Goal: Task Accomplishment & Management: Use online tool/utility

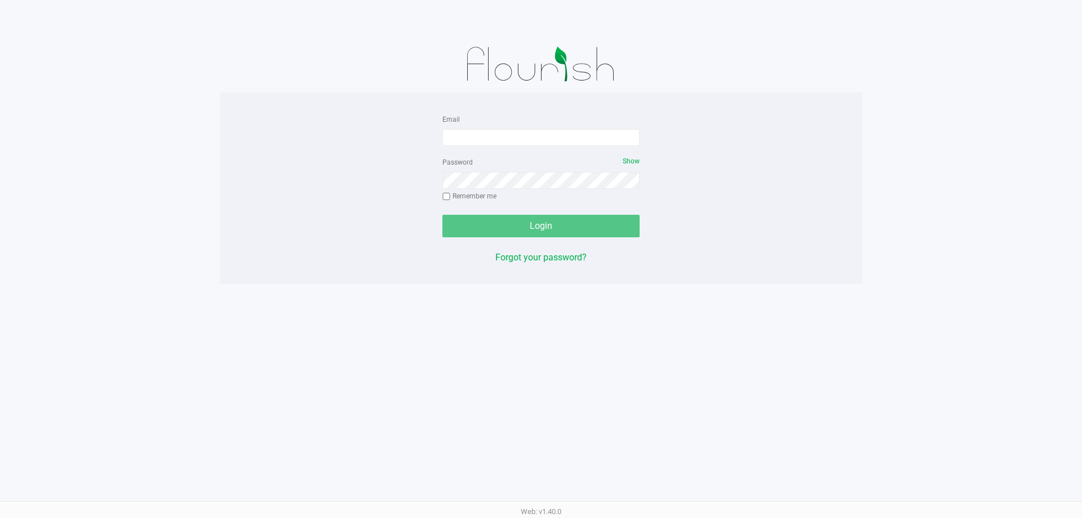
click at [509, 146] on form "Email Password Show Remember me Login" at bounding box center [540, 174] width 197 height 125
click at [488, 136] on input "Email" at bounding box center [540, 137] width 197 height 17
type input "[EMAIL_ADDRESS][DOMAIN_NAME]"
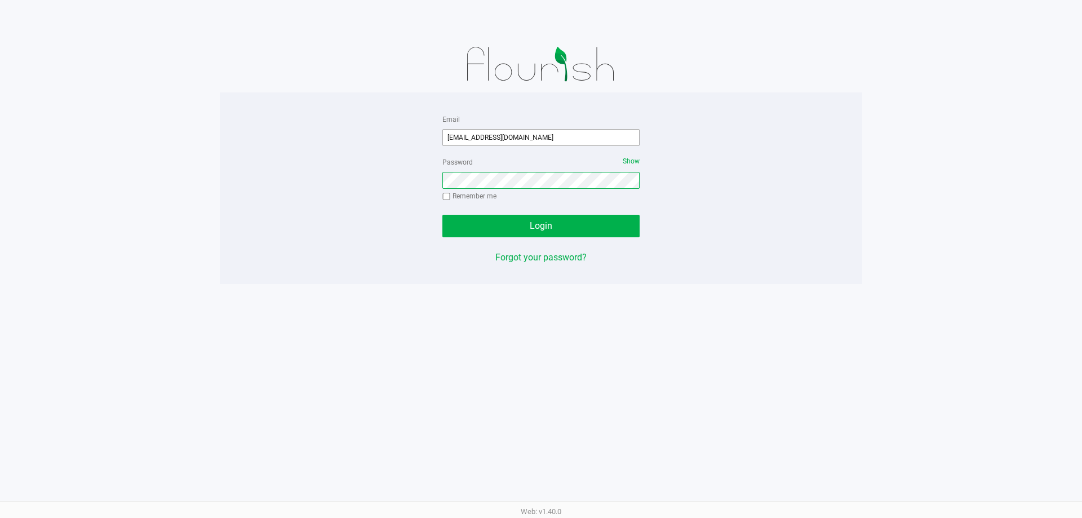
click at [442, 215] on button "Login" at bounding box center [540, 226] width 197 height 23
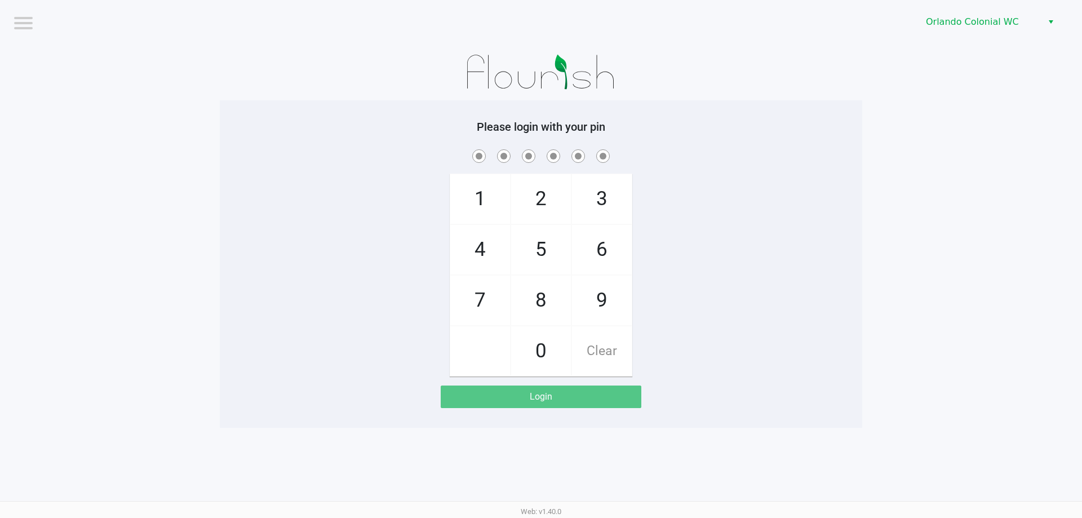
click at [472, 291] on span "7" at bounding box center [480, 300] width 60 height 50
checkbox input "true"
click at [496, 246] on span "4" at bounding box center [480, 250] width 60 height 50
checkbox input "true"
click at [496, 246] on span "4" at bounding box center [480, 250] width 60 height 50
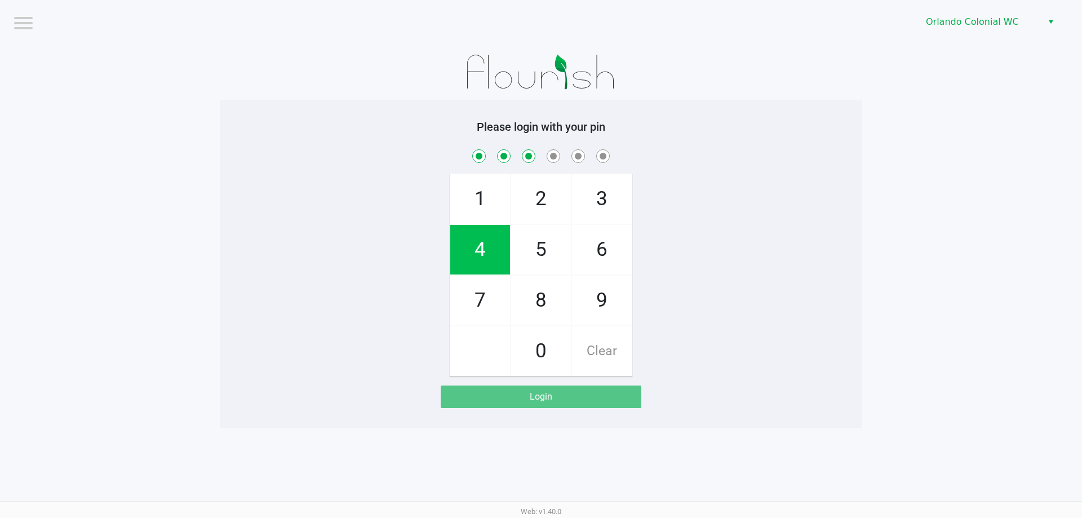
checkbox input "true"
click at [594, 189] on span "3" at bounding box center [602, 199] width 60 height 50
checkbox input "true"
drag, startPoint x: 610, startPoint y: 304, endPoint x: 559, endPoint y: 239, distance: 81.8
click at [610, 304] on span "9" at bounding box center [602, 300] width 60 height 50
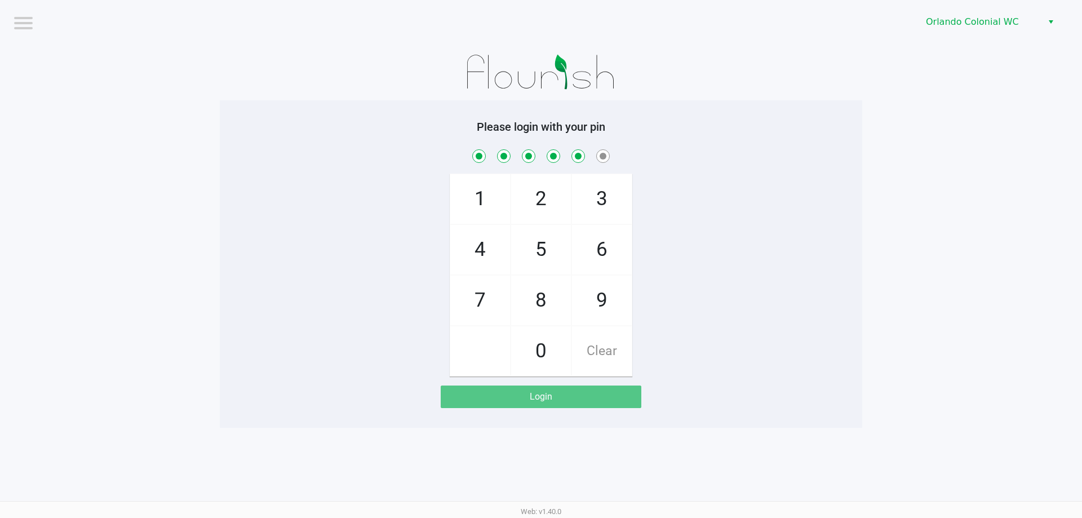
checkbox input "true"
click at [490, 201] on span "1" at bounding box center [480, 199] width 60 height 50
checkbox input "true"
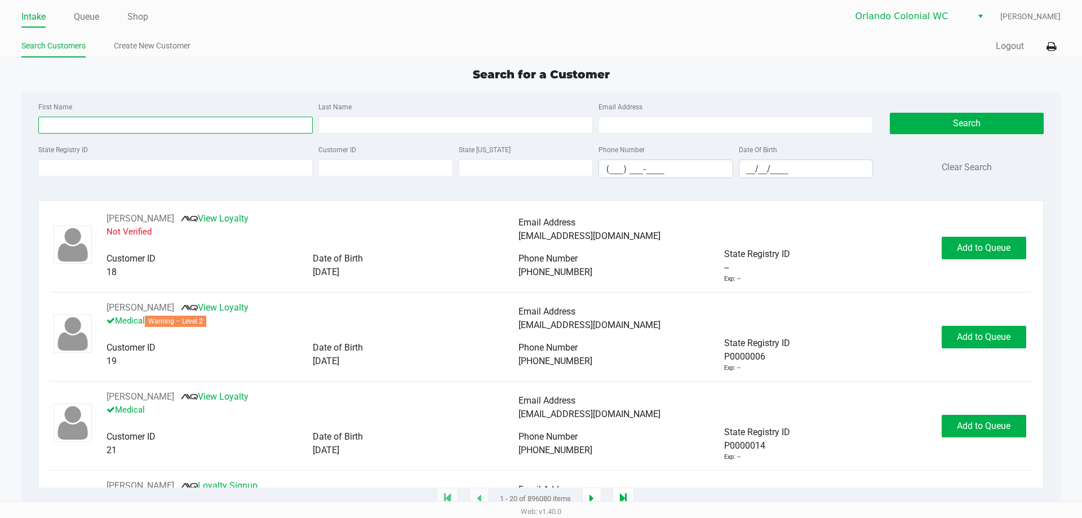
click at [145, 128] on input "First Name" at bounding box center [175, 125] width 274 height 17
click at [149, 157] on div "State Registry ID" at bounding box center [175, 160] width 280 height 35
click at [149, 168] on input "State Registry ID" at bounding box center [175, 167] width 274 height 17
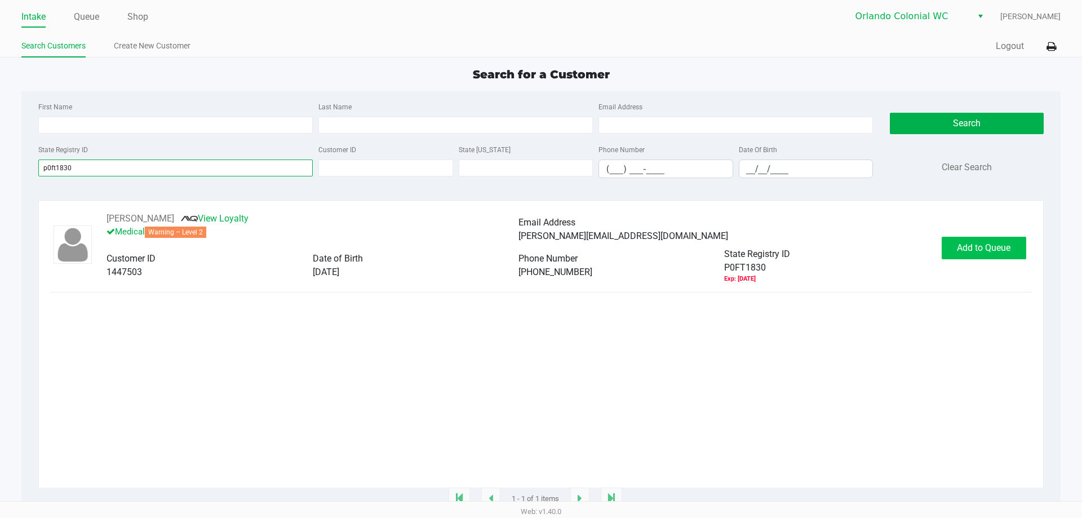
type input "p0ft1830"
click at [973, 247] on span "Add to Queue" at bounding box center [984, 247] width 54 height 11
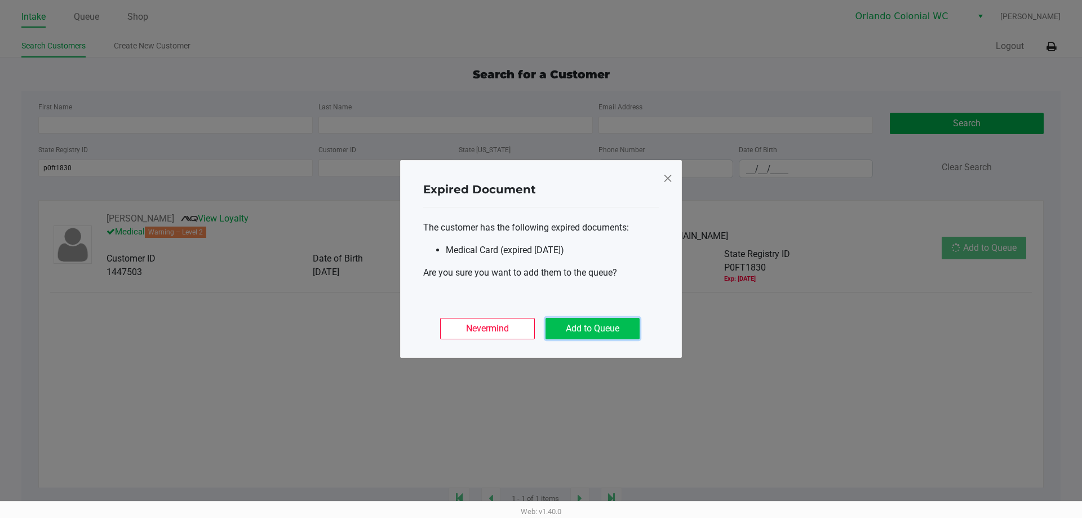
click at [594, 328] on button "Add to Queue" at bounding box center [592, 328] width 94 height 21
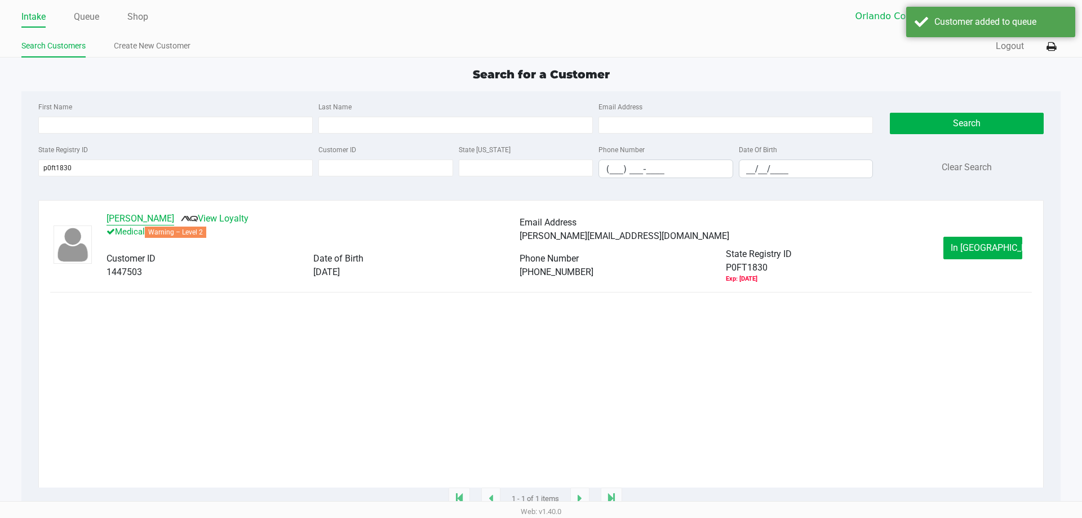
click at [153, 214] on button "[PERSON_NAME]" at bounding box center [140, 219] width 68 height 14
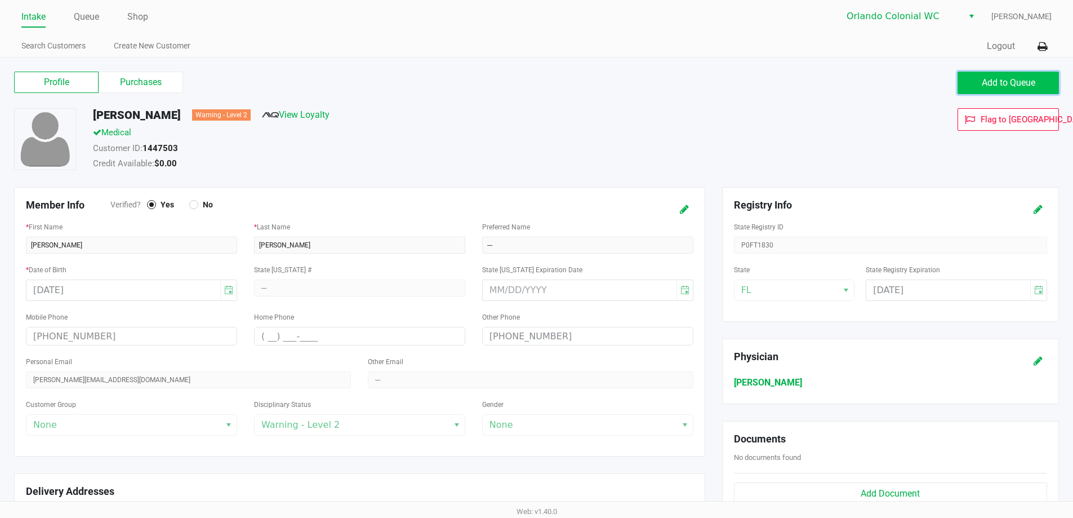
click at [1015, 81] on span "Add to Queue" at bounding box center [1009, 82] width 54 height 11
click at [1025, 88] on button "Add to Queue" at bounding box center [1008, 83] width 101 height 23
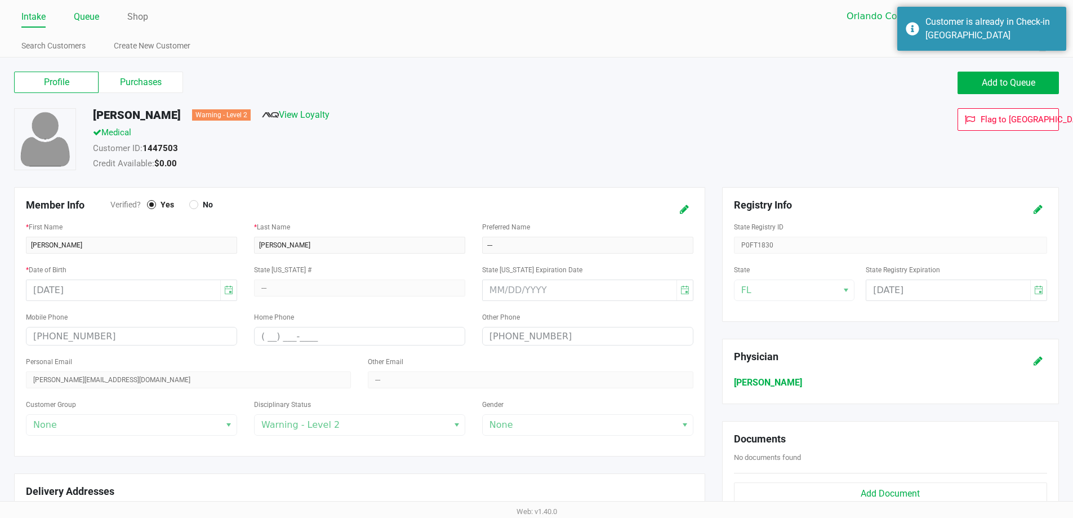
click at [89, 14] on link "Queue" at bounding box center [86, 17] width 25 height 16
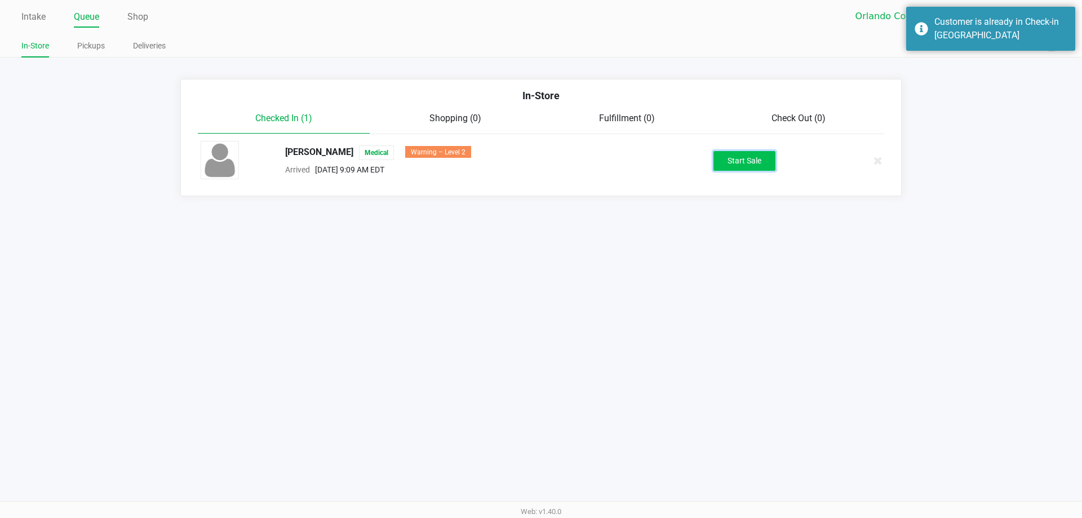
click at [718, 156] on button "Start Sale" at bounding box center [744, 161] width 62 height 20
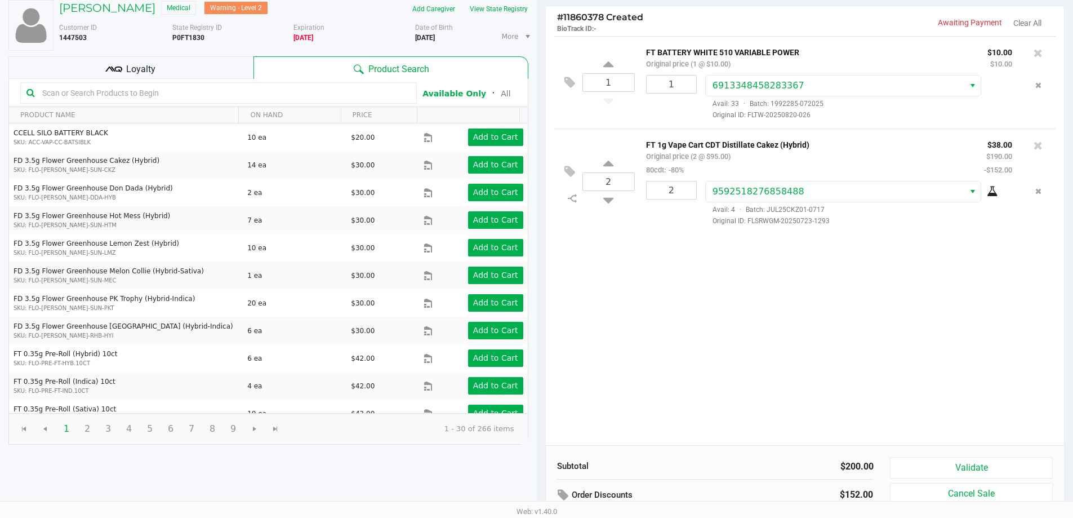
scroll to position [115, 0]
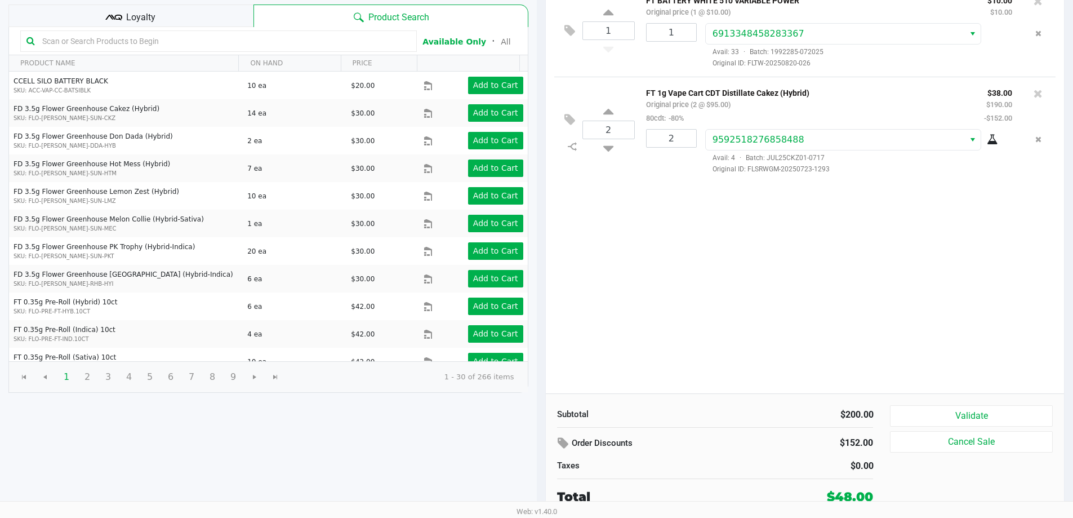
click at [170, 9] on div "Loyalty" at bounding box center [130, 16] width 245 height 23
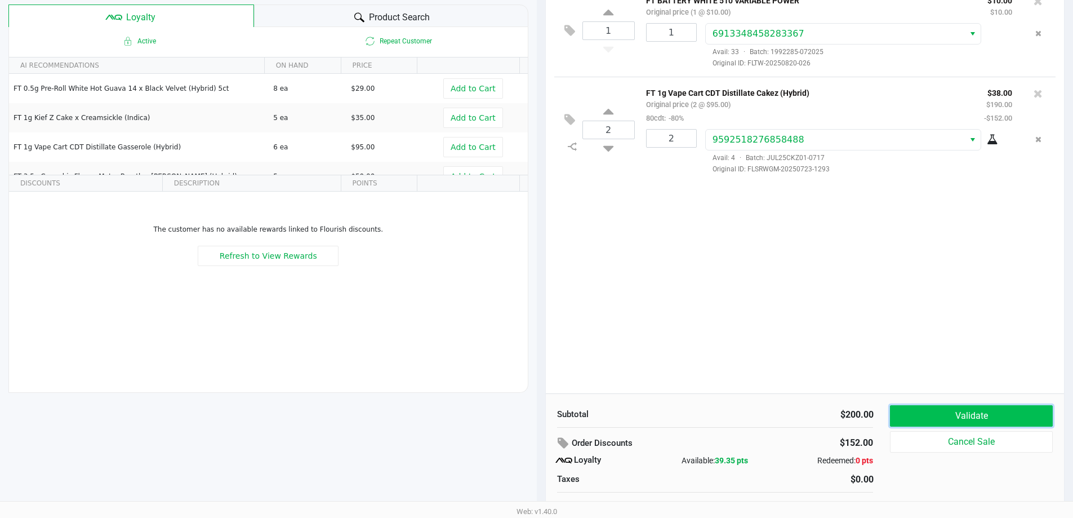
click at [996, 410] on button "Validate" at bounding box center [971, 415] width 162 height 21
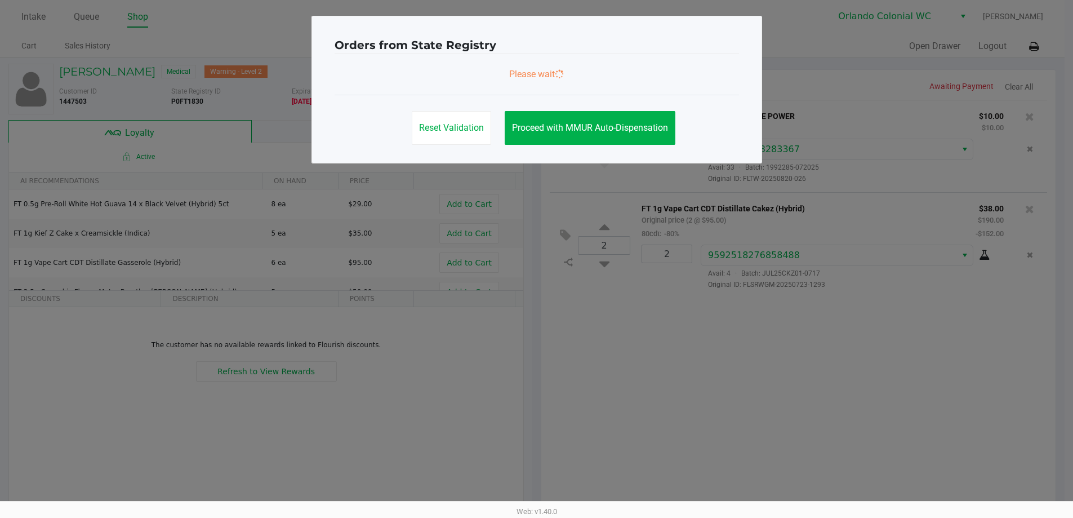
scroll to position [0, 0]
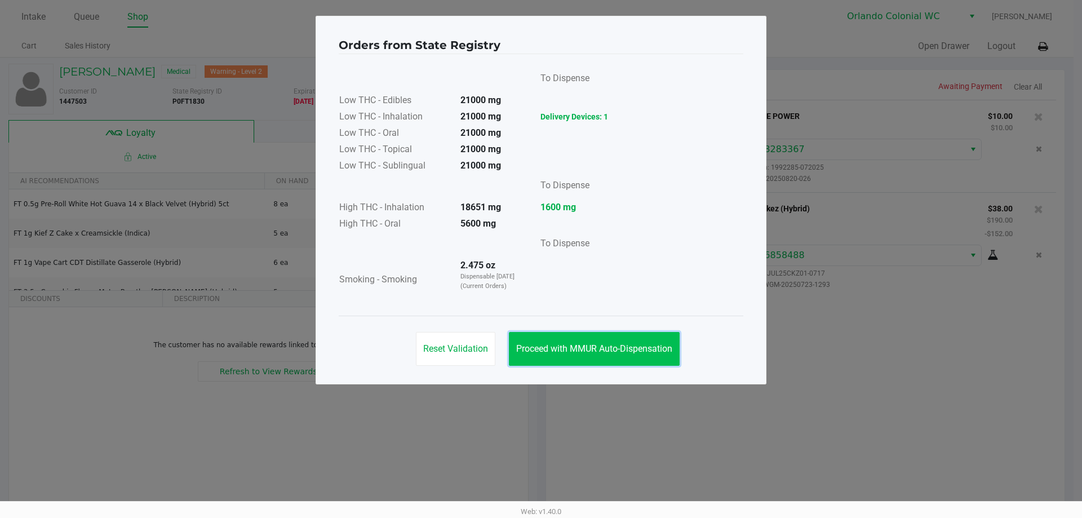
click at [645, 344] on span "Proceed with MMUR Auto-Dispensation" at bounding box center [594, 348] width 156 height 11
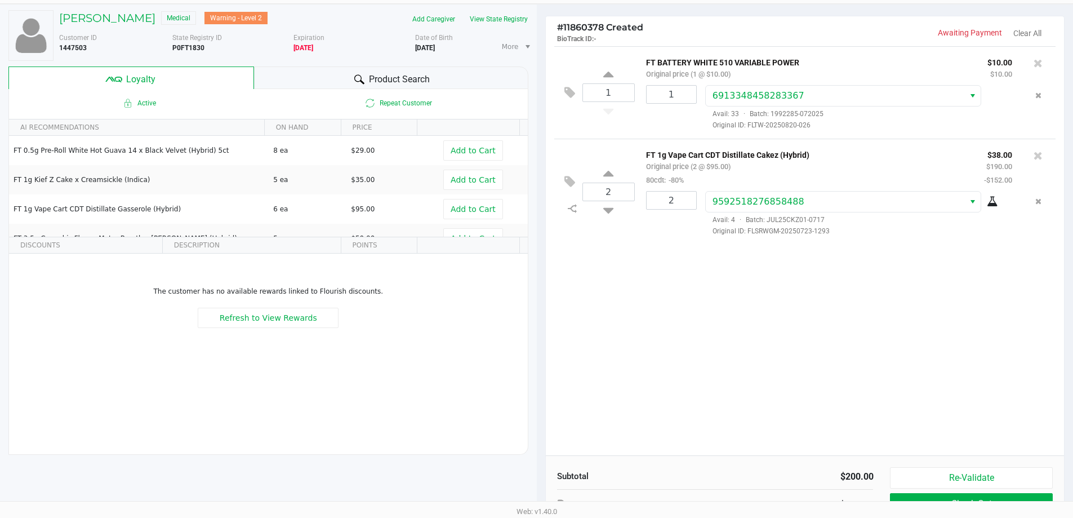
scroll to position [129, 0]
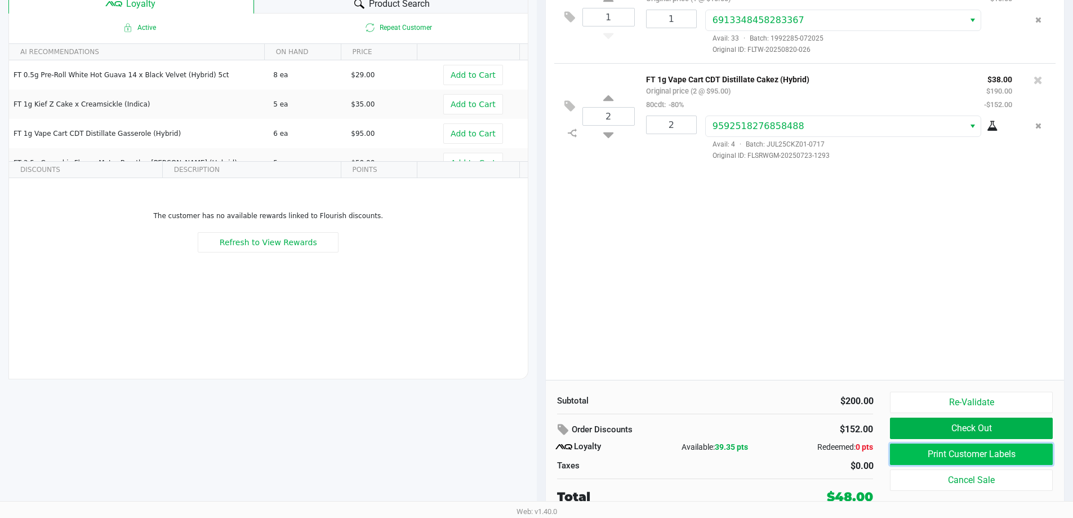
click at [942, 455] on button "Print Customer Labels" at bounding box center [971, 453] width 162 height 21
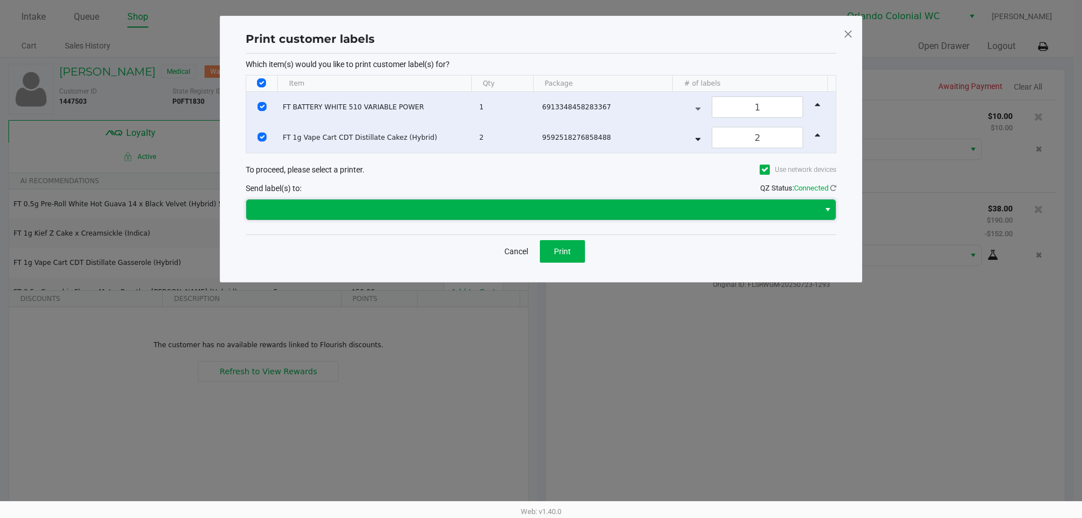
click at [527, 207] on span at bounding box center [532, 210] width 559 height 14
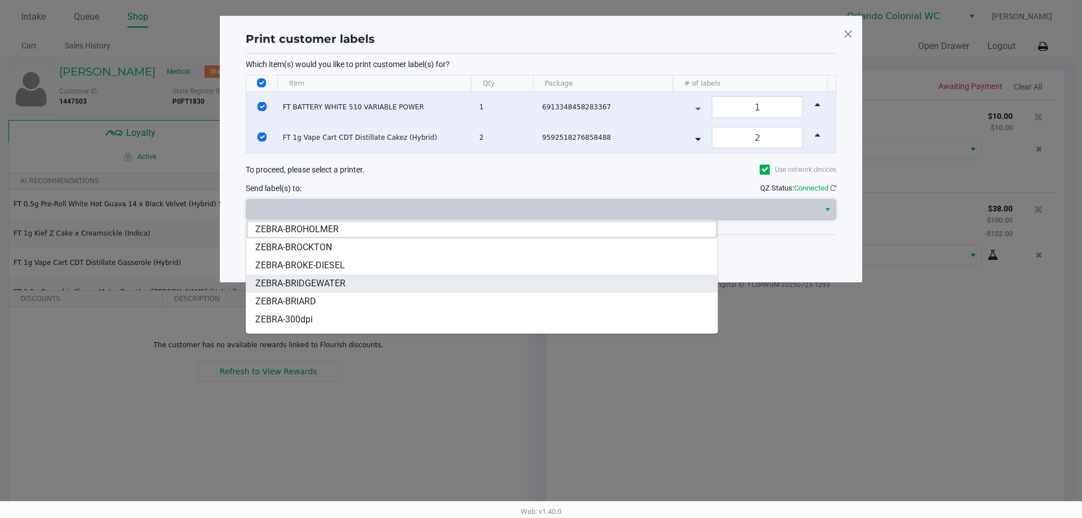
click at [325, 276] on li "ZEBRA-BRIDGEWATER" at bounding box center [481, 283] width 471 height 18
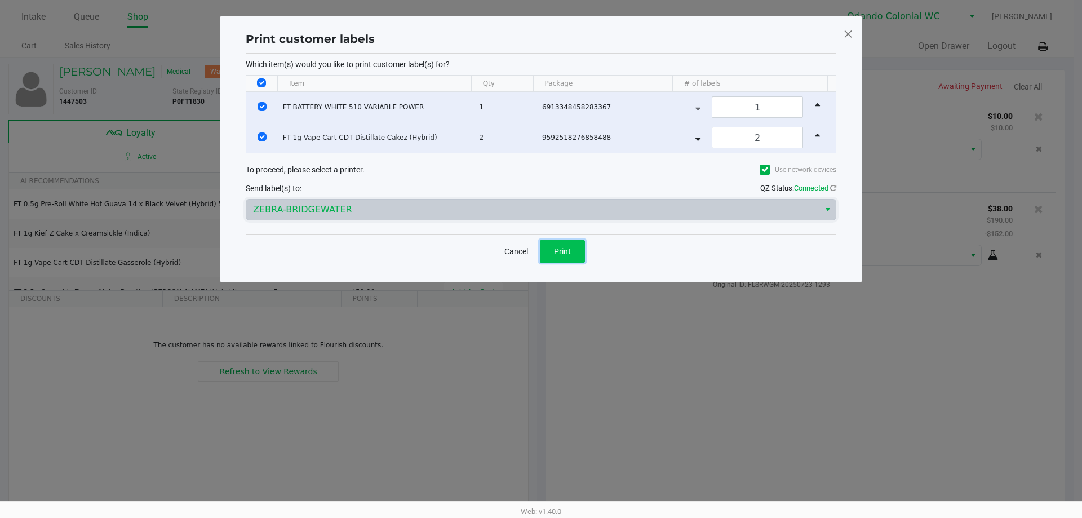
click at [563, 257] on button "Print" at bounding box center [562, 251] width 45 height 23
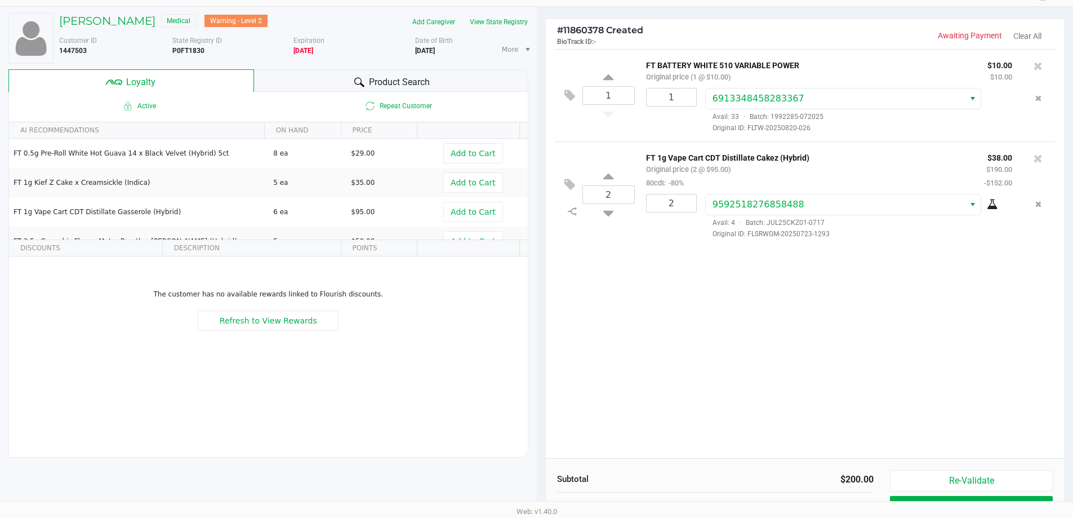
scroll to position [129, 0]
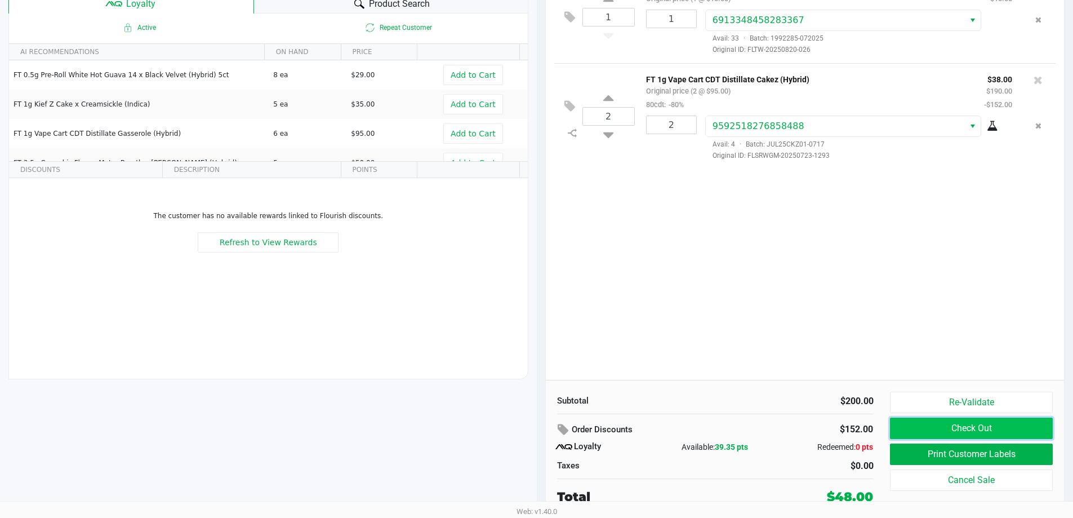
click at [958, 428] on button "Check Out" at bounding box center [971, 427] width 162 height 21
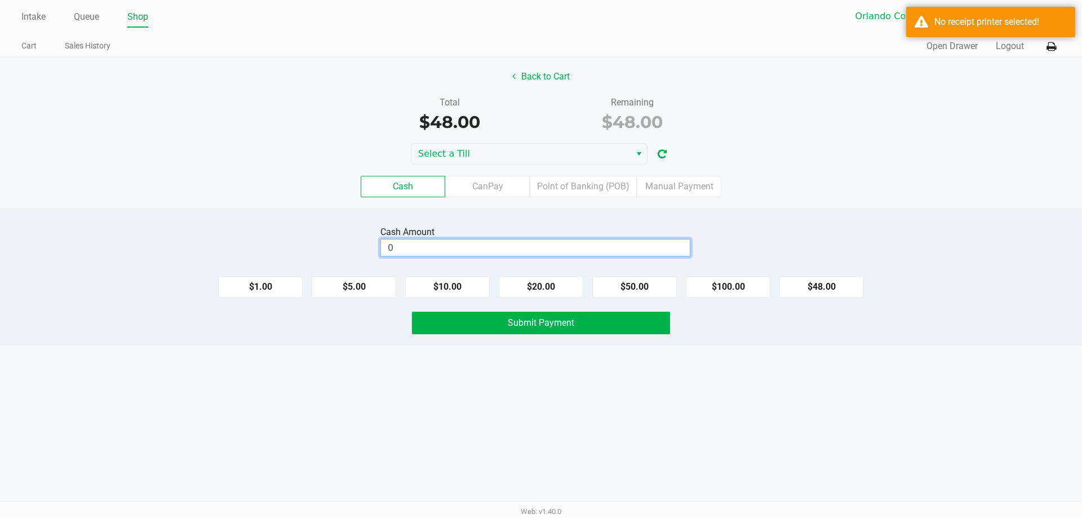
click at [627, 251] on input "0" at bounding box center [535, 247] width 309 height 16
type input "$60.00"
click at [319, 221] on div "Cash Amount $60.00 Clear $1.00 $5.00 $10.00 $20.00 $50.00 $100.00 $48.00 Submit…" at bounding box center [541, 276] width 1082 height 137
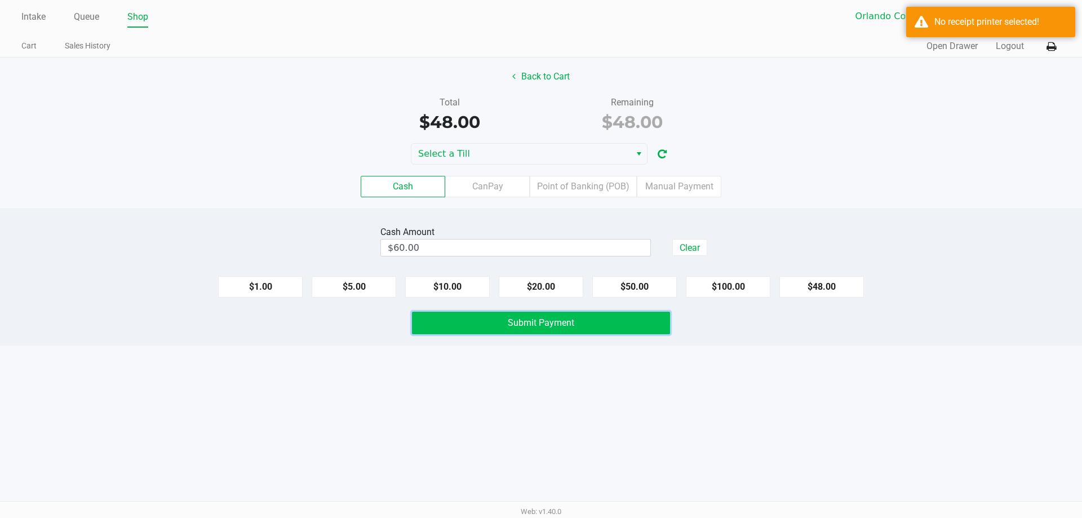
click at [546, 324] on span "Submit Payment" at bounding box center [541, 322] width 66 height 11
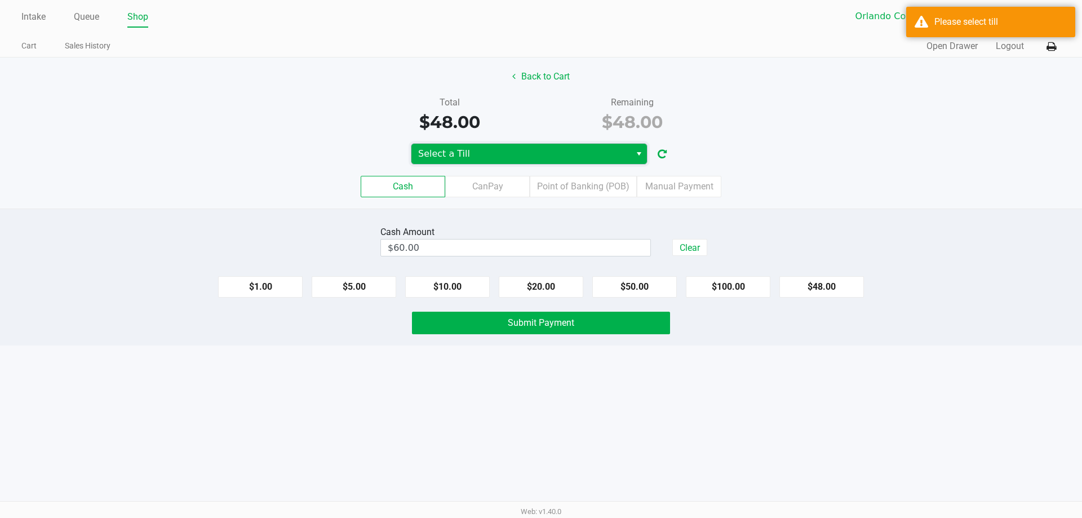
click at [499, 148] on span "Select a Till" at bounding box center [521, 154] width 206 height 14
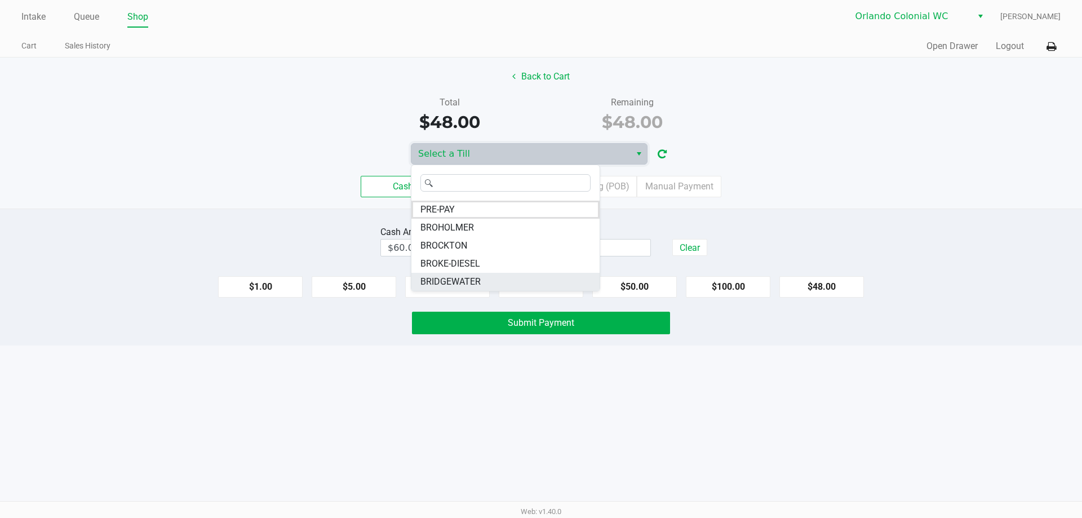
click at [468, 279] on span "BRIDGEWATER" at bounding box center [450, 282] width 60 height 14
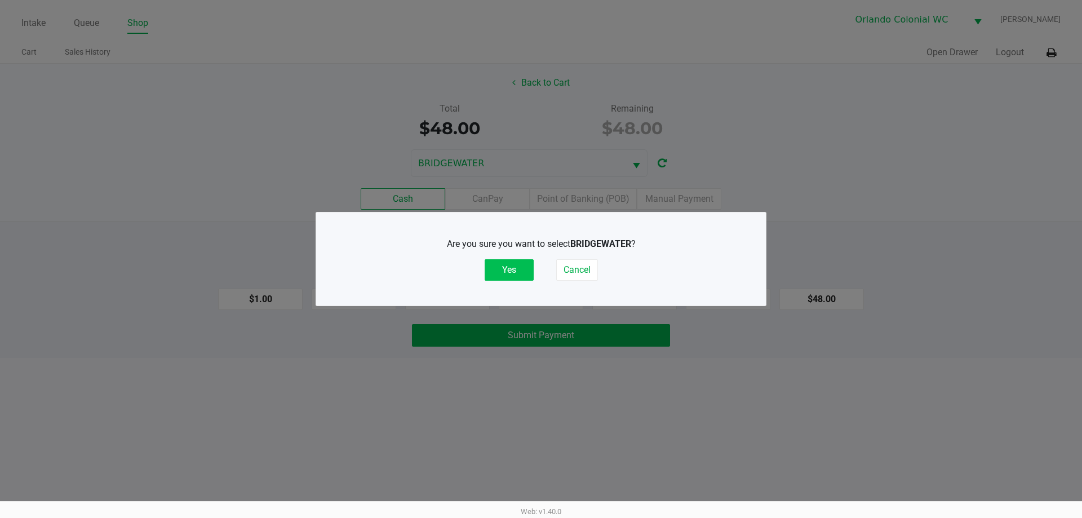
click at [509, 277] on button "Yes" at bounding box center [509, 269] width 49 height 21
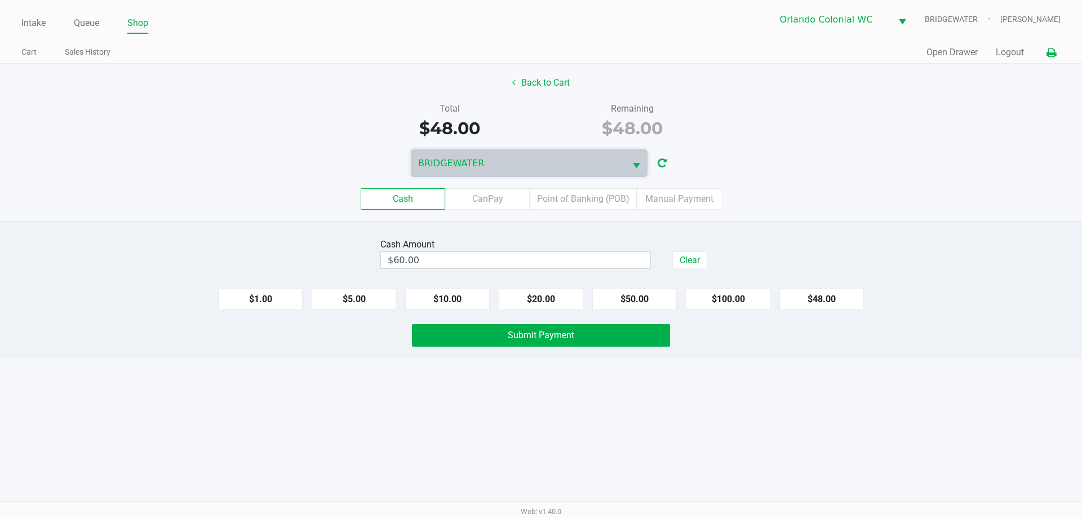
click at [1045, 57] on button at bounding box center [1051, 52] width 19 height 21
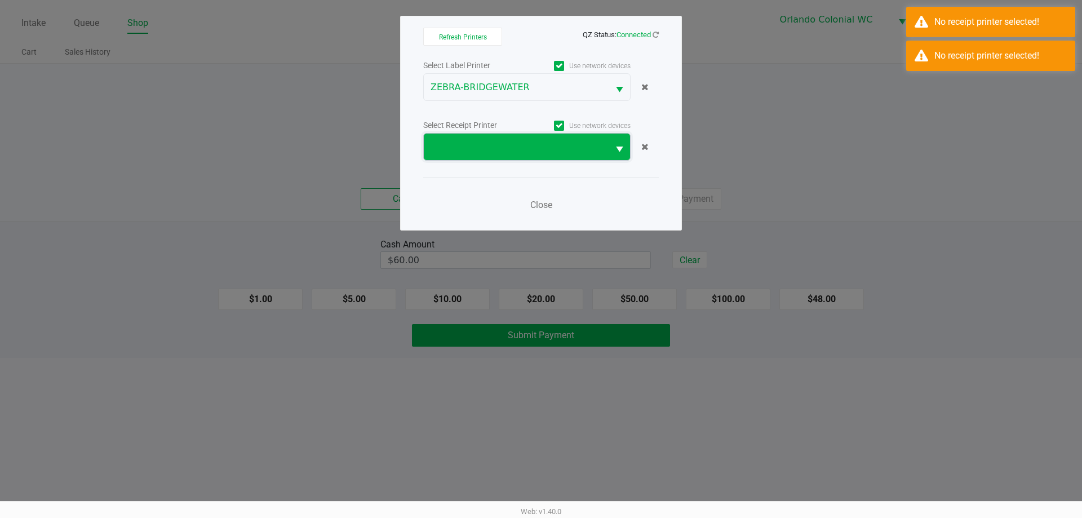
click at [534, 141] on span at bounding box center [515, 147] width 171 height 14
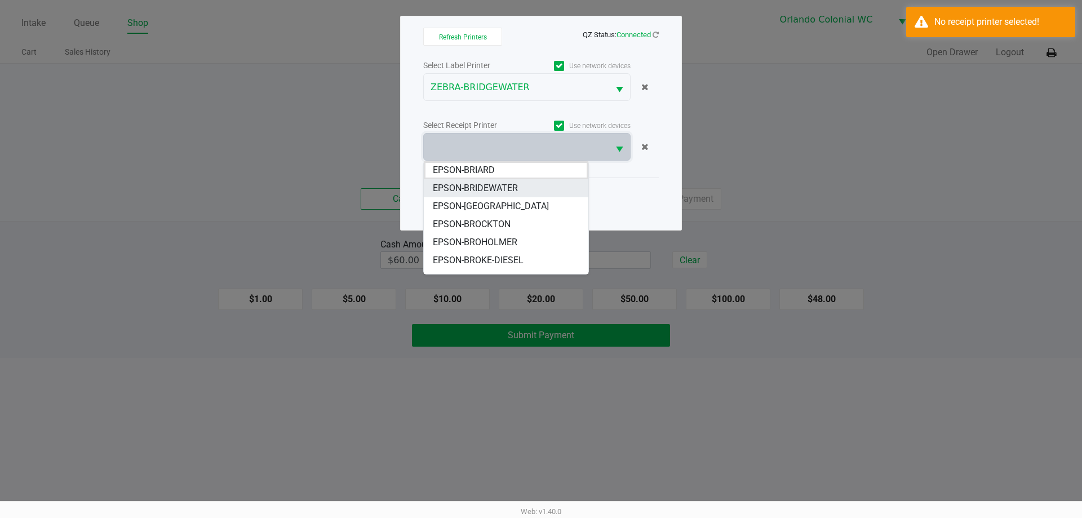
click at [491, 187] on span "EPSON-BRIDEWATER" at bounding box center [475, 188] width 85 height 14
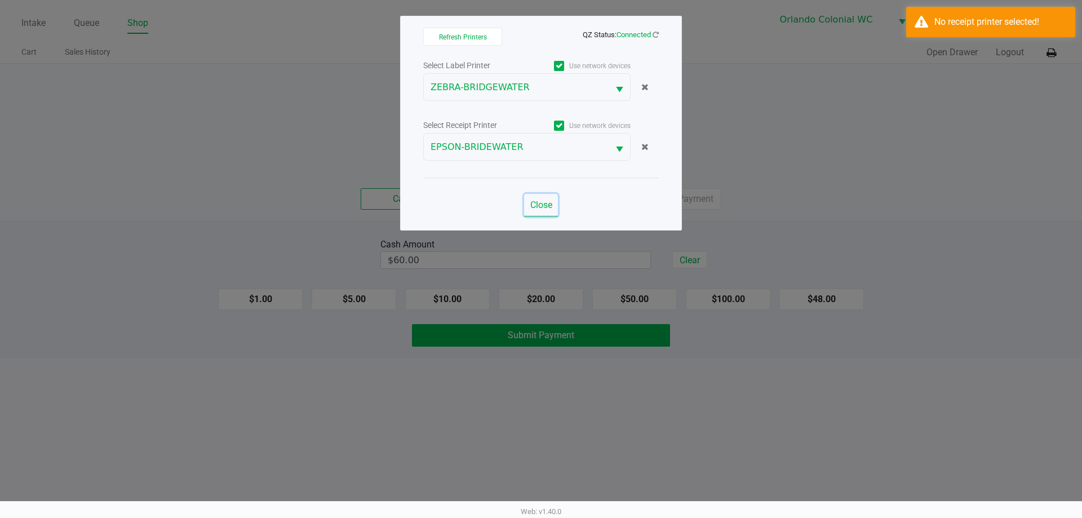
click at [545, 202] on span "Close" at bounding box center [541, 204] width 22 height 11
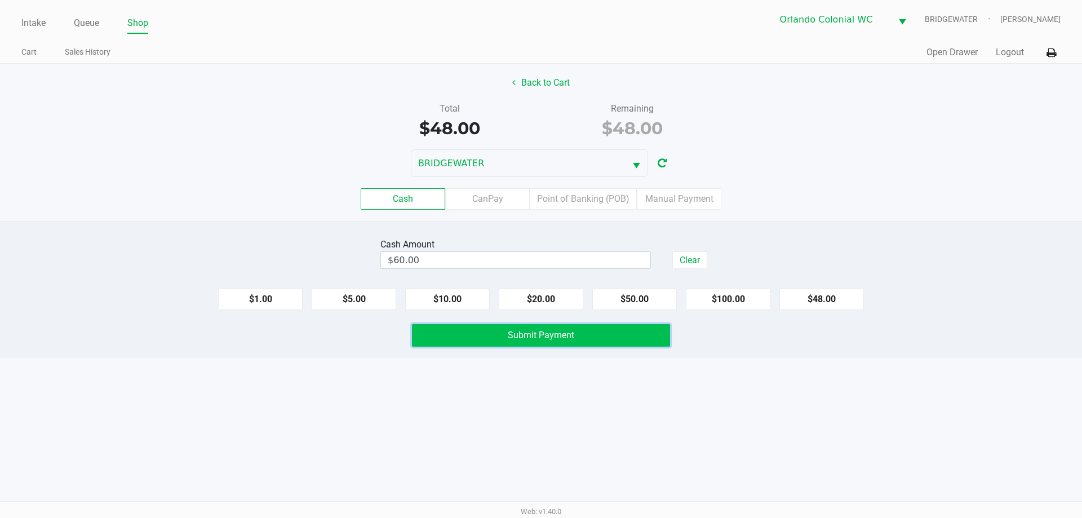
click at [623, 326] on button "Submit Payment" at bounding box center [541, 335] width 258 height 23
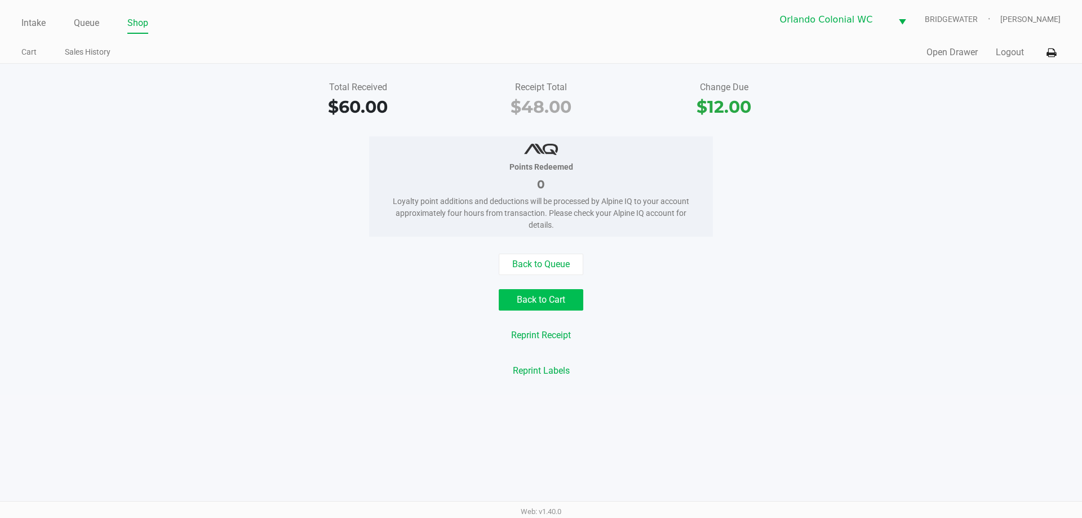
click at [560, 292] on button "Back to Cart" at bounding box center [541, 299] width 85 height 21
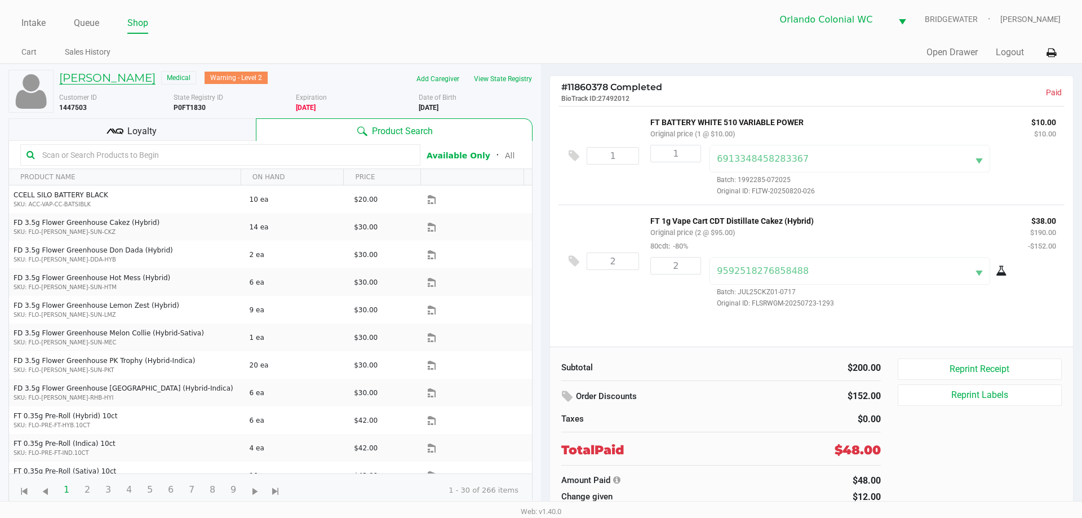
click at [135, 77] on h5 "[PERSON_NAME]" at bounding box center [107, 78] width 96 height 14
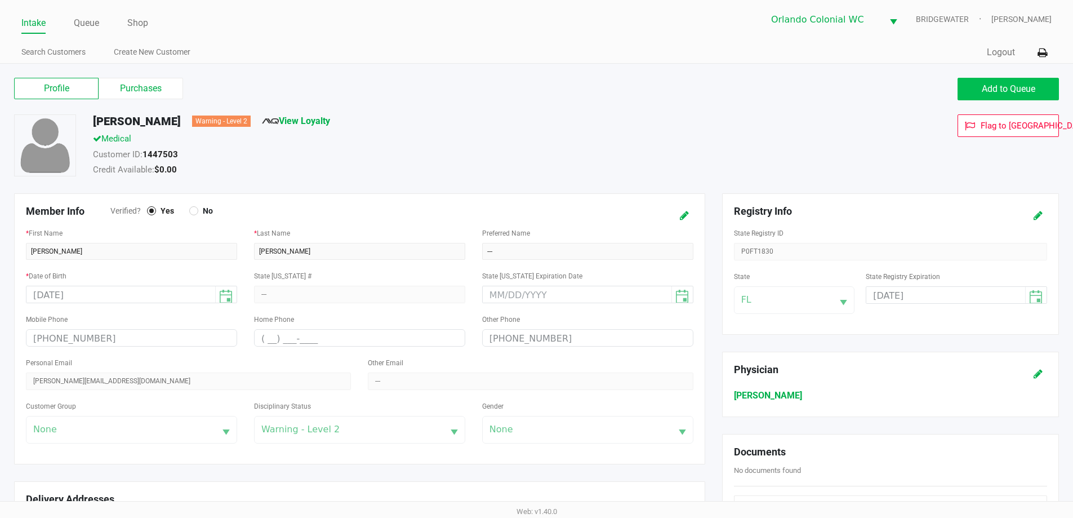
click at [990, 97] on button "Add to Queue" at bounding box center [1008, 89] width 101 height 23
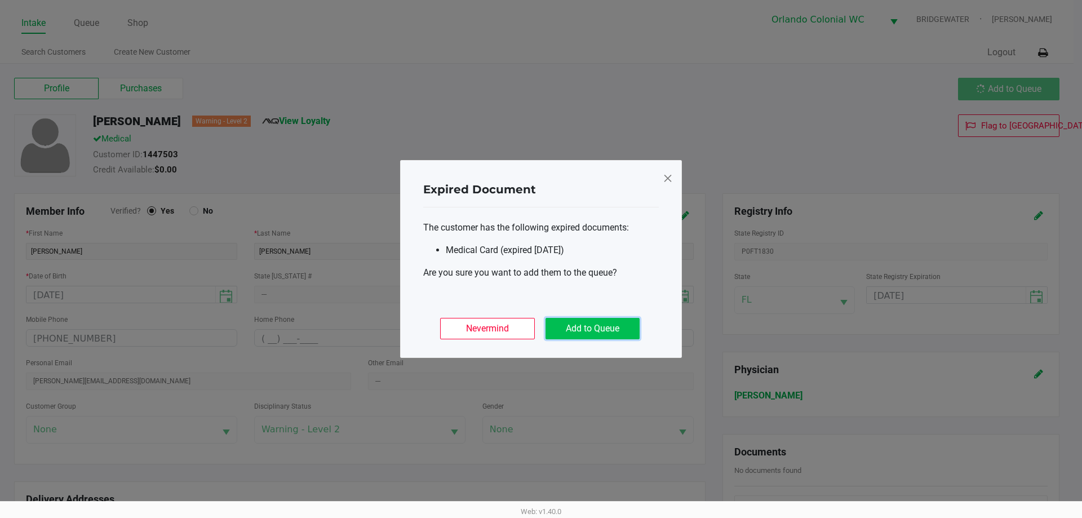
click at [596, 335] on button "Add to Queue" at bounding box center [592, 328] width 94 height 21
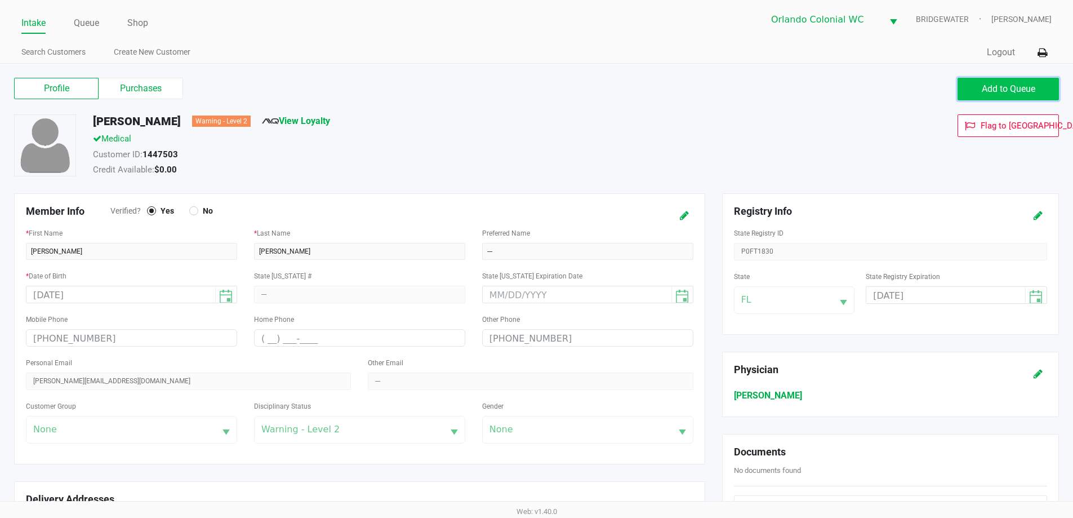
click at [999, 92] on span "Add to Queue" at bounding box center [1009, 88] width 54 height 11
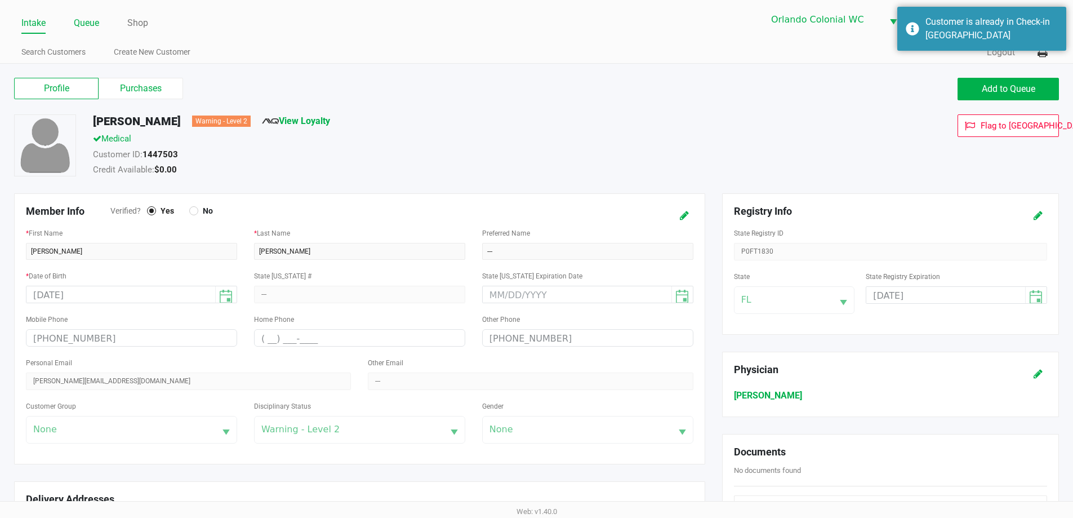
click at [92, 26] on link "Queue" at bounding box center [86, 23] width 25 height 16
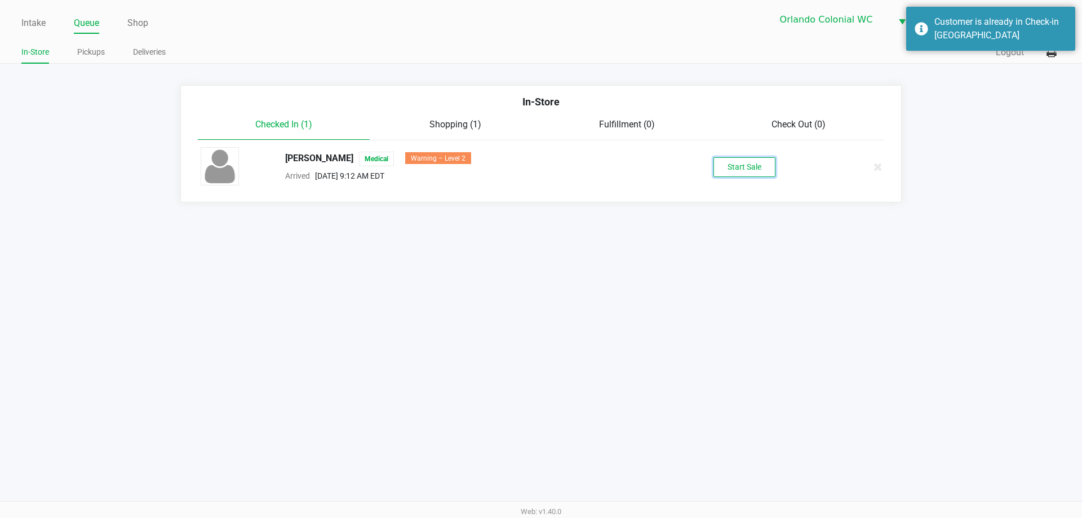
click at [729, 166] on button "Start Sale" at bounding box center [744, 167] width 62 height 20
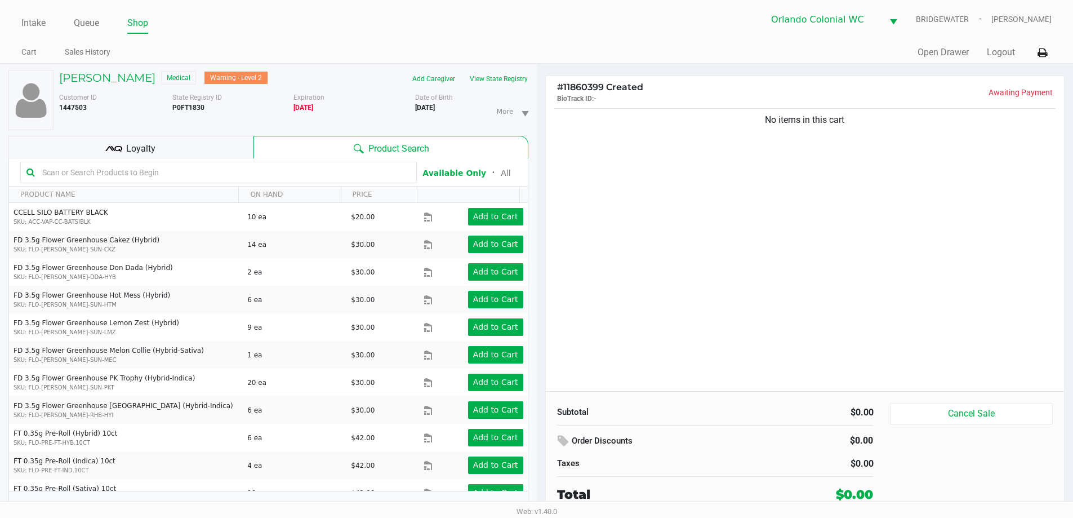
click at [94, 173] on input "text" at bounding box center [224, 172] width 373 height 17
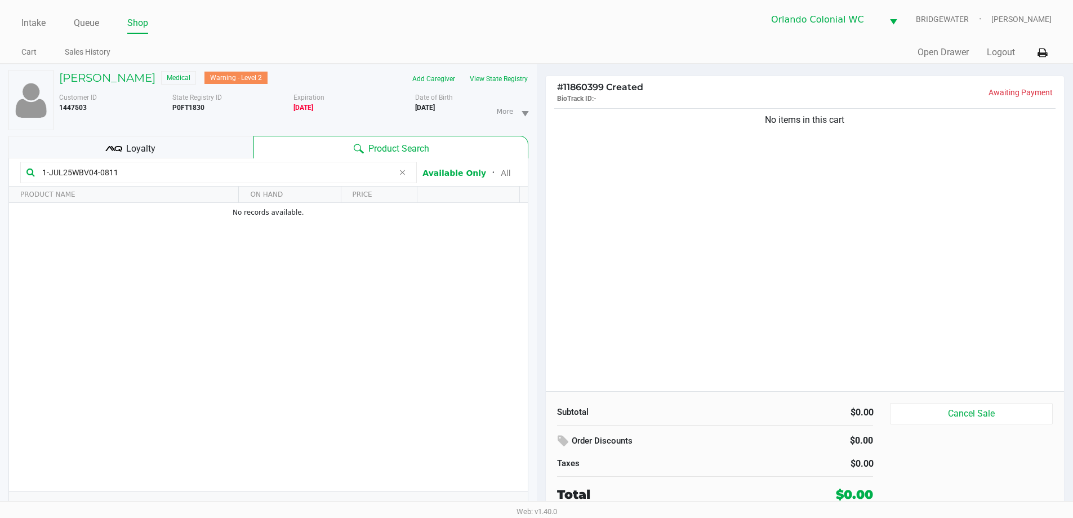
type input "1-JUL25WBV04-0811"
click at [783, 192] on div "No items in this cart" at bounding box center [805, 248] width 519 height 285
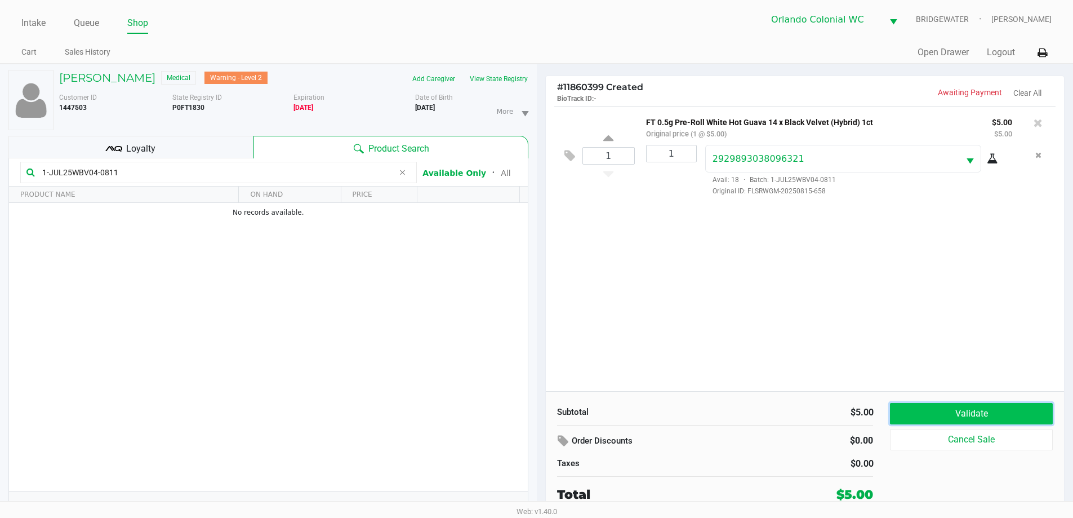
click at [944, 409] on button "Validate" at bounding box center [971, 413] width 162 height 21
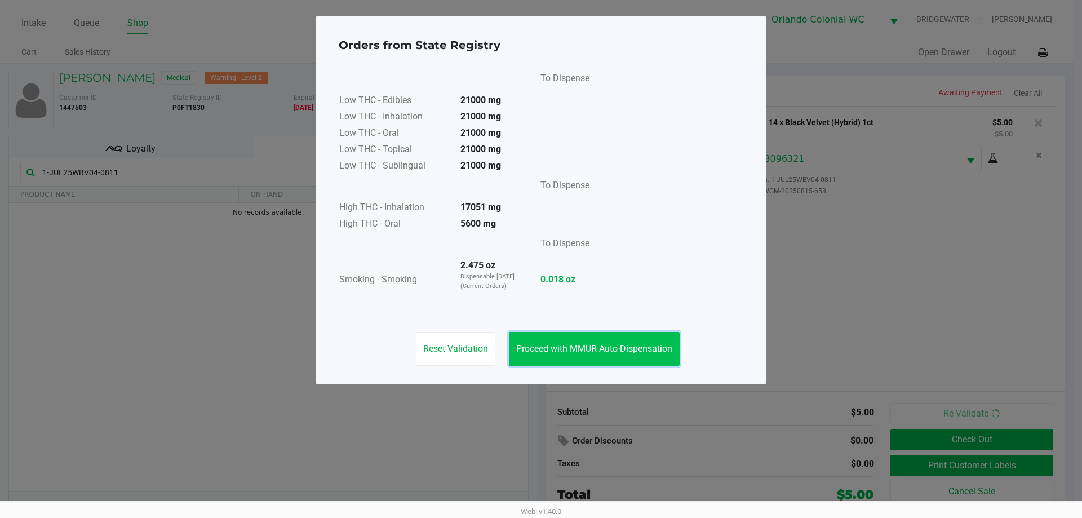
click at [597, 348] on span "Proceed with MMUR Auto-Dispensation" at bounding box center [594, 348] width 156 height 11
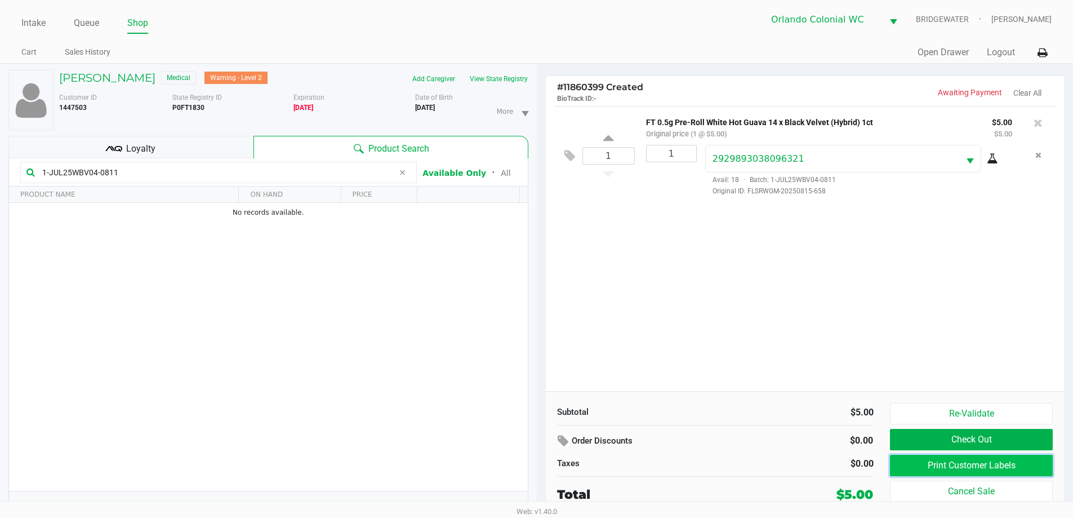
click at [976, 464] on button "Print Customer Labels" at bounding box center [971, 465] width 162 height 21
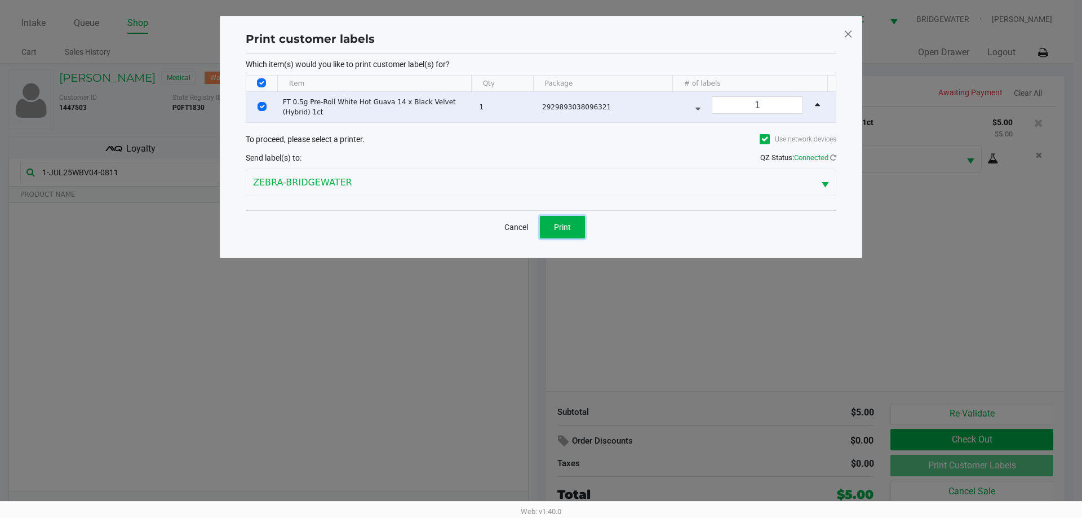
drag, startPoint x: 584, startPoint y: 228, endPoint x: 575, endPoint y: 229, distance: 8.5
click at [577, 229] on button "Print" at bounding box center [562, 227] width 45 height 23
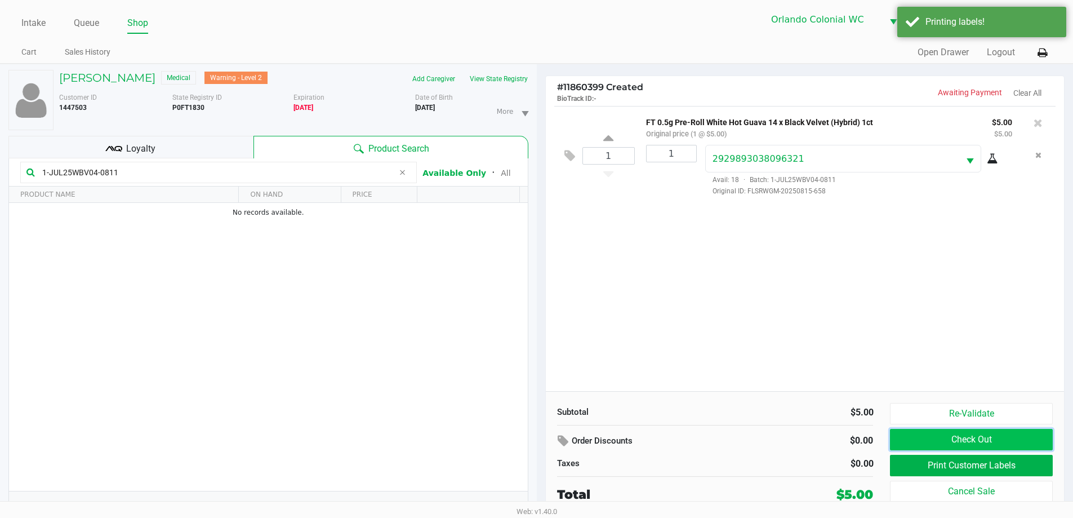
click at [986, 437] on button "Check Out" at bounding box center [971, 439] width 162 height 21
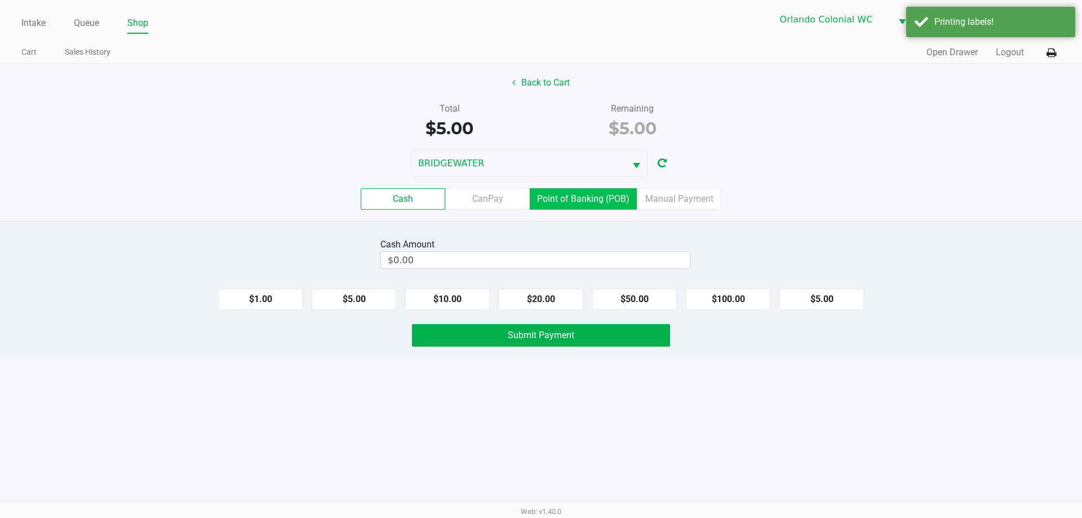
click at [604, 197] on label "Point of Banking (POB)" at bounding box center [583, 198] width 107 height 21
click at [0, 0] on 7 "Point of Banking (POB)" at bounding box center [0, 0] width 0 height 0
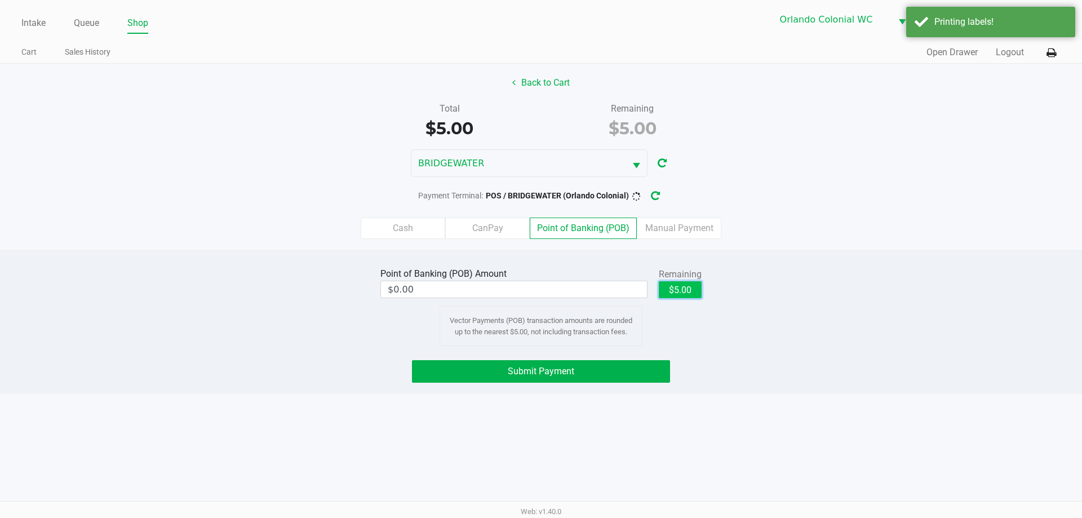
click at [678, 292] on button "$5.00" at bounding box center [680, 289] width 43 height 17
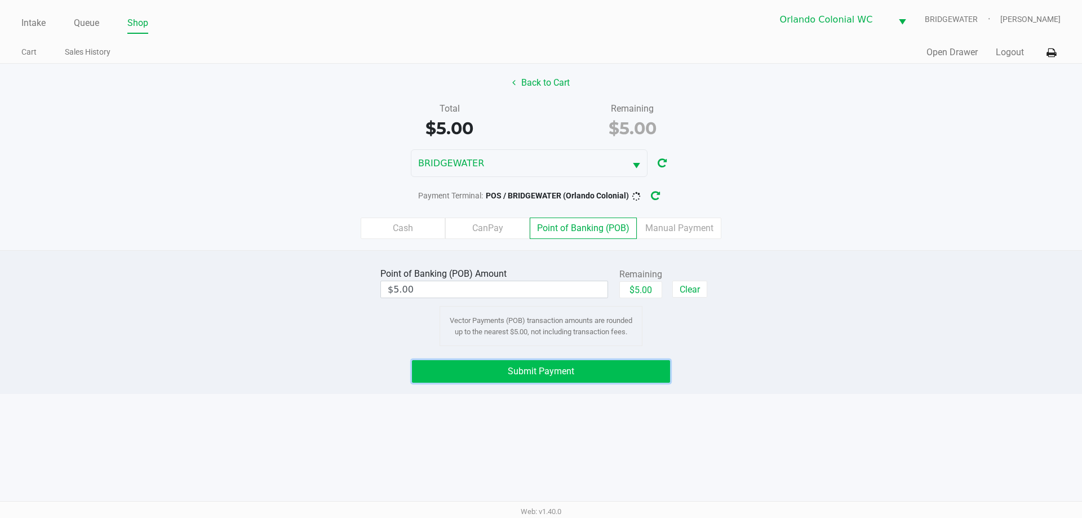
click at [619, 374] on button "Submit Payment" at bounding box center [541, 371] width 258 height 23
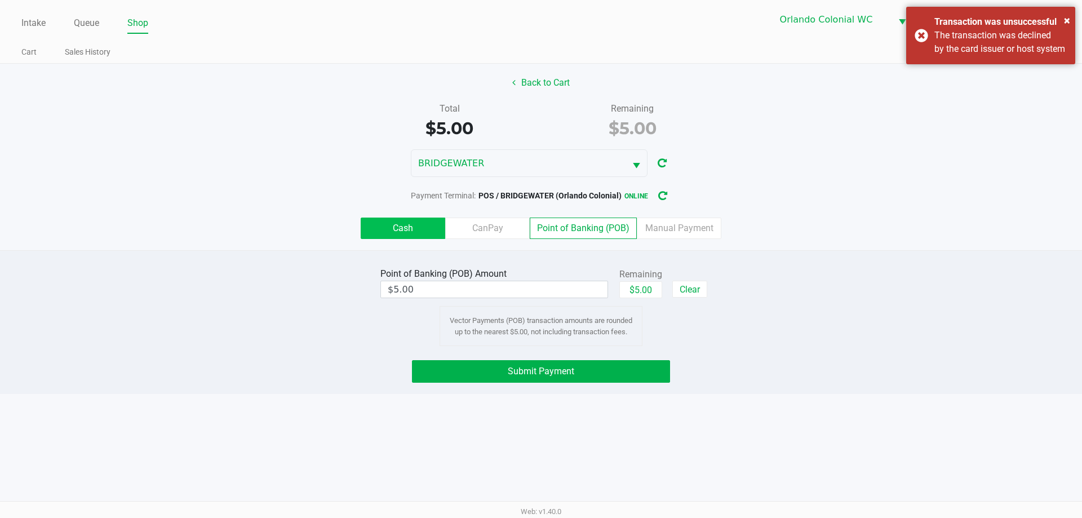
click at [408, 227] on label "Cash" at bounding box center [403, 227] width 85 height 21
click at [0, 0] on 0 "Cash" at bounding box center [0, 0] width 0 height 0
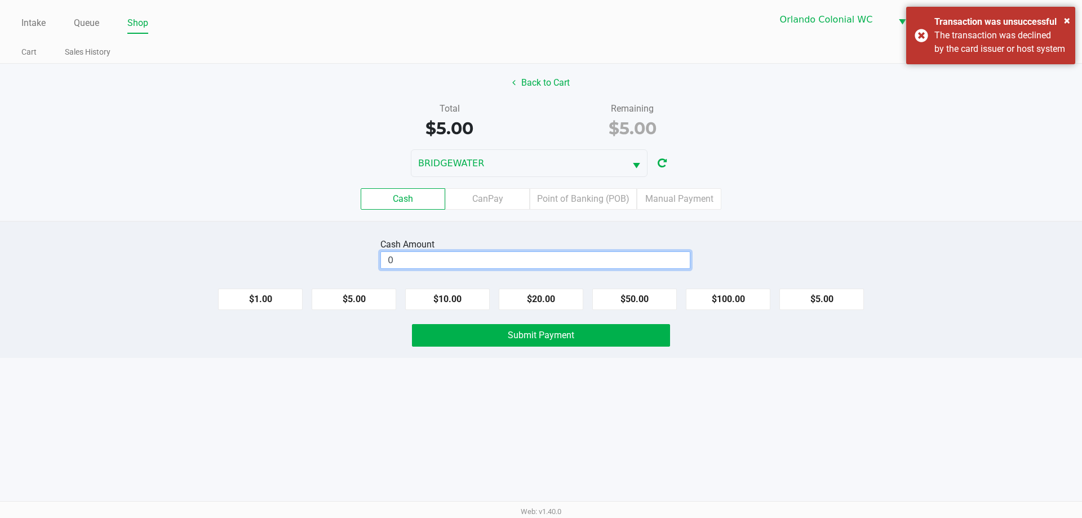
click at [421, 256] on input "0" at bounding box center [535, 260] width 309 height 16
click at [357, 224] on div "Cash Amount $5.00 Clear $1.00 $5.00 $10.00 $20.00 $50.00 $100.00 $5.00 Submit P…" at bounding box center [541, 289] width 1082 height 137
type input "5"
click at [554, 268] on input "5" at bounding box center [515, 260] width 269 height 16
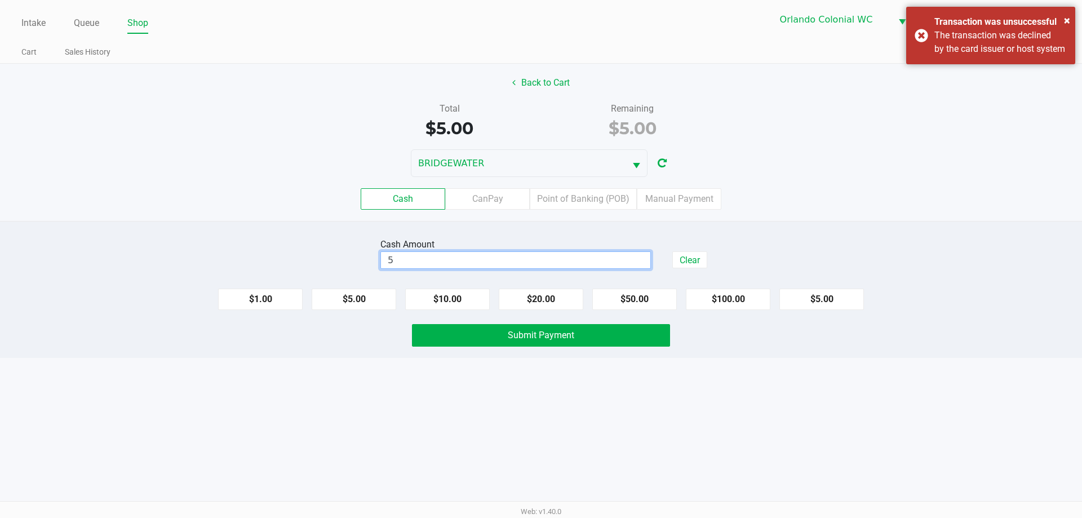
click at [554, 268] on input "5" at bounding box center [515, 260] width 269 height 16
click at [447, 300] on button "$10.00" at bounding box center [447, 298] width 85 height 21
type input "$10.00"
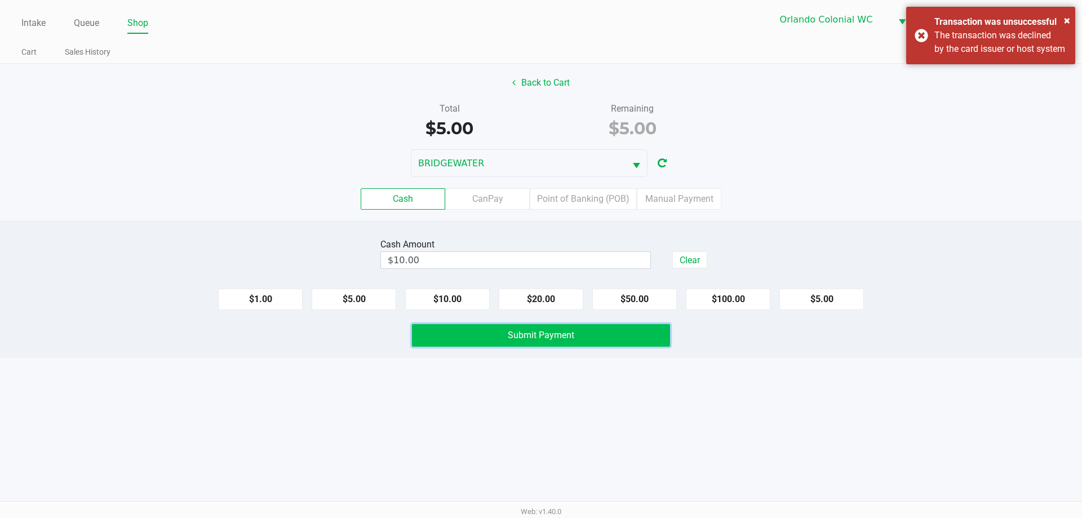
click at [470, 335] on button "Submit Payment" at bounding box center [541, 335] width 258 height 23
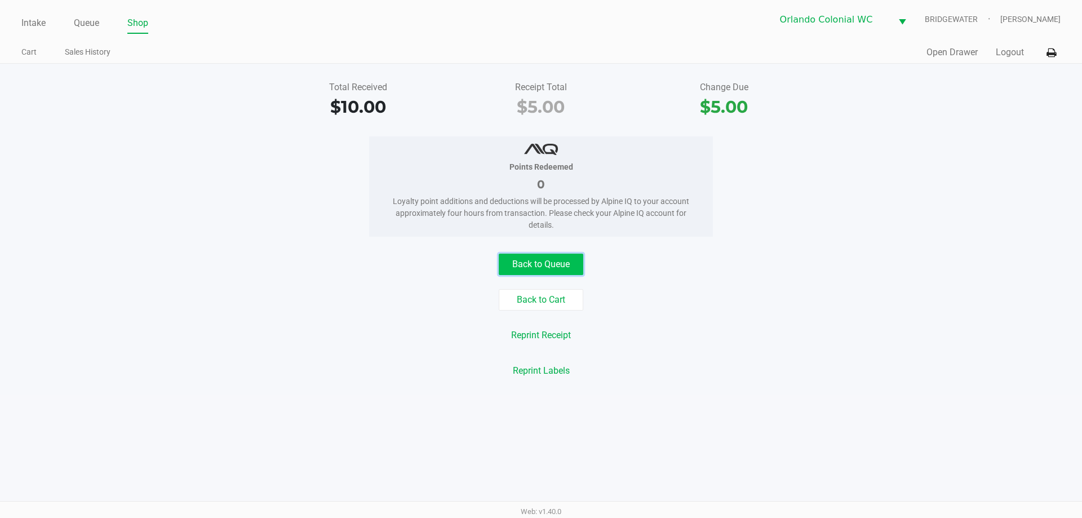
click at [577, 259] on button "Back to Queue" at bounding box center [541, 264] width 85 height 21
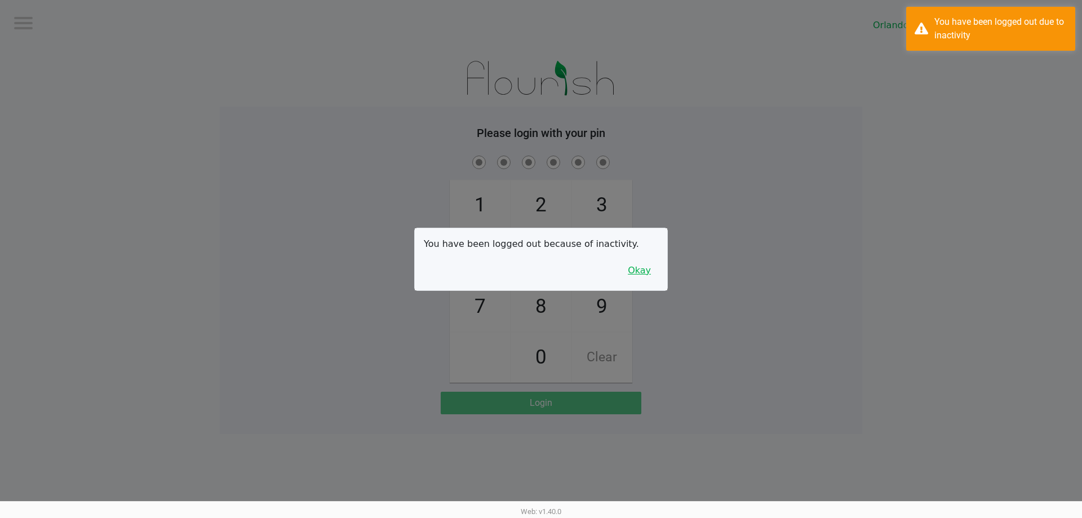
click at [645, 264] on button "Okay" at bounding box center [639, 270] width 38 height 21
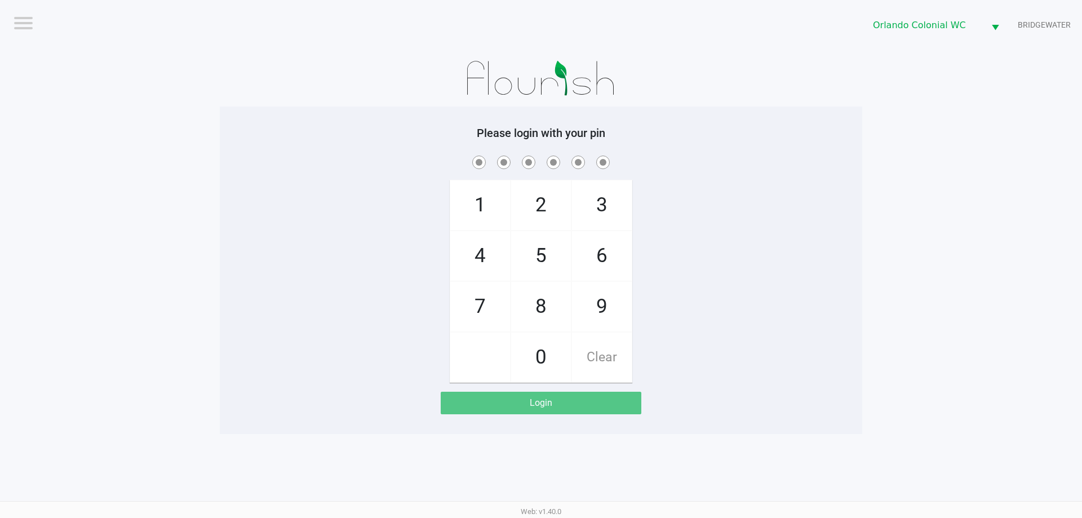
click at [481, 296] on span "7" at bounding box center [480, 307] width 60 height 50
checkbox input "true"
click at [481, 256] on span "4" at bounding box center [480, 256] width 60 height 50
checkbox input "true"
click at [481, 256] on span "4" at bounding box center [480, 256] width 60 height 50
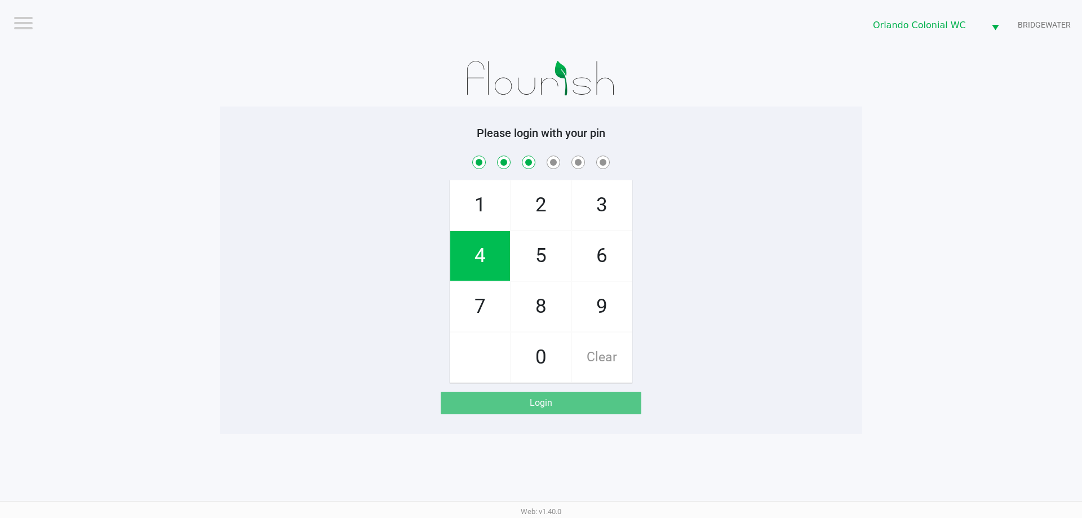
checkbox input "true"
click at [596, 201] on span "3" at bounding box center [602, 205] width 60 height 50
checkbox input "true"
click at [620, 312] on span "9" at bounding box center [602, 307] width 60 height 50
checkbox input "true"
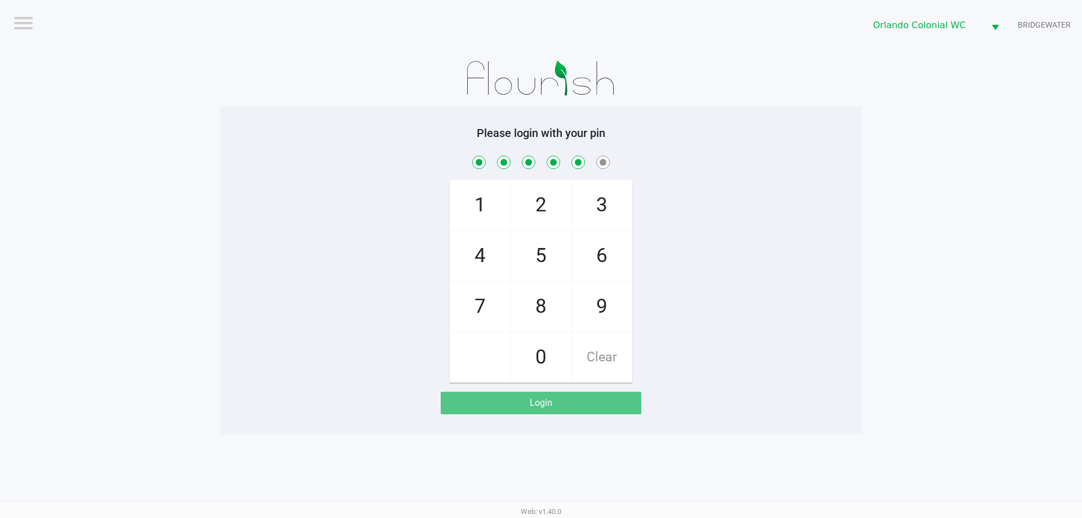
drag, startPoint x: 483, startPoint y: 207, endPoint x: 485, endPoint y: 200, distance: 7.5
click at [483, 205] on span "1" at bounding box center [480, 205] width 60 height 50
checkbox input "true"
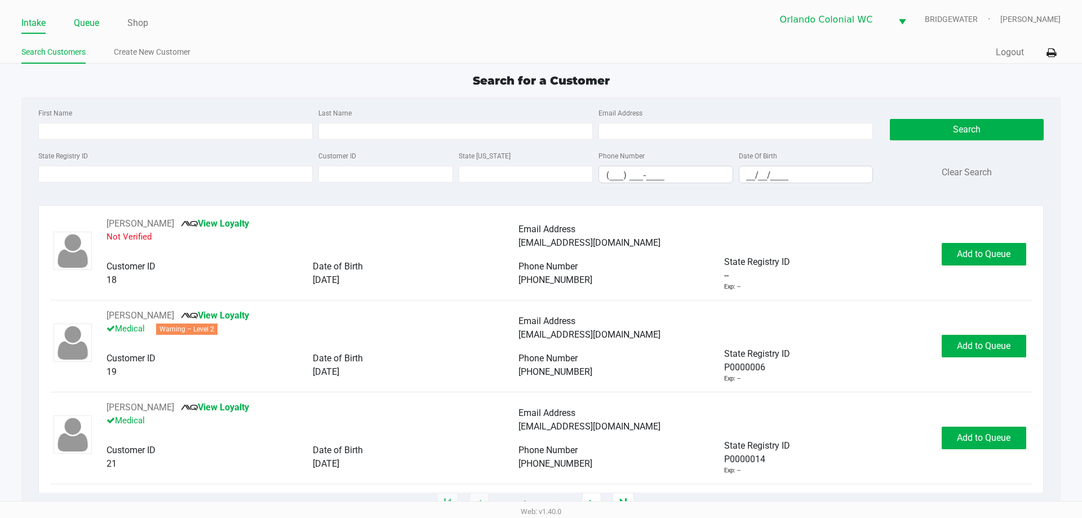
click at [96, 25] on link "Queue" at bounding box center [86, 23] width 25 height 16
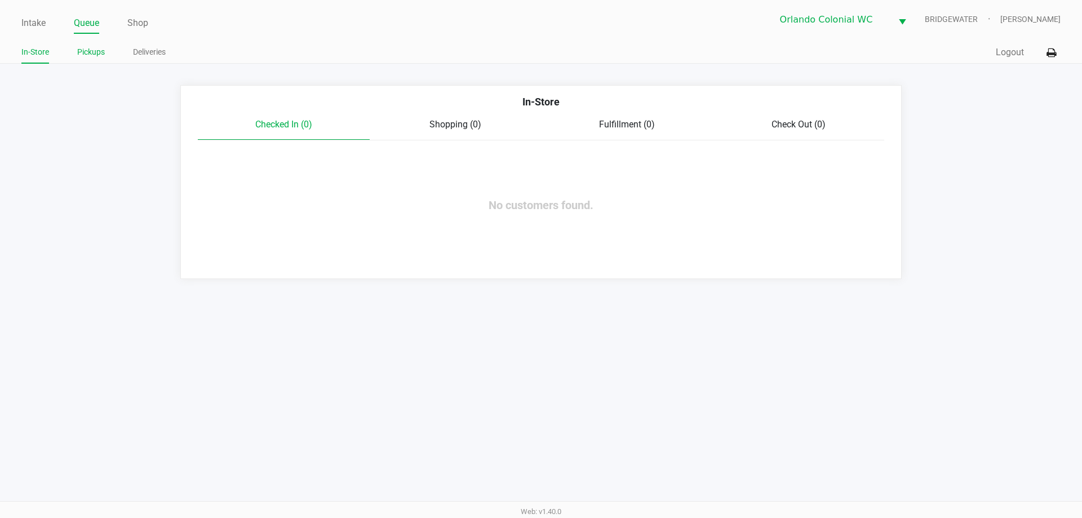
click at [102, 51] on link "Pickups" at bounding box center [91, 52] width 28 height 14
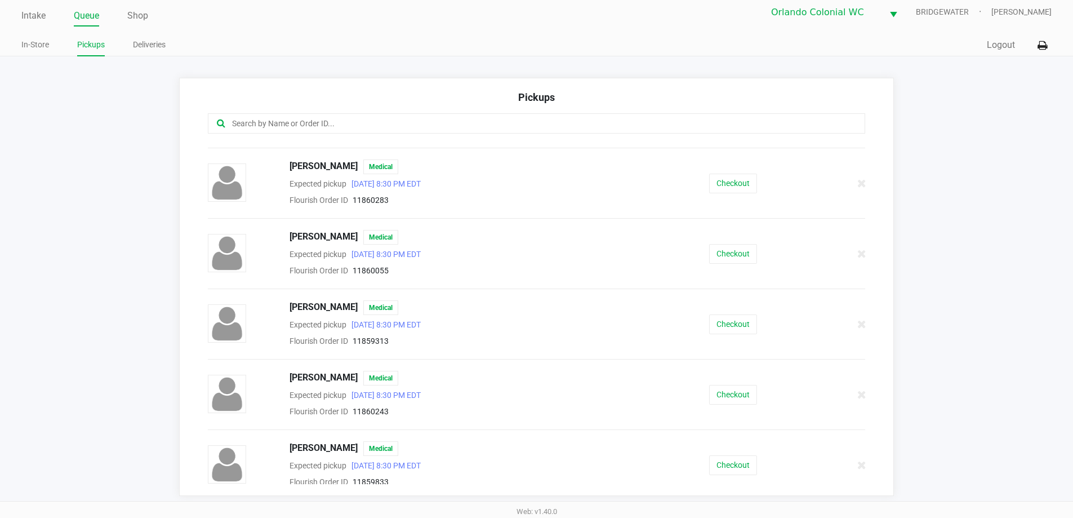
scroll to position [282, 0]
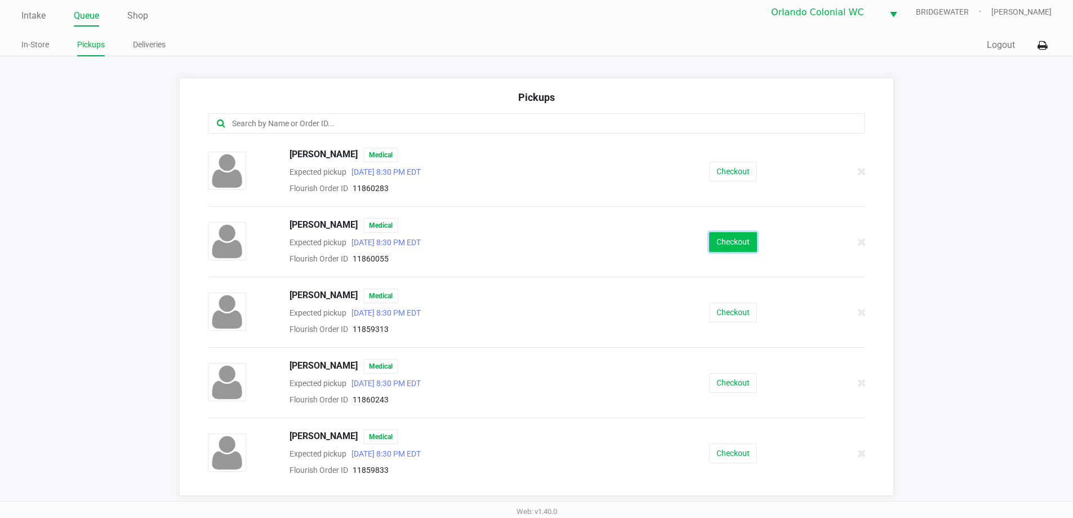
click at [713, 247] on button "Checkout" at bounding box center [733, 242] width 48 height 20
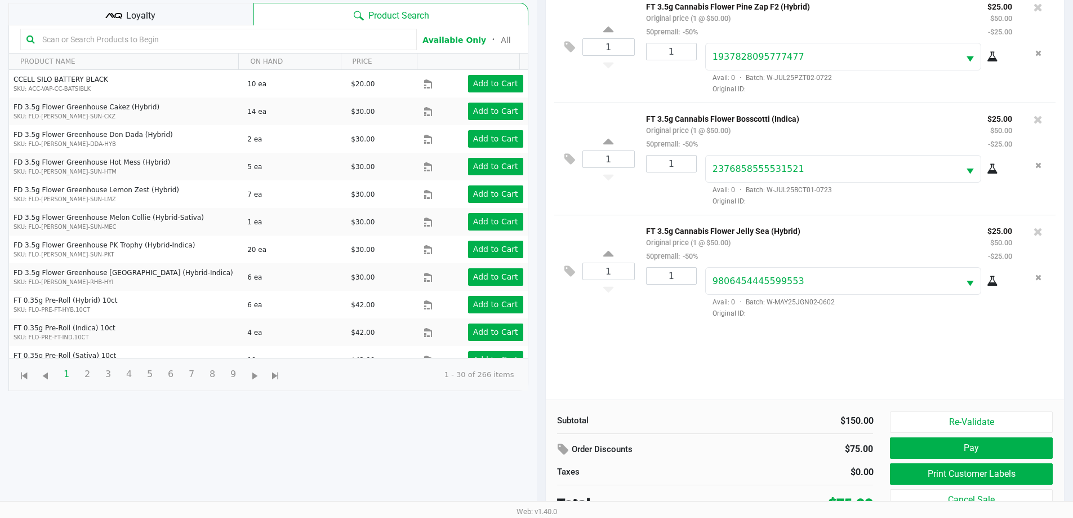
scroll to position [122, 0]
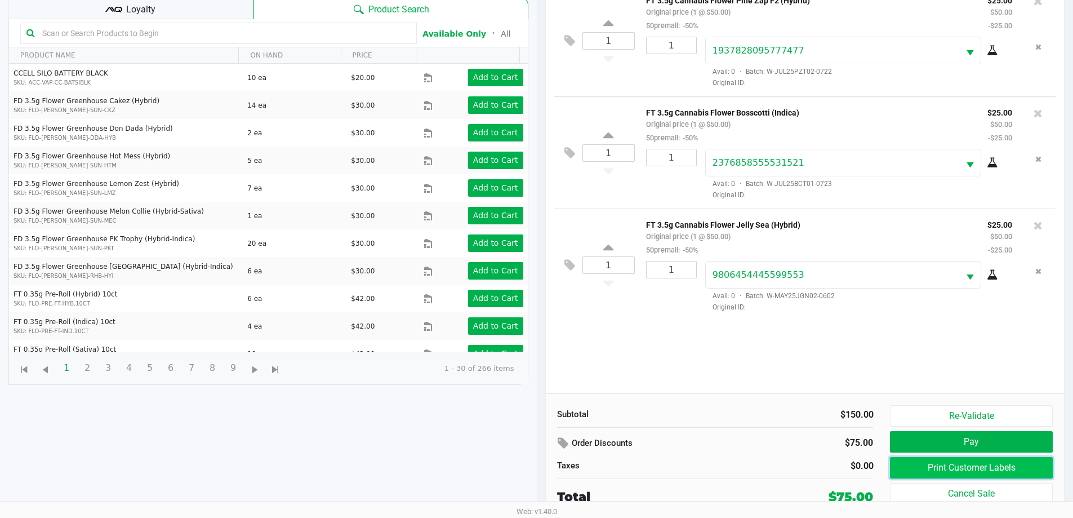
click at [921, 470] on button "Print Customer Labels" at bounding box center [971, 467] width 162 height 21
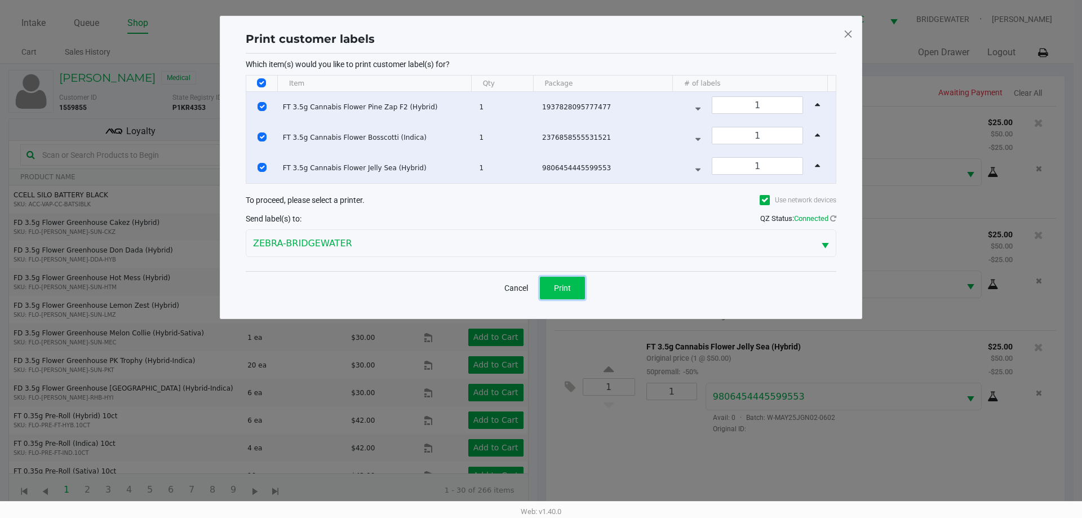
click at [549, 291] on button "Print" at bounding box center [562, 288] width 45 height 23
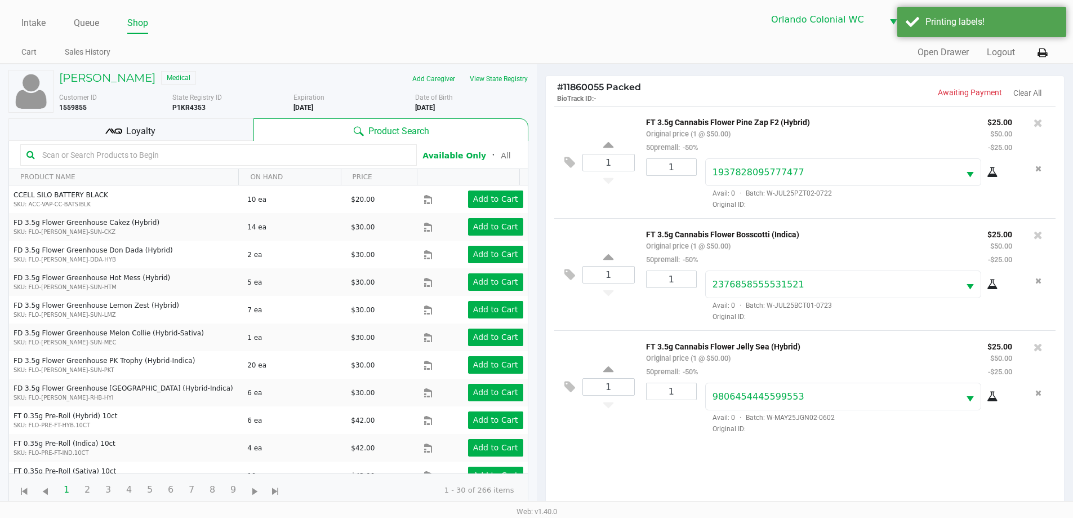
click at [131, 127] on span "Loyalty" at bounding box center [140, 132] width 29 height 14
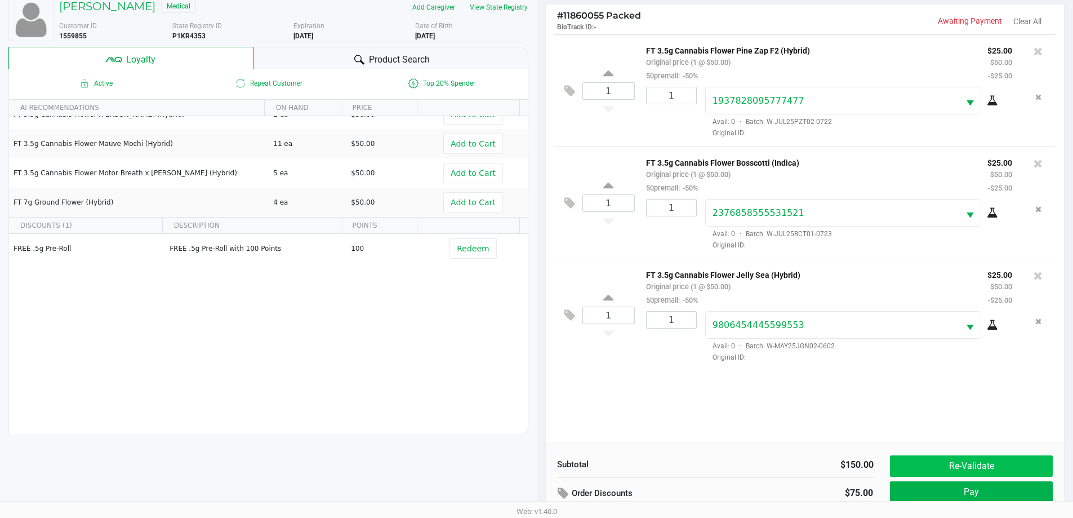
scroll to position [135, 0]
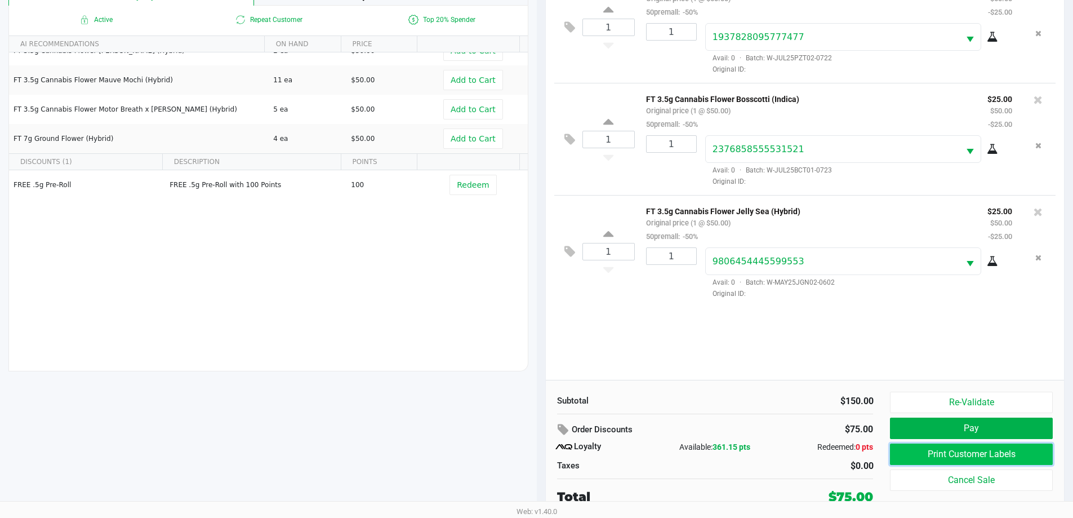
click at [957, 452] on button "Print Customer Labels" at bounding box center [971, 453] width 162 height 21
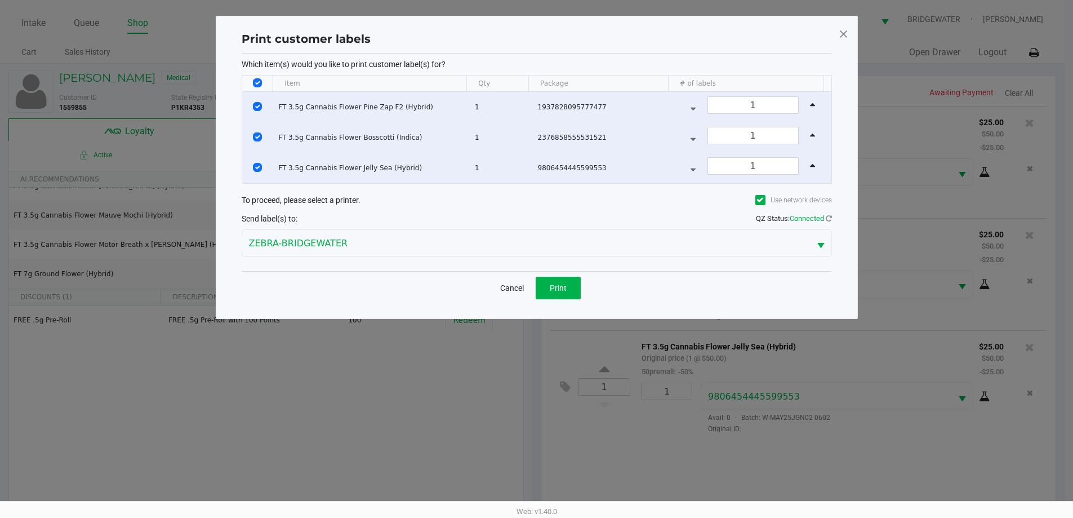
scroll to position [0, 0]
click at [581, 300] on div "Cancel Print" at bounding box center [541, 287] width 590 height 33
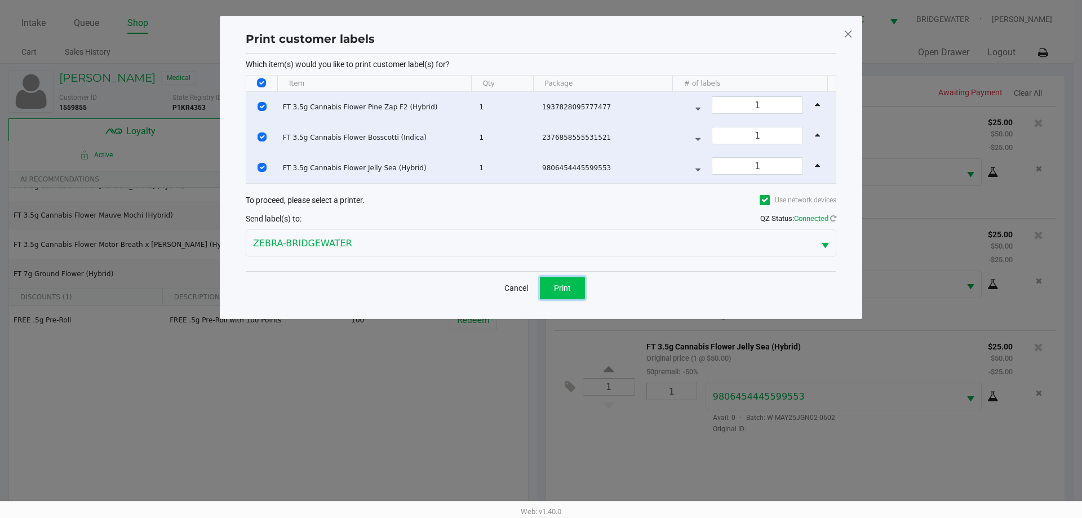
click at [579, 292] on button "Print" at bounding box center [562, 288] width 45 height 23
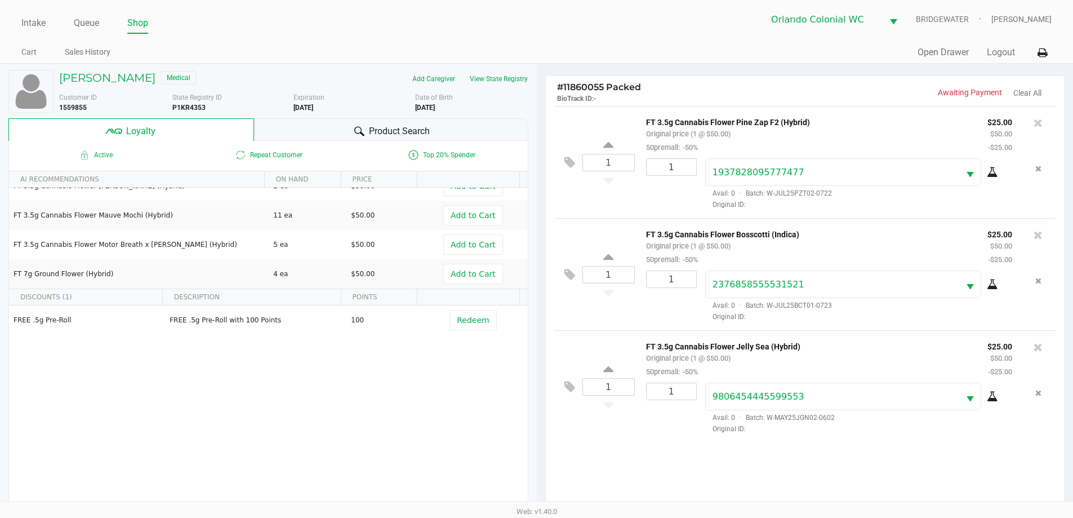
scroll to position [135, 0]
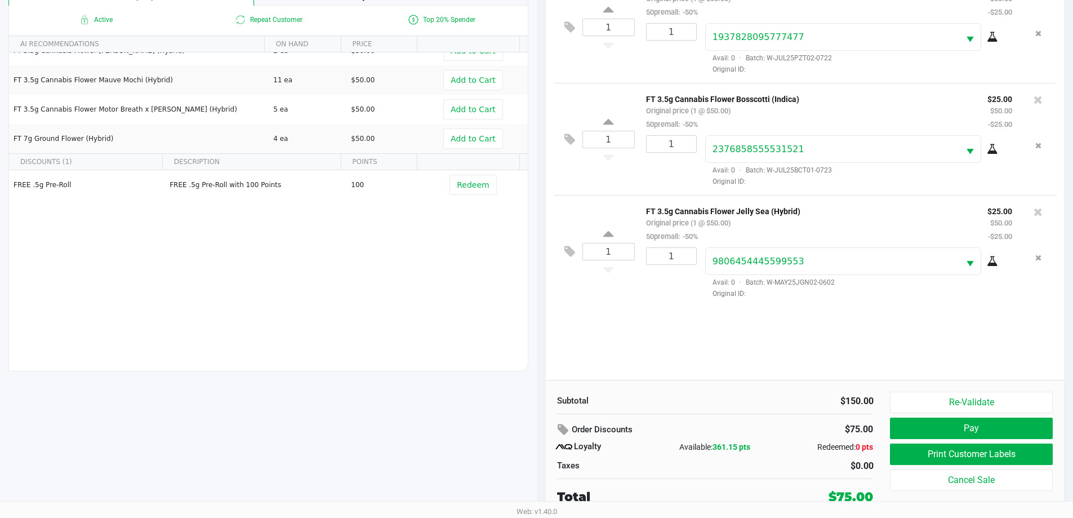
click at [951, 430] on button "Pay" at bounding box center [971, 427] width 162 height 21
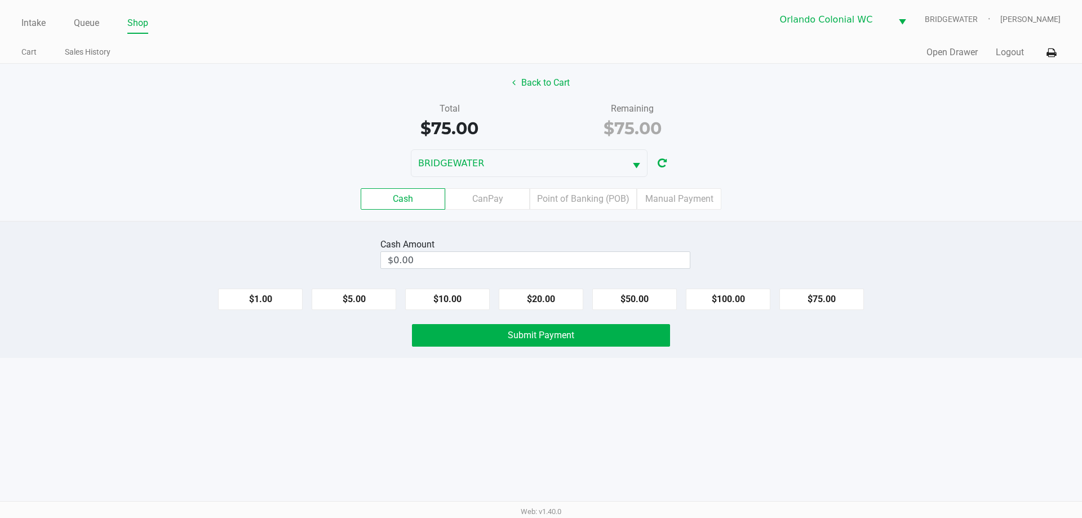
click at [559, 308] on button "$20.00" at bounding box center [541, 298] width 85 height 21
click at [562, 304] on button "$20.00" at bounding box center [541, 298] width 85 height 21
click at [561, 300] on button "$20.00" at bounding box center [541, 298] width 85 height 21
click at [565, 297] on button "$20.00" at bounding box center [541, 298] width 85 height 21
type input "$80.00"
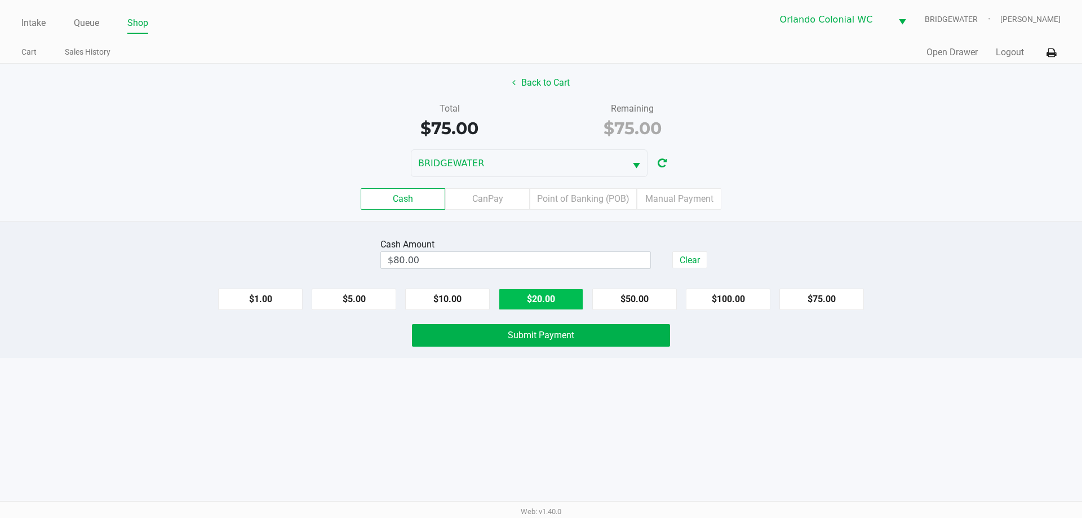
click at [547, 339] on span "Submit Payment" at bounding box center [541, 335] width 66 height 11
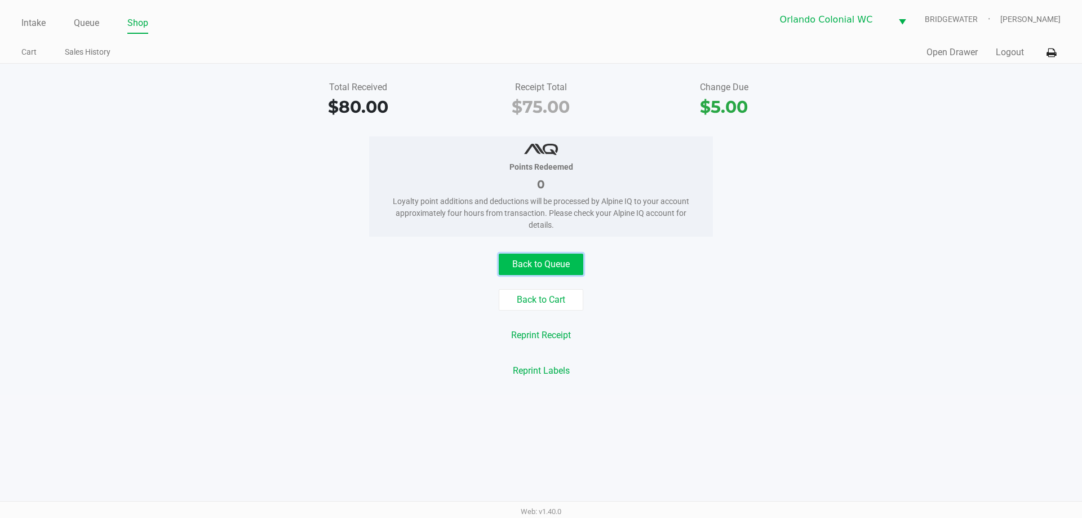
click at [542, 260] on button "Back to Queue" at bounding box center [541, 264] width 85 height 21
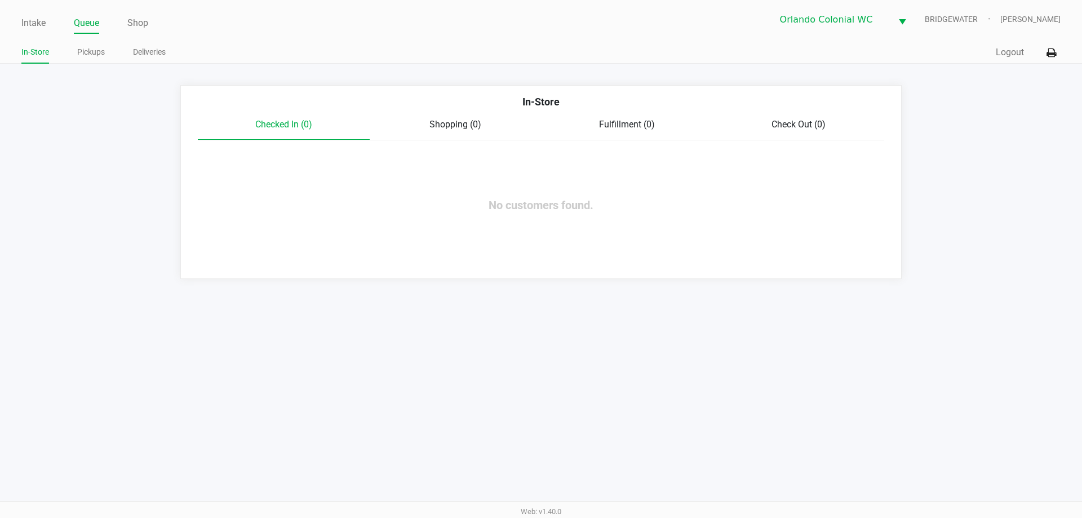
click at [34, 30] on link "Intake" at bounding box center [33, 23] width 24 height 16
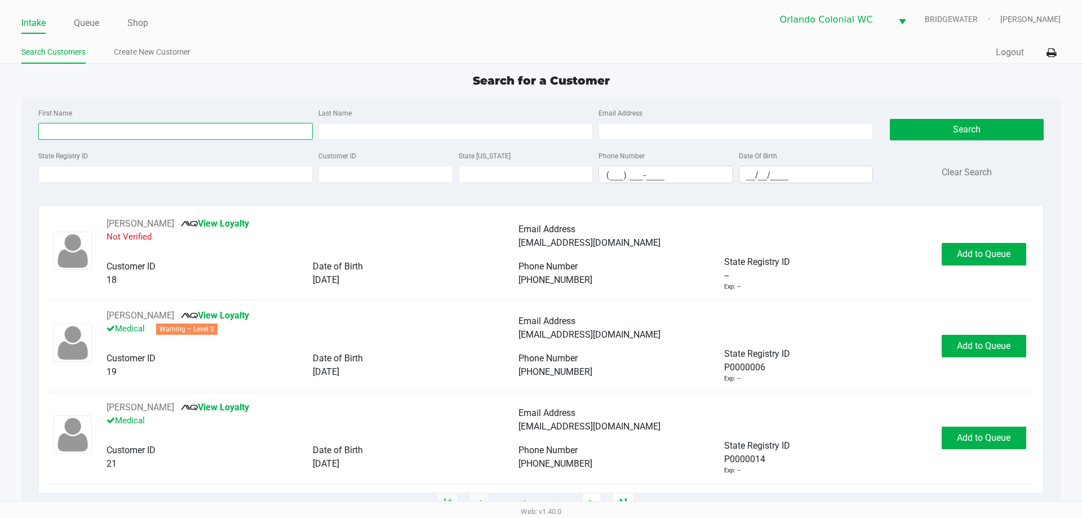
click at [245, 133] on input "First Name" at bounding box center [175, 131] width 274 height 17
type input "demitrious"
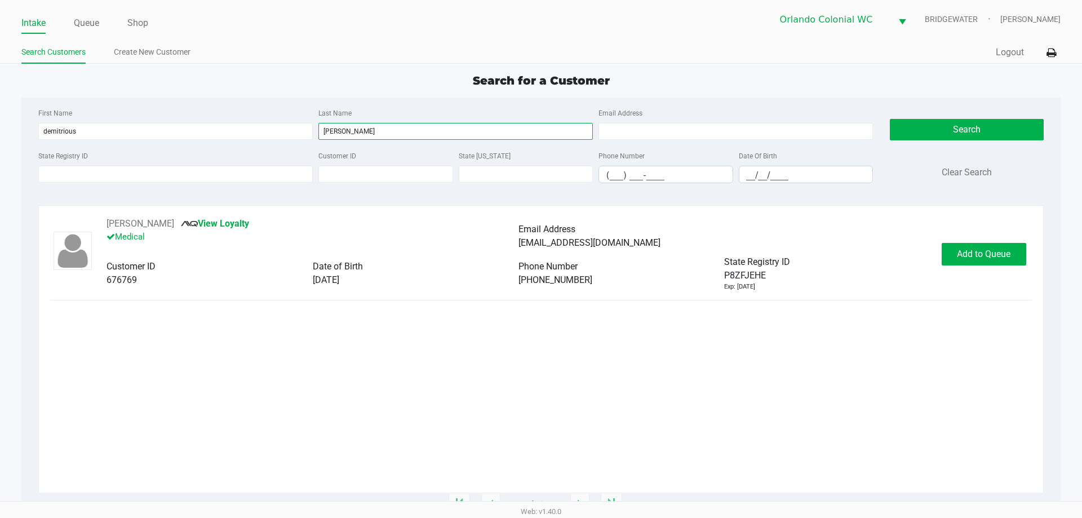
type input "[PERSON_NAME]"
click at [961, 245] on button "Add to Queue" at bounding box center [983, 254] width 85 height 23
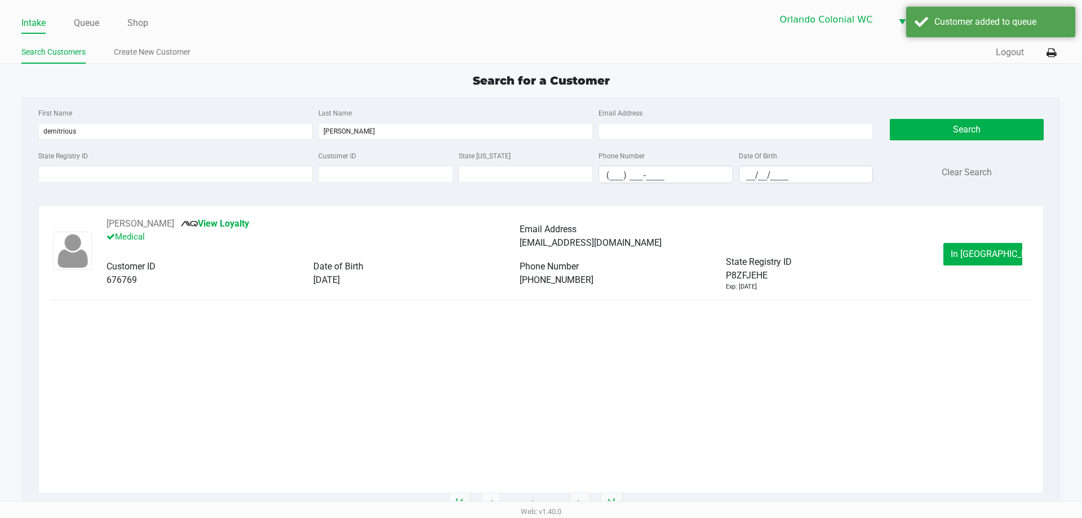
click at [423, 309] on div "[PERSON_NAME] View Loyalty Medical Email Address [EMAIL_ADDRESS][DOMAIN_NAME] C…" at bounding box center [540, 354] width 981 height 275
click at [980, 246] on button "In [GEOGRAPHIC_DATA]" at bounding box center [982, 254] width 79 height 23
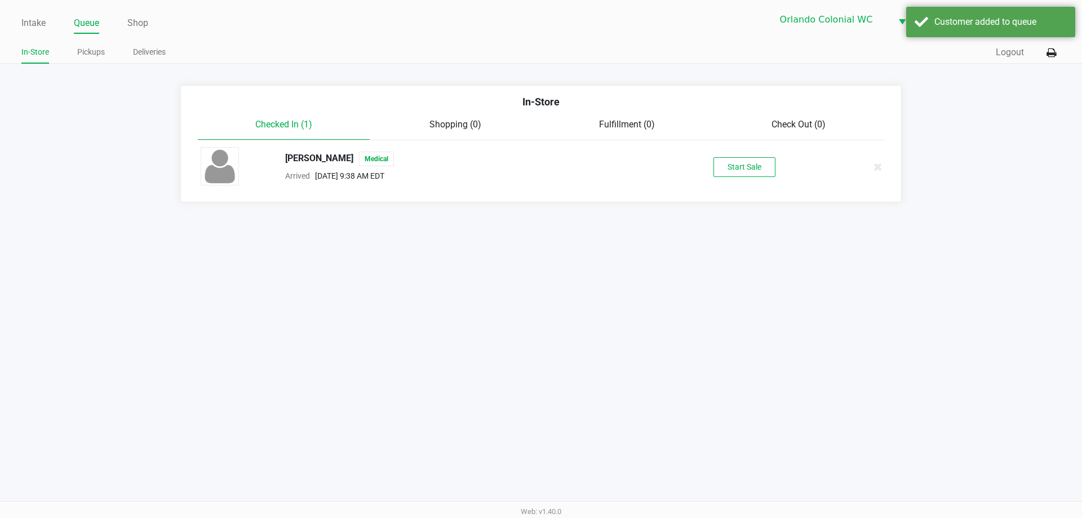
click at [740, 167] on button "Start Sale" at bounding box center [744, 167] width 62 height 20
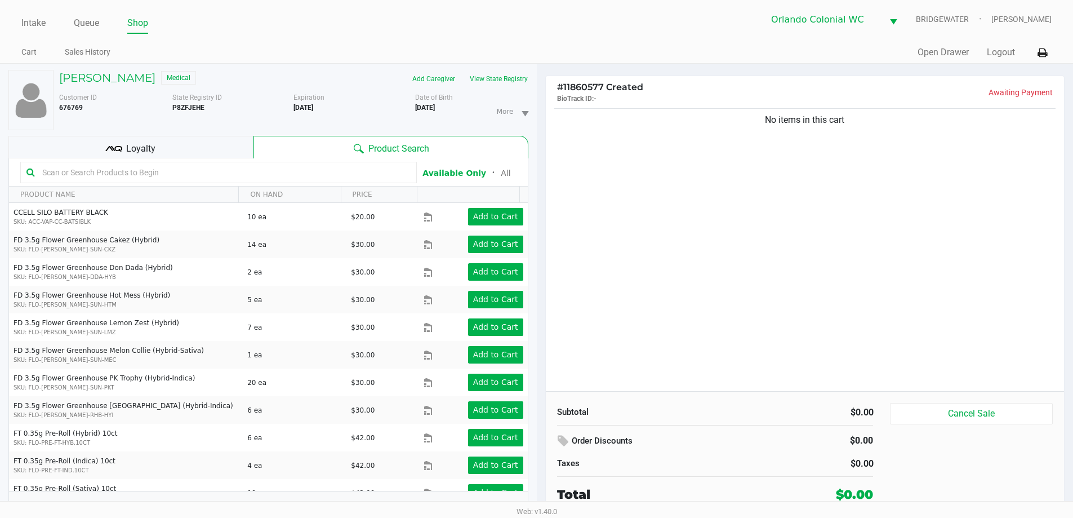
scroll to position [12, 0]
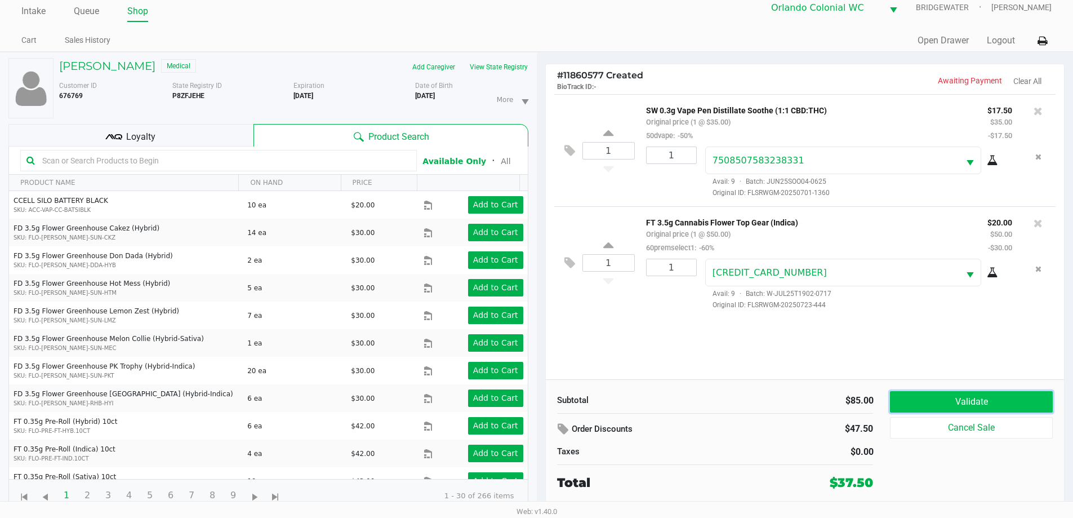
click at [966, 408] on button "Validate" at bounding box center [971, 401] width 162 height 21
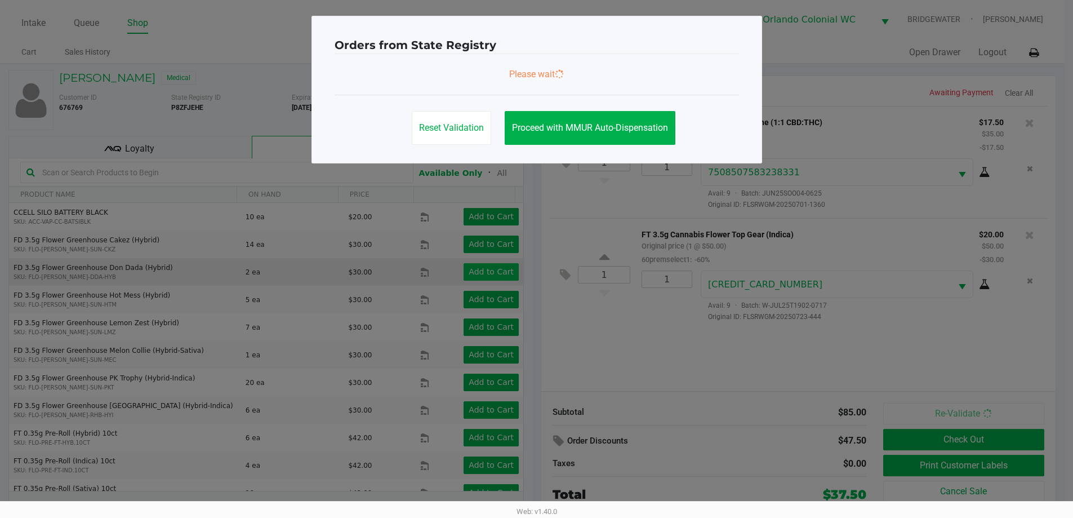
scroll to position [0, 0]
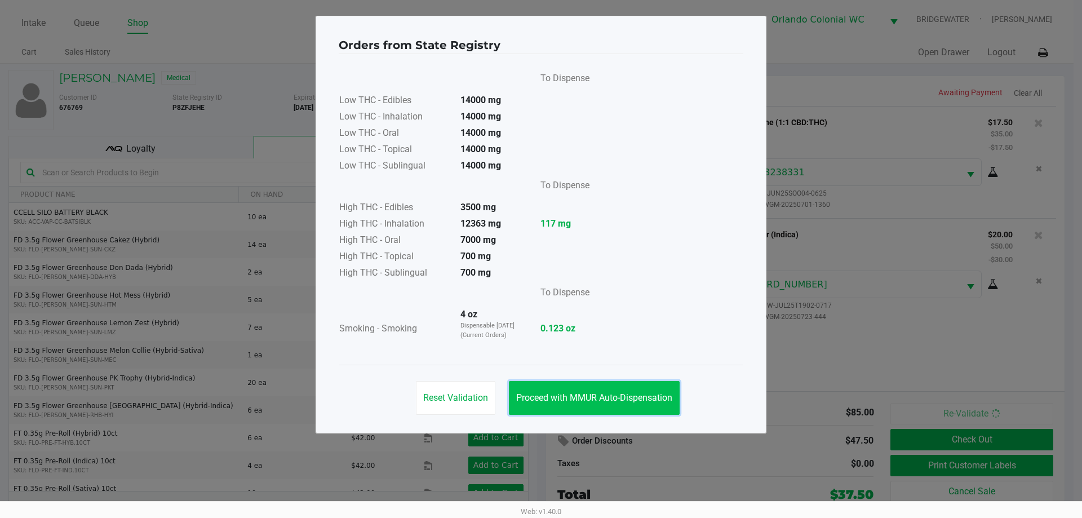
click at [588, 386] on button "Proceed with MMUR Auto-Dispensation" at bounding box center [594, 398] width 171 height 34
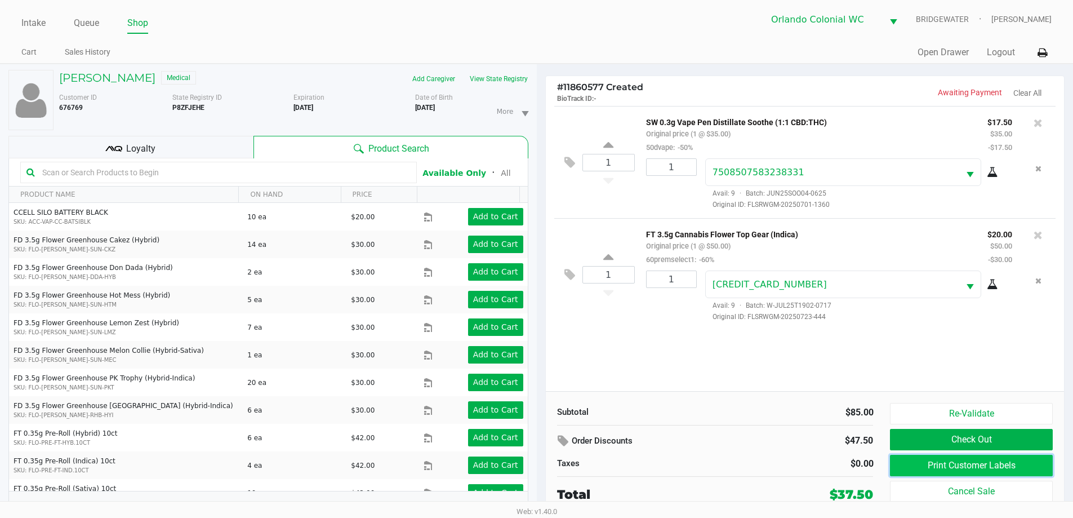
click at [983, 466] on button "Print Customer Labels" at bounding box center [971, 465] width 162 height 21
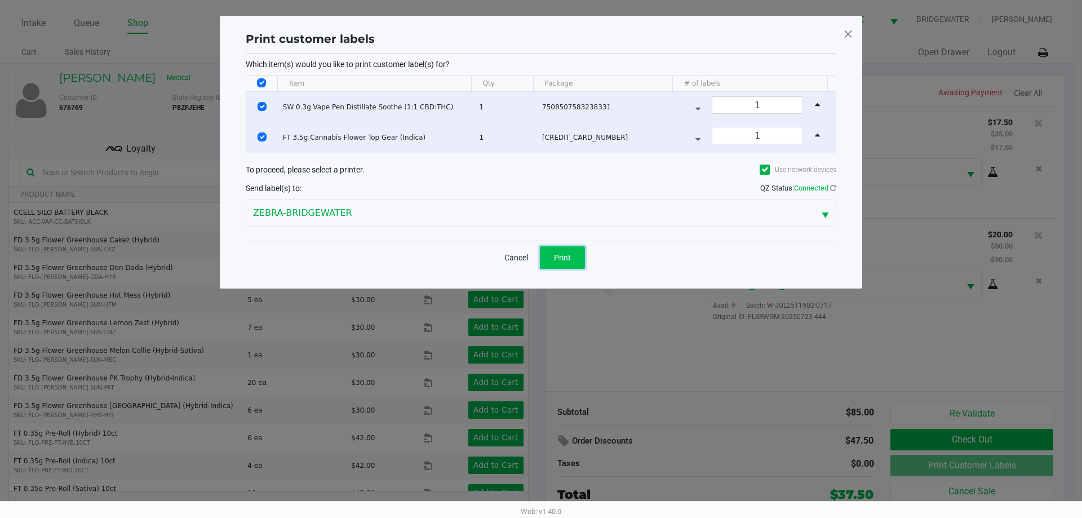
click at [576, 256] on button "Print" at bounding box center [562, 257] width 45 height 23
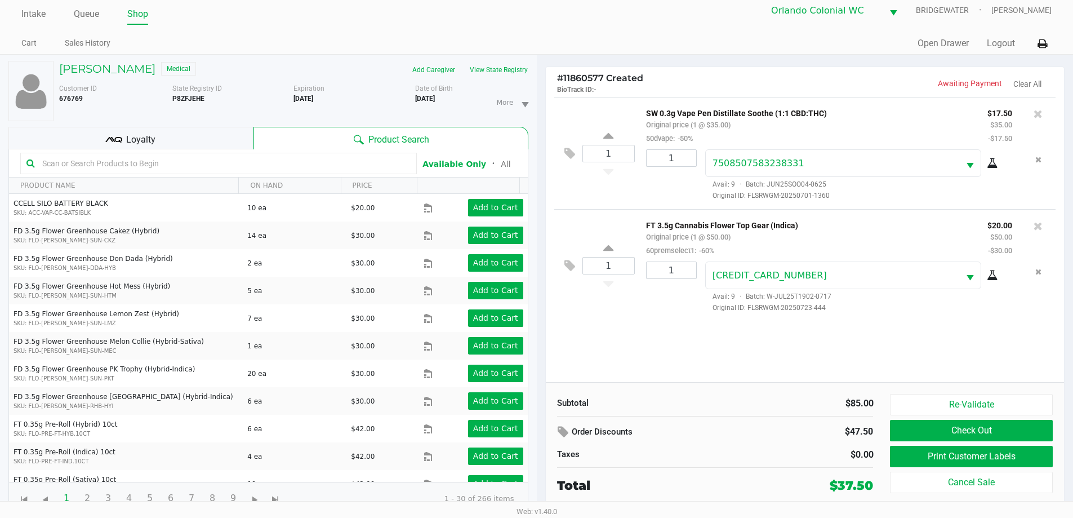
scroll to position [12, 0]
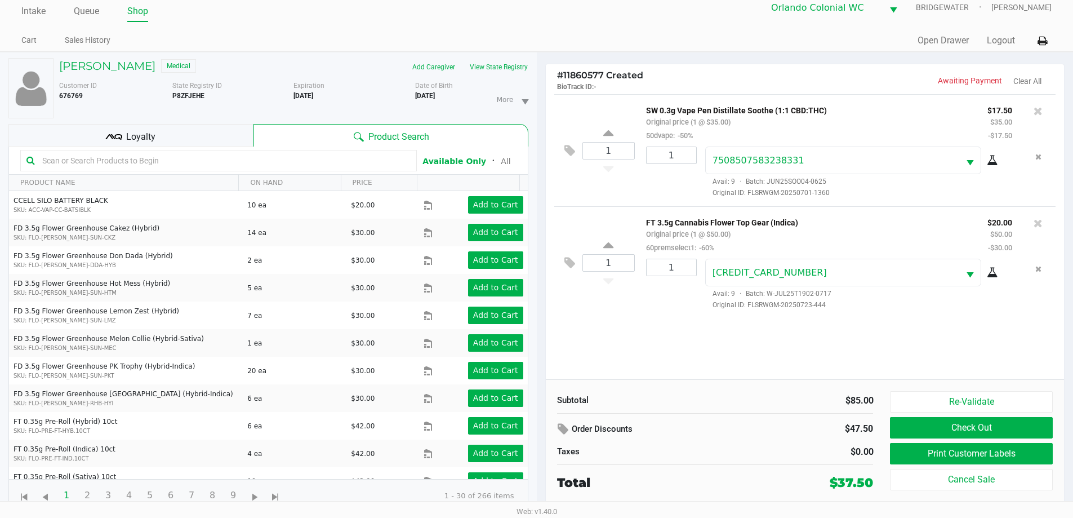
click at [176, 139] on div "Loyalty" at bounding box center [130, 135] width 245 height 23
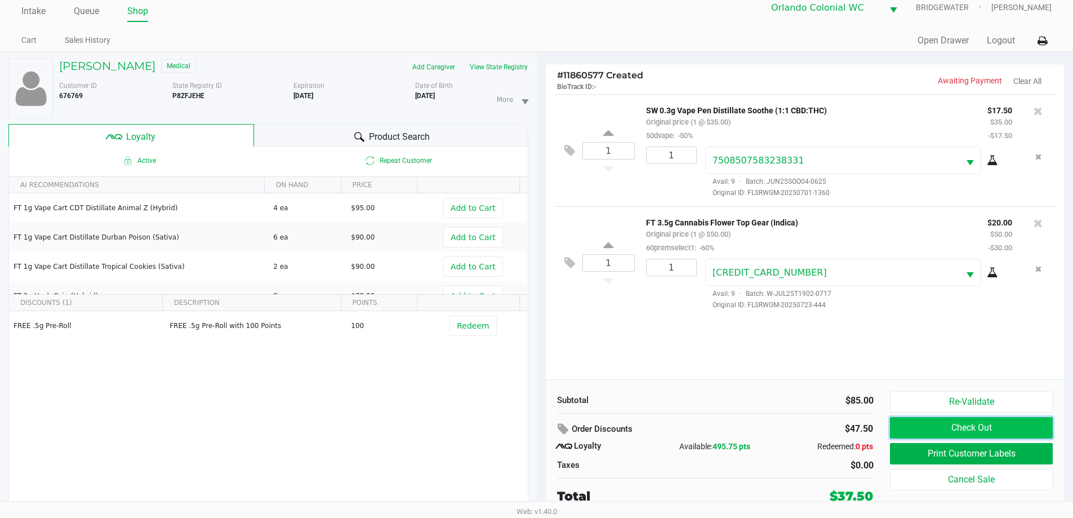
click at [940, 430] on button "Check Out" at bounding box center [971, 427] width 162 height 21
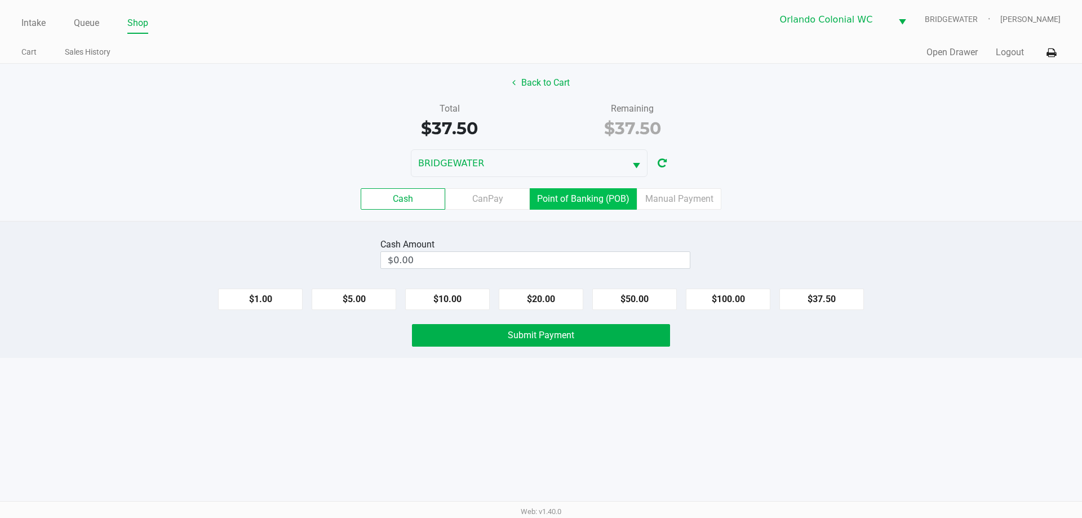
click at [576, 208] on label "Point of Banking (POB)" at bounding box center [583, 198] width 107 height 21
click at [0, 0] on 7 "Point of Banking (POB)" at bounding box center [0, 0] width 0 height 0
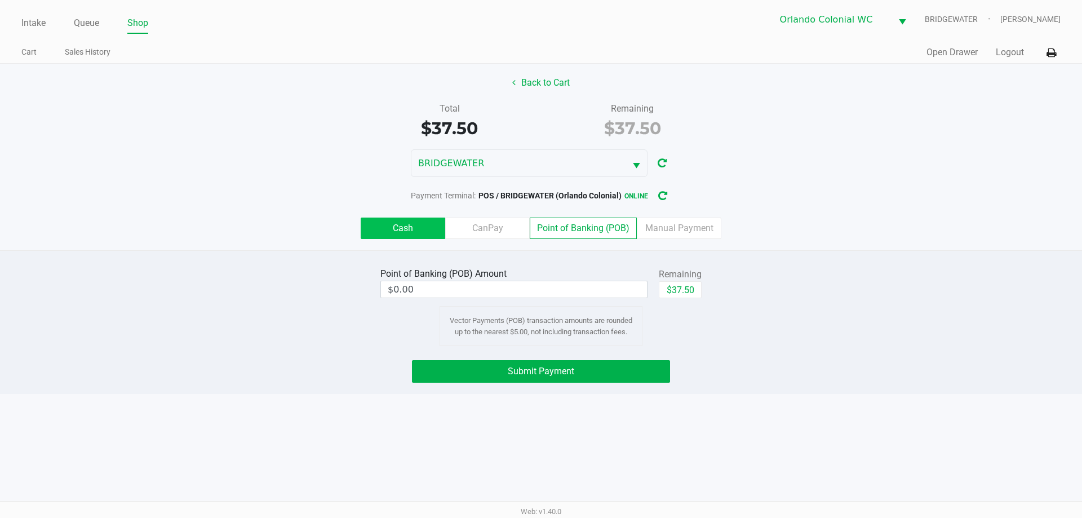
click at [395, 225] on label "Cash" at bounding box center [403, 227] width 85 height 21
click at [0, 0] on 0 "Cash" at bounding box center [0, 0] width 0 height 0
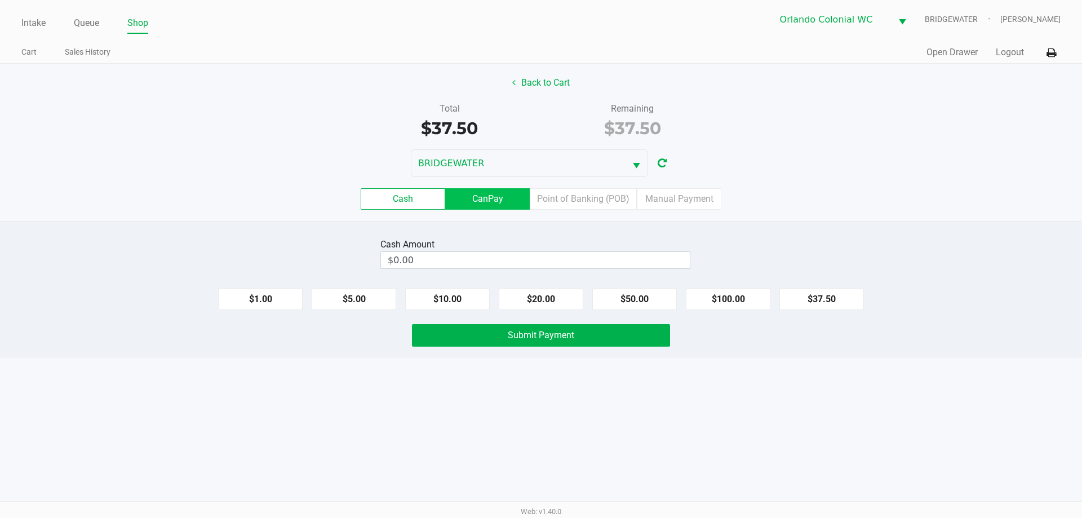
click at [481, 194] on label "CanPay" at bounding box center [487, 198] width 85 height 21
click at [0, 0] on 2 "CanPay" at bounding box center [0, 0] width 0 height 0
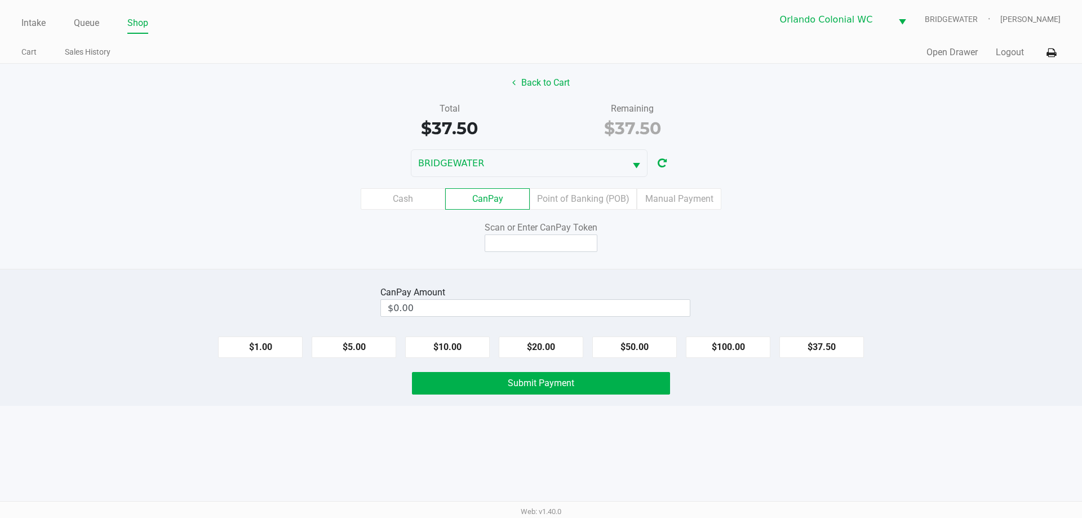
click at [594, 217] on div "Cash CanPay Point of Banking (POB) Manual Payment" at bounding box center [541, 199] width 1099 height 44
click at [598, 202] on label "Point of Banking (POB)" at bounding box center [583, 198] width 107 height 21
click at [0, 0] on 7 "Point of Banking (POB)" at bounding box center [0, 0] width 0 height 0
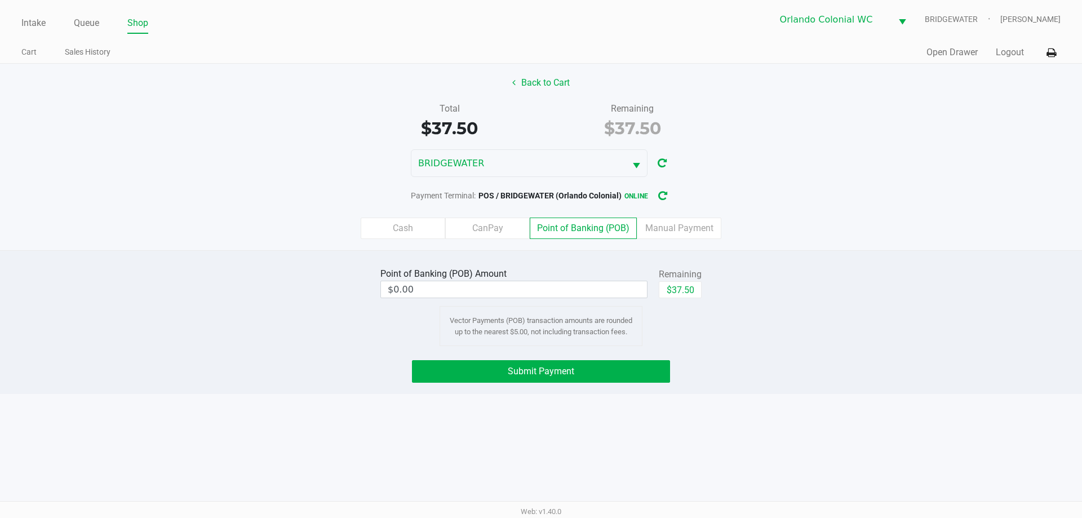
click at [419, 217] on div "Cash CanPay Point of Banking (POB) Manual Payment" at bounding box center [541, 228] width 1099 height 44
click at [417, 229] on label "Cash" at bounding box center [403, 227] width 85 height 21
click at [0, 0] on 0 "Cash" at bounding box center [0, 0] width 0 height 0
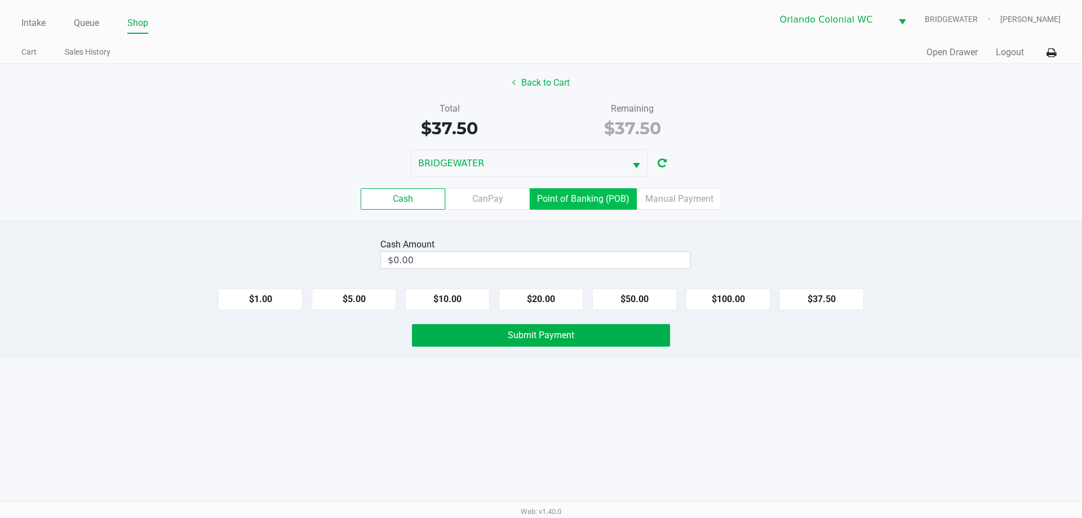
click at [560, 206] on label "Point of Banking (POB)" at bounding box center [583, 198] width 107 height 21
click at [0, 0] on 7 "Point of Banking (POB)" at bounding box center [0, 0] width 0 height 0
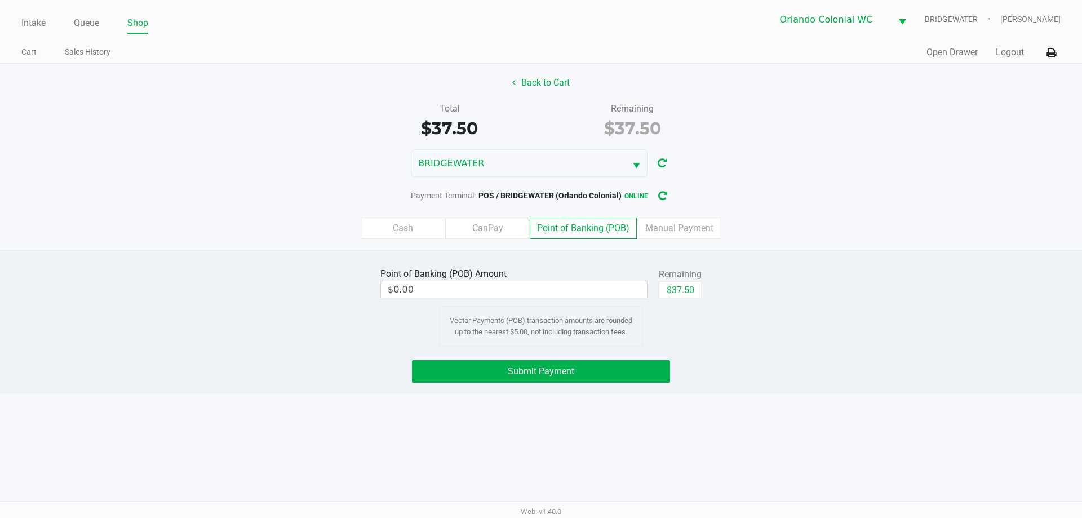
click at [575, 224] on label "Point of Banking (POB)" at bounding box center [583, 227] width 107 height 21
click at [0, 0] on 7 "Point of Banking (POB)" at bounding box center [0, 0] width 0 height 0
click at [509, 230] on label "CanPay" at bounding box center [487, 227] width 85 height 21
click at [0, 0] on 2 "CanPay" at bounding box center [0, 0] width 0 height 0
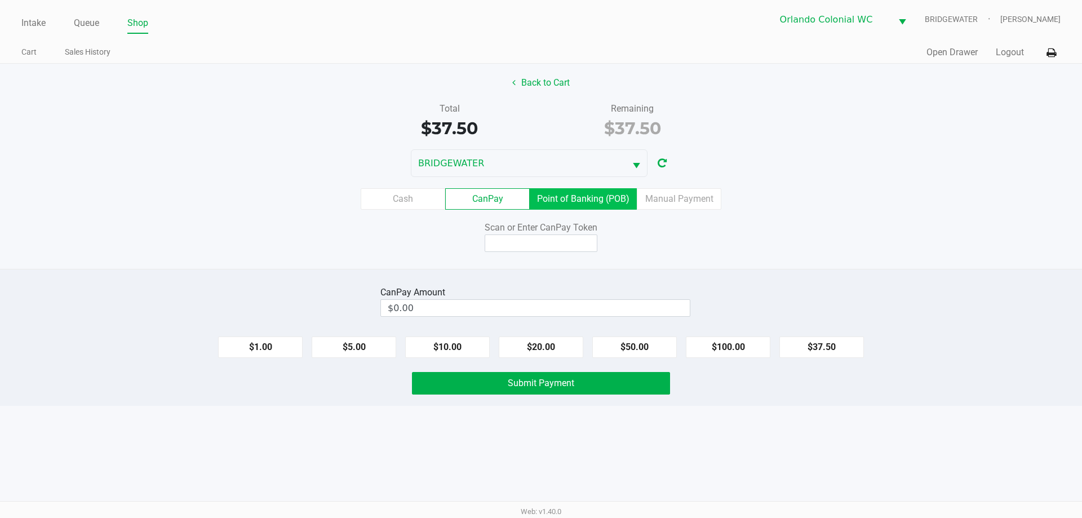
click at [588, 199] on label "Point of Banking (POB)" at bounding box center [583, 198] width 107 height 21
click at [0, 0] on 7 "Point of Banking (POB)" at bounding box center [0, 0] width 0 height 0
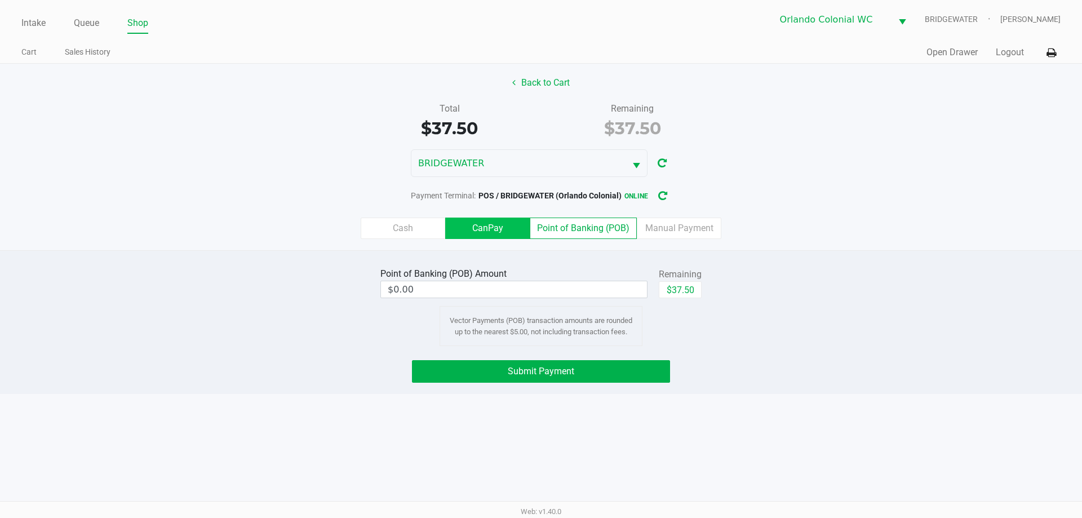
click at [480, 237] on label "CanPay" at bounding box center [487, 227] width 85 height 21
click at [0, 0] on 2 "CanPay" at bounding box center [0, 0] width 0 height 0
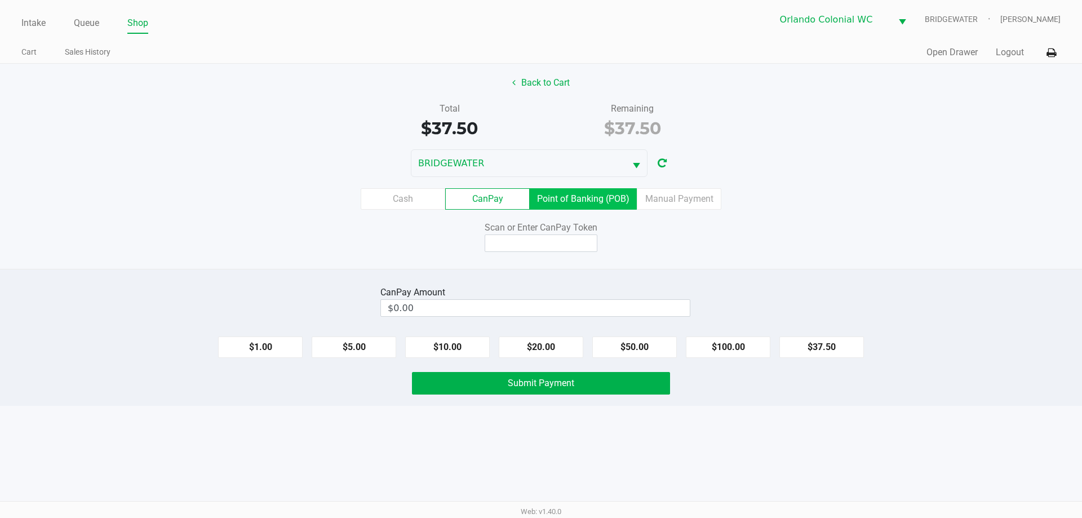
click at [601, 201] on label "Point of Banking (POB)" at bounding box center [583, 198] width 107 height 21
click at [0, 0] on 7 "Point of Banking (POB)" at bounding box center [0, 0] width 0 height 0
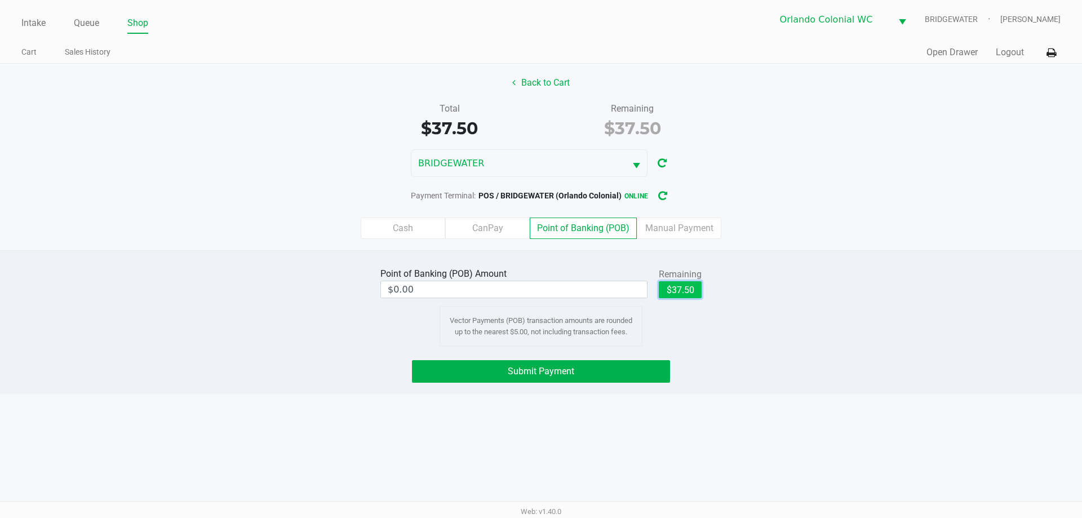
click at [678, 288] on button "$37.50" at bounding box center [680, 289] width 43 height 17
type input "$37.50"
click at [568, 371] on span "Submit Payment" at bounding box center [541, 371] width 66 height 11
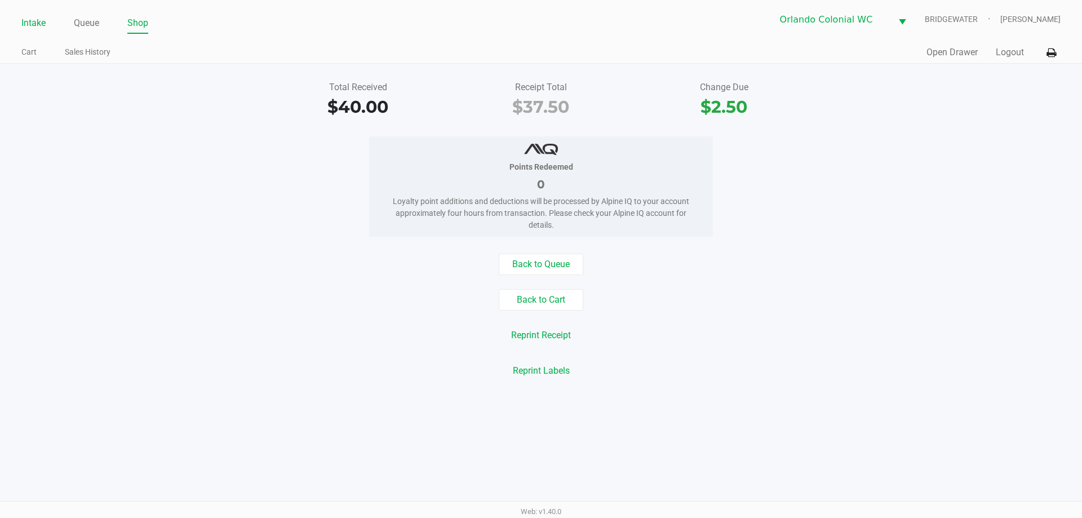
drag, startPoint x: 35, startPoint y: 24, endPoint x: 45, endPoint y: 20, distance: 10.2
click at [37, 24] on link "Intake" at bounding box center [33, 23] width 24 height 16
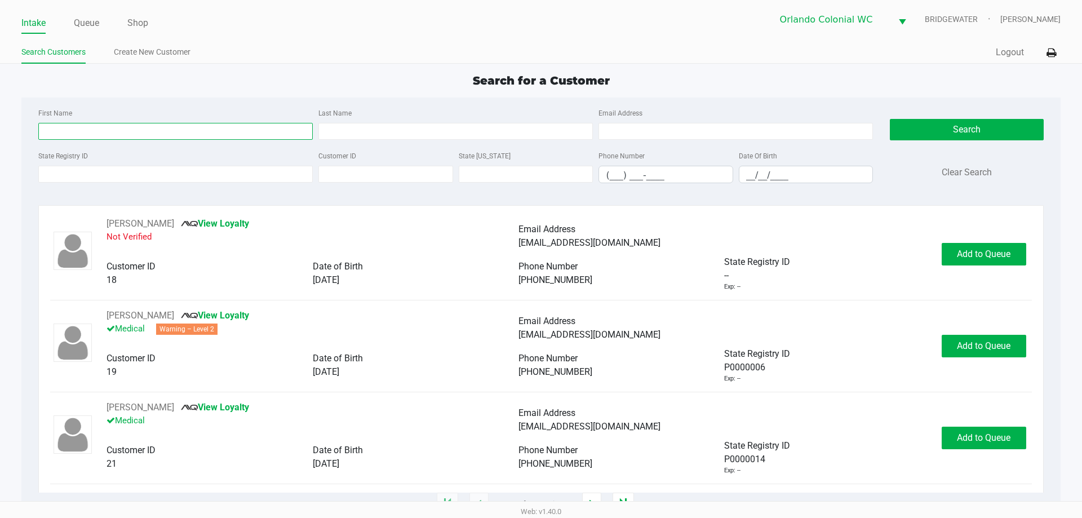
click at [262, 130] on input "First Name" at bounding box center [175, 131] width 274 height 17
type input "[PERSON_NAME]"
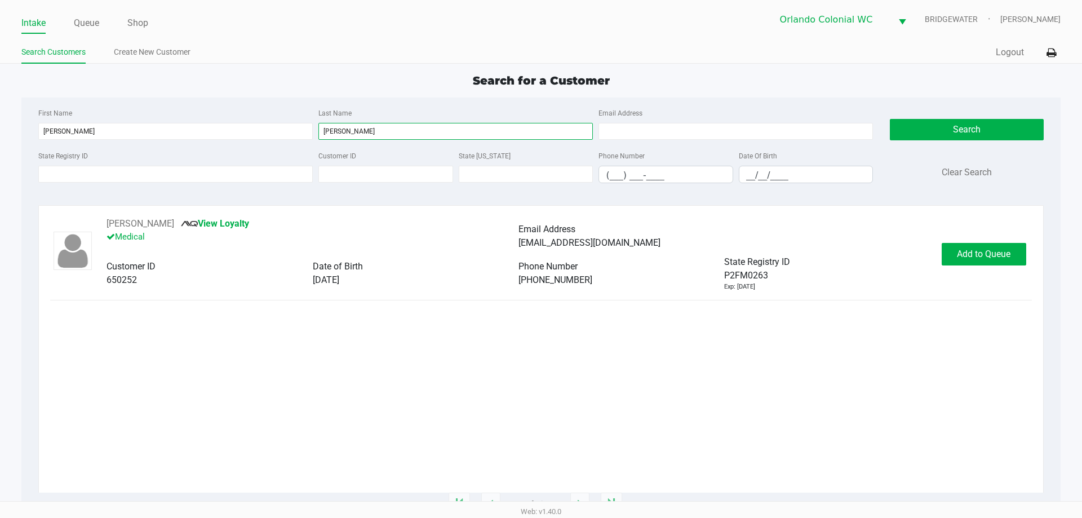
type input "[PERSON_NAME]"
click at [1011, 264] on button "Add to Queue" at bounding box center [983, 254] width 85 height 23
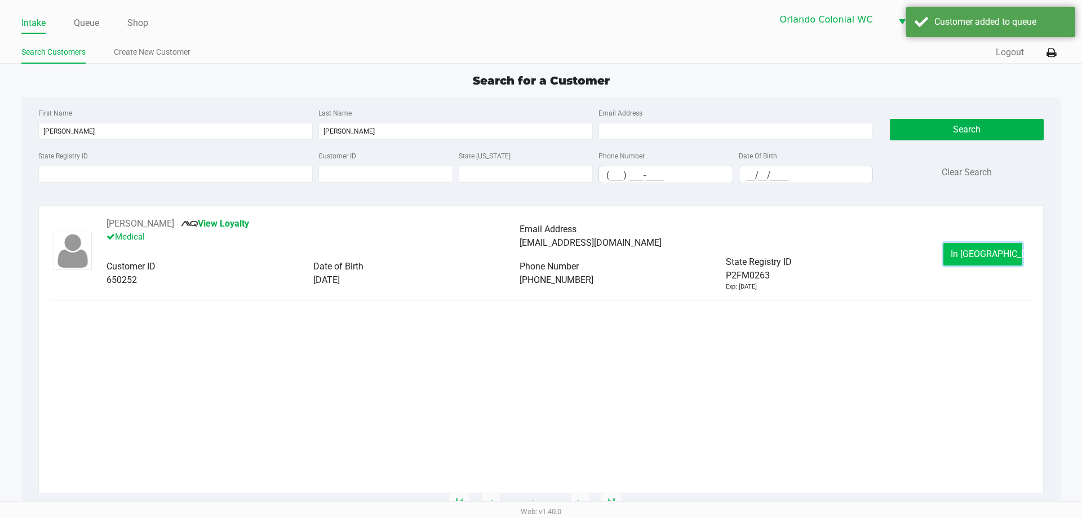
click at [988, 262] on button "In [GEOGRAPHIC_DATA]" at bounding box center [982, 254] width 79 height 23
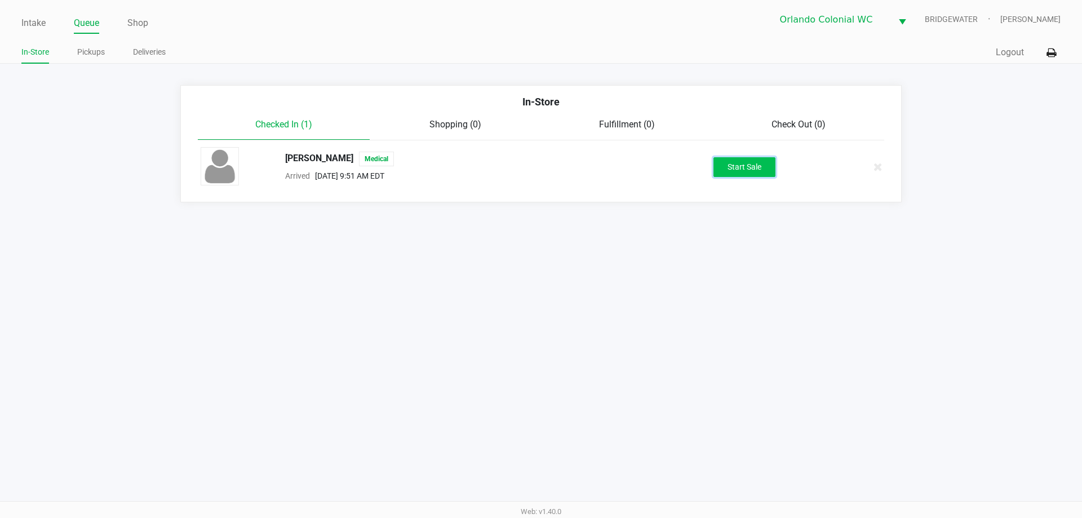
click at [740, 174] on button "Start Sale" at bounding box center [744, 167] width 62 height 20
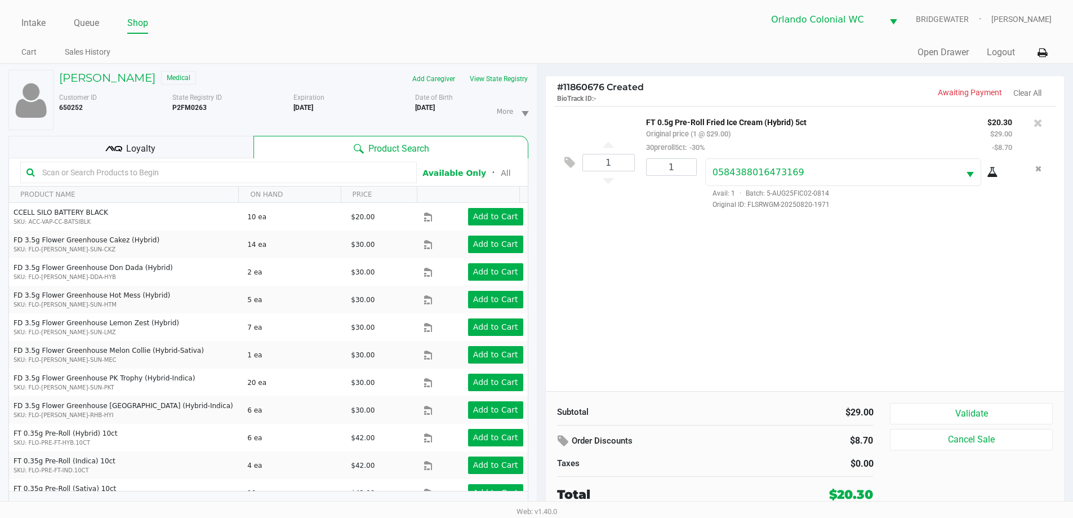
scroll to position [12, 0]
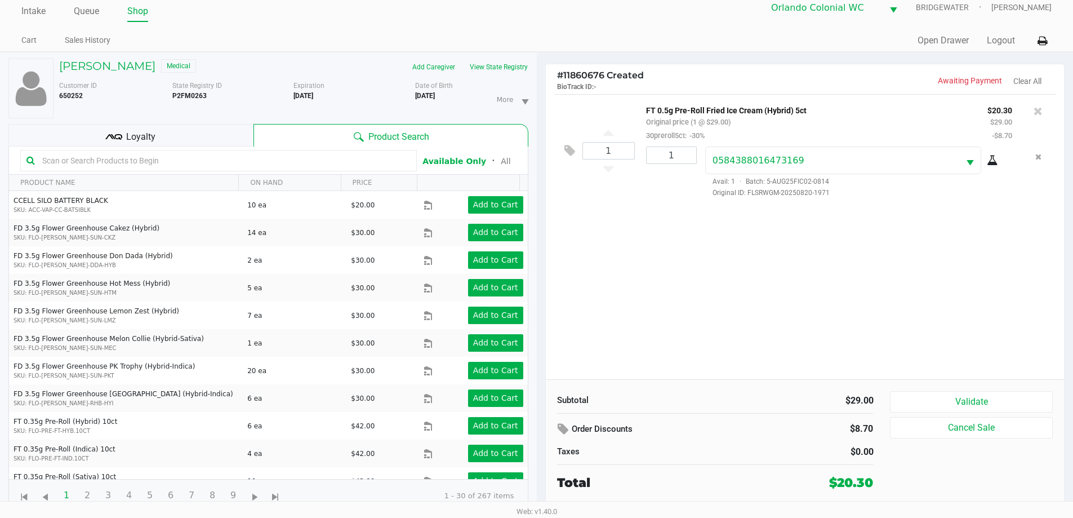
click at [195, 128] on div "Loyalty" at bounding box center [130, 135] width 245 height 23
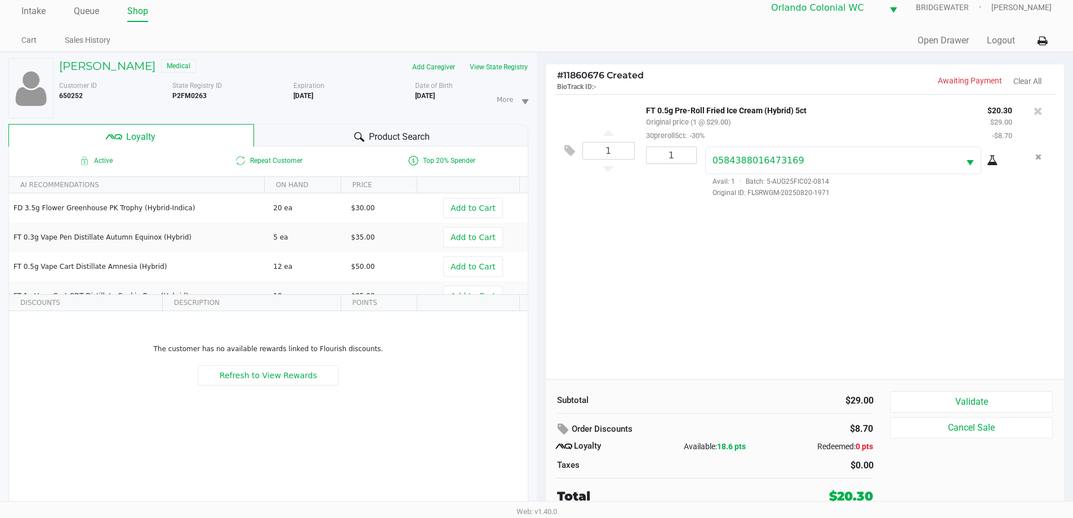
click at [987, 392] on button "Validate" at bounding box center [971, 401] width 162 height 21
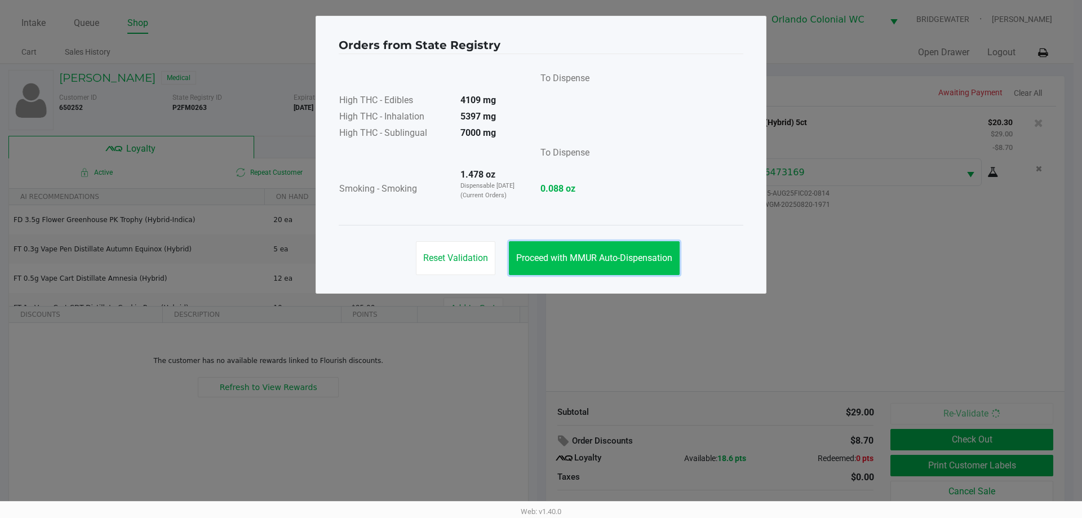
click at [608, 261] on span "Proceed with MMUR Auto-Dispensation" at bounding box center [594, 257] width 156 height 11
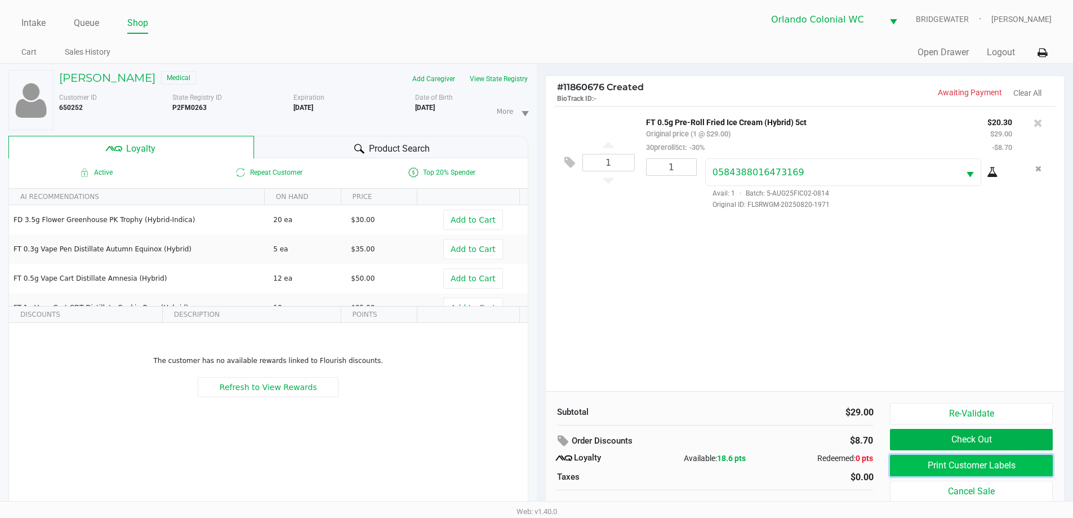
click at [971, 468] on button "Print Customer Labels" at bounding box center [971, 465] width 162 height 21
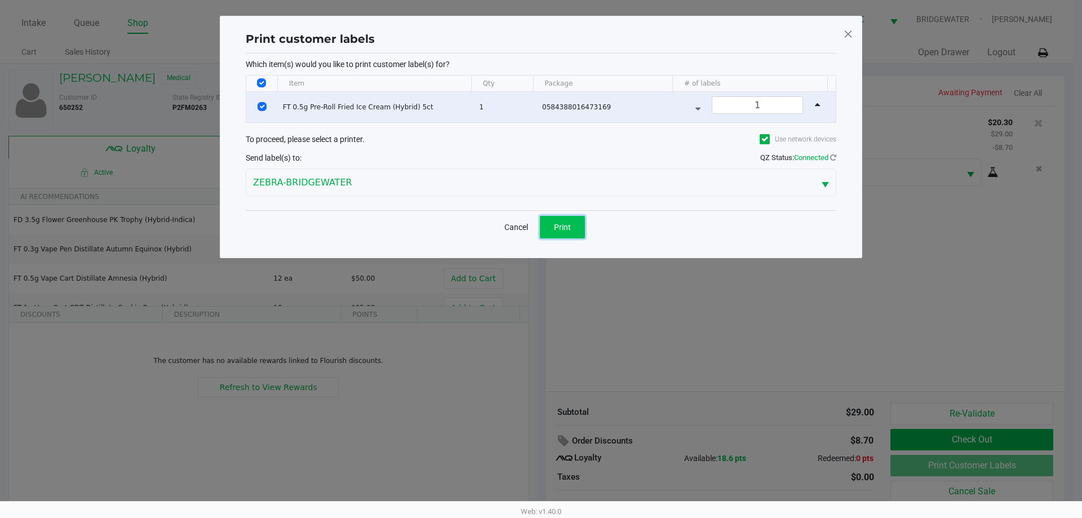
click at [559, 225] on span "Print" at bounding box center [562, 227] width 17 height 9
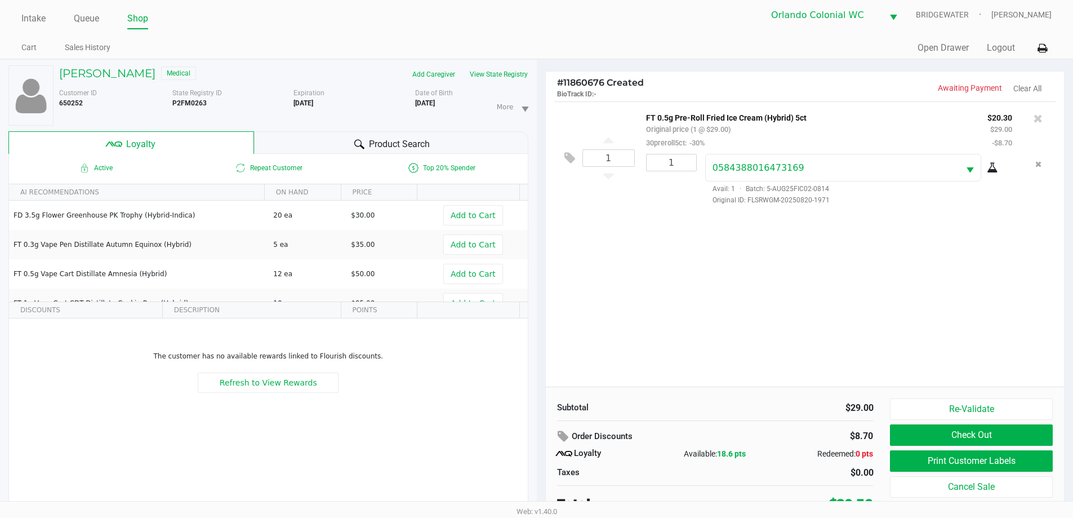
scroll to position [12, 0]
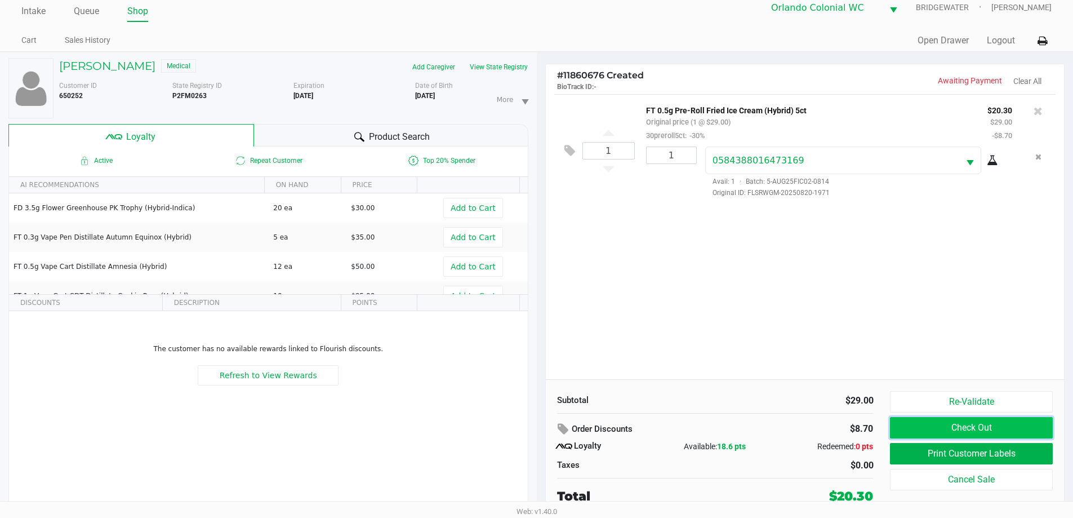
click at [964, 431] on button "Check Out" at bounding box center [971, 427] width 162 height 21
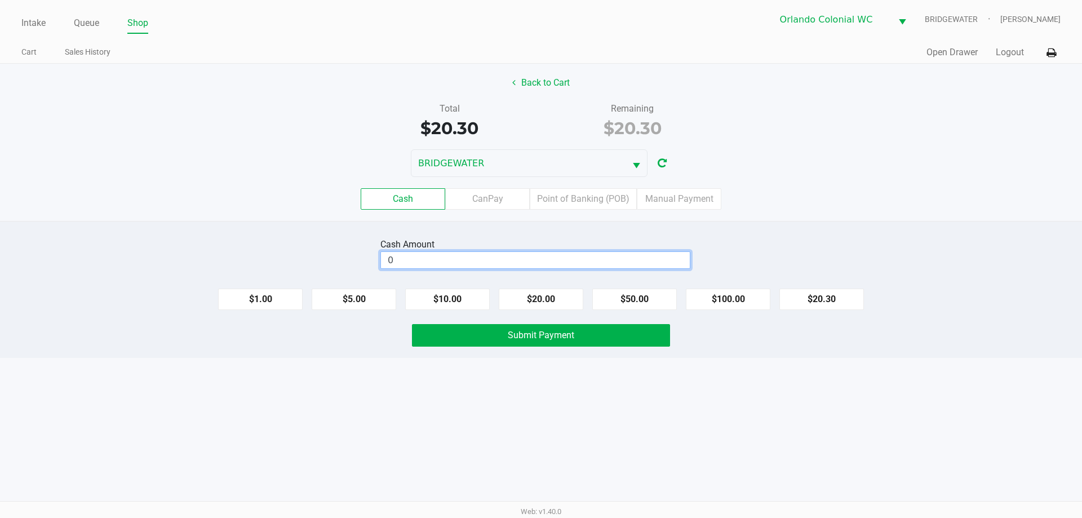
click at [469, 257] on input "0" at bounding box center [535, 260] width 309 height 16
type input "$21.00"
drag, startPoint x: 199, startPoint y: 162, endPoint x: 224, endPoint y: 168, distance: 25.0
click at [201, 161] on div "BRIDGEWATER" at bounding box center [541, 163] width 1082 height 28
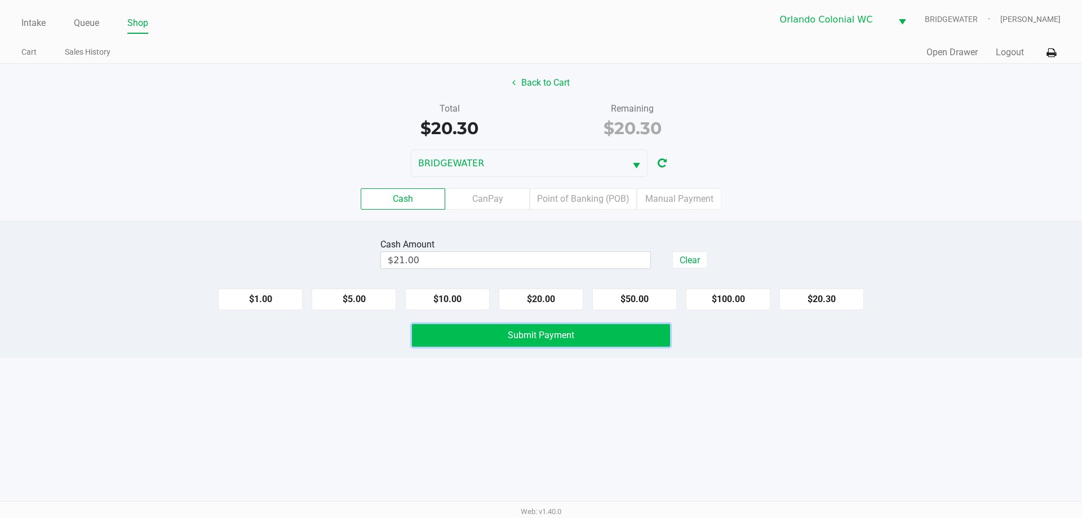
click at [624, 331] on button "Submit Payment" at bounding box center [541, 335] width 258 height 23
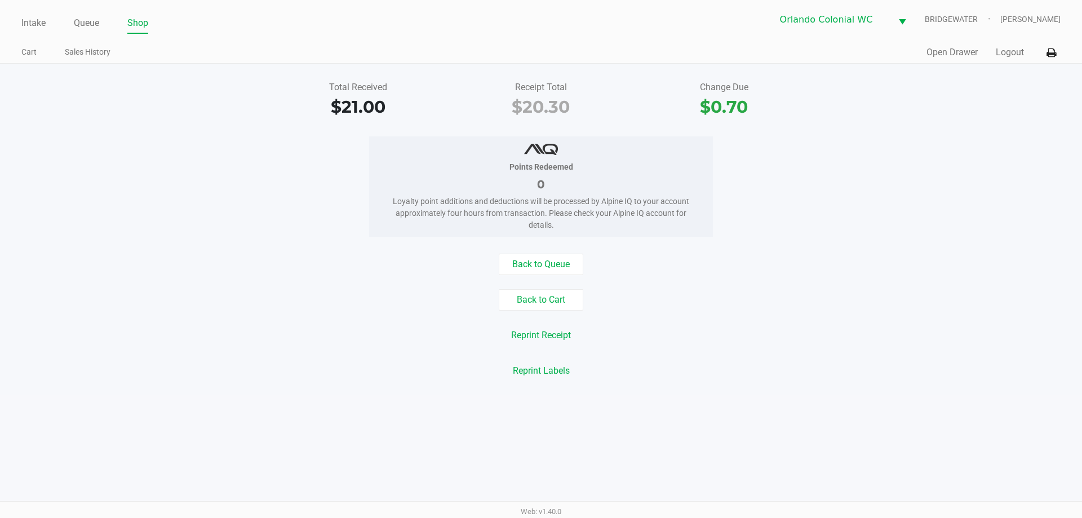
click at [530, 271] on button "Back to Queue" at bounding box center [541, 264] width 85 height 21
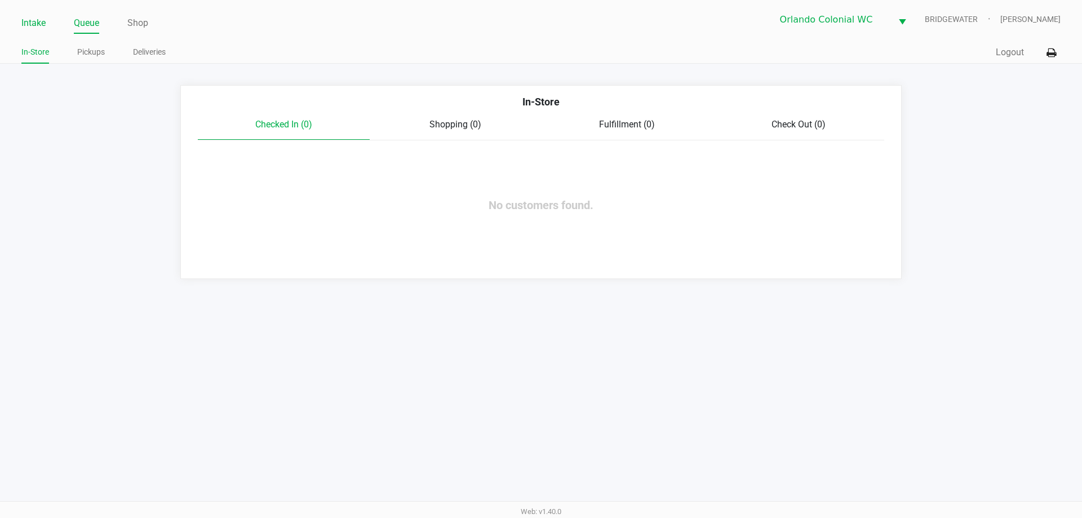
click at [37, 22] on link "Intake" at bounding box center [33, 23] width 24 height 16
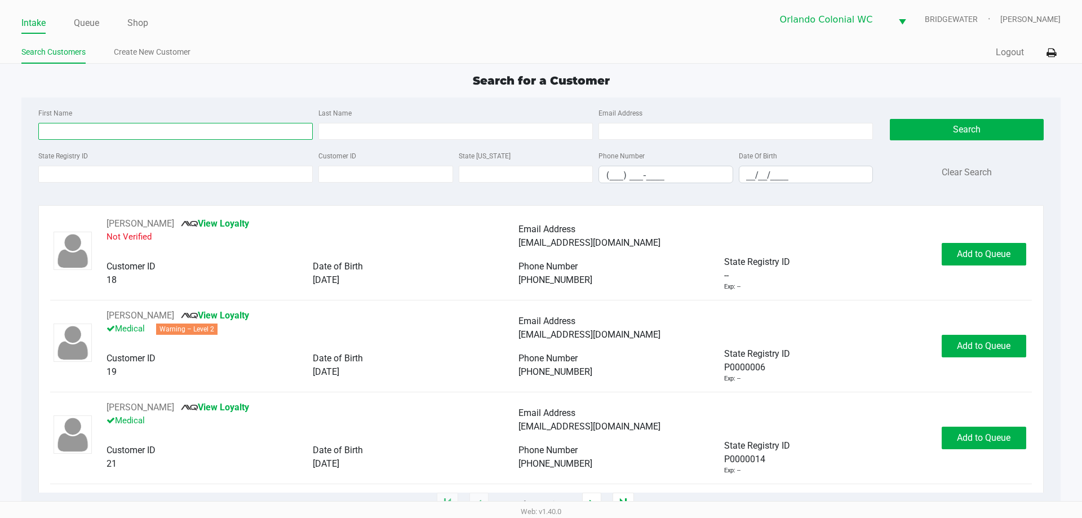
click at [231, 137] on input "First Name" at bounding box center [175, 131] width 274 height 17
type input "[PERSON_NAME]"
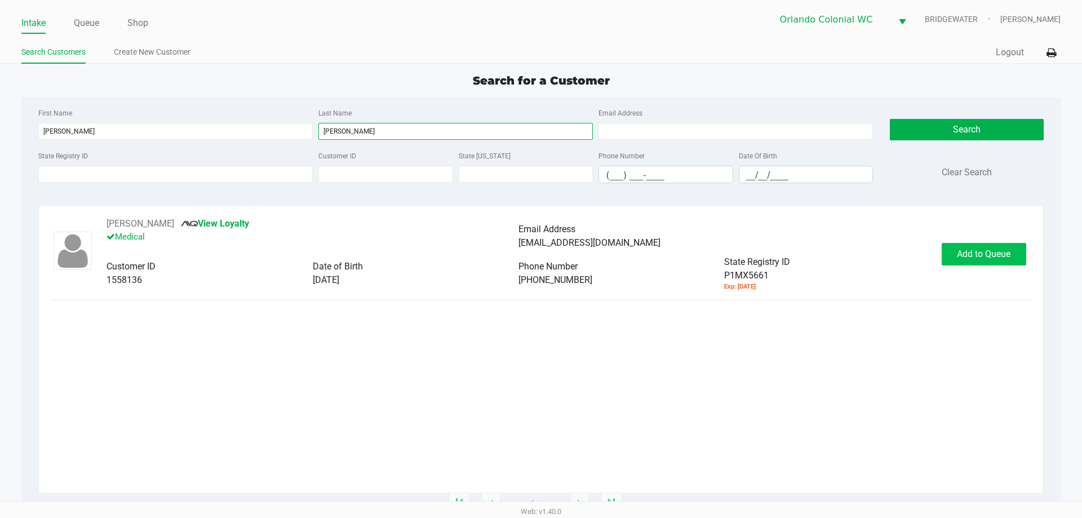
type input "[PERSON_NAME]"
click at [1015, 255] on button "Add to Queue" at bounding box center [983, 254] width 85 height 23
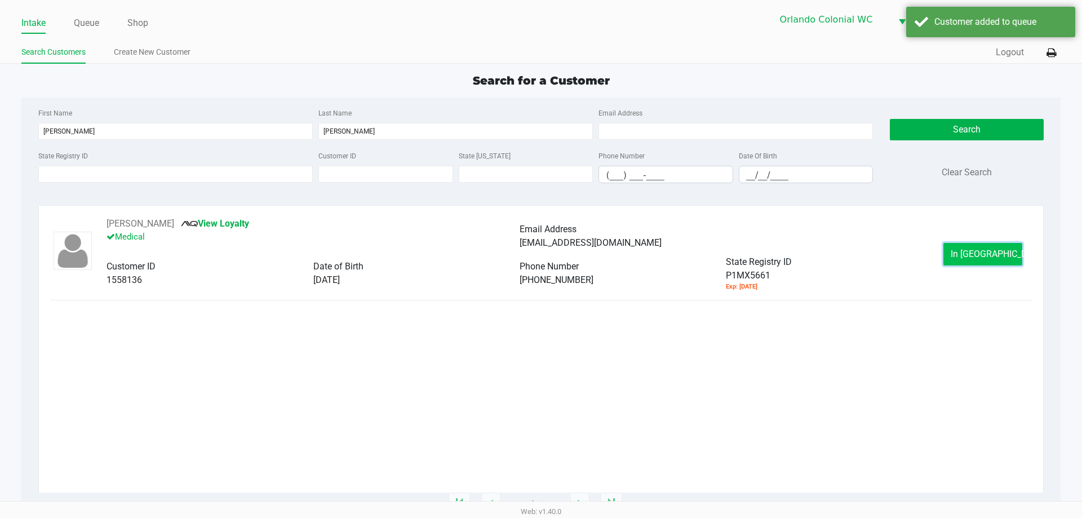
click at [996, 258] on span "In [GEOGRAPHIC_DATA]" at bounding box center [997, 253] width 95 height 11
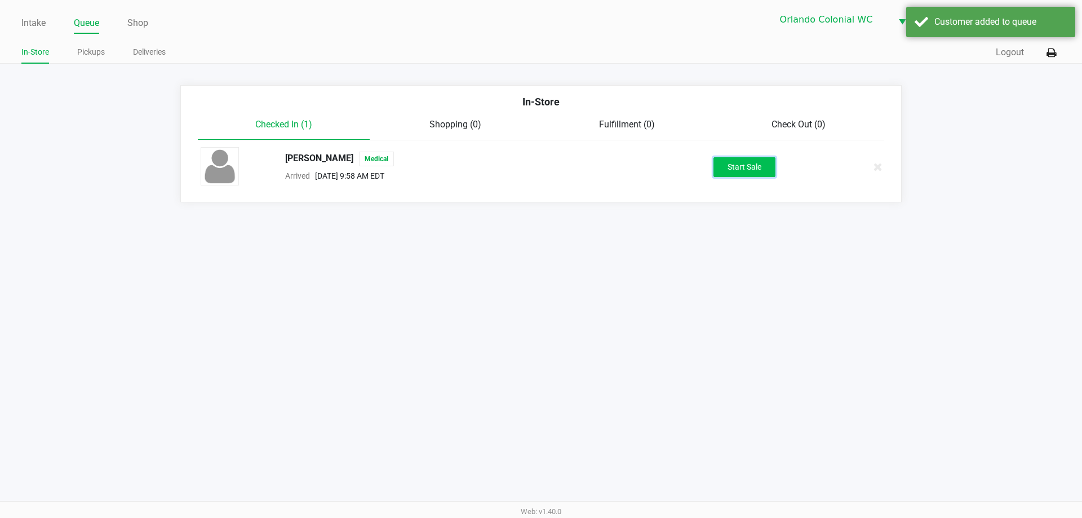
click at [740, 166] on button "Start Sale" at bounding box center [744, 167] width 62 height 20
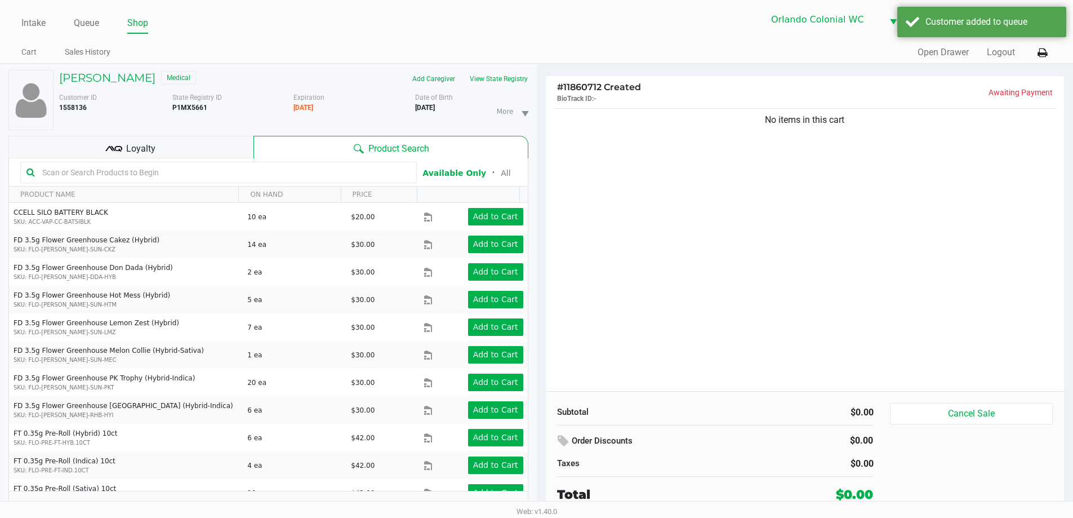
click at [186, 155] on div "Loyalty" at bounding box center [130, 147] width 245 height 23
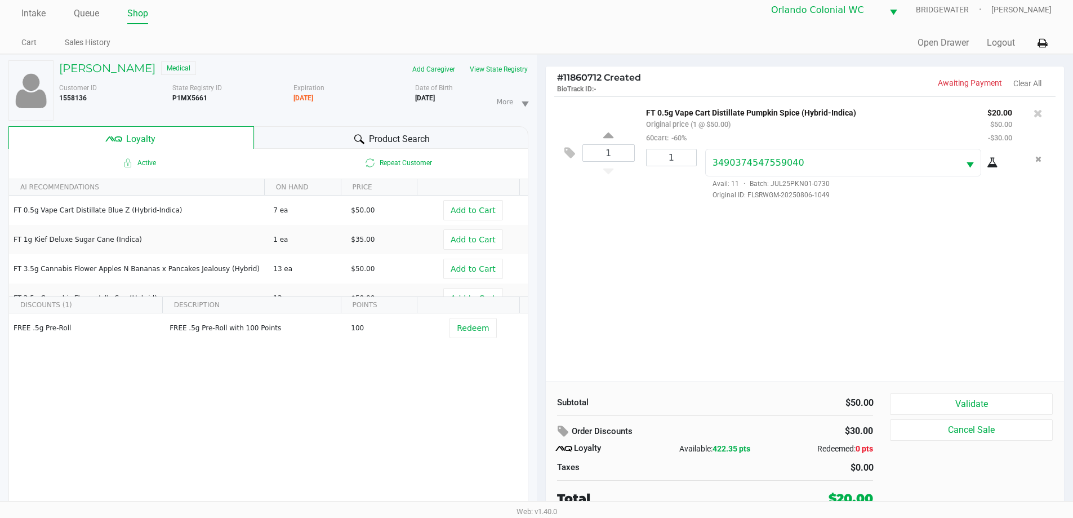
scroll to position [12, 0]
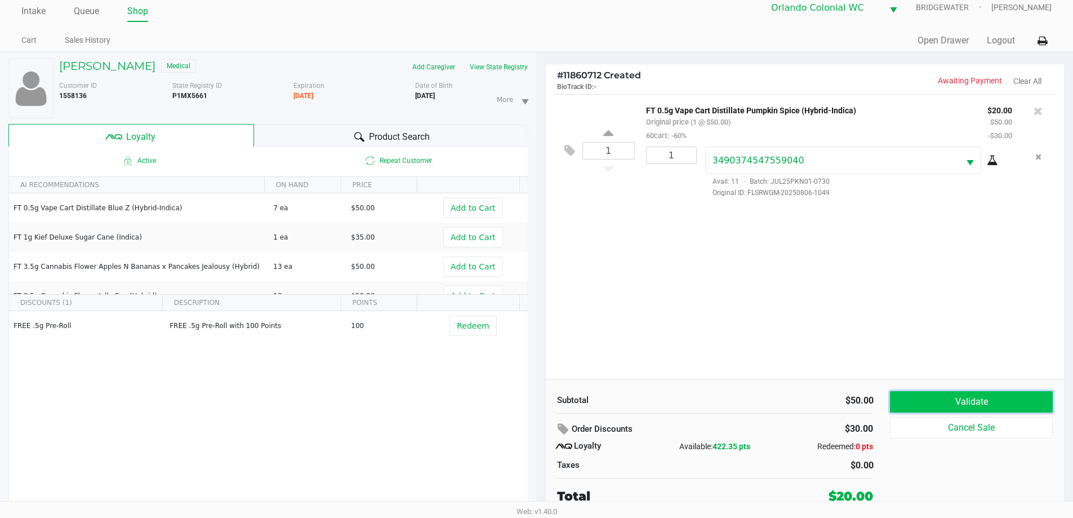
click at [927, 396] on button "Validate" at bounding box center [971, 401] width 162 height 21
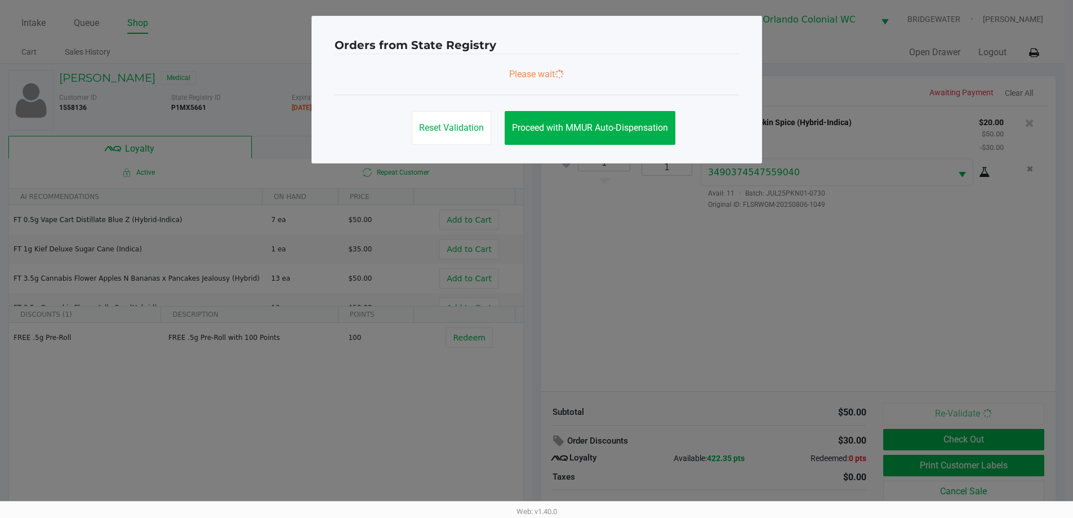
scroll to position [0, 0]
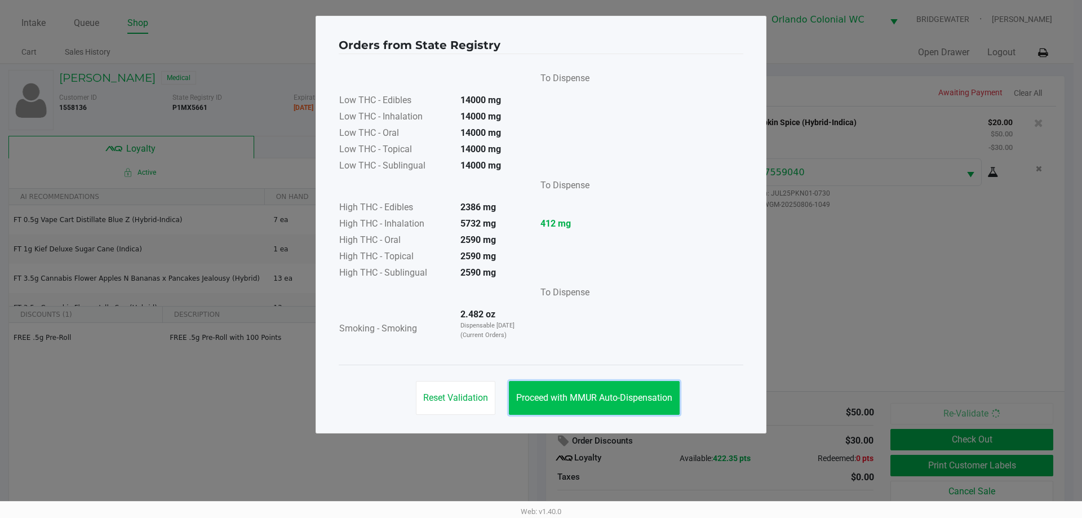
click at [626, 384] on button "Proceed with MMUR Auto-Dispensation" at bounding box center [594, 398] width 171 height 34
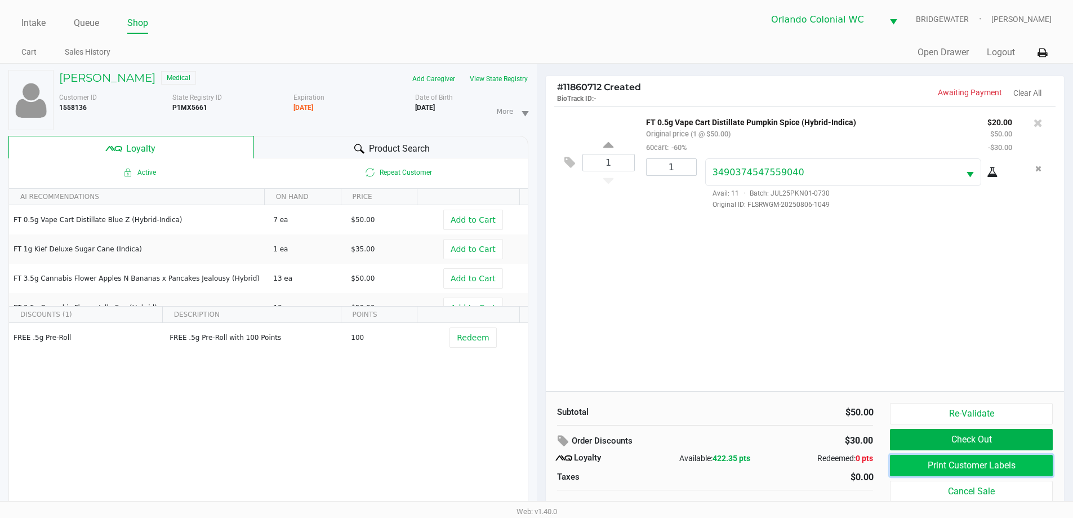
click at [901, 460] on button "Print Customer Labels" at bounding box center [971, 465] width 162 height 21
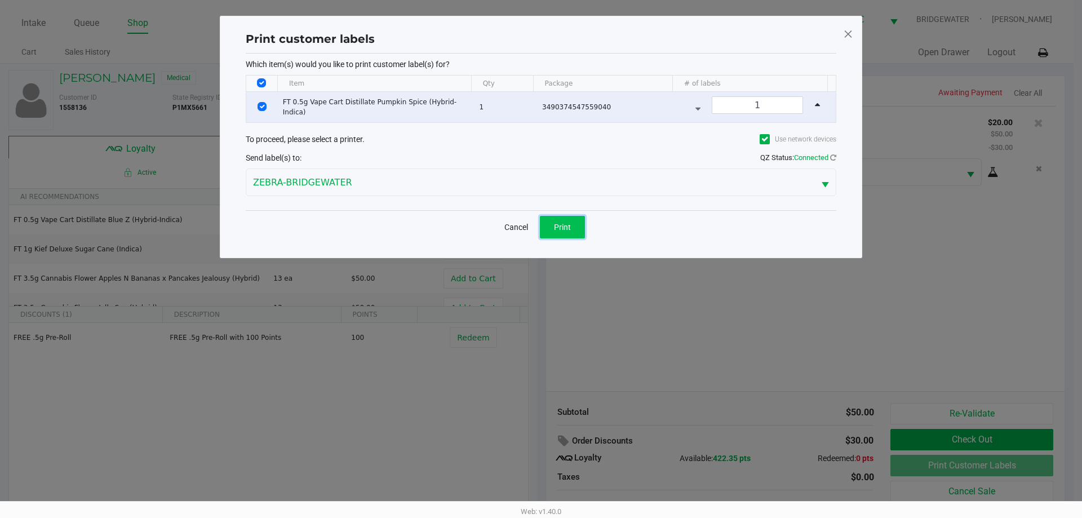
click at [553, 217] on button "Print" at bounding box center [562, 227] width 45 height 23
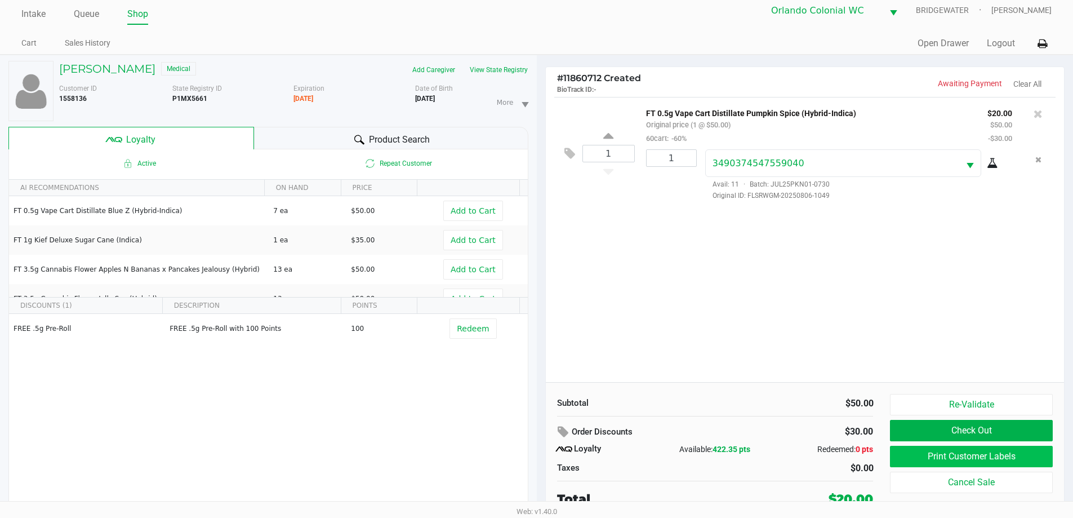
scroll to position [12, 0]
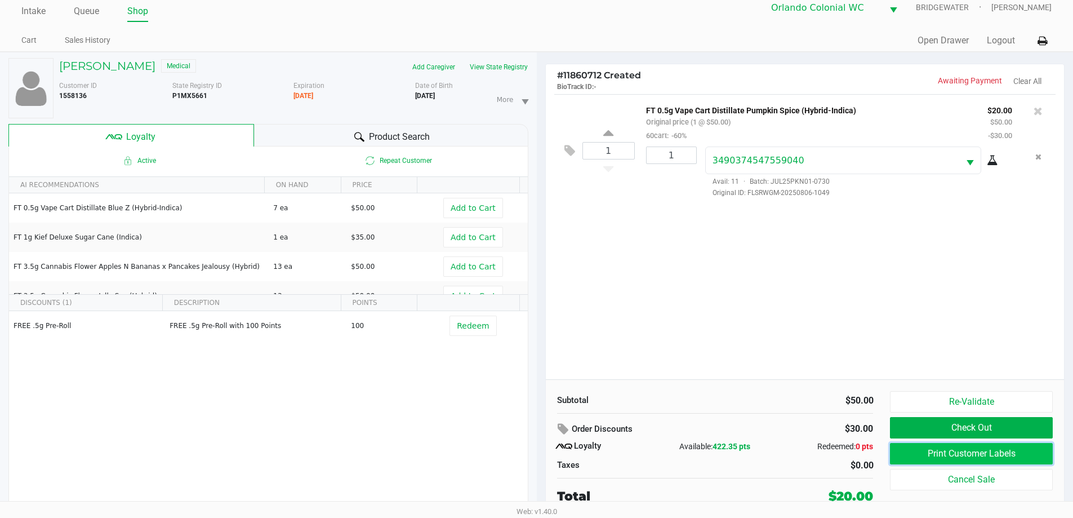
click at [917, 455] on button "Print Customer Labels" at bounding box center [971, 453] width 162 height 21
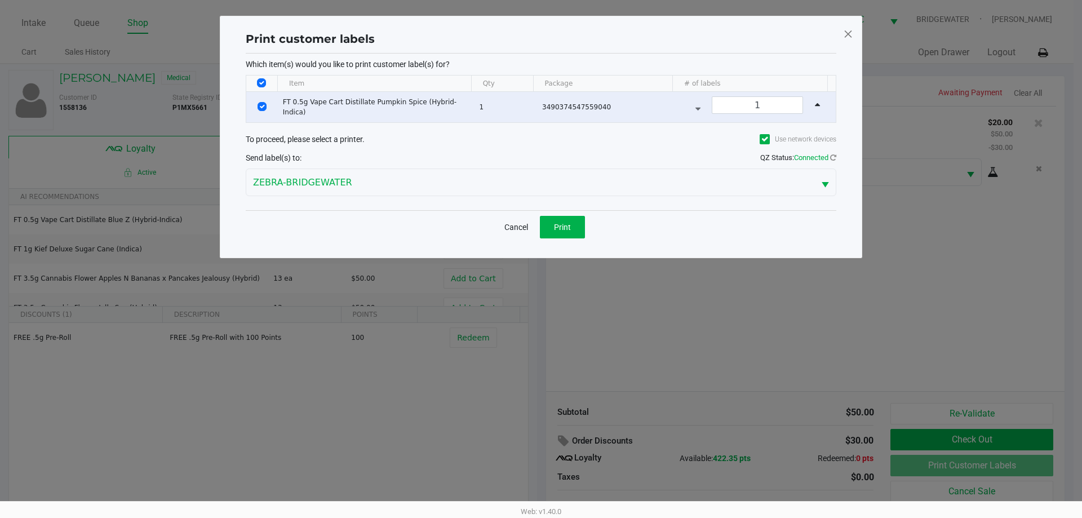
click at [851, 35] on span at bounding box center [848, 34] width 10 height 18
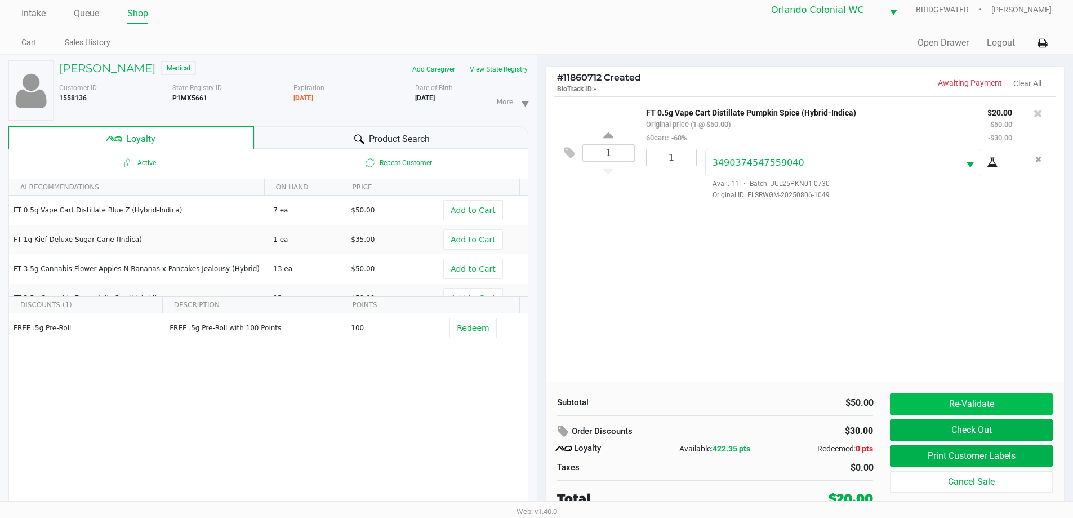
scroll to position [12, 0]
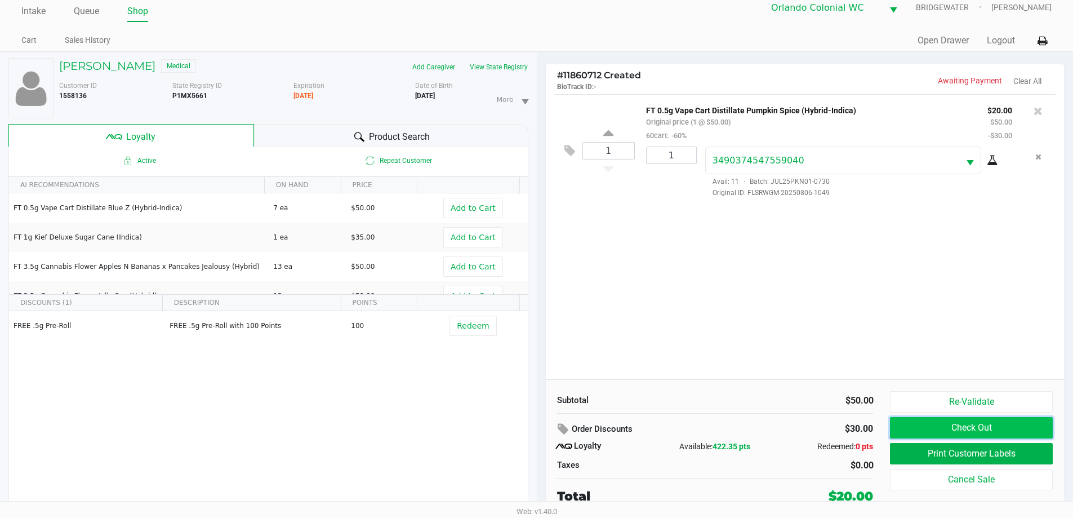
click at [976, 432] on button "Check Out" at bounding box center [971, 427] width 162 height 21
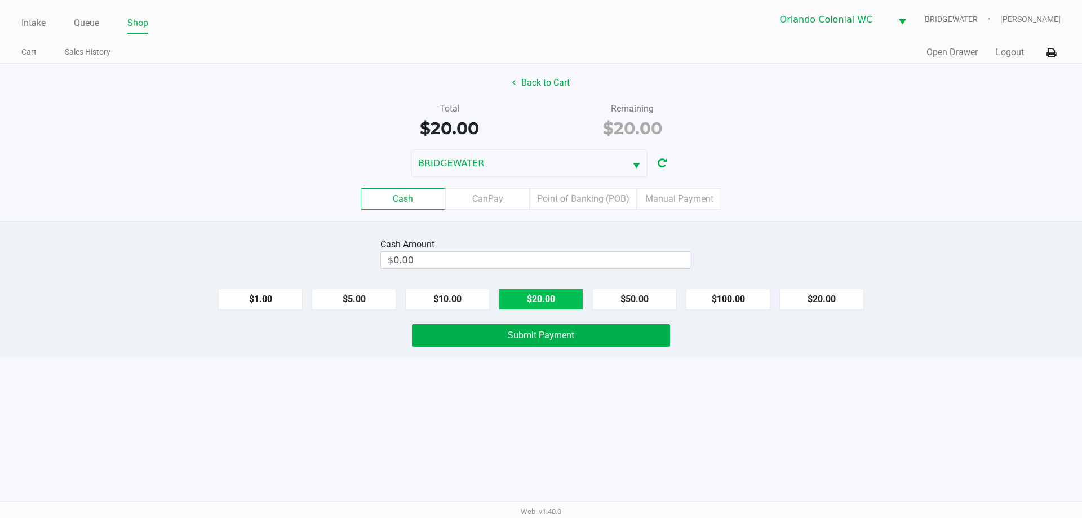
click at [543, 295] on button "$20.00" at bounding box center [541, 298] width 85 height 21
type input "$20.00"
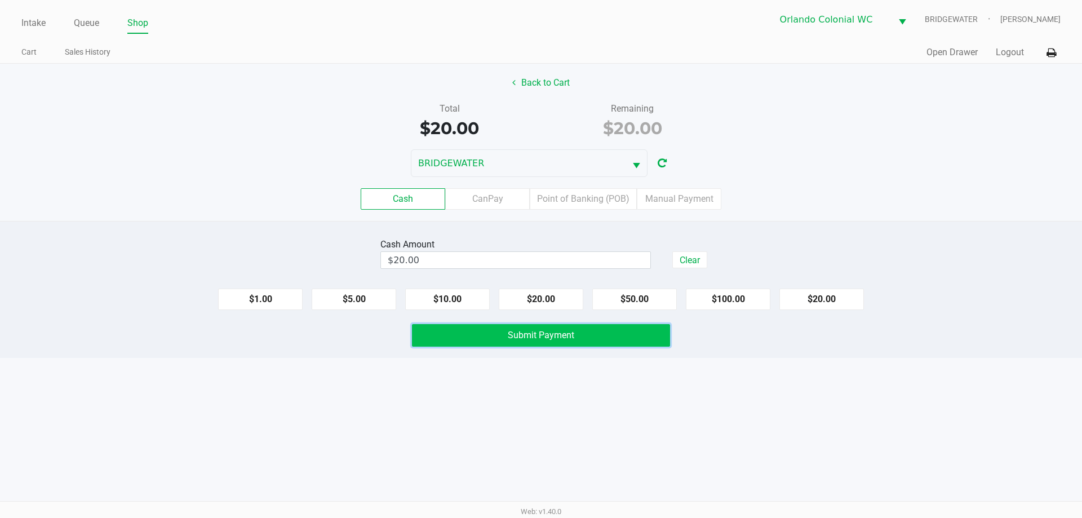
click at [545, 328] on button "Submit Payment" at bounding box center [541, 335] width 258 height 23
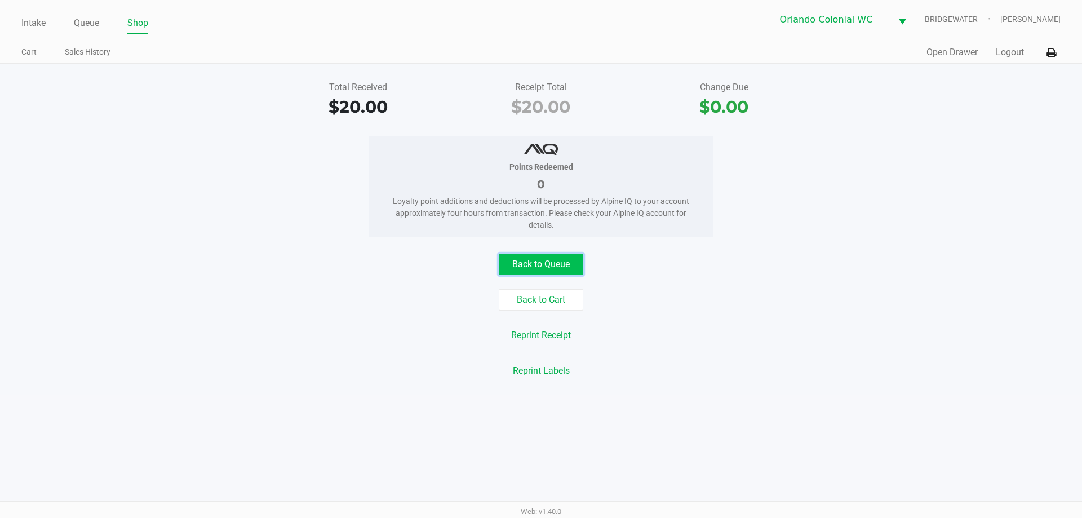
click at [568, 264] on button "Back to Queue" at bounding box center [541, 264] width 85 height 21
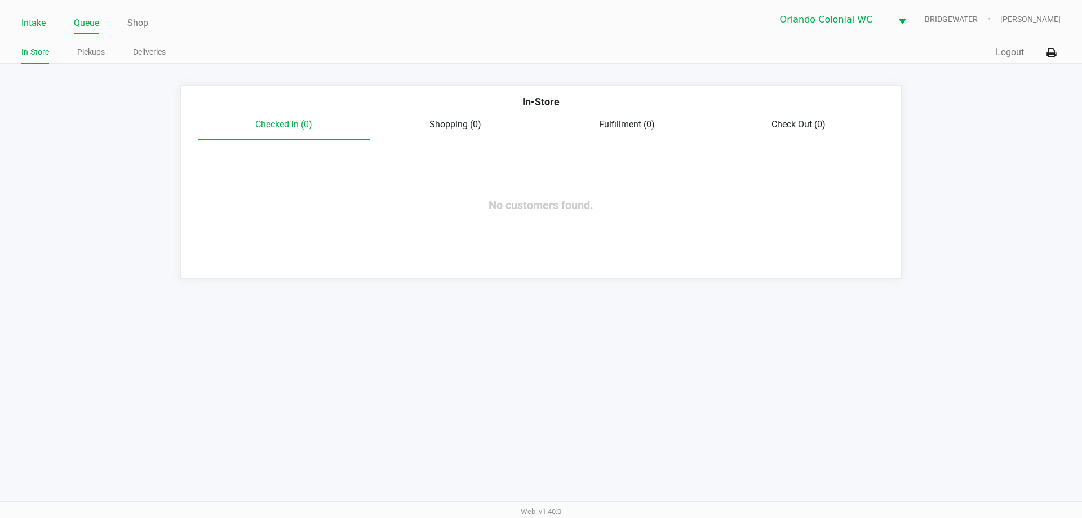
click at [35, 17] on link "Intake" at bounding box center [33, 23] width 24 height 16
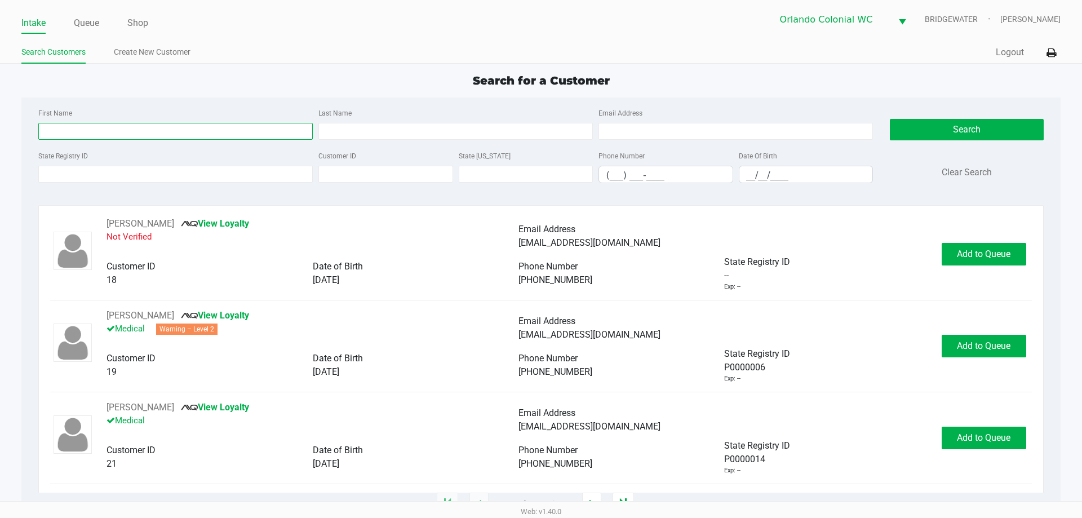
click at [94, 131] on input "First Name" at bounding box center [175, 131] width 274 height 17
click at [96, 20] on link "Queue" at bounding box center [86, 23] width 25 height 16
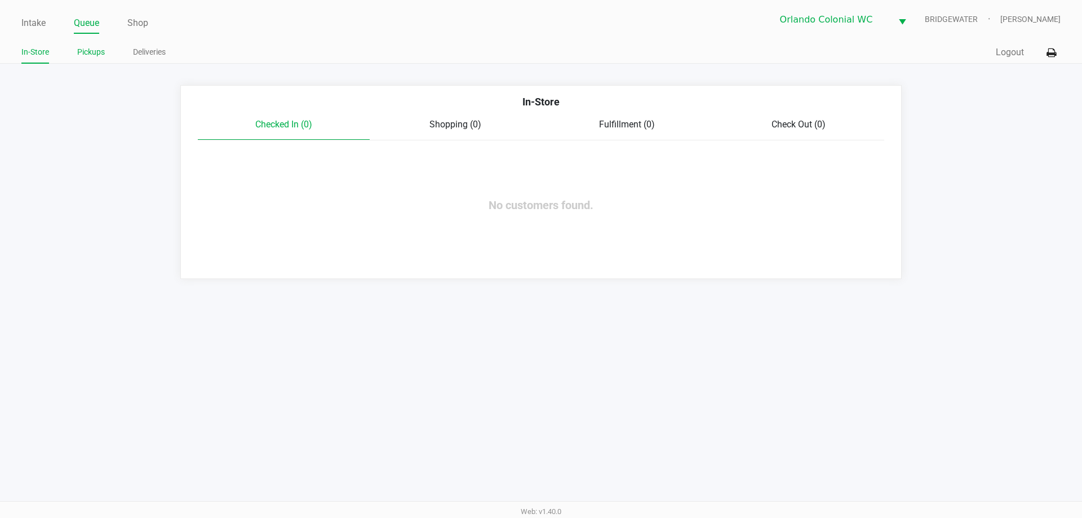
click at [105, 54] on link "Pickups" at bounding box center [91, 52] width 28 height 14
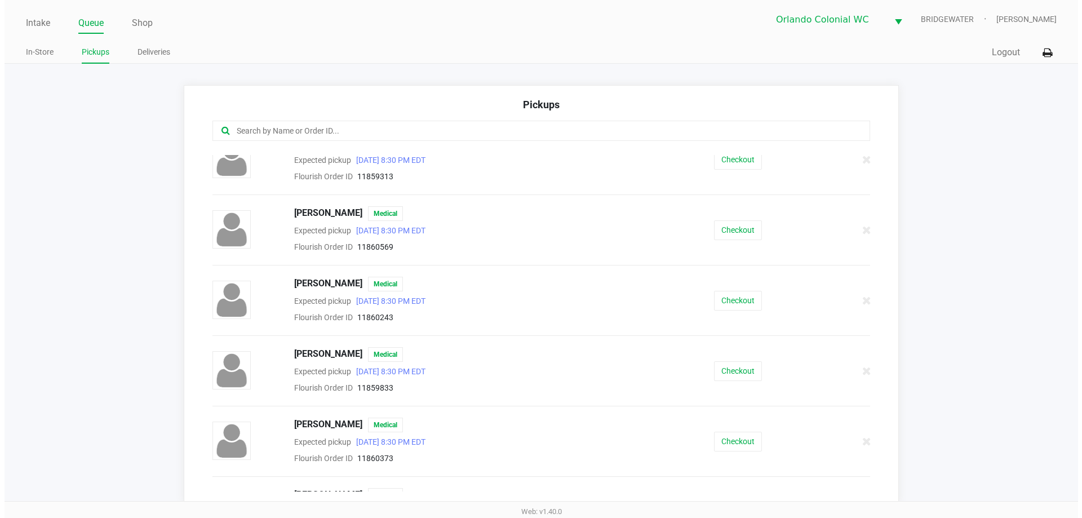
scroll to position [282, 0]
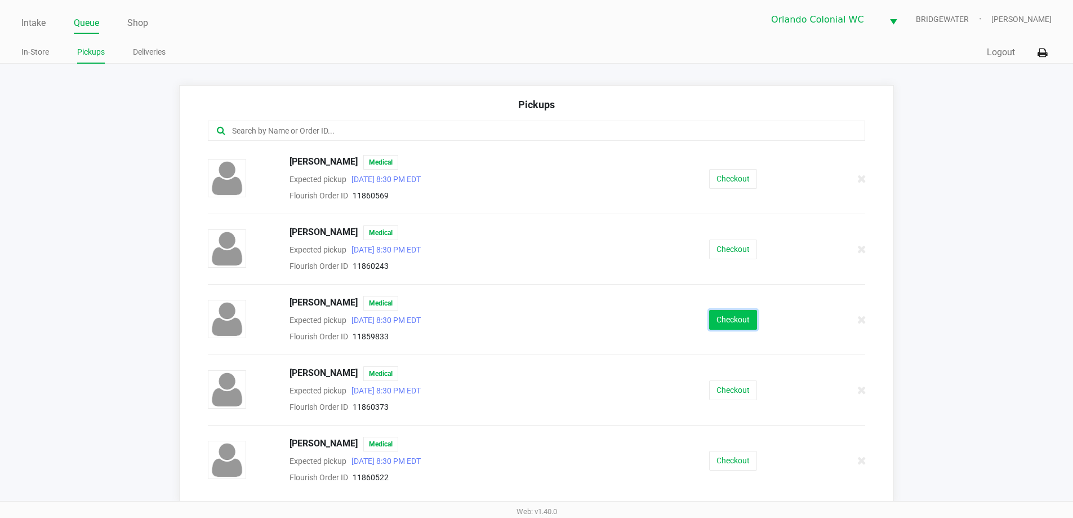
click at [711, 315] on button "Checkout" at bounding box center [733, 320] width 48 height 20
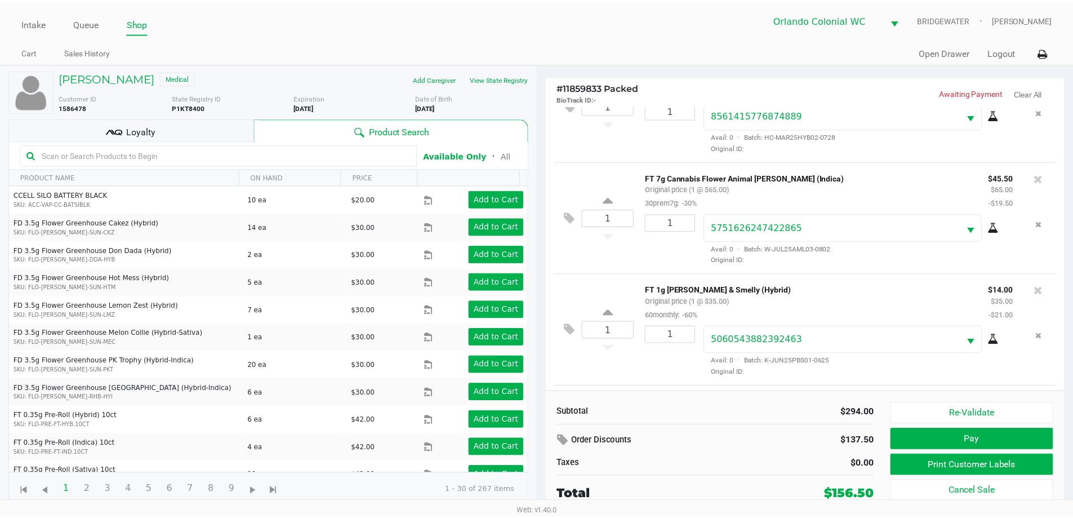
scroll to position [278, 0]
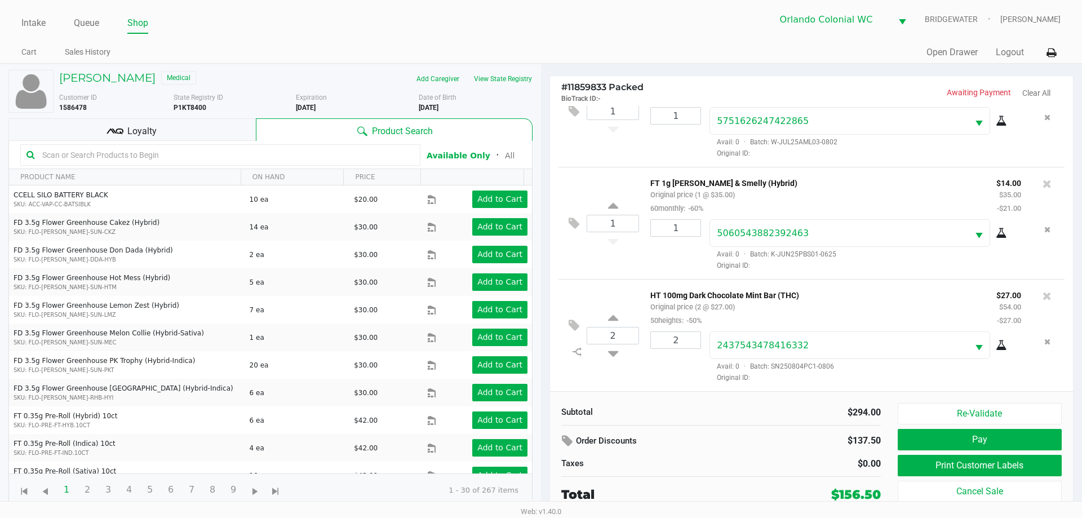
click at [137, 135] on span "Loyalty" at bounding box center [141, 132] width 29 height 14
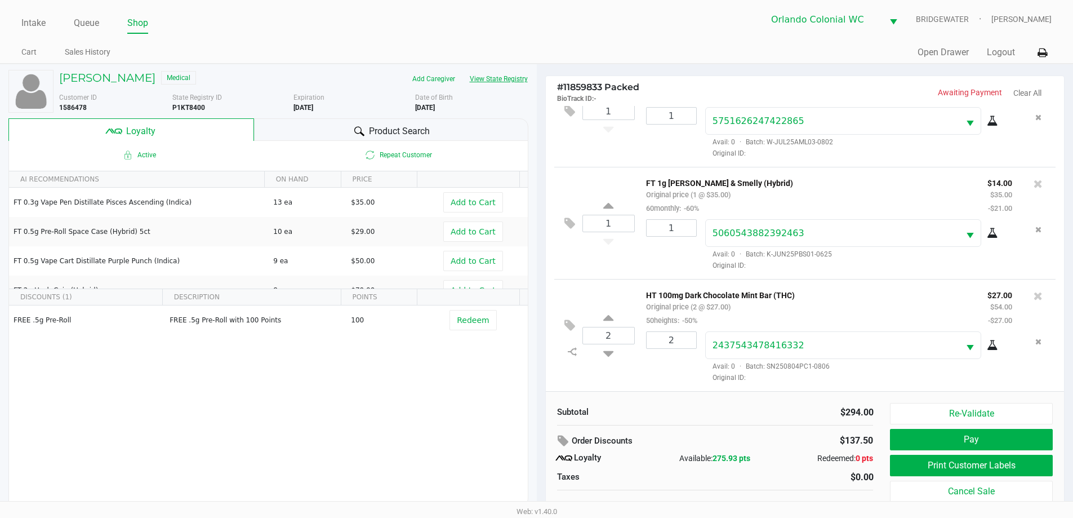
click at [503, 79] on button "View State Registry" at bounding box center [496, 79] width 66 height 18
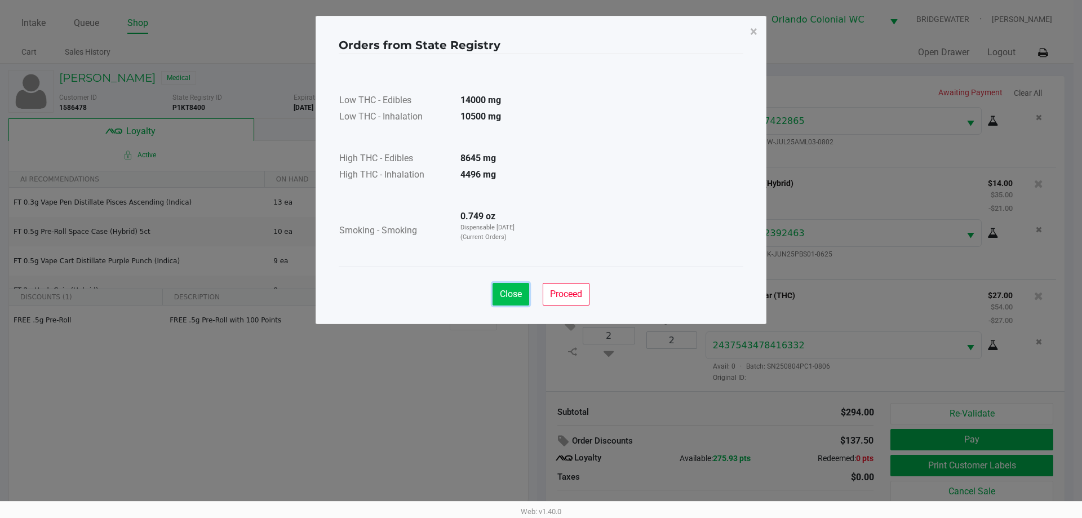
click at [519, 288] on span "Close" at bounding box center [511, 293] width 22 height 11
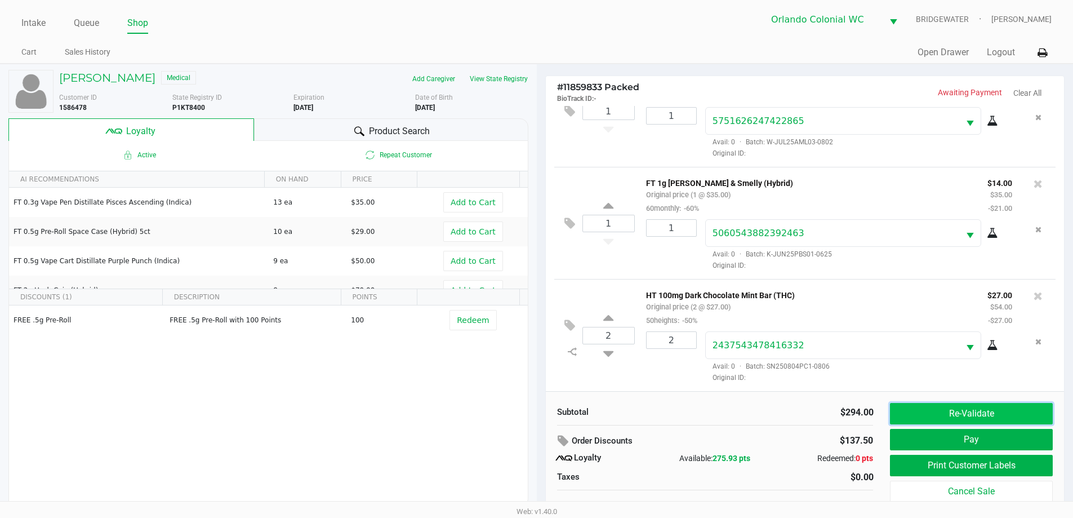
click at [946, 403] on button "Re-Validate" at bounding box center [971, 413] width 162 height 21
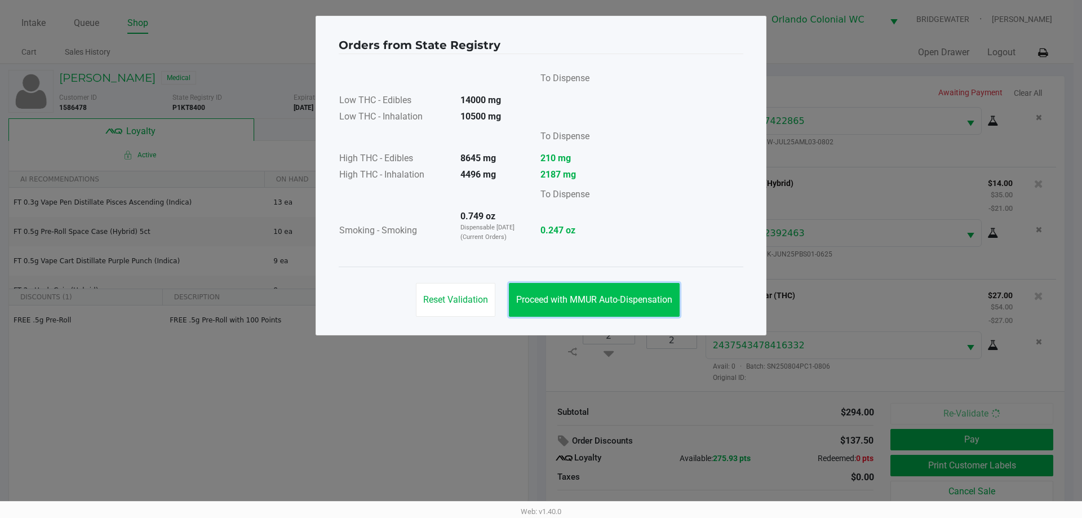
click at [624, 303] on span "Proceed with MMUR Auto-Dispensation" at bounding box center [594, 299] width 156 height 11
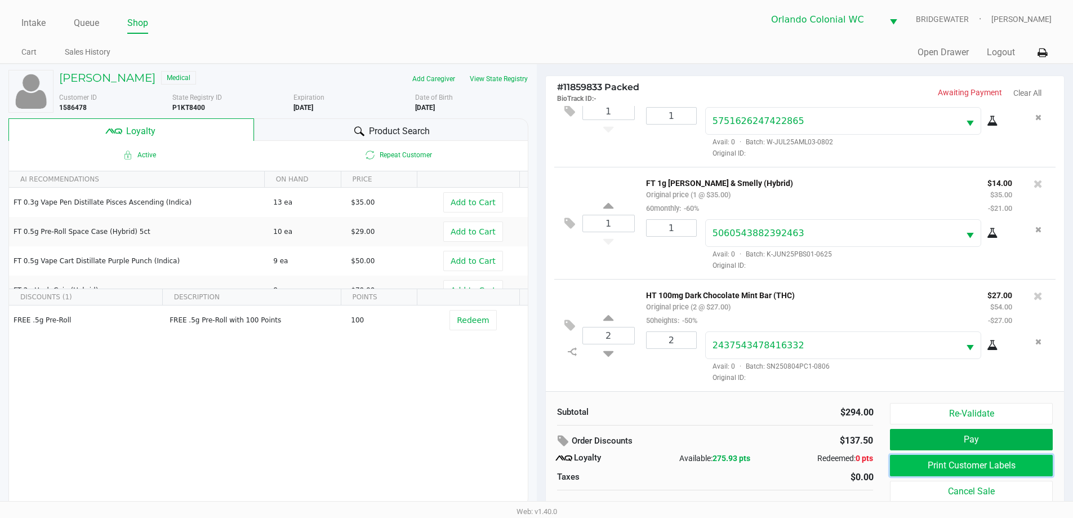
click at [1000, 466] on button "Print Customer Labels" at bounding box center [971, 465] width 162 height 21
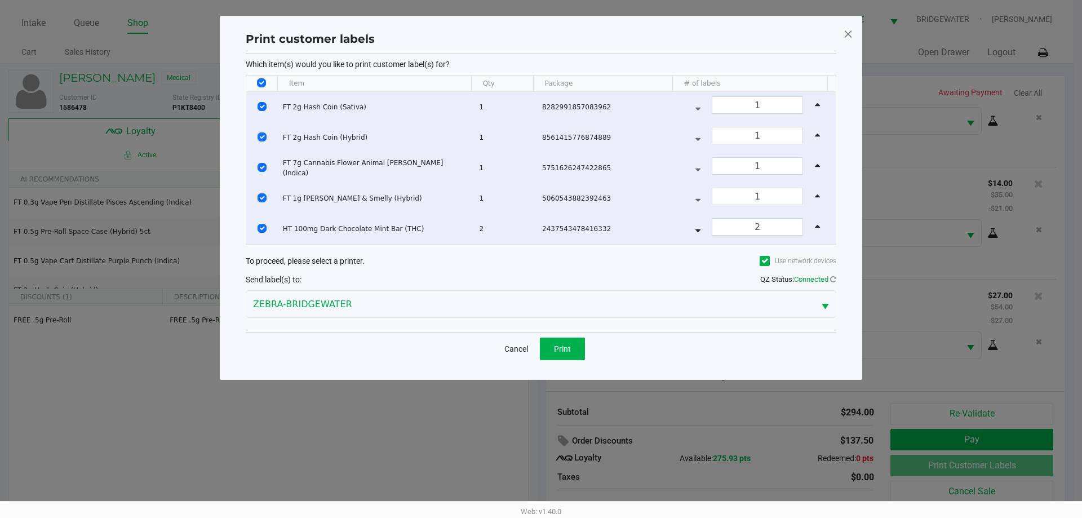
click at [851, 38] on span at bounding box center [848, 34] width 10 height 18
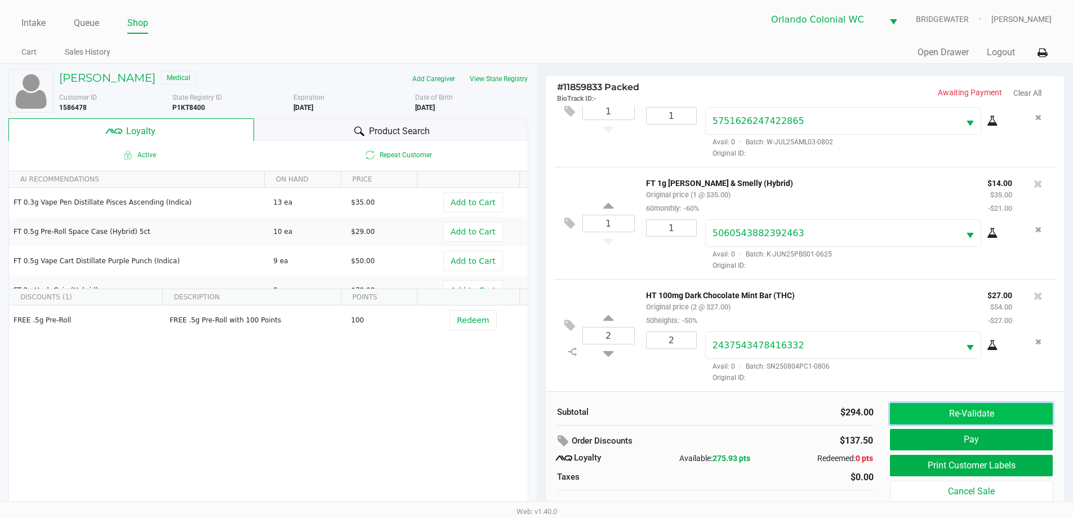
click at [983, 415] on button "Re-Validate" at bounding box center [971, 413] width 162 height 21
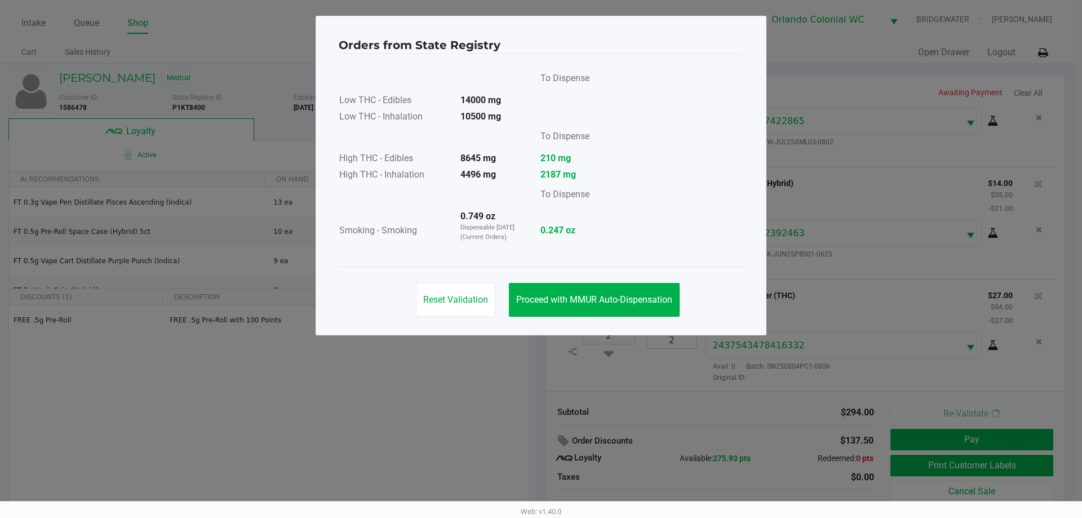
click at [645, 305] on button "Proceed with MMUR Auto-Dispensation" at bounding box center [594, 300] width 171 height 34
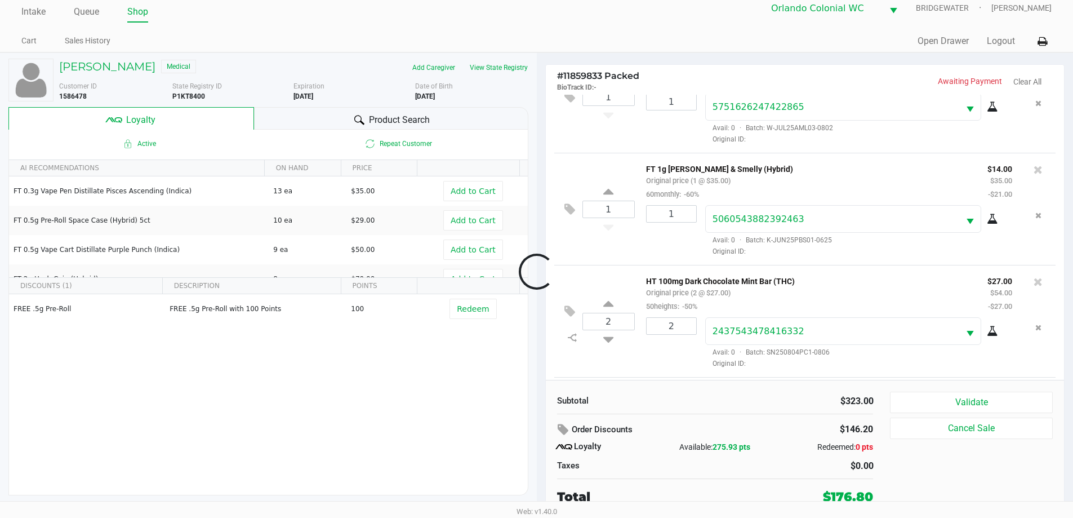
scroll to position [391, 0]
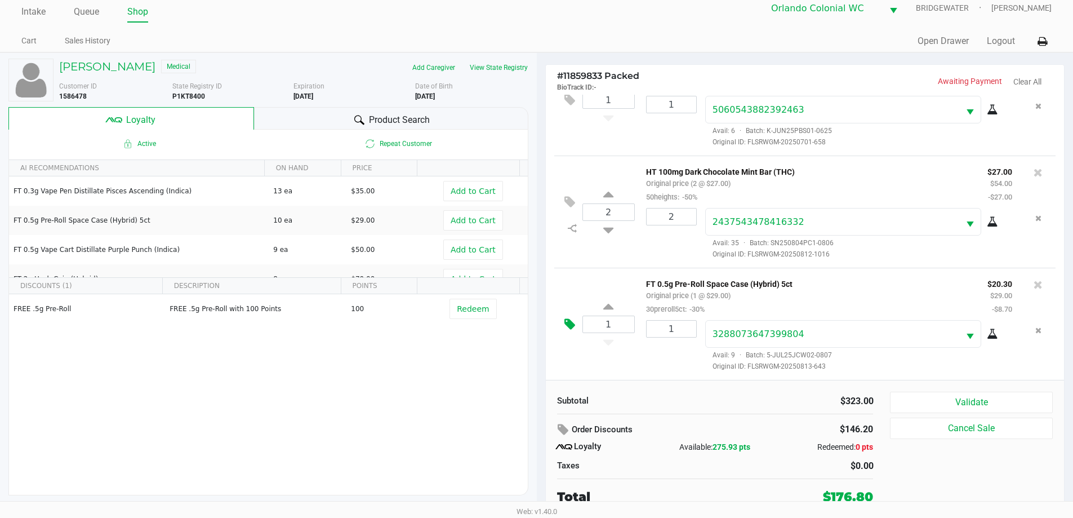
click at [565, 321] on icon at bounding box center [570, 324] width 11 height 13
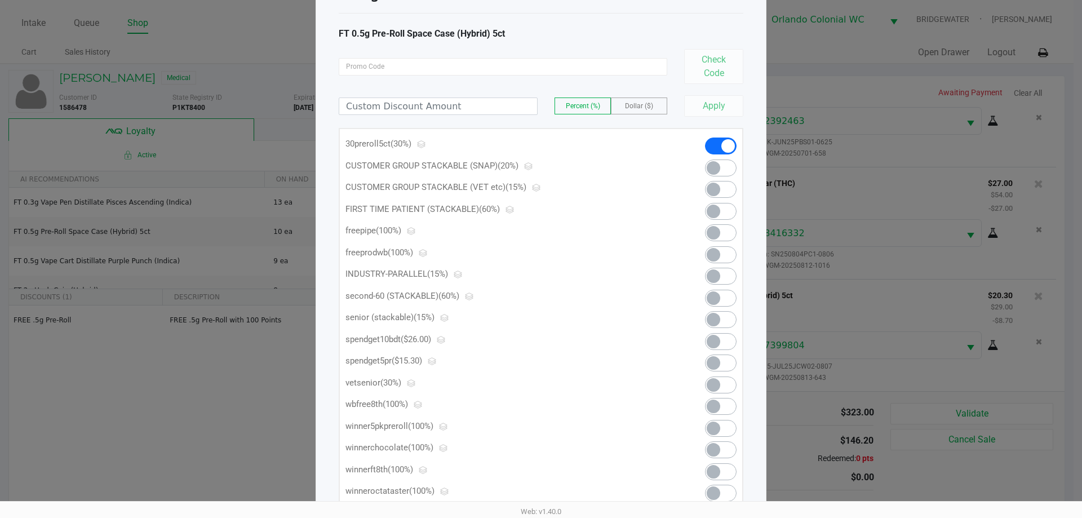
scroll to position [110, 0]
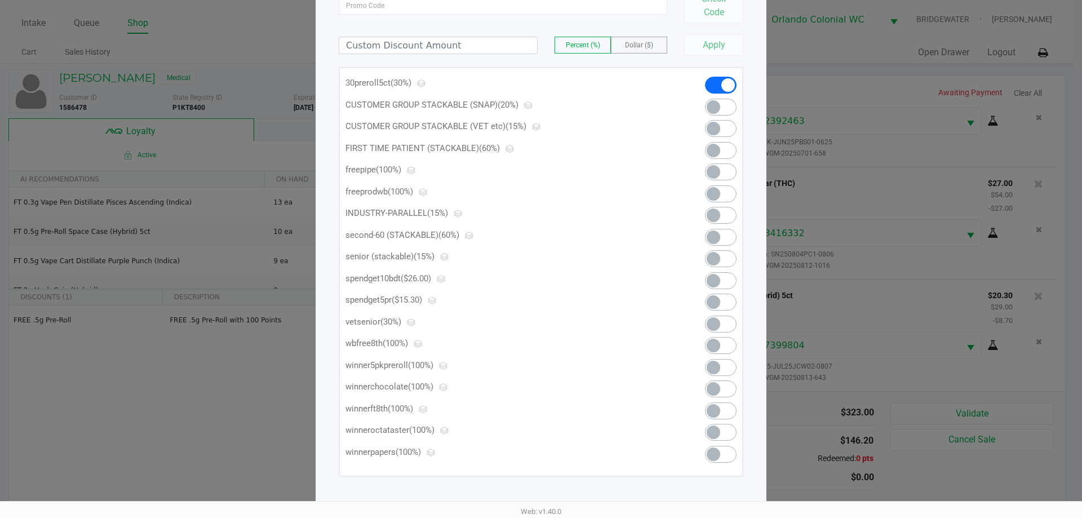
click at [725, 301] on span at bounding box center [721, 302] width 32 height 17
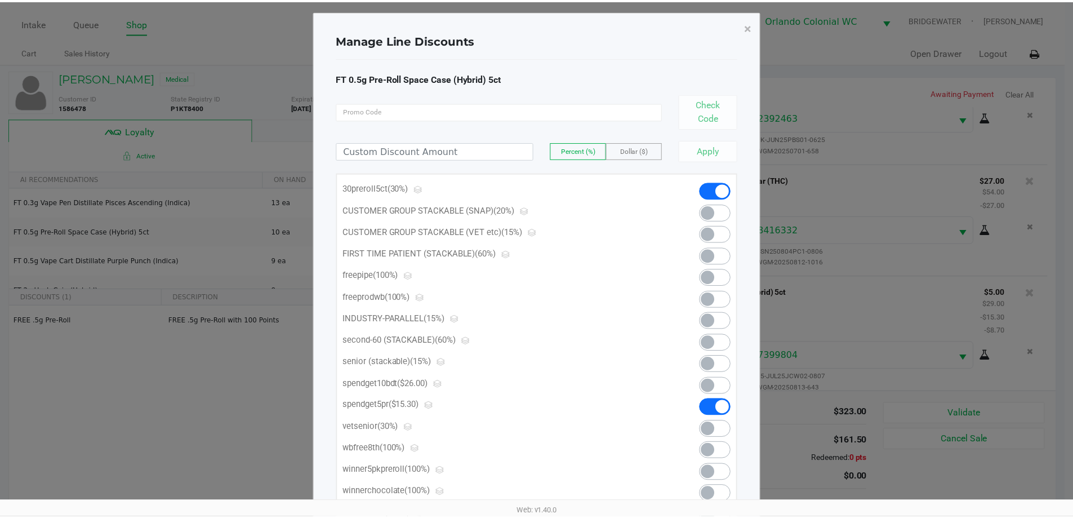
scroll to position [0, 0]
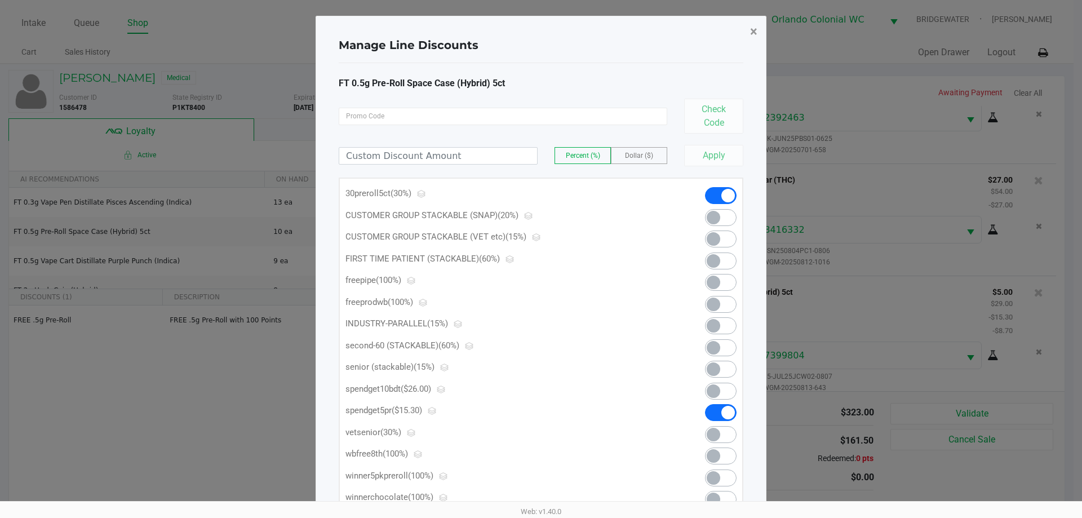
click at [758, 34] on button "×" at bounding box center [753, 32] width 25 height 32
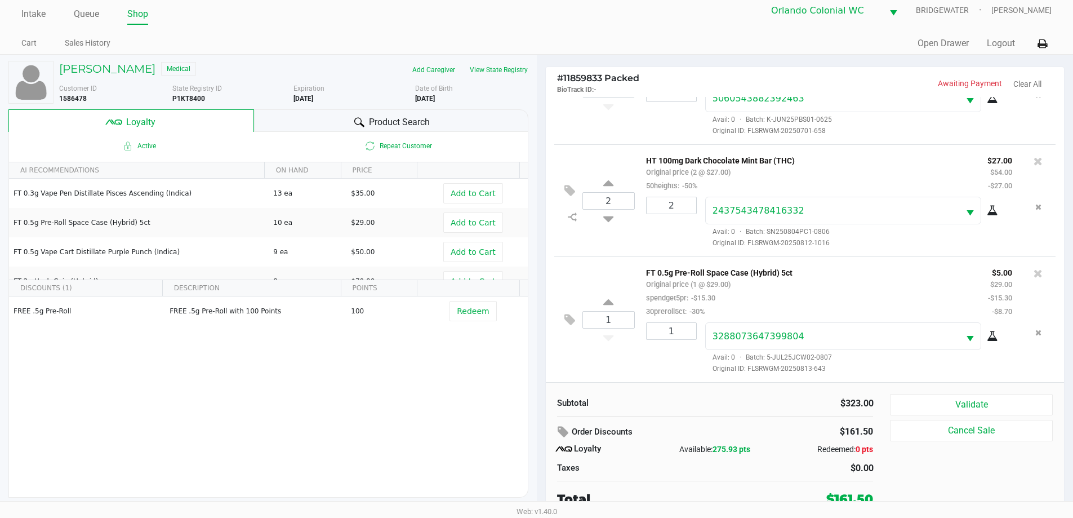
scroll to position [11, 0]
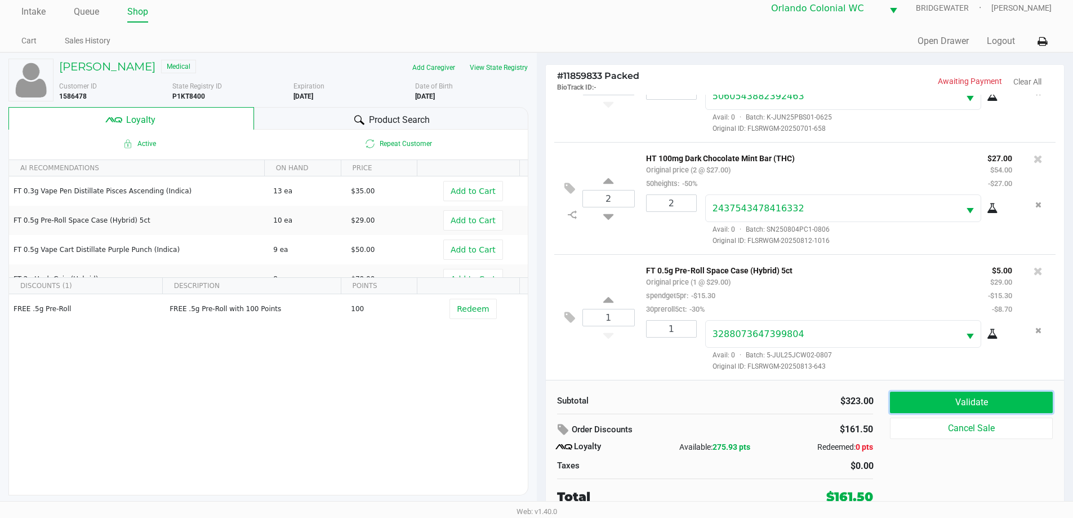
click at [969, 397] on button "Validate" at bounding box center [971, 402] width 162 height 21
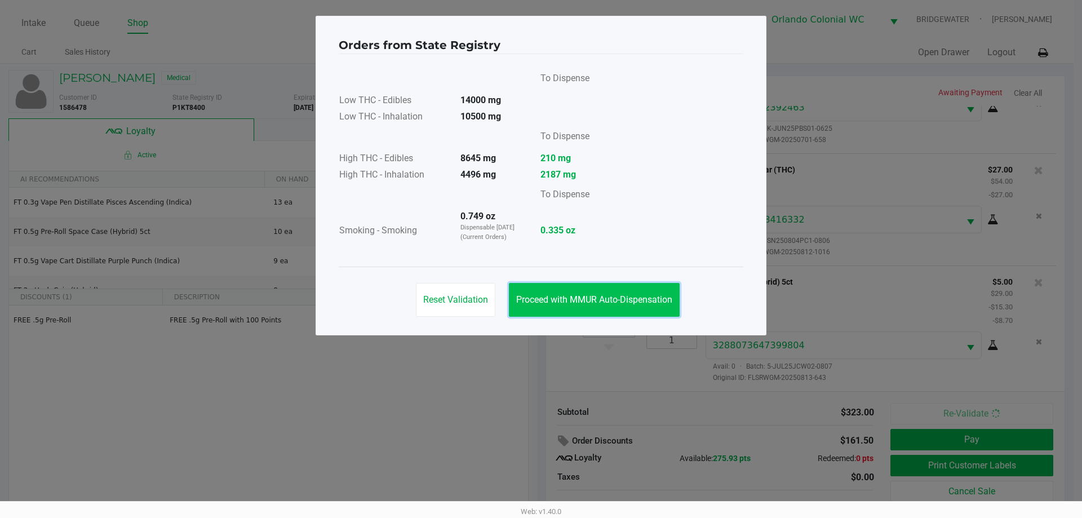
click at [621, 302] on span "Proceed with MMUR Auto-Dispensation" at bounding box center [594, 299] width 156 height 11
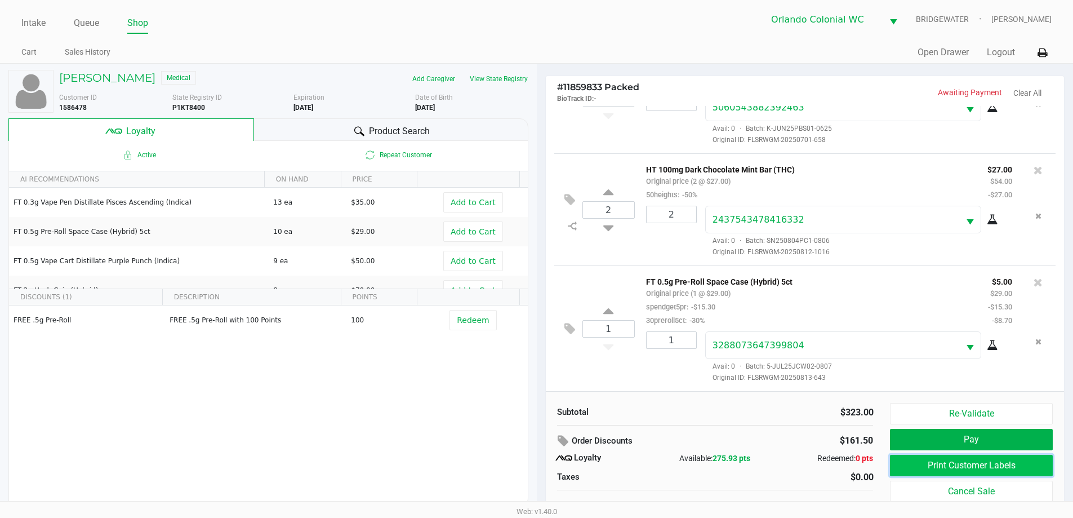
click at [972, 459] on button "Print Customer Labels" at bounding box center [971, 465] width 162 height 21
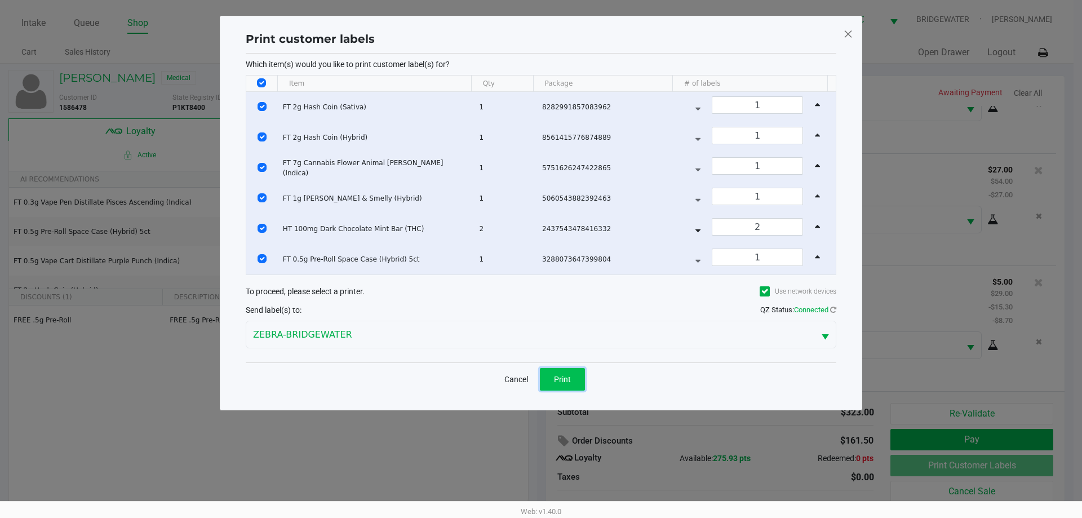
click at [575, 376] on button "Print" at bounding box center [562, 379] width 45 height 23
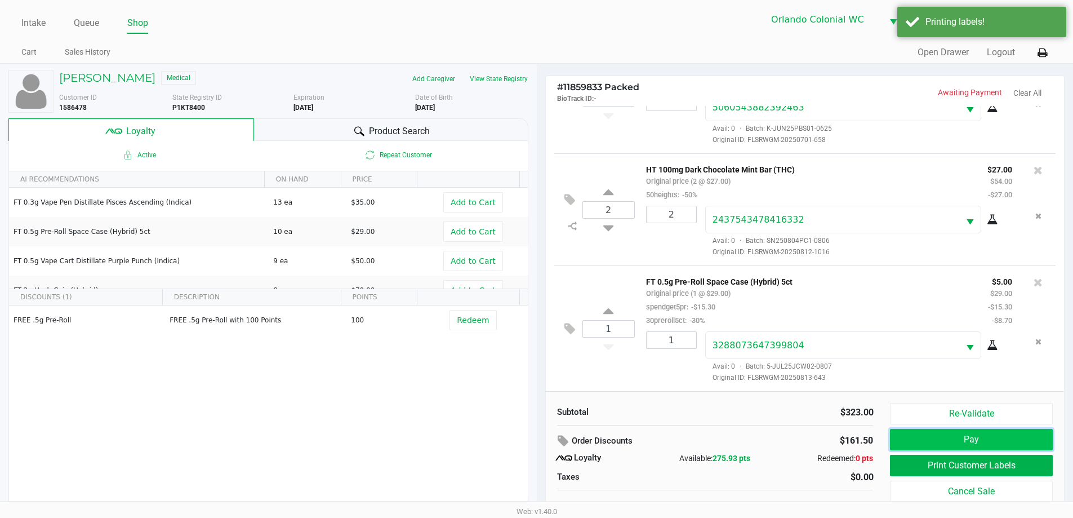
click at [1001, 437] on button "Pay" at bounding box center [971, 439] width 162 height 21
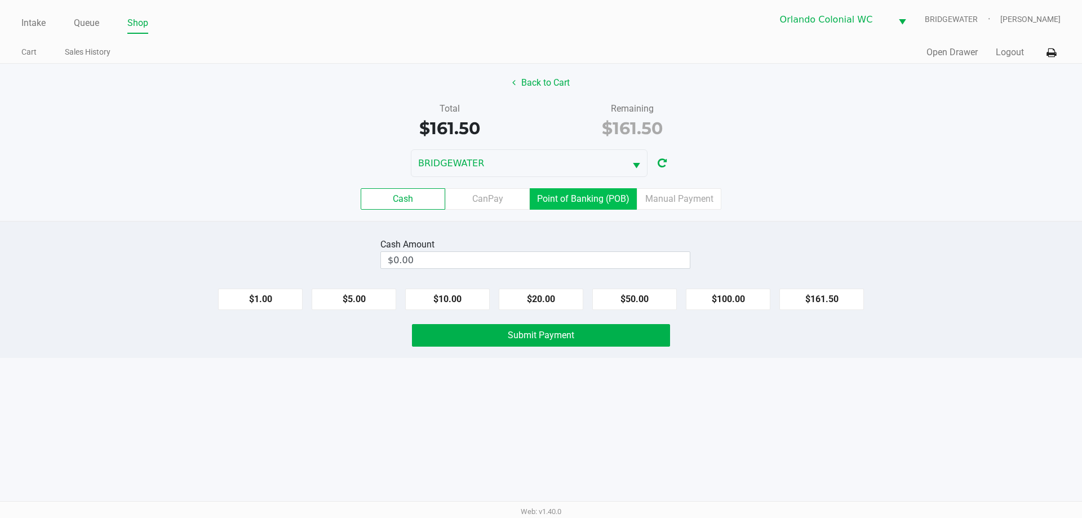
click at [606, 198] on label "Point of Banking (POB)" at bounding box center [583, 198] width 107 height 21
click at [0, 0] on 7 "Point of Banking (POB)" at bounding box center [0, 0] width 0 height 0
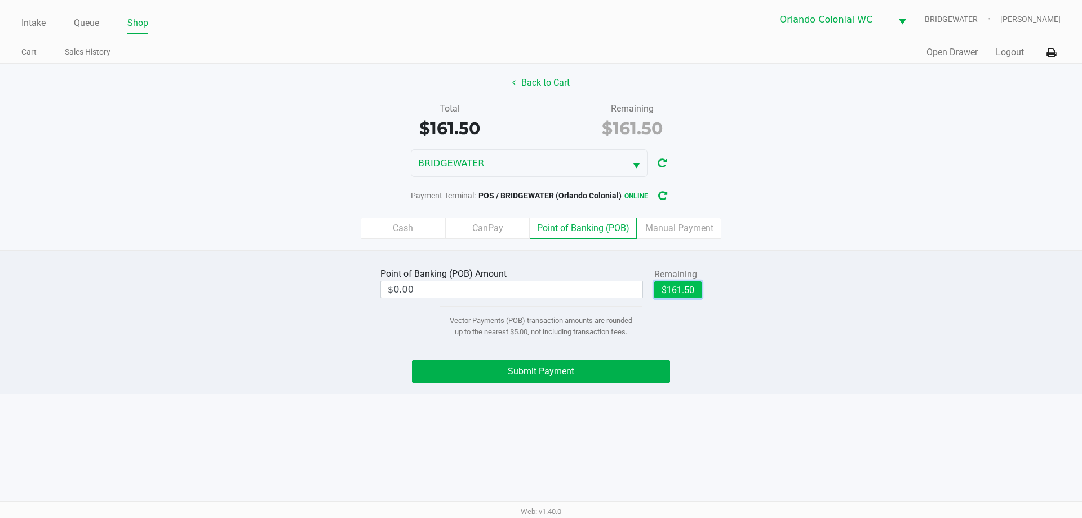
click at [690, 290] on button "$161.50" at bounding box center [677, 289] width 47 height 17
type input "$161.50"
click at [645, 366] on button "Submit Payment" at bounding box center [541, 371] width 258 height 23
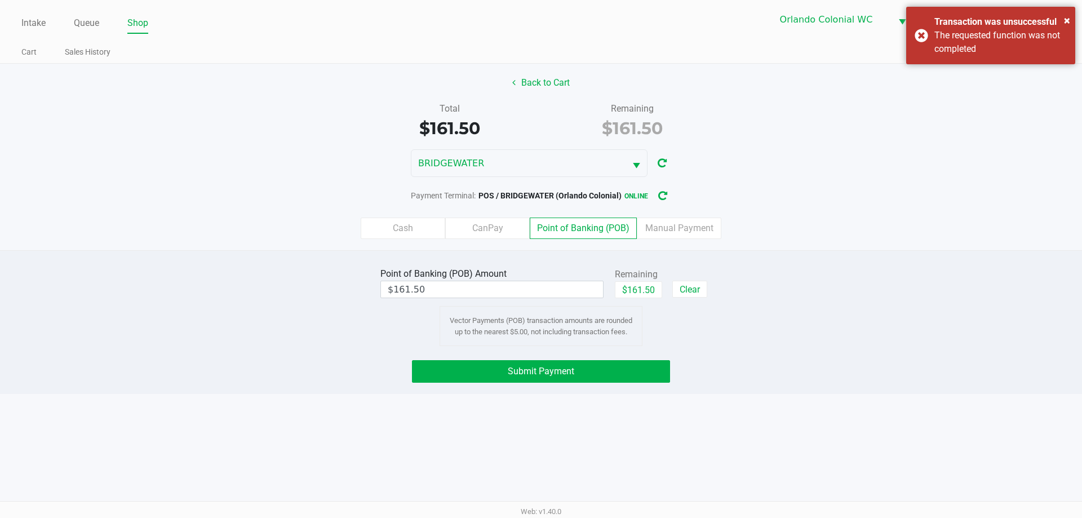
click at [570, 363] on button "Submit Payment" at bounding box center [541, 371] width 258 height 23
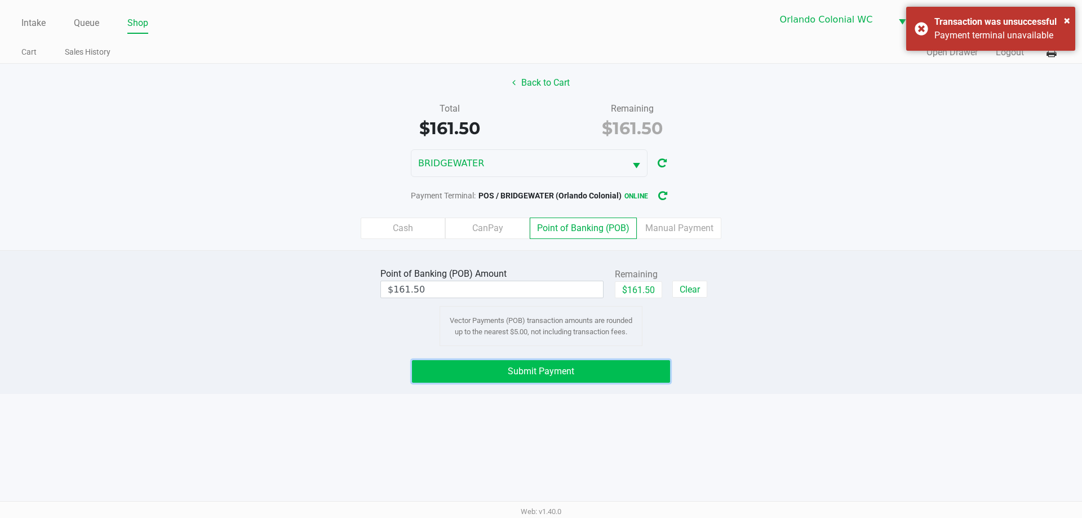
click at [508, 374] on span "Submit Payment" at bounding box center [541, 371] width 66 height 11
click at [546, 375] on span "Submit Payment" at bounding box center [541, 371] width 66 height 11
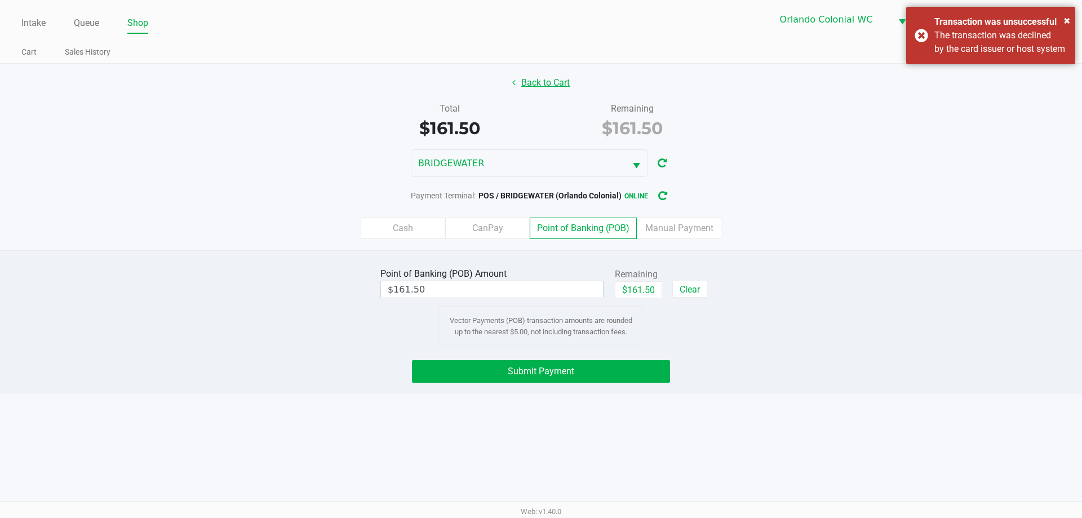
click at [534, 82] on button "Back to Cart" at bounding box center [541, 82] width 72 height 21
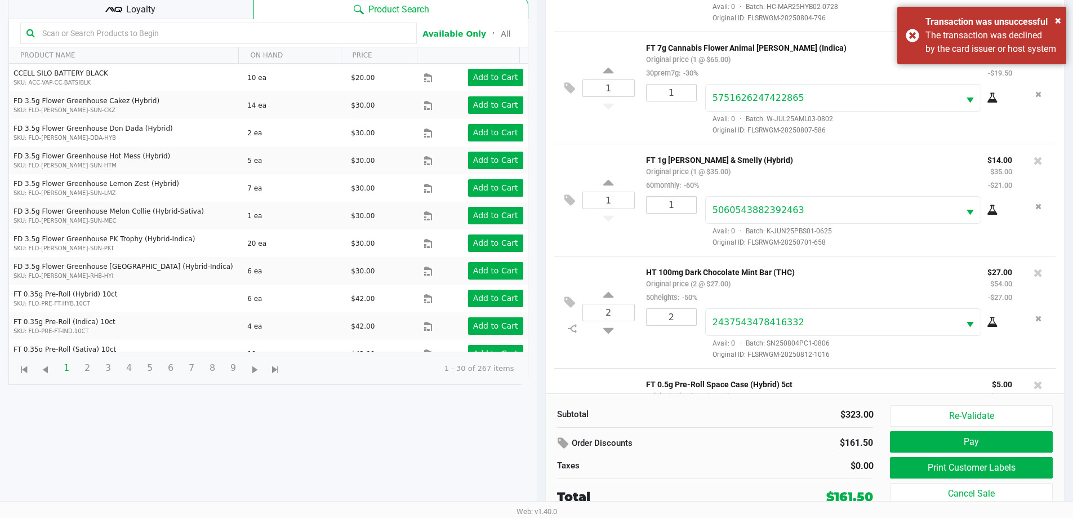
scroll to position [281, 0]
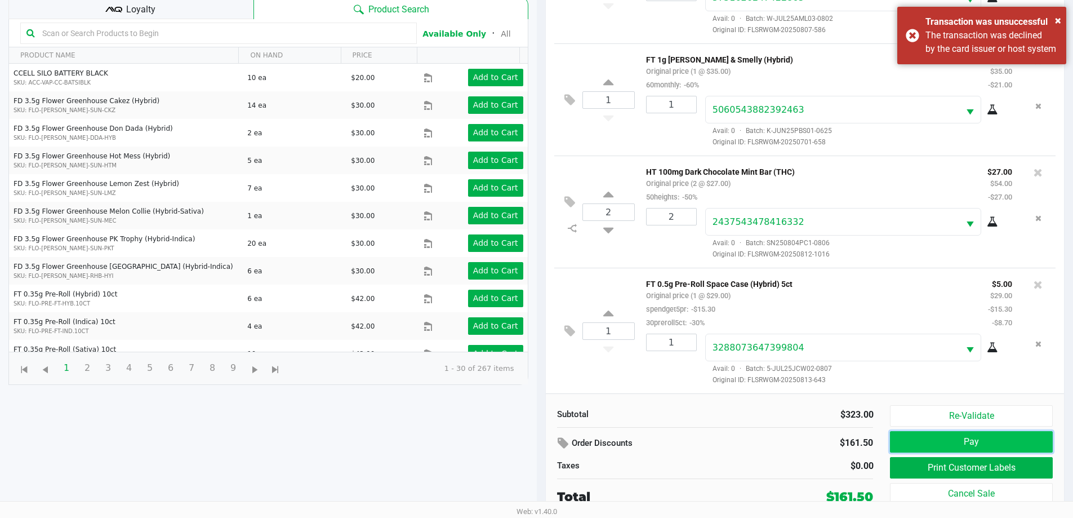
click at [956, 440] on button "Pay" at bounding box center [971, 441] width 162 height 21
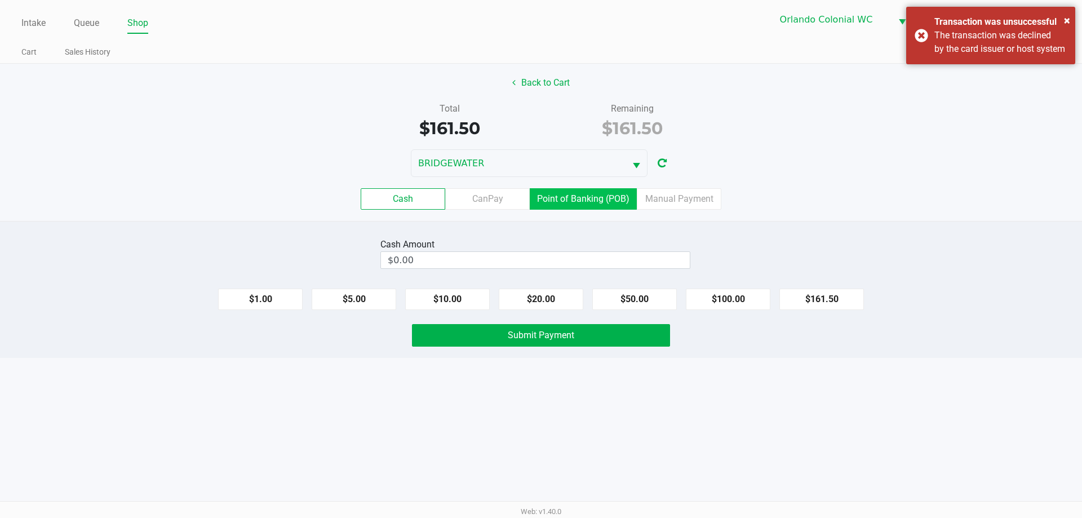
click at [593, 200] on label "Point of Banking (POB)" at bounding box center [583, 198] width 107 height 21
click at [0, 0] on 7 "Point of Banking (POB)" at bounding box center [0, 0] width 0 height 0
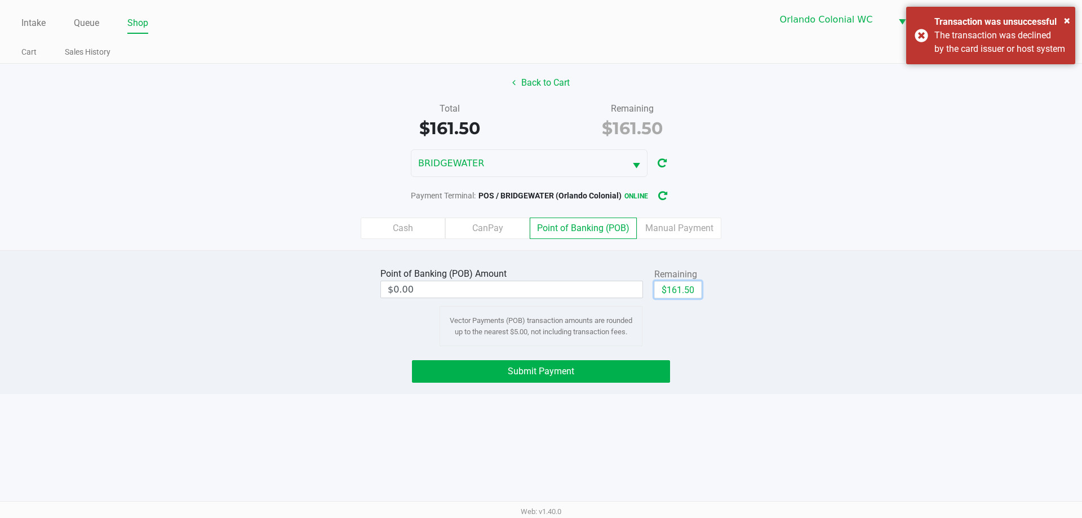
click at [679, 279] on div "Remaining $161.50" at bounding box center [677, 283] width 47 height 34
click at [669, 290] on button "$161.50" at bounding box center [677, 289] width 47 height 17
type input "$161.50"
click at [623, 364] on button "Submit Payment" at bounding box center [541, 371] width 258 height 23
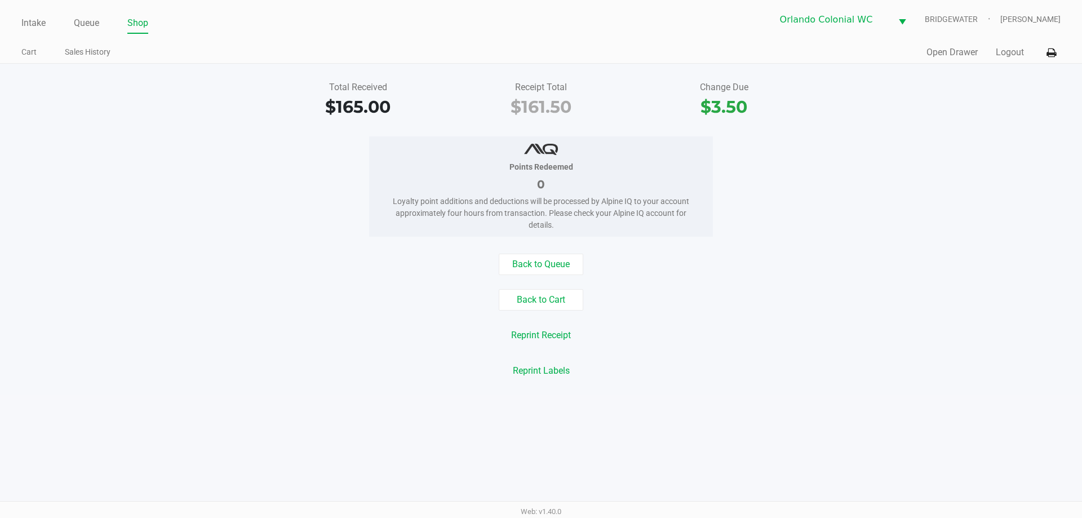
click at [535, 263] on button "Back to Queue" at bounding box center [541, 264] width 85 height 21
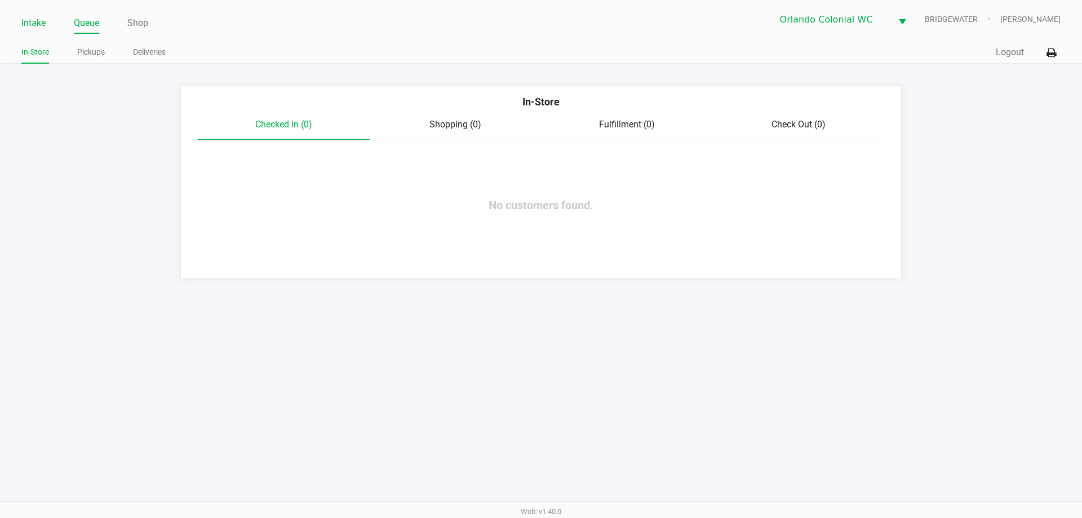
click at [21, 26] on link "Intake" at bounding box center [33, 23] width 24 height 16
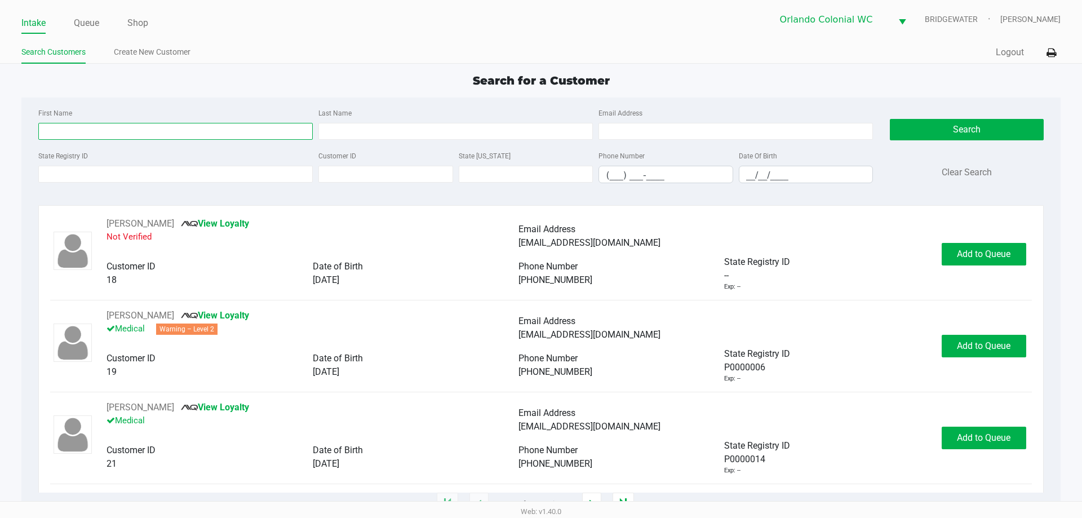
click at [108, 128] on input "First Name" at bounding box center [175, 131] width 274 height 17
click at [121, 127] on input "First Name" at bounding box center [175, 131] width 274 height 17
click at [122, 135] on input "First Name" at bounding box center [175, 131] width 274 height 17
type input "[PERSON_NAME]"
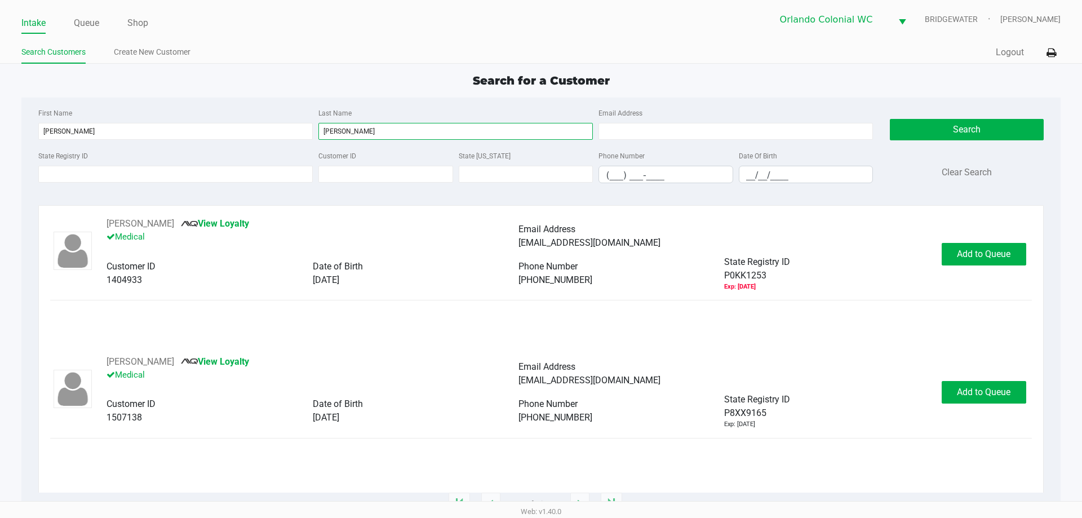
type input "[PERSON_NAME]"
click at [441, 326] on div "[PERSON_NAME] View Loyalty Medical Email Address [EMAIL_ADDRESS][DOMAIN_NAME] C…" at bounding box center [540, 286] width 981 height 138
click at [977, 397] on button "Add to Queue" at bounding box center [983, 392] width 85 height 23
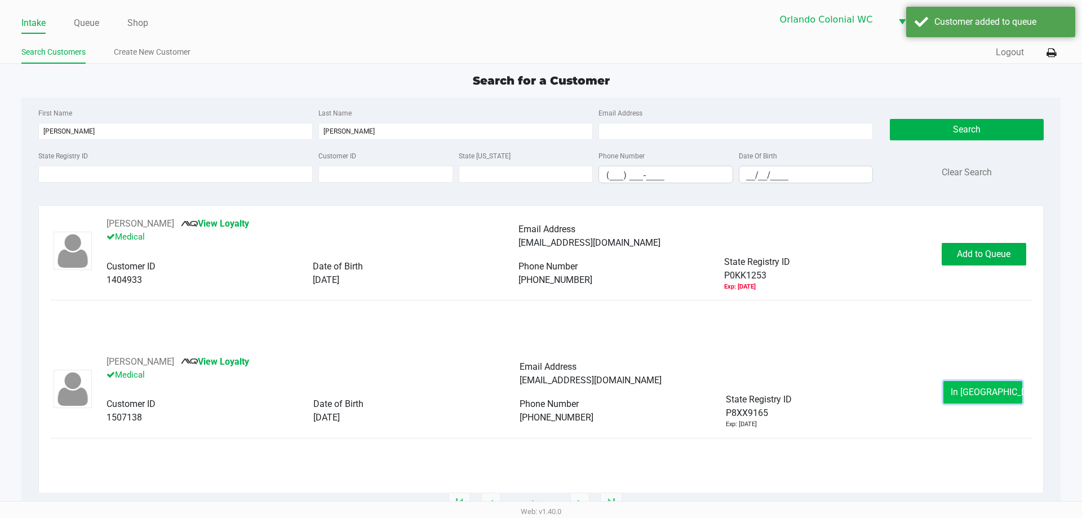
click at [966, 395] on span "In [GEOGRAPHIC_DATA]" at bounding box center [997, 391] width 95 height 11
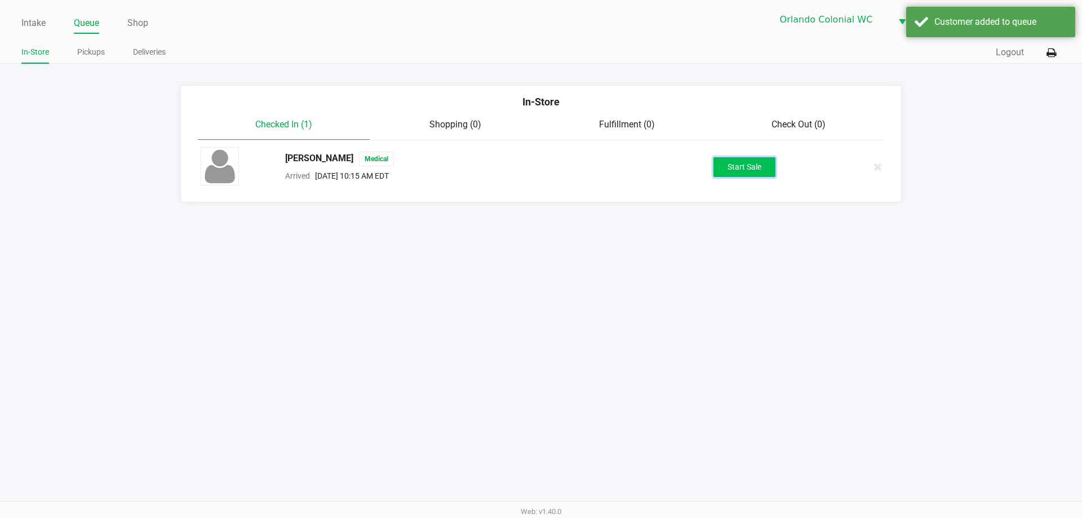
click at [744, 170] on button "Start Sale" at bounding box center [744, 167] width 62 height 20
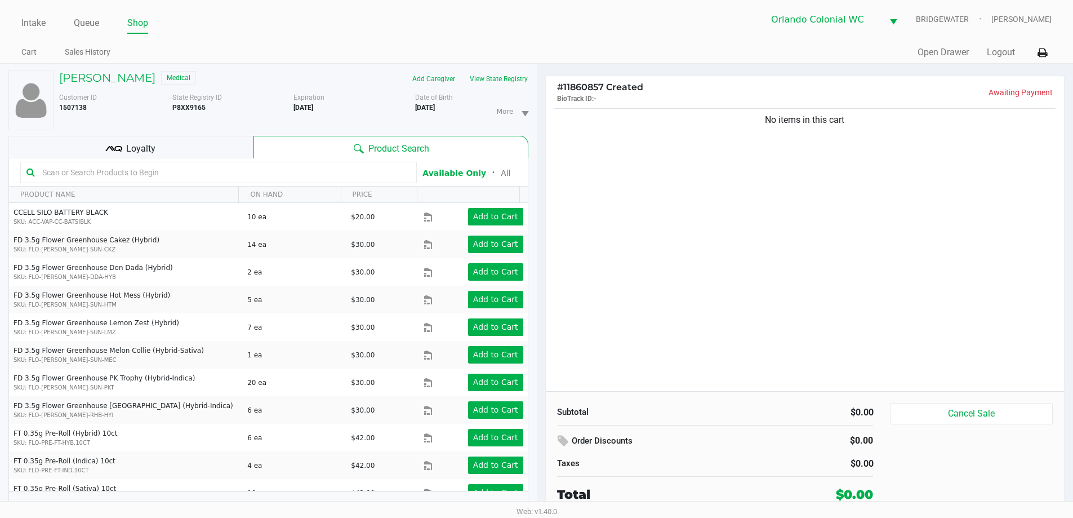
click at [123, 142] on div "Loyalty" at bounding box center [130, 147] width 245 height 23
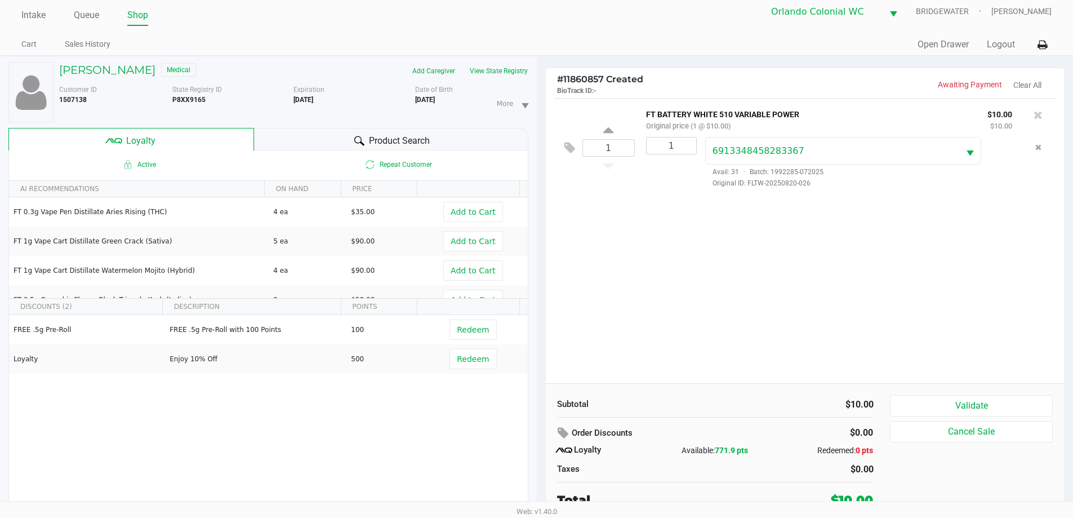
scroll to position [12, 0]
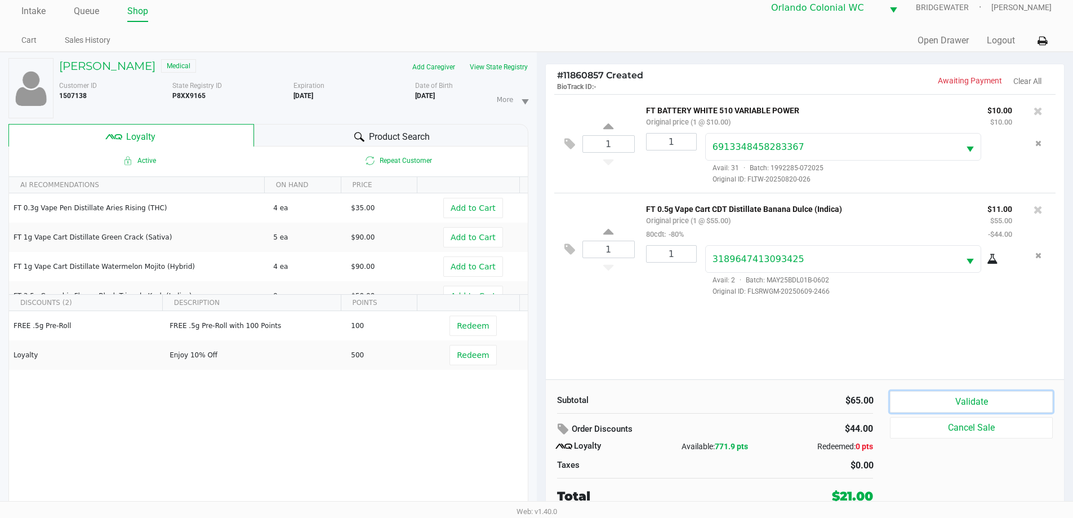
click at [961, 392] on button "Validate" at bounding box center [971, 401] width 162 height 21
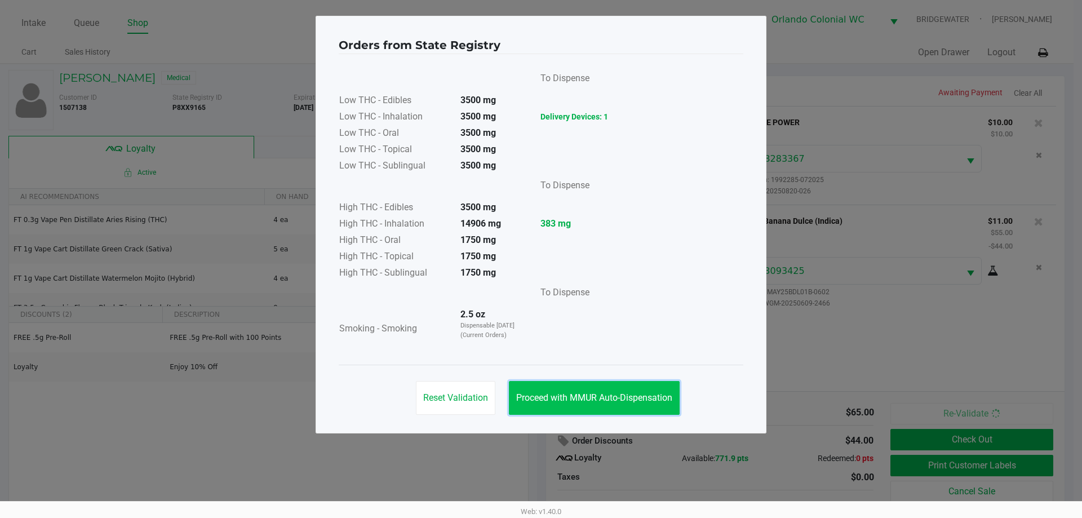
click at [614, 401] on span "Proceed with MMUR Auto-Dispensation" at bounding box center [594, 397] width 156 height 11
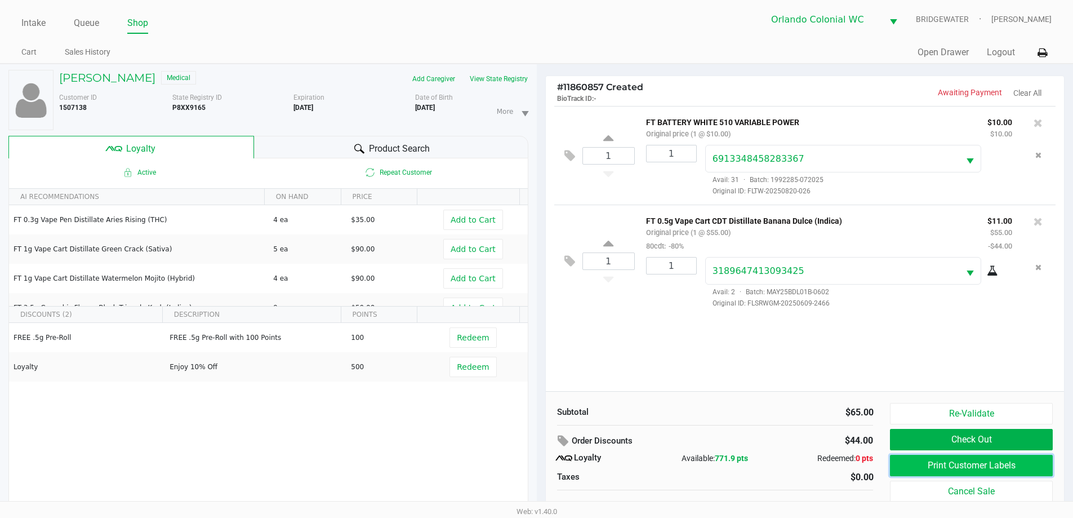
click at [1023, 463] on button "Print Customer Labels" at bounding box center [971, 465] width 162 height 21
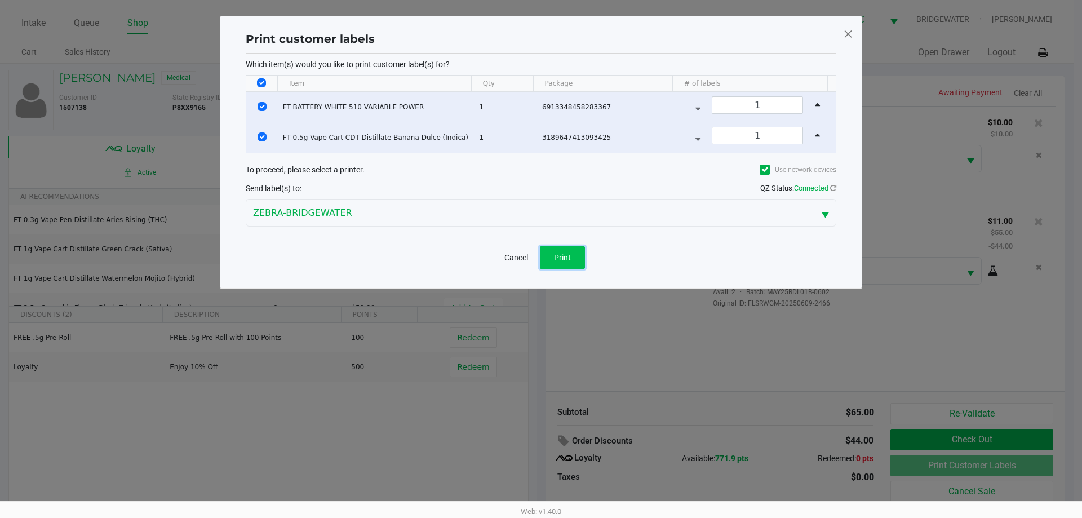
click at [576, 255] on button "Print" at bounding box center [562, 257] width 45 height 23
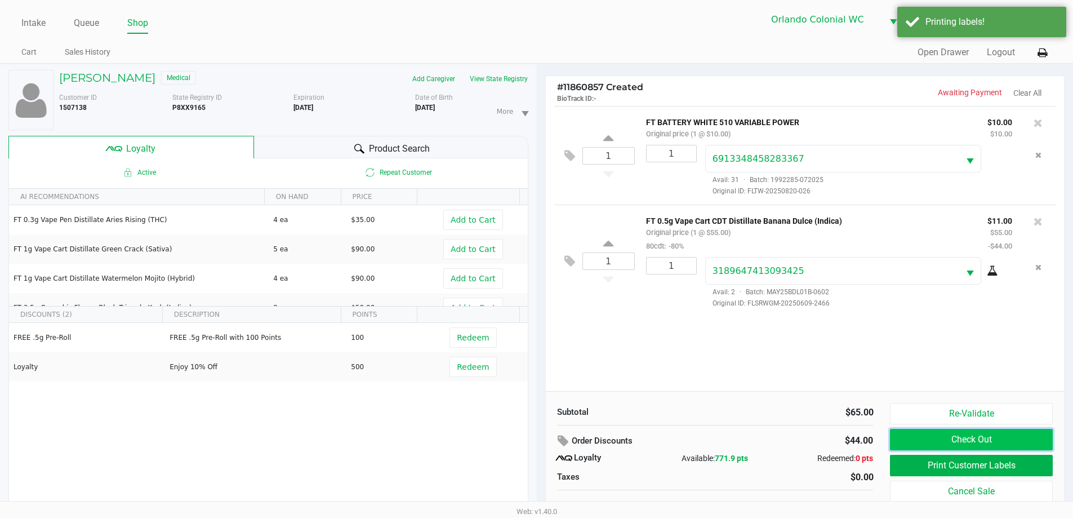
click at [981, 431] on button "Check Out" at bounding box center [971, 439] width 162 height 21
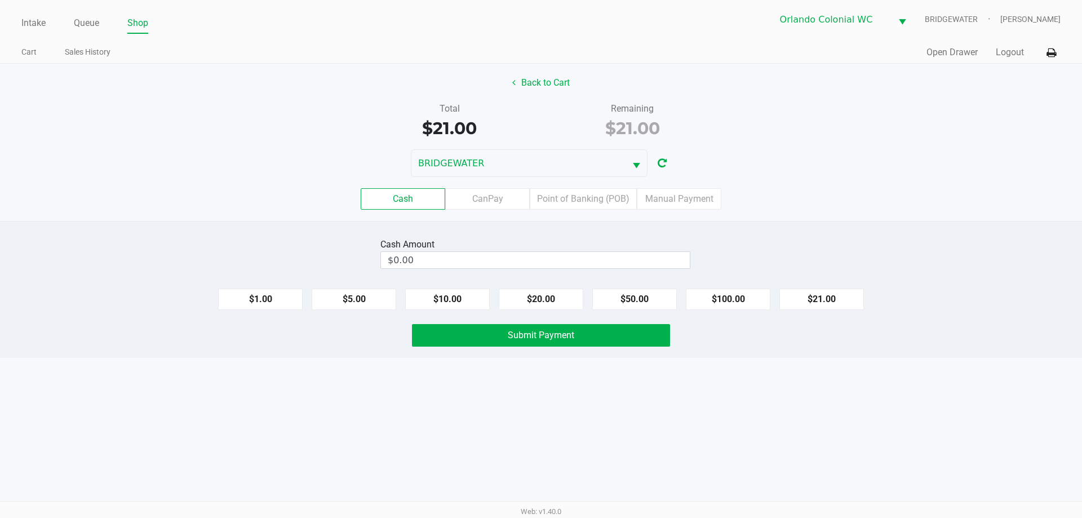
click at [802, 302] on button "$21.00" at bounding box center [821, 298] width 85 height 21
type input "$21.00"
click at [570, 334] on span "Submit Payment" at bounding box center [541, 335] width 66 height 11
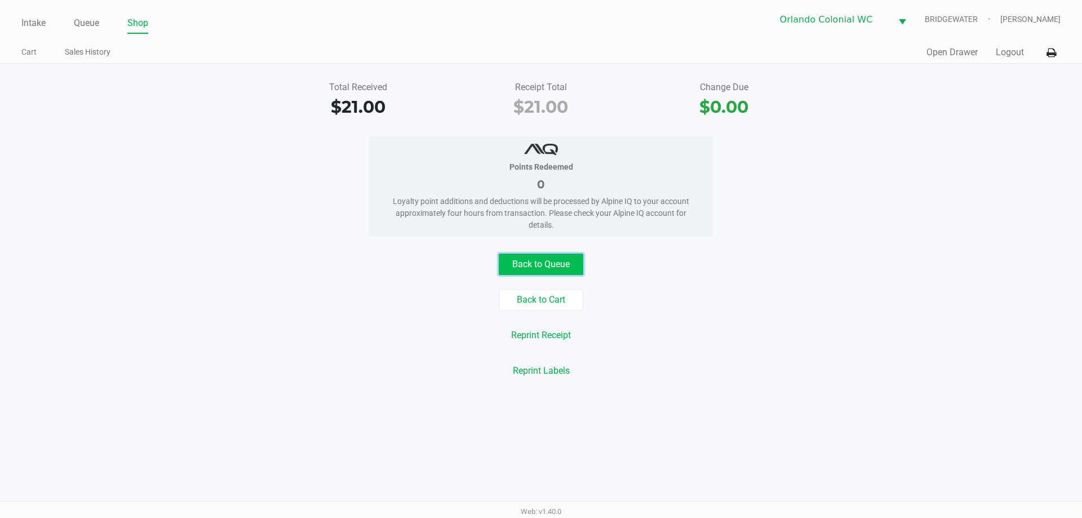
click at [534, 269] on button "Back to Queue" at bounding box center [541, 264] width 85 height 21
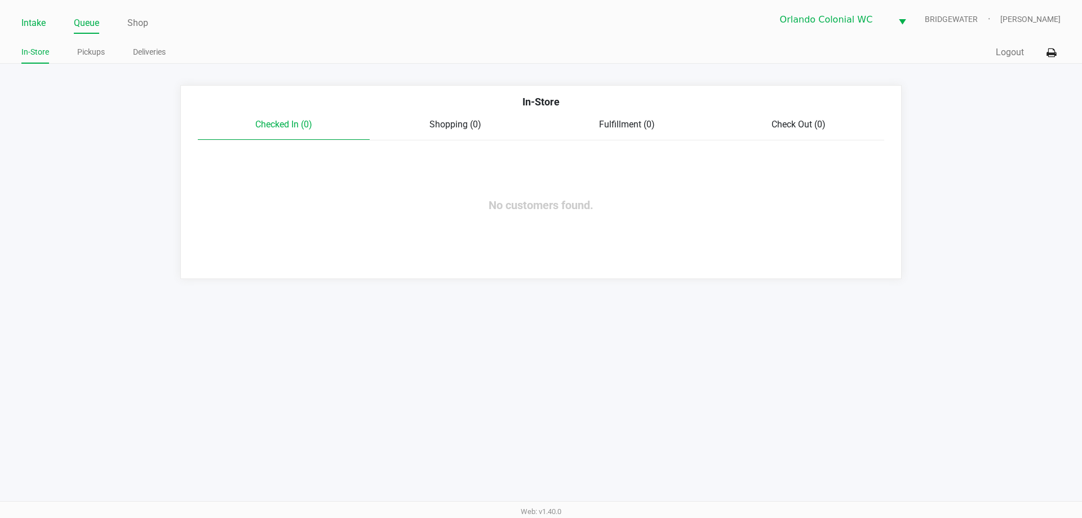
click at [26, 21] on link "Intake" at bounding box center [33, 23] width 24 height 16
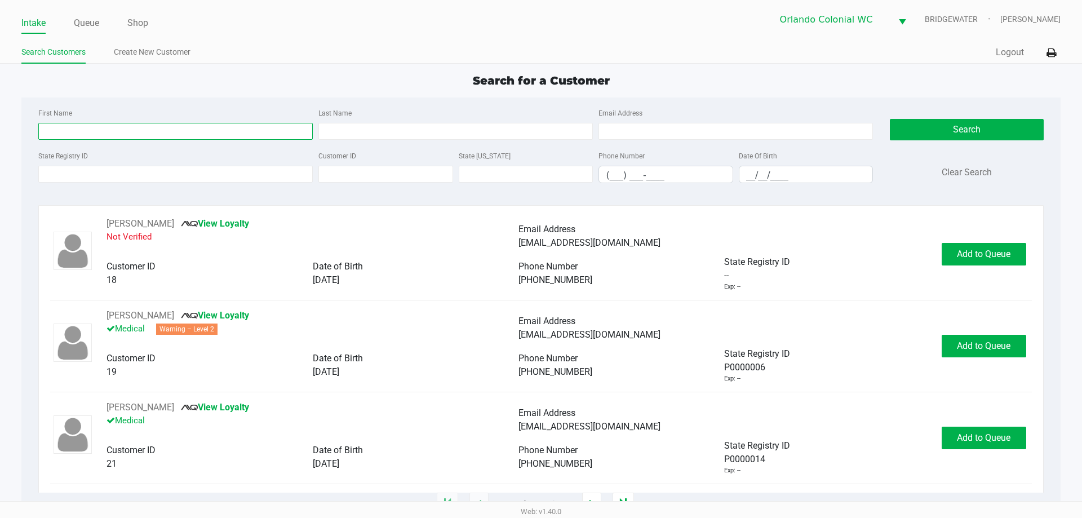
click at [94, 135] on input "First Name" at bounding box center [175, 131] width 274 height 17
click at [91, 134] on input "First Name" at bounding box center [175, 131] width 274 height 17
type input "[PERSON_NAME]"
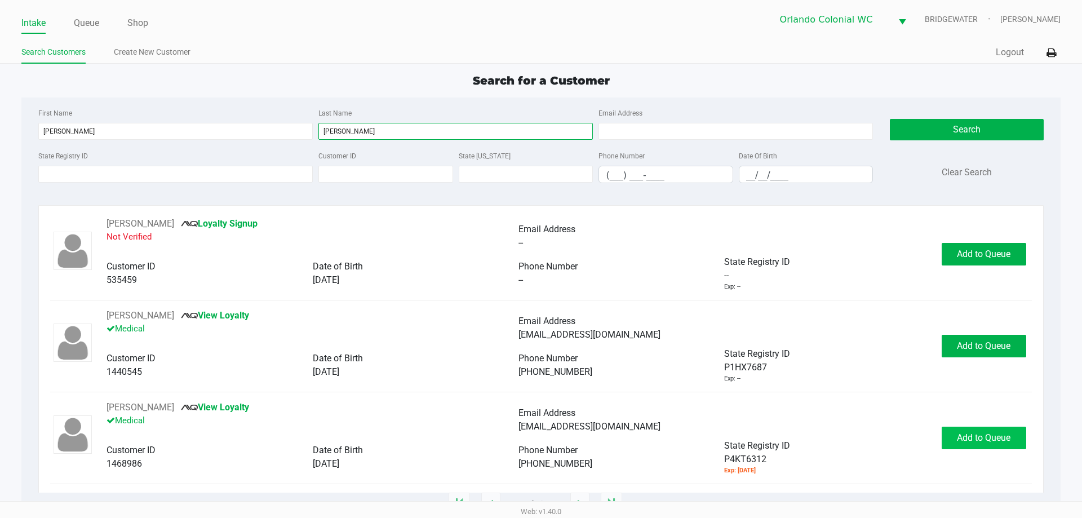
type input "[PERSON_NAME]"
click at [970, 440] on span "Add to Queue" at bounding box center [984, 437] width 54 height 11
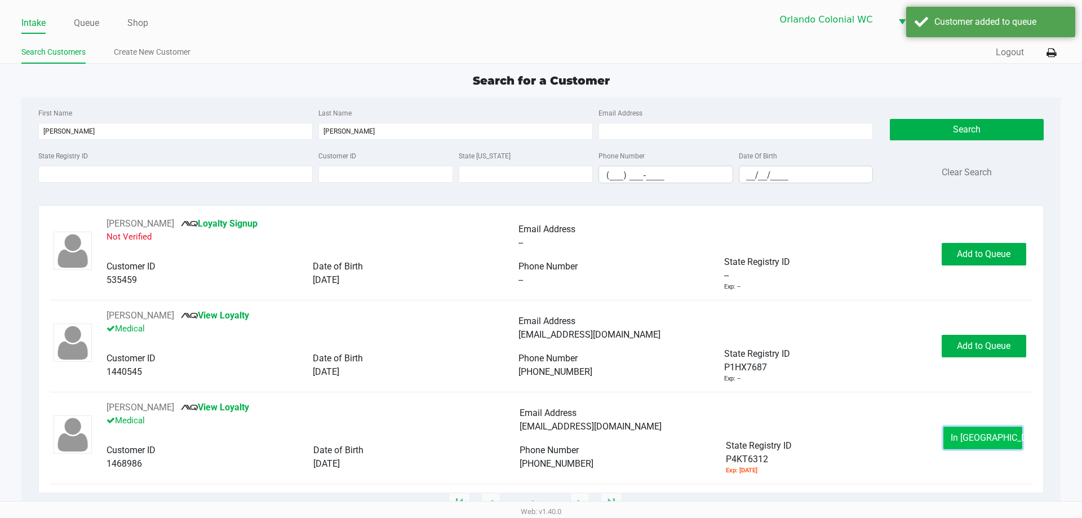
click at [976, 433] on span "In [GEOGRAPHIC_DATA]" at bounding box center [997, 437] width 95 height 11
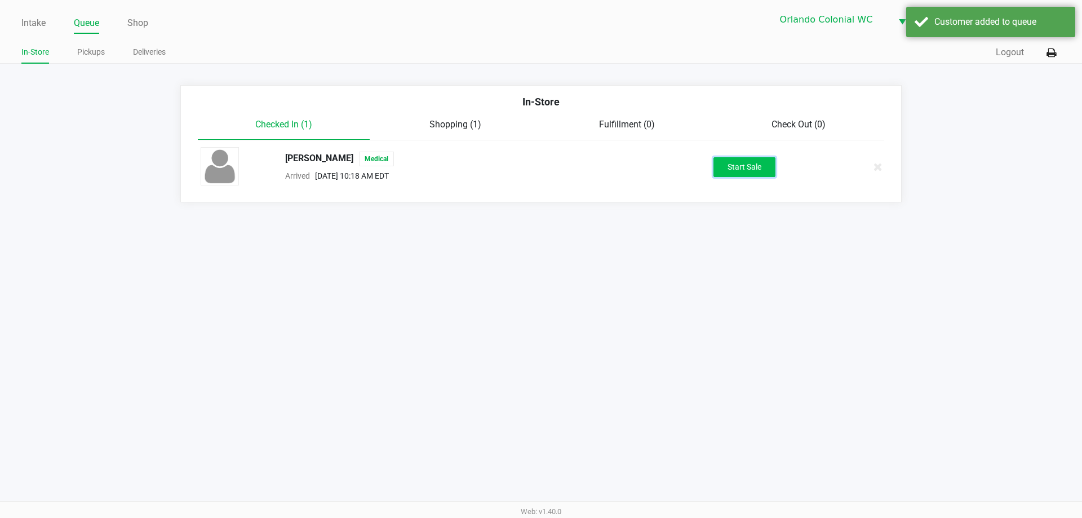
click at [745, 176] on button "Start Sale" at bounding box center [744, 167] width 62 height 20
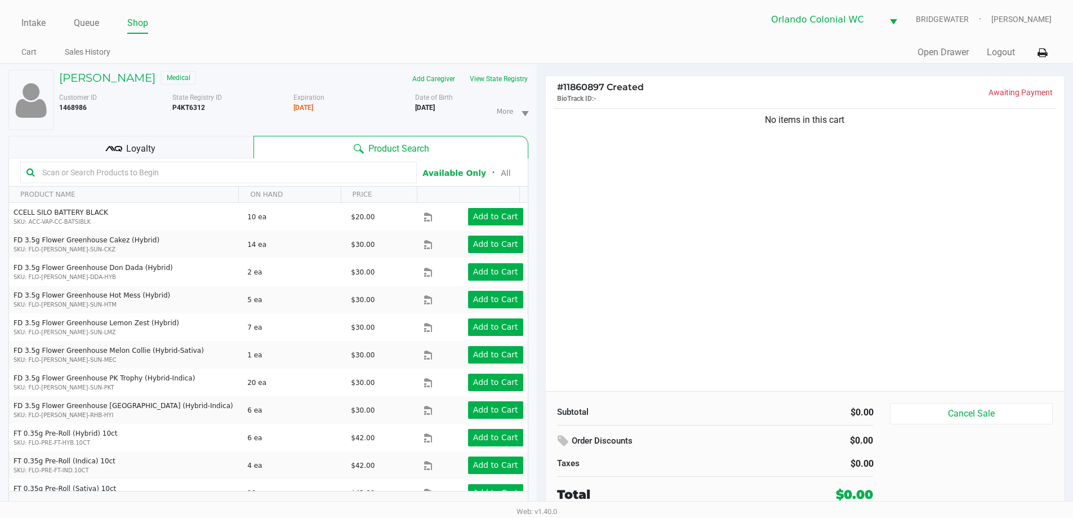
click at [164, 146] on div "Loyalty" at bounding box center [130, 147] width 245 height 23
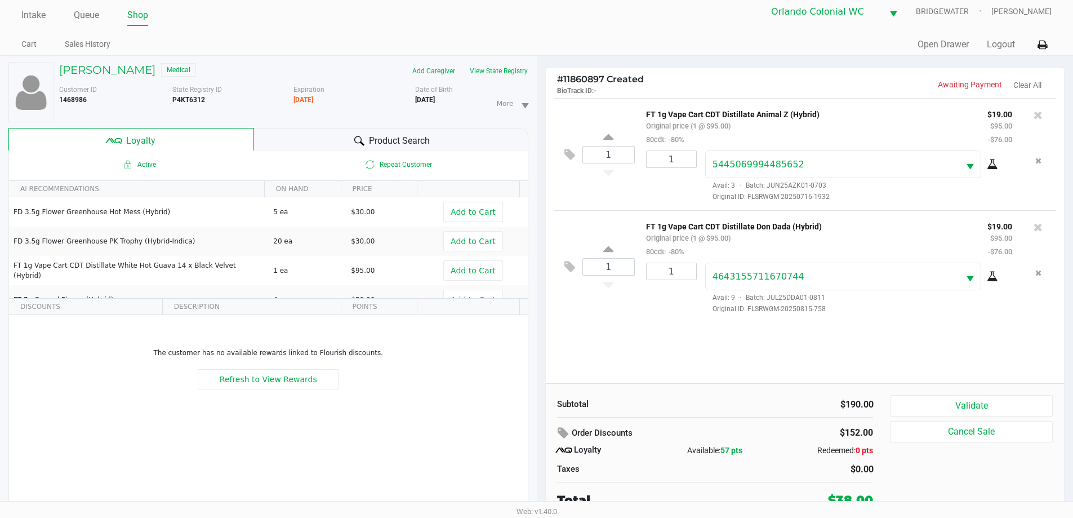
scroll to position [12, 0]
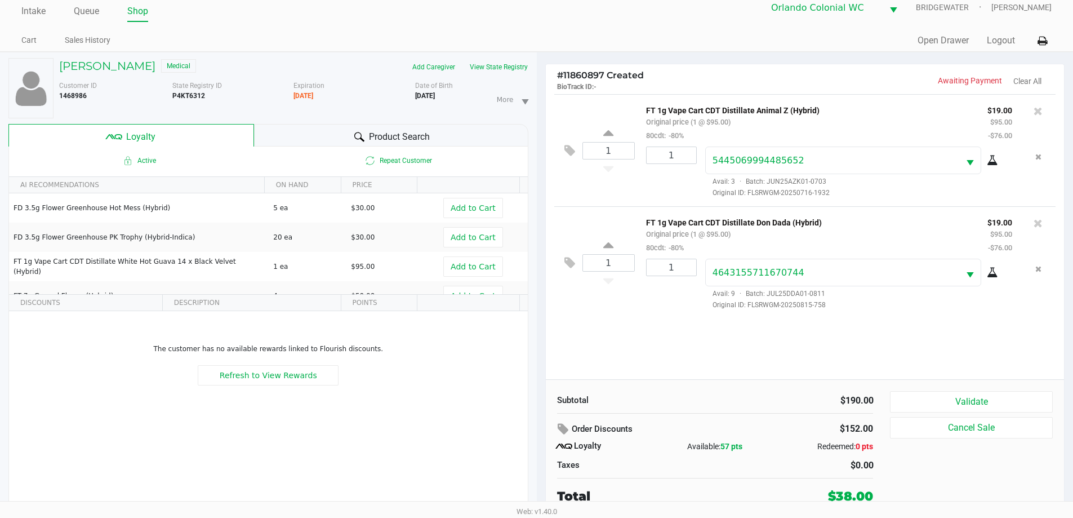
click at [318, 132] on div "Product Search" at bounding box center [391, 135] width 274 height 23
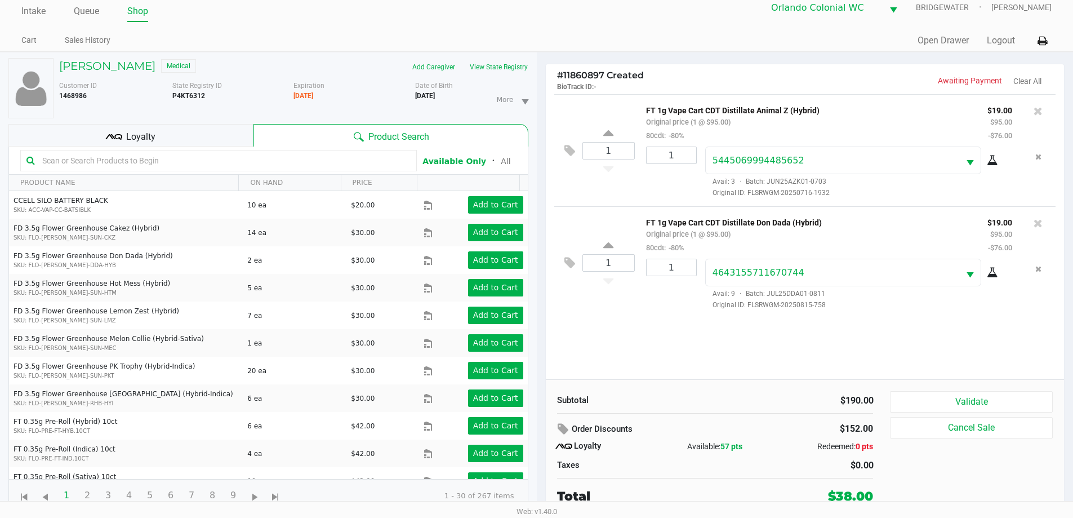
click at [191, 133] on div "Loyalty" at bounding box center [130, 135] width 245 height 23
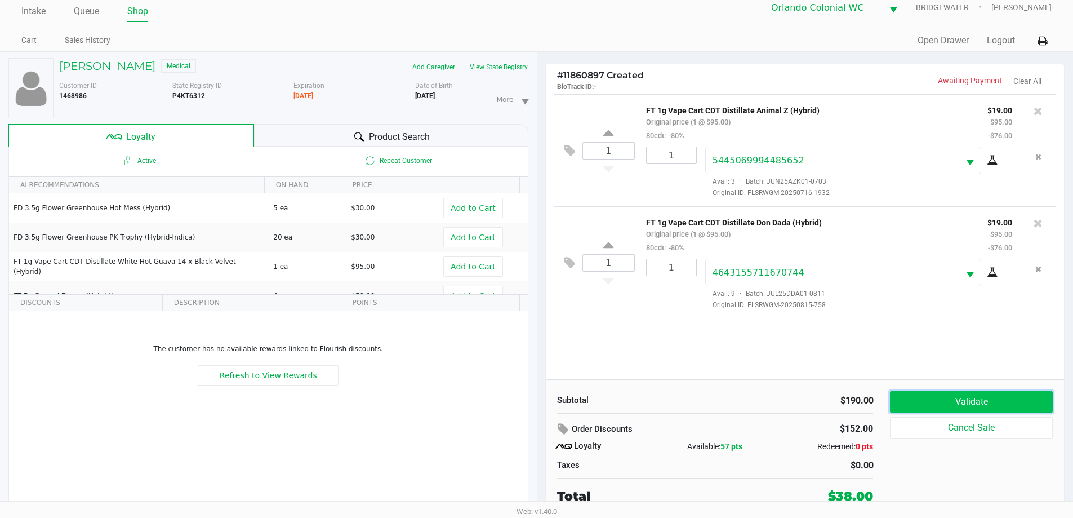
click at [964, 398] on button "Validate" at bounding box center [971, 401] width 162 height 21
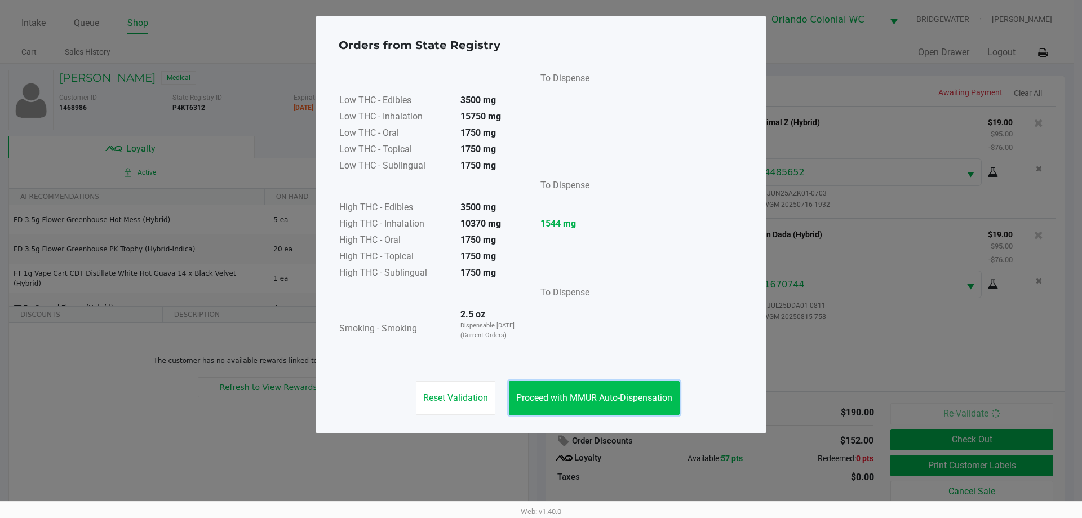
click at [608, 395] on span "Proceed with MMUR Auto-Dispensation" at bounding box center [594, 397] width 156 height 11
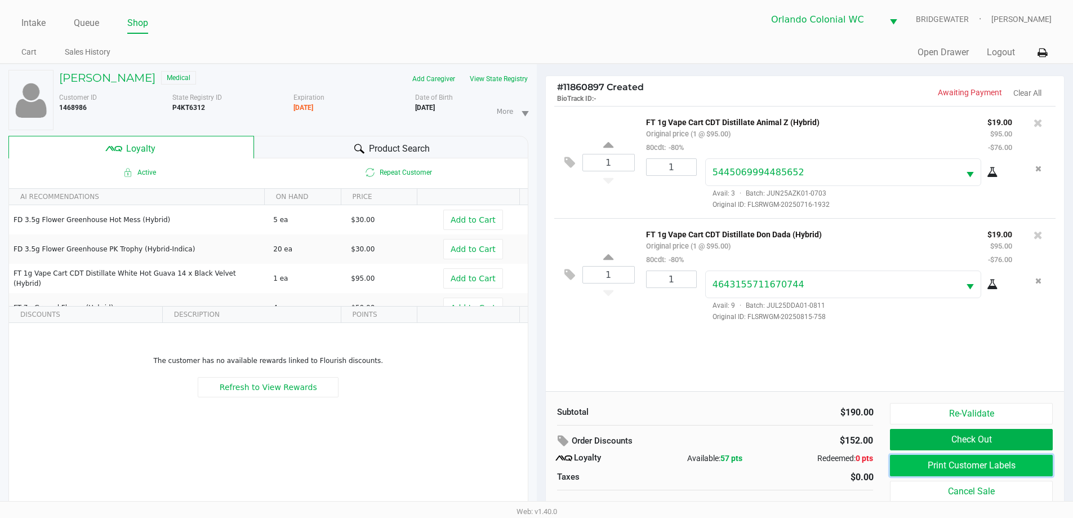
click at [932, 464] on button "Print Customer Labels" at bounding box center [971, 465] width 162 height 21
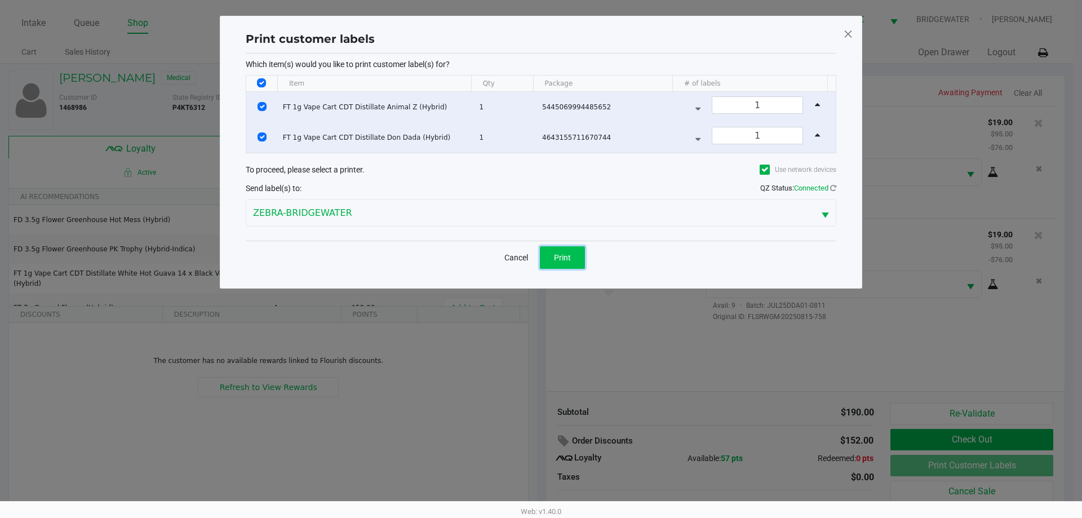
click at [552, 249] on button "Print" at bounding box center [562, 257] width 45 height 23
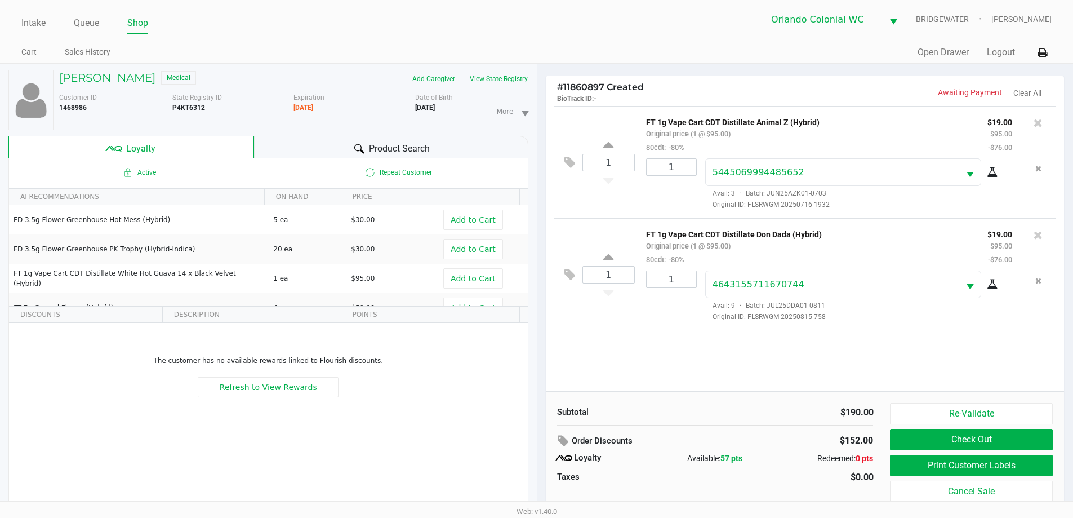
scroll to position [12, 0]
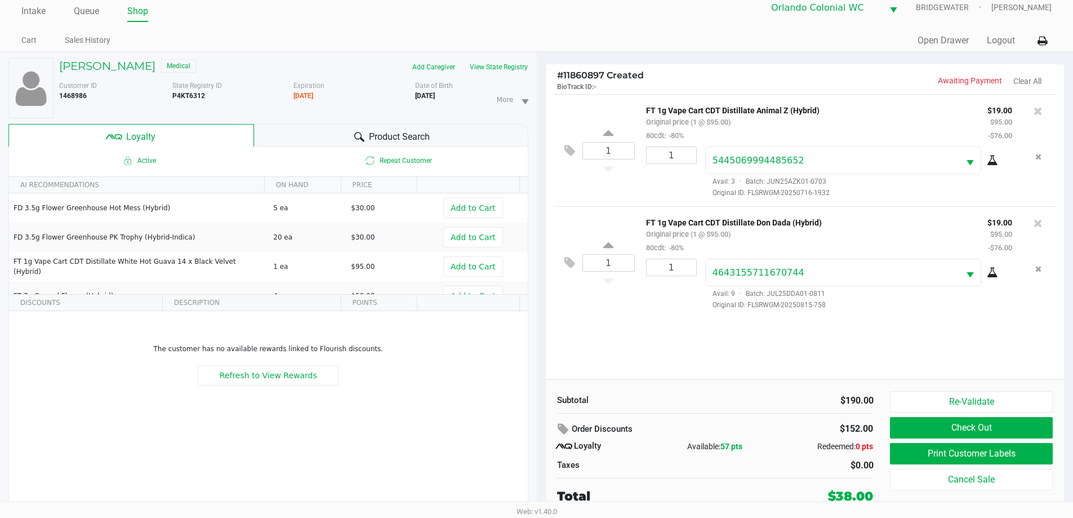
click at [943, 432] on button "Check Out" at bounding box center [971, 427] width 162 height 21
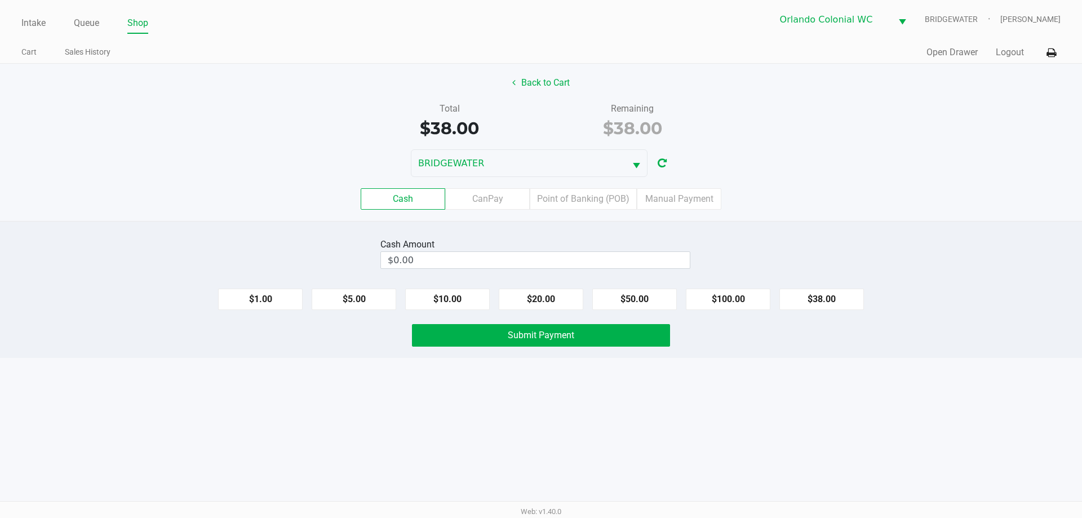
click at [587, 198] on label "Point of Banking (POB)" at bounding box center [583, 198] width 107 height 21
click at [0, 0] on 7 "Point of Banking (POB)" at bounding box center [0, 0] width 0 height 0
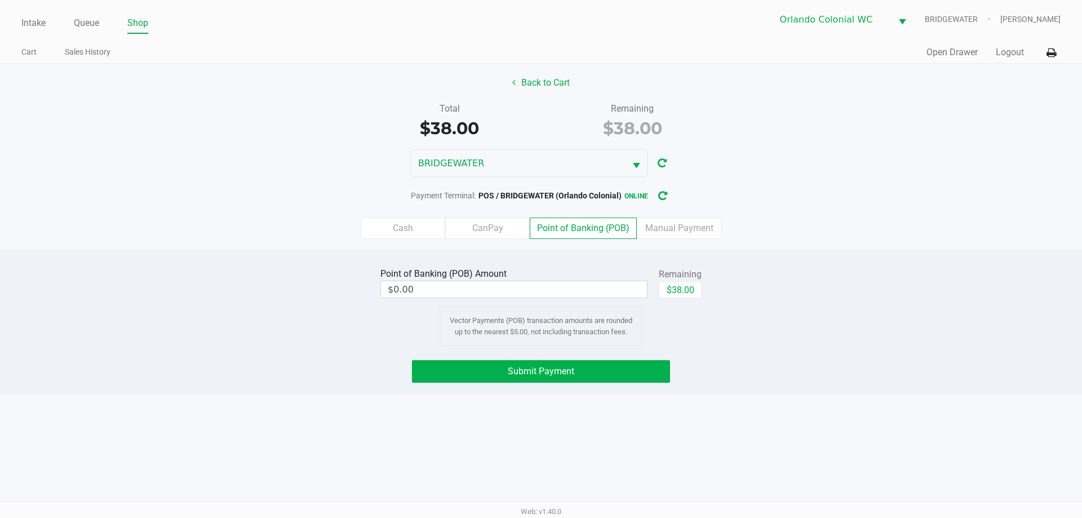
click at [532, 373] on span "Submit Payment" at bounding box center [541, 371] width 66 height 11
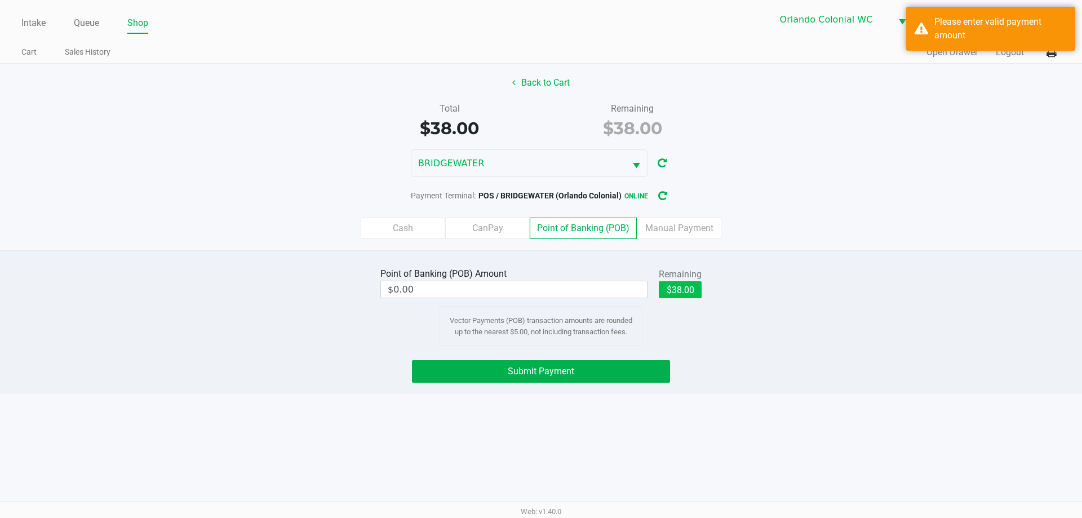
click at [677, 290] on button "$38.00" at bounding box center [680, 289] width 43 height 17
type input "$38.00"
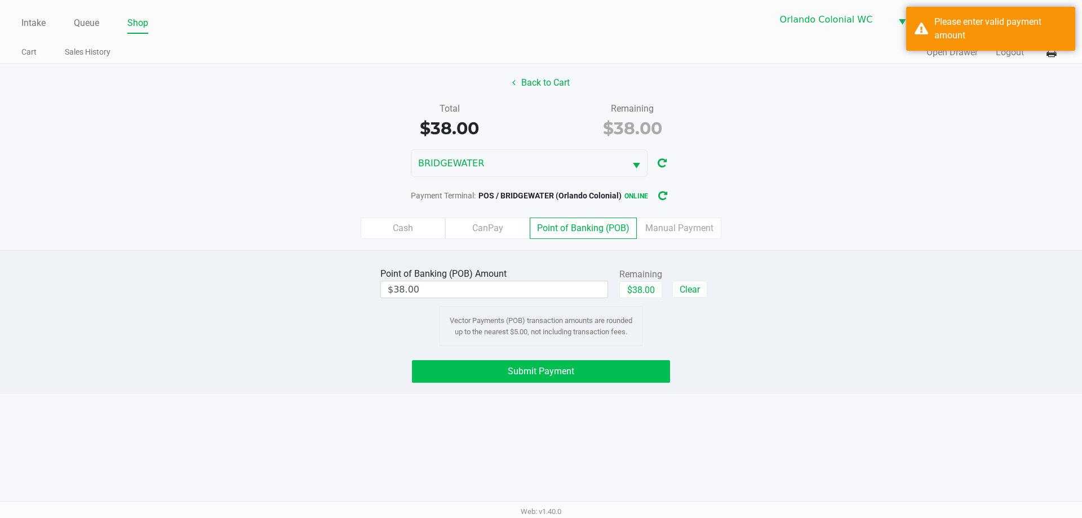
click at [601, 370] on button "Submit Payment" at bounding box center [541, 371] width 258 height 23
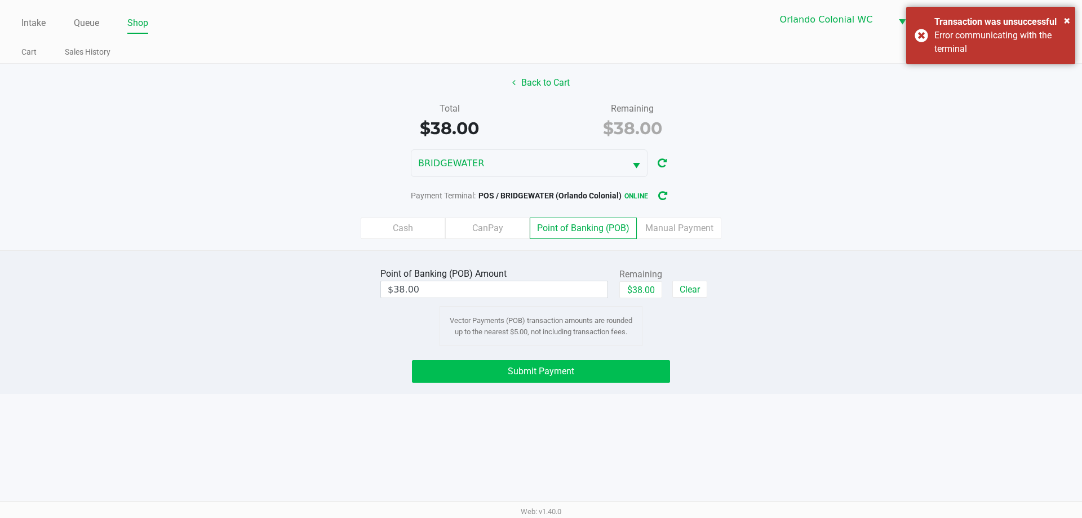
click at [525, 372] on span "Submit Payment" at bounding box center [541, 371] width 66 height 11
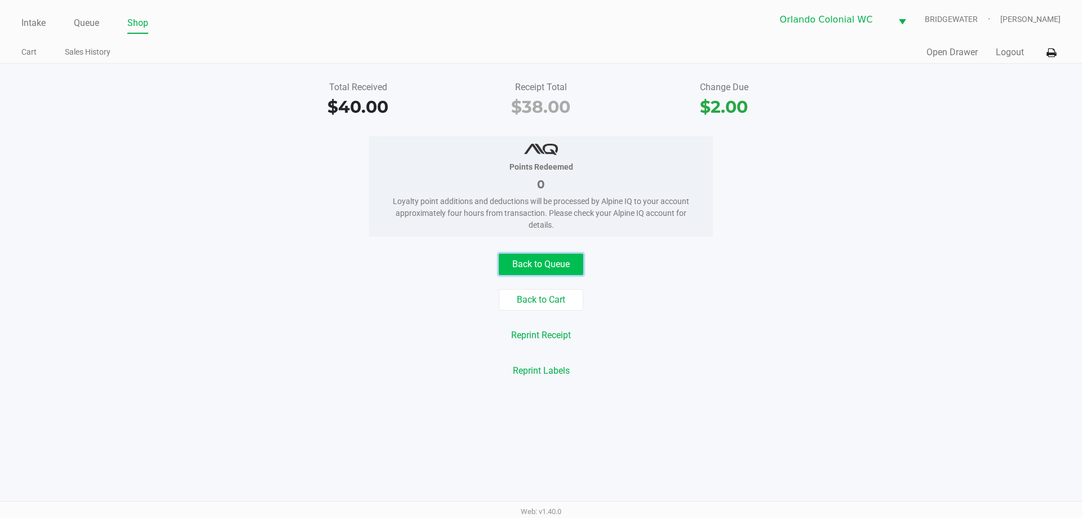
click at [515, 264] on button "Back to Queue" at bounding box center [541, 264] width 85 height 21
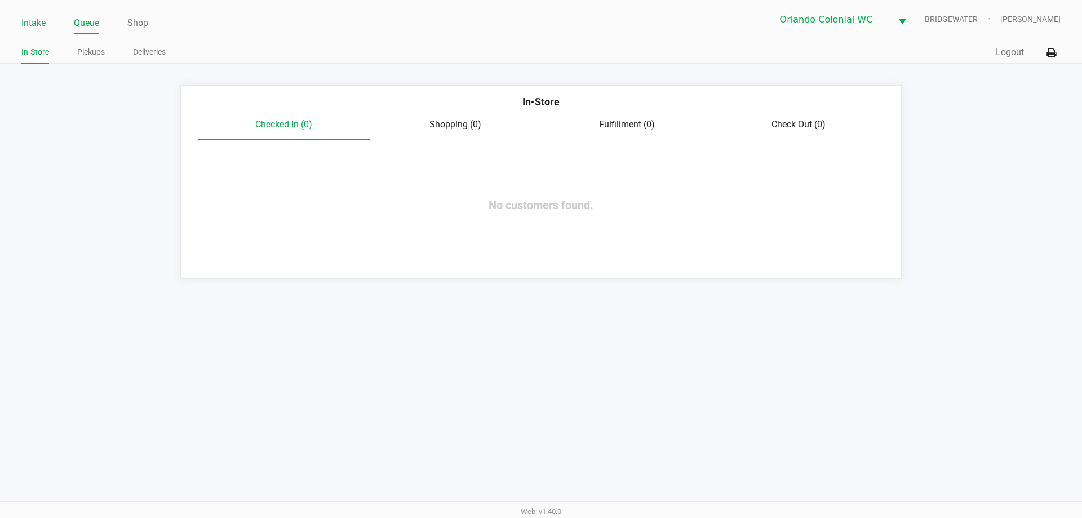
click at [28, 22] on link "Intake" at bounding box center [33, 23] width 24 height 16
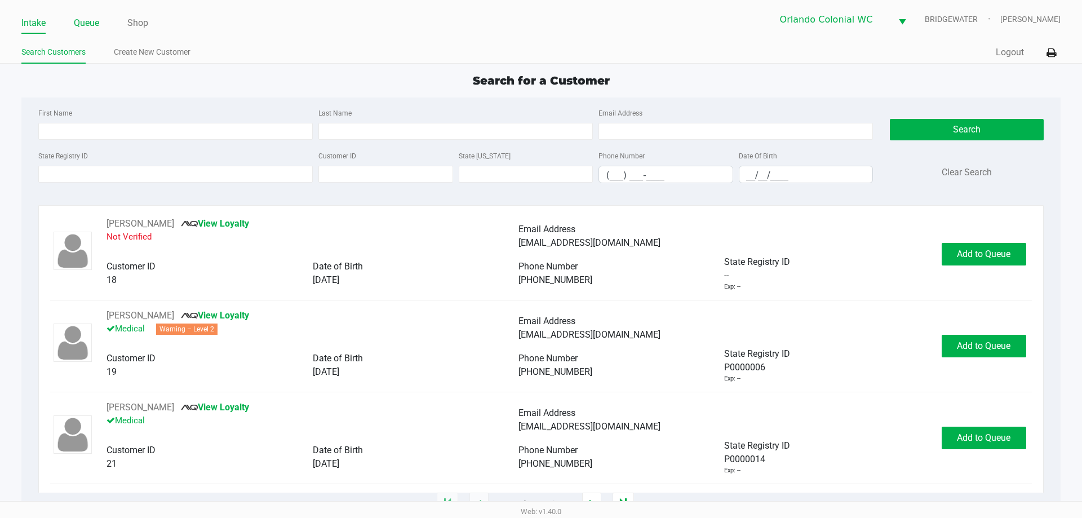
click at [92, 16] on link "Queue" at bounding box center [86, 23] width 25 height 16
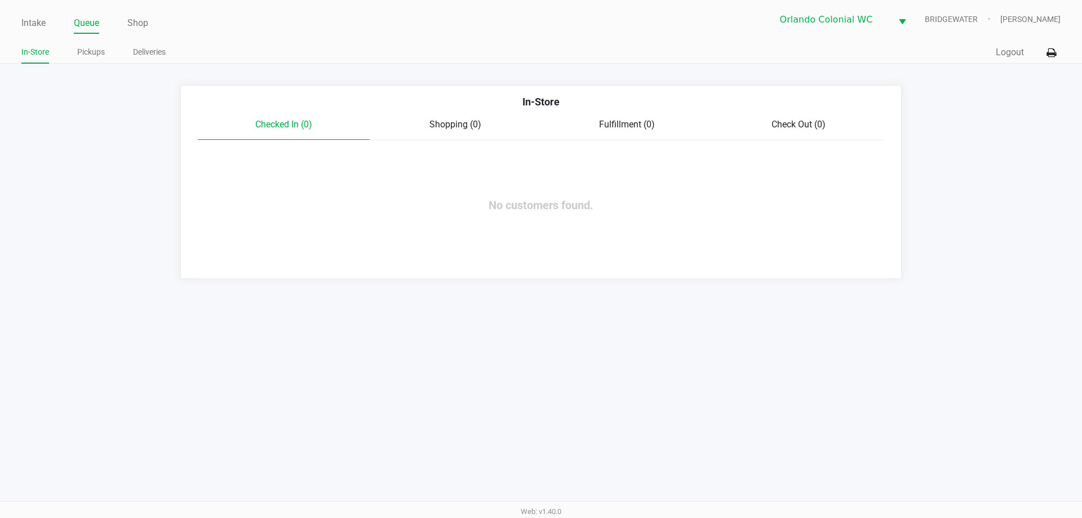
click at [113, 57] on ul "In-Store Pickups Deliveries" at bounding box center [280, 53] width 519 height 19
click at [105, 55] on link "Pickups" at bounding box center [91, 52] width 28 height 14
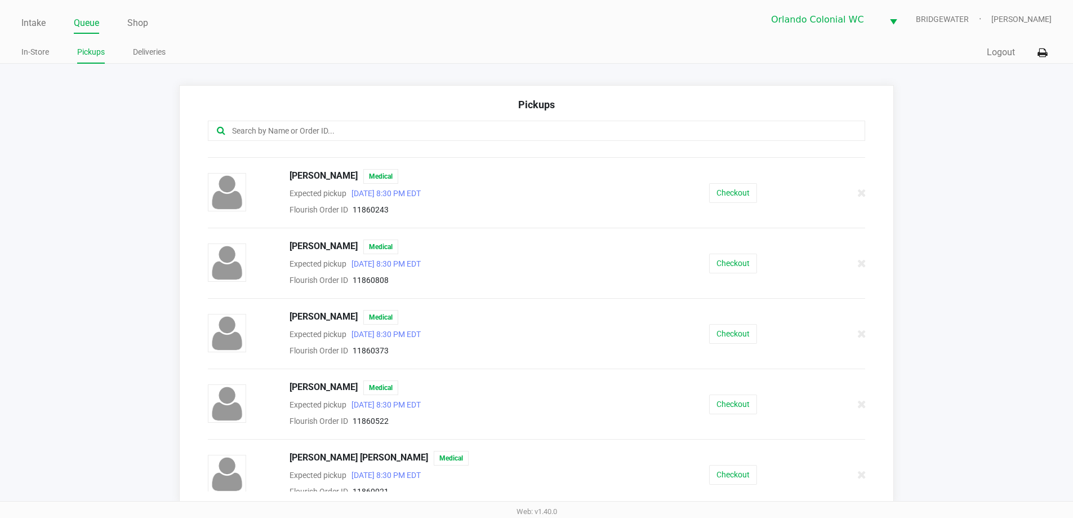
scroll to position [394, 0]
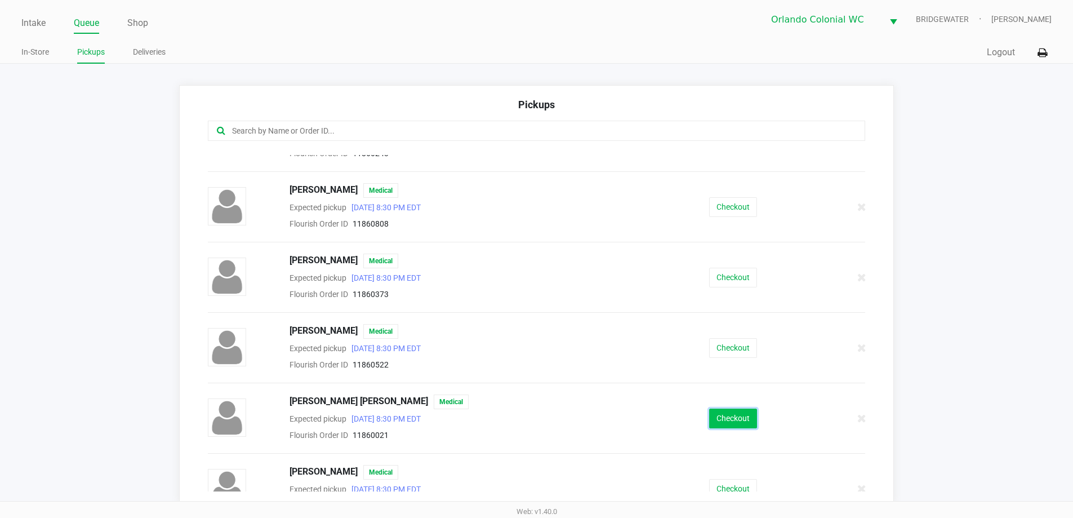
click at [712, 408] on button "Checkout" at bounding box center [733, 418] width 48 height 20
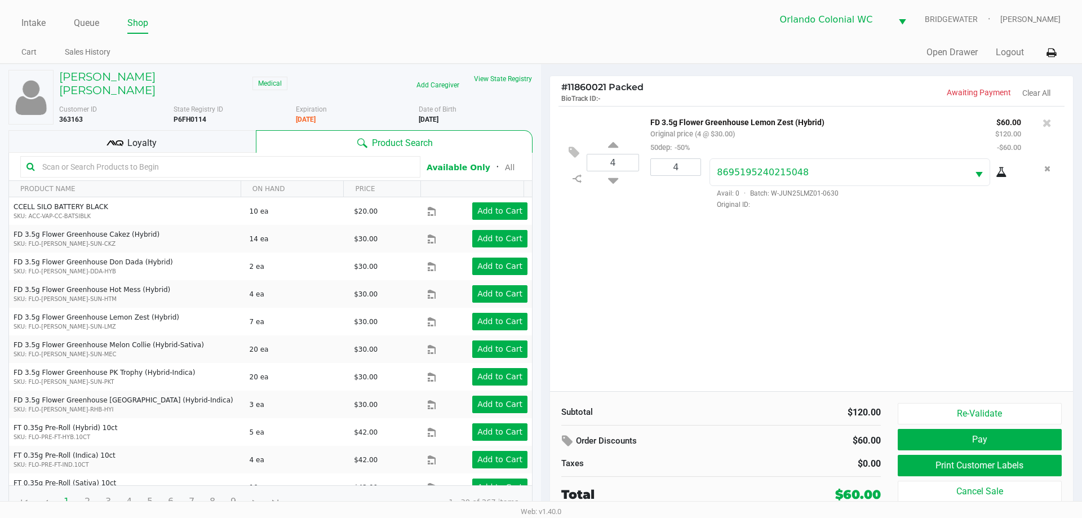
click at [191, 130] on div "Loyalty" at bounding box center [131, 141] width 247 height 23
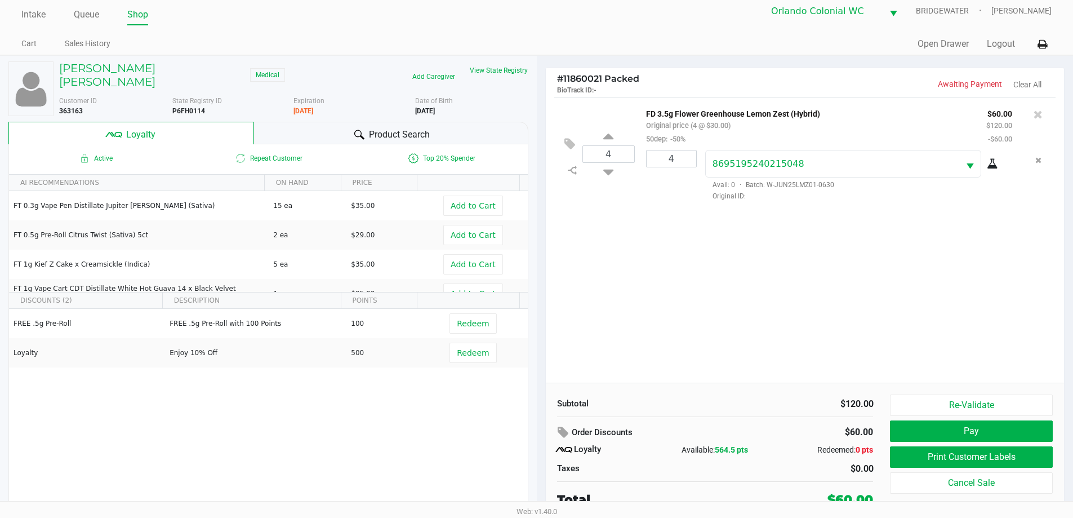
scroll to position [11, 0]
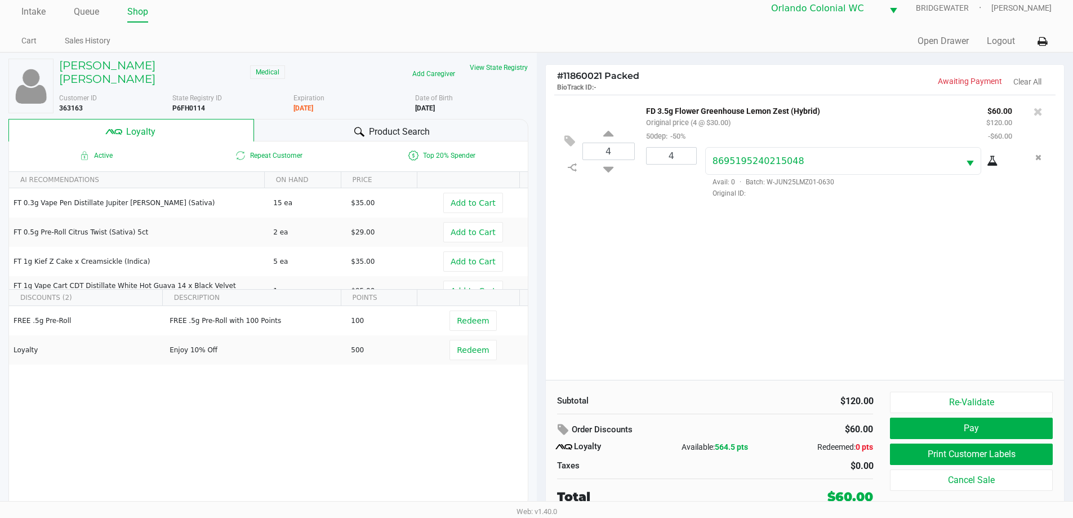
click at [358, 119] on div "Product Search" at bounding box center [391, 130] width 274 height 23
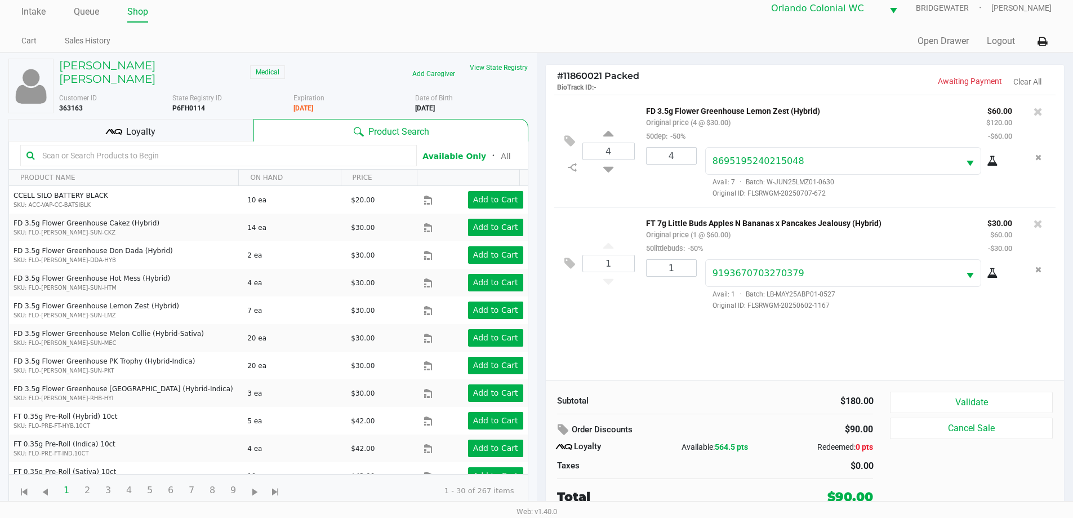
click at [189, 119] on div "Loyalty" at bounding box center [130, 130] width 245 height 23
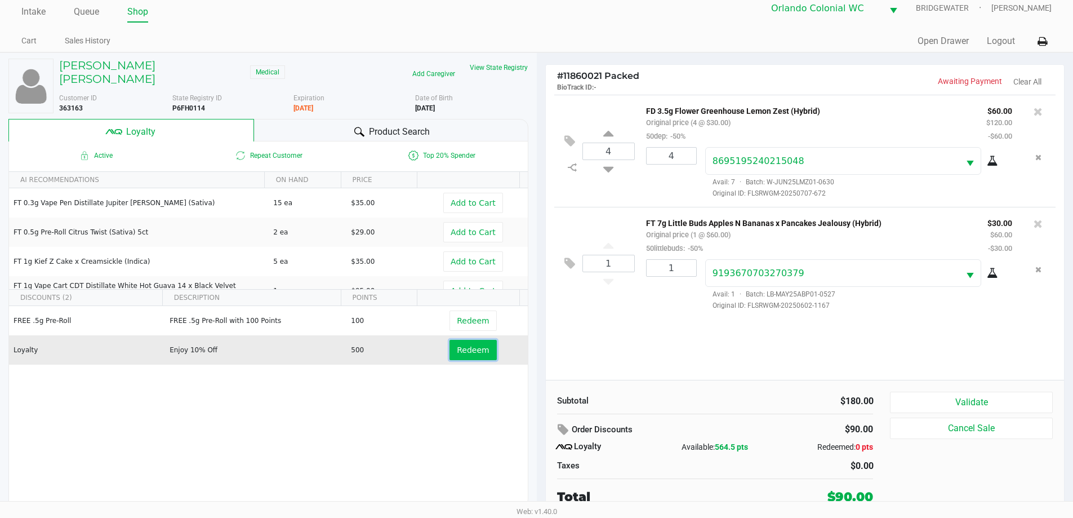
click at [475, 345] on span "Redeem" at bounding box center [473, 349] width 32 height 9
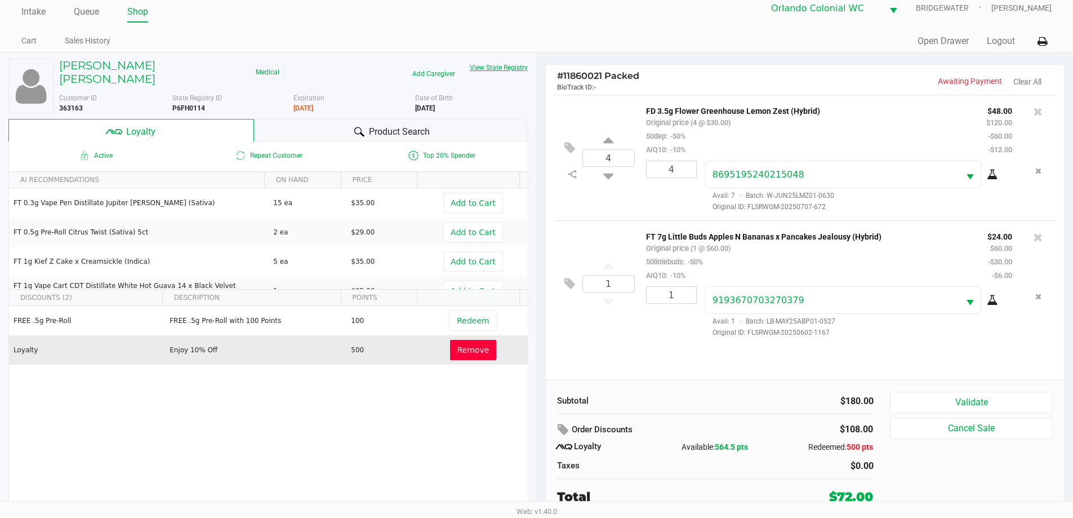
click at [514, 73] on button "View State Registry" at bounding box center [496, 68] width 66 height 18
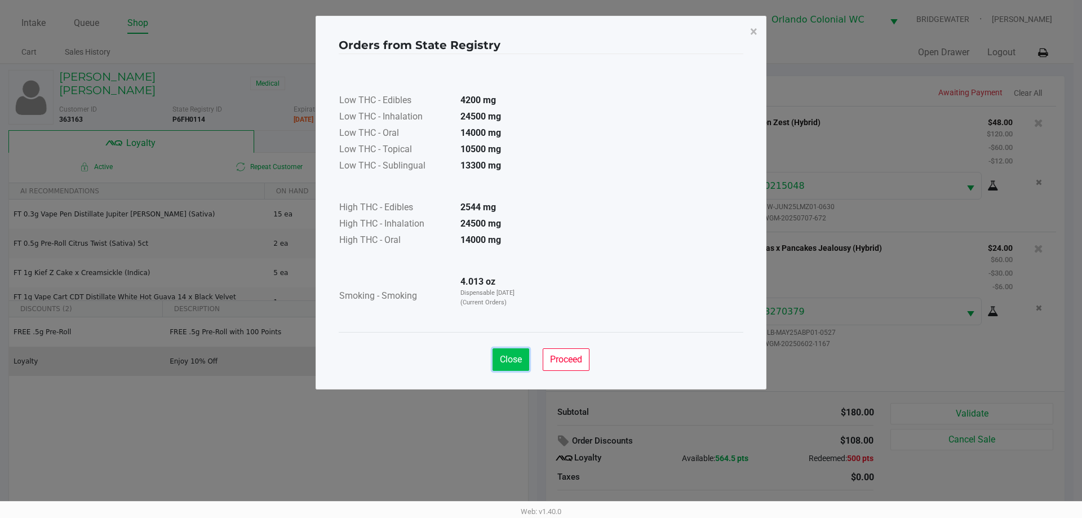
click at [519, 350] on button "Close" at bounding box center [510, 359] width 37 height 23
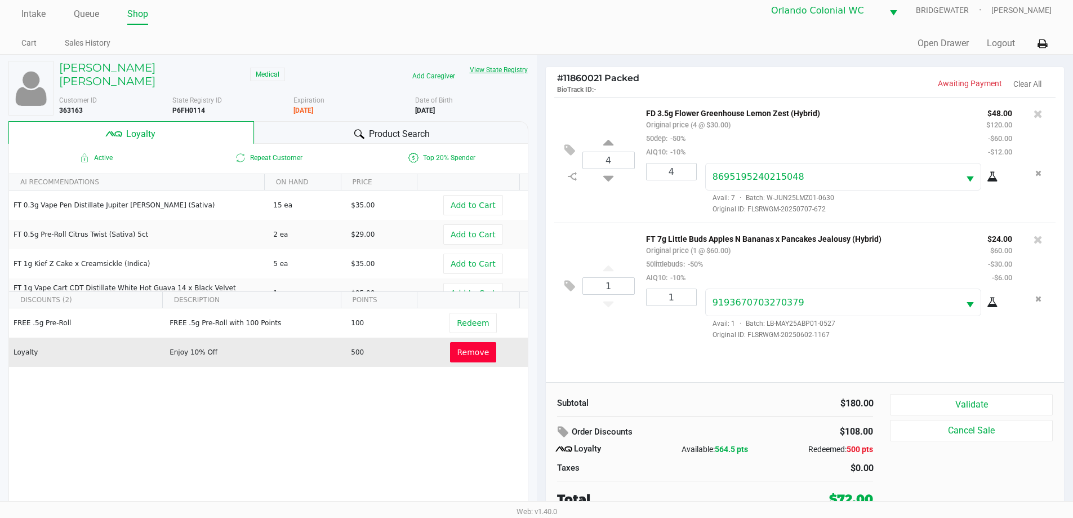
scroll to position [11, 0]
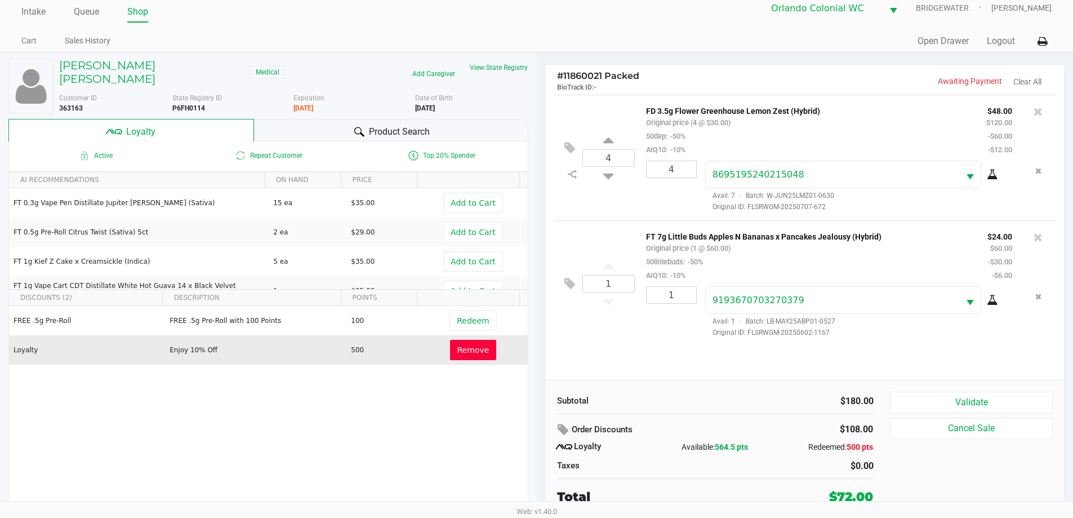
click at [457, 345] on span "Remove" at bounding box center [473, 349] width 32 height 9
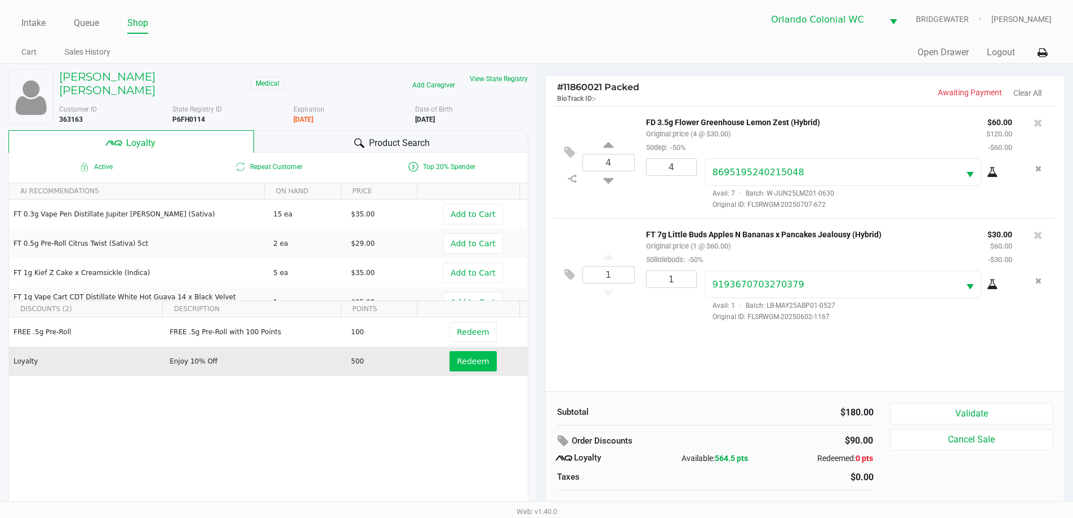
click at [330, 130] on div "Product Search" at bounding box center [391, 141] width 274 height 23
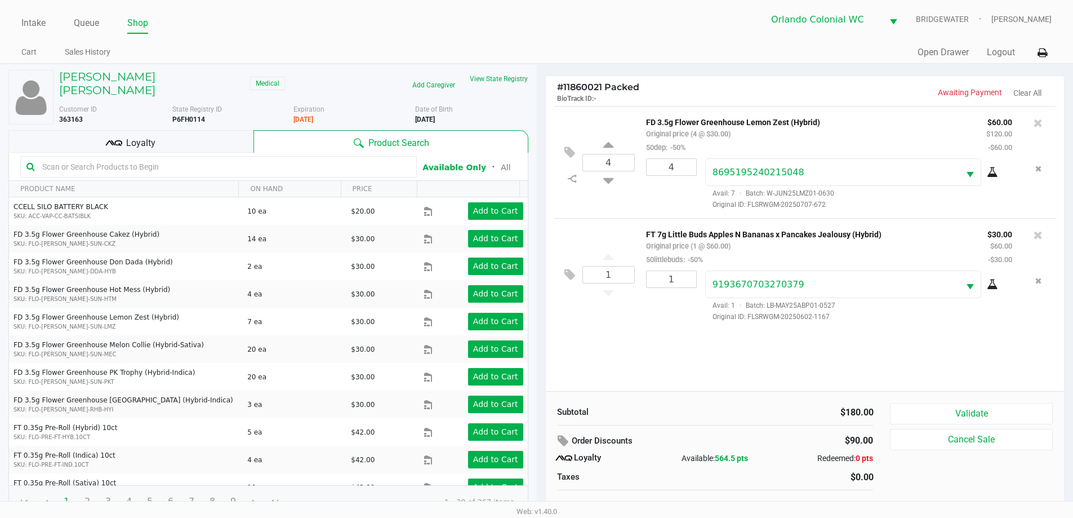
click at [229, 158] on input "text" at bounding box center [224, 166] width 373 height 17
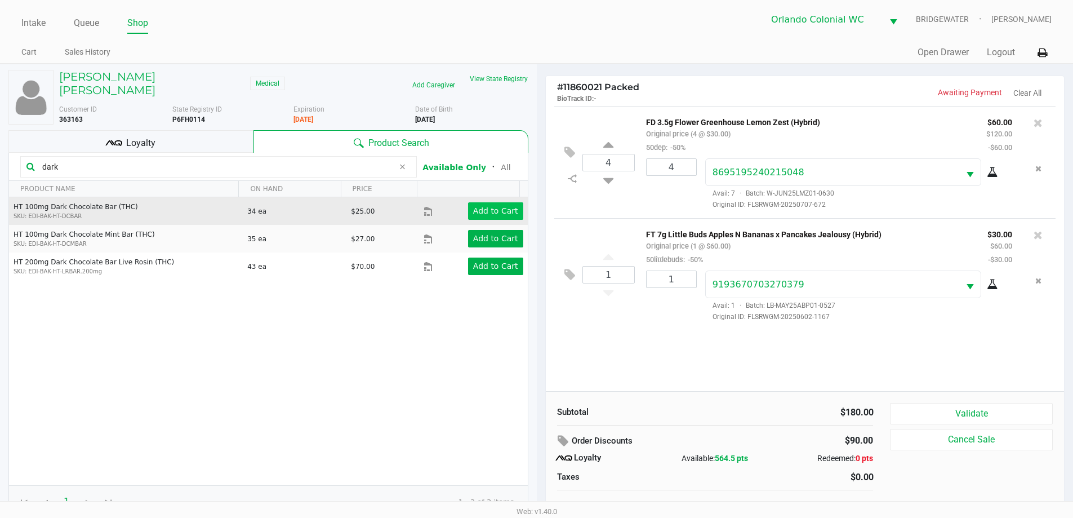
type input "dark"
click at [490, 205] on button "Add to Cart" at bounding box center [495, 210] width 55 height 17
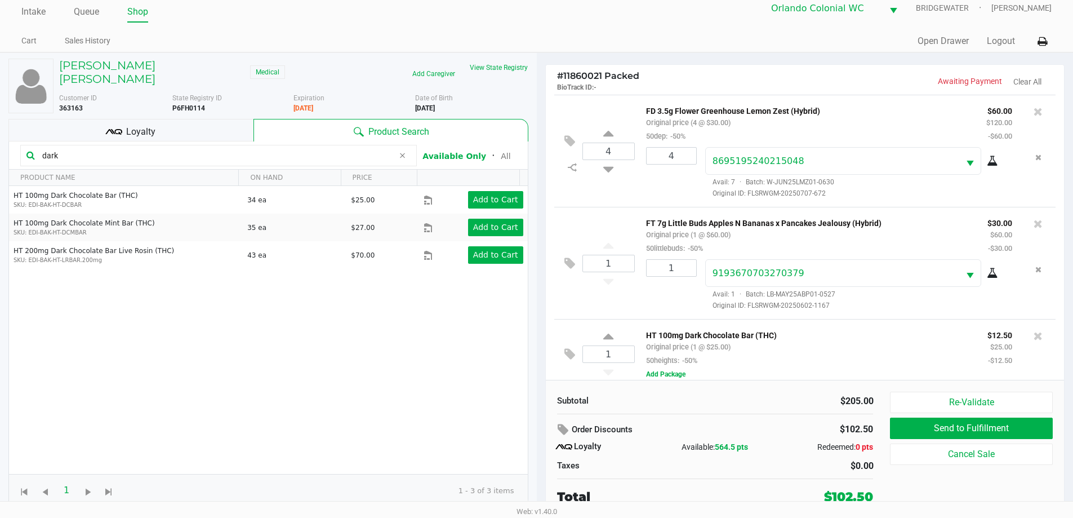
scroll to position [11, 0]
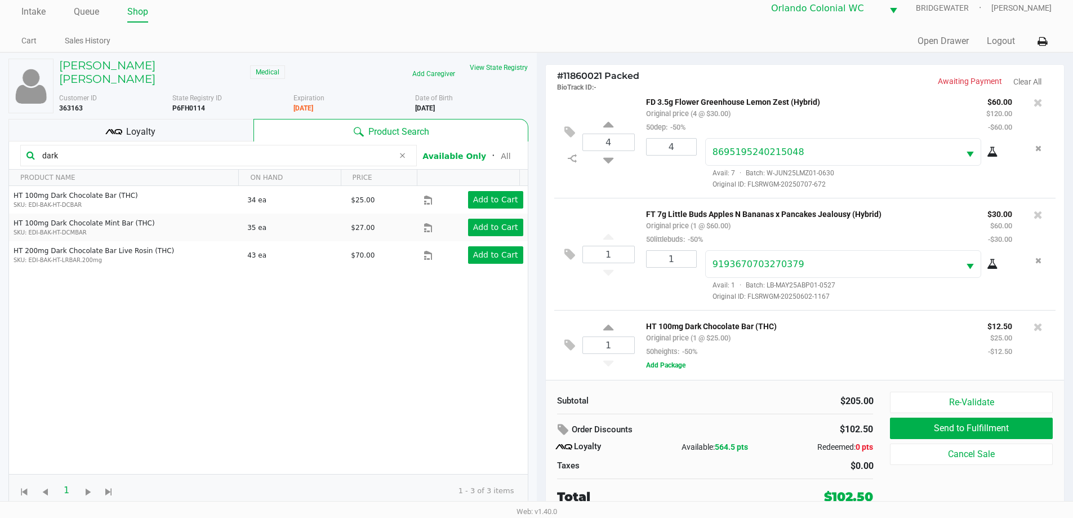
click at [148, 125] on span "Loyalty" at bounding box center [140, 132] width 29 height 14
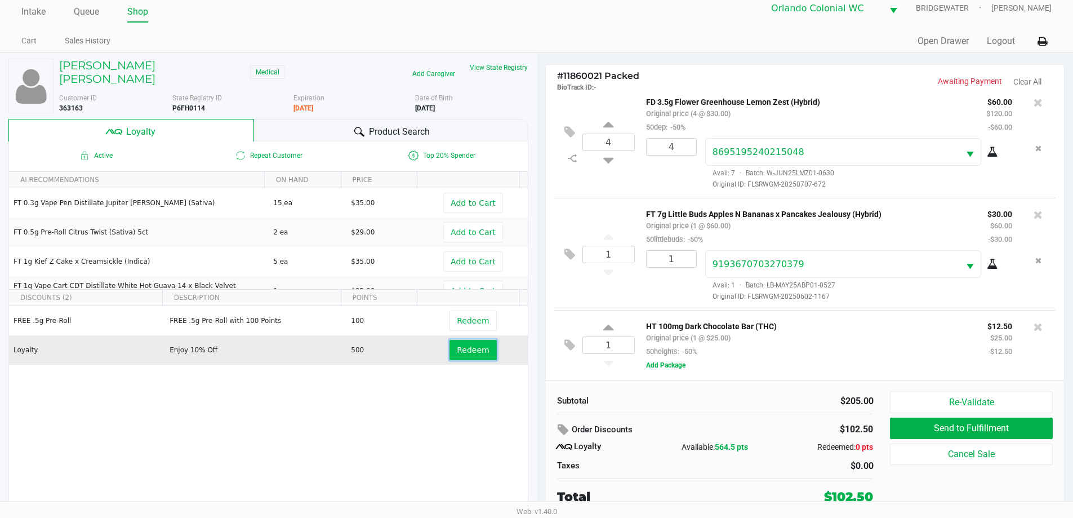
click at [477, 345] on span "Redeem" at bounding box center [473, 349] width 32 height 9
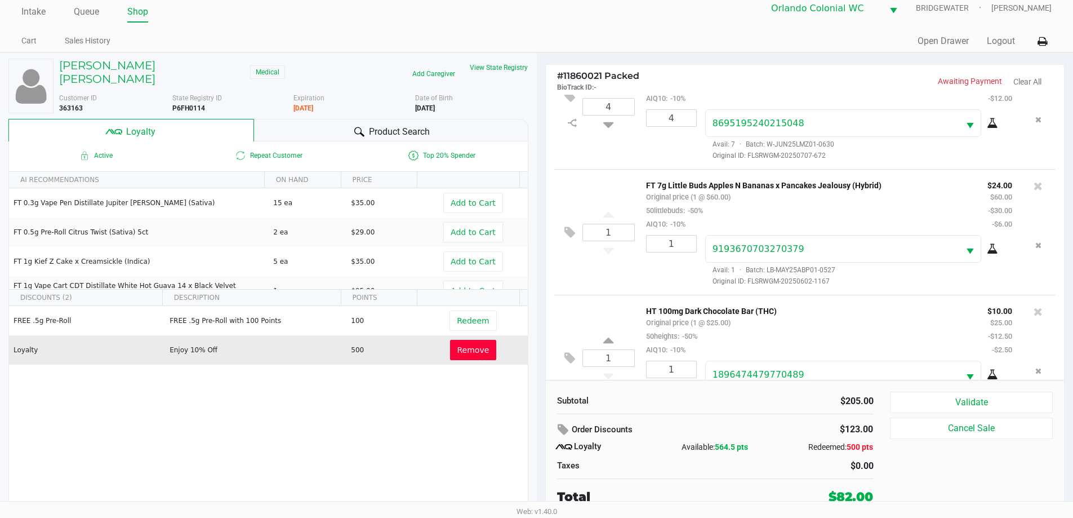
scroll to position [94, 0]
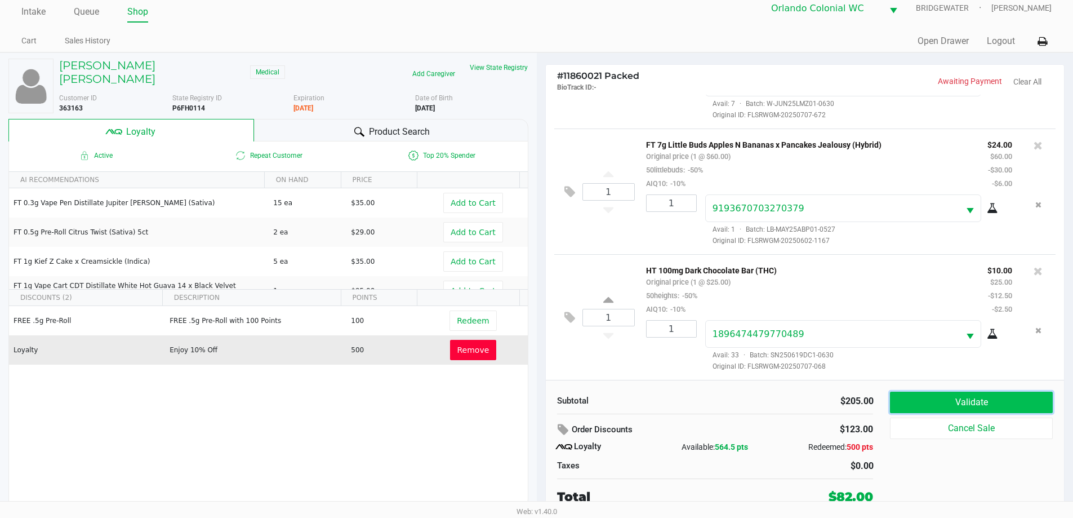
click at [969, 406] on button "Validate" at bounding box center [971, 402] width 162 height 21
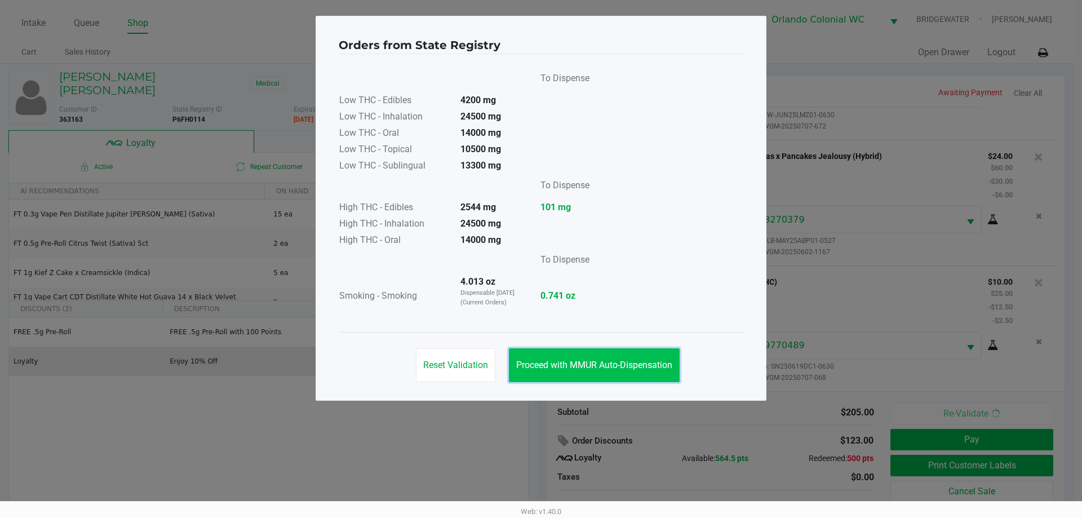
click at [612, 369] on span "Proceed with MMUR Auto-Dispensation" at bounding box center [594, 364] width 156 height 11
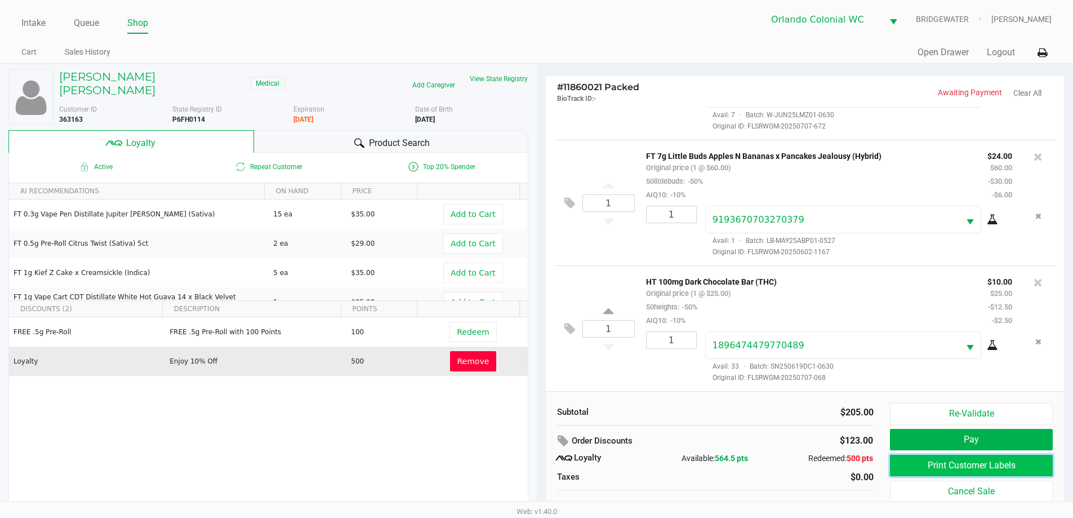
click at [970, 470] on button "Print Customer Labels" at bounding box center [971, 465] width 162 height 21
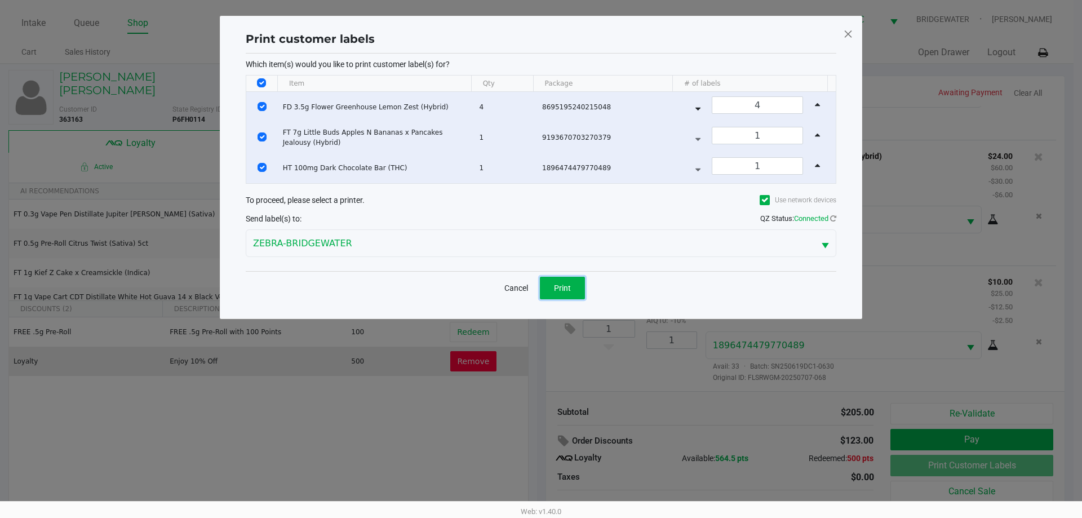
click at [546, 286] on button "Print" at bounding box center [562, 288] width 45 height 23
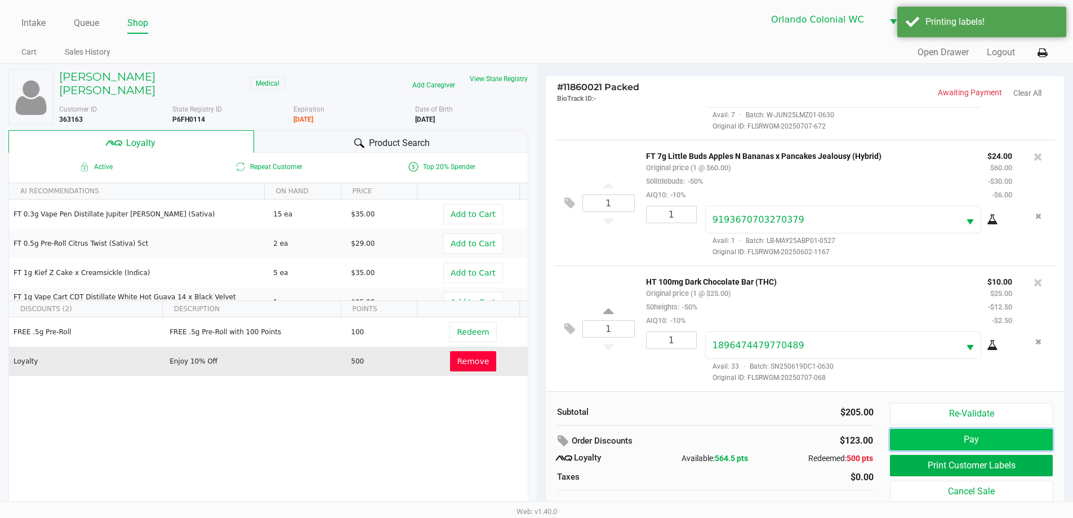
click at [968, 436] on button "Pay" at bounding box center [971, 439] width 162 height 21
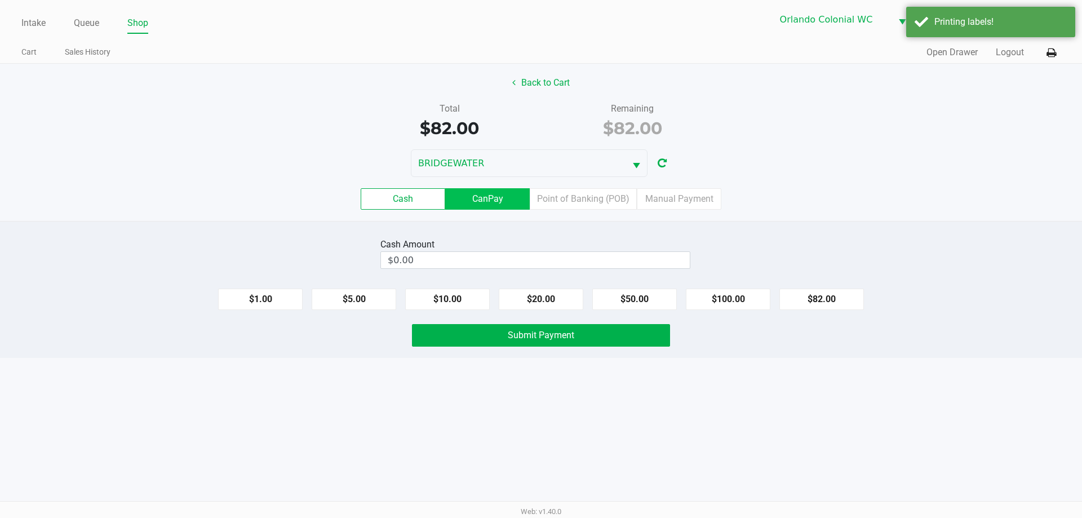
click at [503, 195] on label "CanPay" at bounding box center [487, 198] width 85 height 21
click at [0, 0] on 2 "CanPay" at bounding box center [0, 0] width 0 height 0
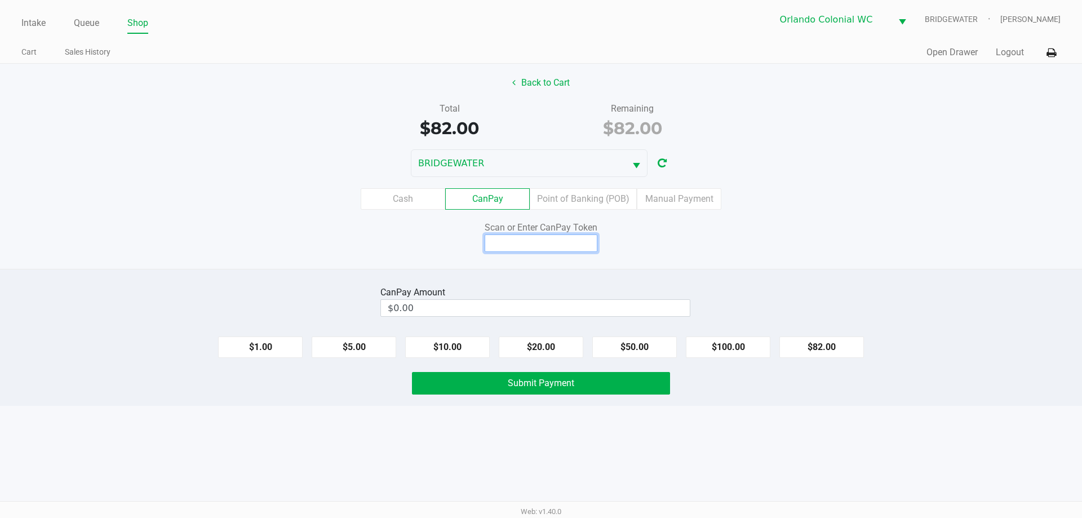
click at [526, 251] on input at bounding box center [541, 242] width 113 height 17
type input "Q8555151X"
click at [823, 345] on button "$82.00" at bounding box center [821, 346] width 85 height 21
type input "$82.00"
click at [625, 390] on button "Submit Payment" at bounding box center [541, 383] width 258 height 23
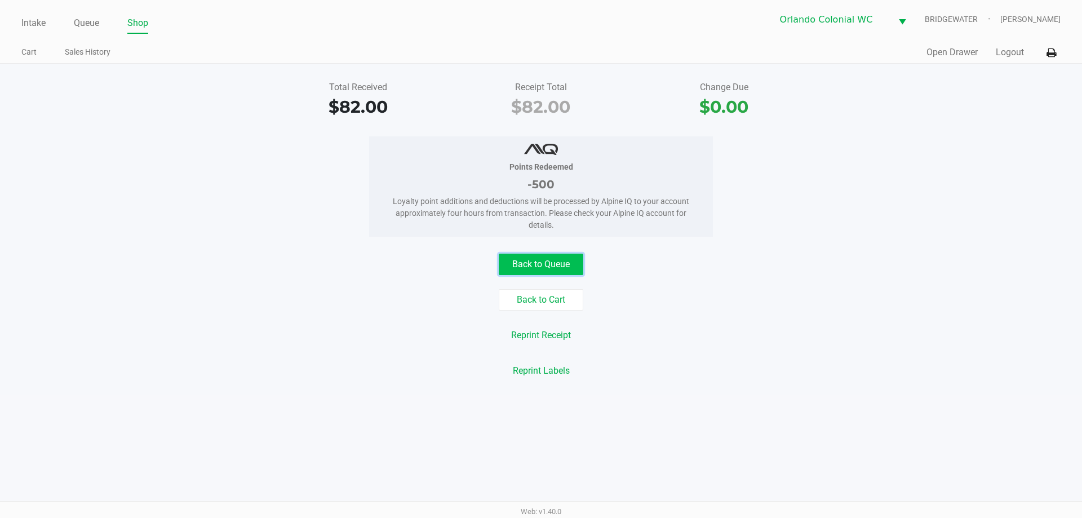
click at [530, 263] on button "Back to Queue" at bounding box center [541, 264] width 85 height 21
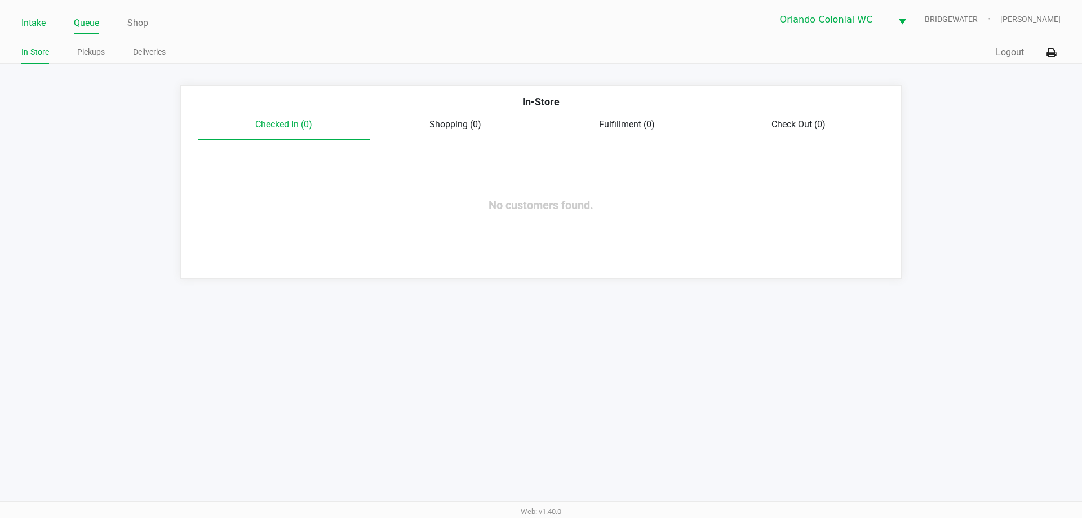
click at [33, 29] on link "Intake" at bounding box center [33, 23] width 24 height 16
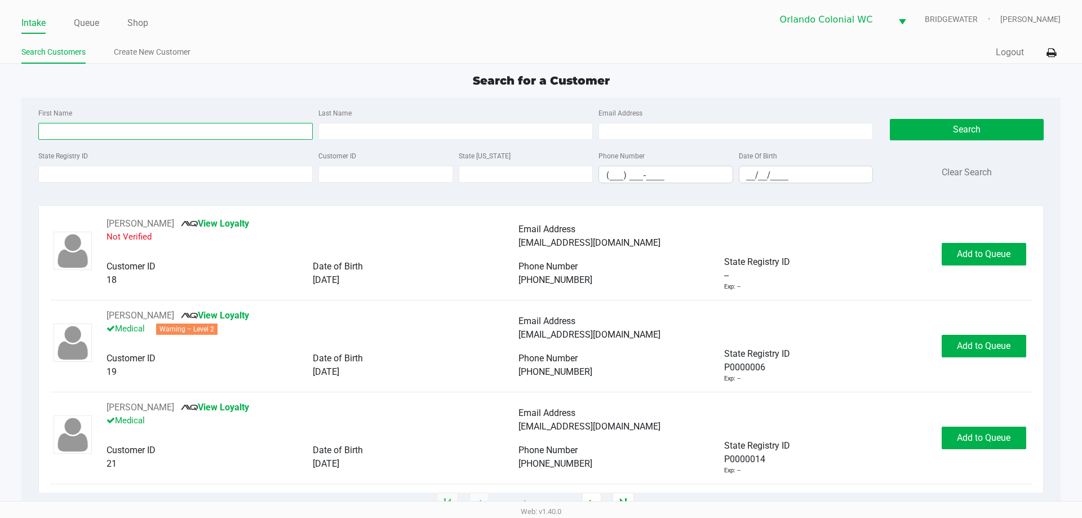
click at [190, 127] on input "First Name" at bounding box center [175, 131] width 274 height 17
type input "[PERSON_NAME]"
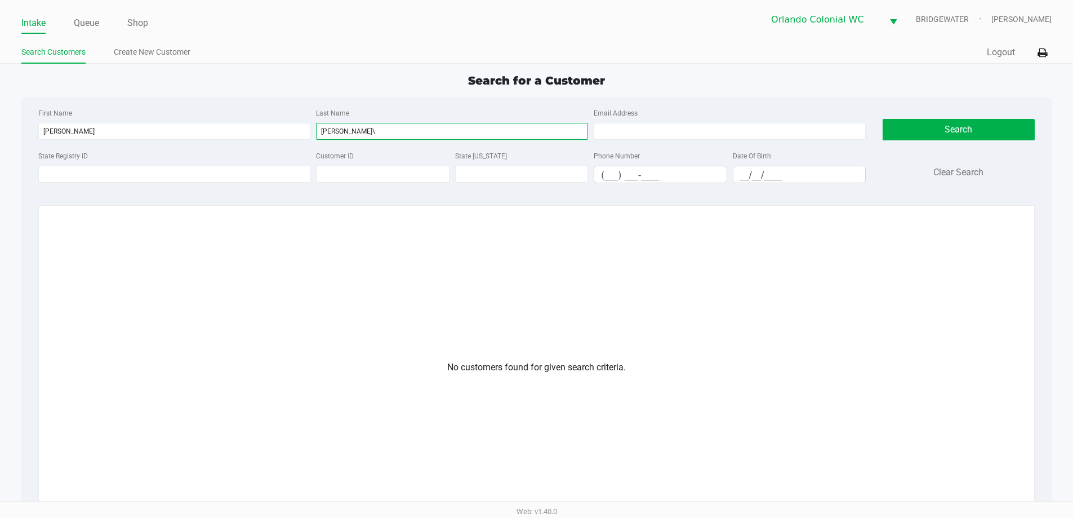
click at [346, 128] on input "[PERSON_NAME]\" at bounding box center [452, 131] width 272 height 17
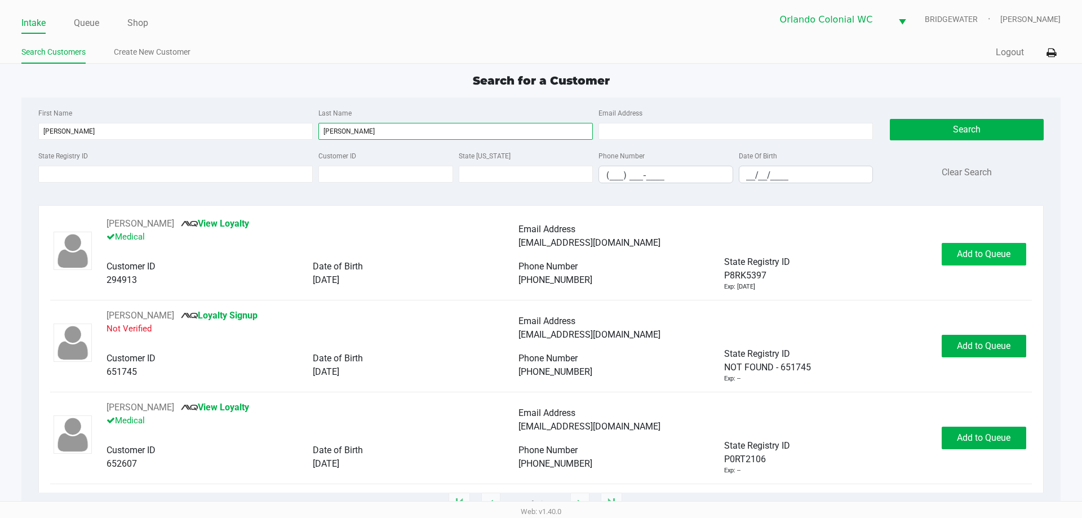
type input "[PERSON_NAME]"
click at [959, 250] on span "Add to Queue" at bounding box center [984, 253] width 54 height 11
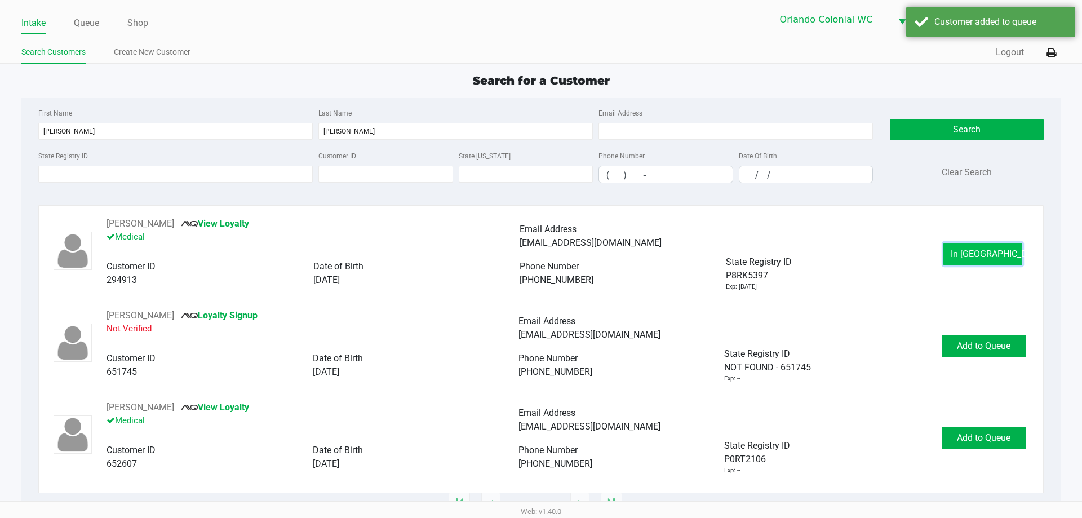
click at [984, 255] on span "In [GEOGRAPHIC_DATA]" at bounding box center [997, 253] width 95 height 11
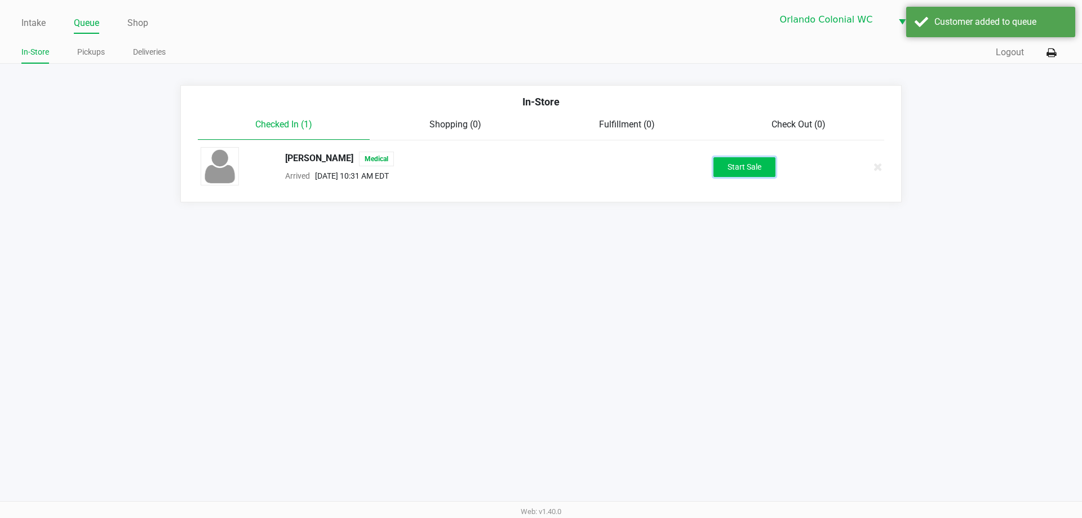
click at [752, 163] on button "Start Sale" at bounding box center [744, 167] width 62 height 20
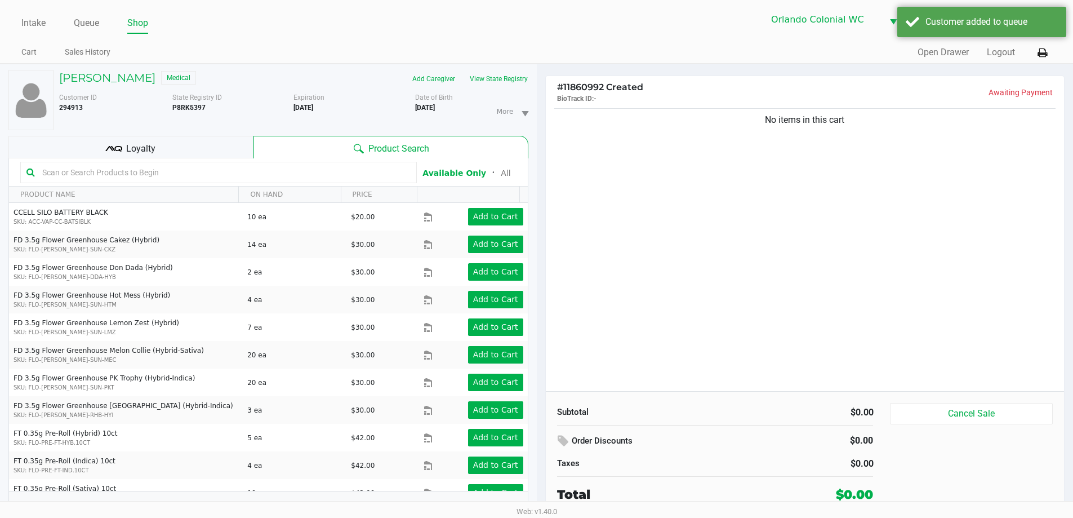
click at [187, 136] on div "Loyalty" at bounding box center [130, 147] width 245 height 23
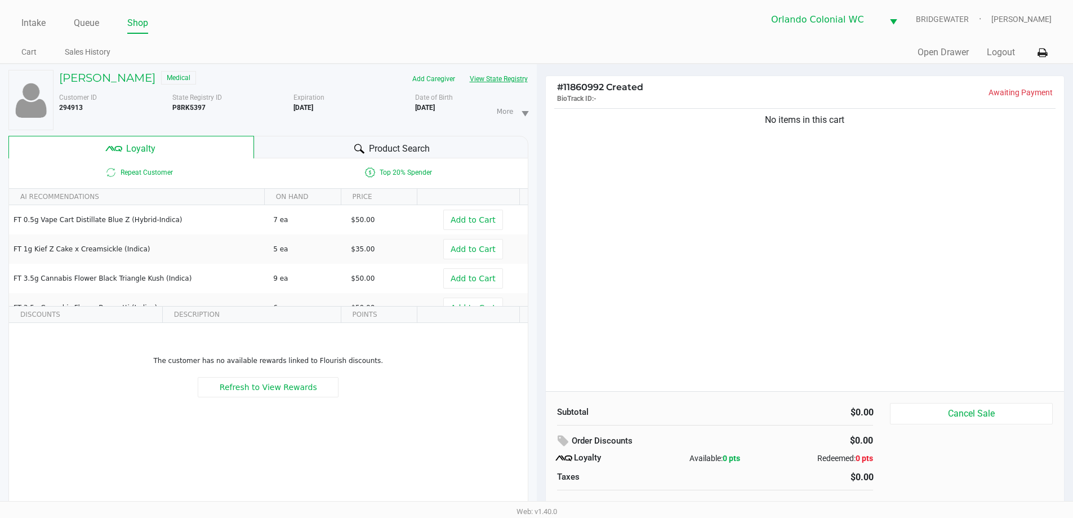
click at [499, 78] on button "View State Registry" at bounding box center [496, 79] width 66 height 18
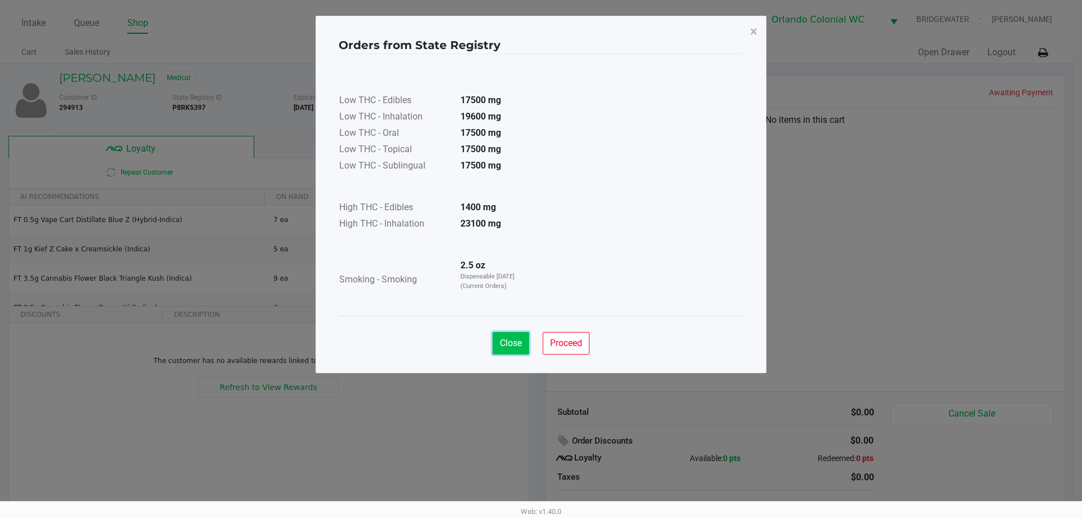
click at [514, 346] on span "Close" at bounding box center [511, 342] width 22 height 11
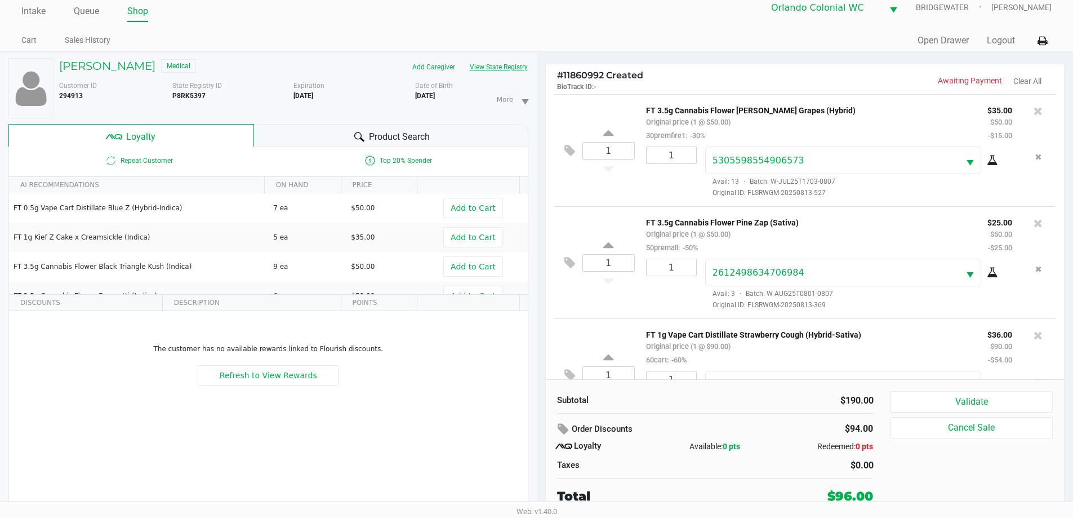
scroll to position [53, 0]
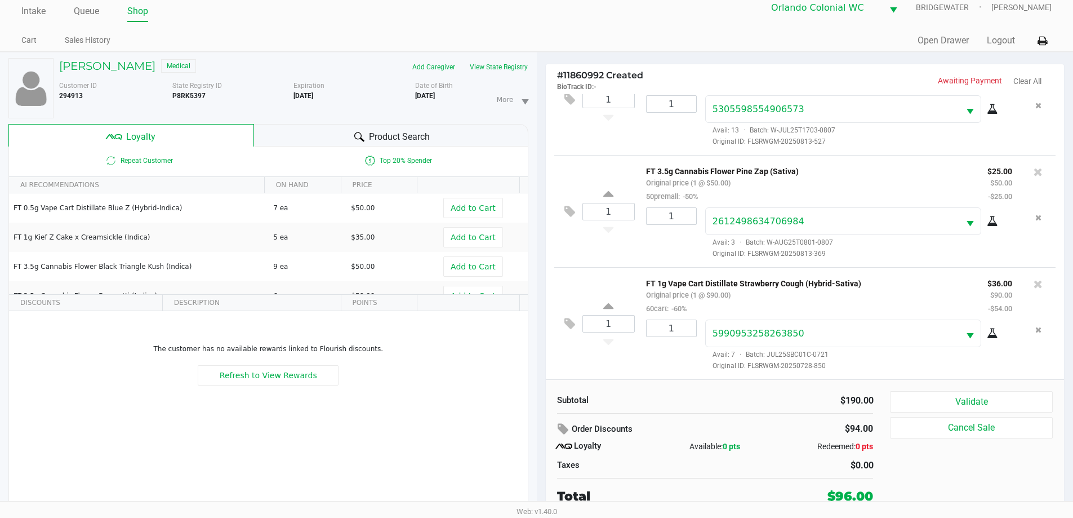
click at [378, 136] on span "Product Search" at bounding box center [399, 137] width 61 height 14
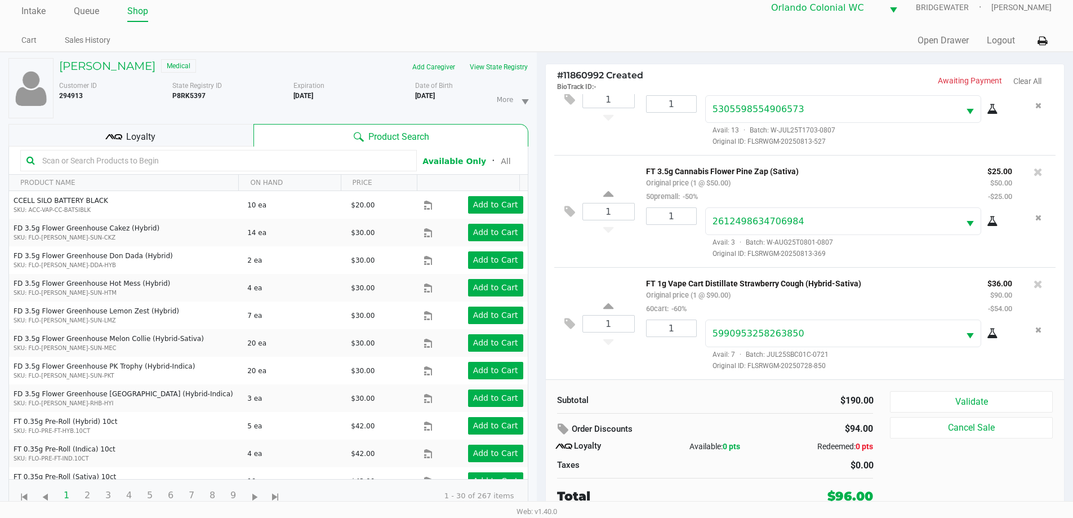
click at [228, 132] on div "Loyalty" at bounding box center [130, 135] width 245 height 23
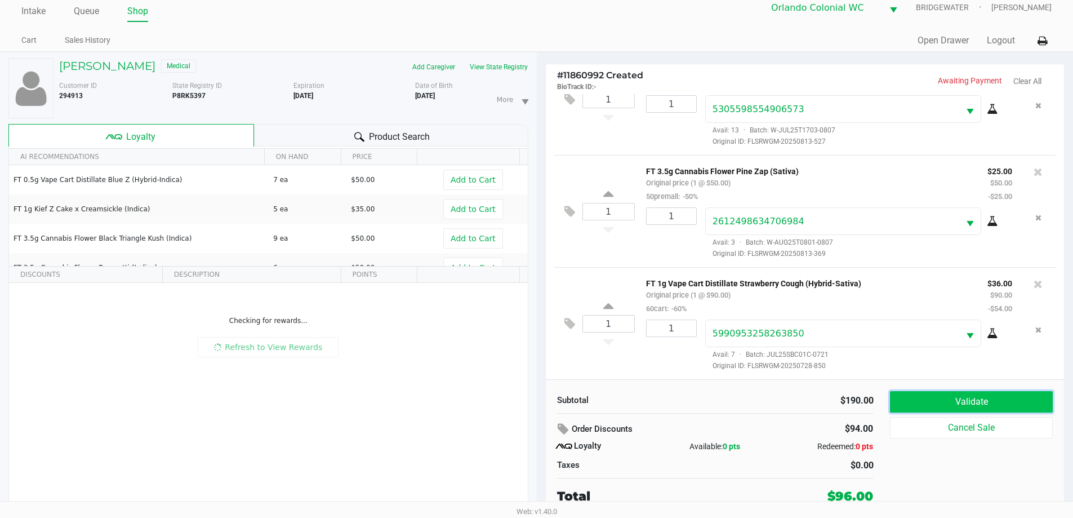
click at [998, 397] on button "Validate" at bounding box center [971, 401] width 162 height 21
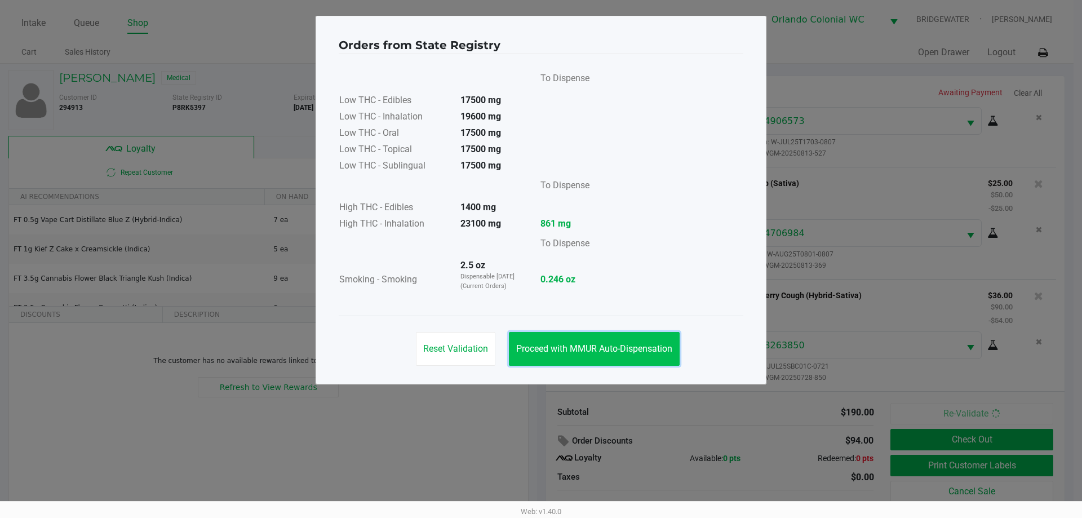
click at [648, 351] on span "Proceed with MMUR Auto-Dispensation" at bounding box center [594, 348] width 156 height 11
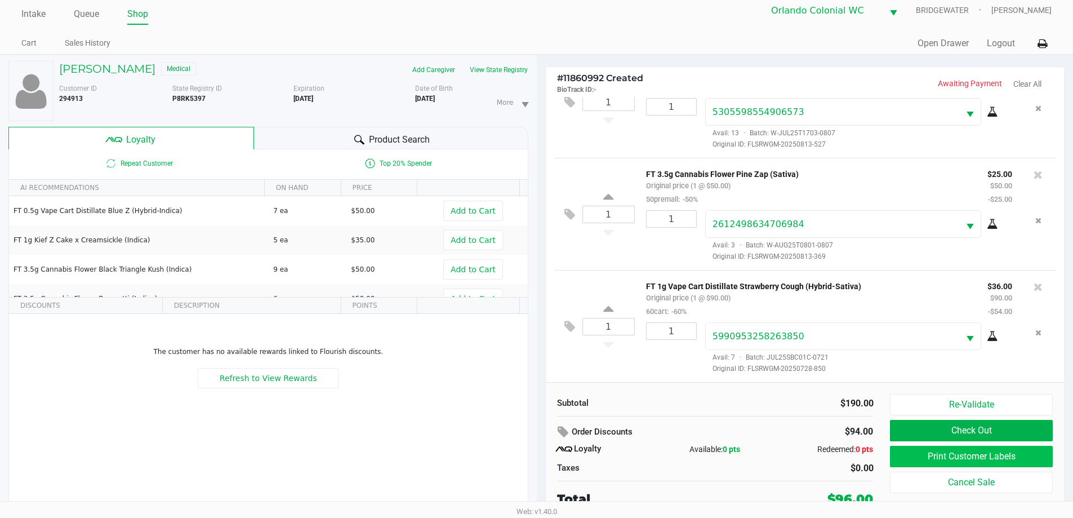
scroll to position [12, 0]
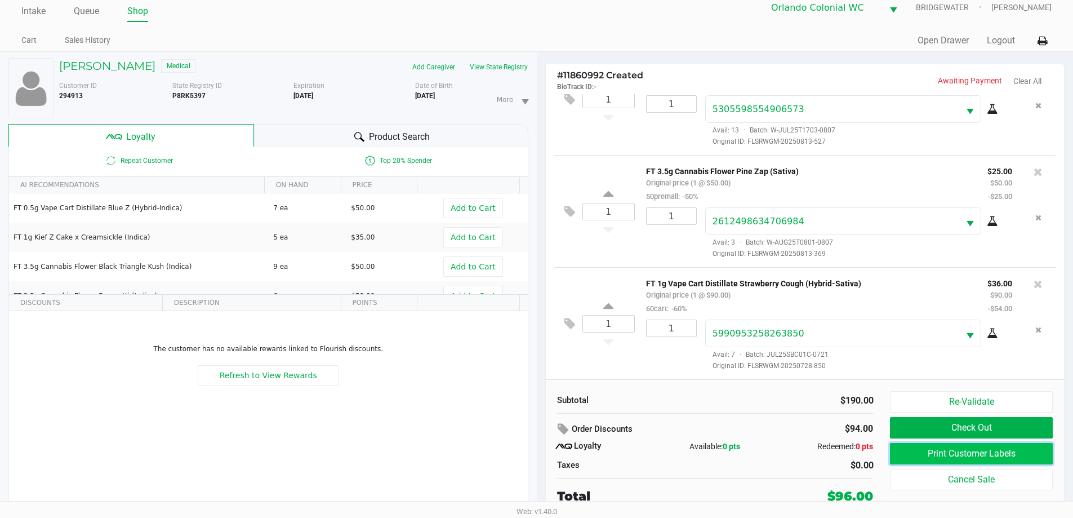
click at [996, 459] on button "Print Customer Labels" at bounding box center [971, 453] width 162 height 21
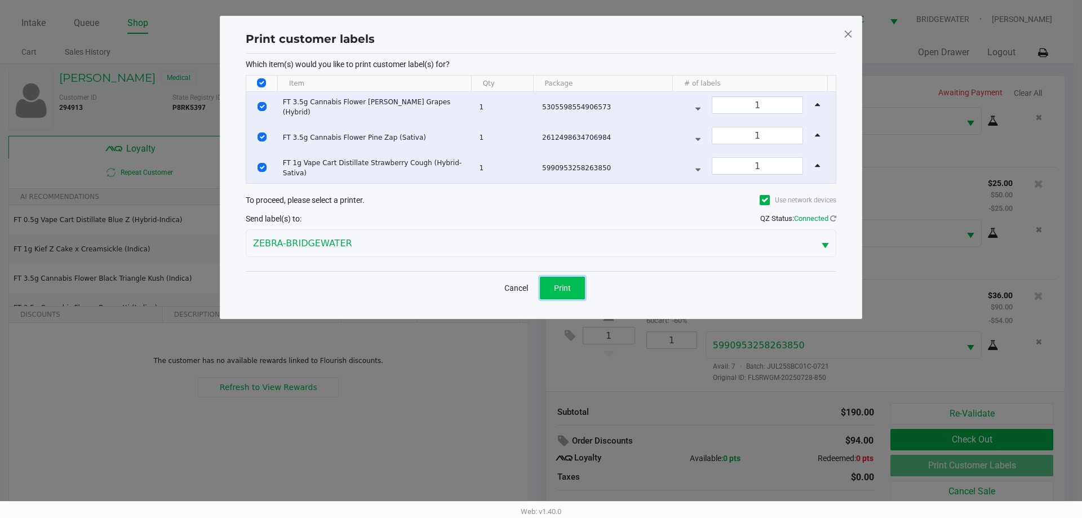
click at [576, 281] on button "Print" at bounding box center [562, 288] width 45 height 23
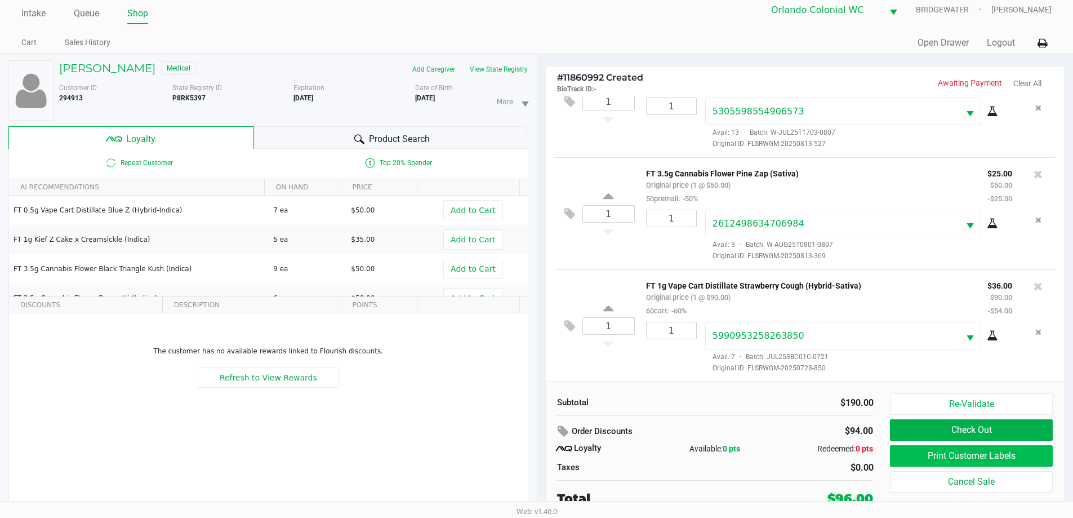
scroll to position [12, 0]
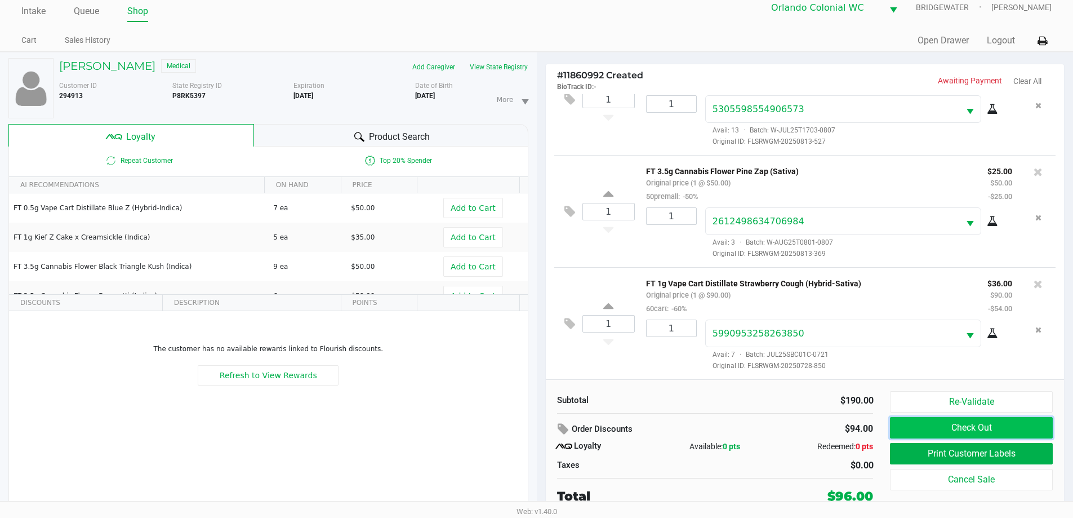
click at [977, 434] on button "Check Out" at bounding box center [971, 427] width 162 height 21
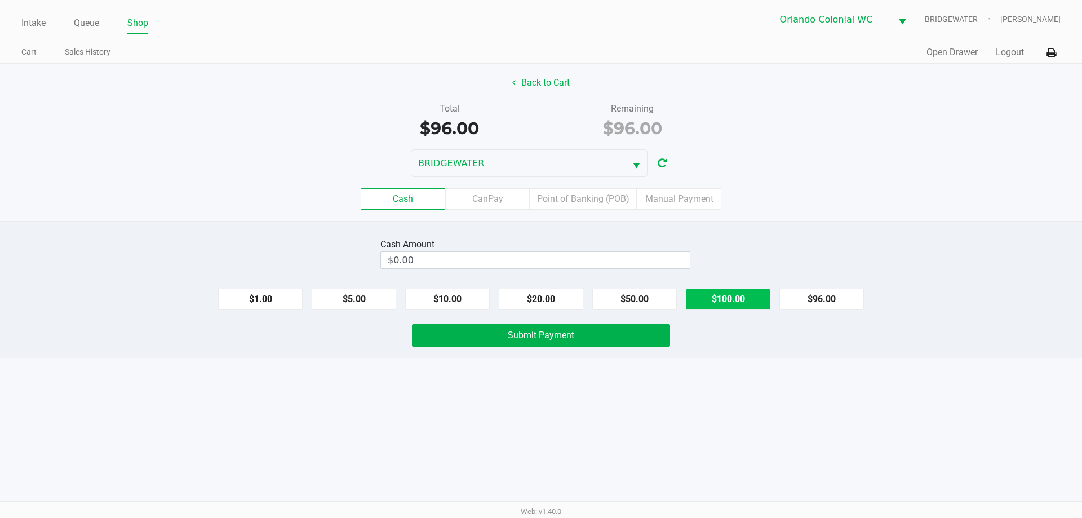
click at [742, 305] on button "$100.00" at bounding box center [728, 298] width 85 height 21
type input "$100.00"
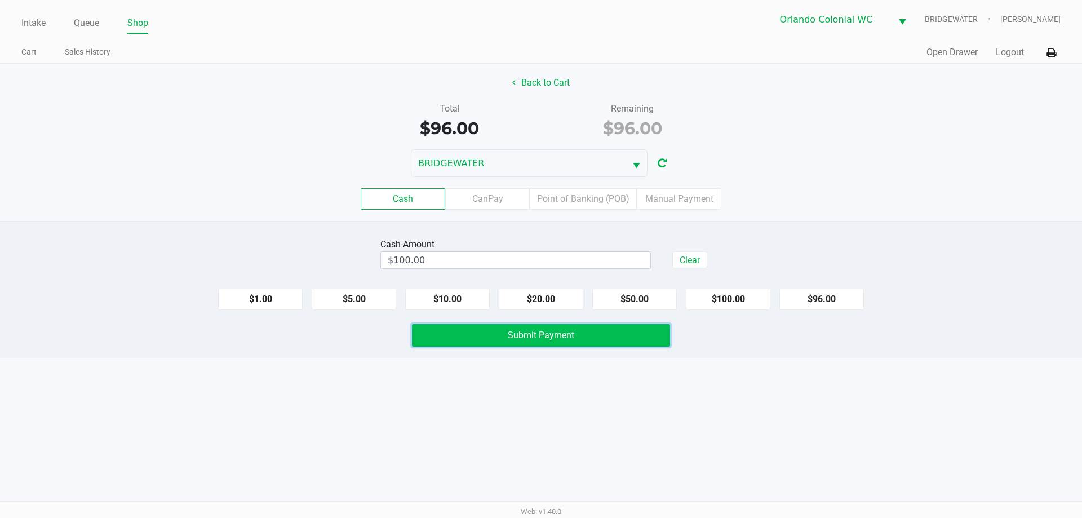
click at [555, 332] on span "Submit Payment" at bounding box center [541, 335] width 66 height 11
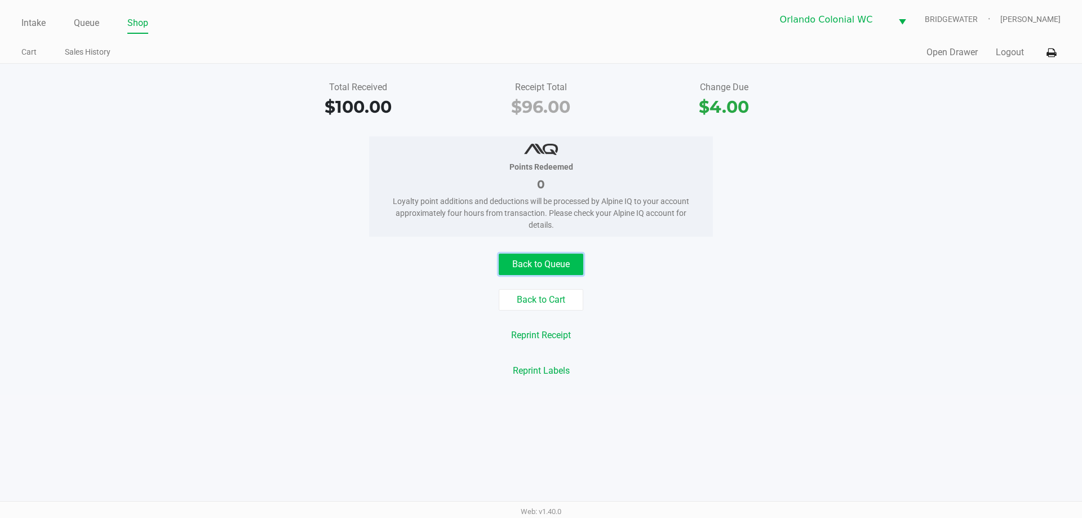
click at [524, 273] on button "Back to Queue" at bounding box center [541, 264] width 85 height 21
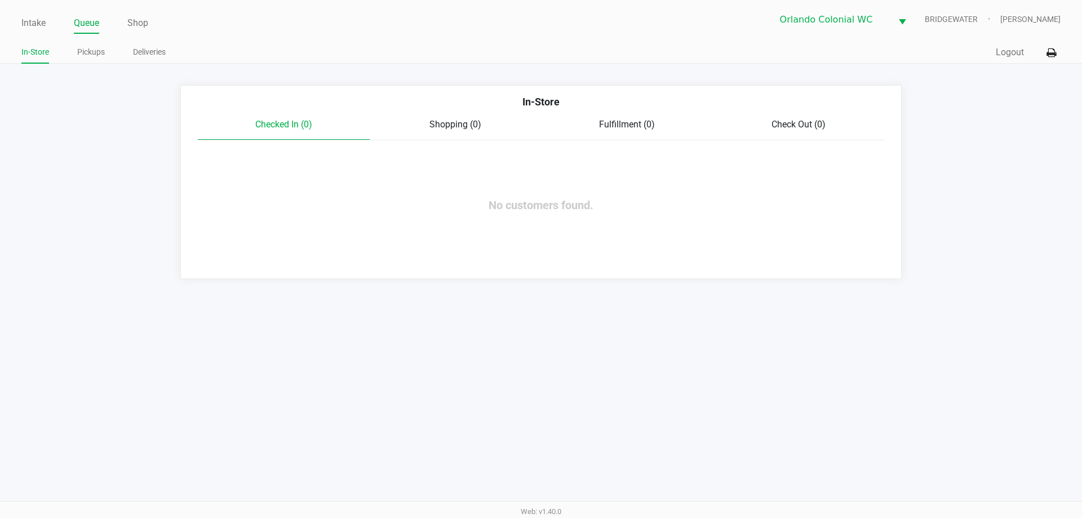
click at [15, 21] on div "Intake Queue Shop Orlando Colonial [PERSON_NAME] [PERSON_NAME] In-Store Pickups…" at bounding box center [541, 32] width 1082 height 64
click at [24, 25] on link "Intake" at bounding box center [33, 23] width 24 height 16
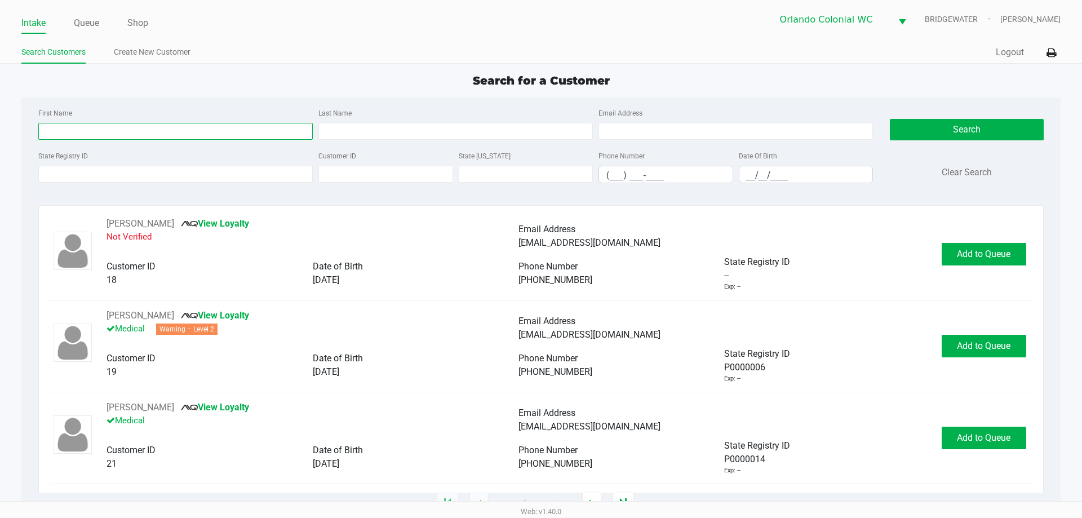
click at [100, 129] on input "First Name" at bounding box center [175, 131] width 274 height 17
type input "[PERSON_NAME]"
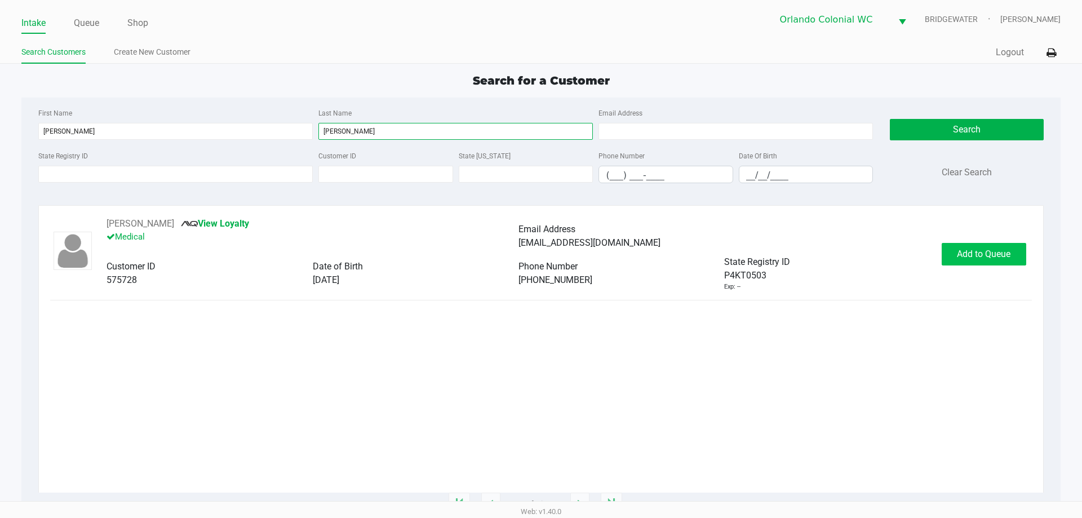
type input "[PERSON_NAME]"
click at [983, 256] on span "Add to Queue" at bounding box center [984, 253] width 54 height 11
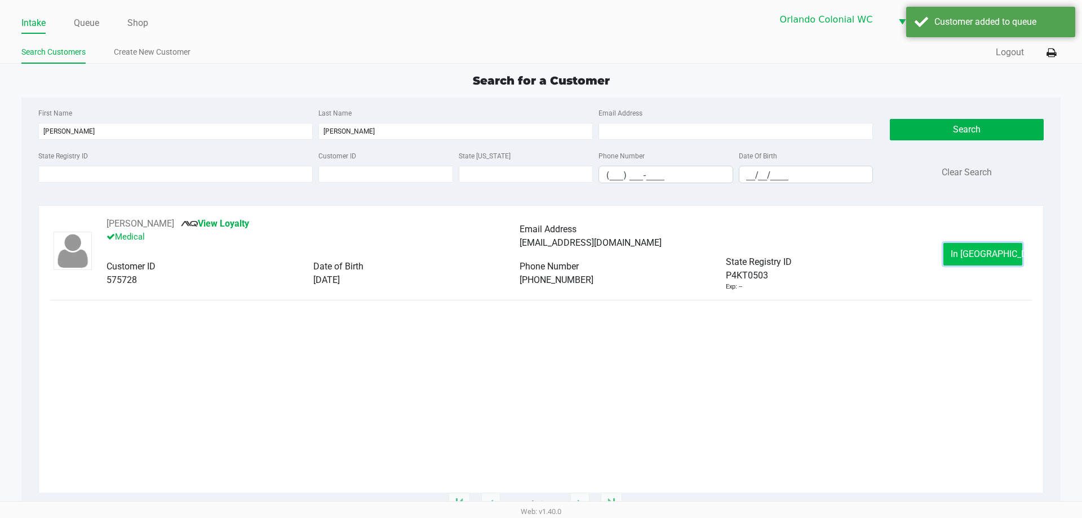
click at [1012, 252] on button "In [GEOGRAPHIC_DATA]" at bounding box center [982, 254] width 79 height 23
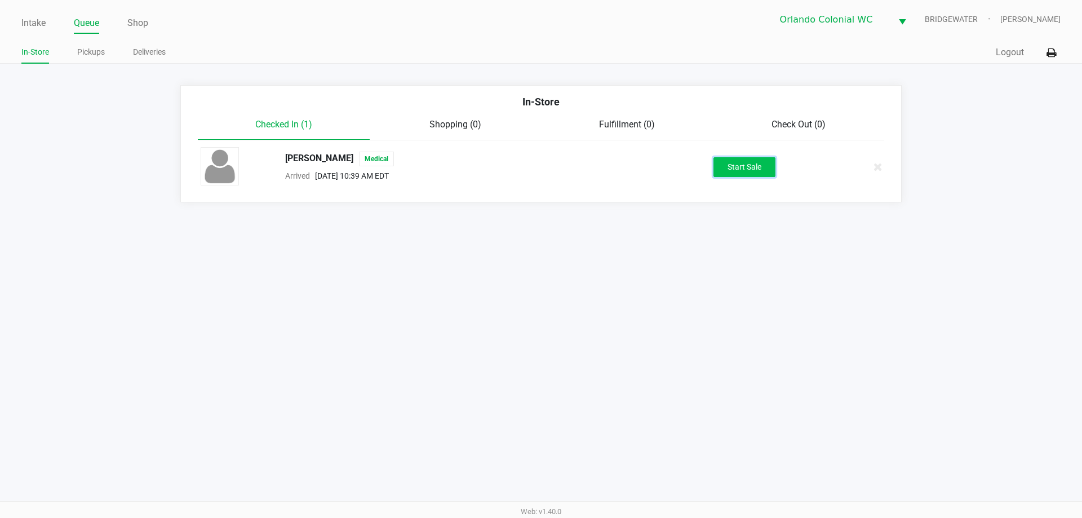
click at [730, 165] on button "Start Sale" at bounding box center [744, 167] width 62 height 20
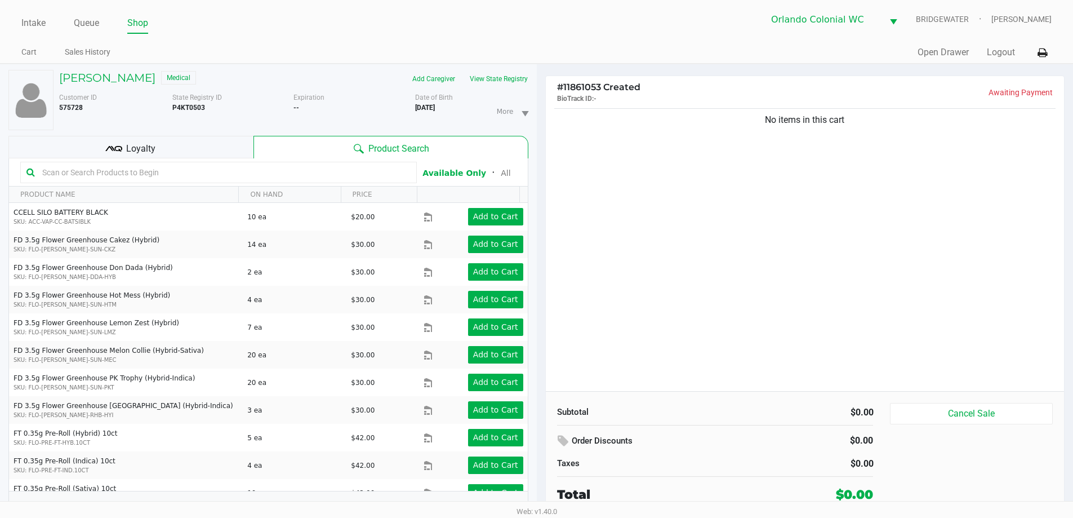
scroll to position [12, 0]
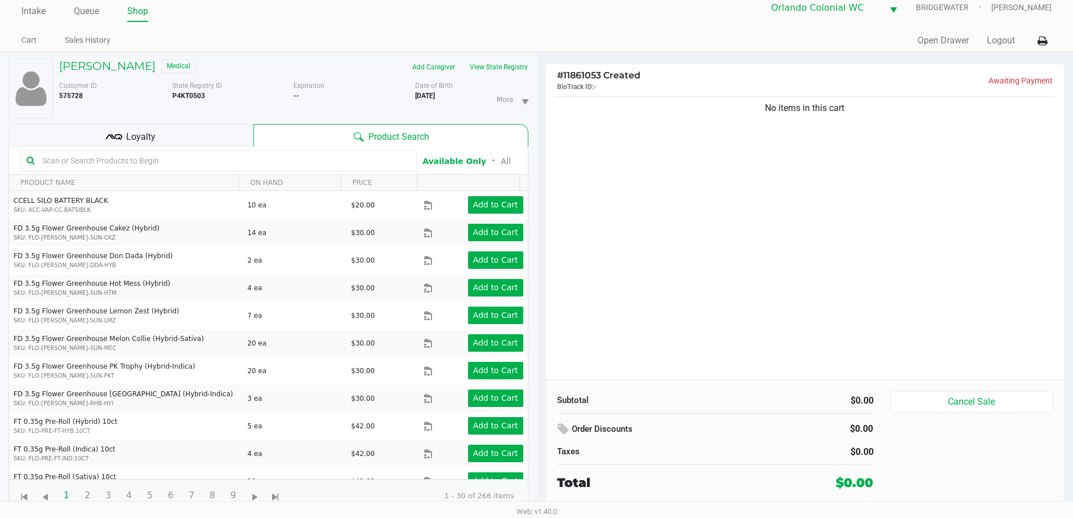
click at [251, 159] on input "text" at bounding box center [224, 160] width 373 height 17
click at [758, 321] on div "No items in this cart" at bounding box center [805, 236] width 519 height 285
click at [710, 243] on div "No items in this cart" at bounding box center [805, 236] width 519 height 285
click at [786, 347] on div "No items in this cart" at bounding box center [805, 236] width 519 height 285
click at [879, 366] on div "No items in this cart" at bounding box center [805, 236] width 519 height 285
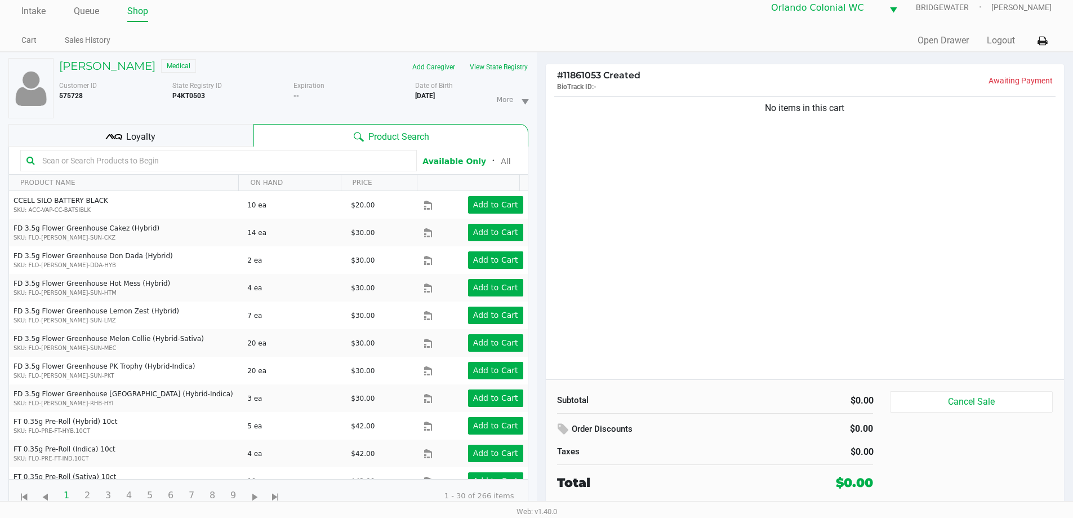
click at [663, 351] on div "No items in this cart" at bounding box center [805, 236] width 519 height 285
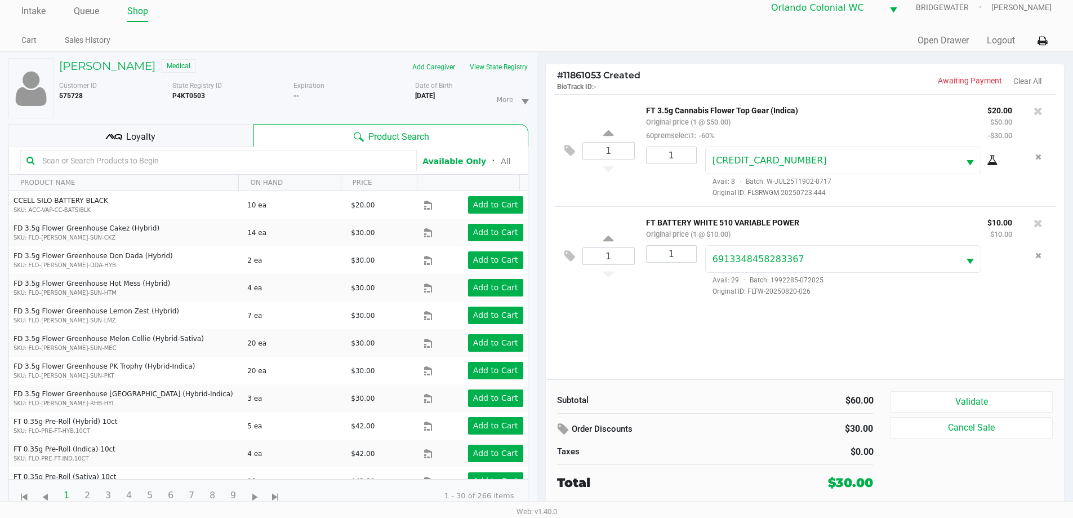
click at [105, 128] on div "Loyalty" at bounding box center [130, 135] width 245 height 23
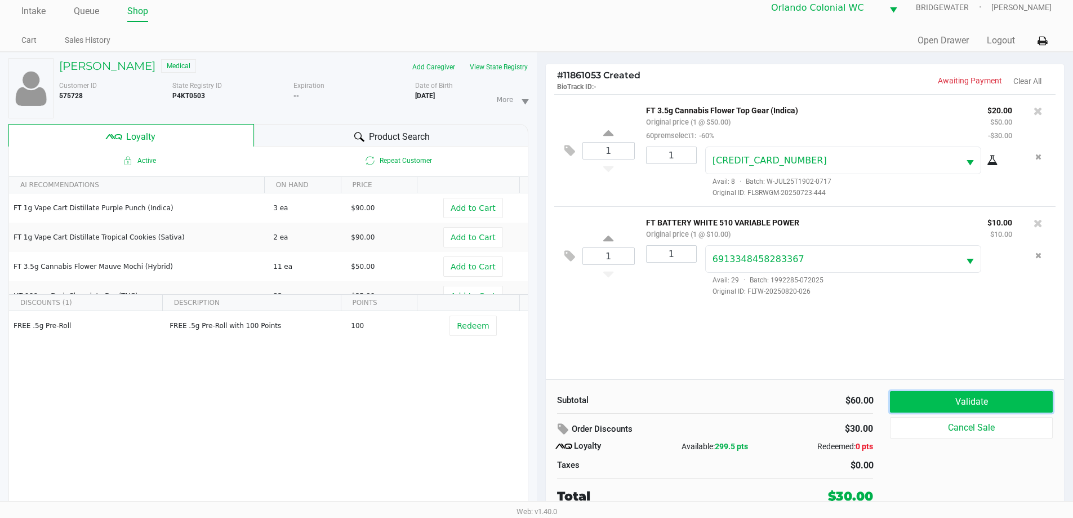
click at [923, 402] on button "Validate" at bounding box center [971, 401] width 162 height 21
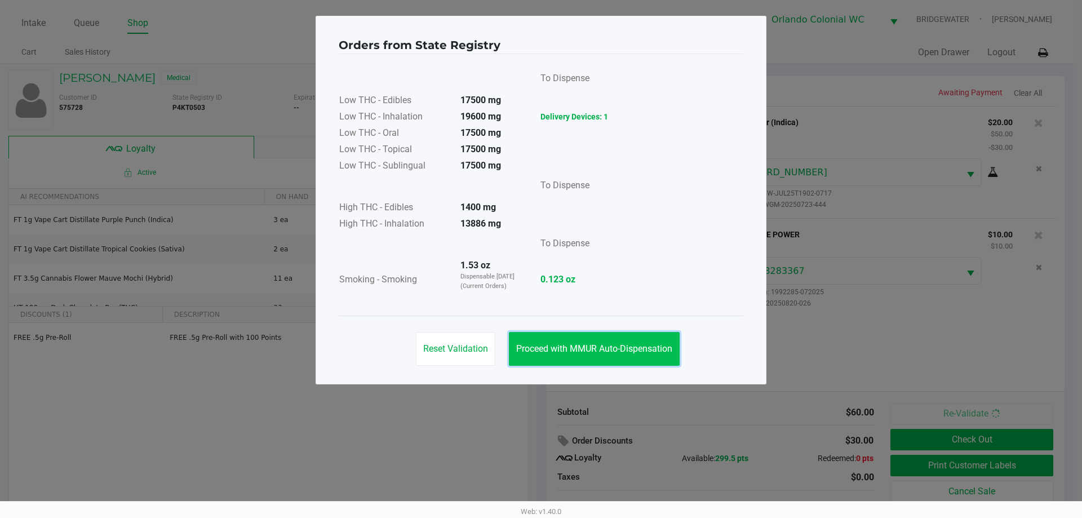
click at [619, 334] on button "Proceed with MMUR Auto-Dispensation" at bounding box center [594, 349] width 171 height 34
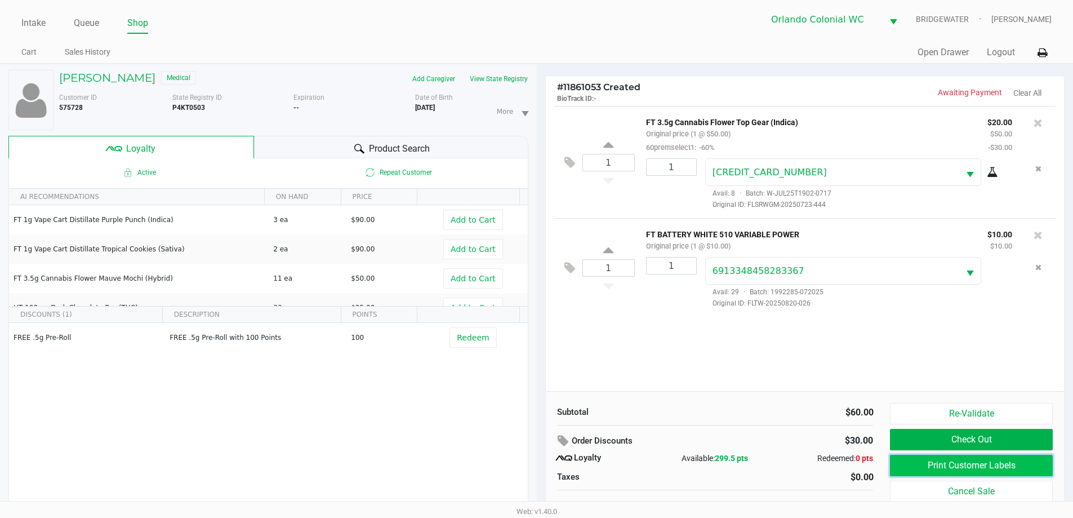
click at [1016, 460] on button "Print Customer Labels" at bounding box center [971, 465] width 162 height 21
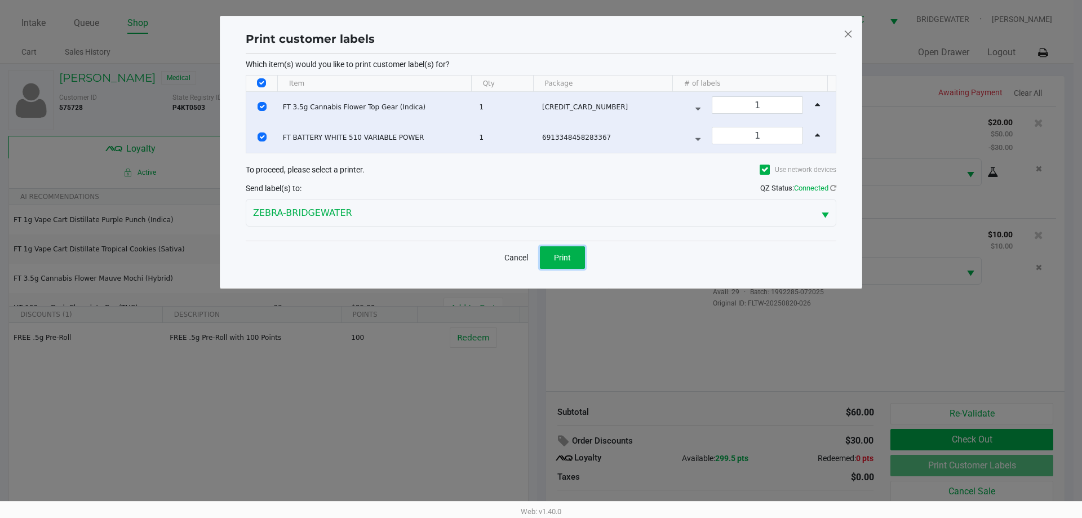
click at [567, 254] on span "Print" at bounding box center [562, 257] width 17 height 9
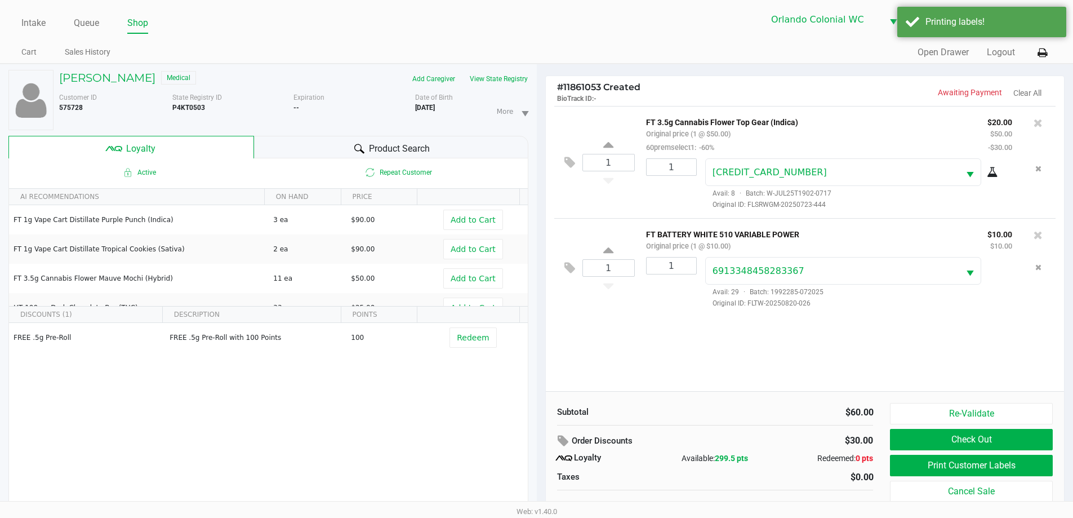
scroll to position [12, 0]
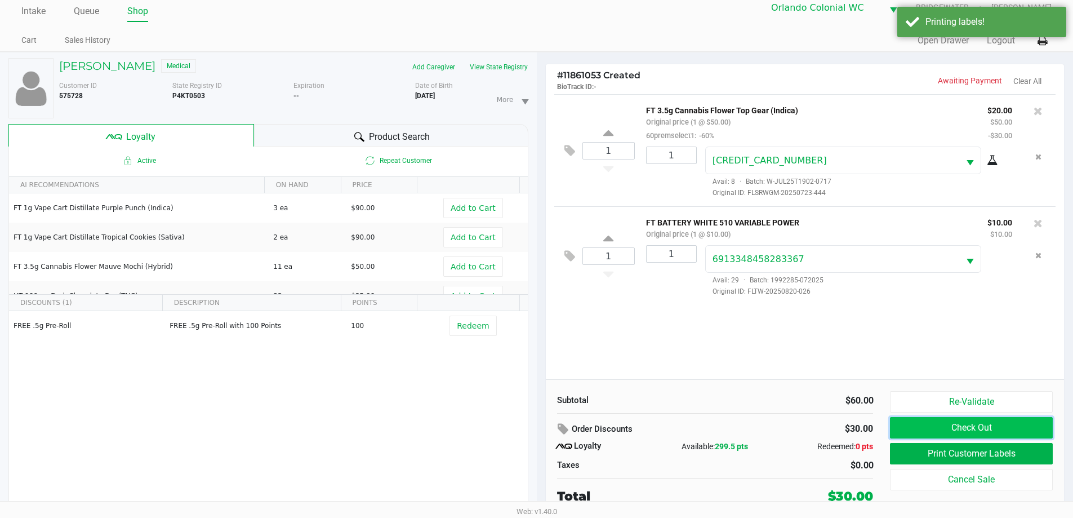
click at [1020, 423] on button "Check Out" at bounding box center [971, 427] width 162 height 21
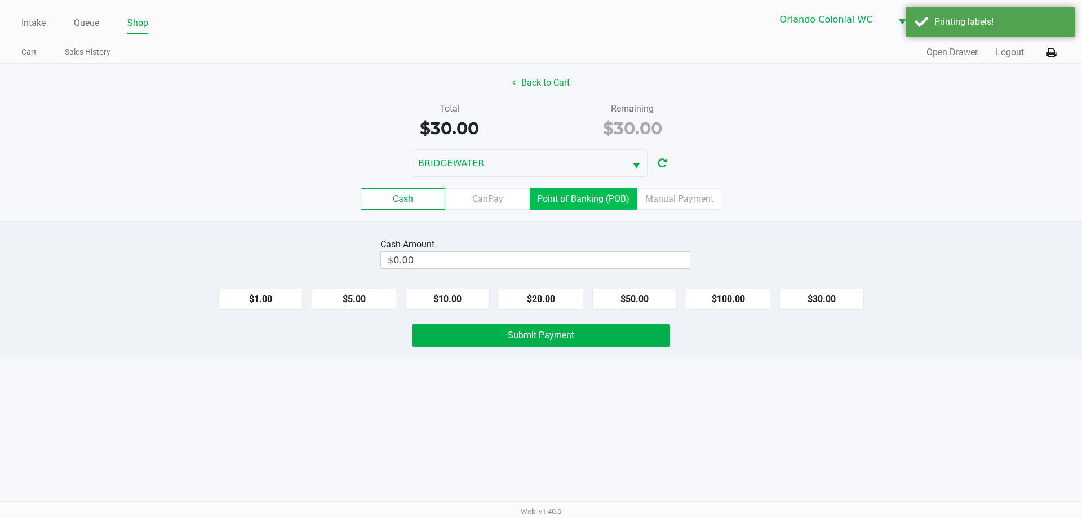
click at [619, 191] on label "Point of Banking (POB)" at bounding box center [583, 198] width 107 height 21
click at [0, 0] on 7 "Point of Banking (POB)" at bounding box center [0, 0] width 0 height 0
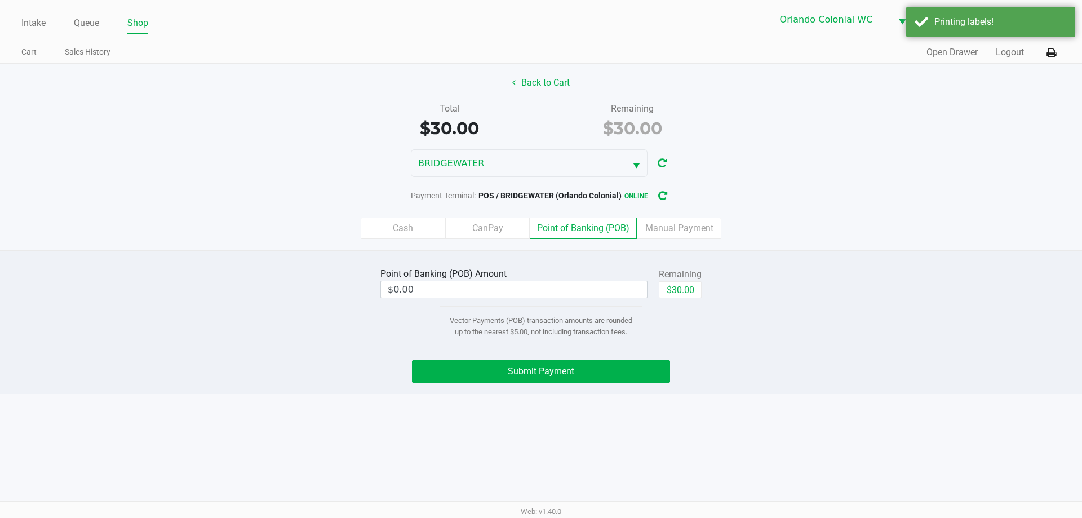
click at [673, 276] on div "Remaining" at bounding box center [680, 275] width 43 height 14
click at [673, 286] on button "$30.00" at bounding box center [680, 289] width 43 height 17
type input "$30.00"
click at [615, 371] on button "Submit Payment" at bounding box center [541, 371] width 258 height 23
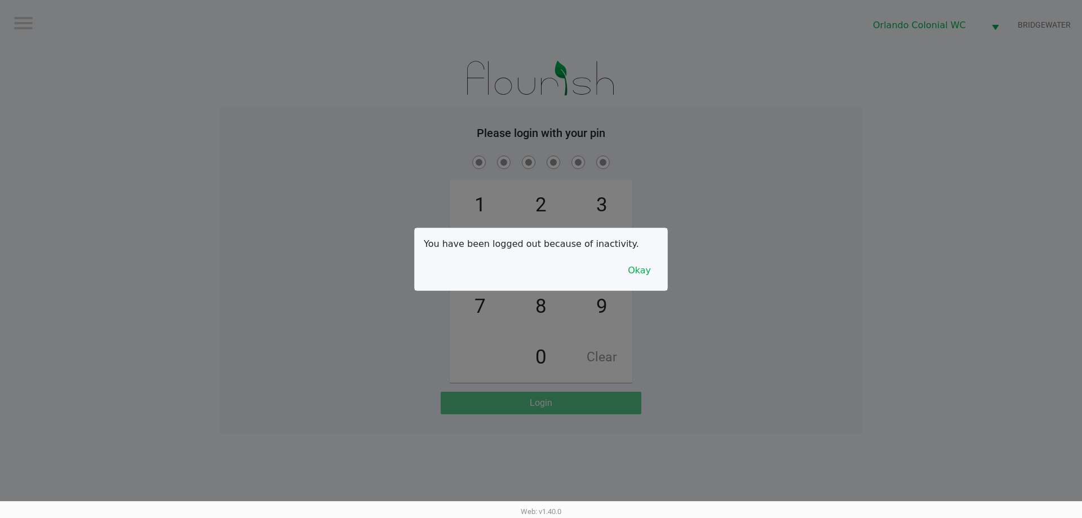
click at [643, 272] on button "Okay" at bounding box center [639, 270] width 38 height 21
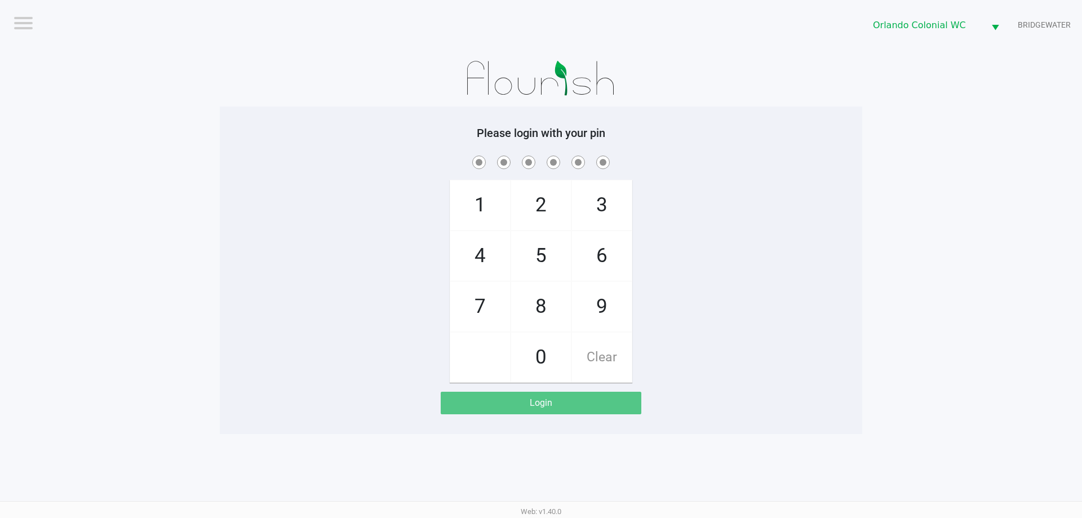
click at [479, 315] on span "7" at bounding box center [480, 307] width 60 height 50
checkbox input "true"
click at [473, 263] on span "4" at bounding box center [480, 256] width 60 height 50
checkbox input "true"
click at [487, 249] on span "4" at bounding box center [480, 256] width 60 height 50
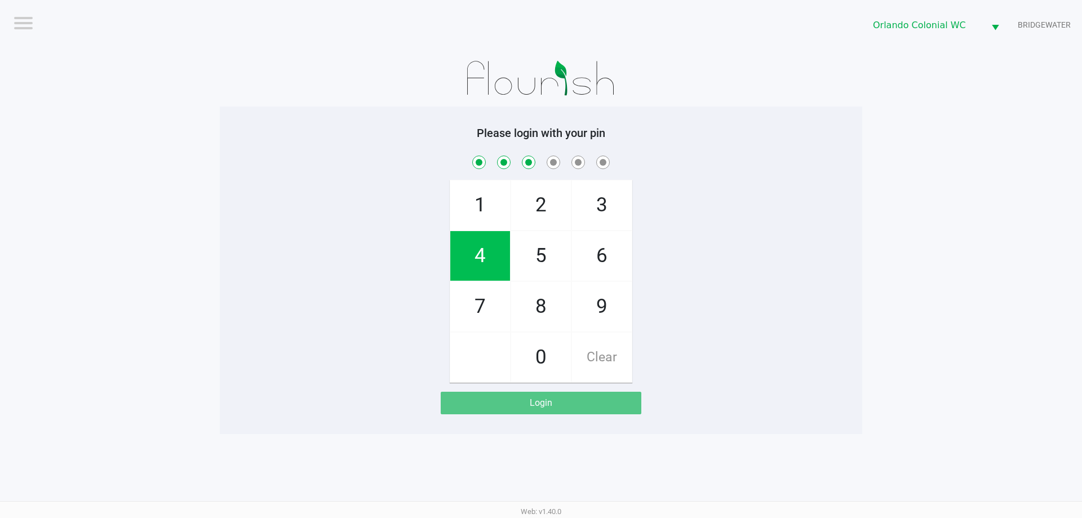
checkbox input "true"
click at [592, 205] on span "3" at bounding box center [602, 205] width 60 height 50
checkbox input "true"
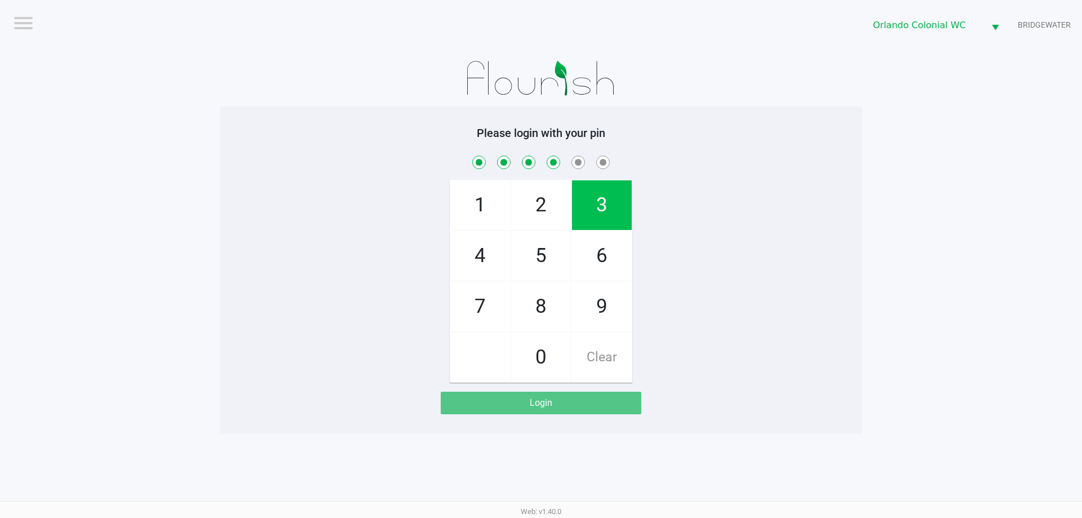
click at [594, 308] on span "9" at bounding box center [602, 307] width 60 height 50
checkbox input "true"
click at [478, 218] on span "1" at bounding box center [480, 205] width 60 height 50
checkbox input "true"
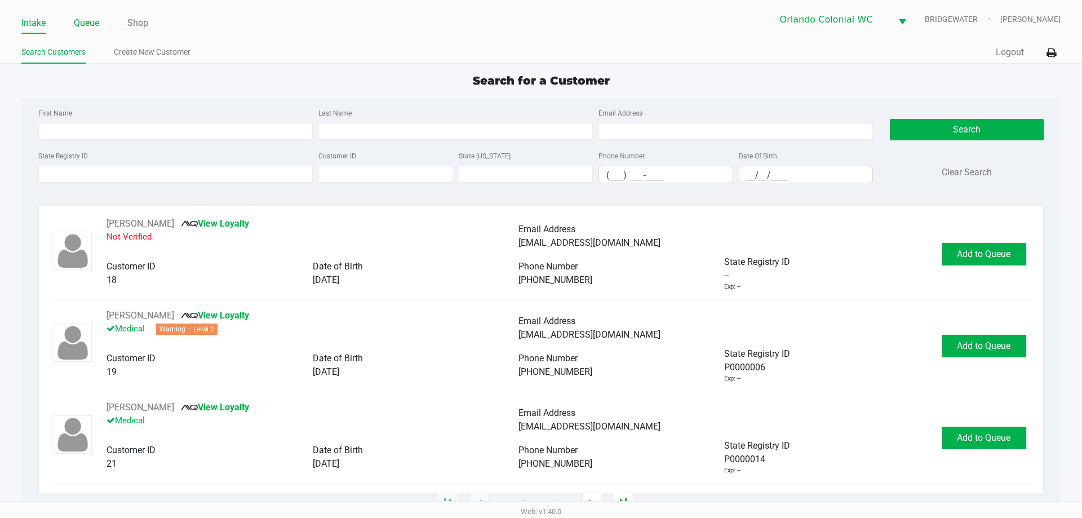
click at [91, 22] on link "Queue" at bounding box center [86, 23] width 25 height 16
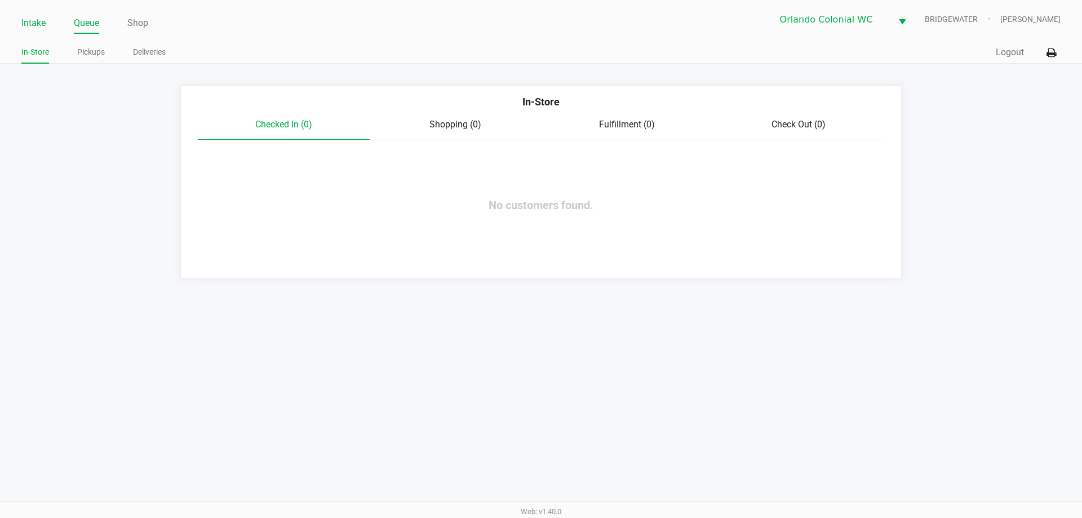
click at [25, 19] on link "Intake" at bounding box center [33, 23] width 24 height 16
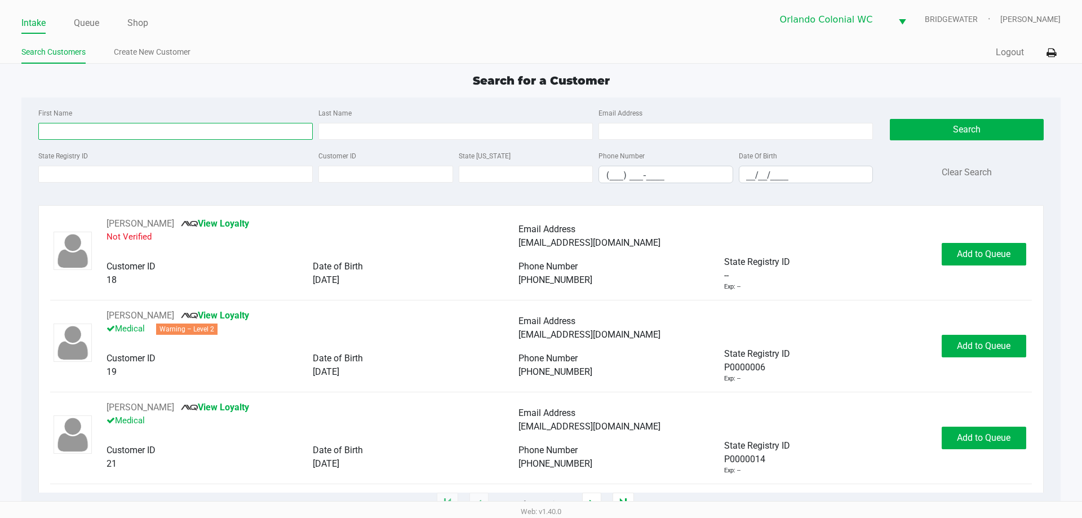
click at [86, 134] on input "First Name" at bounding box center [175, 131] width 274 height 17
click at [103, 23] on ul "Intake Queue Shop" at bounding box center [280, 23] width 519 height 19
click at [86, 126] on input "First Name" at bounding box center [175, 131] width 274 height 17
type input "[PERSON_NAME]"
drag, startPoint x: 329, startPoint y: 134, endPoint x: 349, endPoint y: 122, distance: 23.0
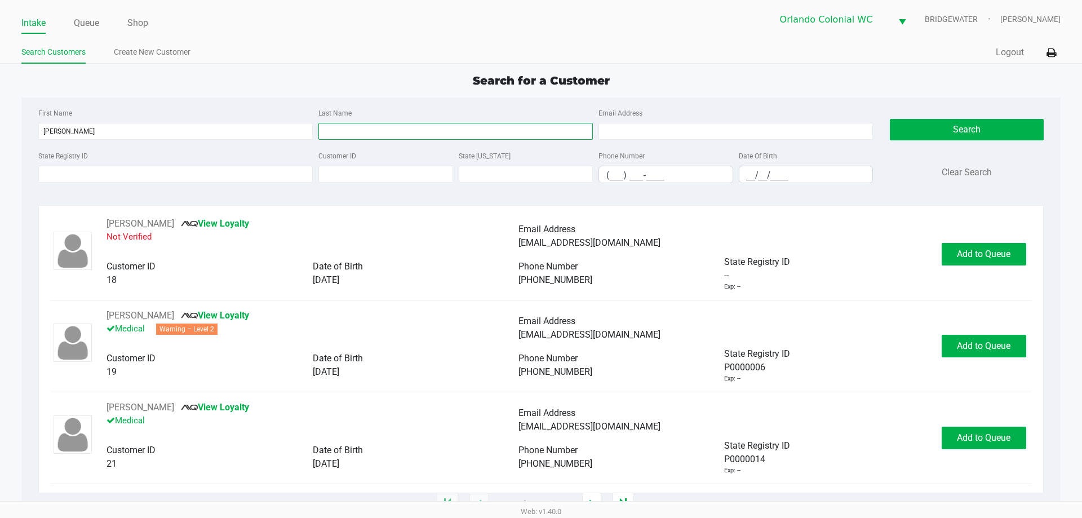
click at [329, 132] on input "Last Name" at bounding box center [455, 131] width 274 height 17
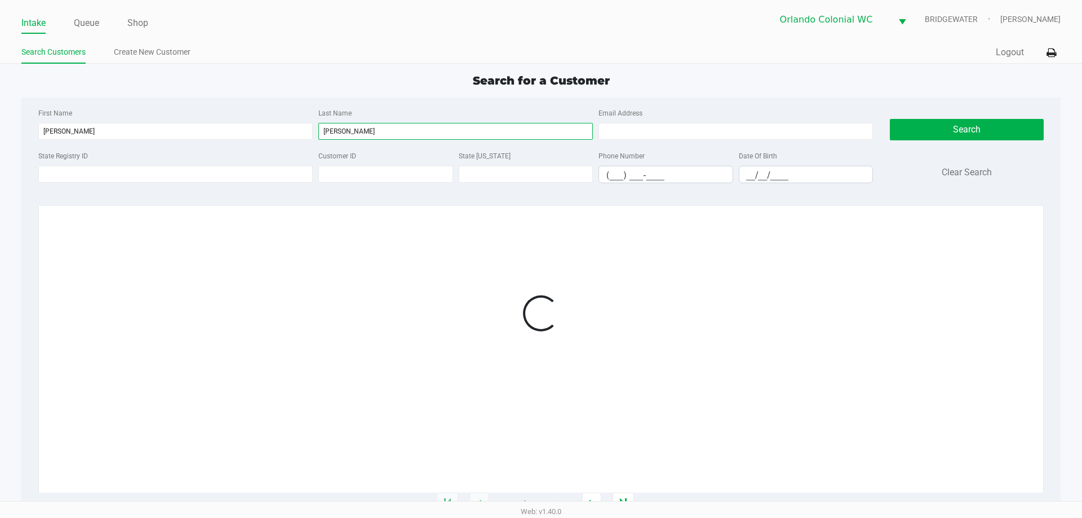
click at [338, 132] on input "[PERSON_NAME]" at bounding box center [455, 131] width 274 height 17
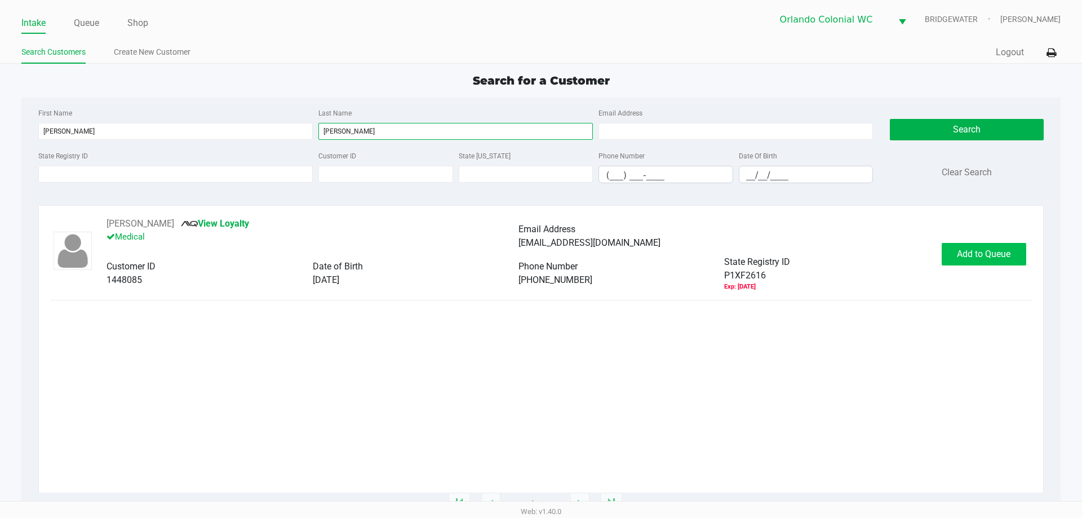
type input "[PERSON_NAME]"
click at [970, 247] on button "Add to Queue" at bounding box center [983, 254] width 85 height 23
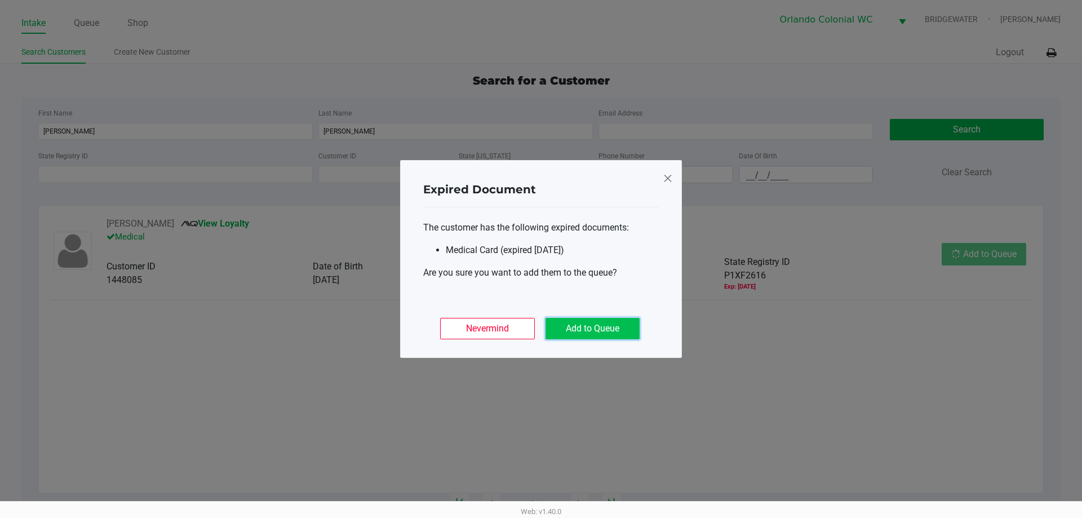
click at [565, 330] on button "Add to Queue" at bounding box center [592, 328] width 94 height 21
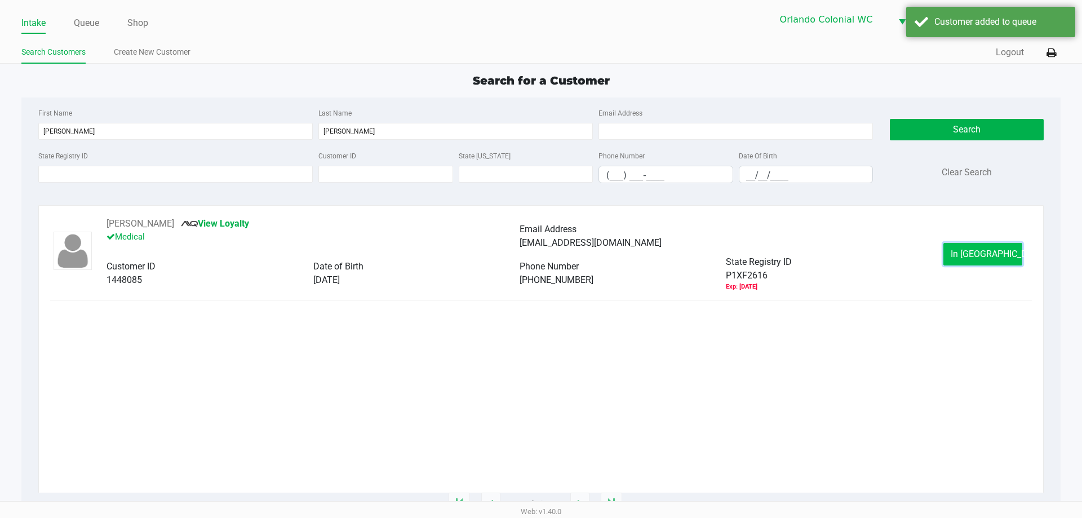
click at [983, 251] on span "In [GEOGRAPHIC_DATA]" at bounding box center [997, 253] width 95 height 11
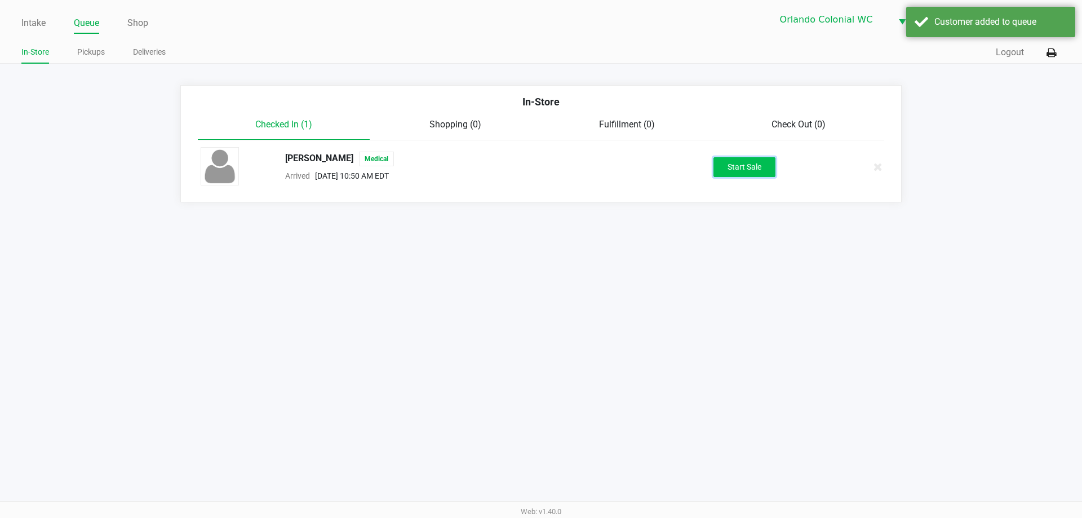
click at [726, 161] on button "Start Sale" at bounding box center [744, 167] width 62 height 20
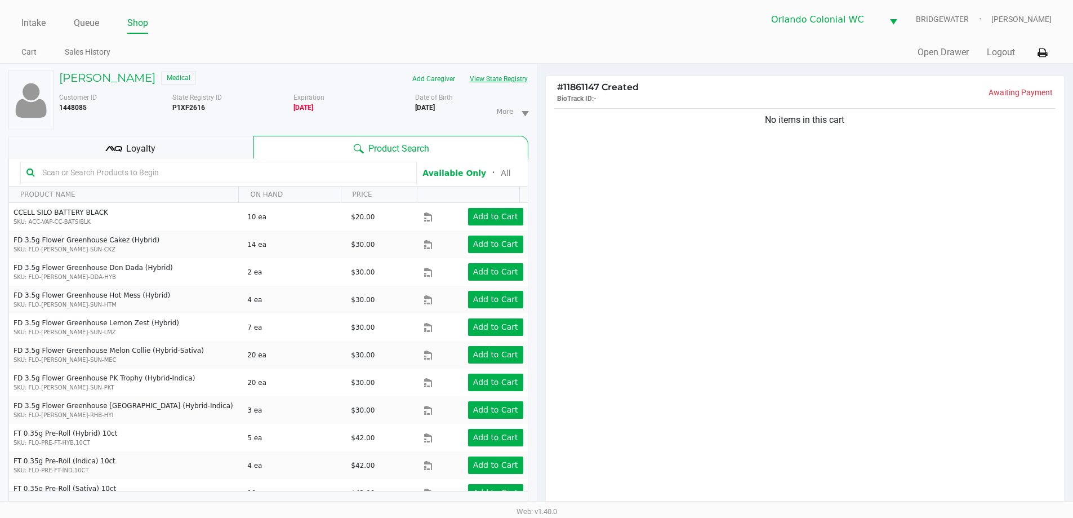
click at [513, 85] on button "View State Registry" at bounding box center [496, 79] width 66 height 18
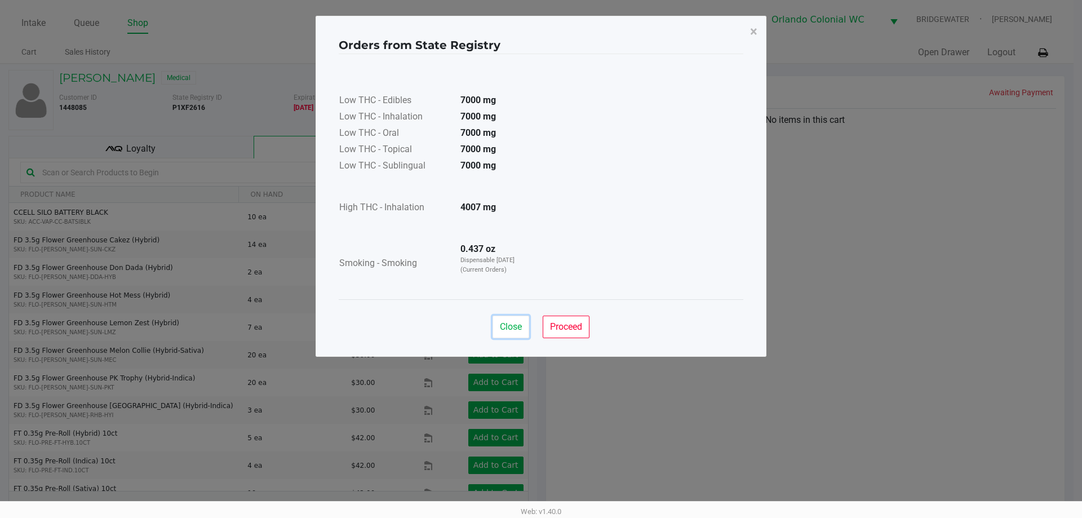
drag, startPoint x: 513, startPoint y: 328, endPoint x: 95, endPoint y: 93, distance: 479.3
click at [514, 328] on span "Close" at bounding box center [511, 326] width 22 height 11
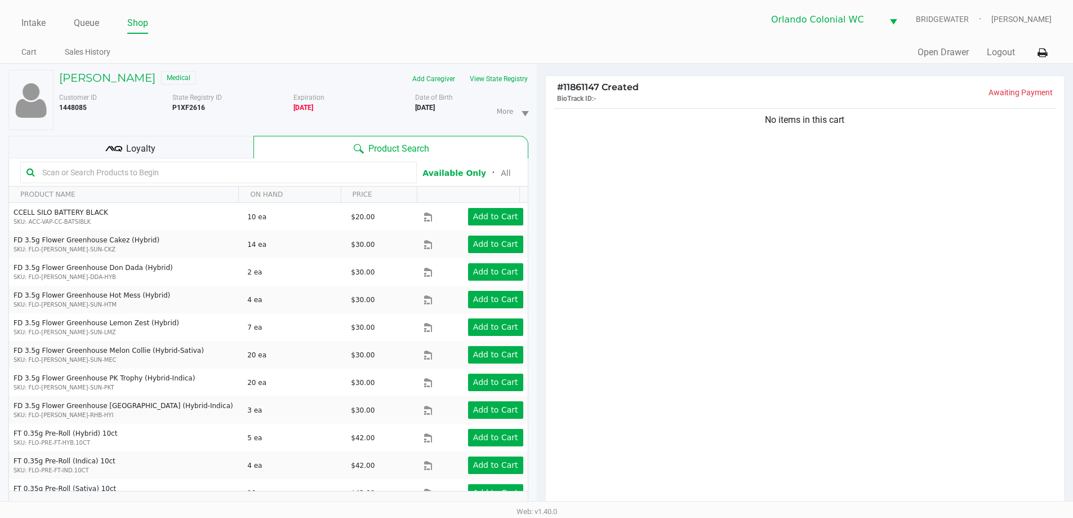
click at [139, 153] on span "Loyalty" at bounding box center [140, 149] width 29 height 14
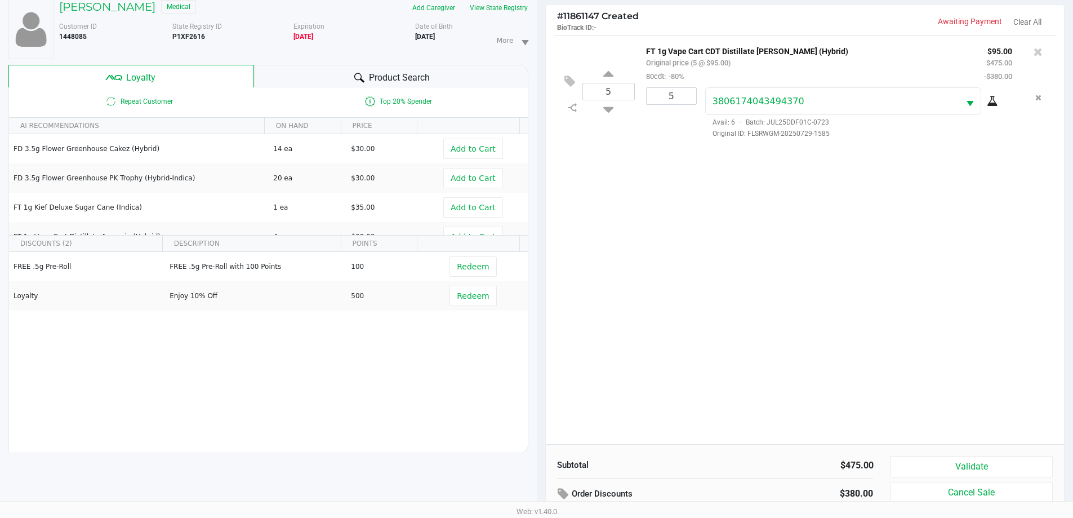
scroll to position [135, 0]
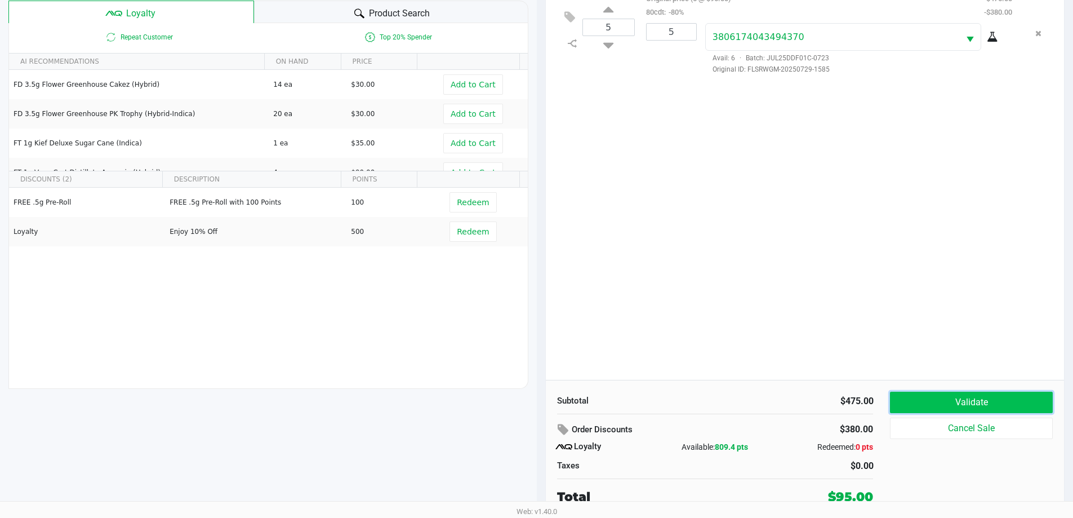
click at [952, 407] on button "Validate" at bounding box center [971, 402] width 162 height 21
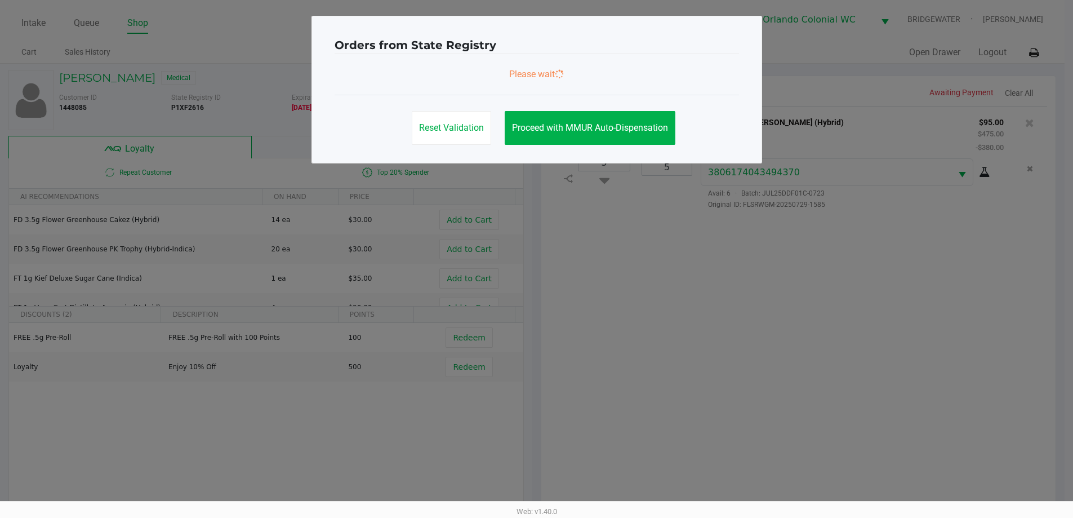
scroll to position [0, 0]
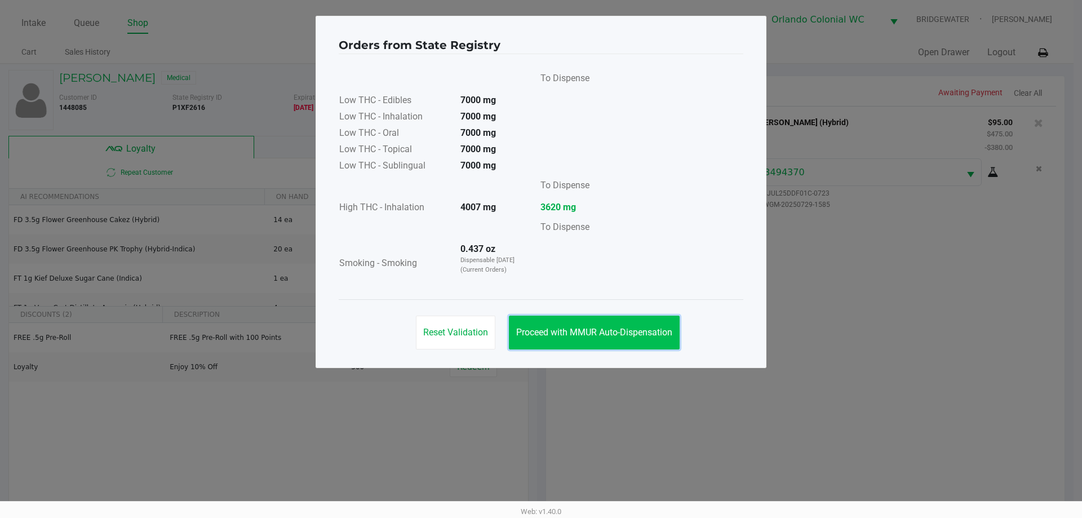
click at [629, 328] on span "Proceed with MMUR Auto-Dispensation" at bounding box center [594, 332] width 156 height 11
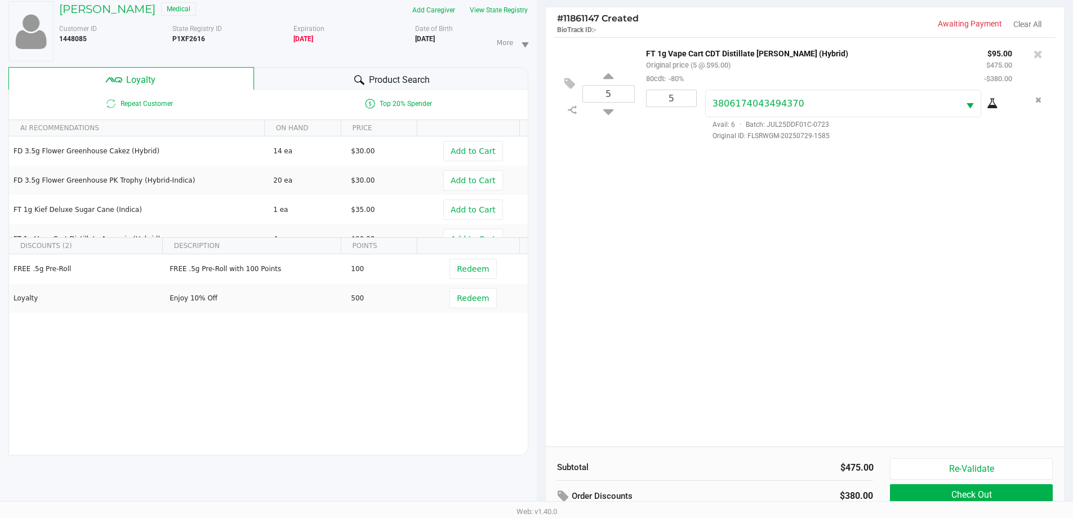
scroll to position [135, 0]
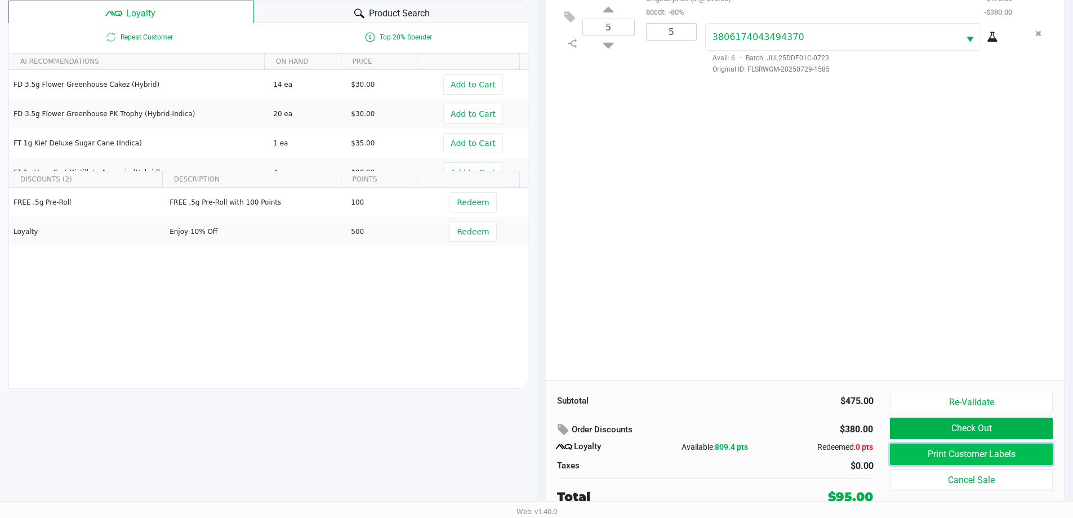
click at [991, 455] on button "Print Customer Labels" at bounding box center [971, 453] width 162 height 21
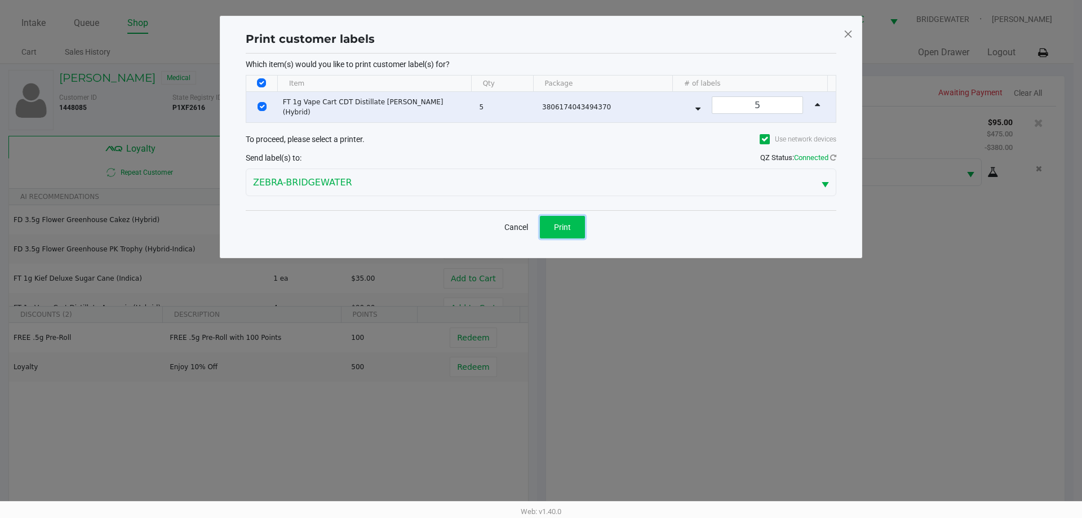
click at [566, 226] on span "Print" at bounding box center [562, 227] width 17 height 9
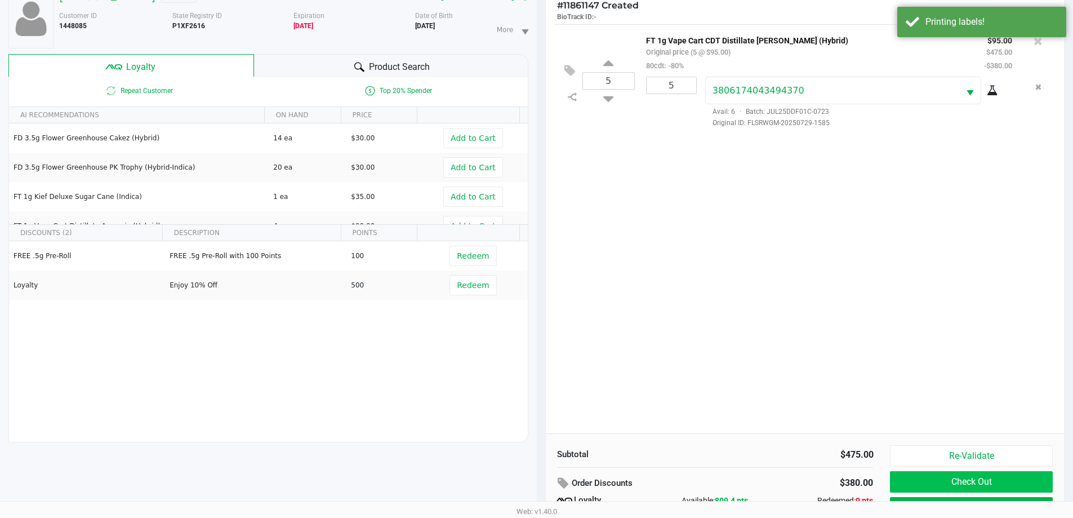
scroll to position [135, 0]
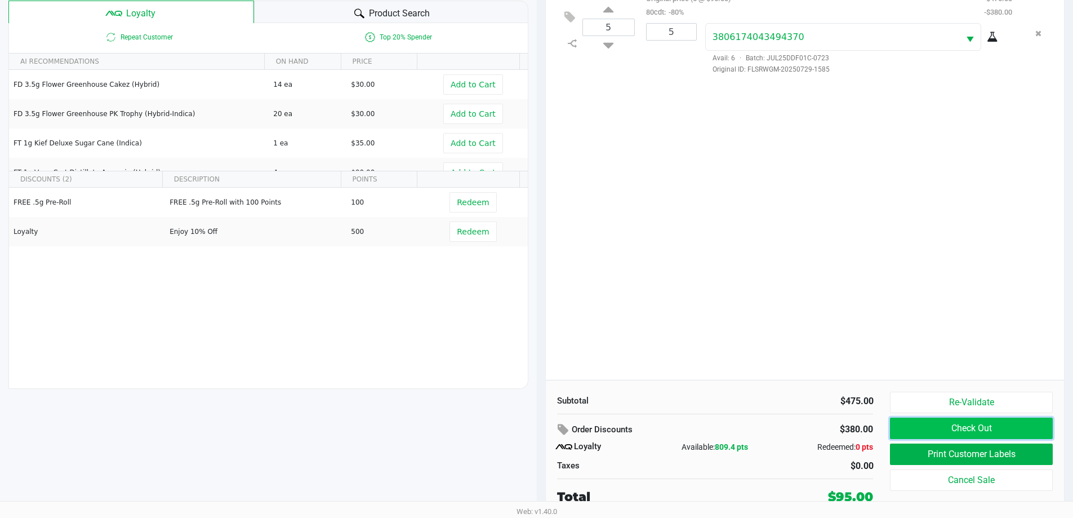
click at [977, 425] on button "Check Out" at bounding box center [971, 427] width 162 height 21
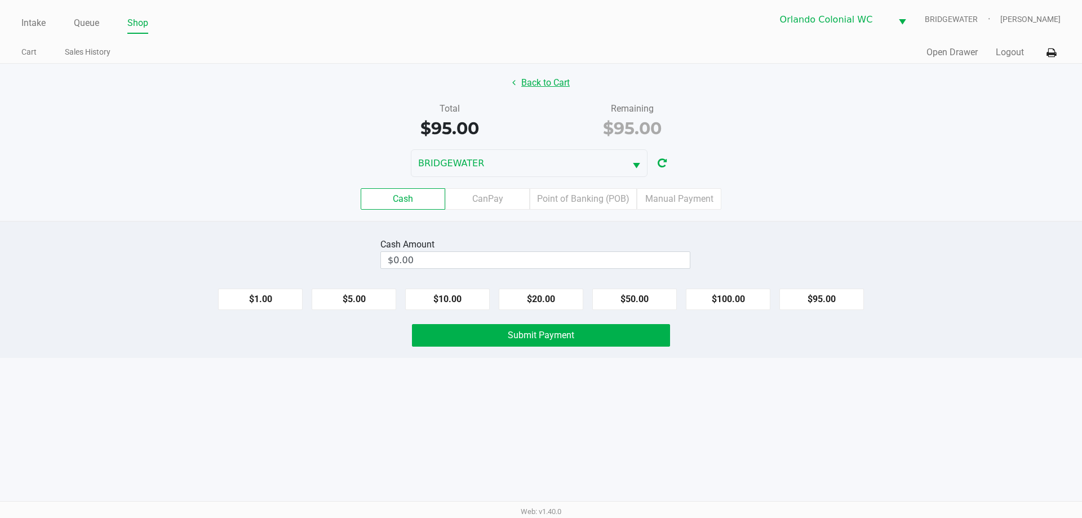
click at [550, 85] on button "Back to Cart" at bounding box center [541, 82] width 72 height 21
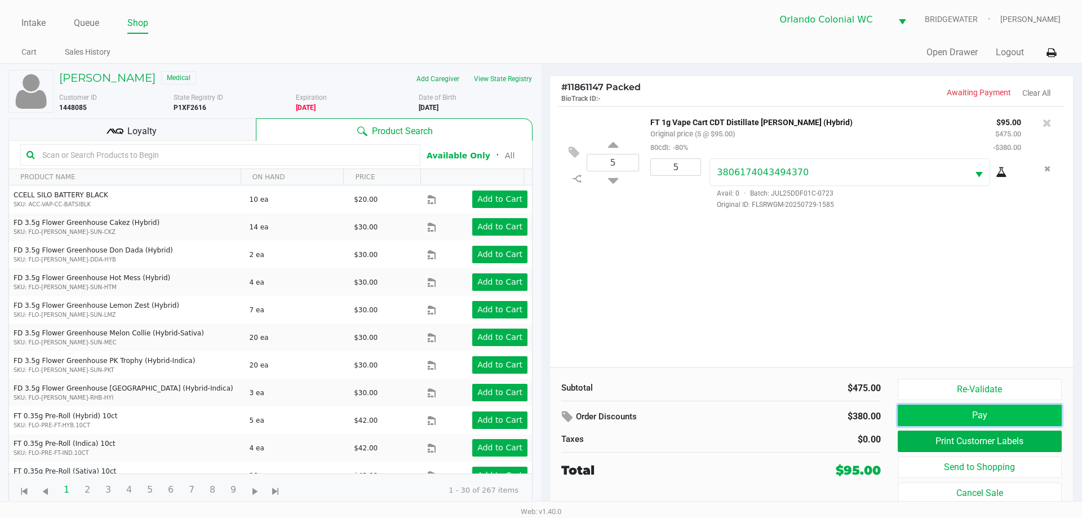
click at [917, 414] on button "Pay" at bounding box center [979, 415] width 164 height 21
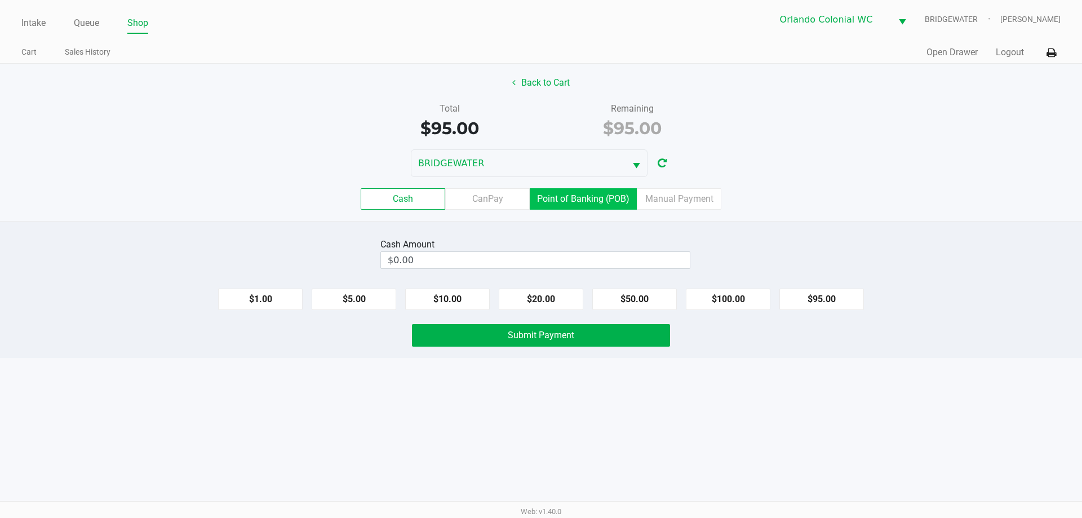
click at [559, 199] on label "Point of Banking (POB)" at bounding box center [583, 198] width 107 height 21
click at [0, 0] on 7 "Point of Banking (POB)" at bounding box center [0, 0] width 0 height 0
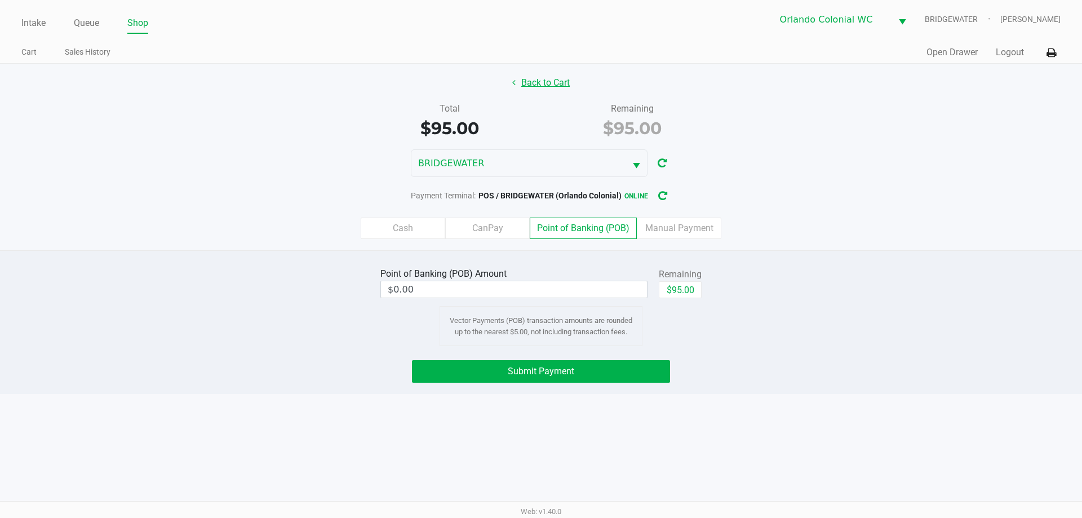
click at [525, 78] on button "Back to Cart" at bounding box center [541, 82] width 72 height 21
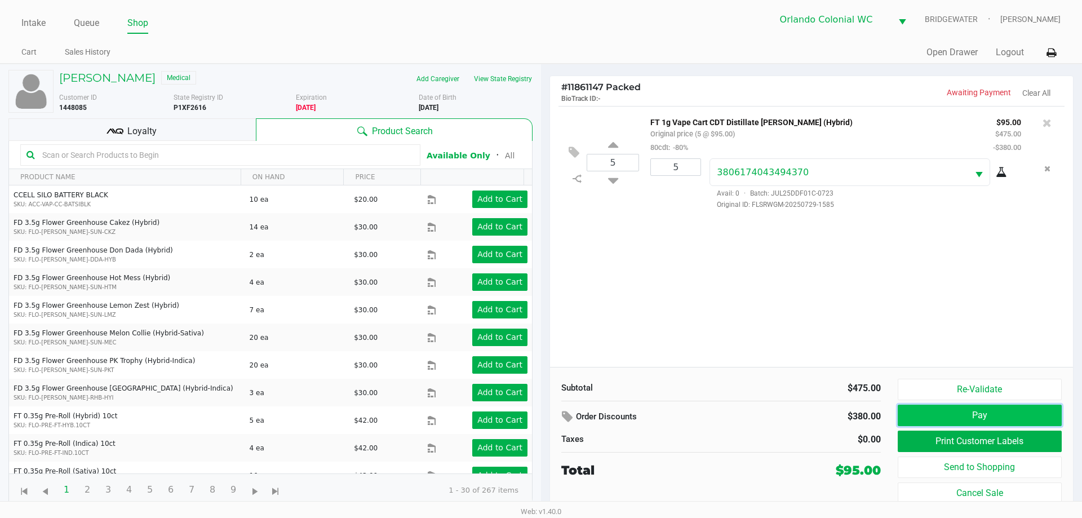
click at [957, 414] on button "Pay" at bounding box center [979, 415] width 164 height 21
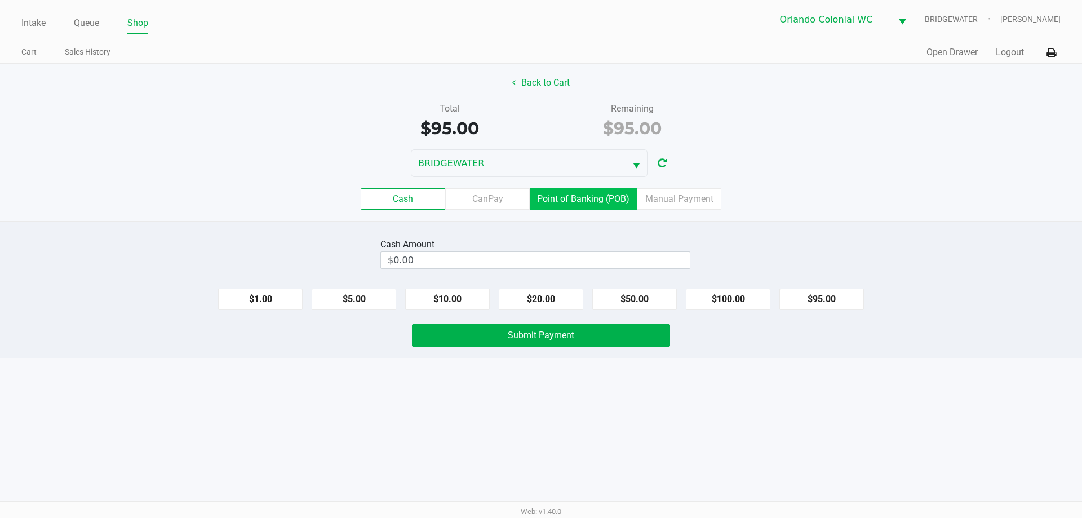
click at [592, 203] on label "Point of Banking (POB)" at bounding box center [583, 198] width 107 height 21
click at [0, 0] on 7 "Point of Banking (POB)" at bounding box center [0, 0] width 0 height 0
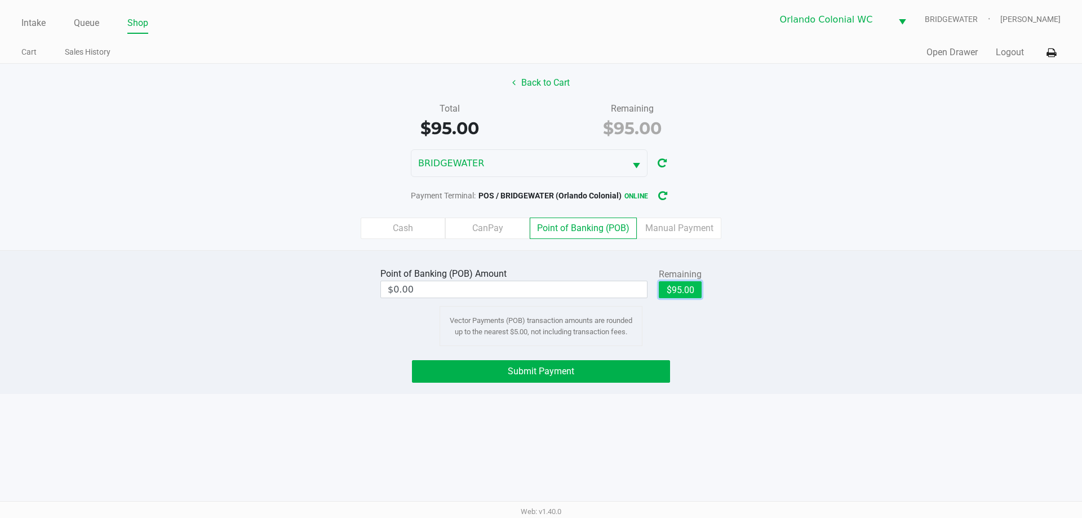
click at [685, 295] on button "$95.00" at bounding box center [680, 289] width 43 height 17
type input "$95.00"
click at [570, 370] on span "Submit Payment" at bounding box center [541, 371] width 66 height 11
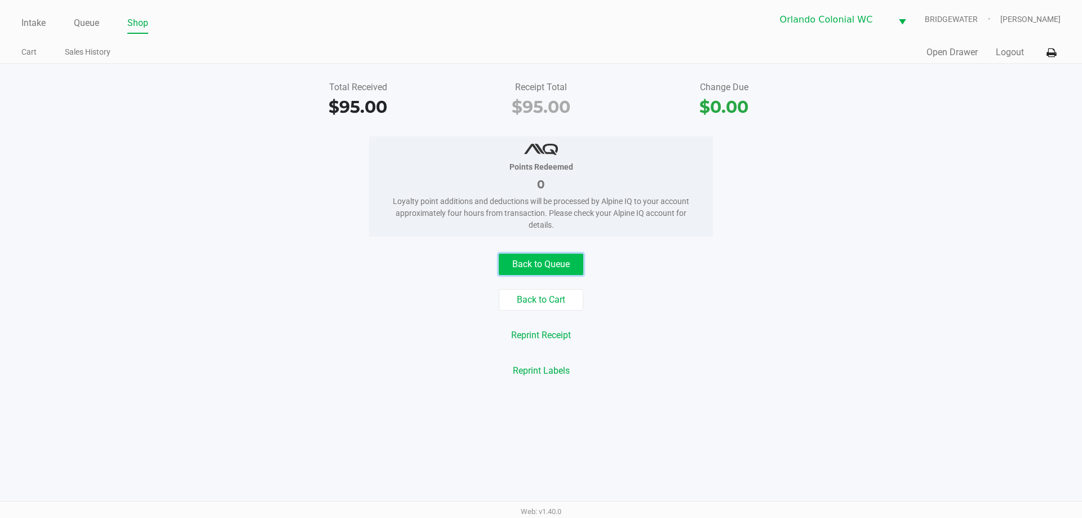
click at [513, 264] on button "Back to Queue" at bounding box center [541, 264] width 85 height 21
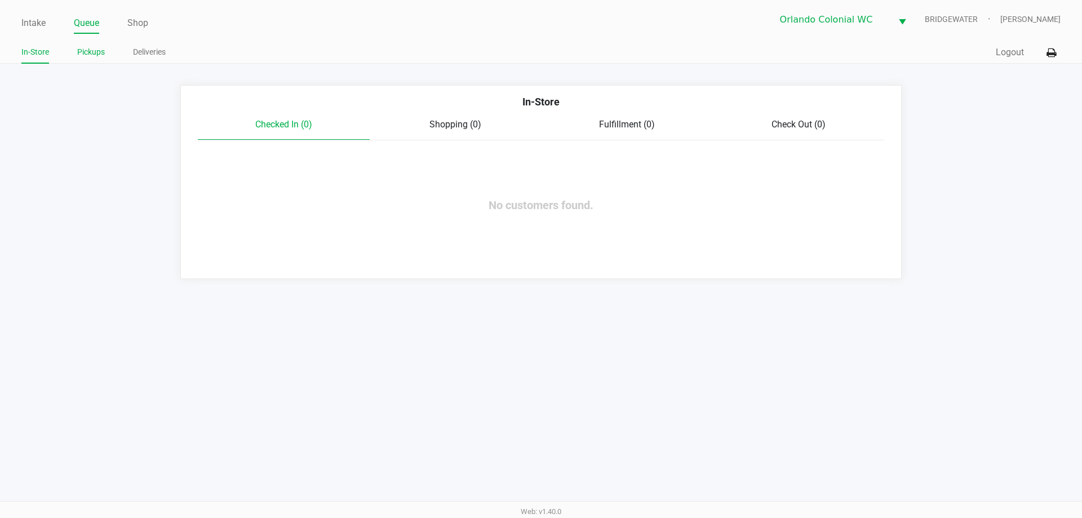
click at [89, 46] on link "Pickups" at bounding box center [91, 52] width 28 height 14
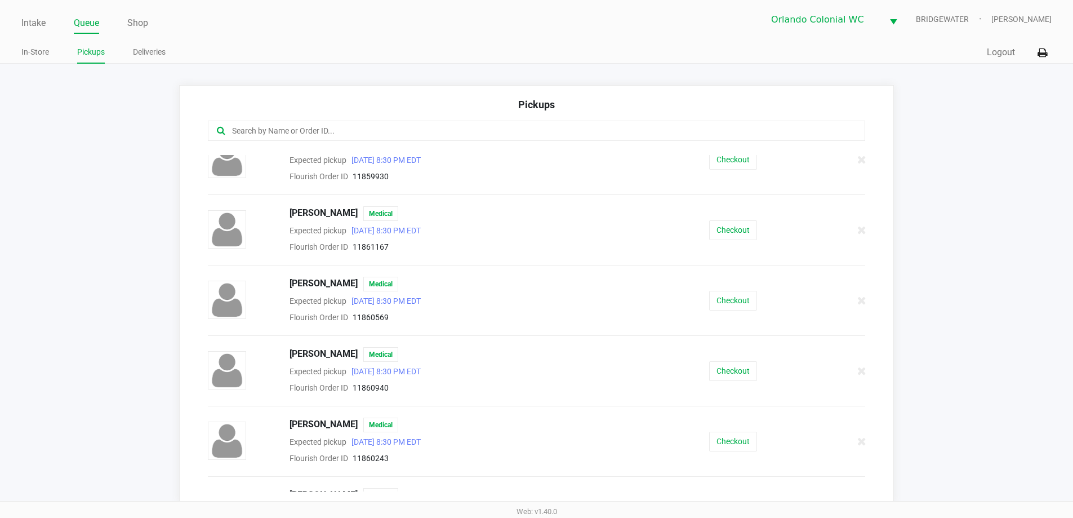
scroll to position [56, 0]
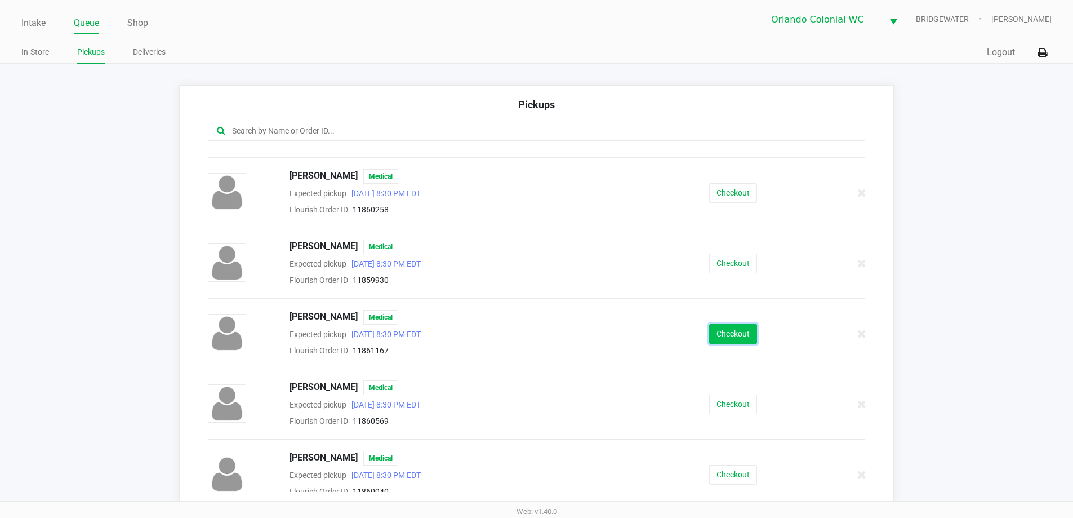
click at [739, 325] on button "Checkout" at bounding box center [733, 334] width 48 height 20
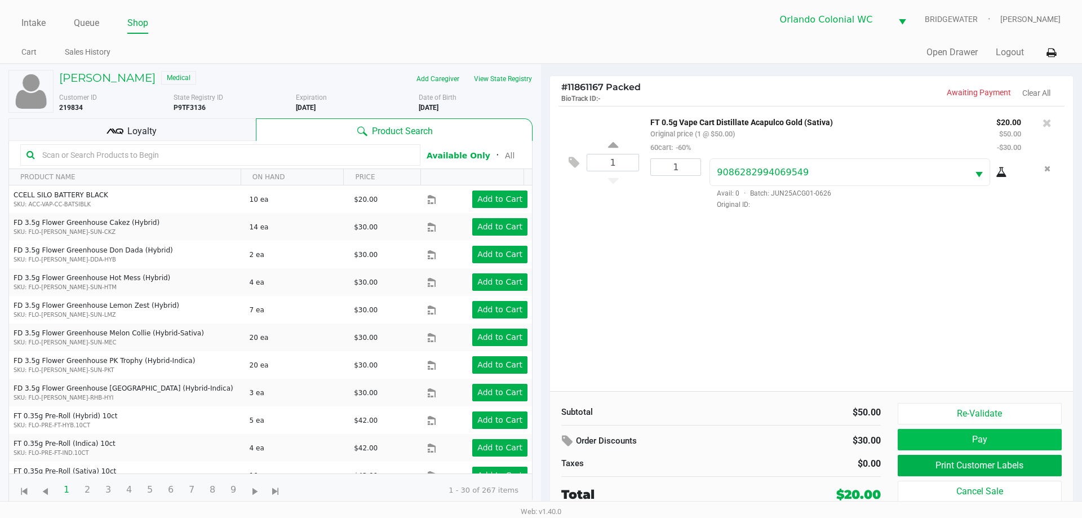
click at [981, 440] on button "Pay" at bounding box center [979, 439] width 164 height 21
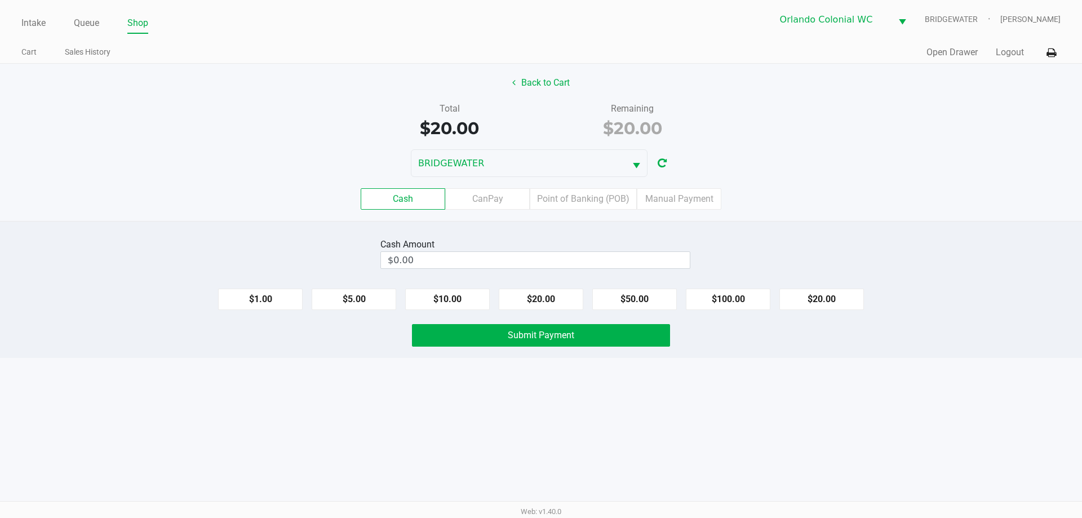
click at [603, 193] on label "Point of Banking (POB)" at bounding box center [583, 198] width 107 height 21
click at [0, 0] on 7 "Point of Banking (POB)" at bounding box center [0, 0] width 0 height 0
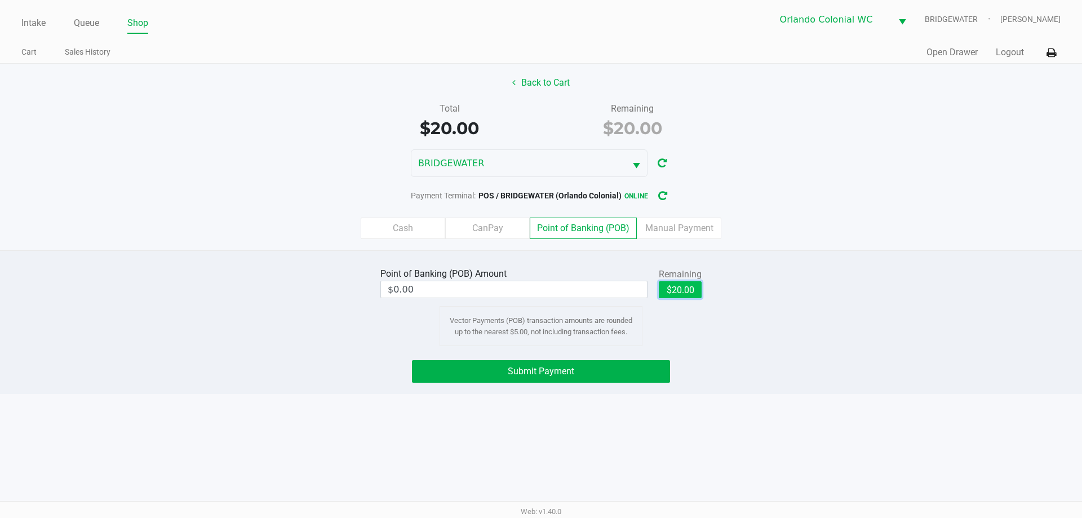
click at [685, 282] on button "$20.00" at bounding box center [680, 289] width 43 height 17
type input "$20.00"
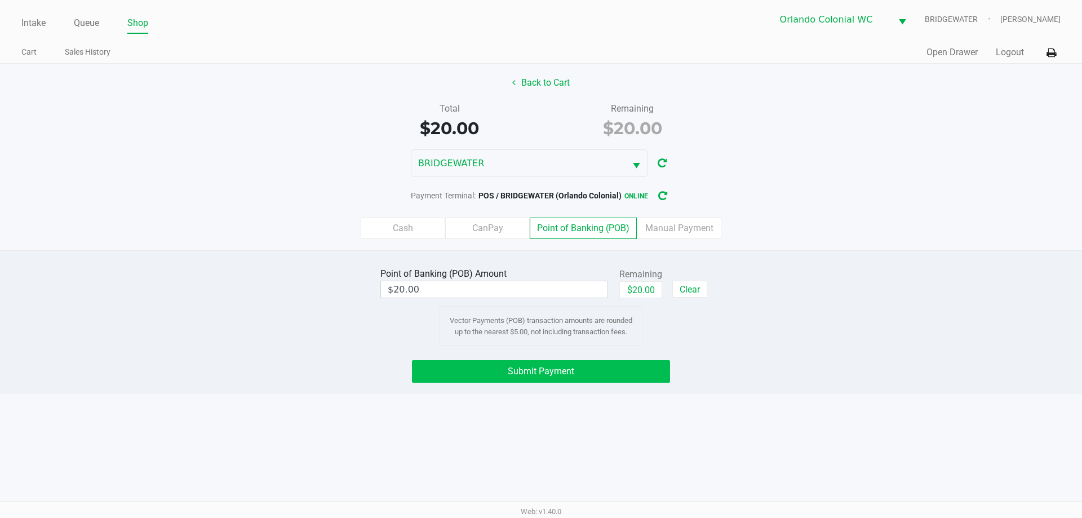
click at [611, 374] on button "Submit Payment" at bounding box center [541, 371] width 258 height 23
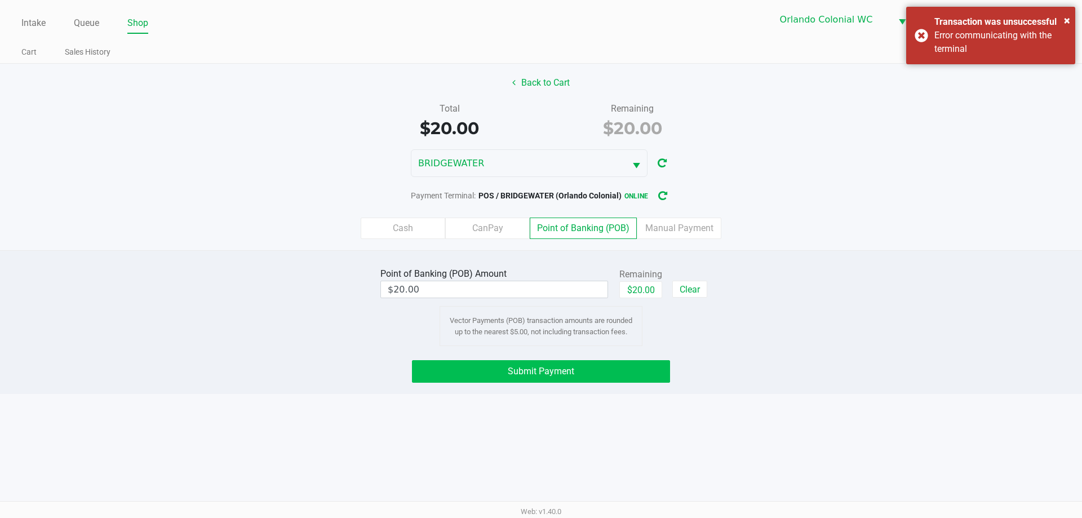
click at [563, 371] on span "Submit Payment" at bounding box center [541, 371] width 66 height 11
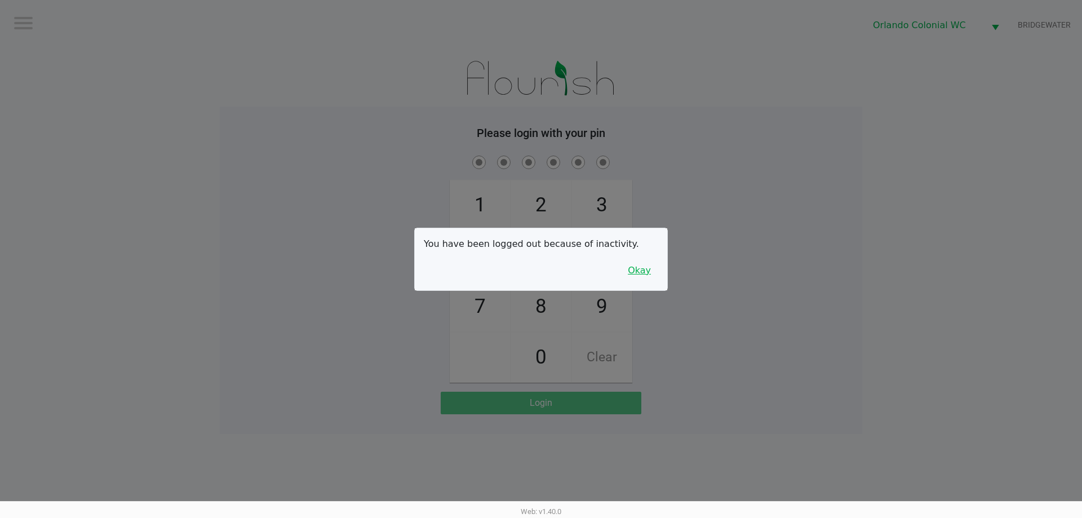
click at [643, 280] on button "Okay" at bounding box center [639, 270] width 38 height 21
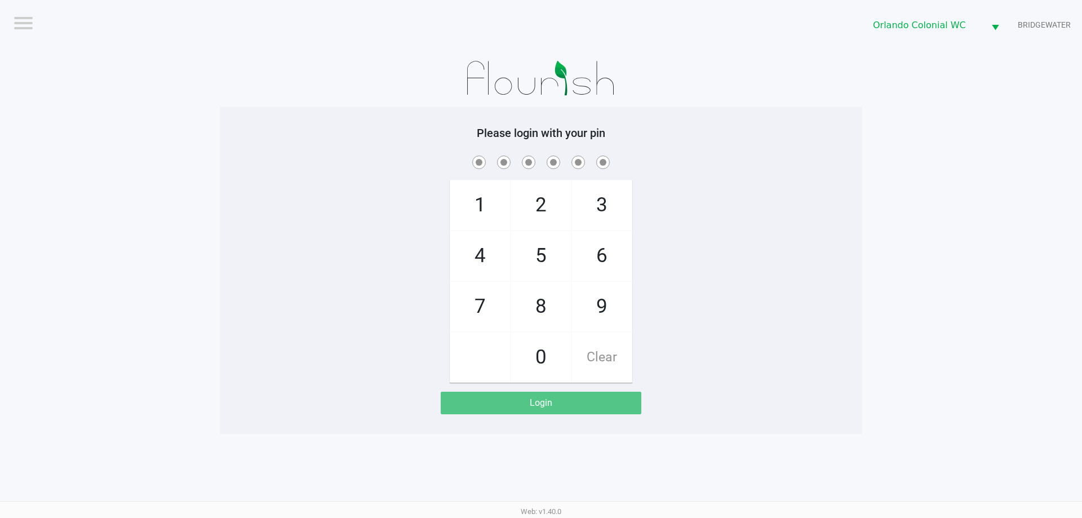
click at [494, 303] on span "7" at bounding box center [480, 307] width 60 height 50
checkbox input "true"
click at [483, 273] on span "4" at bounding box center [480, 256] width 60 height 50
checkbox input "true"
click at [483, 273] on span "4" at bounding box center [480, 256] width 60 height 50
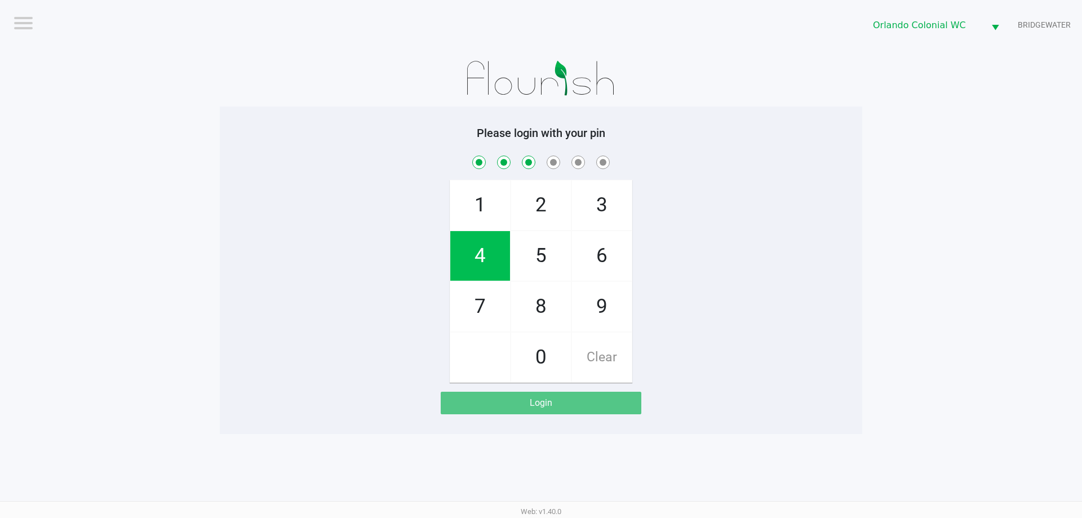
checkbox input "true"
click at [602, 203] on span "3" at bounding box center [602, 205] width 60 height 50
checkbox input "true"
click at [594, 306] on span "9" at bounding box center [602, 307] width 60 height 50
checkbox input "true"
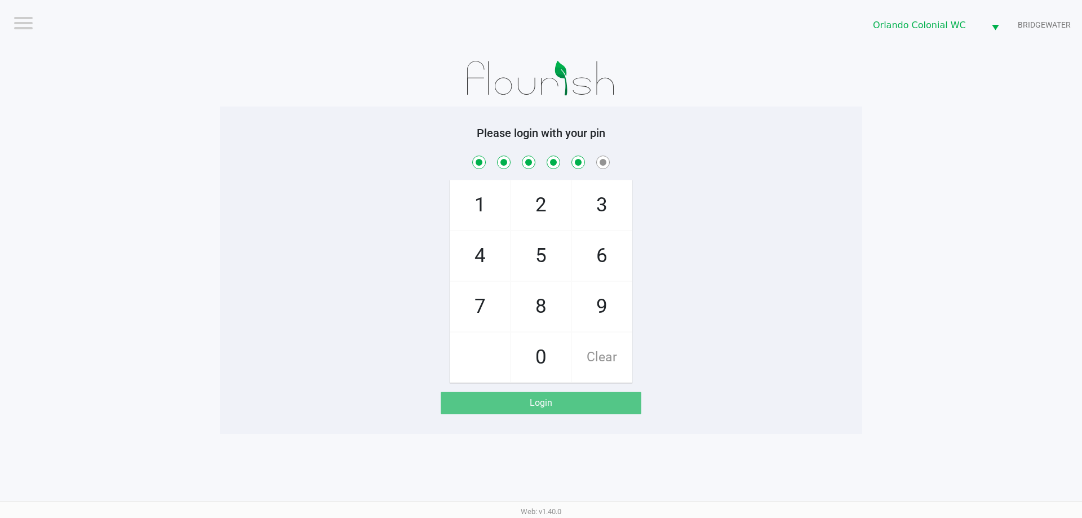
click at [483, 211] on span "1" at bounding box center [480, 205] width 60 height 50
checkbox input "true"
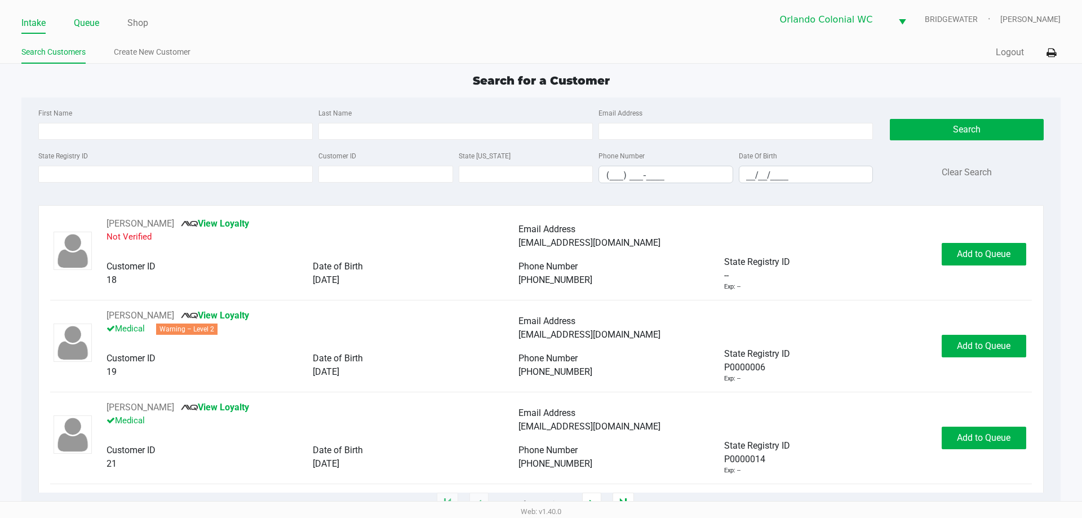
click at [90, 27] on link "Queue" at bounding box center [86, 23] width 25 height 16
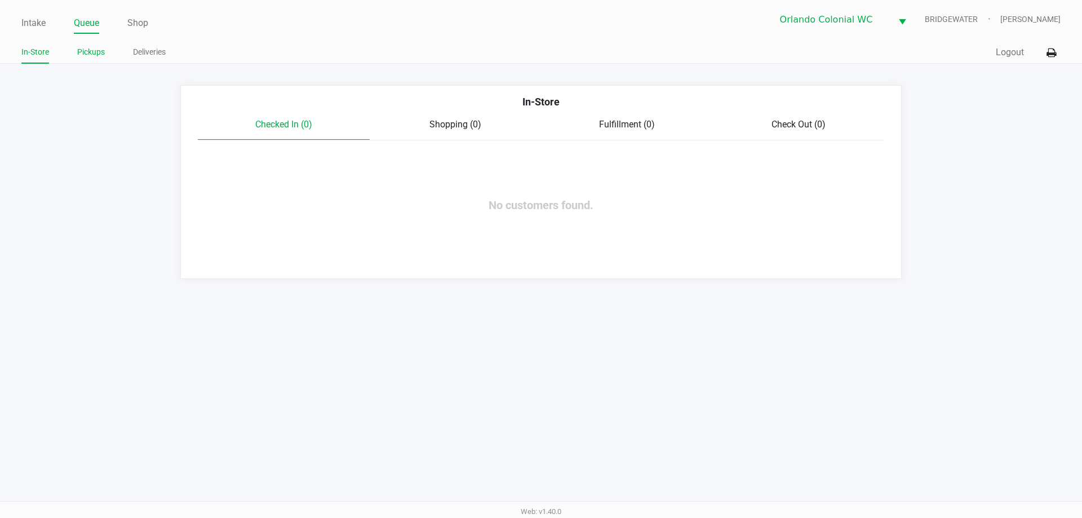
click at [102, 51] on link "Pickups" at bounding box center [91, 52] width 28 height 14
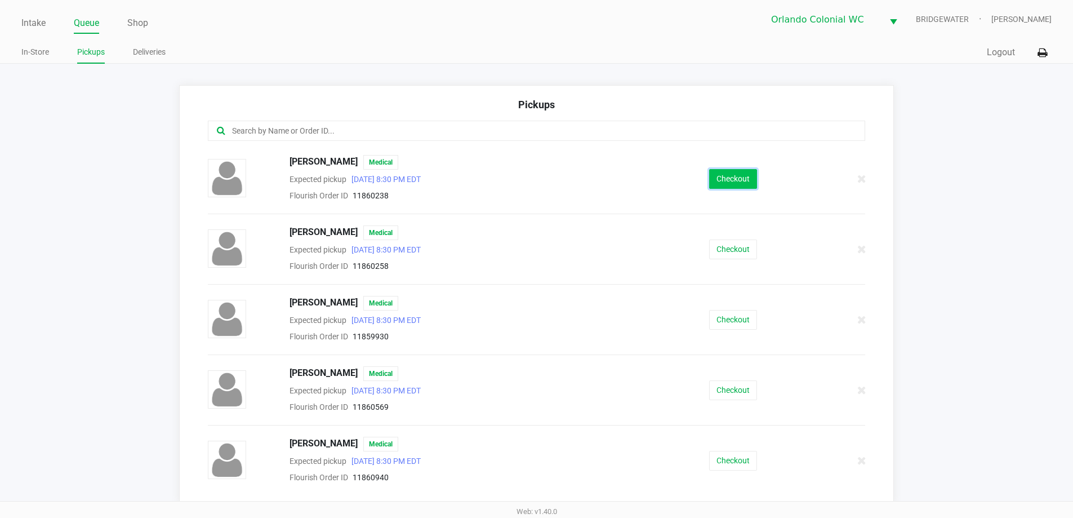
click at [718, 181] on button "Checkout" at bounding box center [733, 179] width 48 height 20
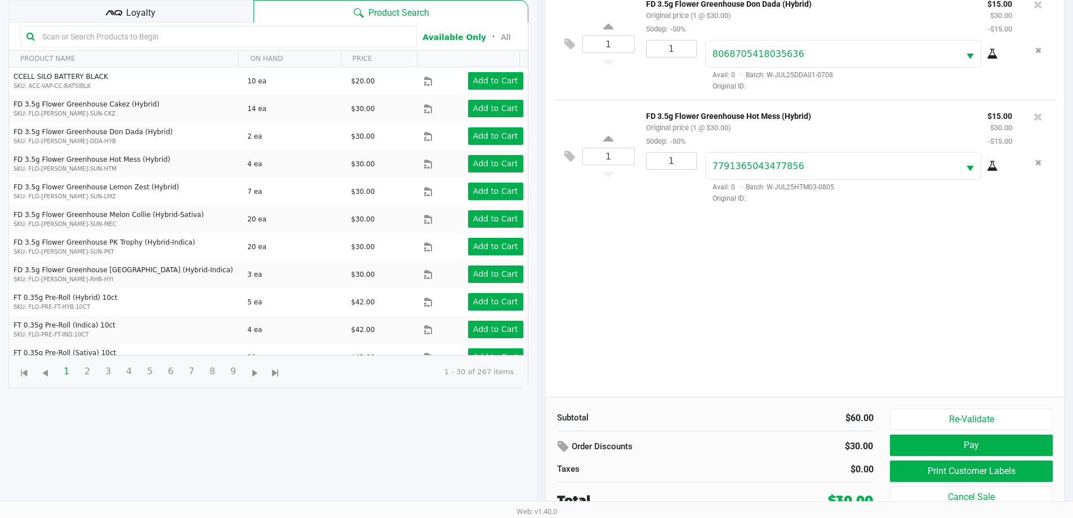
scroll to position [122, 0]
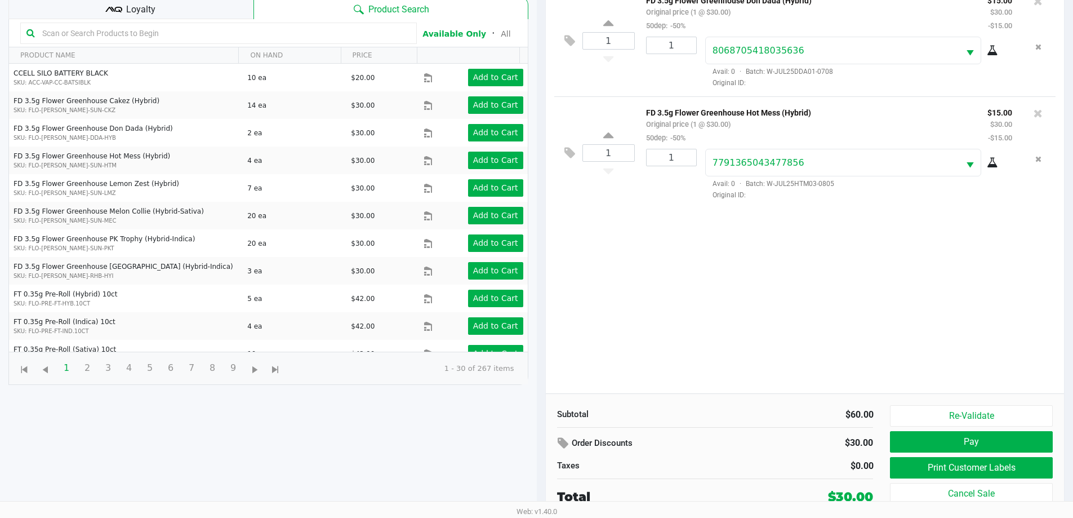
click at [183, 10] on div "Loyalty" at bounding box center [130, 8] width 245 height 23
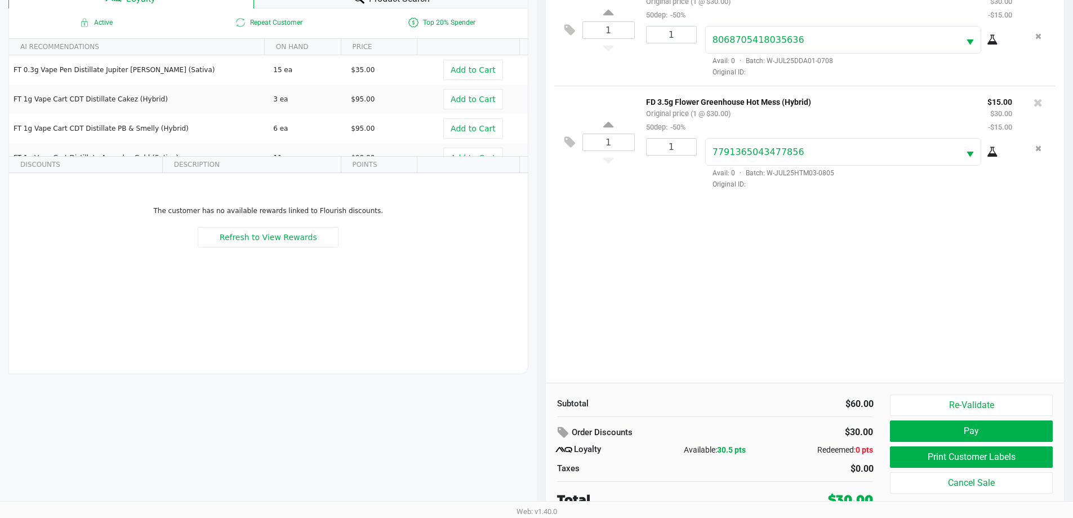
scroll to position [135, 0]
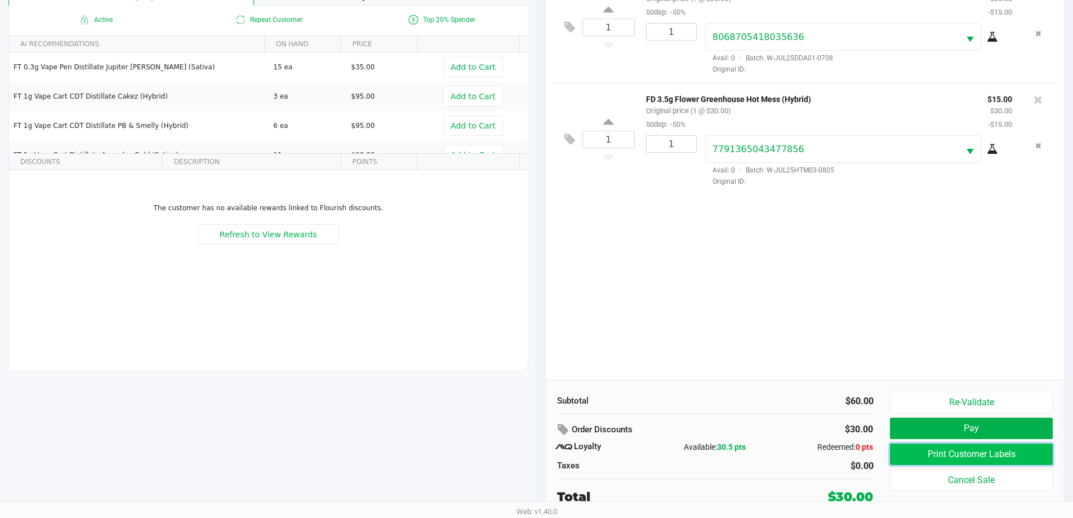
click at [975, 451] on button "Print Customer Labels" at bounding box center [971, 453] width 162 height 21
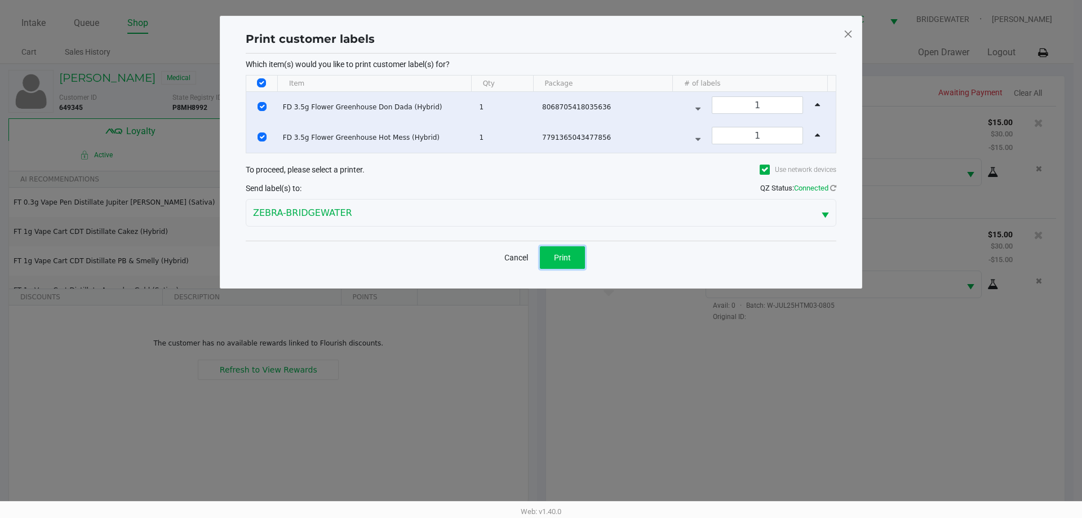
drag, startPoint x: 562, startPoint y: 259, endPoint x: 578, endPoint y: 286, distance: 31.8
click at [561, 260] on span "Print" at bounding box center [562, 257] width 17 height 9
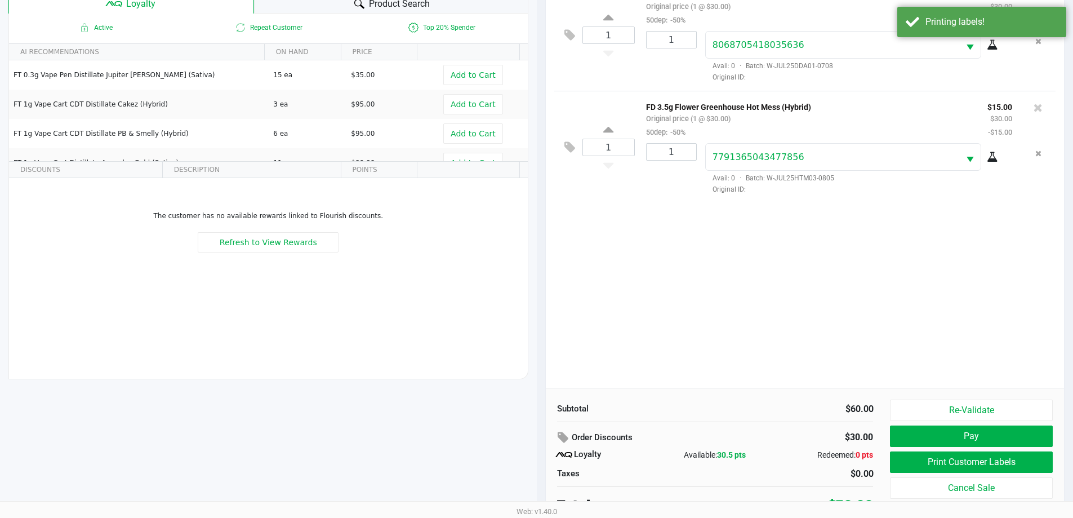
scroll to position [135, 0]
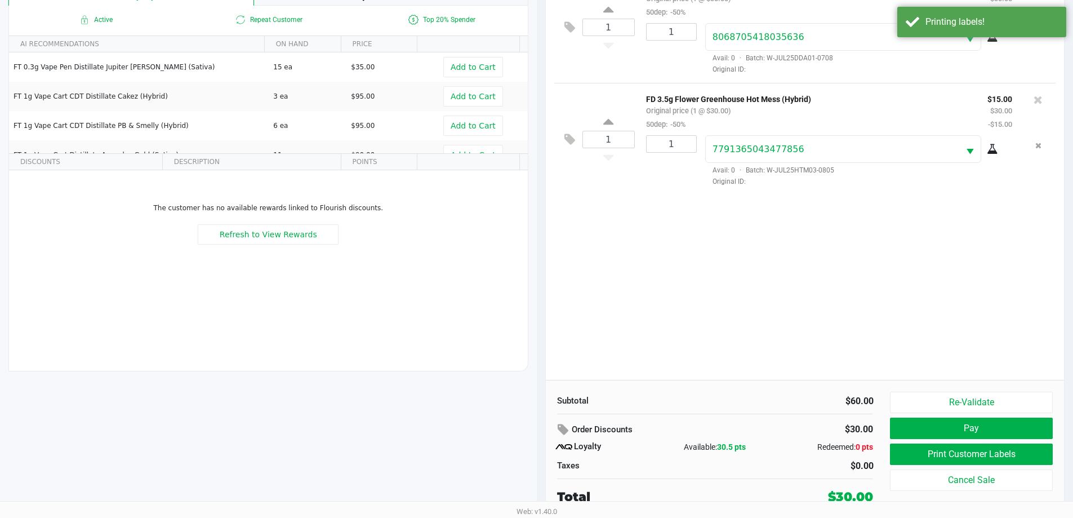
click at [912, 414] on div "Re-Validate Pay Print Customer Labels Cancel Sale" at bounding box center [975, 449] width 171 height 114
click at [895, 425] on button "Pay" at bounding box center [971, 427] width 162 height 21
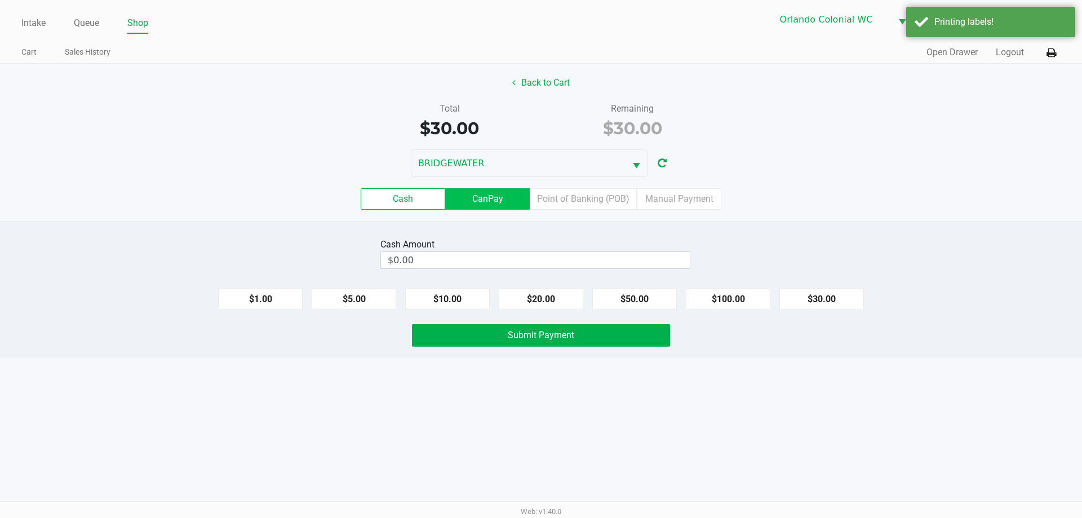
click at [497, 202] on label "CanPay" at bounding box center [487, 198] width 85 height 21
click at [0, 0] on 2 "CanPay" at bounding box center [0, 0] width 0 height 0
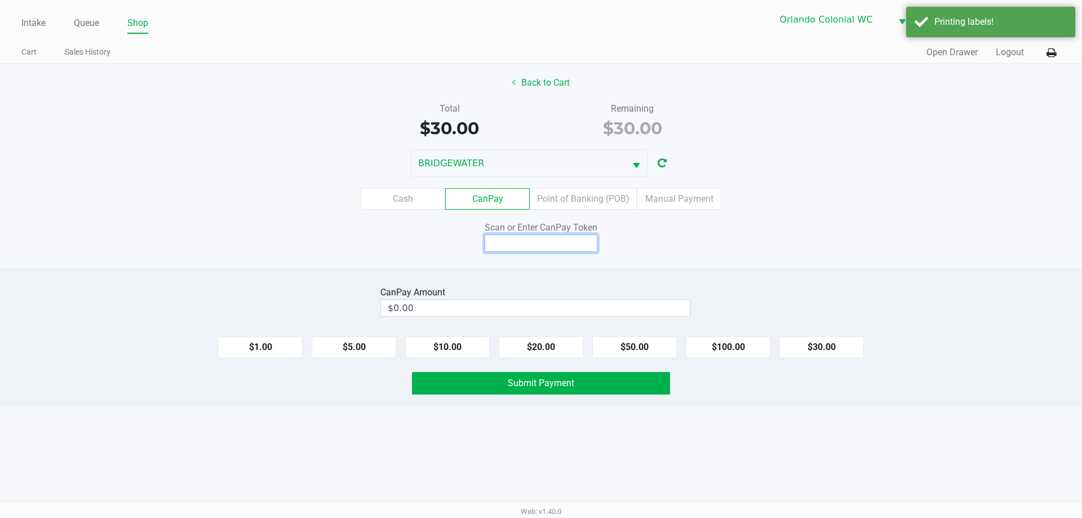
click at [565, 237] on input at bounding box center [541, 242] width 113 height 17
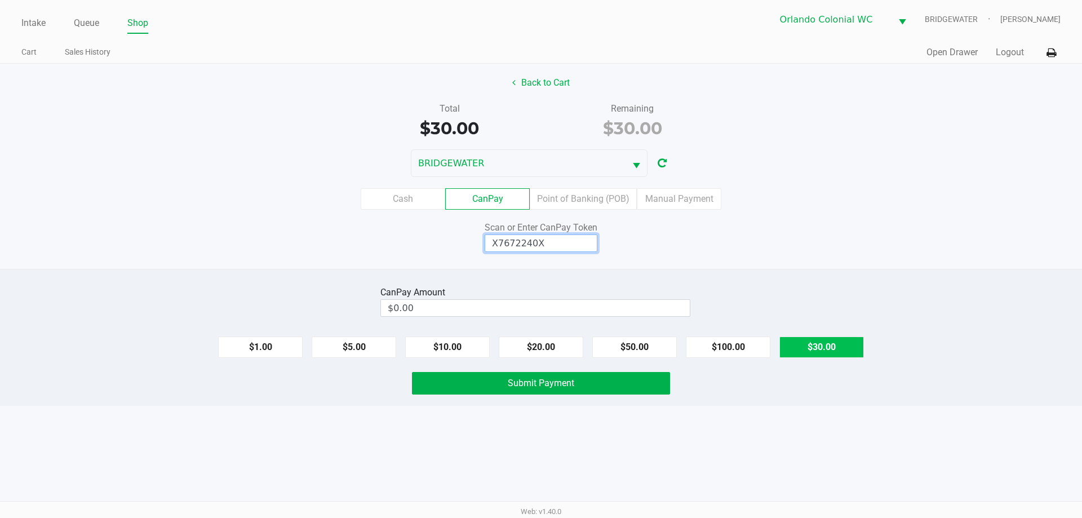
type input "X7672240X"
click at [799, 349] on button "$30.00" at bounding box center [821, 346] width 85 height 21
type input "$30.00"
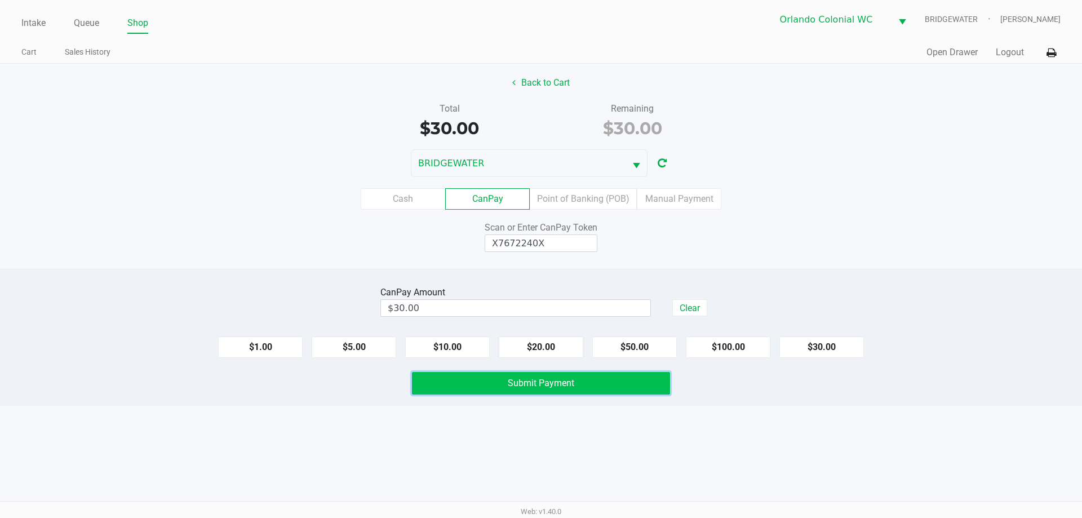
click at [621, 380] on button "Submit Payment" at bounding box center [541, 383] width 258 height 23
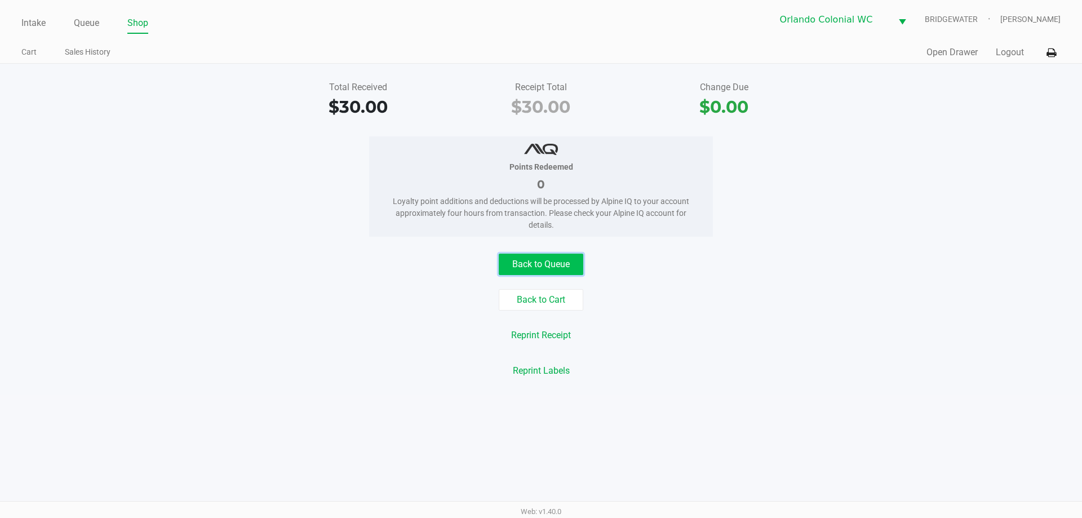
click at [556, 257] on button "Back to Queue" at bounding box center [541, 264] width 85 height 21
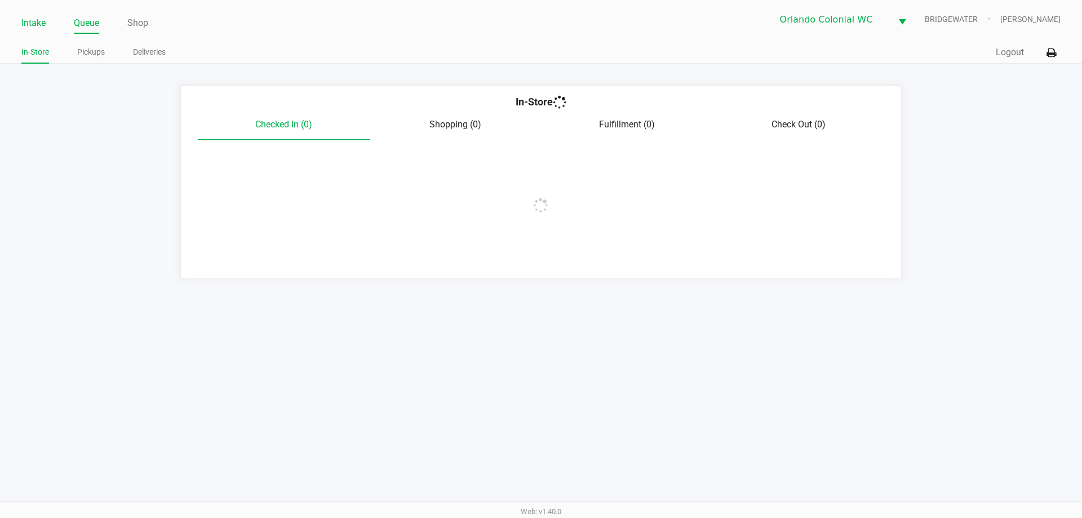
click at [35, 22] on link "Intake" at bounding box center [33, 23] width 24 height 16
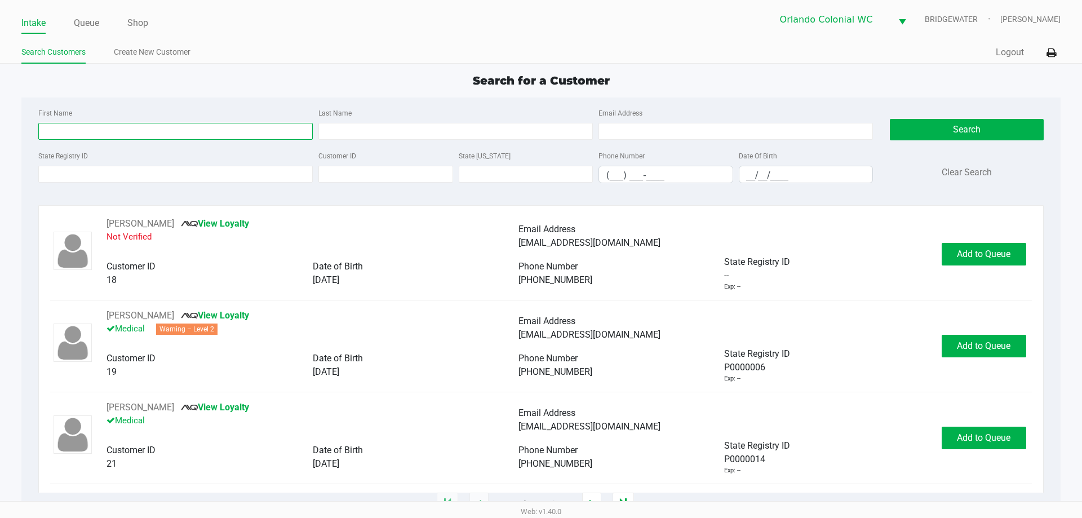
click at [52, 130] on input "First Name" at bounding box center [175, 131] width 274 height 17
type input "[PERSON_NAME]"
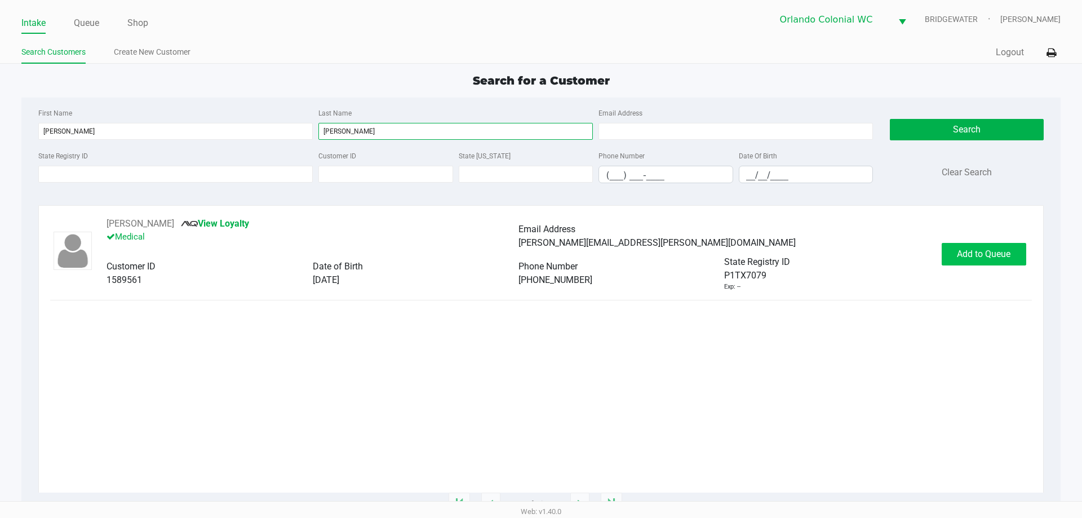
type input "[PERSON_NAME]"
click at [992, 245] on button "Add to Queue" at bounding box center [983, 254] width 85 height 23
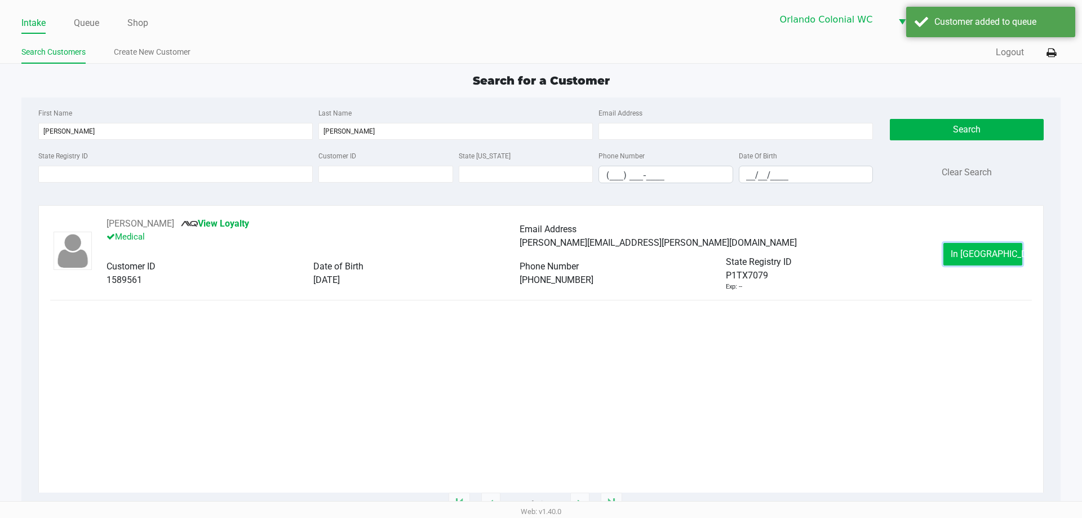
click at [946, 247] on button "In [GEOGRAPHIC_DATA]" at bounding box center [982, 254] width 79 height 23
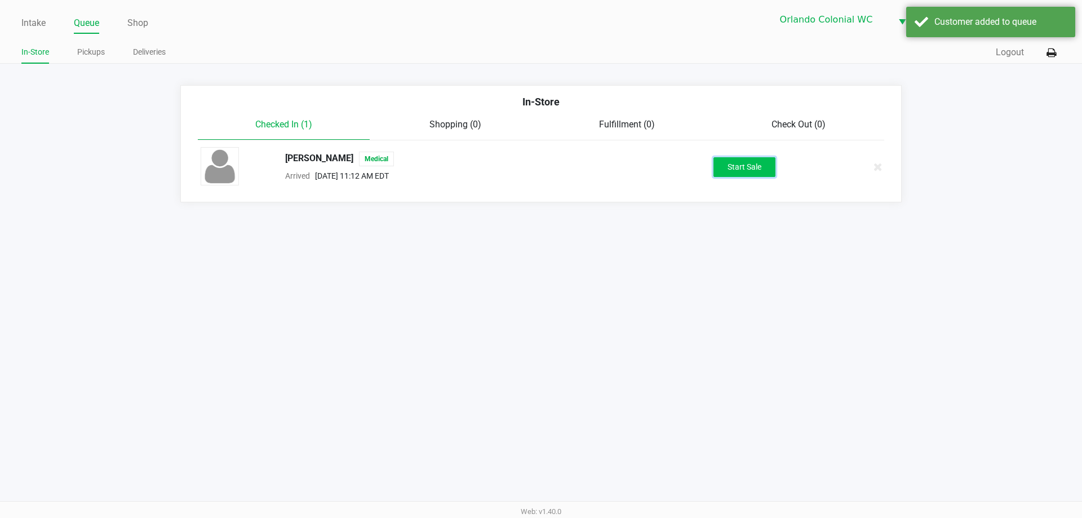
click at [735, 167] on button "Start Sale" at bounding box center [744, 167] width 62 height 20
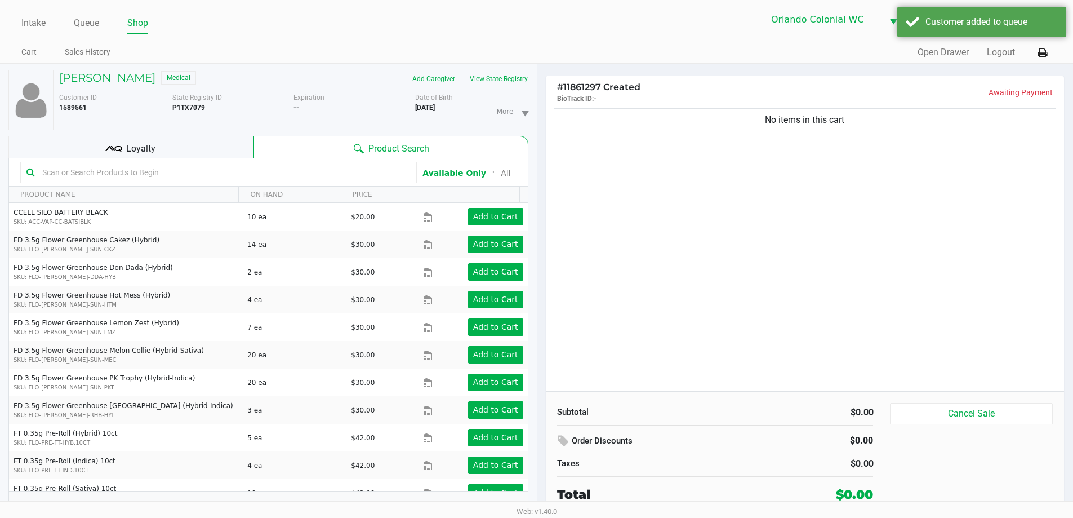
click at [529, 76] on div "Add Caregiver View State Registry" at bounding box center [415, 79] width 243 height 18
click at [513, 77] on button "View State Registry" at bounding box center [496, 79] width 66 height 18
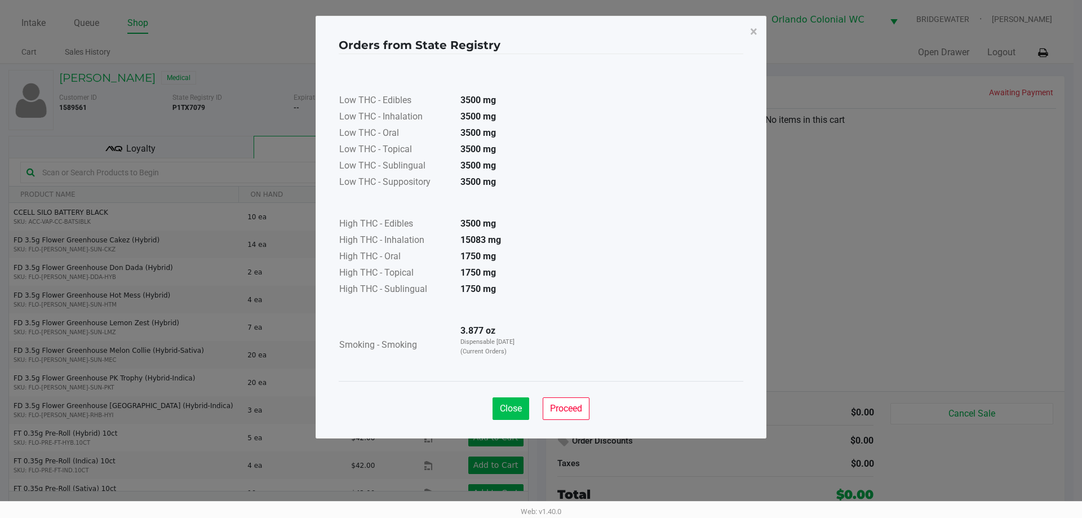
click at [526, 403] on button "Close" at bounding box center [510, 408] width 37 height 23
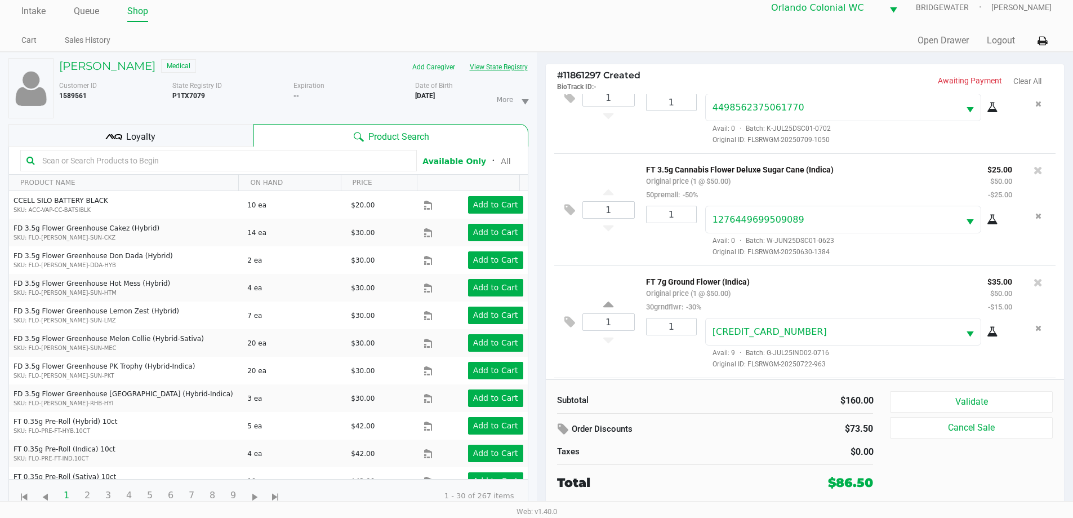
scroll to position [166, 0]
click at [218, 138] on div "Loyalty" at bounding box center [130, 135] width 245 height 23
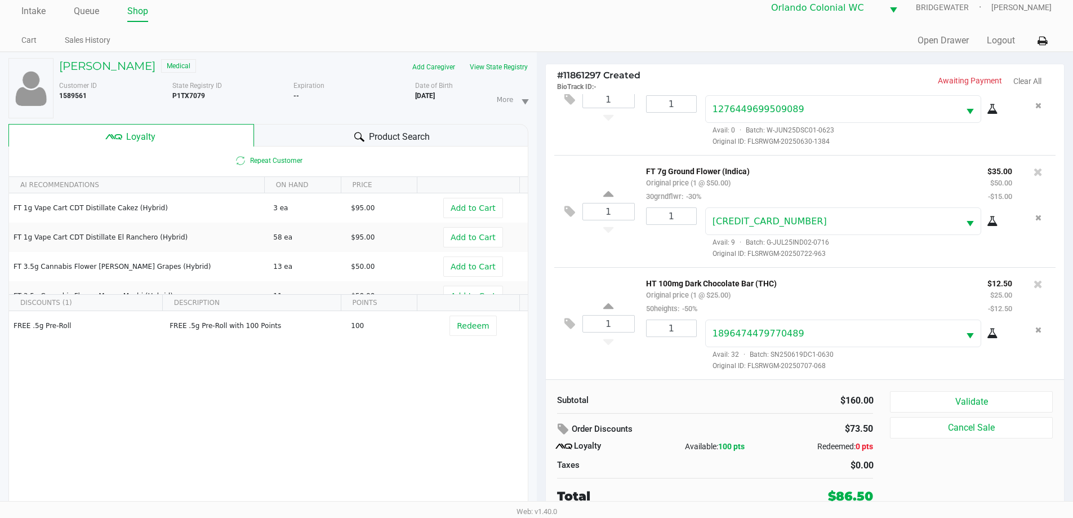
click at [984, 414] on div "Validate Cancel Sale" at bounding box center [975, 448] width 171 height 114
click at [981, 408] on button "Validate" at bounding box center [971, 401] width 162 height 21
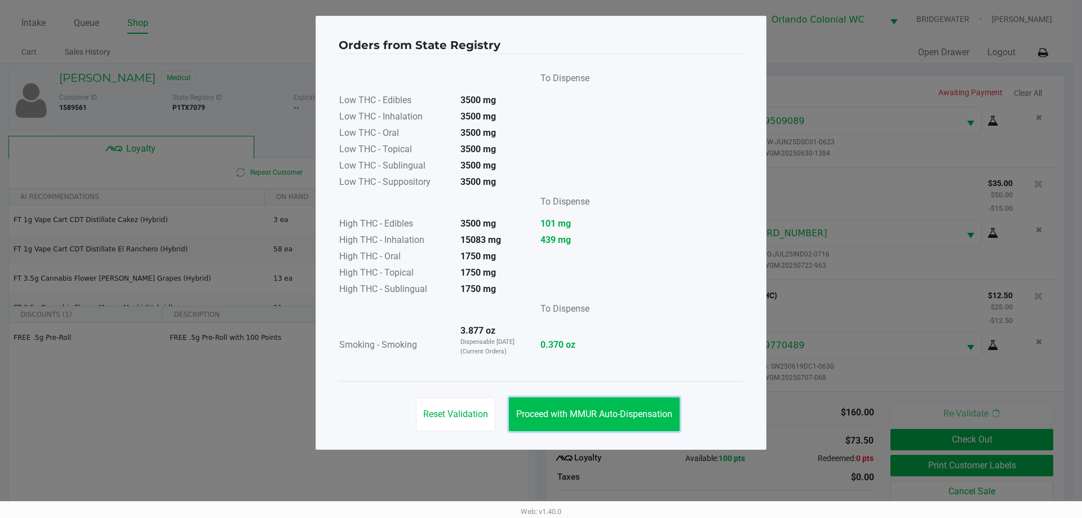
click at [637, 407] on button "Proceed with MMUR Auto-Dispensation" at bounding box center [594, 414] width 171 height 34
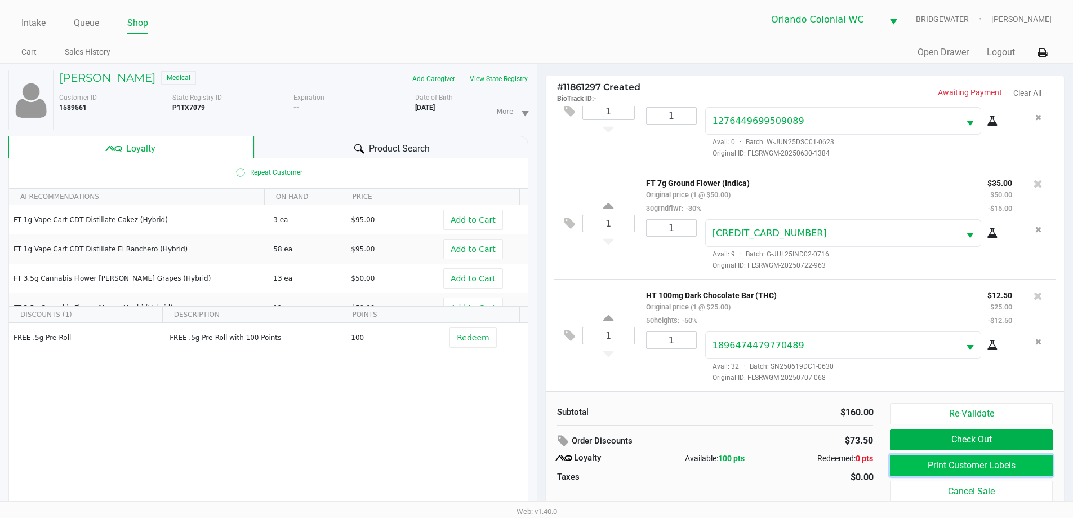
click at [932, 460] on button "Print Customer Labels" at bounding box center [971, 465] width 162 height 21
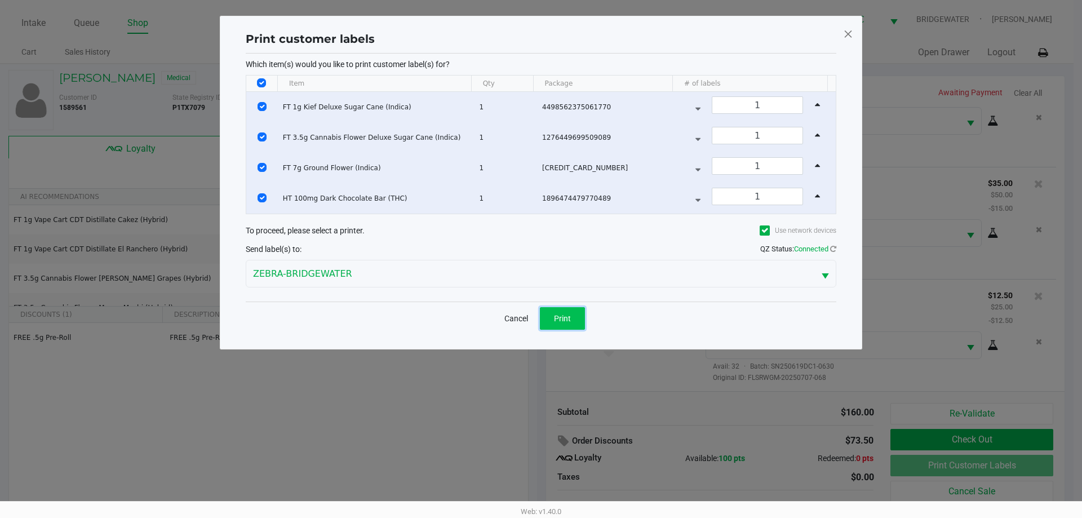
click at [581, 324] on button "Print" at bounding box center [562, 318] width 45 height 23
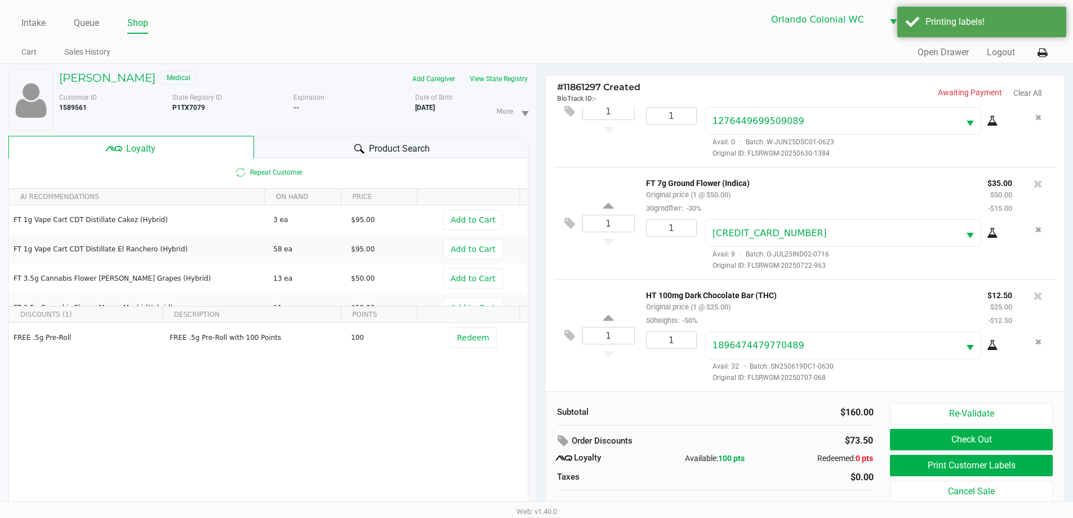
scroll to position [12, 0]
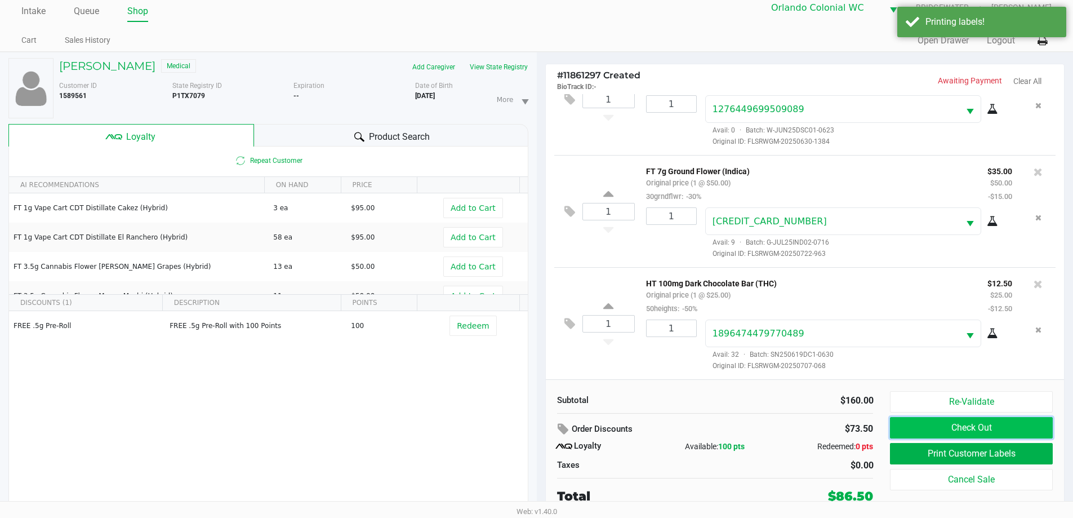
click at [986, 423] on button "Check Out" at bounding box center [971, 427] width 162 height 21
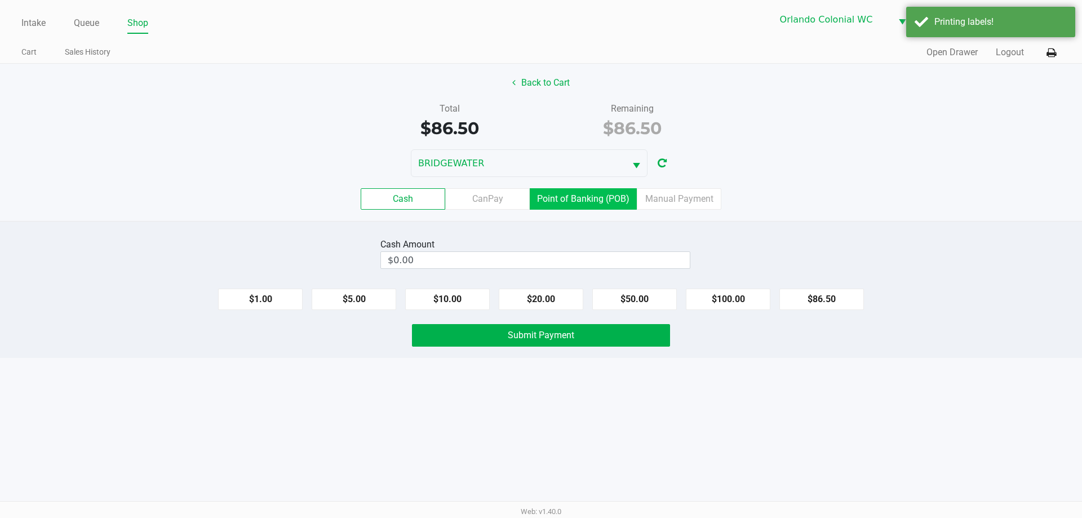
click at [580, 198] on label "Point of Banking (POB)" at bounding box center [583, 198] width 107 height 21
click at [0, 0] on 7 "Point of Banking (POB)" at bounding box center [0, 0] width 0 height 0
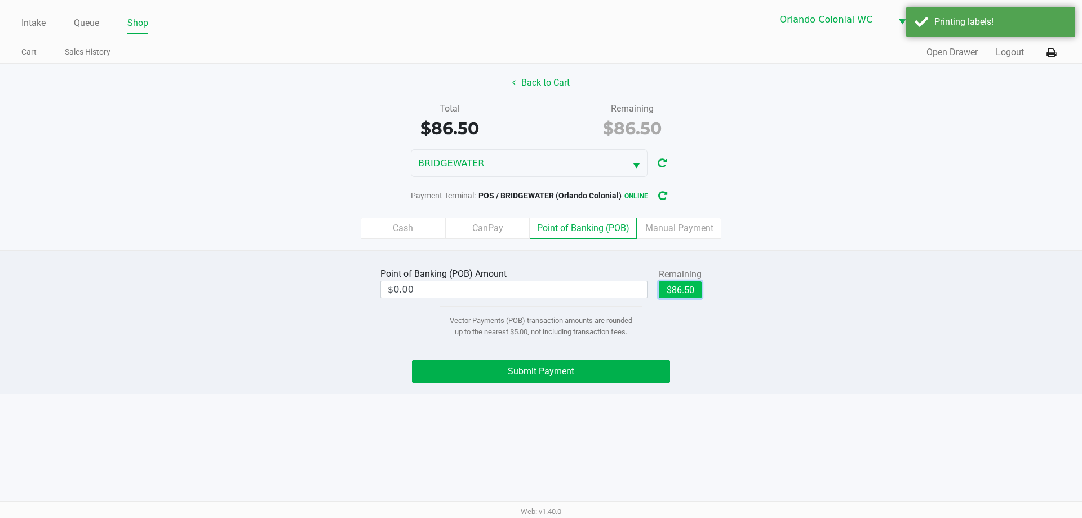
click at [697, 284] on button "$86.50" at bounding box center [680, 289] width 43 height 17
type input "$86.50"
click at [644, 370] on button "Submit Payment" at bounding box center [541, 371] width 258 height 23
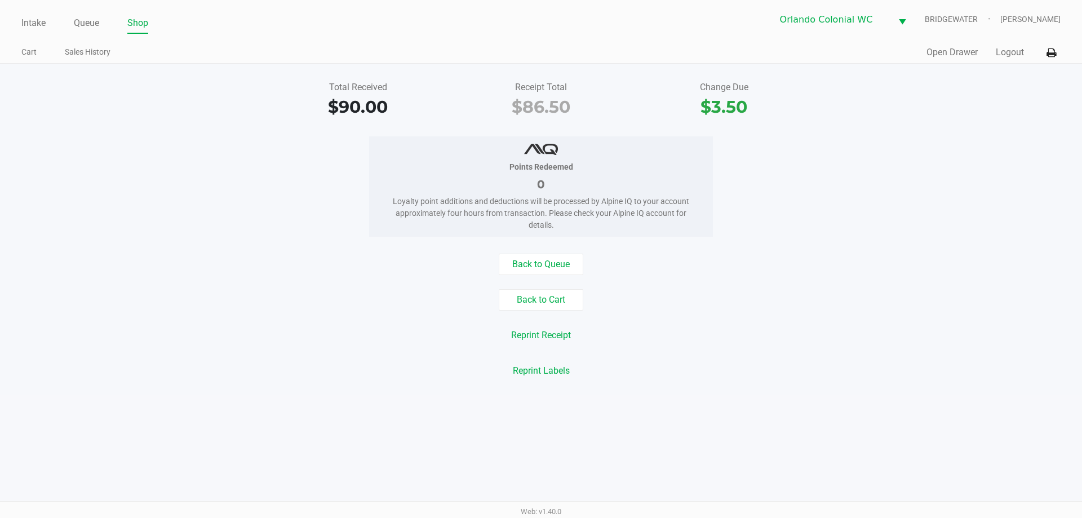
click at [550, 243] on div "Total Received $90.00 Receipt Total $86.50 Change Due $3.50 Points Redeemed 0 L…" at bounding box center [541, 229] width 1082 height 331
click at [552, 260] on button "Back to Queue" at bounding box center [541, 264] width 85 height 21
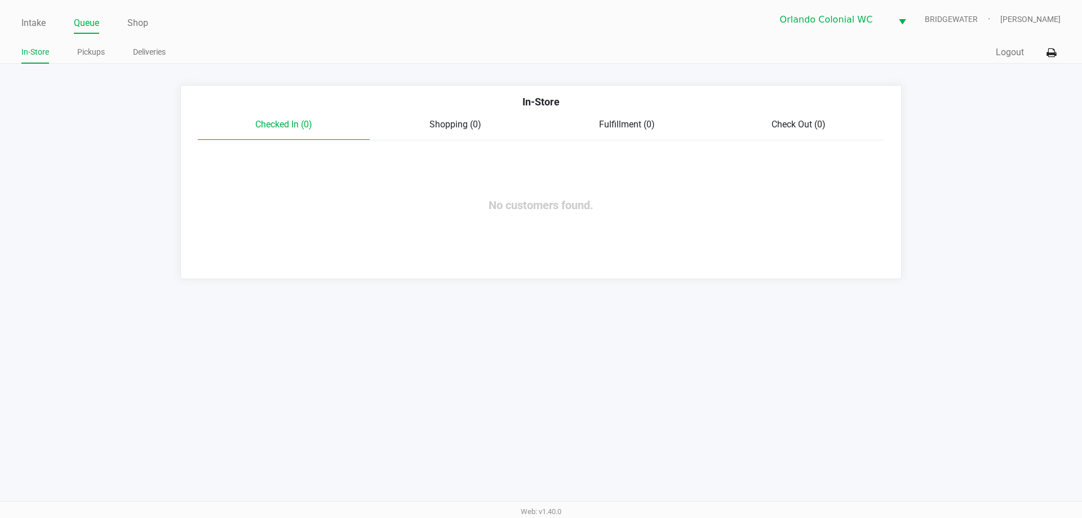
click at [33, 26] on link "Intake" at bounding box center [33, 23] width 24 height 16
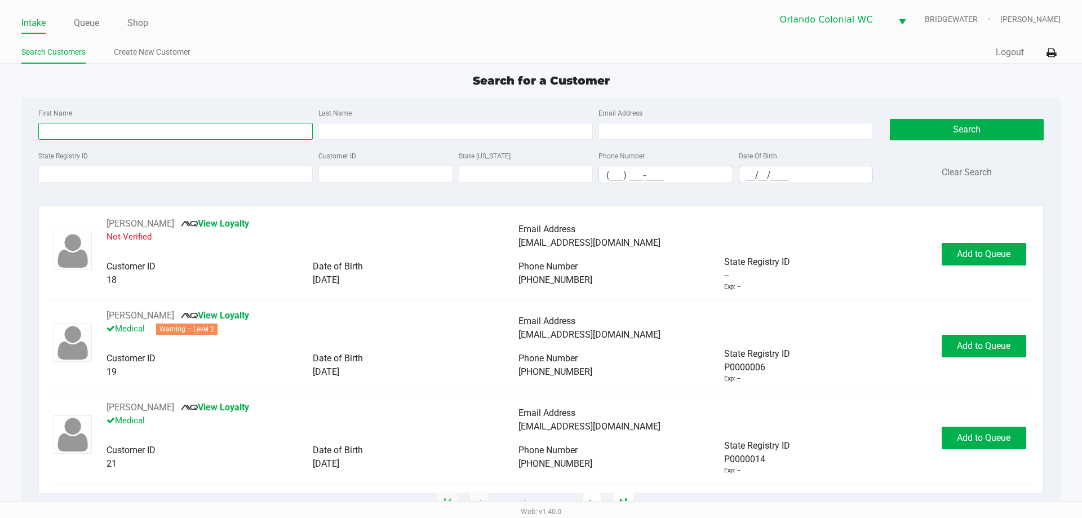
click at [165, 130] on input "First Name" at bounding box center [175, 131] width 274 height 17
type input "[PERSON_NAME]"
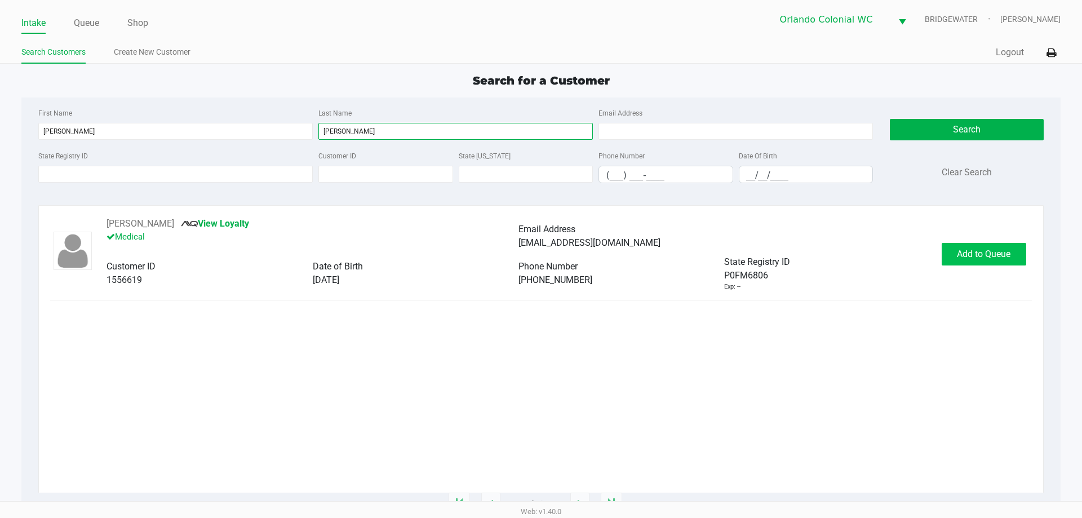
type input "[PERSON_NAME]"
click at [973, 244] on button "Add to Queue" at bounding box center [983, 254] width 85 height 23
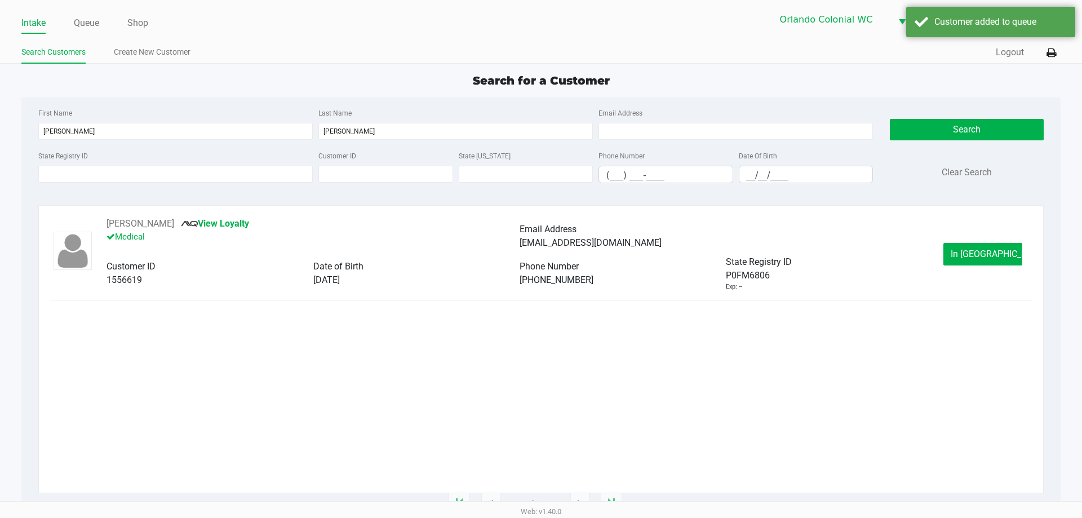
click at [963, 261] on button "In [GEOGRAPHIC_DATA]" at bounding box center [982, 254] width 79 height 23
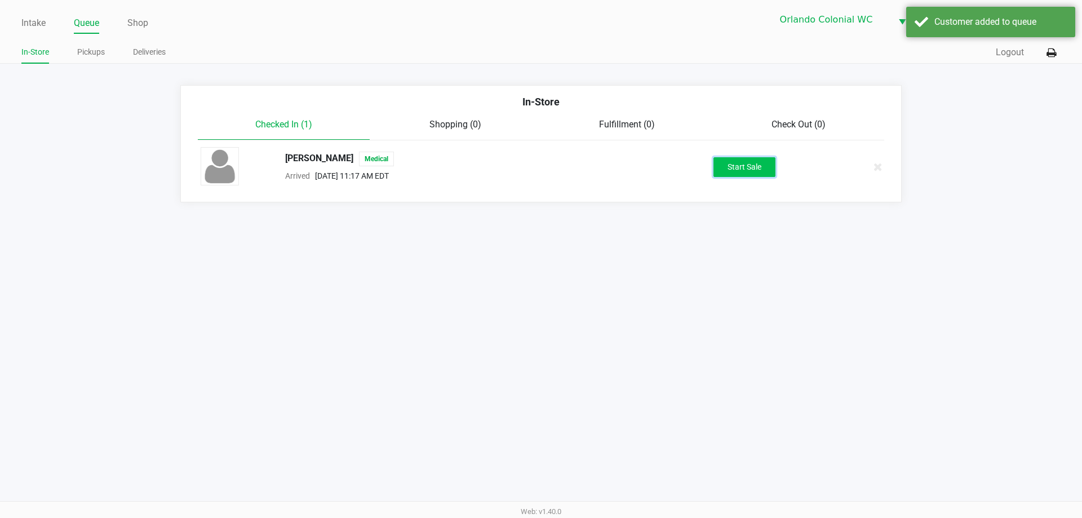
click at [742, 170] on button "Start Sale" at bounding box center [744, 167] width 62 height 20
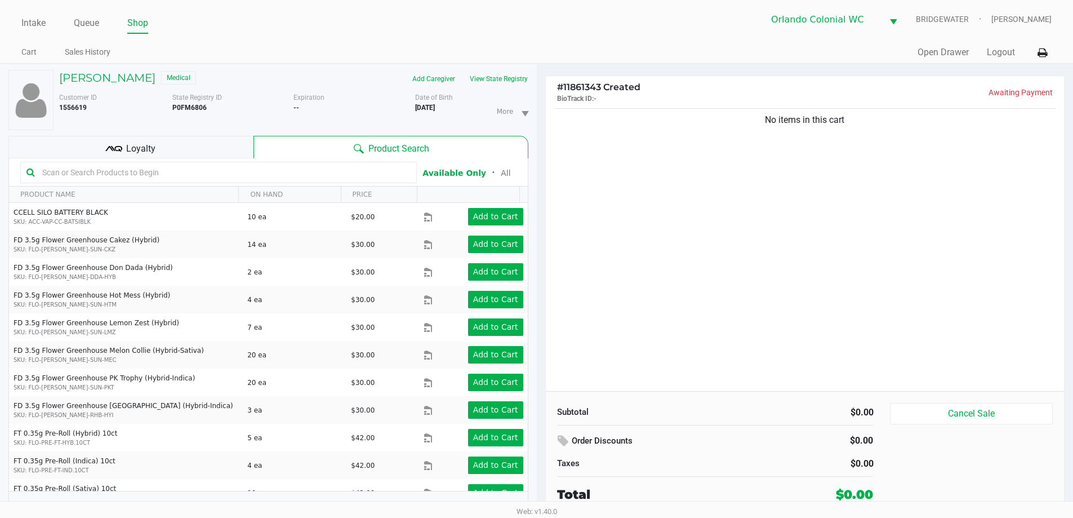
click at [155, 142] on div "Loyalty" at bounding box center [130, 147] width 245 height 23
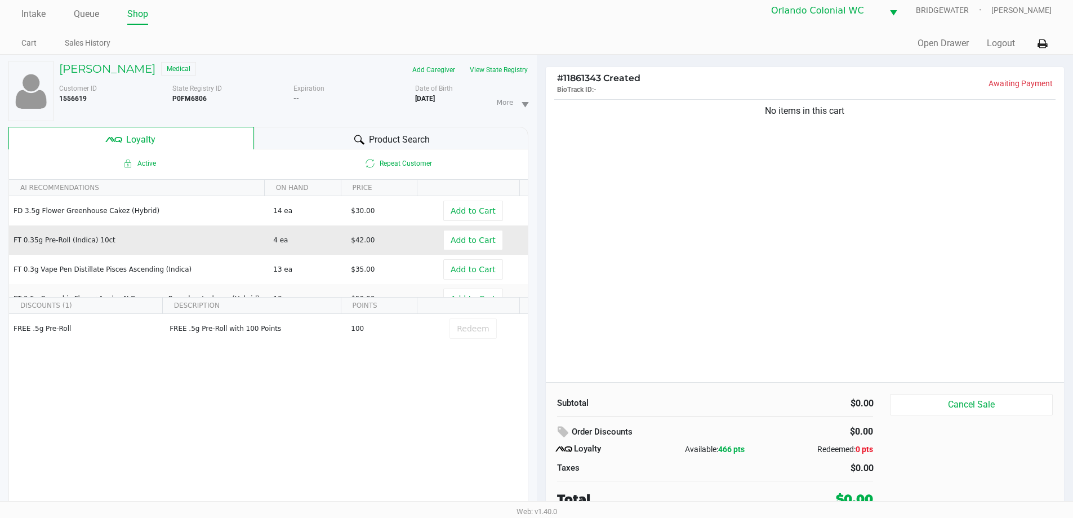
scroll to position [12, 0]
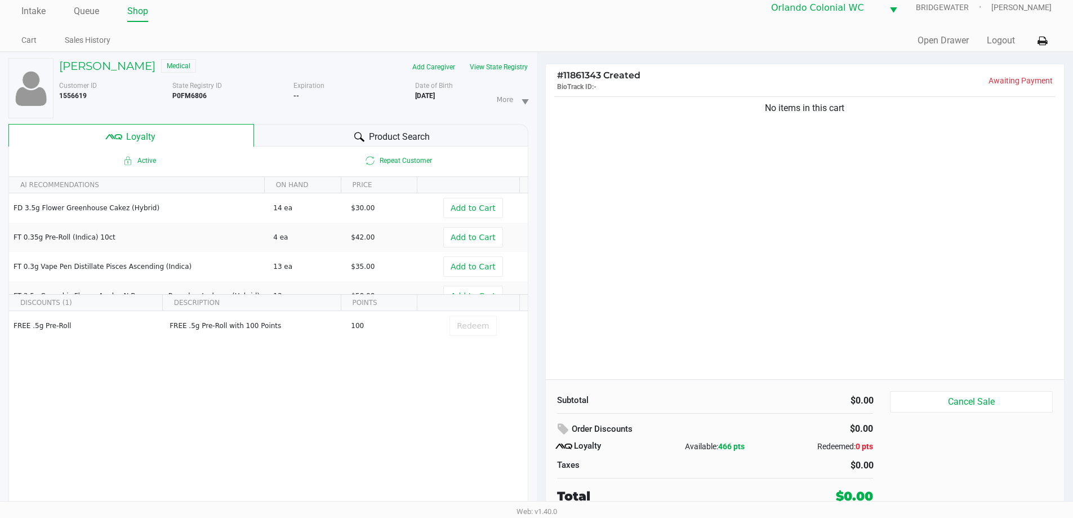
click at [375, 141] on span "Product Search" at bounding box center [399, 137] width 61 height 14
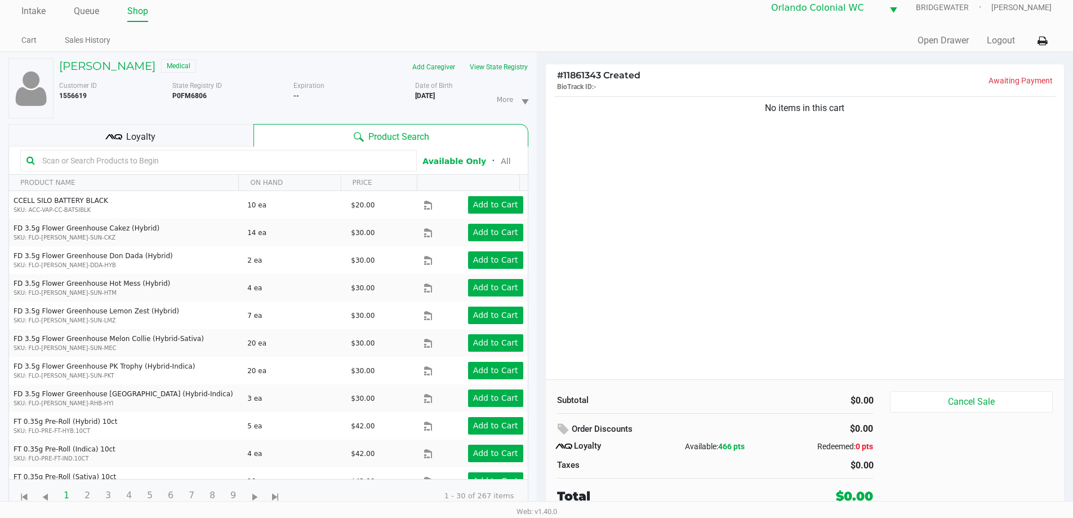
click at [173, 140] on div "Loyalty" at bounding box center [130, 135] width 245 height 23
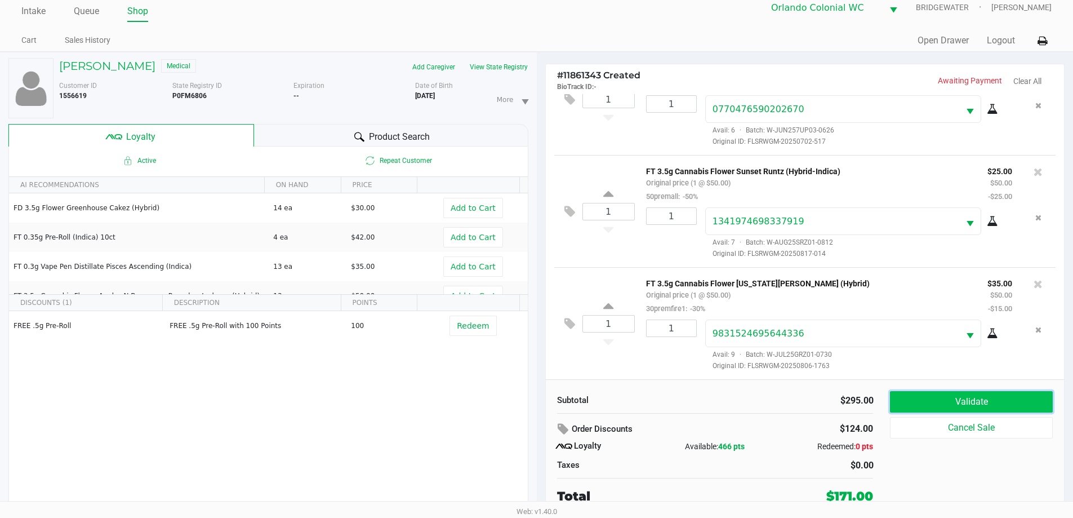
click at [929, 397] on button "Validate" at bounding box center [971, 401] width 162 height 21
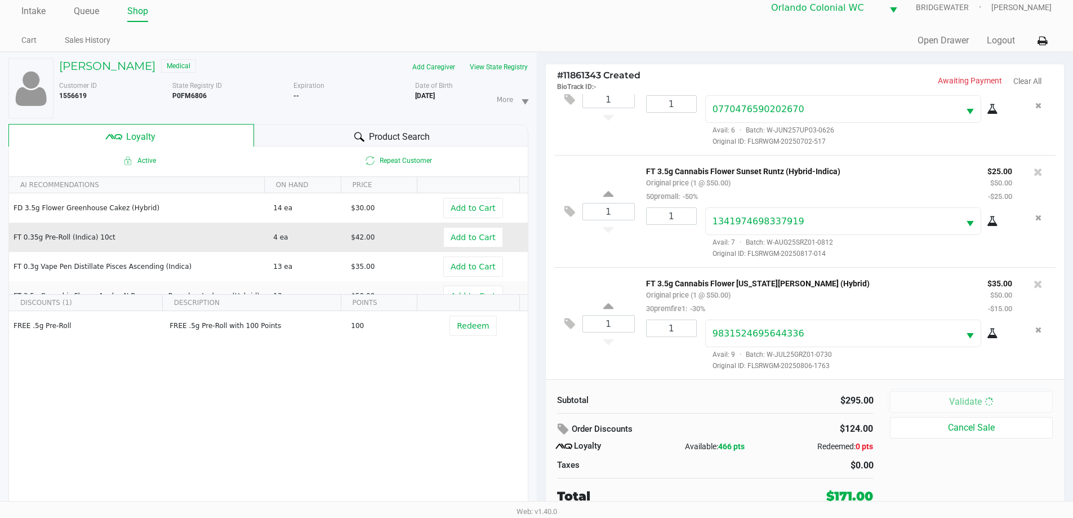
scroll to position [0, 0]
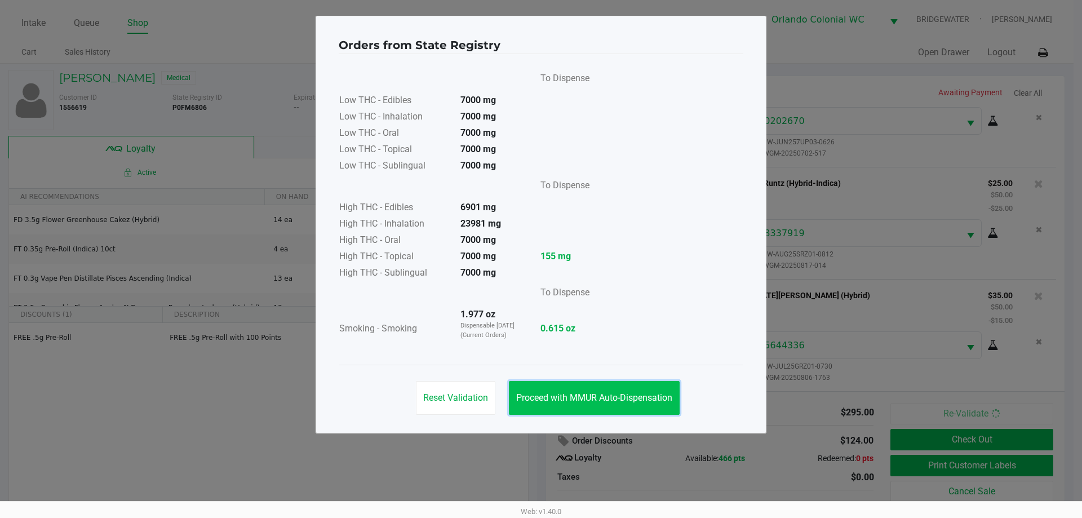
click at [592, 403] on button "Proceed with MMUR Auto-Dispensation" at bounding box center [594, 398] width 171 height 34
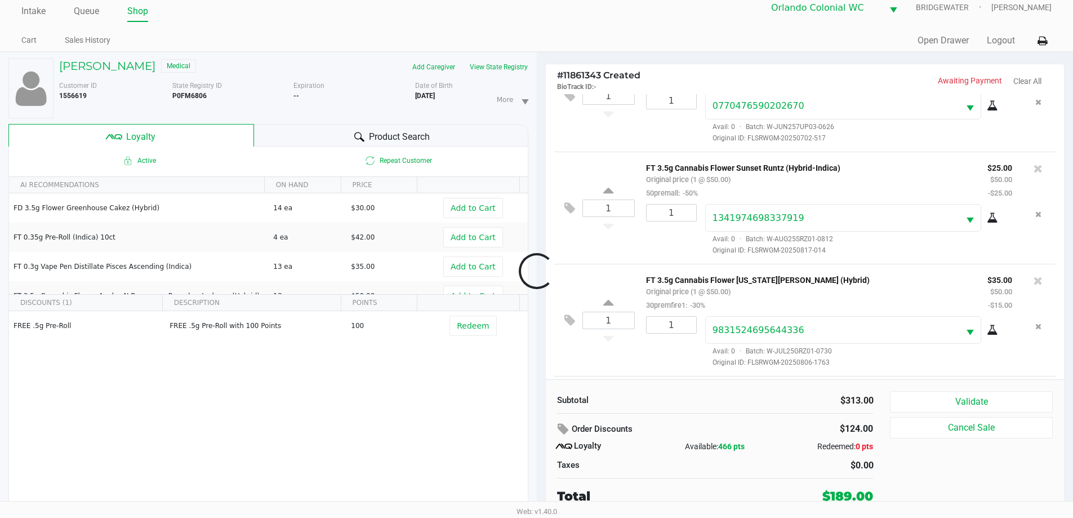
scroll to position [490, 0]
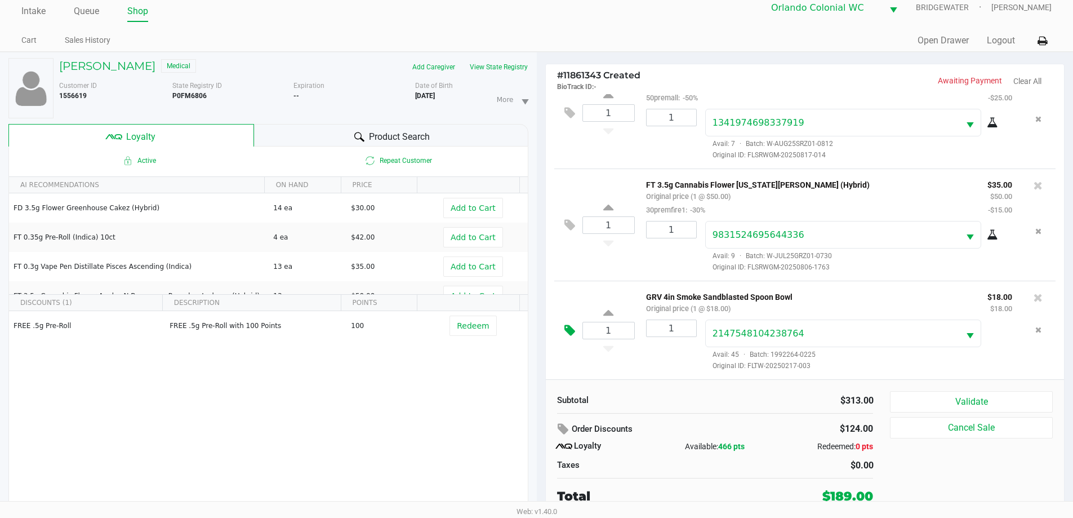
click at [566, 331] on icon at bounding box center [570, 330] width 11 height 13
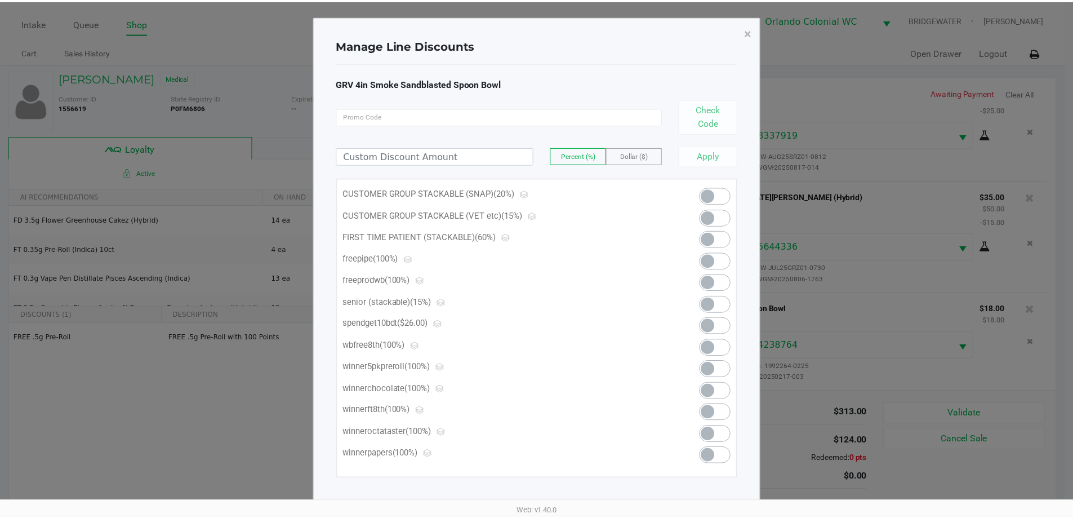
scroll to position [2, 0]
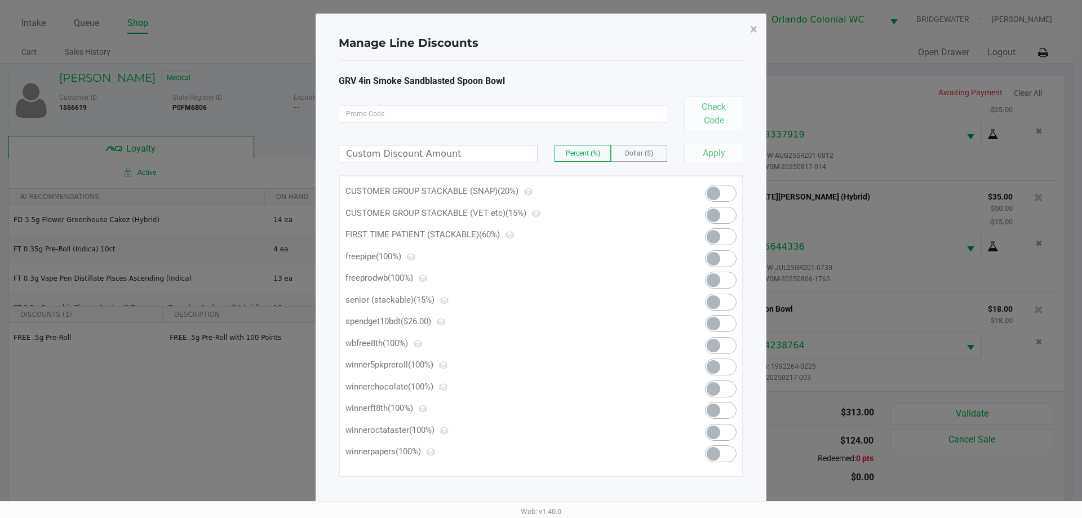
click at [713, 256] on span at bounding box center [713, 259] width 14 height 14
click at [751, 30] on span "×" at bounding box center [753, 29] width 7 height 16
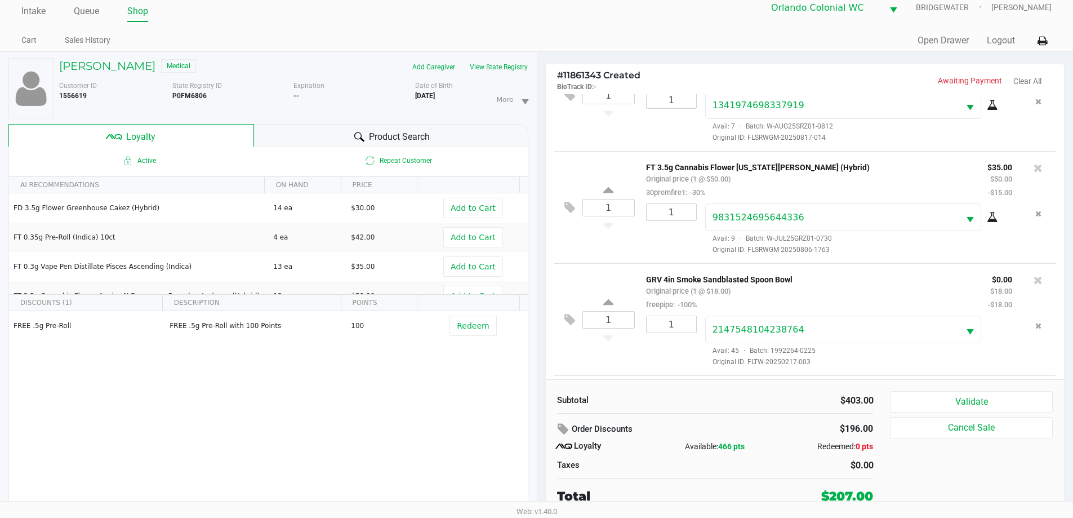
scroll to position [616, 0]
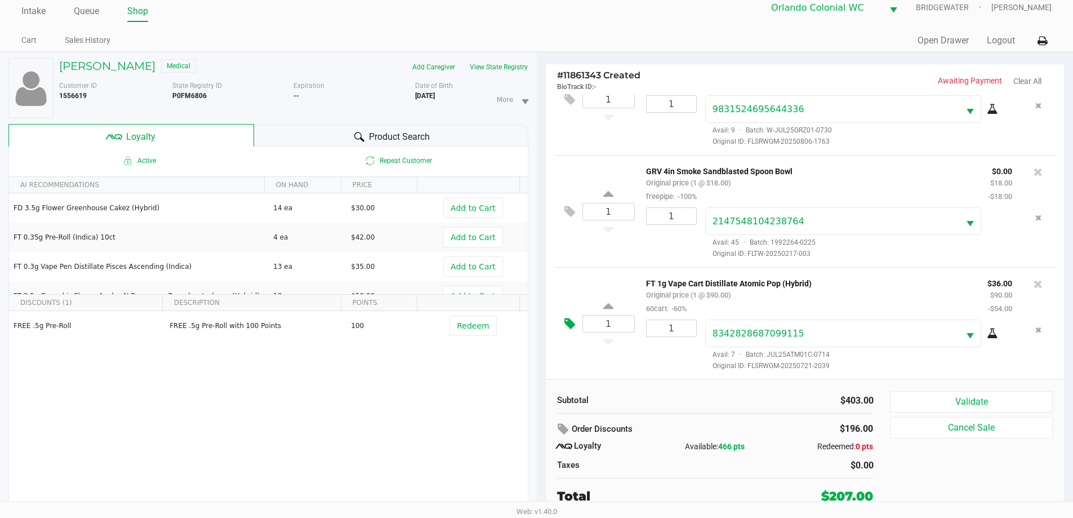
click at [571, 315] on button at bounding box center [573, 323] width 20 height 27
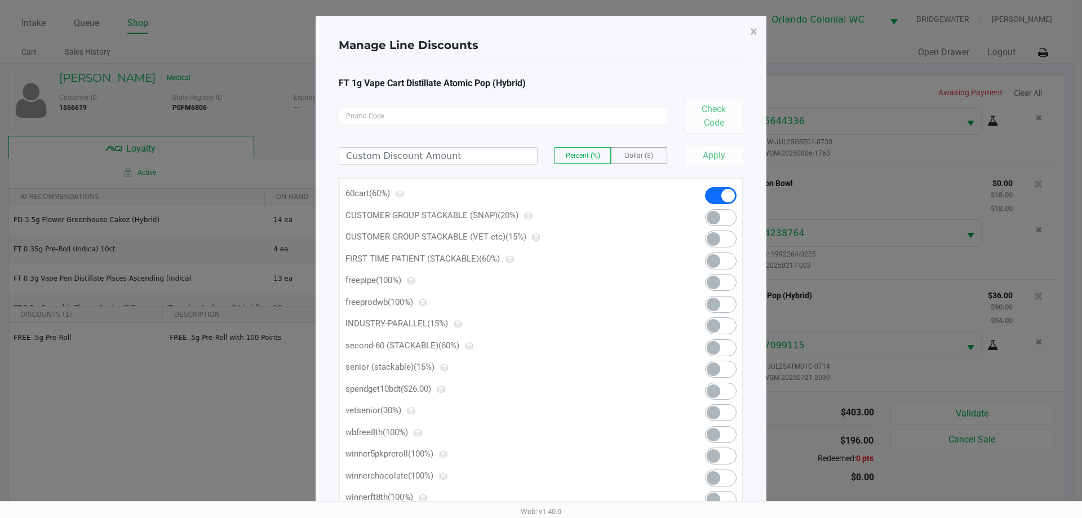
click at [714, 384] on span at bounding box center [713, 391] width 14 height 14
click at [753, 35] on span "×" at bounding box center [753, 32] width 7 height 16
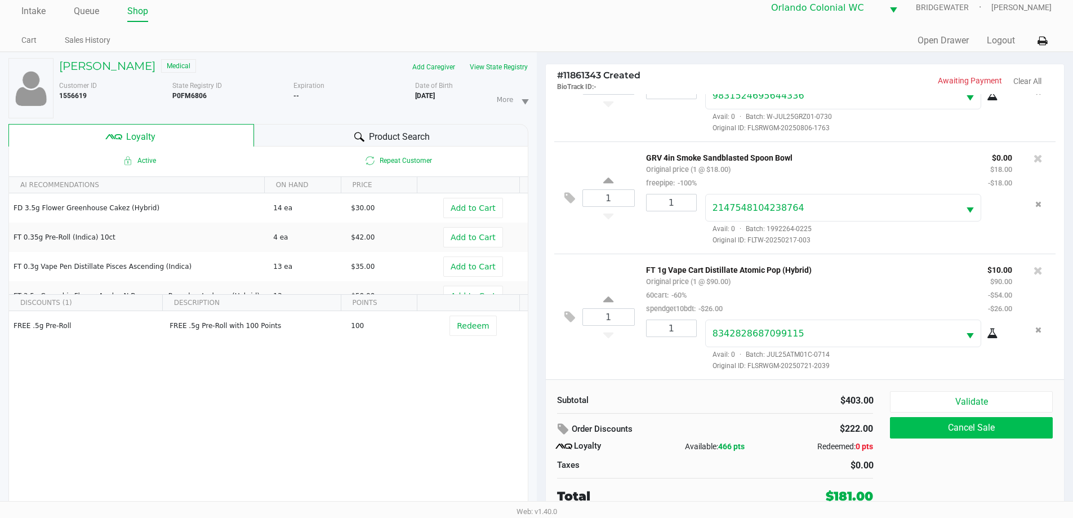
scroll to position [630, 0]
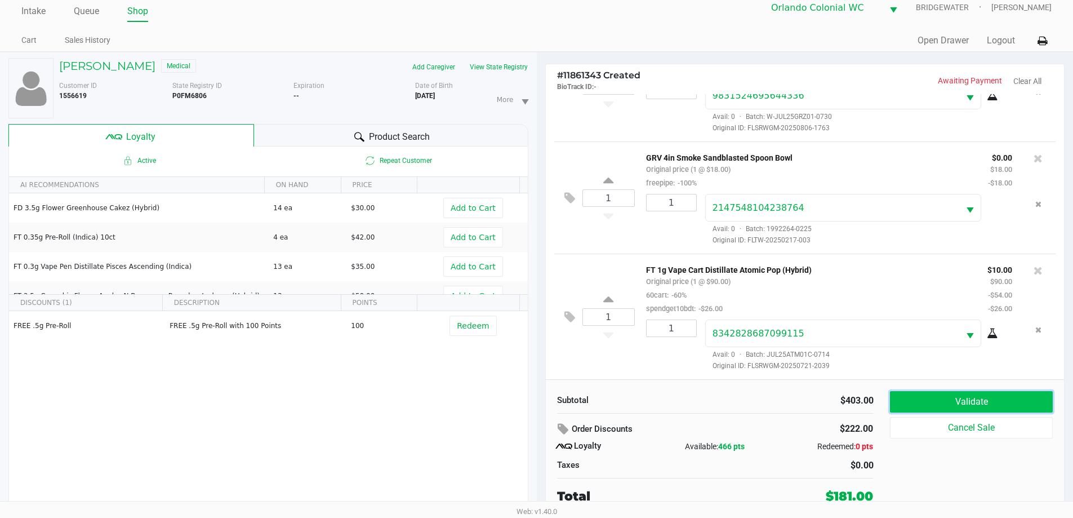
click at [988, 401] on button "Validate" at bounding box center [971, 401] width 162 height 21
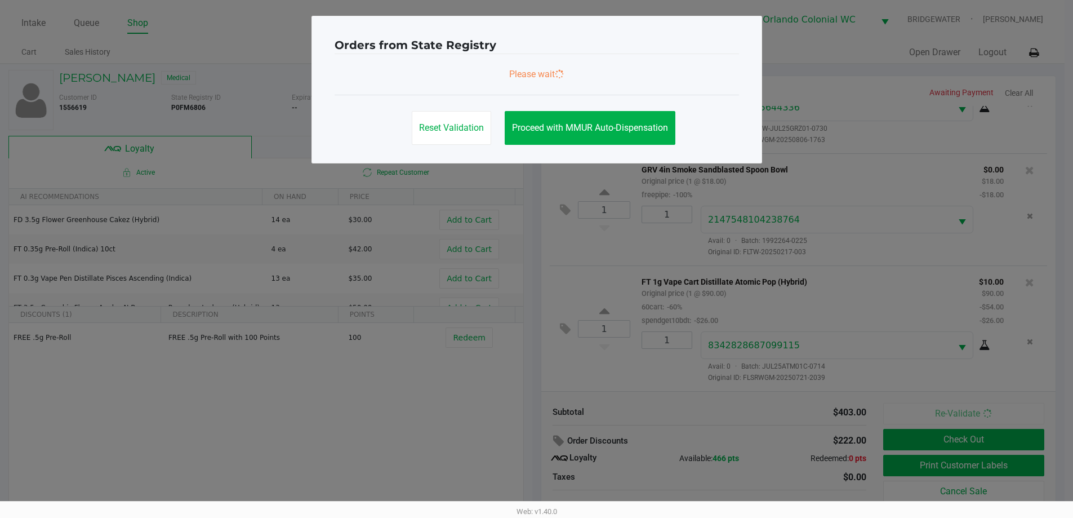
scroll to position [0, 0]
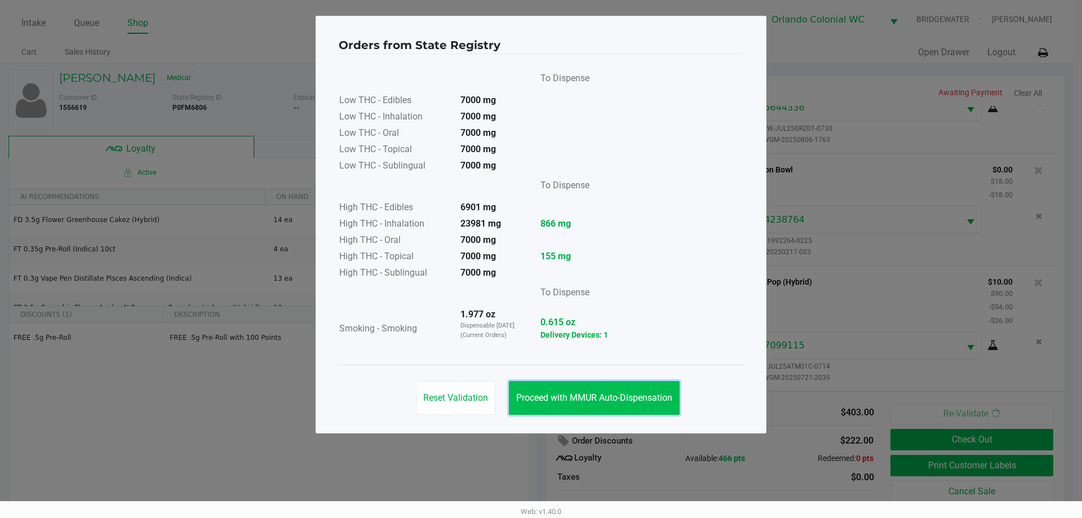
drag, startPoint x: 617, startPoint y: 388, endPoint x: 874, endPoint y: 467, distance: 268.7
click at [617, 389] on button "Proceed with MMUR Auto-Dispensation" at bounding box center [594, 398] width 171 height 34
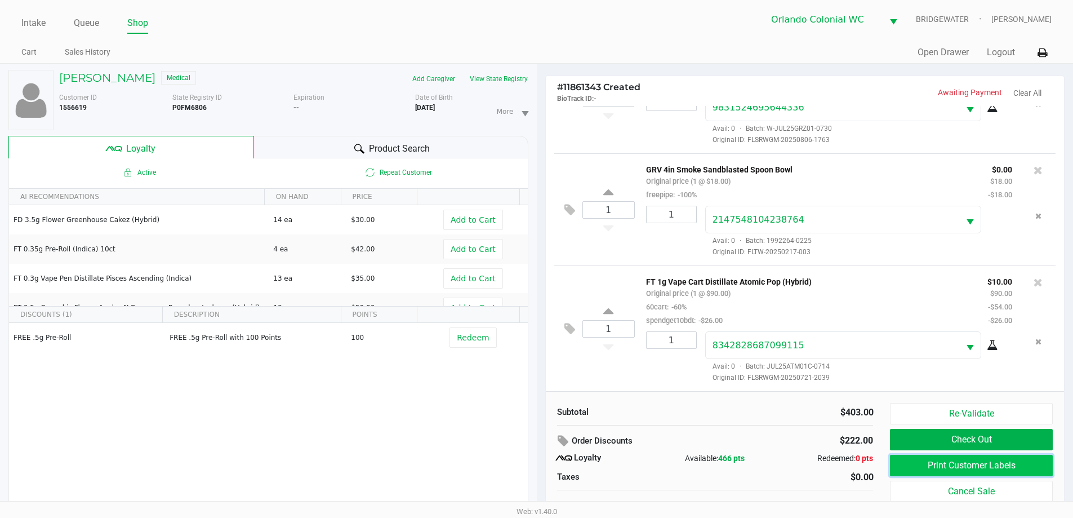
click at [954, 463] on button "Print Customer Labels" at bounding box center [971, 465] width 162 height 21
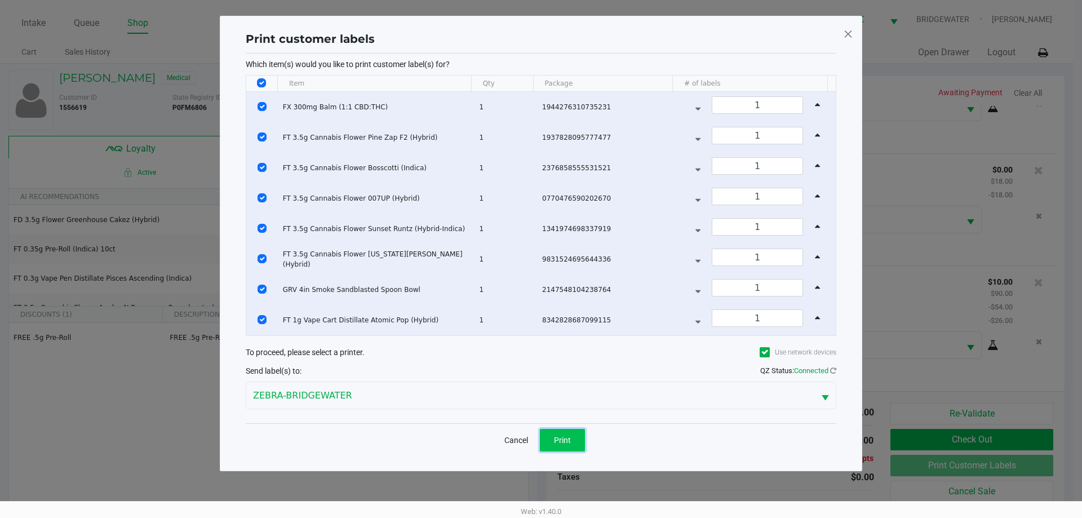
click at [572, 443] on button "Print" at bounding box center [562, 440] width 45 height 23
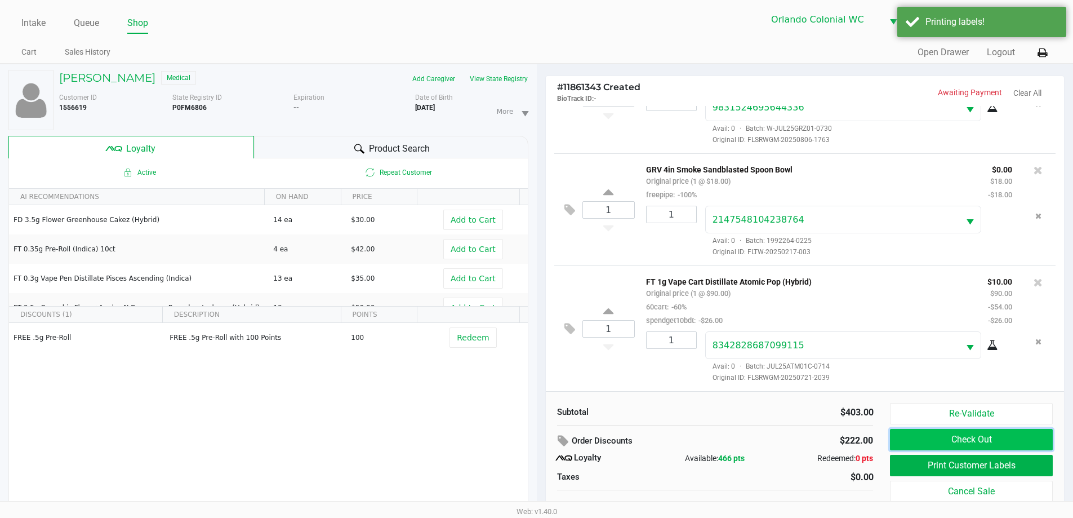
click at [986, 438] on button "Check Out" at bounding box center [971, 439] width 162 height 21
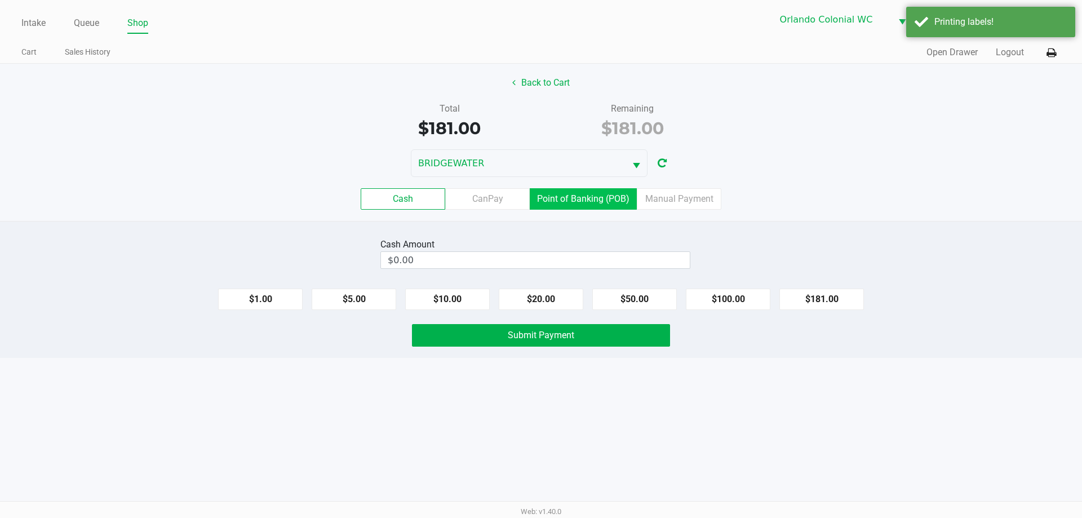
click at [565, 202] on label "Point of Banking (POB)" at bounding box center [583, 198] width 107 height 21
click at [0, 0] on 7 "Point of Banking (POB)" at bounding box center [0, 0] width 0 height 0
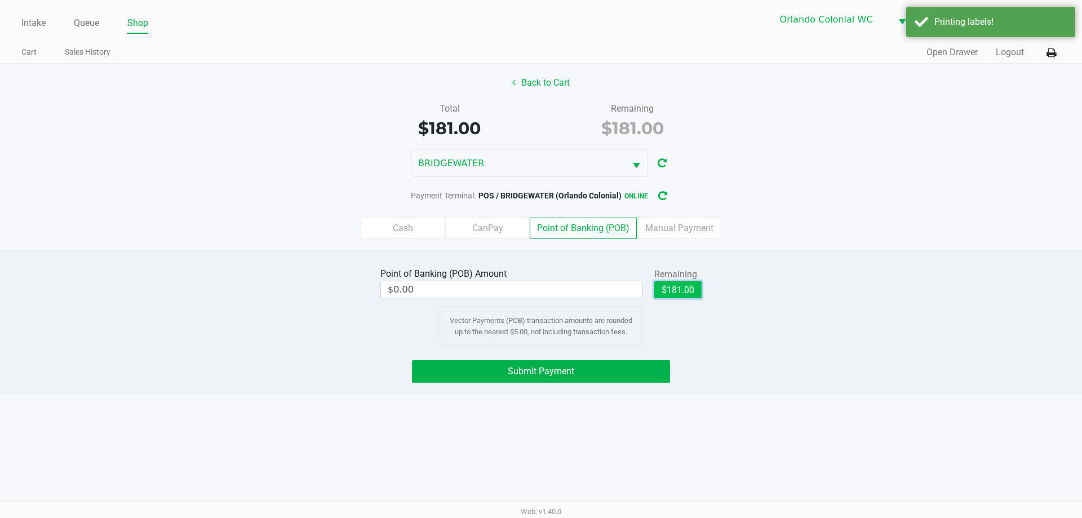
click at [668, 292] on button "$181.00" at bounding box center [677, 289] width 47 height 17
type input "$181.00"
click at [620, 365] on button "Submit Payment" at bounding box center [541, 371] width 258 height 23
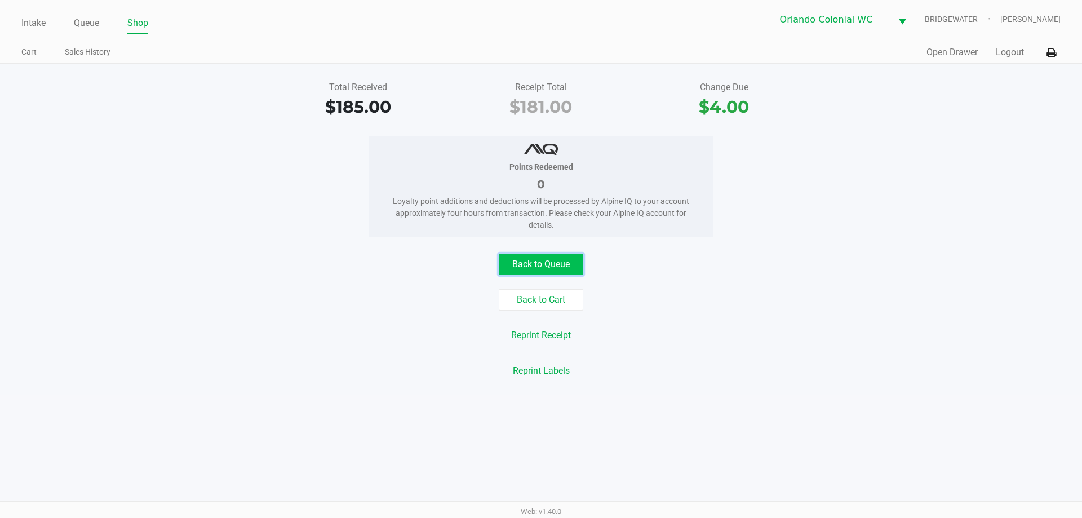
click at [560, 258] on button "Back to Queue" at bounding box center [541, 264] width 85 height 21
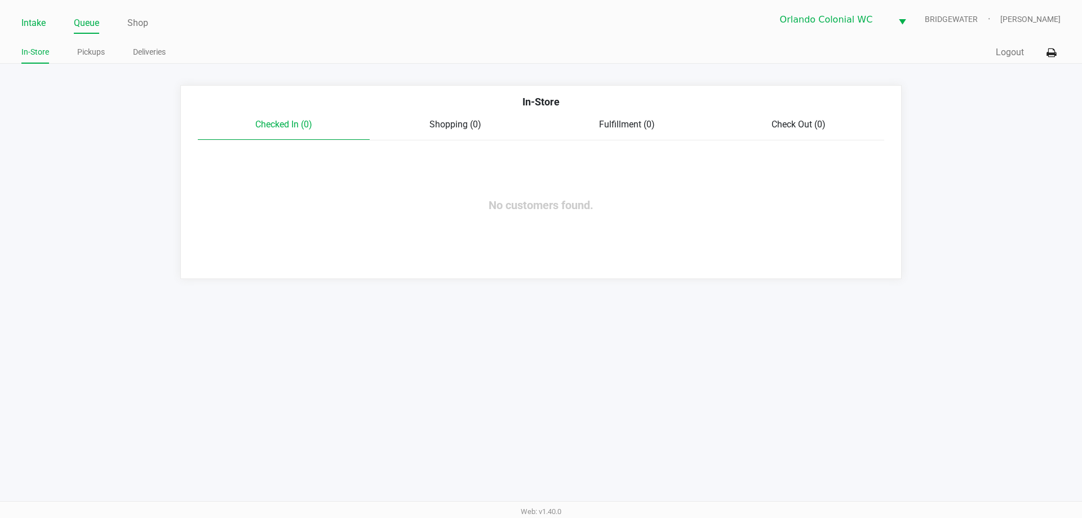
click at [41, 17] on link "Intake" at bounding box center [33, 23] width 24 height 16
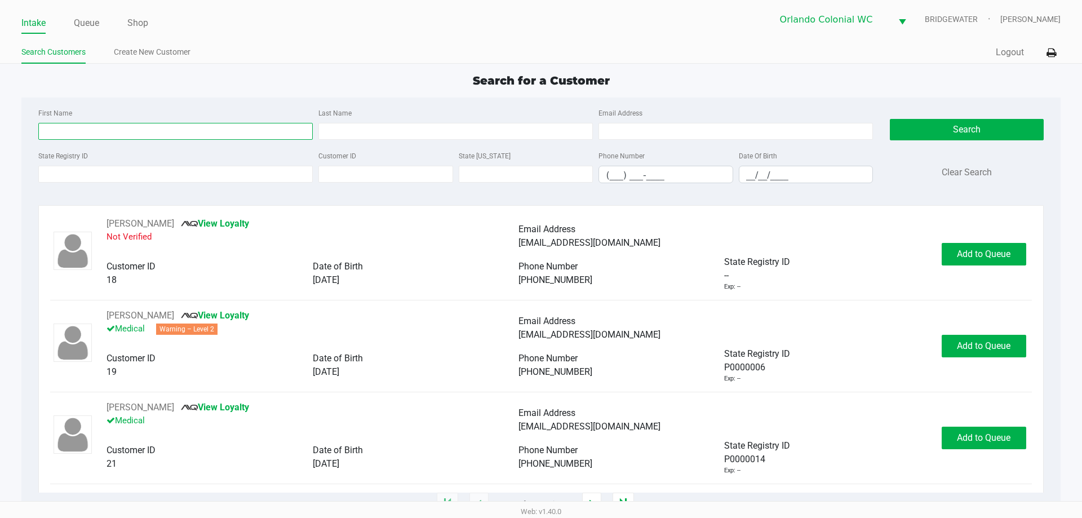
click at [91, 128] on input "First Name" at bounding box center [175, 131] width 274 height 17
type input "[PERSON_NAME]"
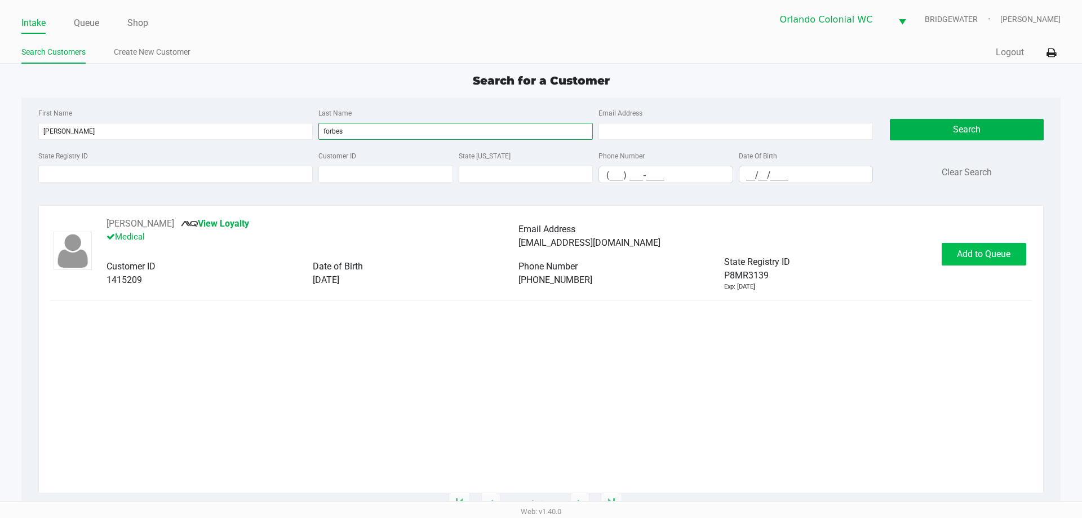
type input "forbes"
click at [999, 251] on span "Add to Queue" at bounding box center [984, 253] width 54 height 11
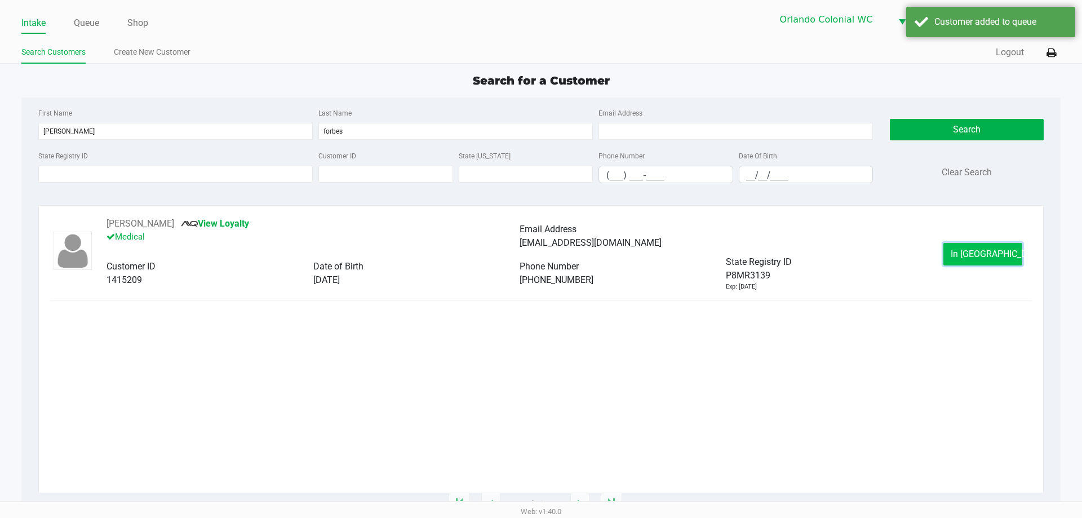
click at [963, 251] on button "In [GEOGRAPHIC_DATA]" at bounding box center [982, 254] width 79 height 23
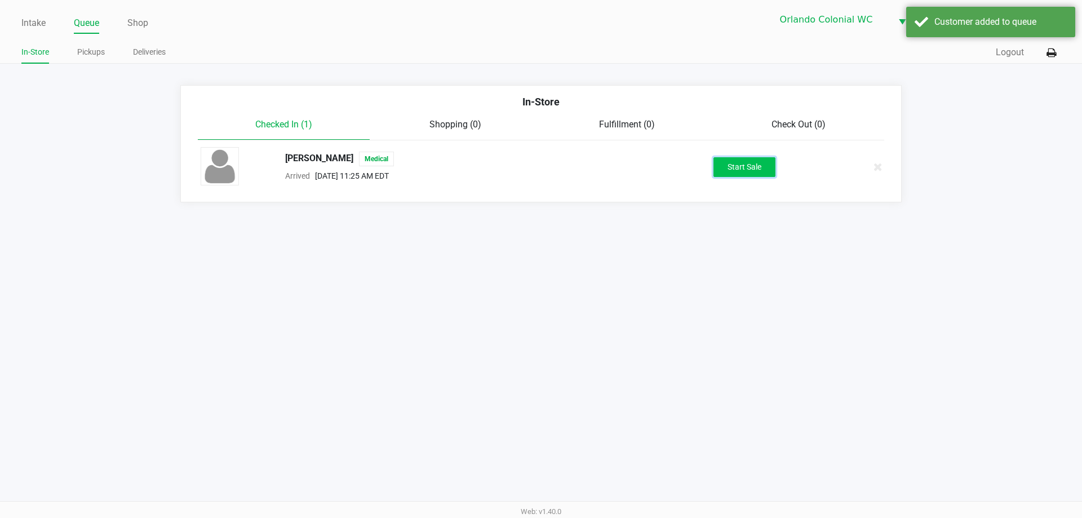
click at [758, 176] on button "Start Sale" at bounding box center [744, 167] width 62 height 20
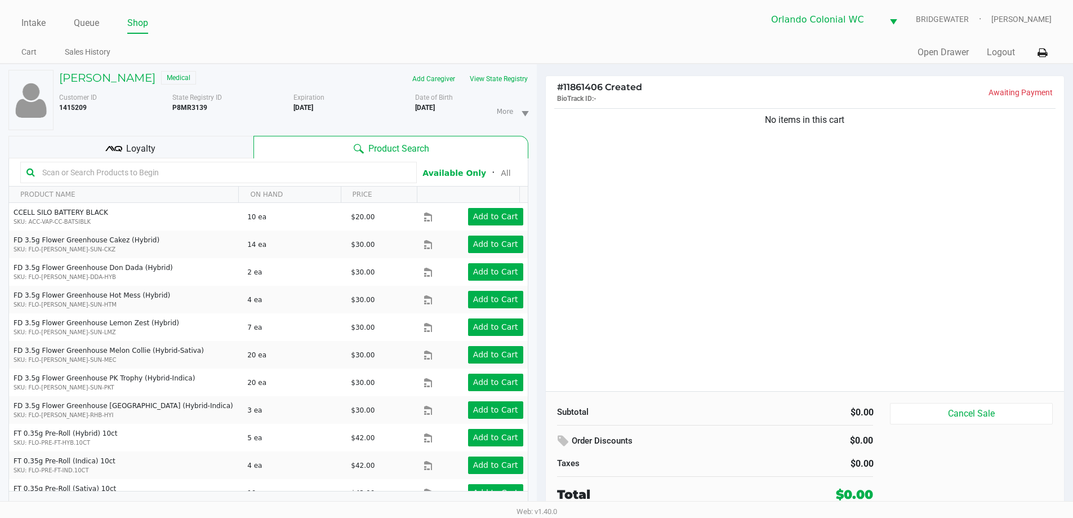
drag, startPoint x: 131, startPoint y: 158, endPoint x: 140, endPoint y: 157, distance: 8.5
click at [134, 158] on div "Loyalty" at bounding box center [130, 147] width 245 height 23
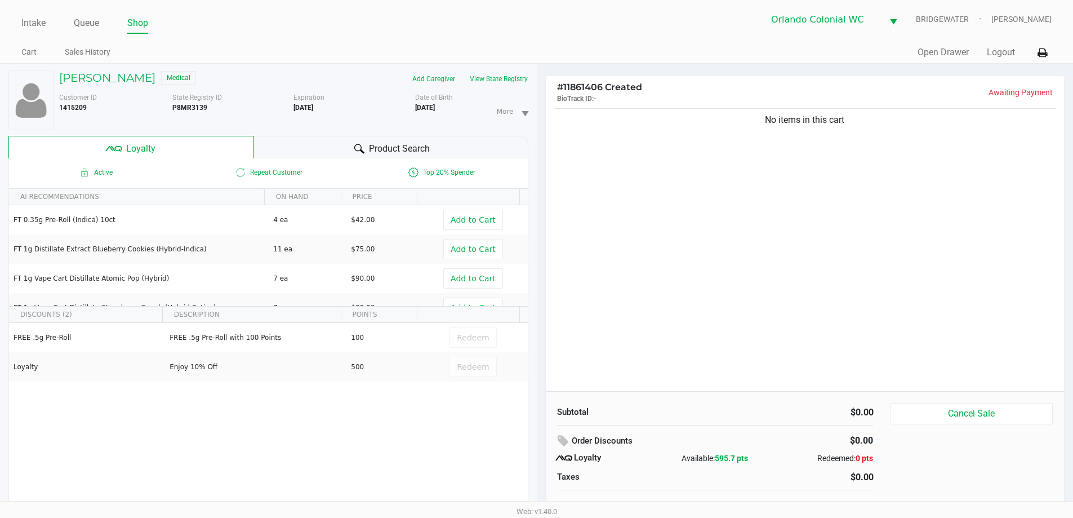
click at [357, 143] on div at bounding box center [360, 149] width 14 height 14
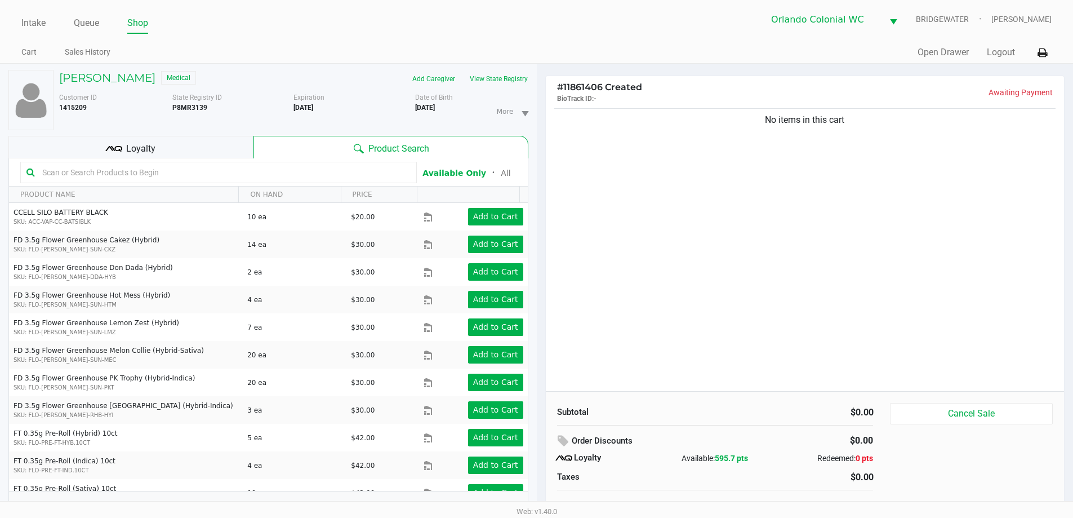
click at [213, 139] on div "Loyalty" at bounding box center [130, 147] width 245 height 23
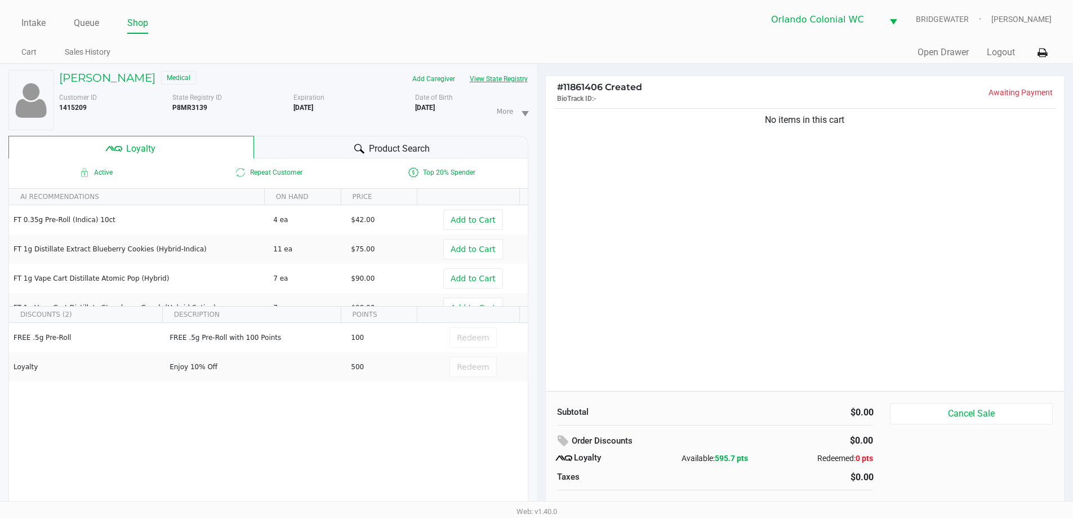
click at [475, 79] on button "View State Registry" at bounding box center [496, 79] width 66 height 18
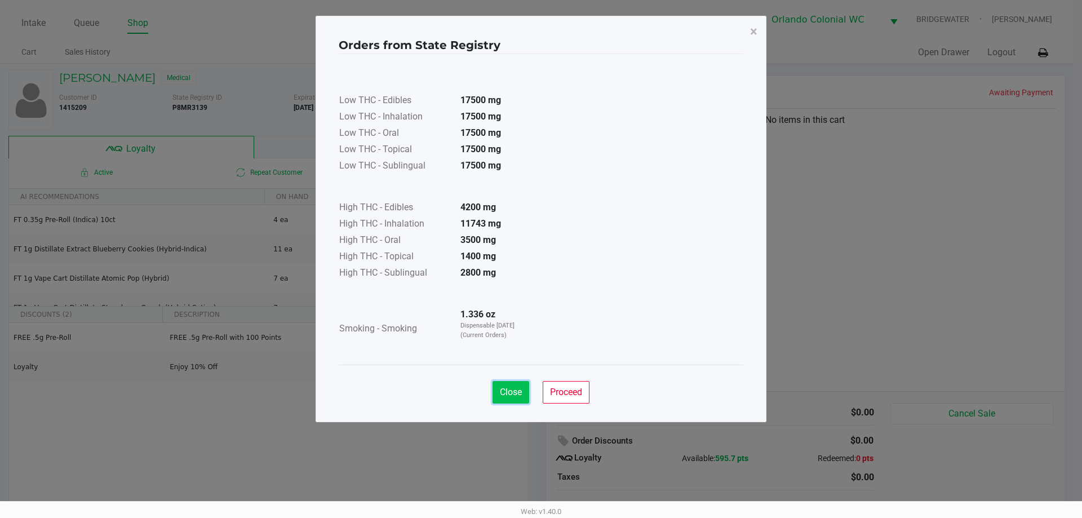
click at [500, 394] on span "Close" at bounding box center [511, 391] width 22 height 11
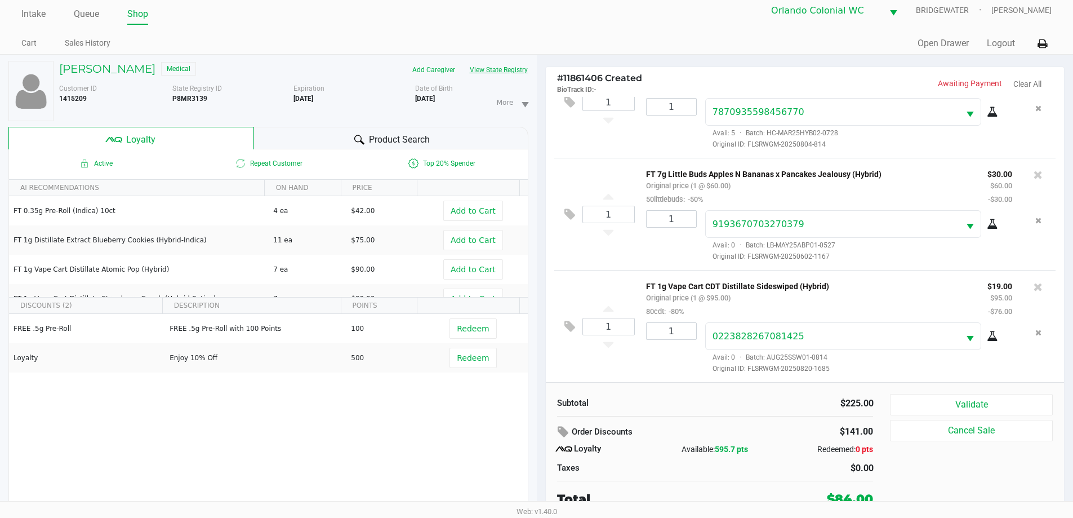
scroll to position [12, 0]
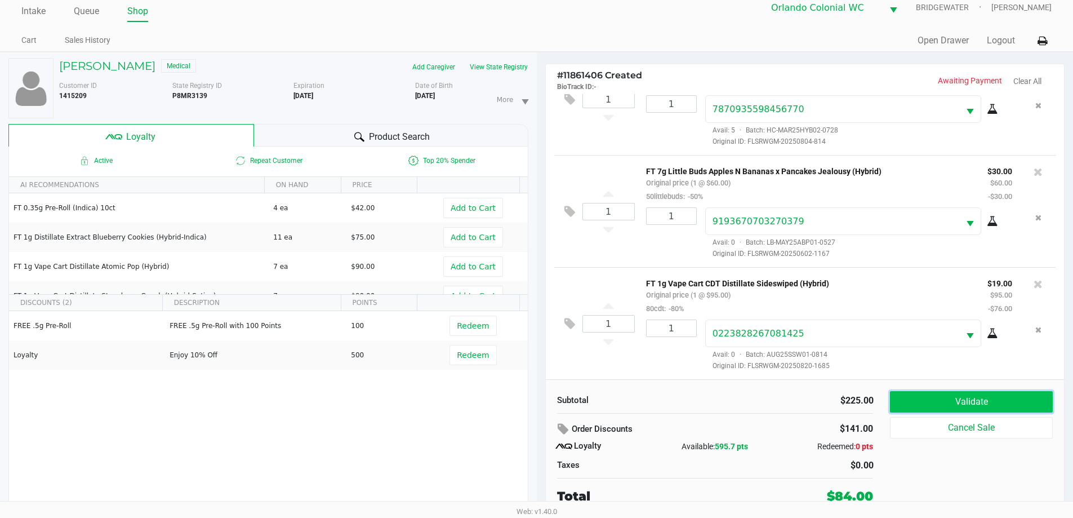
click at [948, 402] on button "Validate" at bounding box center [971, 401] width 162 height 21
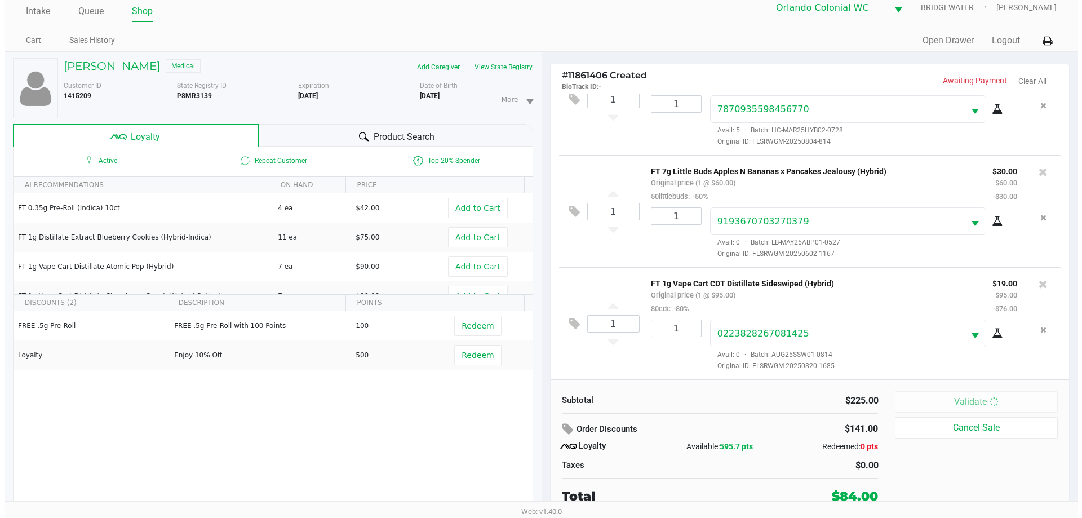
scroll to position [0, 0]
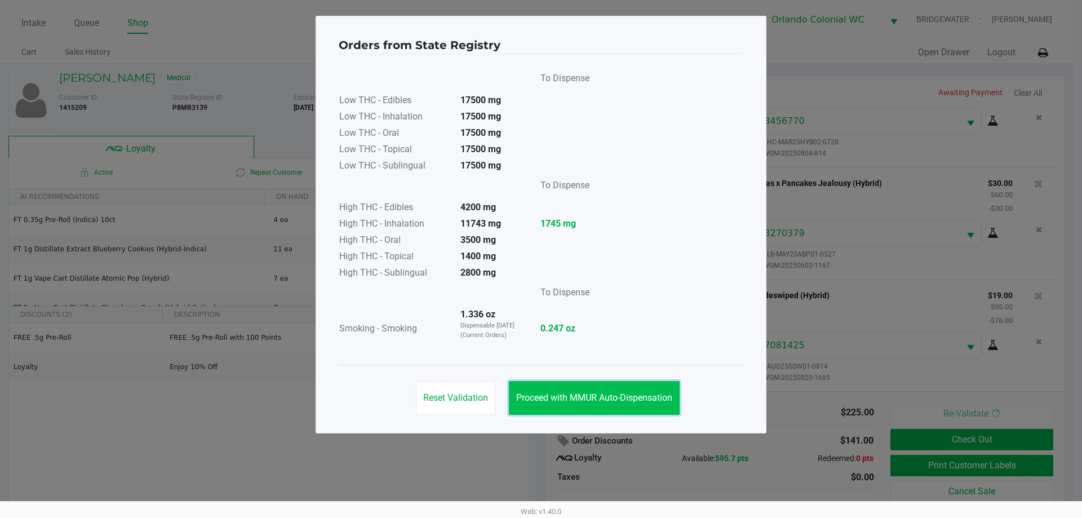
click at [614, 399] on span "Proceed with MMUR Auto-Dispensation" at bounding box center [594, 397] width 156 height 11
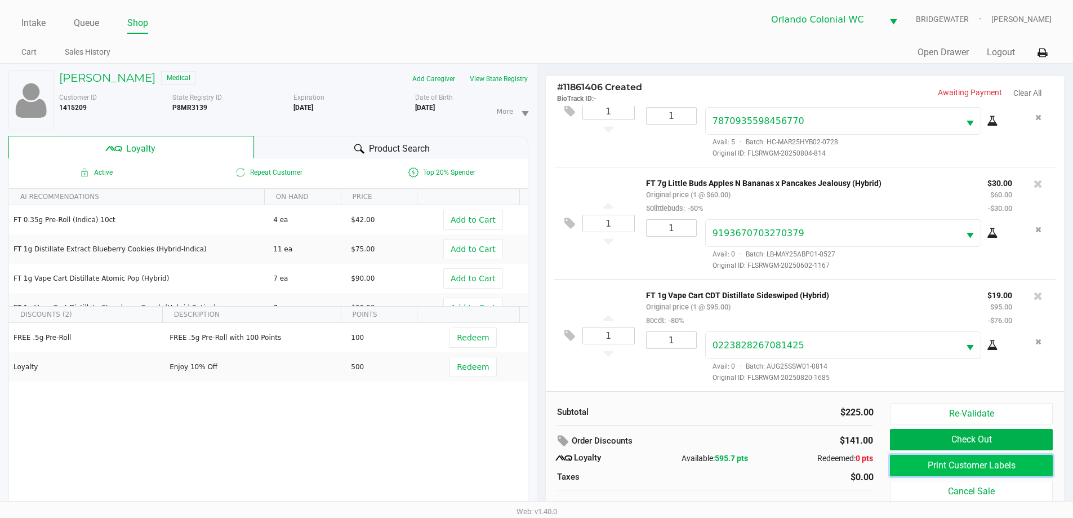
click at [979, 469] on button "Print Customer Labels" at bounding box center [971, 465] width 162 height 21
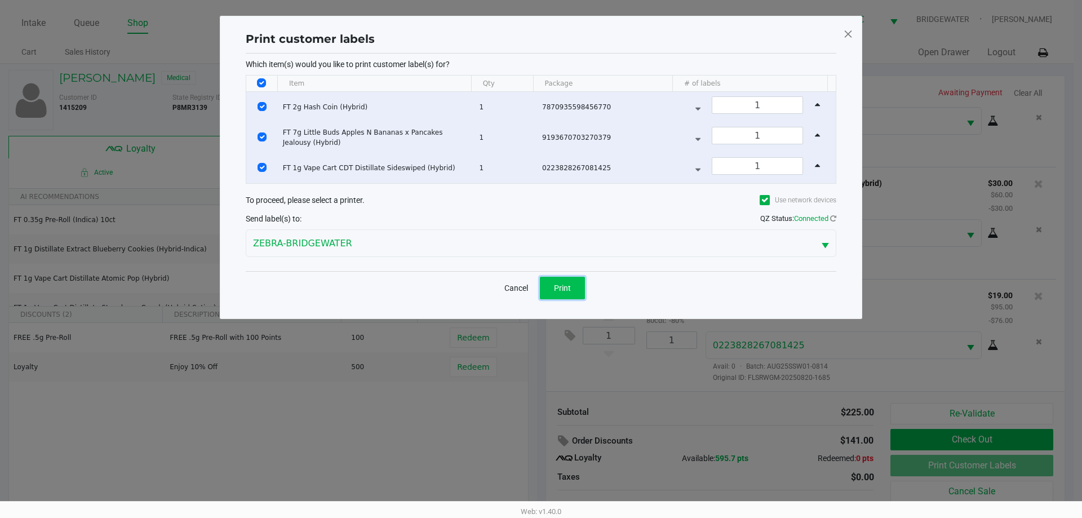
click at [565, 287] on span "Print" at bounding box center [562, 287] width 17 height 9
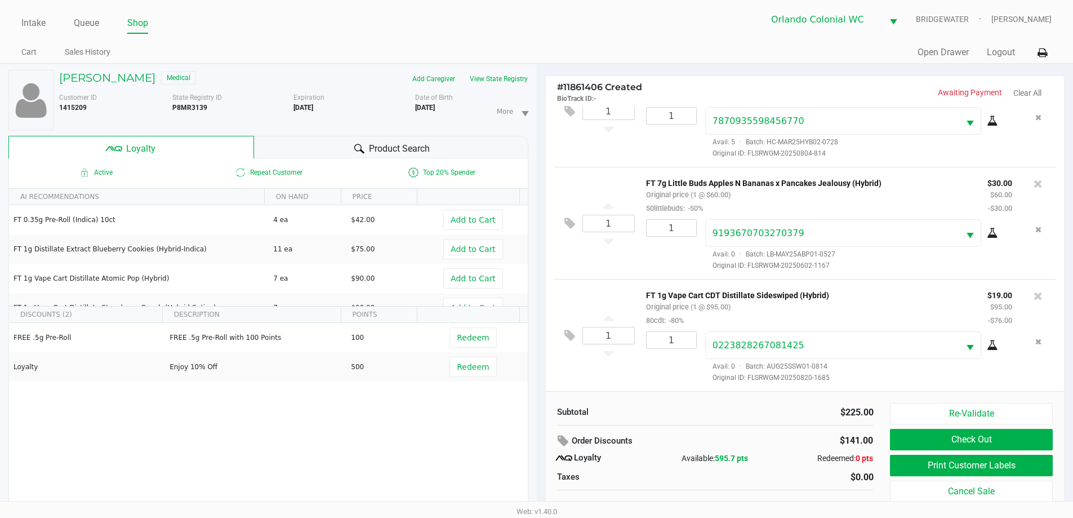
click at [988, 434] on button "Check Out" at bounding box center [971, 439] width 162 height 21
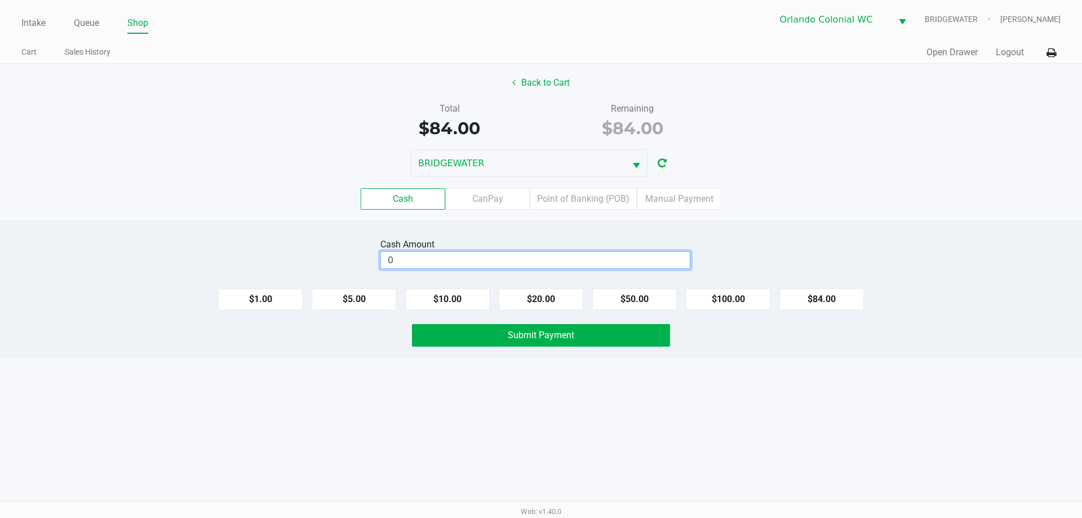
click at [445, 261] on input "0" at bounding box center [535, 260] width 309 height 16
type input "$100.00"
click at [280, 374] on div "Intake Queue Shop Orlando Colonial [PERSON_NAME] [PERSON_NAME] Cart Sales Histo…" at bounding box center [541, 259] width 1082 height 518
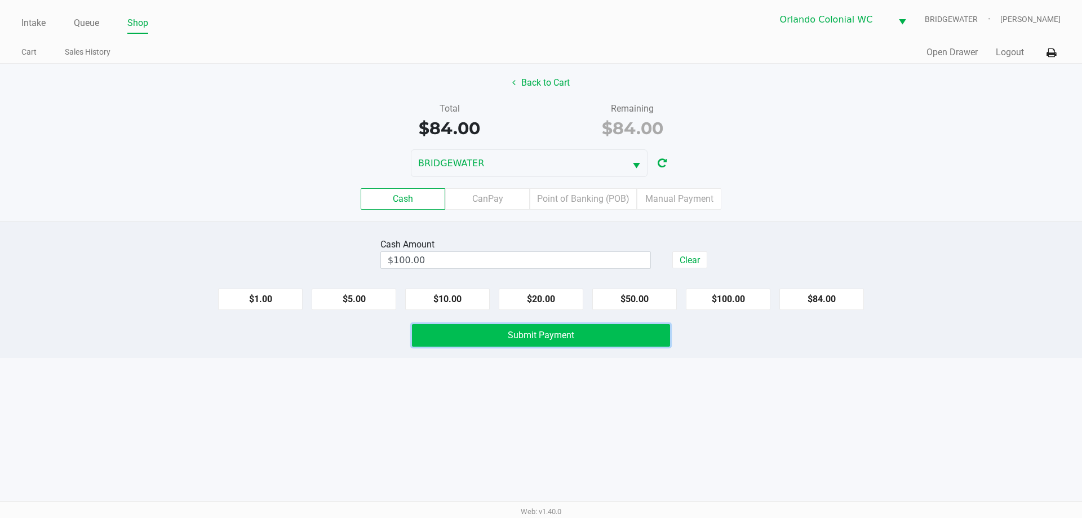
click at [562, 339] on span "Submit Payment" at bounding box center [541, 335] width 66 height 11
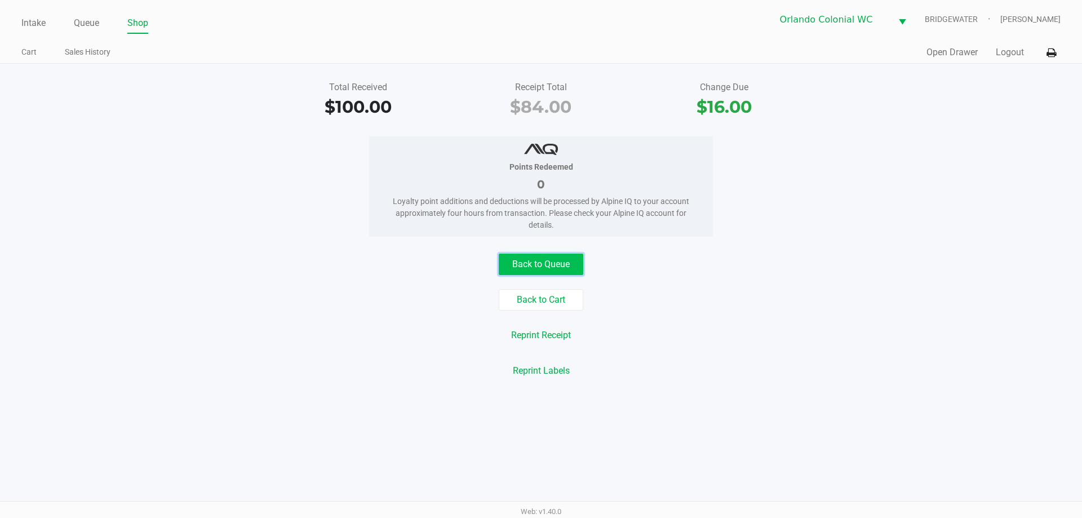
click at [518, 264] on button "Back to Queue" at bounding box center [541, 264] width 85 height 21
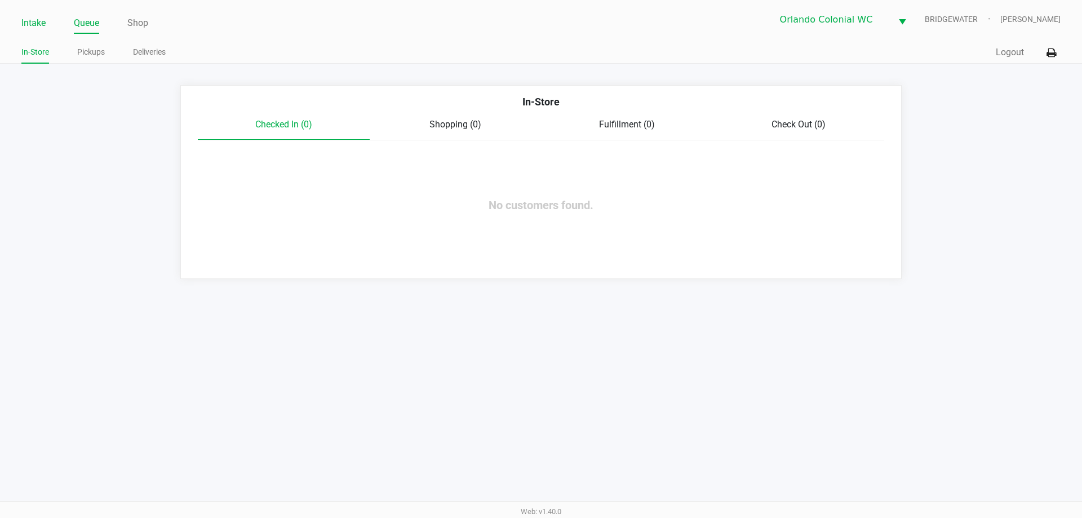
click at [23, 31] on li "Intake" at bounding box center [33, 24] width 24 height 20
click at [23, 23] on link "Intake" at bounding box center [33, 23] width 24 height 16
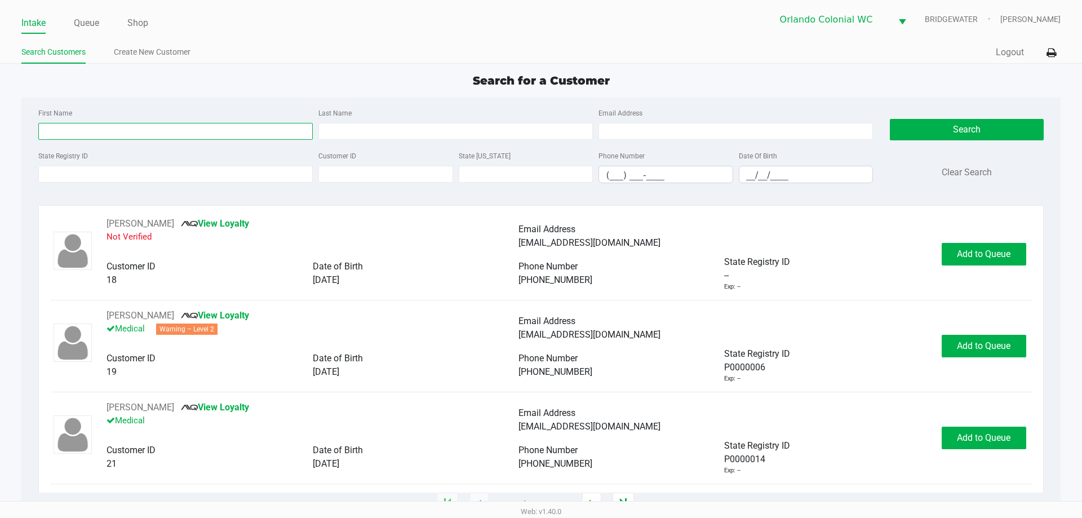
click at [137, 130] on input "First Name" at bounding box center [175, 131] width 274 height 17
type input "[PERSON_NAME]"
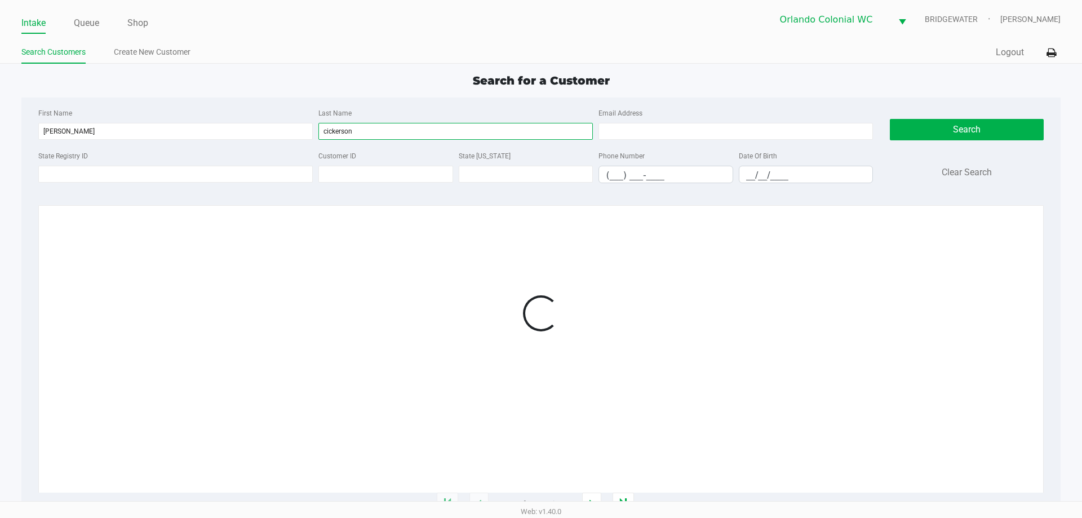
click at [327, 128] on input "cickerson" at bounding box center [455, 131] width 274 height 17
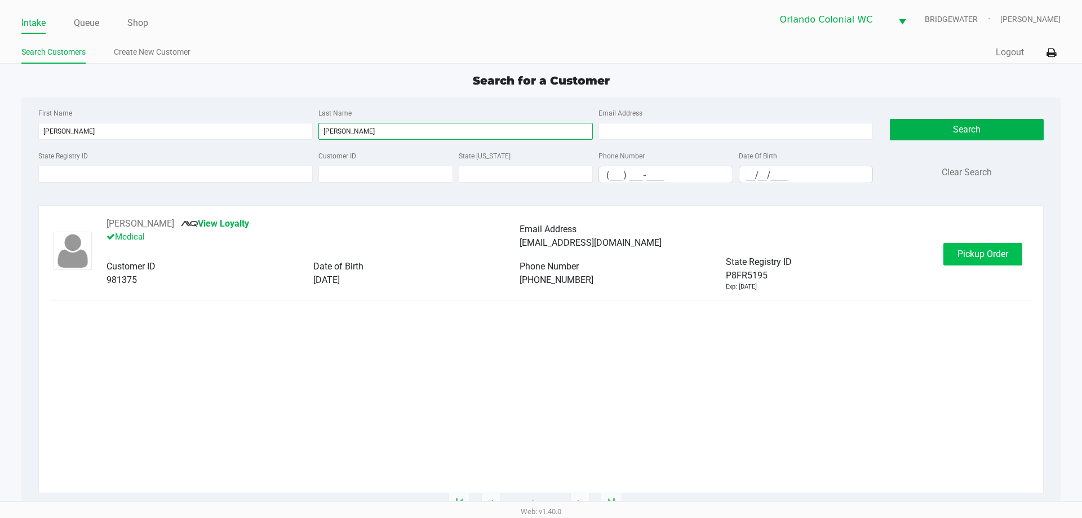
type input "[PERSON_NAME]"
click at [984, 255] on span "Pickup Order" at bounding box center [982, 253] width 51 height 11
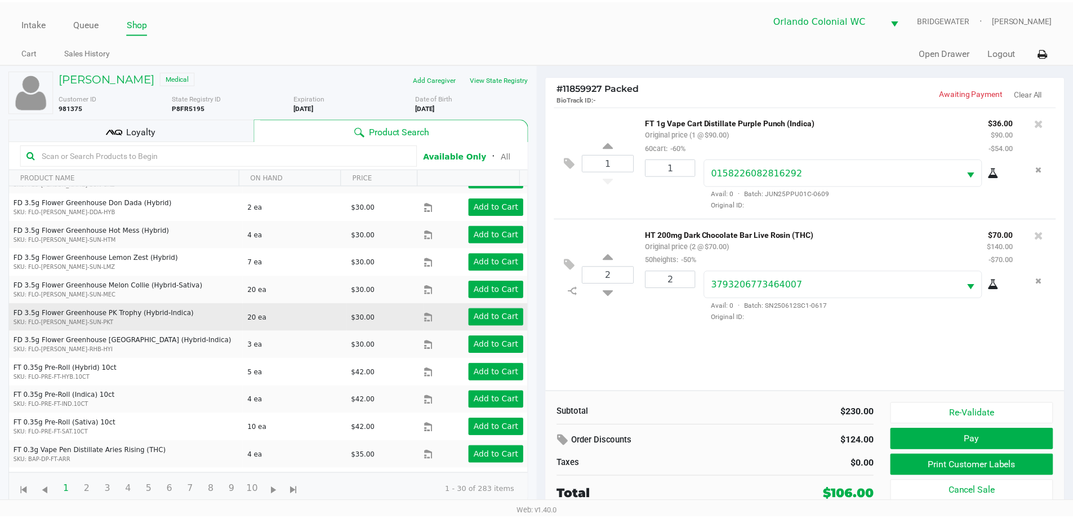
scroll to position [113, 0]
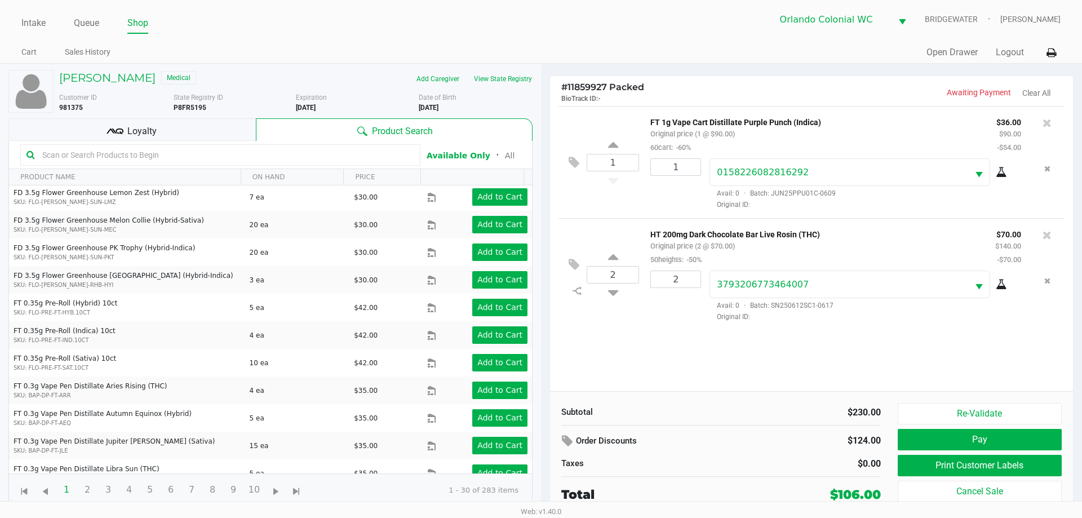
click at [117, 131] on icon at bounding box center [119, 131] width 8 height 6
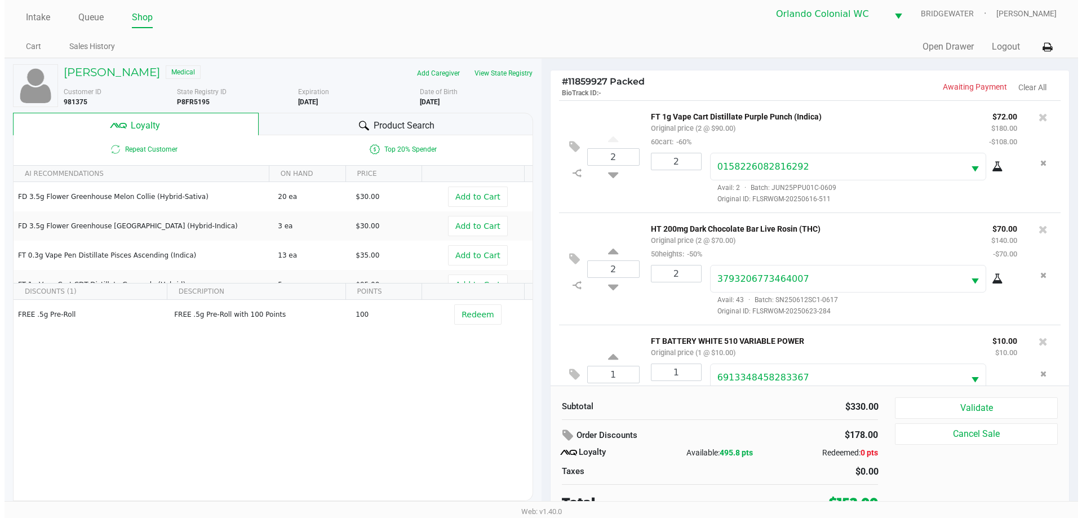
scroll to position [0, 0]
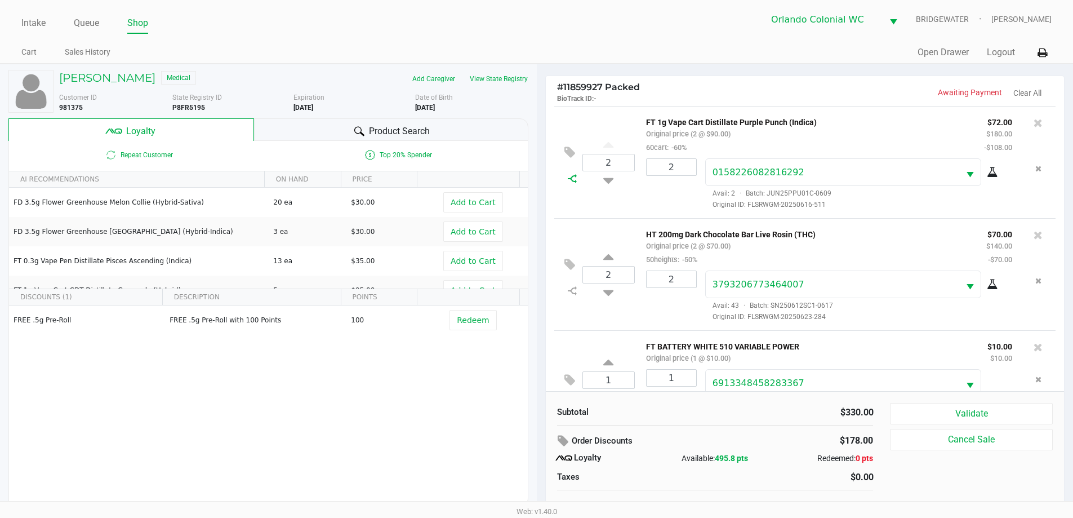
click at [575, 178] on icon at bounding box center [572, 178] width 9 height 9
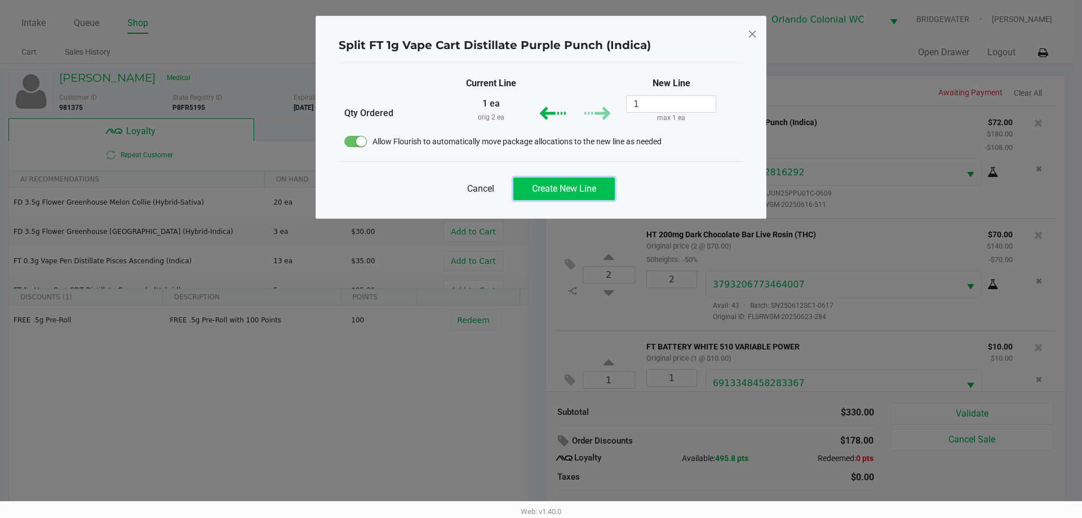
click at [544, 189] on span "Create New Line" at bounding box center [564, 188] width 64 height 11
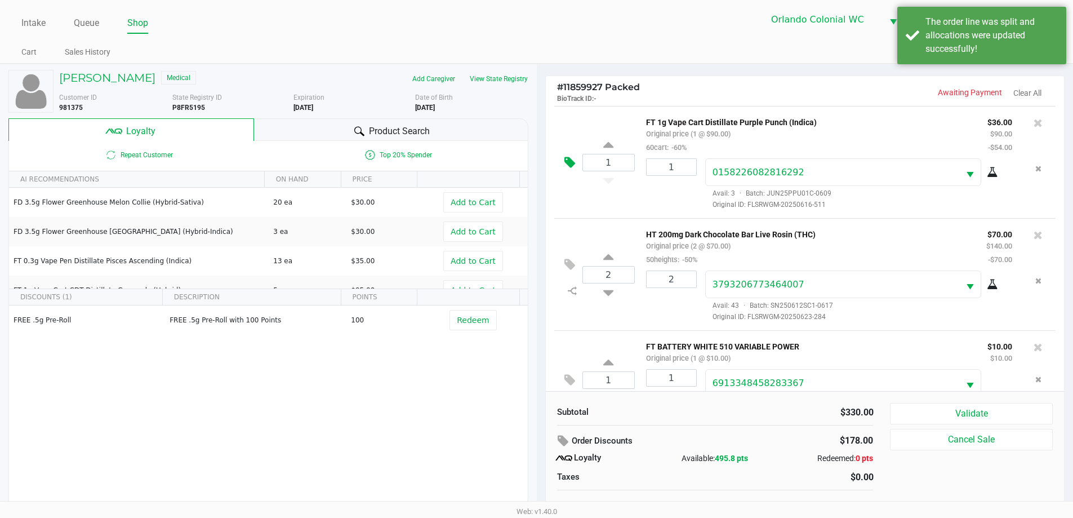
click at [566, 163] on icon at bounding box center [570, 162] width 11 height 13
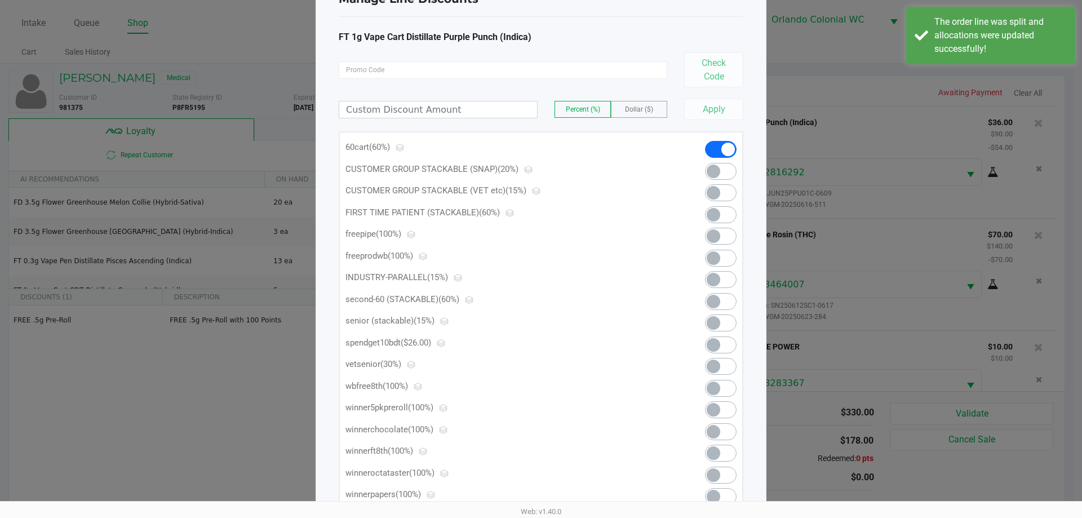
scroll to position [89, 0]
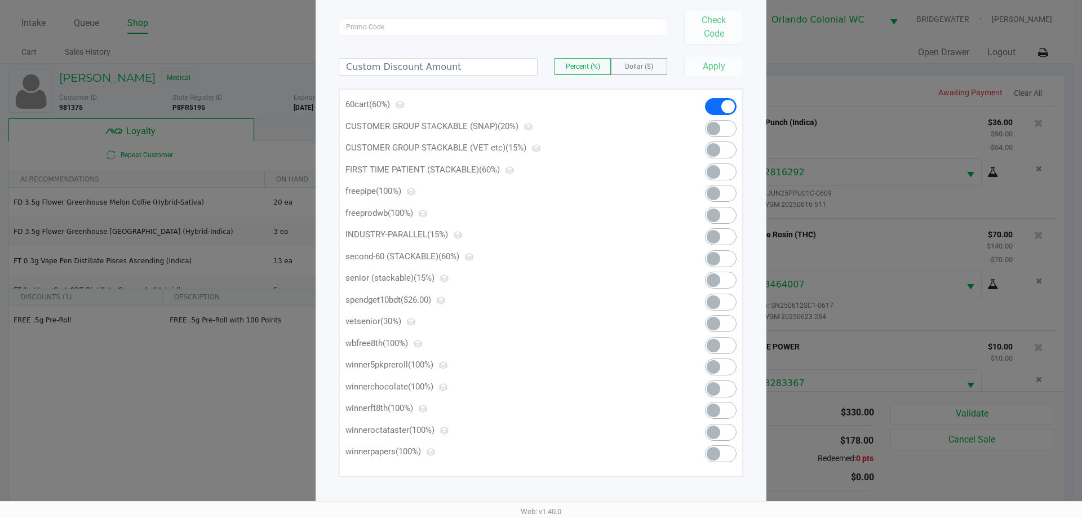
click at [723, 299] on span at bounding box center [721, 302] width 32 height 17
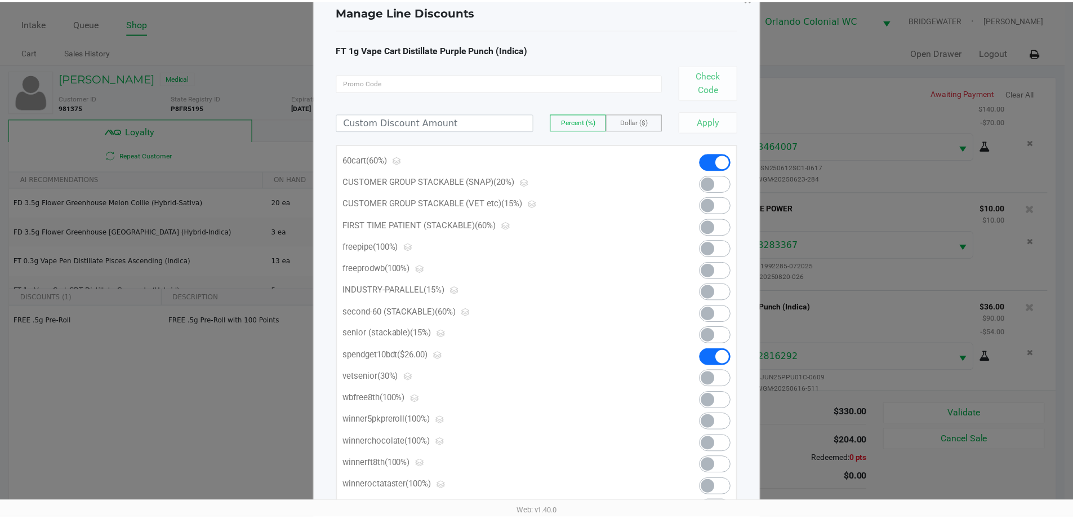
scroll to position [0, 0]
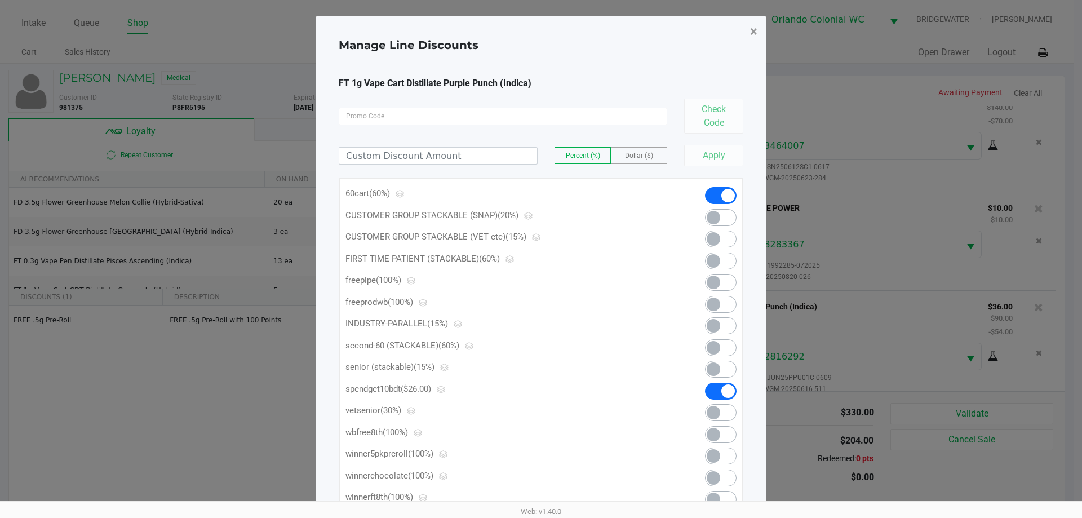
click at [752, 29] on span "×" at bounding box center [753, 32] width 7 height 16
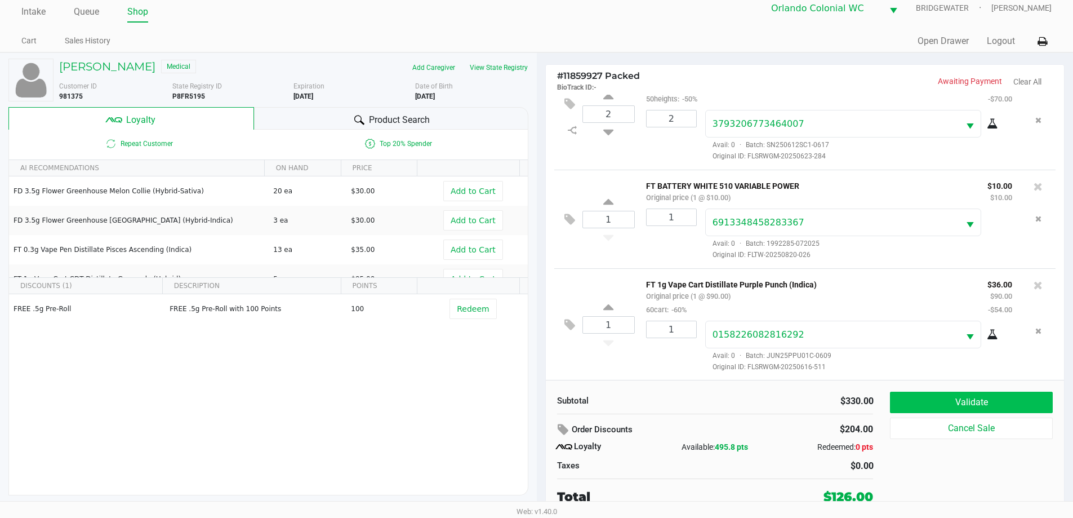
scroll to position [166, 0]
click at [978, 408] on button "Validate" at bounding box center [971, 402] width 162 height 21
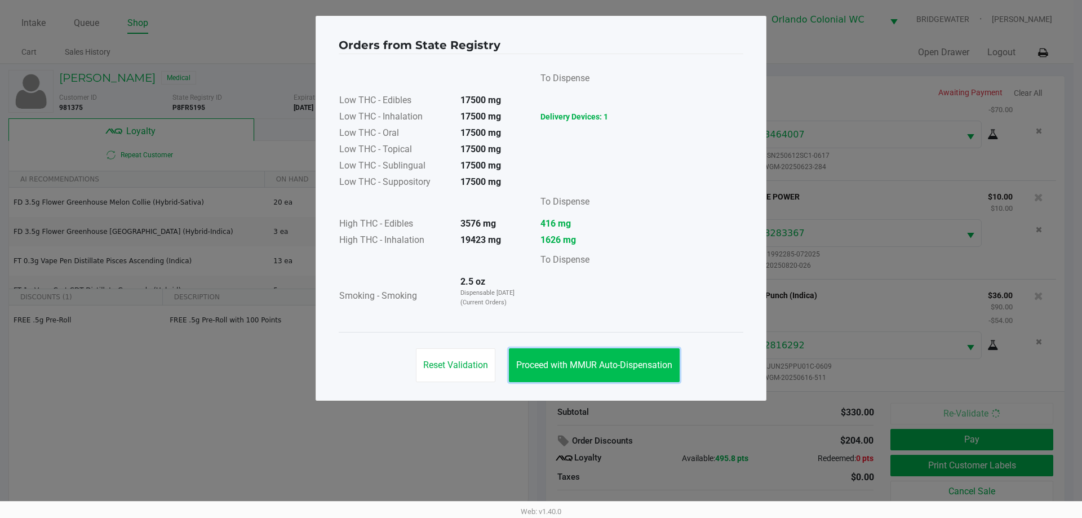
click at [565, 366] on span "Proceed with MMUR Auto-Dispensation" at bounding box center [594, 364] width 156 height 11
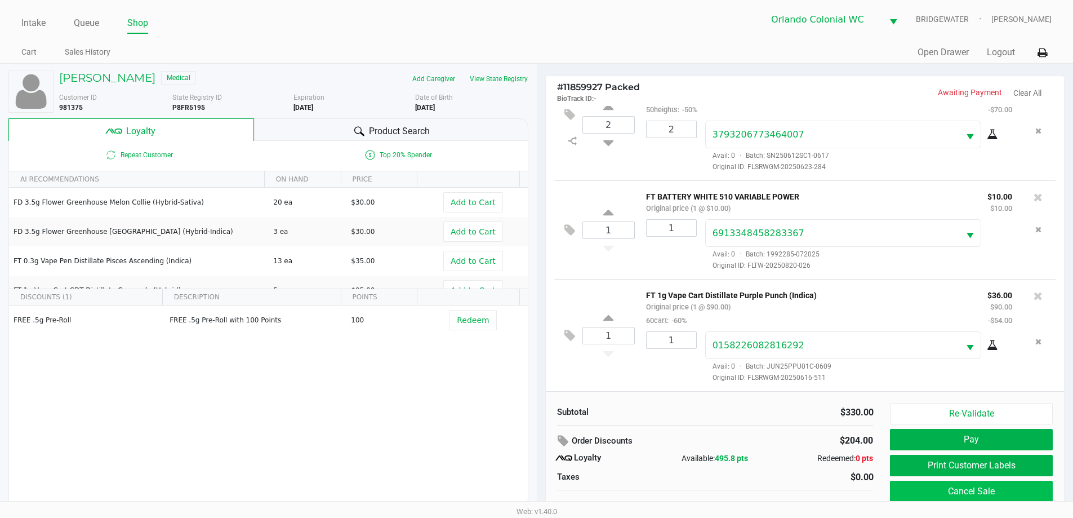
scroll to position [11, 0]
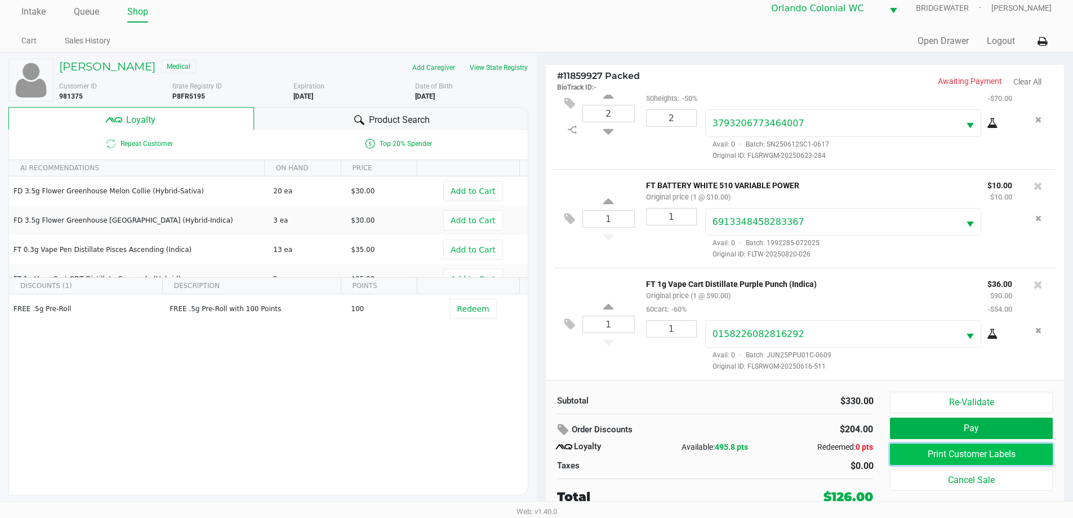
click at [956, 457] on button "Print Customer Labels" at bounding box center [971, 453] width 162 height 21
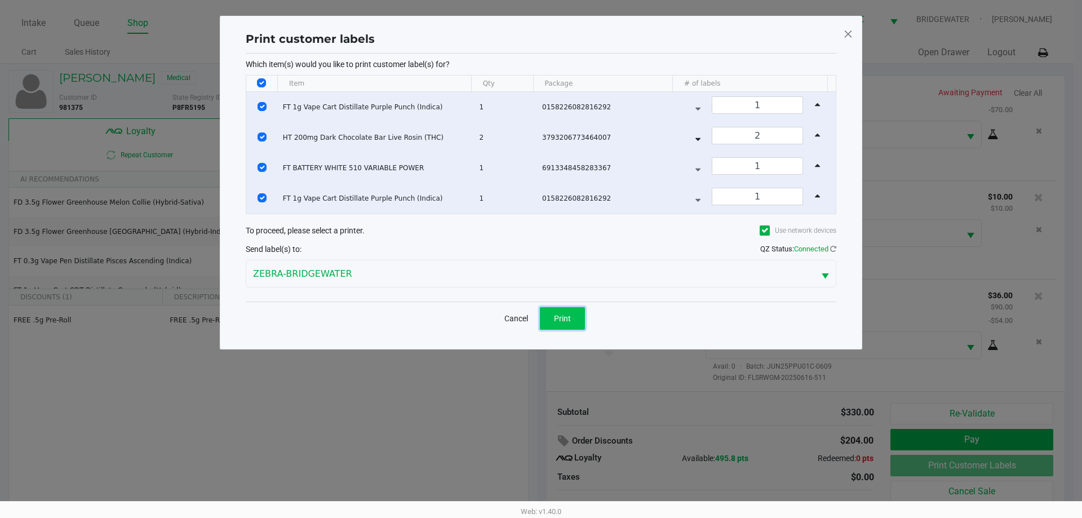
click at [555, 315] on span "Print" at bounding box center [562, 318] width 17 height 9
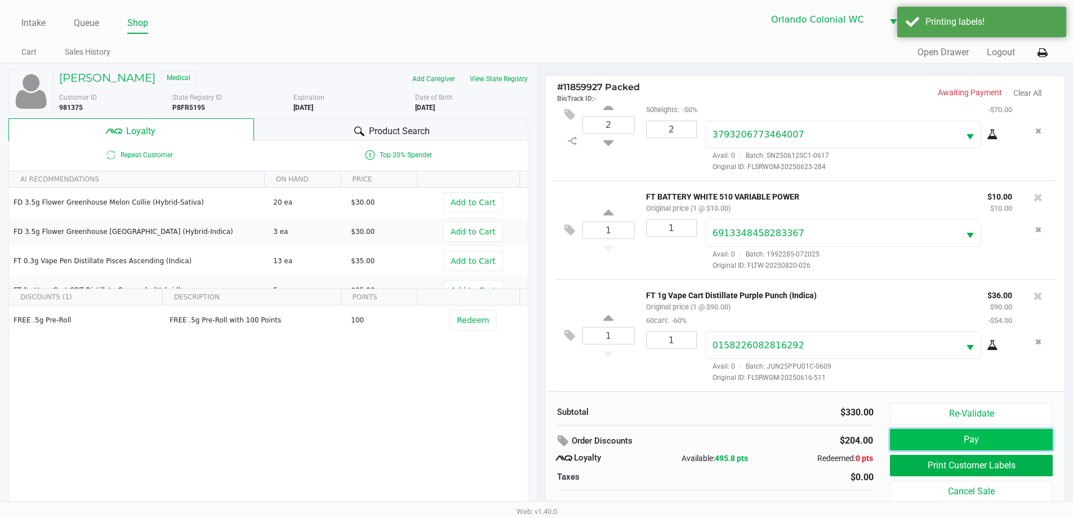
click at [941, 441] on button "Pay" at bounding box center [971, 439] width 162 height 21
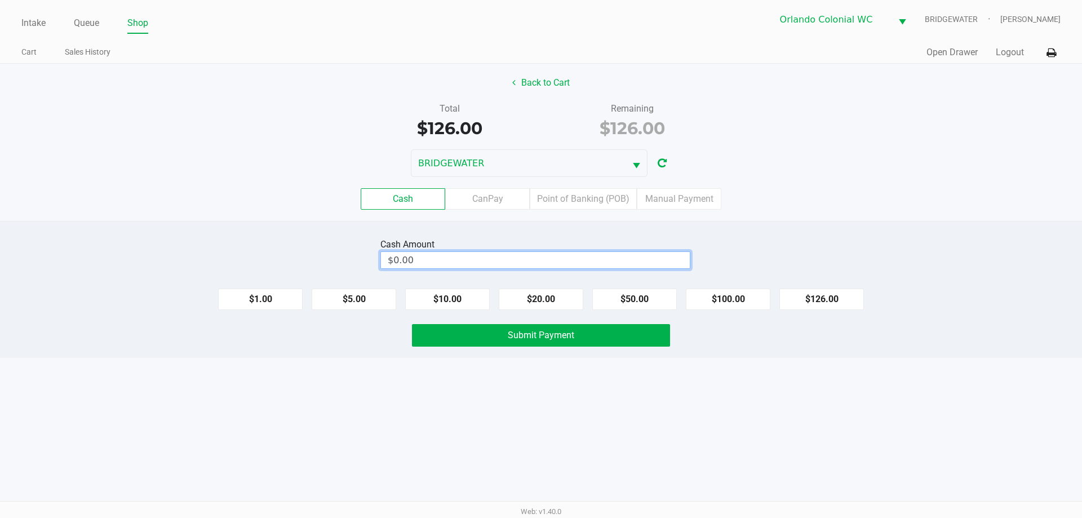
click at [567, 263] on input "$0.00" at bounding box center [535, 260] width 309 height 16
click at [760, 381] on div "Intake Queue Shop Orlando Colonial [PERSON_NAME] [PERSON_NAME] Cart Sales Histo…" at bounding box center [541, 259] width 1082 height 518
type input "$140.00"
click at [623, 336] on button "Submit Payment" at bounding box center [541, 335] width 258 height 23
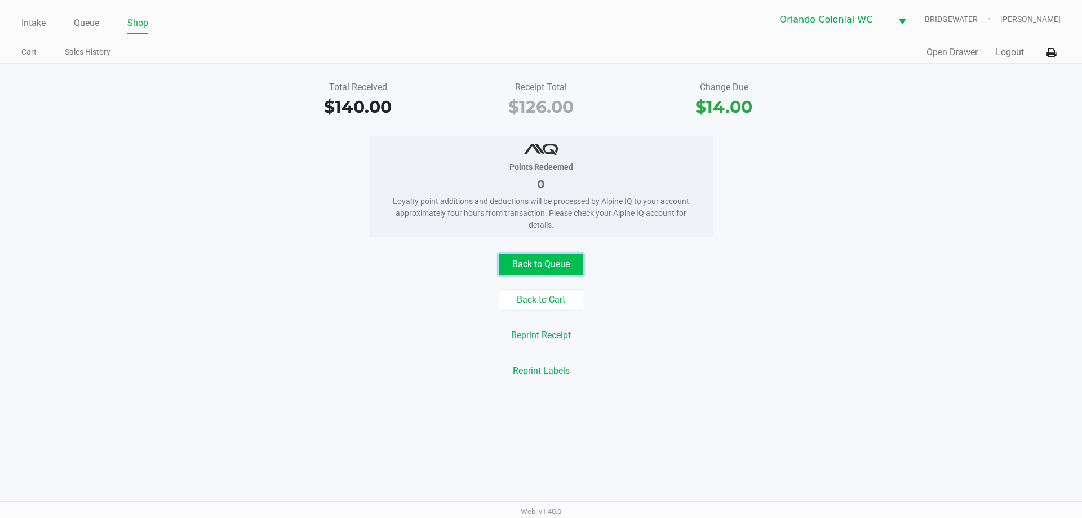
click at [539, 274] on button "Back to Queue" at bounding box center [541, 264] width 85 height 21
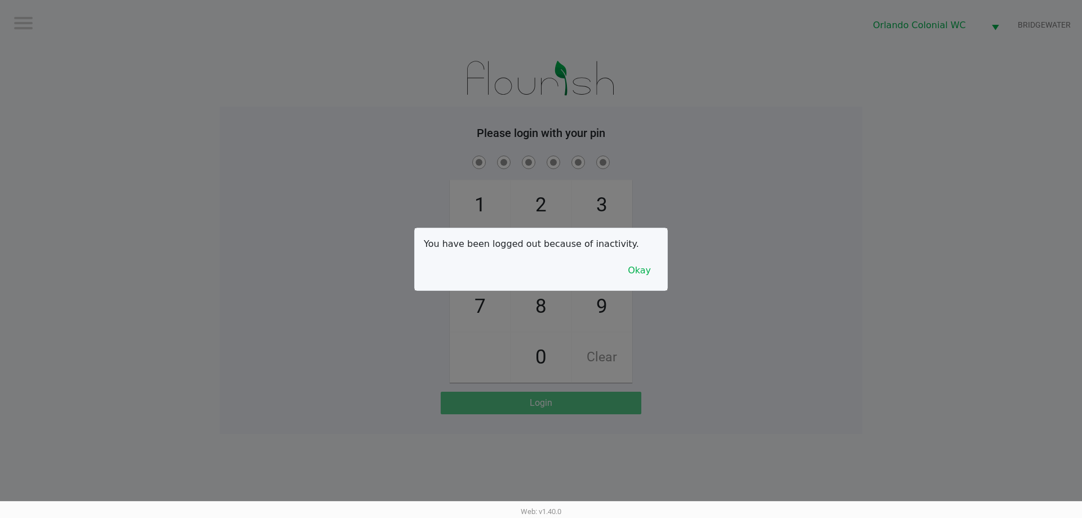
click at [637, 275] on button "Okay" at bounding box center [639, 270] width 38 height 21
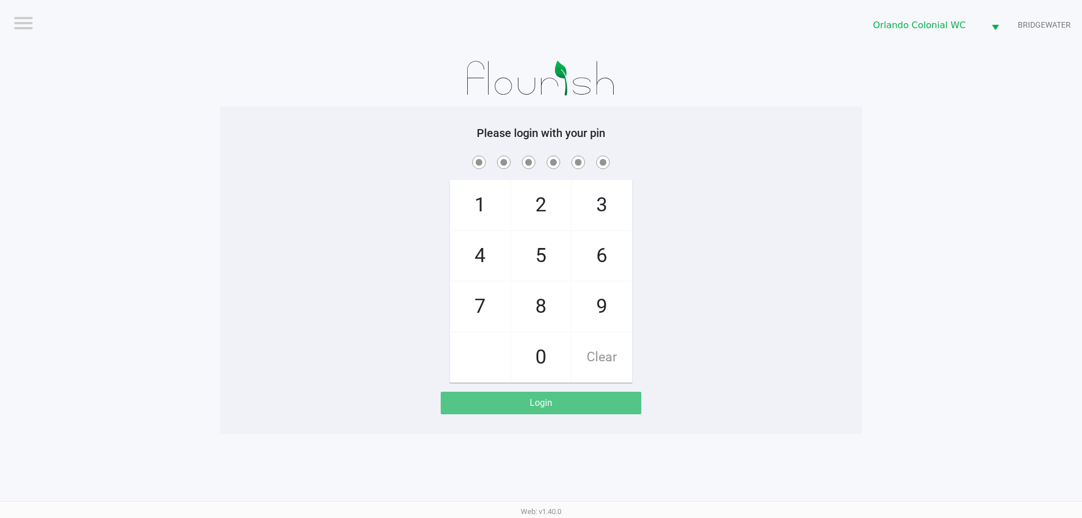
click at [479, 297] on span "7" at bounding box center [480, 307] width 60 height 50
checkbox input "true"
click at [479, 256] on span "4" at bounding box center [480, 256] width 60 height 50
checkbox input "true"
click at [487, 247] on span "4" at bounding box center [480, 256] width 60 height 50
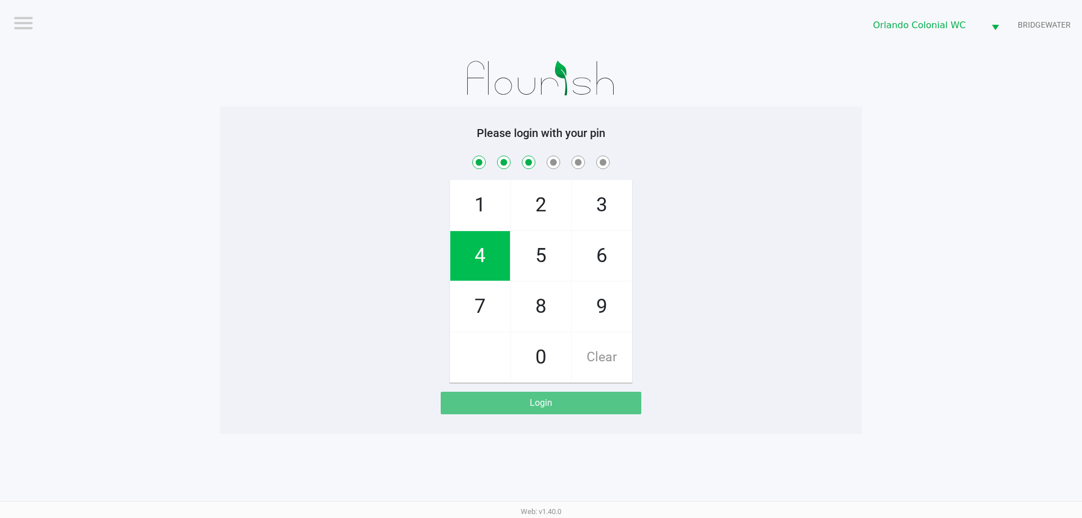
checkbox input "true"
click at [606, 202] on span "3" at bounding box center [602, 205] width 60 height 50
checkbox input "true"
click at [603, 315] on span "9" at bounding box center [602, 307] width 60 height 50
checkbox input "true"
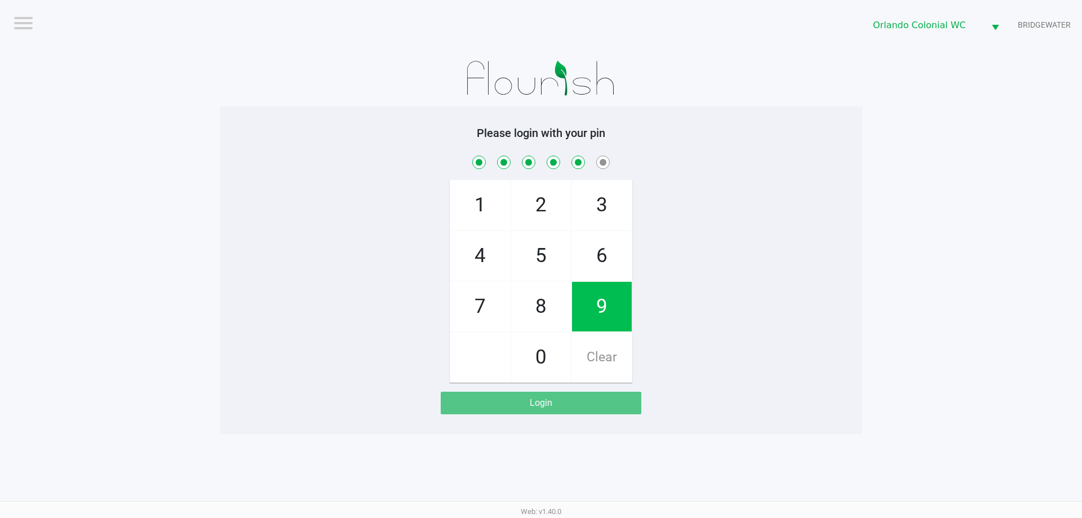
click at [497, 208] on span "1" at bounding box center [480, 205] width 60 height 50
checkbox input "true"
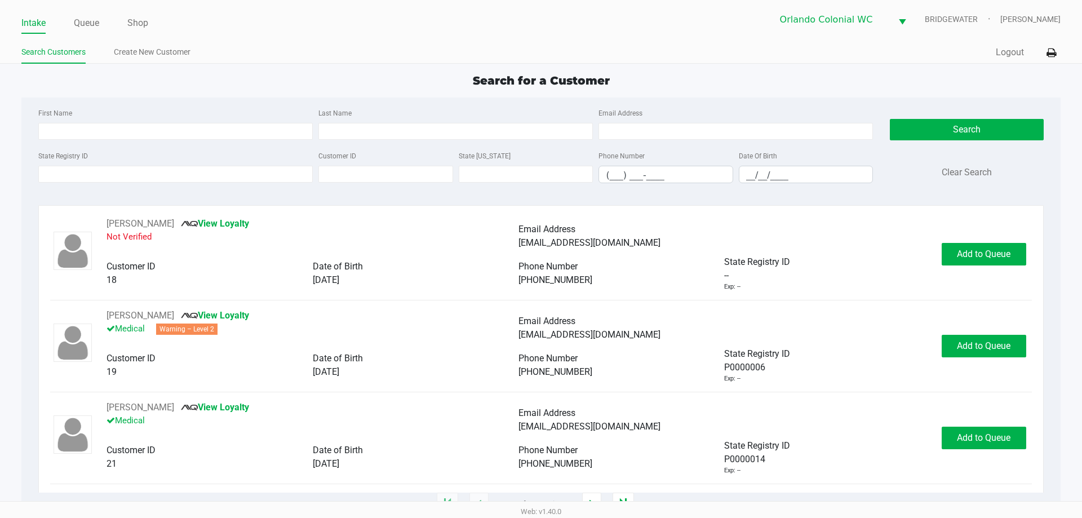
click at [135, 121] on div "First Name" at bounding box center [175, 123] width 280 height 34
click at [282, 136] on input "First Name" at bounding box center [175, 131] width 274 height 17
type input "[PERSON_NAME]"
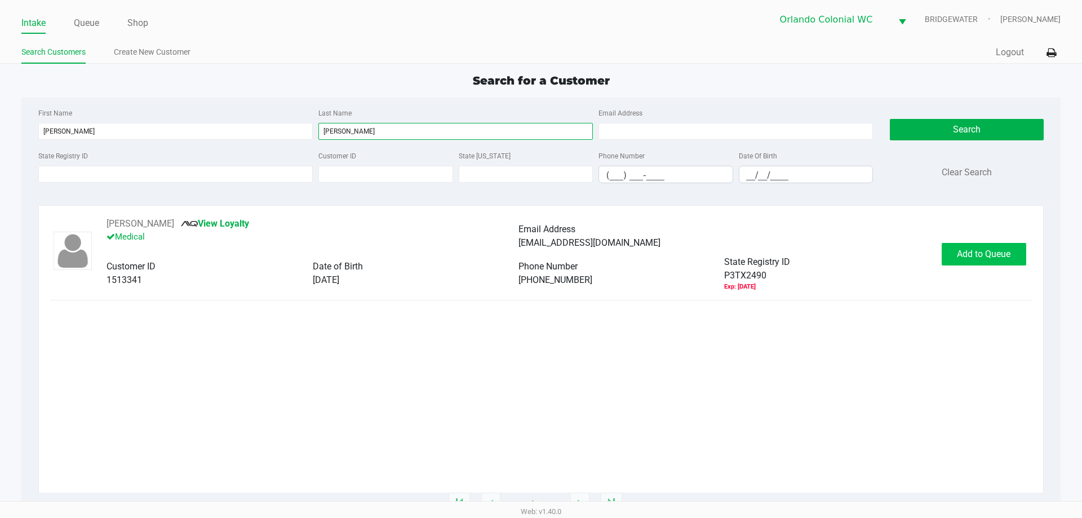
type input "[PERSON_NAME]"
click at [998, 250] on span "Add to Queue" at bounding box center [984, 253] width 54 height 11
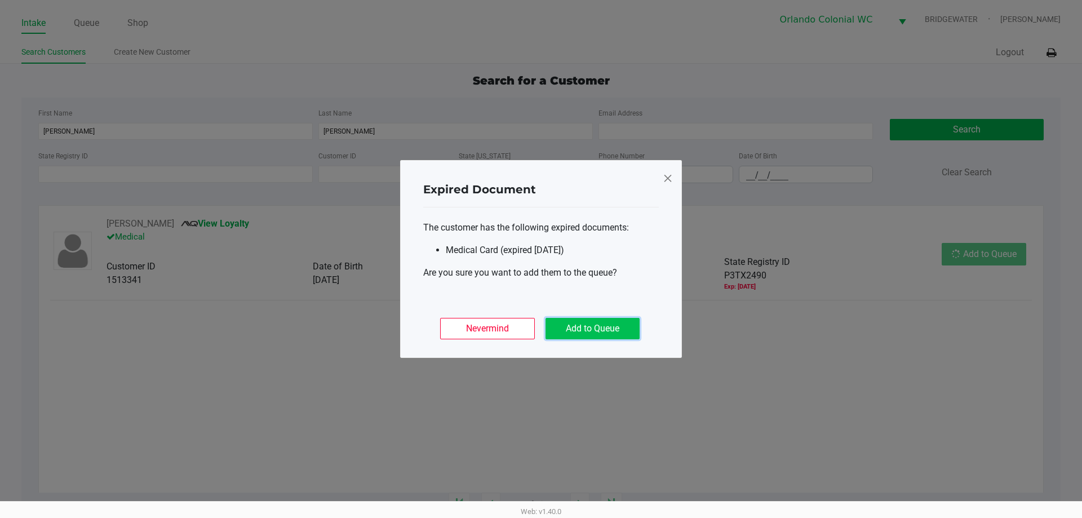
click at [575, 331] on button "Add to Queue" at bounding box center [592, 328] width 94 height 21
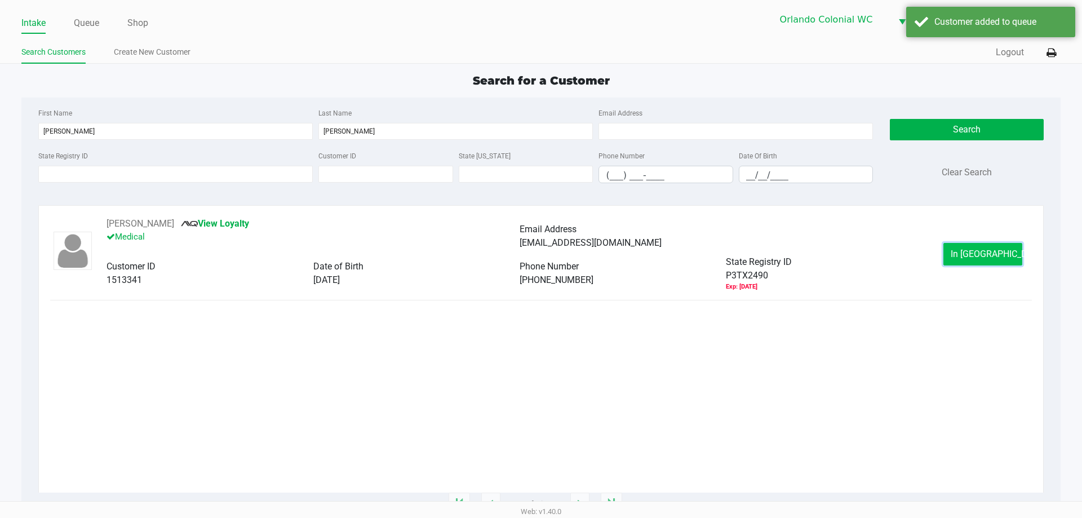
click at [968, 255] on span "In [GEOGRAPHIC_DATA]" at bounding box center [997, 253] width 95 height 11
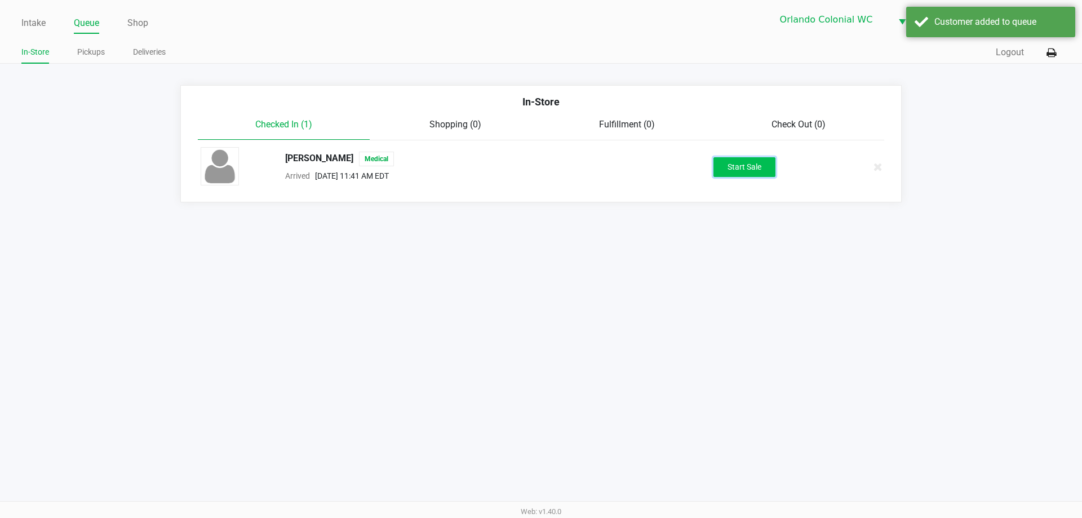
click at [761, 169] on button "Start Sale" at bounding box center [744, 167] width 62 height 20
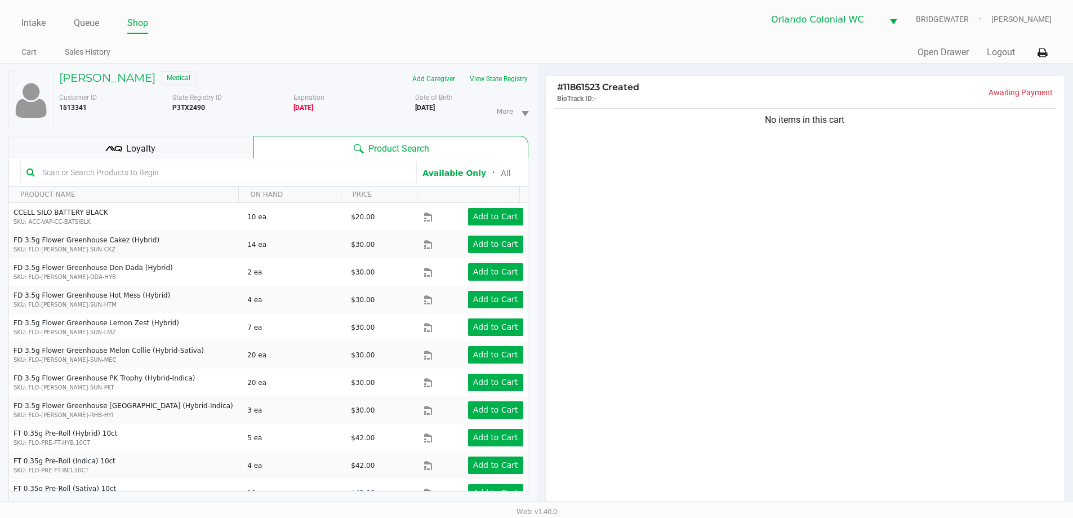
click at [193, 140] on div "Loyalty" at bounding box center [130, 147] width 245 height 23
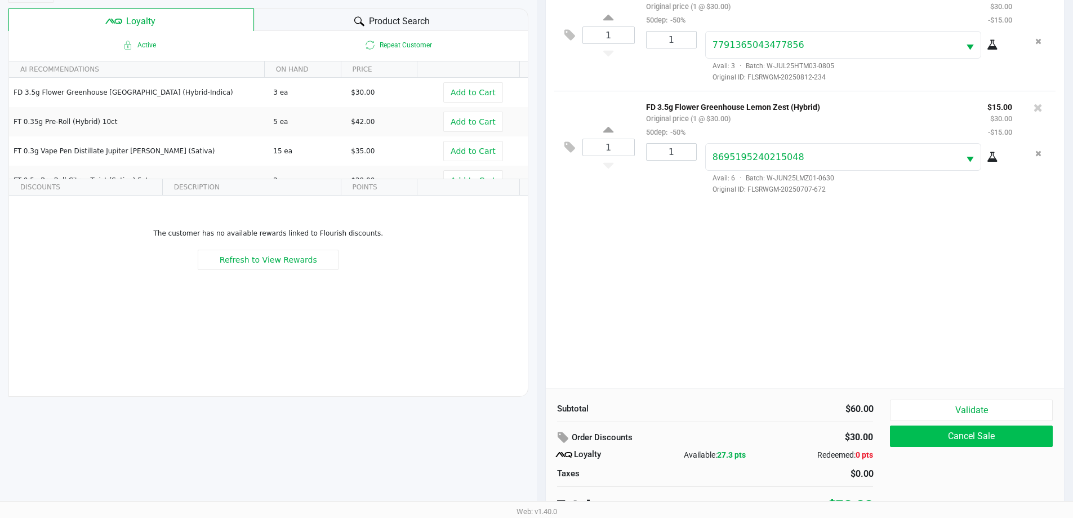
scroll to position [135, 0]
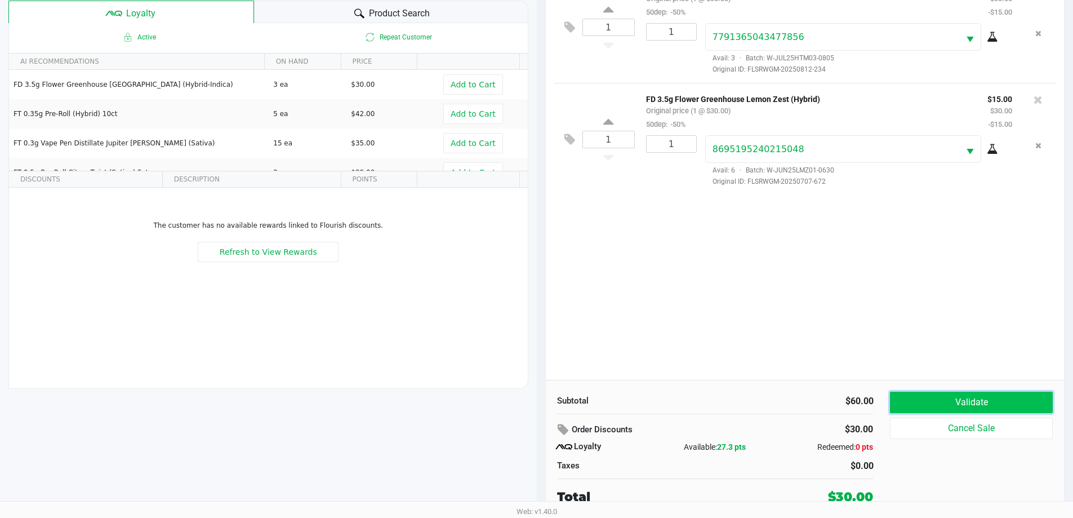
click at [967, 402] on button "Validate" at bounding box center [971, 402] width 162 height 21
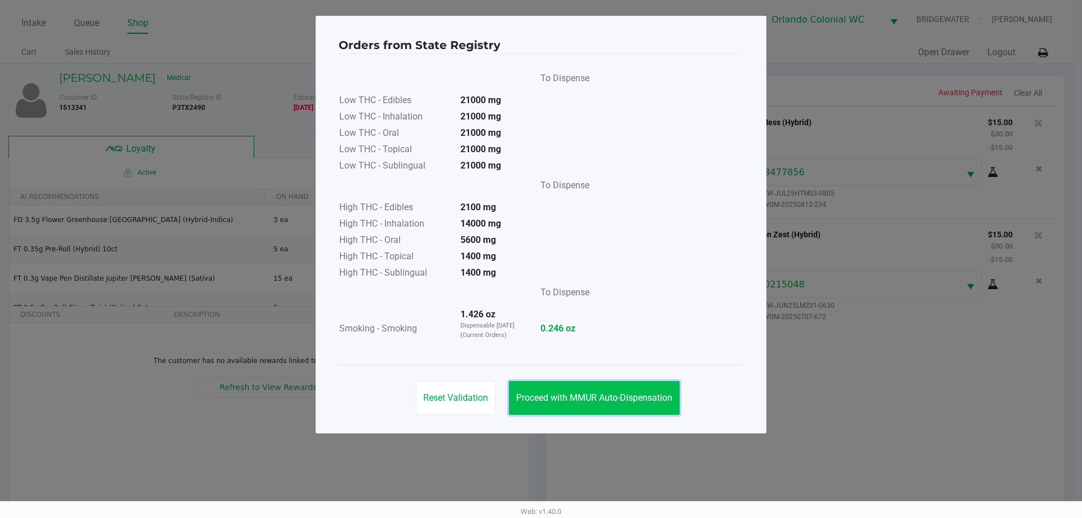
click at [621, 398] on span "Proceed with MMUR Auto-Dispensation" at bounding box center [594, 397] width 156 height 11
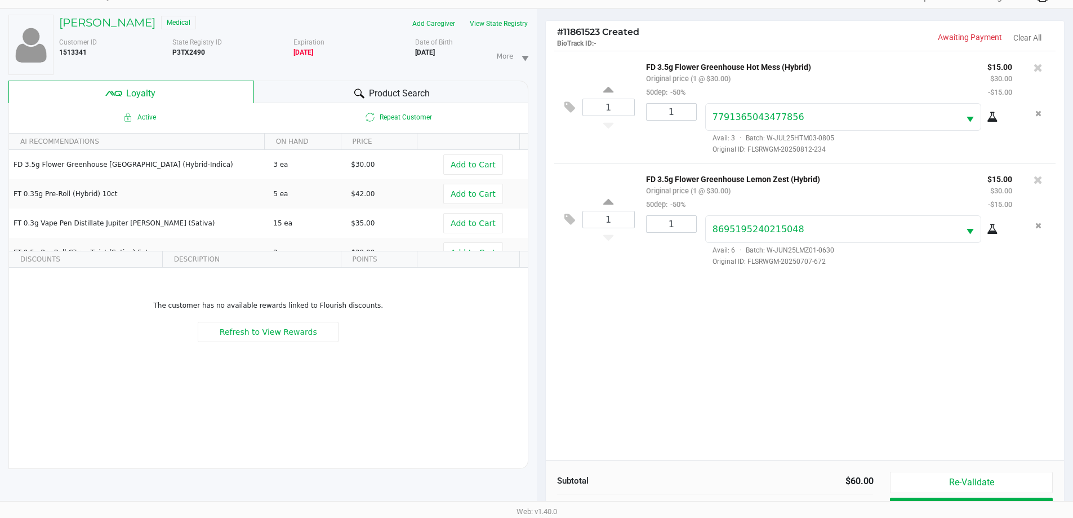
scroll to position [135, 0]
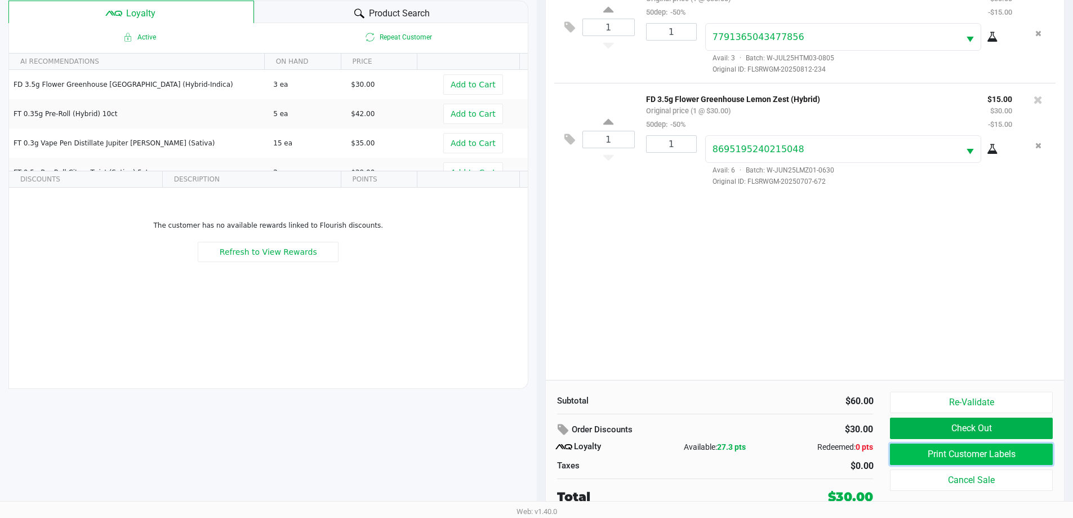
click at [993, 452] on button "Print Customer Labels" at bounding box center [971, 453] width 162 height 21
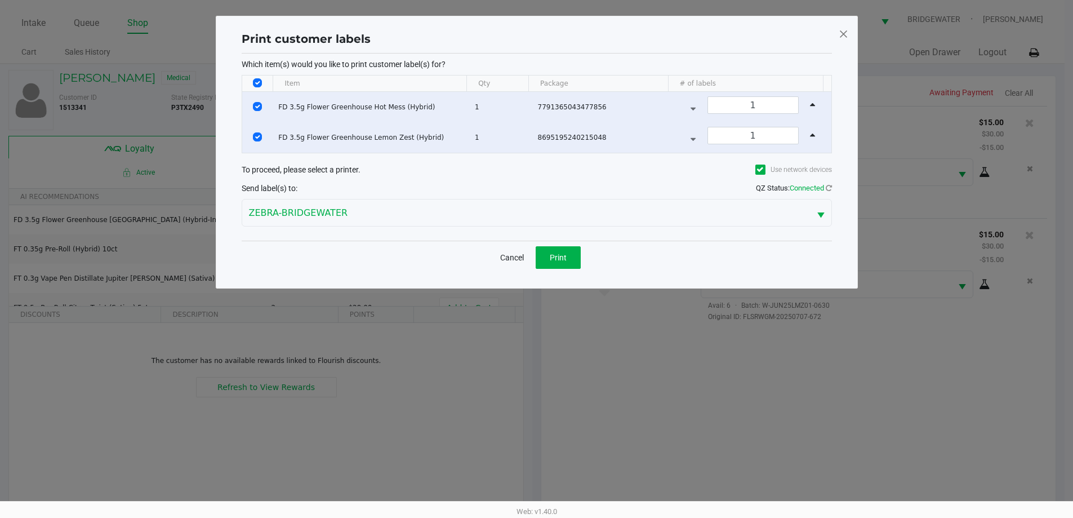
scroll to position [0, 0]
click at [569, 254] on span "Print" at bounding box center [562, 257] width 17 height 9
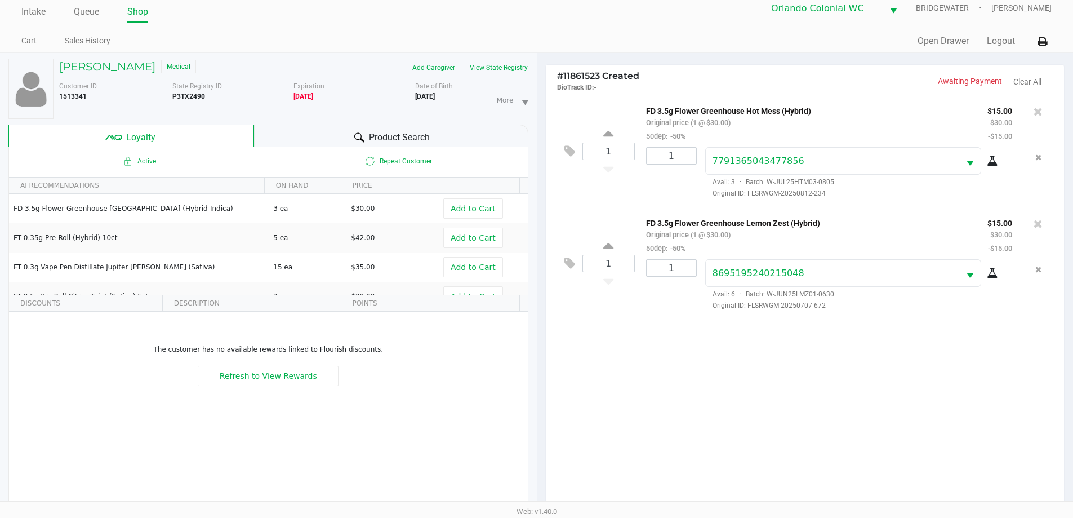
scroll to position [135, 0]
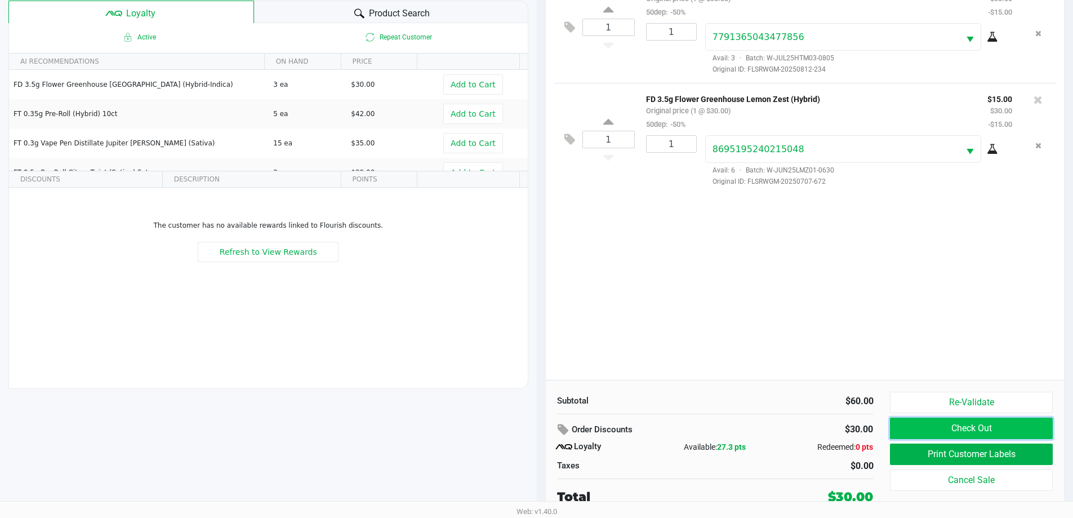
click at [970, 433] on button "Check Out" at bounding box center [971, 427] width 162 height 21
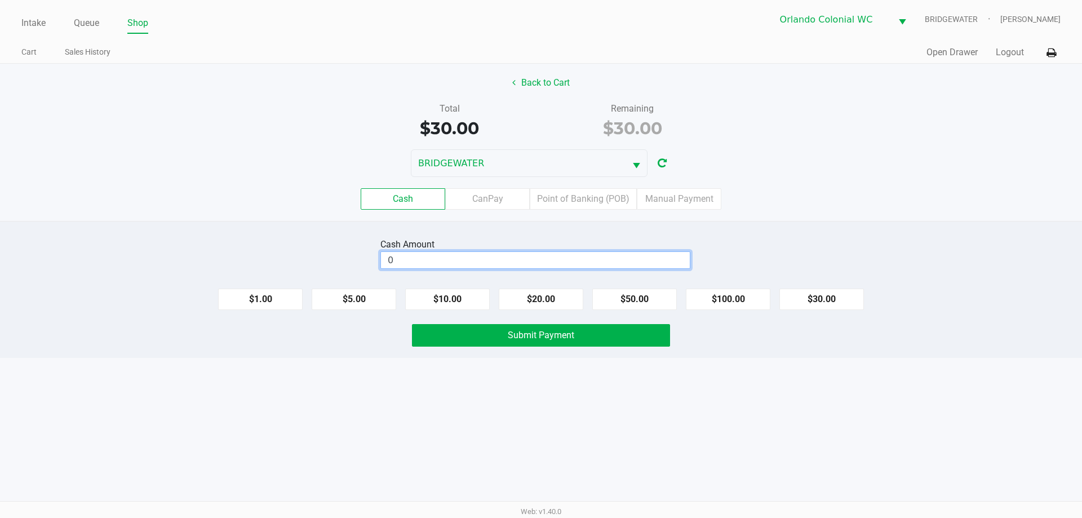
click at [534, 262] on input "0" at bounding box center [535, 260] width 309 height 16
type input "$50.00"
click at [424, 396] on div "Intake Queue Shop Orlando Colonial [PERSON_NAME] [PERSON_NAME] Cart Sales Histo…" at bounding box center [541, 259] width 1082 height 518
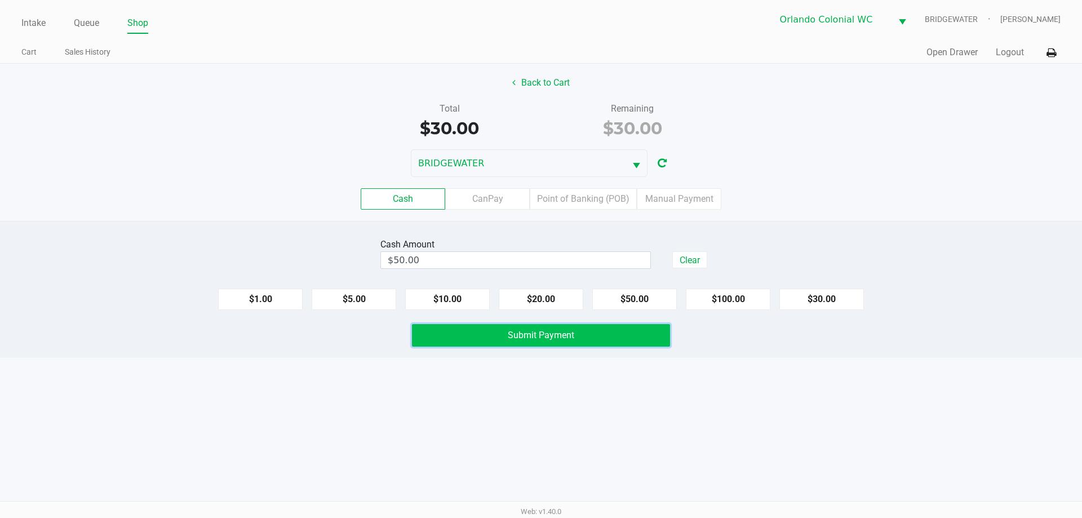
click at [513, 330] on span "Submit Payment" at bounding box center [541, 335] width 66 height 11
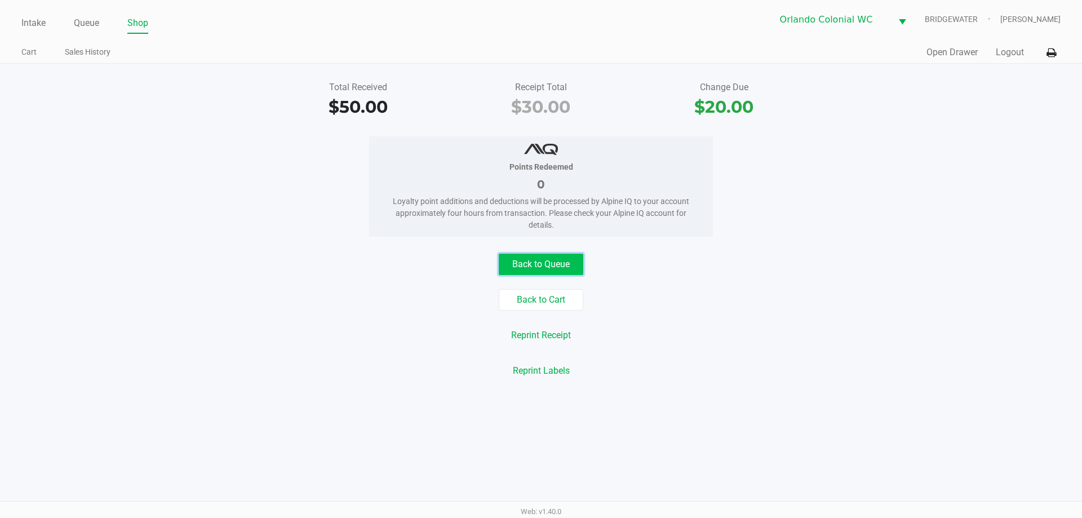
click at [531, 257] on button "Back to Queue" at bounding box center [541, 264] width 85 height 21
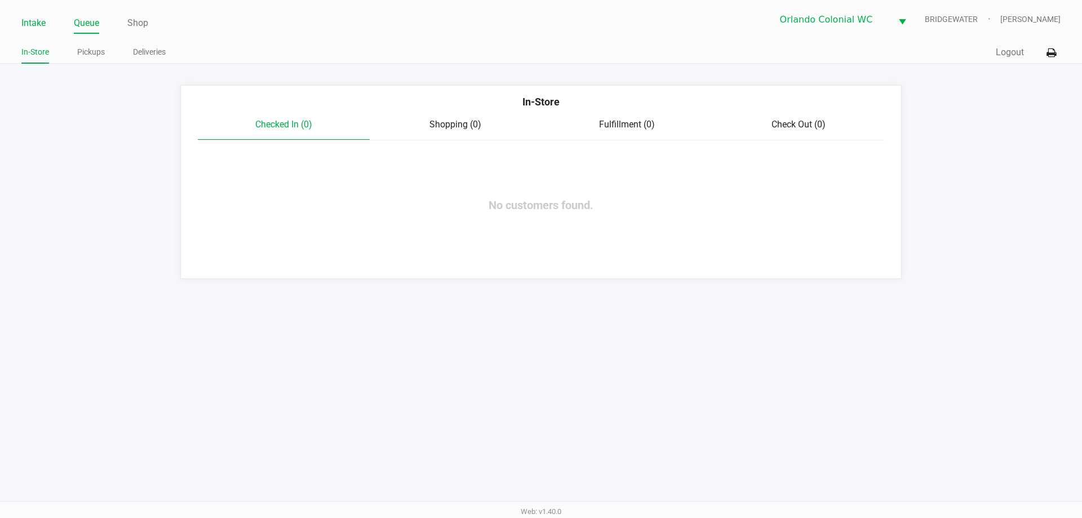
click at [39, 19] on link "Intake" at bounding box center [33, 23] width 24 height 16
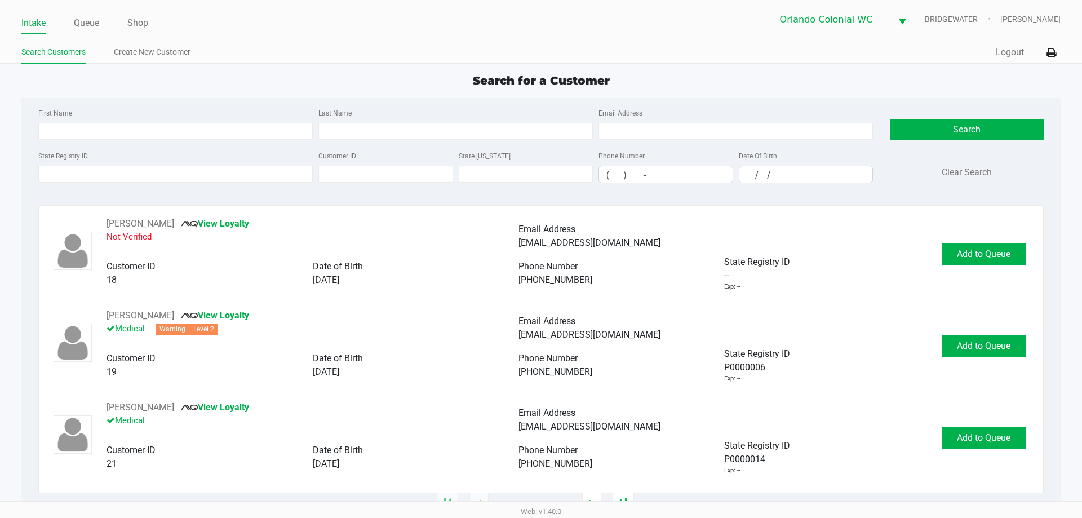
click at [193, 143] on div "First Name Last Name Email Address" at bounding box center [455, 127] width 840 height 43
click at [186, 135] on input "First Name" at bounding box center [175, 131] width 274 height 17
click at [52, 130] on input "First Name" at bounding box center [175, 131] width 274 height 17
click at [163, 180] on input "State Registry ID" at bounding box center [175, 174] width 274 height 17
drag, startPoint x: 156, startPoint y: 182, endPoint x: 152, endPoint y: 189, distance: 8.6
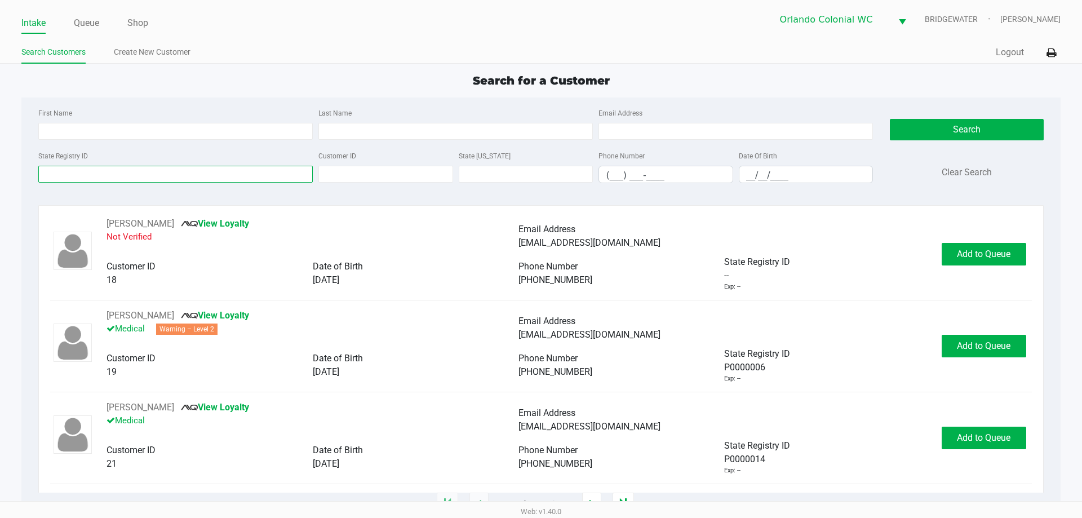
click at [152, 189] on div "State Registry ID Customer ID State [US_STATE] Phone Number (___) ___-____ Date…" at bounding box center [455, 170] width 840 height 43
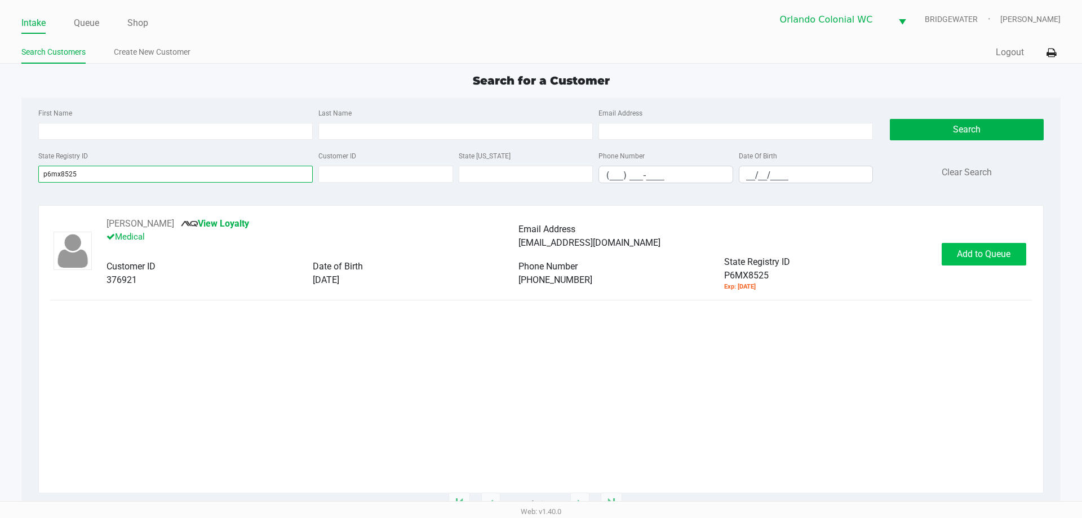
type input "p6mx8525"
click at [970, 263] on button "Add to Queue" at bounding box center [983, 254] width 85 height 23
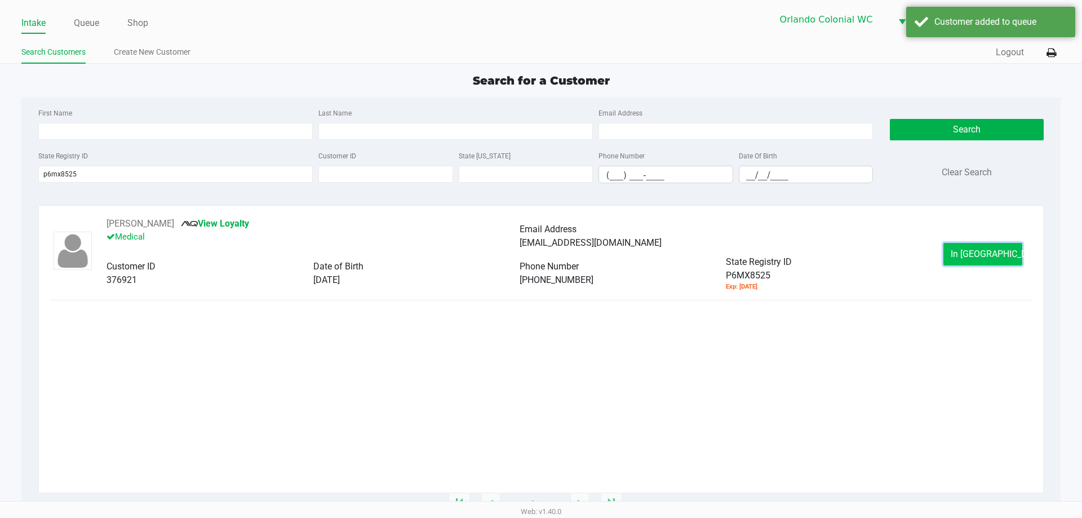
click at [965, 256] on span "In [GEOGRAPHIC_DATA]" at bounding box center [997, 253] width 95 height 11
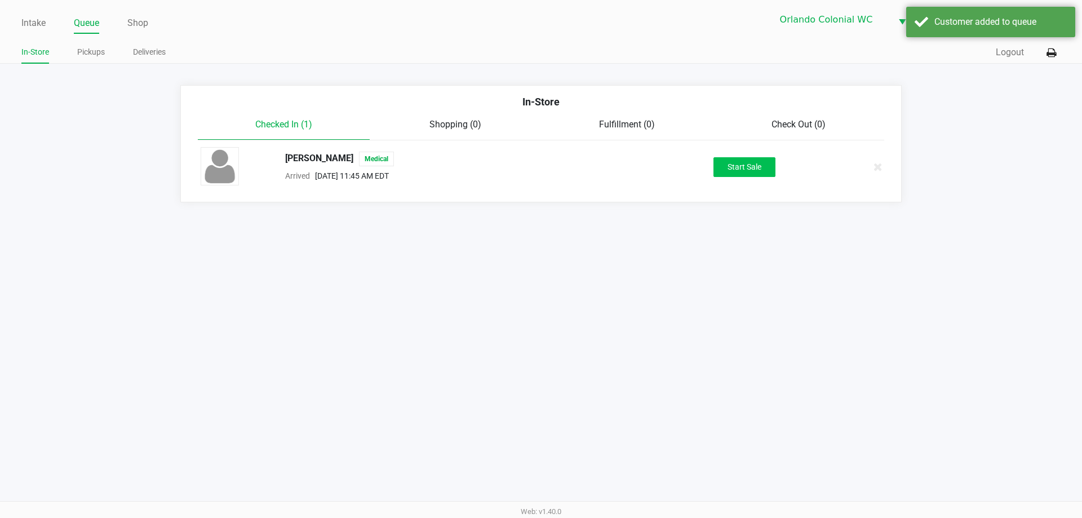
drag, startPoint x: 713, startPoint y: 168, endPoint x: 735, endPoint y: 166, distance: 22.0
click at [715, 166] on div "Start Sale" at bounding box center [744, 167] width 174 height 20
click at [735, 166] on button "Start Sale" at bounding box center [744, 167] width 62 height 20
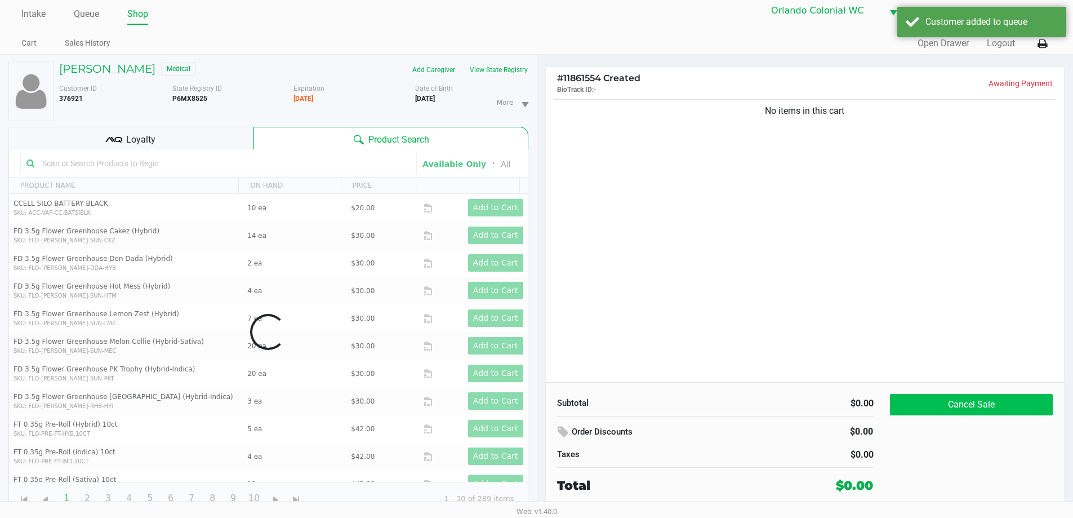
scroll to position [12, 0]
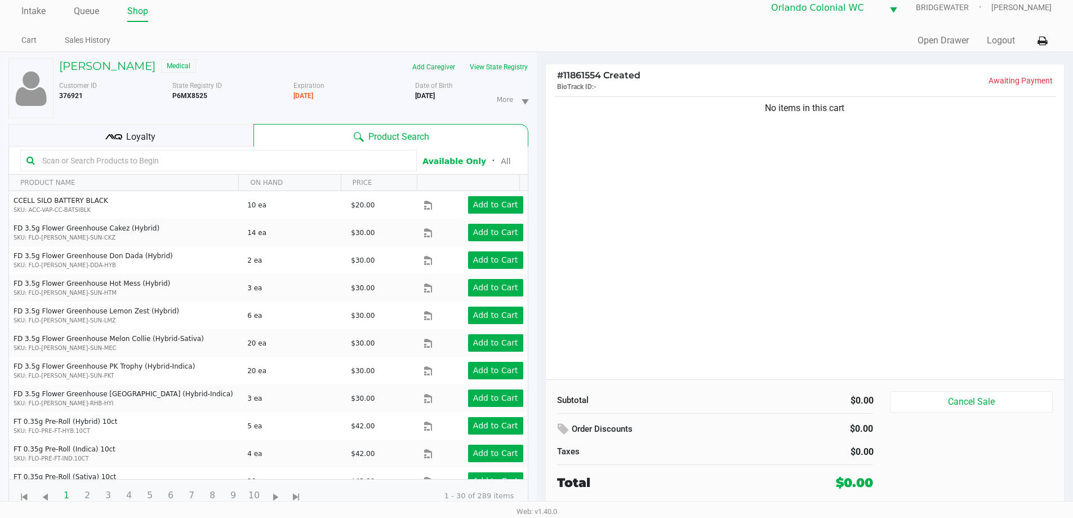
click at [201, 128] on div "Loyalty" at bounding box center [130, 135] width 245 height 23
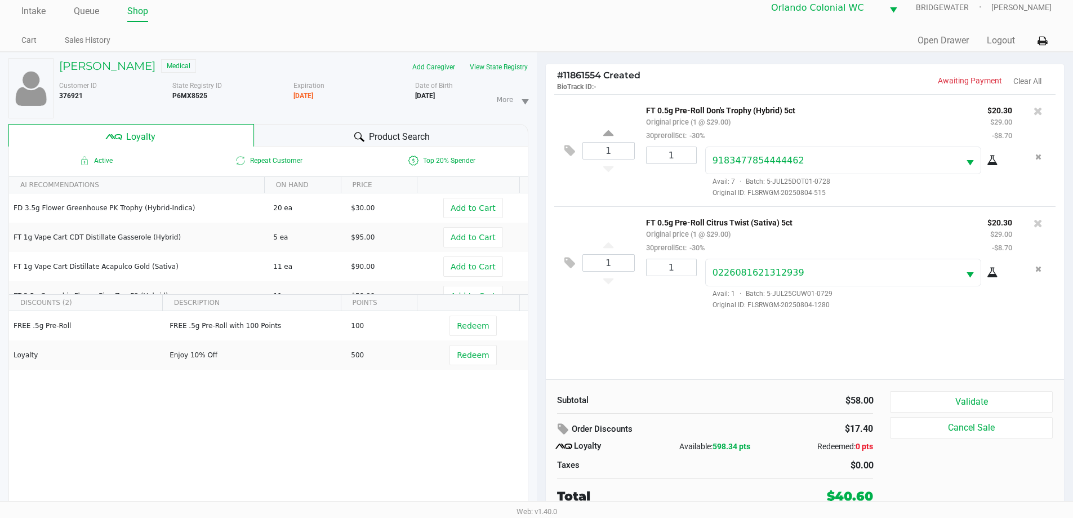
click at [985, 398] on button "Validate" at bounding box center [971, 401] width 162 height 21
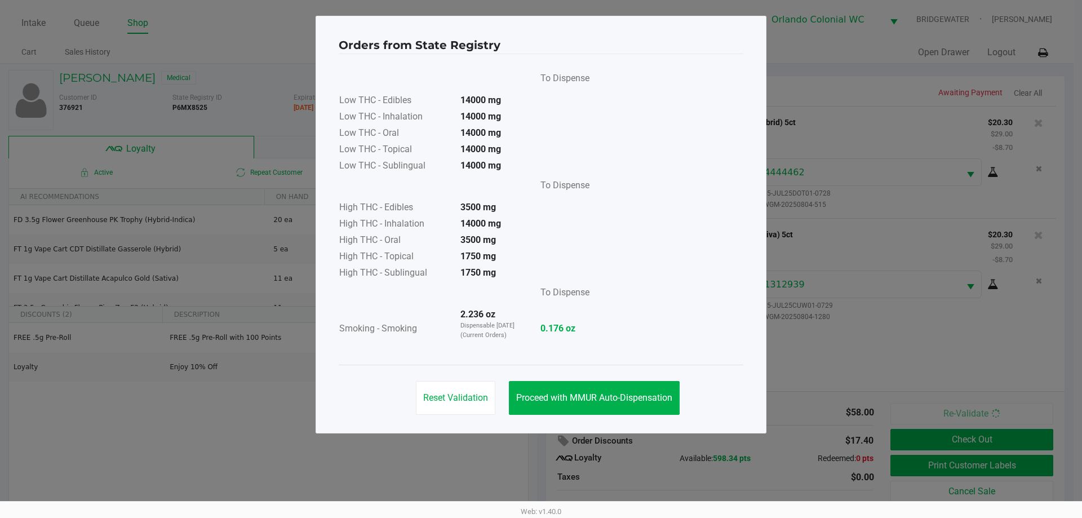
click at [617, 403] on button "Proceed with MMUR Auto-Dispensation" at bounding box center [594, 398] width 171 height 34
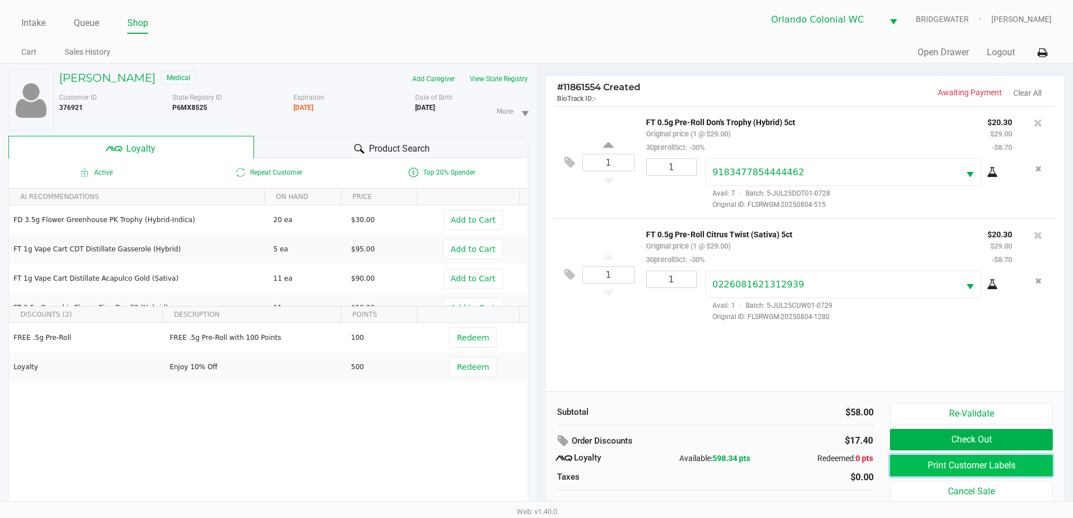
click at [972, 466] on button "Print Customer Labels" at bounding box center [971, 465] width 162 height 21
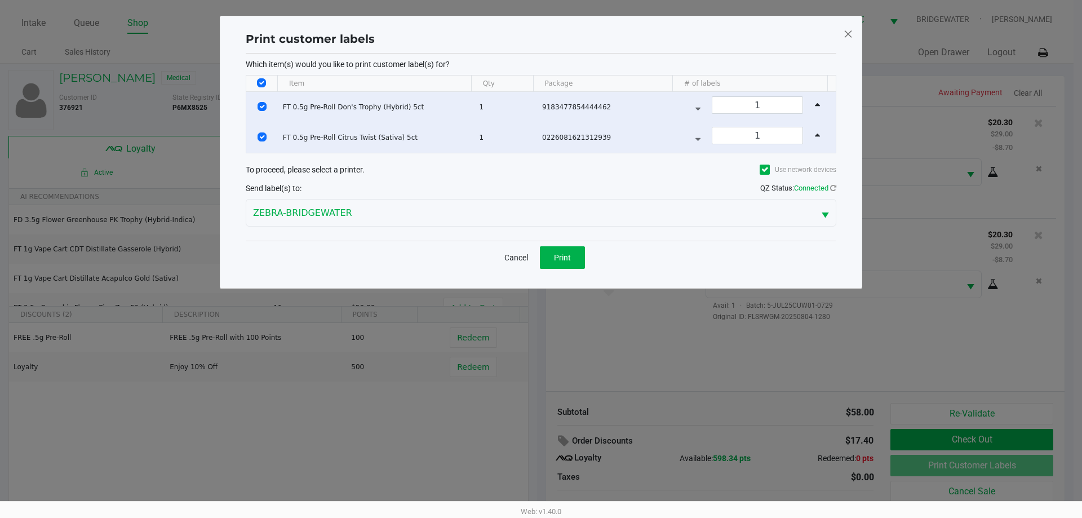
click at [553, 249] on button "Print" at bounding box center [562, 257] width 45 height 23
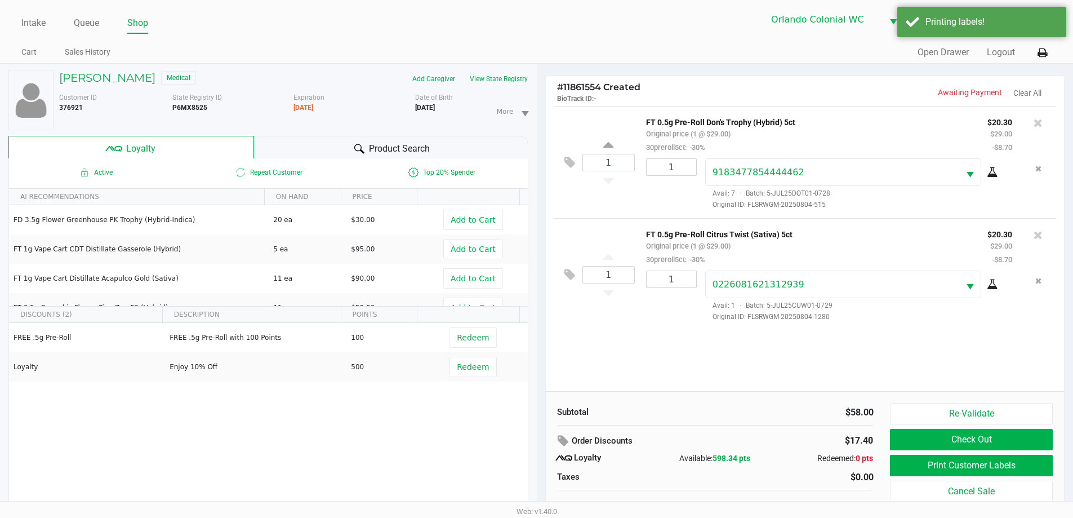
scroll to position [12, 0]
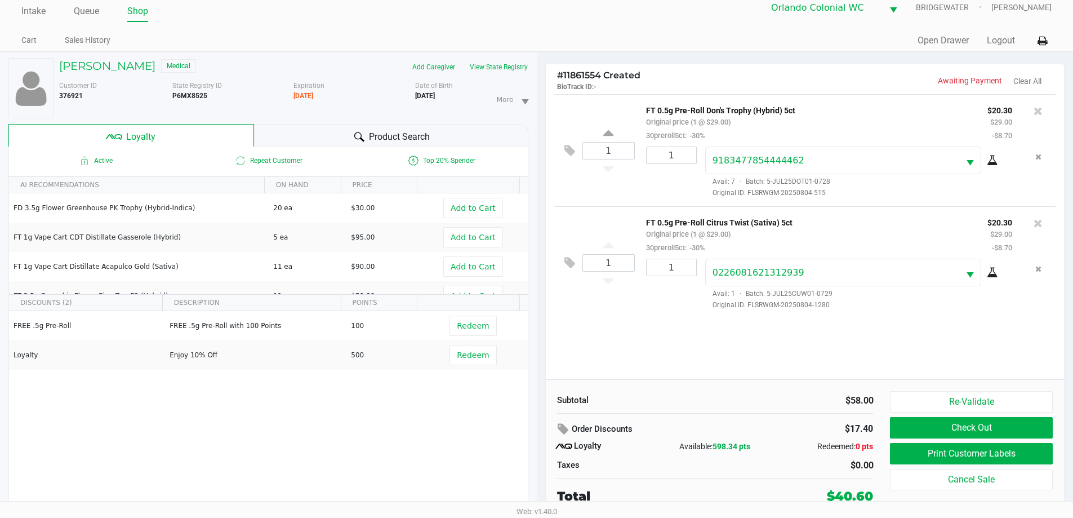
click at [956, 432] on button "Check Out" at bounding box center [971, 427] width 162 height 21
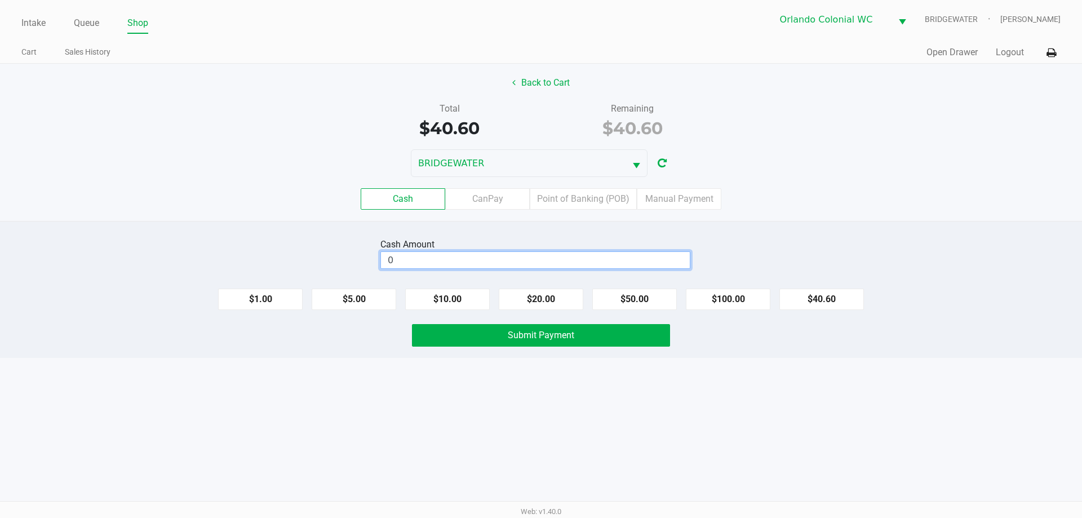
click at [475, 265] on input "0" at bounding box center [535, 260] width 309 height 16
type input "$41.00"
click at [290, 152] on div "BRIDGEWATER" at bounding box center [541, 163] width 1082 height 28
click at [523, 334] on span "Submit Payment" at bounding box center [541, 335] width 66 height 11
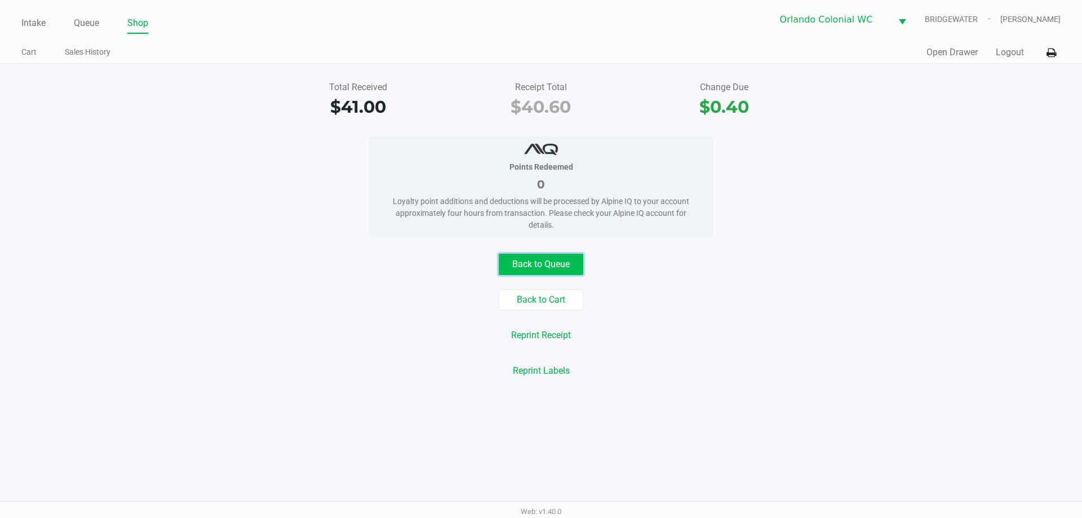
click at [550, 268] on button "Back to Queue" at bounding box center [541, 264] width 85 height 21
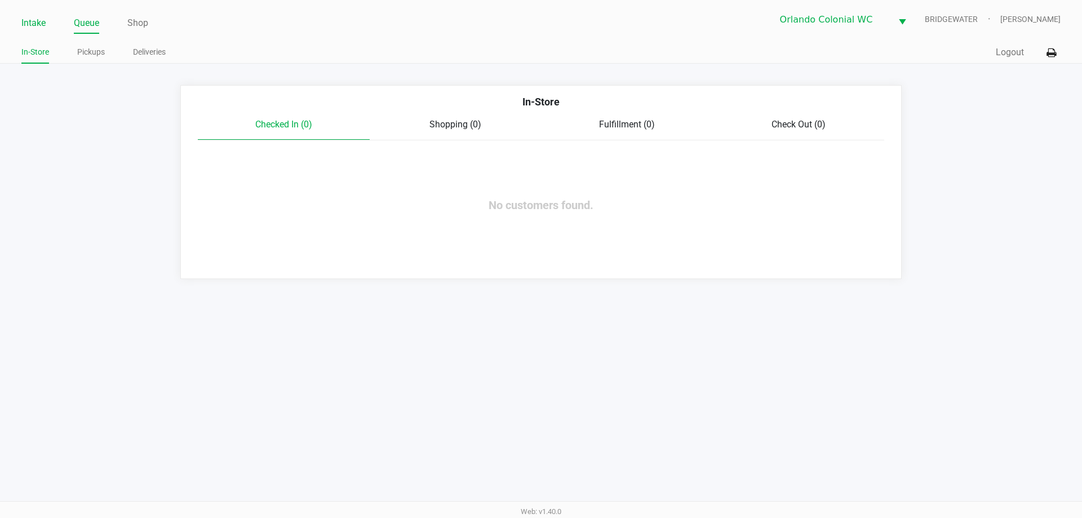
click at [35, 19] on link "Intake" at bounding box center [33, 23] width 24 height 16
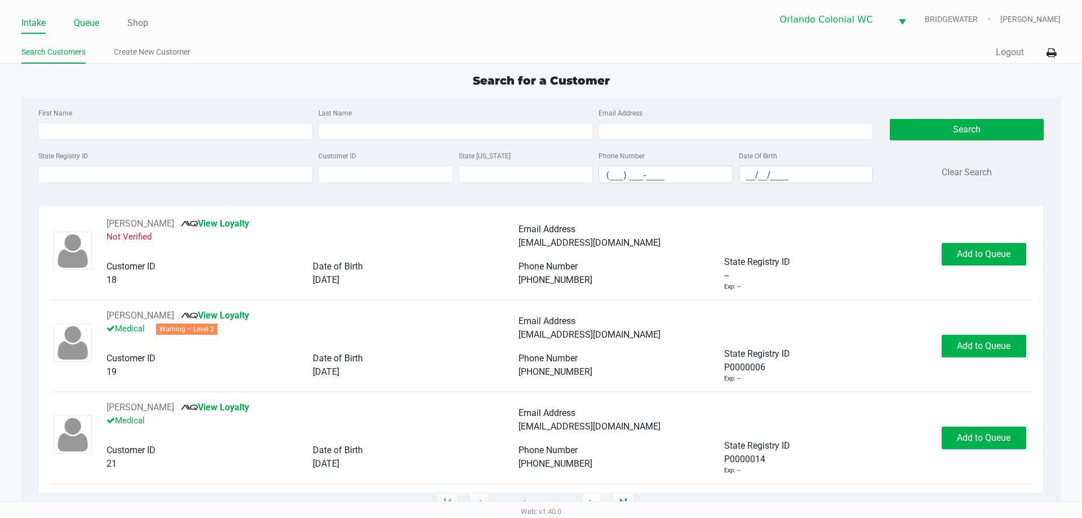
click at [88, 23] on link "Queue" at bounding box center [86, 23] width 25 height 16
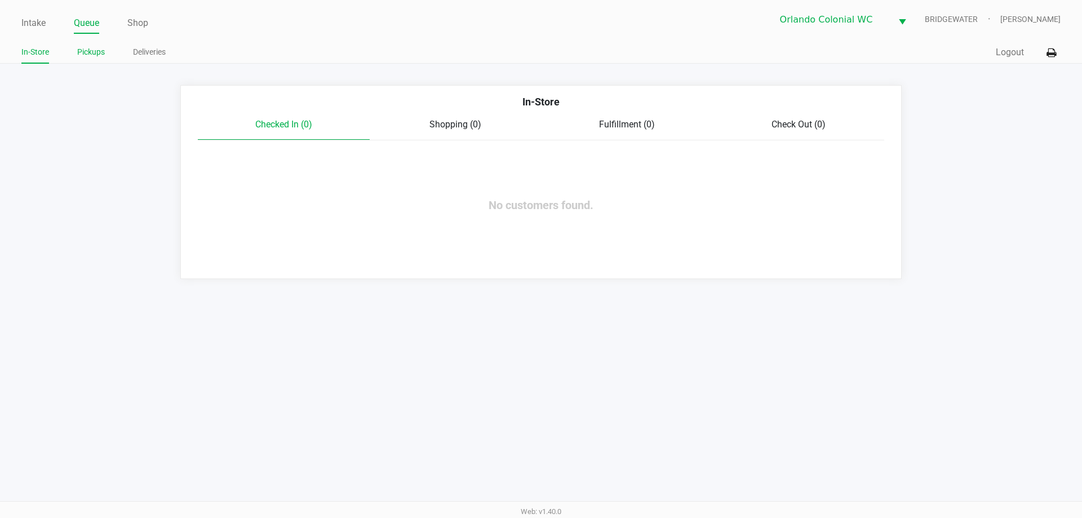
click at [91, 51] on link "Pickups" at bounding box center [91, 52] width 28 height 14
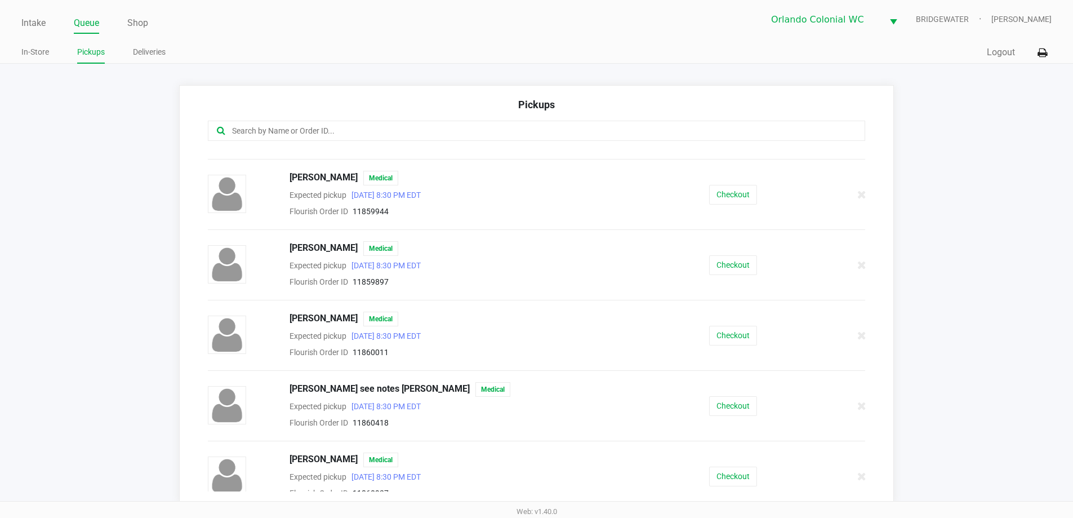
scroll to position [626, 0]
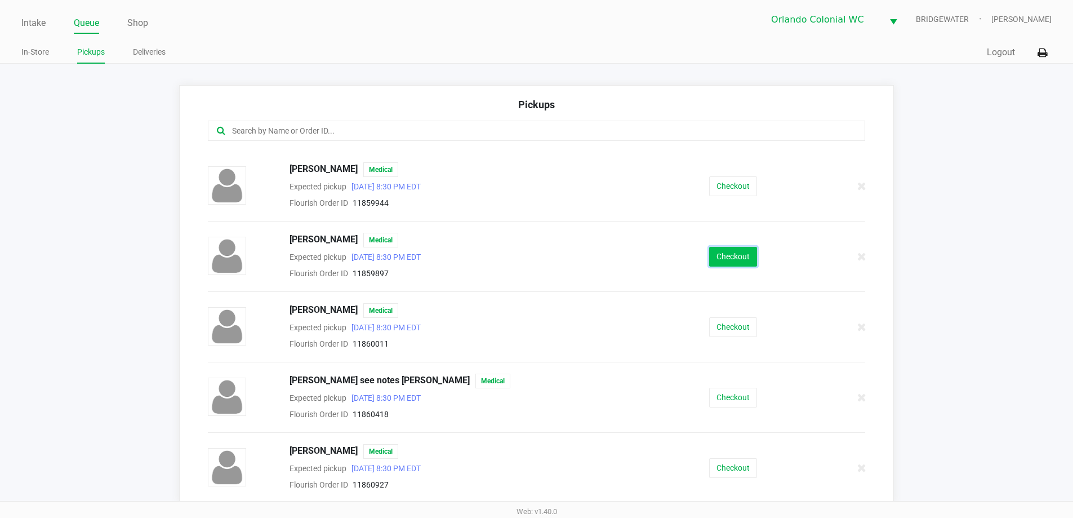
click at [748, 258] on button "Checkout" at bounding box center [733, 257] width 48 height 20
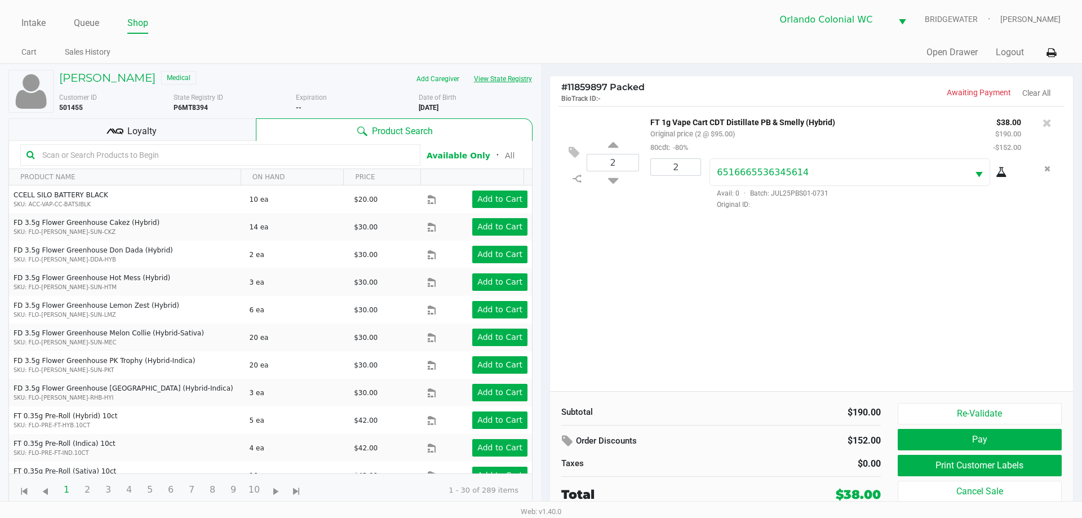
click at [492, 73] on button "View State Registry" at bounding box center [499, 79] width 66 height 18
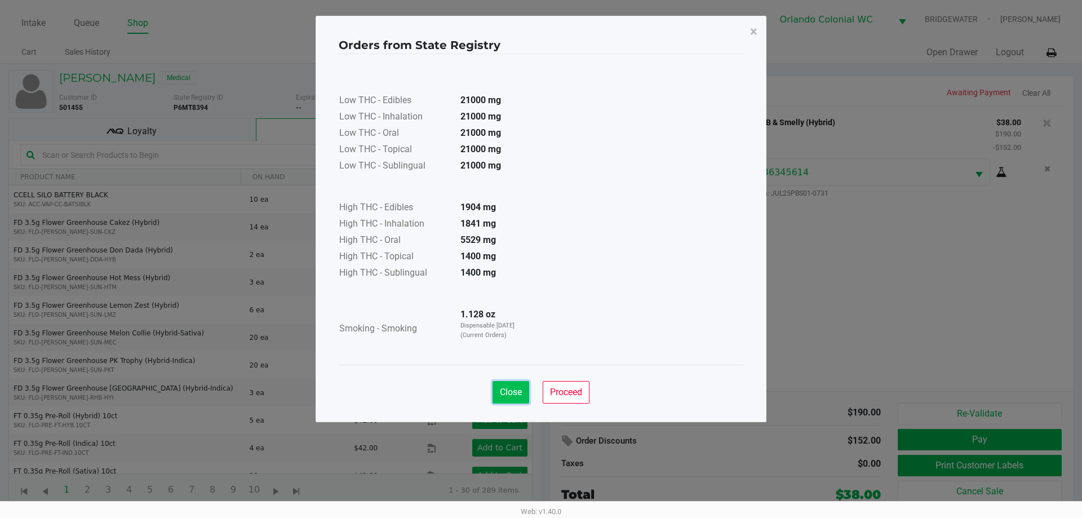
click at [515, 398] on button "Close" at bounding box center [510, 392] width 37 height 23
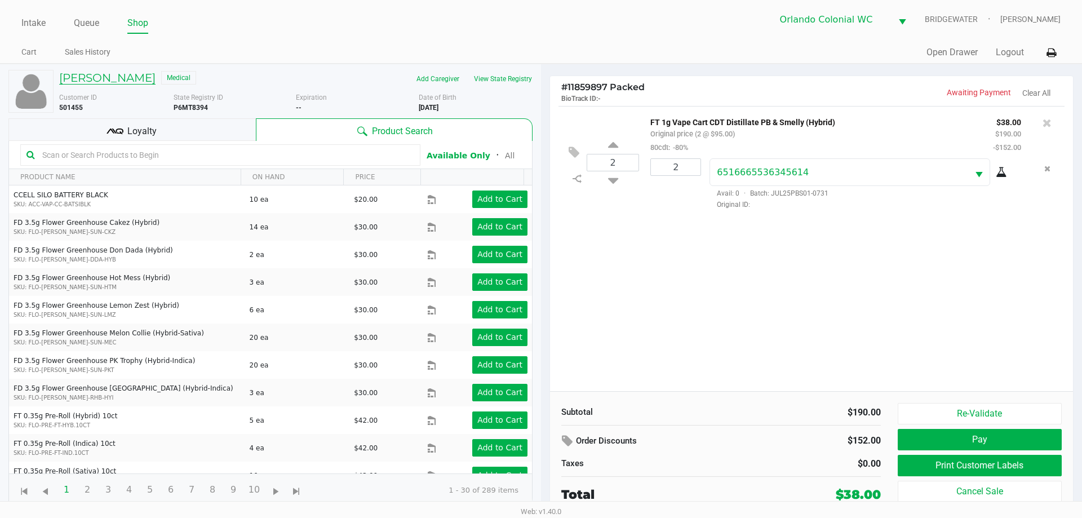
click at [118, 77] on h5 "[PERSON_NAME]" at bounding box center [107, 78] width 96 height 14
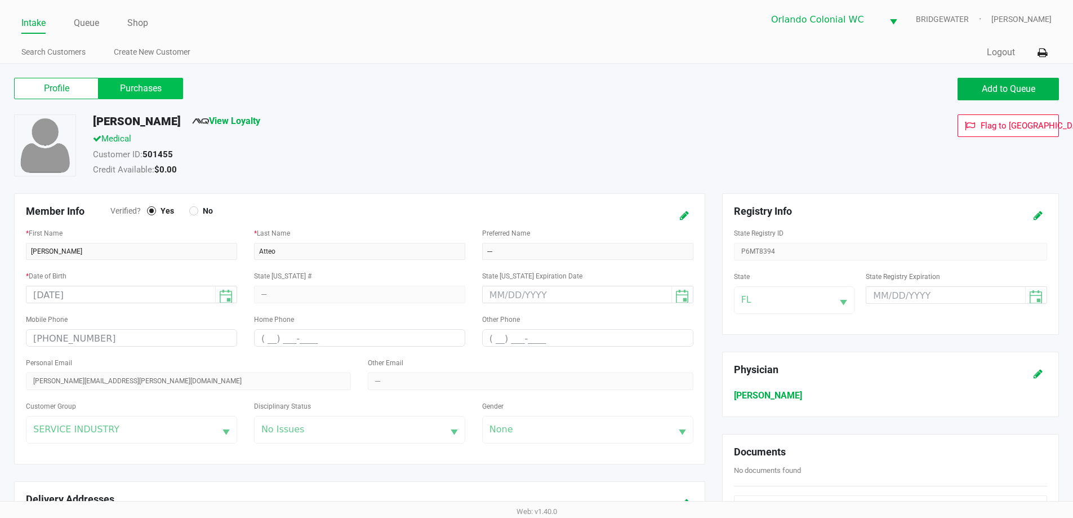
click at [139, 88] on label "Purchases" at bounding box center [141, 88] width 85 height 21
click at [0, 0] on 1 "Purchases" at bounding box center [0, 0] width 0 height 0
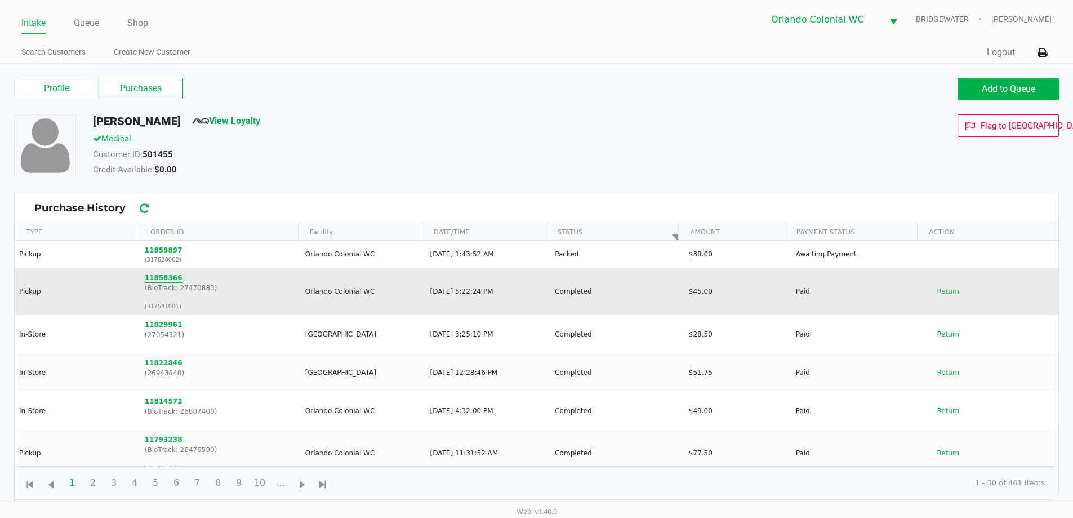
click at [167, 278] on button "11858366" at bounding box center [164, 278] width 38 height 10
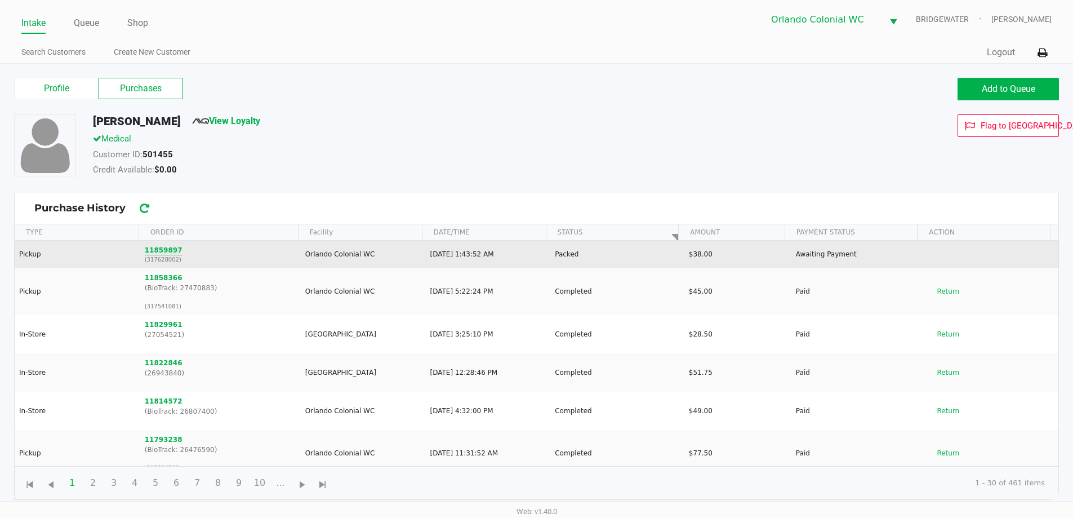
click at [163, 246] on button "11859897" at bounding box center [164, 250] width 38 height 10
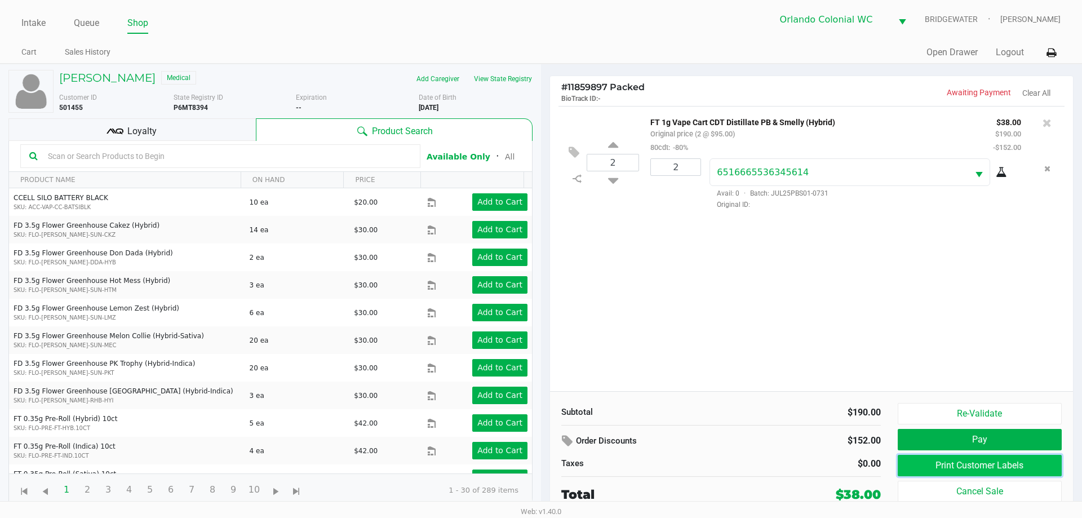
click at [978, 458] on button "Print Customer Labels" at bounding box center [979, 465] width 164 height 21
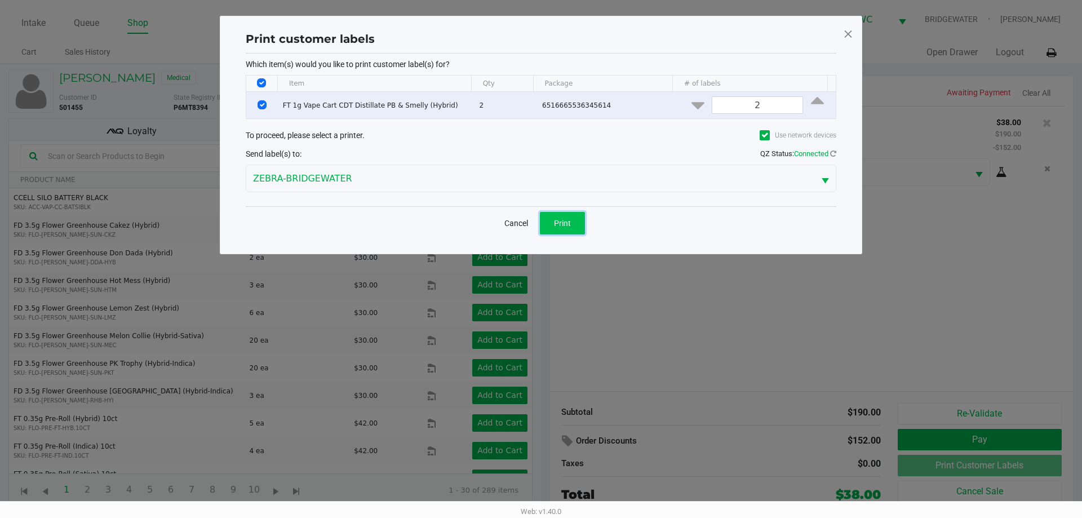
click at [565, 223] on span "Print" at bounding box center [562, 223] width 17 height 9
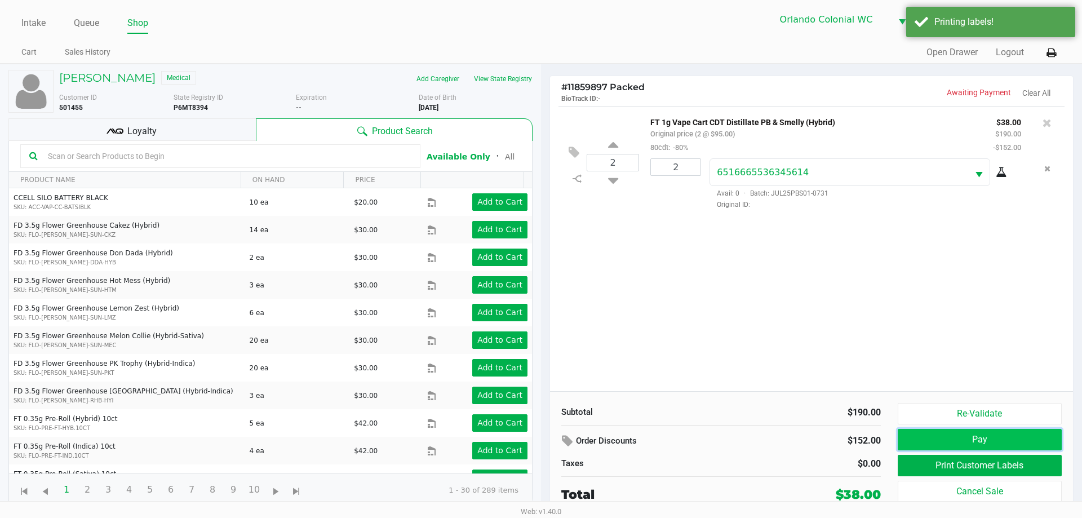
click at [943, 433] on button "Pay" at bounding box center [979, 439] width 164 height 21
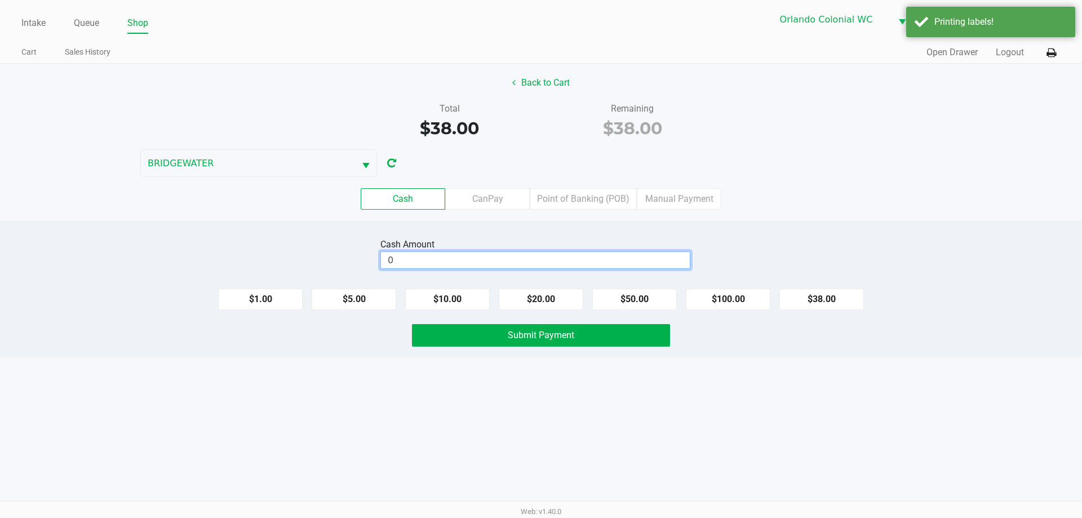
click at [567, 254] on input "0" at bounding box center [535, 260] width 309 height 16
type input "$0.00"
click at [498, 201] on label "CanPay" at bounding box center [487, 198] width 85 height 21
click at [0, 0] on 2 "CanPay" at bounding box center [0, 0] width 0 height 0
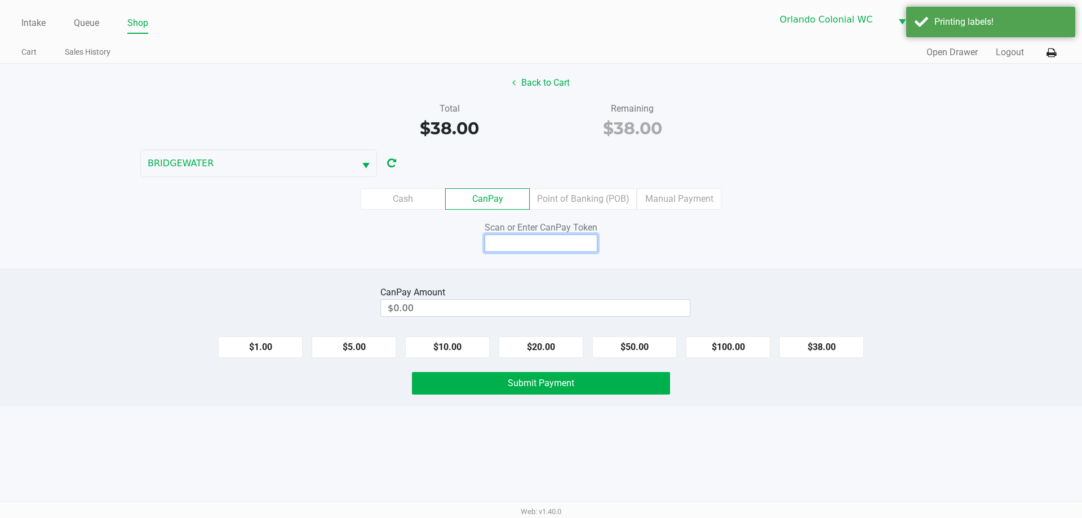
click at [527, 243] on input at bounding box center [541, 242] width 113 height 17
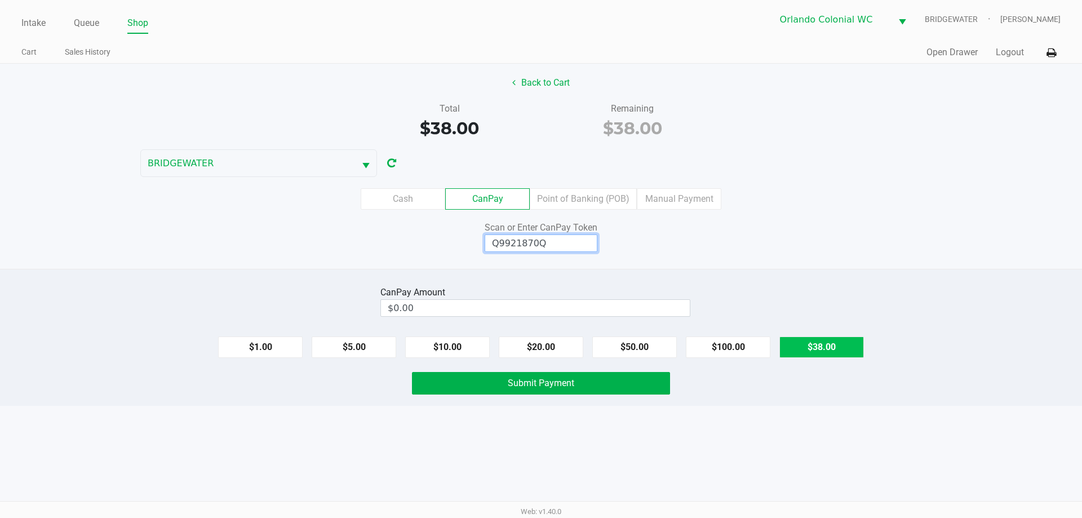
type input "Q9921870Q"
click at [844, 347] on button "$38.00" at bounding box center [821, 346] width 85 height 21
type input "$38.00"
click at [630, 383] on button "Submit Payment" at bounding box center [541, 383] width 258 height 23
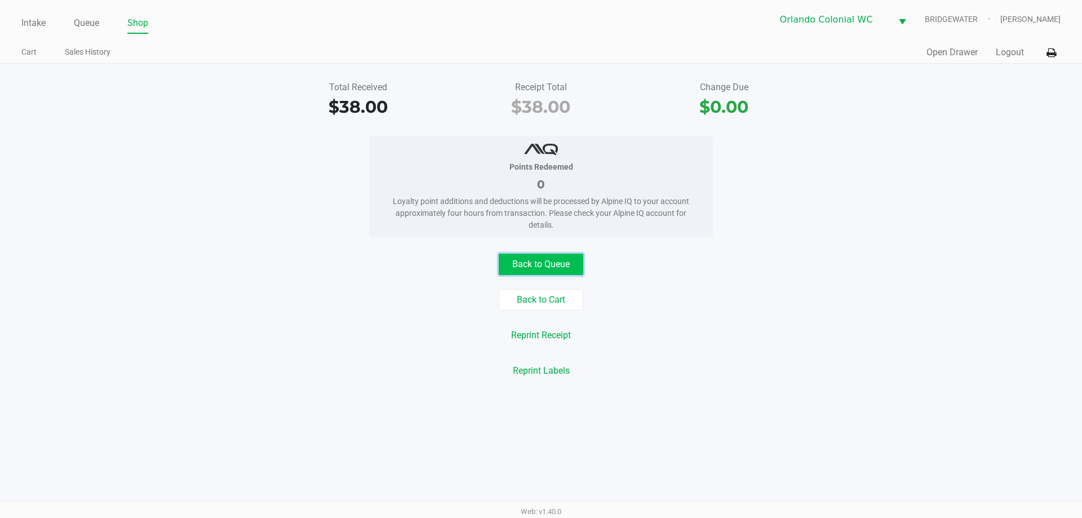
click at [557, 257] on button "Back to Queue" at bounding box center [541, 264] width 85 height 21
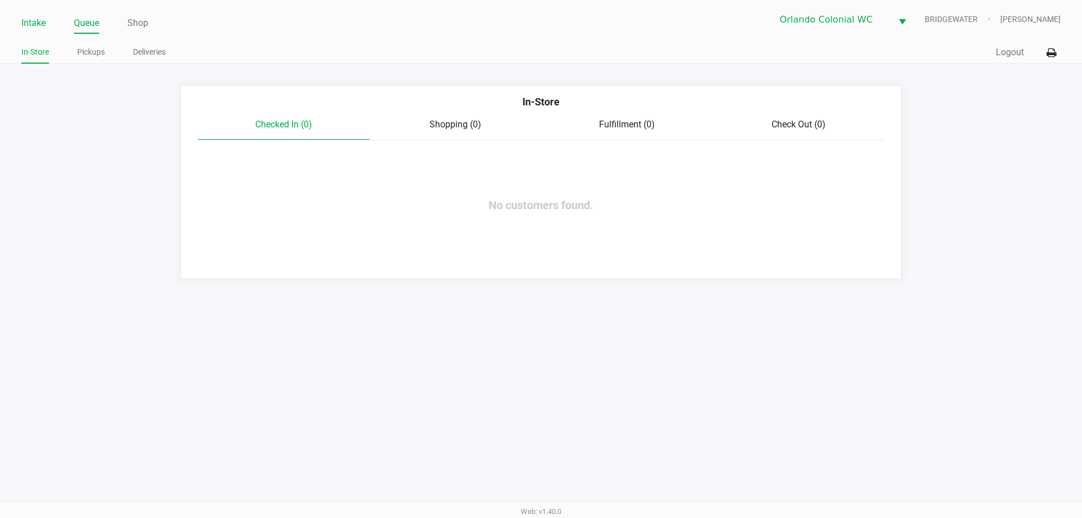
click at [42, 29] on link "Intake" at bounding box center [33, 23] width 24 height 16
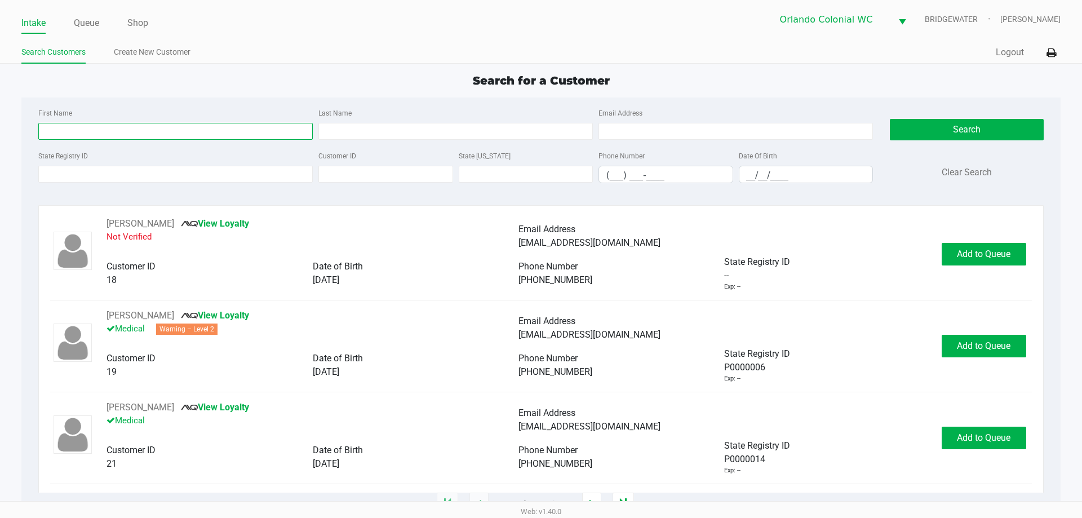
click at [176, 131] on input "First Name" at bounding box center [175, 131] width 274 height 17
type input "[PERSON_NAME]"
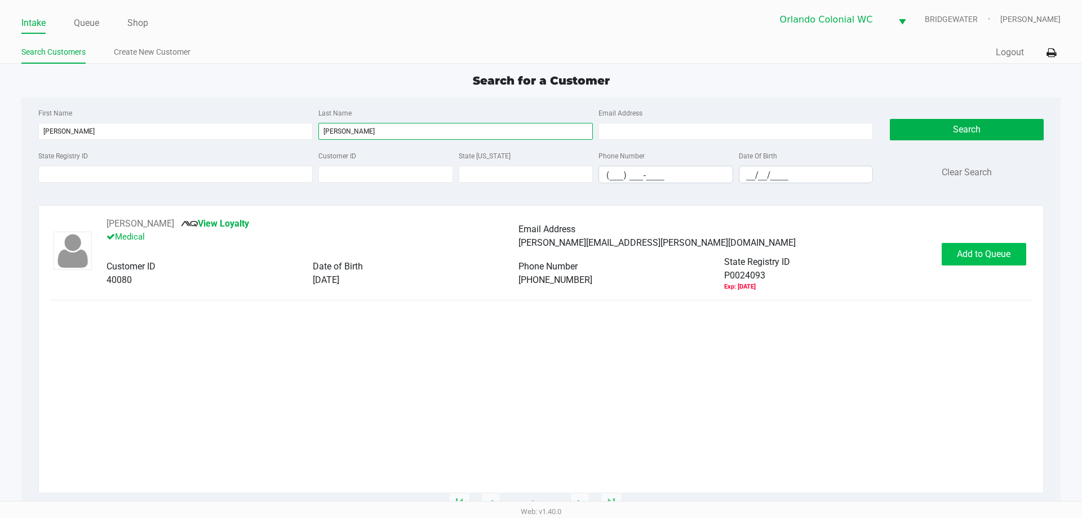
type input "[PERSON_NAME]"
click at [1005, 255] on span "Add to Queue" at bounding box center [984, 253] width 54 height 11
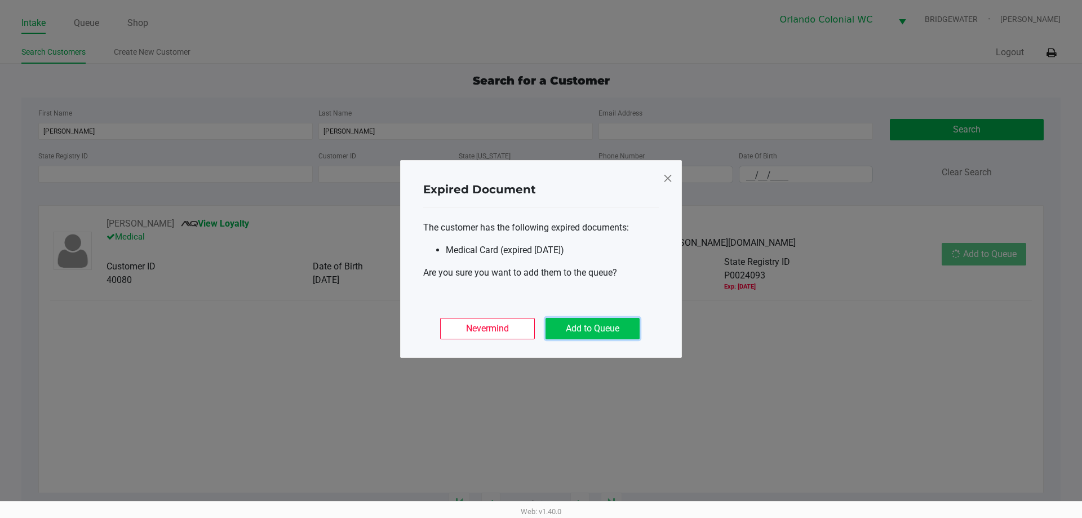
click at [598, 331] on button "Add to Queue" at bounding box center [592, 328] width 94 height 21
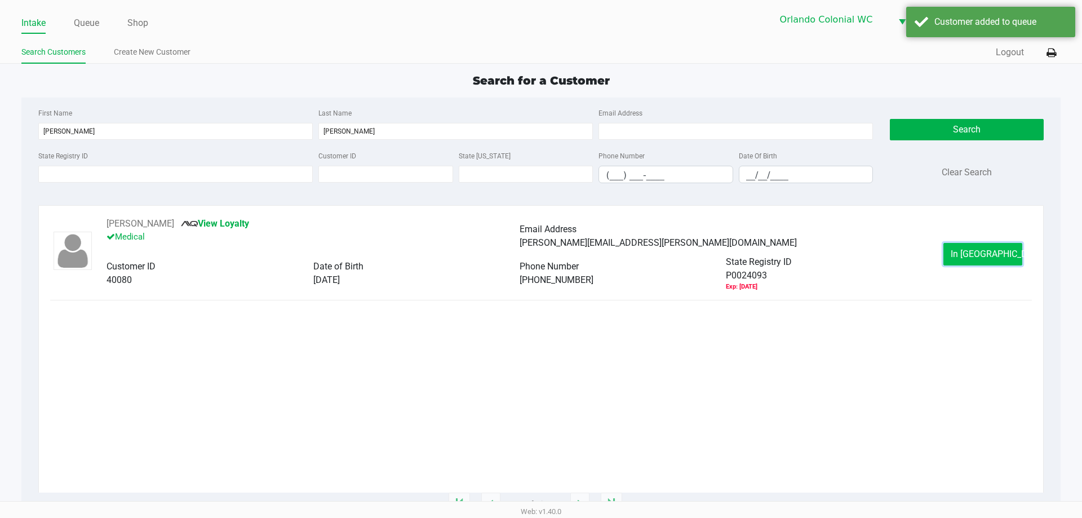
click at [975, 256] on span "In [GEOGRAPHIC_DATA]" at bounding box center [997, 253] width 95 height 11
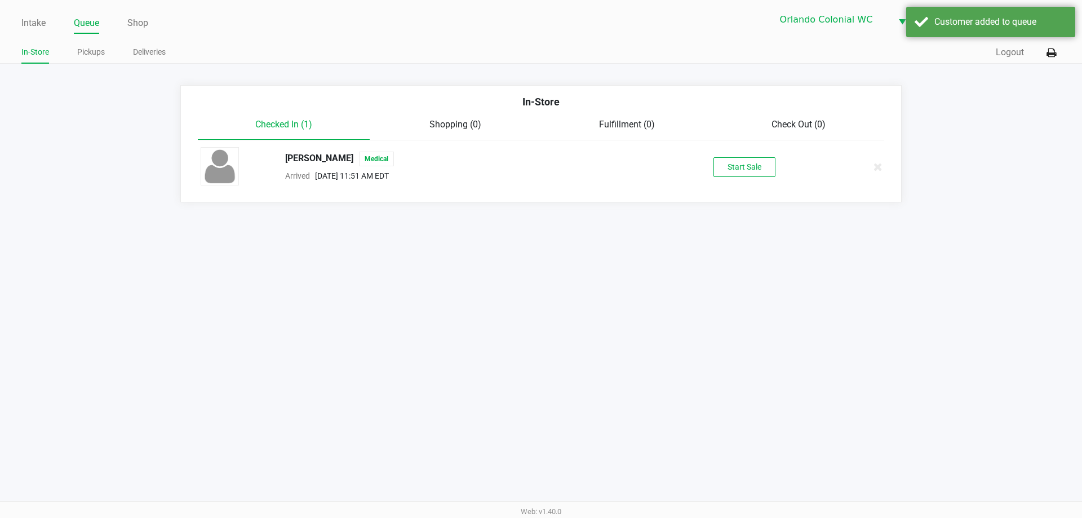
click at [746, 177] on div "[PERSON_NAME] Medical Arrived [DATE] 11:51 AM EDT Start Sale" at bounding box center [540, 166] width 697 height 39
click at [751, 168] on button "Start Sale" at bounding box center [744, 167] width 62 height 20
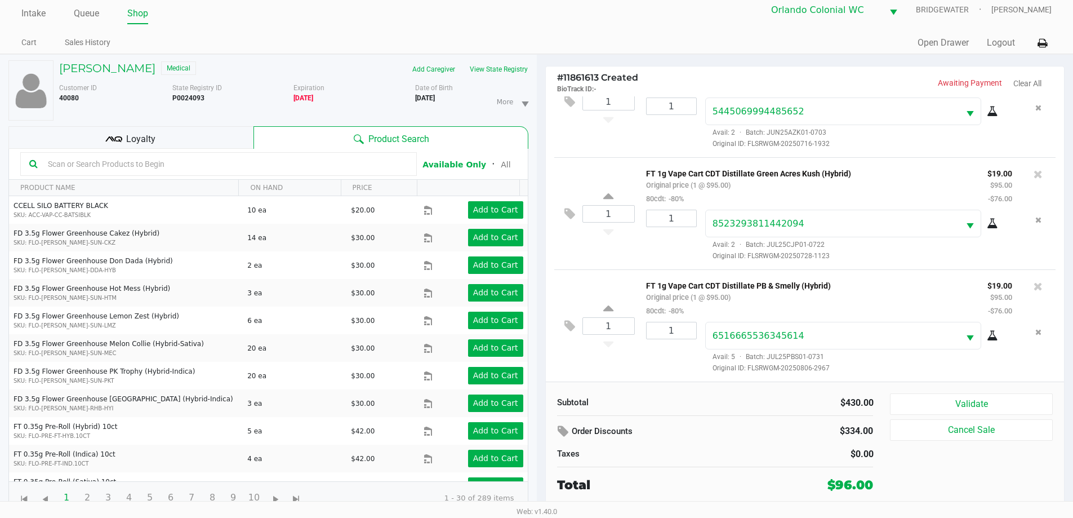
scroll to position [12, 0]
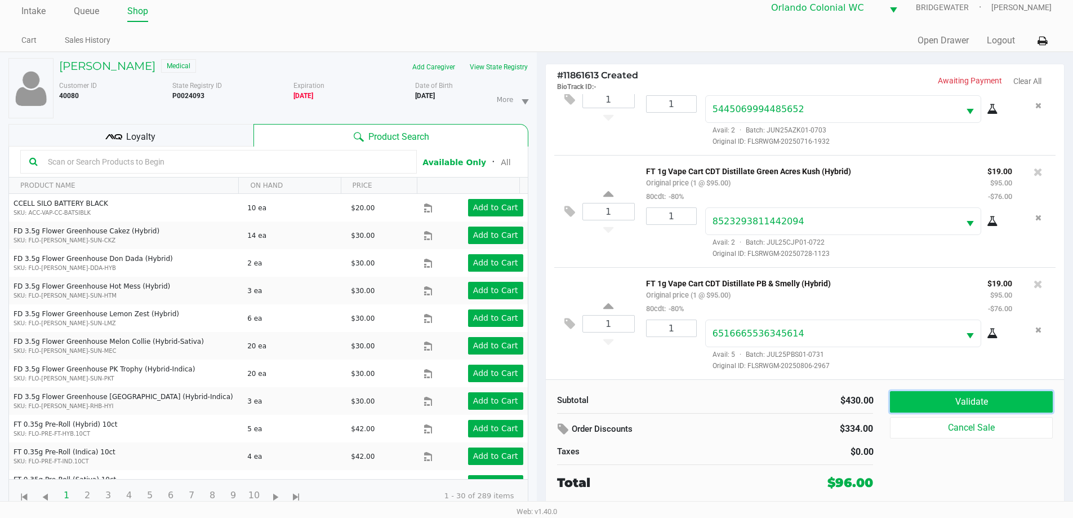
click at [923, 395] on button "Validate" at bounding box center [971, 401] width 162 height 21
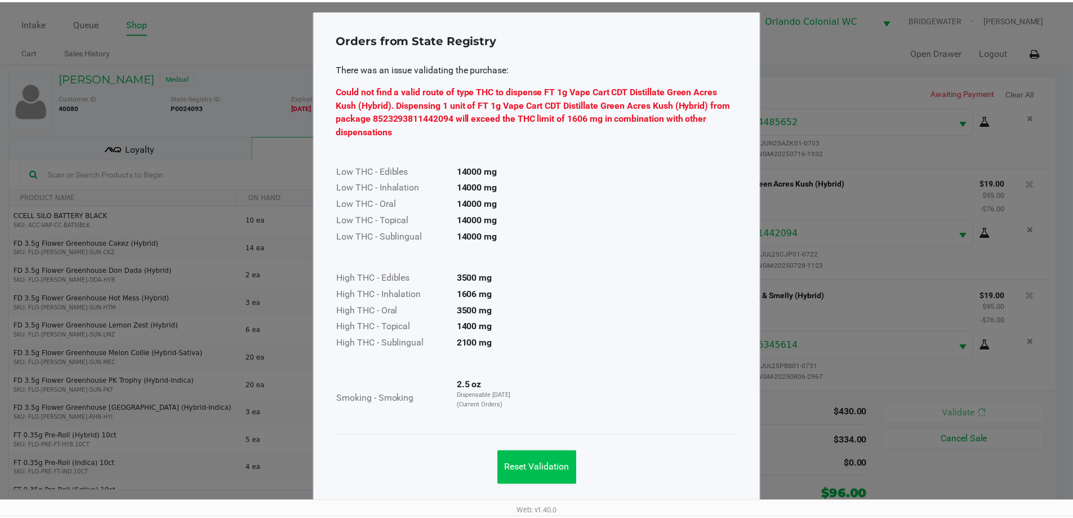
scroll to position [7, 0]
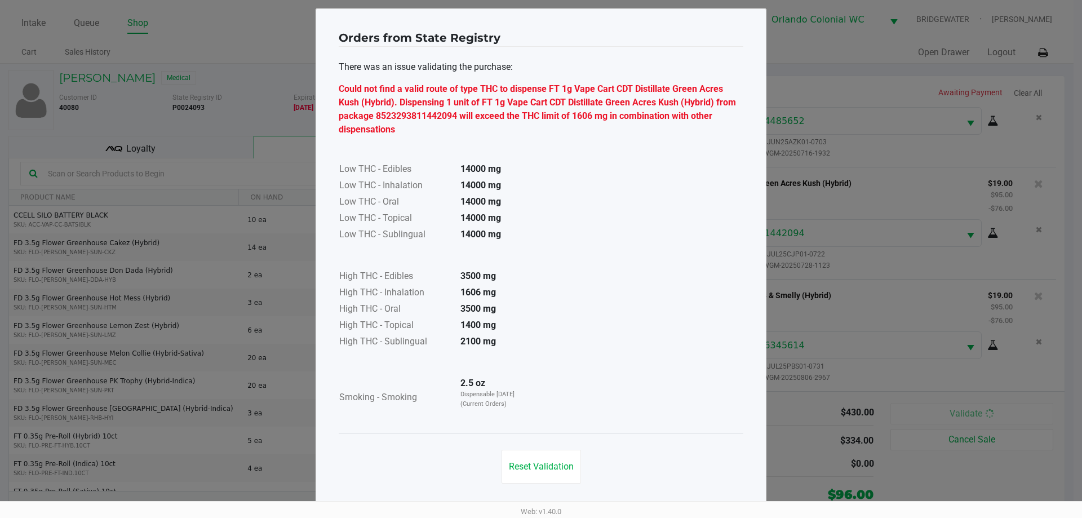
click at [538, 477] on button "Reset Validation" at bounding box center [540, 467] width 79 height 34
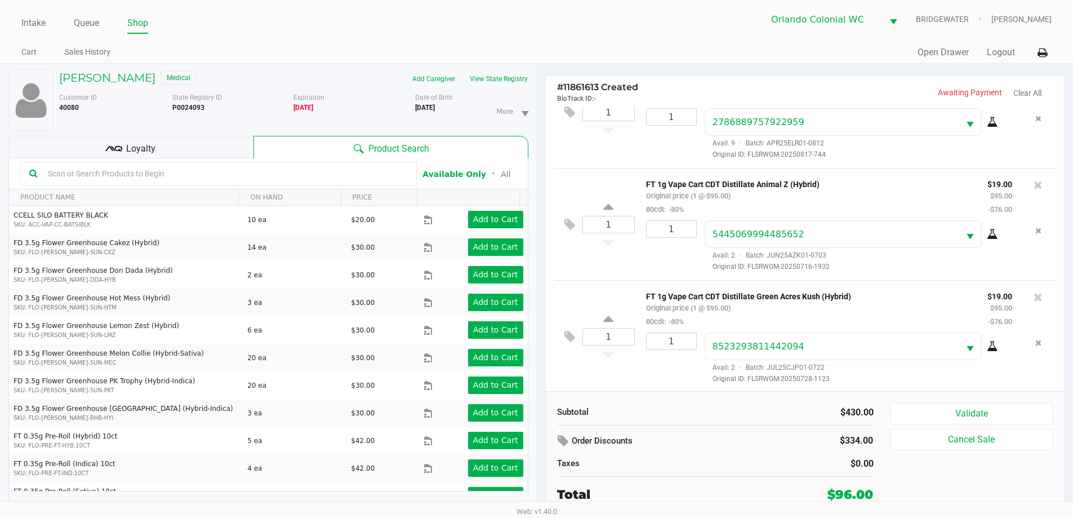
scroll to position [169, 0]
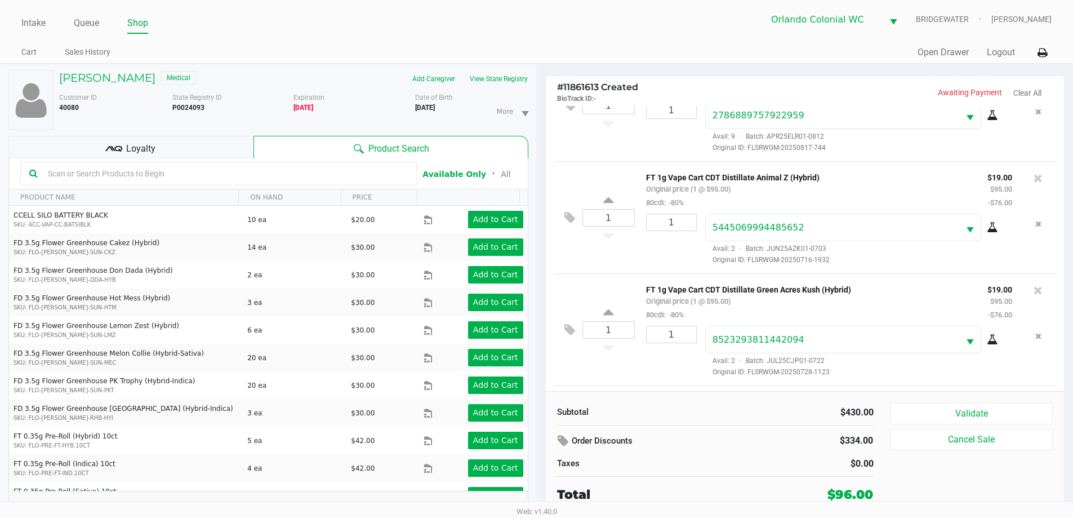
click at [1029, 176] on div at bounding box center [1038, 178] width 18 height 16
click at [1034, 178] on icon at bounding box center [1038, 177] width 9 height 11
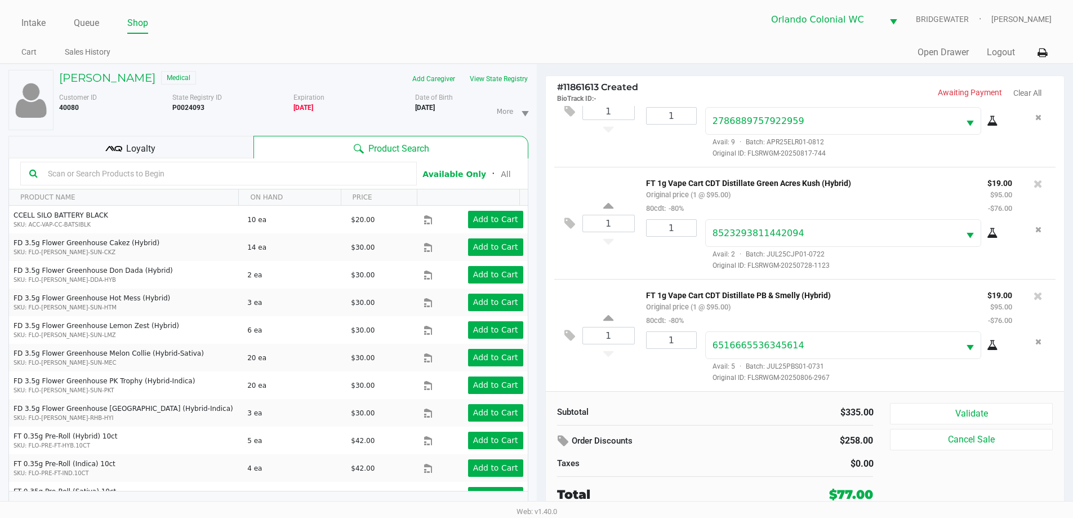
click at [1034, 291] on icon at bounding box center [1038, 295] width 9 height 11
click at [967, 415] on button "Validate" at bounding box center [971, 413] width 162 height 21
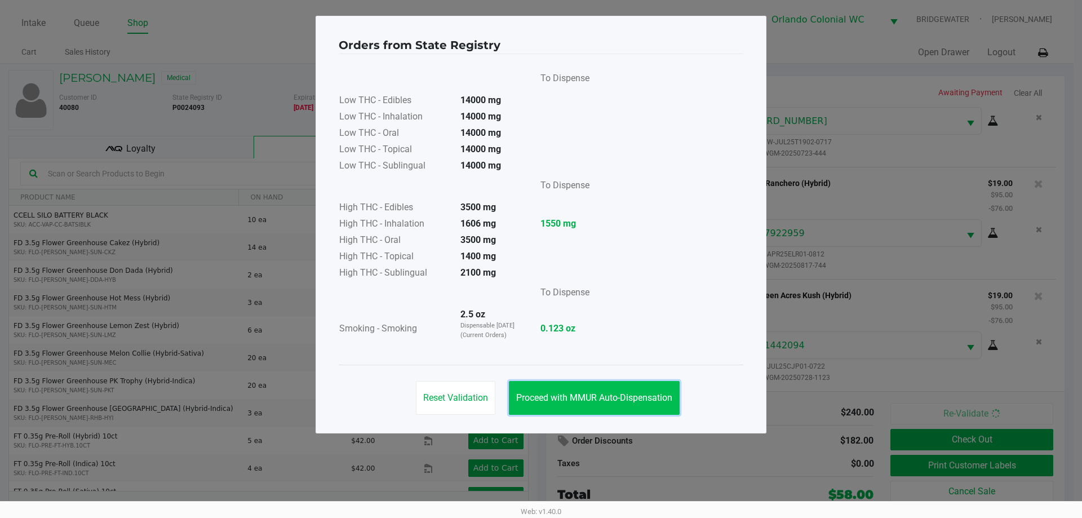
click at [597, 390] on button "Proceed with MMUR Auto-Dispensation" at bounding box center [594, 398] width 171 height 34
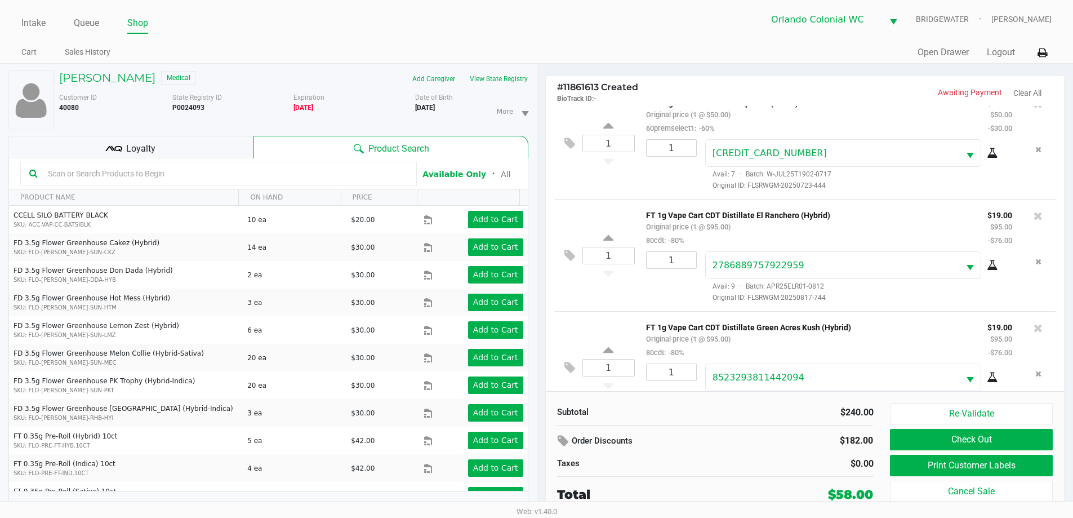
scroll to position [0, 0]
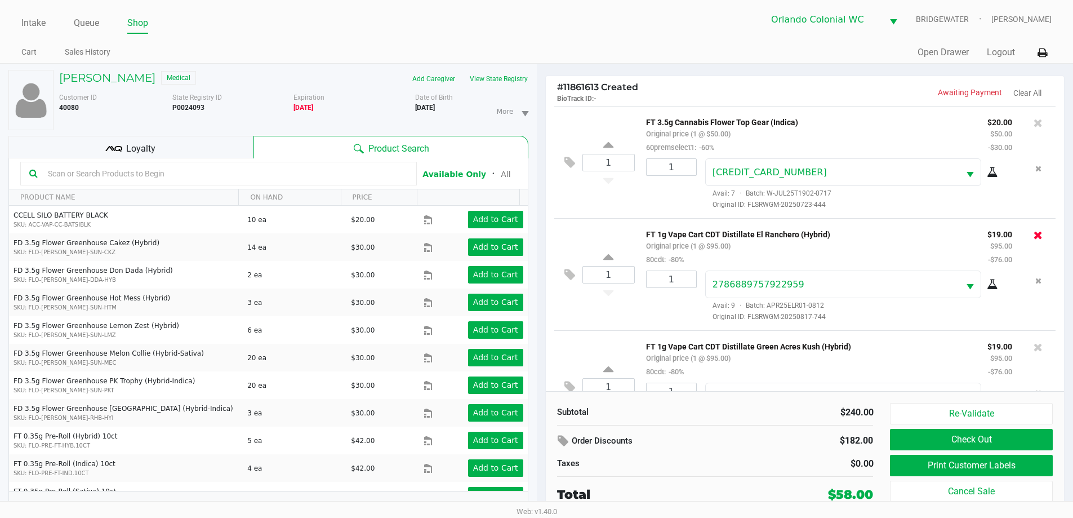
click at [1034, 231] on icon at bounding box center [1038, 234] width 9 height 11
click at [1034, 119] on icon at bounding box center [1038, 122] width 9 height 11
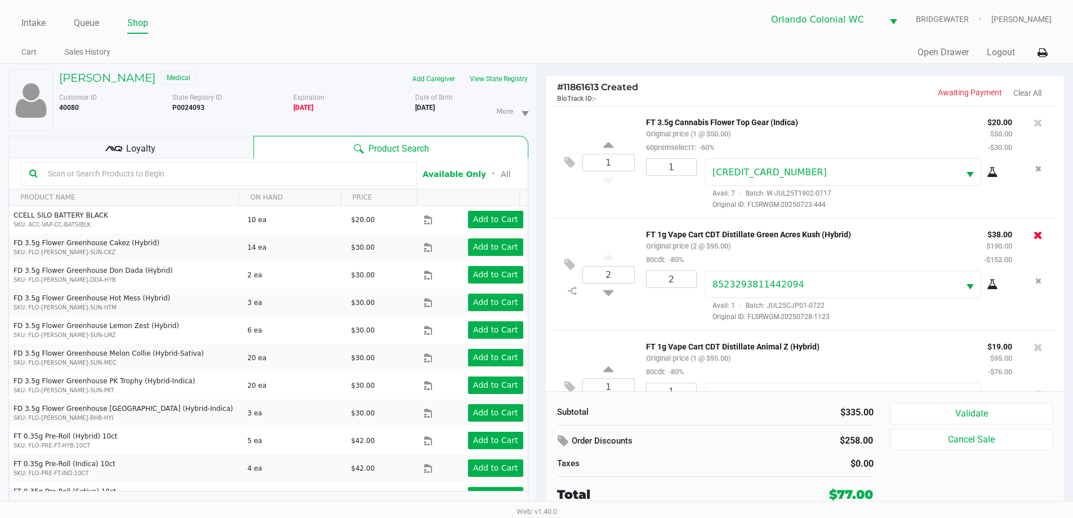
click at [1034, 236] on icon at bounding box center [1038, 234] width 9 height 11
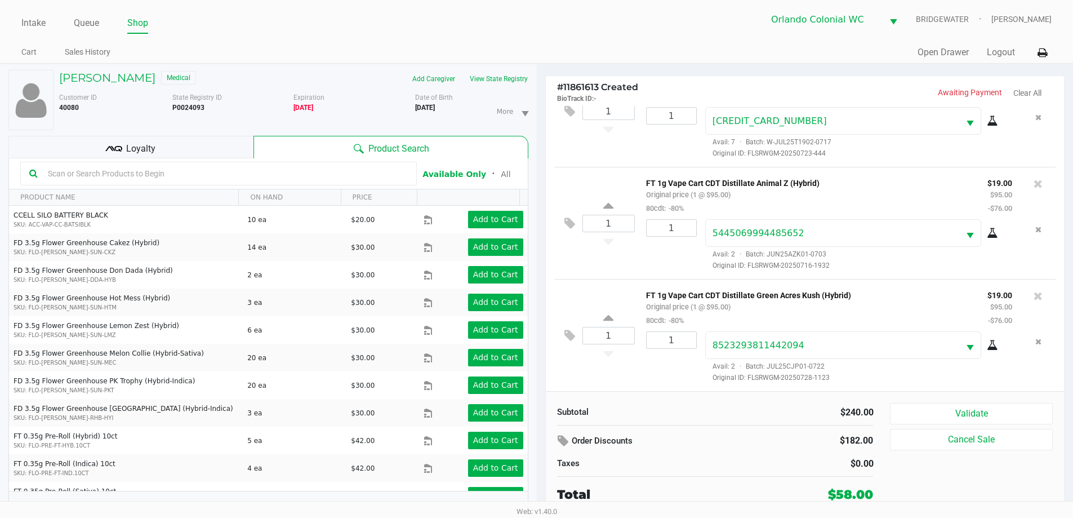
click at [194, 107] on b "P0024093" at bounding box center [188, 108] width 32 height 8
copy b "P0024093"
click at [926, 414] on button "Validate" at bounding box center [971, 413] width 162 height 21
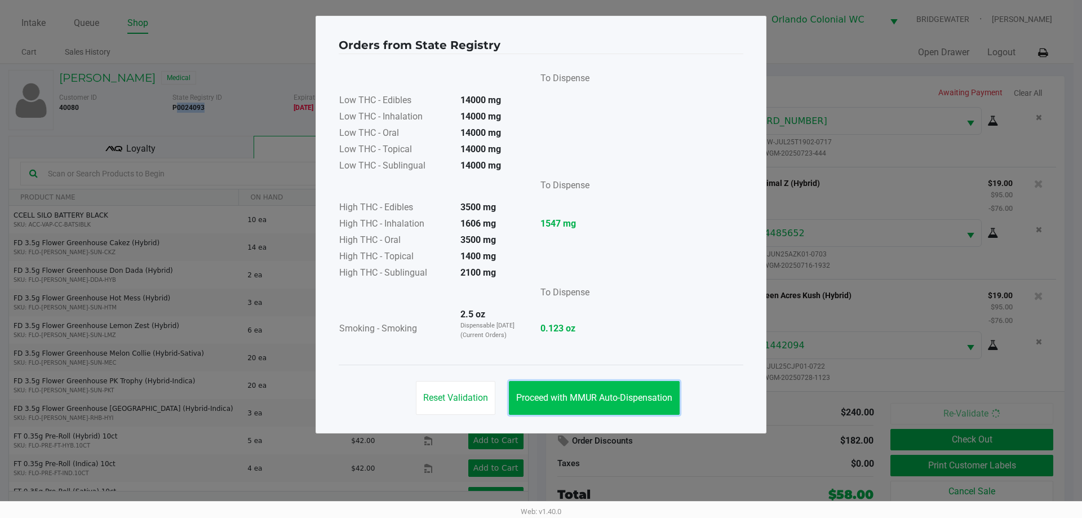
click at [643, 405] on button "Proceed with MMUR Auto-Dispensation" at bounding box center [594, 398] width 171 height 34
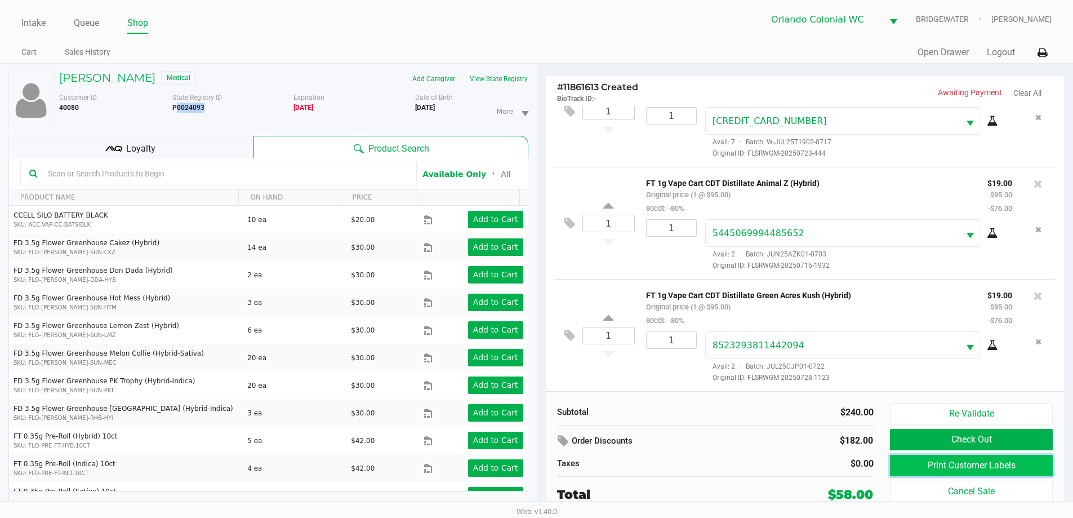
click at [980, 458] on button "Print Customer Labels" at bounding box center [971, 465] width 162 height 21
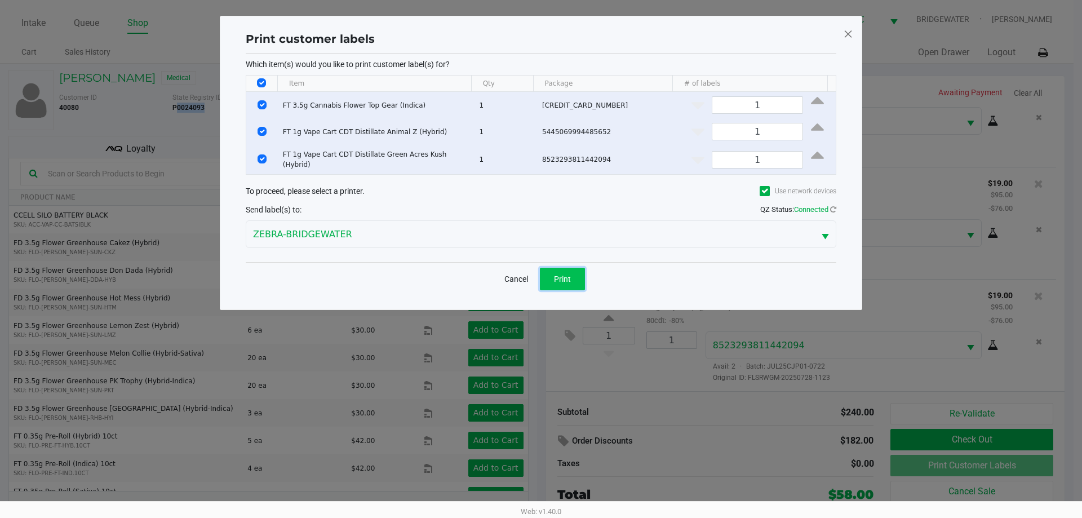
click at [552, 278] on button "Print" at bounding box center [562, 279] width 45 height 23
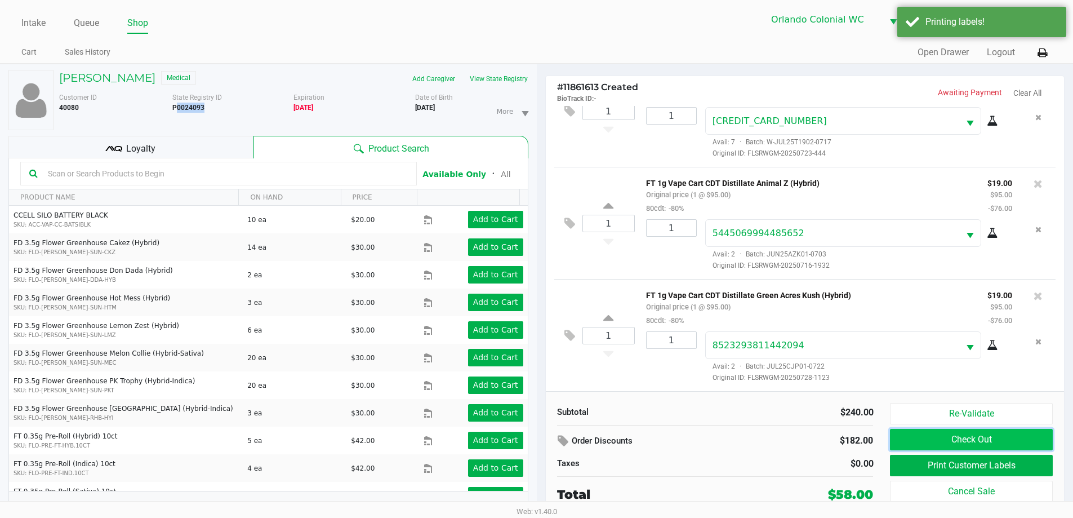
click at [953, 441] on button "Check Out" at bounding box center [971, 439] width 162 height 21
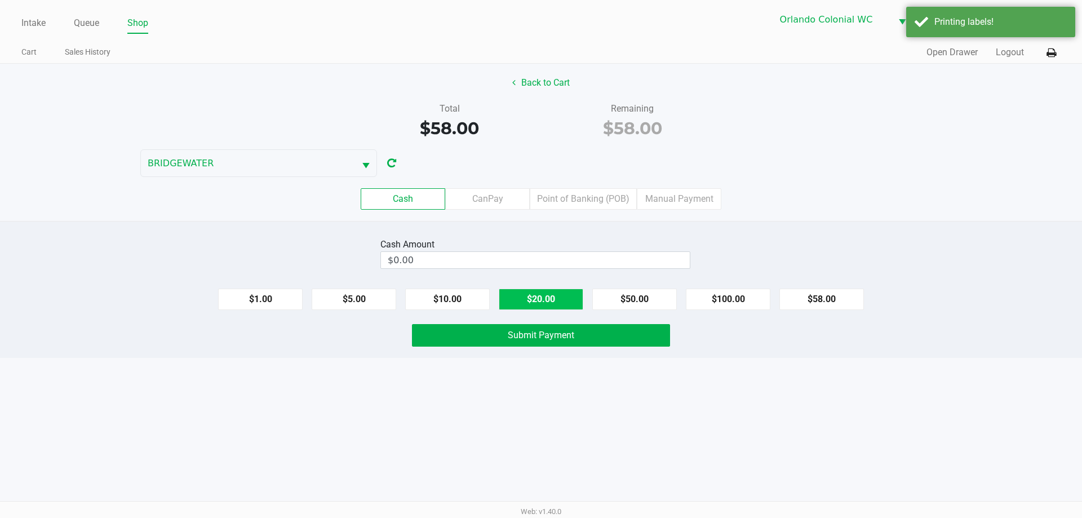
click at [550, 309] on button "$20.00" at bounding box center [541, 298] width 85 height 21
click at [550, 310] on div "Cash Amount $20.00 Clear $1.00 $5.00 $10.00 $20.00 $50.00 $100.00 $58.00 Submit…" at bounding box center [541, 289] width 1082 height 137
click at [550, 311] on div "Cash Amount $20.00 Clear $1.00 $5.00 $10.00 $20.00 $50.00 $100.00 $58.00 Submit…" at bounding box center [541, 289] width 1082 height 137
click at [550, 306] on button "$20.00" at bounding box center [541, 298] width 85 height 21
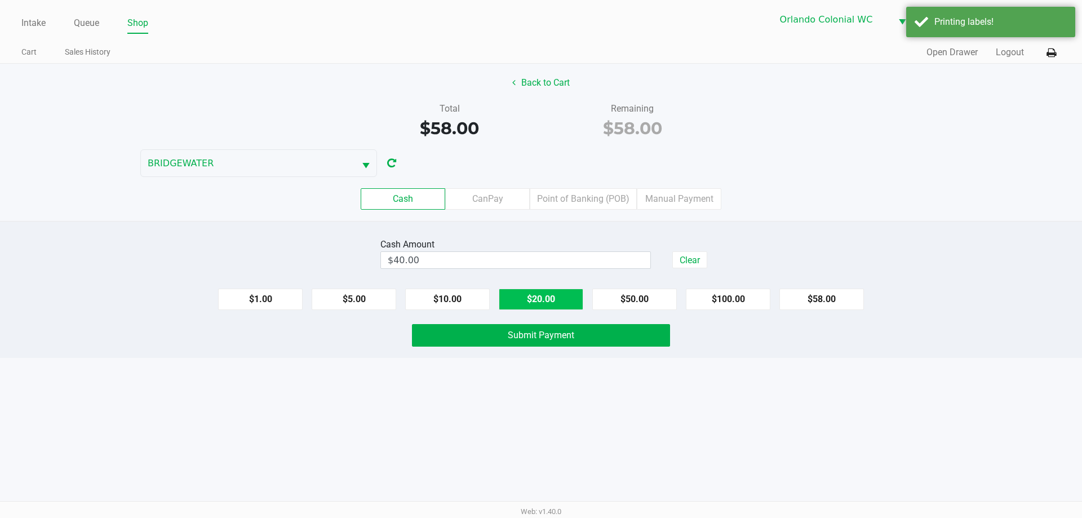
type input "$60.00"
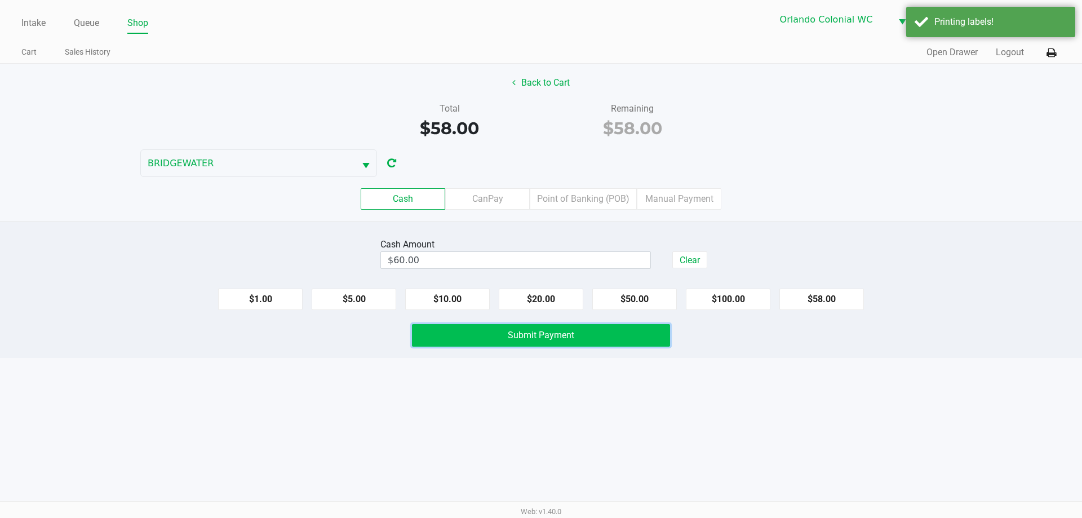
click at [553, 337] on span "Submit Payment" at bounding box center [541, 335] width 66 height 11
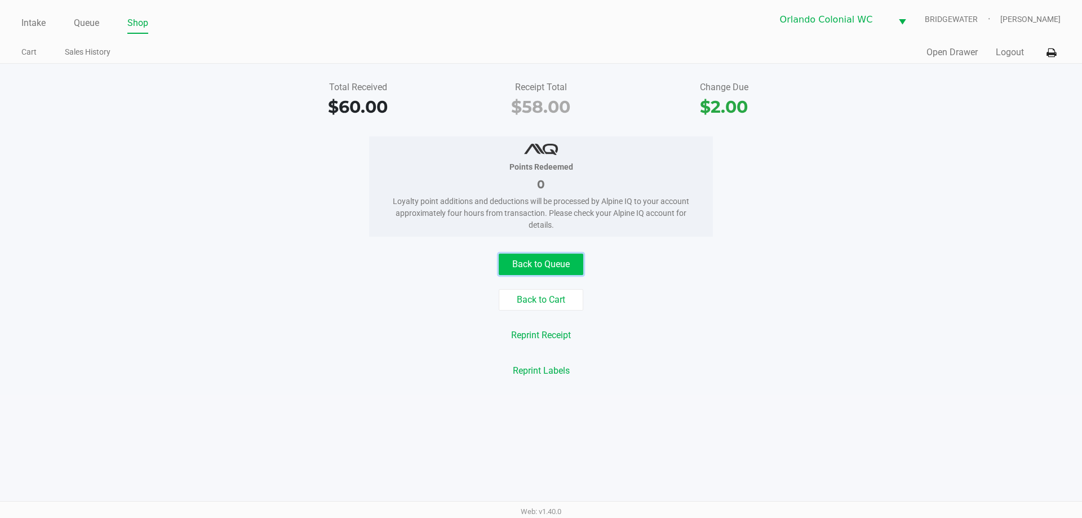
click at [563, 259] on button "Back to Queue" at bounding box center [541, 264] width 85 height 21
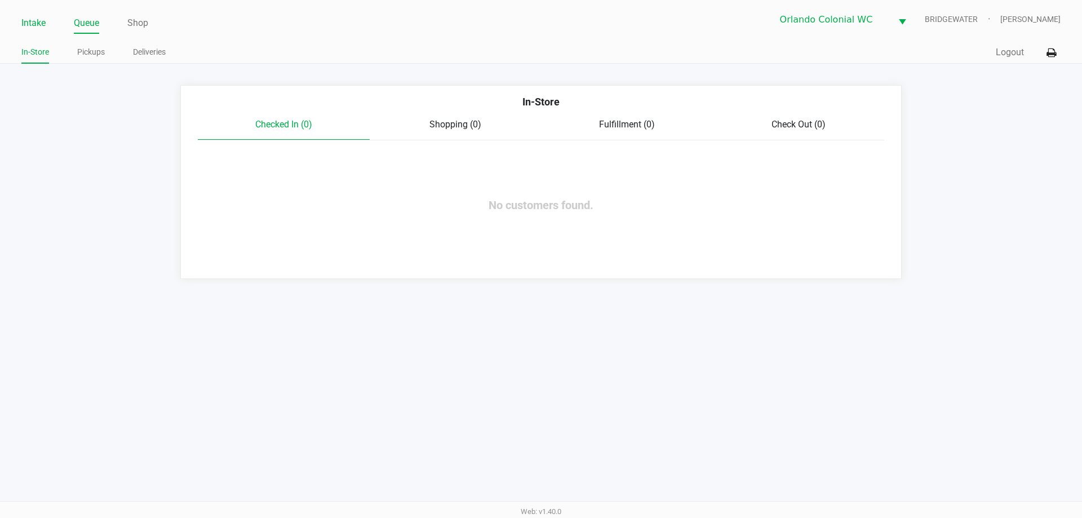
click at [43, 22] on link "Intake" at bounding box center [33, 23] width 24 height 16
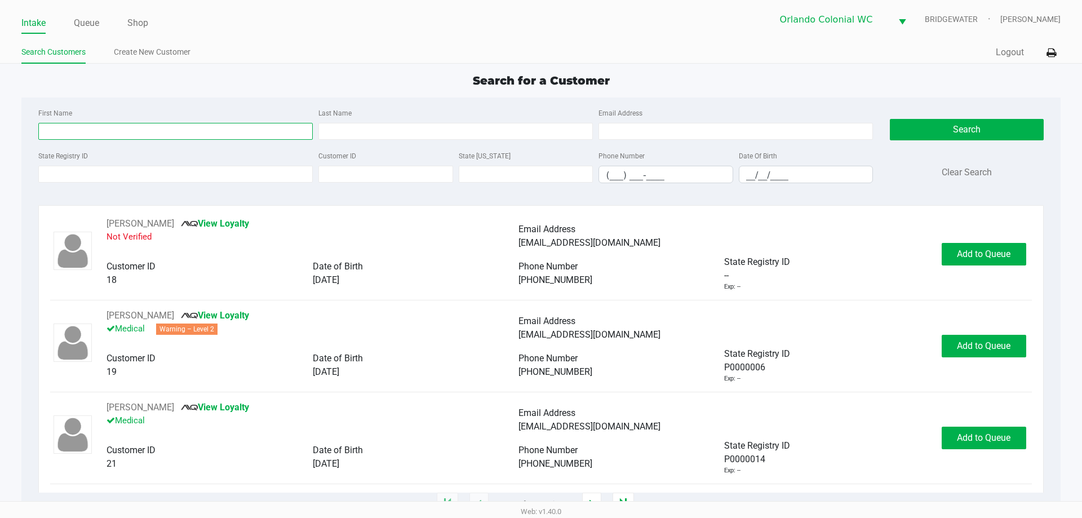
click at [190, 132] on input "First Name" at bounding box center [175, 131] width 274 height 17
type input "[PERSON_NAME]"
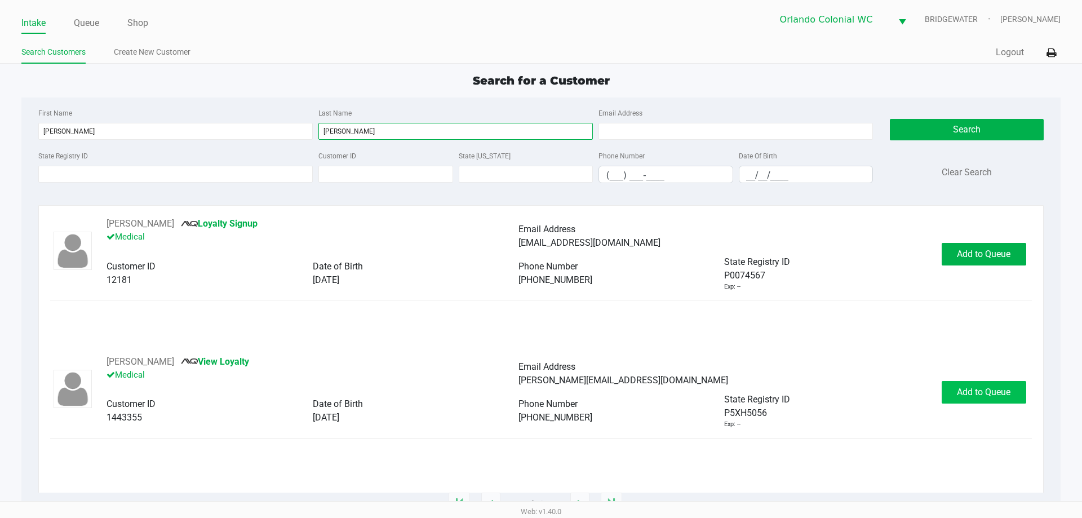
type input "[PERSON_NAME]"
click at [1011, 386] on button "Add to Queue" at bounding box center [983, 392] width 85 height 23
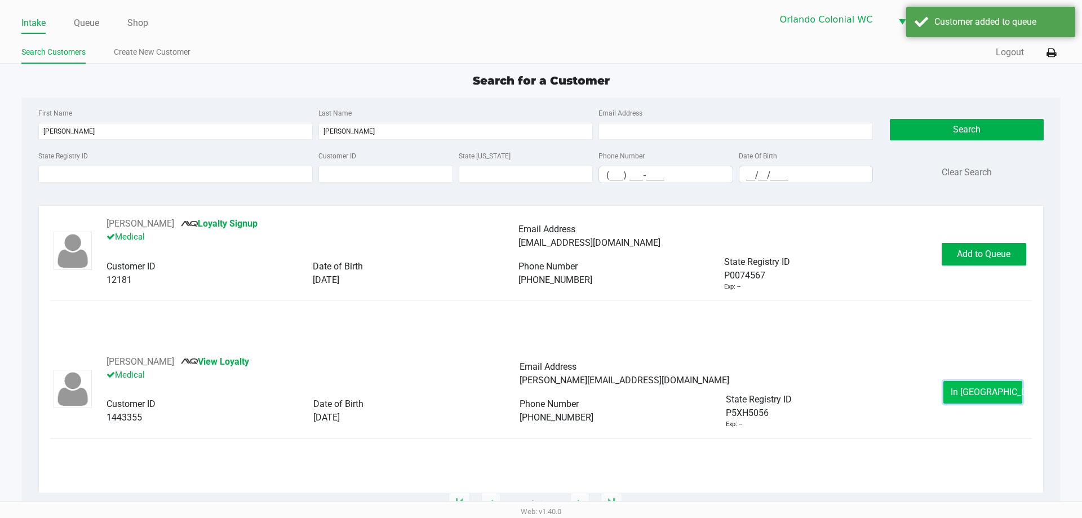
click at [982, 393] on span "In [GEOGRAPHIC_DATA]" at bounding box center [997, 391] width 95 height 11
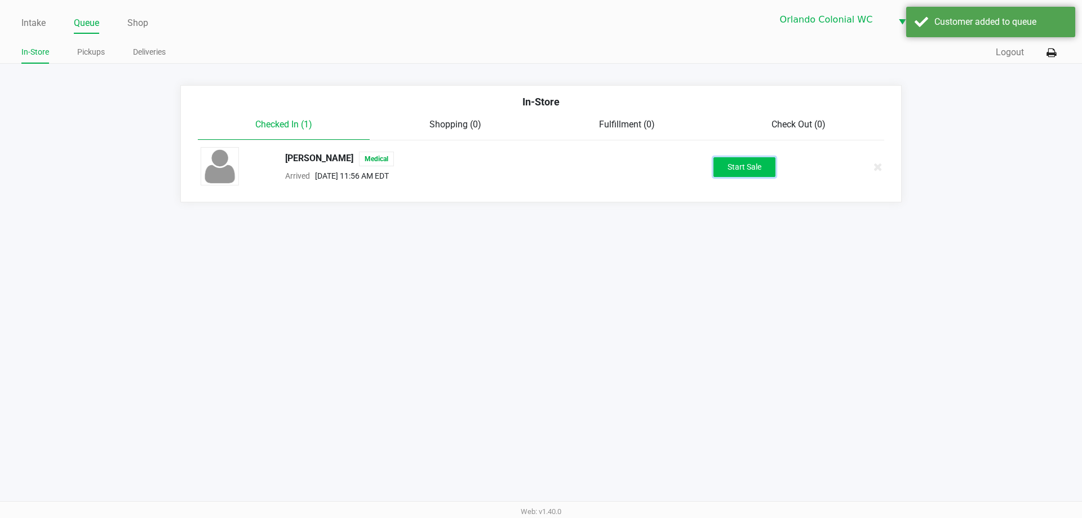
click at [747, 174] on button "Start Sale" at bounding box center [744, 167] width 62 height 20
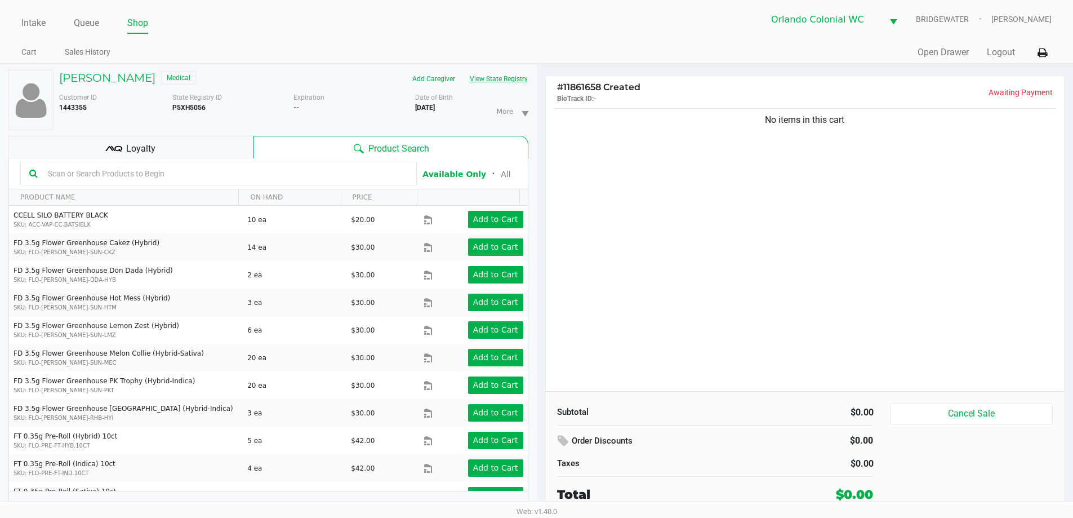
click at [504, 85] on button "View State Registry" at bounding box center [496, 79] width 66 height 18
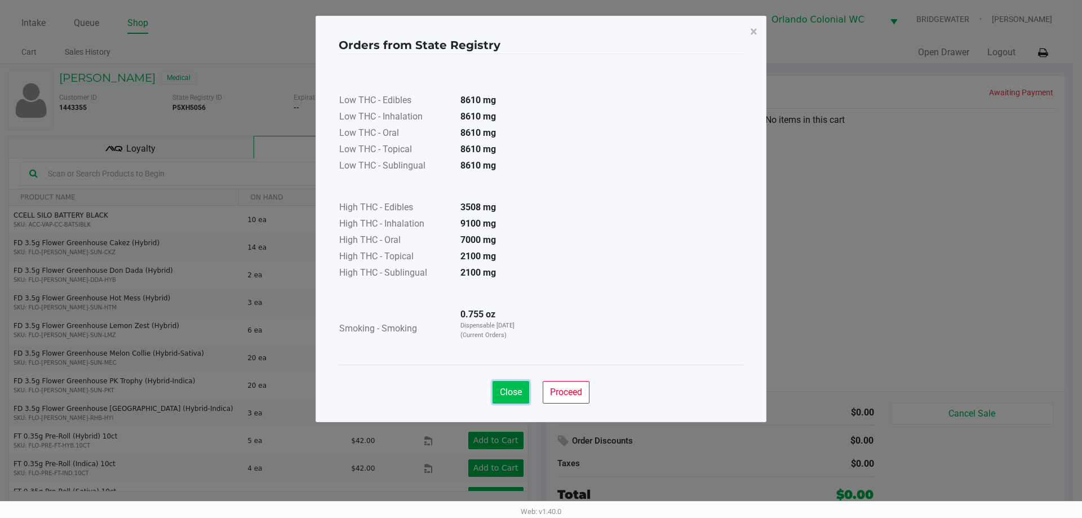
click at [516, 396] on span "Close" at bounding box center [511, 391] width 22 height 11
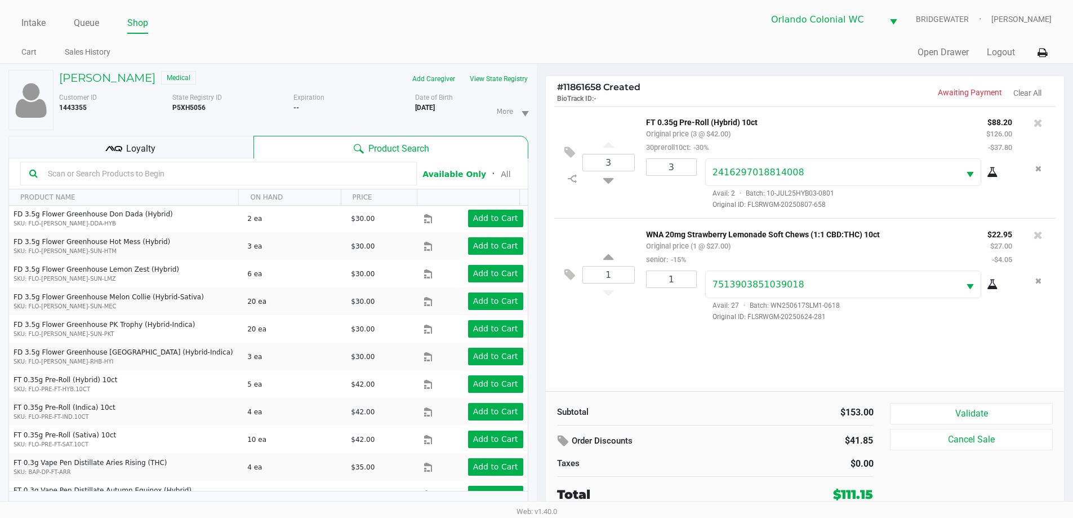
click at [152, 154] on span "Loyalty" at bounding box center [140, 149] width 29 height 14
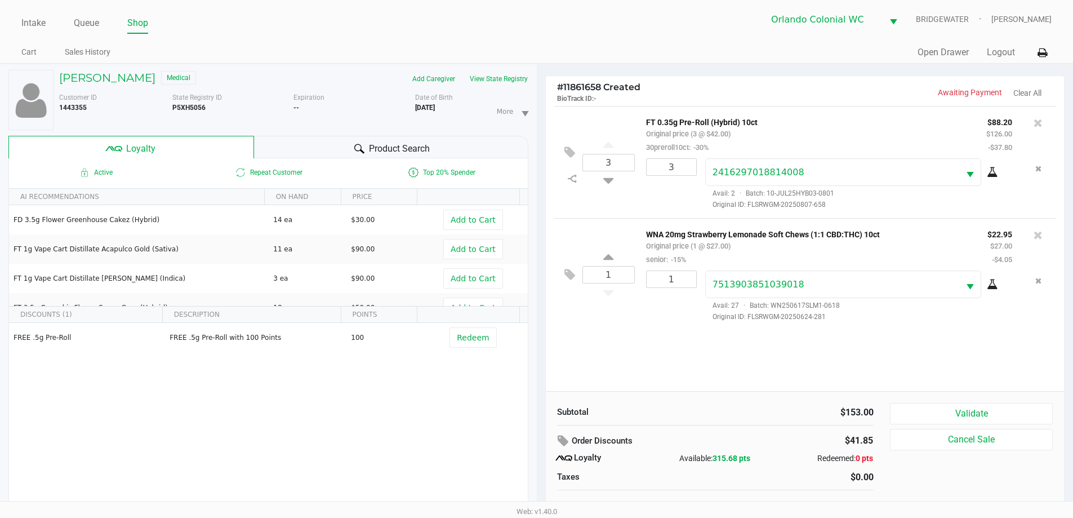
scroll to position [12, 0]
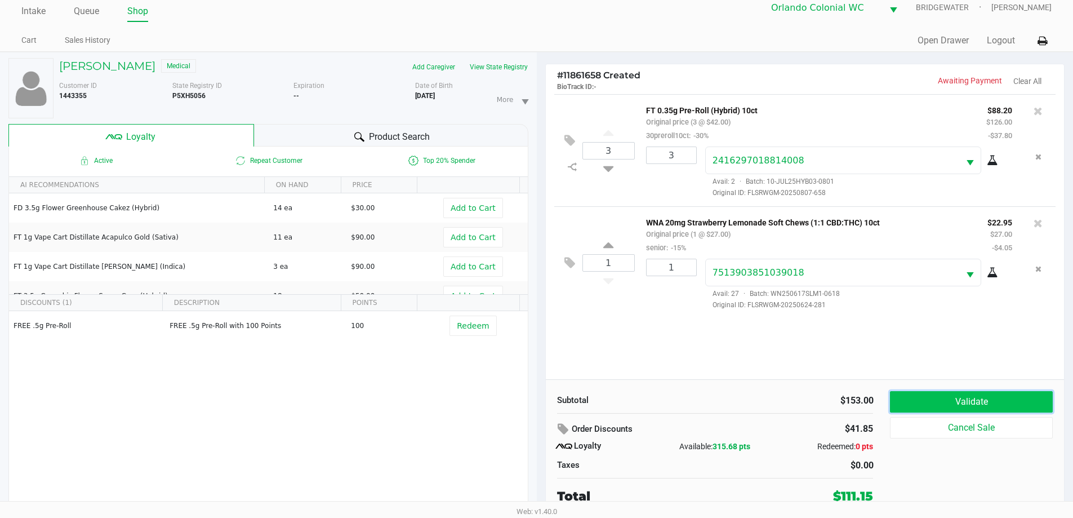
click at [996, 397] on button "Validate" at bounding box center [971, 401] width 162 height 21
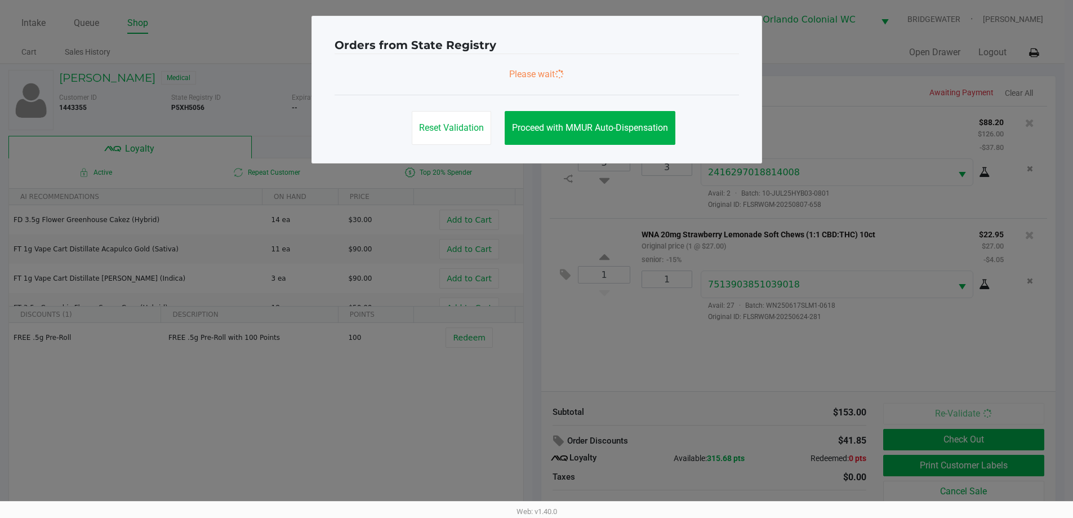
scroll to position [0, 0]
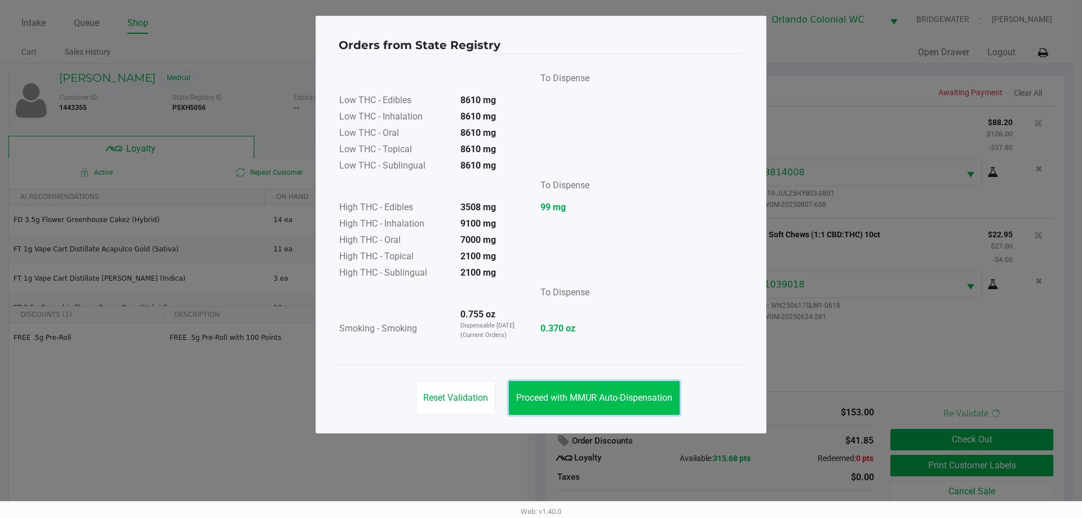
click at [623, 397] on span "Proceed with MMUR Auto-Dispensation" at bounding box center [594, 397] width 156 height 11
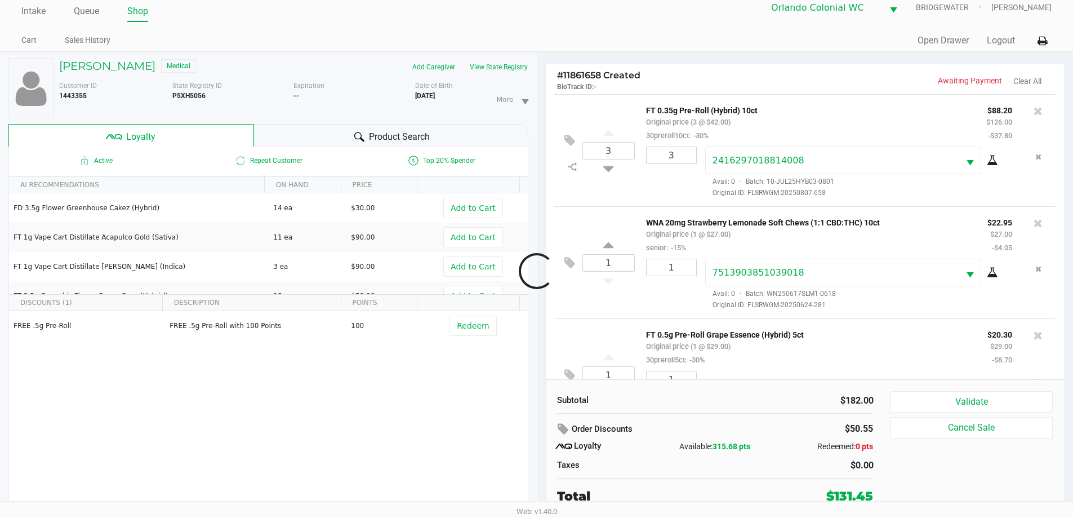
scroll to position [53, 0]
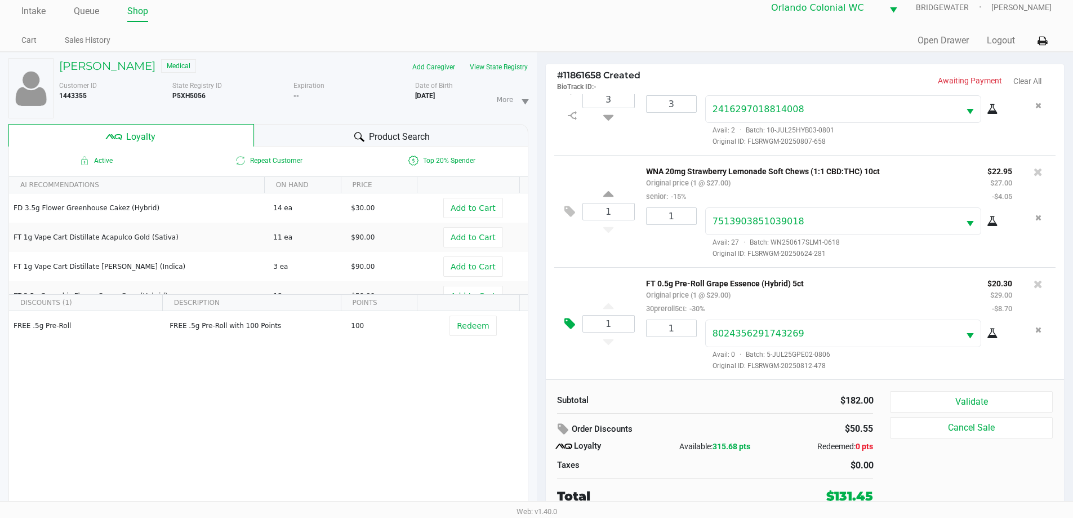
click at [567, 327] on icon at bounding box center [570, 323] width 11 height 13
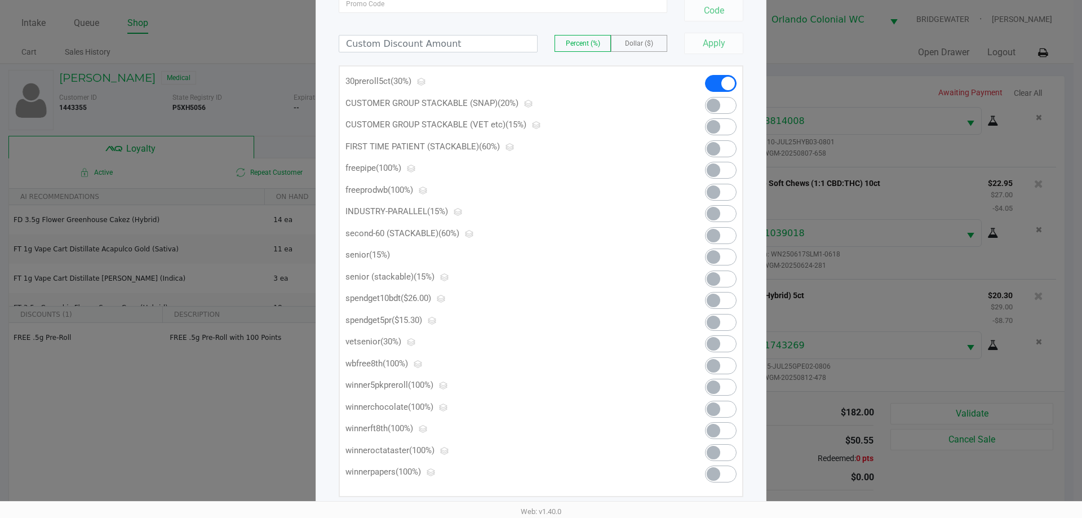
scroll to position [132, 0]
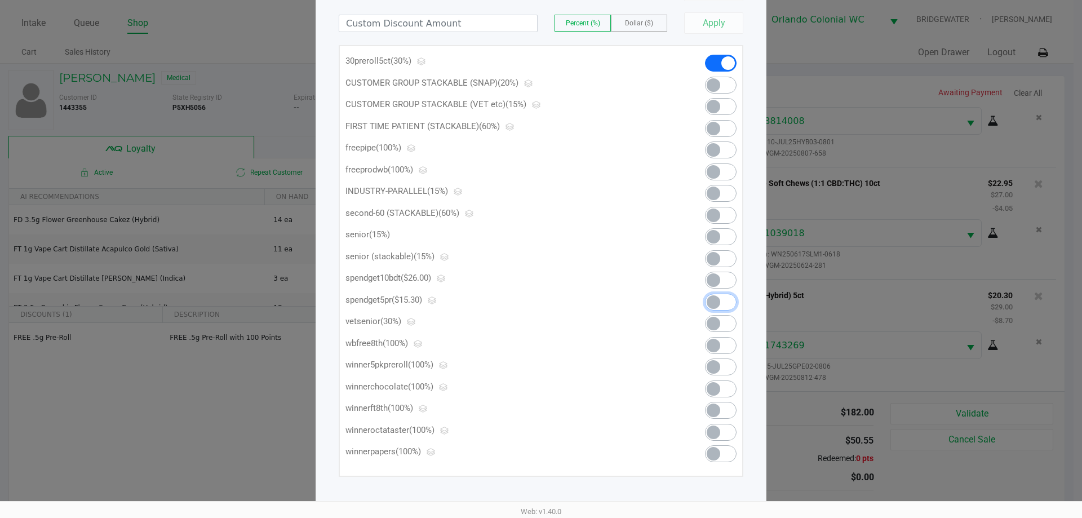
click at [721, 296] on span at bounding box center [721, 302] width 32 height 17
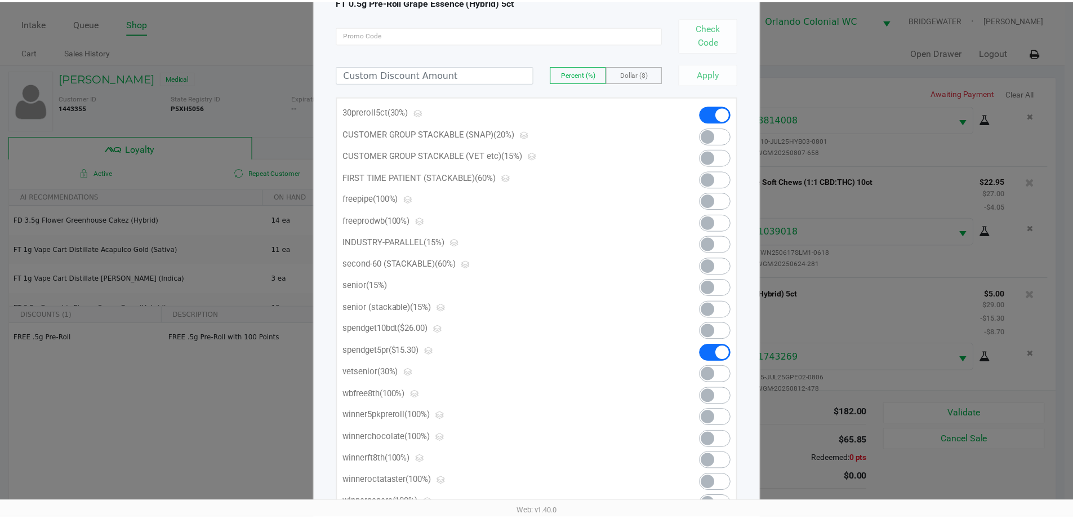
scroll to position [0, 0]
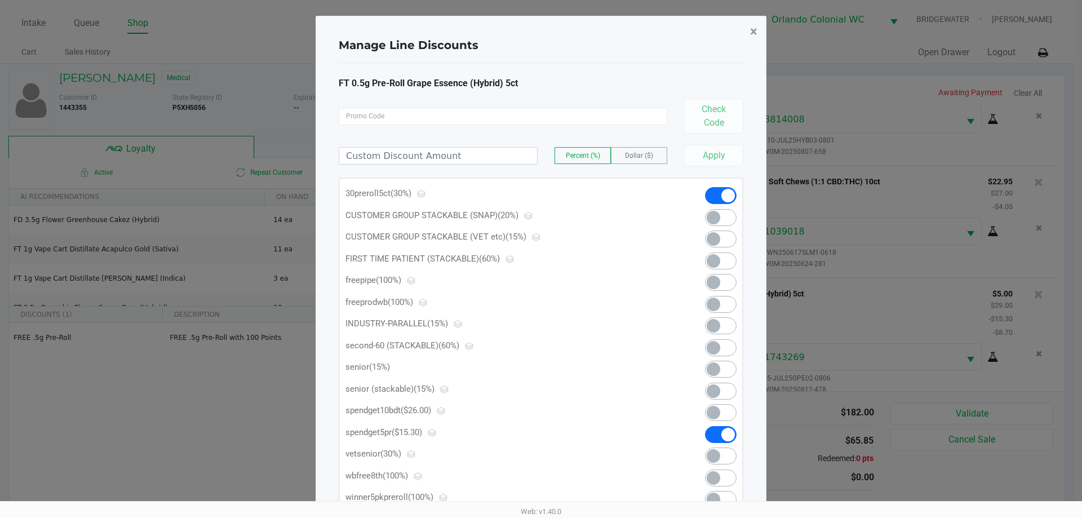
click at [755, 33] on span "×" at bounding box center [753, 32] width 7 height 16
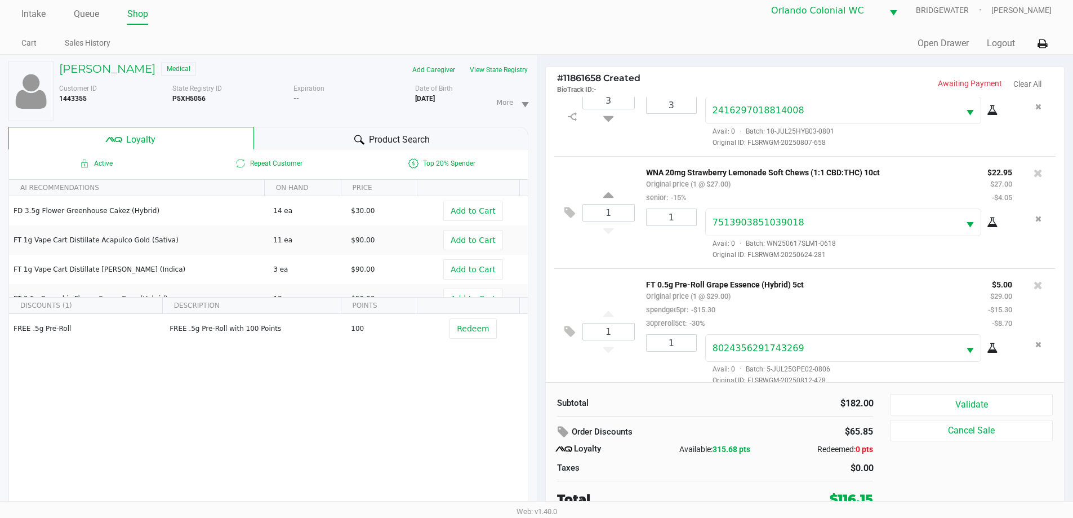
scroll to position [12, 0]
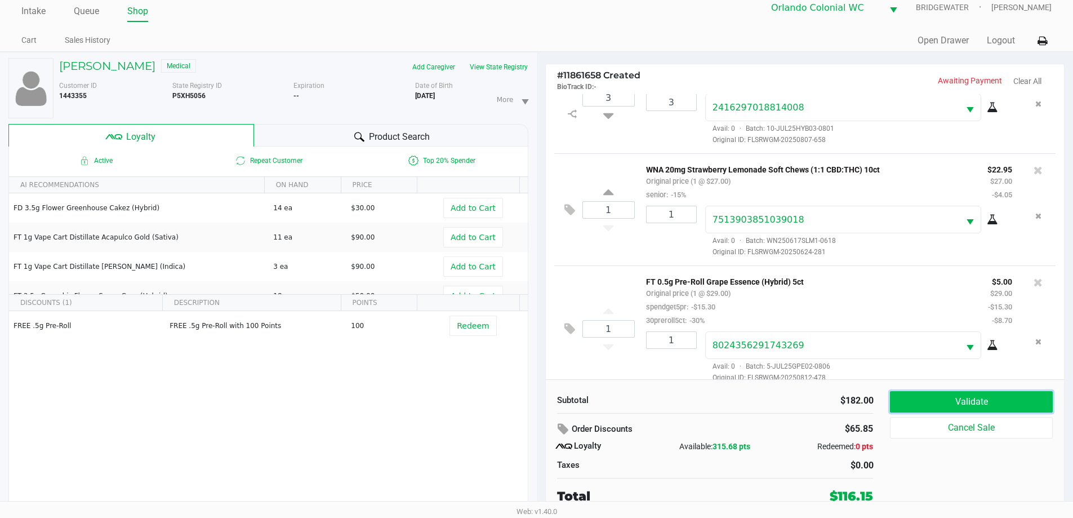
click at [970, 399] on button "Validate" at bounding box center [971, 401] width 162 height 21
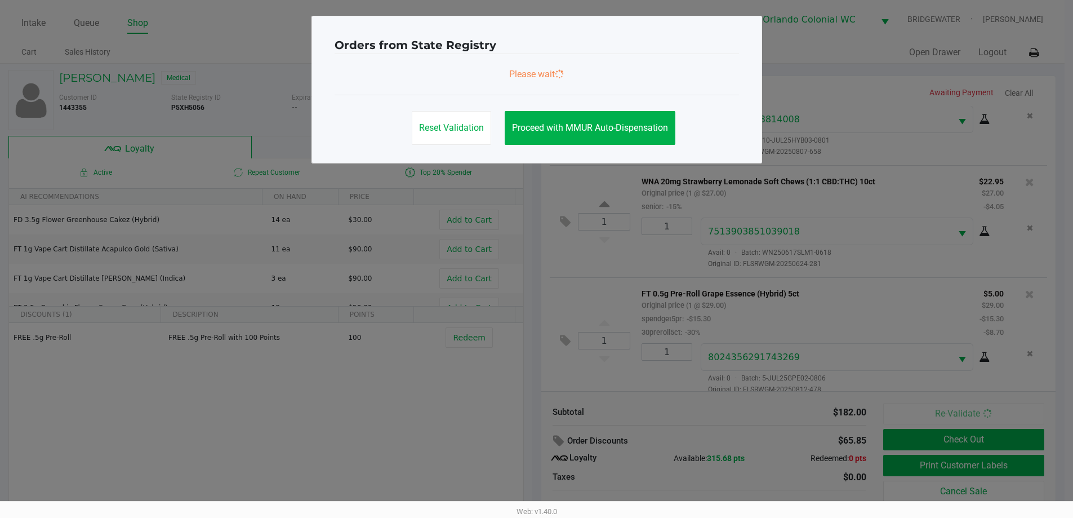
scroll to position [66, 0]
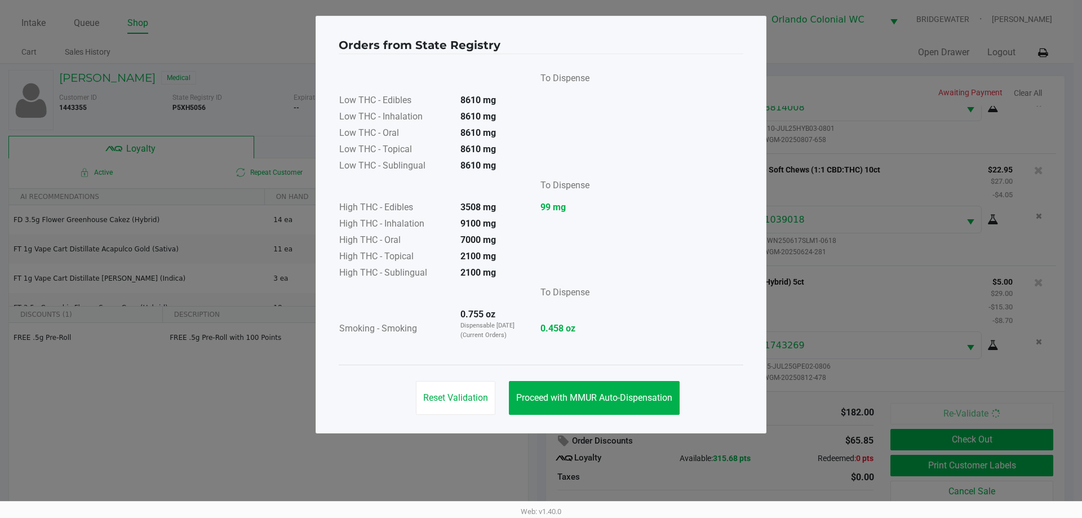
click at [617, 390] on button "Proceed with MMUR Auto-Dispensation" at bounding box center [594, 398] width 171 height 34
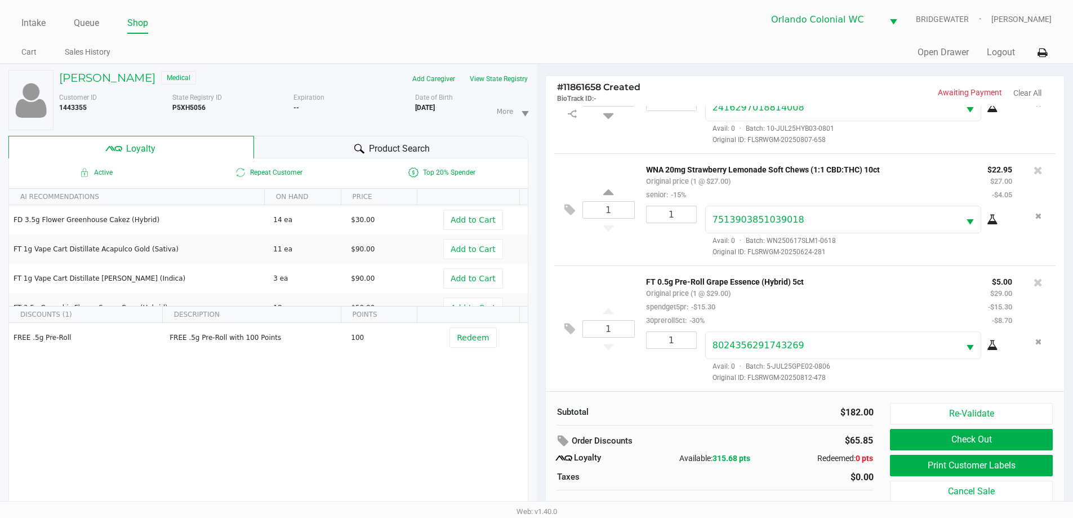
click at [984, 473] on button "Print Customer Labels" at bounding box center [971, 465] width 162 height 21
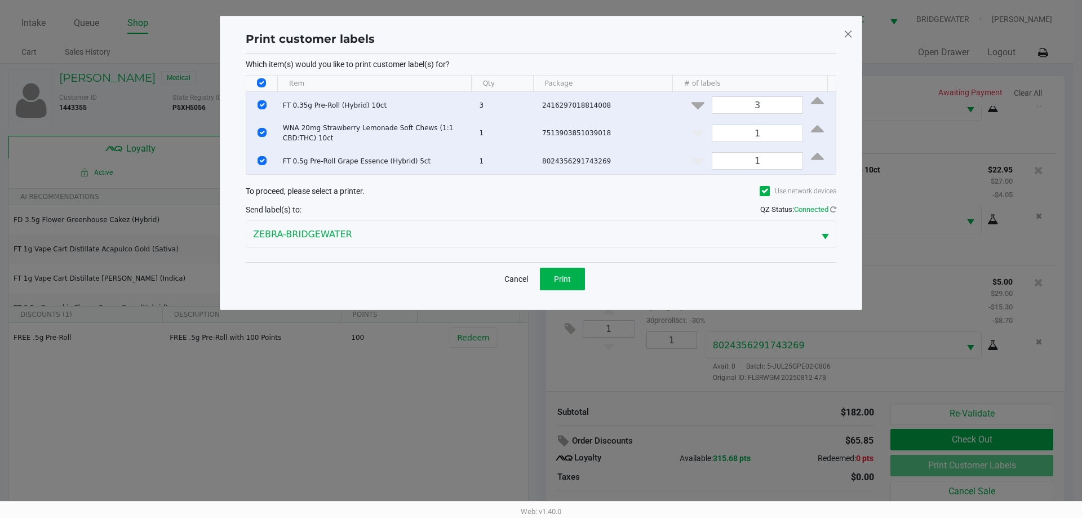
click at [567, 281] on span "Print" at bounding box center [562, 278] width 17 height 9
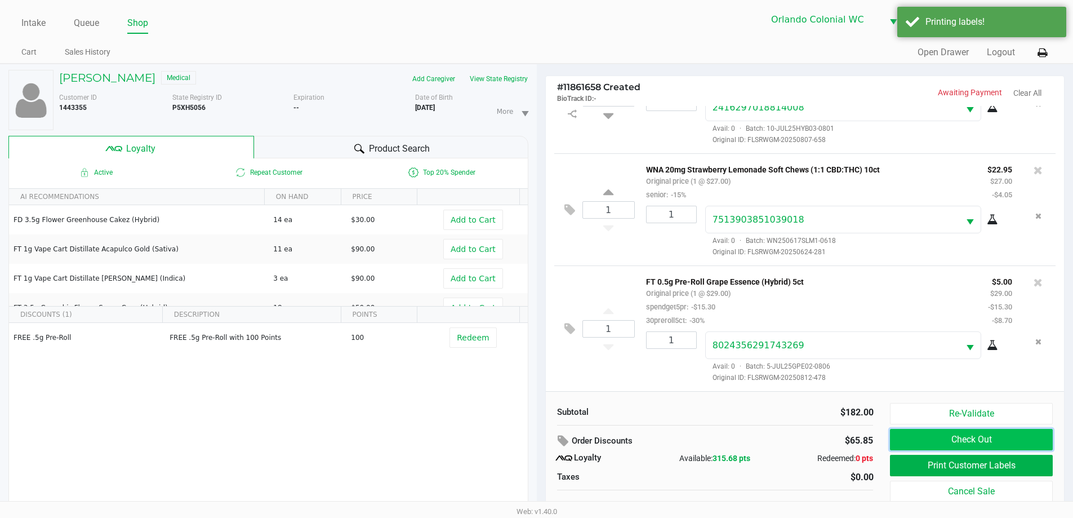
click at [954, 439] on button "Check Out" at bounding box center [971, 439] width 162 height 21
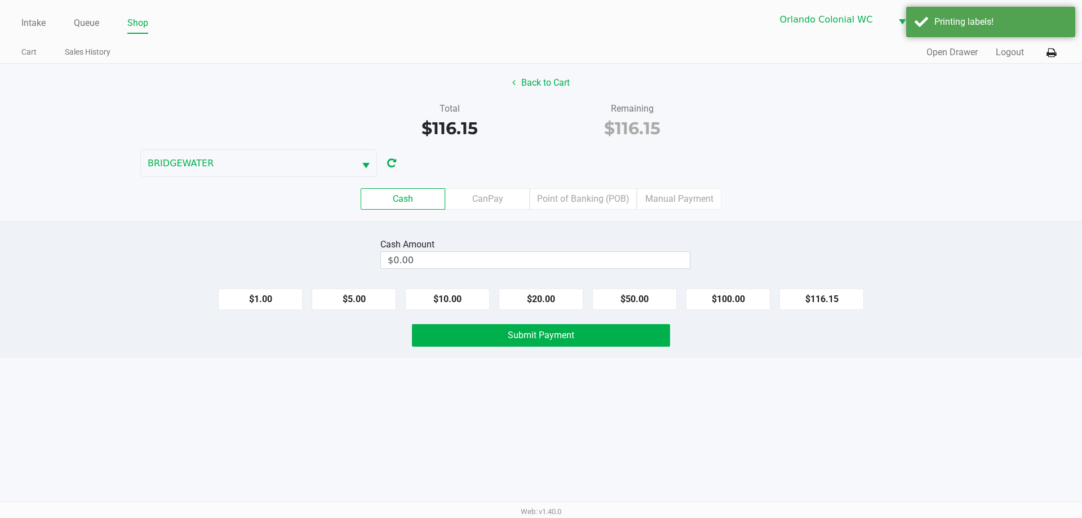
click at [574, 253] on input "$0.00" at bounding box center [535, 260] width 309 height 16
click at [787, 376] on div "Intake Queue Shop Orlando Colonial [PERSON_NAME] [PERSON_NAME] Cart Sales Histo…" at bounding box center [541, 259] width 1082 height 518
type input "$120.00"
click at [606, 334] on button "Submit Payment" at bounding box center [541, 335] width 258 height 23
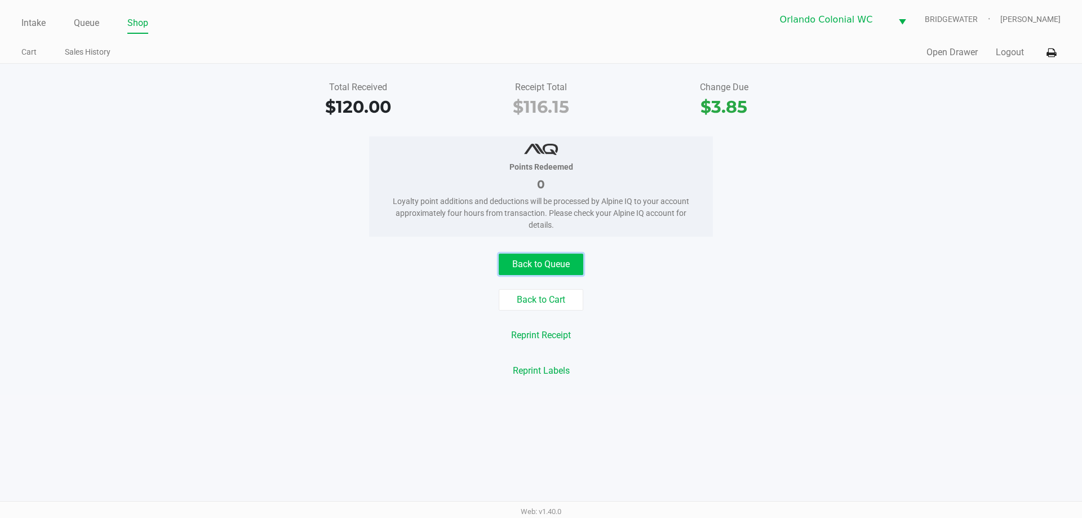
click at [519, 262] on button "Back to Queue" at bounding box center [541, 264] width 85 height 21
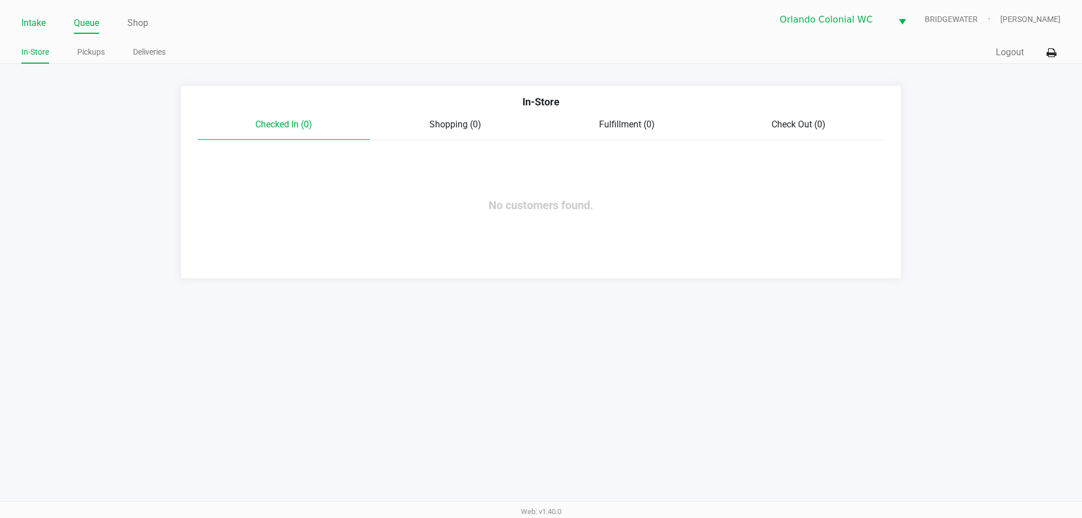
click at [43, 24] on link "Intake" at bounding box center [33, 23] width 24 height 16
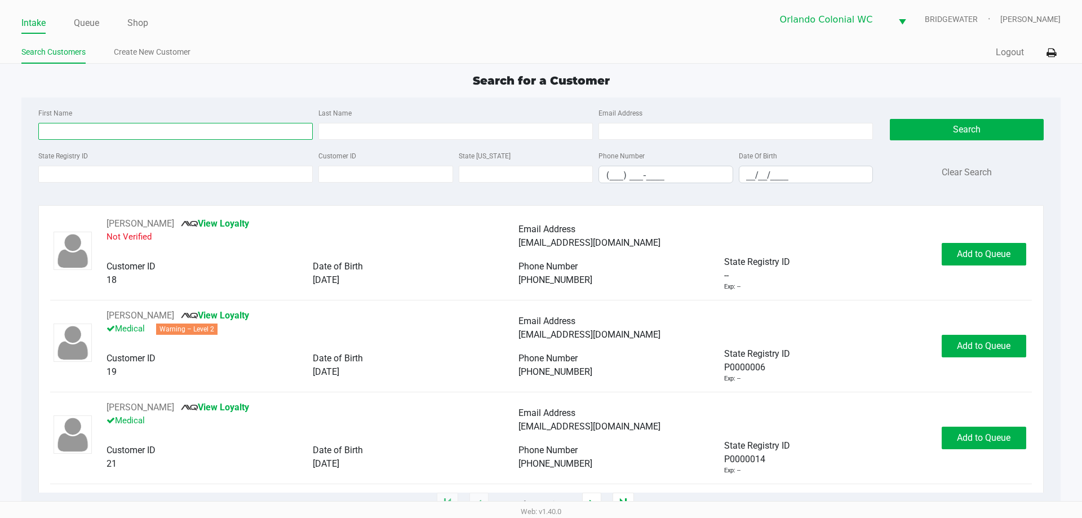
click at [100, 126] on input "First Name" at bounding box center [175, 131] width 274 height 17
type input "[PERSON_NAME]"
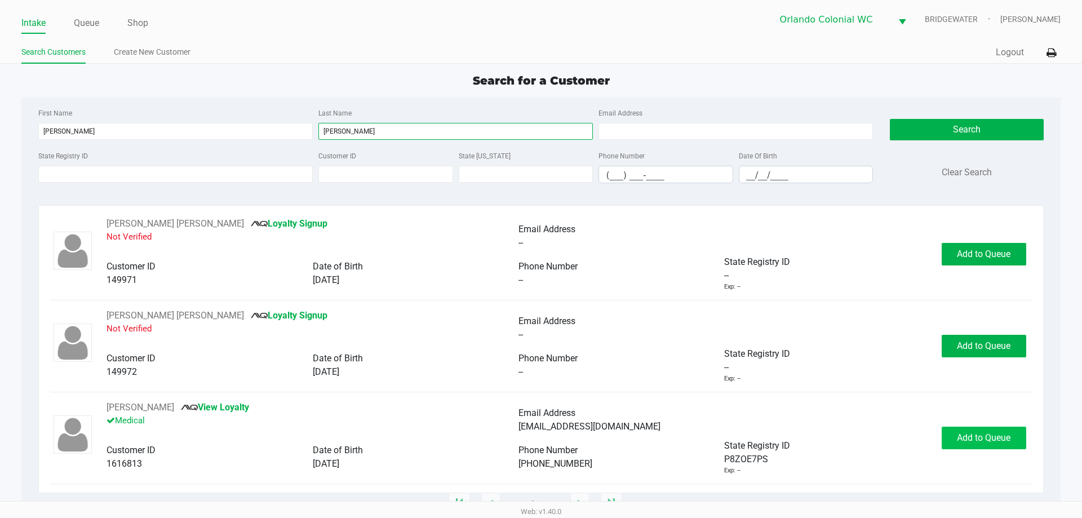
type input "[PERSON_NAME]"
click at [1002, 442] on span "Add to Queue" at bounding box center [984, 437] width 54 height 11
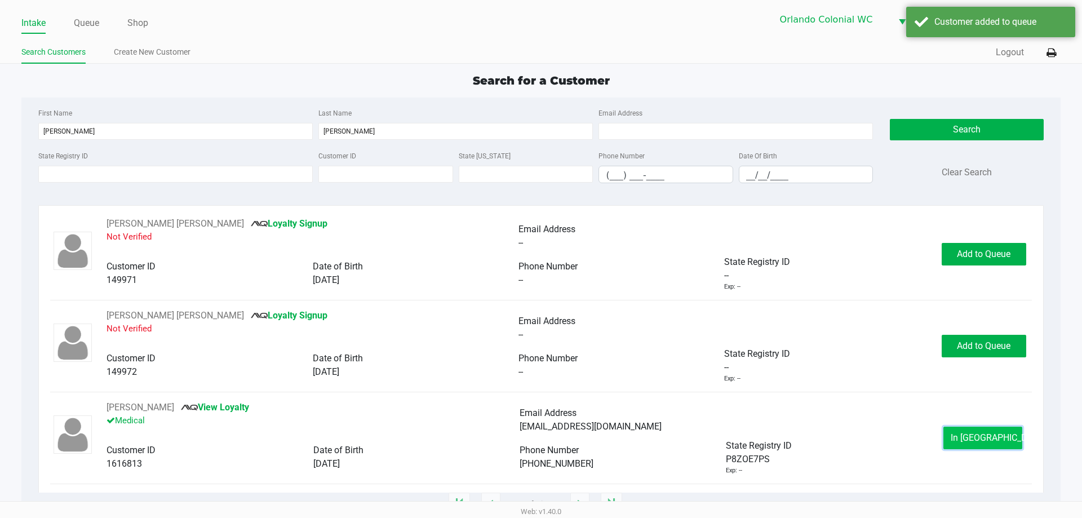
click at [984, 435] on span "In [GEOGRAPHIC_DATA]" at bounding box center [997, 437] width 95 height 11
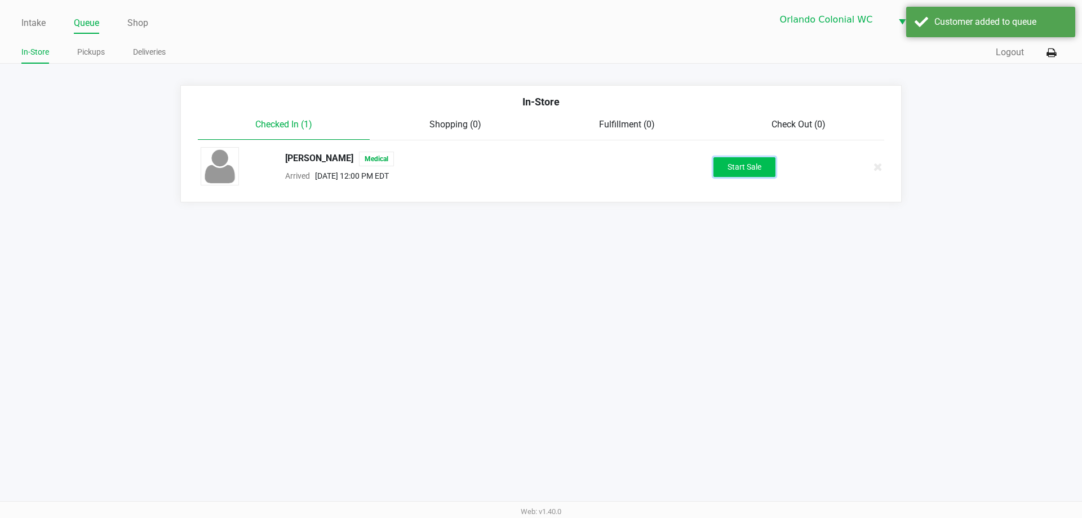
click at [756, 168] on button "Start Sale" at bounding box center [744, 167] width 62 height 20
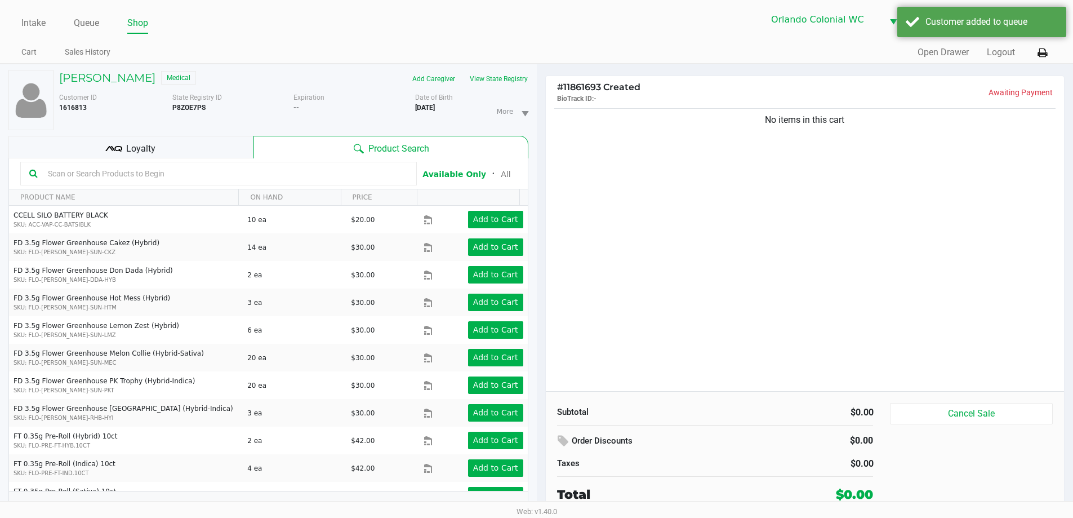
click at [179, 152] on div "Loyalty" at bounding box center [130, 147] width 245 height 23
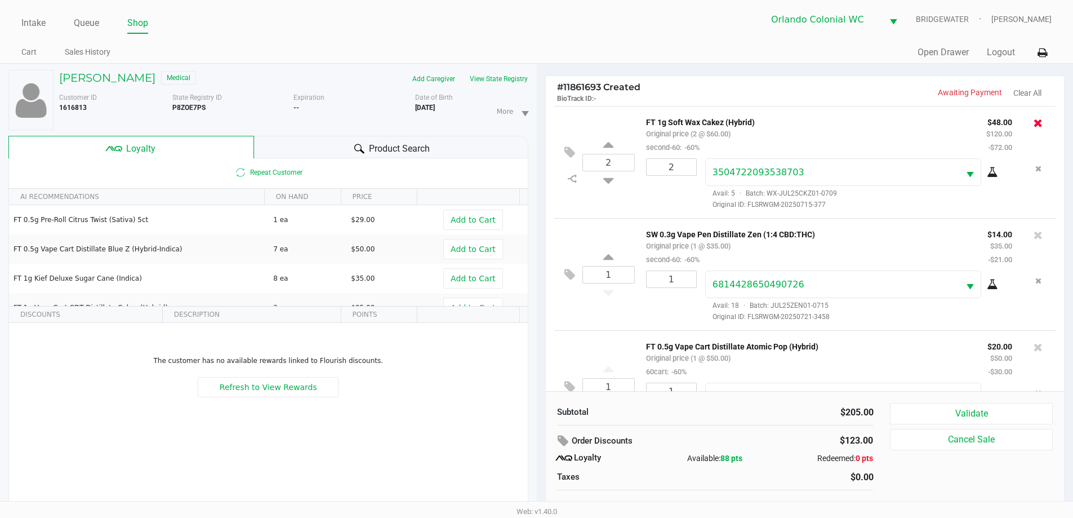
click at [1034, 128] on icon at bounding box center [1038, 122] width 9 height 11
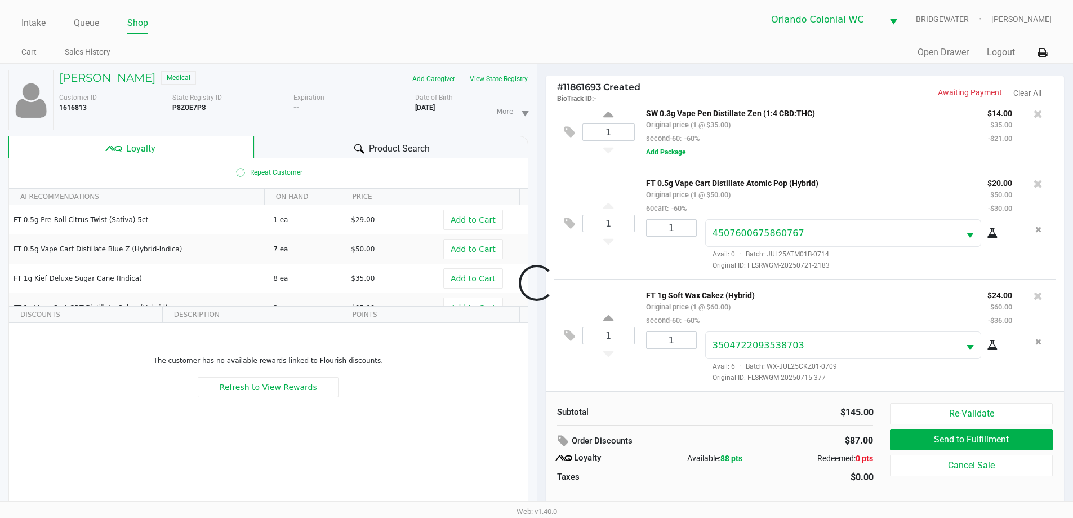
scroll to position [11, 0]
click at [1034, 109] on icon at bounding box center [1038, 113] width 9 height 11
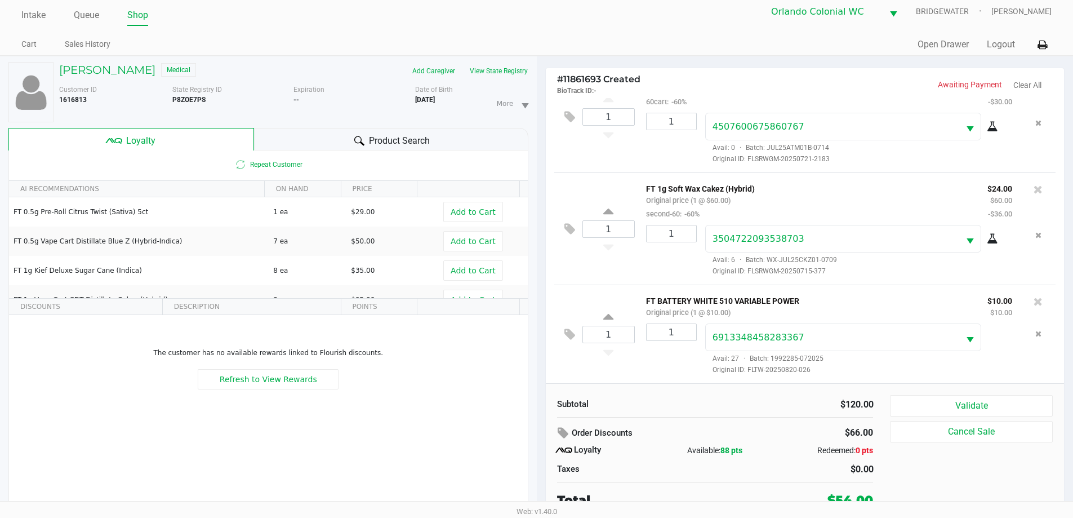
scroll to position [12, 0]
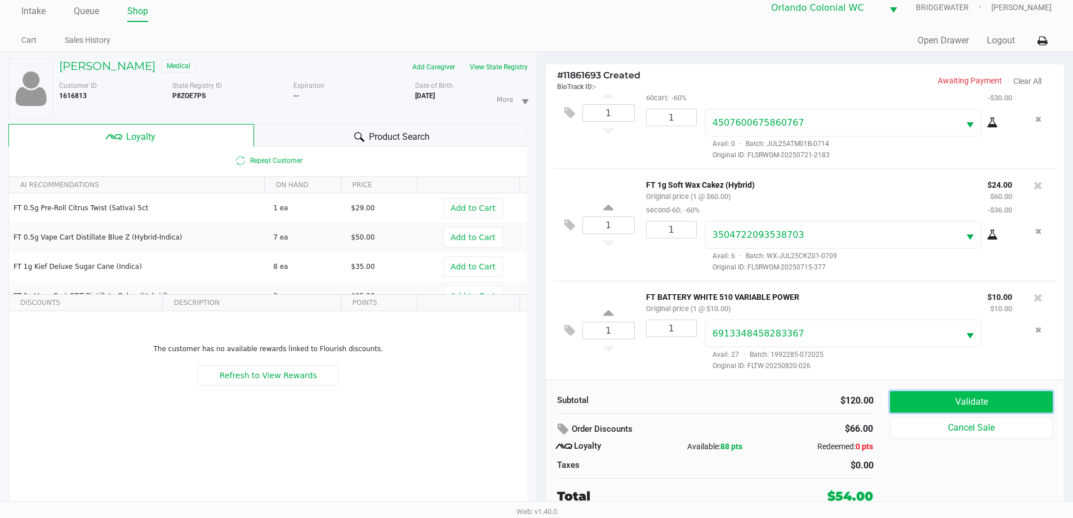
drag, startPoint x: 986, startPoint y: 396, endPoint x: 977, endPoint y: 395, distance: 9.0
click at [985, 395] on button "Validate" at bounding box center [971, 401] width 162 height 21
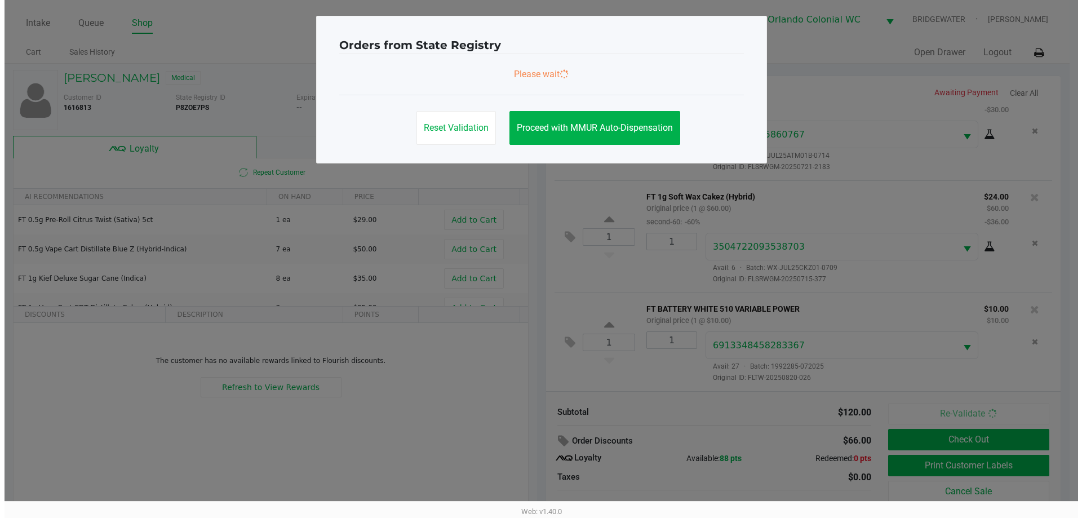
scroll to position [0, 0]
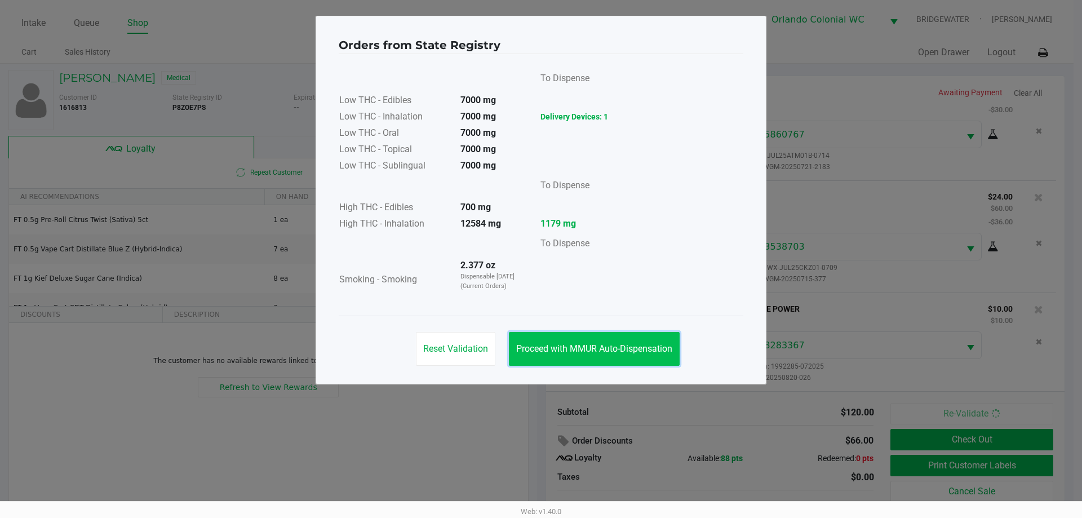
click at [632, 354] on button "Proceed with MMUR Auto-Dispensation" at bounding box center [594, 349] width 171 height 34
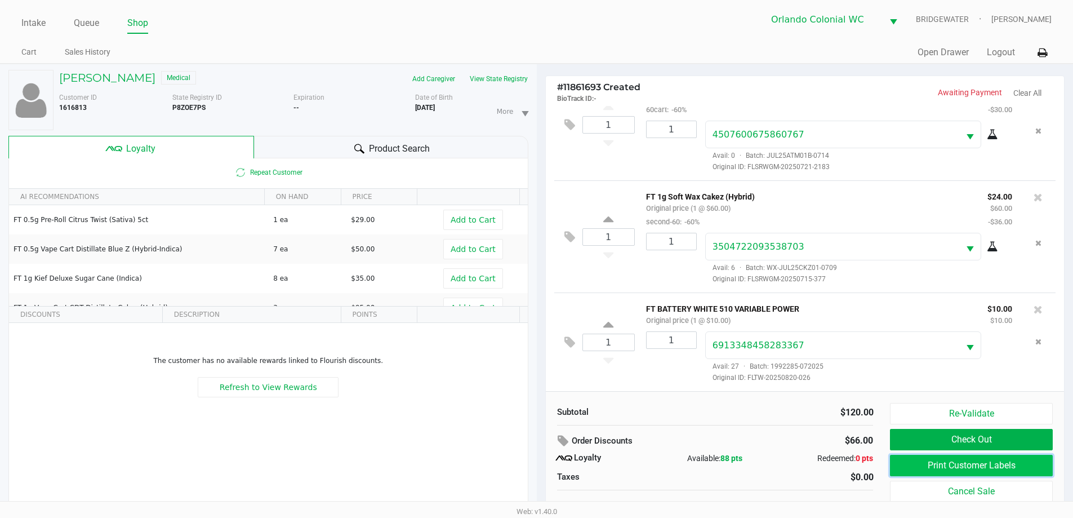
click at [932, 459] on button "Print Customer Labels" at bounding box center [971, 465] width 162 height 21
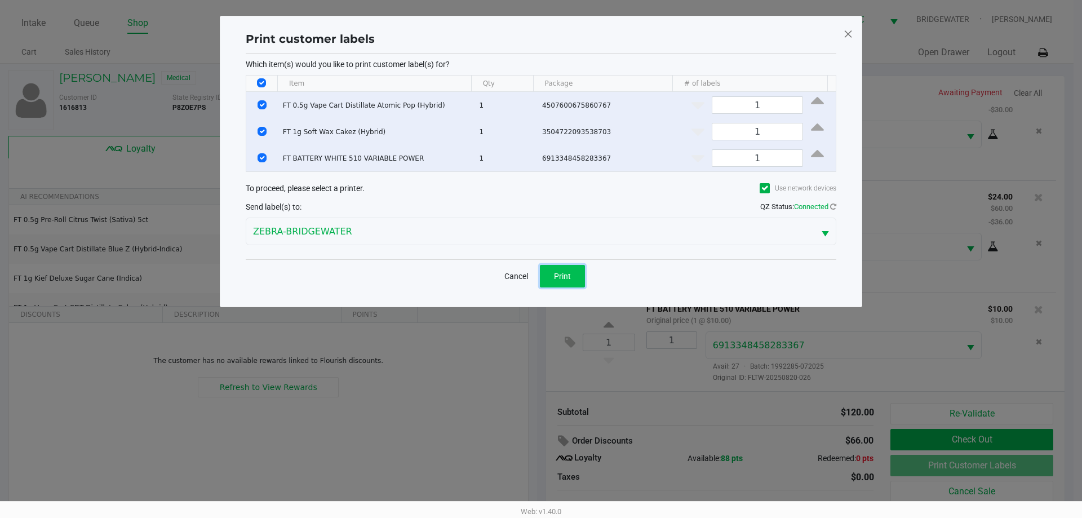
click at [576, 274] on button "Print" at bounding box center [562, 276] width 45 height 23
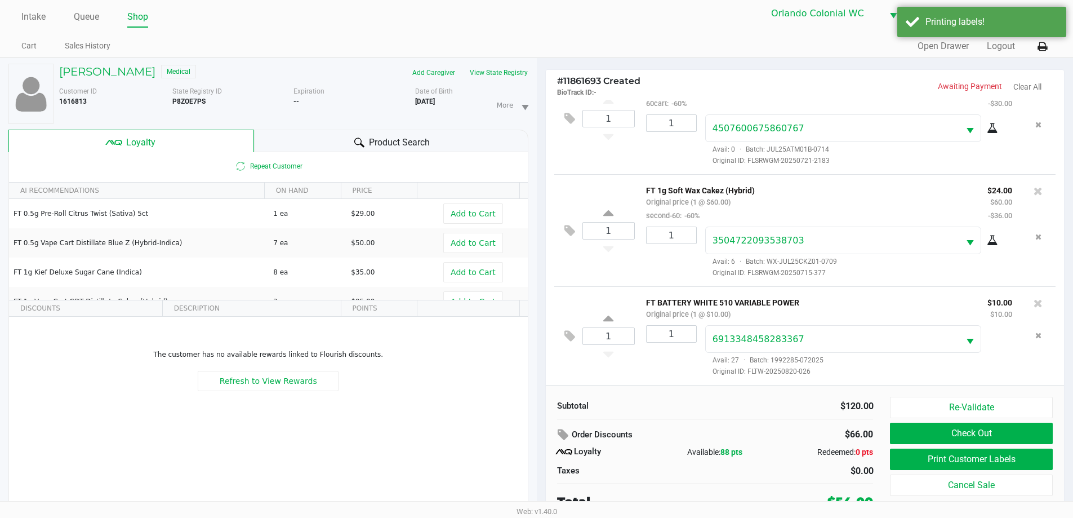
scroll to position [12, 0]
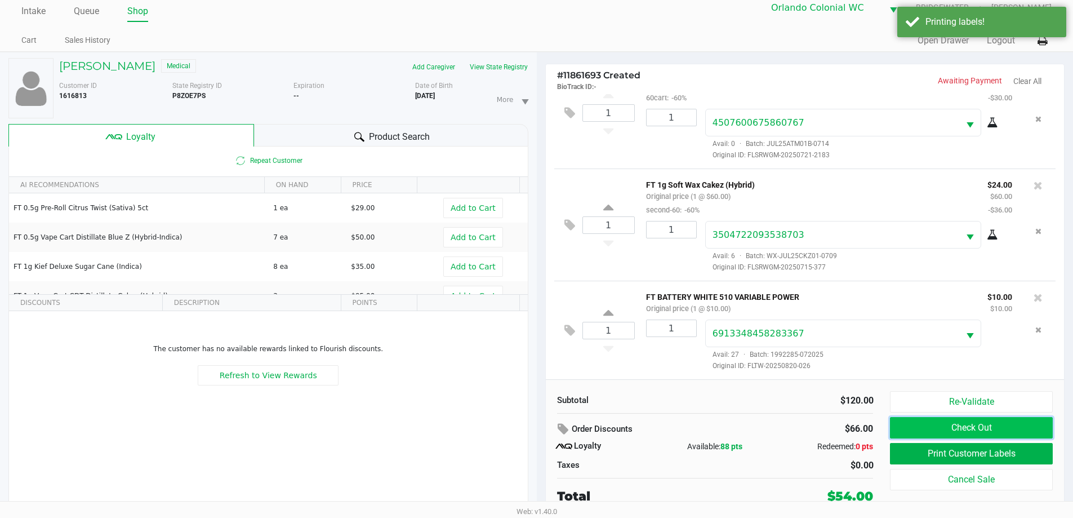
click at [996, 424] on button "Check Out" at bounding box center [971, 427] width 162 height 21
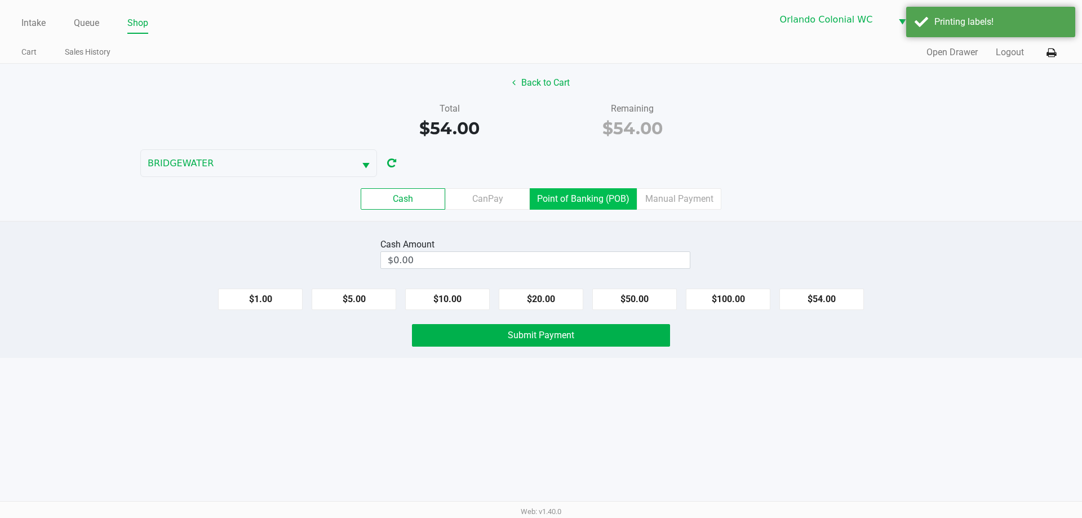
click at [602, 204] on label "Point of Banking (POB)" at bounding box center [583, 198] width 107 height 21
click at [0, 0] on 7 "Point of Banking (POB)" at bounding box center [0, 0] width 0 height 0
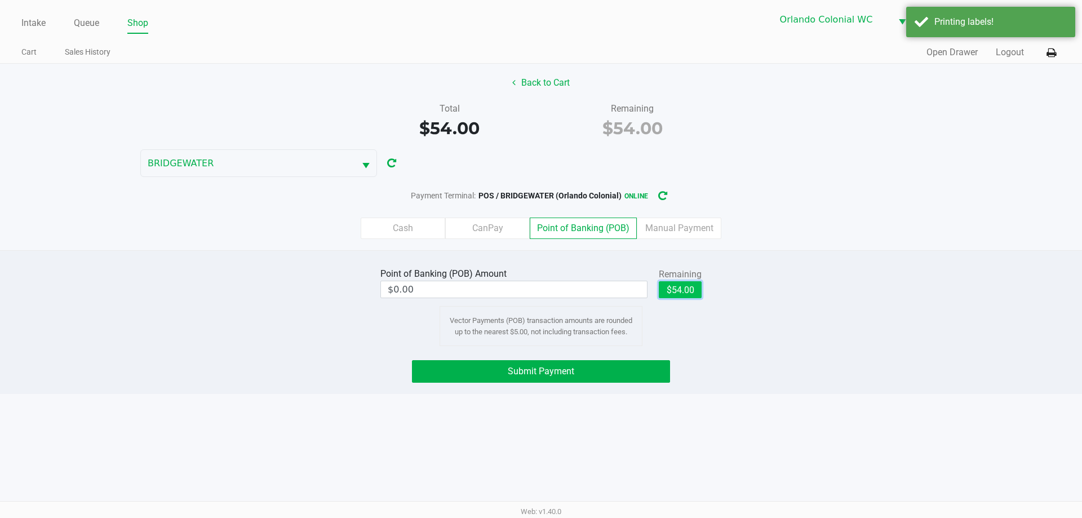
click at [666, 287] on button "$54.00" at bounding box center [680, 289] width 43 height 17
type input "$54.00"
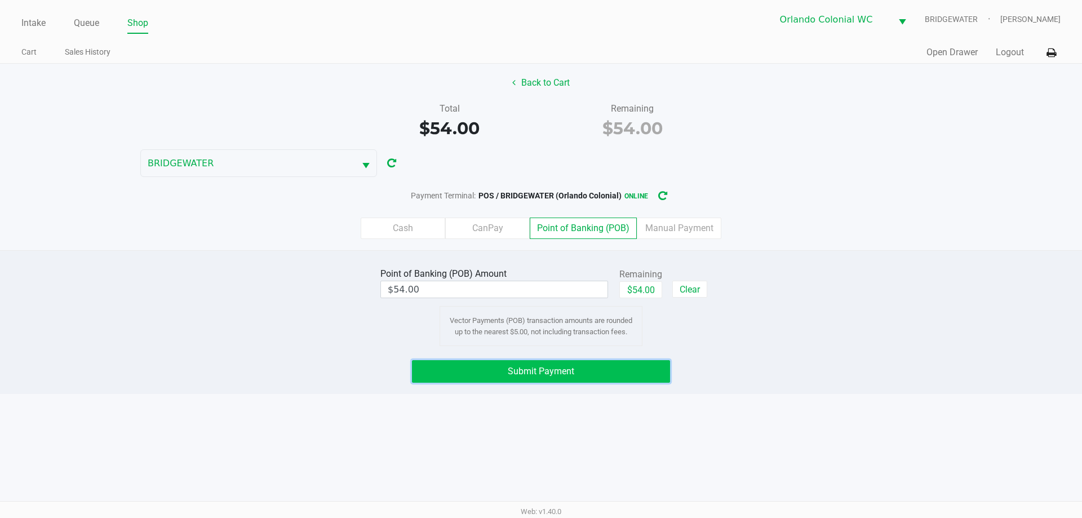
click at [583, 374] on button "Submit Payment" at bounding box center [541, 371] width 258 height 23
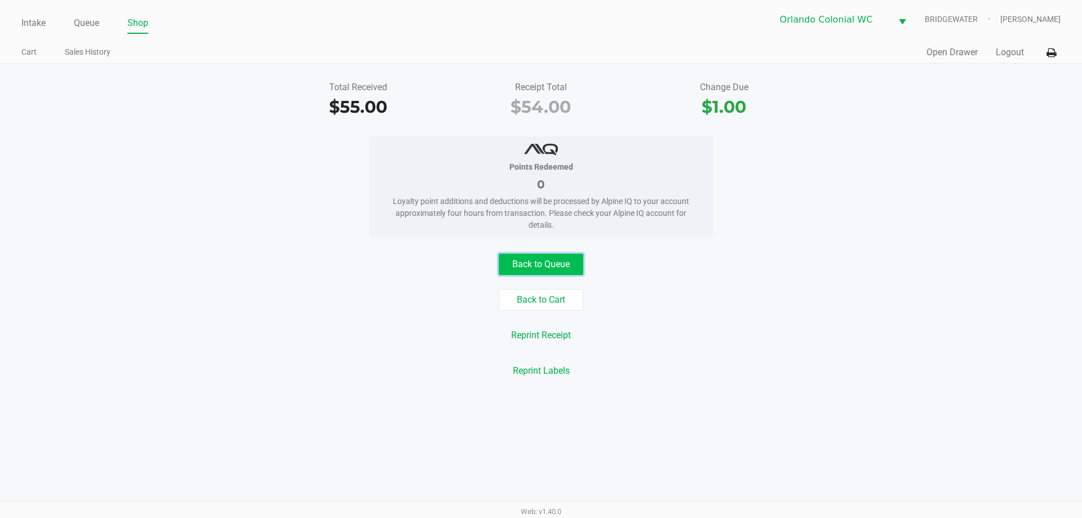
click at [535, 261] on button "Back to Queue" at bounding box center [541, 264] width 85 height 21
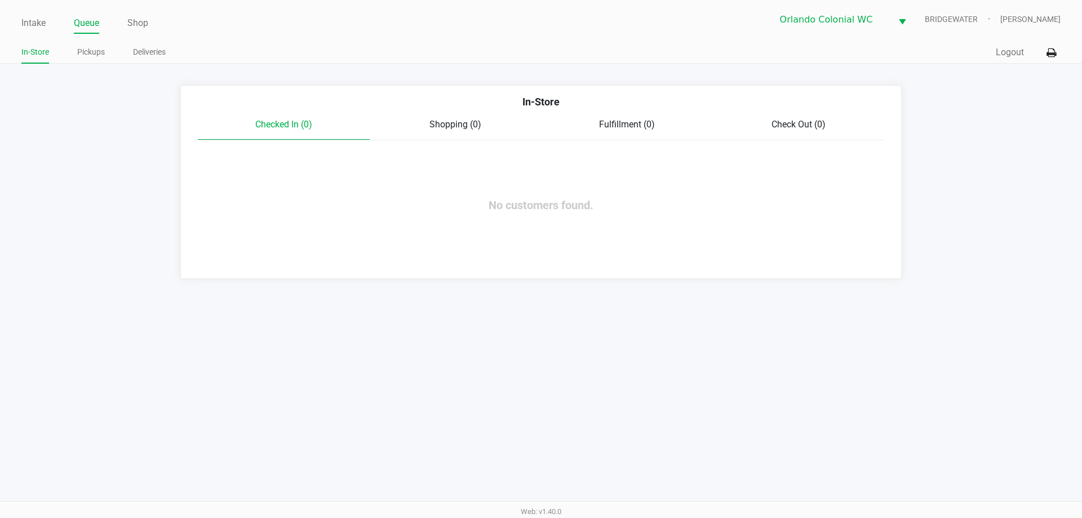
click at [20, 18] on div "Intake Queue Shop Orlando Colonial [PERSON_NAME] [PERSON_NAME] In-Store Pickups…" at bounding box center [541, 32] width 1082 height 64
click at [28, 25] on link "Intake" at bounding box center [33, 23] width 24 height 16
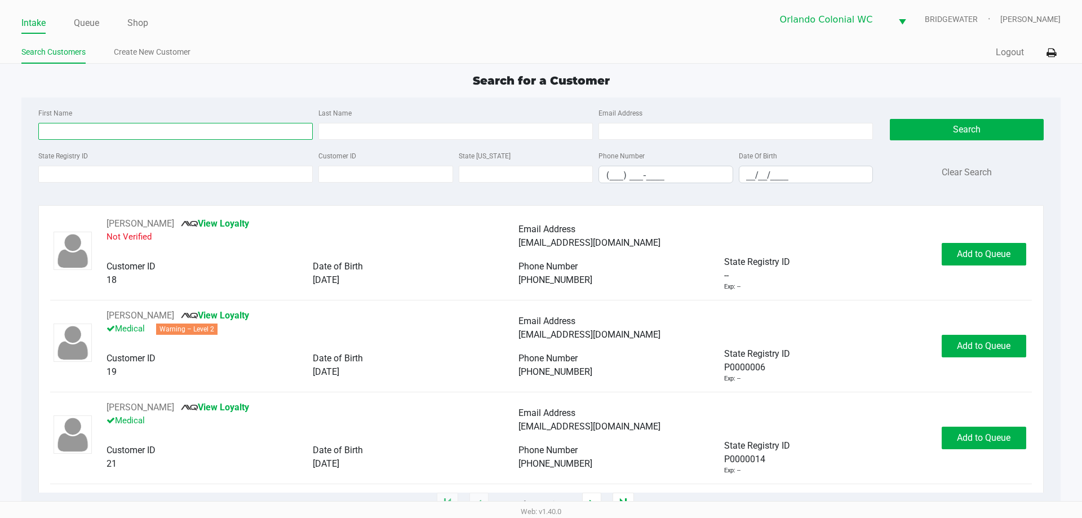
click at [100, 123] on input "First Name" at bounding box center [175, 131] width 274 height 17
type input "jerran"
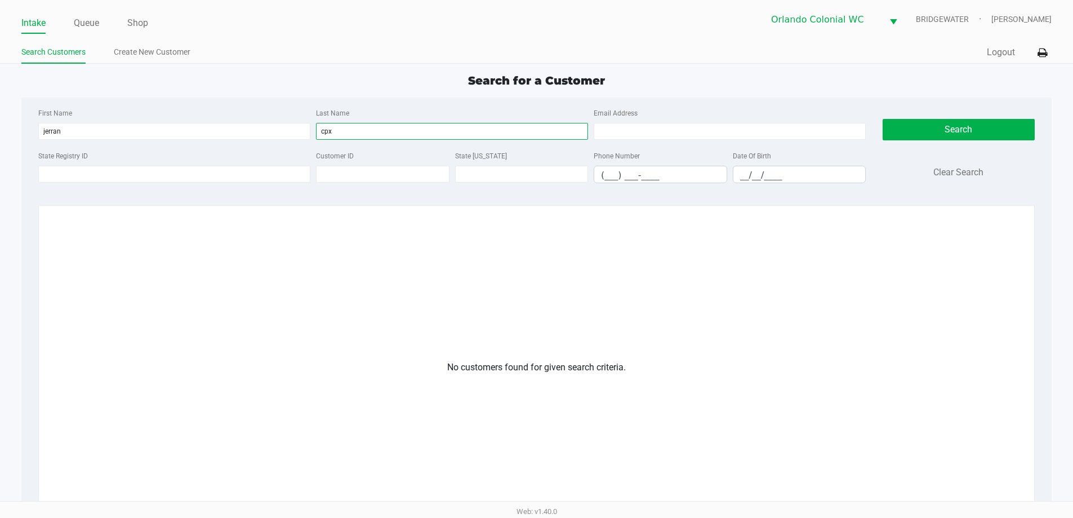
click at [330, 128] on input "cpx" at bounding box center [452, 131] width 272 height 17
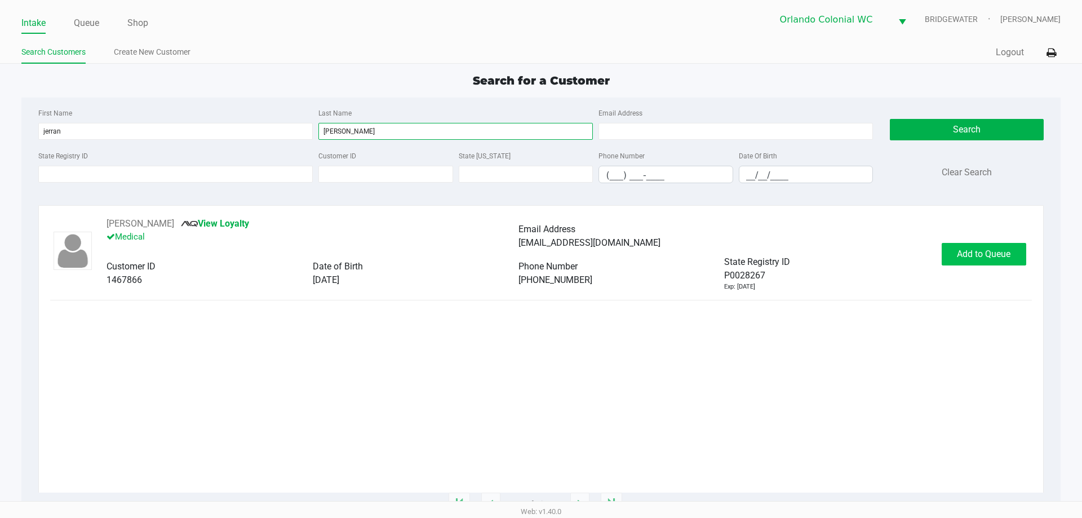
type input "[PERSON_NAME]"
click at [974, 253] on span "Add to Queue" at bounding box center [984, 253] width 54 height 11
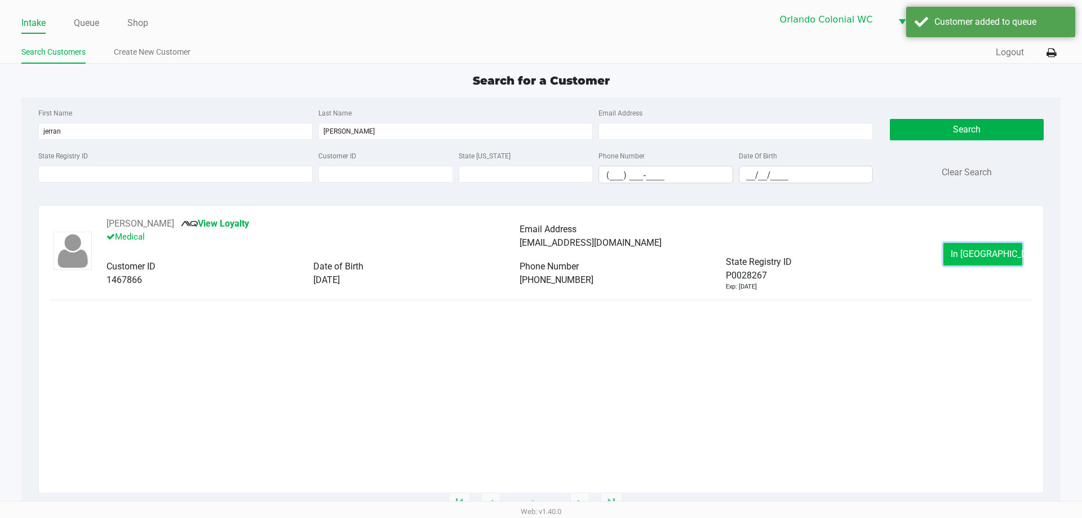
click at [986, 252] on span "In [GEOGRAPHIC_DATA]" at bounding box center [997, 253] width 95 height 11
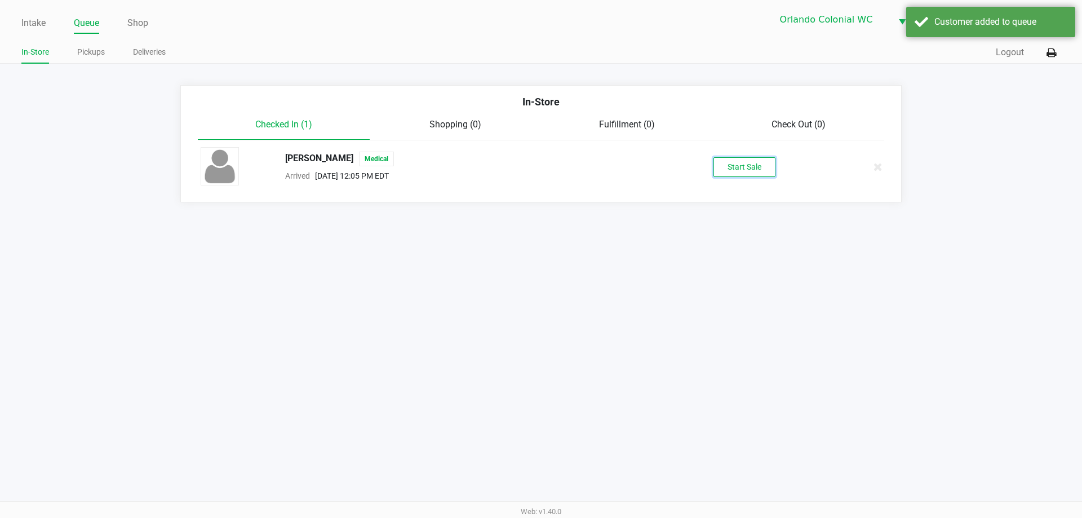
click at [753, 161] on button "Start Sale" at bounding box center [744, 167] width 62 height 20
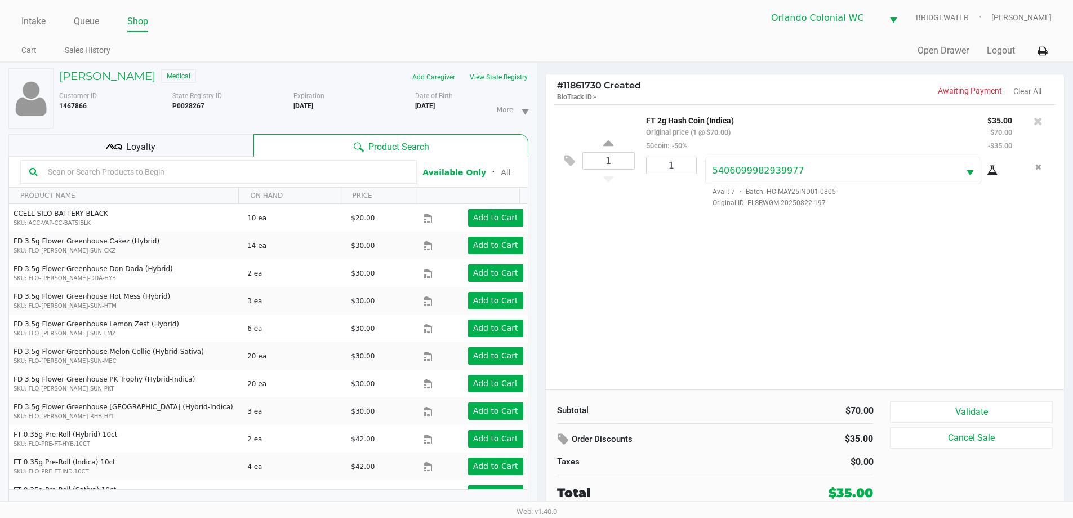
scroll to position [12, 0]
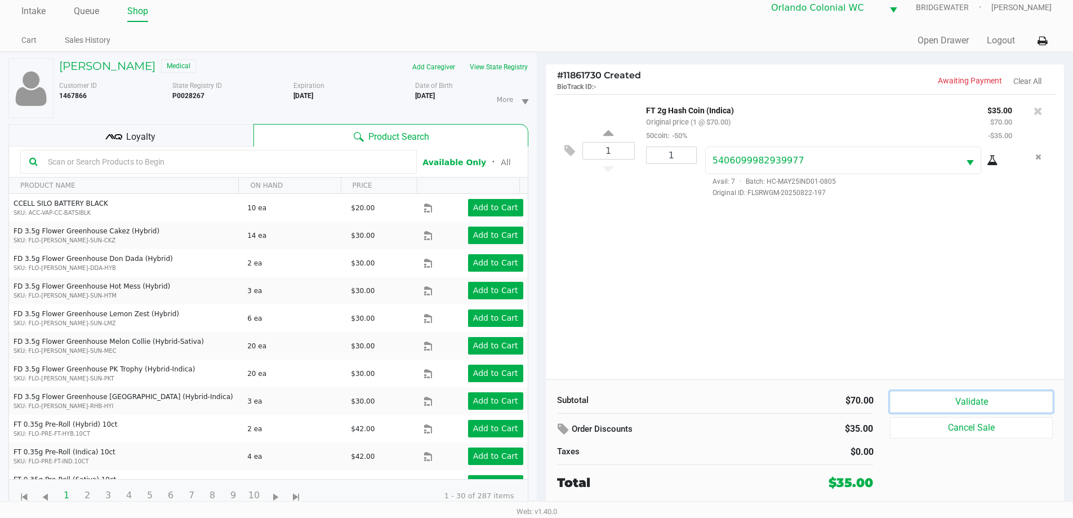
click at [948, 398] on button "Validate" at bounding box center [971, 401] width 162 height 21
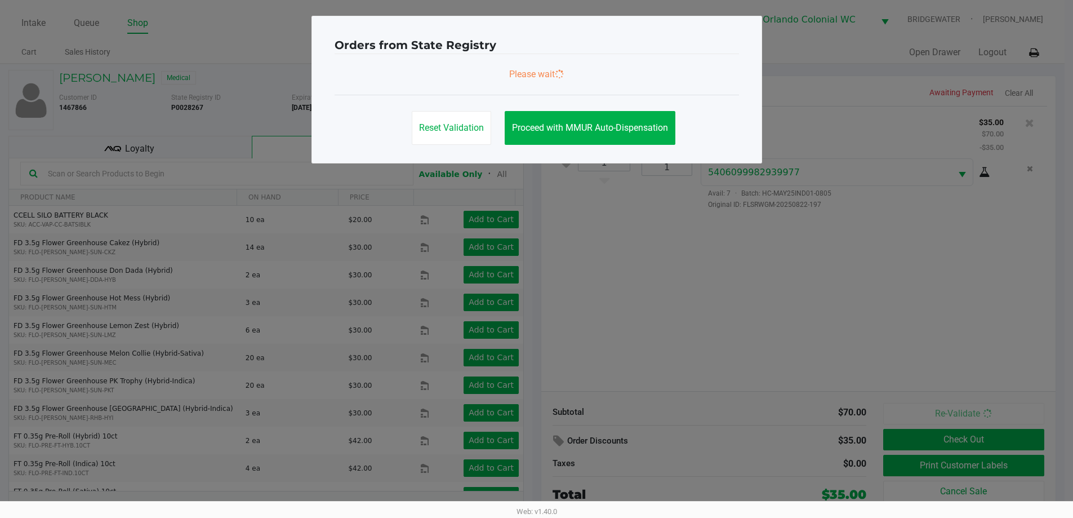
scroll to position [0, 0]
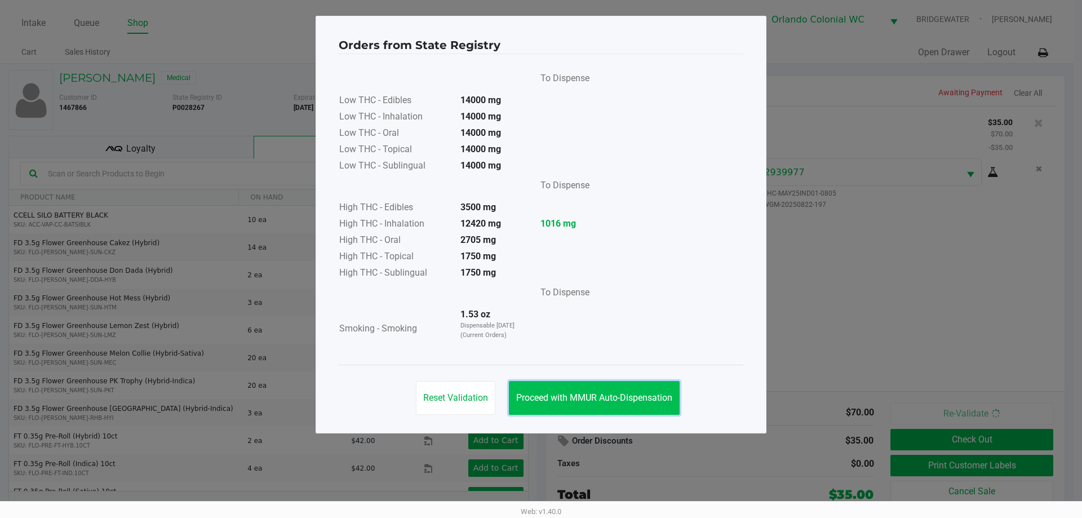
click at [613, 392] on button "Proceed with MMUR Auto-Dispensation" at bounding box center [594, 398] width 171 height 34
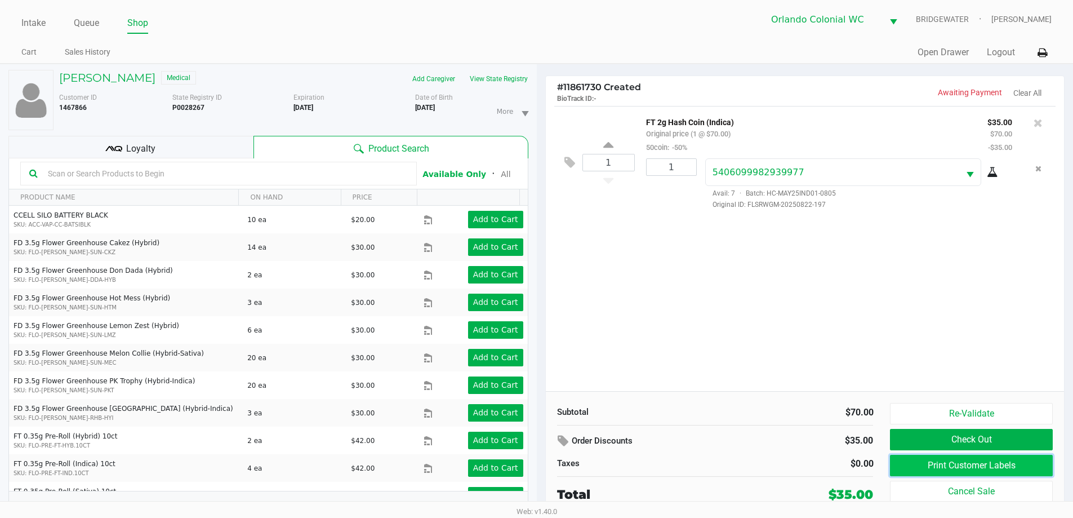
click at [956, 463] on button "Print Customer Labels" at bounding box center [971, 465] width 162 height 21
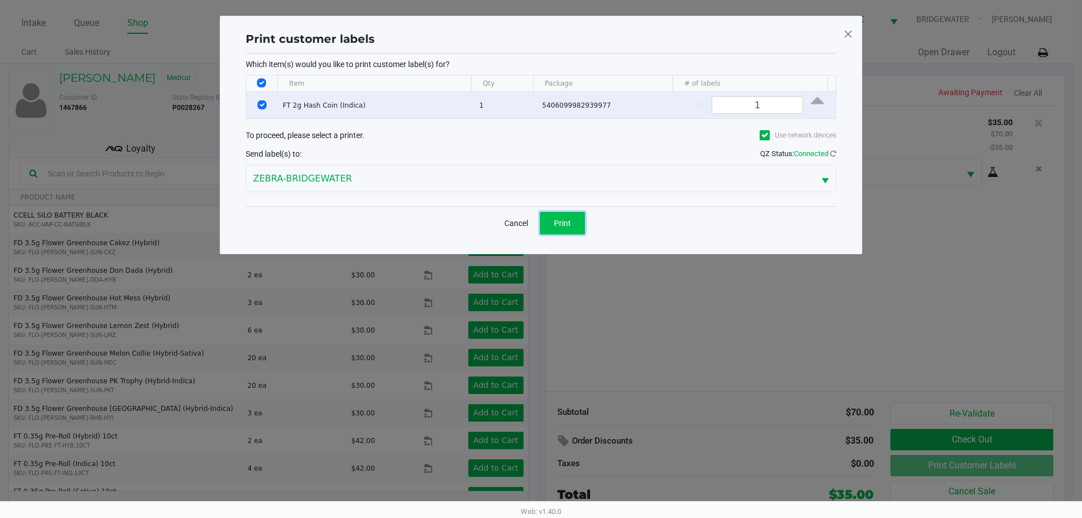
click at [544, 224] on button "Print" at bounding box center [562, 223] width 45 height 23
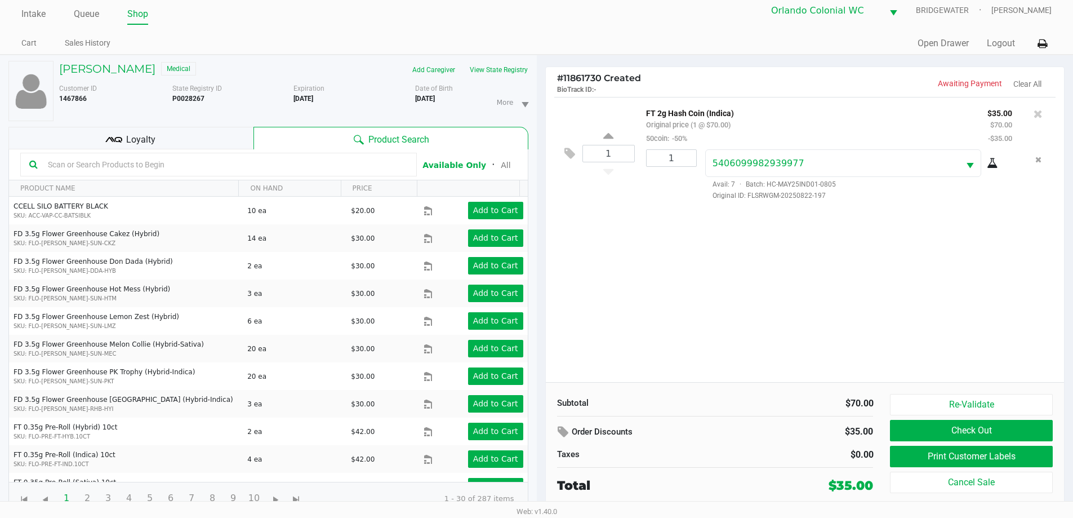
scroll to position [12, 0]
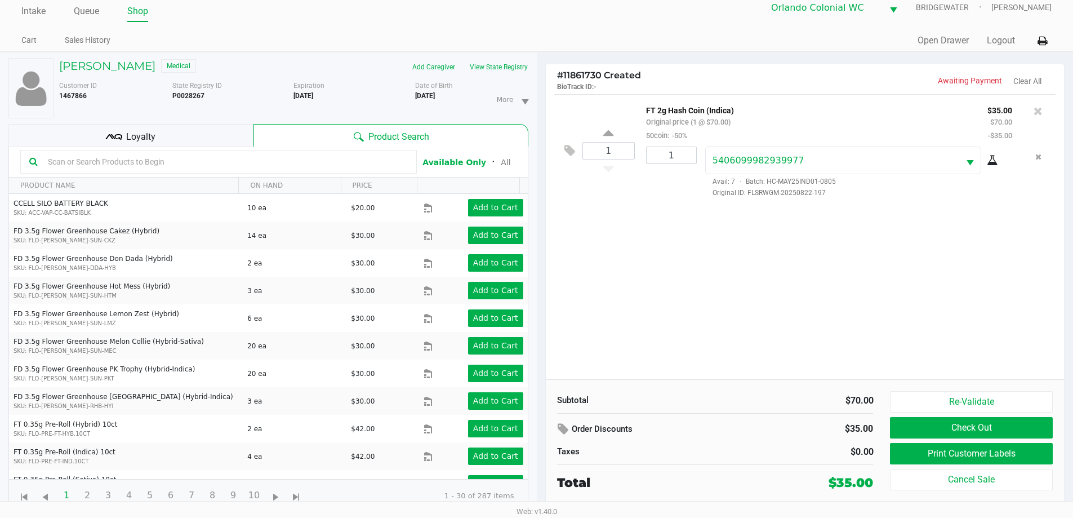
click at [146, 124] on div "[PERSON_NAME] Medical Add Caregiver View State Registry Customer ID 1467866 Sta…" at bounding box center [268, 284] width 520 height 465
click at [153, 128] on div "Loyalty" at bounding box center [130, 135] width 245 height 23
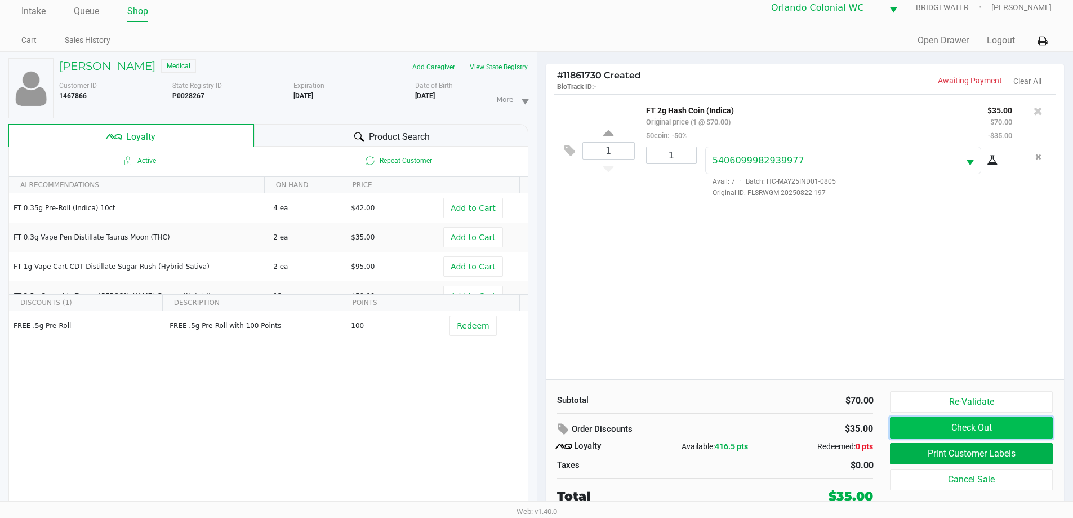
click at [967, 425] on button "Check Out" at bounding box center [971, 427] width 162 height 21
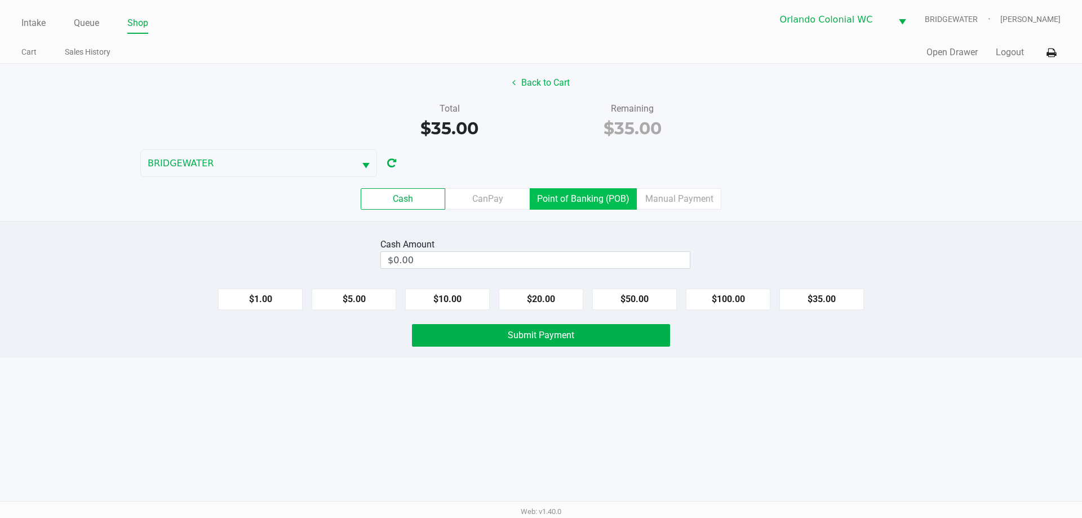
click at [590, 205] on label "Point of Banking (POB)" at bounding box center [583, 198] width 107 height 21
click at [0, 0] on 7 "Point of Banking (POB)" at bounding box center [0, 0] width 0 height 0
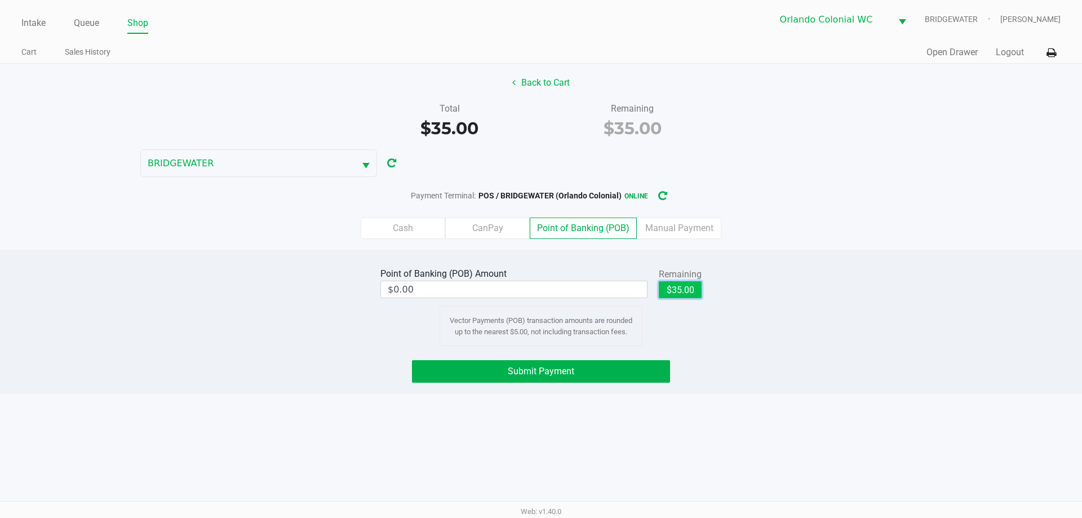
click at [677, 293] on button "$35.00" at bounding box center [680, 289] width 43 height 17
type input "$35.00"
click at [649, 370] on button "Submit Payment" at bounding box center [541, 371] width 258 height 23
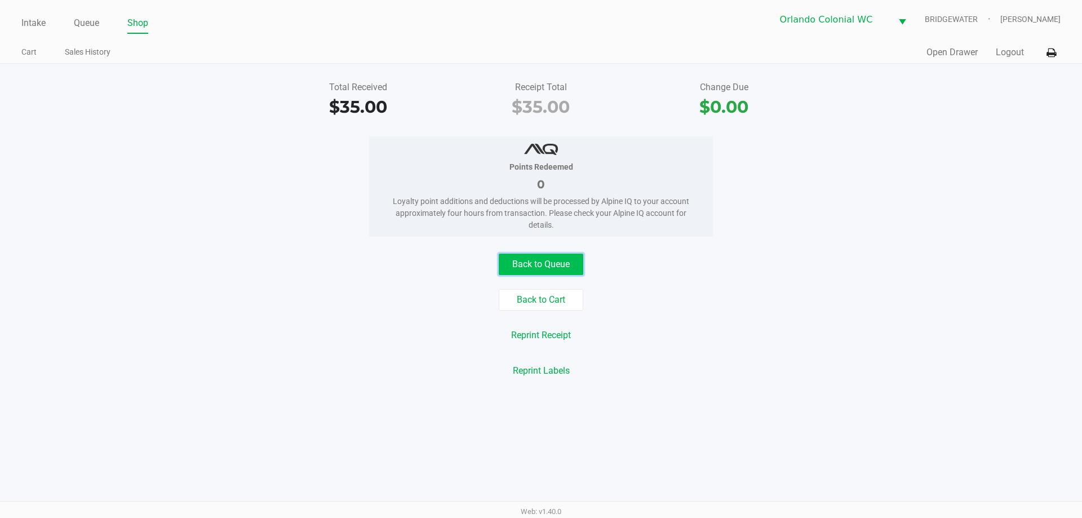
click at [554, 269] on button "Back to Queue" at bounding box center [541, 264] width 85 height 21
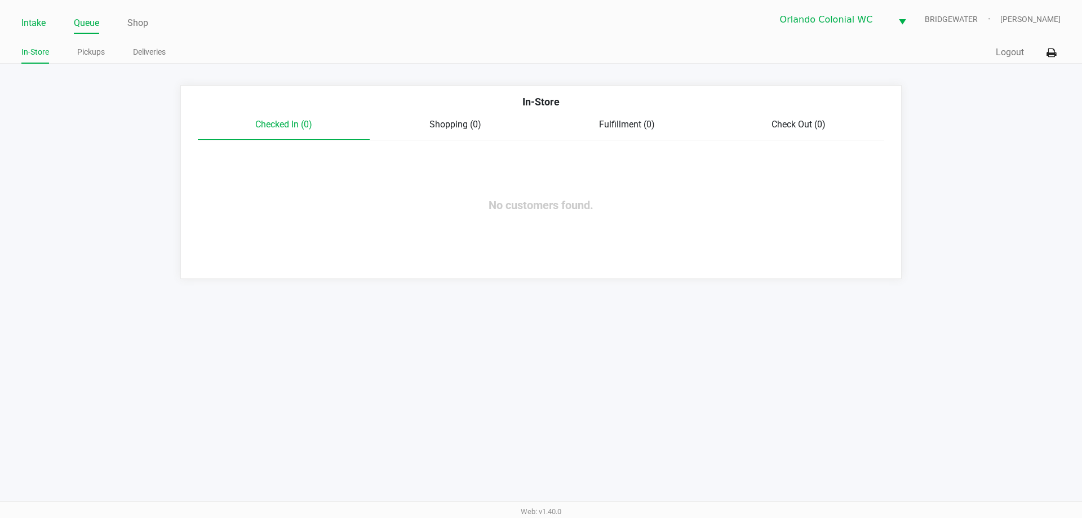
click at [28, 23] on link "Intake" at bounding box center [33, 23] width 24 height 16
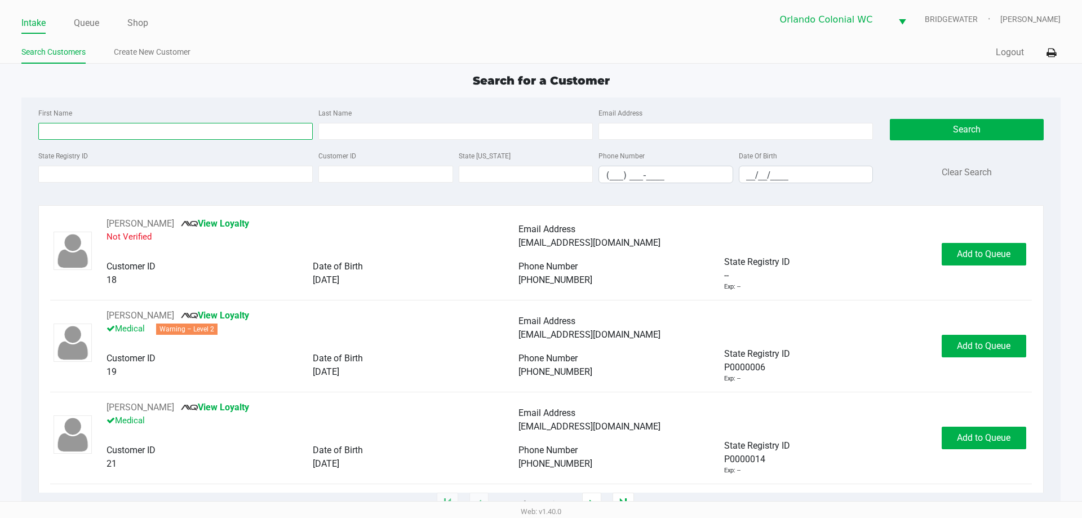
click at [190, 126] on input "First Name" at bounding box center [175, 131] width 274 height 17
type input "[PERSON_NAME]"
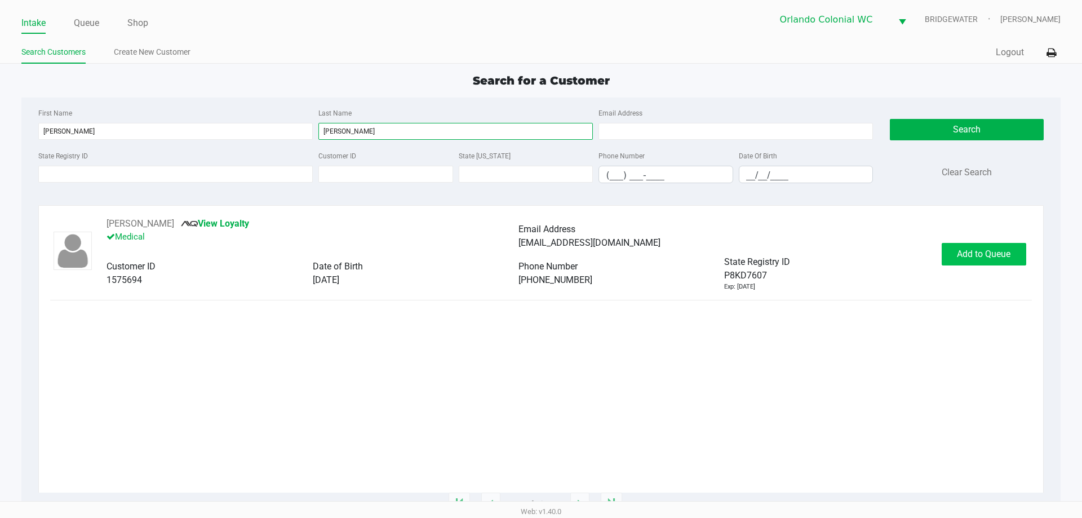
type input "[PERSON_NAME]"
click at [970, 256] on span "Add to Queue" at bounding box center [984, 253] width 54 height 11
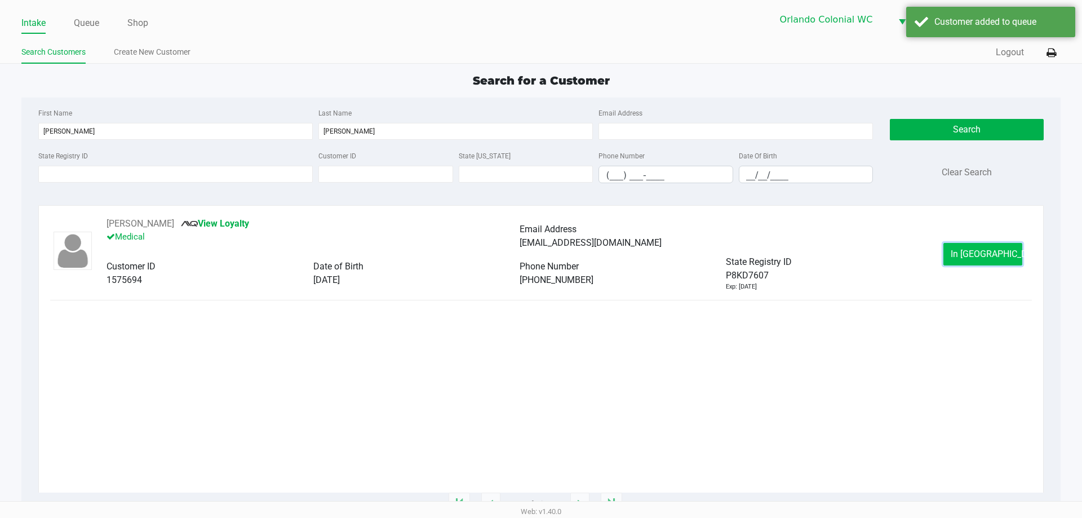
click at [990, 258] on span "In [GEOGRAPHIC_DATA]" at bounding box center [997, 253] width 95 height 11
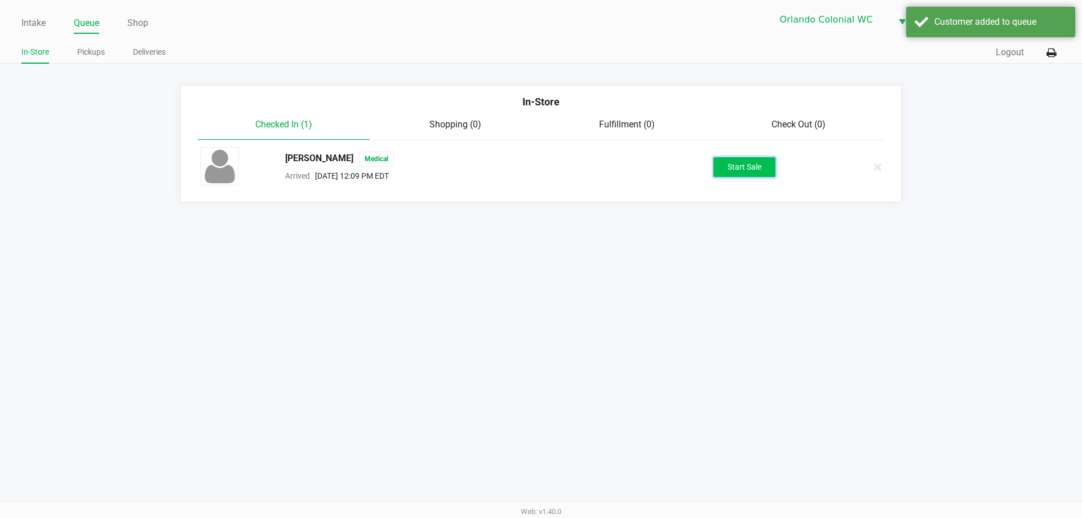
click at [738, 164] on button "Start Sale" at bounding box center [744, 167] width 62 height 20
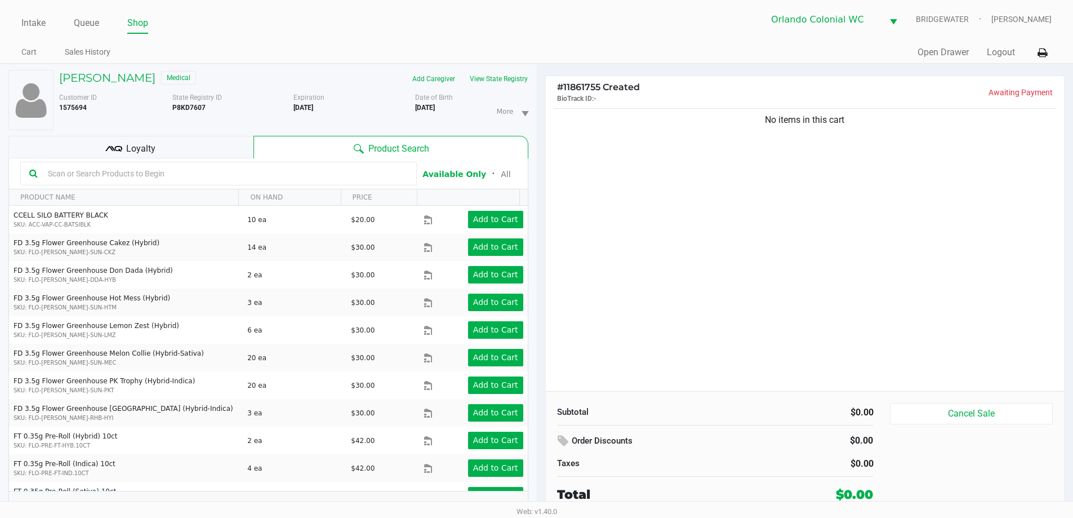
click at [108, 143] on icon at bounding box center [113, 148] width 17 height 17
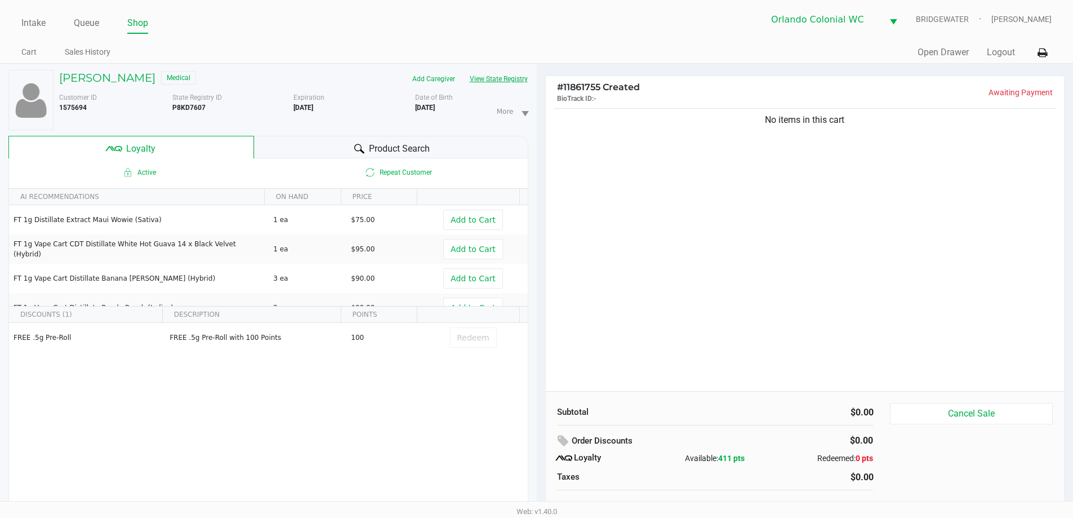
click at [491, 77] on button "View State Registry" at bounding box center [496, 79] width 66 height 18
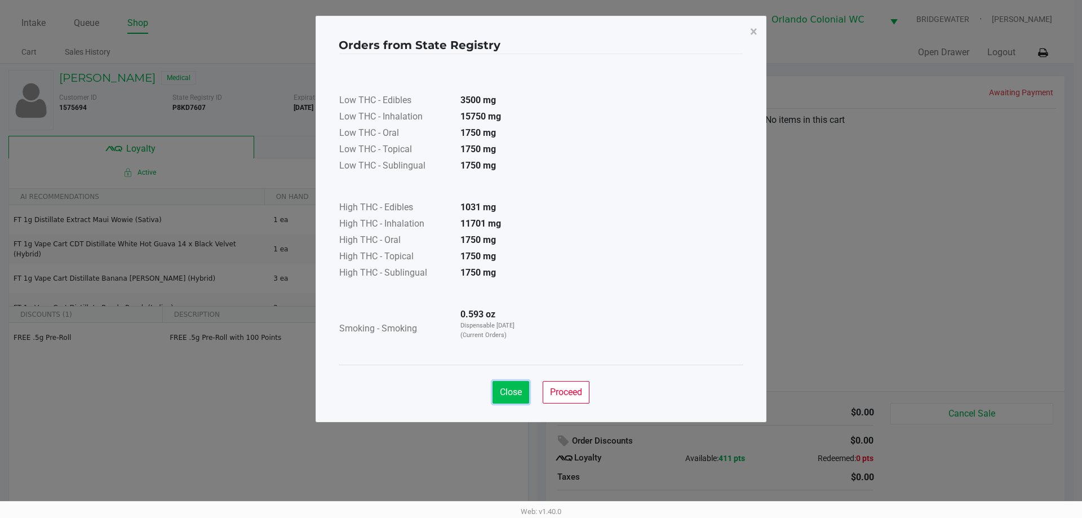
click at [511, 393] on span "Close" at bounding box center [511, 391] width 22 height 11
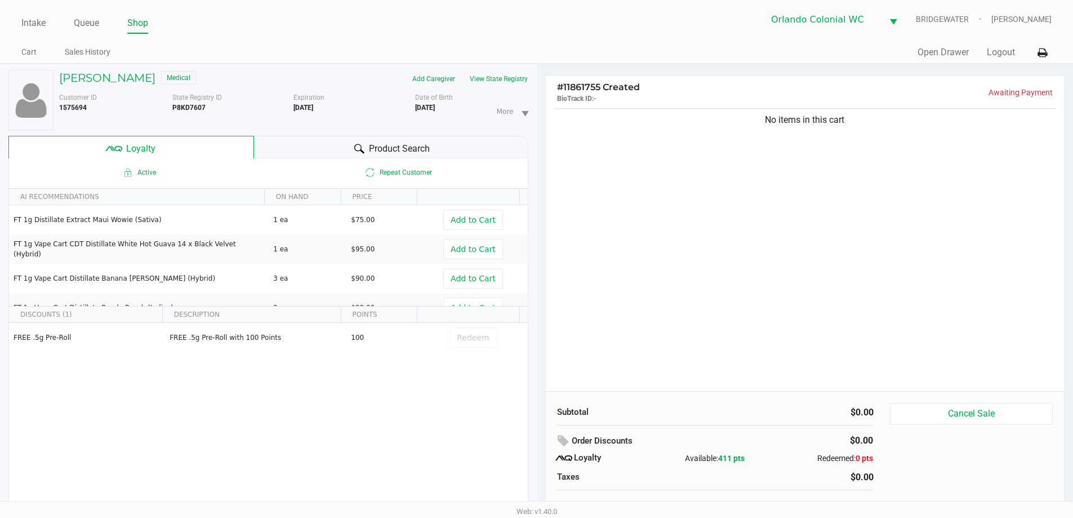
click at [338, 157] on div "Product Search" at bounding box center [391, 147] width 274 height 23
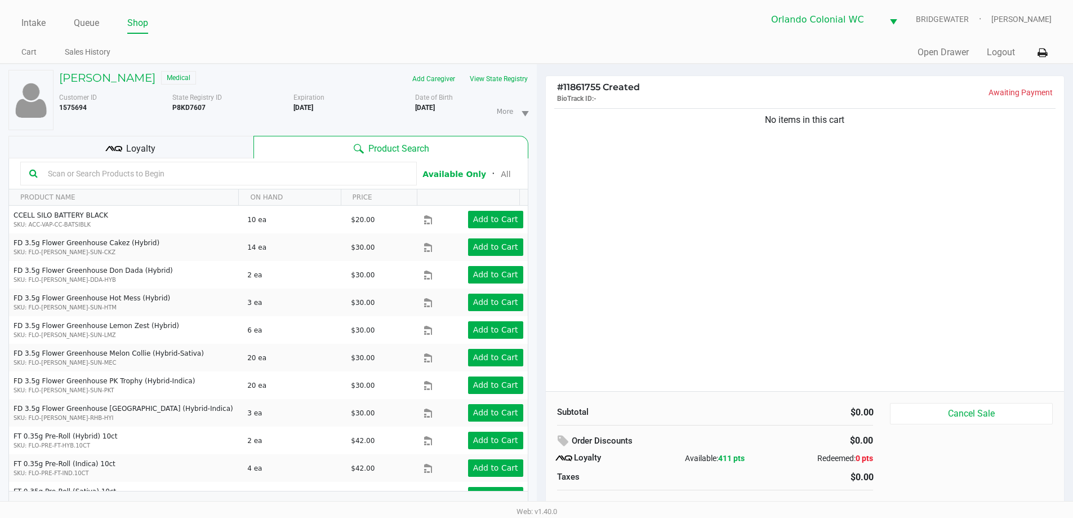
click at [175, 141] on div "Loyalty" at bounding box center [130, 147] width 245 height 23
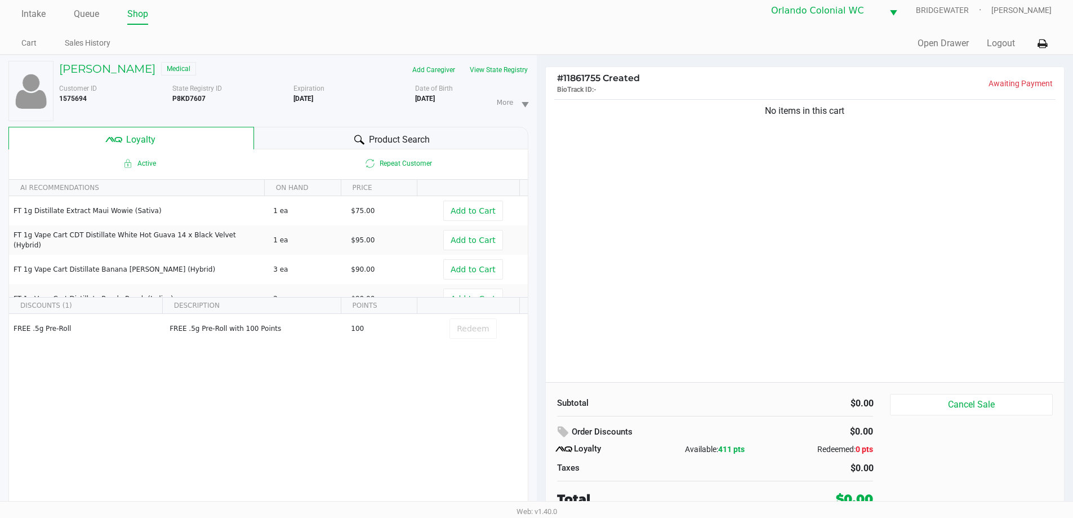
scroll to position [12, 0]
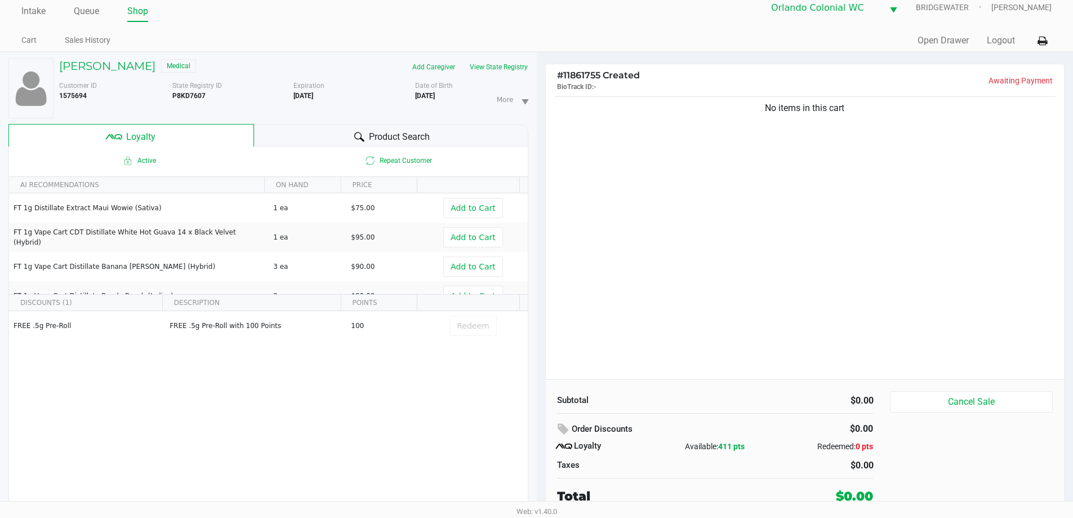
click at [408, 138] on span "Product Search" at bounding box center [399, 137] width 61 height 14
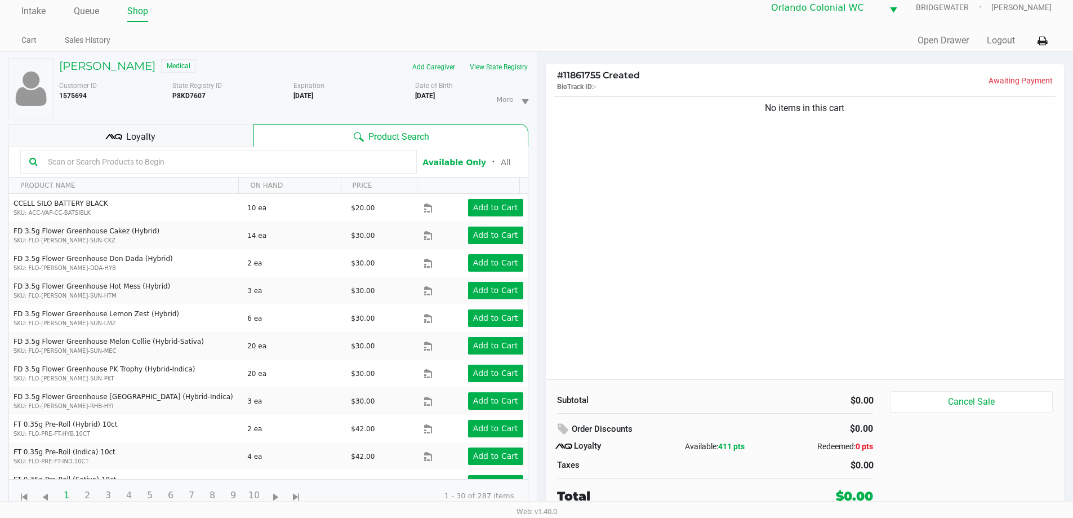
click at [163, 141] on div "Loyalty" at bounding box center [130, 135] width 245 height 23
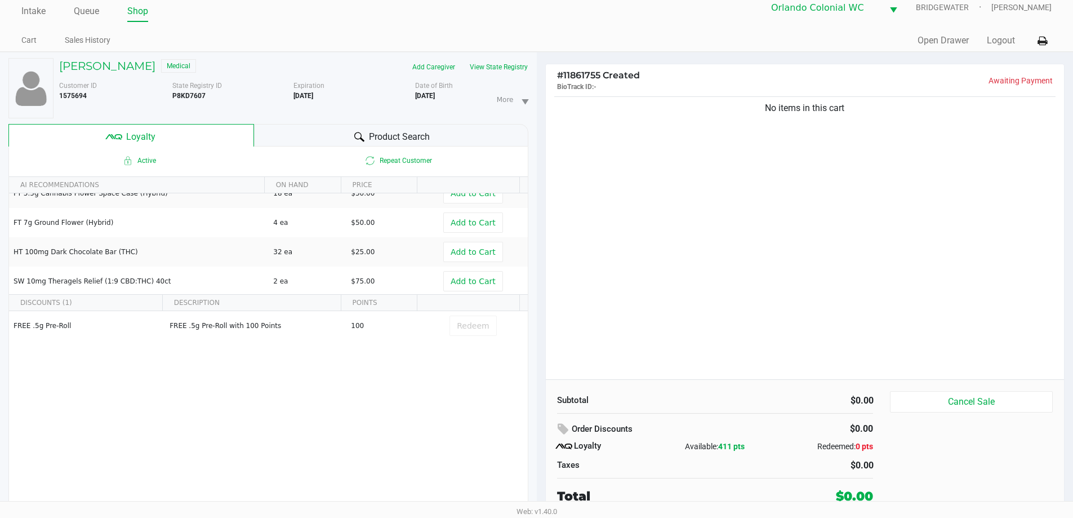
scroll to position [163, 0]
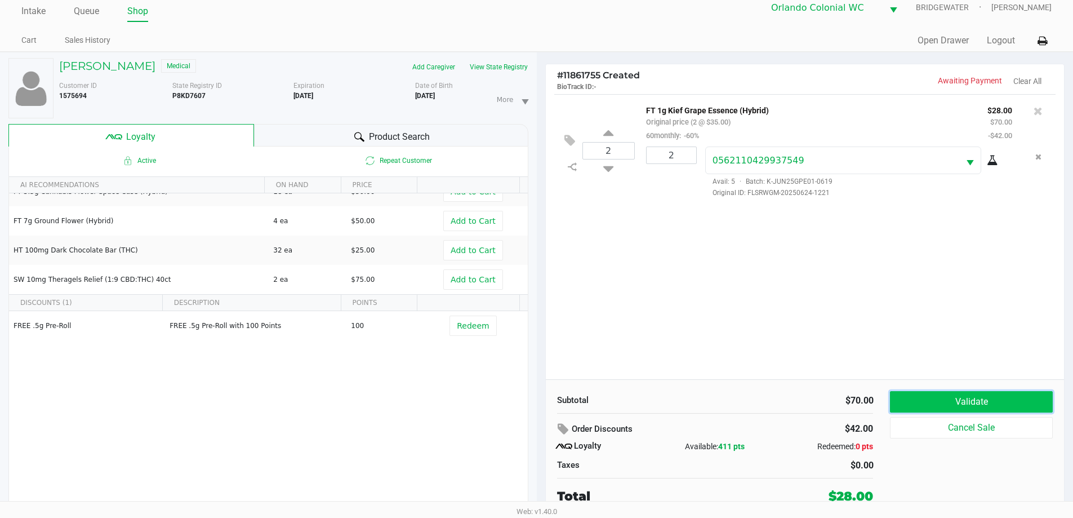
click at [922, 407] on button "Validate" at bounding box center [971, 401] width 162 height 21
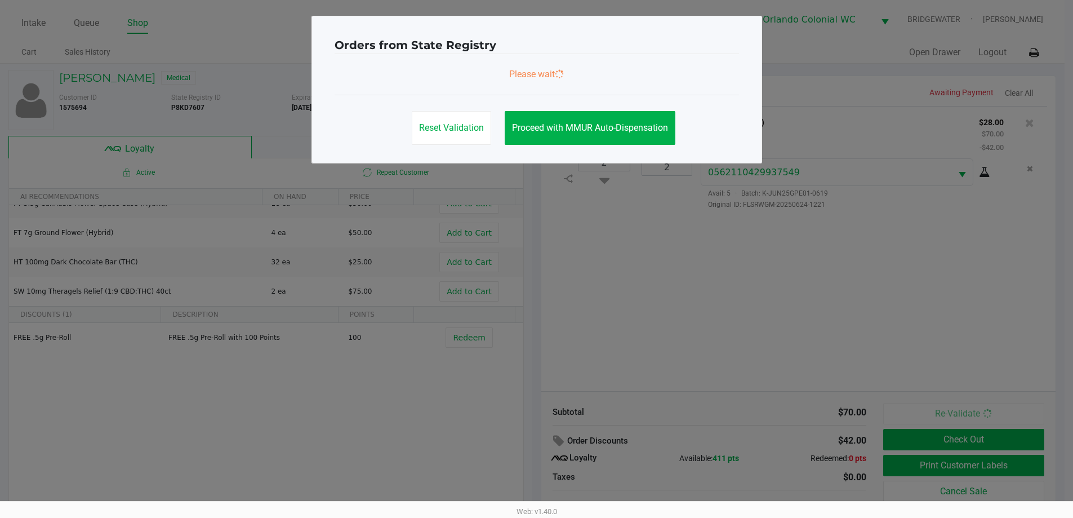
scroll to position [0, 0]
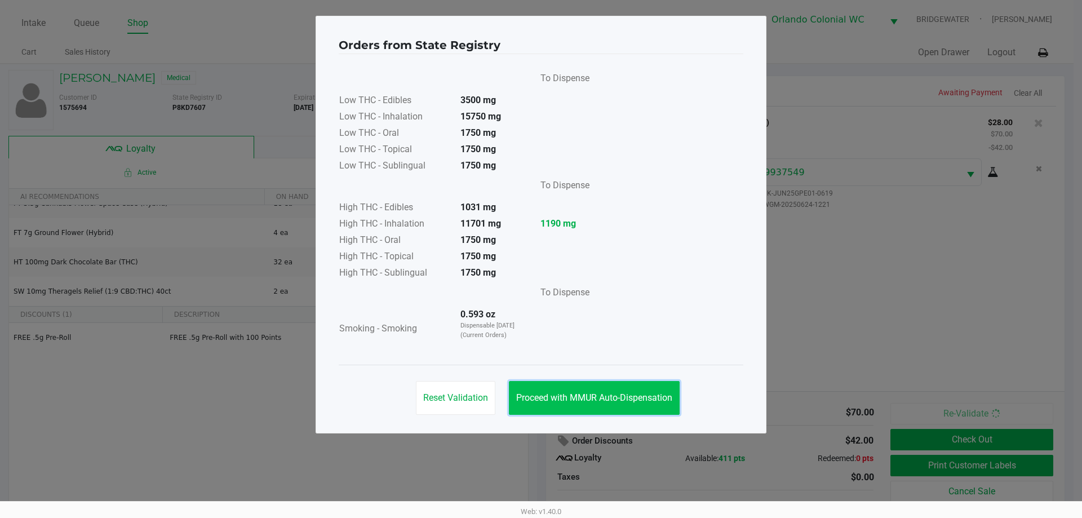
click at [616, 389] on button "Proceed with MMUR Auto-Dispensation" at bounding box center [594, 398] width 171 height 34
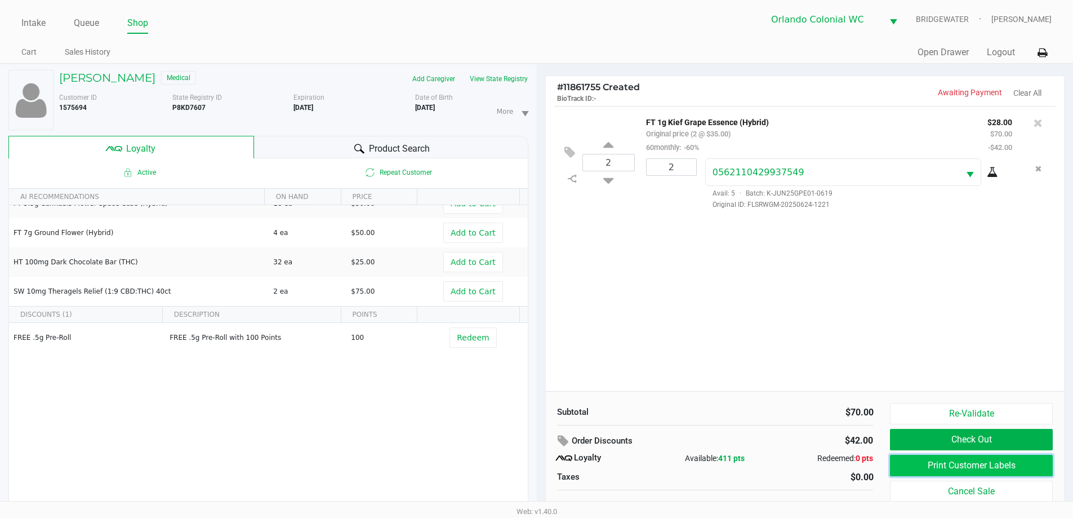
click at [1007, 473] on button "Print Customer Labels" at bounding box center [971, 465] width 162 height 21
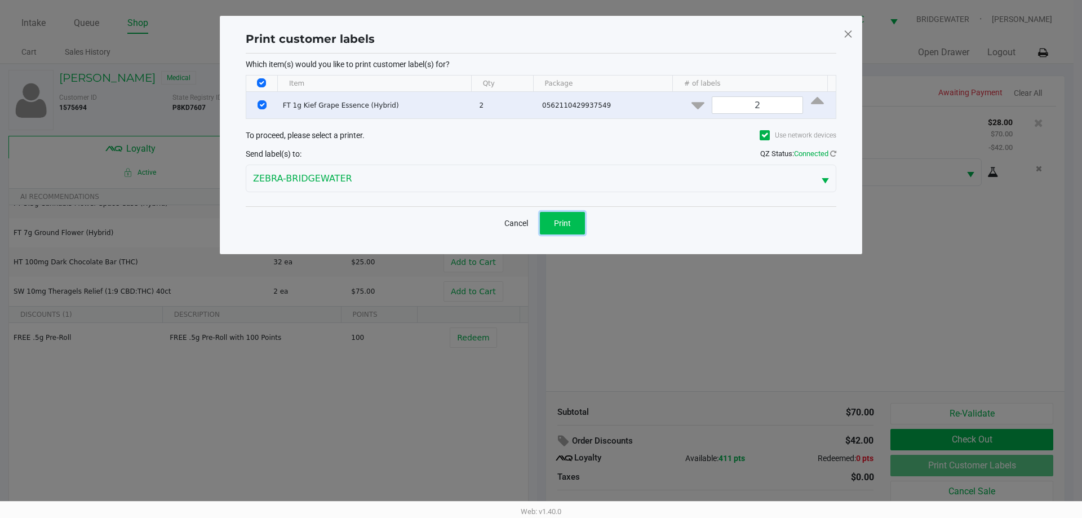
click at [570, 219] on span "Print" at bounding box center [562, 223] width 17 height 9
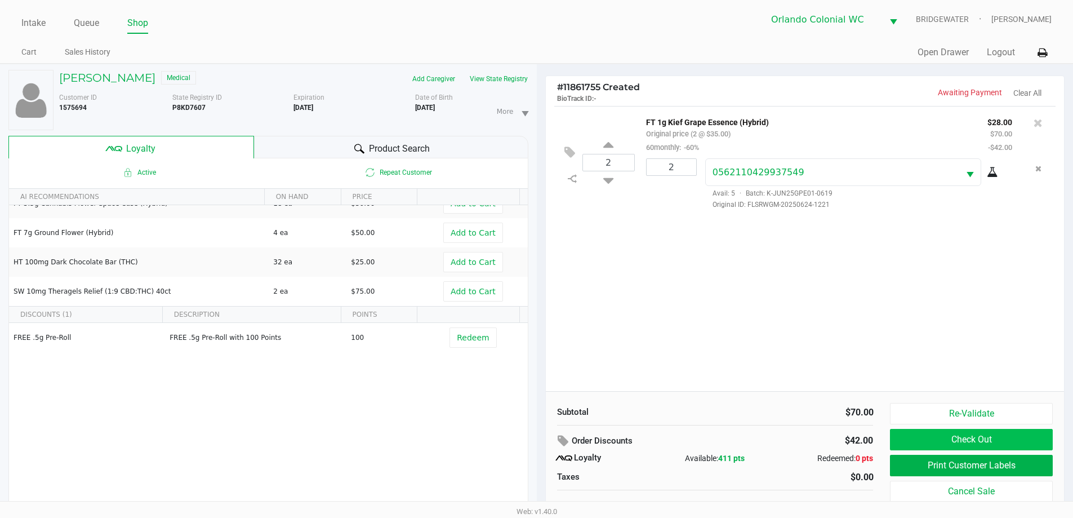
click at [976, 445] on button "Check Out" at bounding box center [971, 439] width 162 height 21
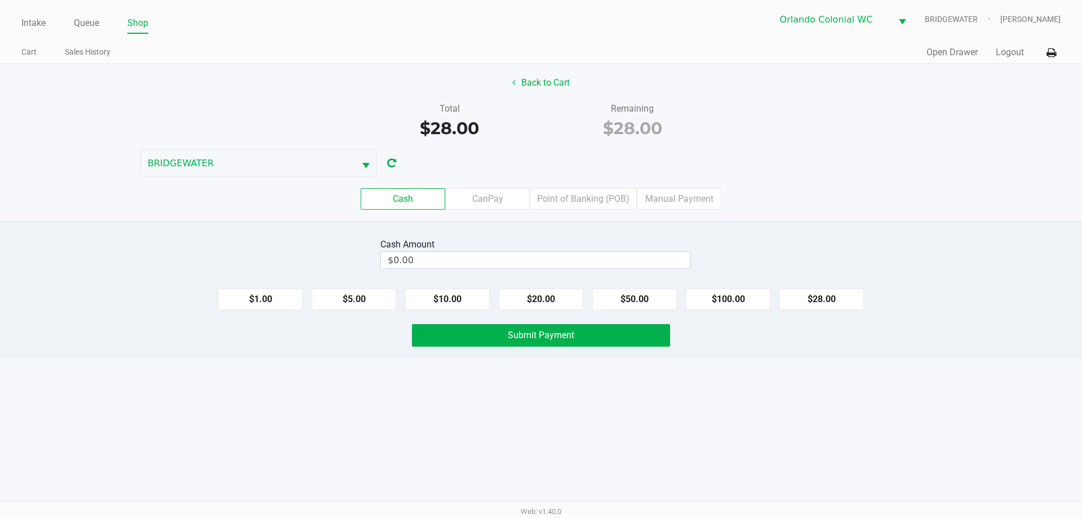
click at [527, 301] on button "$20.00" at bounding box center [541, 298] width 85 height 21
click at [452, 295] on button "$10.00" at bounding box center [447, 298] width 85 height 21
type input "$30.00"
click at [500, 341] on button "Submit Payment" at bounding box center [541, 335] width 258 height 23
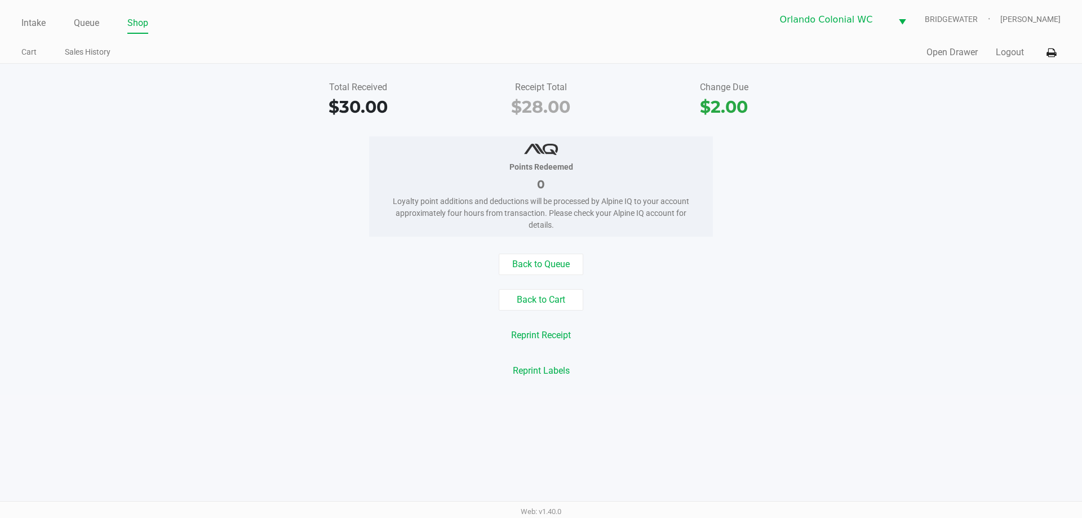
click at [544, 259] on button "Back to Queue" at bounding box center [541, 264] width 85 height 21
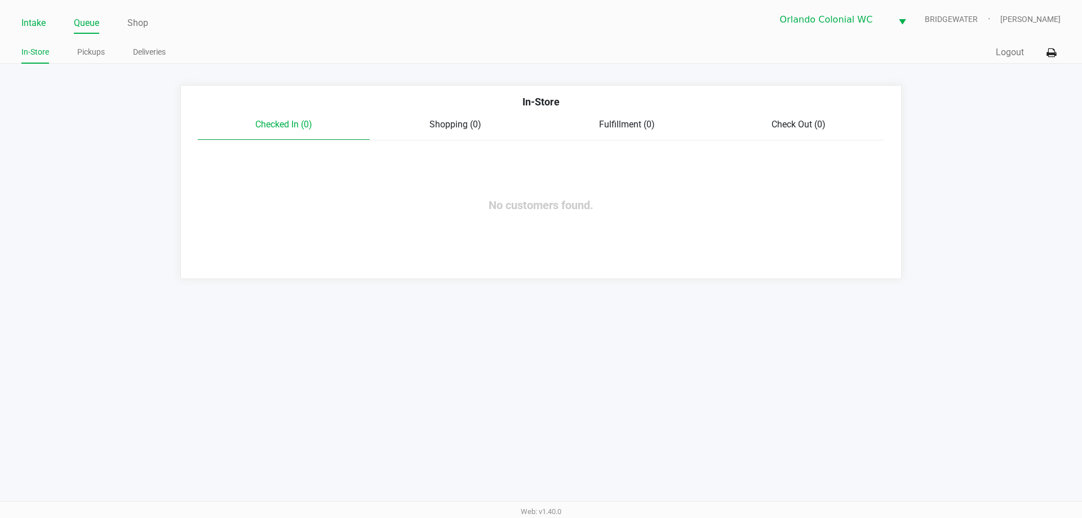
click at [37, 19] on link "Intake" at bounding box center [33, 23] width 24 height 16
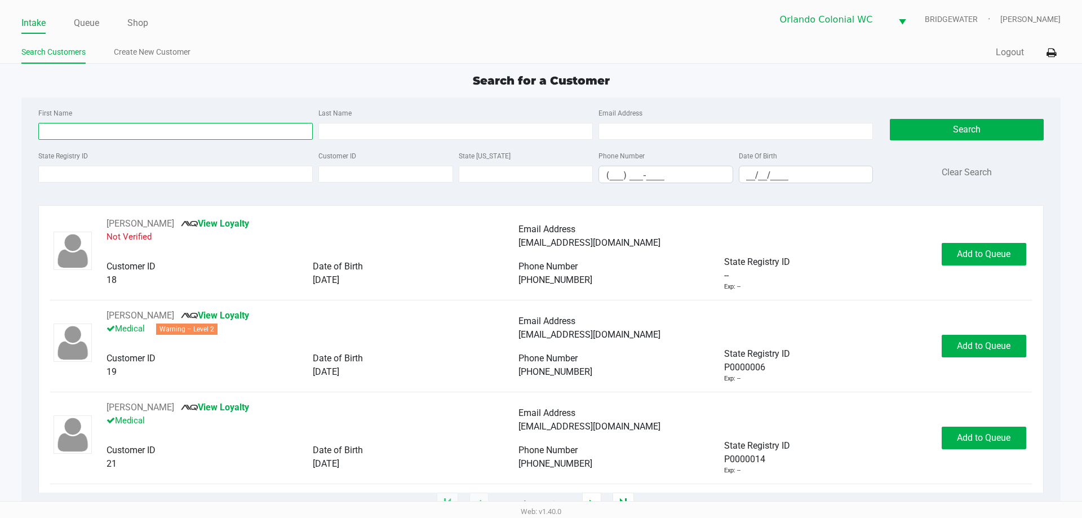
click at [241, 131] on input "First Name" at bounding box center [175, 131] width 274 height 17
type input "[PERSON_NAME]"
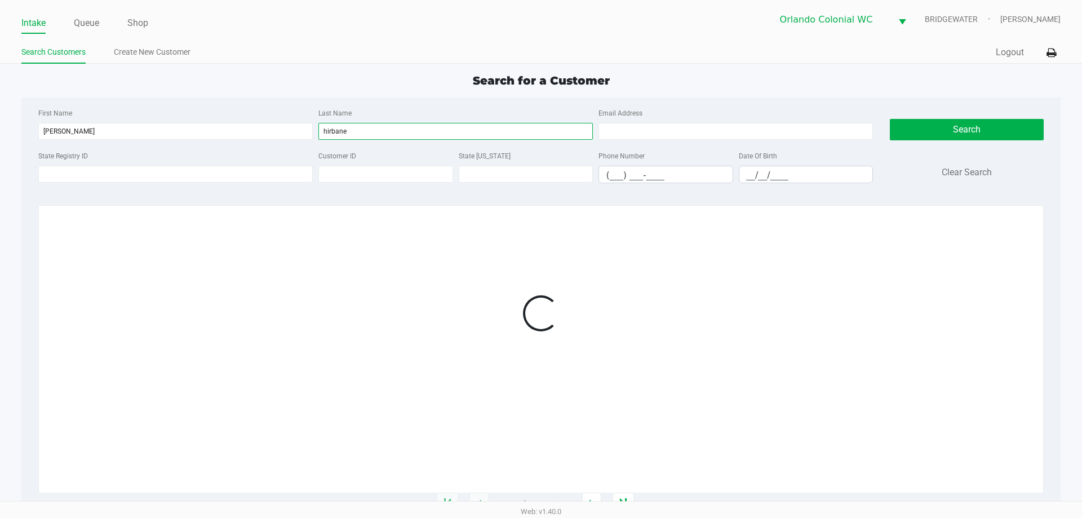
click at [337, 130] on input "hirbane" at bounding box center [455, 131] width 274 height 17
click at [329, 129] on input "hirbarne" at bounding box center [452, 131] width 272 height 17
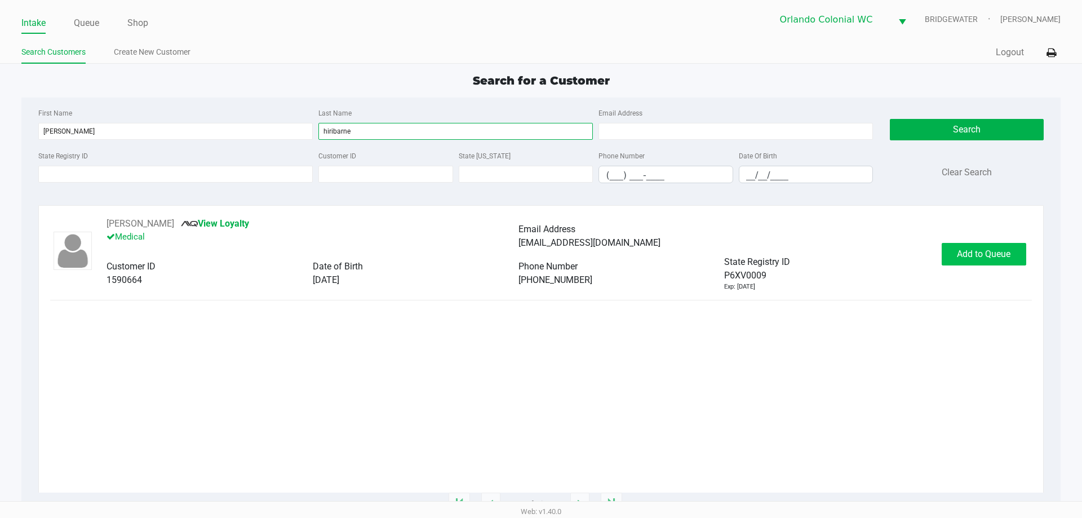
type input "hiribarne"
click at [945, 251] on button "Add to Queue" at bounding box center [983, 254] width 85 height 23
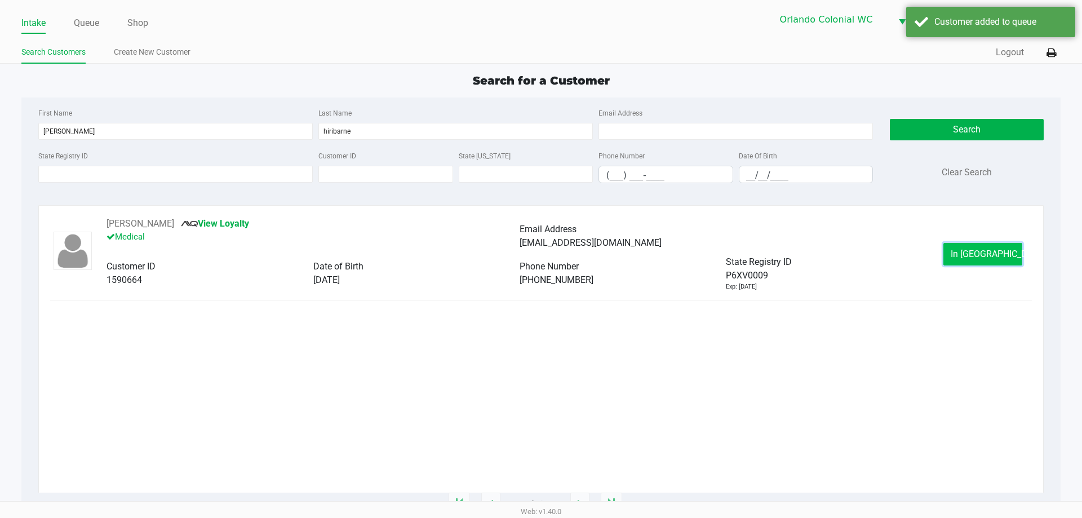
click at [954, 254] on button "In [GEOGRAPHIC_DATA]" at bounding box center [982, 254] width 79 height 23
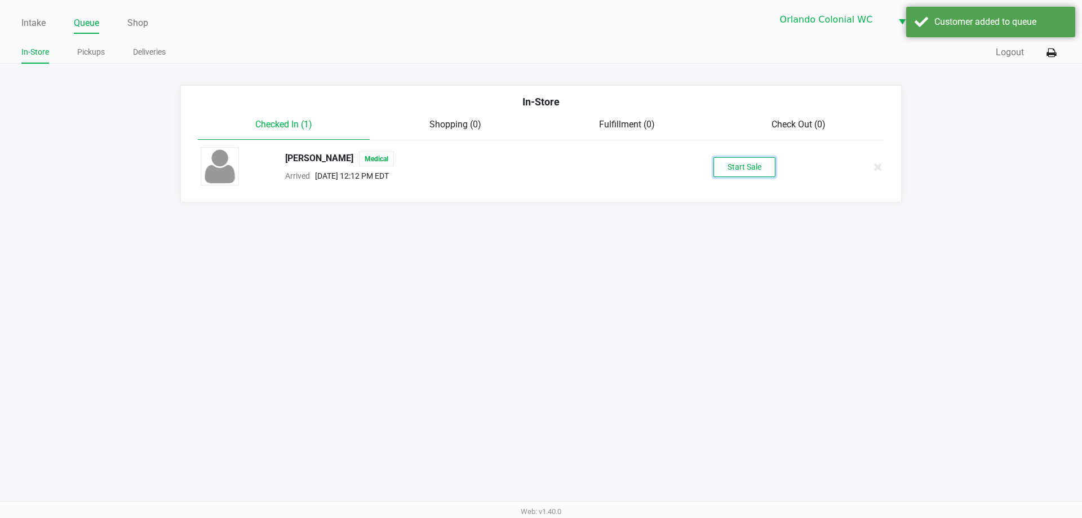
click at [731, 156] on div "[PERSON_NAME] Medical Arrived [DATE] 12:12 PM EDT Start Sale" at bounding box center [540, 166] width 697 height 39
click at [743, 172] on button "Start Sale" at bounding box center [744, 167] width 62 height 20
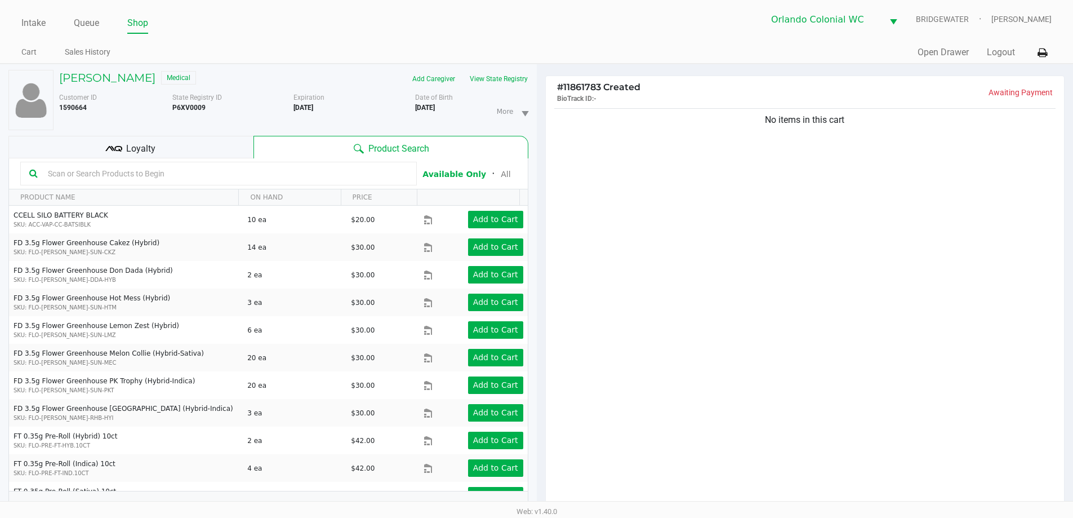
click at [145, 143] on span "Loyalty" at bounding box center [140, 149] width 29 height 14
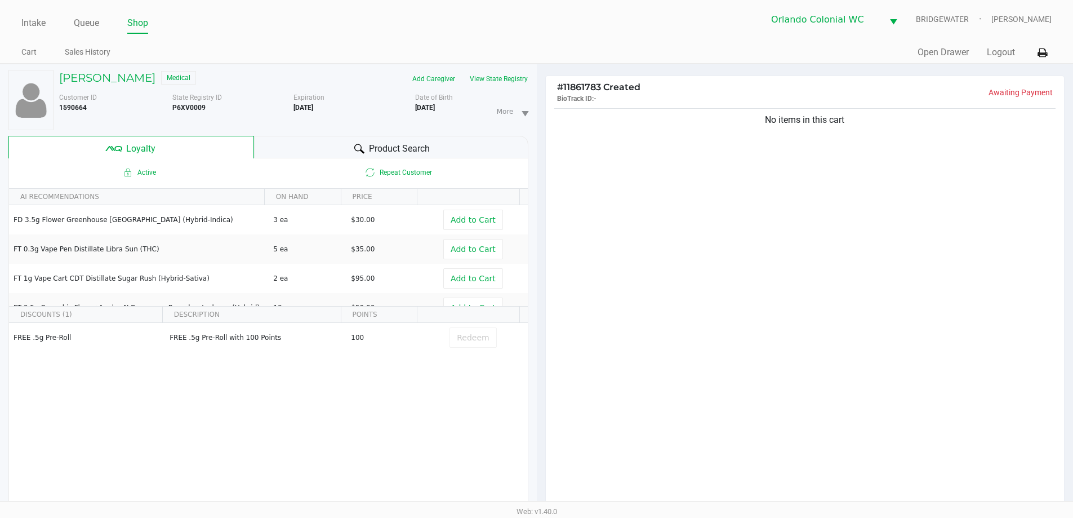
click at [372, 142] on span "Product Search" at bounding box center [399, 149] width 61 height 14
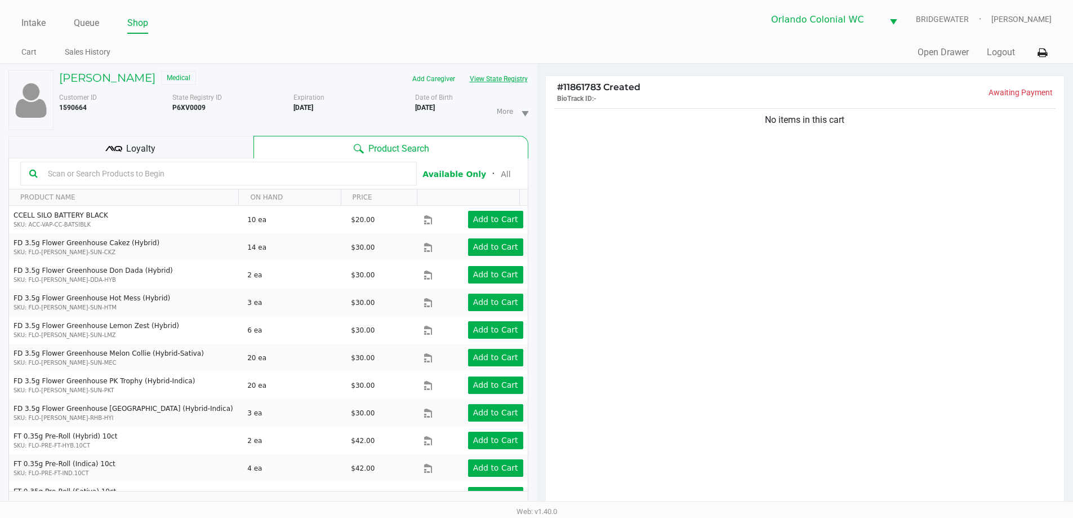
click at [499, 82] on button "View State Registry" at bounding box center [496, 79] width 66 height 18
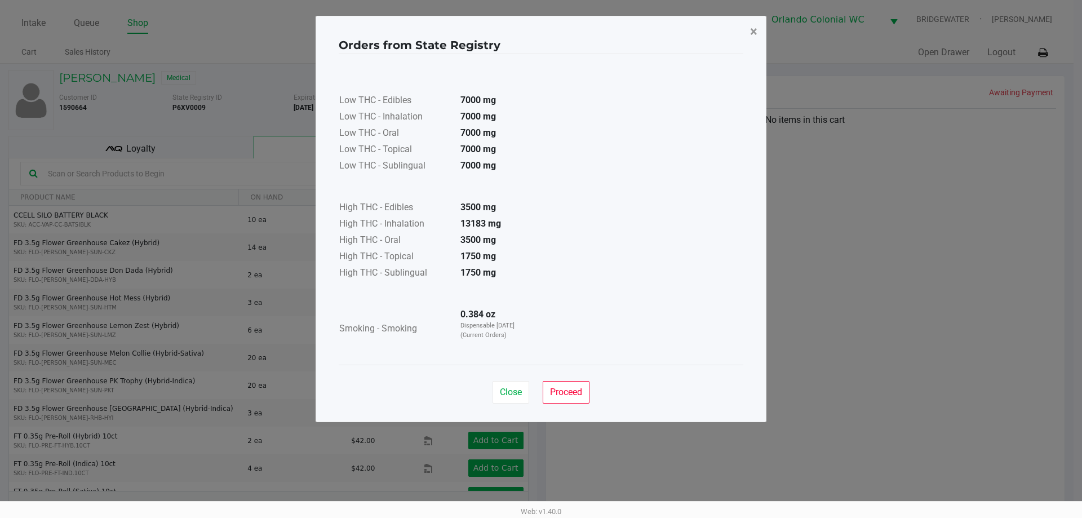
click at [758, 30] on button "×" at bounding box center [753, 32] width 25 height 32
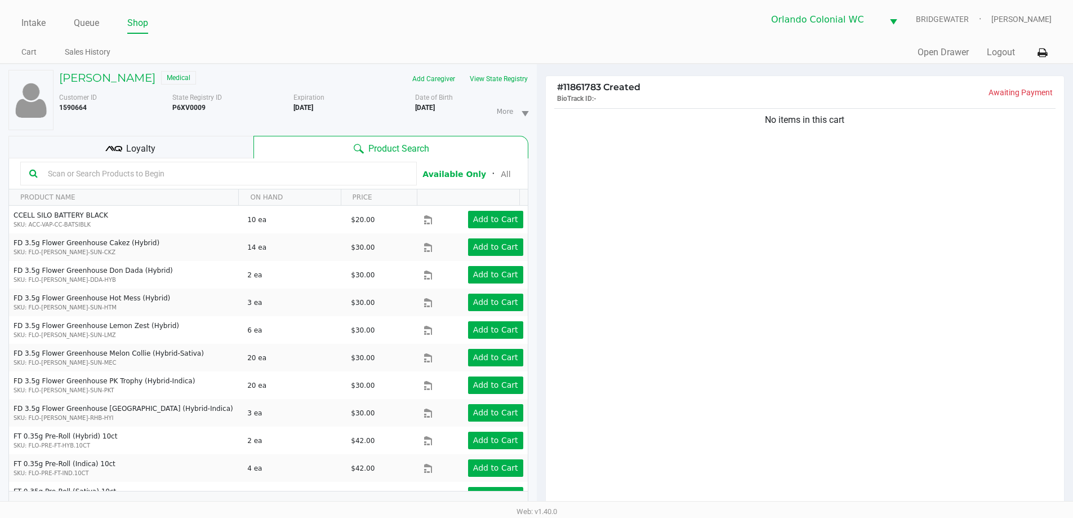
click at [176, 110] on b "P6XV0009" at bounding box center [188, 108] width 33 height 8
copy b "P6XV0009"
click at [302, 118] on div "Expiration [DATE]" at bounding box center [355, 111] width 122 height 38
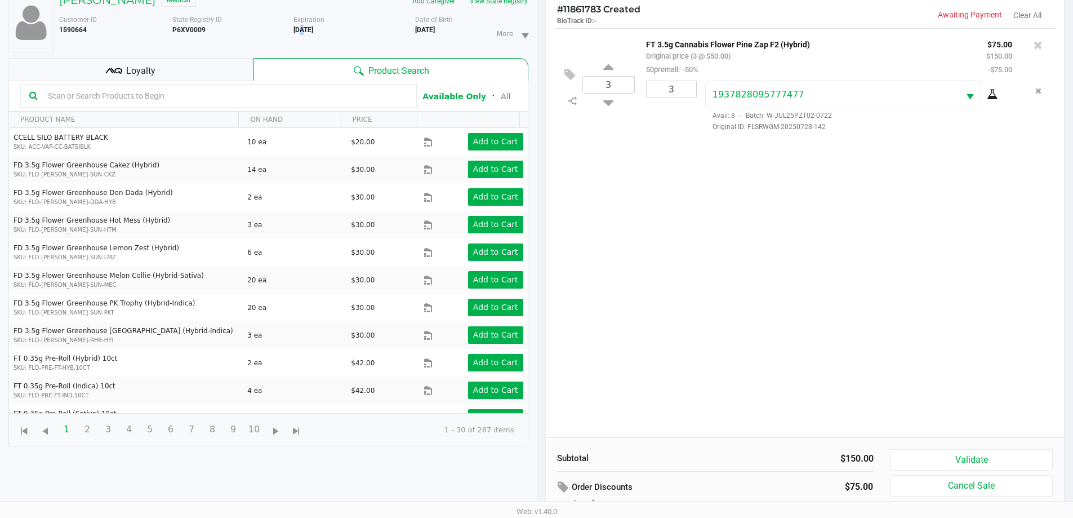
scroll to position [135, 0]
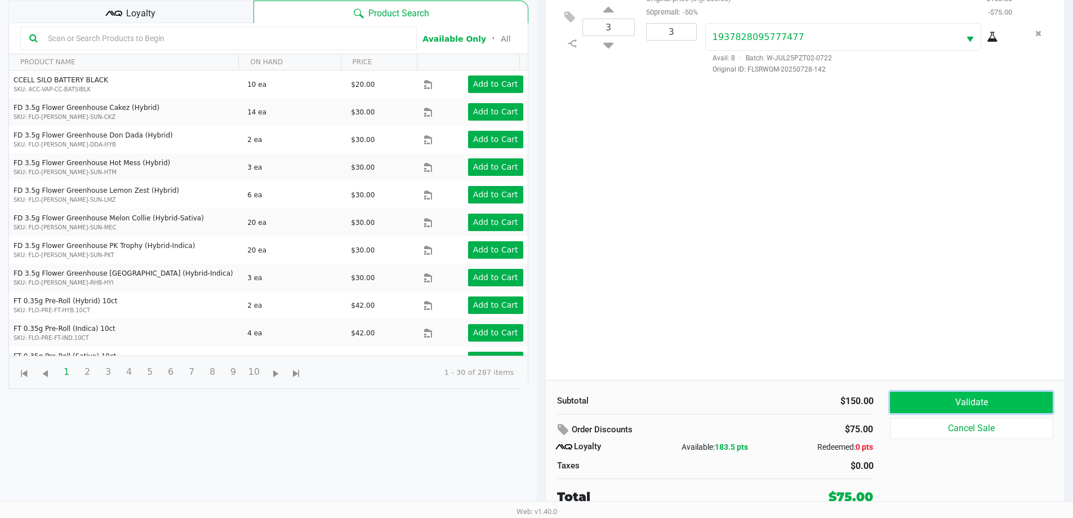
click at [1003, 402] on button "Validate" at bounding box center [971, 402] width 162 height 21
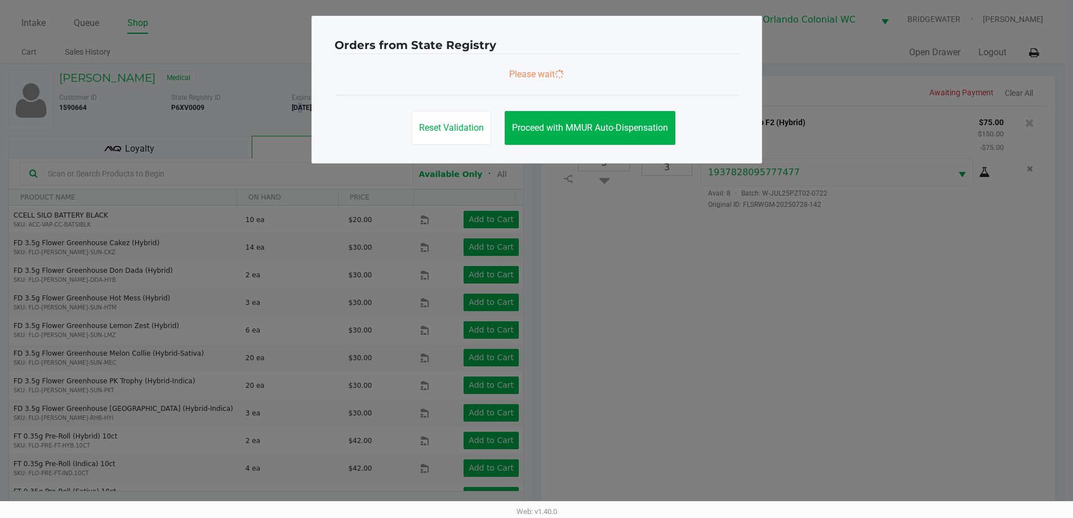
scroll to position [0, 0]
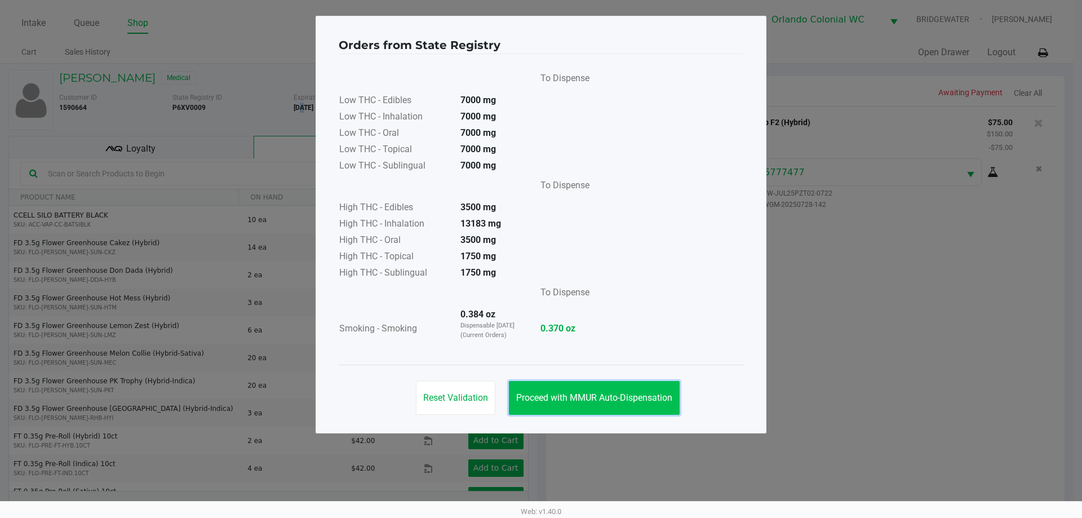
click at [570, 395] on span "Proceed with MMUR Auto-Dispensation" at bounding box center [594, 397] width 156 height 11
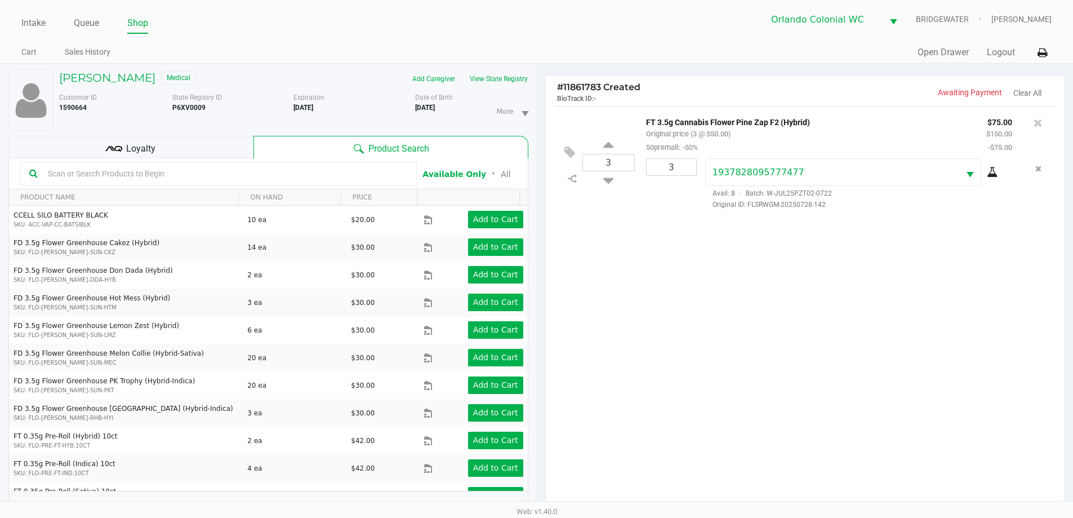
click at [203, 145] on div "Loyalty" at bounding box center [130, 147] width 245 height 23
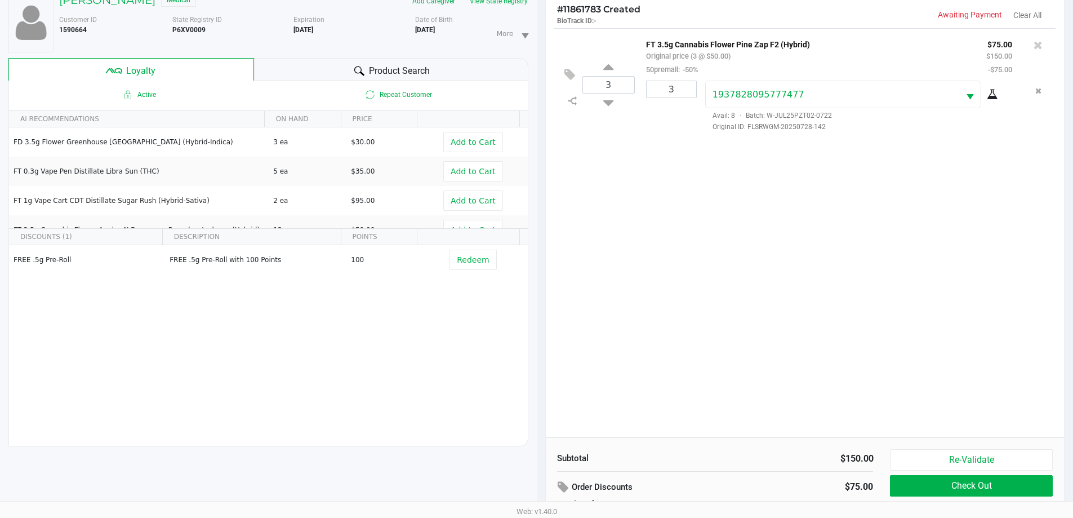
scroll to position [135, 0]
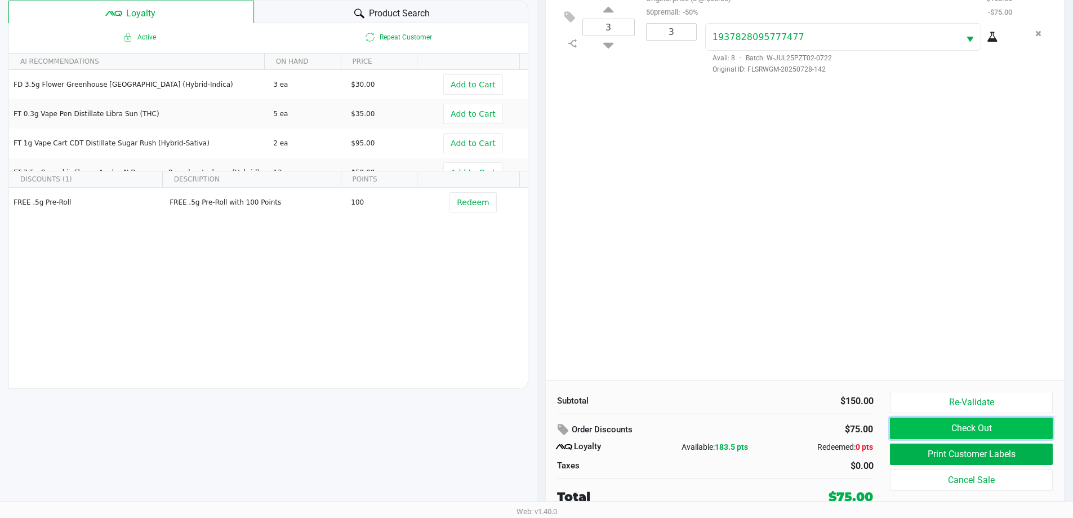
click at [1009, 424] on button "Check Out" at bounding box center [971, 427] width 162 height 21
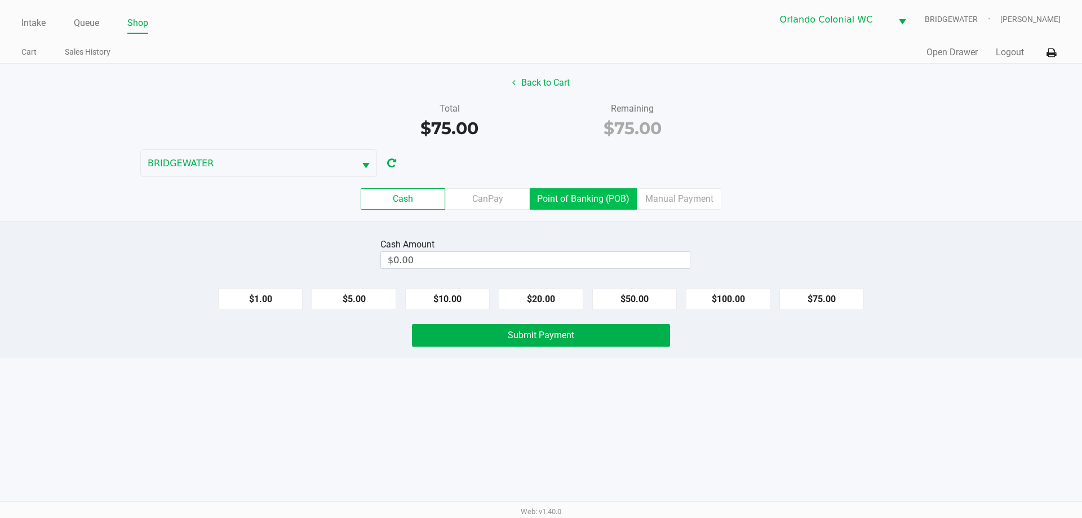
click at [568, 201] on label "Point of Banking (POB)" at bounding box center [583, 198] width 107 height 21
click at [0, 0] on 7 "Point of Banking (POB)" at bounding box center [0, 0] width 0 height 0
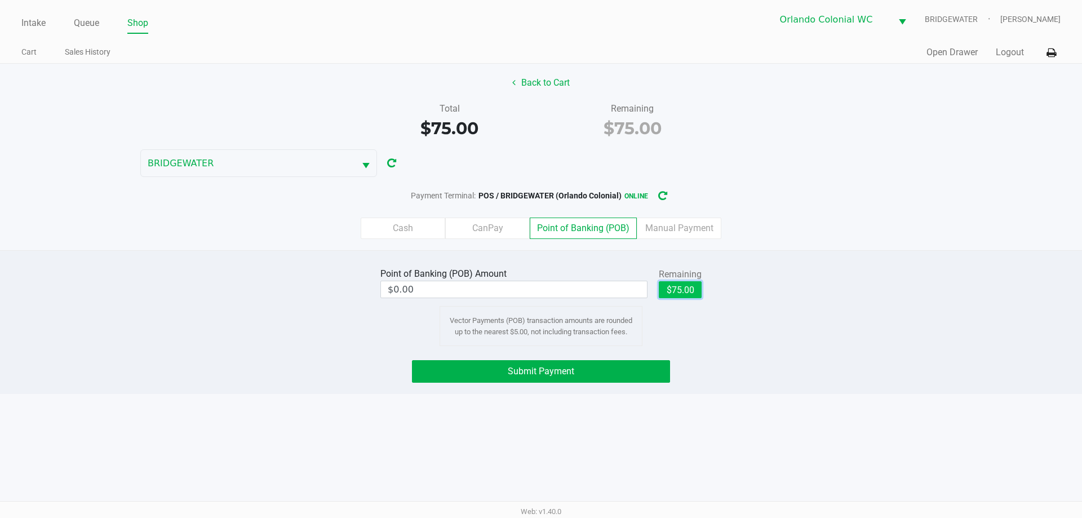
click at [670, 293] on button "$75.00" at bounding box center [680, 289] width 43 height 17
type input "$75.00"
click at [534, 74] on button "Back to Cart" at bounding box center [541, 82] width 72 height 21
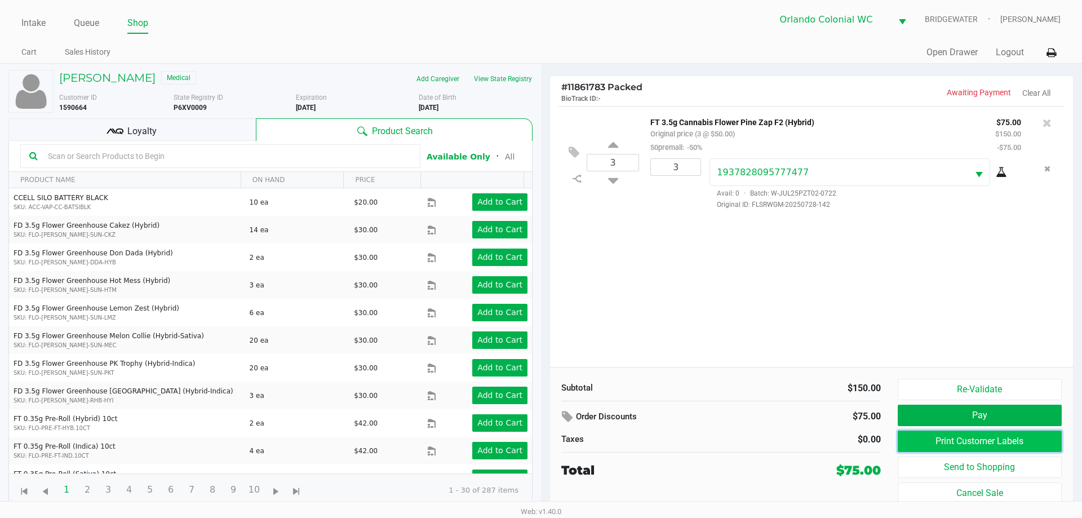
click at [975, 437] on button "Print Customer Labels" at bounding box center [979, 440] width 164 height 21
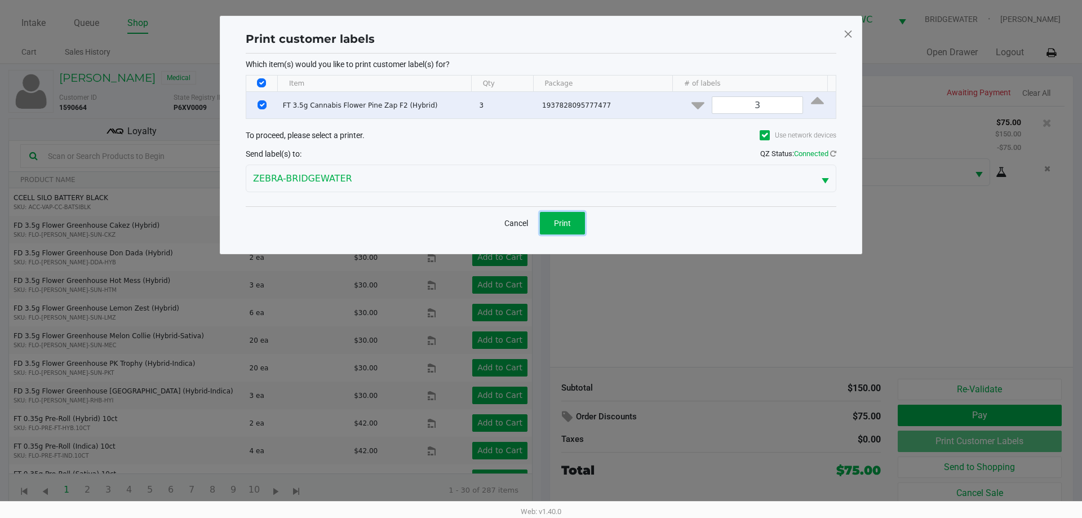
drag, startPoint x: 567, startPoint y: 220, endPoint x: 838, endPoint y: 375, distance: 312.9
click at [565, 220] on span "Print" at bounding box center [562, 223] width 17 height 9
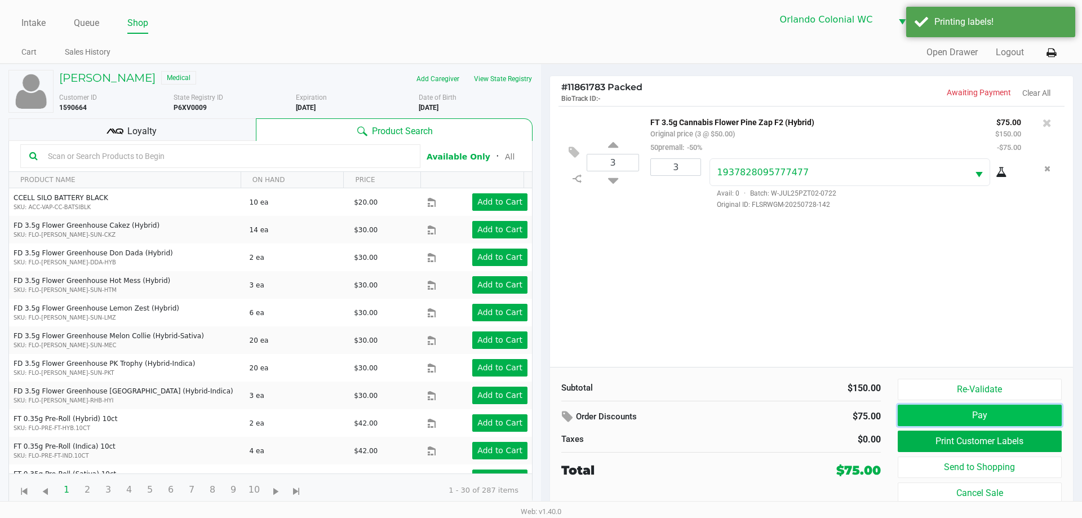
click at [995, 415] on button "Pay" at bounding box center [979, 415] width 164 height 21
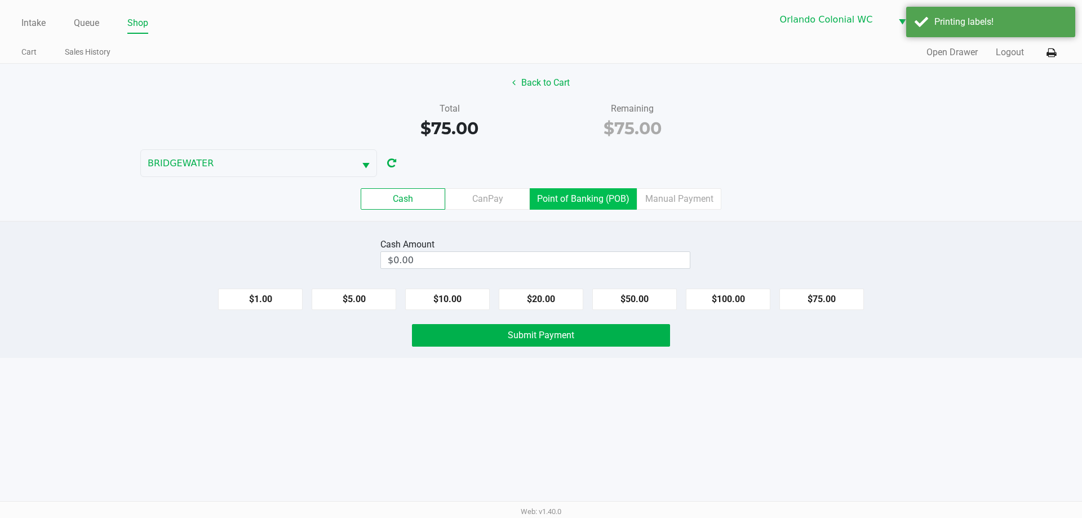
click at [588, 195] on label "Point of Banking (POB)" at bounding box center [583, 198] width 107 height 21
click at [0, 0] on 7 "Point of Banking (POB)" at bounding box center [0, 0] width 0 height 0
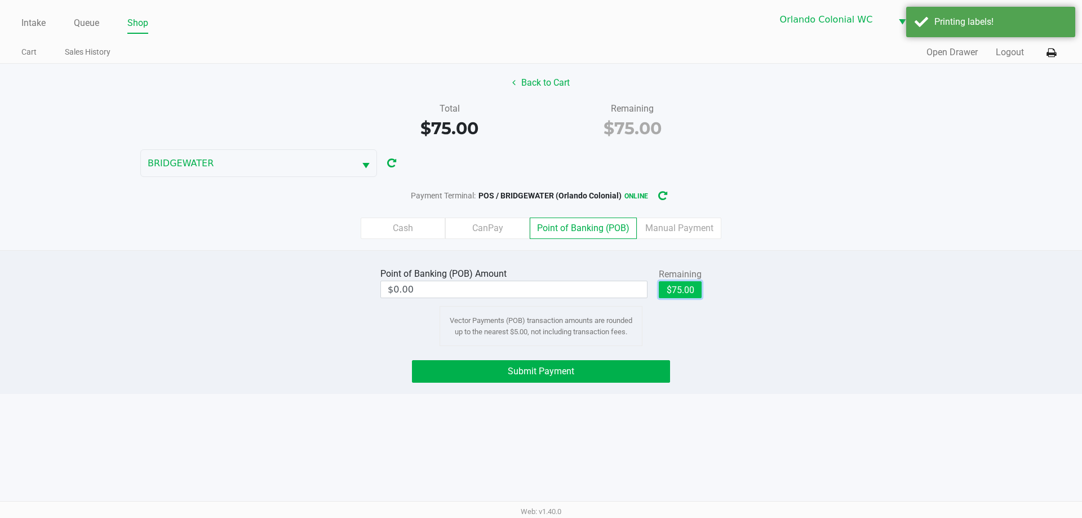
click at [669, 290] on button "$75.00" at bounding box center [680, 289] width 43 height 17
type input "$75.00"
click at [647, 364] on button "Submit Payment" at bounding box center [541, 371] width 258 height 23
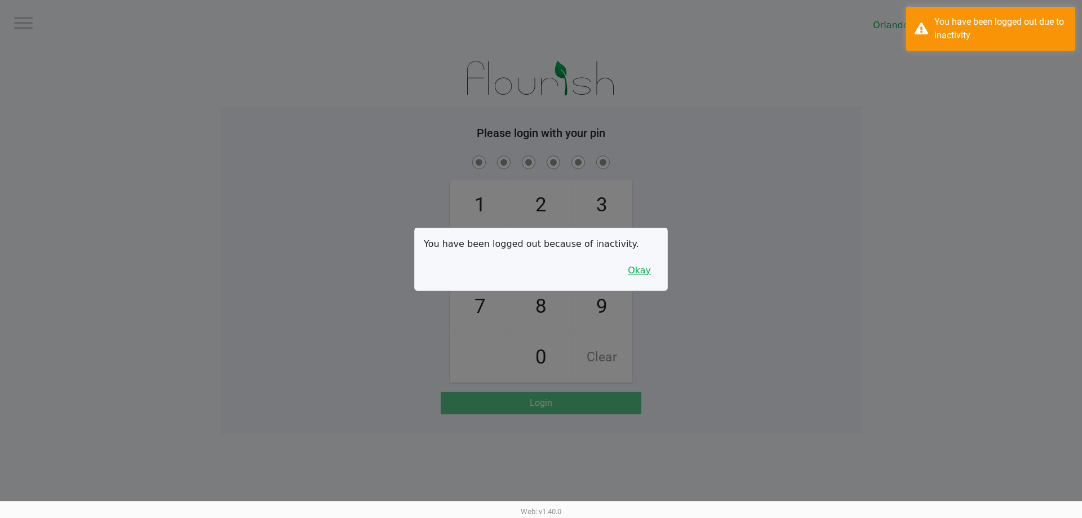
click at [642, 263] on button "Okay" at bounding box center [639, 270] width 38 height 21
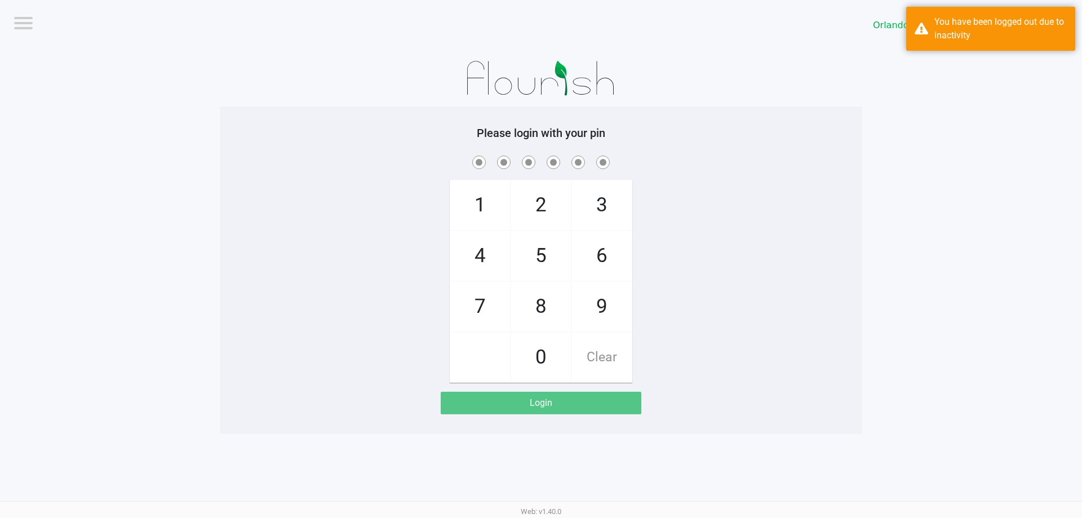
click at [502, 299] on span "7" at bounding box center [480, 307] width 60 height 50
checkbox input "true"
click at [486, 259] on span "4" at bounding box center [480, 256] width 60 height 50
checkbox input "true"
drag, startPoint x: 486, startPoint y: 259, endPoint x: 493, endPoint y: 247, distance: 13.6
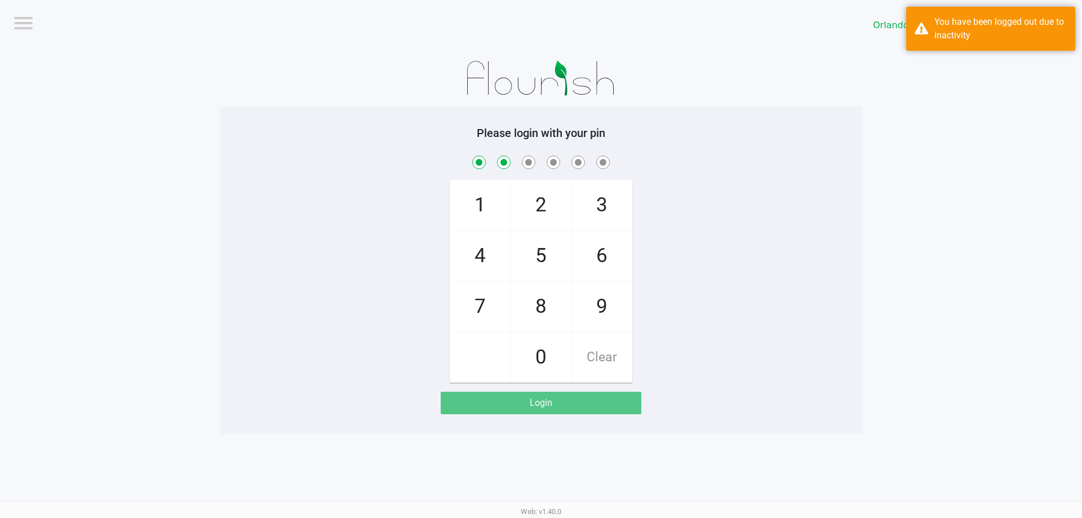
click at [486, 258] on span "4" at bounding box center [480, 256] width 60 height 50
checkbox input "true"
click at [590, 197] on span "3" at bounding box center [602, 205] width 60 height 50
checkbox input "true"
click at [597, 307] on span "9" at bounding box center [602, 307] width 60 height 50
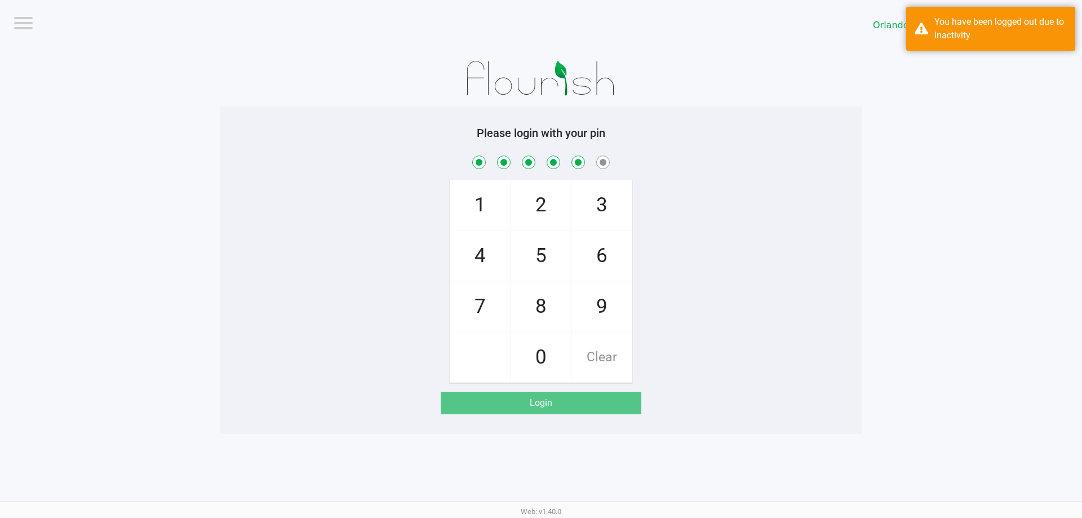
checkbox input "true"
click at [485, 210] on span "1" at bounding box center [480, 205] width 60 height 50
checkbox input "true"
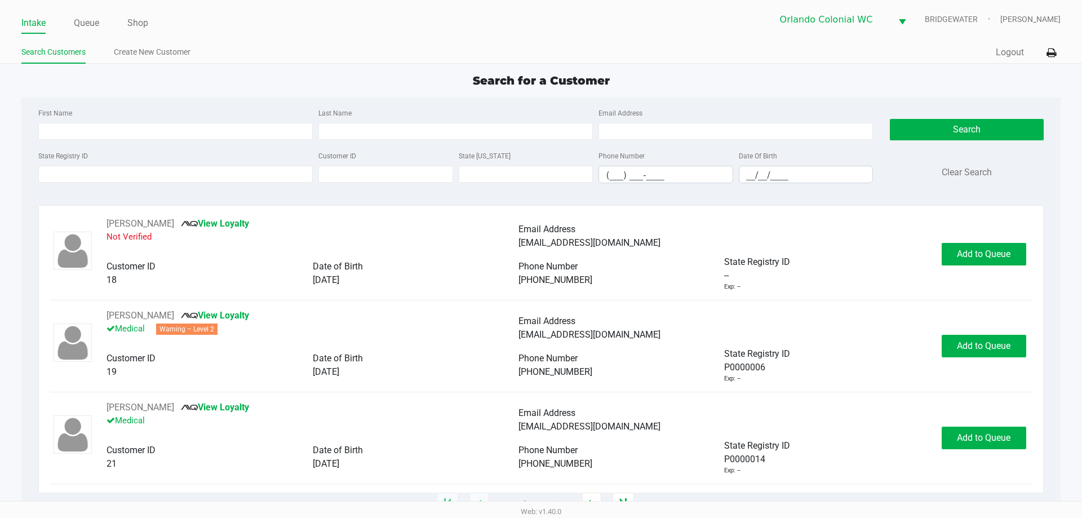
click at [86, 34] on div "Intake Queue Shop Orlando Colonial [PERSON_NAME] [PERSON_NAME] Search Customers…" at bounding box center [541, 32] width 1082 height 64
click at [88, 26] on link "Queue" at bounding box center [86, 23] width 25 height 16
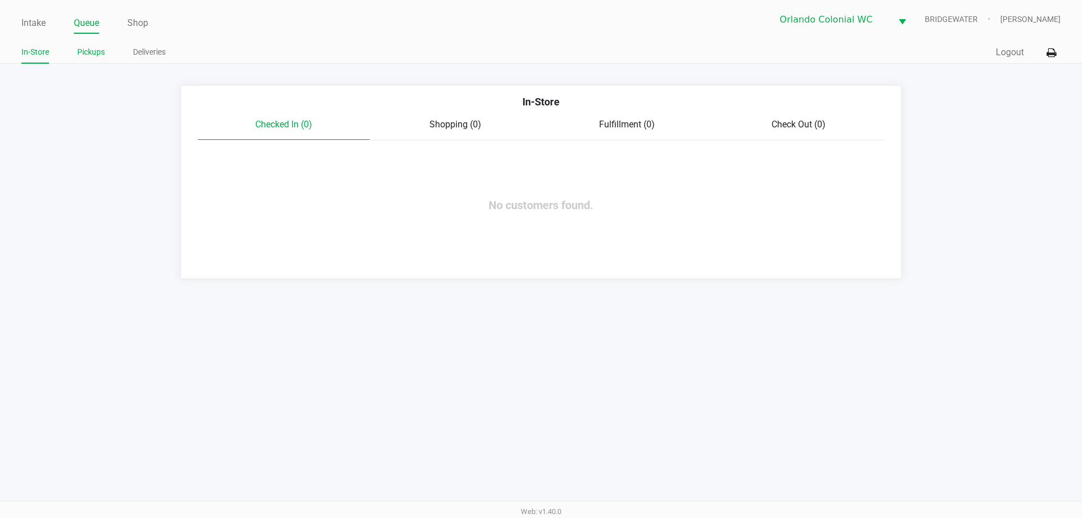
drag, startPoint x: 99, startPoint y: 54, endPoint x: 101, endPoint y: 59, distance: 6.1
click at [97, 54] on link "Pickups" at bounding box center [91, 52] width 28 height 14
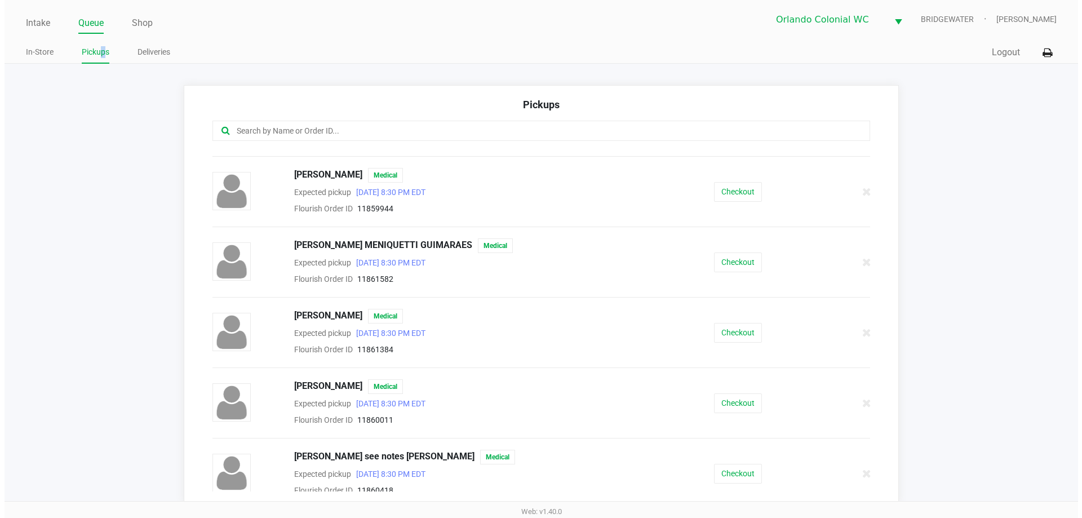
scroll to position [626, 0]
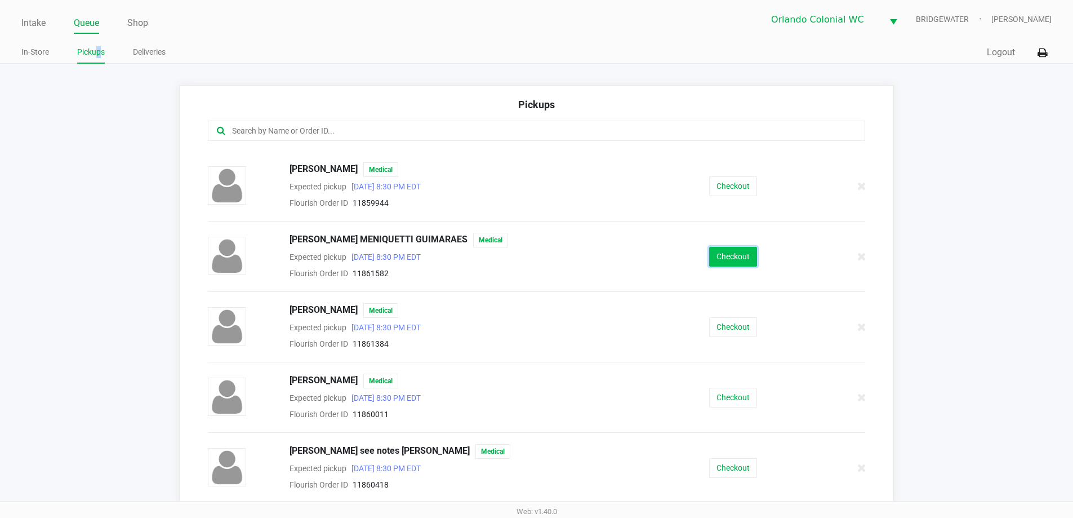
click at [722, 261] on button "Checkout" at bounding box center [733, 257] width 48 height 20
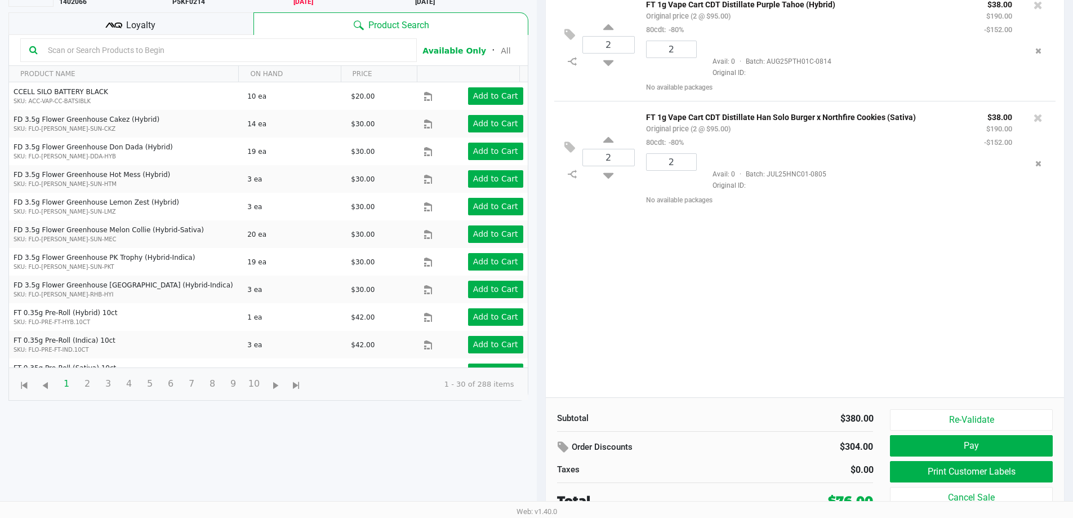
scroll to position [119, 0]
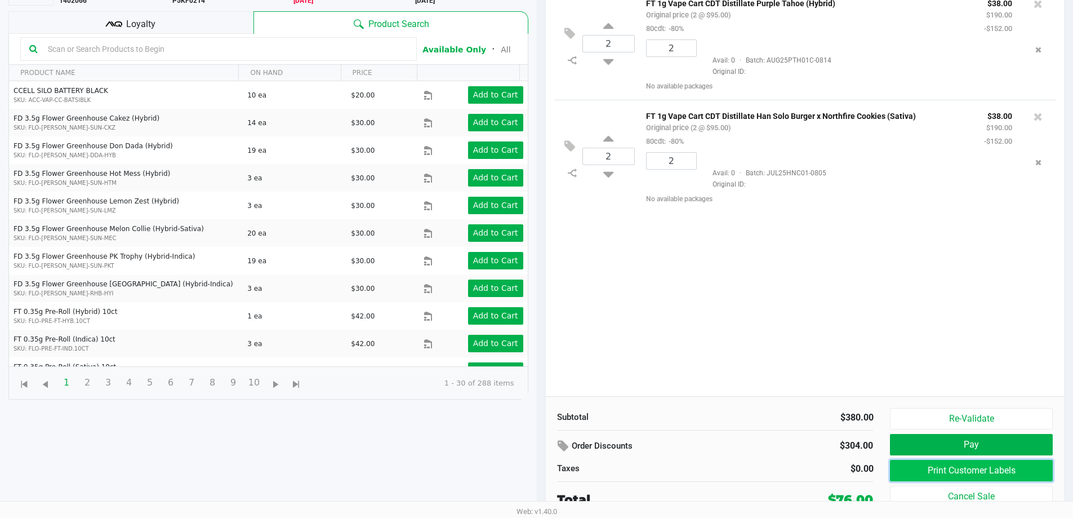
click at [983, 477] on button "Print Customer Labels" at bounding box center [971, 470] width 162 height 21
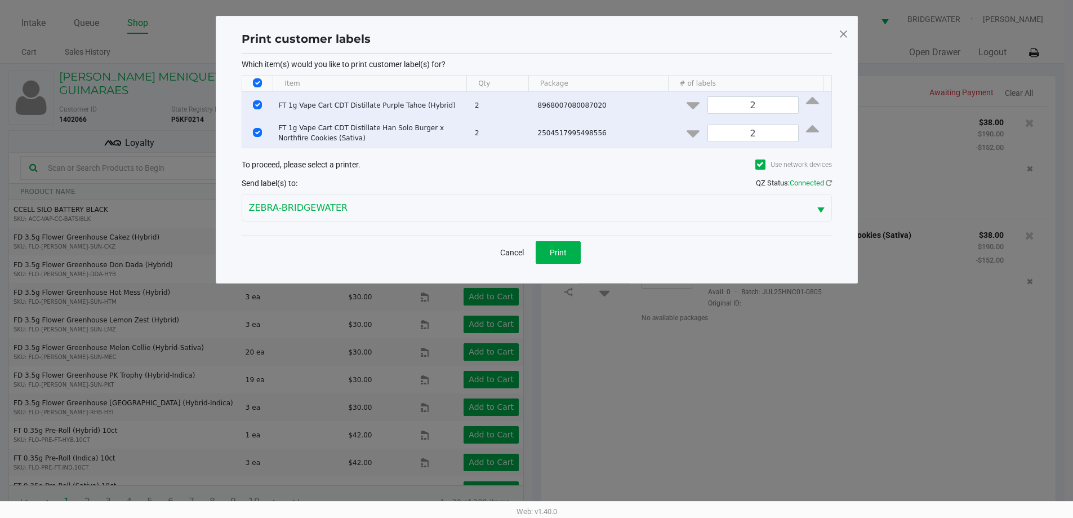
scroll to position [0, 0]
click at [853, 38] on div "Print customer labels Which item(s) would you like to print customer label(s) f…" at bounding box center [541, 150] width 642 height 268
click at [848, 37] on span at bounding box center [848, 34] width 10 height 18
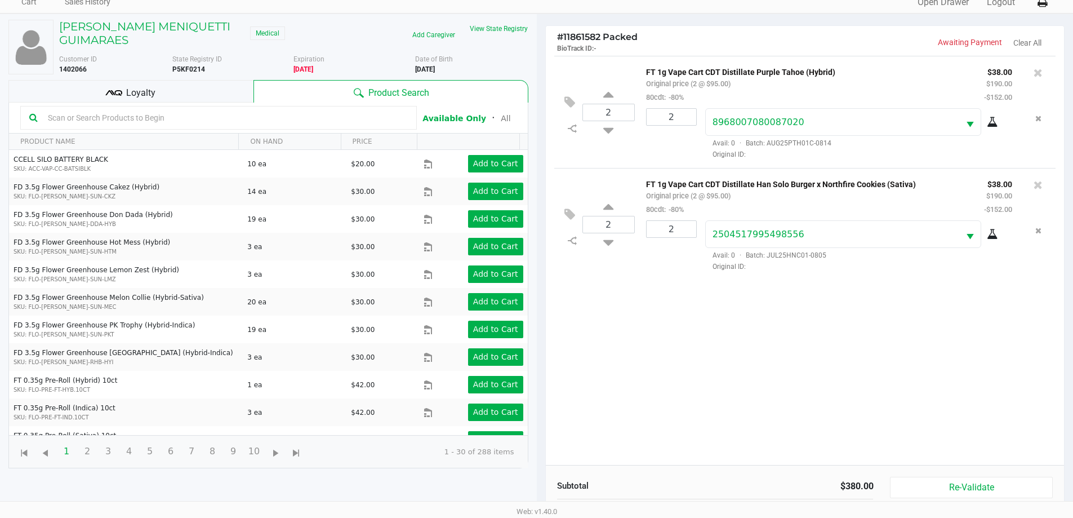
scroll to position [122, 0]
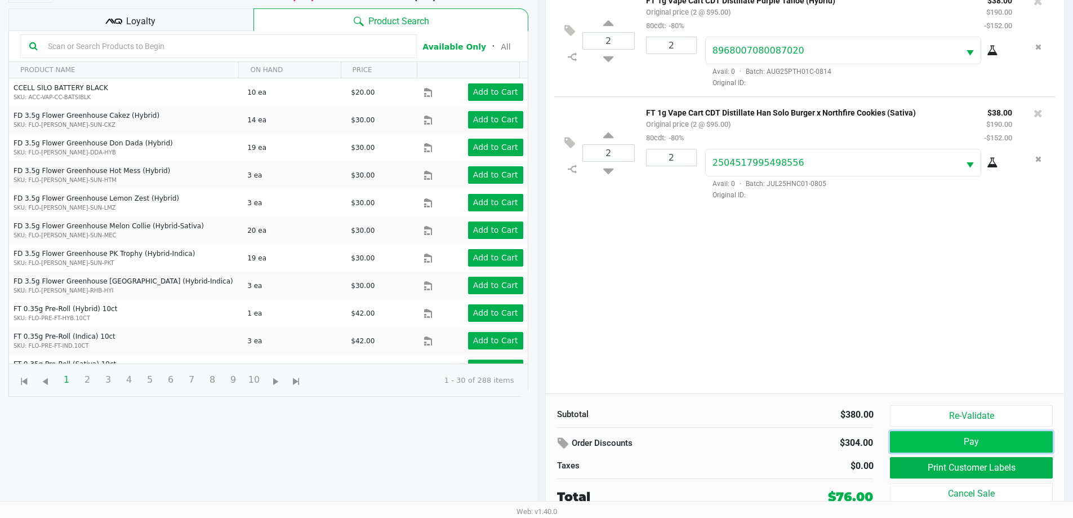
click at [984, 437] on button "Pay" at bounding box center [971, 441] width 162 height 21
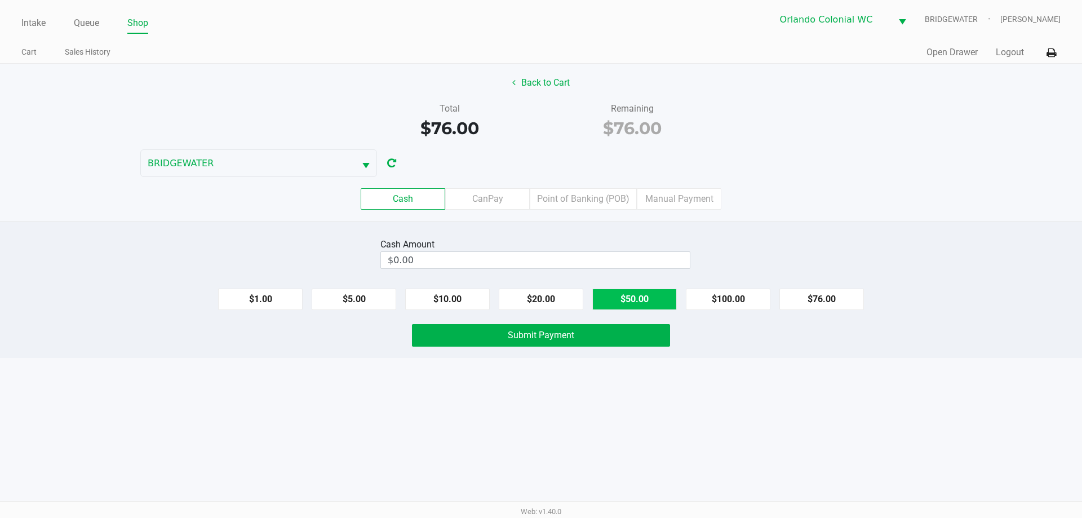
click at [620, 305] on button "$50.00" at bounding box center [634, 298] width 85 height 21
drag, startPoint x: 557, startPoint y: 304, endPoint x: 543, endPoint y: 303, distance: 14.1
click at [555, 303] on button "$20.00" at bounding box center [541, 298] width 85 height 21
click at [459, 296] on button "$10.00" at bounding box center [447, 298] width 85 height 21
type input "$80.00"
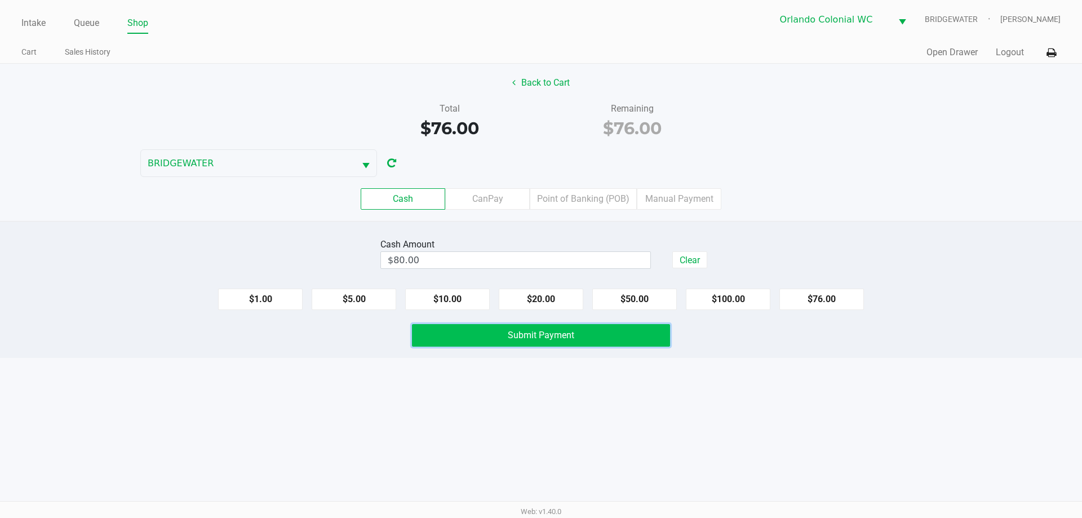
click at [500, 341] on button "Submit Payment" at bounding box center [541, 335] width 258 height 23
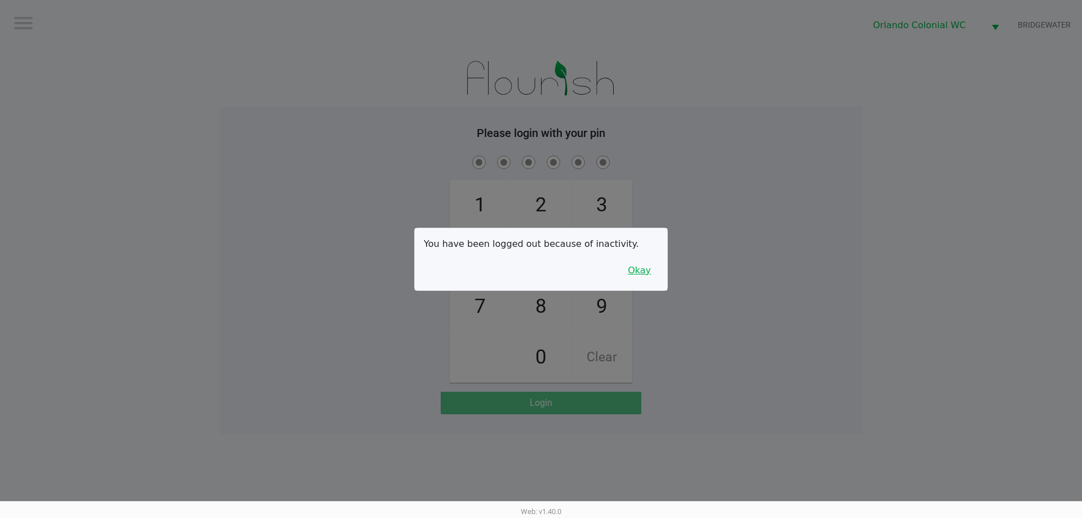
click at [641, 280] on button "Okay" at bounding box center [639, 270] width 38 height 21
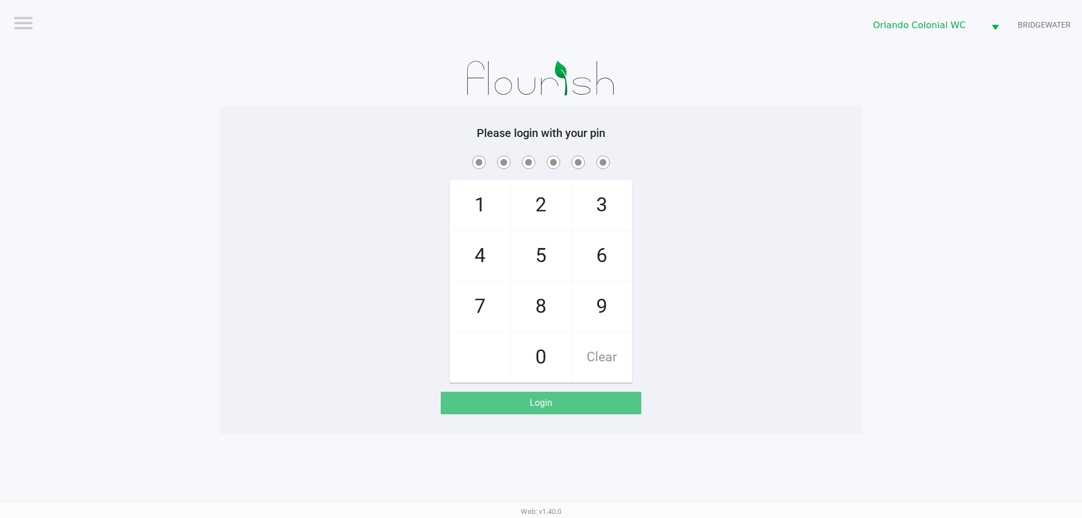
click at [485, 304] on span "7" at bounding box center [480, 307] width 60 height 50
checkbox input "true"
click at [483, 266] on span "4" at bounding box center [480, 256] width 60 height 50
checkbox input "true"
click at [498, 260] on span "4" at bounding box center [480, 256] width 60 height 50
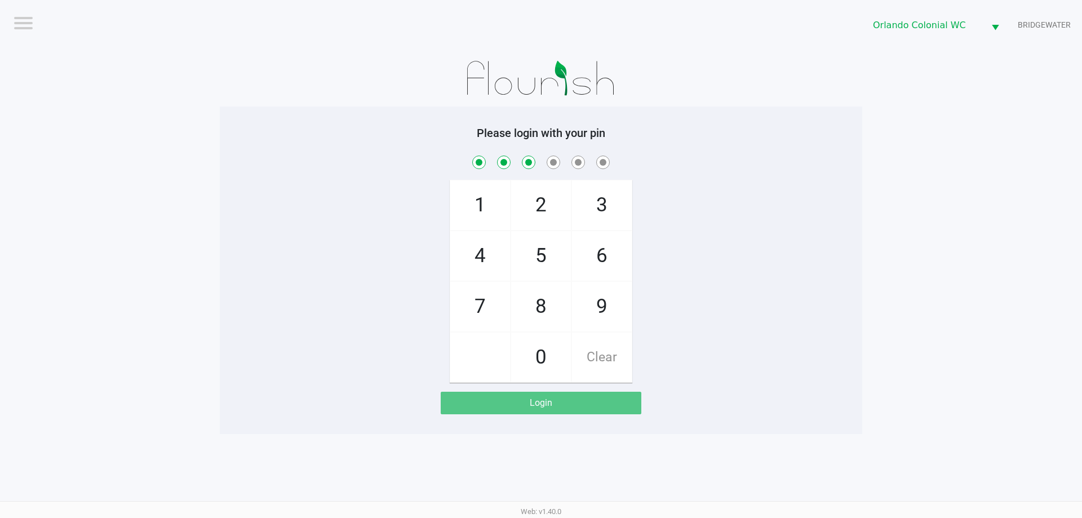
checkbox input "true"
click at [595, 196] on span "3" at bounding box center [602, 205] width 60 height 50
checkbox input "true"
click at [592, 314] on span "9" at bounding box center [602, 307] width 60 height 50
checkbox input "true"
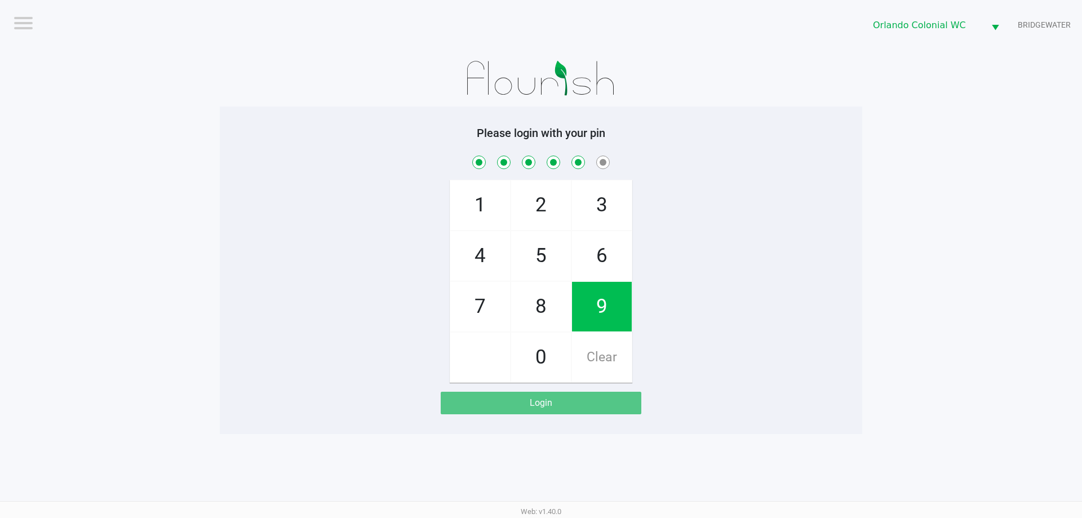
click at [475, 210] on span "1" at bounding box center [480, 205] width 60 height 50
checkbox input "true"
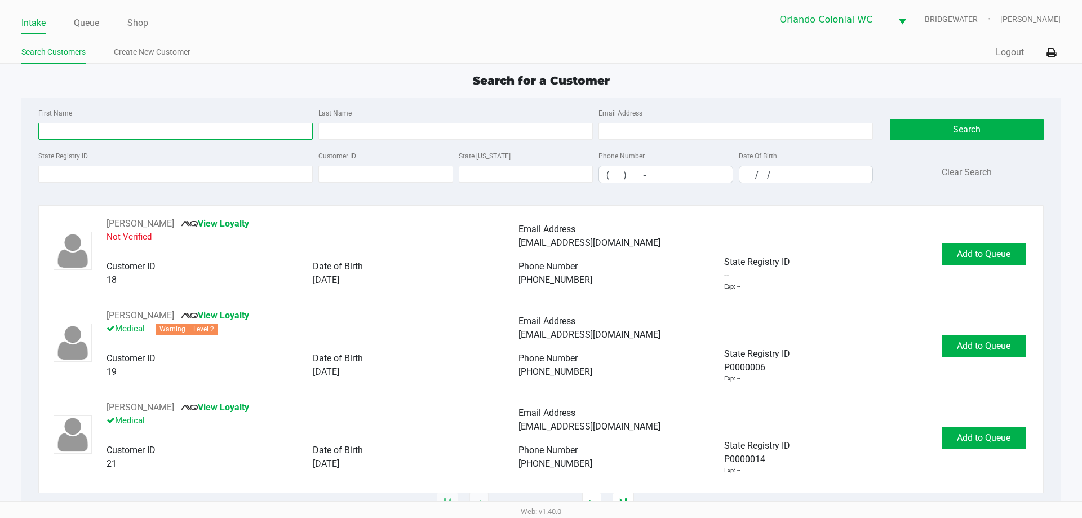
click at [117, 131] on input "First Name" at bounding box center [175, 131] width 274 height 17
type input "[PERSON_NAME]"
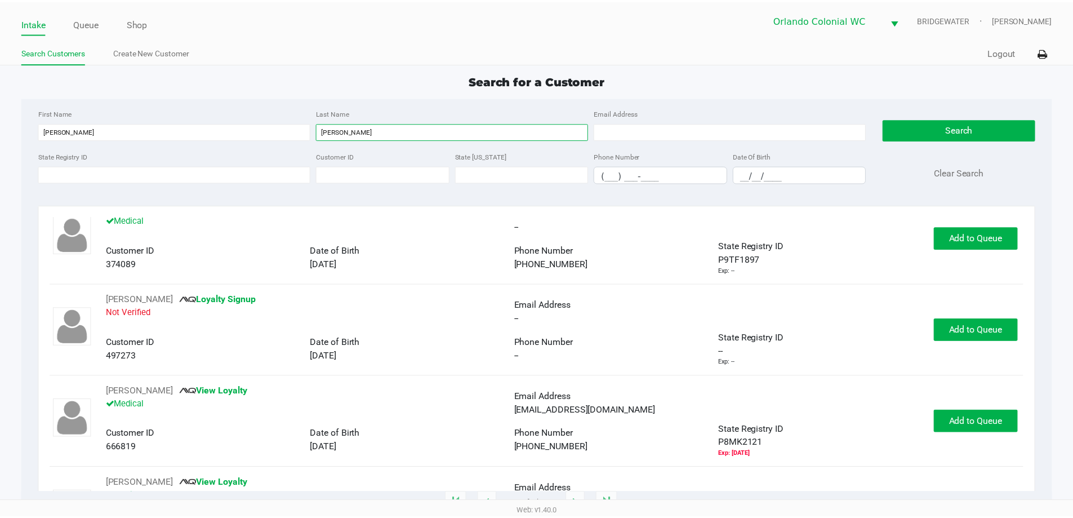
scroll to position [108, 0]
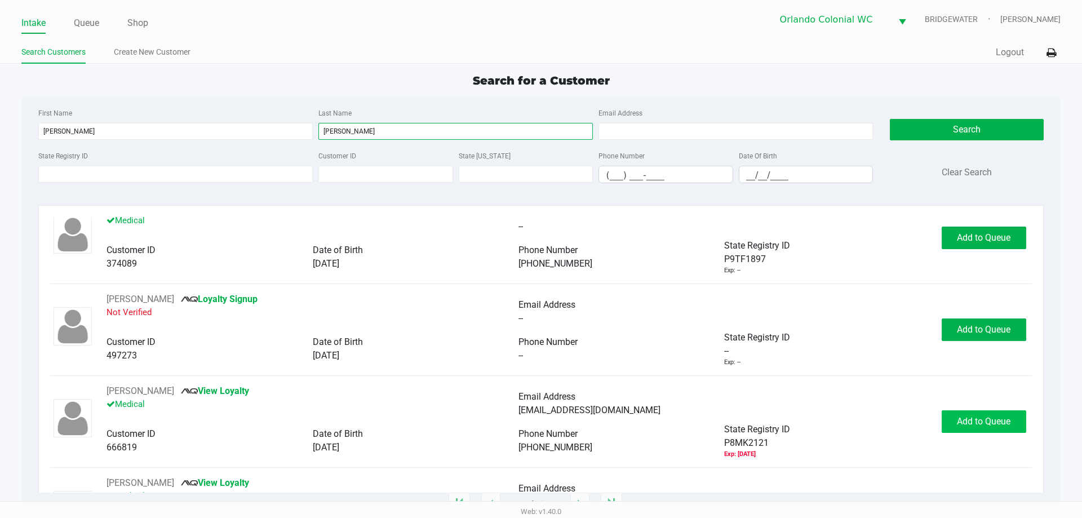
type input "[PERSON_NAME]"
click at [968, 430] on button "Add to Queue" at bounding box center [983, 421] width 85 height 23
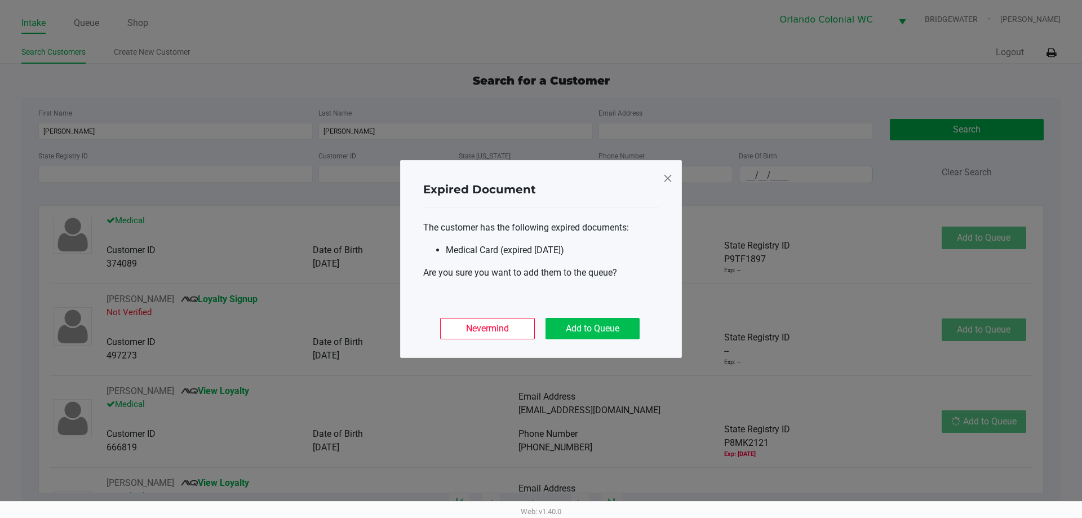
click at [587, 337] on button "Add to Queue" at bounding box center [592, 328] width 94 height 21
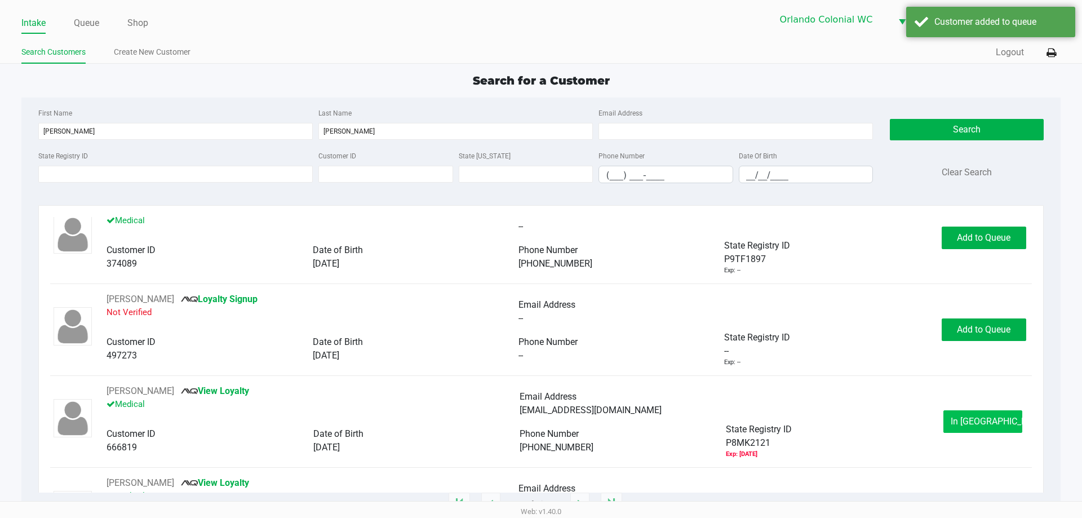
click at [952, 416] on button "In [GEOGRAPHIC_DATA]" at bounding box center [982, 421] width 79 height 23
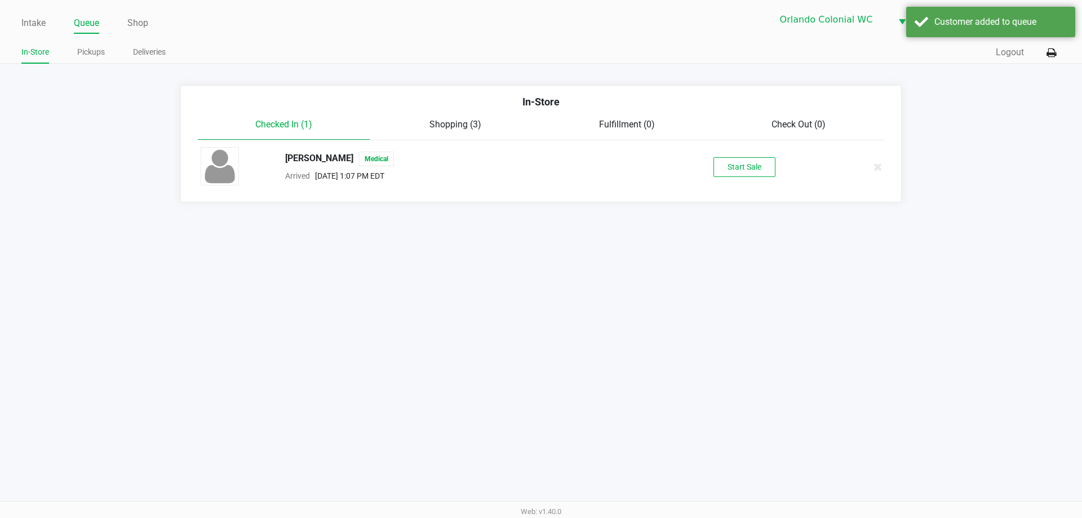
click at [752, 169] on button "Start Sale" at bounding box center [744, 167] width 62 height 20
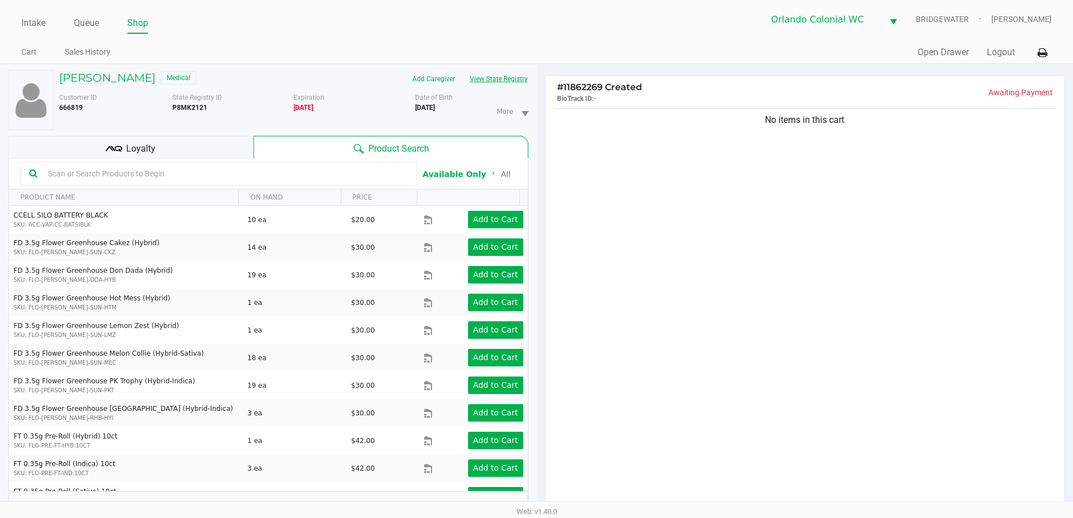
click at [503, 85] on button "View State Registry" at bounding box center [496, 79] width 66 height 18
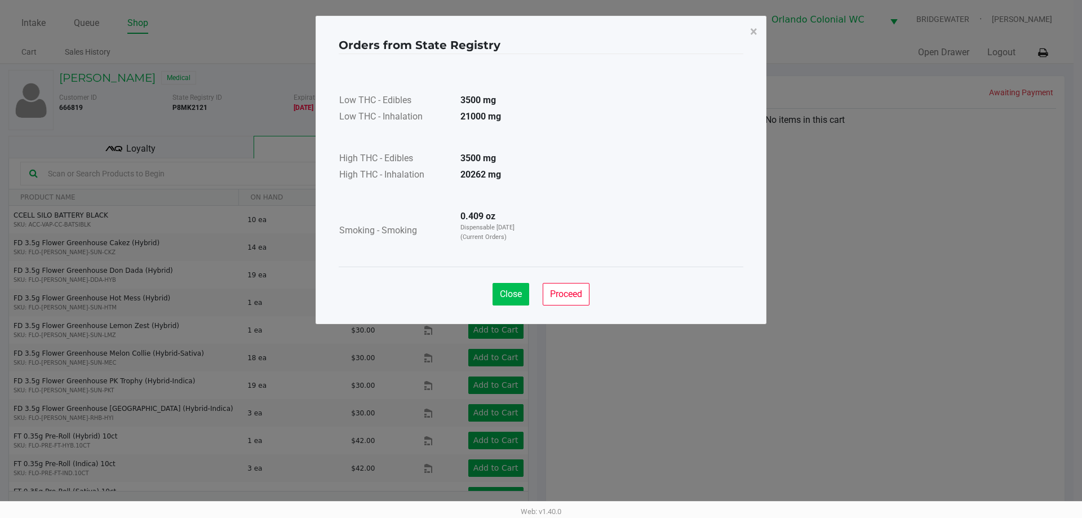
click at [507, 295] on span "Close" at bounding box center [511, 293] width 22 height 11
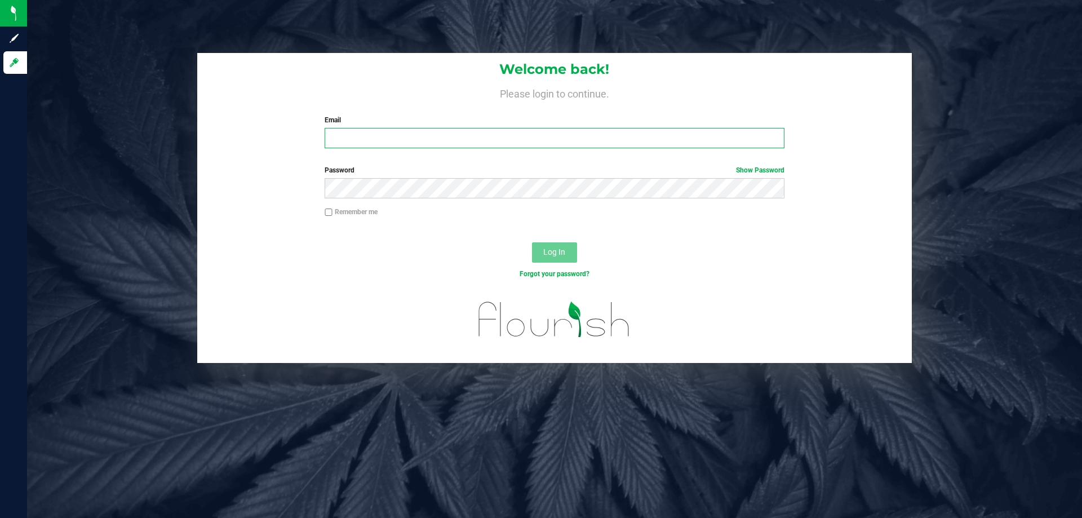
click at [363, 140] on input "Email" at bounding box center [554, 138] width 459 height 20
type input "[EMAIL_ADDRESS][DOMAIN_NAME]"
click at [532, 242] on button "Log In" at bounding box center [554, 252] width 45 height 20
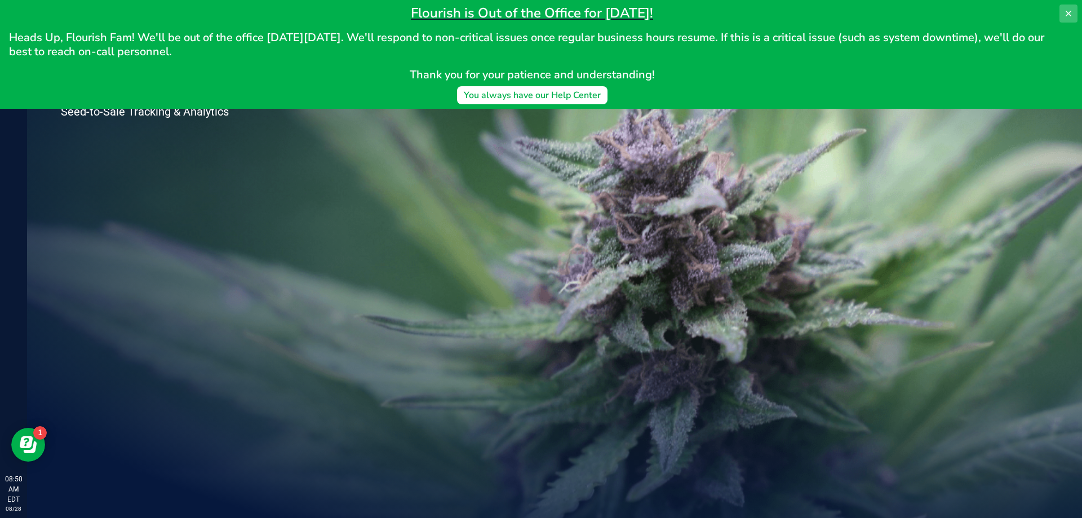
click at [1065, 11] on icon at bounding box center [1068, 13] width 9 height 9
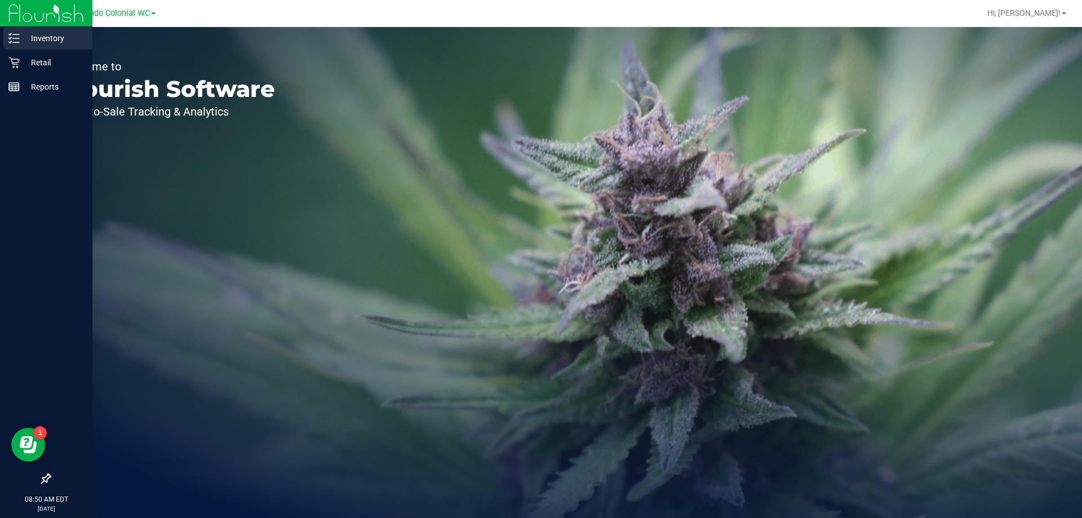
click at [34, 50] on link "Inventory" at bounding box center [46, 39] width 92 height 24
click at [41, 61] on p "Retail" at bounding box center [54, 63] width 68 height 14
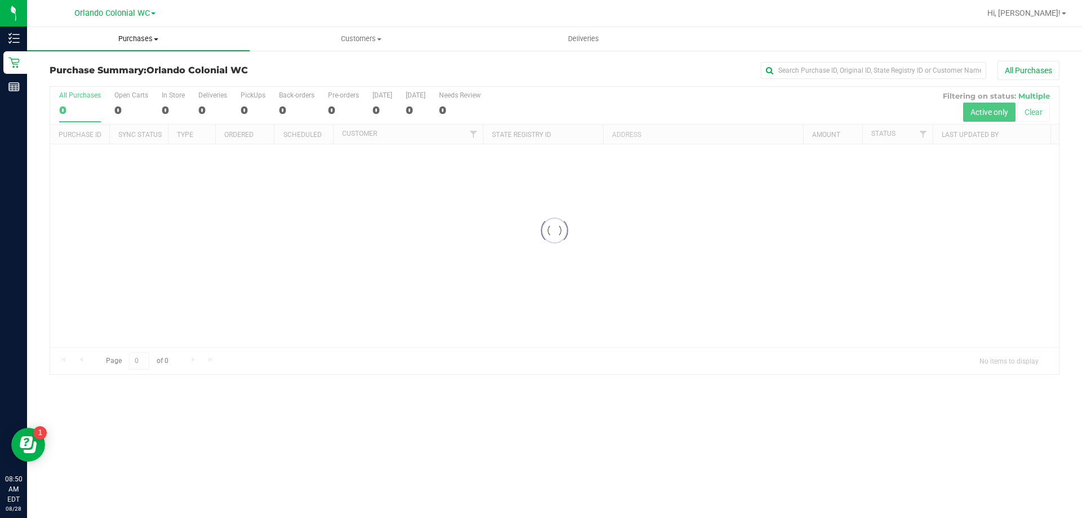
click at [136, 37] on span "Purchases" at bounding box center [138, 39] width 223 height 10
click at [94, 78] on span "Fulfillment" at bounding box center [62, 82] width 70 height 10
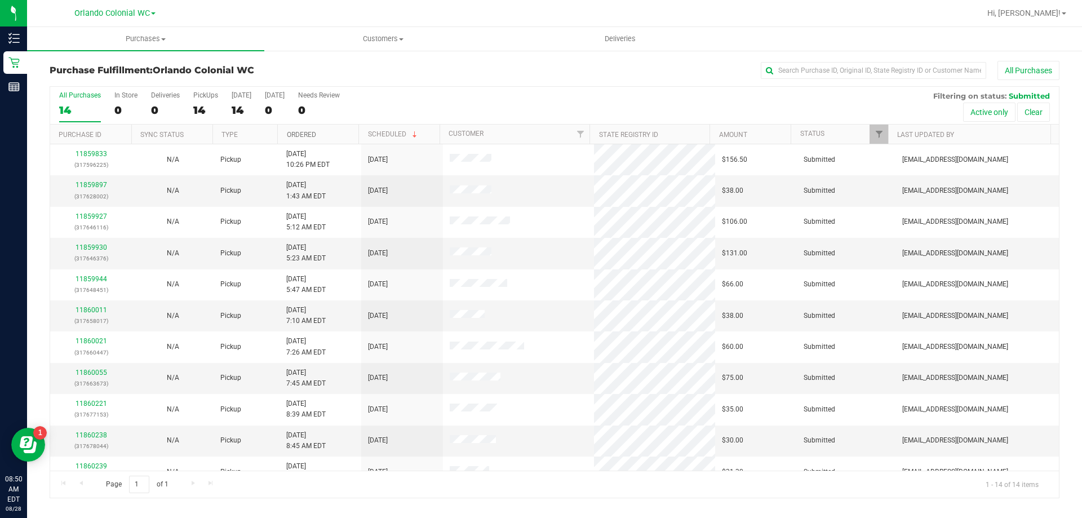
click at [306, 138] on link "Ordered" at bounding box center [301, 135] width 29 height 8
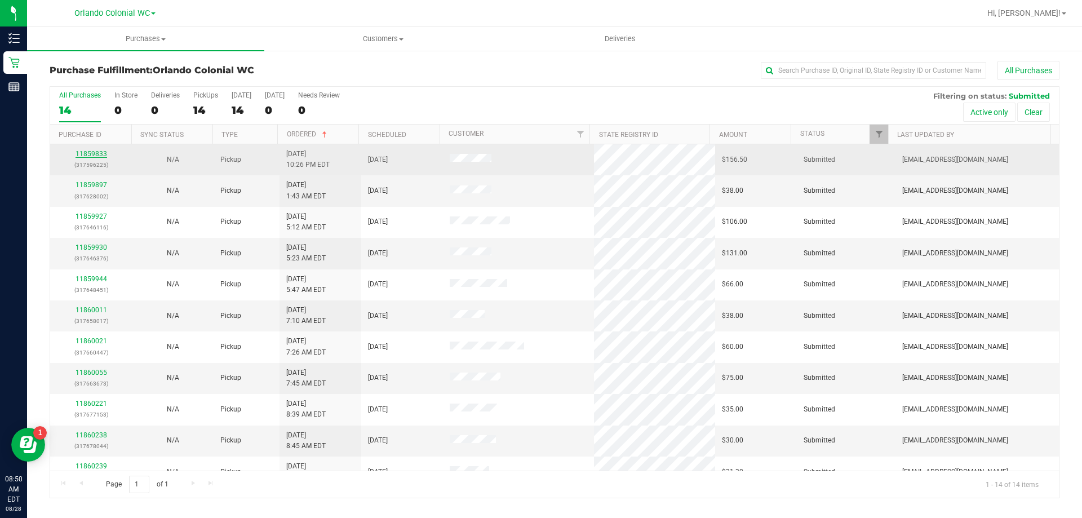
click at [91, 154] on link "11859833" at bounding box center [91, 154] width 32 height 8
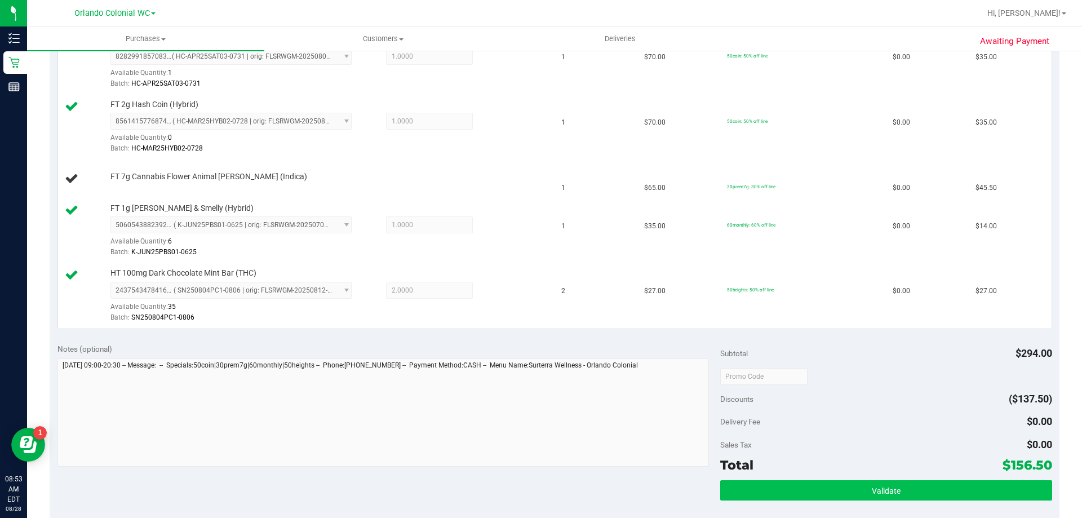
scroll to position [451, 0]
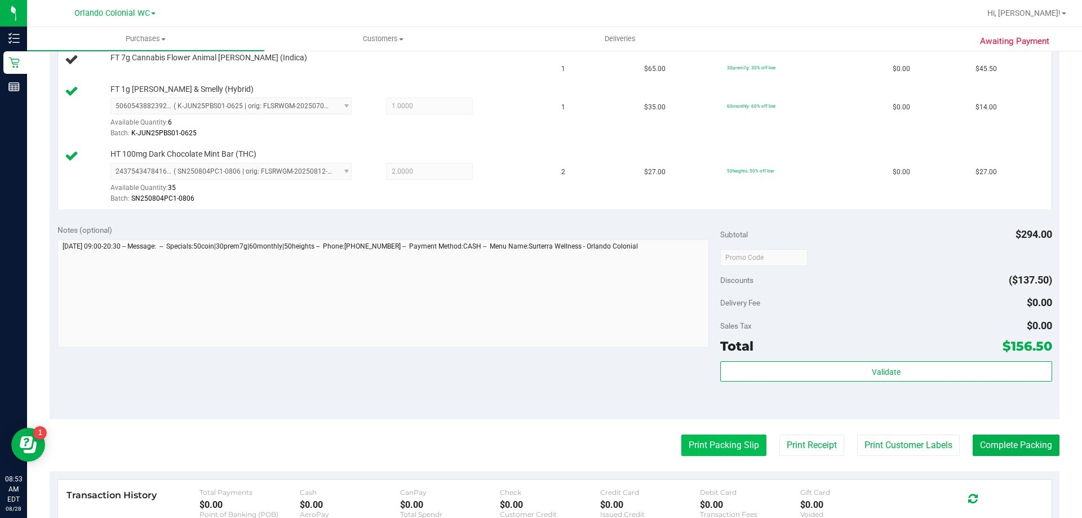
click at [720, 445] on button "Print Packing Slip" at bounding box center [723, 444] width 85 height 21
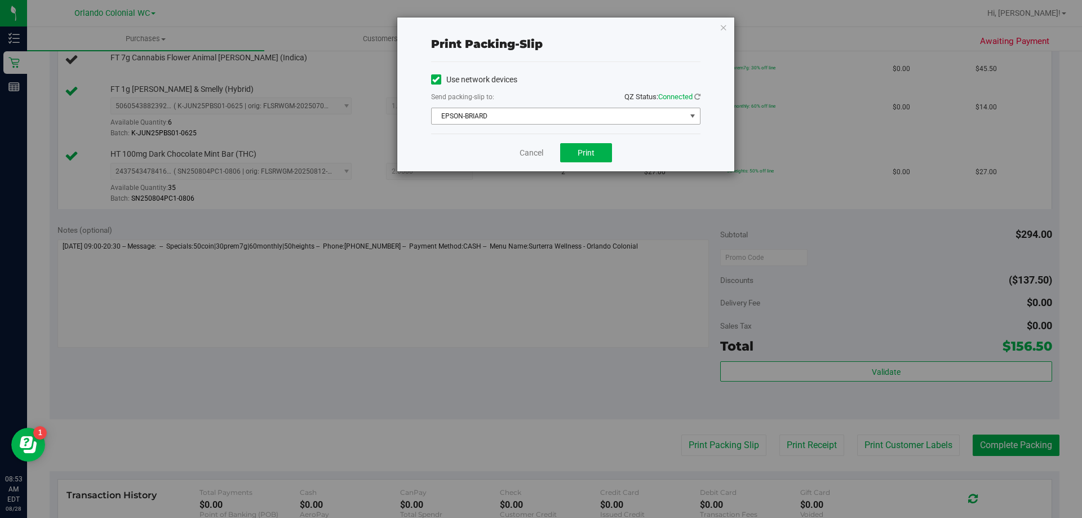
click at [606, 117] on span "EPSON-BRIARD" at bounding box center [559, 116] width 254 height 16
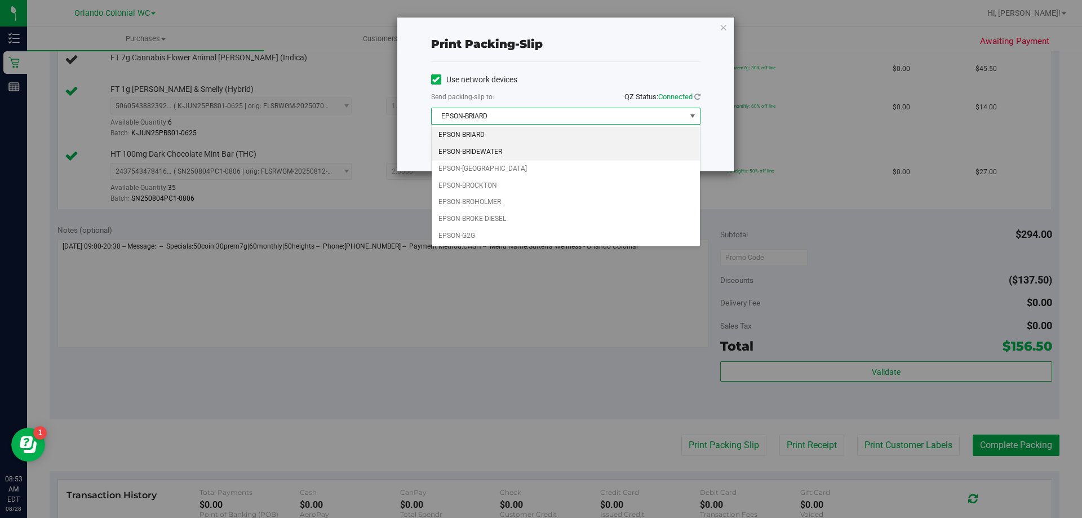
click at [498, 152] on li "EPSON-BRIDEWATER" at bounding box center [566, 152] width 268 height 17
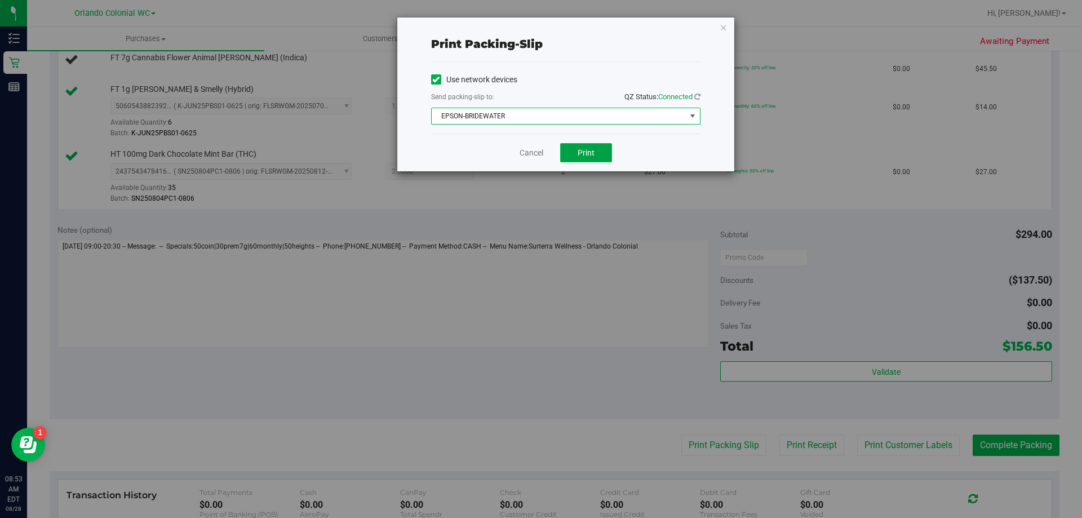
click at [593, 157] on span "Print" at bounding box center [585, 152] width 17 height 9
click at [722, 33] on icon "button" at bounding box center [723, 27] width 8 height 14
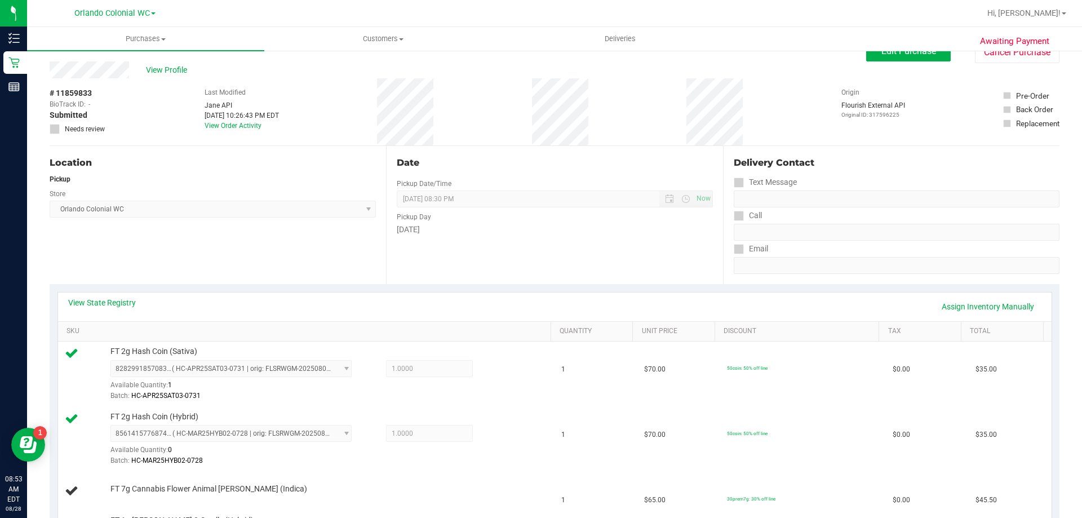
scroll to position [0, 0]
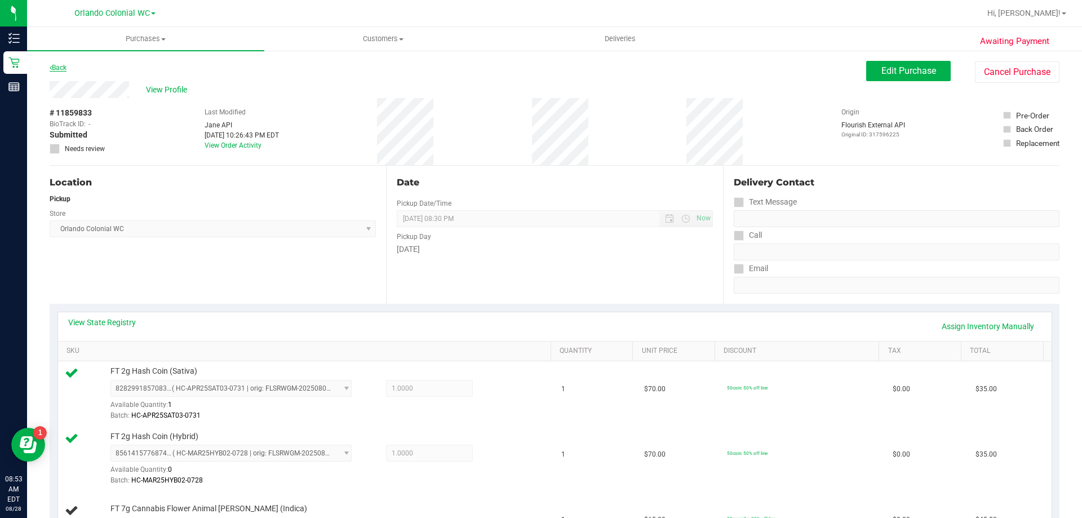
click at [62, 65] on link "Back" at bounding box center [58, 68] width 17 height 8
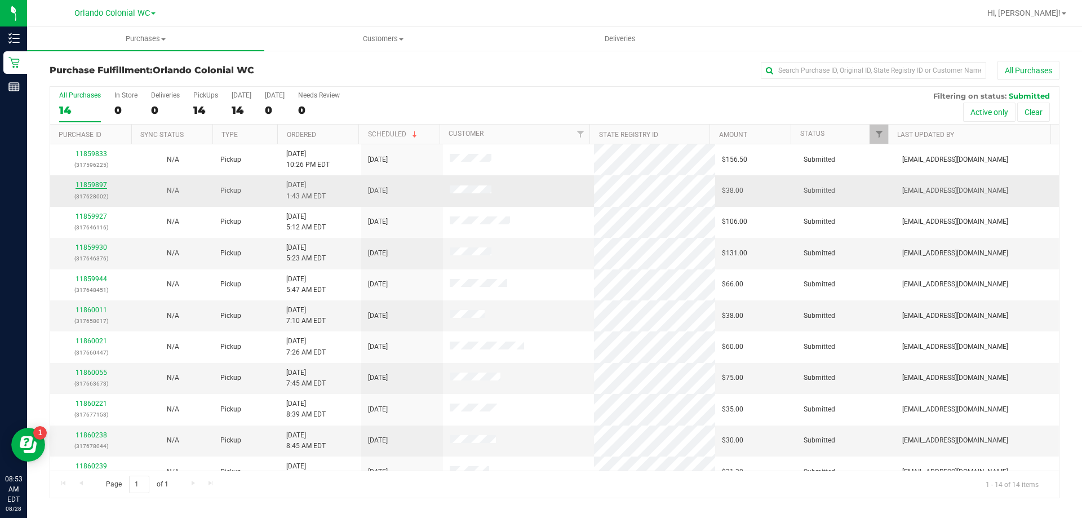
click at [86, 186] on link "11859897" at bounding box center [91, 185] width 32 height 8
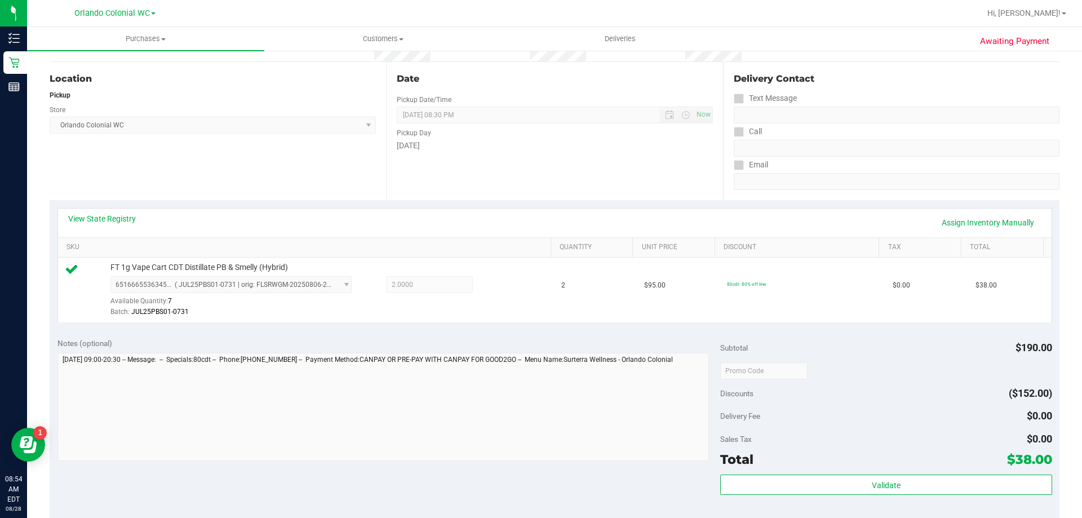
scroll to position [282, 0]
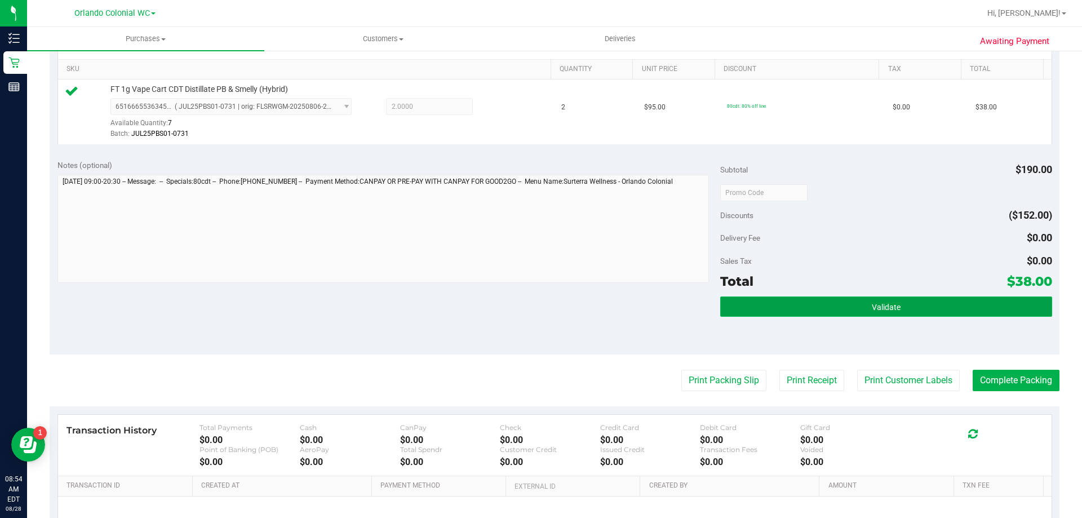
click at [871, 299] on button "Validate" at bounding box center [885, 306] width 331 height 20
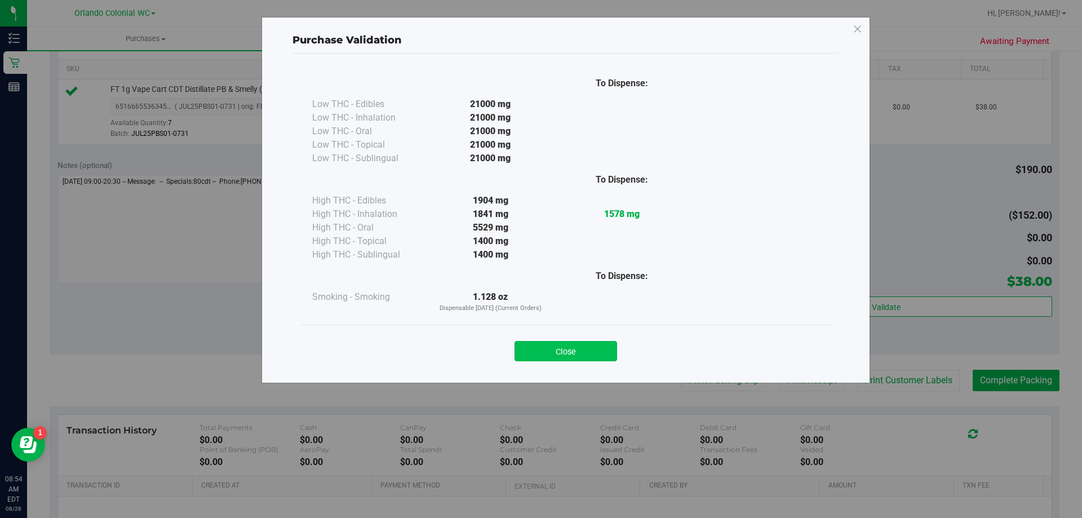
click at [571, 356] on button "Close" at bounding box center [565, 351] width 103 height 20
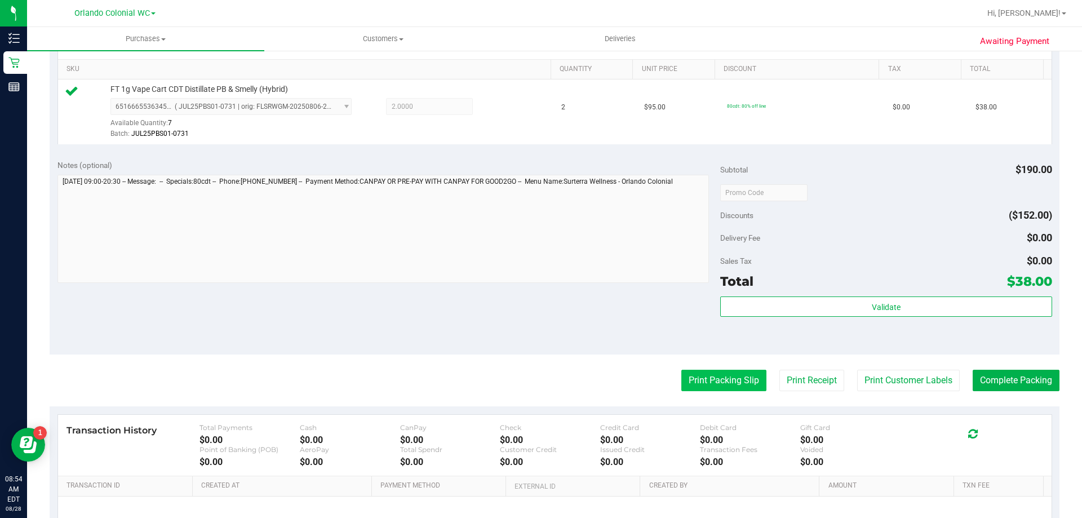
click at [719, 375] on button "Print Packing Slip" at bounding box center [723, 380] width 85 height 21
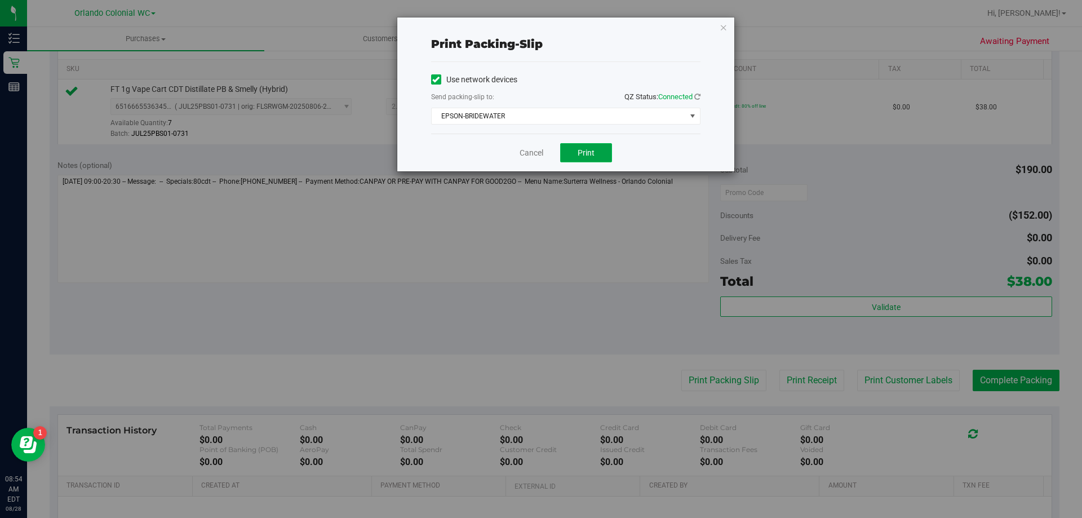
click at [597, 154] on button "Print" at bounding box center [586, 152] width 52 height 19
click at [722, 26] on icon "button" at bounding box center [723, 27] width 8 height 14
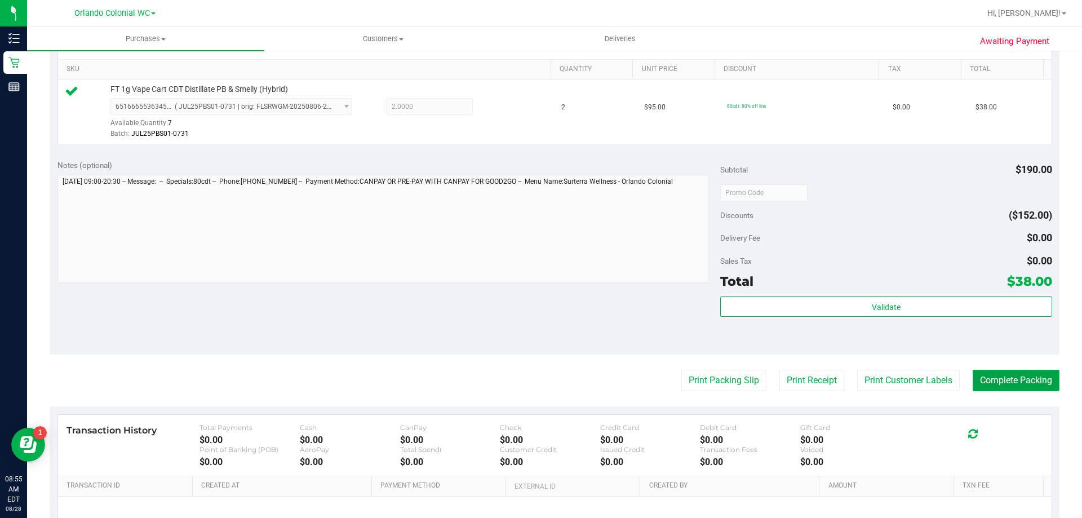
click at [1014, 384] on button "Complete Packing" at bounding box center [1015, 380] width 87 height 21
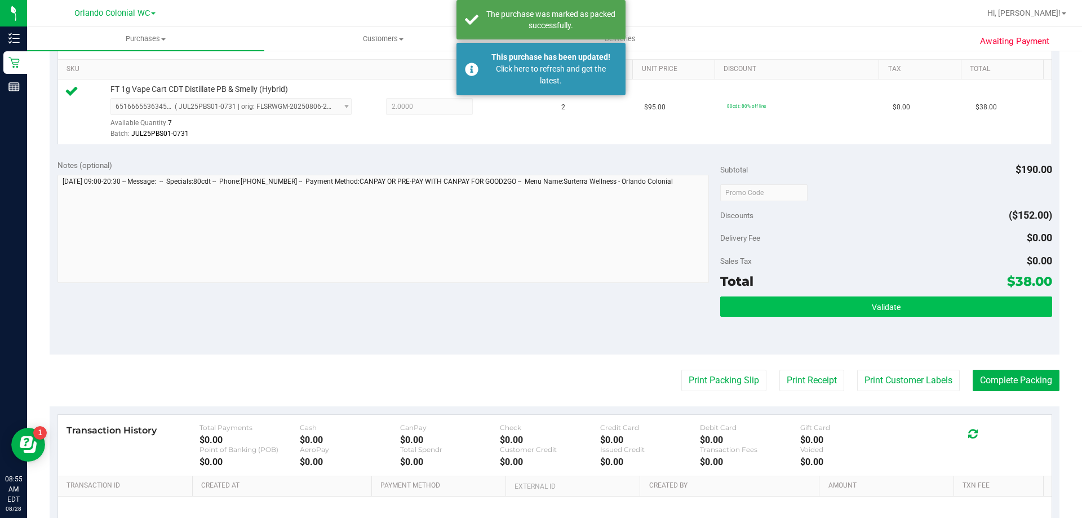
click at [852, 300] on button "Validate" at bounding box center [885, 306] width 331 height 20
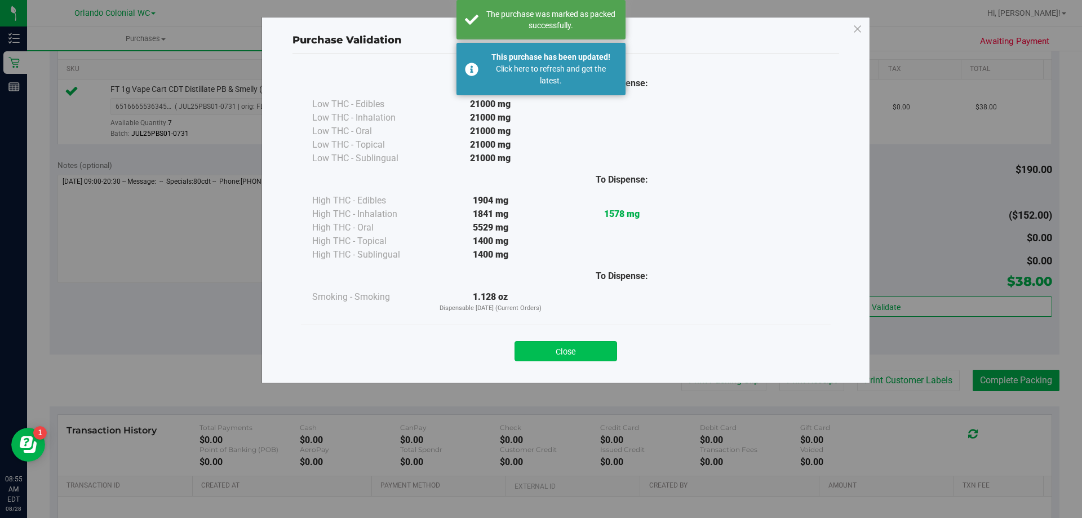
click at [535, 350] on button "Close" at bounding box center [565, 351] width 103 height 20
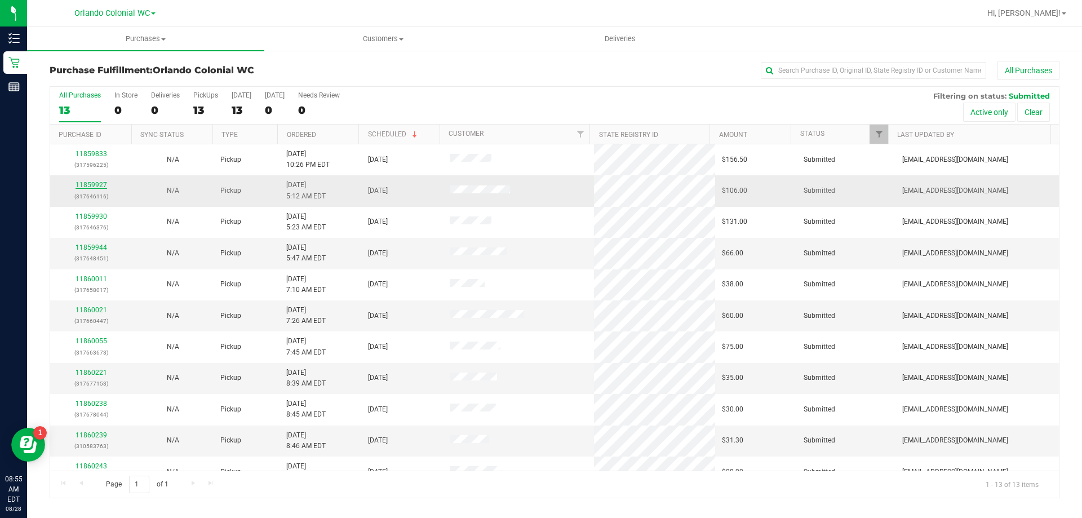
click at [87, 184] on link "11859927" at bounding box center [91, 185] width 32 height 8
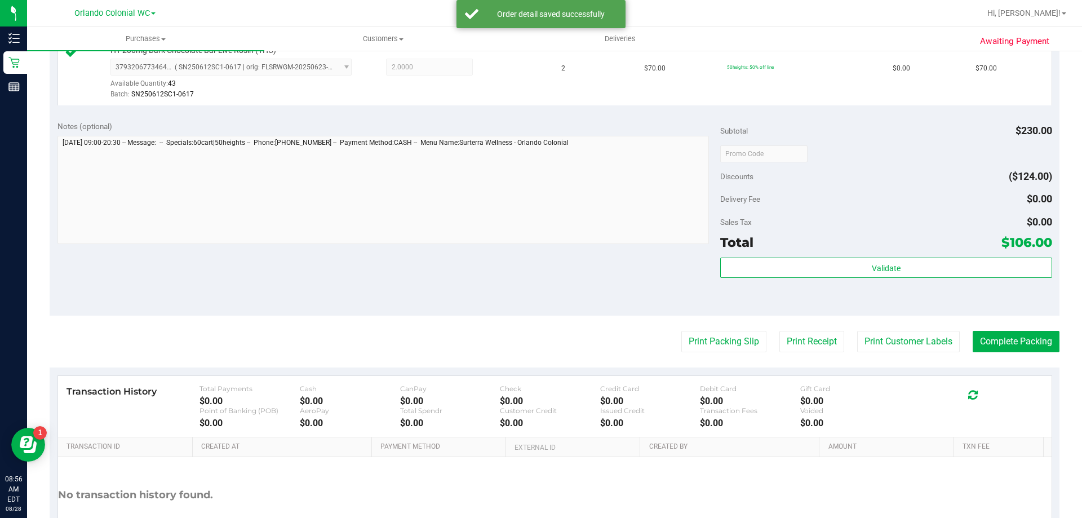
scroll to position [469, 0]
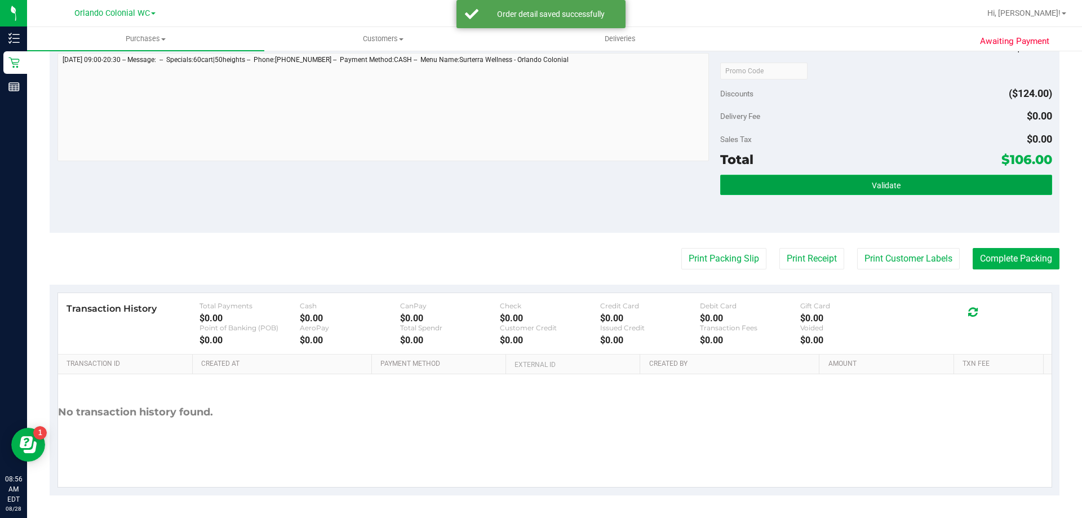
click at [860, 184] on button "Validate" at bounding box center [885, 185] width 331 height 20
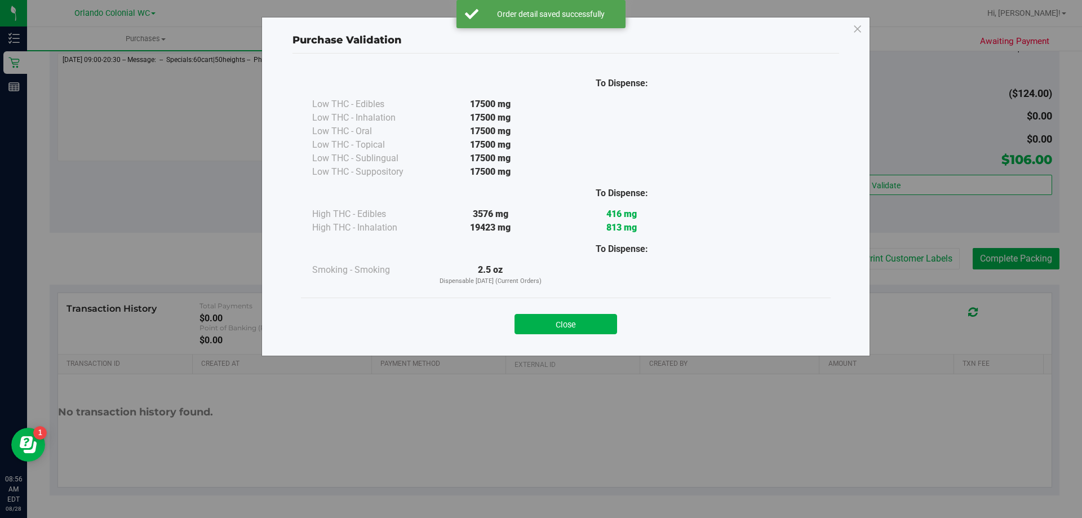
click at [557, 317] on button "Close" at bounding box center [565, 324] width 103 height 20
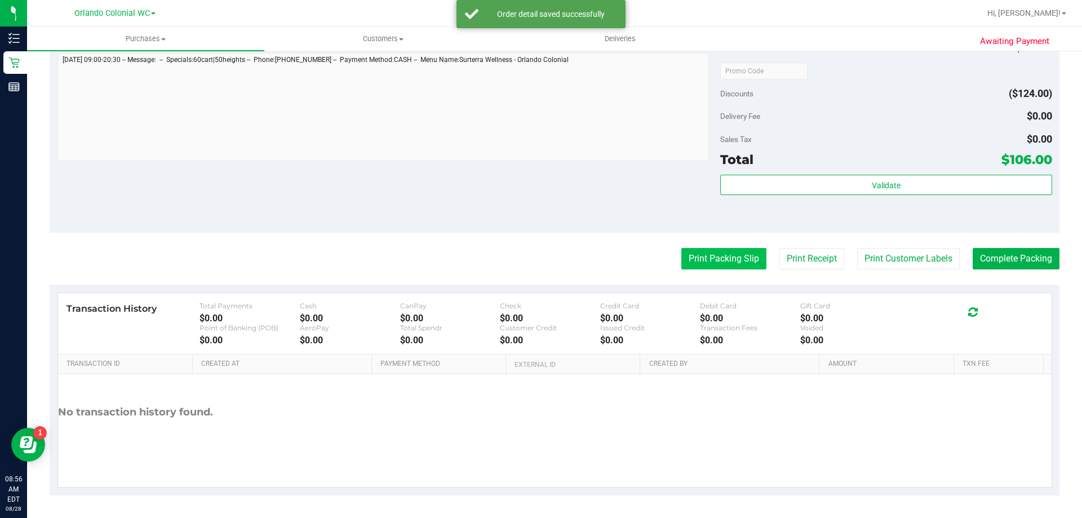
click at [700, 253] on button "Print Packing Slip" at bounding box center [723, 258] width 85 height 21
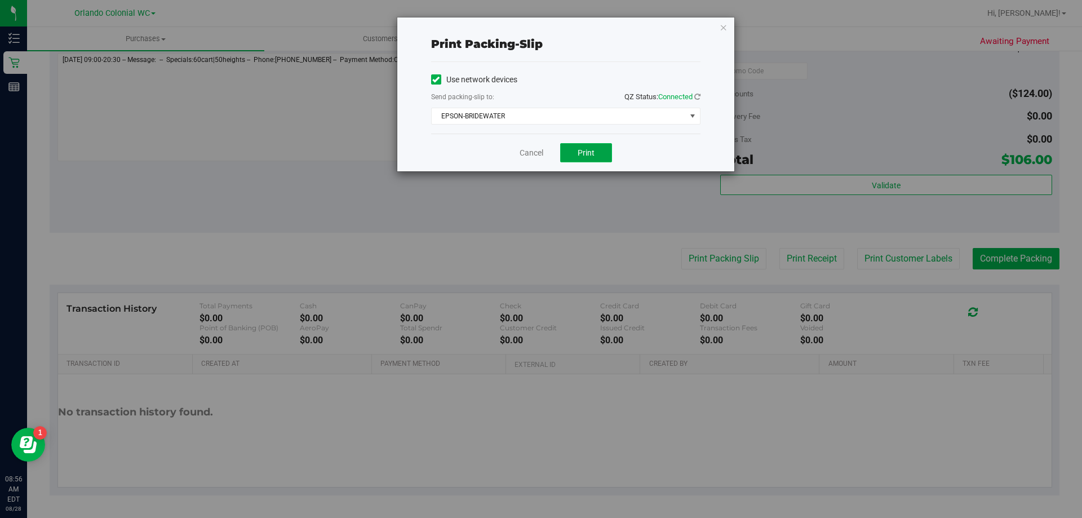
click at [586, 152] on span "Print" at bounding box center [585, 152] width 17 height 9
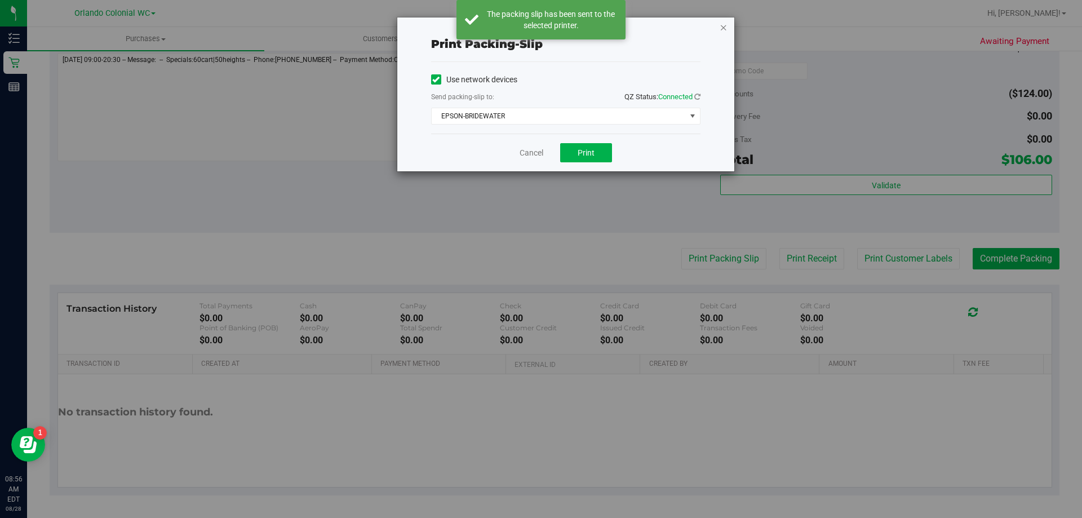
click at [721, 29] on icon "button" at bounding box center [723, 27] width 8 height 14
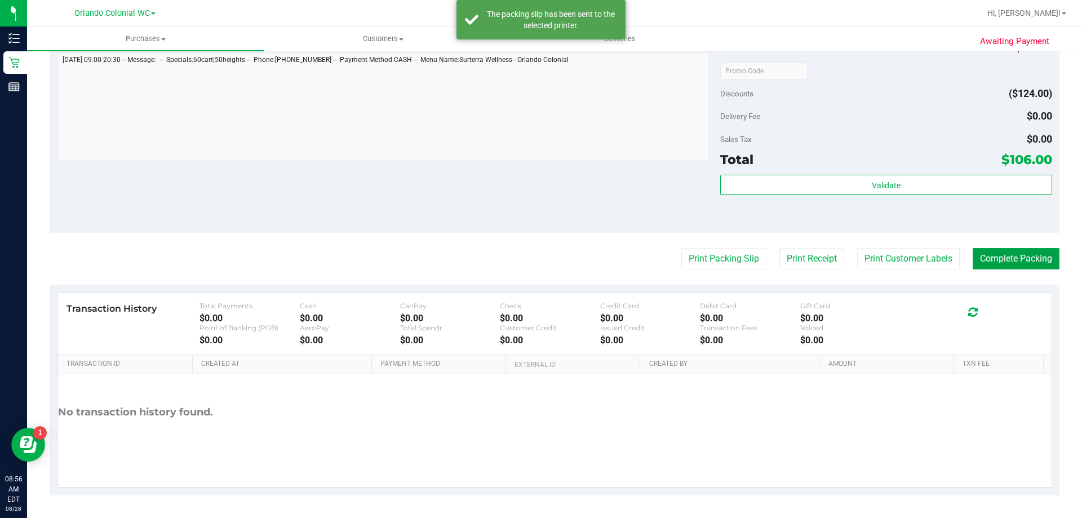
drag, startPoint x: 998, startPoint y: 259, endPoint x: 993, endPoint y: 243, distance: 15.9
click at [997, 248] on button "Complete Packing" at bounding box center [1015, 258] width 87 height 21
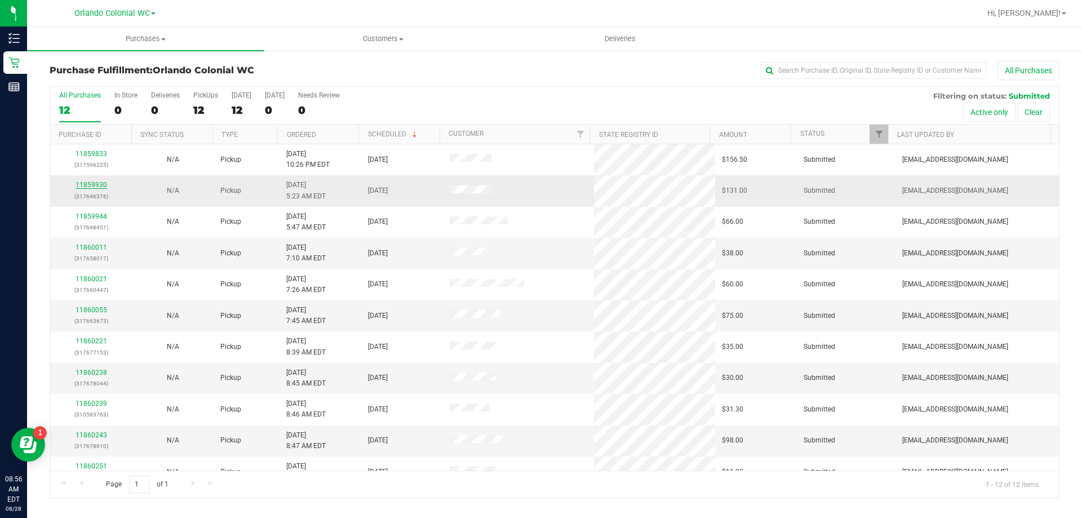
click at [90, 184] on link "11859930" at bounding box center [91, 185] width 32 height 8
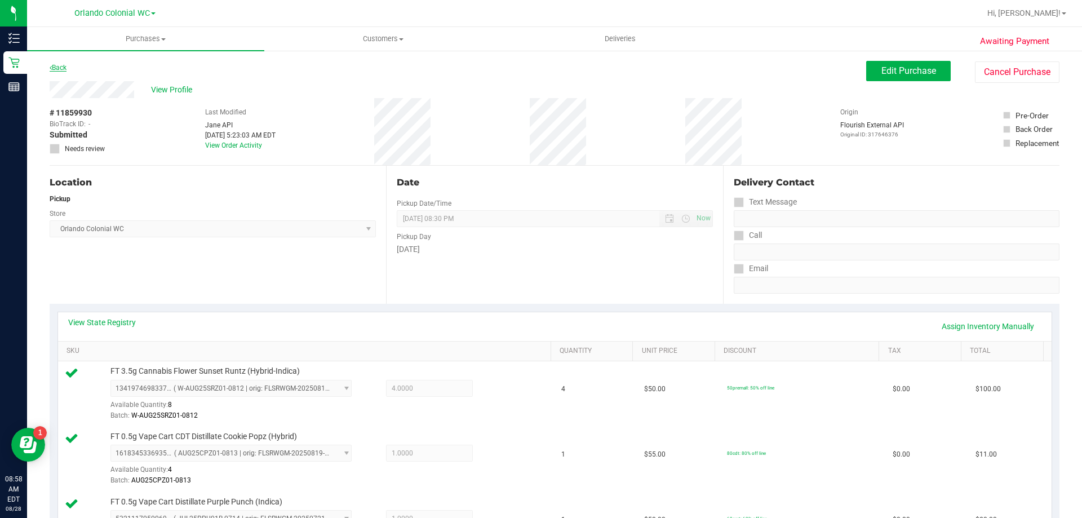
click at [56, 65] on link "Back" at bounding box center [58, 68] width 17 height 8
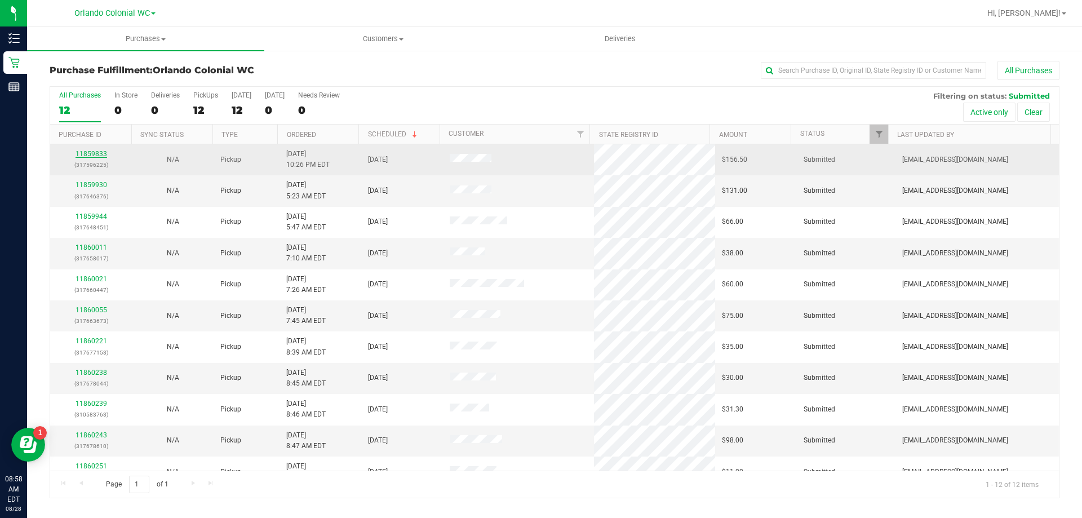
click at [94, 154] on link "11859833" at bounding box center [91, 154] width 32 height 8
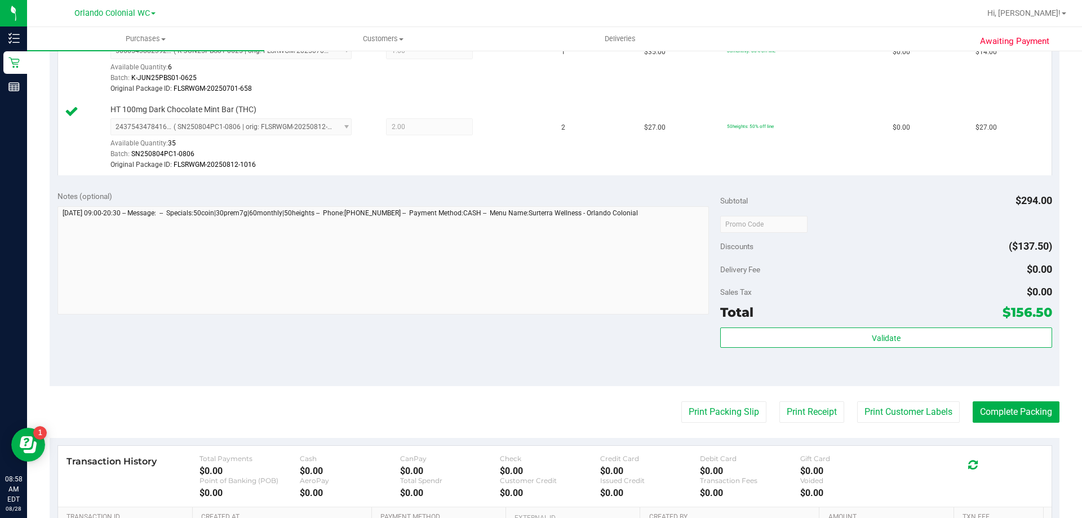
scroll to position [676, 0]
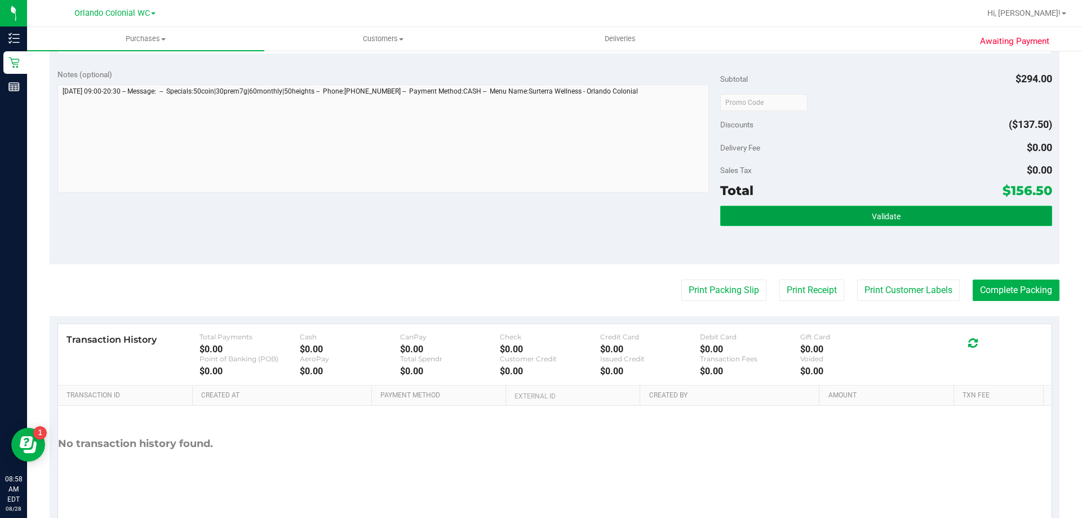
click at [922, 212] on button "Validate" at bounding box center [885, 216] width 331 height 20
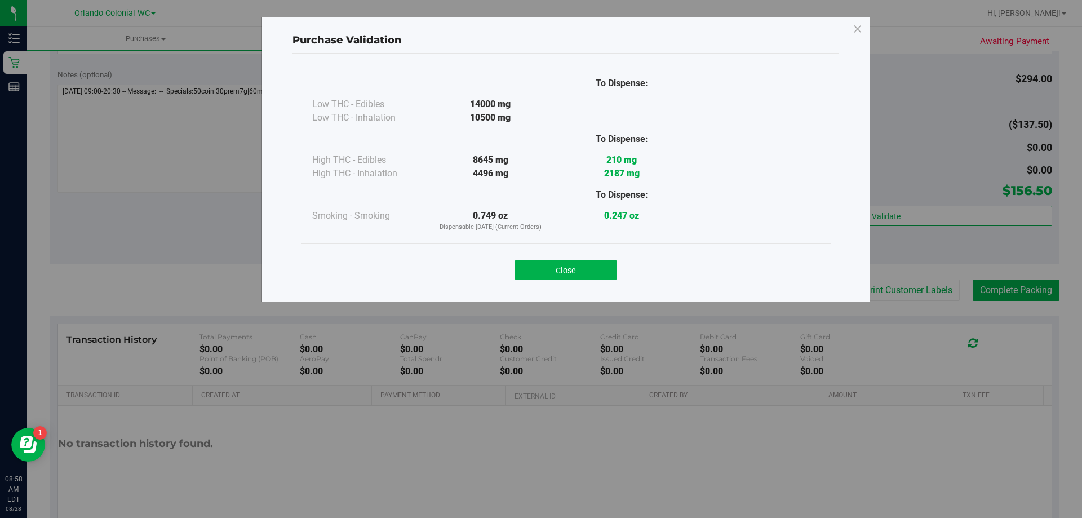
drag, startPoint x: 523, startPoint y: 269, endPoint x: 914, endPoint y: 269, distance: 391.0
click at [525, 269] on button "Close" at bounding box center [565, 270] width 103 height 20
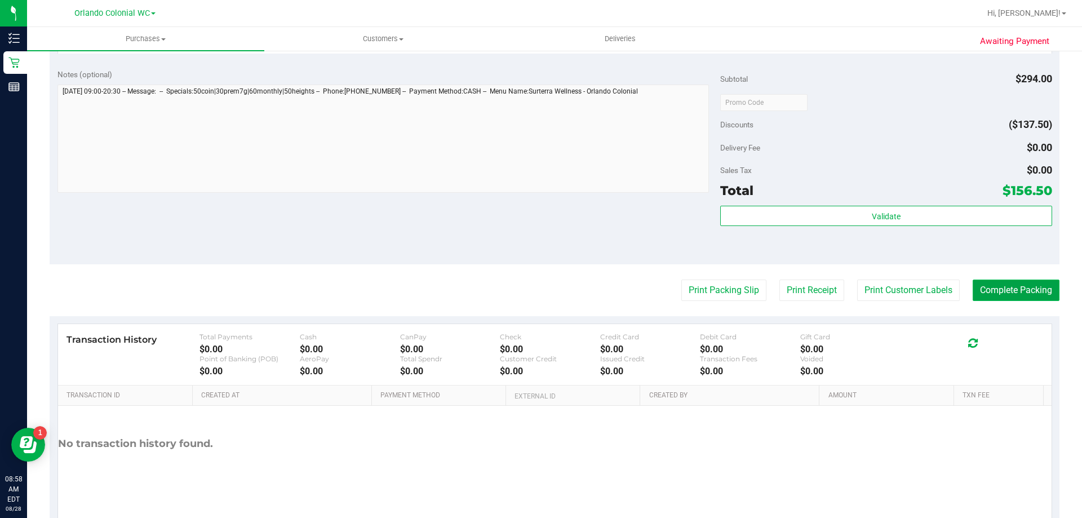
click at [1020, 283] on button "Complete Packing" at bounding box center [1015, 289] width 87 height 21
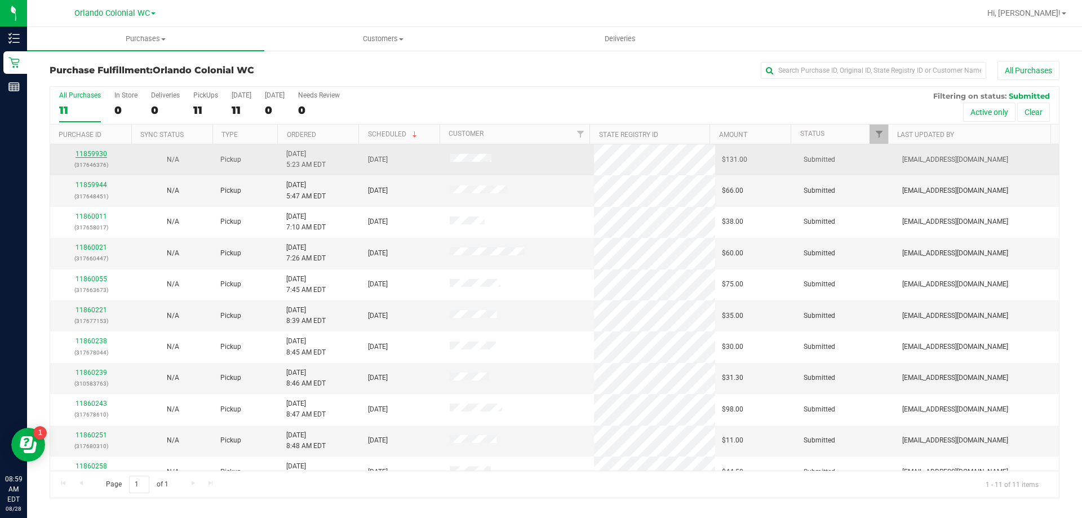
click at [100, 154] on link "11859930" at bounding box center [91, 154] width 32 height 8
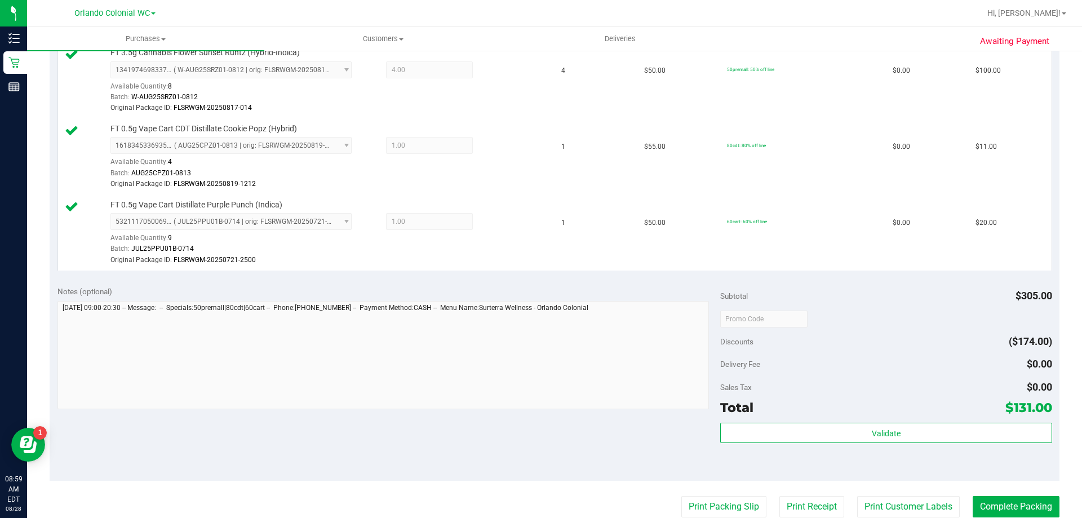
scroll to position [338, 0]
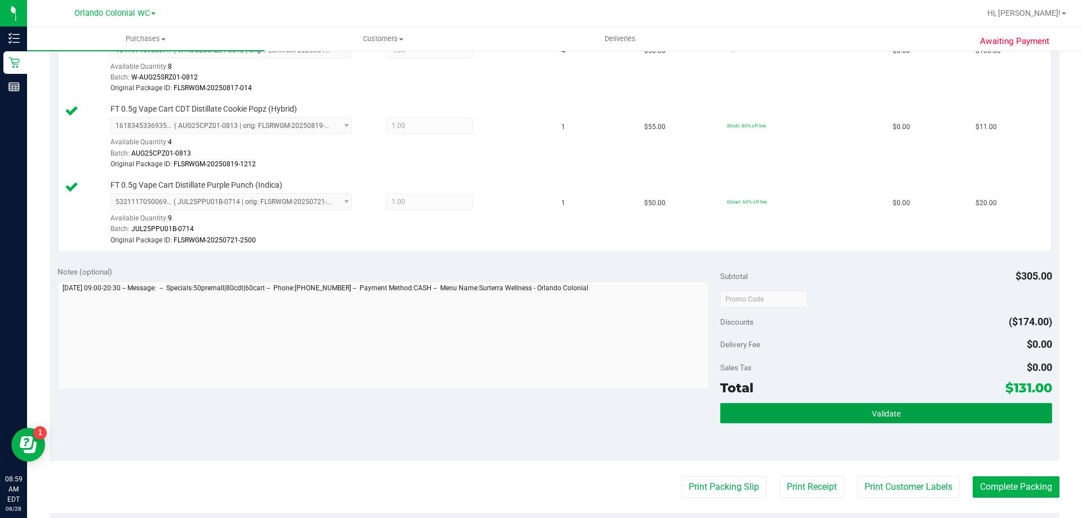
click at [800, 419] on button "Validate" at bounding box center [885, 413] width 331 height 20
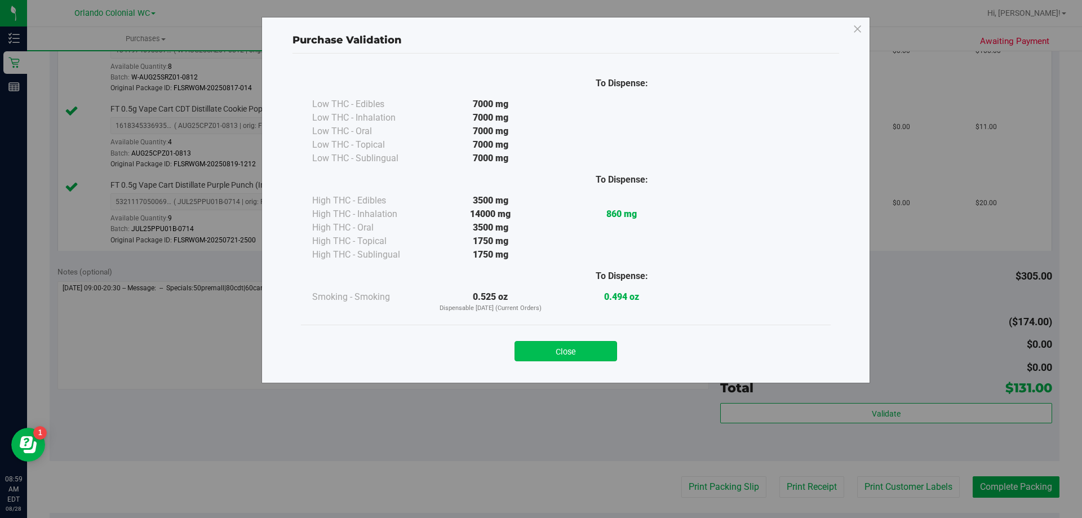
click at [572, 354] on button "Close" at bounding box center [565, 351] width 103 height 20
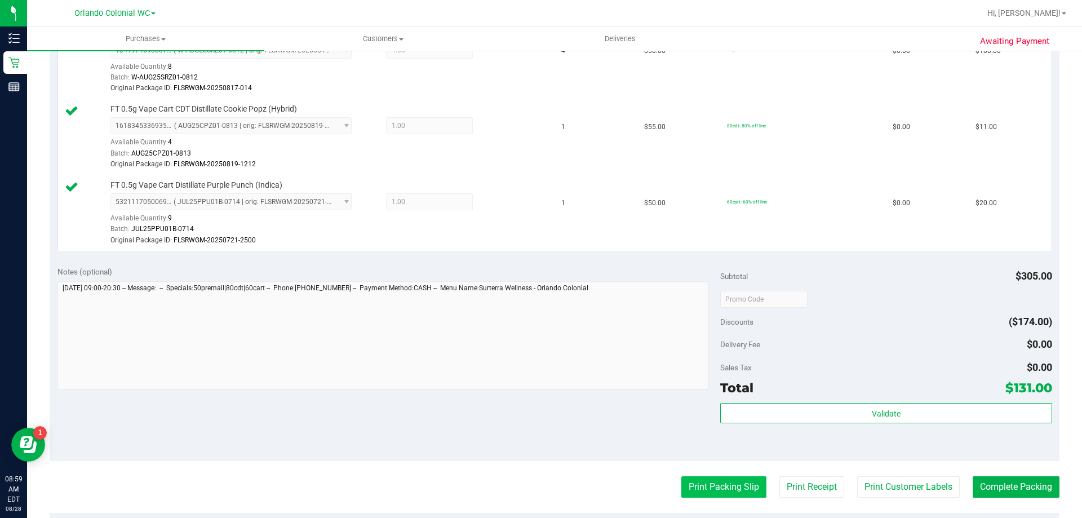
click at [709, 477] on button "Print Packing Slip" at bounding box center [723, 486] width 85 height 21
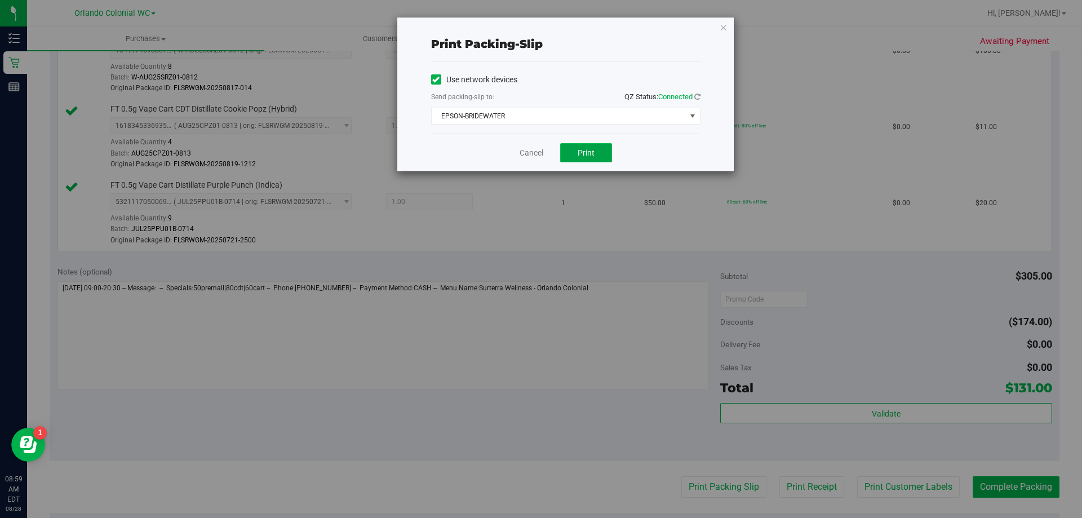
click at [582, 153] on span "Print" at bounding box center [585, 152] width 17 height 9
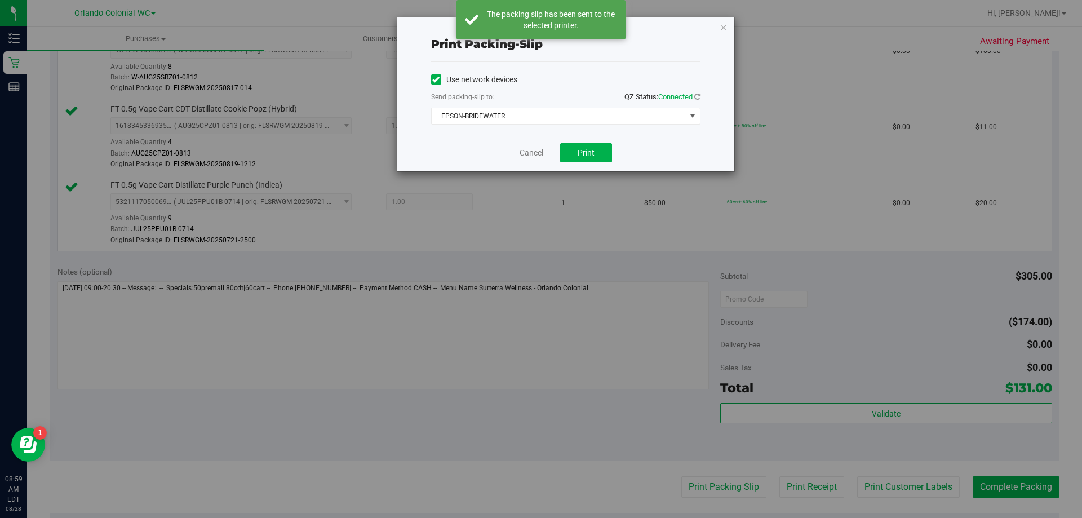
click at [721, 36] on div "Print packing-slip Use network devices Send packing-slip to: QZ Status: Connect…" at bounding box center [565, 94] width 337 height 154
click at [725, 29] on icon "button" at bounding box center [723, 27] width 8 height 14
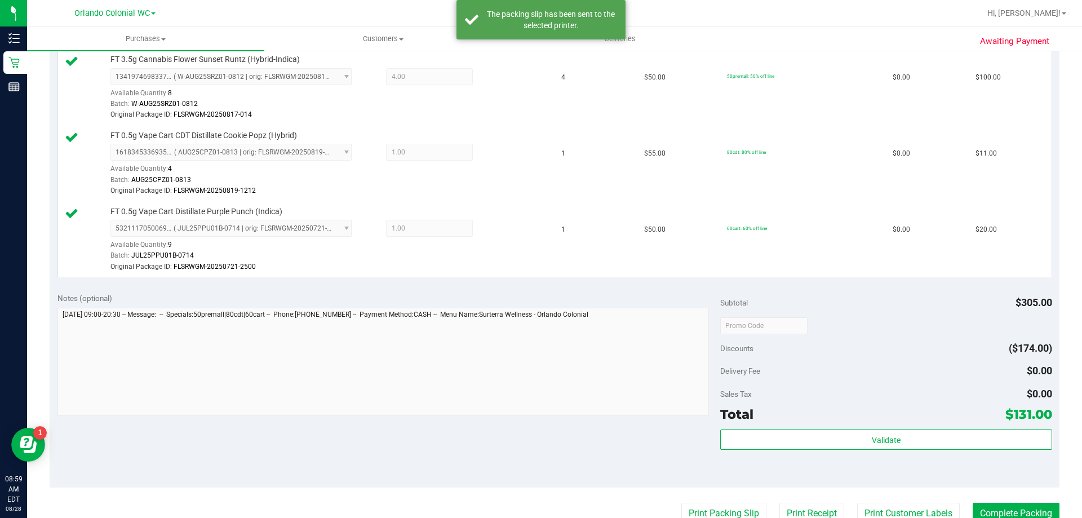
scroll to position [394, 0]
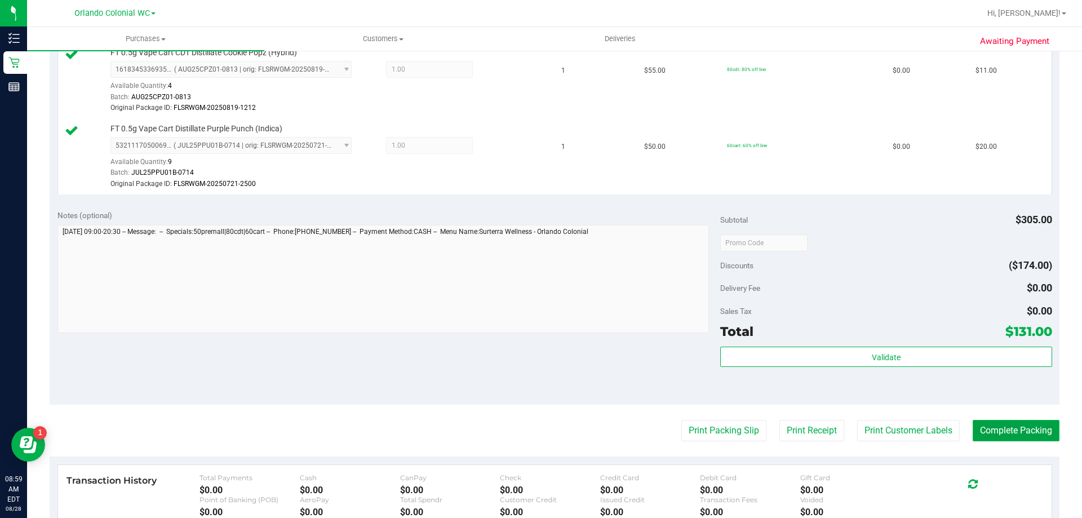
click at [1005, 431] on button "Complete Packing" at bounding box center [1015, 430] width 87 height 21
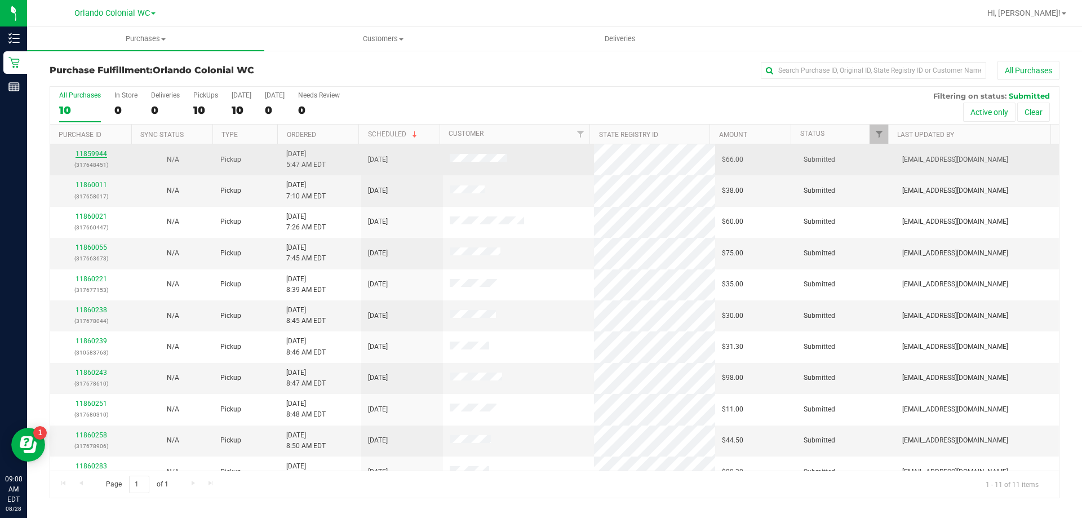
click at [86, 155] on link "11859944" at bounding box center [91, 154] width 32 height 8
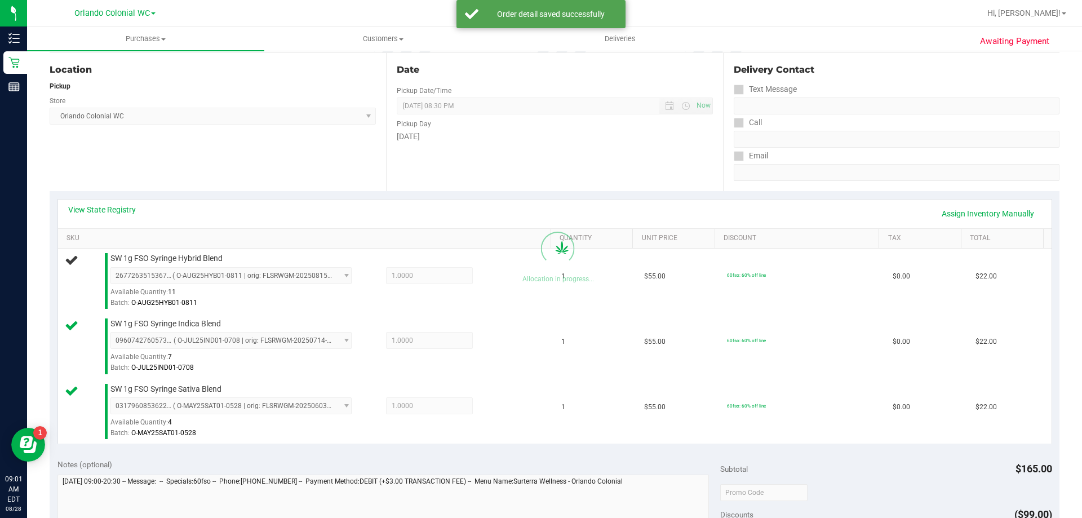
scroll to position [338, 0]
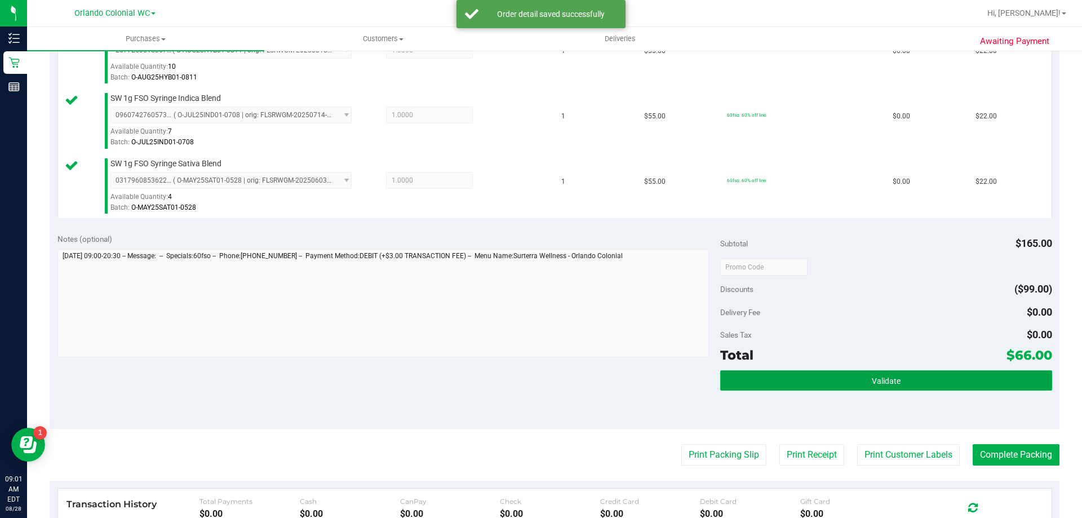
click at [872, 384] on span "Validate" at bounding box center [886, 380] width 29 height 9
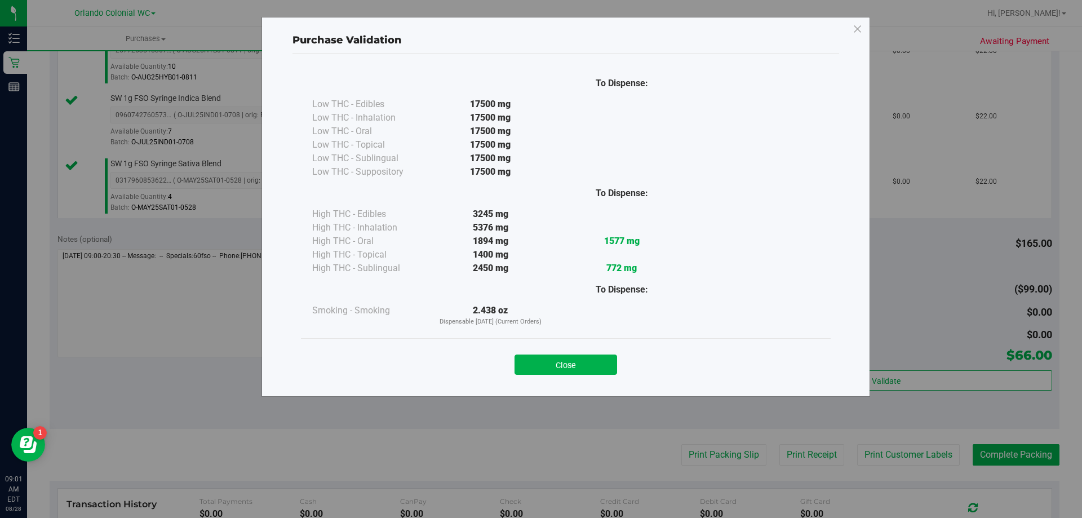
click at [605, 358] on button "Close" at bounding box center [565, 364] width 103 height 20
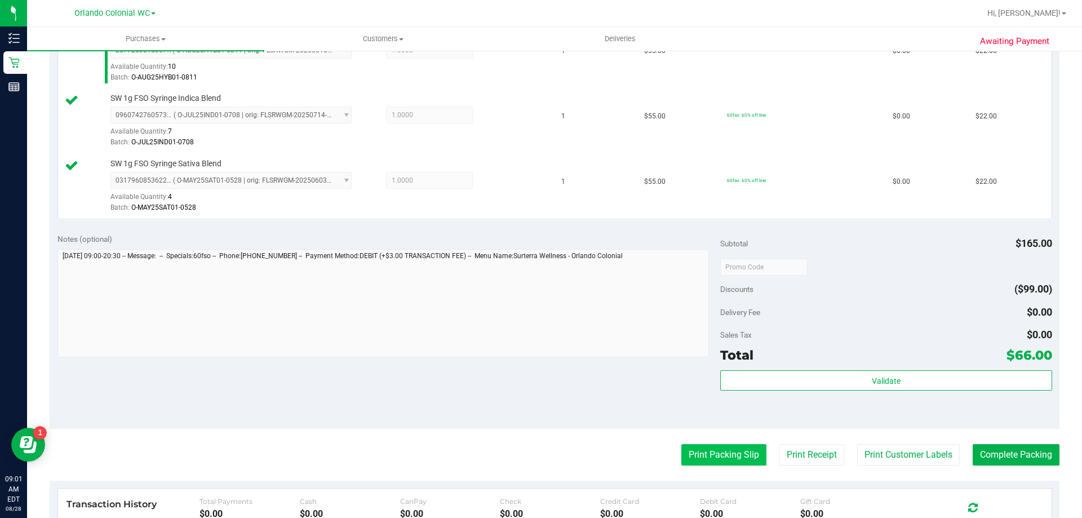
click at [735, 450] on button "Print Packing Slip" at bounding box center [723, 454] width 85 height 21
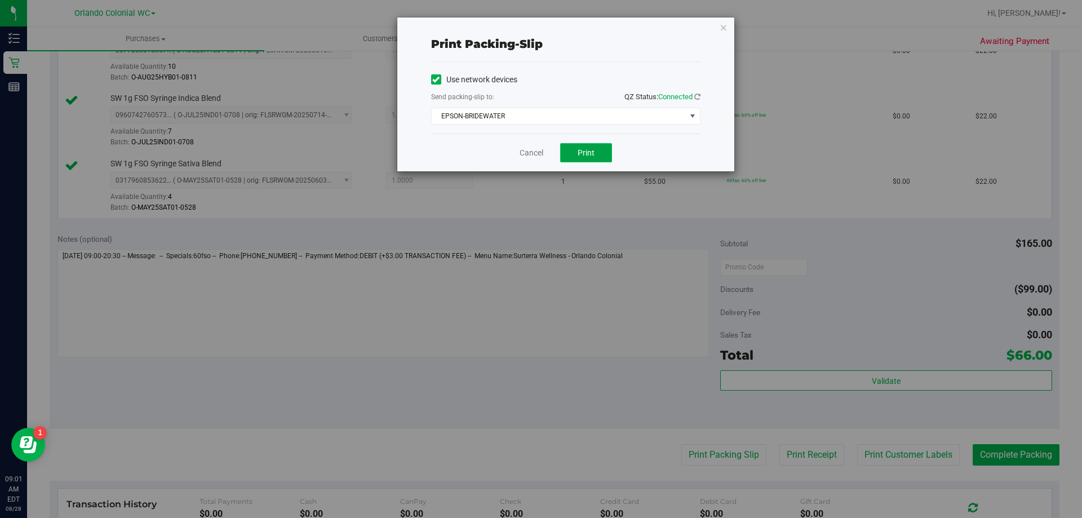
click at [572, 150] on button "Print" at bounding box center [586, 152] width 52 height 19
click at [723, 20] on icon "button" at bounding box center [723, 27] width 8 height 14
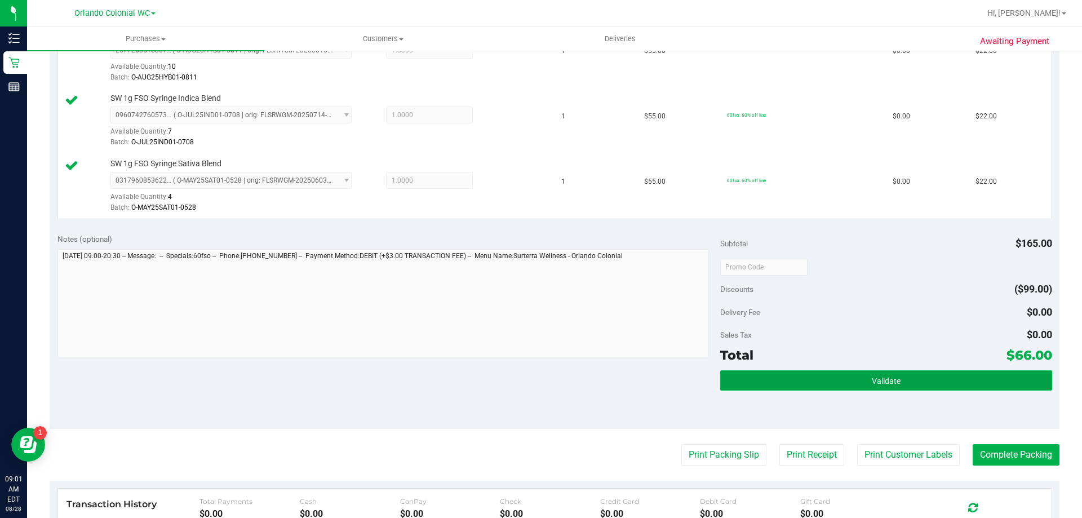
click at [876, 376] on span "Validate" at bounding box center [886, 380] width 29 height 9
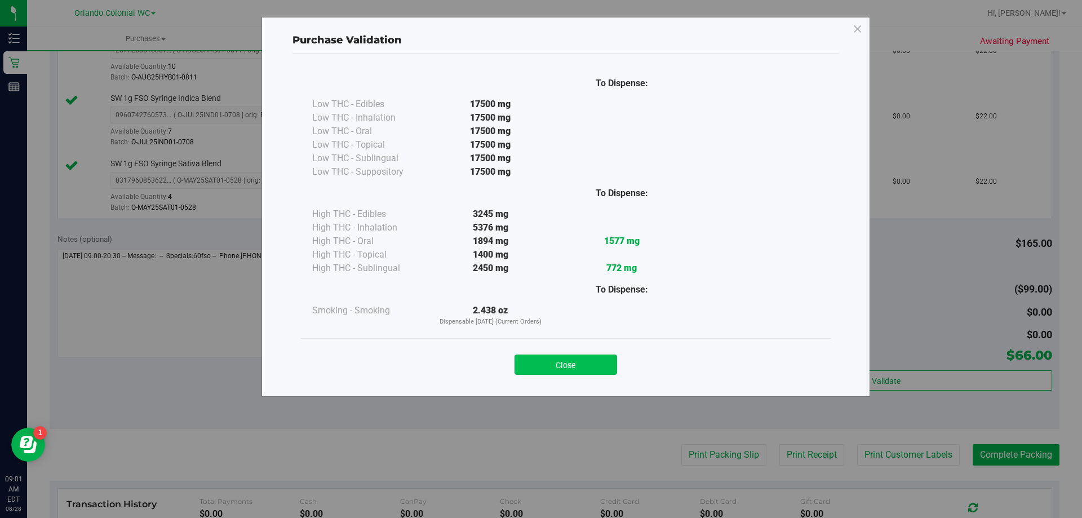
click at [602, 368] on button "Close" at bounding box center [565, 364] width 103 height 20
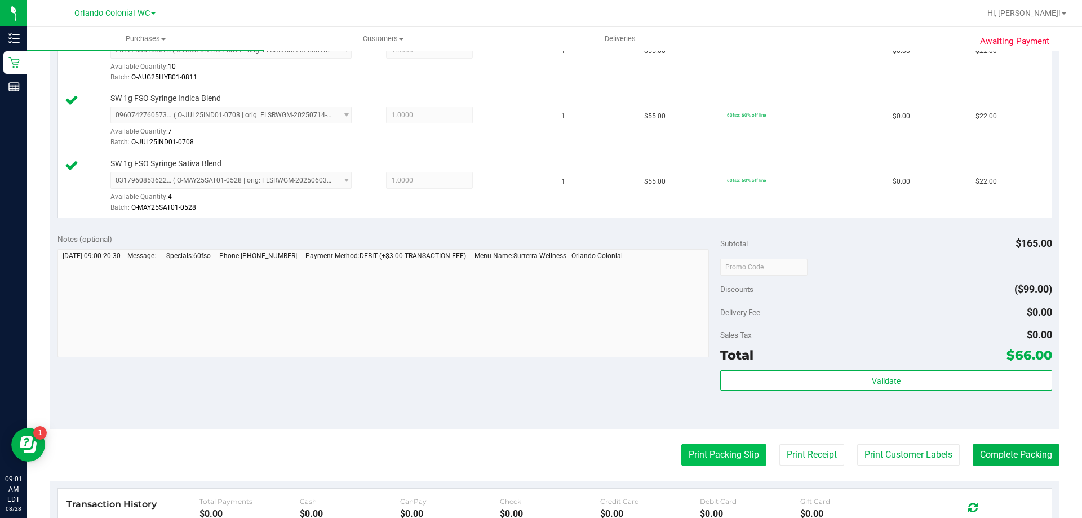
click at [741, 452] on button "Print Packing Slip" at bounding box center [723, 454] width 85 height 21
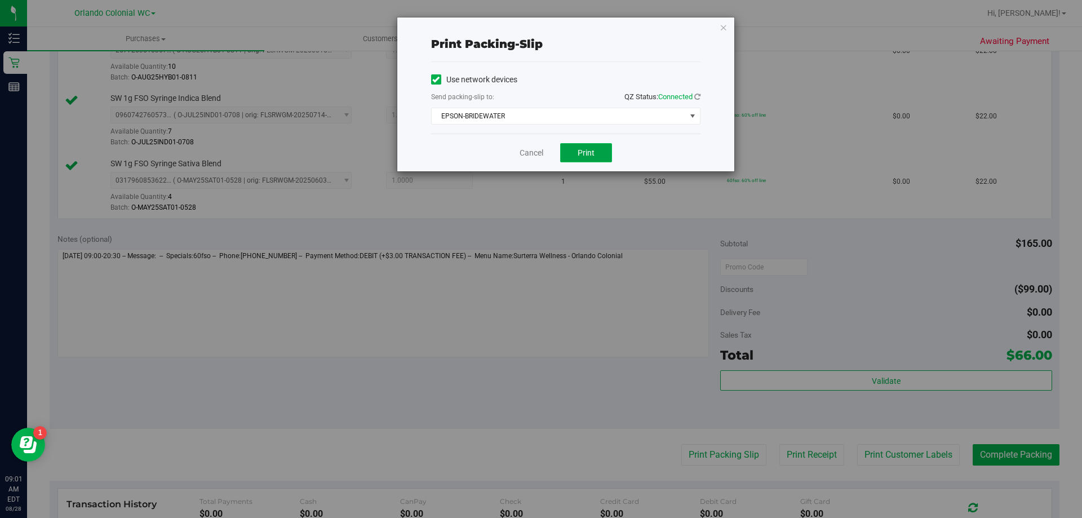
click at [605, 149] on button "Print" at bounding box center [586, 152] width 52 height 19
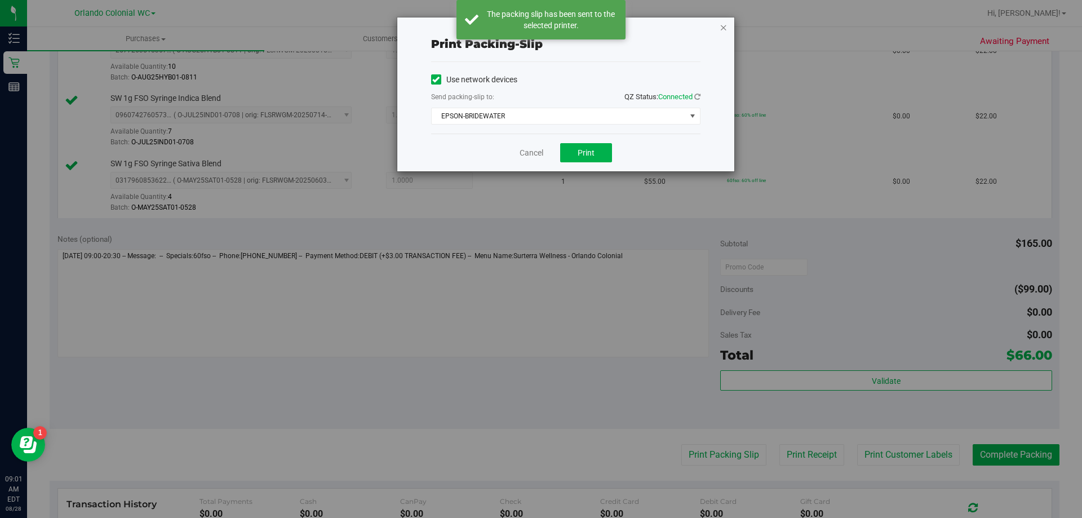
click at [723, 26] on icon "button" at bounding box center [723, 27] width 8 height 14
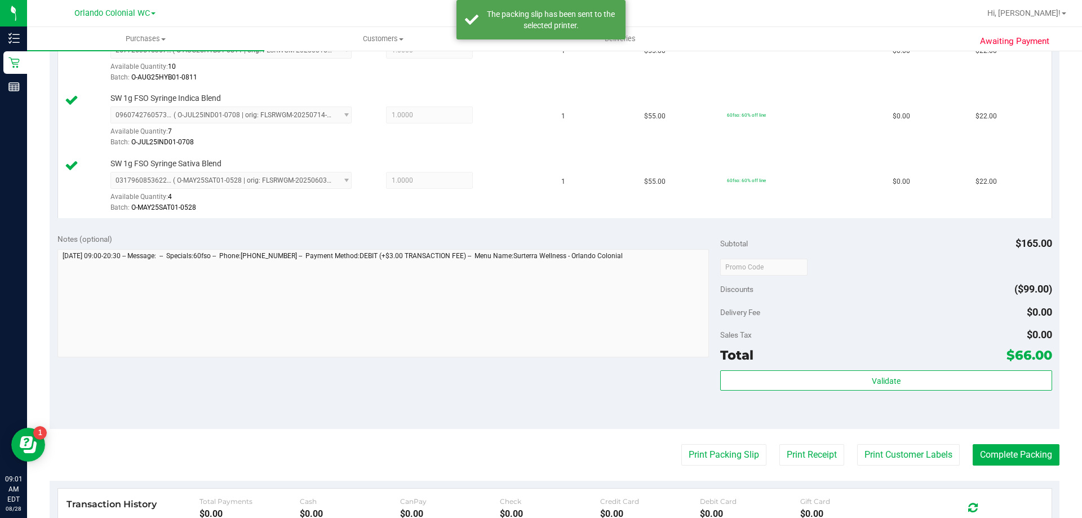
click at [1004, 466] on purchase-details "Back Edit Purchase Cancel Purchase View Profile # 11859944 BioTrack ID: - Submi…" at bounding box center [555, 207] width 1010 height 968
click at [998, 456] on button "Complete Packing" at bounding box center [1015, 454] width 87 height 21
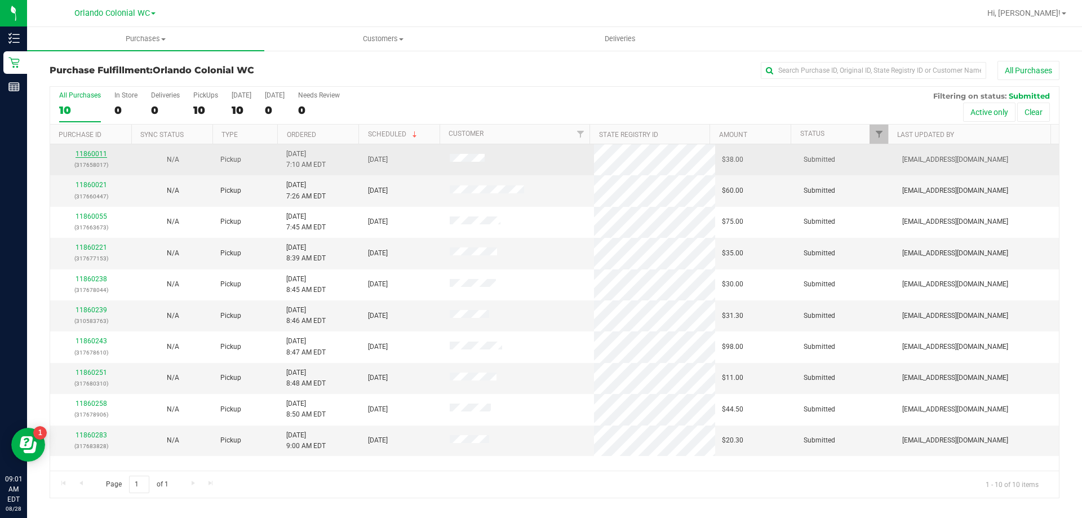
click at [100, 154] on link "11860011" at bounding box center [91, 154] width 32 height 8
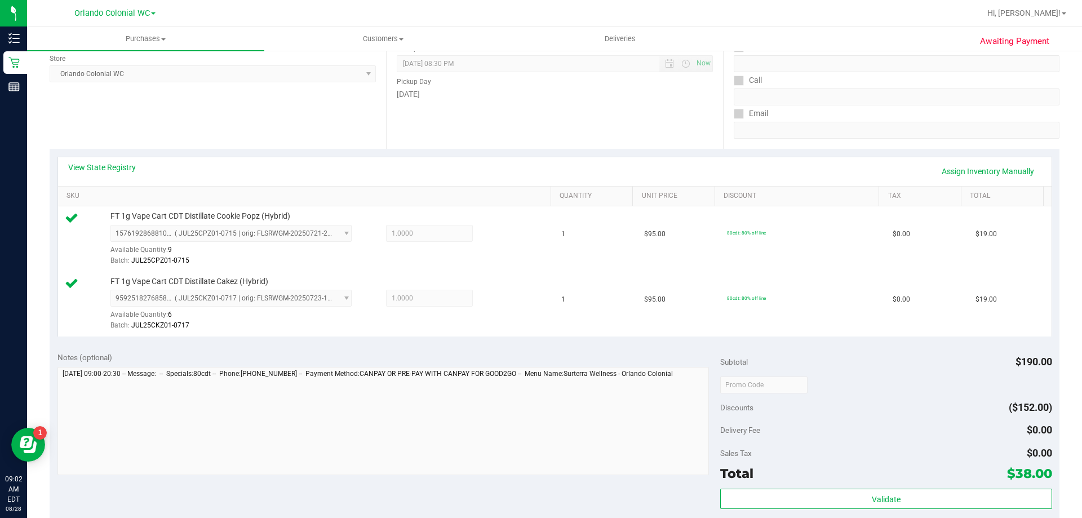
scroll to position [225, 0]
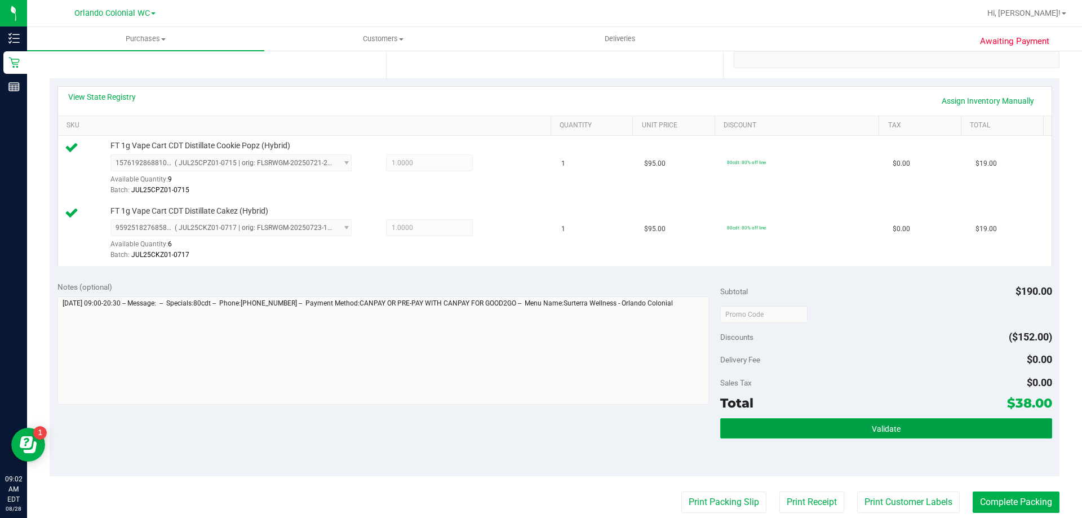
click at [800, 420] on button "Validate" at bounding box center [885, 428] width 331 height 20
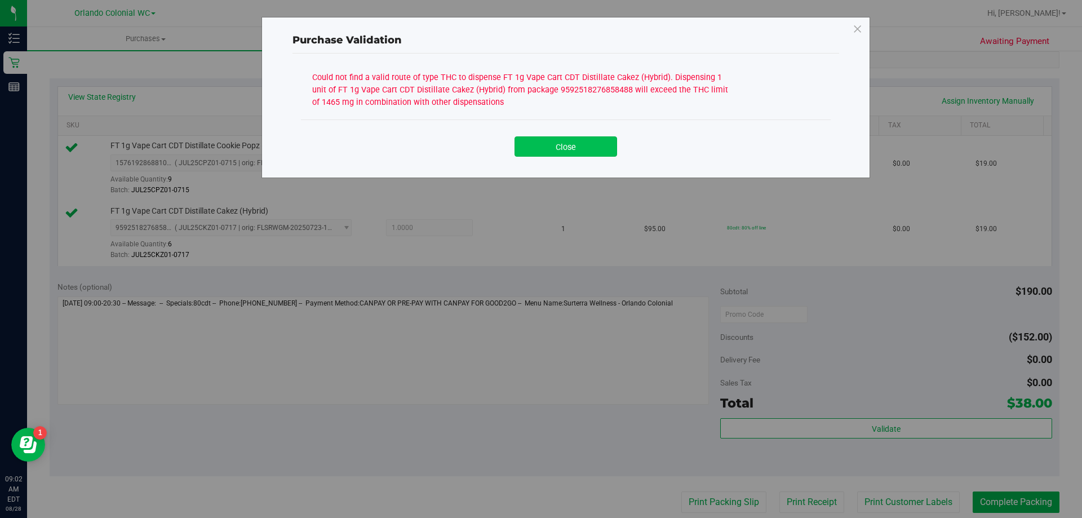
click at [565, 140] on button "Close" at bounding box center [565, 146] width 103 height 20
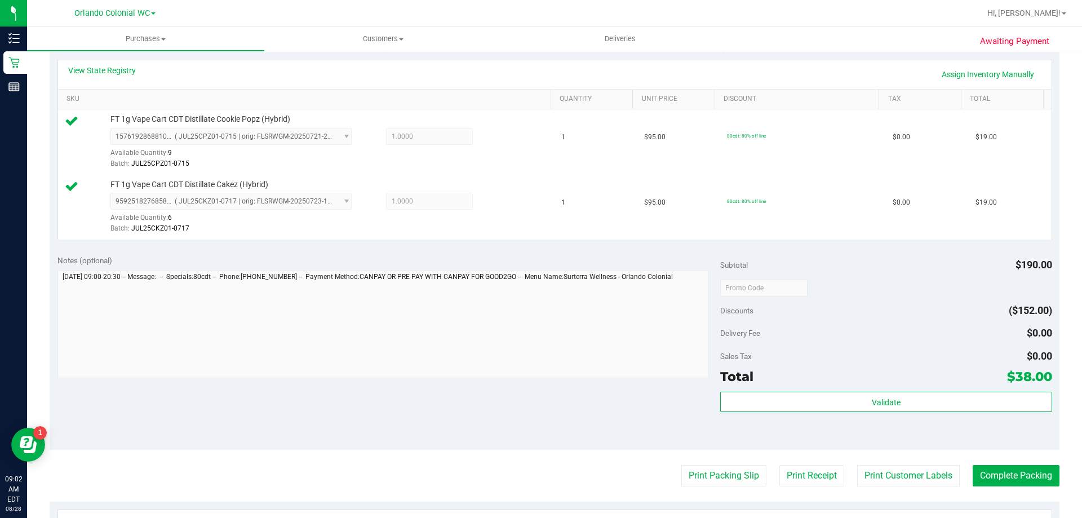
scroll to position [282, 0]
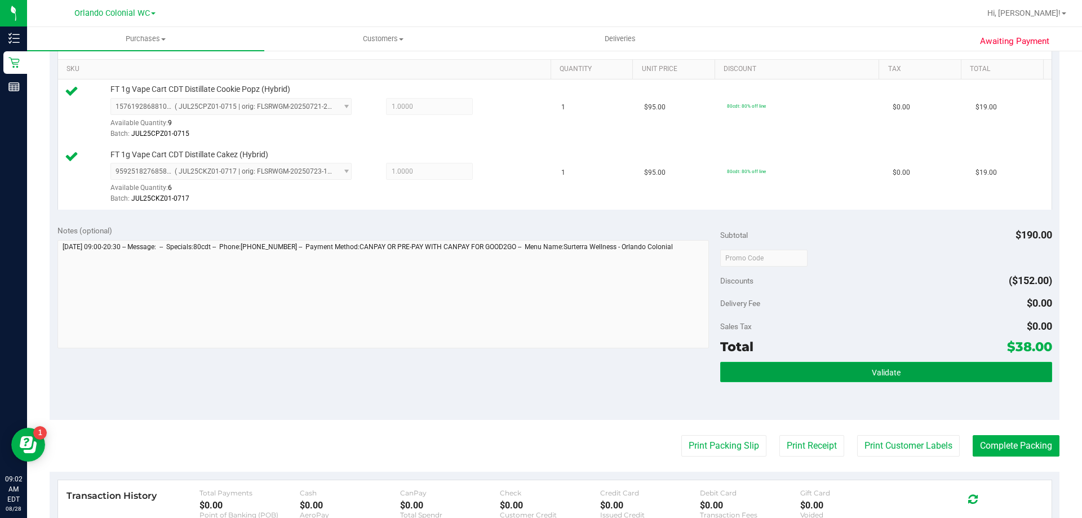
click at [772, 373] on button "Validate" at bounding box center [885, 372] width 331 height 20
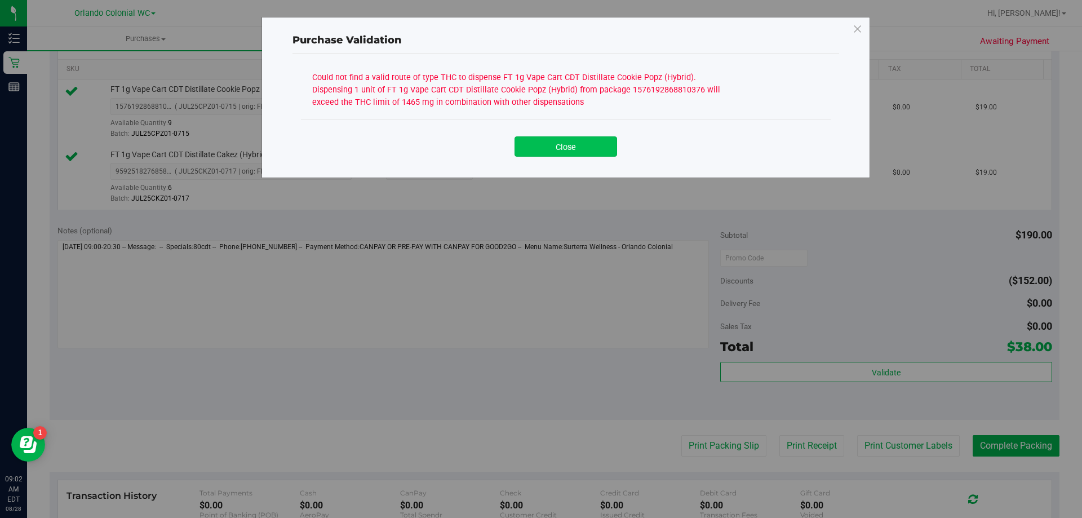
click at [572, 143] on button "Close" at bounding box center [565, 146] width 103 height 20
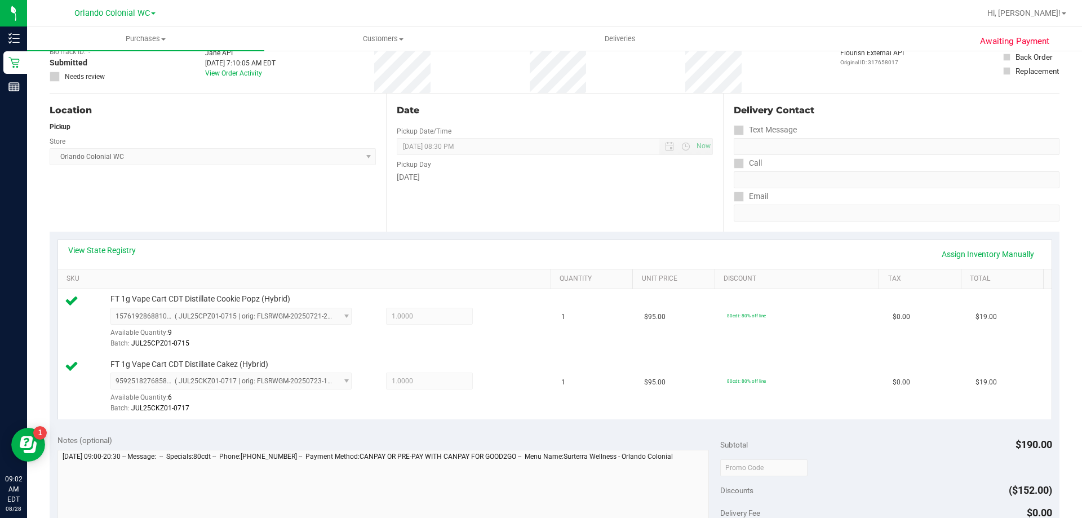
scroll to position [56, 0]
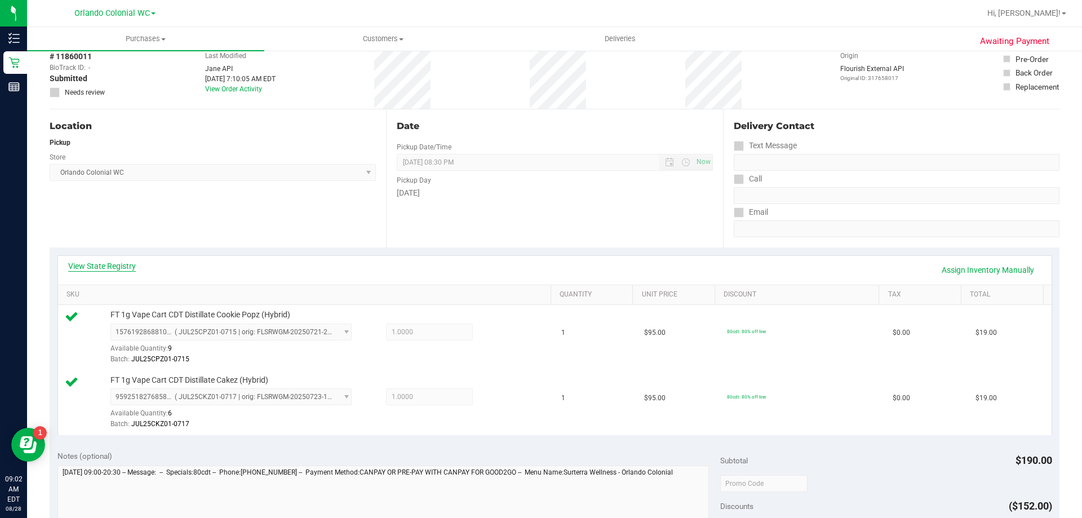
click at [117, 267] on link "View State Registry" at bounding box center [102, 265] width 68 height 11
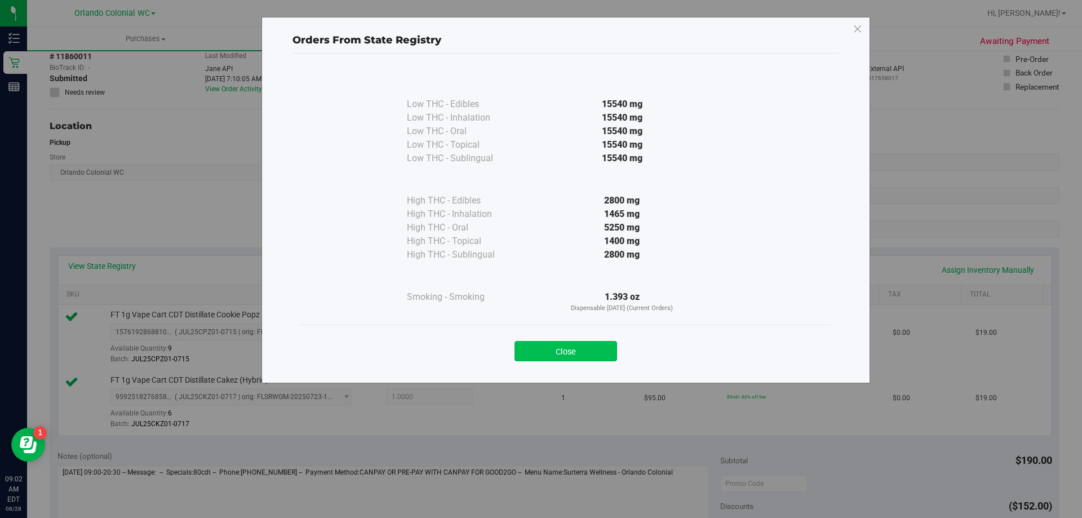
click at [547, 345] on button "Close" at bounding box center [565, 351] width 103 height 20
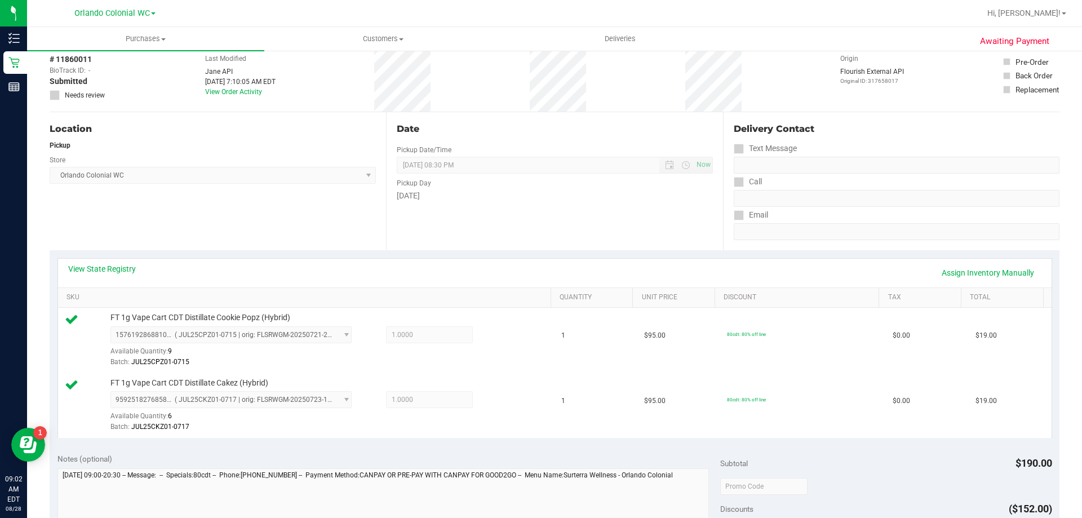
scroll to position [0, 0]
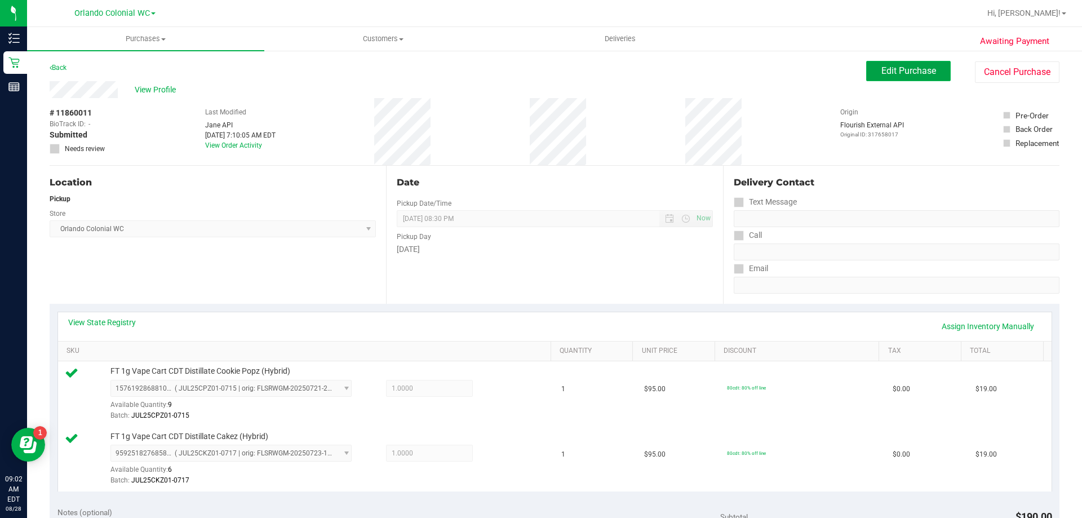
click at [890, 65] on span "Edit Purchase" at bounding box center [908, 70] width 55 height 11
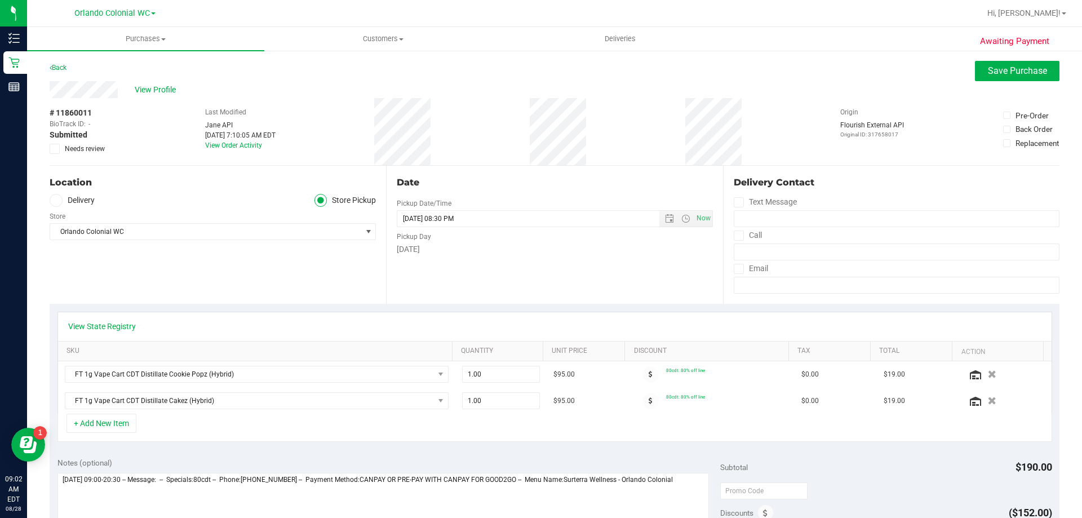
click at [65, 152] on span "Needs review" at bounding box center [85, 149] width 40 height 10
click at [0, 0] on input "Needs review" at bounding box center [0, 0] width 0 height 0
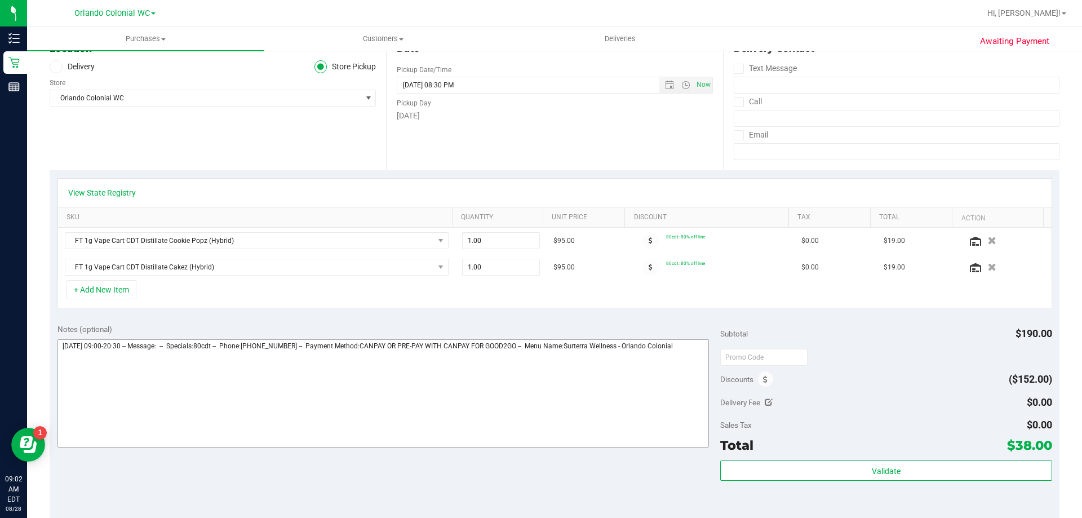
scroll to position [169, 0]
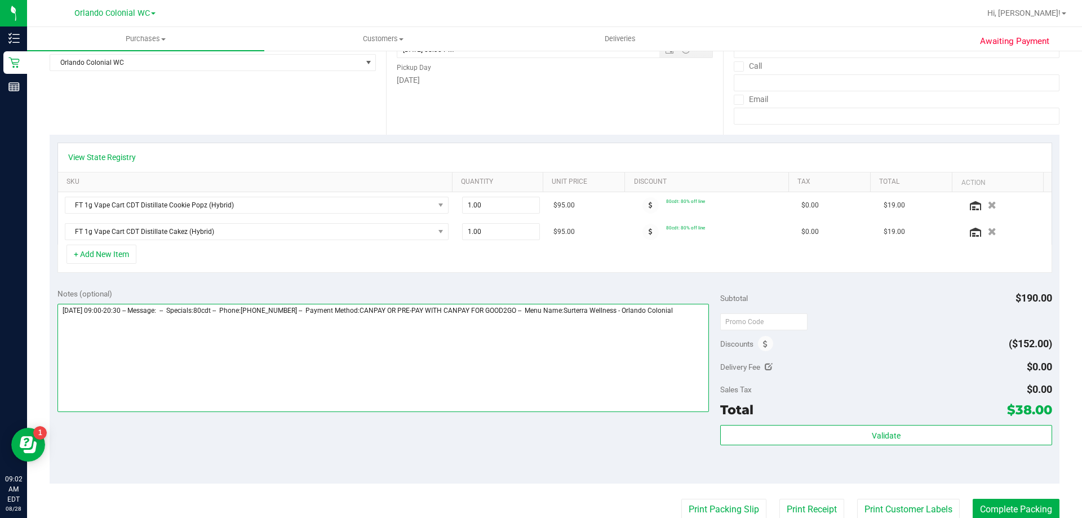
click at [699, 313] on textarea at bounding box center [383, 358] width 652 height 108
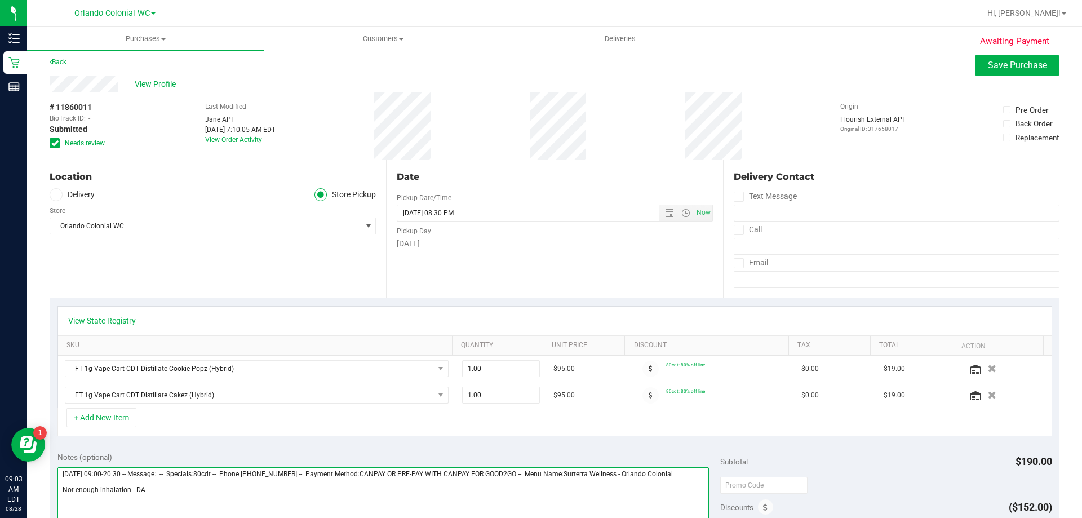
scroll to position [0, 0]
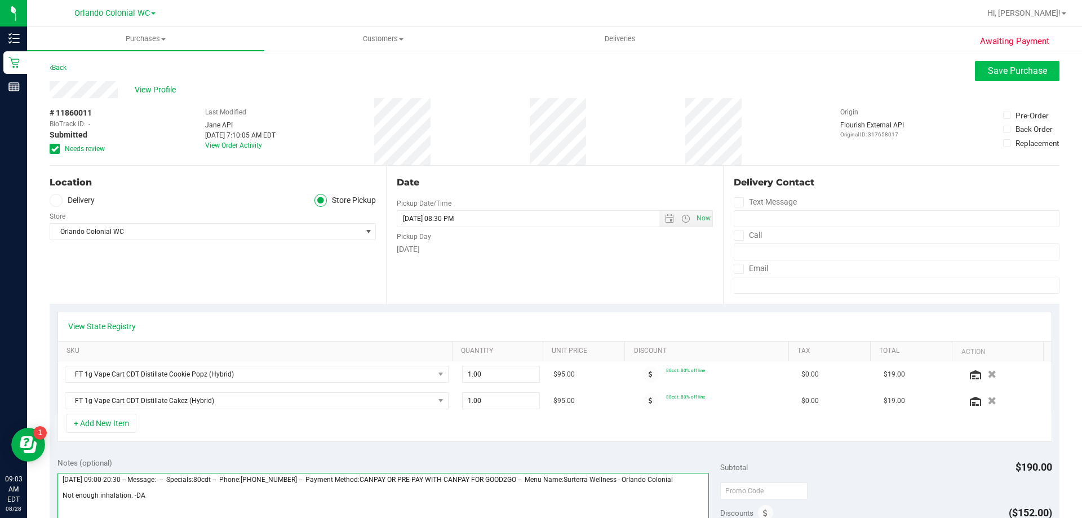
type textarea "Thursday 08/28/2025 09:00-20:30 -- Message: -- Specials:80cdt -- Phone:81843726…"
click at [1004, 73] on span "Save Purchase" at bounding box center [1017, 70] width 59 height 11
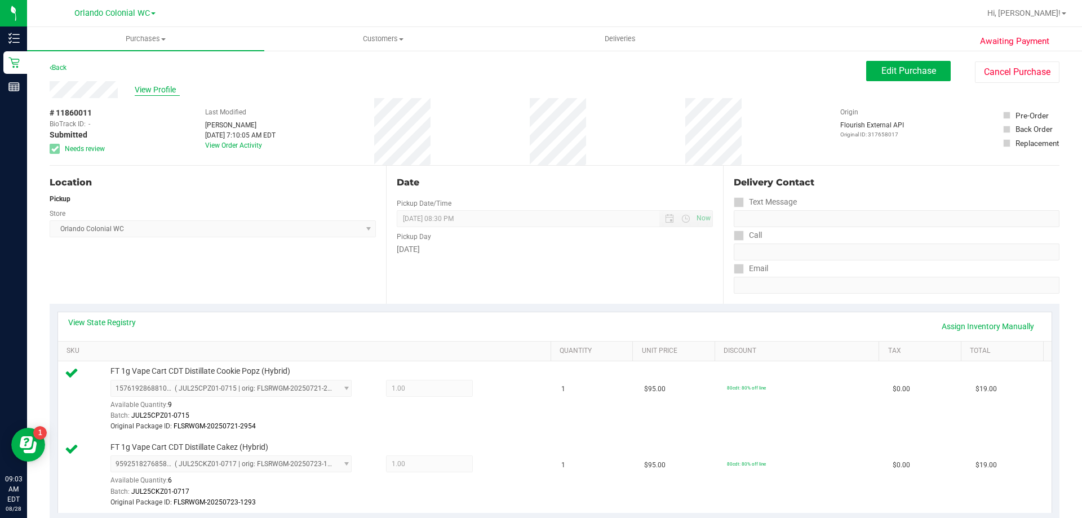
click at [164, 90] on span "View Profile" at bounding box center [157, 90] width 45 height 12
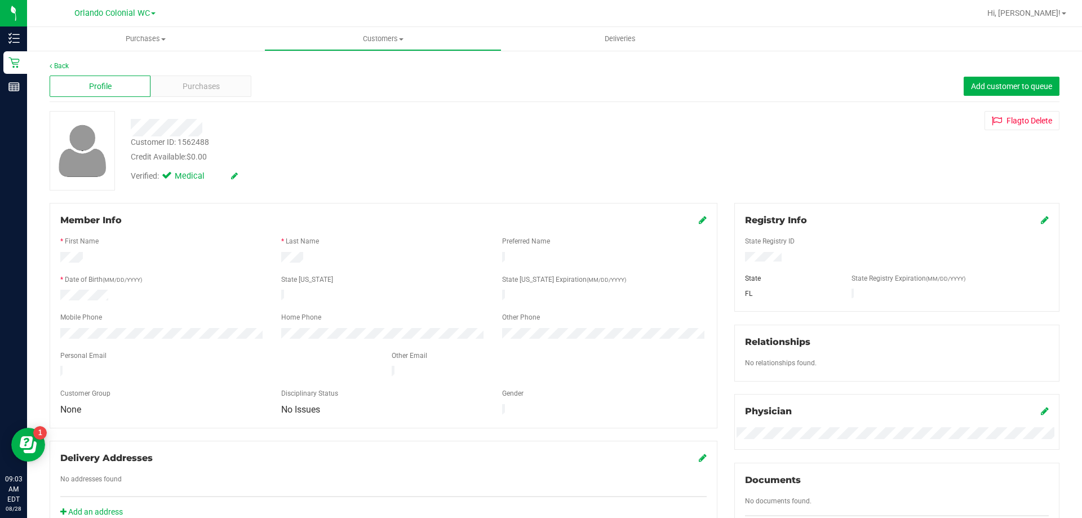
click at [186, 140] on div "Customer ID: 1562488" at bounding box center [170, 142] width 78 height 12
copy div "Customer ID: 1562488"
click at [60, 63] on link "Back" at bounding box center [59, 66] width 19 height 8
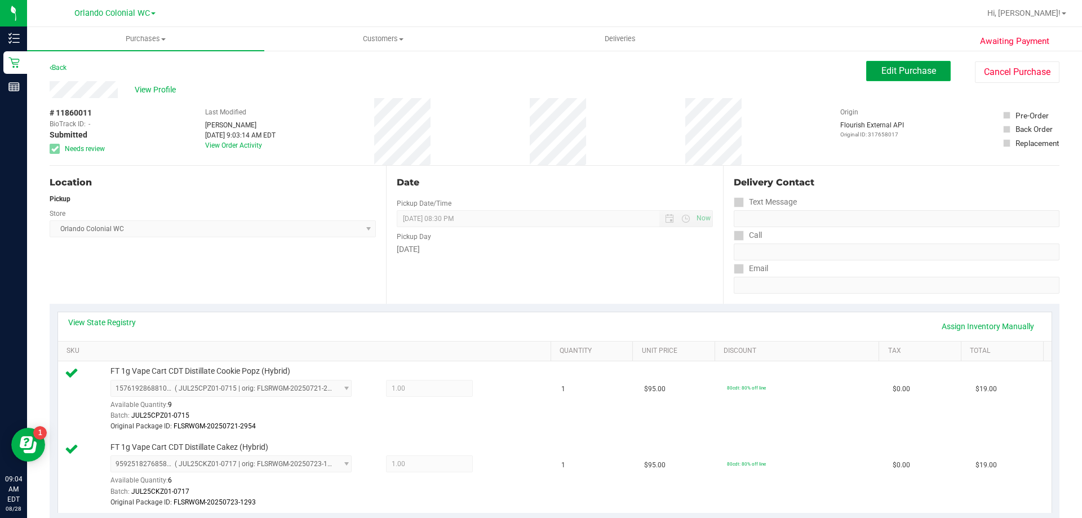
click at [897, 72] on span "Edit Purchase" at bounding box center [908, 70] width 55 height 11
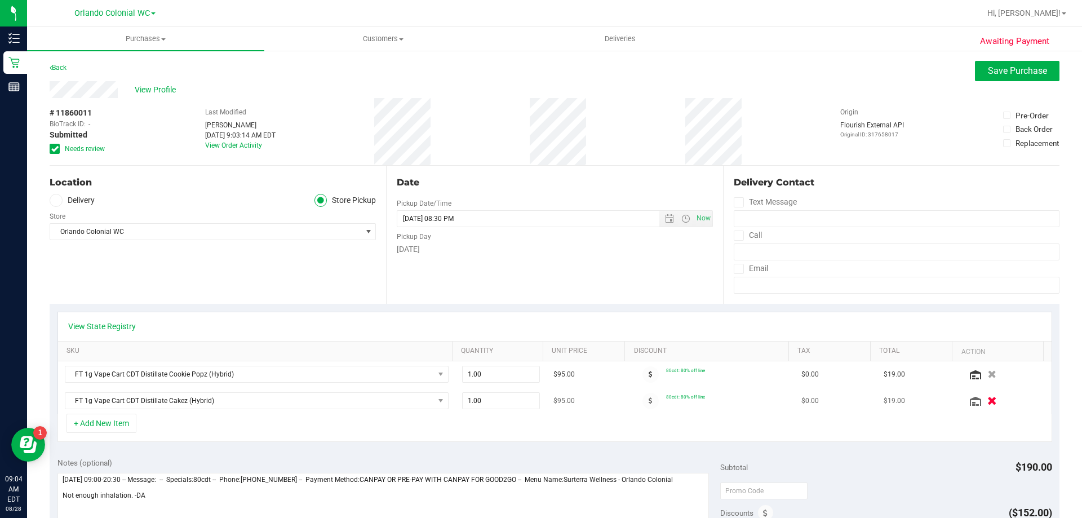
click at [987, 399] on icon "button" at bounding box center [992, 401] width 10 height 8
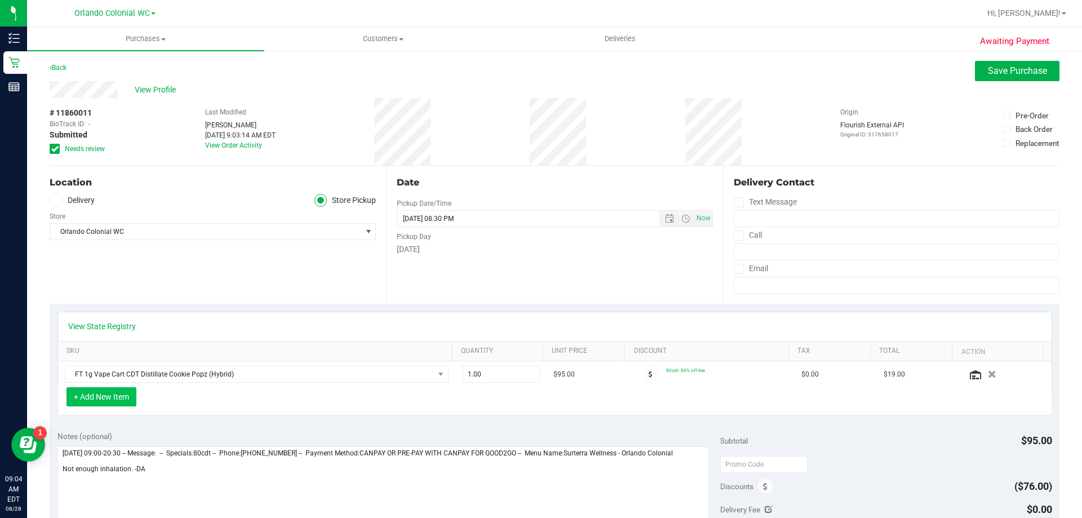
click at [102, 395] on button "+ Add New Item" at bounding box center [101, 396] width 70 height 19
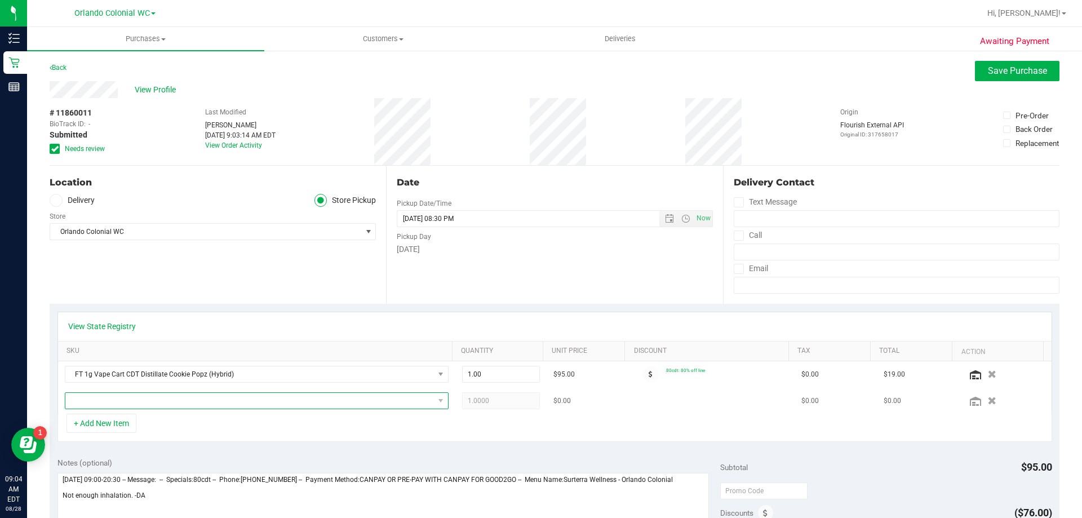
click at [340, 401] on span "NO DATA FOUND" at bounding box center [249, 401] width 368 height 16
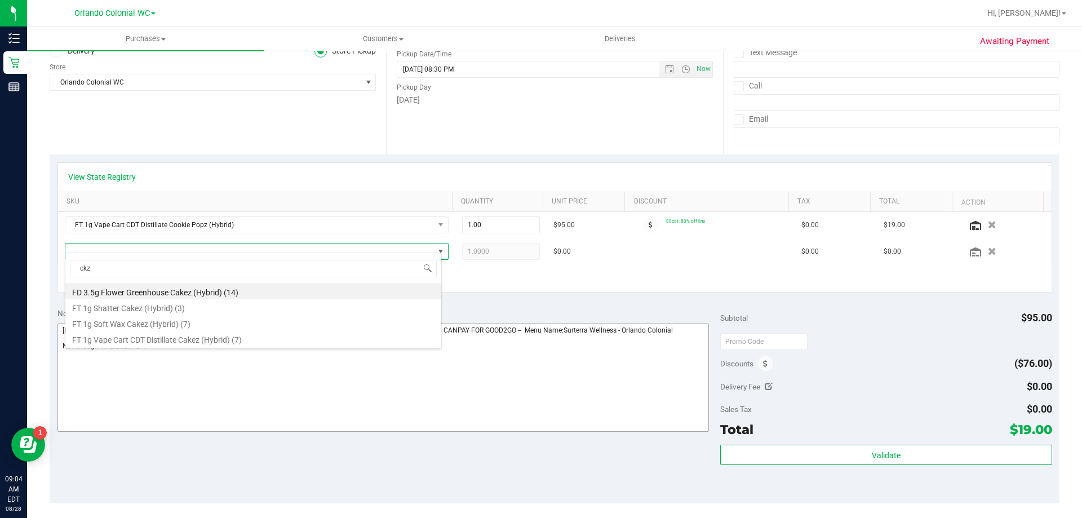
scroll to position [169, 0]
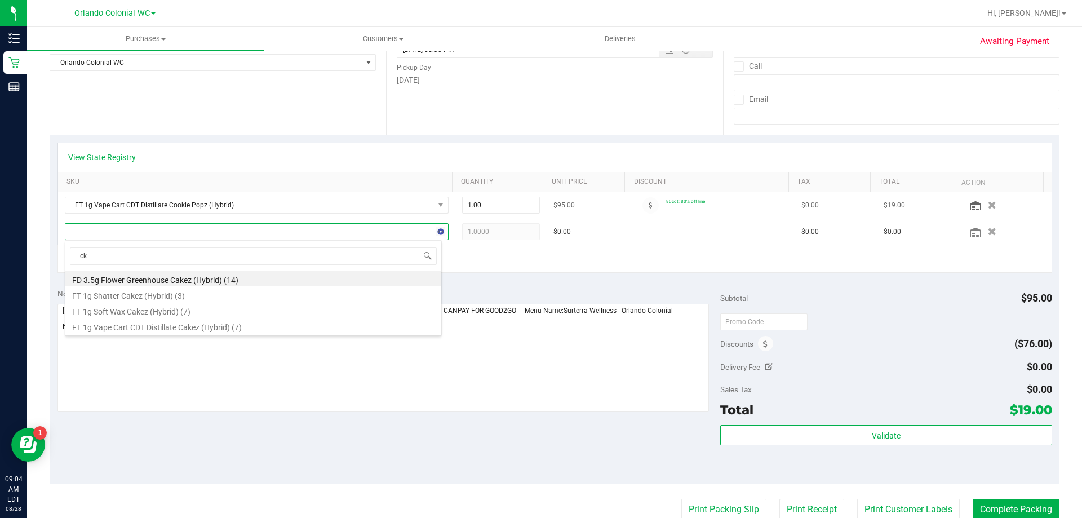
type input "c"
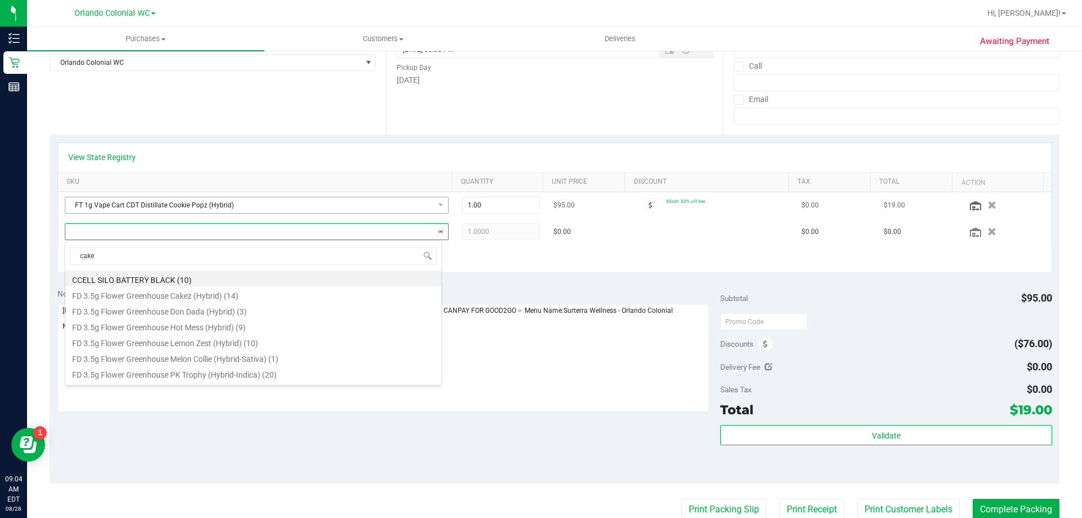
type input "cakez"
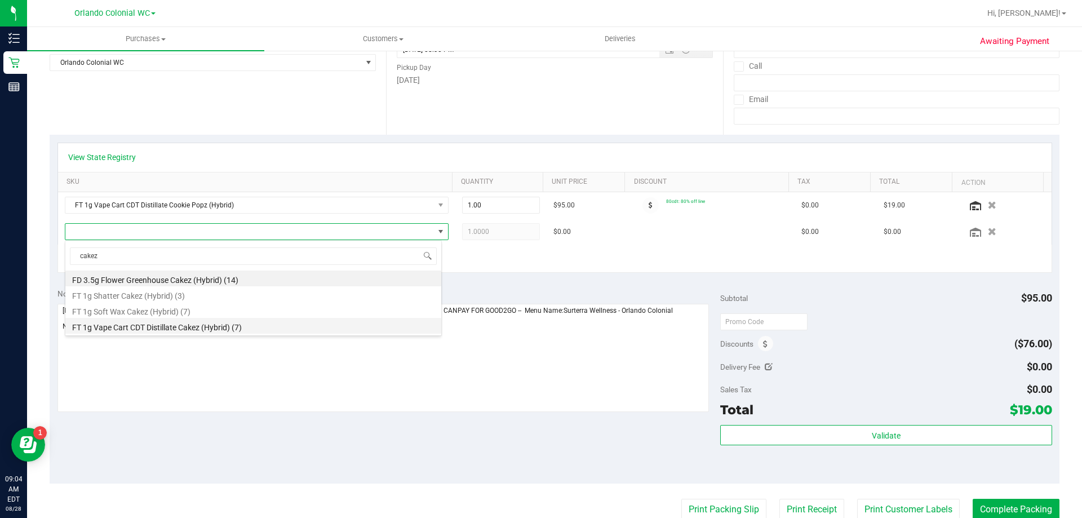
click at [238, 323] on li "FT 1g Vape Cart CDT Distillate Cakez (Hybrid) (7)" at bounding box center [253, 326] width 376 height 16
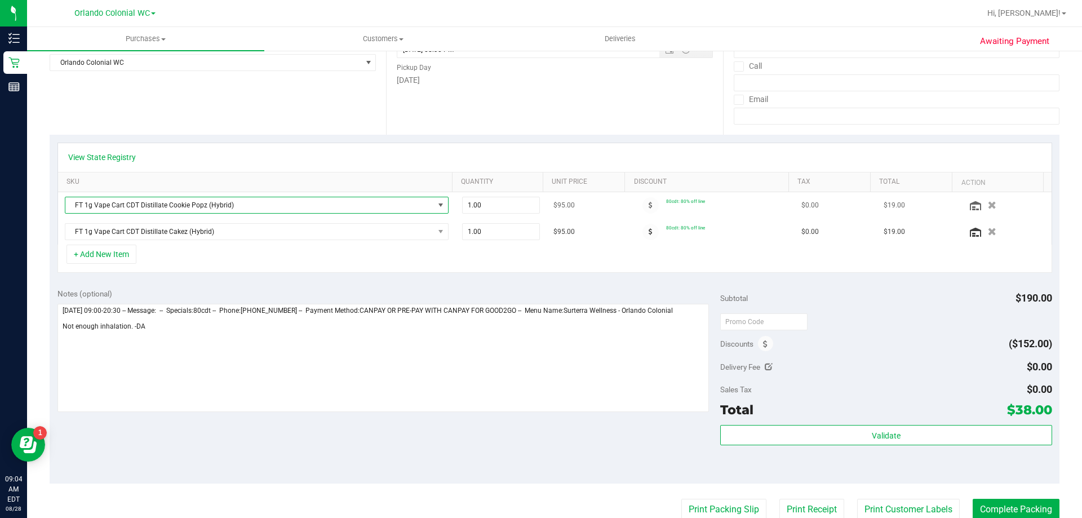
click at [253, 210] on span "FT 1g Vape Cart CDT Distillate Cookie Popz (Hybrid)" at bounding box center [249, 205] width 368 height 16
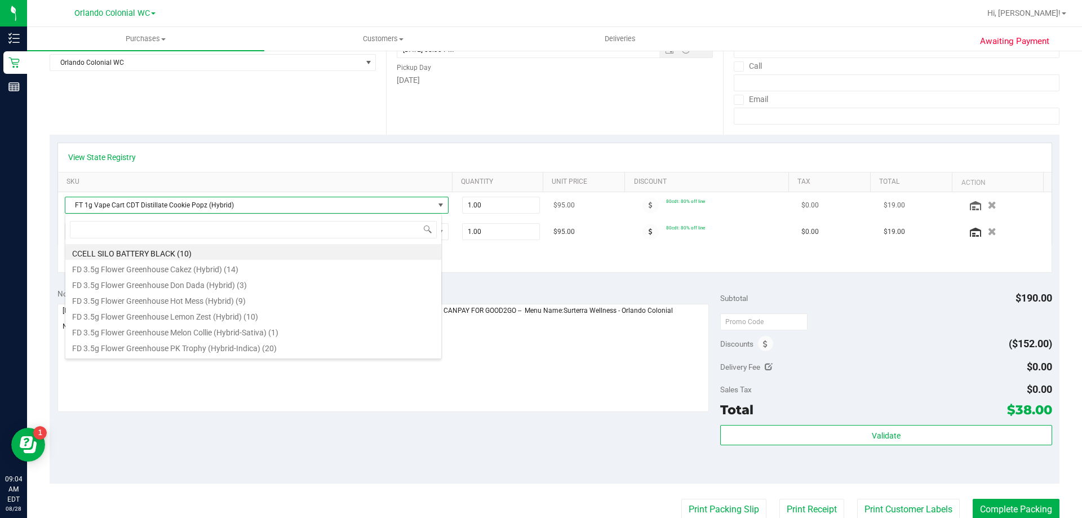
scroll to position [17, 377]
click at [983, 206] on button "button" at bounding box center [991, 205] width 19 height 12
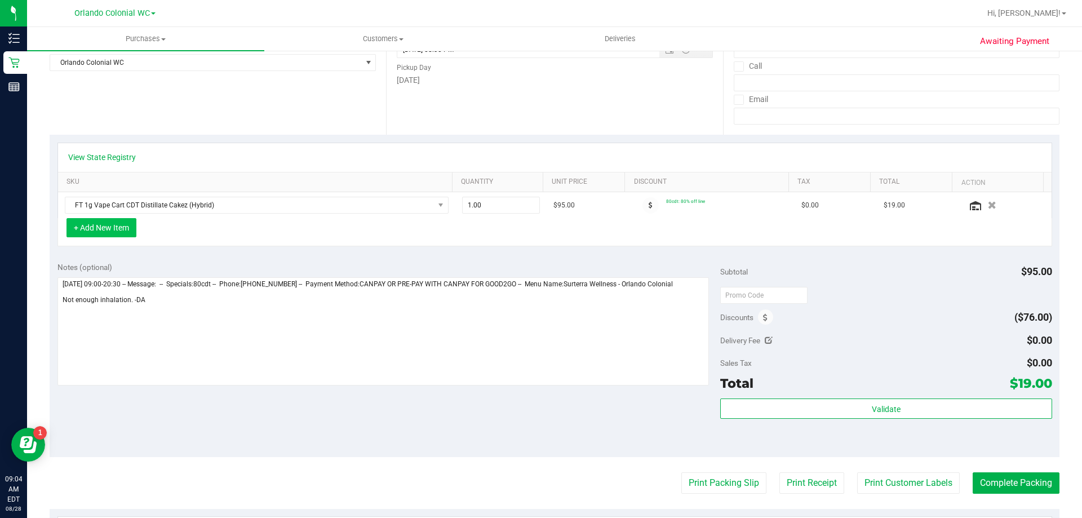
click at [130, 232] on button "+ Add New Item" at bounding box center [101, 227] width 70 height 19
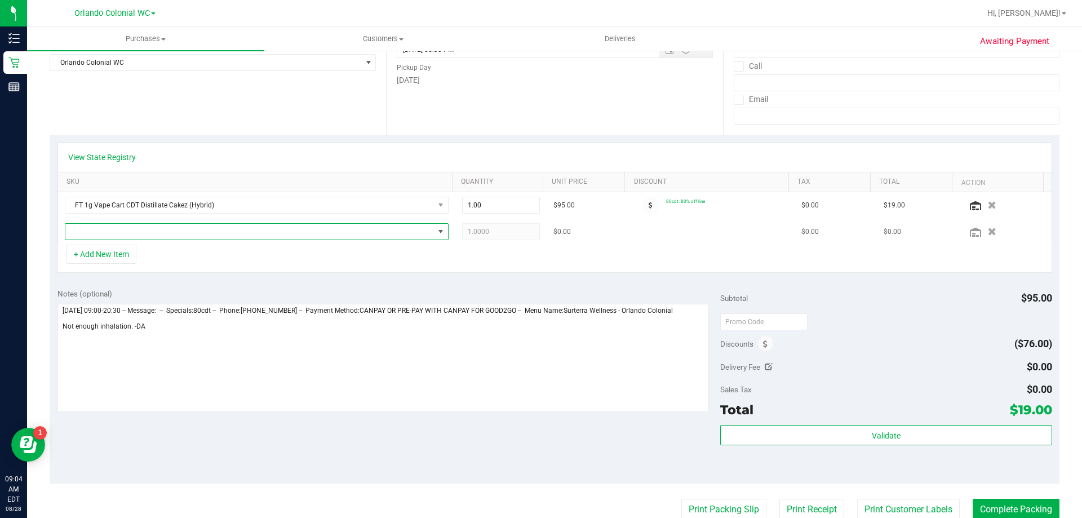
click at [174, 233] on span "NO DATA FOUND" at bounding box center [249, 232] width 368 height 16
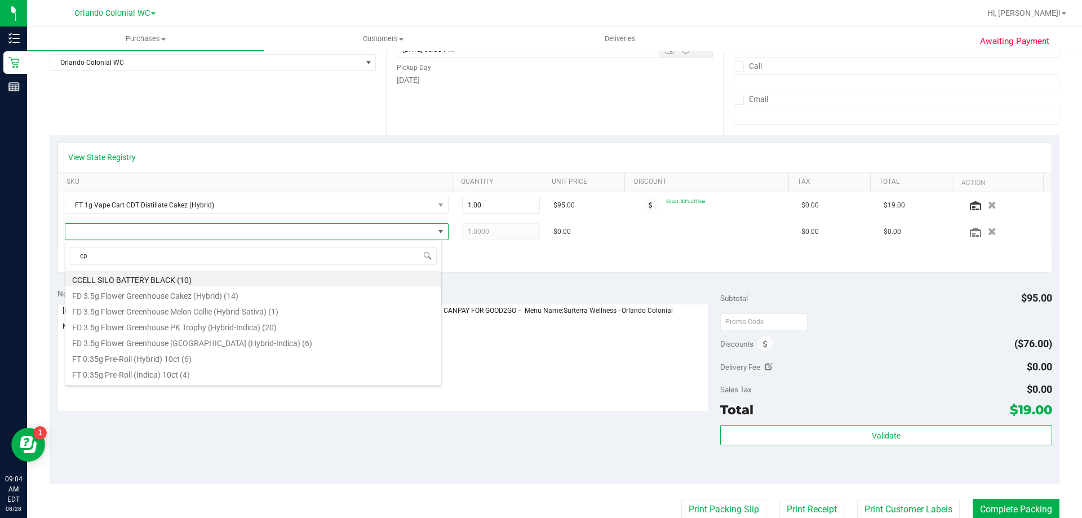
type input "cpz"
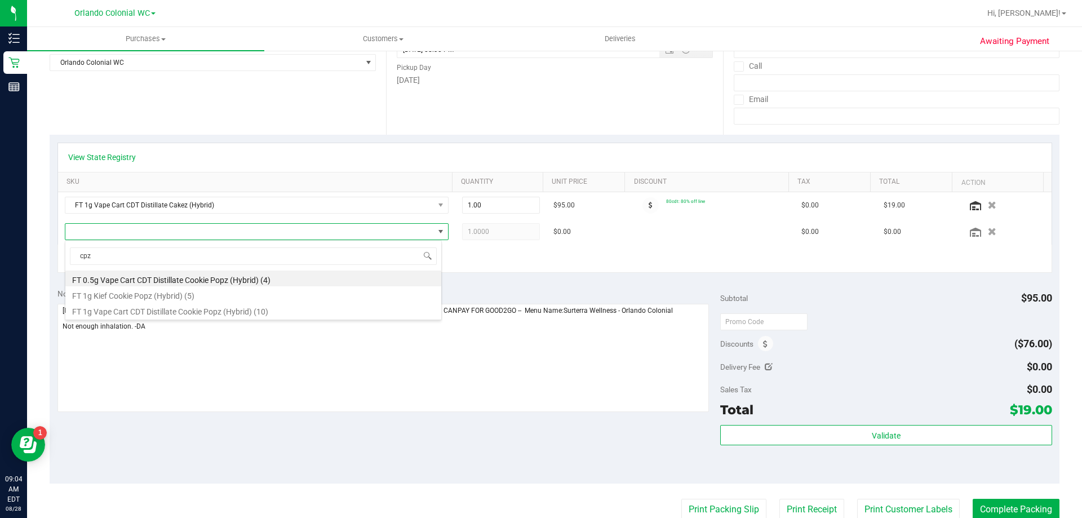
click at [153, 277] on li "FT 0.5g Vape Cart CDT Distillate Cookie Popz (Hybrid) (4)" at bounding box center [253, 278] width 376 height 16
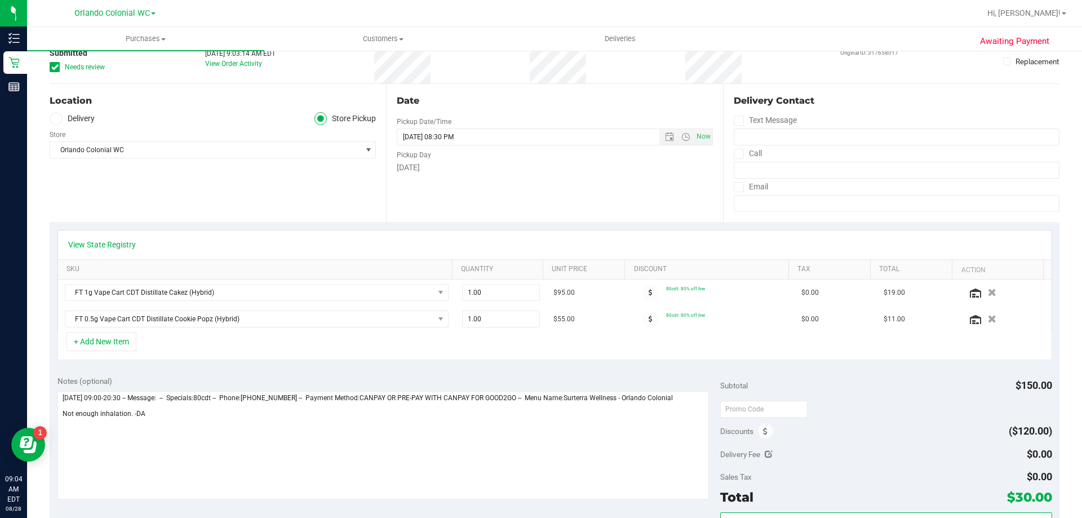
scroll to position [0, 0]
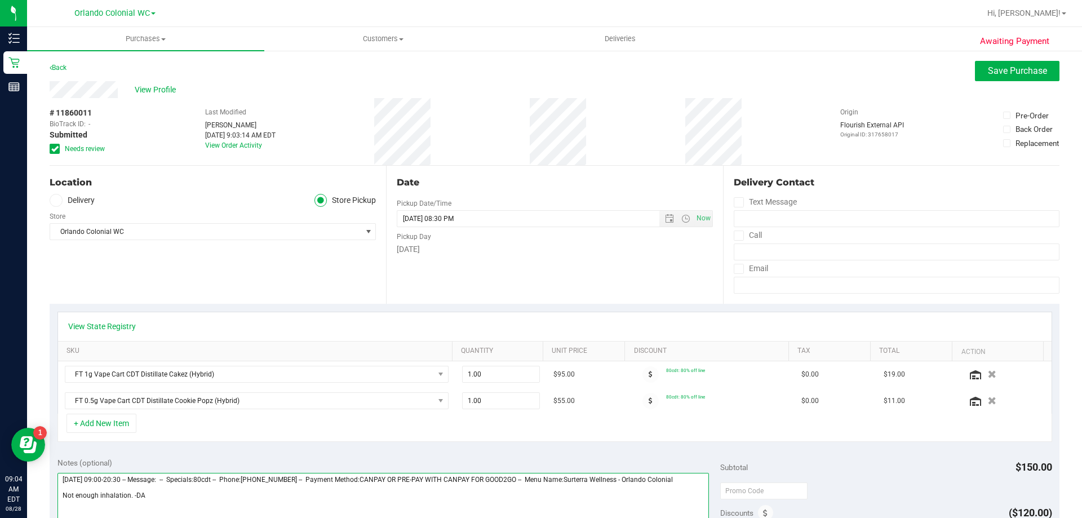
click at [130, 496] on textarea at bounding box center [383, 527] width 652 height 108
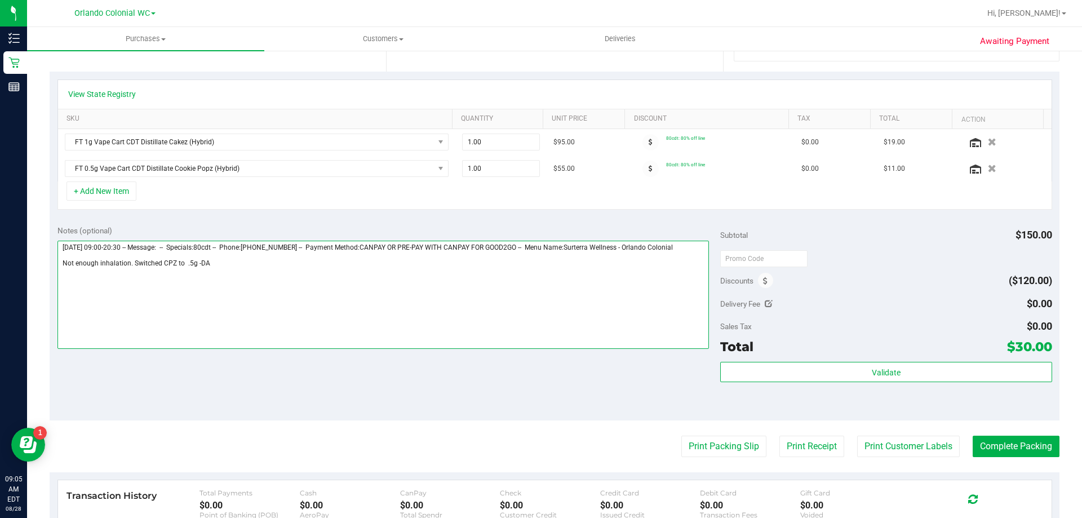
scroll to position [394, 0]
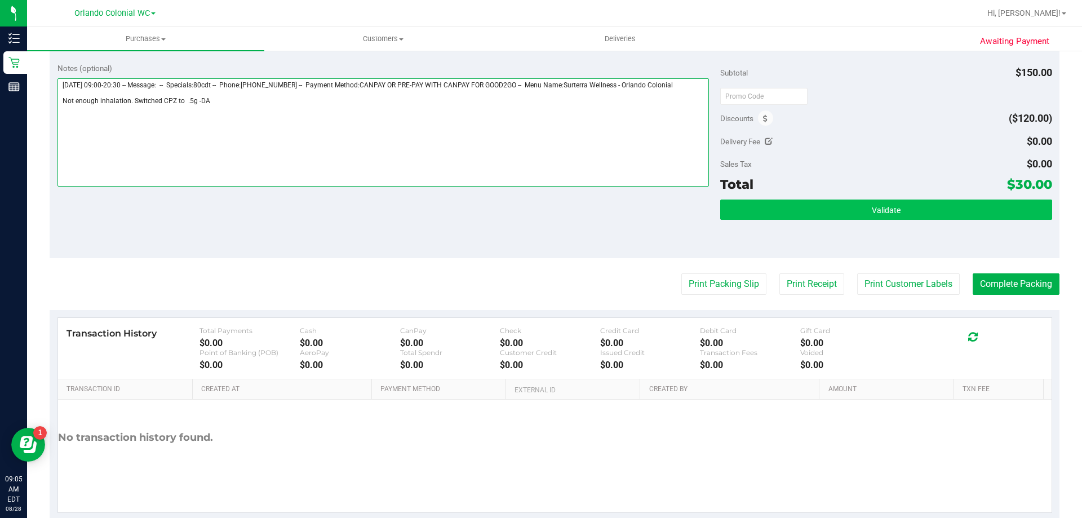
type textarea "Thursday 08/28/2025 09:00-20:30 -- Message: -- Specials:80cdt -- Phone:81843726…"
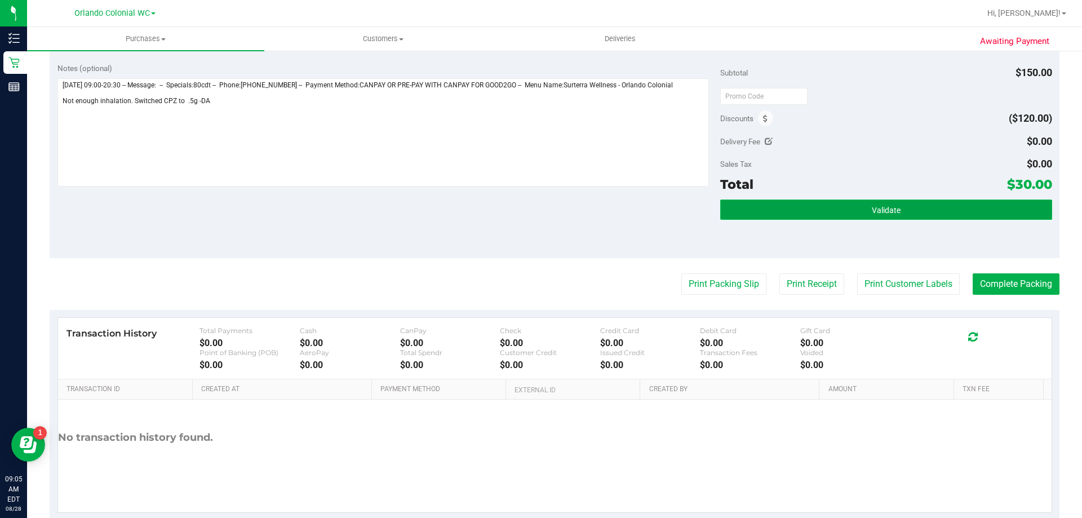
click at [843, 210] on button "Validate" at bounding box center [885, 209] width 331 height 20
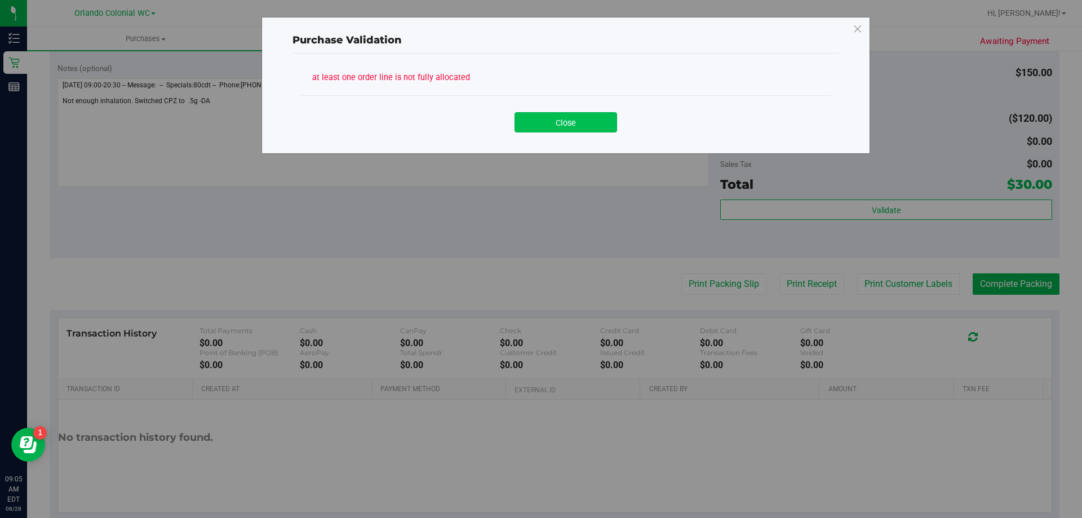
click at [589, 128] on button "Close" at bounding box center [565, 122] width 103 height 20
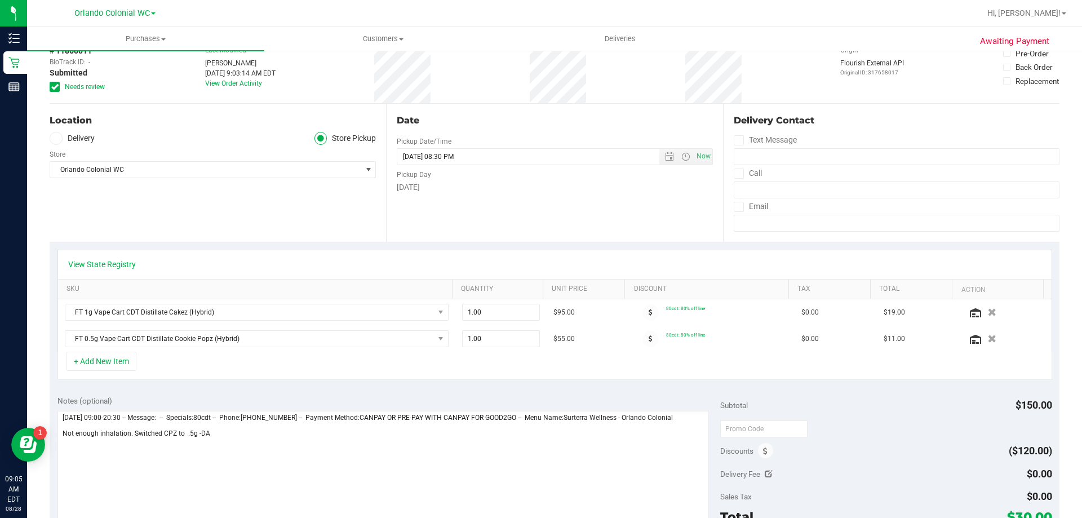
scroll to position [0, 0]
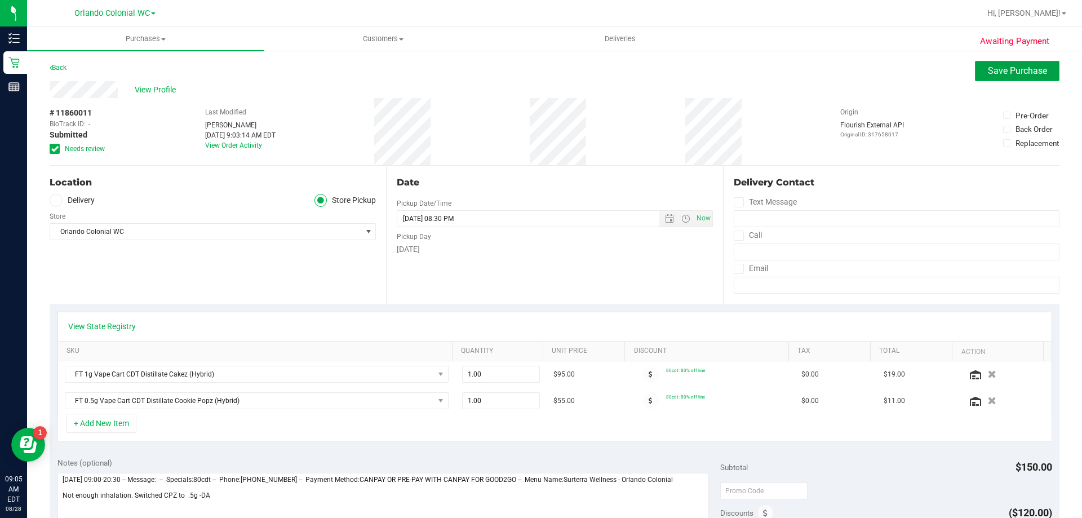
click at [1014, 74] on span "Save Purchase" at bounding box center [1017, 70] width 59 height 11
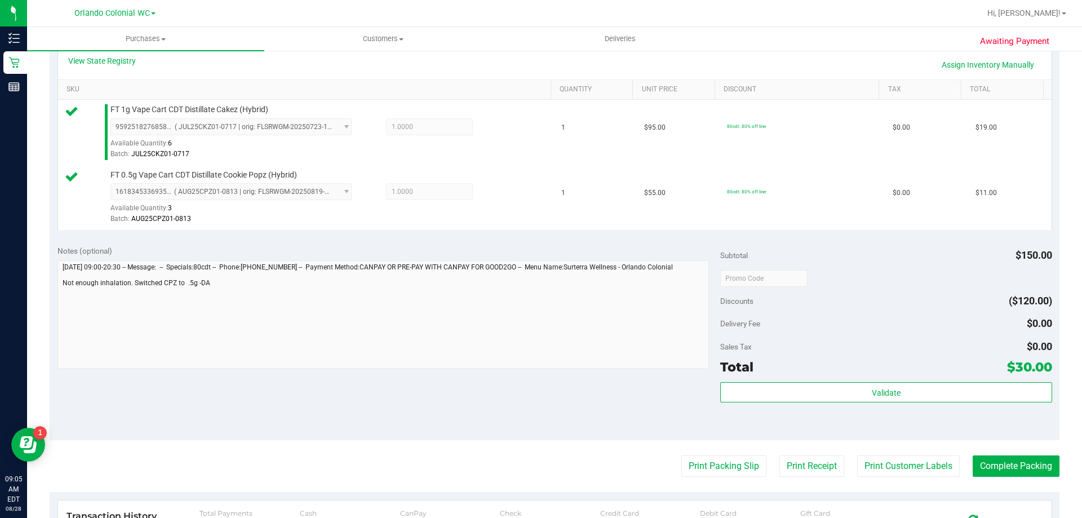
scroll to position [282, 0]
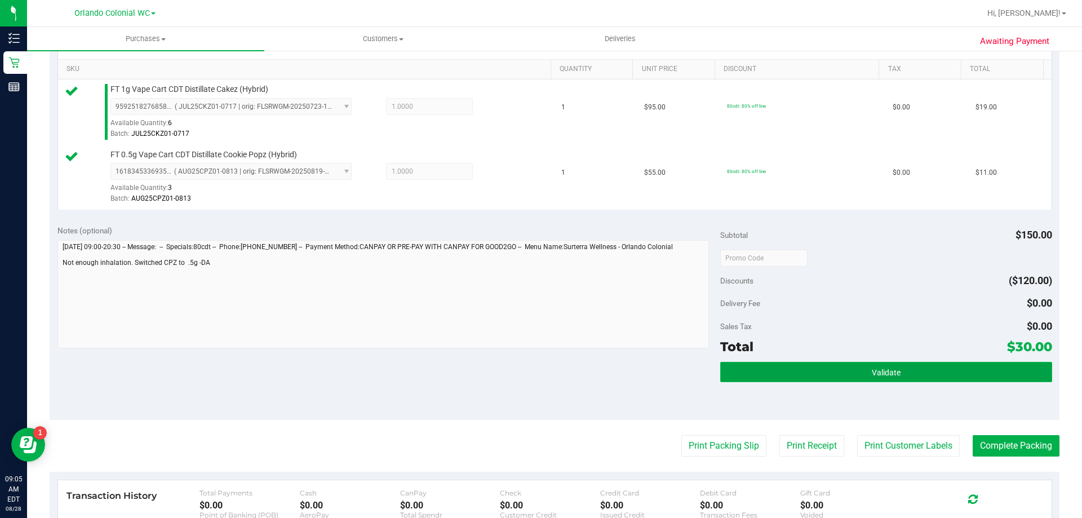
click at [874, 377] on button "Validate" at bounding box center [885, 372] width 331 height 20
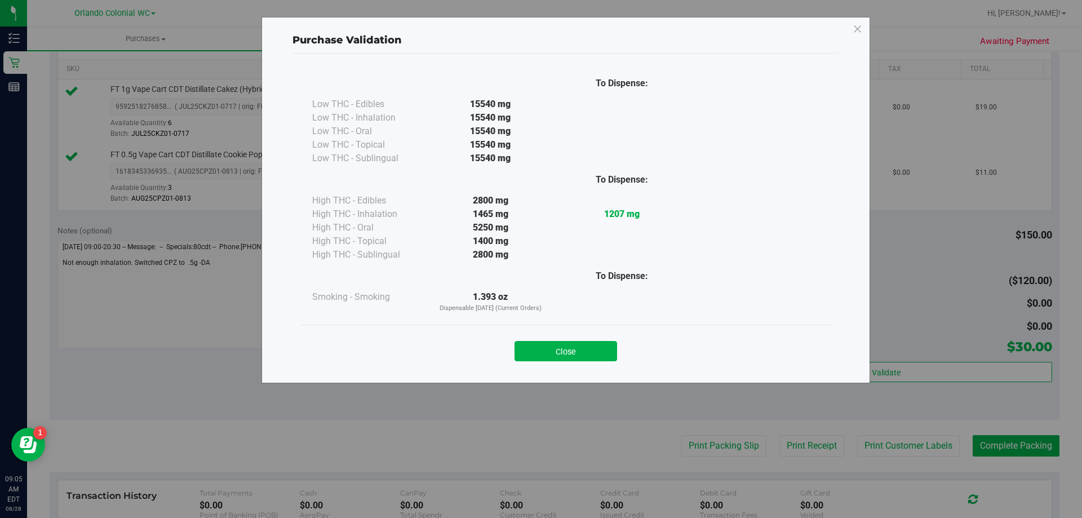
click at [588, 338] on div "Close" at bounding box center [565, 348] width 513 height 28
click at [593, 352] on button "Close" at bounding box center [565, 351] width 103 height 20
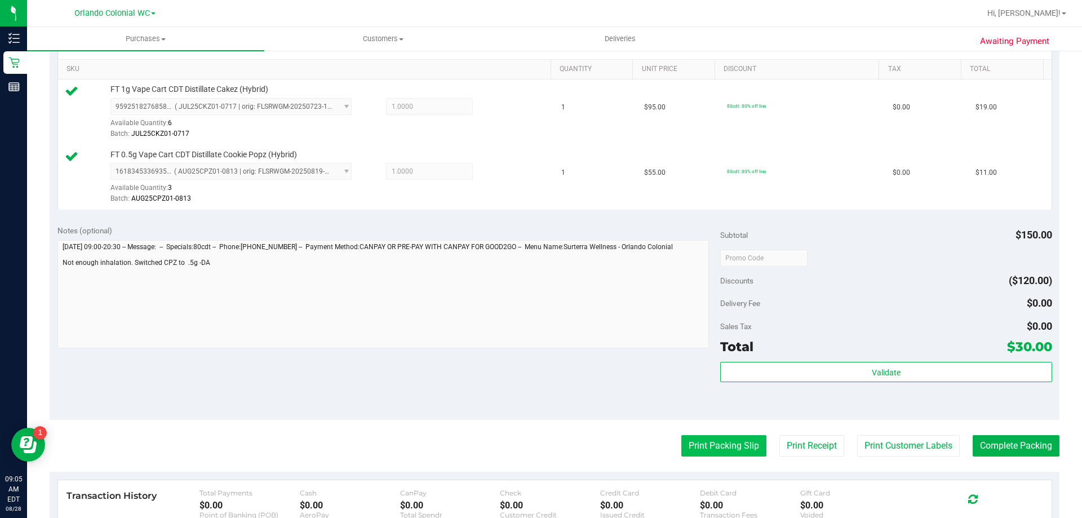
click at [725, 448] on button "Print Packing Slip" at bounding box center [723, 445] width 85 height 21
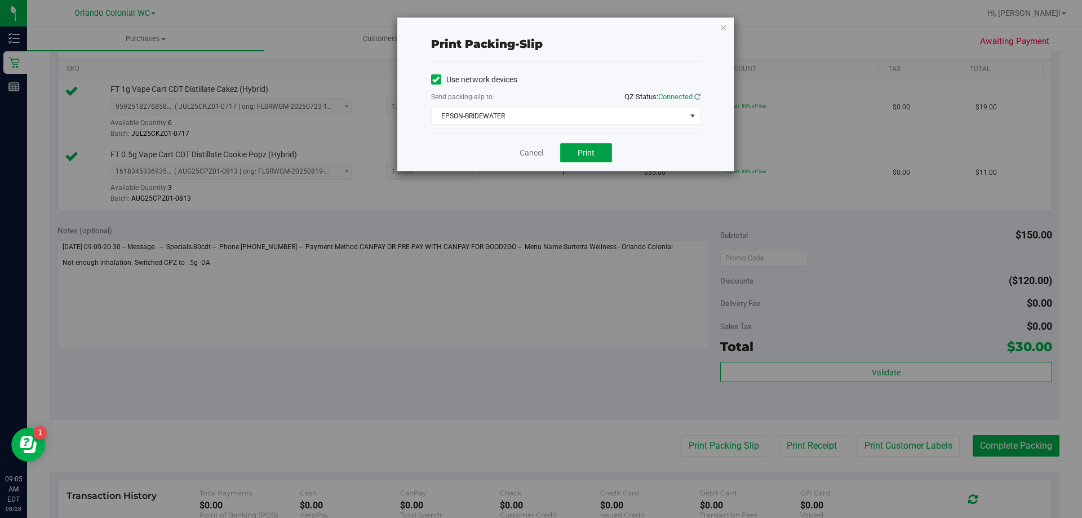
click at [582, 147] on button "Print" at bounding box center [586, 152] width 52 height 19
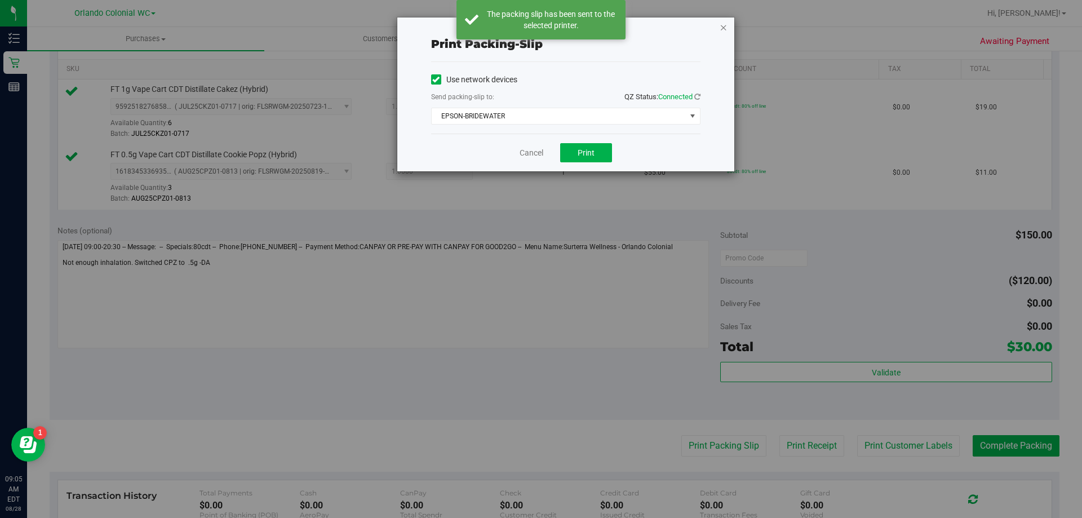
click at [726, 31] on icon "button" at bounding box center [723, 27] width 8 height 14
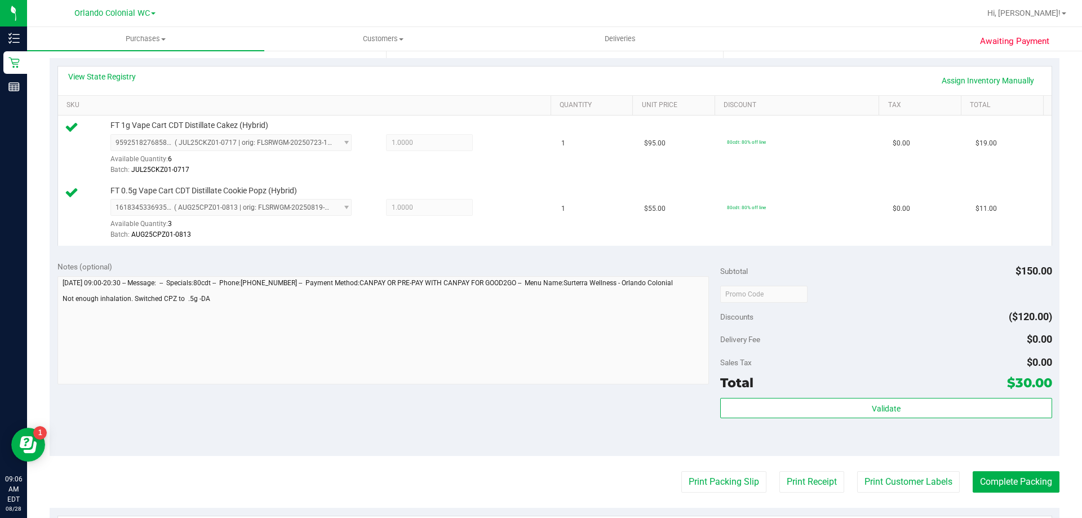
scroll to position [243, 0]
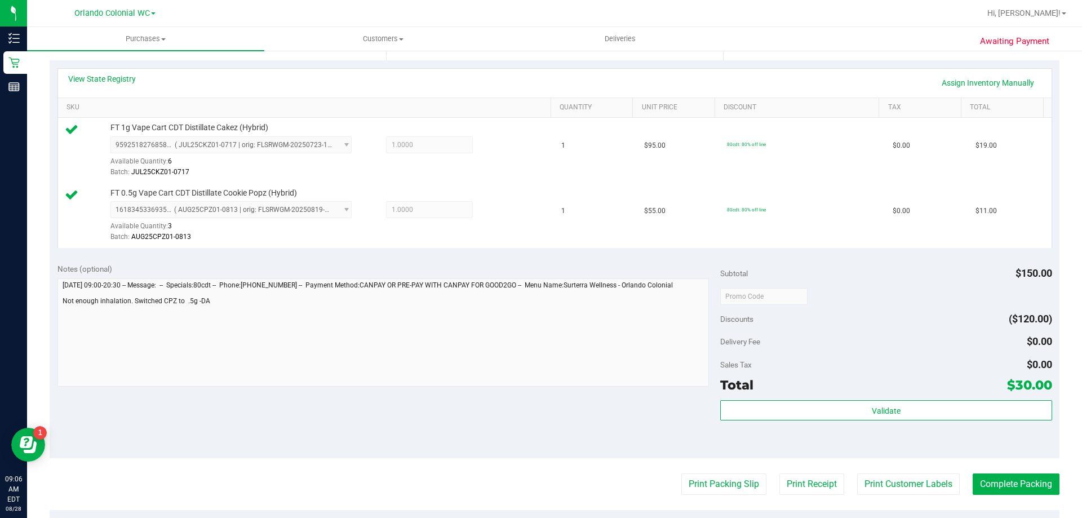
click at [915, 423] on div "Validate" at bounding box center [885, 425] width 331 height 51
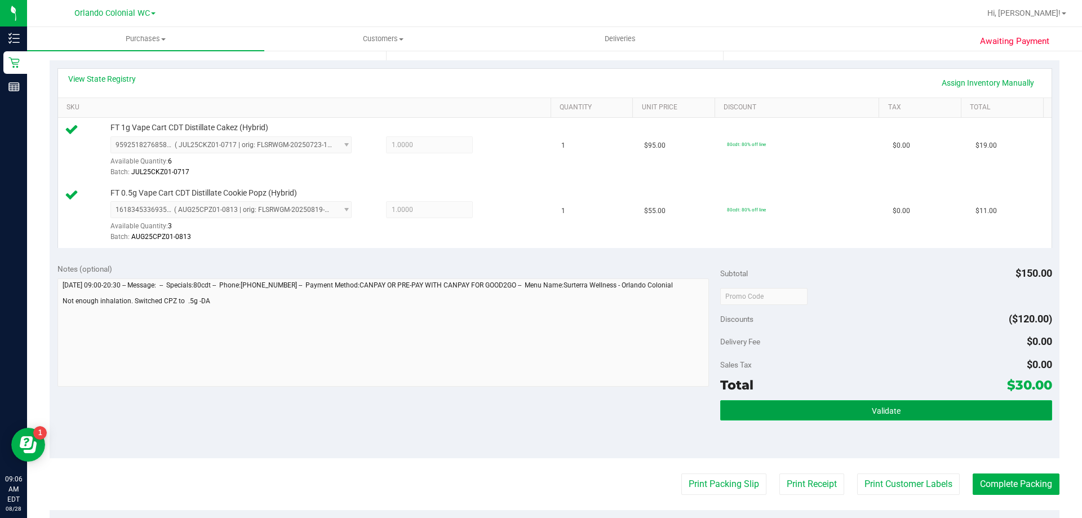
click at [914, 417] on button "Validate" at bounding box center [885, 410] width 331 height 20
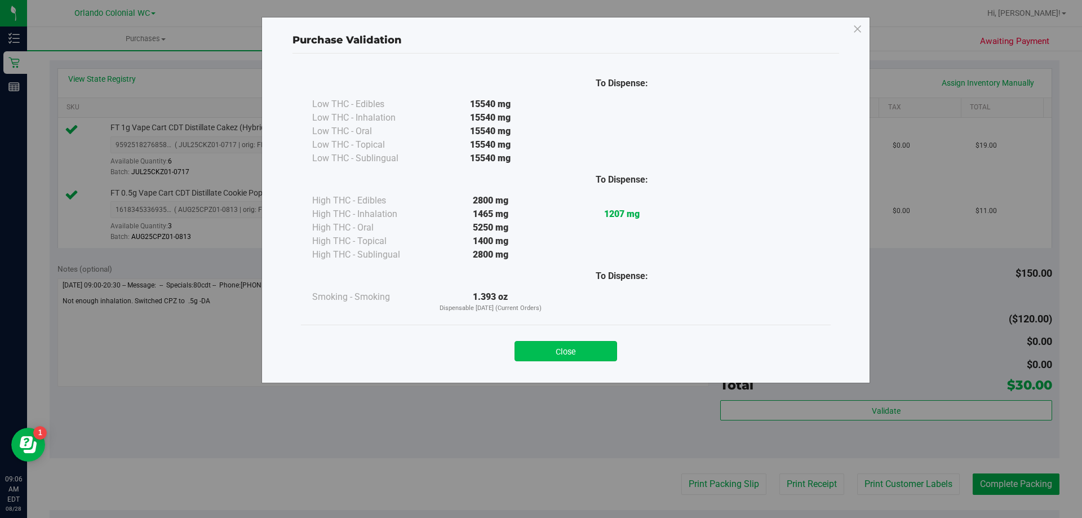
click at [586, 345] on button "Close" at bounding box center [565, 351] width 103 height 20
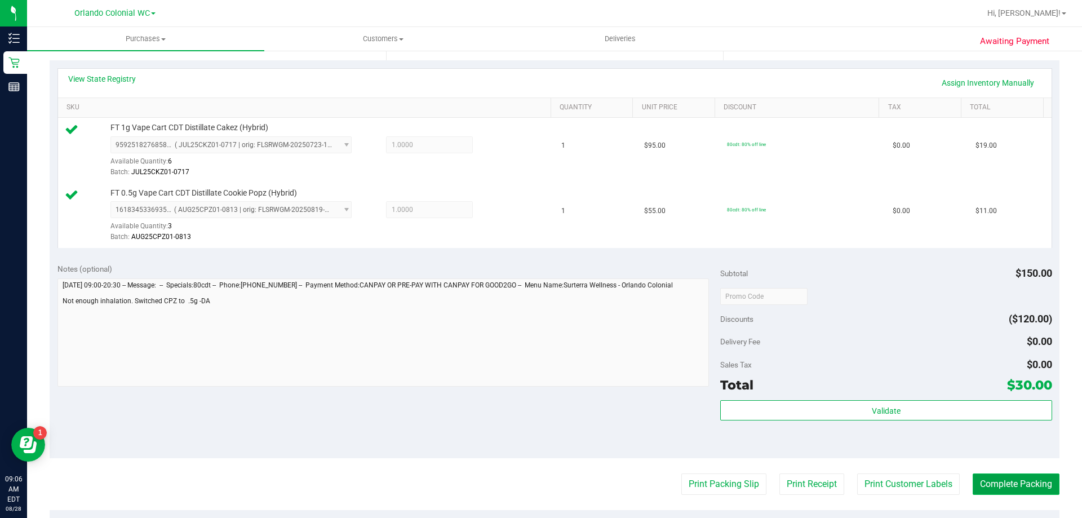
click at [994, 481] on button "Complete Packing" at bounding box center [1015, 483] width 87 height 21
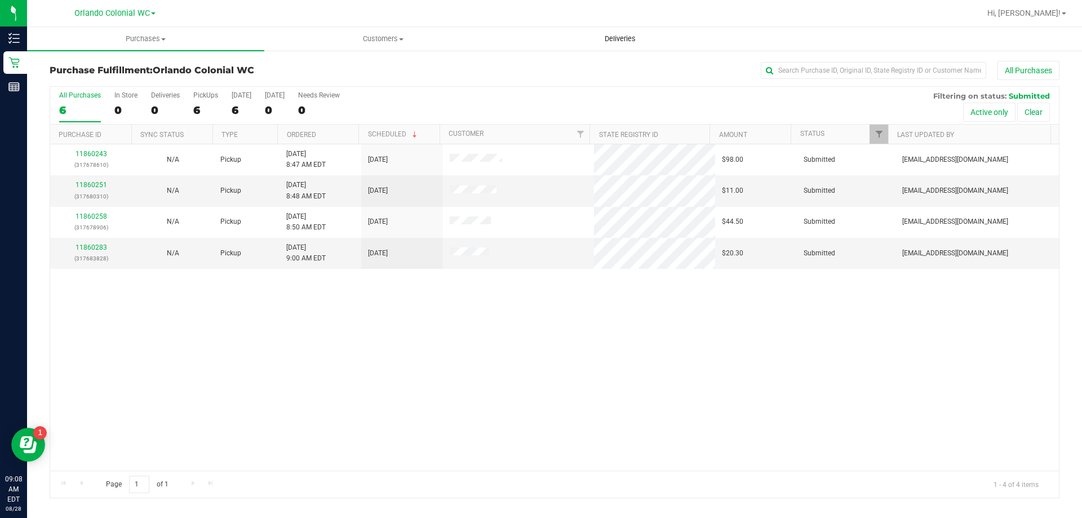
click at [696, 31] on uib-tab-heading "Deliveries" at bounding box center [620, 39] width 236 height 23
click at [92, 184] on link "11860251" at bounding box center [91, 185] width 32 height 8
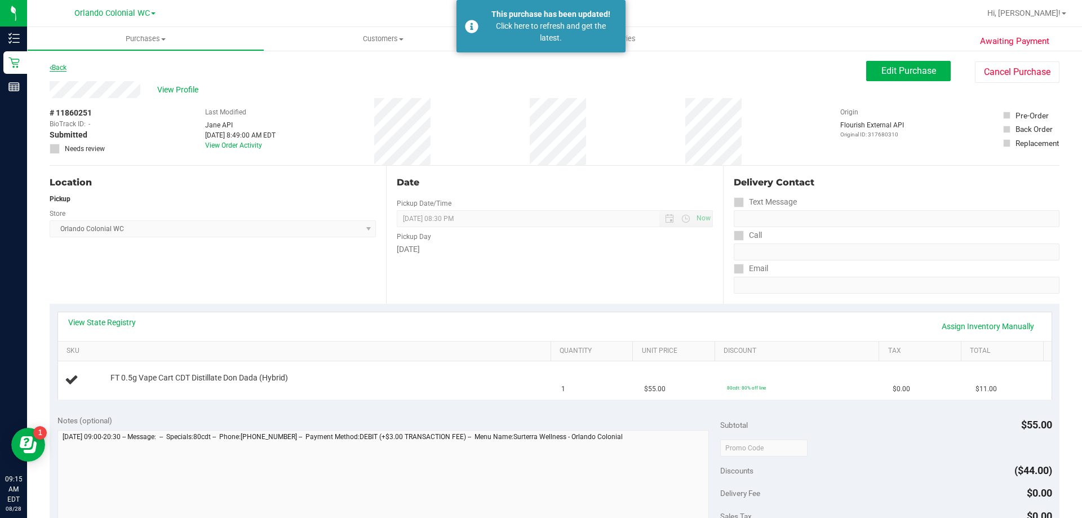
click at [56, 68] on link "Back" at bounding box center [58, 68] width 17 height 8
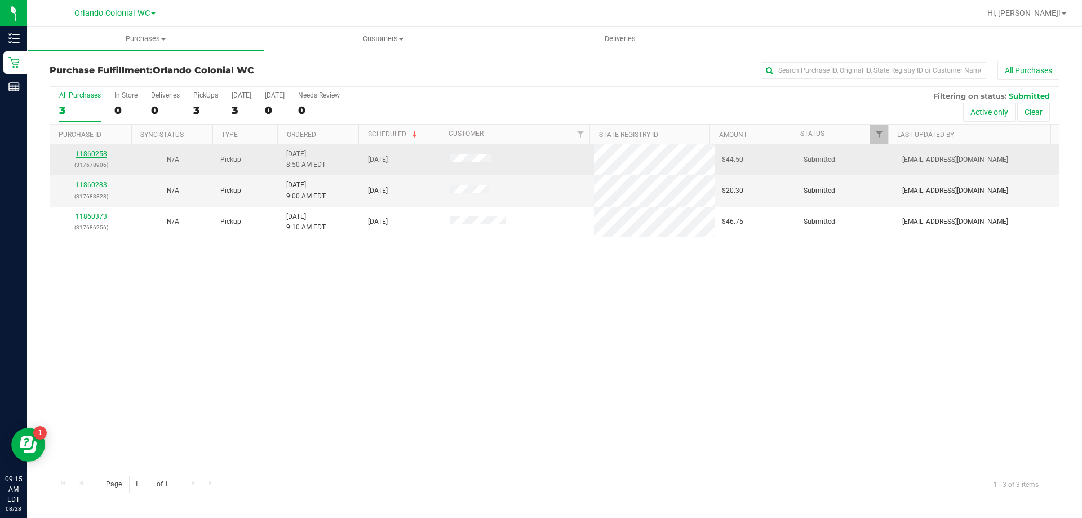
click at [89, 155] on link "11860258" at bounding box center [91, 154] width 32 height 8
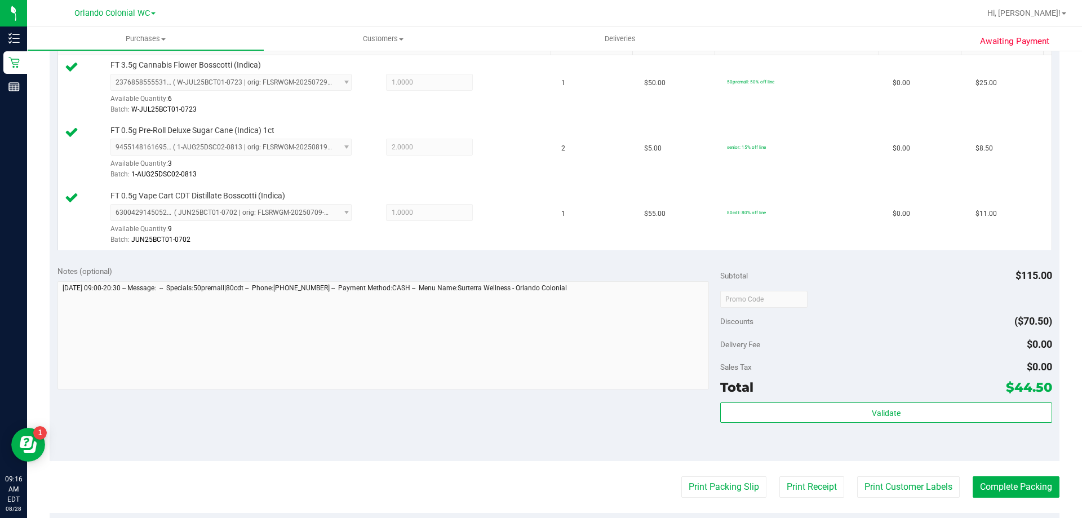
scroll to position [313, 0]
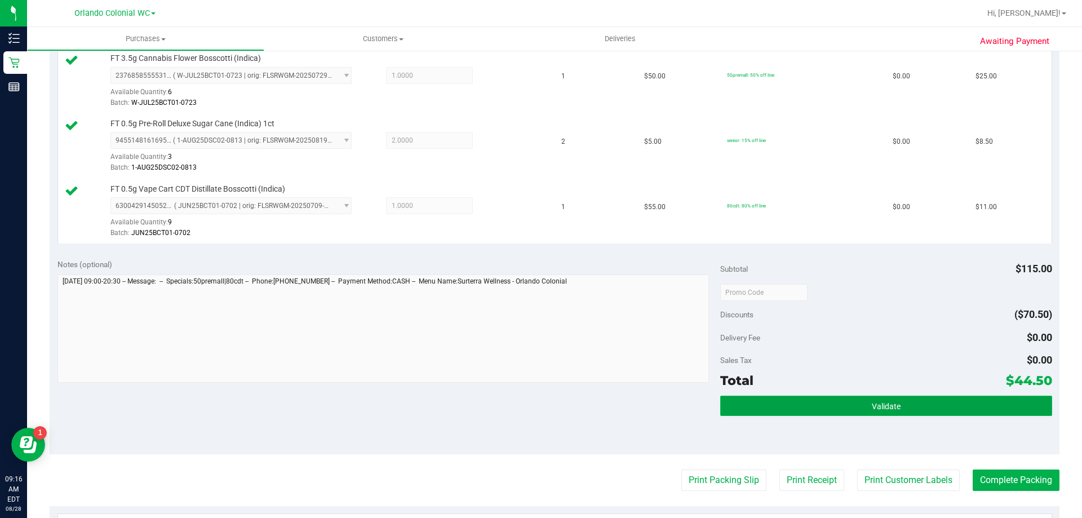
click at [910, 395] on button "Validate" at bounding box center [885, 405] width 331 height 20
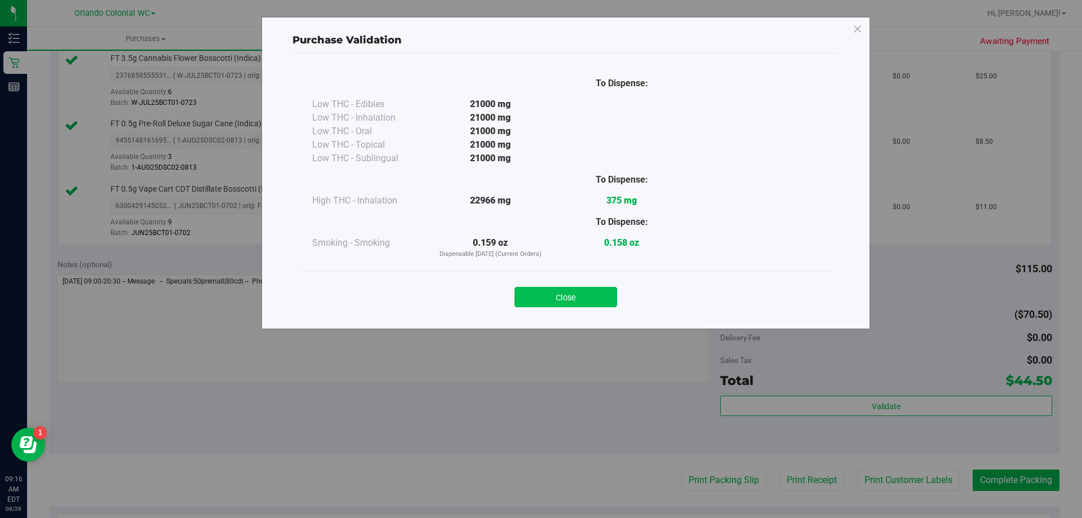
click at [584, 300] on button "Close" at bounding box center [565, 297] width 103 height 20
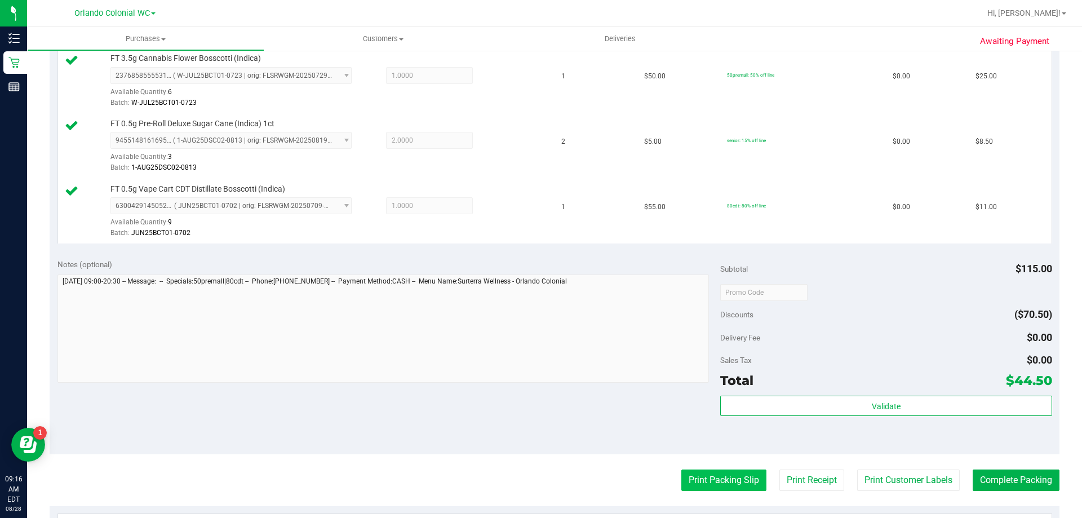
click at [691, 471] on button "Print Packing Slip" at bounding box center [723, 479] width 85 height 21
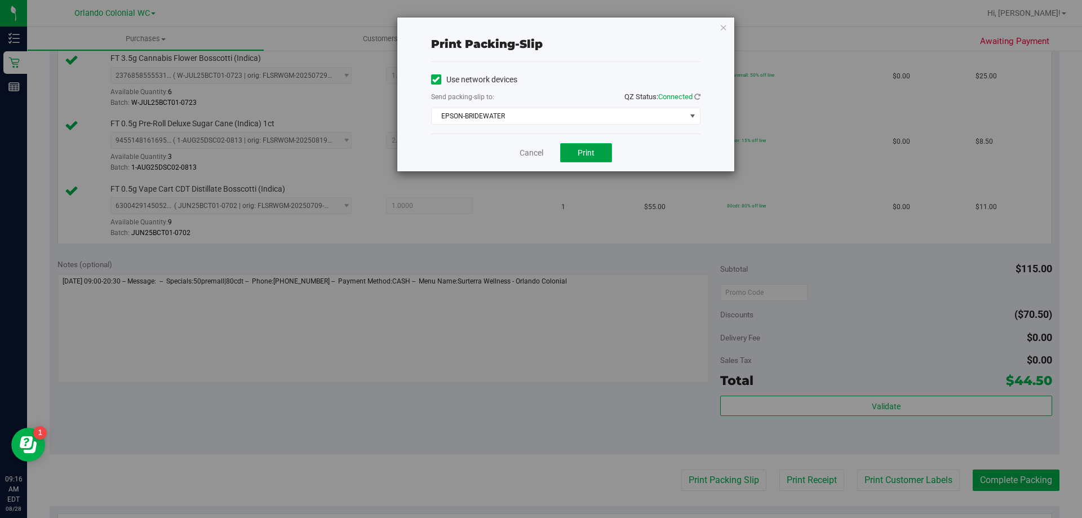
click at [582, 149] on span "Print" at bounding box center [585, 152] width 17 height 9
click at [723, 30] on icon "button" at bounding box center [723, 27] width 8 height 14
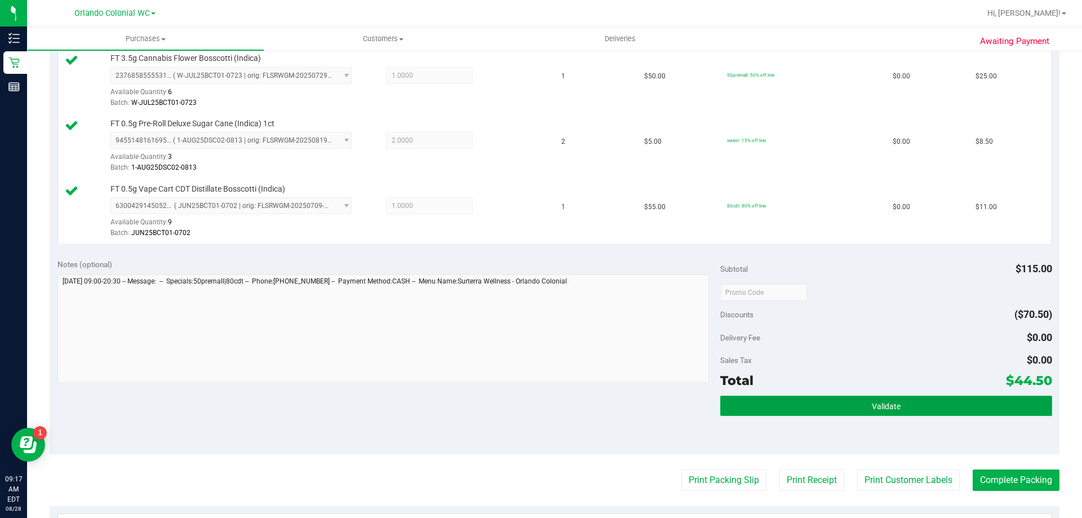
click at [830, 398] on button "Validate" at bounding box center [885, 405] width 331 height 20
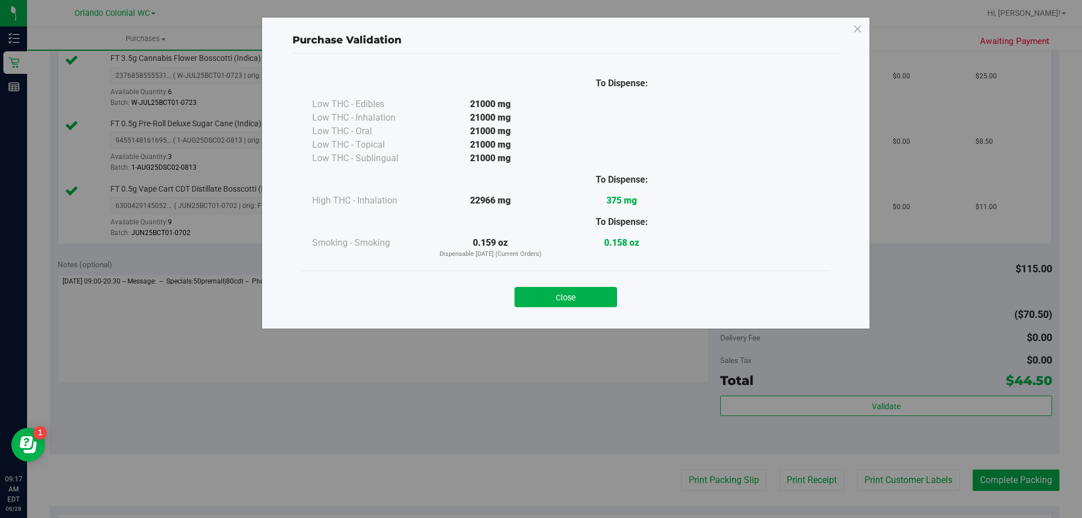
click at [581, 292] on button "Close" at bounding box center [565, 297] width 103 height 20
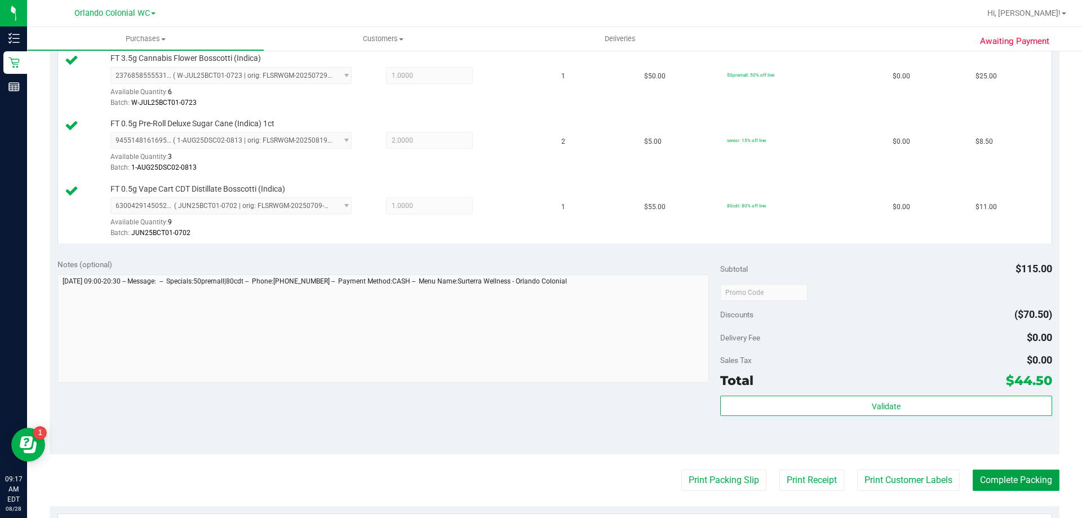
click at [1003, 470] on button "Complete Packing" at bounding box center [1015, 479] width 87 height 21
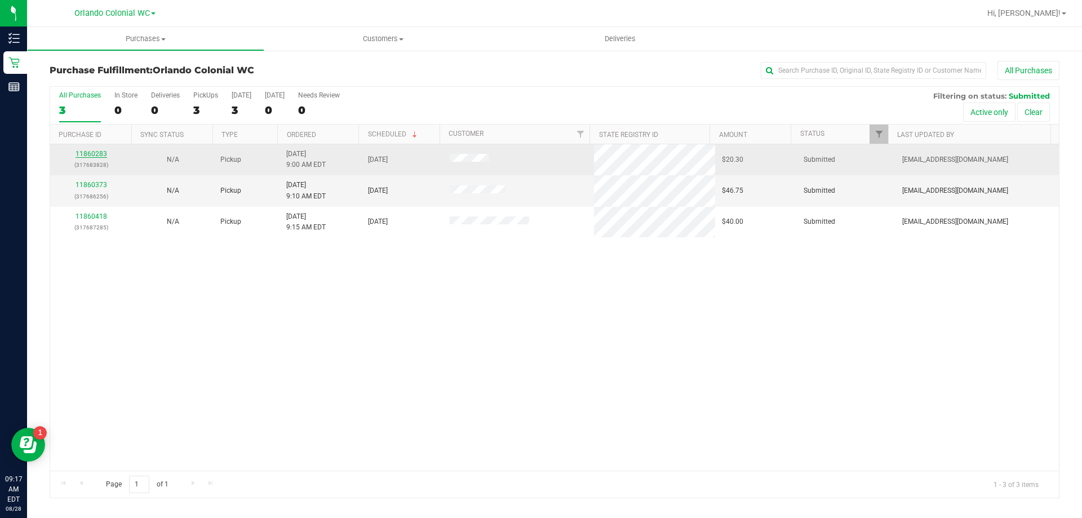
click at [90, 153] on link "11860283" at bounding box center [91, 154] width 32 height 8
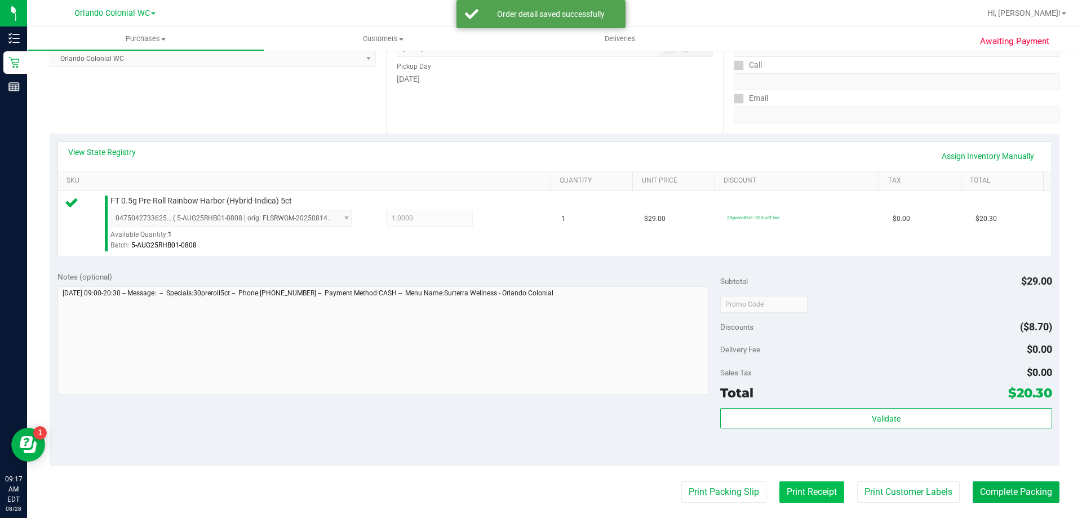
scroll to position [225, 0]
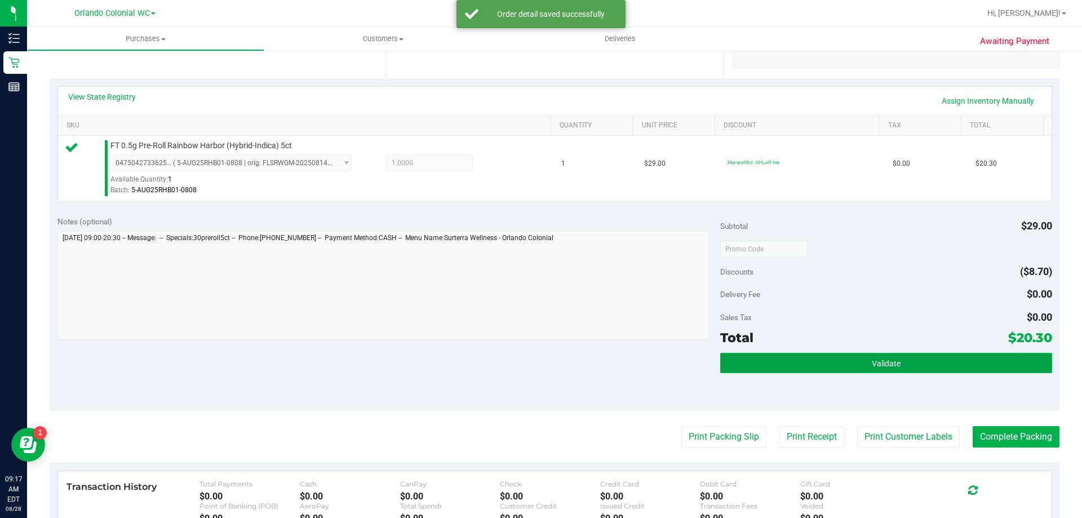
click at [828, 362] on button "Validate" at bounding box center [885, 363] width 331 height 20
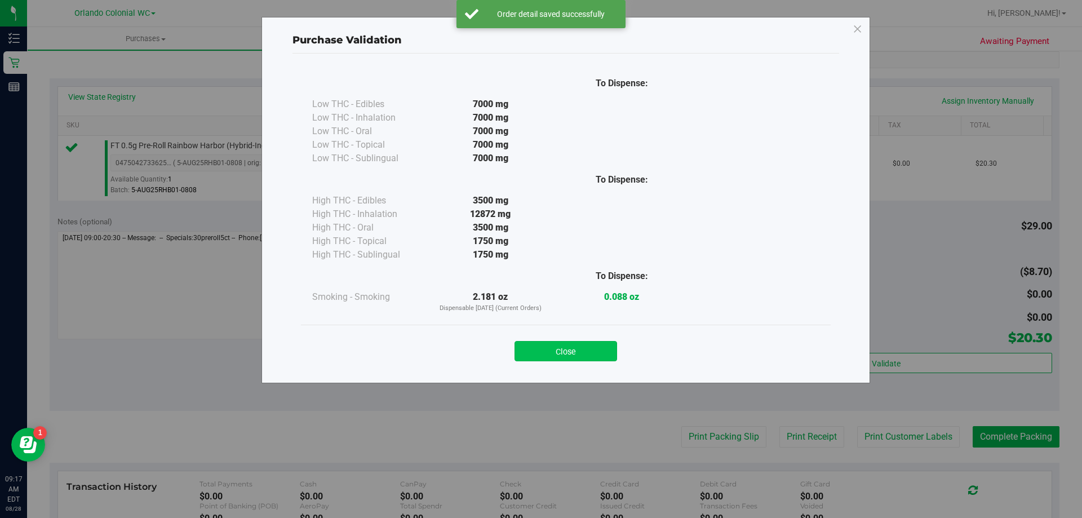
click at [553, 344] on button "Close" at bounding box center [565, 351] width 103 height 20
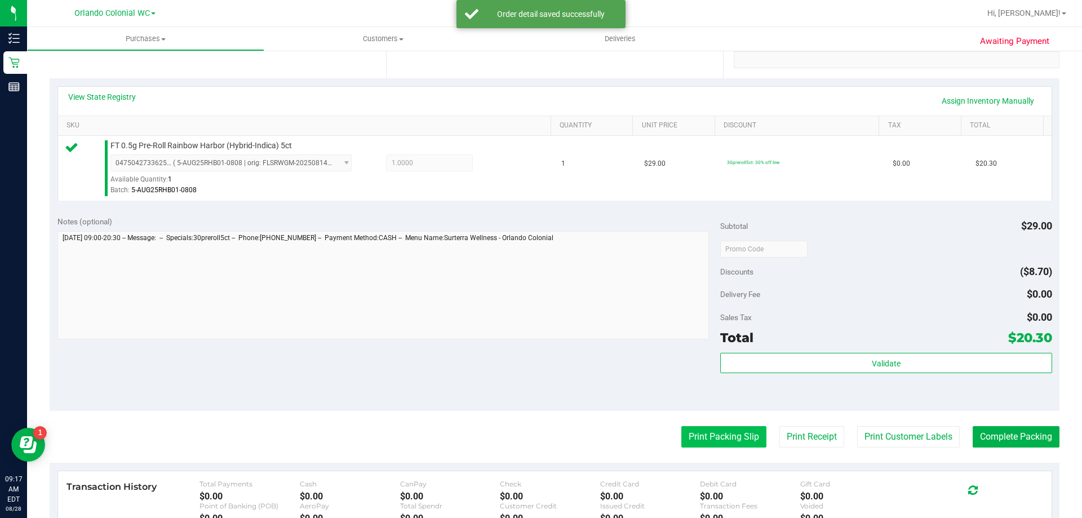
click at [718, 433] on button "Print Packing Slip" at bounding box center [723, 436] width 85 height 21
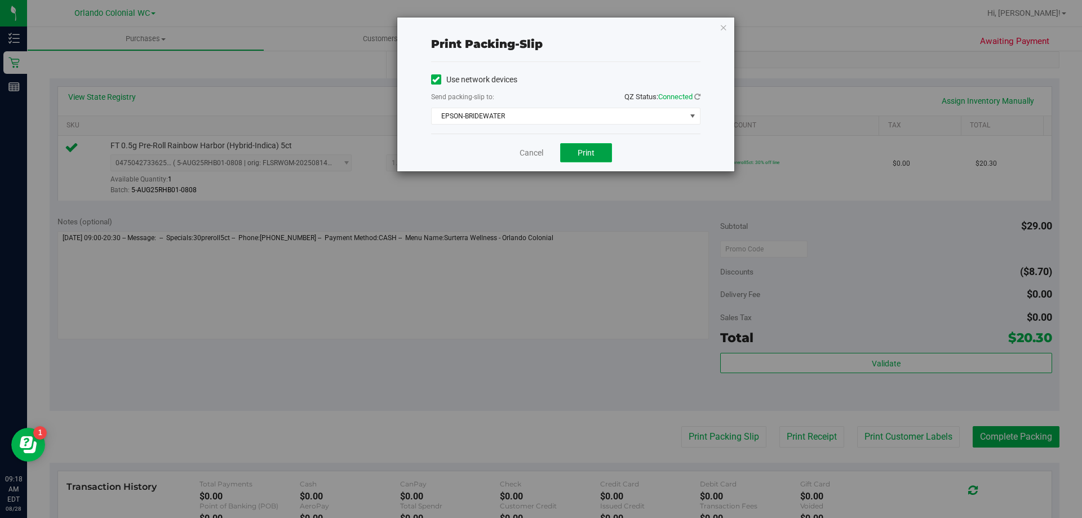
click at [570, 148] on button "Print" at bounding box center [586, 152] width 52 height 19
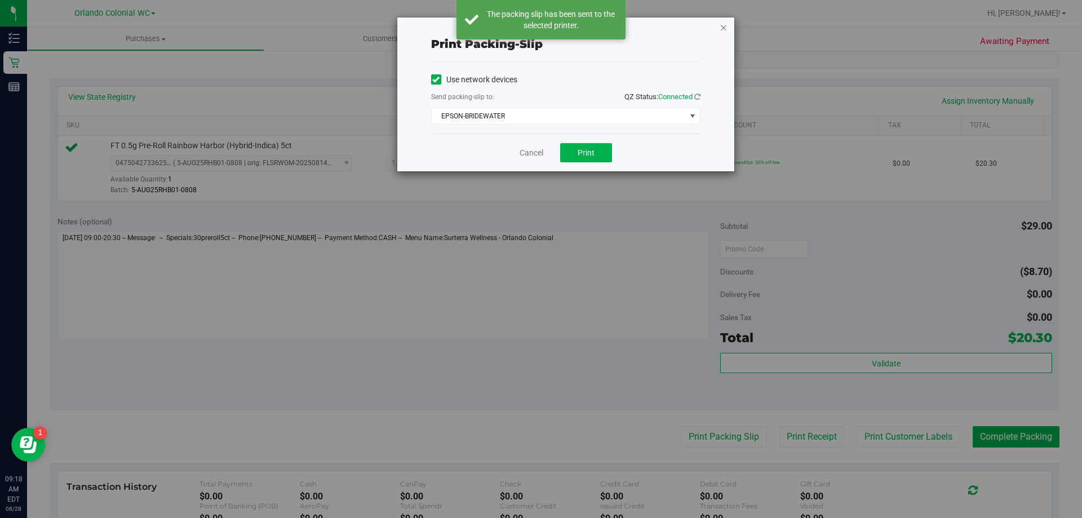
click at [726, 33] on icon "button" at bounding box center [723, 27] width 8 height 14
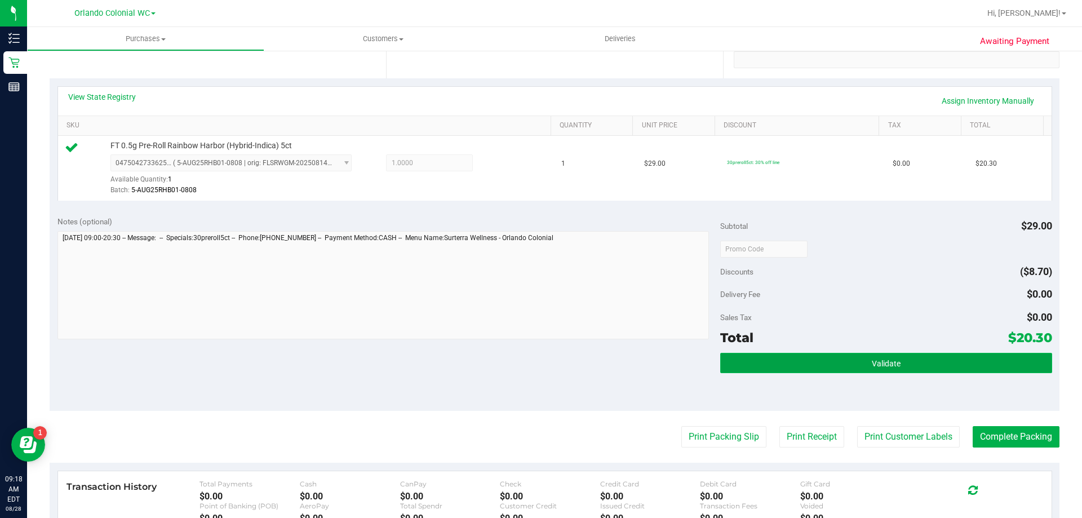
click at [900, 353] on button "Validate" at bounding box center [885, 363] width 331 height 20
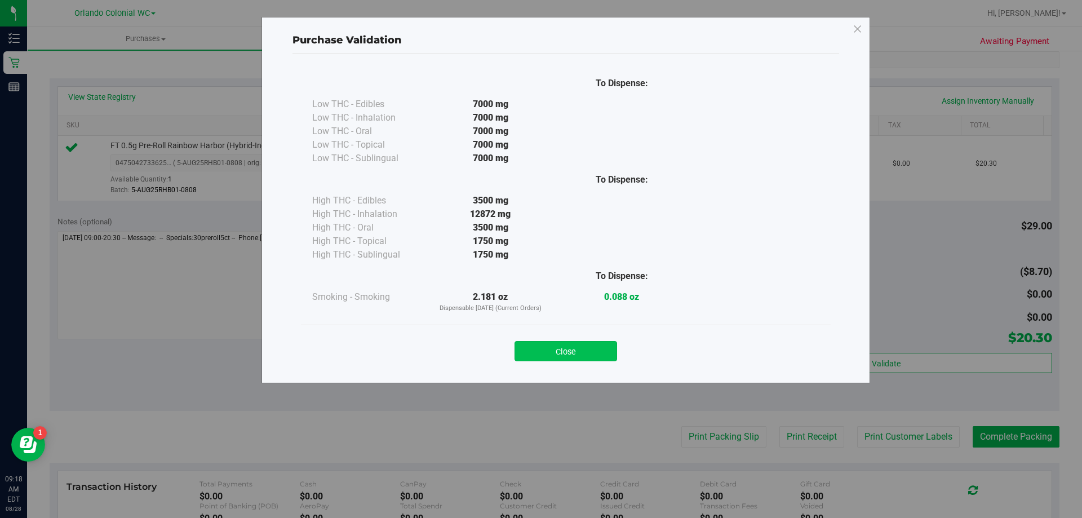
click at [581, 344] on button "Close" at bounding box center [565, 351] width 103 height 20
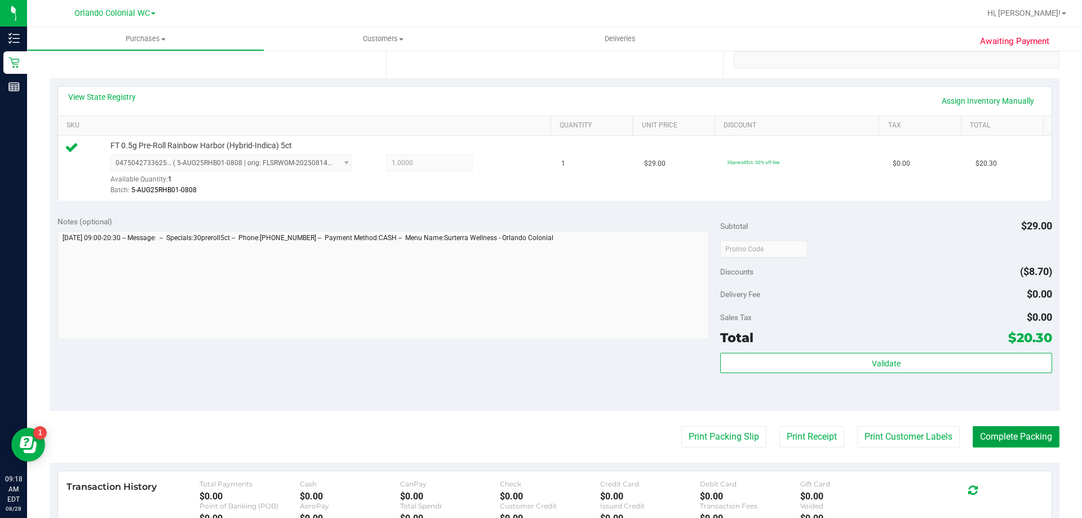
click at [1037, 438] on button "Complete Packing" at bounding box center [1015, 436] width 87 height 21
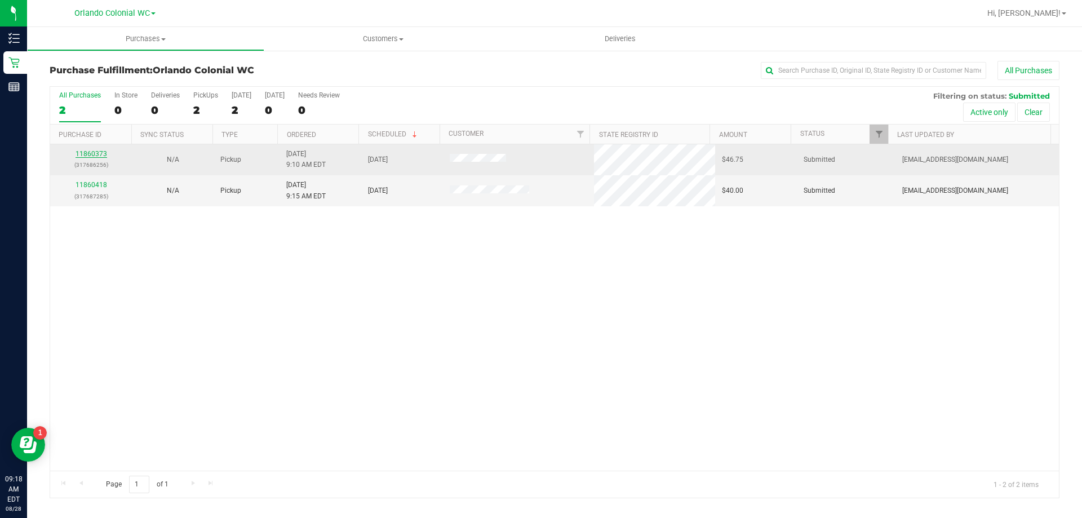
click at [95, 158] on link "11860373" at bounding box center [91, 154] width 32 height 8
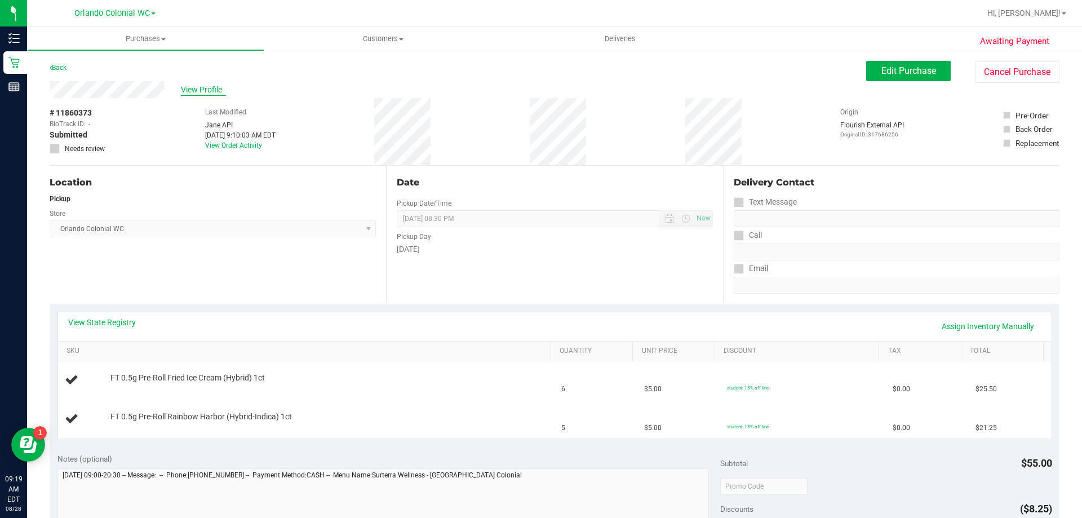
click at [212, 88] on span "View Profile" at bounding box center [203, 90] width 45 height 12
click at [189, 91] on span "View Profile" at bounding box center [203, 90] width 45 height 12
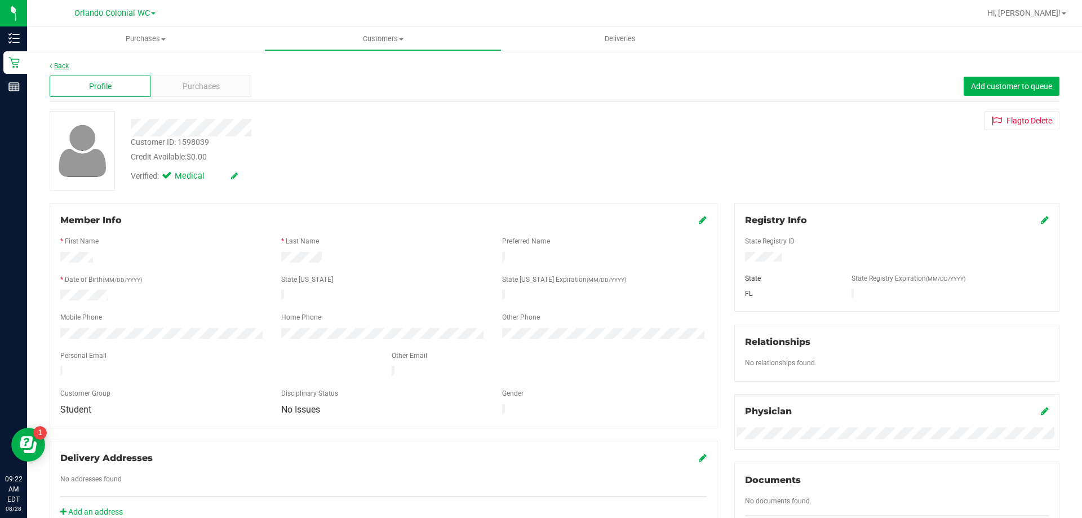
click at [68, 68] on link "Back" at bounding box center [59, 66] width 19 height 8
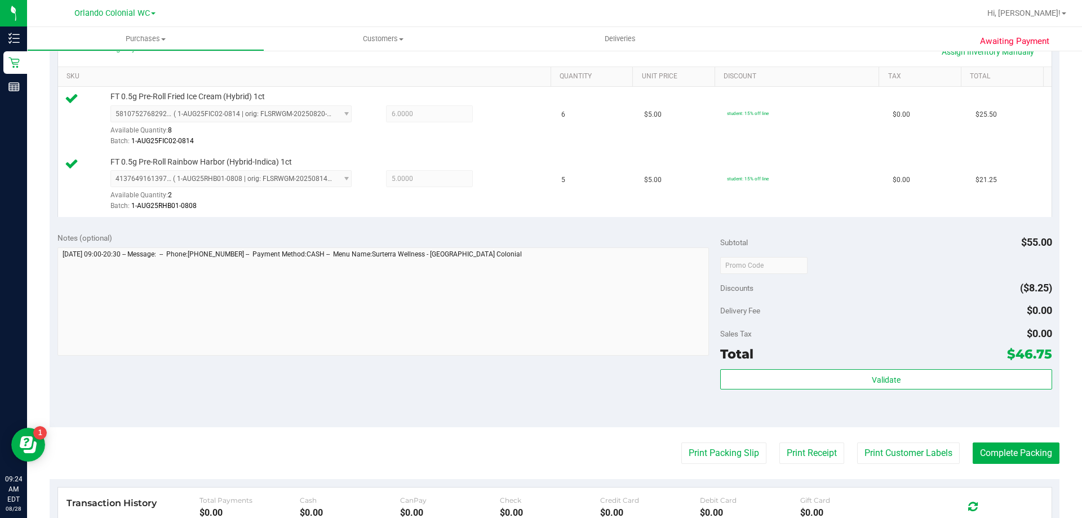
scroll to position [282, 0]
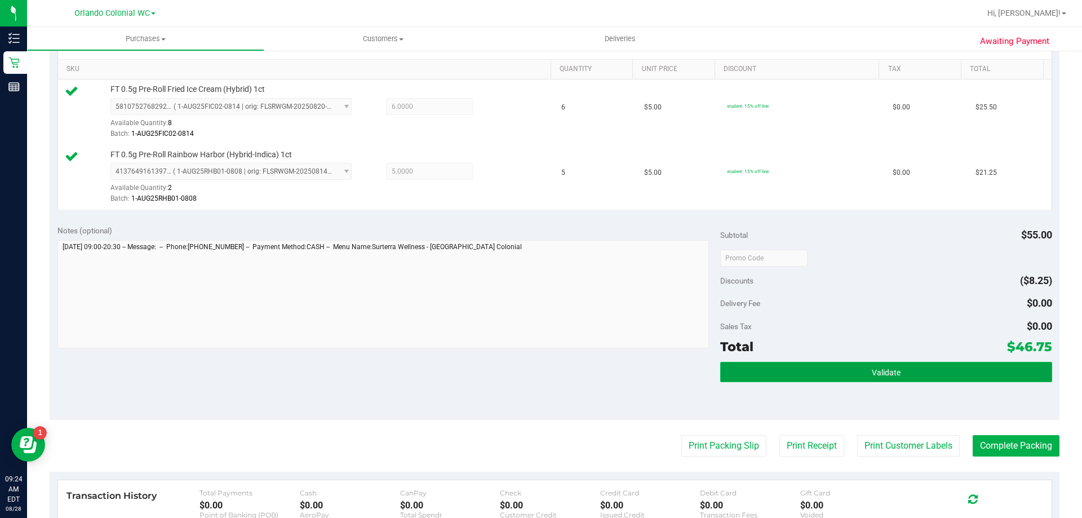
click at [796, 365] on button "Validate" at bounding box center [885, 372] width 331 height 20
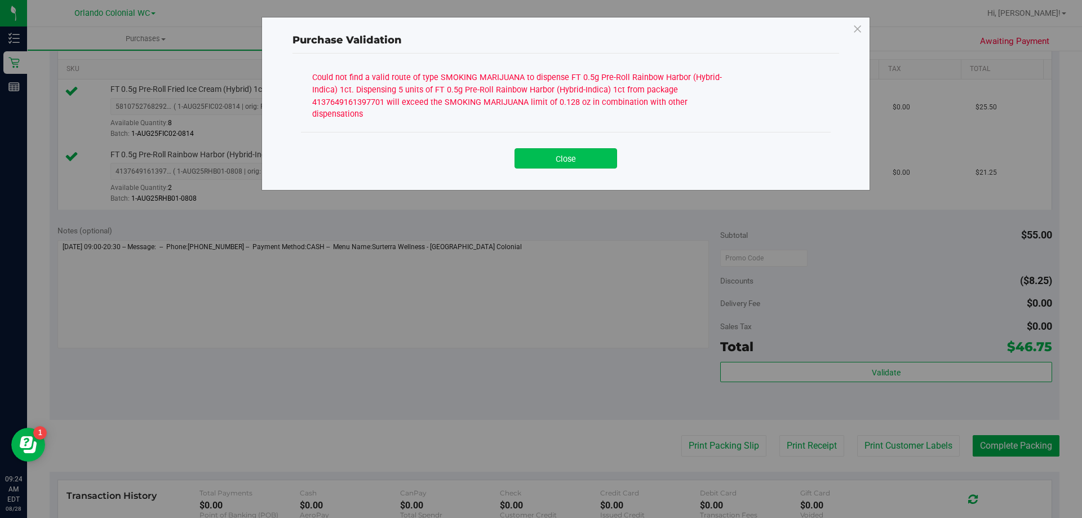
click at [537, 148] on button "Close" at bounding box center [565, 158] width 103 height 20
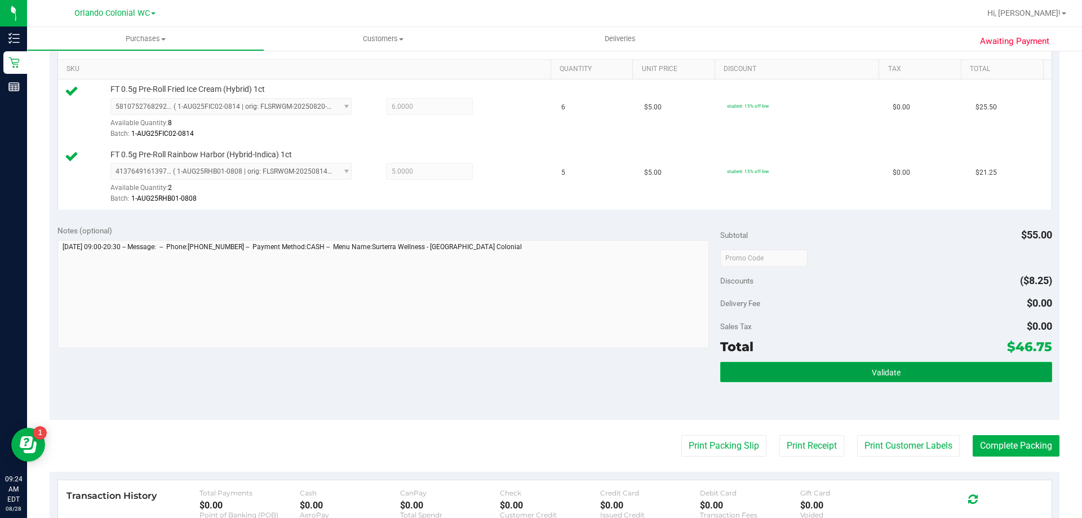
click at [819, 371] on button "Validate" at bounding box center [885, 372] width 331 height 20
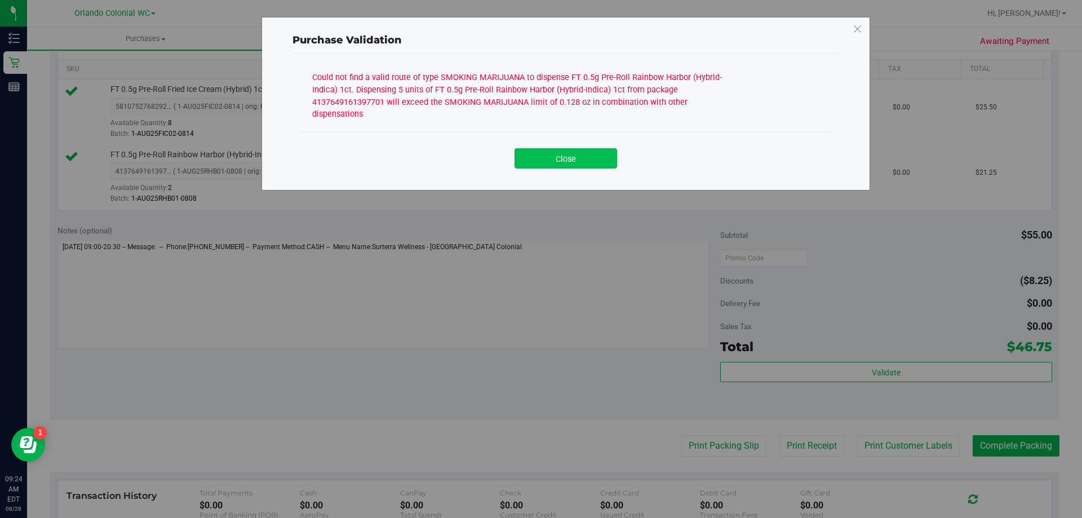
click at [574, 148] on button "Close" at bounding box center [565, 158] width 103 height 20
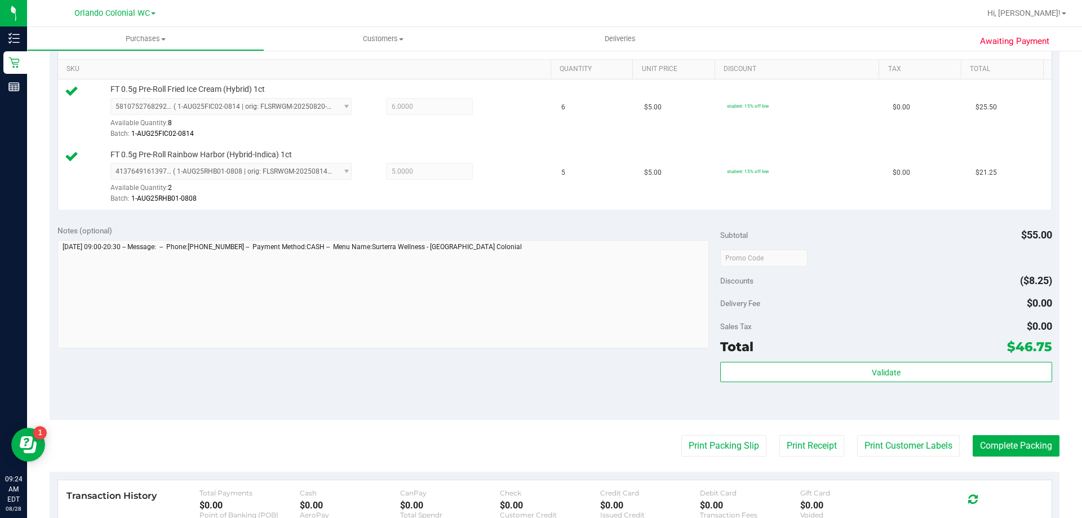
scroll to position [225, 0]
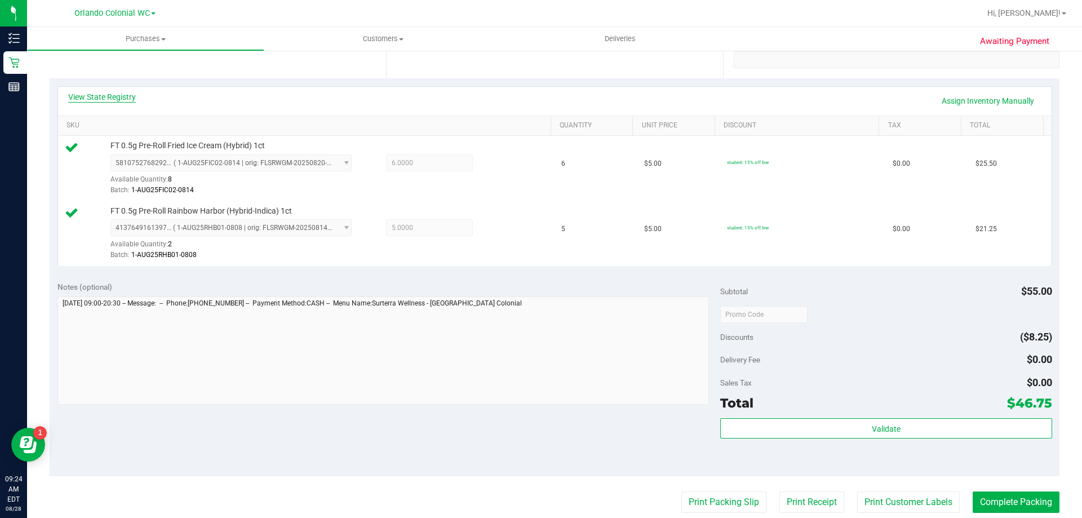
click at [129, 95] on link "View State Registry" at bounding box center [102, 96] width 68 height 11
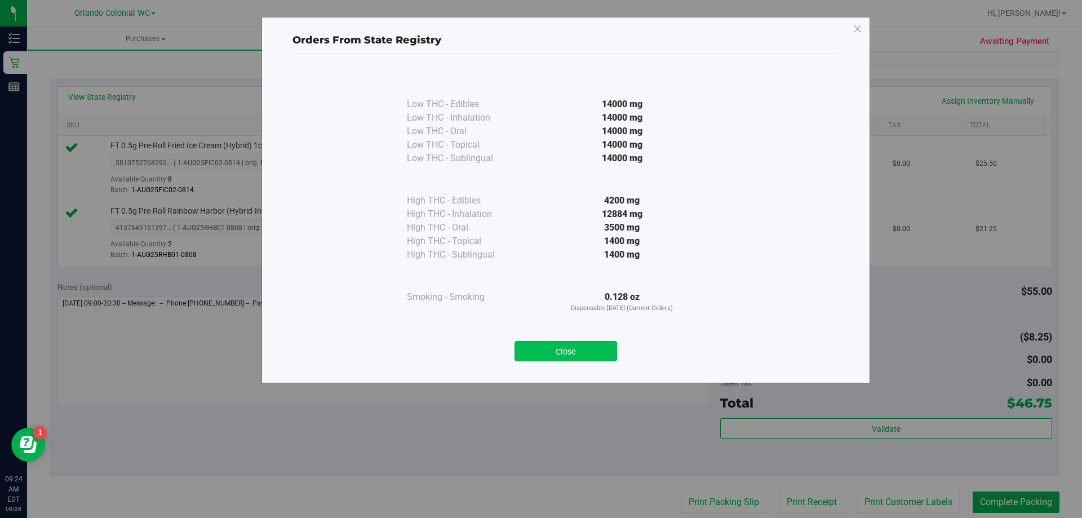
click at [553, 346] on button "Close" at bounding box center [565, 351] width 103 height 20
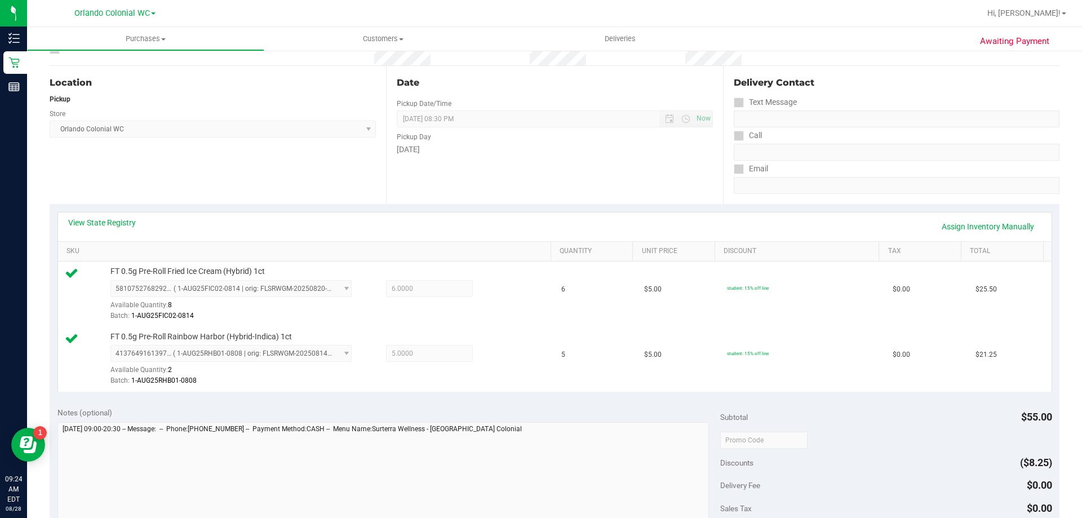
scroll to position [0, 0]
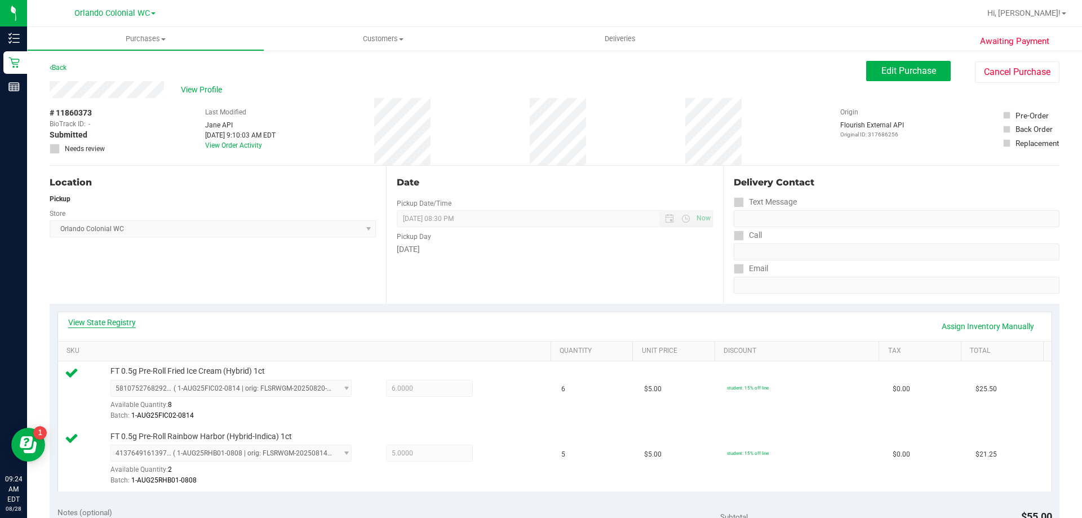
click at [129, 324] on link "View State Registry" at bounding box center [102, 322] width 68 height 11
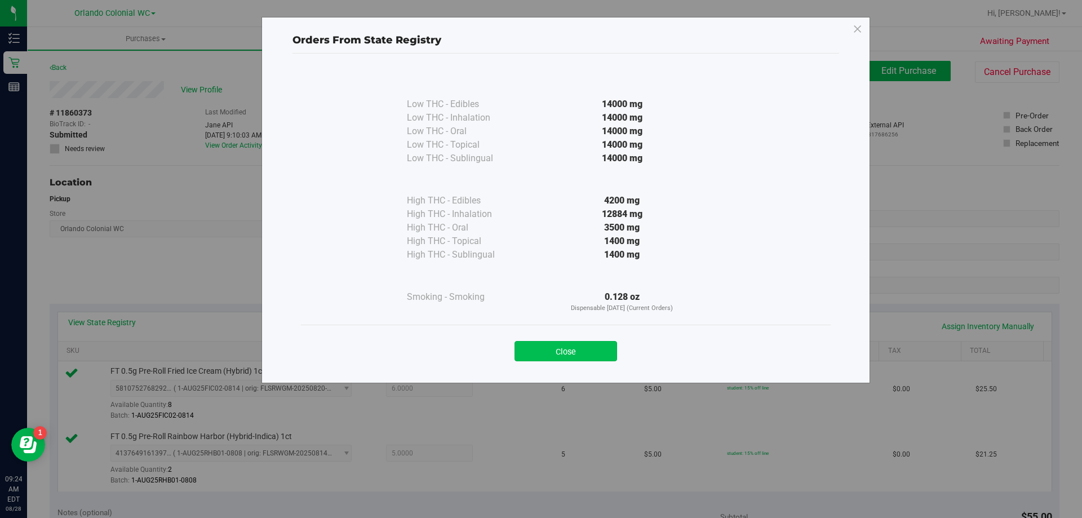
click at [567, 344] on button "Close" at bounding box center [565, 351] width 103 height 20
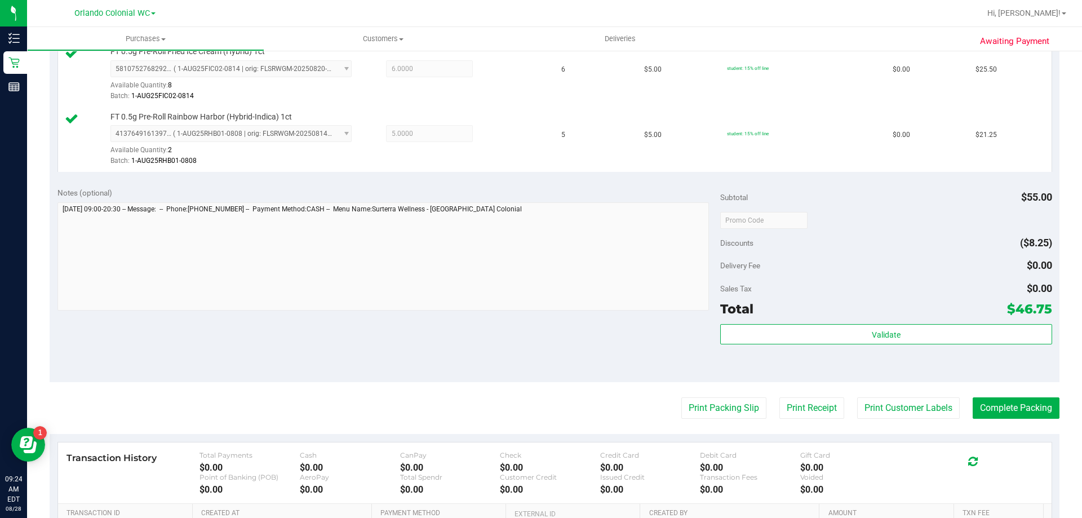
scroll to position [394, 0]
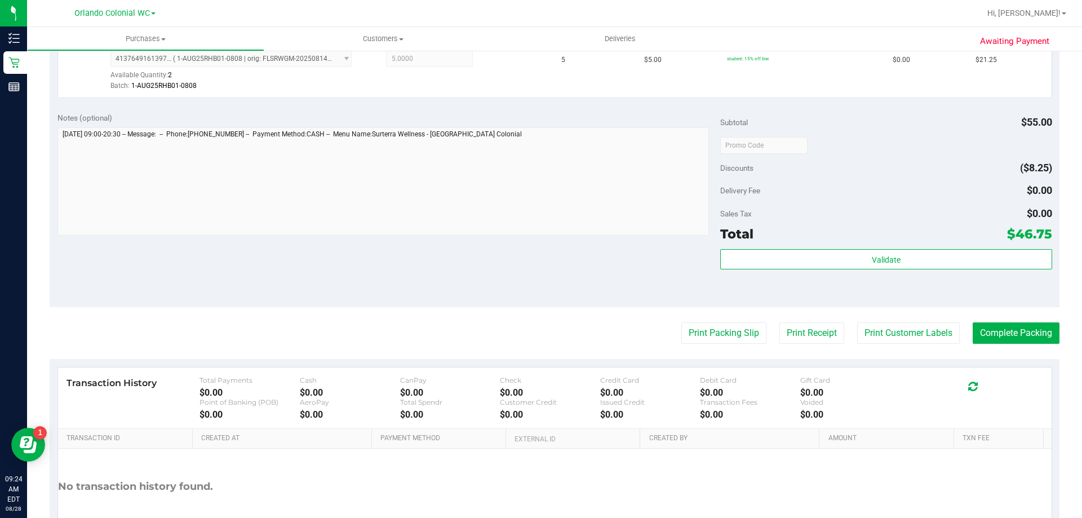
click at [825, 270] on div "Validate" at bounding box center [885, 274] width 331 height 51
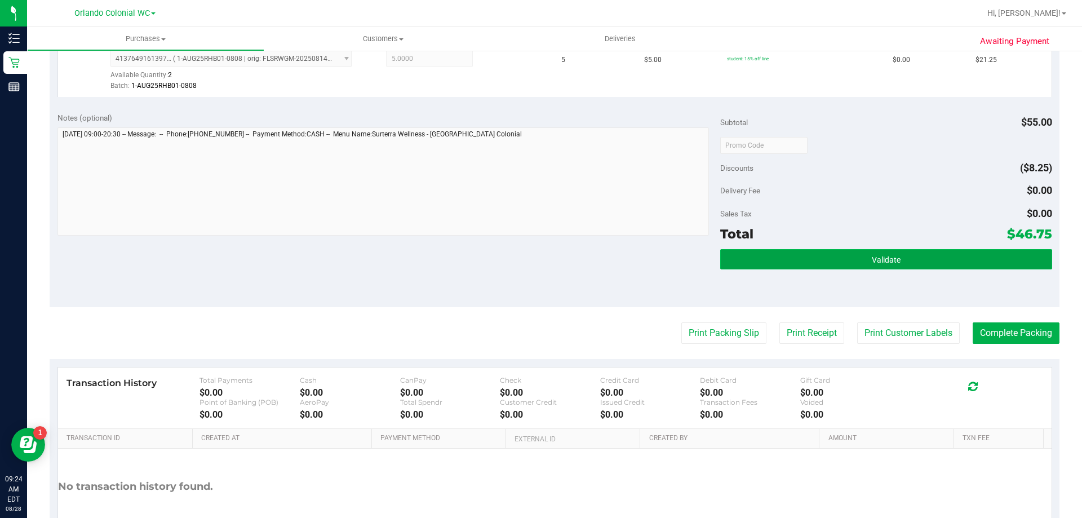
click at [825, 252] on button "Validate" at bounding box center [885, 259] width 331 height 20
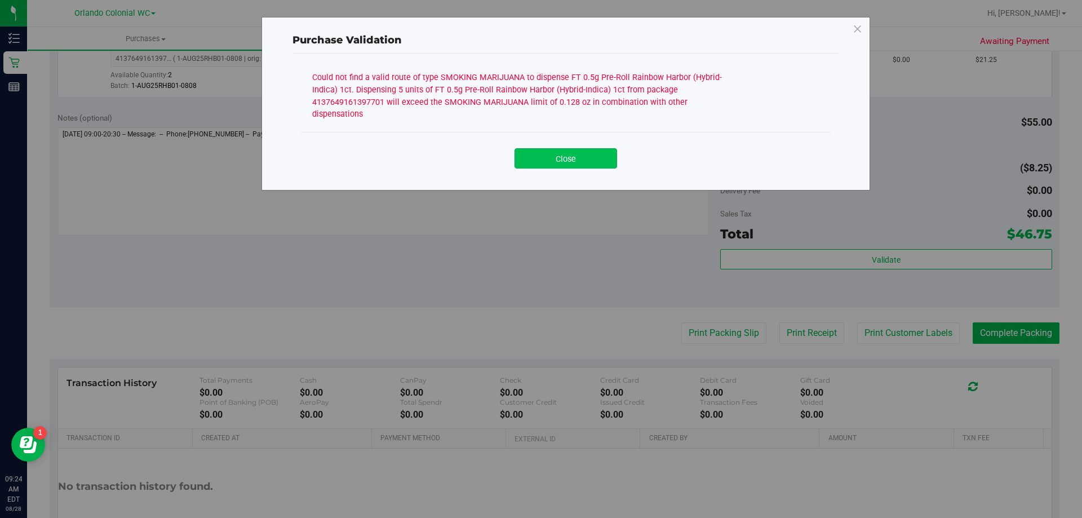
click at [568, 148] on button "Close" at bounding box center [565, 158] width 103 height 20
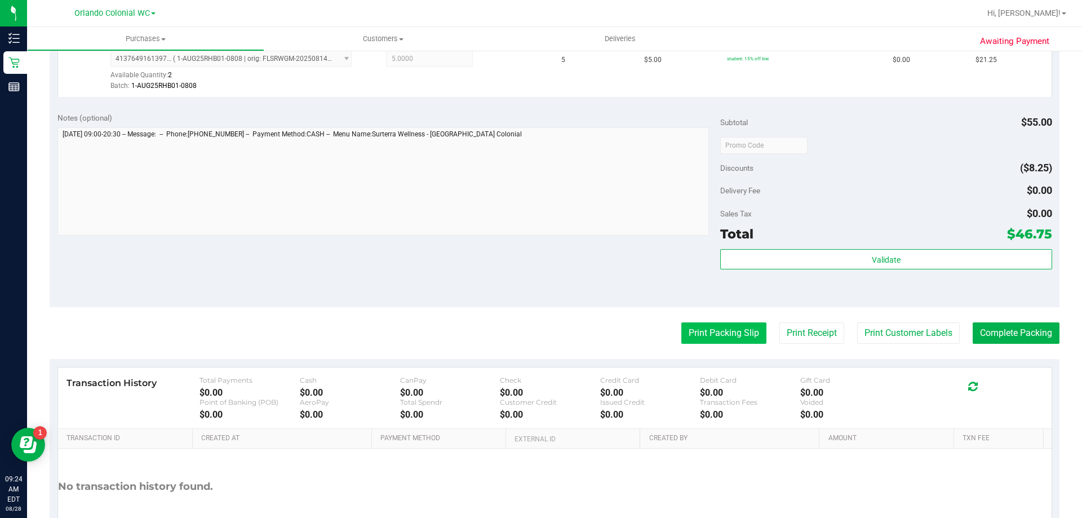
click at [745, 328] on button "Print Packing Slip" at bounding box center [723, 332] width 85 height 21
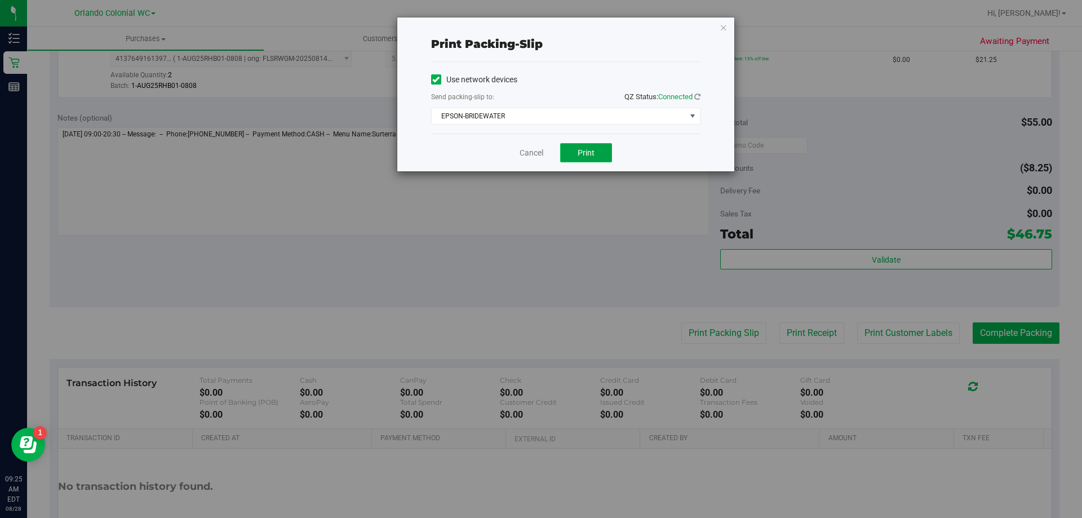
click at [581, 154] on span "Print" at bounding box center [585, 152] width 17 height 9
click at [680, 254] on div "Print packing-slip Use network devices Send packing-slip to: QZ Status: Connect…" at bounding box center [545, 259] width 1090 height 518
click at [725, 28] on icon "button" at bounding box center [723, 27] width 8 height 14
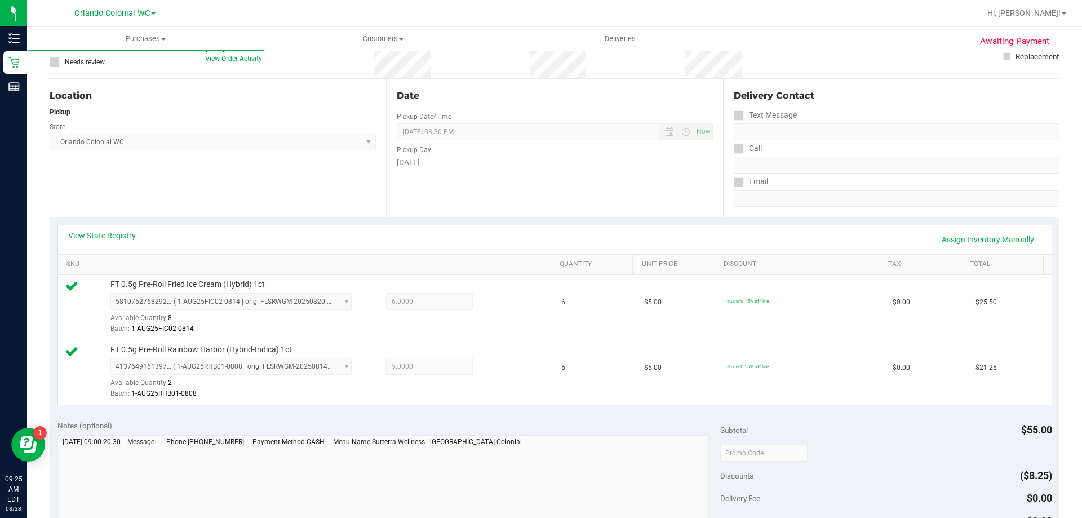
scroll to position [0, 0]
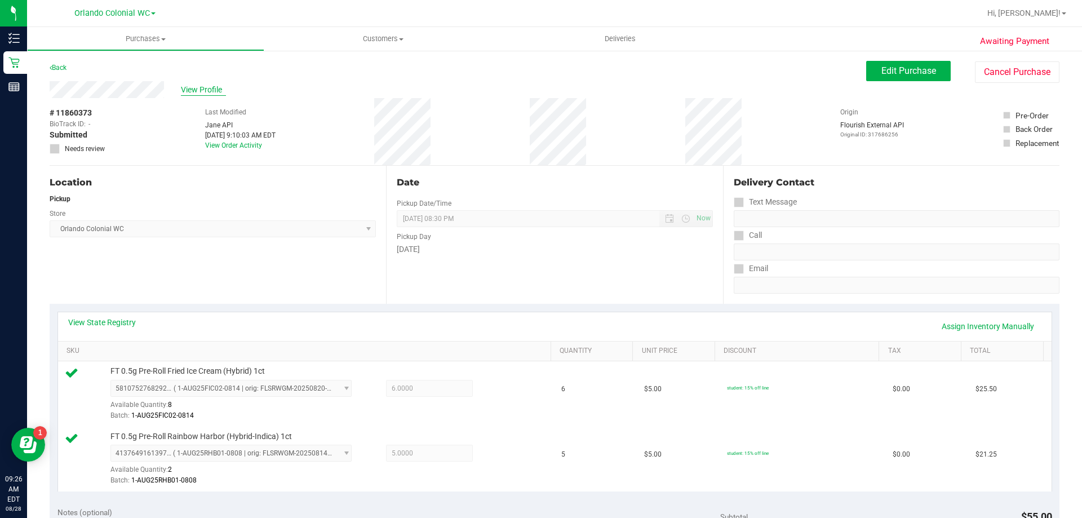
click at [194, 84] on span "View Profile" at bounding box center [203, 90] width 45 height 12
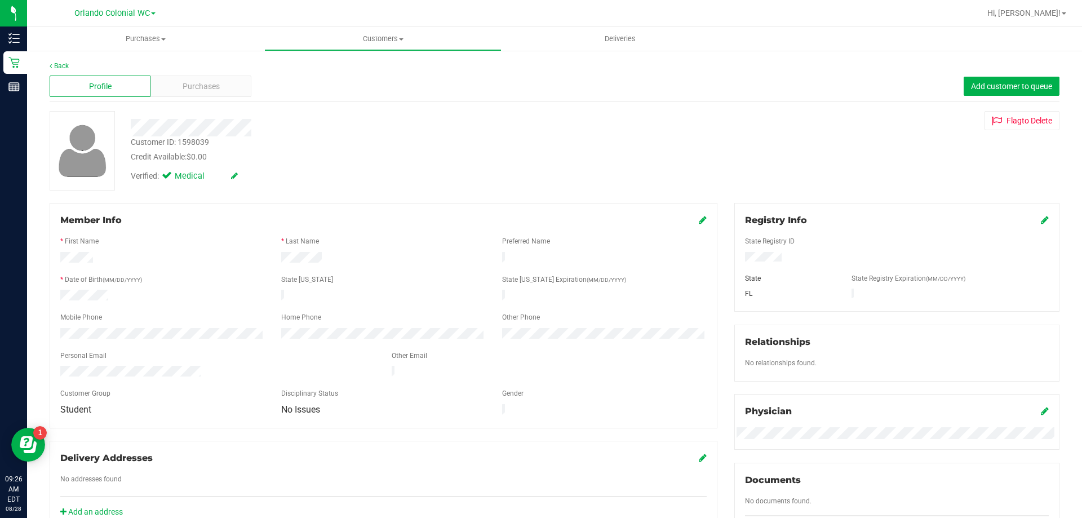
click at [189, 139] on div "Customer ID: 1598039" at bounding box center [170, 142] width 78 height 12
drag, startPoint x: 189, startPoint y: 139, endPoint x: 68, endPoint y: 69, distance: 140.3
click at [68, 69] on link "Back" at bounding box center [59, 66] width 19 height 8
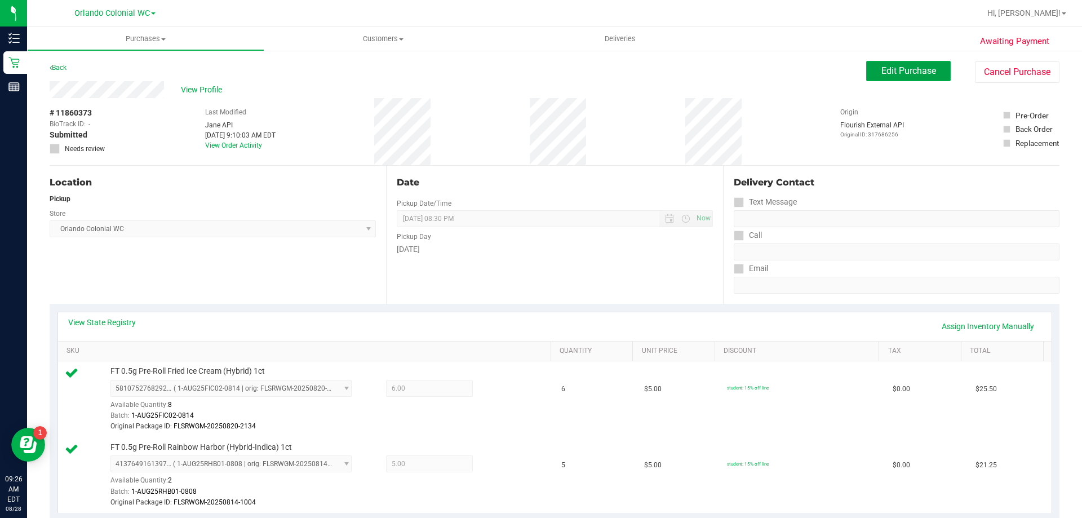
click at [908, 73] on span "Edit Purchase" at bounding box center [908, 70] width 55 height 11
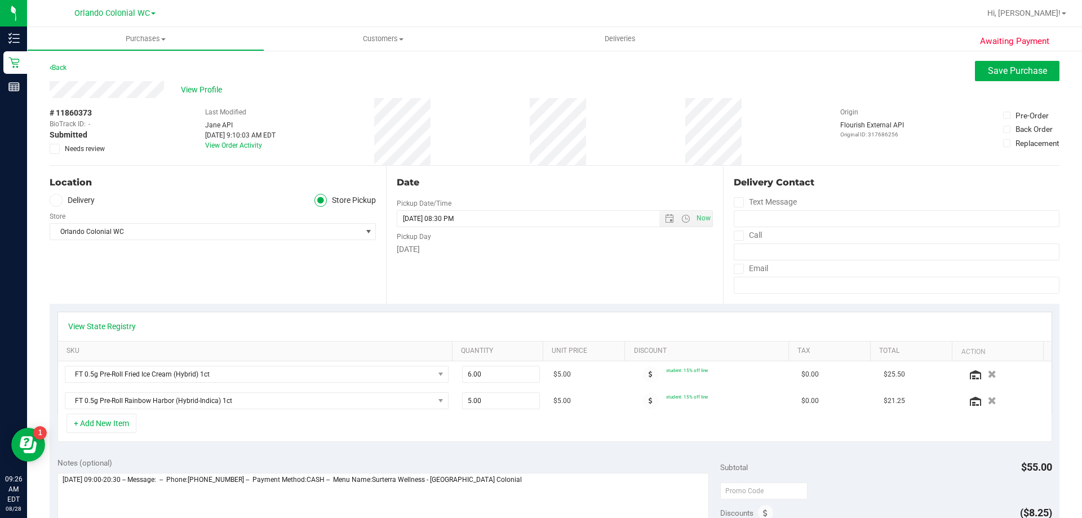
click at [62, 145] on label "Needs review" at bounding box center [78, 149] width 56 height 10
click at [0, 0] on input "Needs review" at bounding box center [0, 0] width 0 height 0
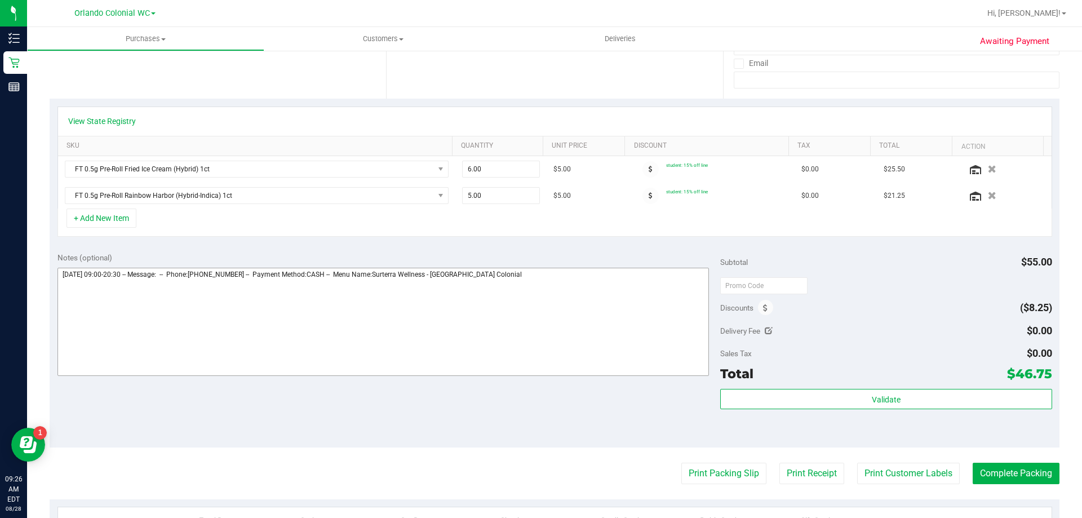
scroll to position [225, 0]
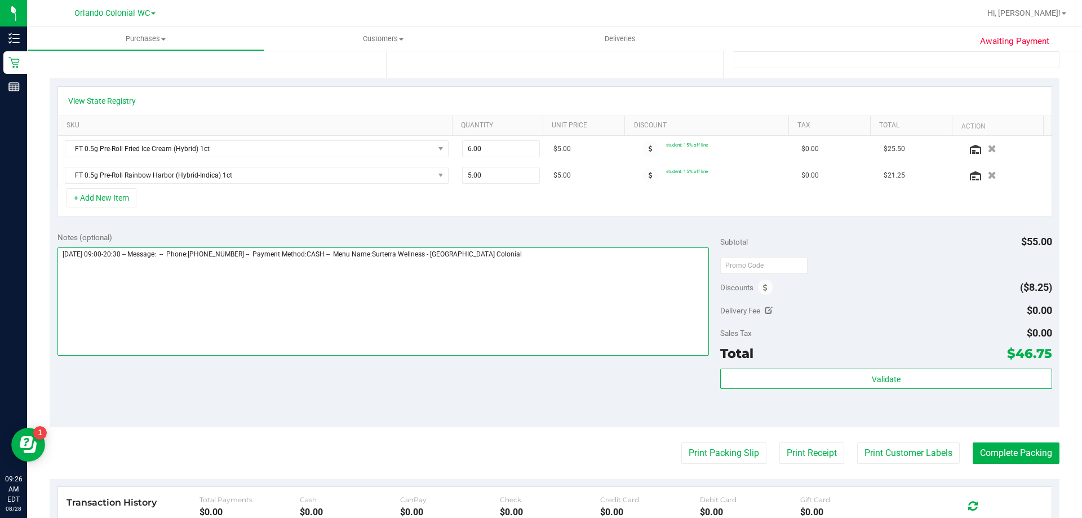
click at [627, 273] on textarea at bounding box center [383, 301] width 652 height 108
click at [146, 270] on textarea at bounding box center [383, 301] width 652 height 108
click at [269, 270] on textarea at bounding box center [383, 301] width 652 height 108
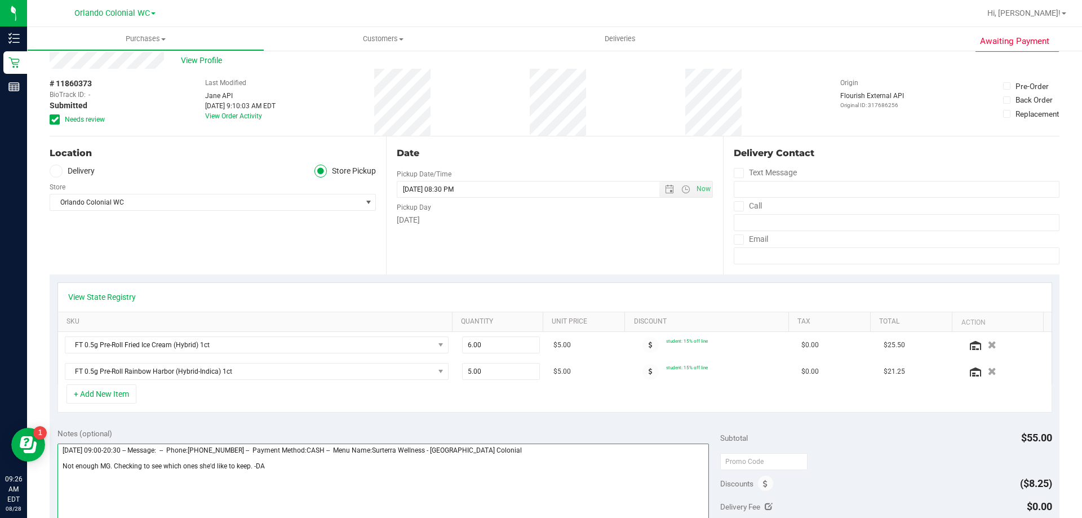
scroll to position [0, 0]
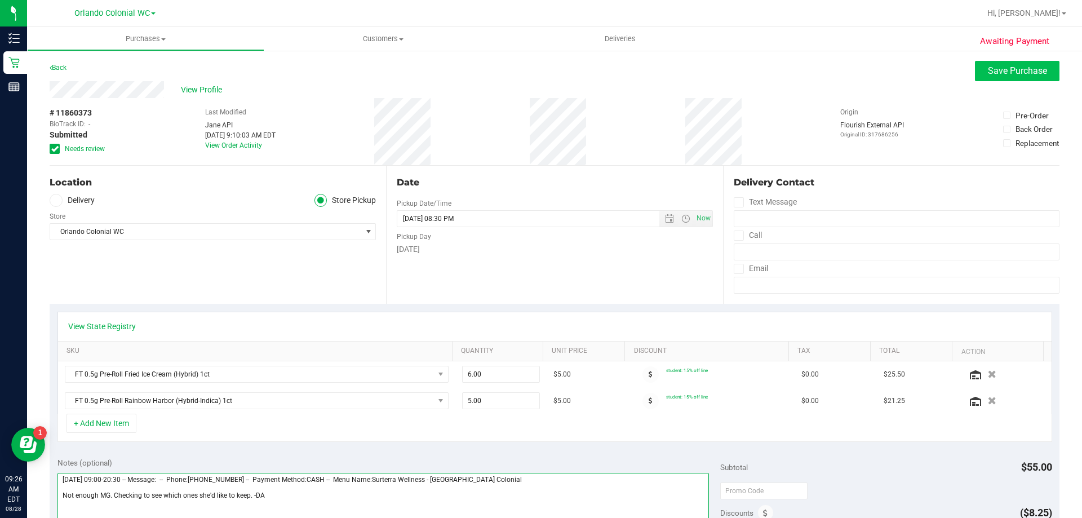
type textarea "Thursday 08/28/2025 09:00-20:30 -- Message: -- Phone:7725015258 -- Payment Meth…"
click at [988, 69] on span "Save Purchase" at bounding box center [1017, 70] width 59 height 11
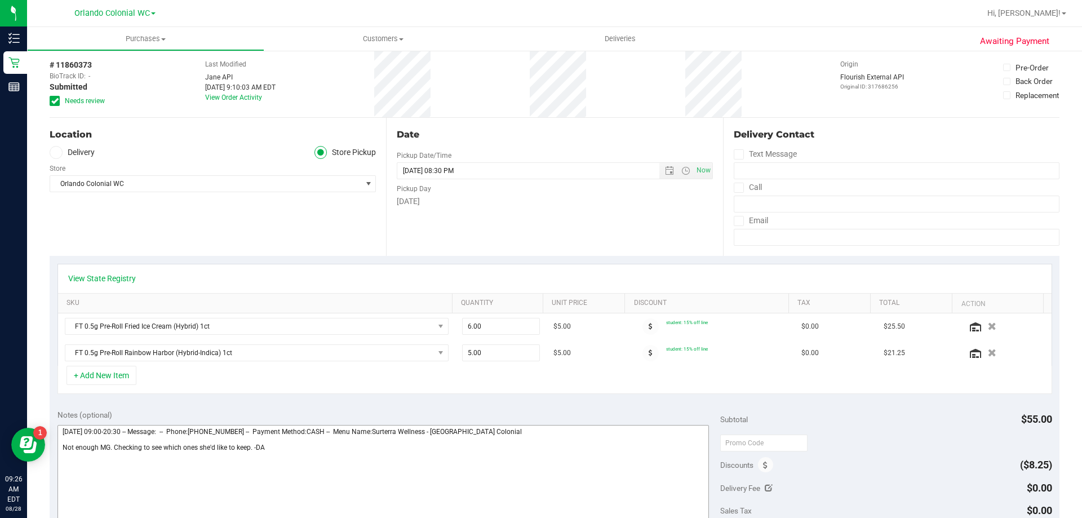
scroll to position [113, 0]
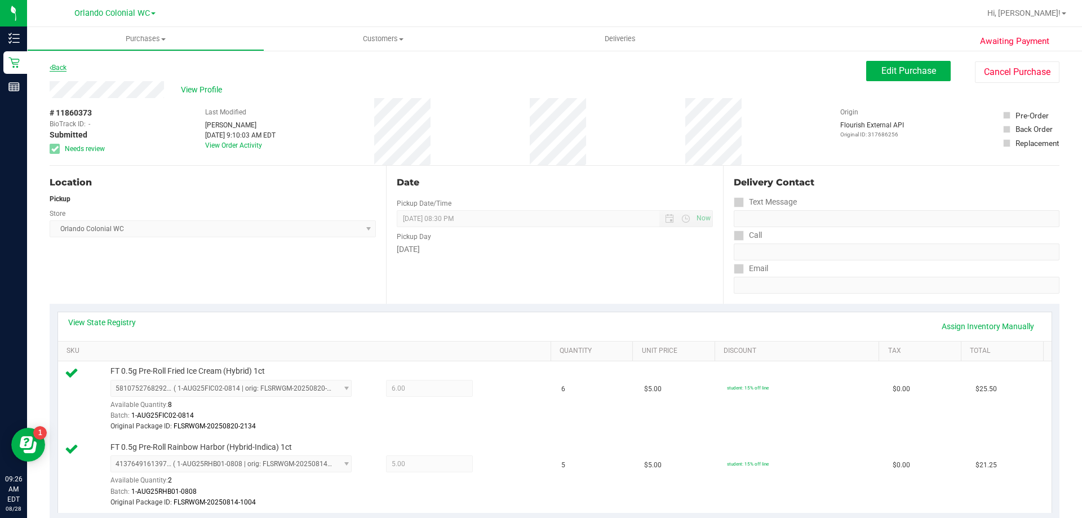
click at [66, 65] on link "Back" at bounding box center [58, 68] width 17 height 8
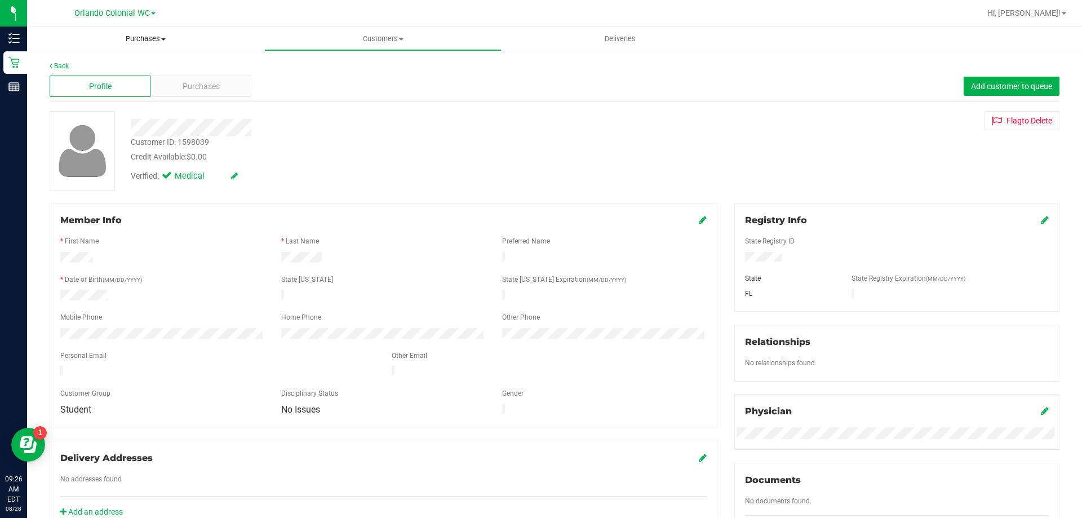
click at [117, 44] on uib-tab-heading "Purchases Summary of purchases Fulfillment All purchases" at bounding box center [146, 39] width 236 height 23
click at [69, 79] on span "Fulfillment" at bounding box center [62, 82] width 70 height 10
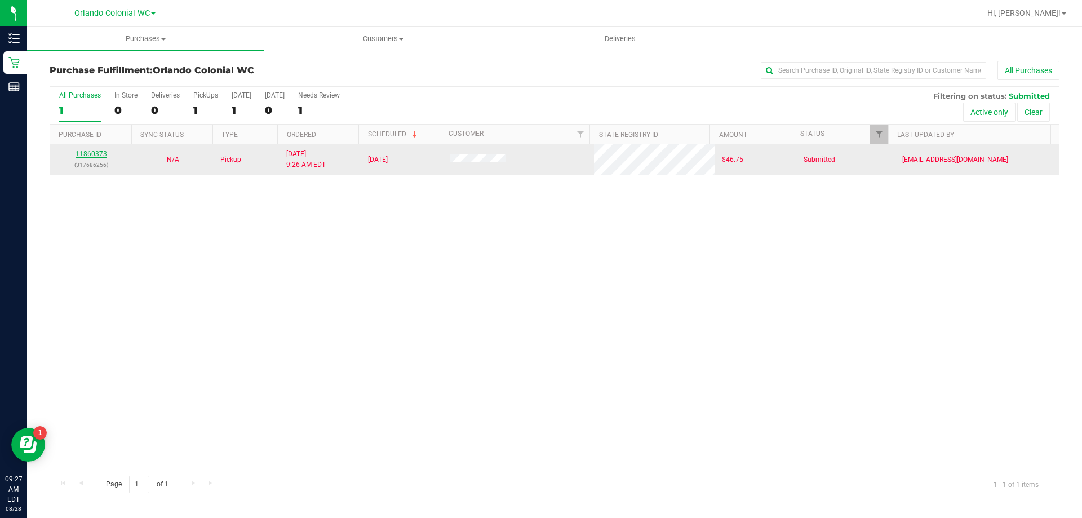
click at [88, 152] on link "11860373" at bounding box center [91, 154] width 32 height 8
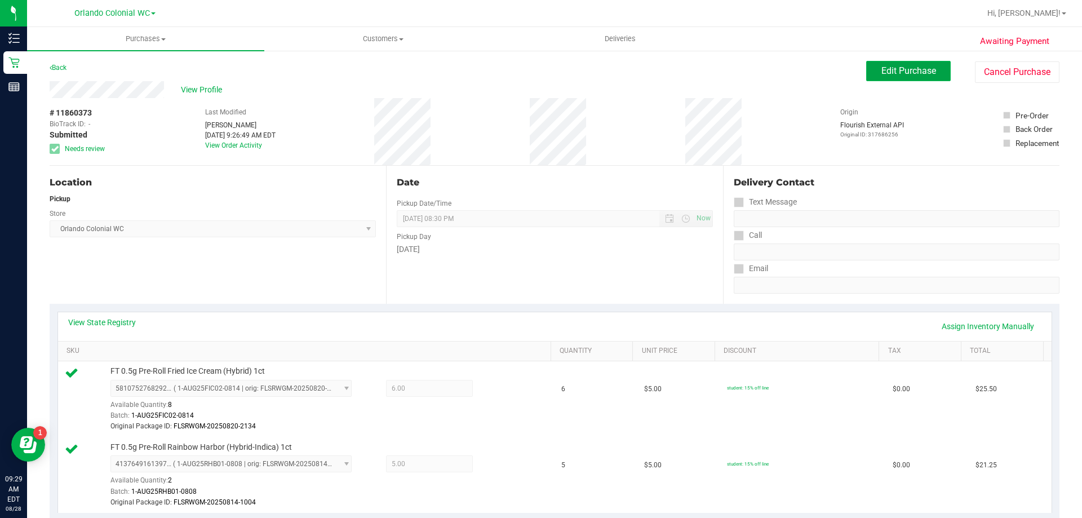
click at [910, 79] on button "Edit Purchase" at bounding box center [908, 71] width 85 height 20
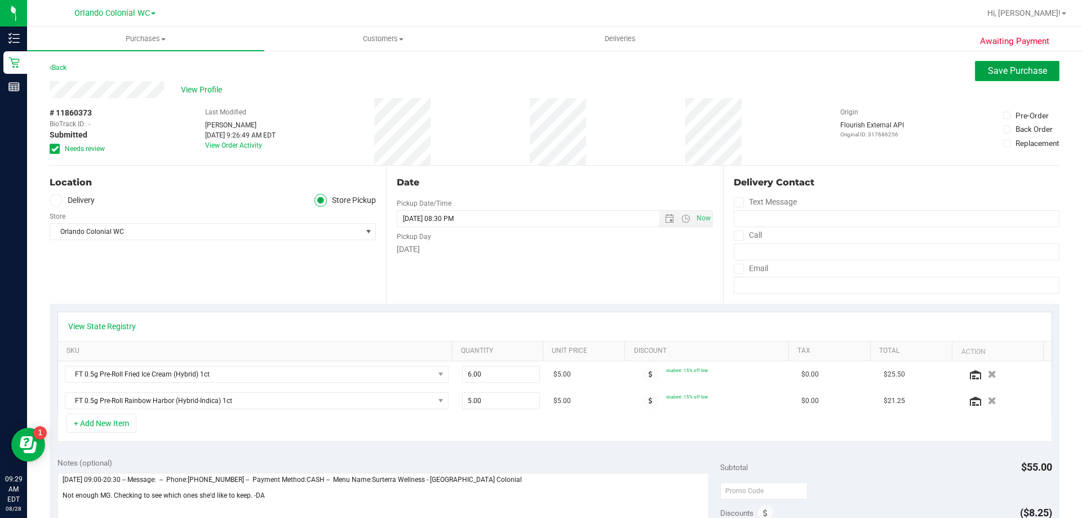
click at [1011, 74] on span "Save Purchase" at bounding box center [1017, 70] width 59 height 11
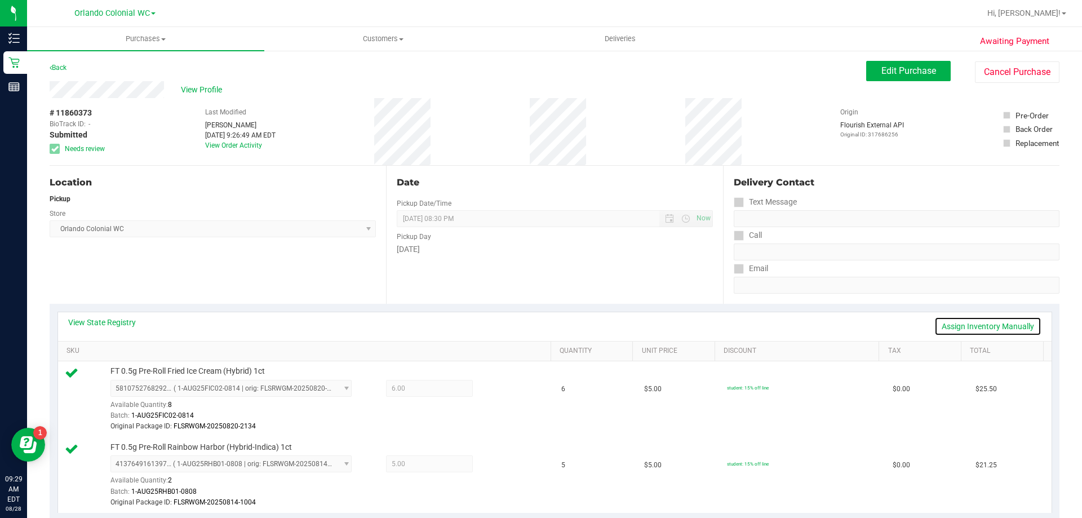
click at [940, 325] on link "Assign Inventory Manually" at bounding box center [987, 326] width 107 height 19
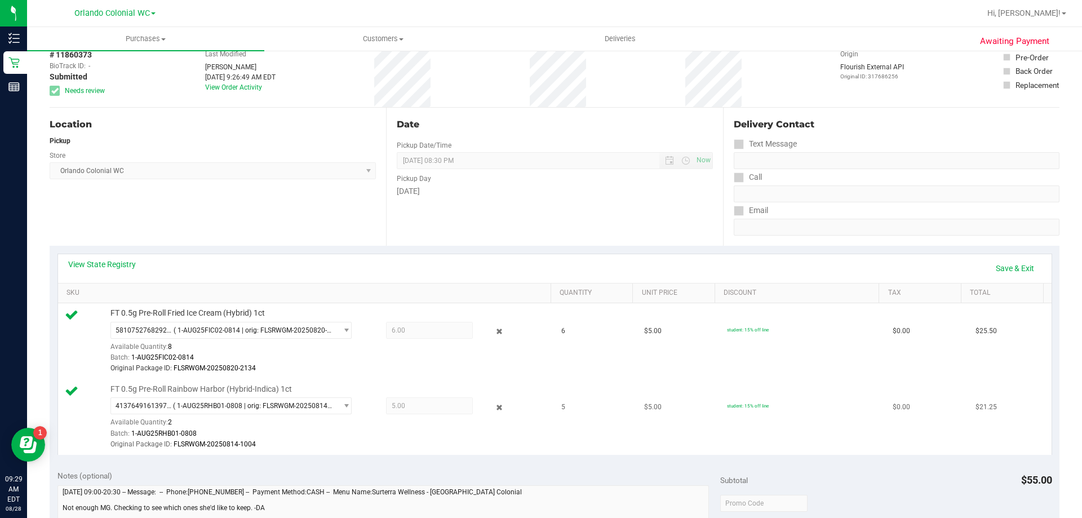
scroll to position [113, 0]
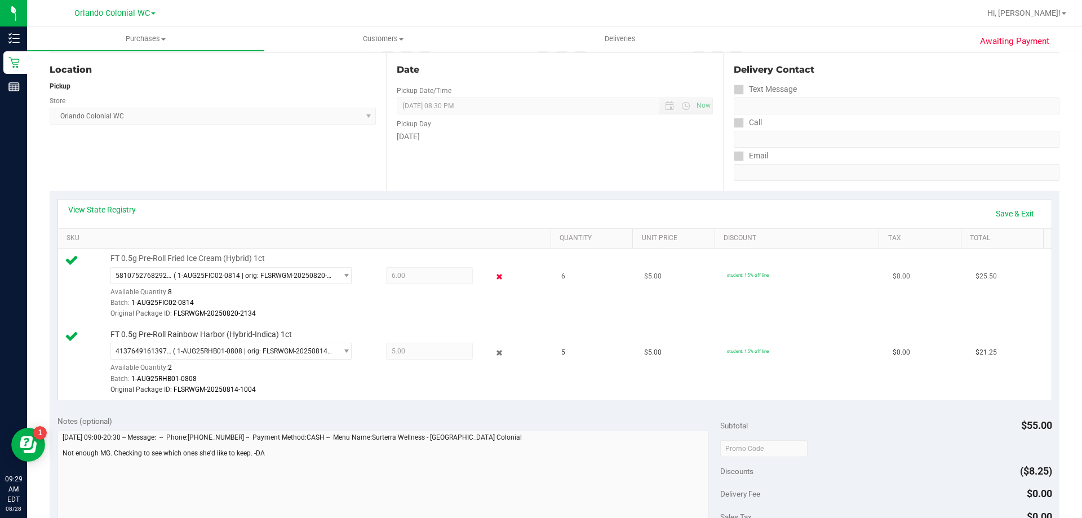
click at [496, 273] on icon at bounding box center [500, 276] width 12 height 13
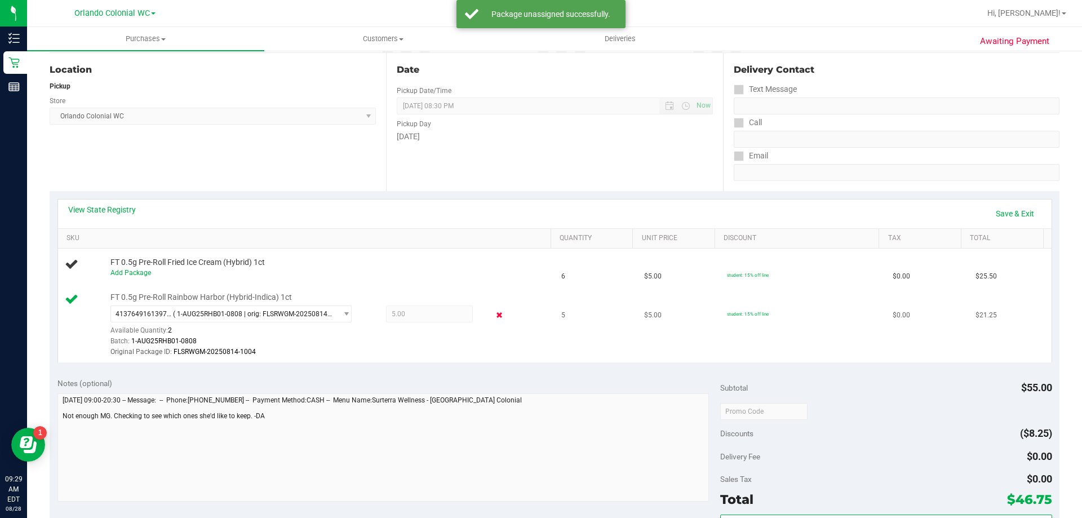
click at [495, 314] on icon at bounding box center [500, 315] width 12 height 13
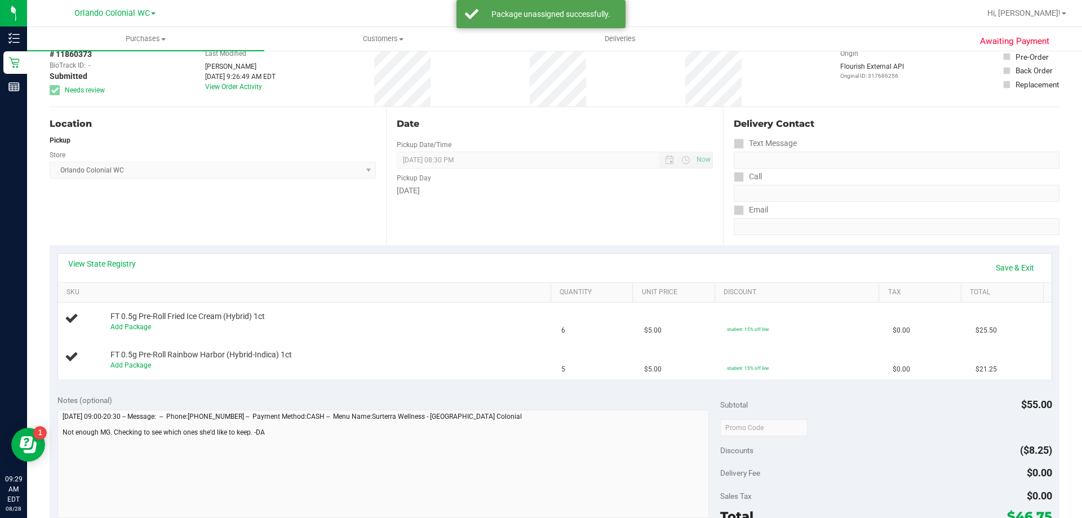
scroll to position [0, 0]
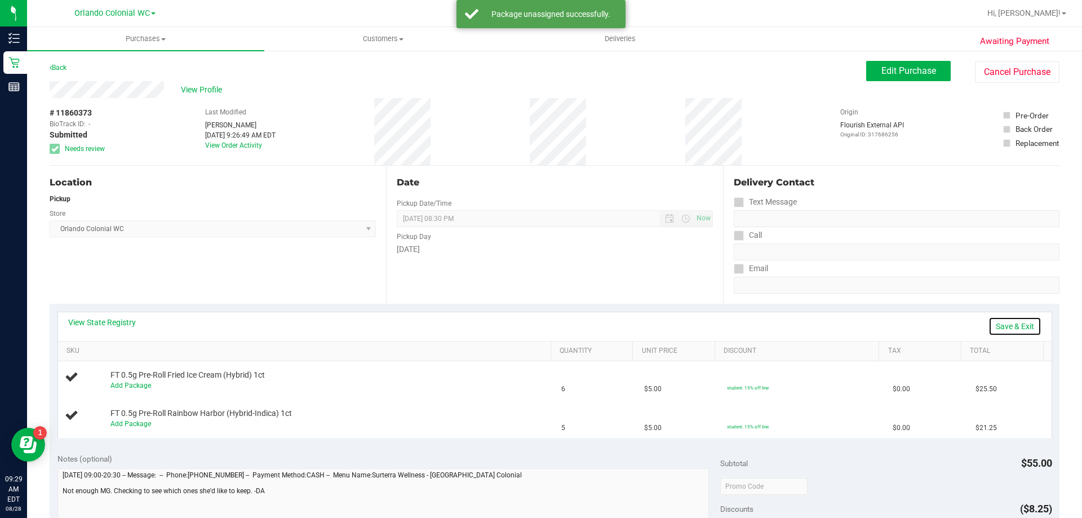
click at [1000, 327] on link "Save & Exit" at bounding box center [1014, 326] width 53 height 19
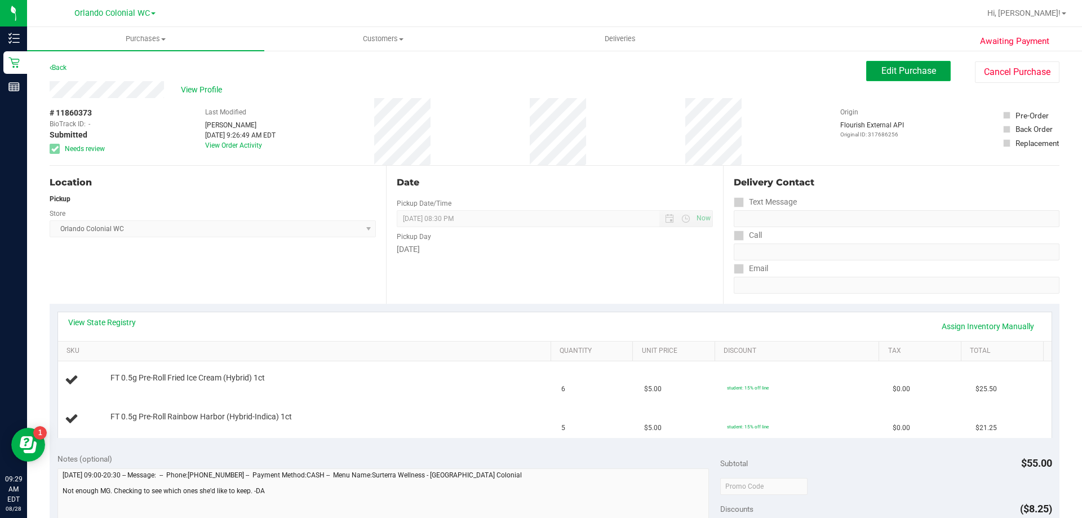
click at [897, 69] on span "Edit Purchase" at bounding box center [908, 70] width 55 height 11
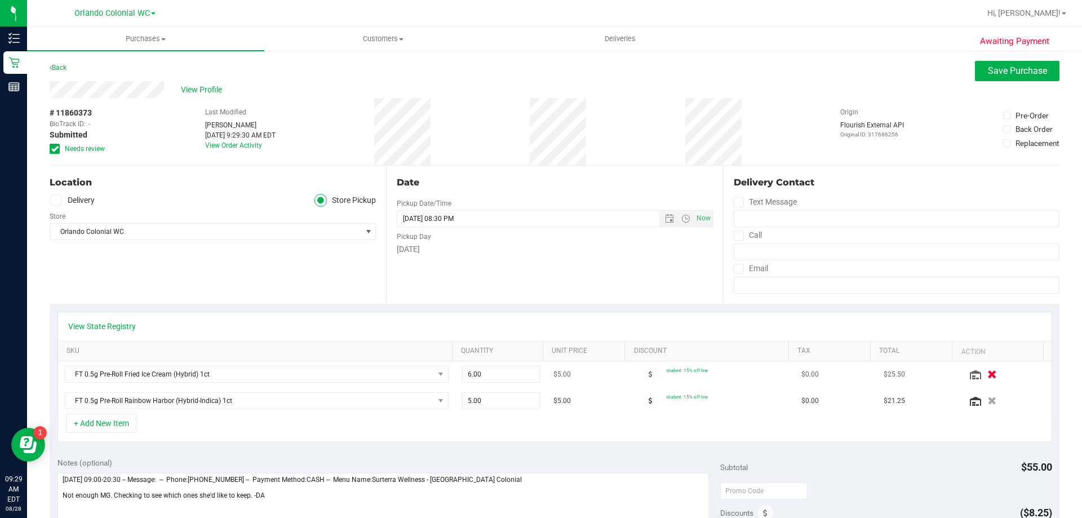
click at [987, 370] on icon "button" at bounding box center [992, 374] width 10 height 8
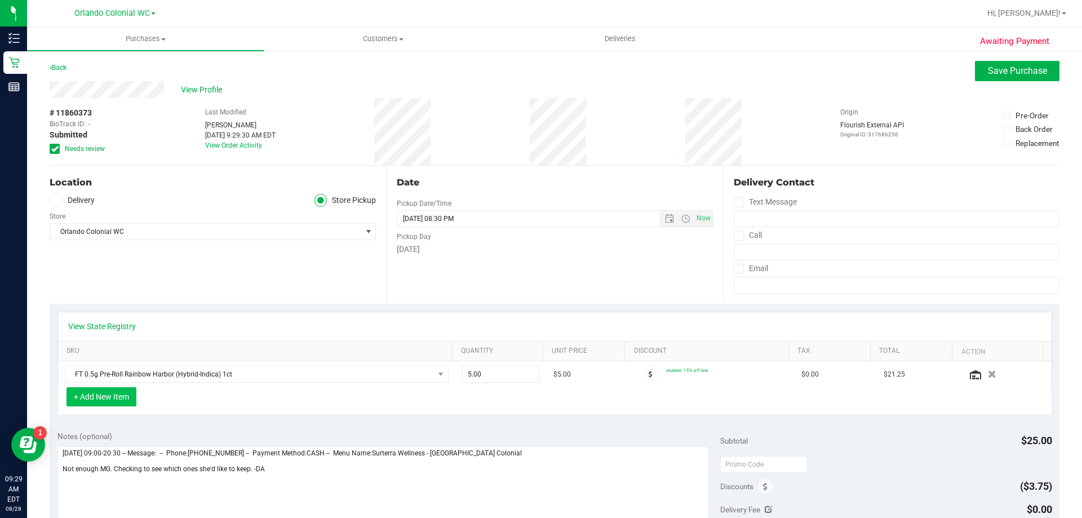
click at [108, 398] on button "+ Add New Item" at bounding box center [101, 396] width 70 height 19
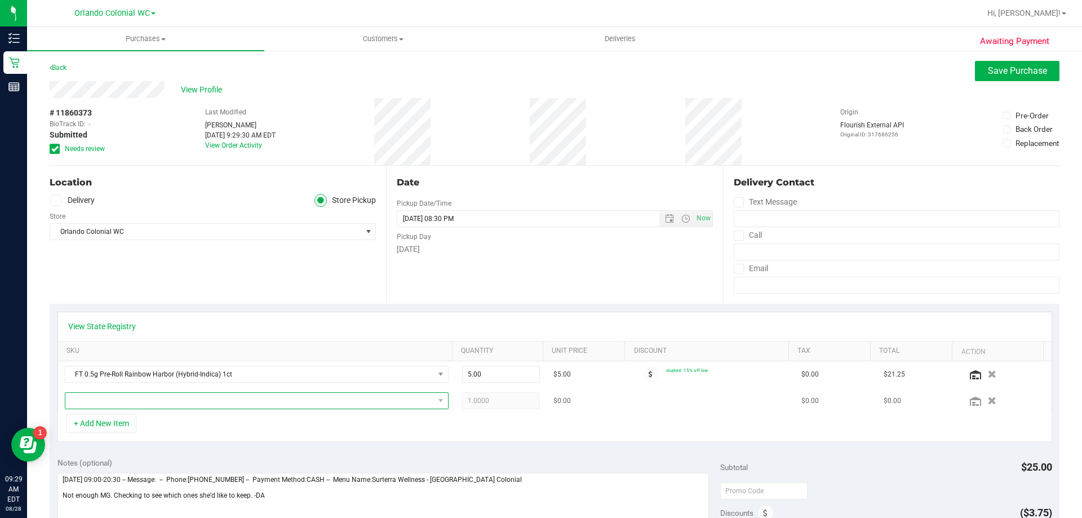
click at [139, 396] on span "NO DATA FOUND" at bounding box center [249, 401] width 368 height 16
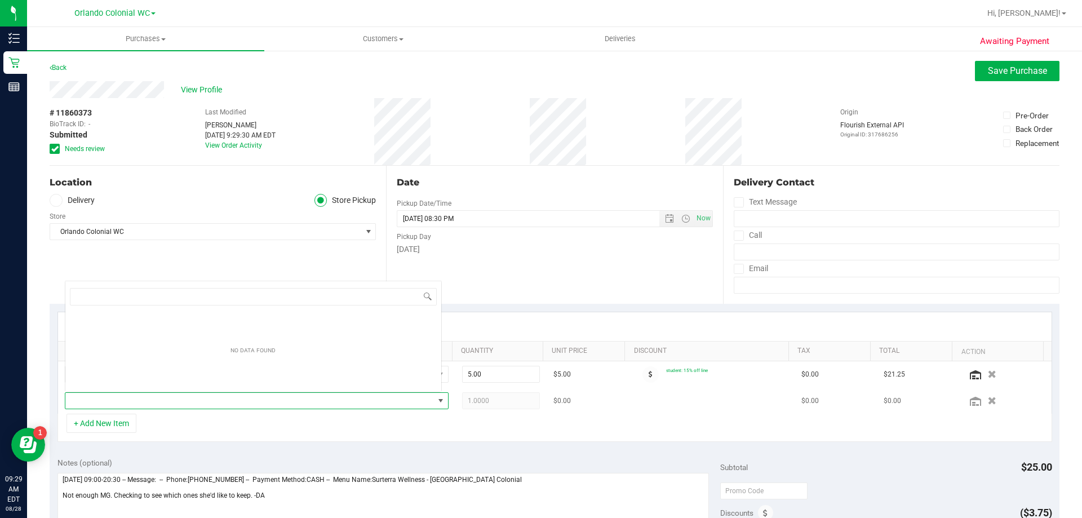
scroll to position [17, 374]
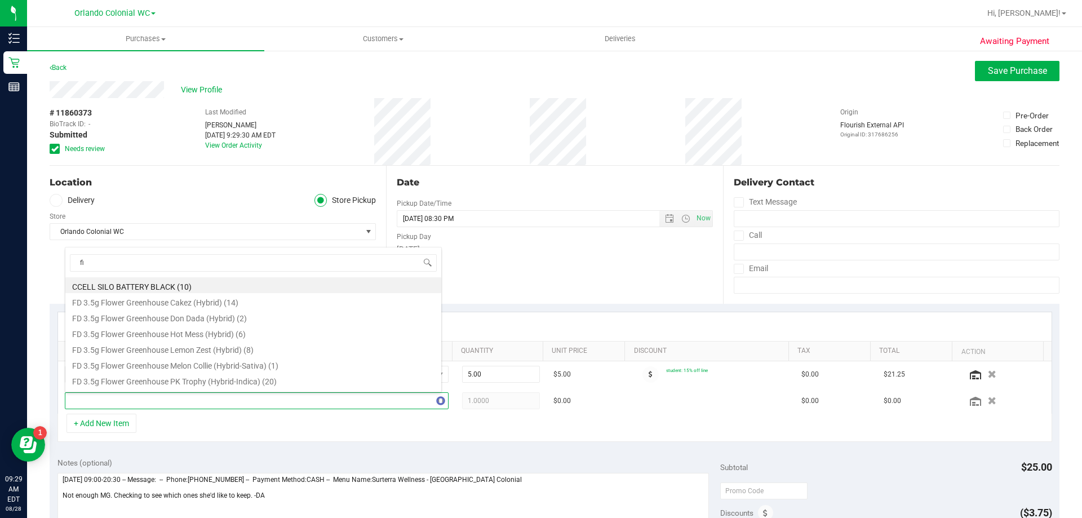
type input "fic"
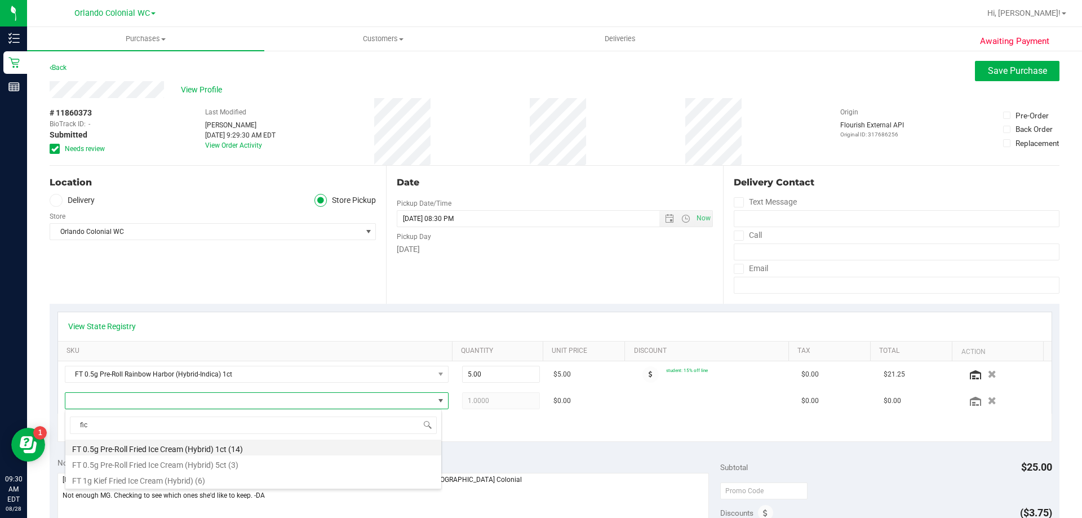
click at [170, 447] on li "FT 0.5g Pre-Roll Fried Ice Cream (Hybrid) 1ct (14)" at bounding box center [253, 447] width 376 height 16
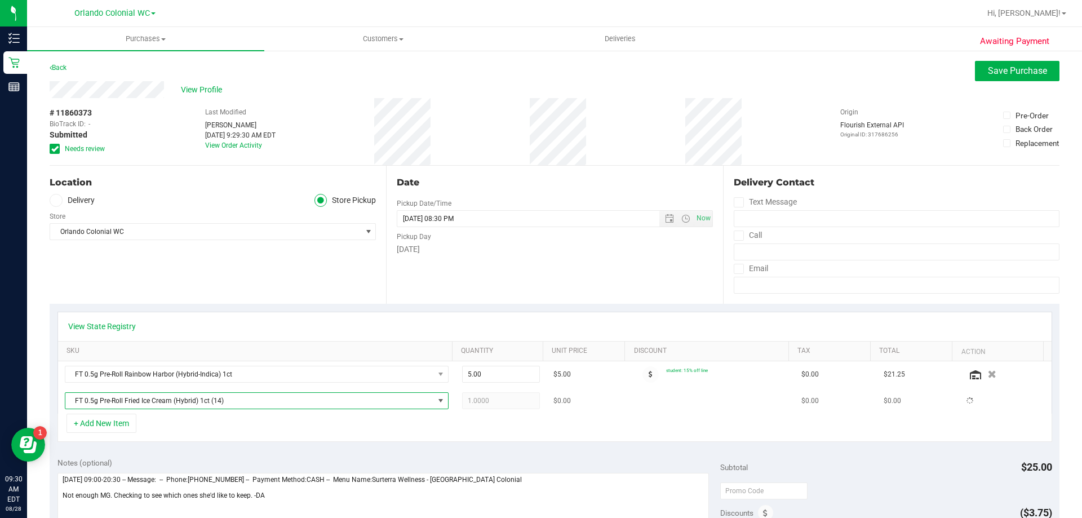
click at [235, 402] on span "FT 0.5g Pre-Roll Fried Ice Cream (Hybrid) 1ct (14)" at bounding box center [249, 401] width 368 height 16
click at [172, 399] on span "FT 0.5g Pre-Roll Fried Ice Cream (Hybrid) 1ct" at bounding box center [249, 401] width 368 height 16
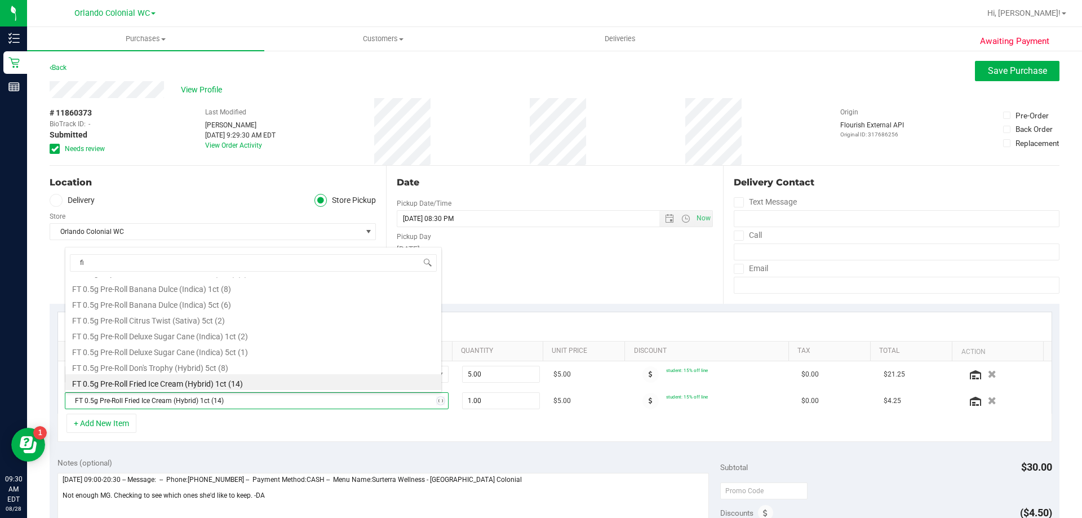
type input "fic"
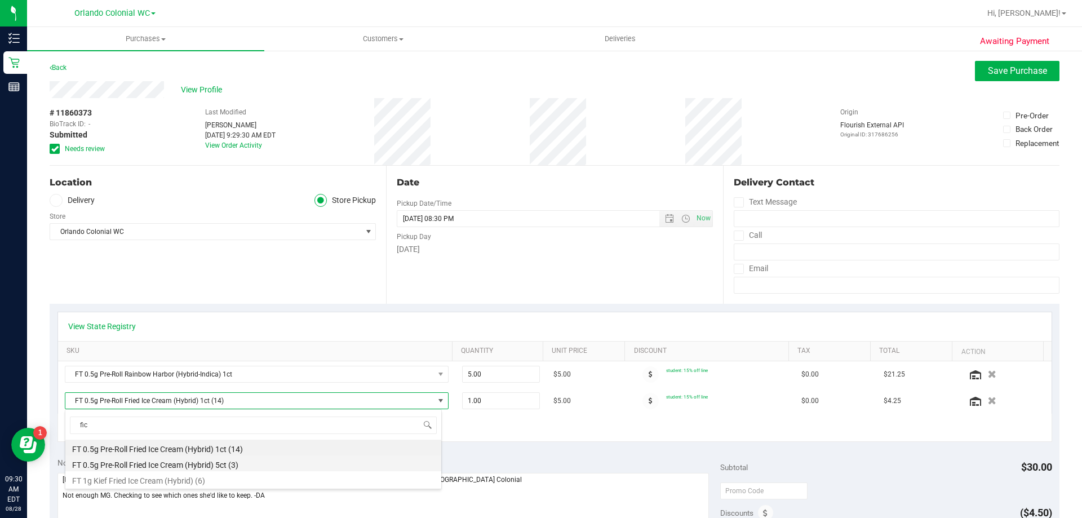
click at [181, 466] on li "FT 0.5g Pre-Roll Fried Ice Cream (Hybrid) 5ct (3)" at bounding box center [253, 463] width 376 height 16
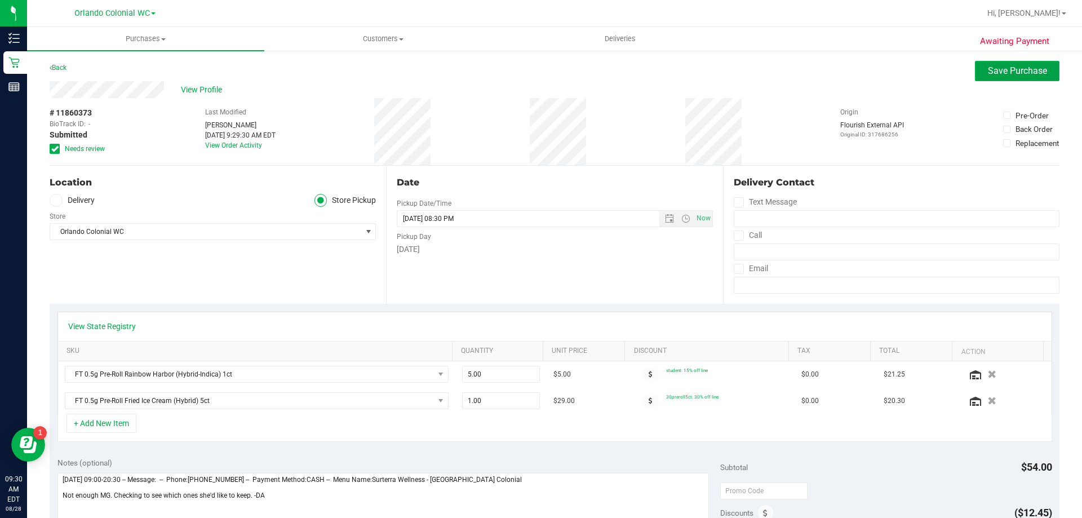
click at [1016, 62] on button "Save Purchase" at bounding box center [1017, 71] width 85 height 20
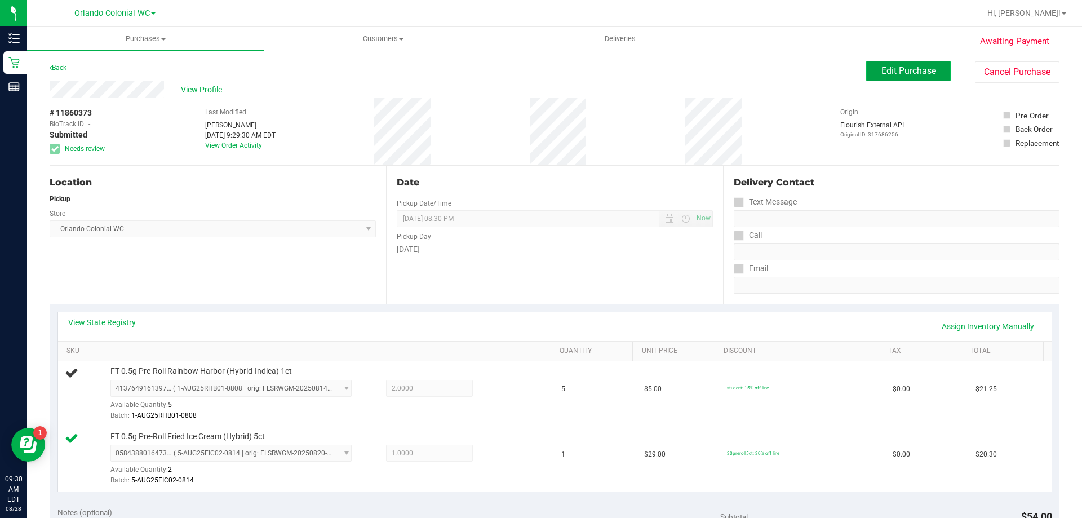
click at [897, 64] on button "Edit Purchase" at bounding box center [908, 71] width 85 height 20
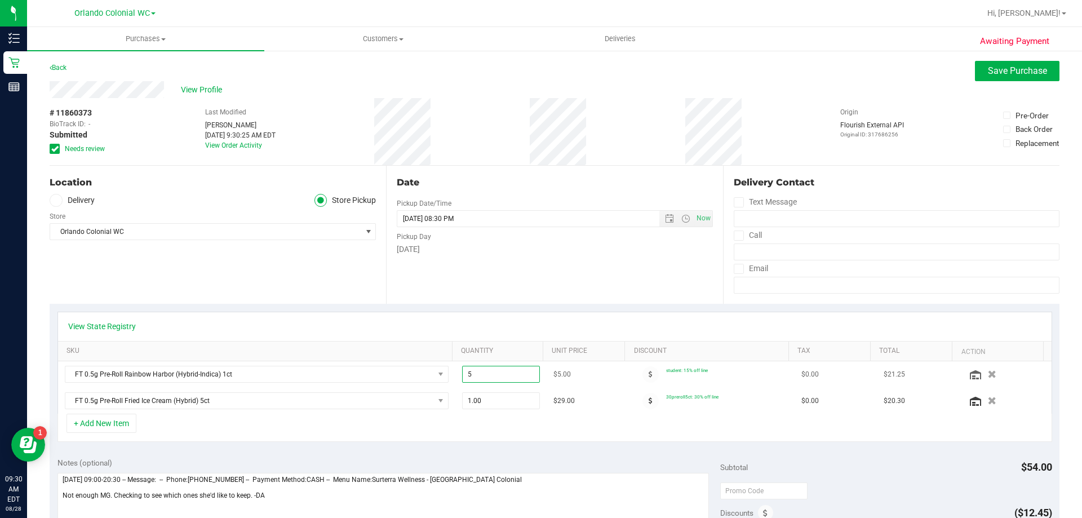
click at [482, 376] on span "5.00 5" at bounding box center [501, 374] width 78 height 17
click at [482, 376] on input "5" at bounding box center [501, 374] width 77 height 16
type input "2"
type input "2.00"
drag, startPoint x: 680, startPoint y: 329, endPoint x: 746, endPoint y: 323, distance: 66.7
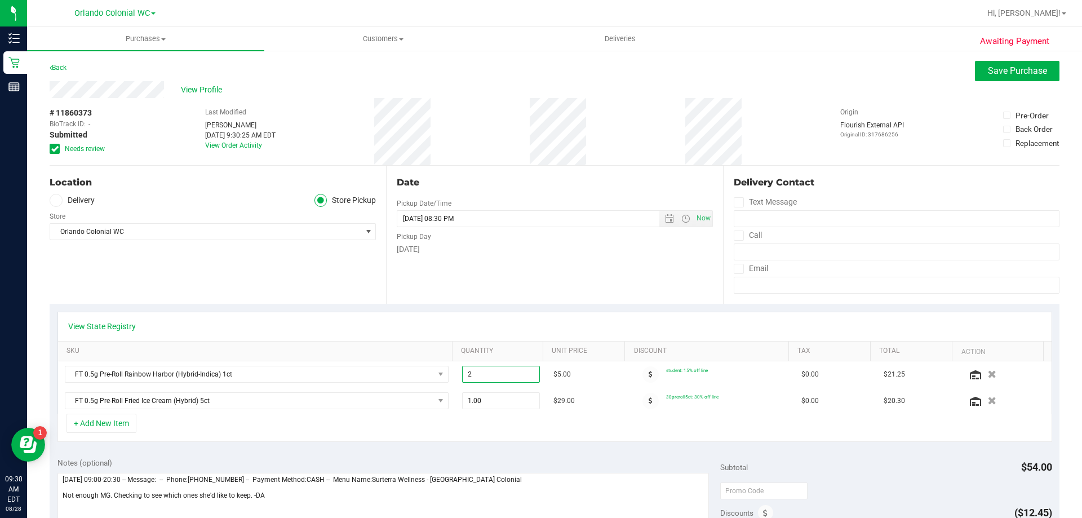
click at [681, 329] on div "View State Registry" at bounding box center [554, 326] width 973 height 11
click at [996, 73] on span "Save Purchase" at bounding box center [1017, 70] width 59 height 11
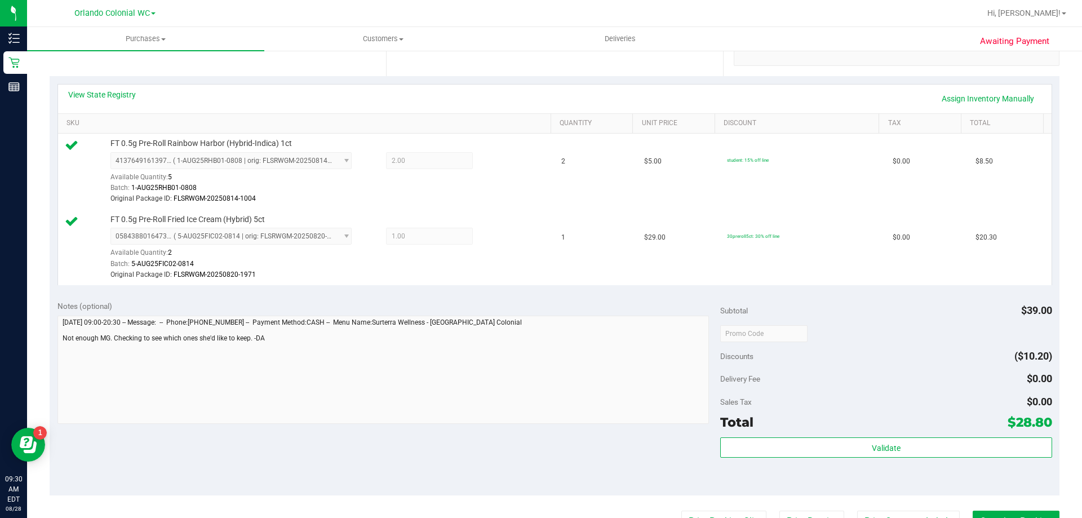
scroll to position [338, 0]
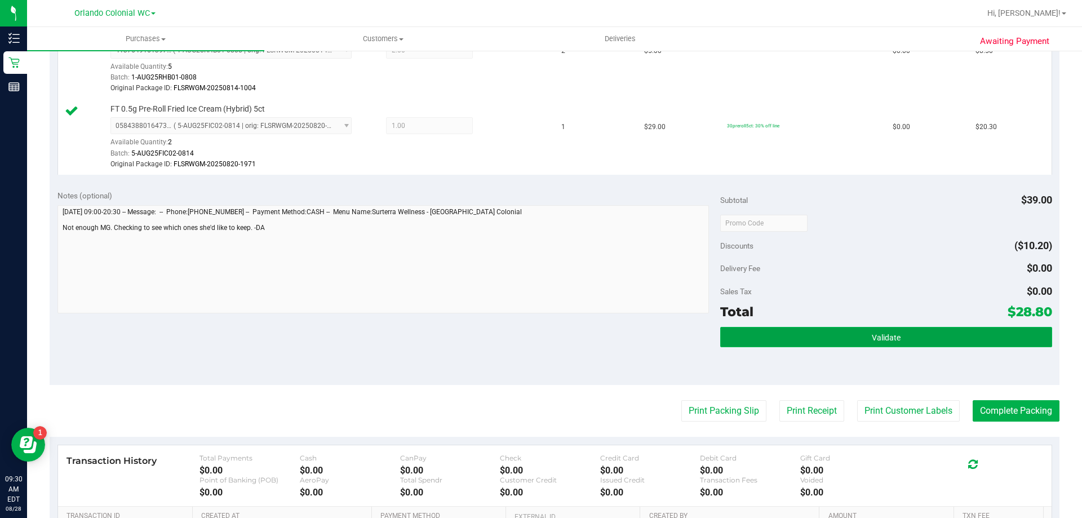
click at [883, 338] on span "Validate" at bounding box center [886, 337] width 29 height 9
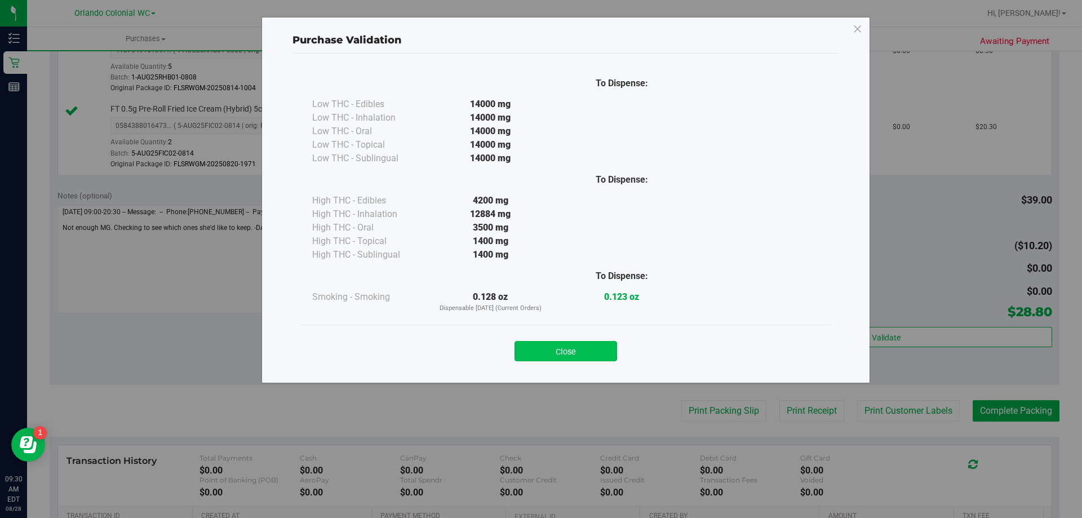
click at [584, 353] on button "Close" at bounding box center [565, 351] width 103 height 20
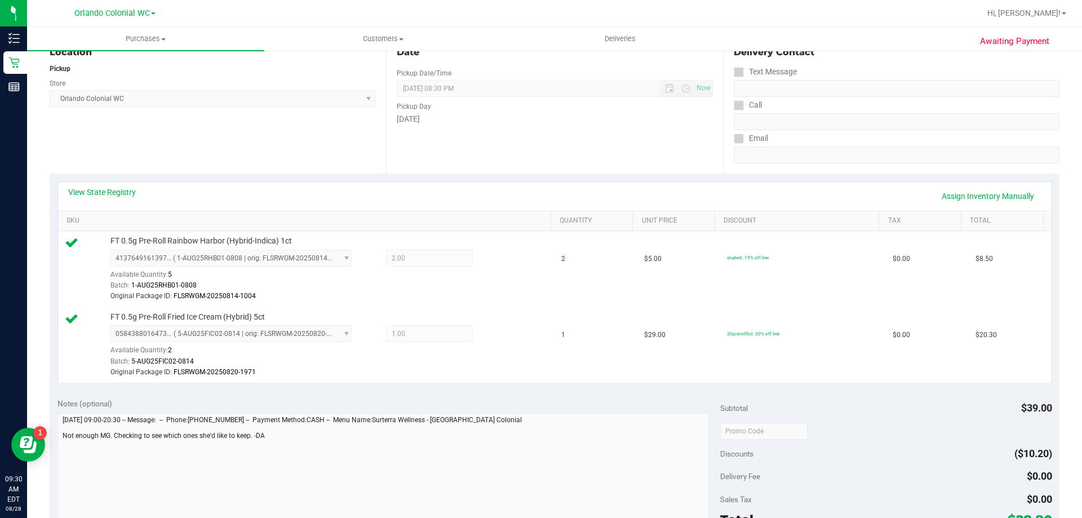
scroll to position [0, 0]
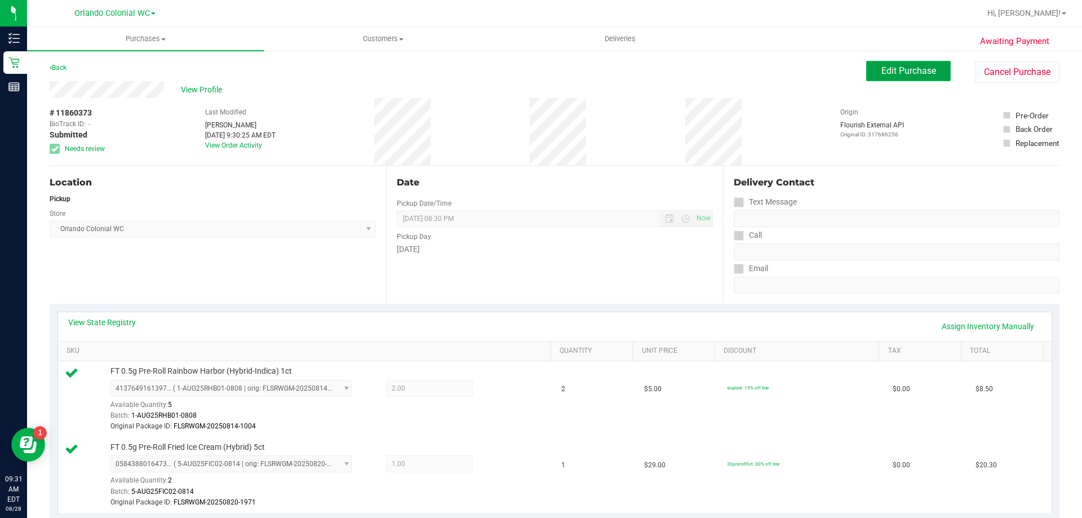
click at [923, 69] on span "Edit Purchase" at bounding box center [908, 70] width 55 height 11
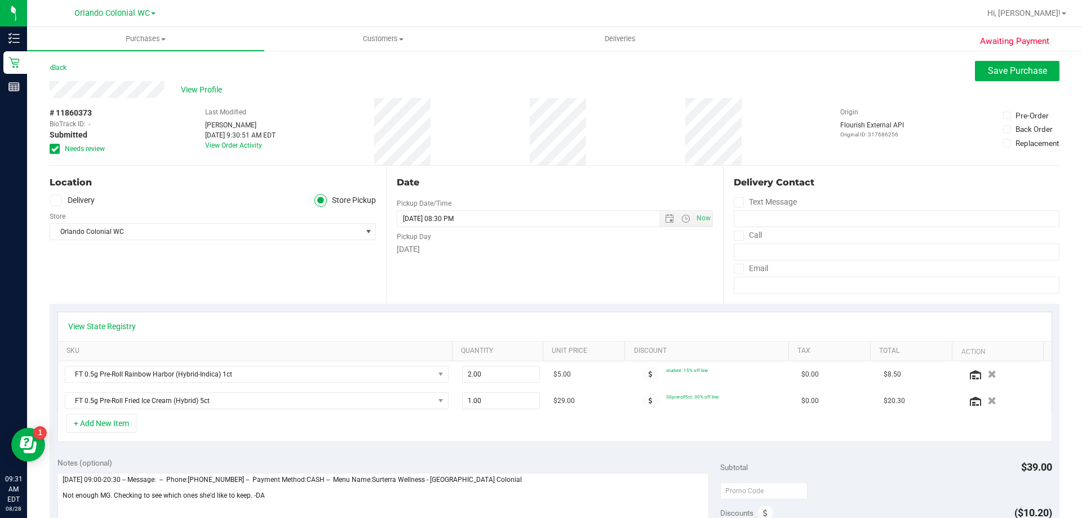
click at [63, 146] on label "Needs review" at bounding box center [78, 149] width 56 height 10
click at [0, 0] on input "Needs review" at bounding box center [0, 0] width 0 height 0
click at [990, 66] on span "Save Purchase" at bounding box center [1017, 70] width 59 height 11
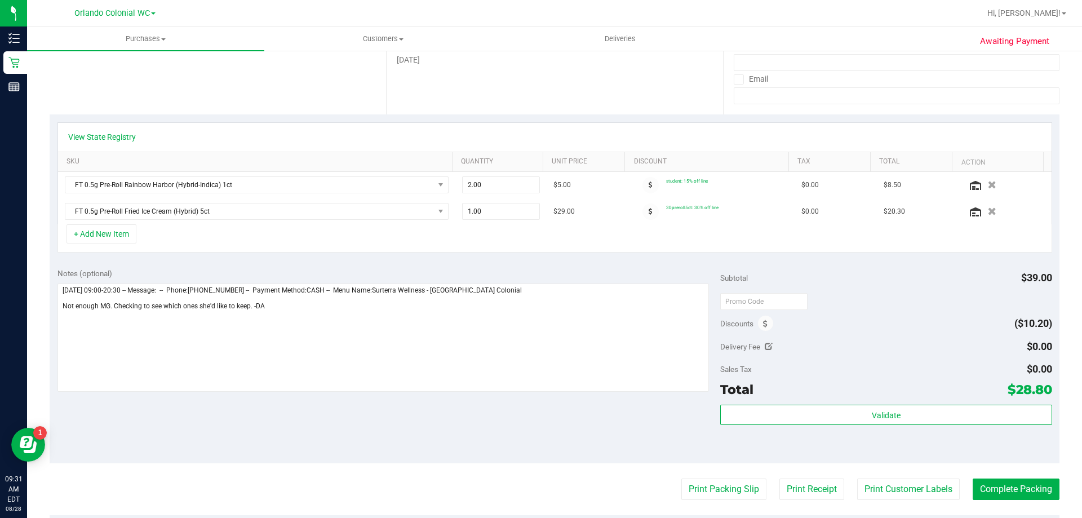
scroll to position [225, 0]
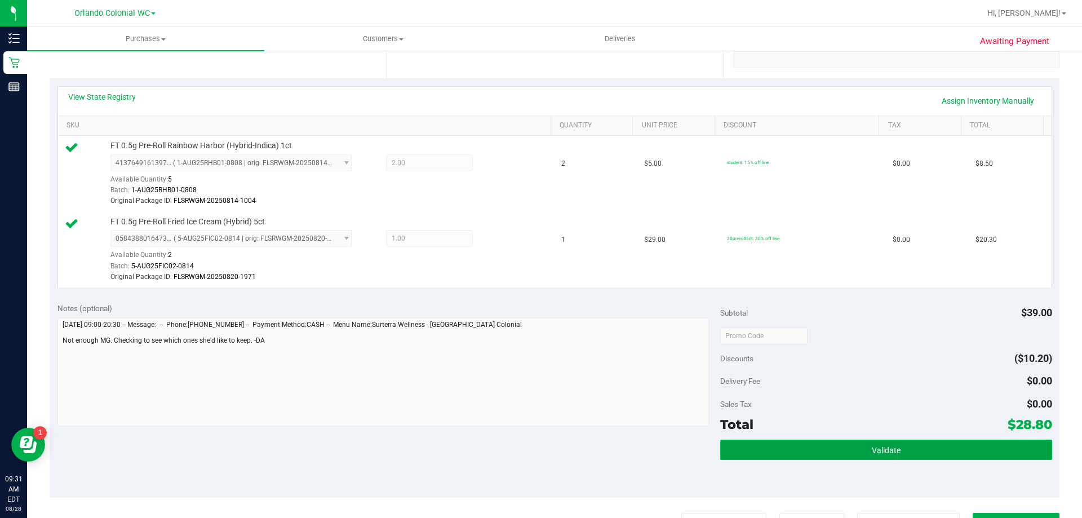
click at [873, 446] on span "Validate" at bounding box center [886, 450] width 29 height 9
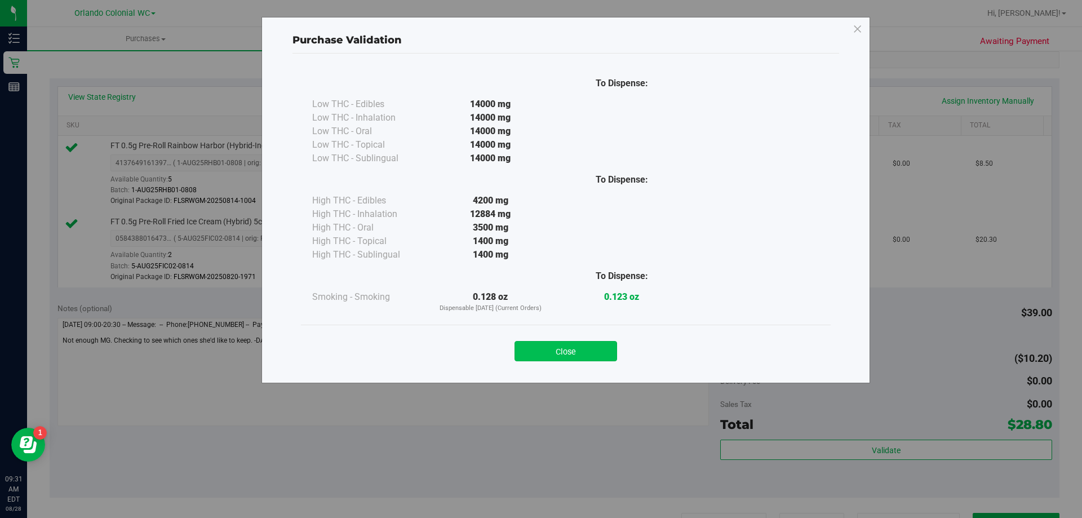
click at [606, 348] on button "Close" at bounding box center [565, 351] width 103 height 20
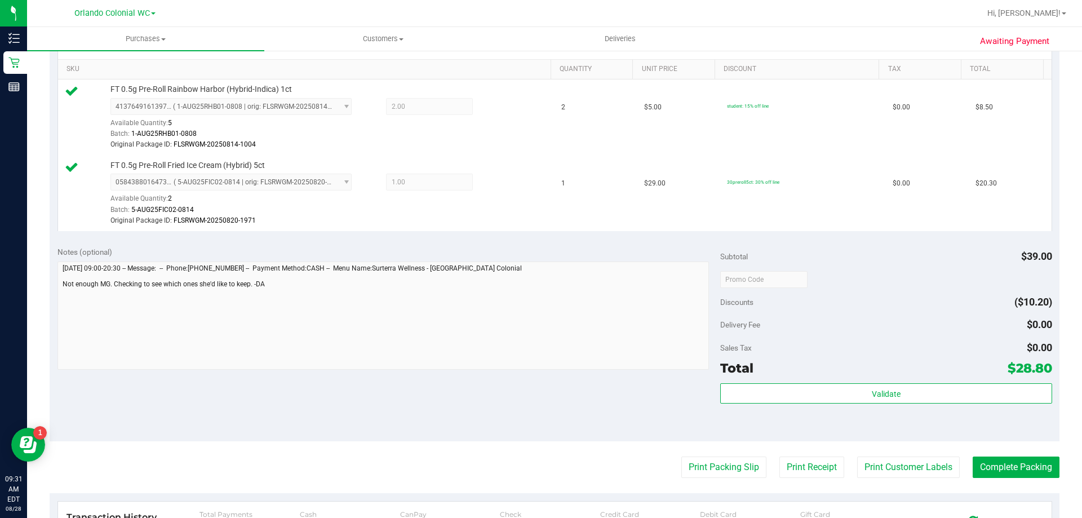
scroll to position [394, 0]
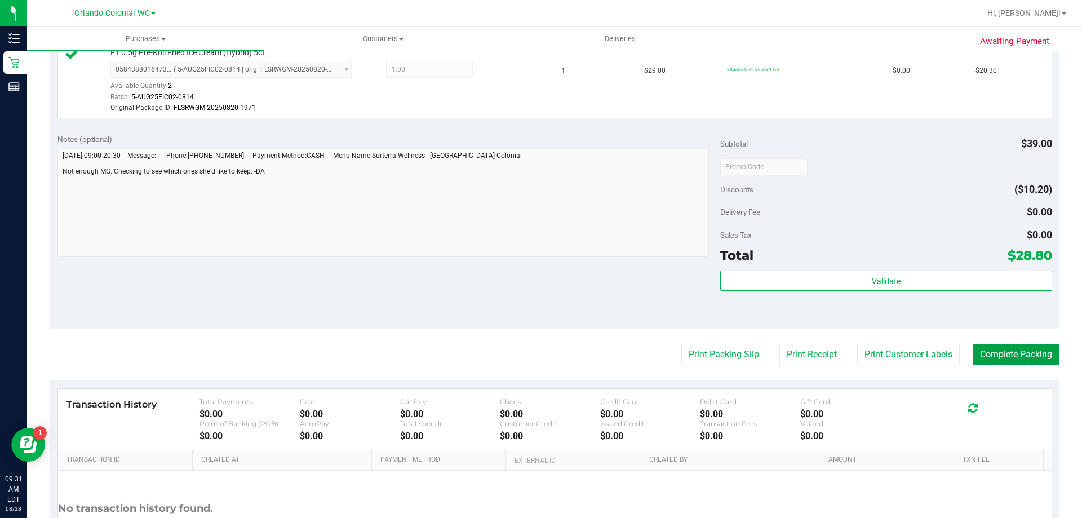
click at [1021, 362] on button "Complete Packing" at bounding box center [1015, 354] width 87 height 21
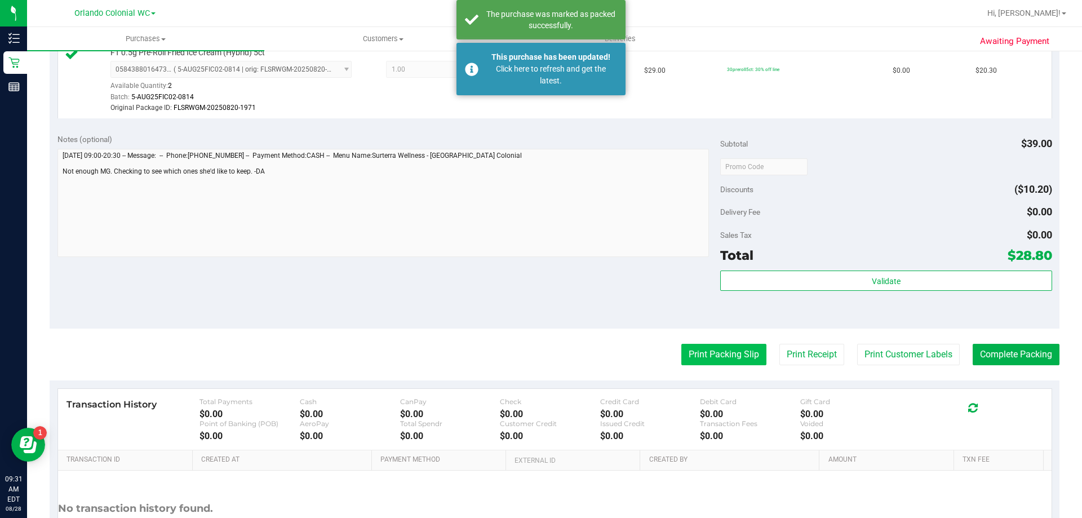
click at [749, 349] on button "Print Packing Slip" at bounding box center [723, 354] width 85 height 21
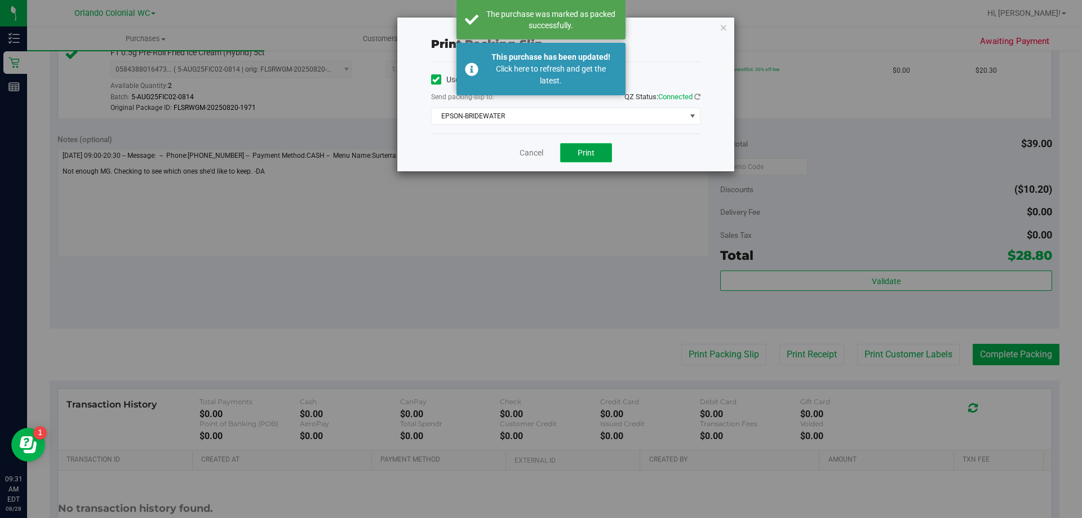
click at [586, 147] on button "Print" at bounding box center [586, 152] width 52 height 19
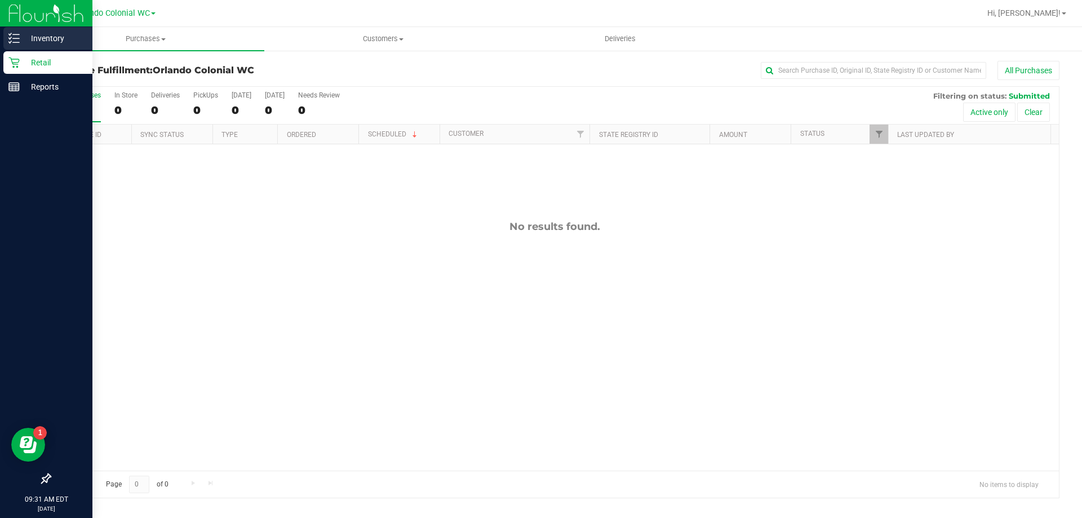
click at [26, 39] on p "Inventory" at bounding box center [54, 39] width 68 height 14
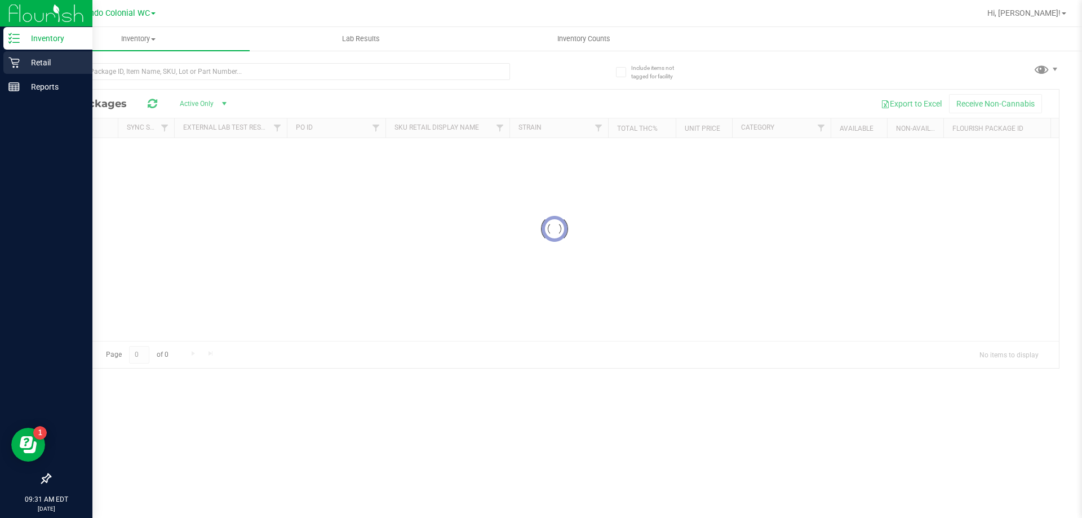
click at [66, 61] on p "Retail" at bounding box center [54, 63] width 68 height 14
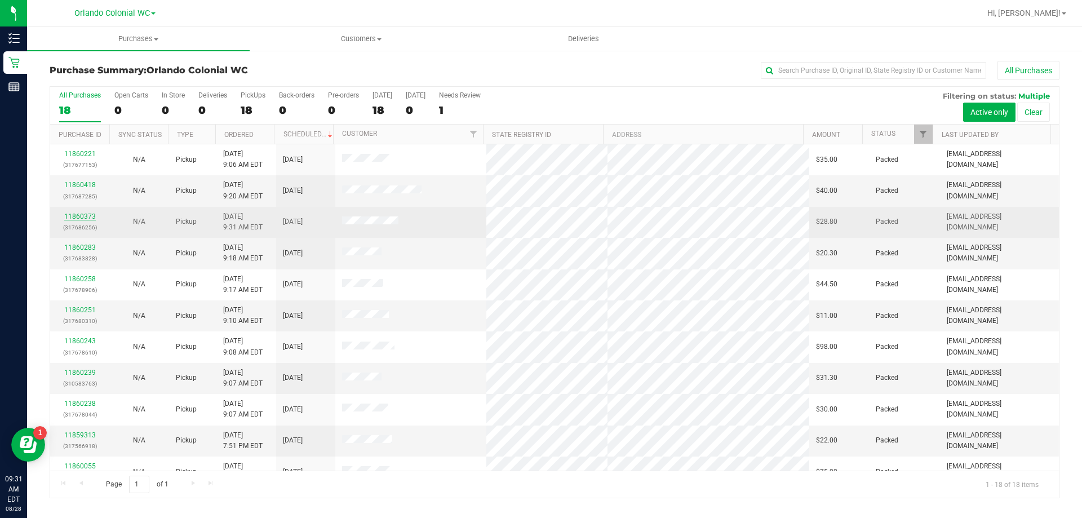
click at [91, 214] on link "11860373" at bounding box center [80, 216] width 32 height 8
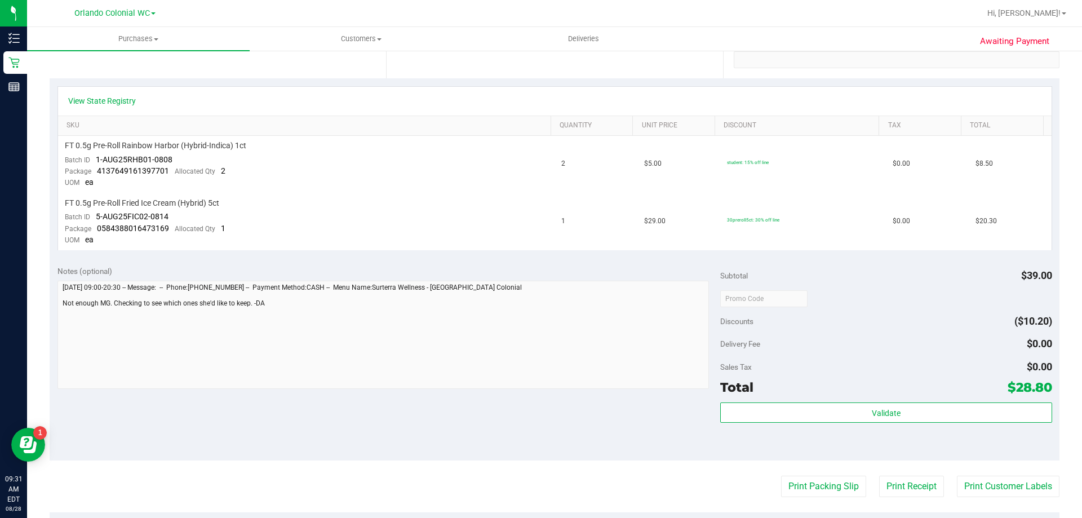
scroll to position [451, 0]
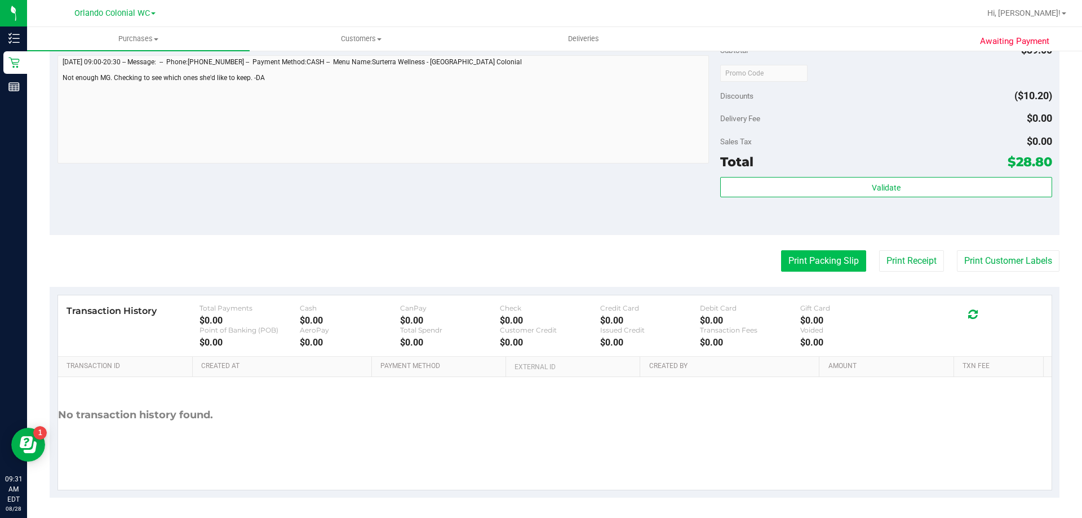
click at [785, 256] on button "Print Packing Slip" at bounding box center [823, 260] width 85 height 21
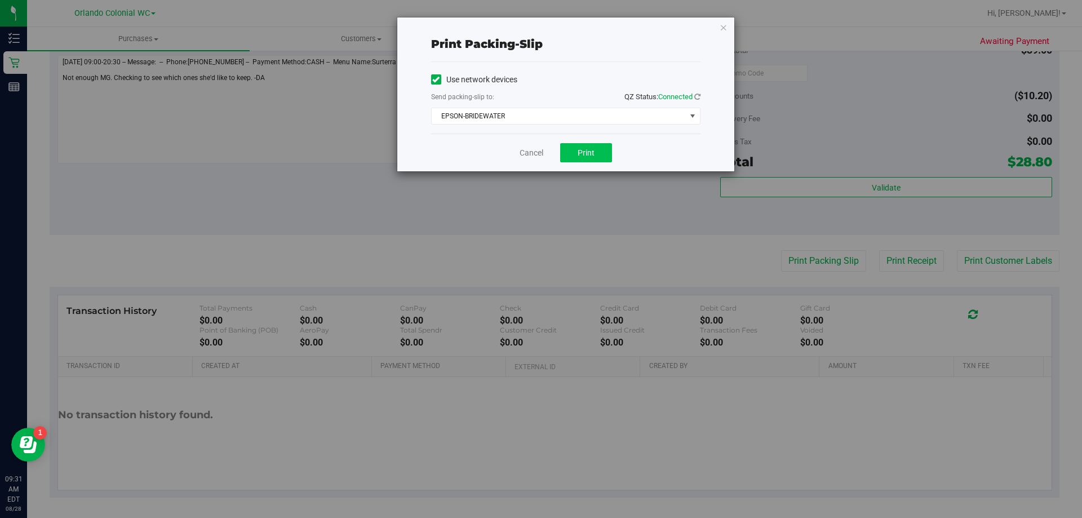
click at [588, 157] on span "Print" at bounding box center [585, 152] width 17 height 9
click at [722, 24] on icon "button" at bounding box center [723, 27] width 8 height 14
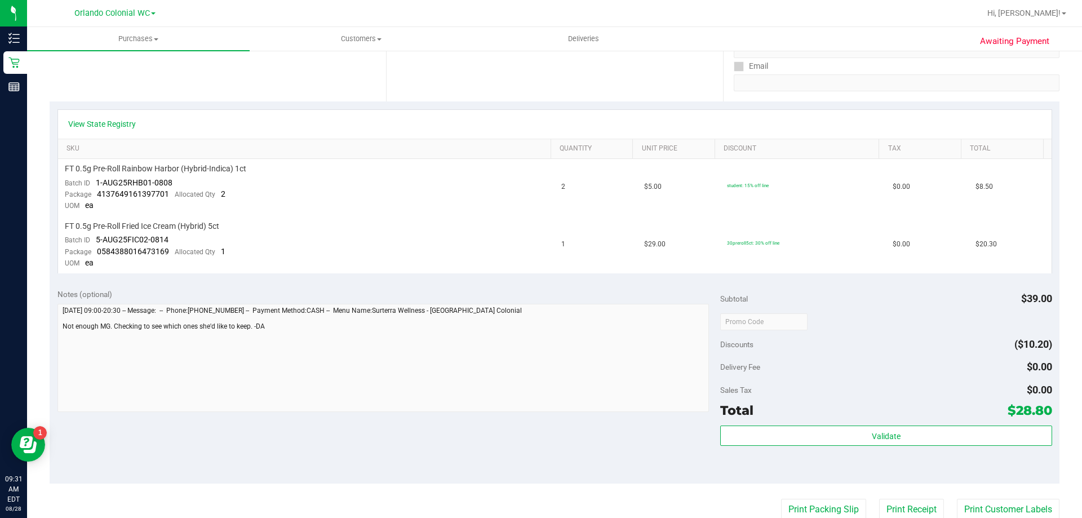
scroll to position [0, 0]
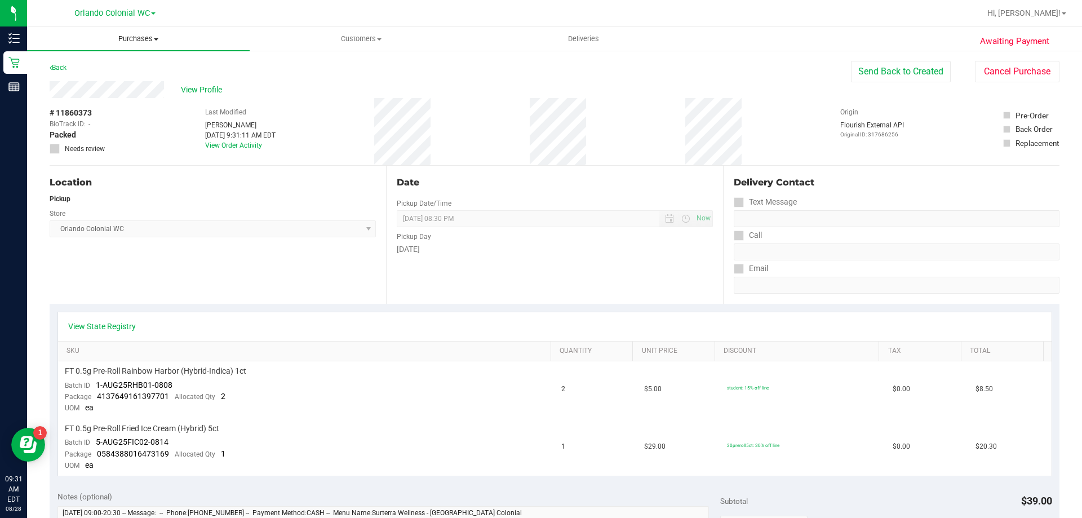
click at [151, 39] on span "Purchases" at bounding box center [138, 39] width 223 height 10
click at [102, 79] on li "Fulfillment" at bounding box center [138, 82] width 223 height 14
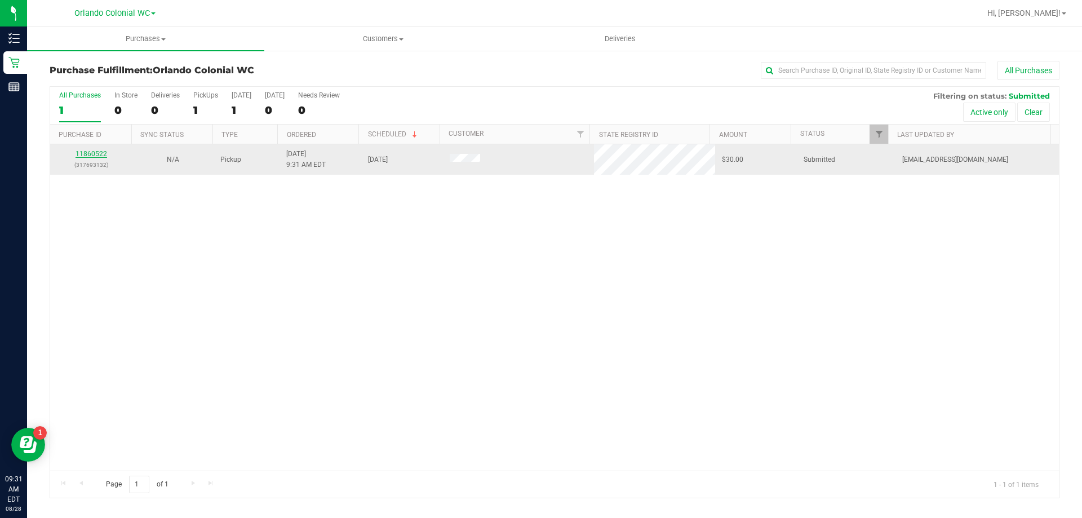
click at [90, 155] on link "11860522" at bounding box center [91, 154] width 32 height 8
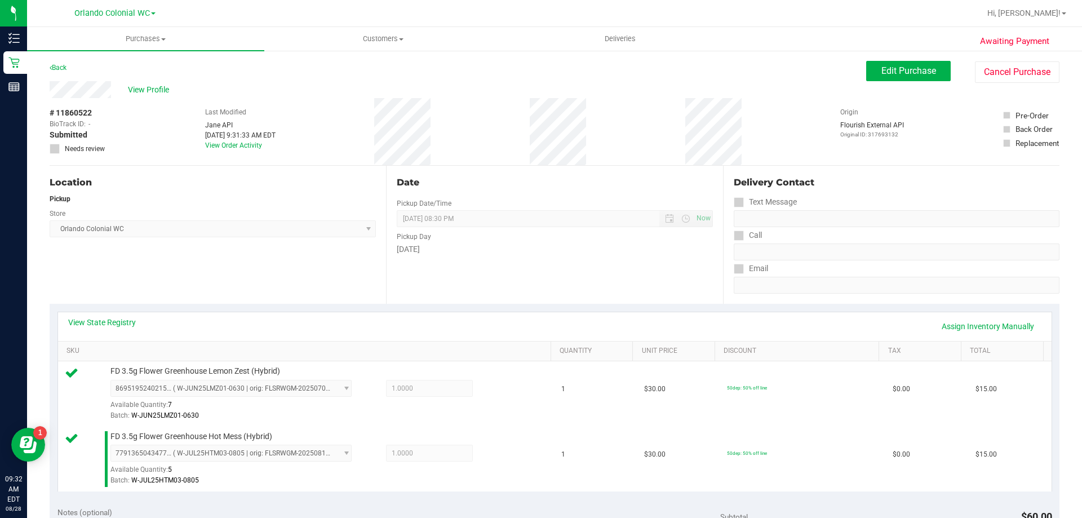
scroll to position [174, 0]
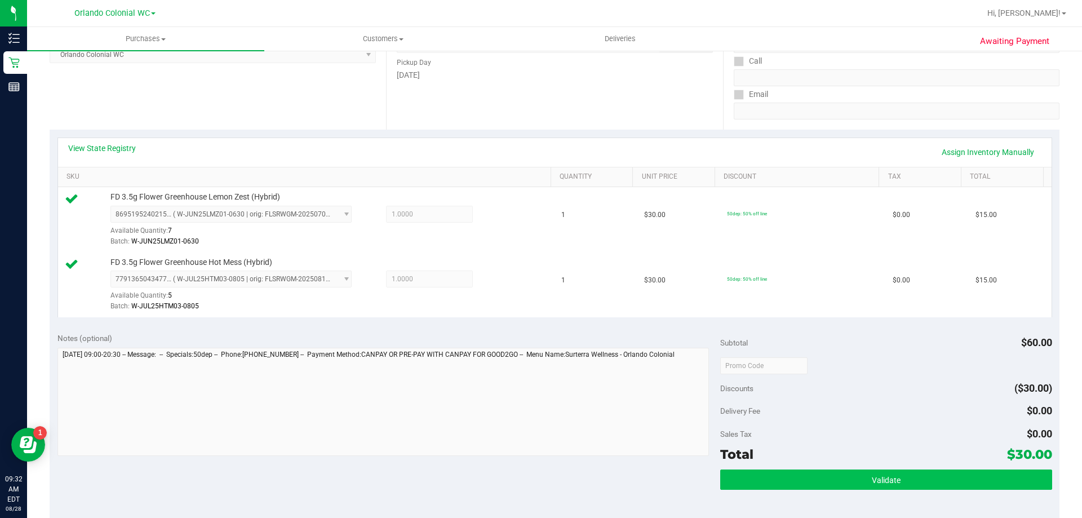
click at [799, 480] on button "Validate" at bounding box center [885, 479] width 331 height 20
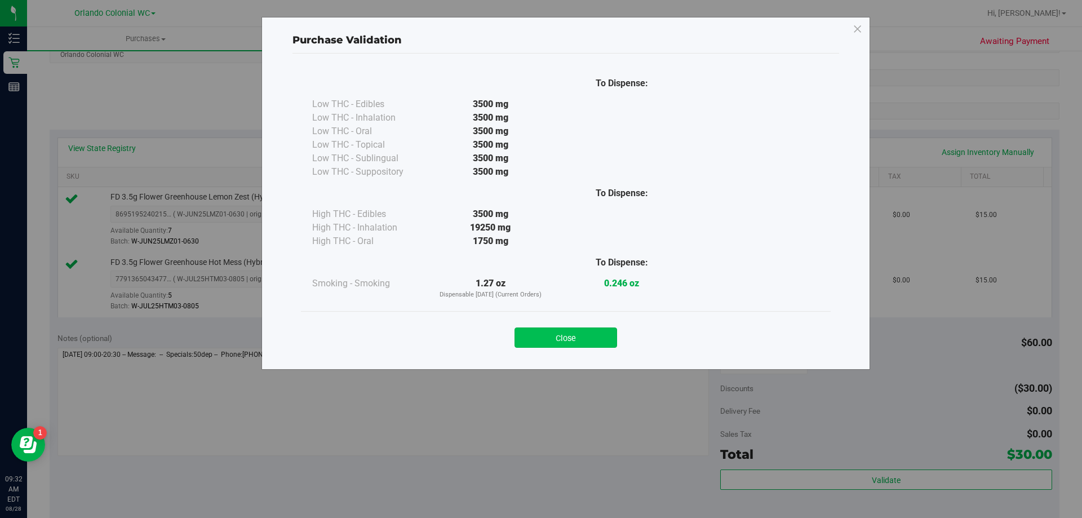
click at [579, 332] on button "Close" at bounding box center [565, 337] width 103 height 20
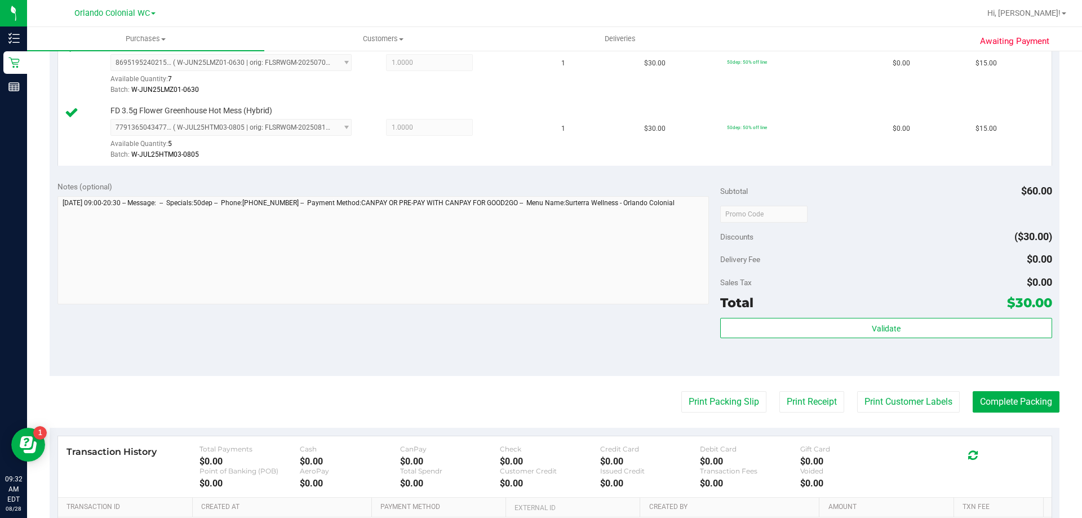
scroll to position [331, 0]
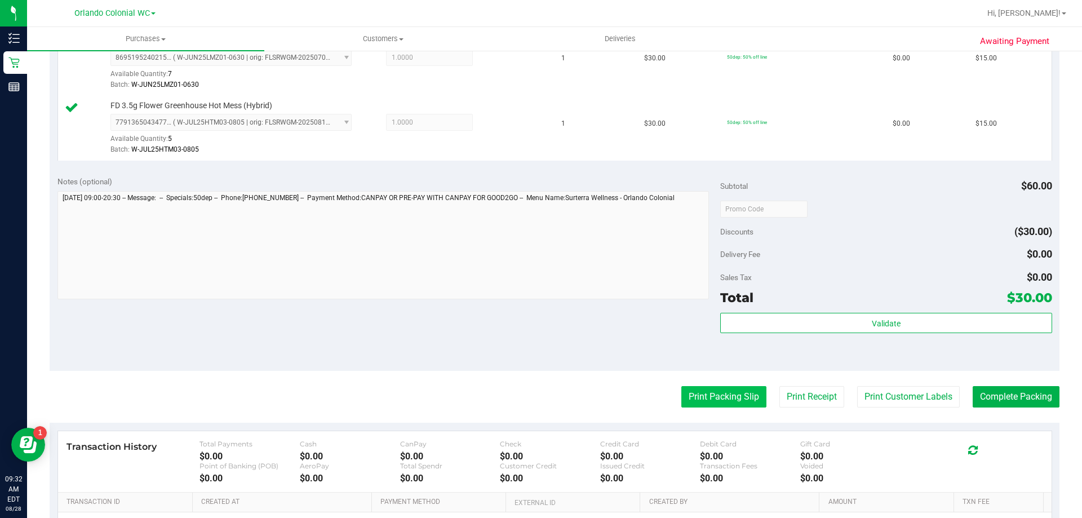
click at [712, 390] on button "Print Packing Slip" at bounding box center [723, 396] width 85 height 21
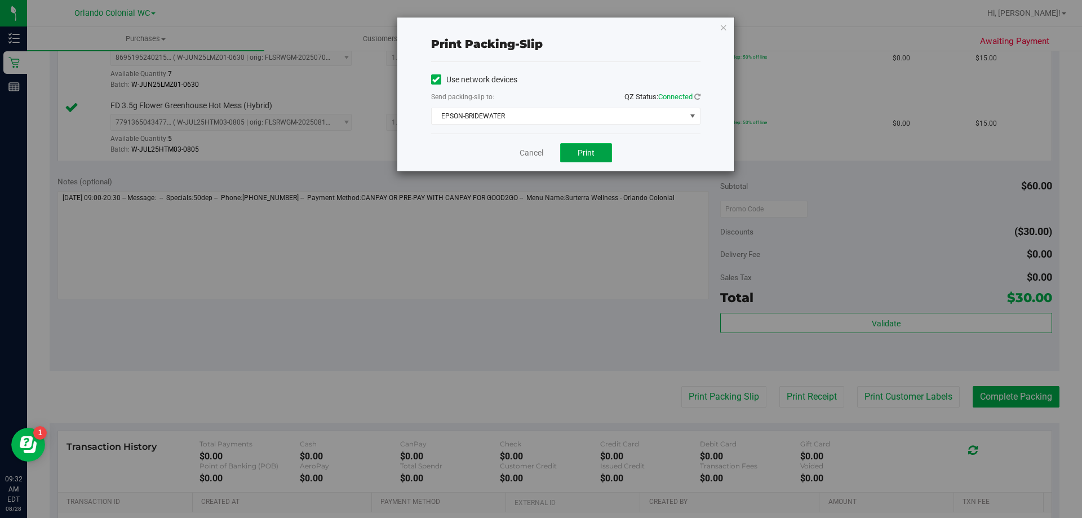
click at [607, 157] on button "Print" at bounding box center [586, 152] width 52 height 19
click at [723, 28] on icon "button" at bounding box center [723, 27] width 8 height 14
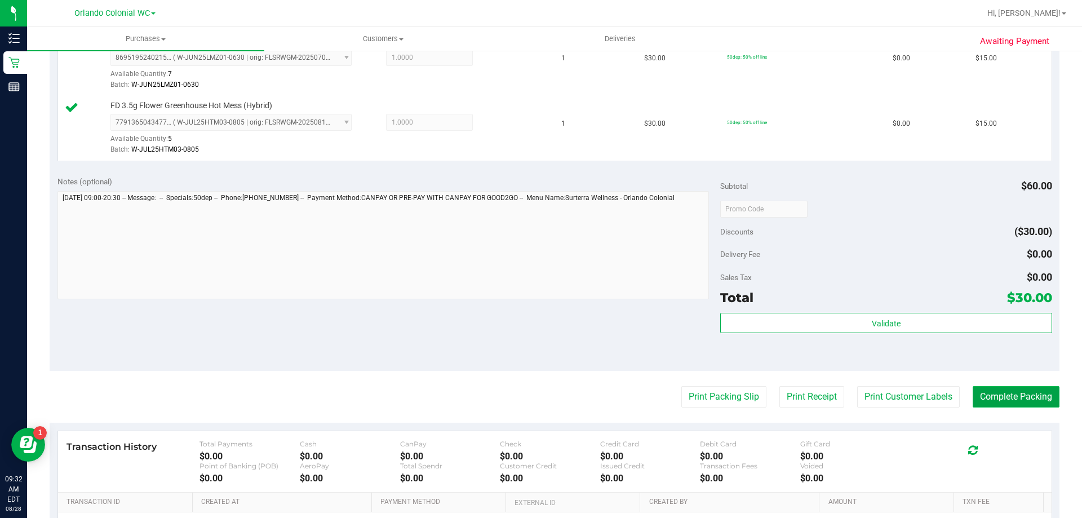
click at [1008, 387] on button "Complete Packing" at bounding box center [1015, 396] width 87 height 21
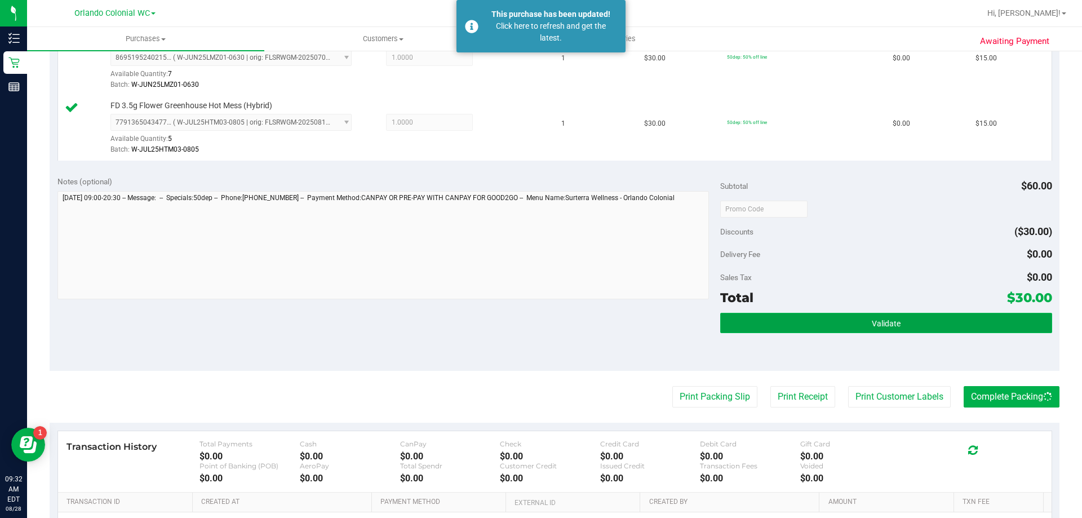
click at [879, 326] on span "Validate" at bounding box center [886, 323] width 29 height 9
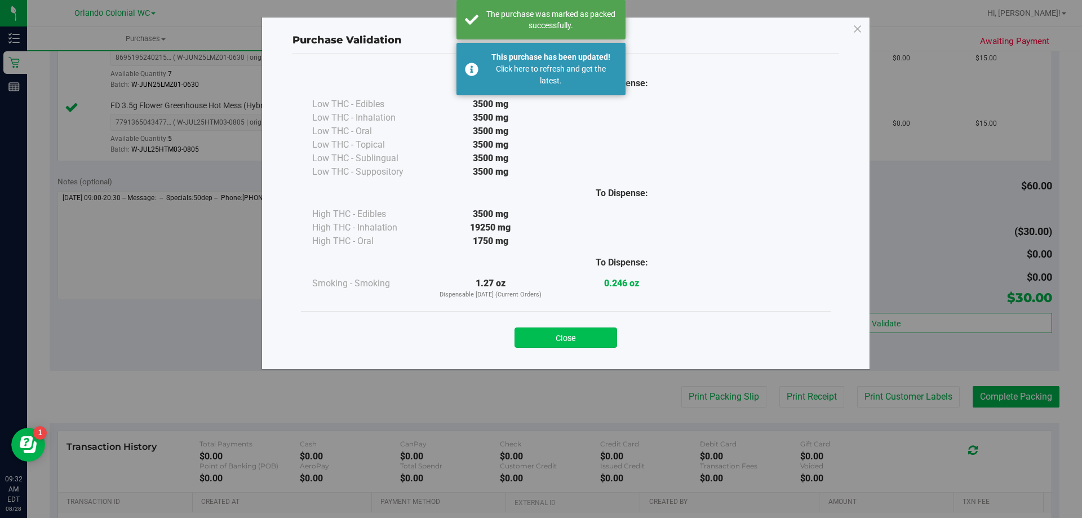
click at [579, 331] on button "Close" at bounding box center [565, 337] width 103 height 20
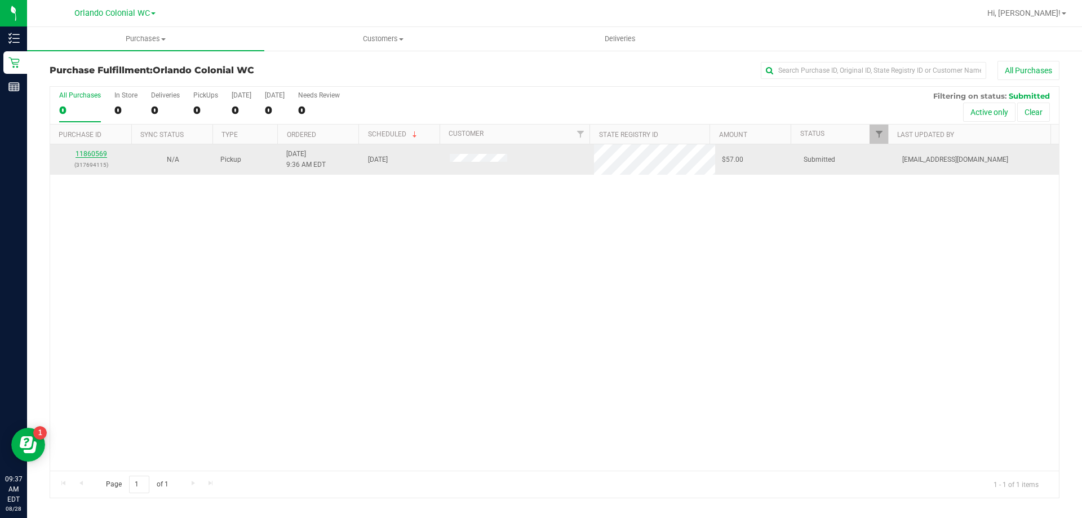
click at [99, 150] on link "11860569" at bounding box center [91, 154] width 32 height 8
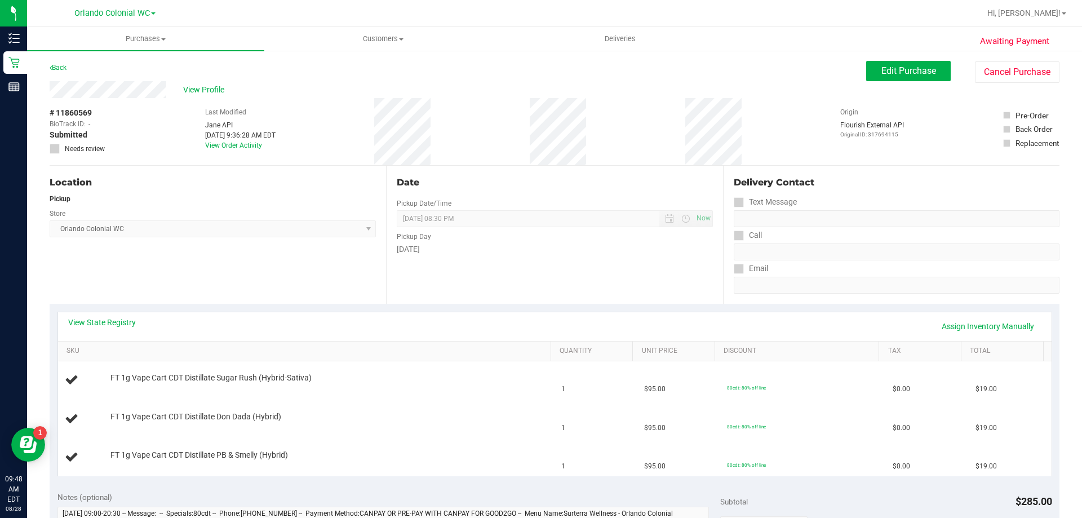
scroll to position [56, 0]
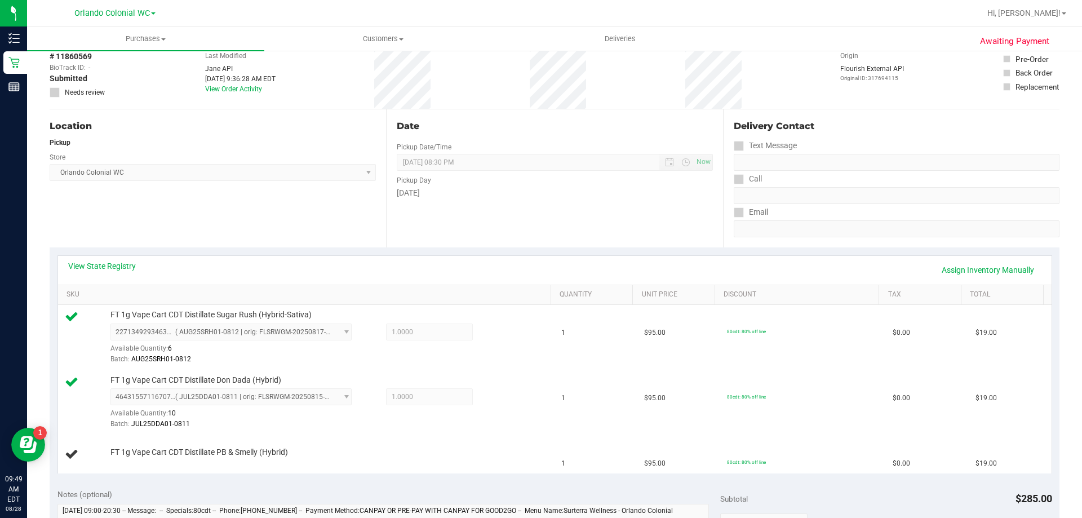
click at [736, 260] on div "View State Registry Assign Inventory Manually" at bounding box center [554, 270] width 993 height 29
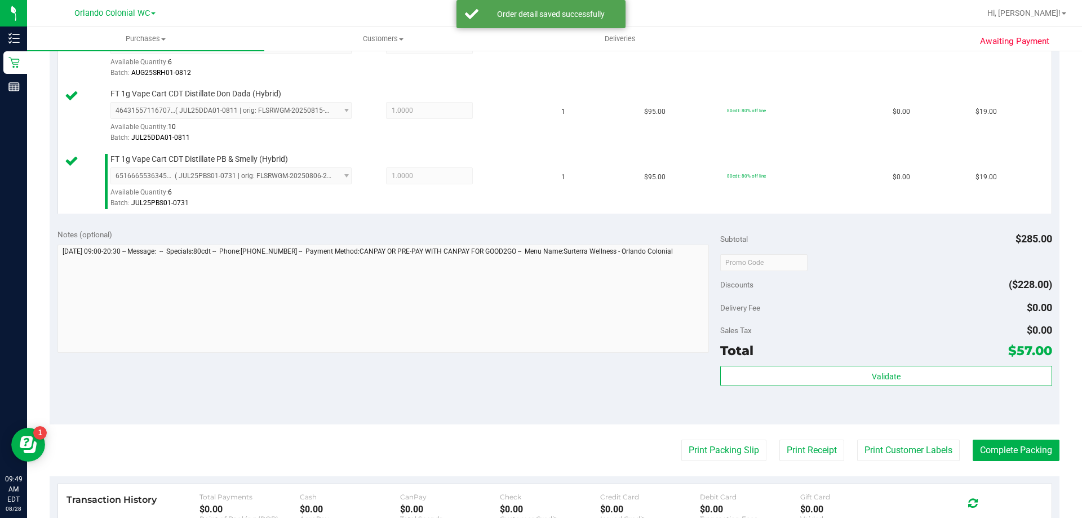
scroll to position [346, 0]
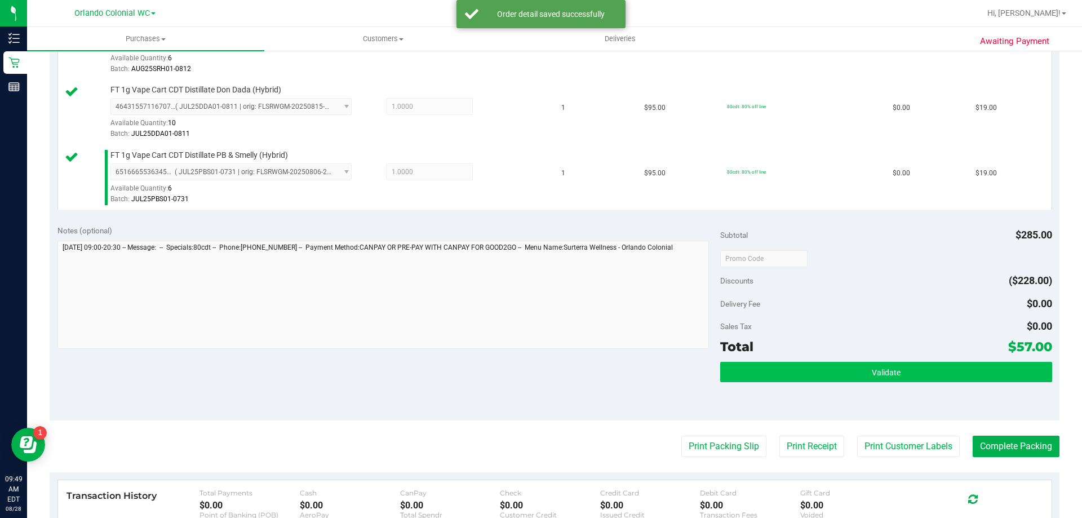
click at [865, 363] on button "Validate" at bounding box center [885, 372] width 331 height 20
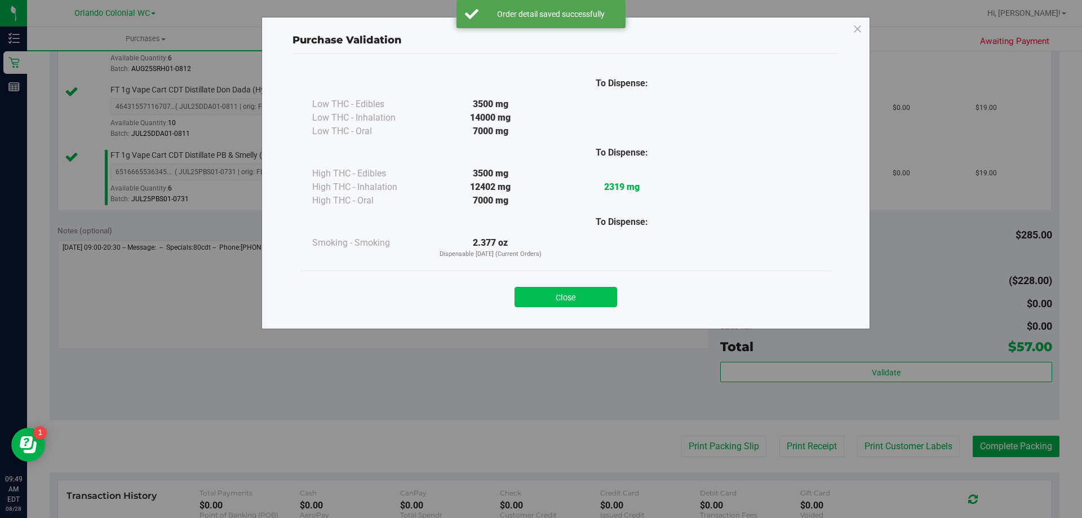
click at [575, 300] on button "Close" at bounding box center [565, 297] width 103 height 20
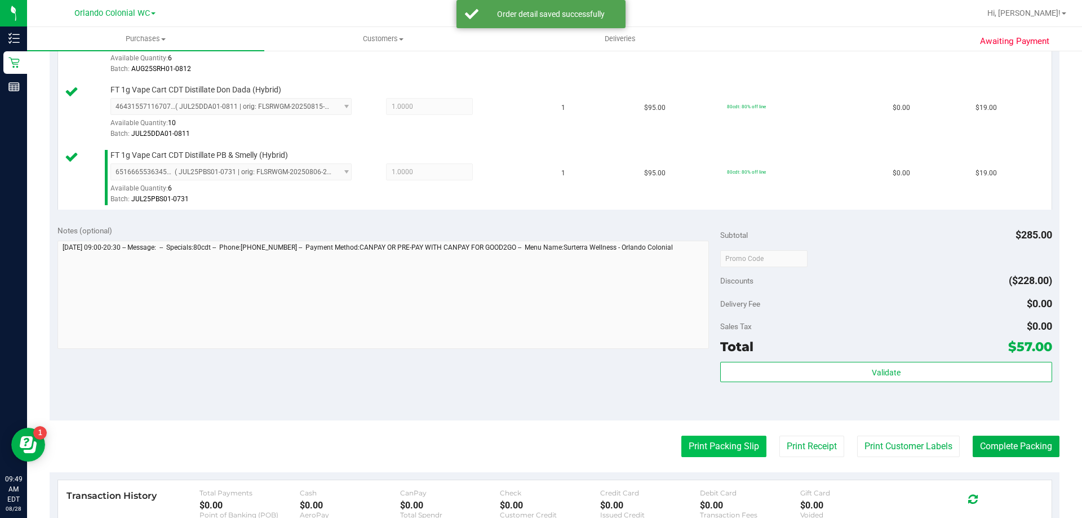
click at [695, 442] on button "Print Packing Slip" at bounding box center [723, 445] width 85 height 21
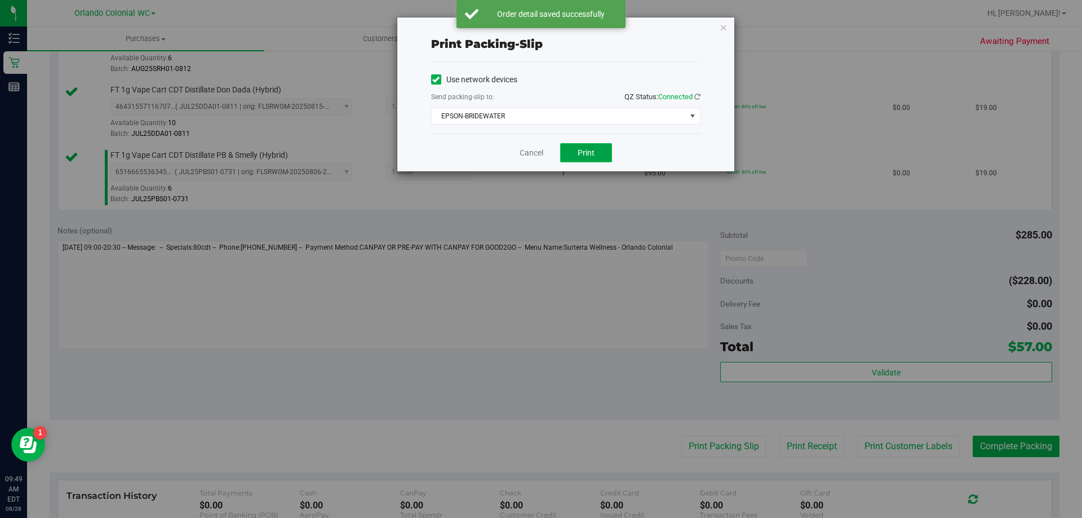
click at [593, 149] on span "Print" at bounding box center [585, 152] width 17 height 9
click at [722, 28] on icon "button" at bounding box center [723, 27] width 8 height 14
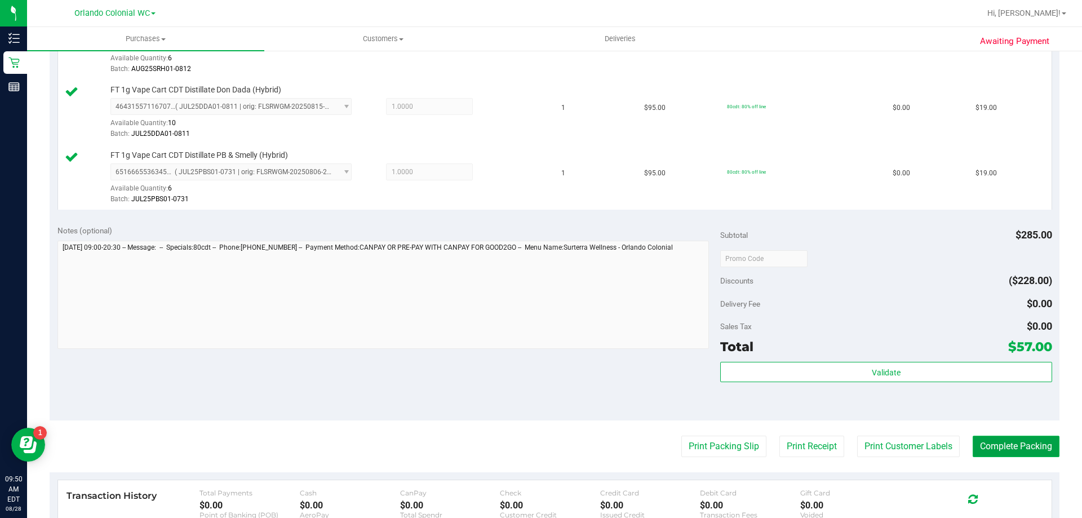
click at [1006, 442] on button "Complete Packing" at bounding box center [1015, 445] width 87 height 21
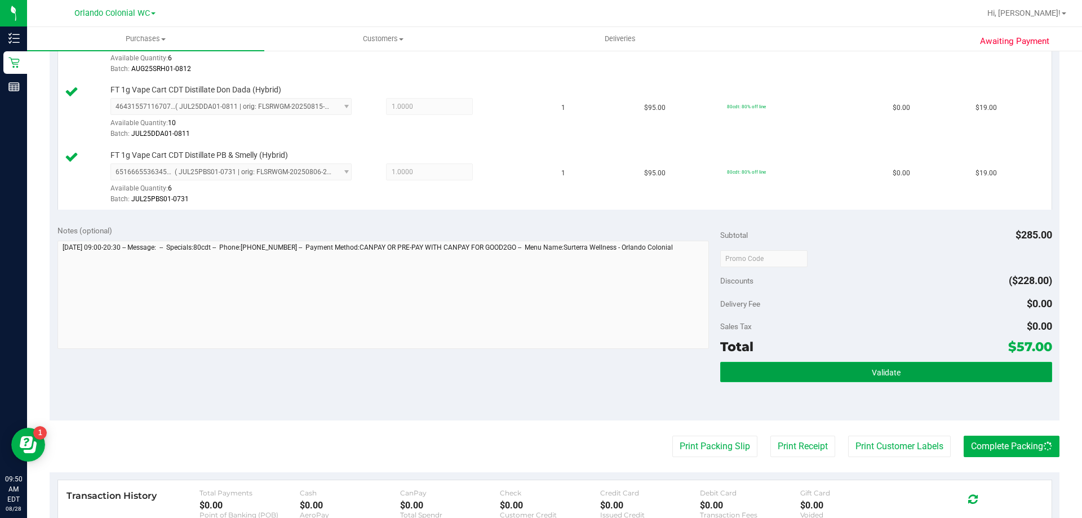
click at [820, 379] on button "Validate" at bounding box center [885, 372] width 331 height 20
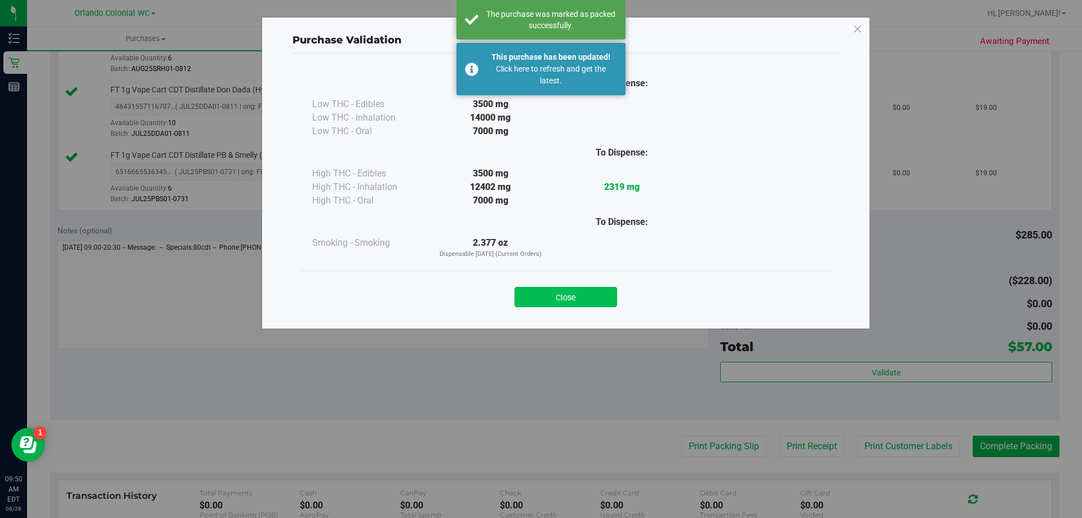
click at [590, 294] on button "Close" at bounding box center [565, 297] width 103 height 20
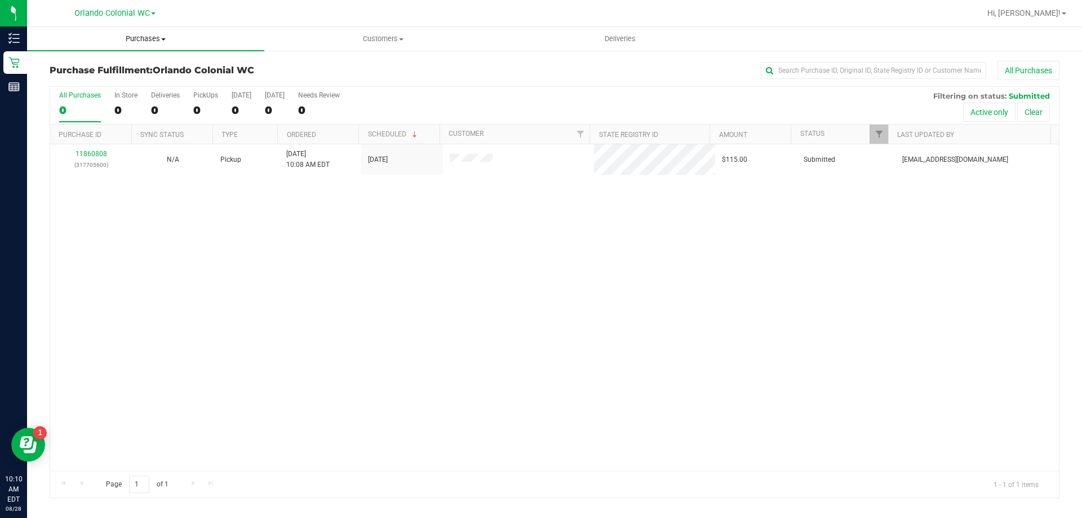
click at [153, 43] on span "Purchases" at bounding box center [145, 39] width 237 height 10
click at [131, 64] on span "Summary of purchases" at bounding box center [84, 68] width 115 height 10
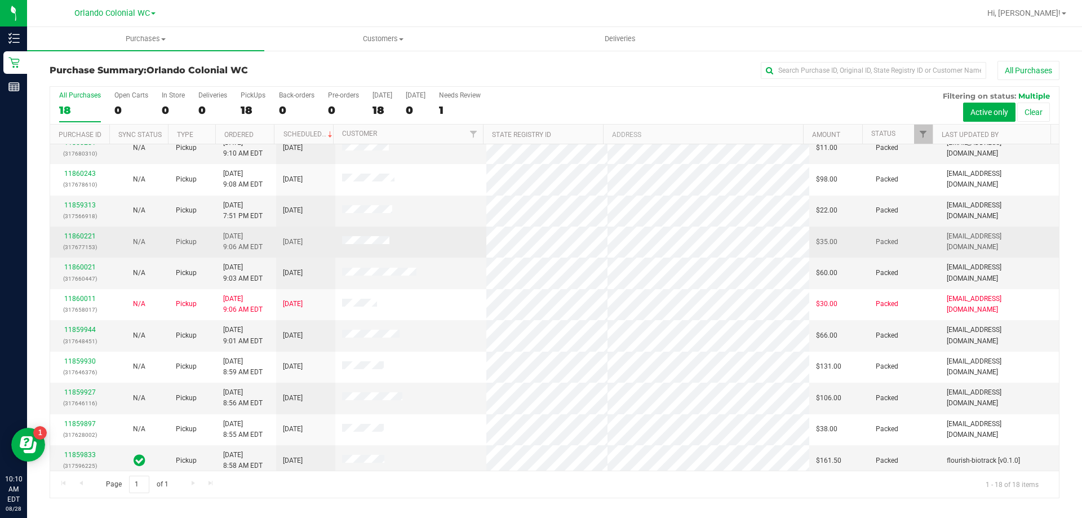
scroll to position [235, 0]
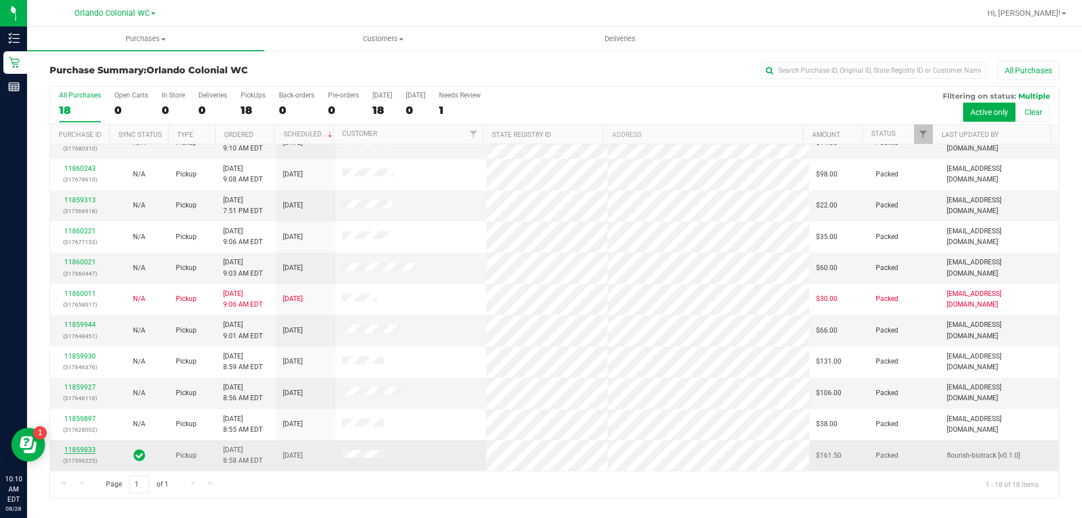
click at [66, 448] on link "11859833" at bounding box center [80, 450] width 32 height 8
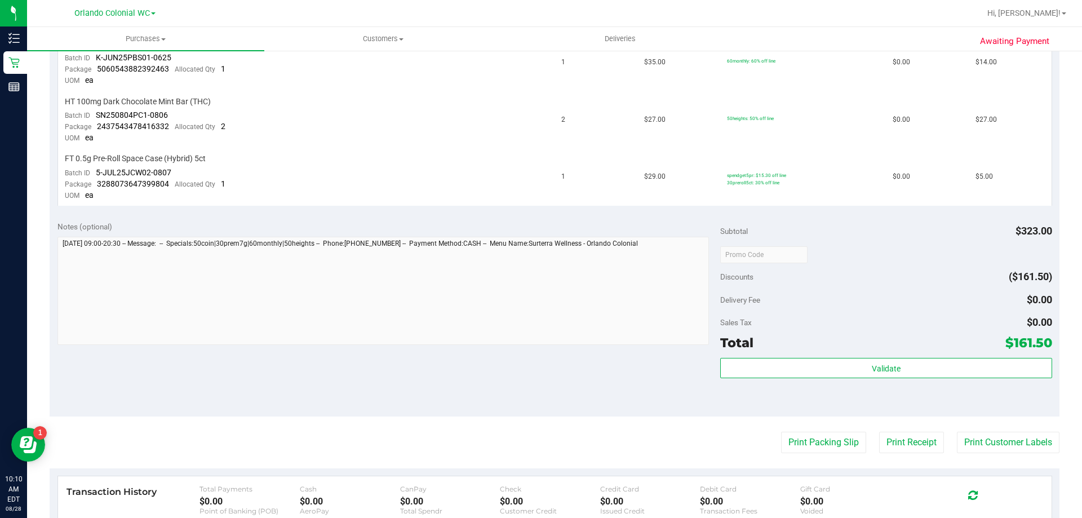
scroll to position [507, 0]
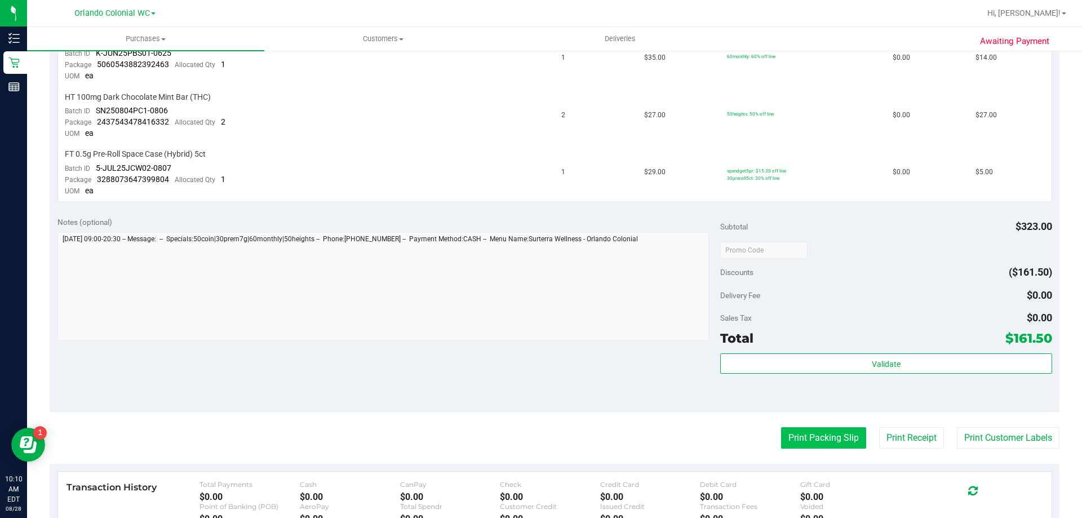
click at [790, 440] on button "Print Packing Slip" at bounding box center [823, 437] width 85 height 21
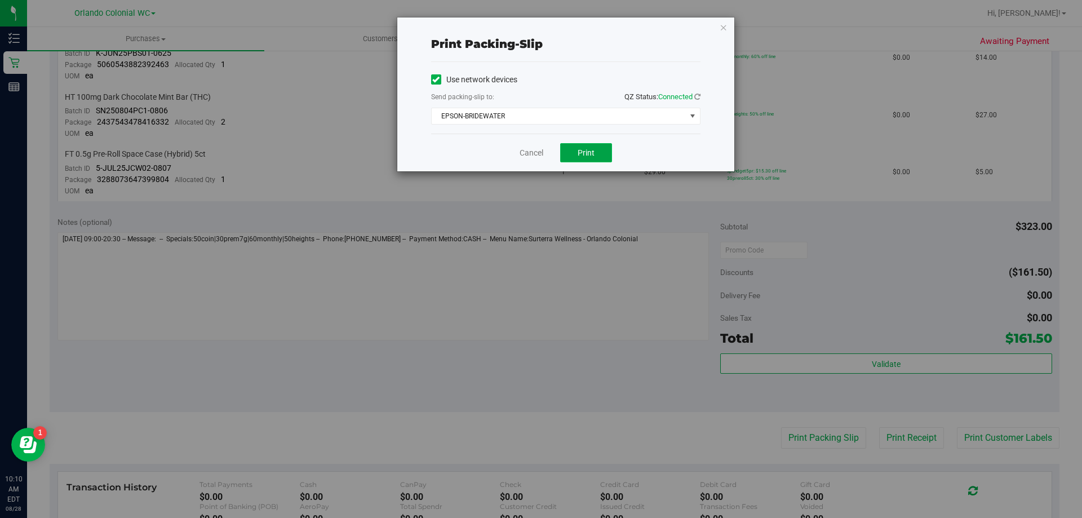
click at [573, 153] on button "Print" at bounding box center [586, 152] width 52 height 19
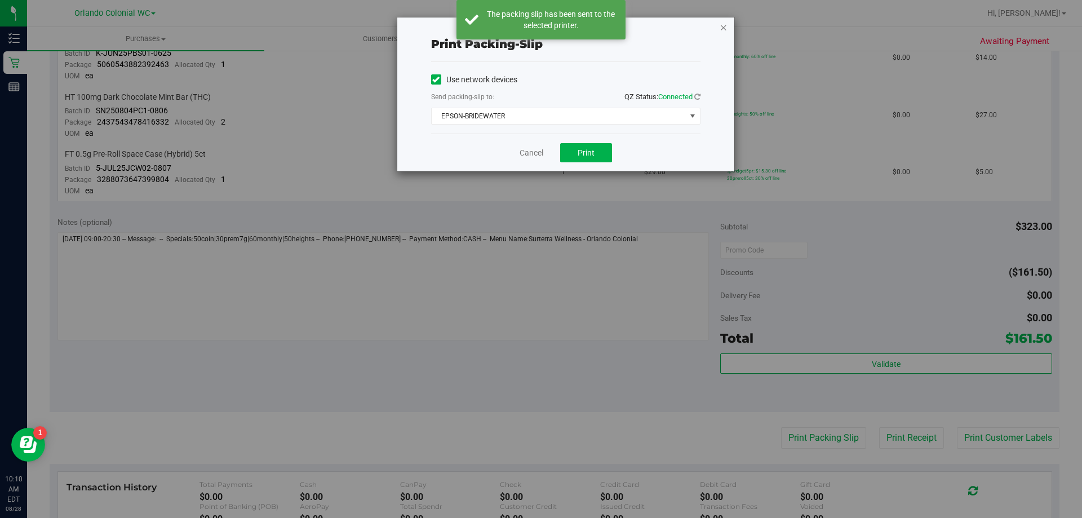
click at [719, 28] on icon "button" at bounding box center [723, 27] width 8 height 14
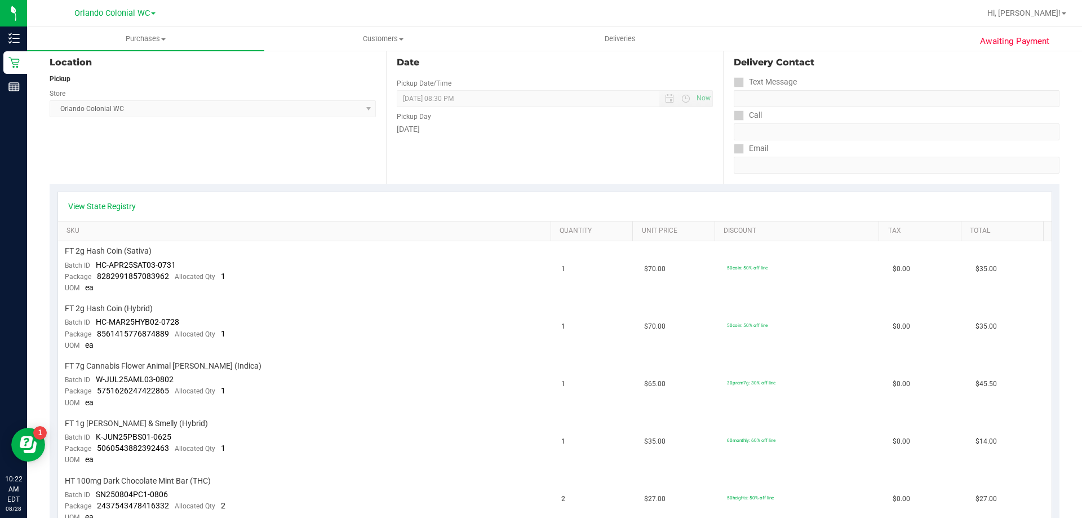
scroll to position [0, 0]
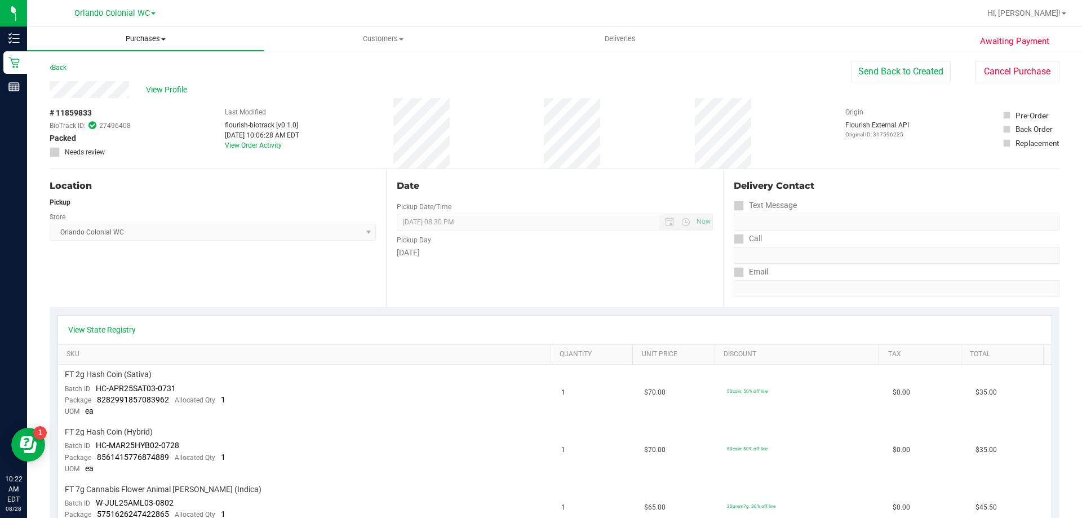
click at [127, 42] on span "Purchases" at bounding box center [145, 39] width 237 height 10
click at [87, 79] on span "Fulfillment" at bounding box center [62, 82] width 70 height 10
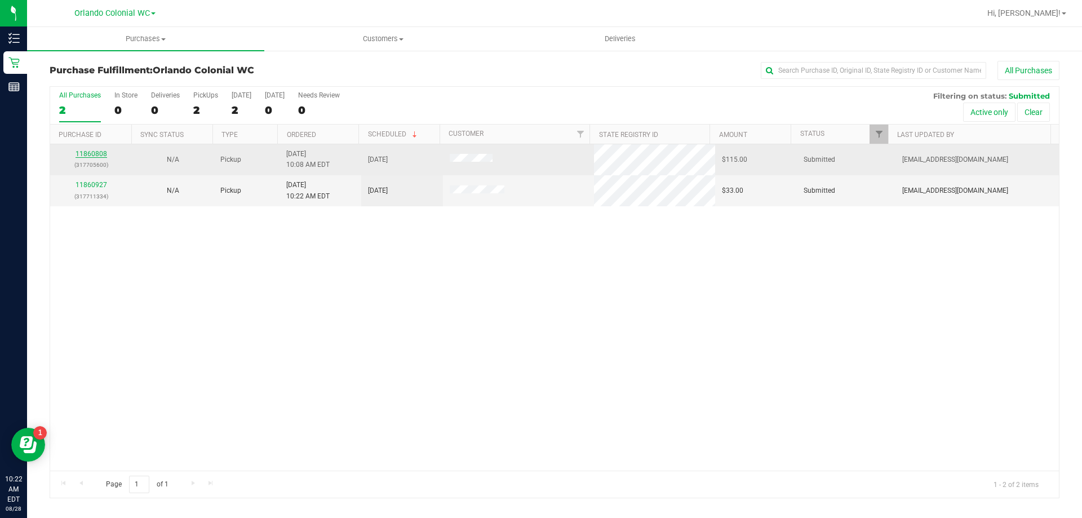
click at [94, 152] on link "11860808" at bounding box center [91, 154] width 32 height 8
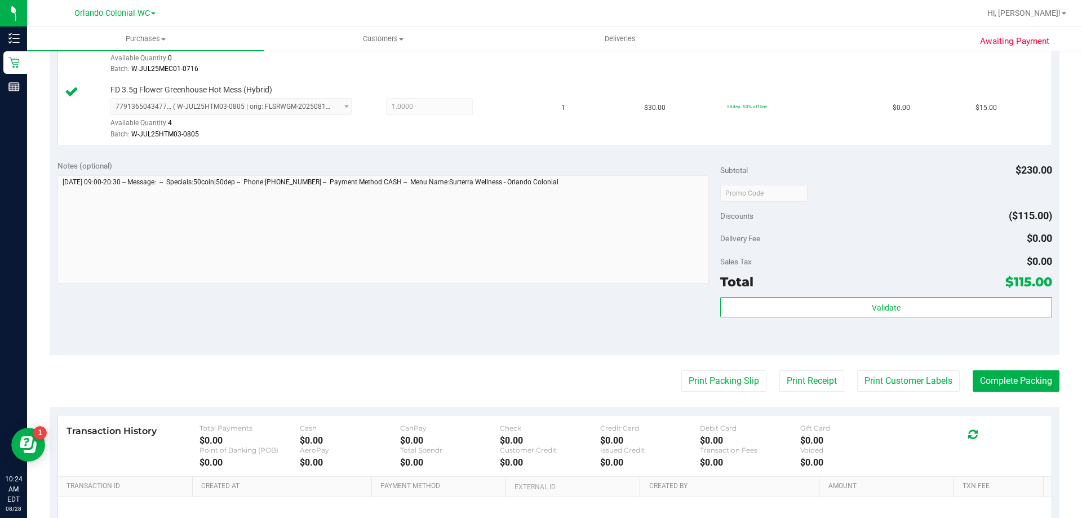
scroll to position [507, 0]
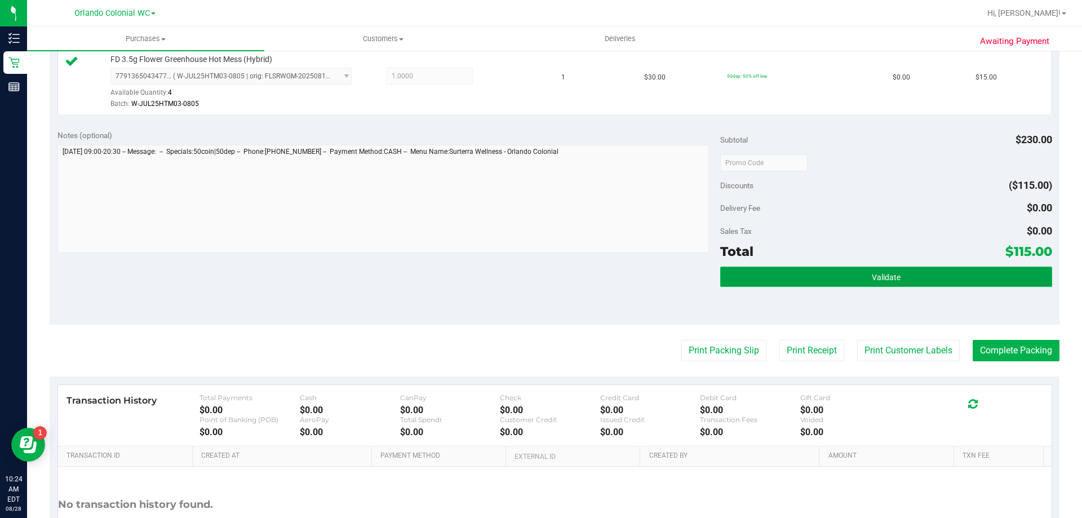
click at [781, 279] on button "Validate" at bounding box center [885, 276] width 331 height 20
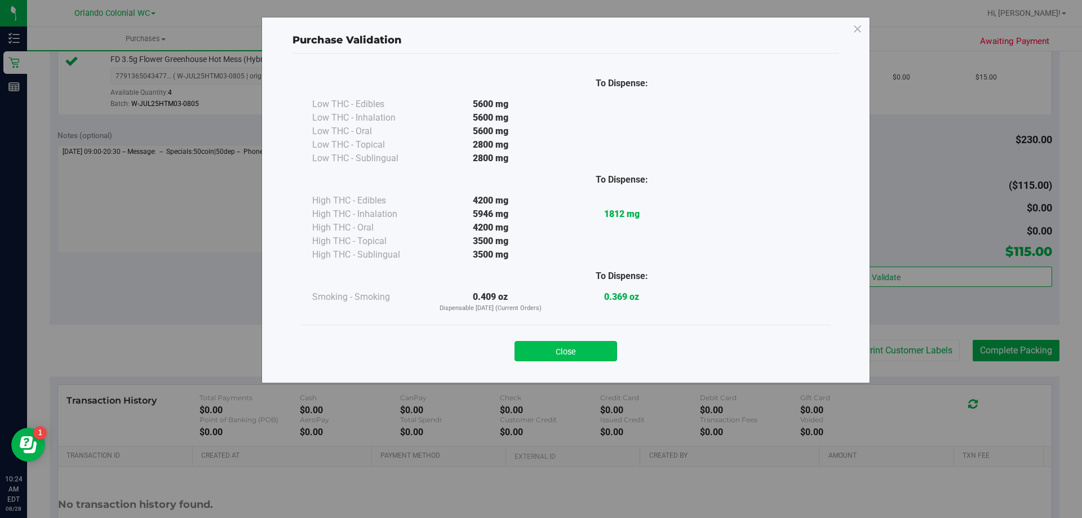
click at [558, 355] on button "Close" at bounding box center [565, 351] width 103 height 20
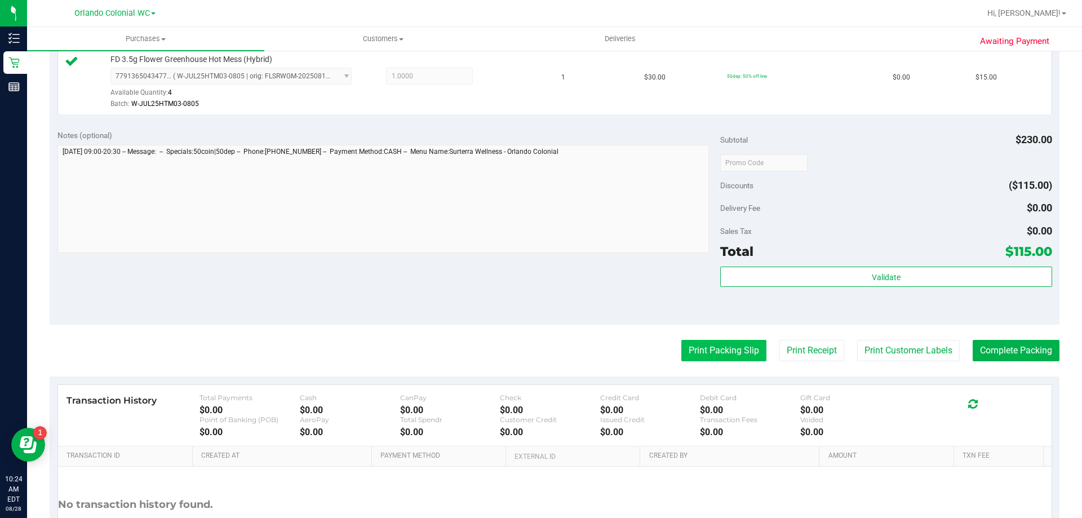
click at [698, 347] on button "Print Packing Slip" at bounding box center [723, 350] width 85 height 21
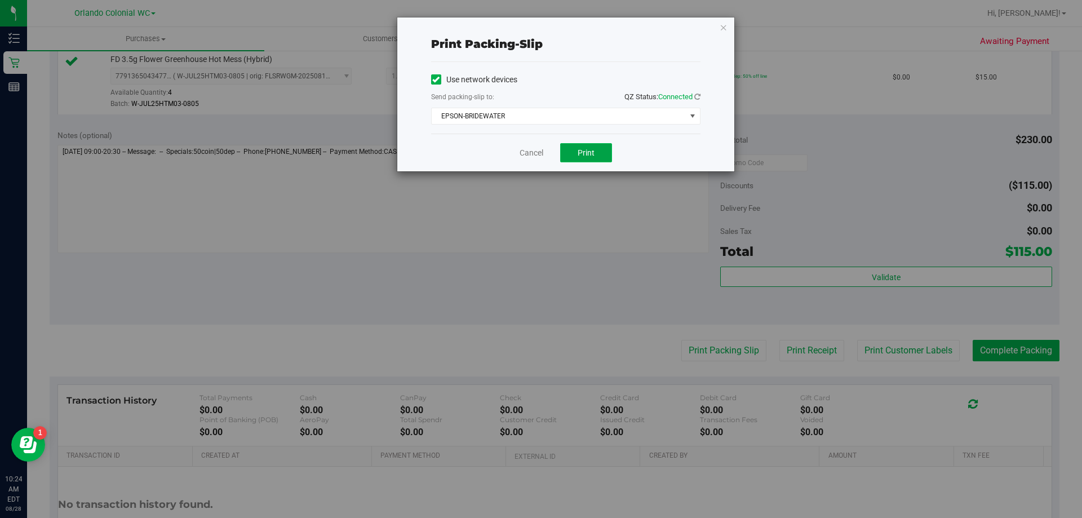
click at [598, 152] on button "Print" at bounding box center [586, 152] width 52 height 19
click at [719, 29] on icon "button" at bounding box center [723, 27] width 8 height 14
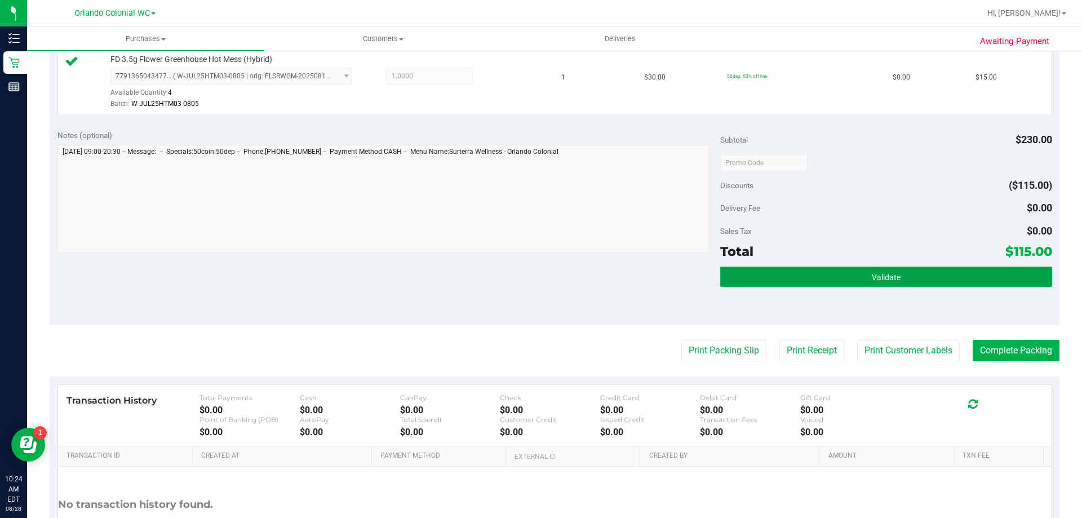
click at [815, 282] on button "Validate" at bounding box center [885, 276] width 331 height 20
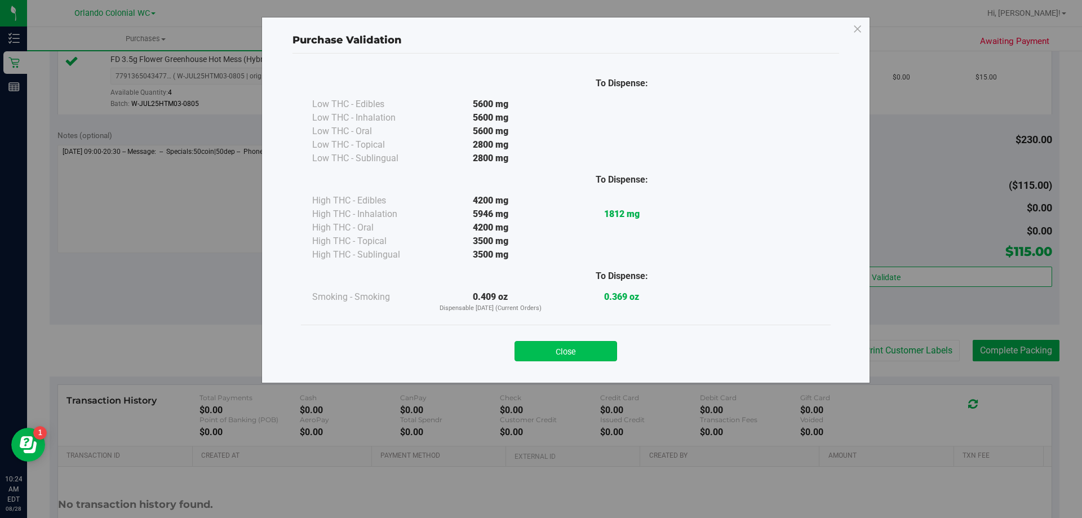
click at [563, 355] on button "Close" at bounding box center [565, 351] width 103 height 20
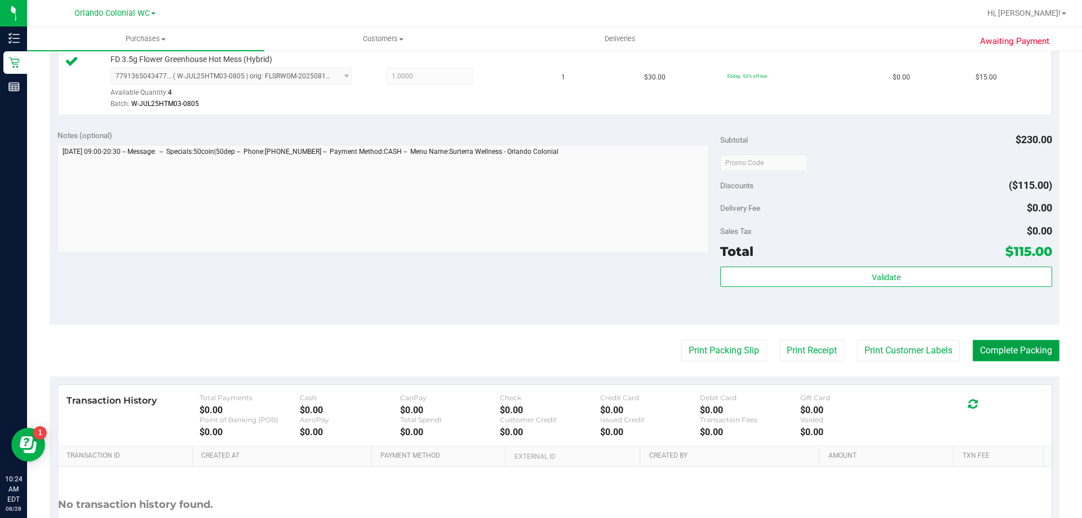
click at [1026, 352] on button "Complete Packing" at bounding box center [1015, 350] width 87 height 21
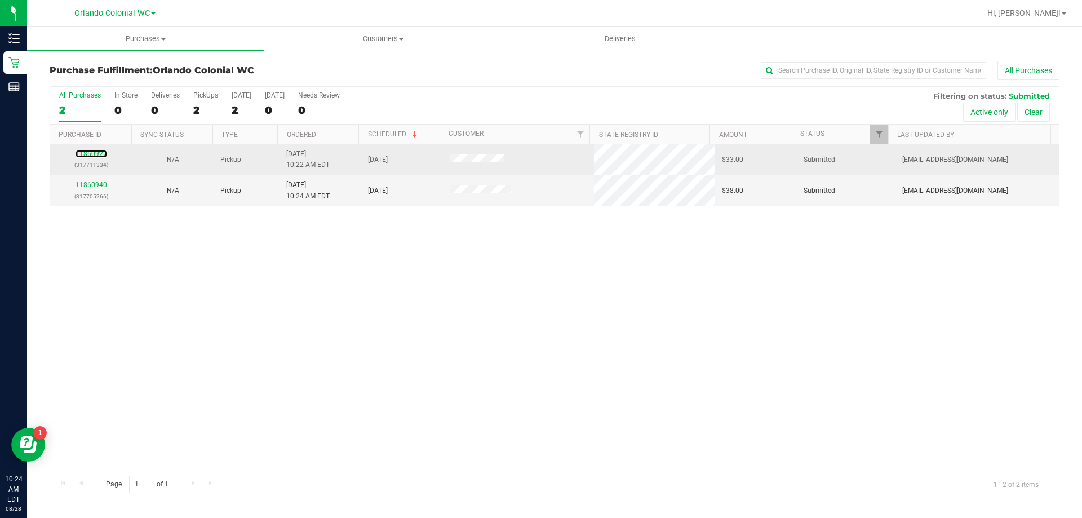
click at [90, 158] on div "11860927 (317711334)" at bounding box center [91, 159] width 68 height 21
click at [84, 158] on div "11860927 (317711334)" at bounding box center [91, 159] width 68 height 21
click at [82, 153] on link "11860927" at bounding box center [91, 154] width 32 height 8
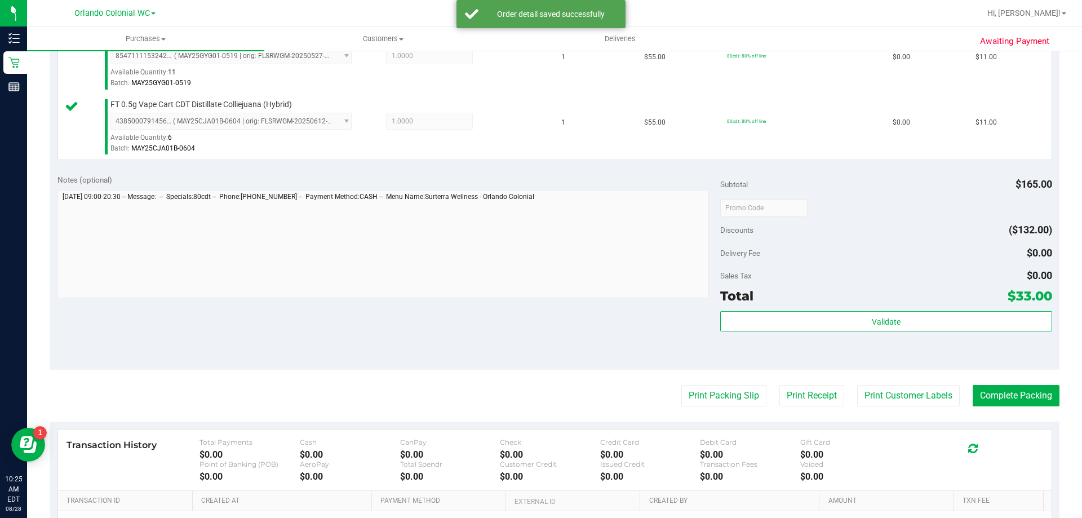
scroll to position [451, 0]
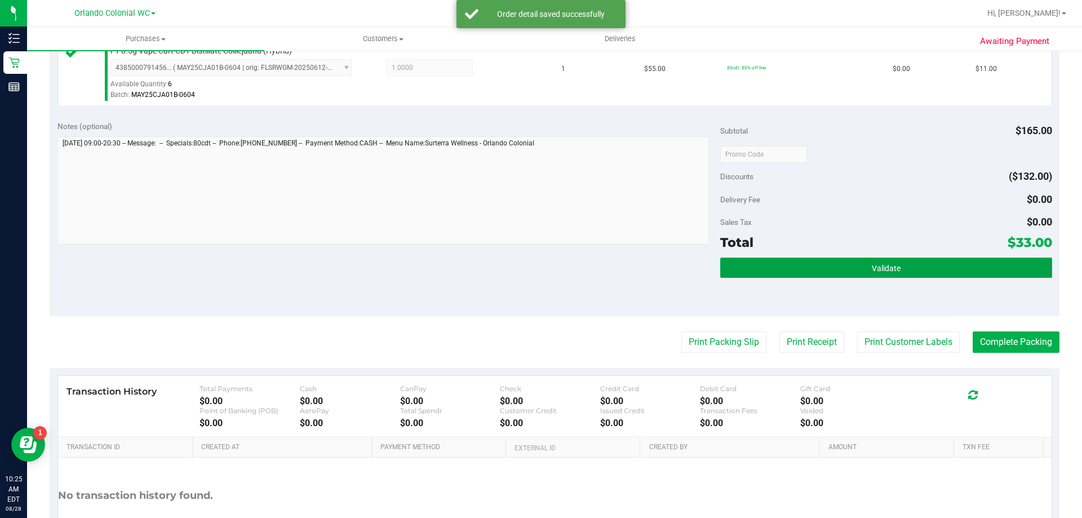
drag, startPoint x: 802, startPoint y: 268, endPoint x: 737, endPoint y: 240, distance: 70.9
click at [802, 267] on button "Validate" at bounding box center [885, 267] width 331 height 20
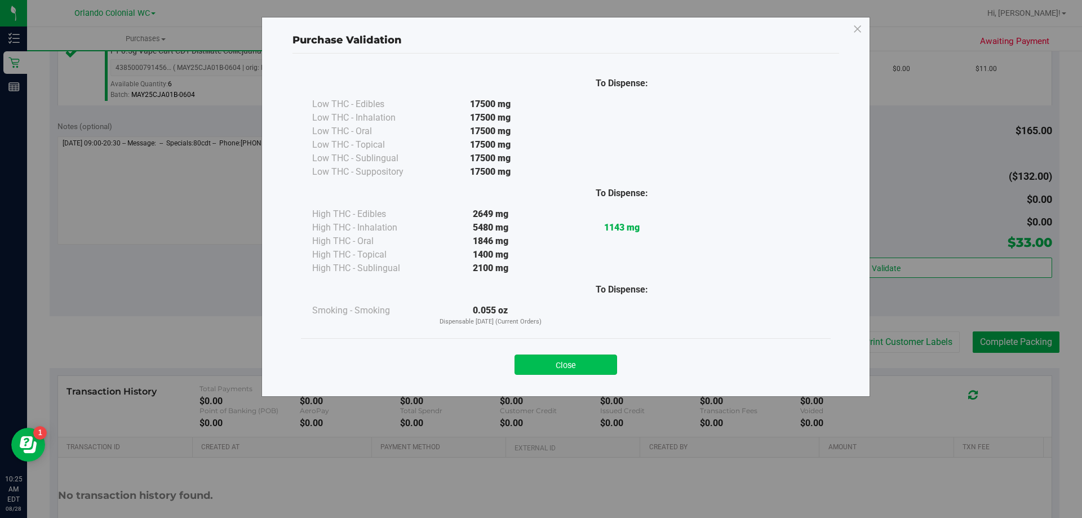
click at [576, 361] on button "Close" at bounding box center [565, 364] width 103 height 20
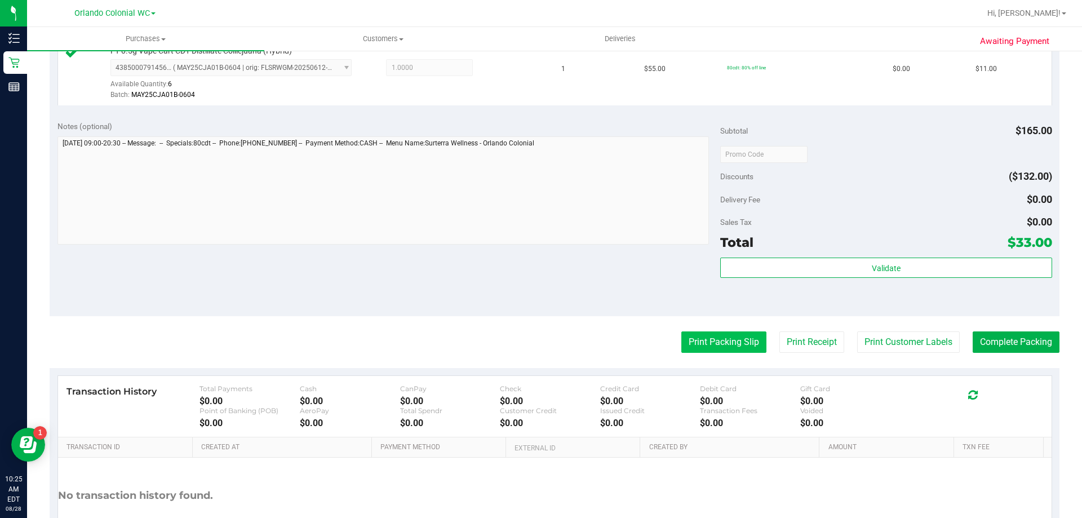
click at [704, 340] on button "Print Packing Slip" at bounding box center [723, 341] width 85 height 21
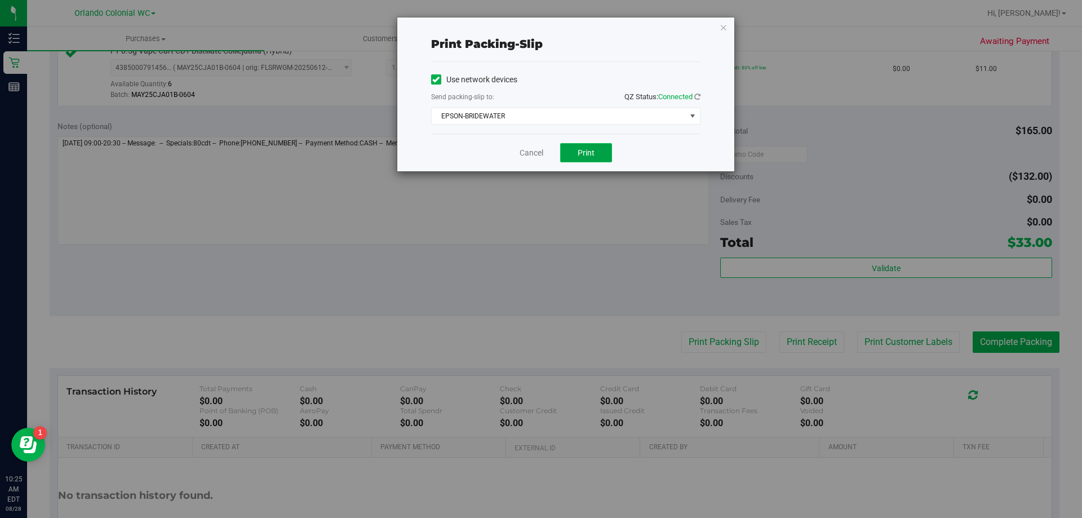
click at [584, 144] on button "Print" at bounding box center [586, 152] width 52 height 19
click at [721, 22] on icon "button" at bounding box center [723, 27] width 8 height 14
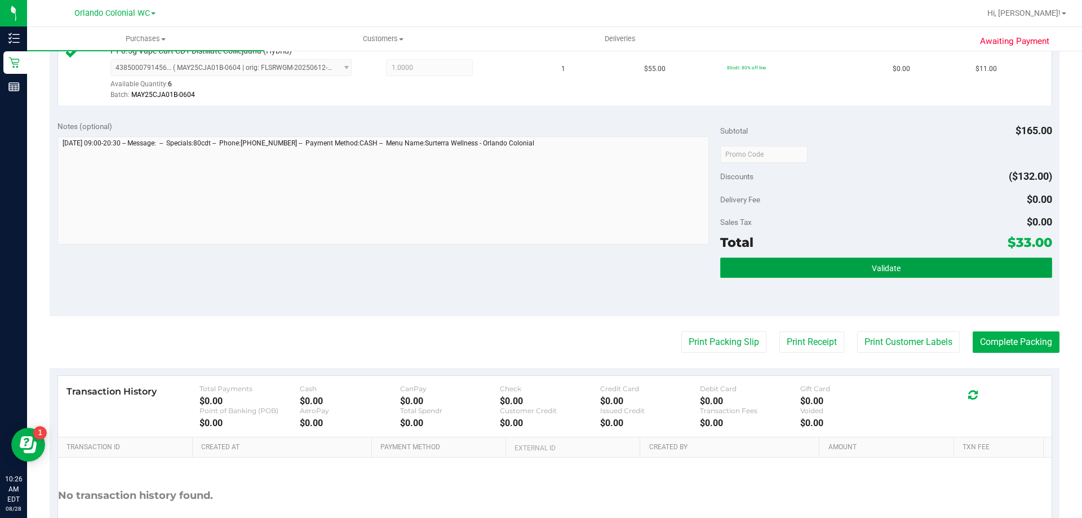
click at [834, 270] on button "Validate" at bounding box center [885, 267] width 331 height 20
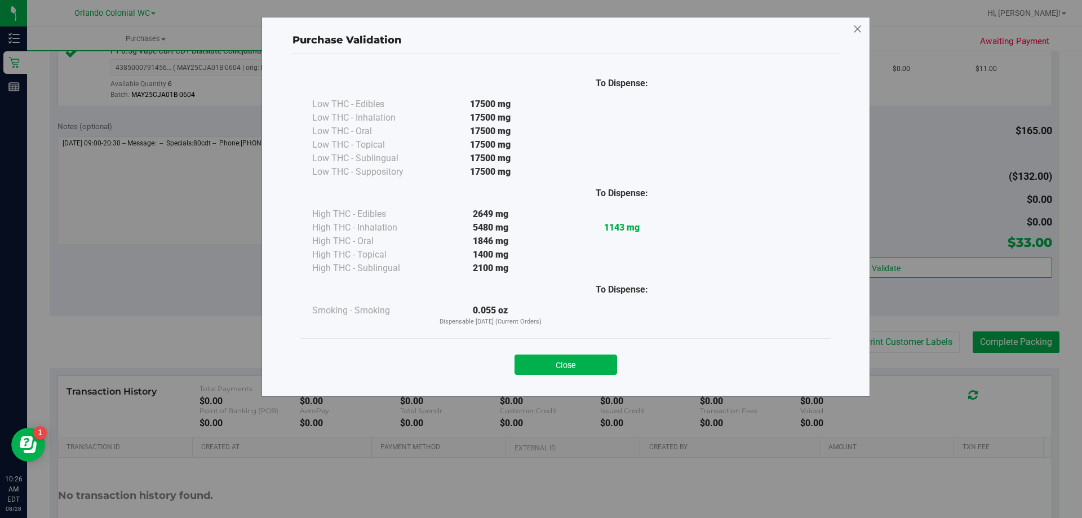
click at [855, 29] on icon at bounding box center [857, 29] width 10 height 18
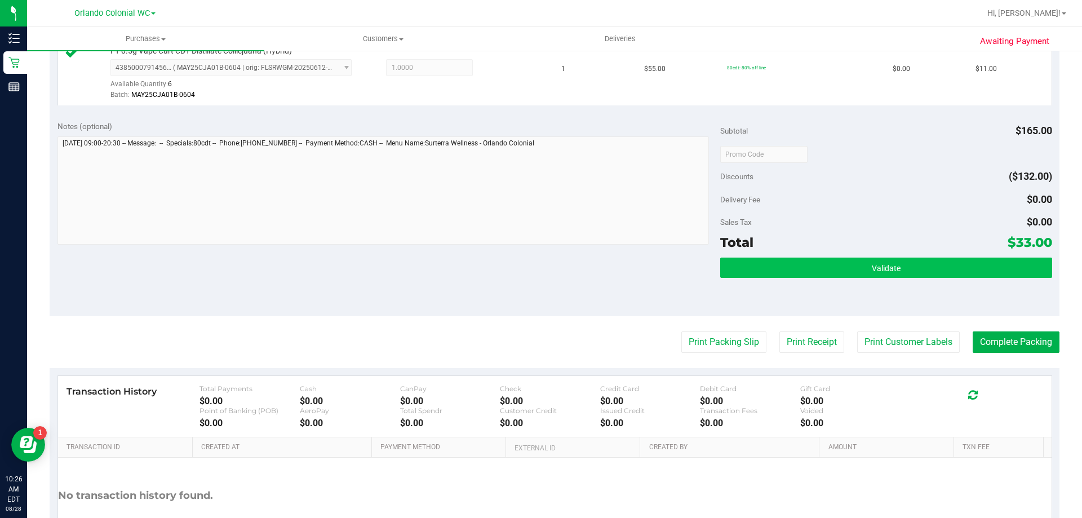
click at [841, 268] on button "Validate" at bounding box center [885, 267] width 331 height 20
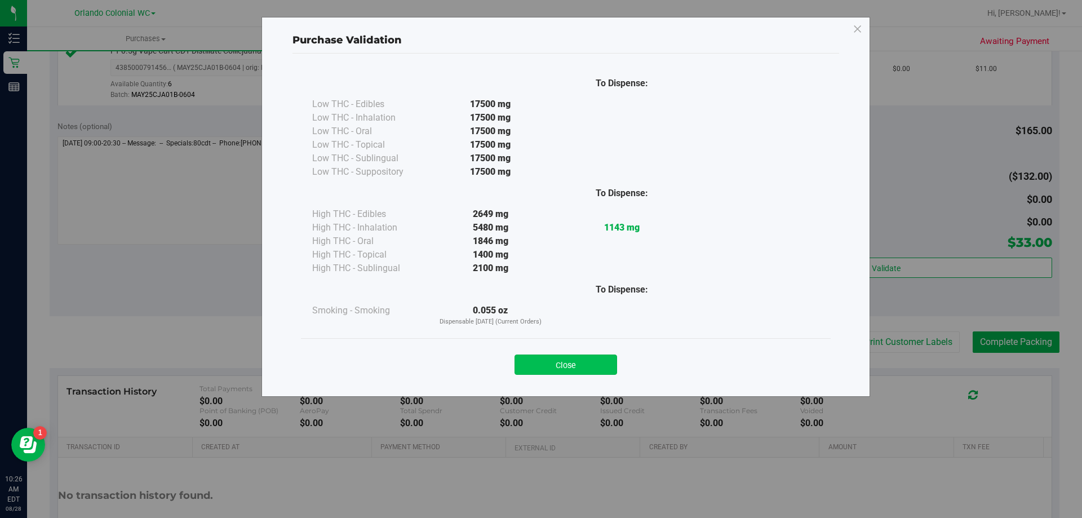
click at [575, 366] on button "Close" at bounding box center [565, 364] width 103 height 20
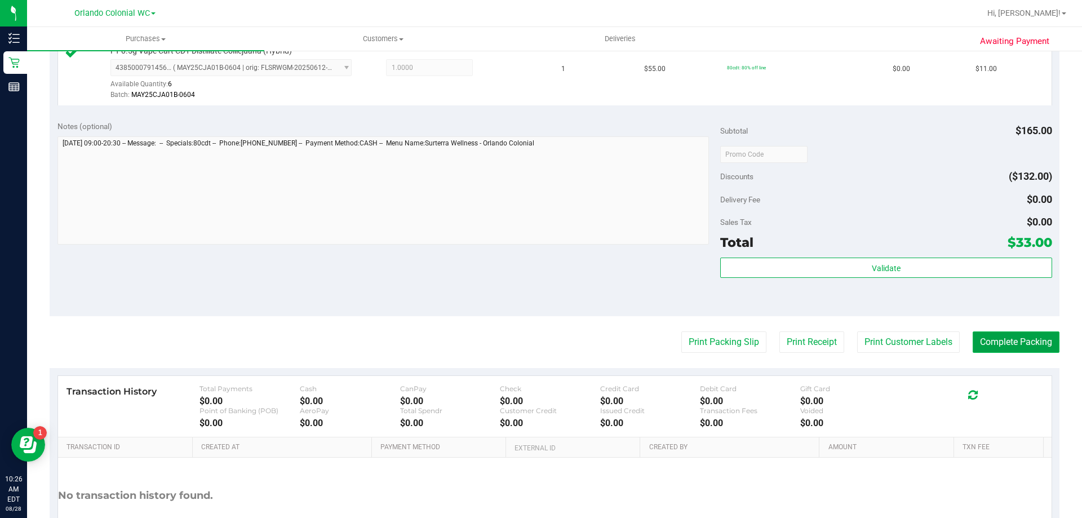
click at [994, 352] on button "Complete Packing" at bounding box center [1015, 341] width 87 height 21
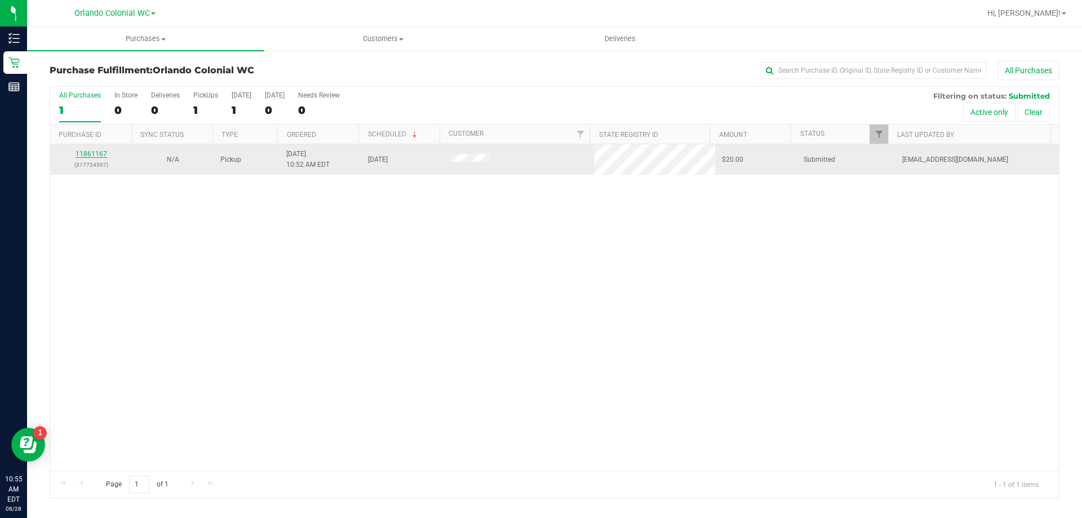
click at [104, 155] on link "11861167" at bounding box center [91, 154] width 32 height 8
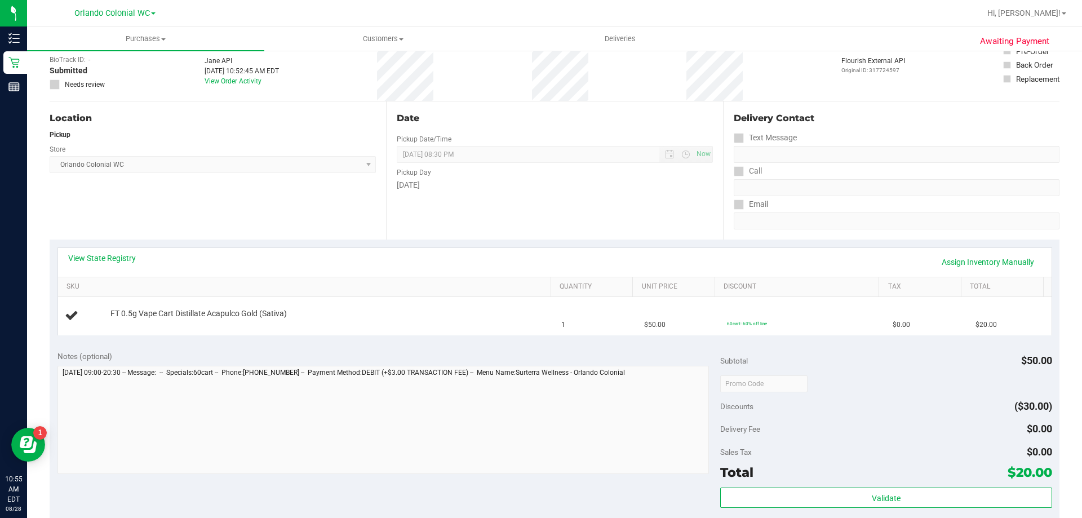
scroll to position [282, 0]
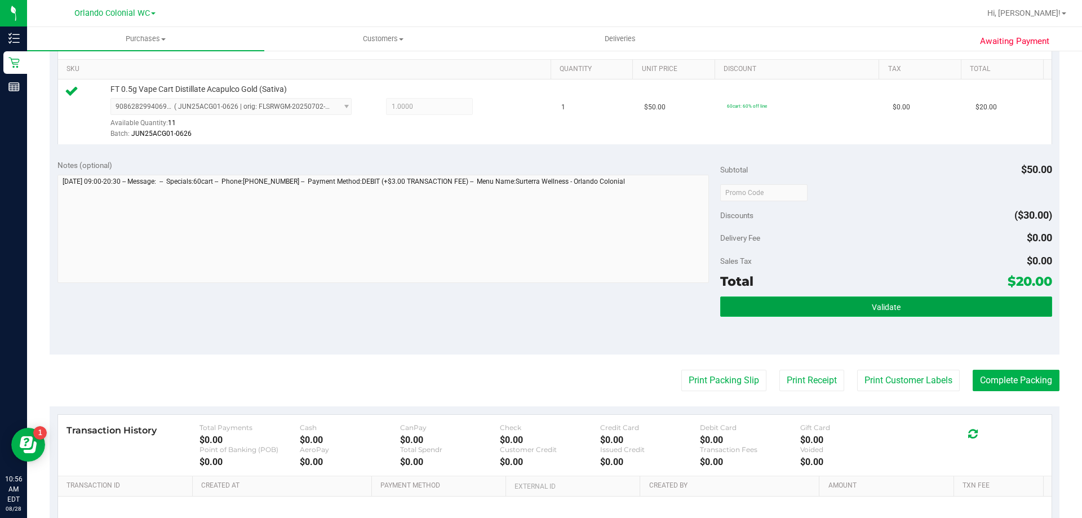
click at [950, 311] on button "Validate" at bounding box center [885, 306] width 331 height 20
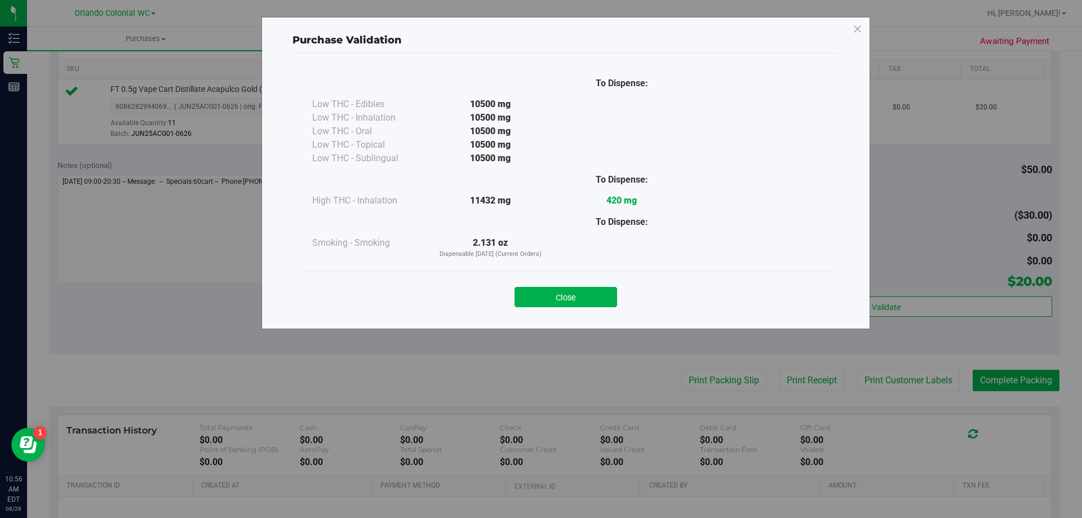
click at [579, 290] on button "Close" at bounding box center [565, 297] width 103 height 20
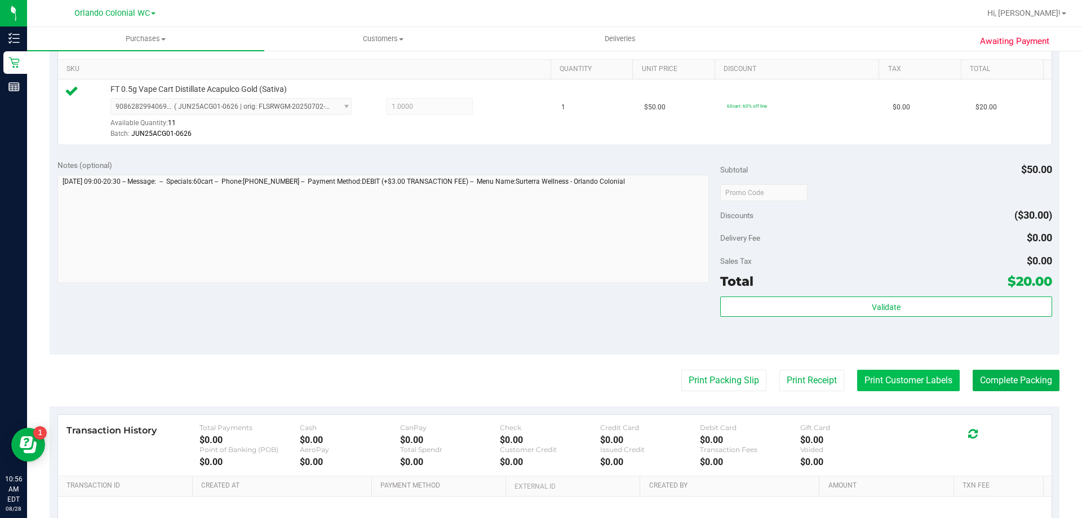
click at [903, 381] on button "Print Customer Labels" at bounding box center [908, 380] width 103 height 21
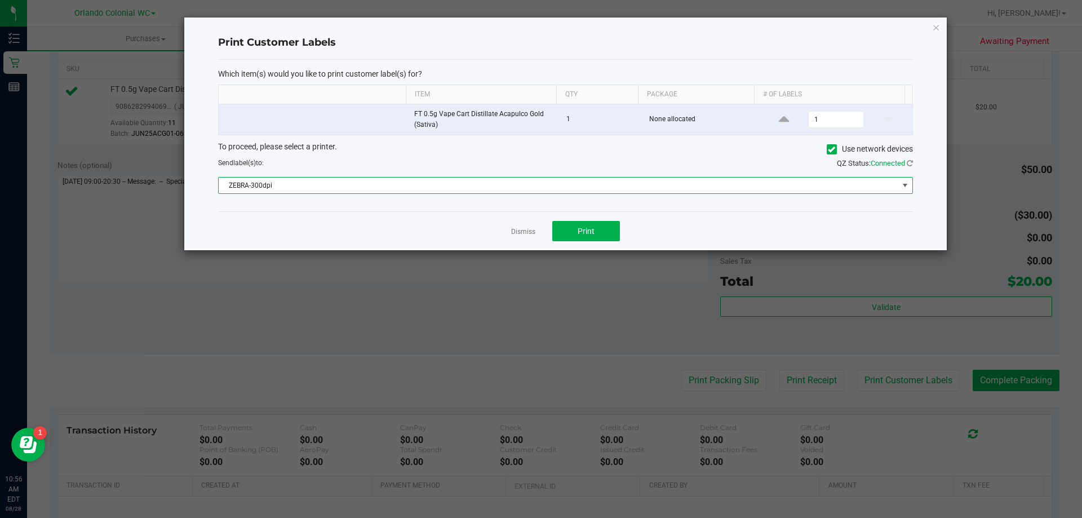
drag, startPoint x: 503, startPoint y: 194, endPoint x: 510, endPoint y: 195, distance: 6.9
click at [504, 195] on div "Which item(s) would you like to print customer label(s) for? Item Qty Package #…" at bounding box center [565, 136] width 695 height 152
click at [349, 183] on span "ZEBRA-300dpi" at bounding box center [558, 185] width 679 height 16
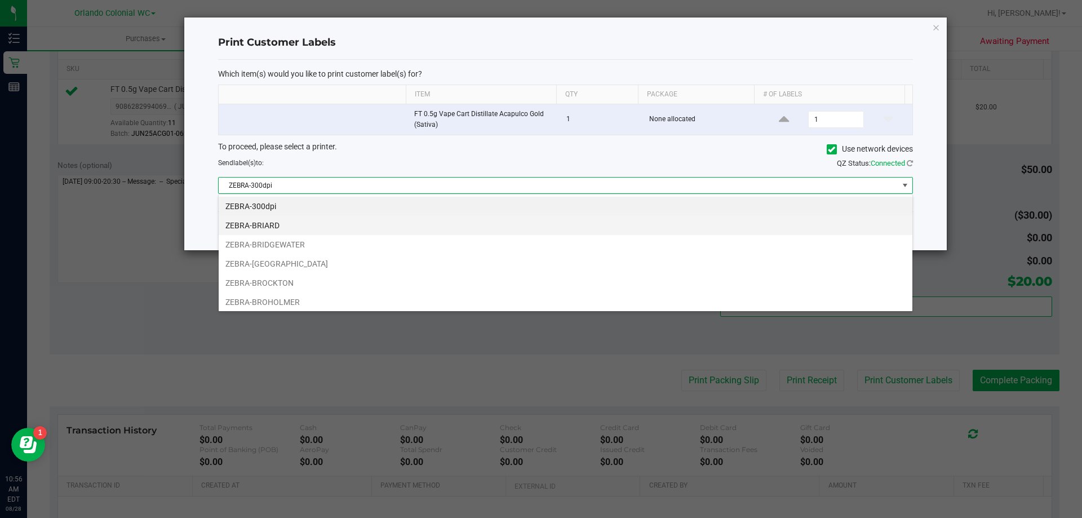
scroll to position [17, 694]
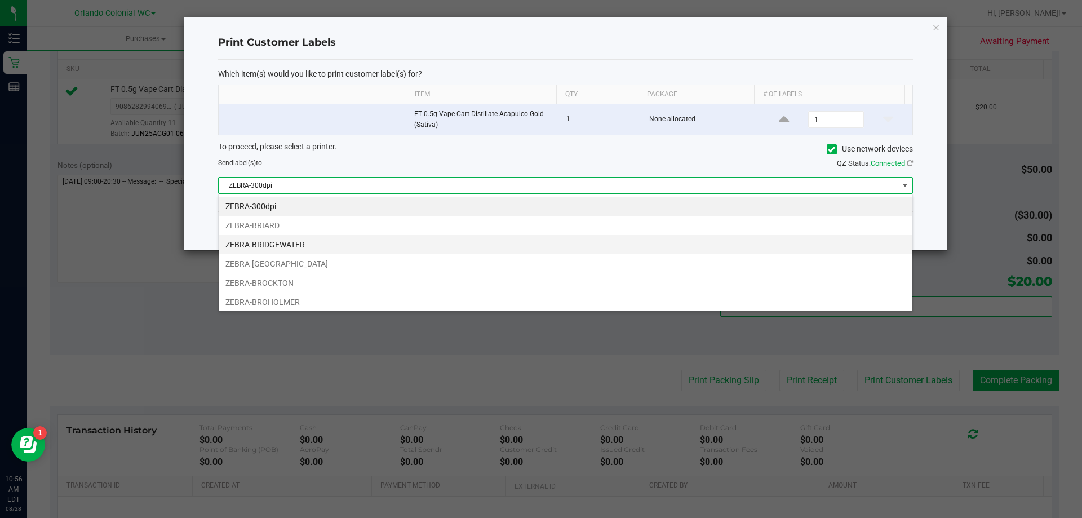
click at [281, 242] on li "ZEBRA-BRIDGEWATER" at bounding box center [566, 244] width 694 height 19
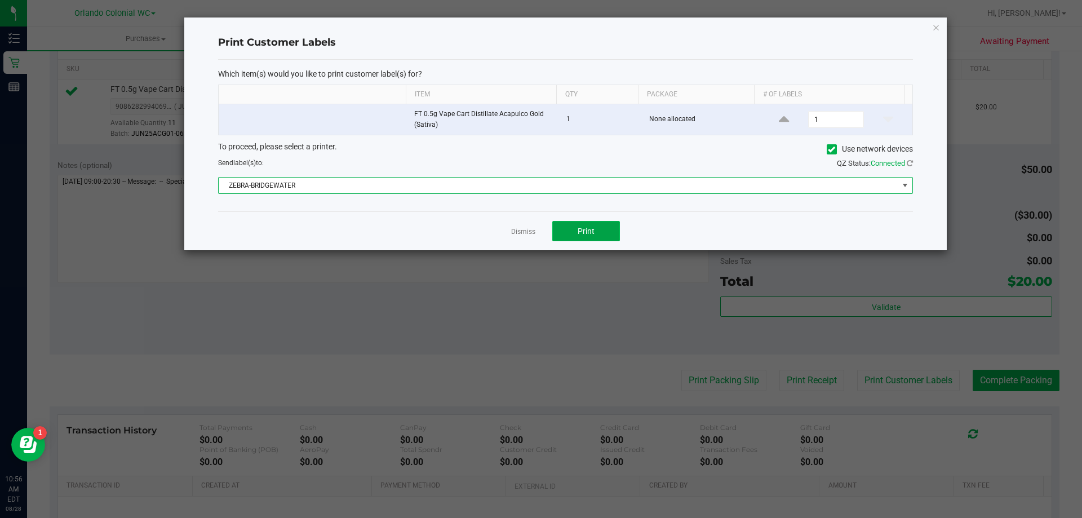
click at [579, 238] on button "Print" at bounding box center [586, 231] width 68 height 20
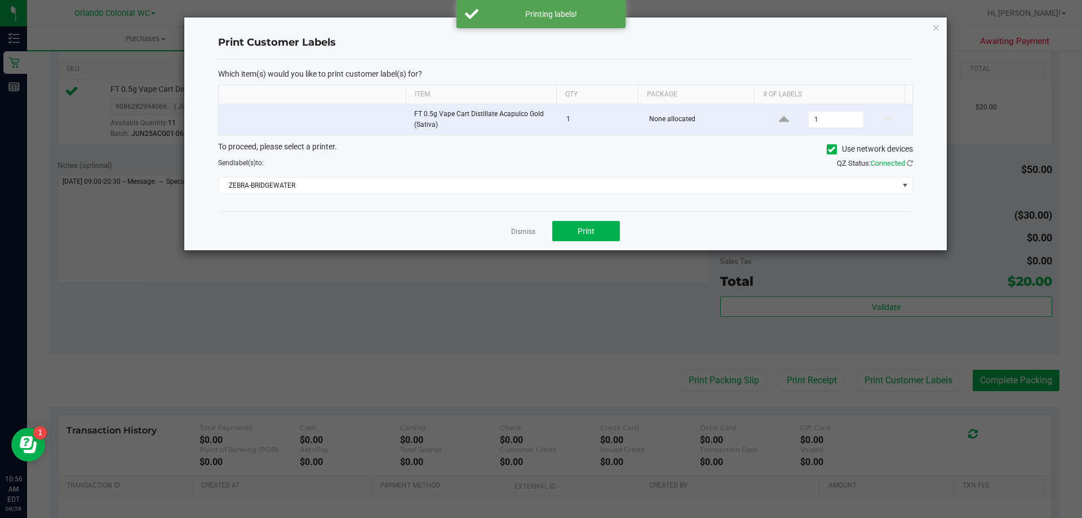
click at [940, 25] on div "Print Customer Labels Which item(s) would you like to print customer label(s) f…" at bounding box center [565, 133] width 762 height 233
click at [937, 26] on icon "button" at bounding box center [936, 27] width 8 height 14
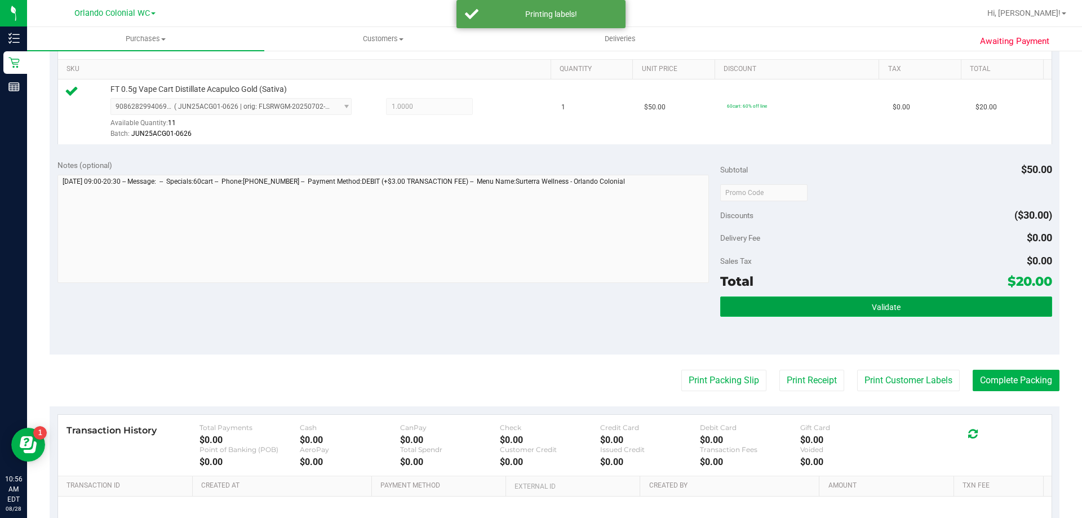
click at [913, 308] on button "Validate" at bounding box center [885, 306] width 331 height 20
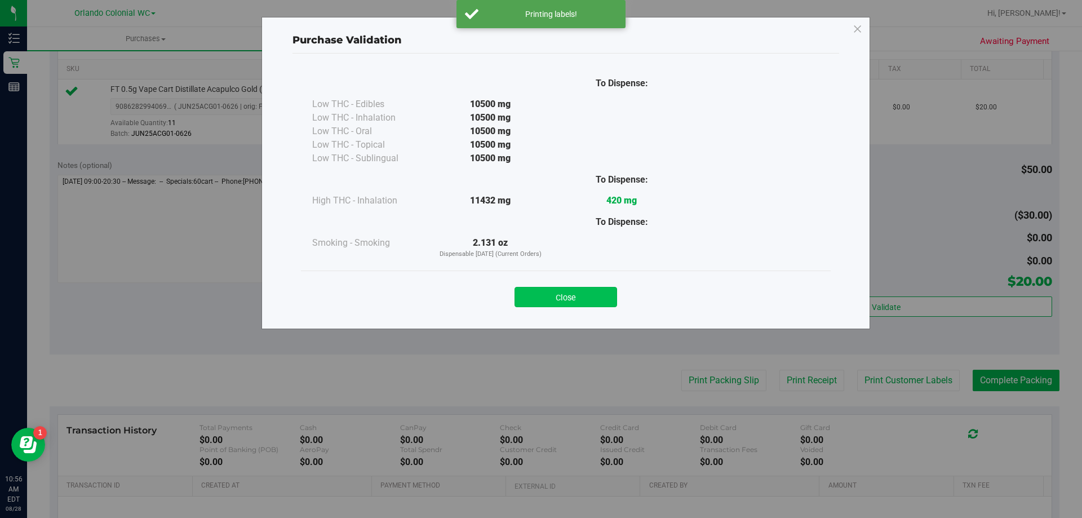
click at [602, 293] on button "Close" at bounding box center [565, 297] width 103 height 20
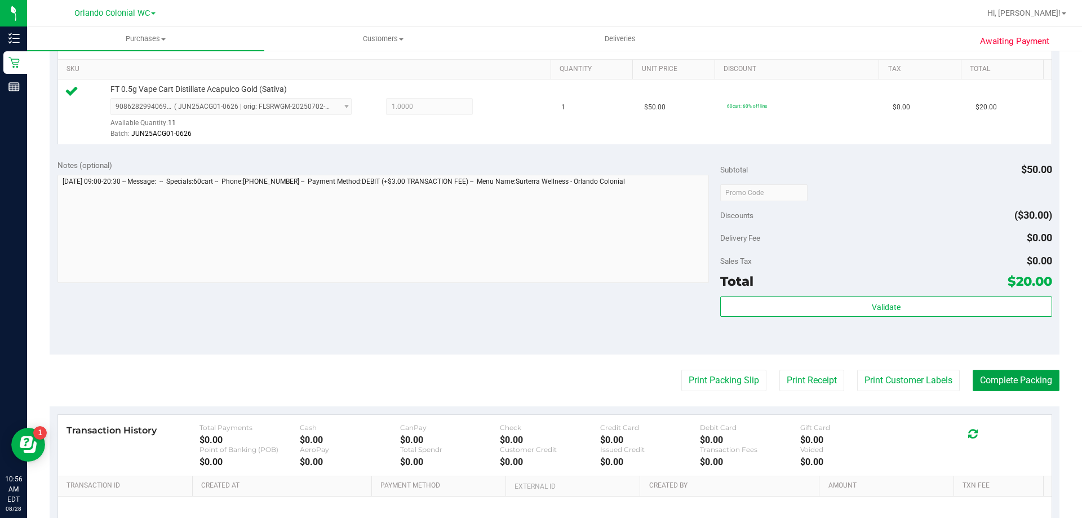
click at [992, 390] on button "Complete Packing" at bounding box center [1015, 380] width 87 height 21
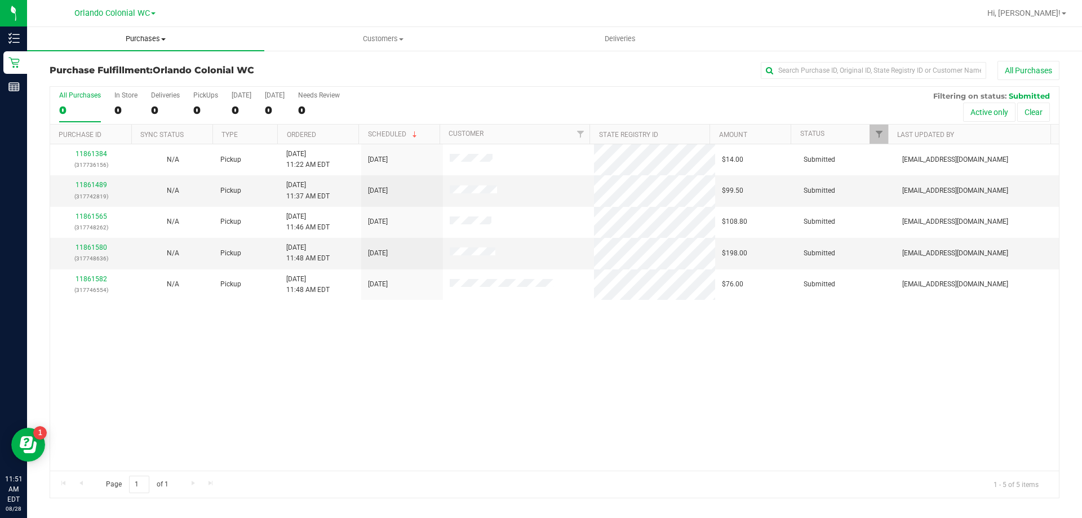
click at [123, 35] on span "Purchases" at bounding box center [145, 39] width 237 height 10
click at [56, 79] on span "Fulfillment" at bounding box center [62, 82] width 70 height 10
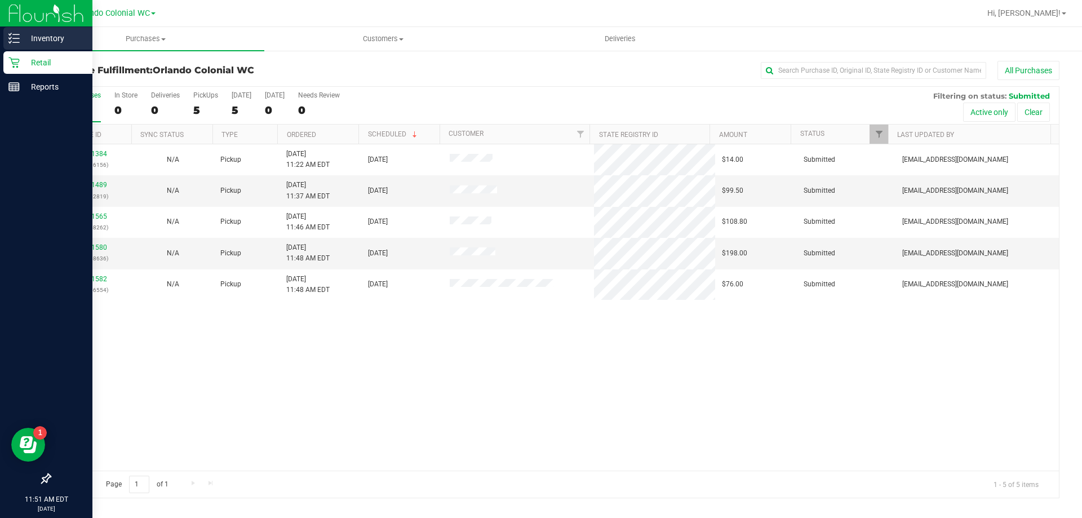
click at [25, 42] on p "Inventory" at bounding box center [54, 39] width 68 height 14
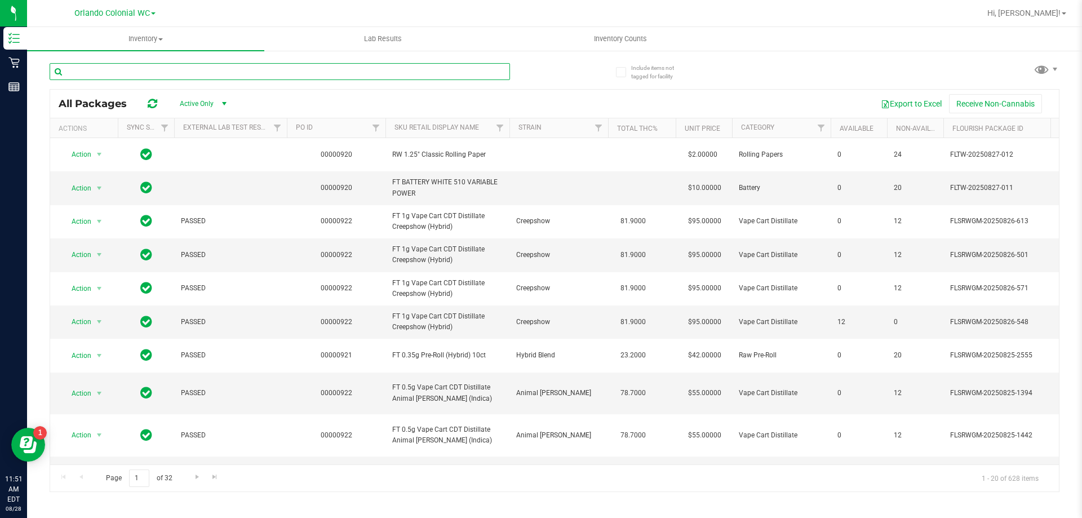
click at [206, 74] on input "text" at bounding box center [280, 71] width 460 height 17
type input "ssw"
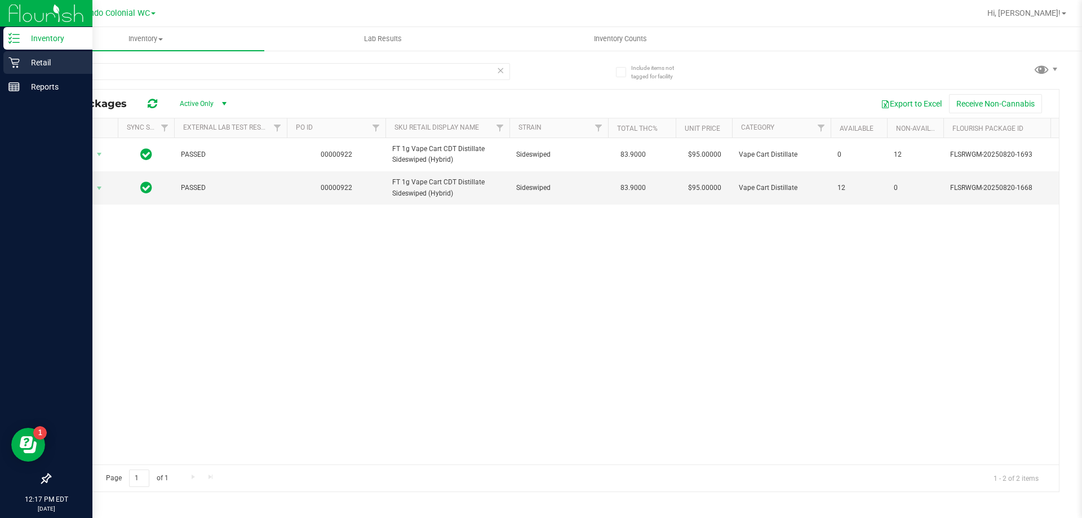
click at [15, 69] on div "Retail" at bounding box center [47, 62] width 89 height 23
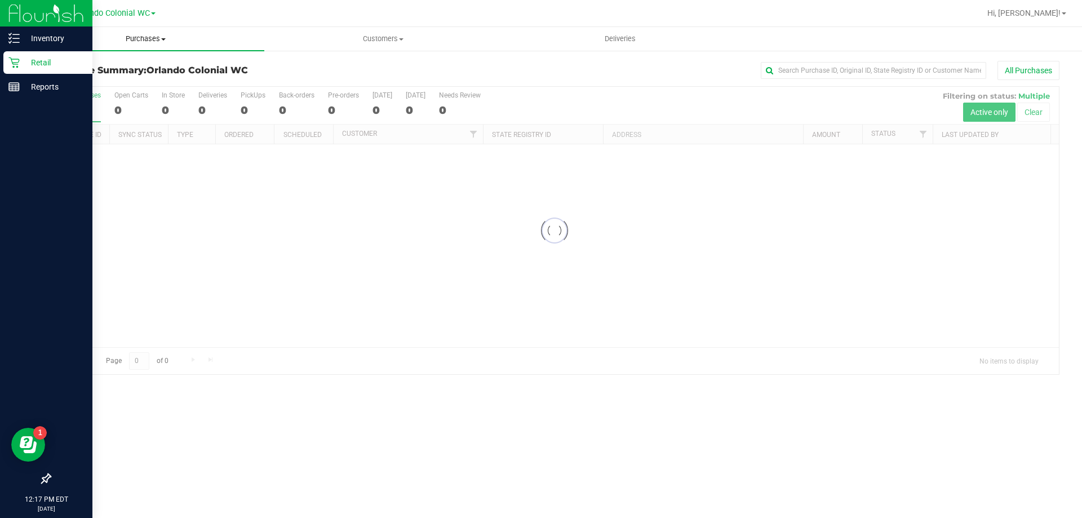
click at [144, 43] on span "Purchases" at bounding box center [145, 39] width 237 height 10
click at [114, 82] on li "Fulfillment" at bounding box center [145, 82] width 237 height 14
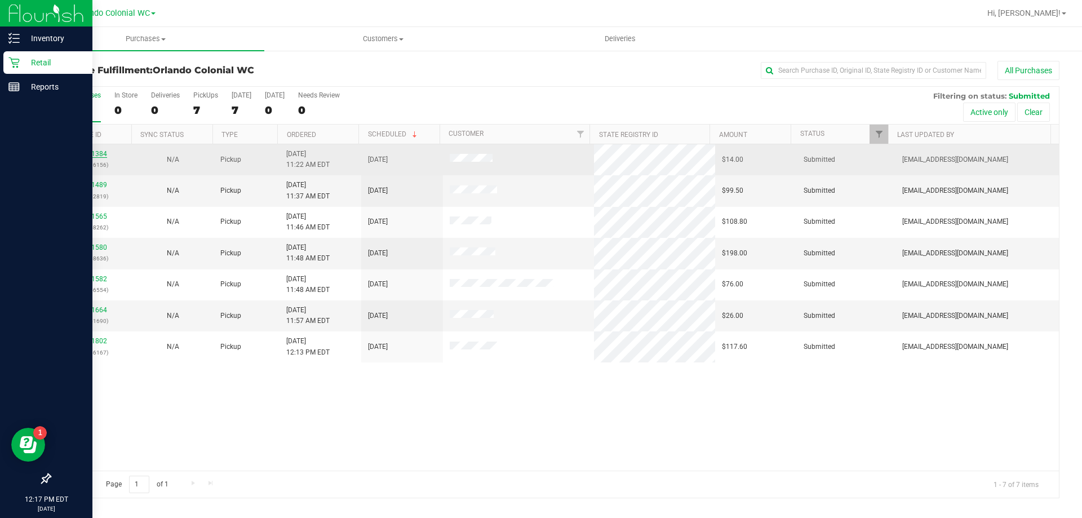
click at [92, 152] on link "11861384" at bounding box center [91, 154] width 32 height 8
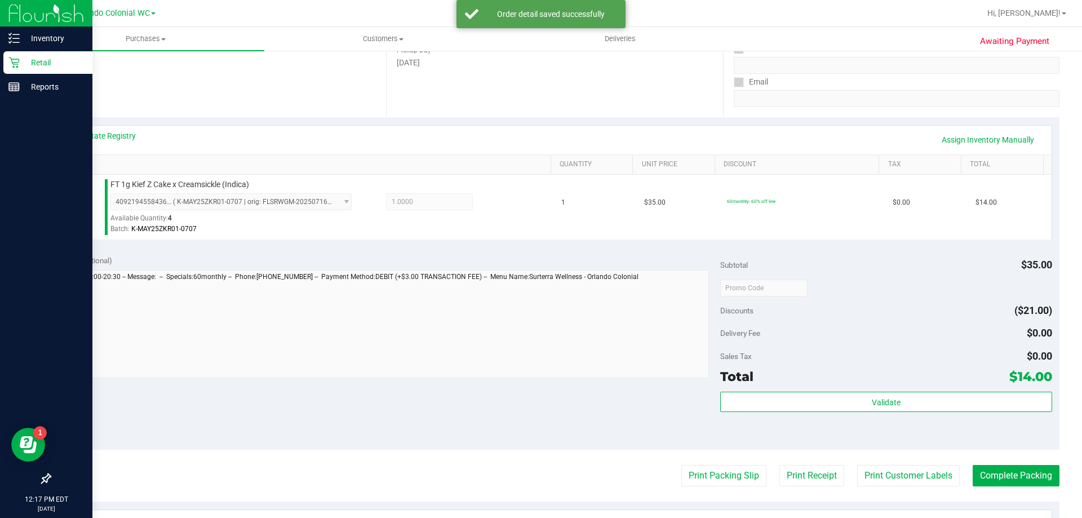
scroll to position [194, 0]
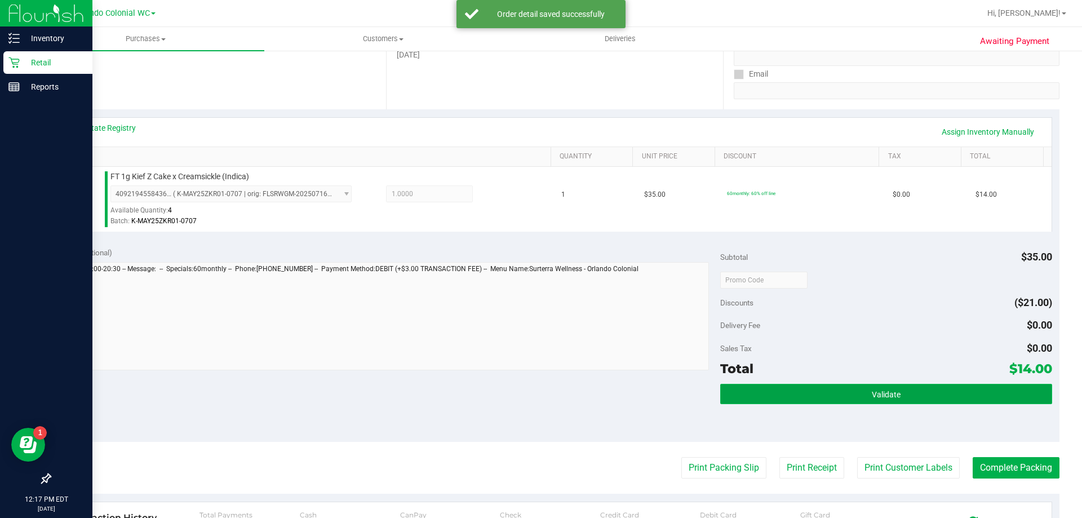
click at [784, 389] on button "Validate" at bounding box center [885, 394] width 331 height 20
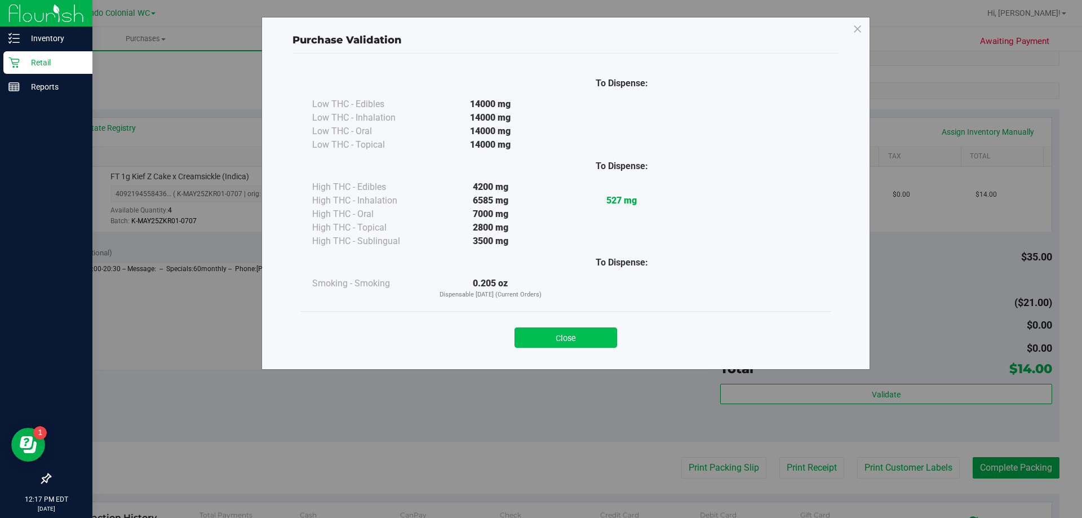
click at [573, 331] on button "Close" at bounding box center [565, 337] width 103 height 20
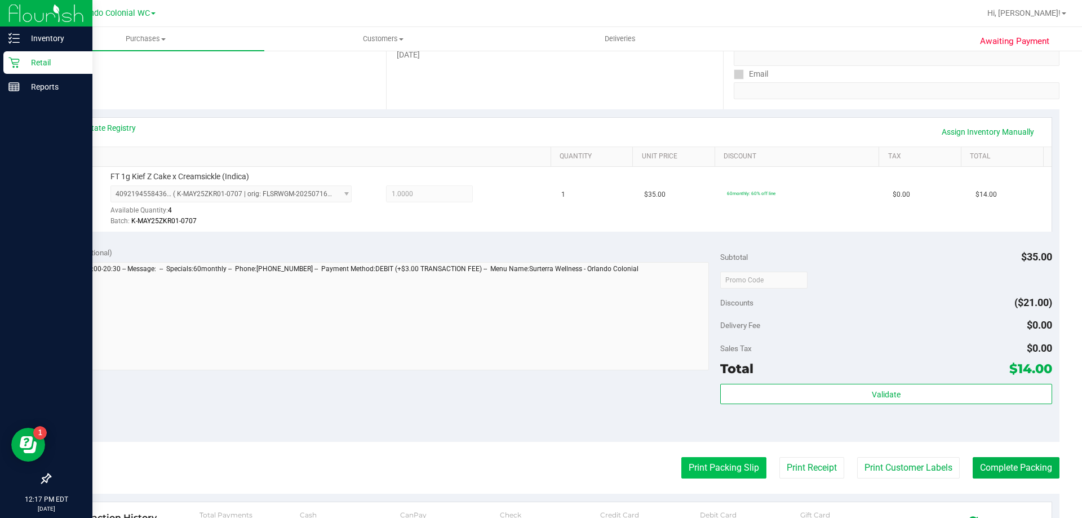
click at [710, 460] on button "Print Packing Slip" at bounding box center [723, 467] width 85 height 21
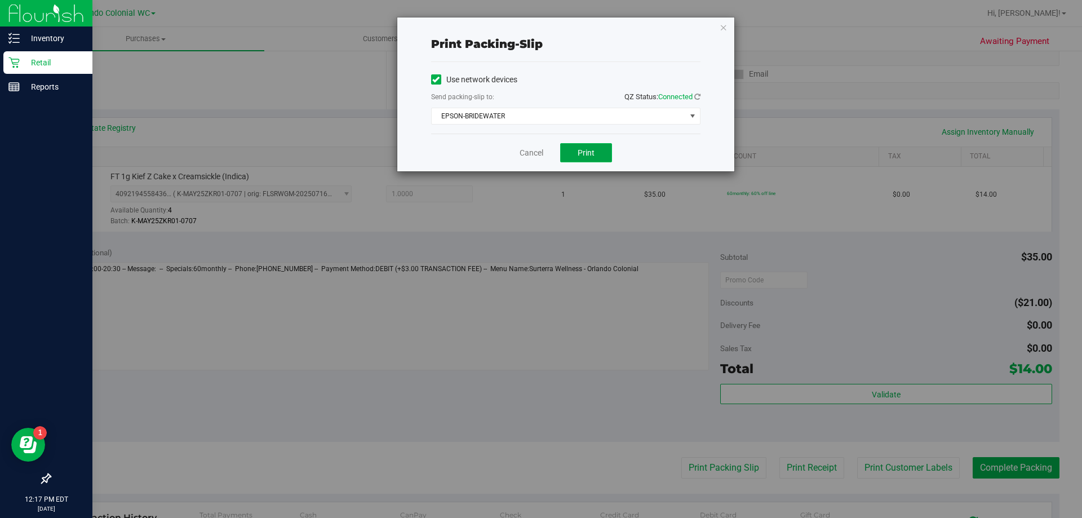
click at [603, 144] on button "Print" at bounding box center [586, 152] width 52 height 19
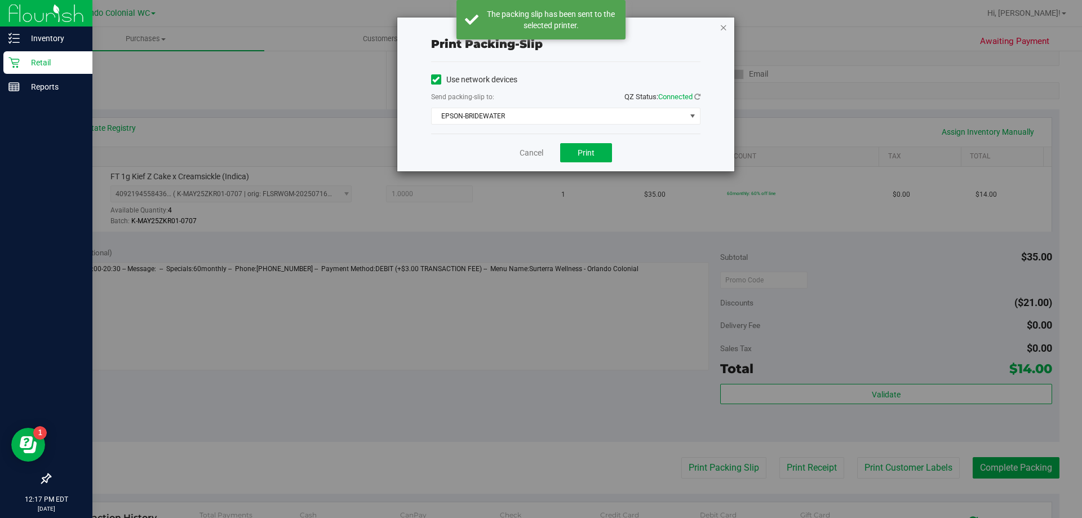
click at [725, 28] on icon "button" at bounding box center [723, 27] width 8 height 14
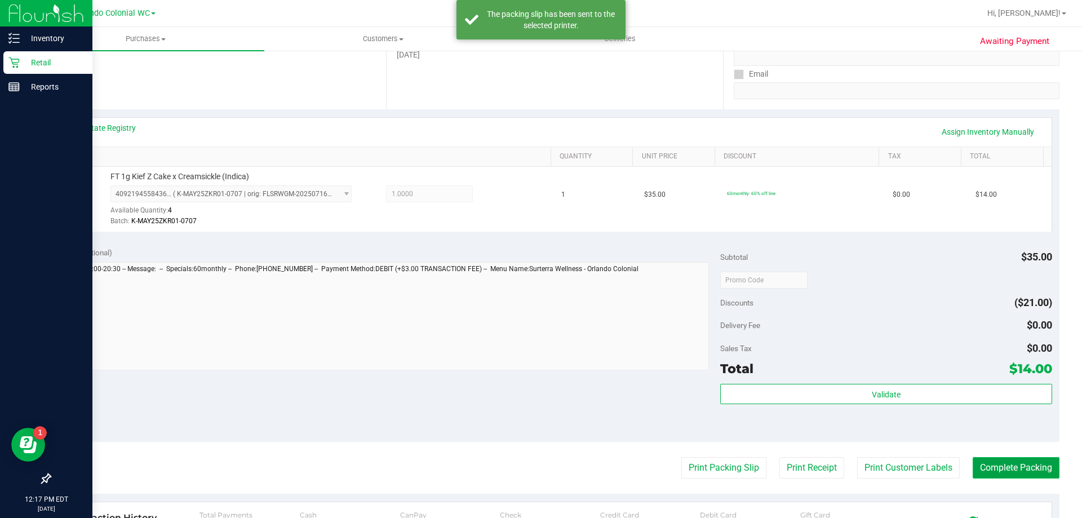
click at [992, 477] on button "Complete Packing" at bounding box center [1015, 467] width 87 height 21
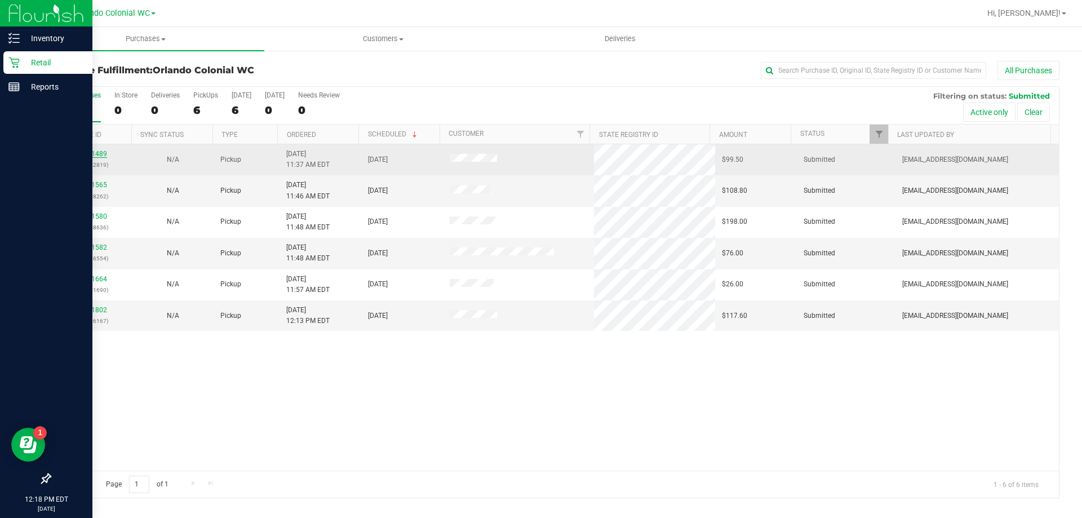
click at [91, 157] on link "11861489" at bounding box center [91, 154] width 32 height 8
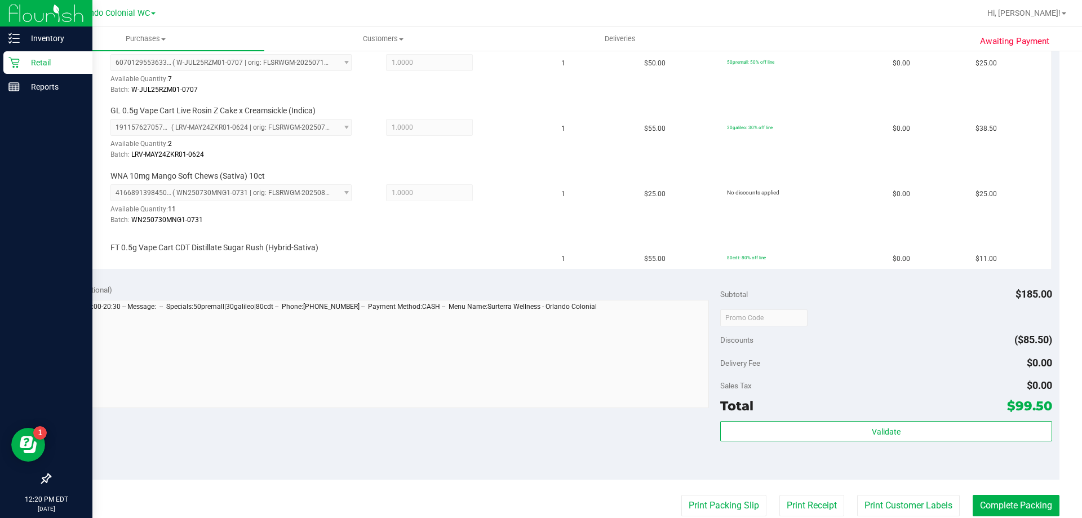
scroll to position [332, 0]
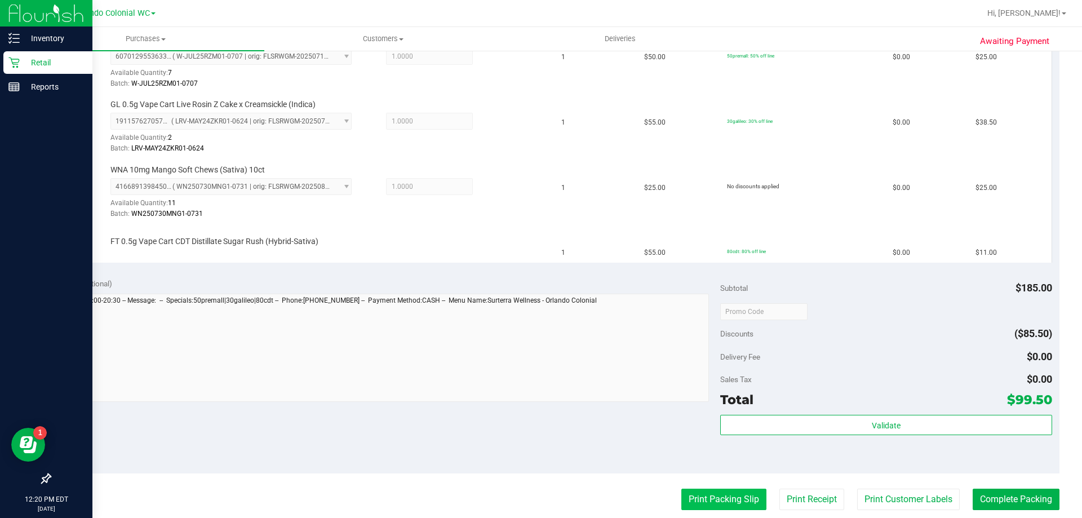
click at [715, 498] on button "Print Packing Slip" at bounding box center [723, 498] width 85 height 21
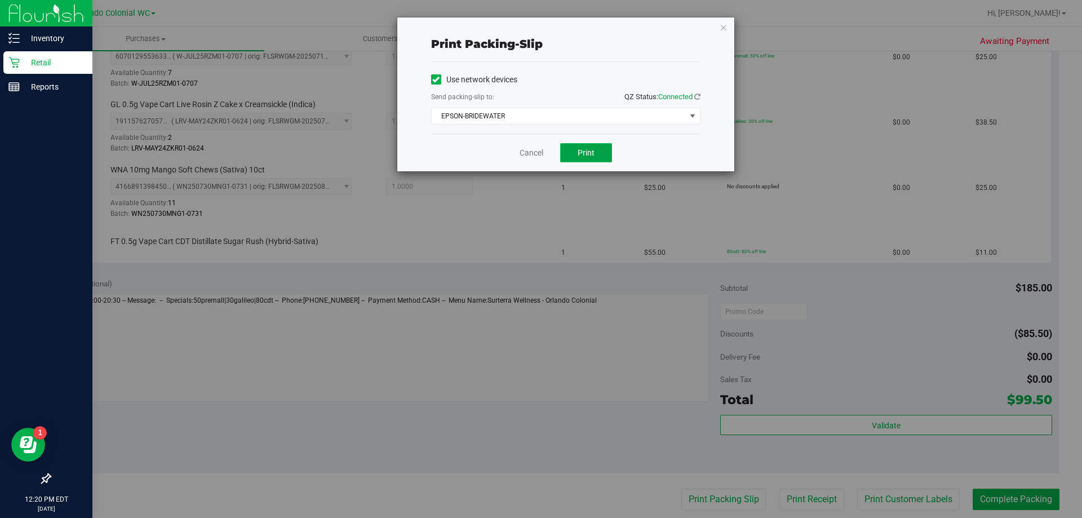
click at [610, 143] on button "Print" at bounding box center [586, 152] width 52 height 19
click at [725, 29] on icon "button" at bounding box center [723, 27] width 8 height 14
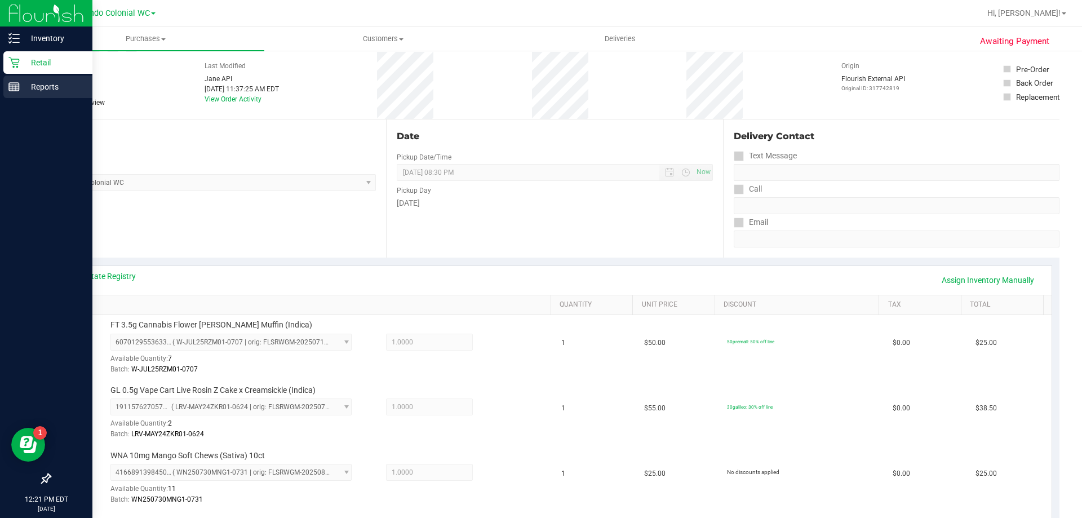
scroll to position [0, 0]
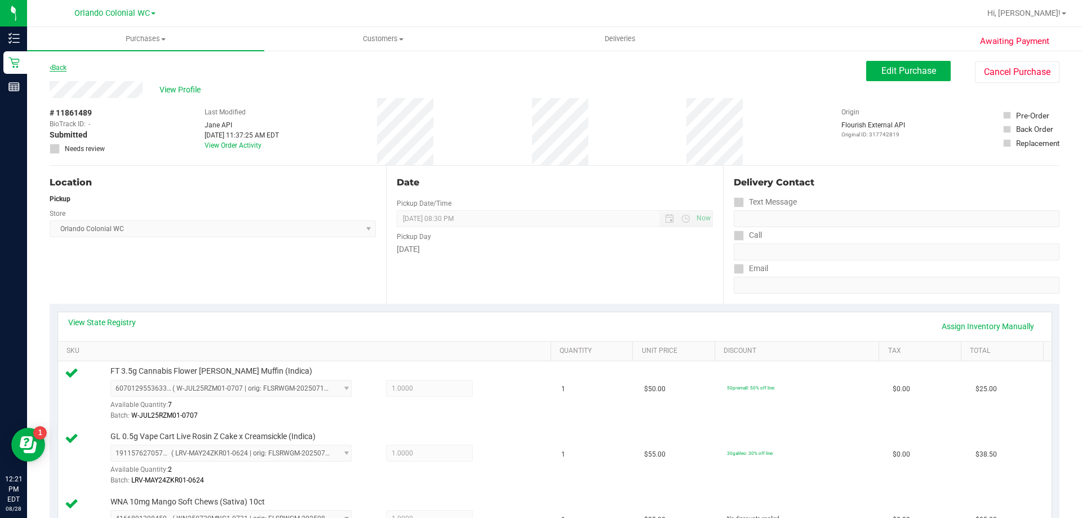
click at [63, 67] on link "Back" at bounding box center [58, 68] width 17 height 8
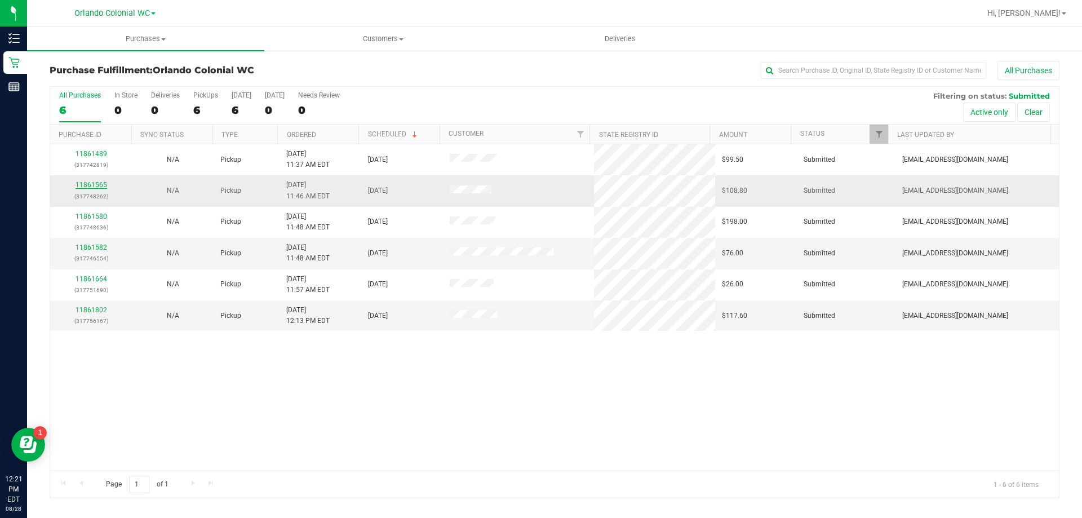
click at [87, 185] on link "11861565" at bounding box center [91, 185] width 32 height 8
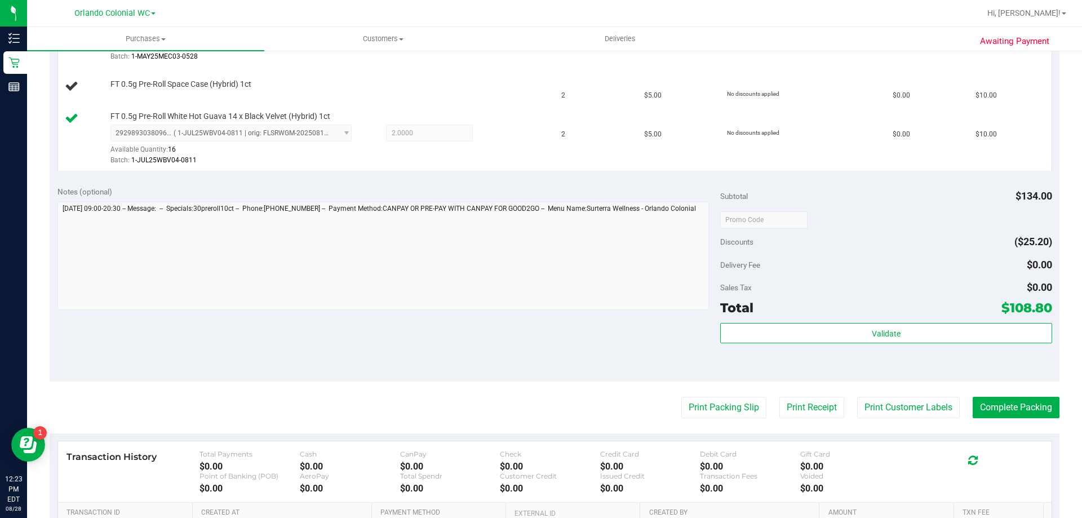
scroll to position [620, 0]
click at [710, 404] on button "Print Packing Slip" at bounding box center [723, 406] width 85 height 21
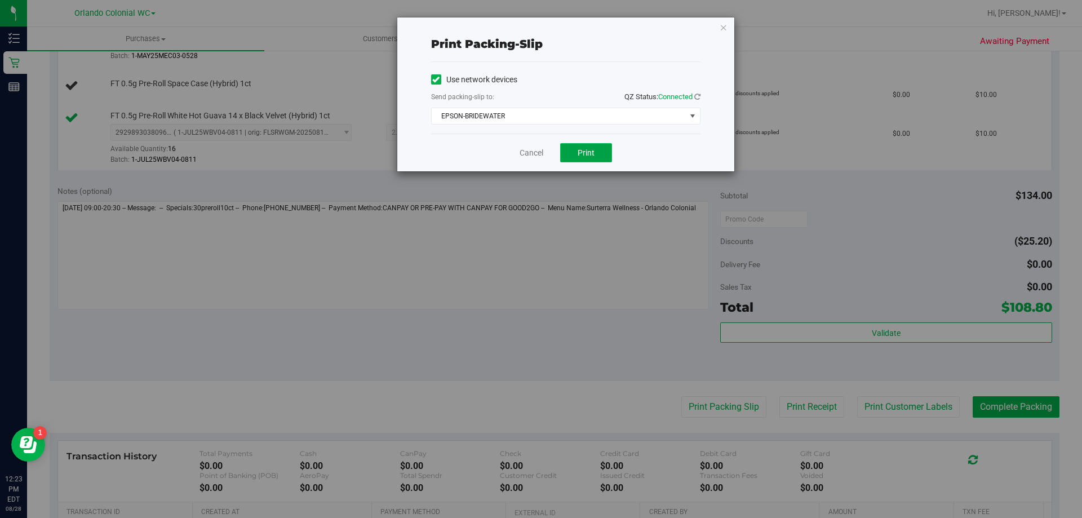
click at [599, 152] on button "Print" at bounding box center [586, 152] width 52 height 19
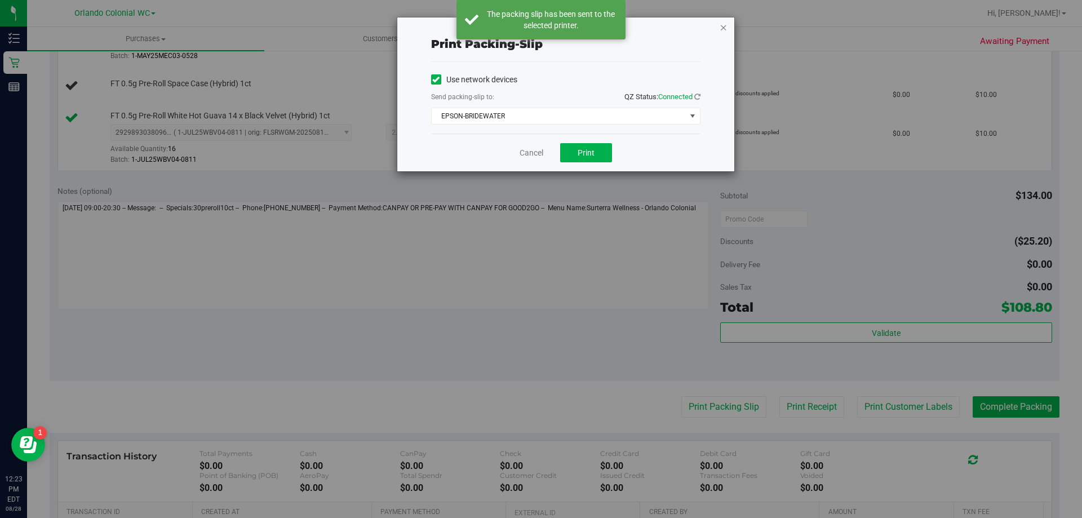
click at [725, 29] on icon "button" at bounding box center [723, 27] width 8 height 14
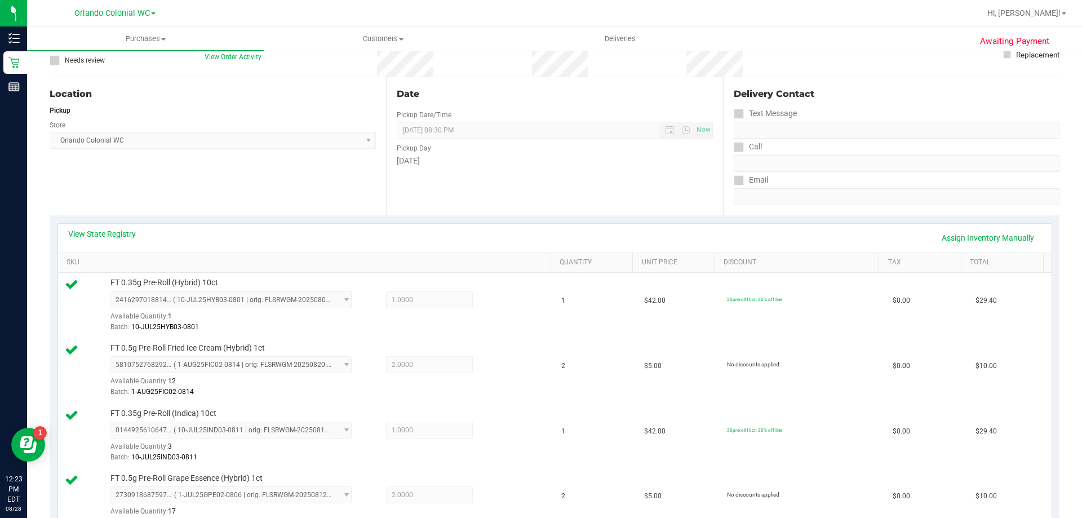
scroll to position [0, 0]
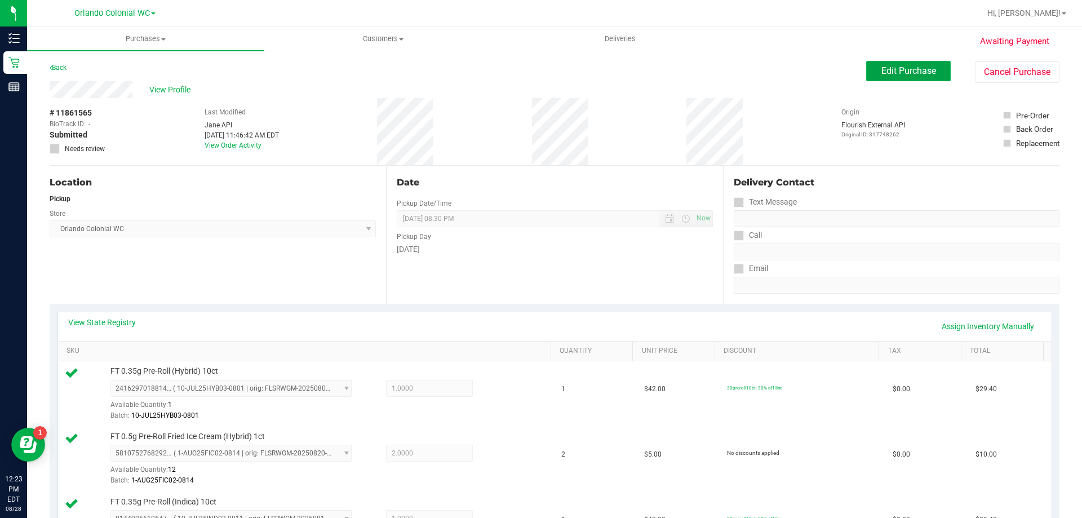
click at [892, 77] on button "Edit Purchase" at bounding box center [908, 71] width 85 height 20
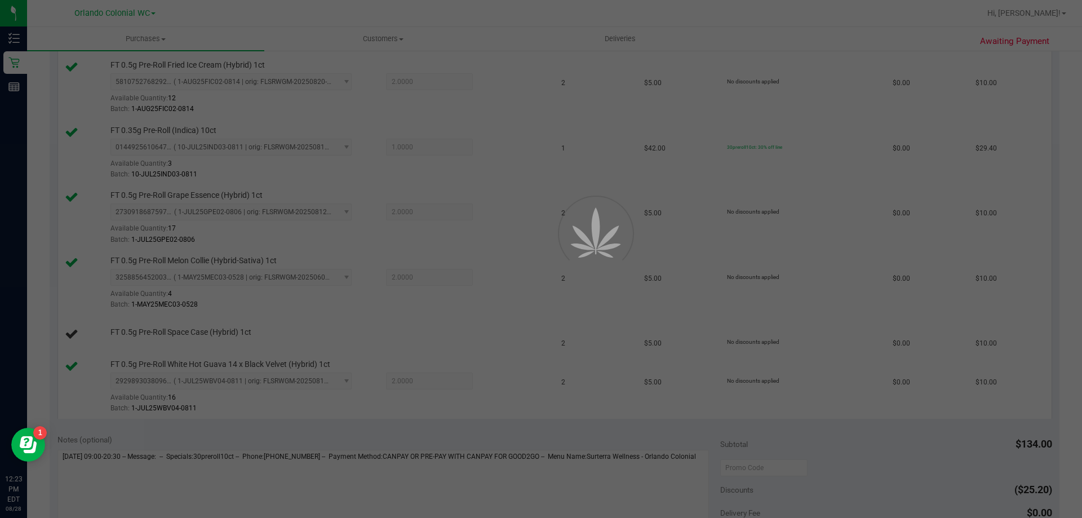
scroll to position [451, 0]
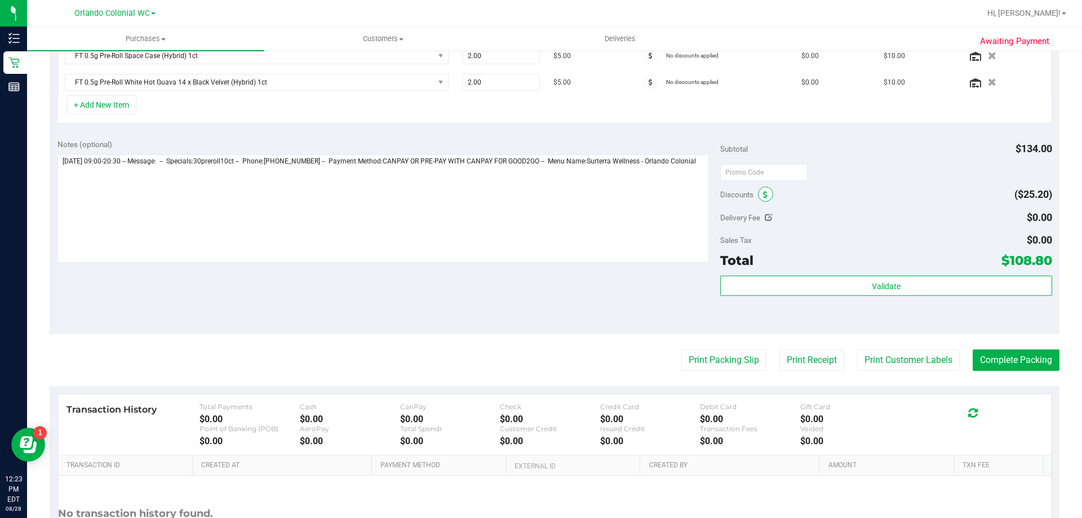
click at [763, 198] on icon at bounding box center [765, 195] width 5 height 8
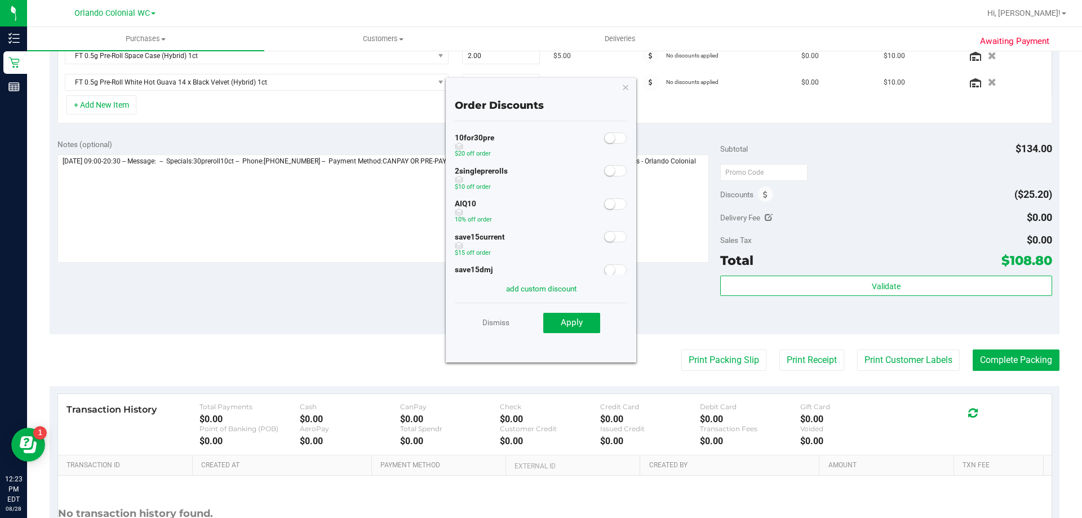
click at [605, 137] on small at bounding box center [610, 138] width 10 height 10
click at [579, 321] on span "Apply" at bounding box center [572, 322] width 22 height 10
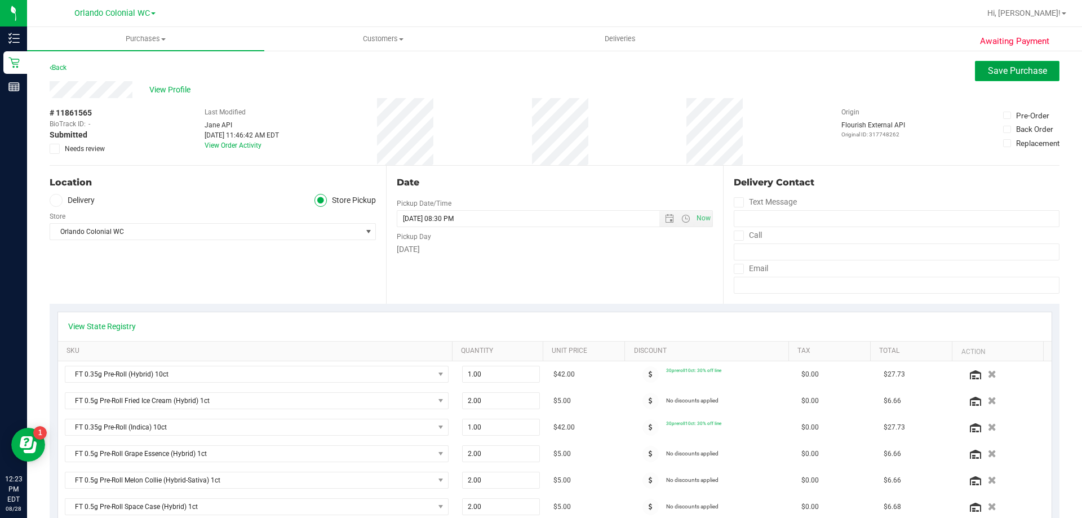
click at [984, 61] on button "Save Purchase" at bounding box center [1017, 71] width 85 height 20
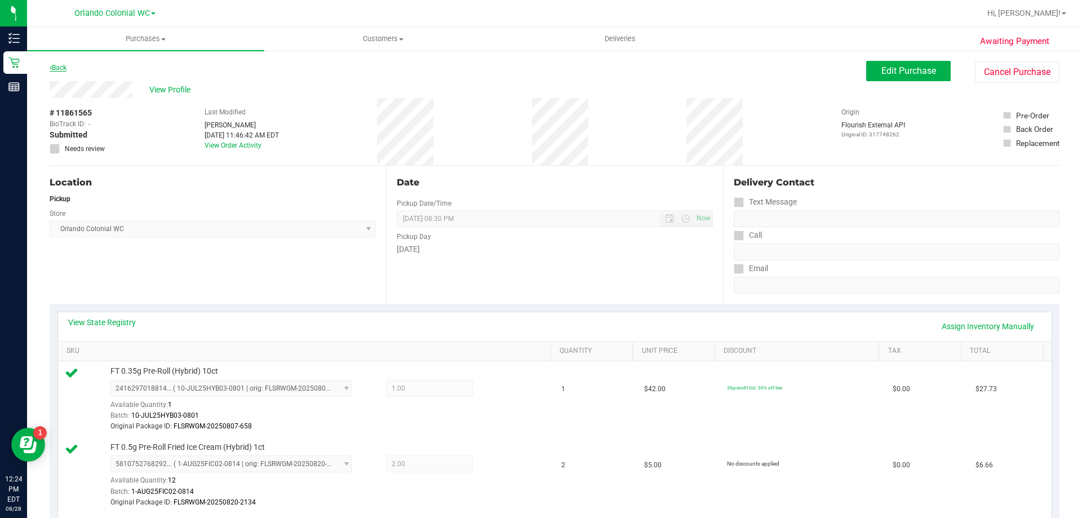
click at [53, 65] on link "Back" at bounding box center [58, 68] width 17 height 8
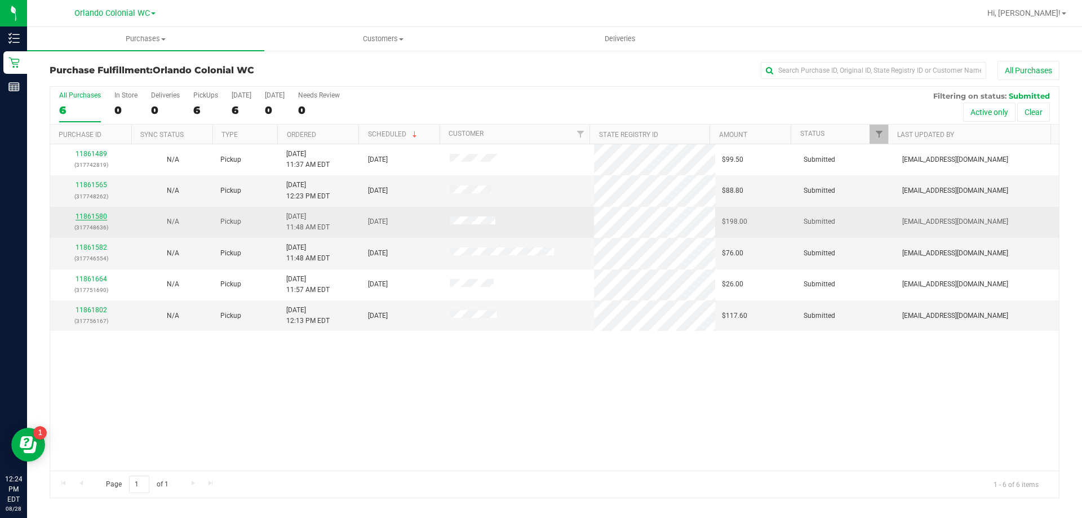
click at [104, 214] on link "11861580" at bounding box center [91, 216] width 32 height 8
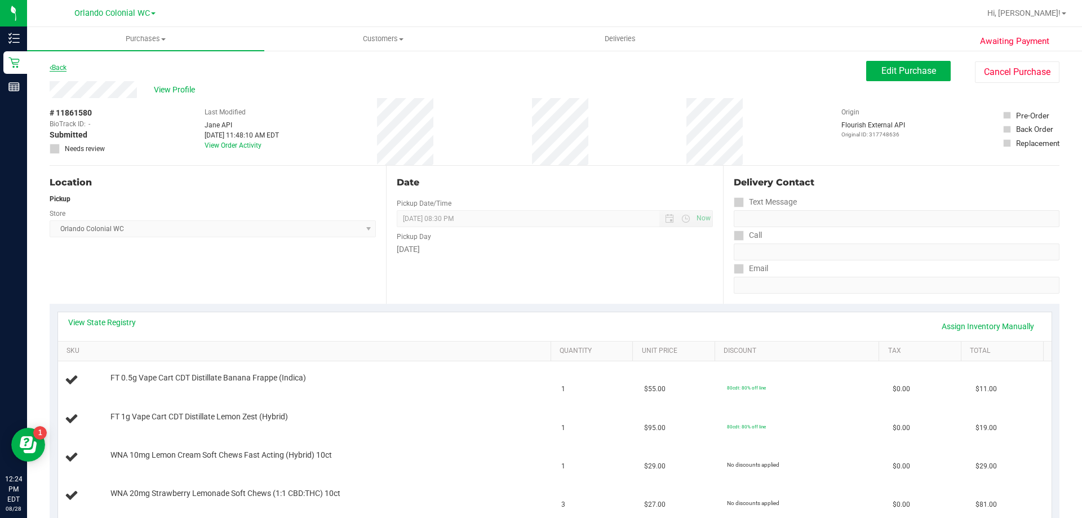
click at [55, 66] on link "Back" at bounding box center [58, 68] width 17 height 8
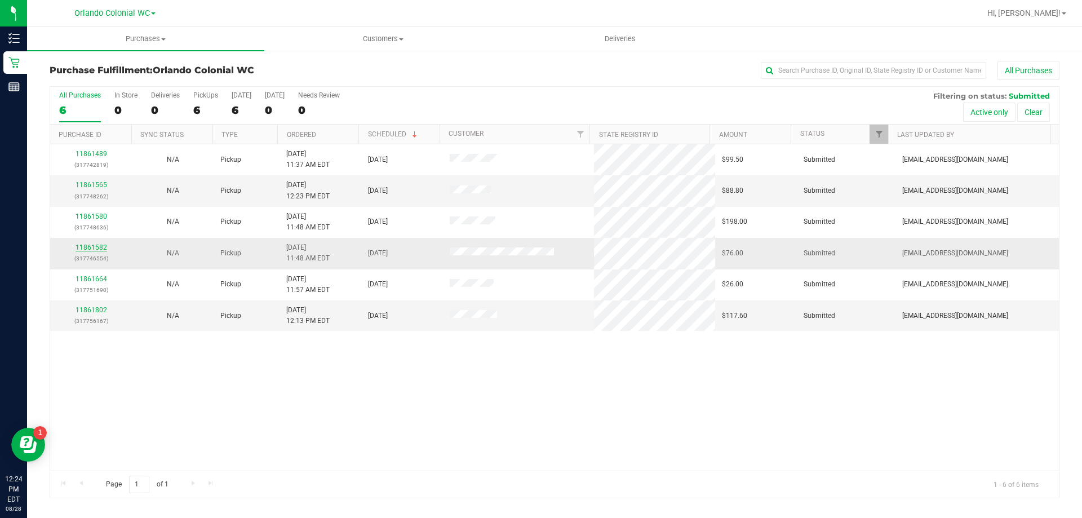
click at [92, 246] on link "11861582" at bounding box center [91, 247] width 32 height 8
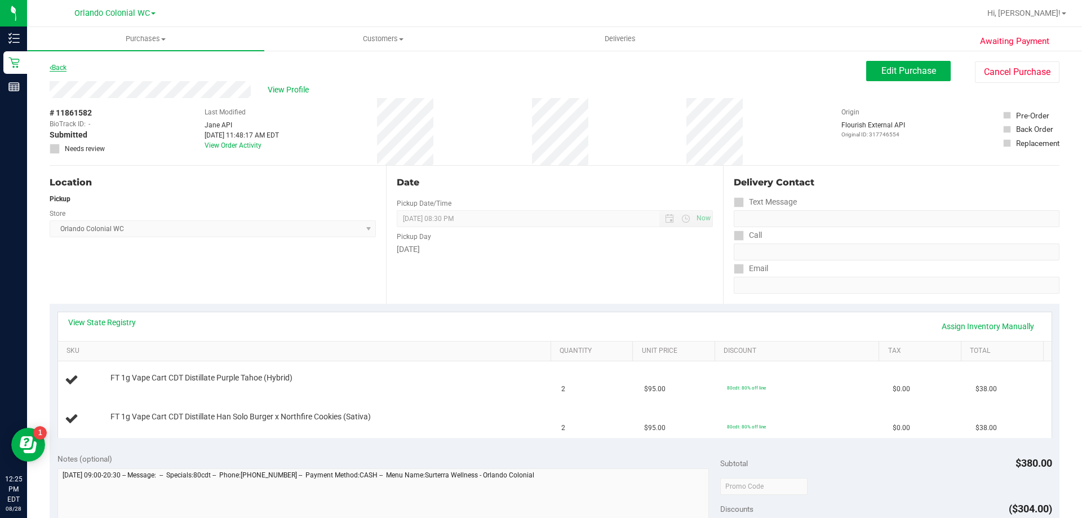
click at [60, 65] on link "Back" at bounding box center [58, 68] width 17 height 8
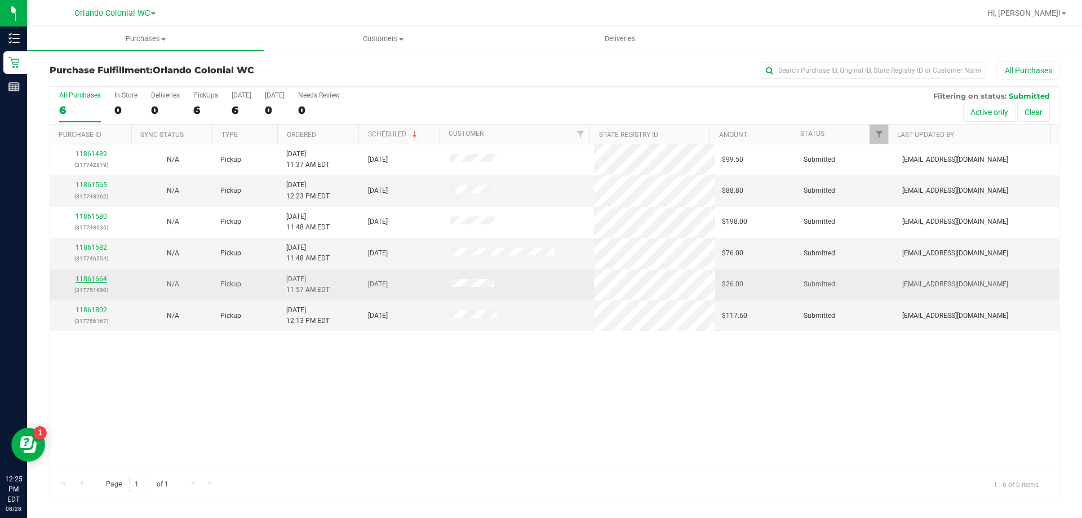
click at [92, 280] on link "11861664" at bounding box center [91, 279] width 32 height 8
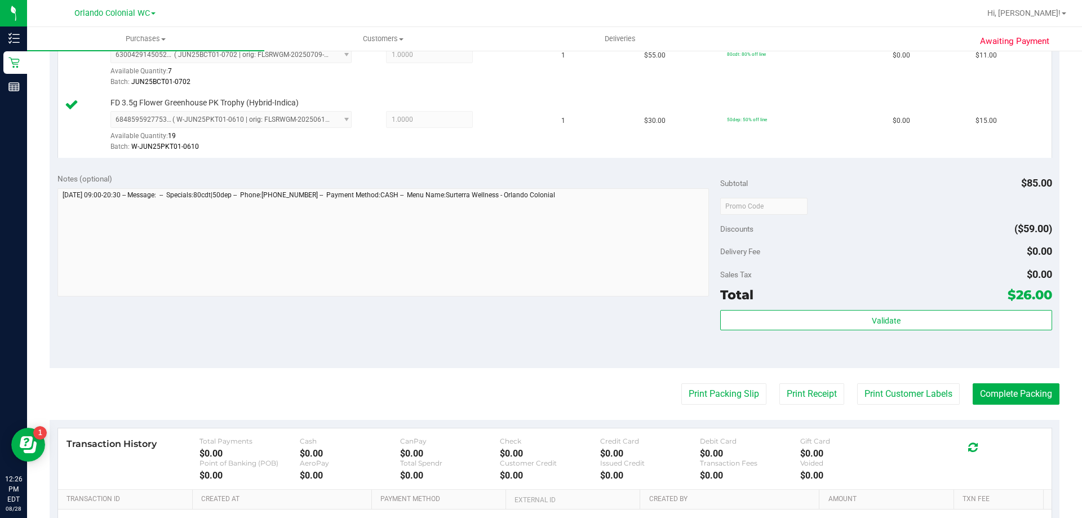
scroll to position [338, 0]
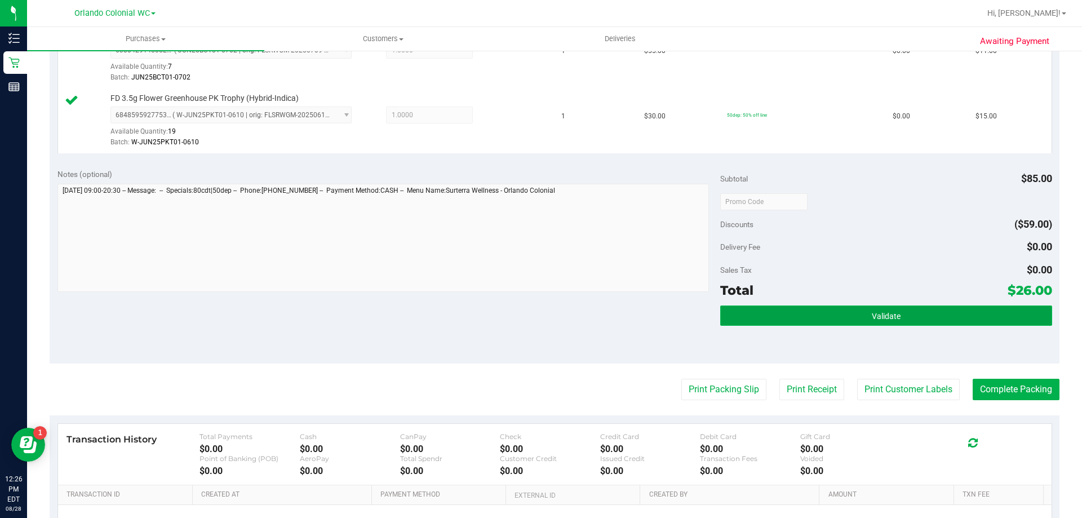
click at [881, 316] on span "Validate" at bounding box center [886, 316] width 29 height 9
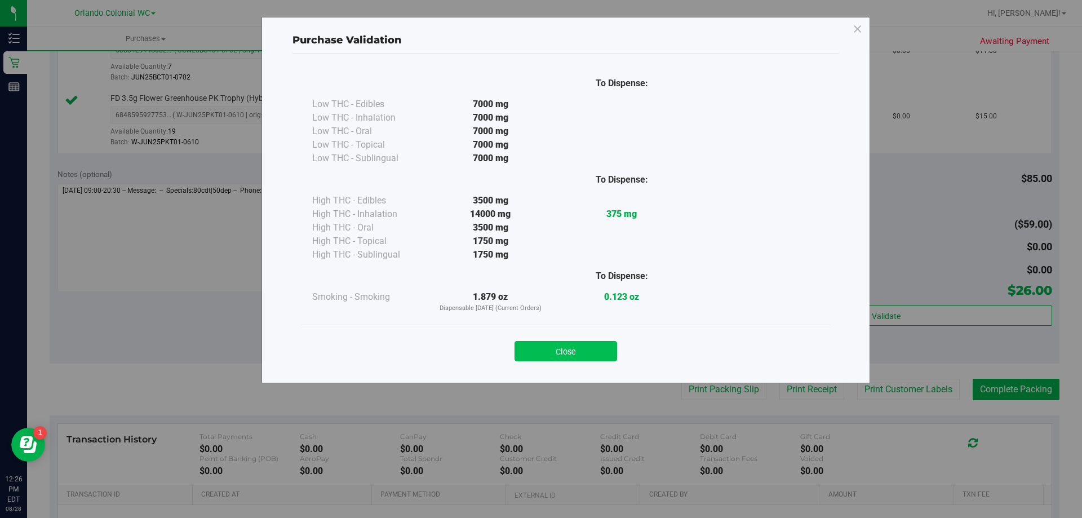
click at [570, 349] on button "Close" at bounding box center [565, 351] width 103 height 20
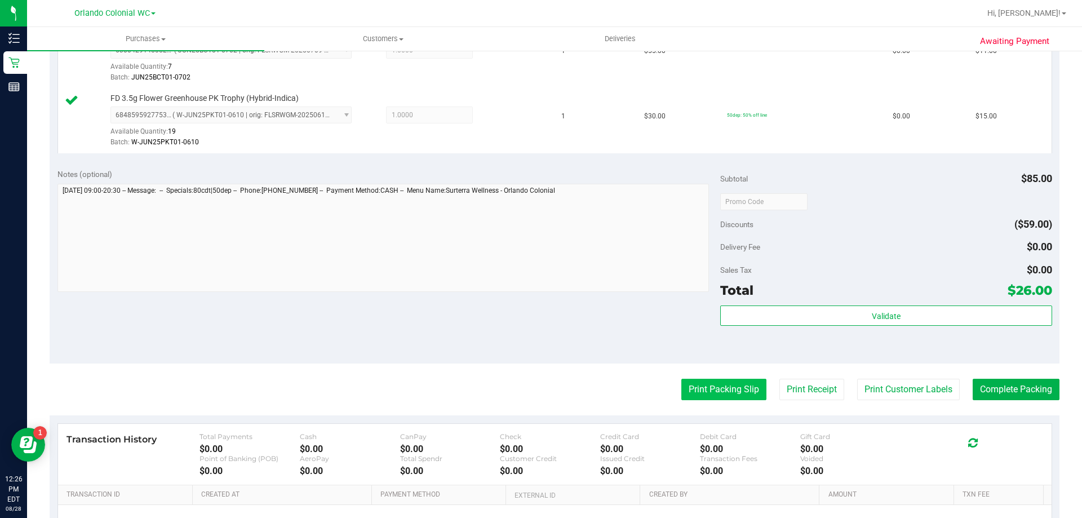
click at [709, 392] on button "Print Packing Slip" at bounding box center [723, 389] width 85 height 21
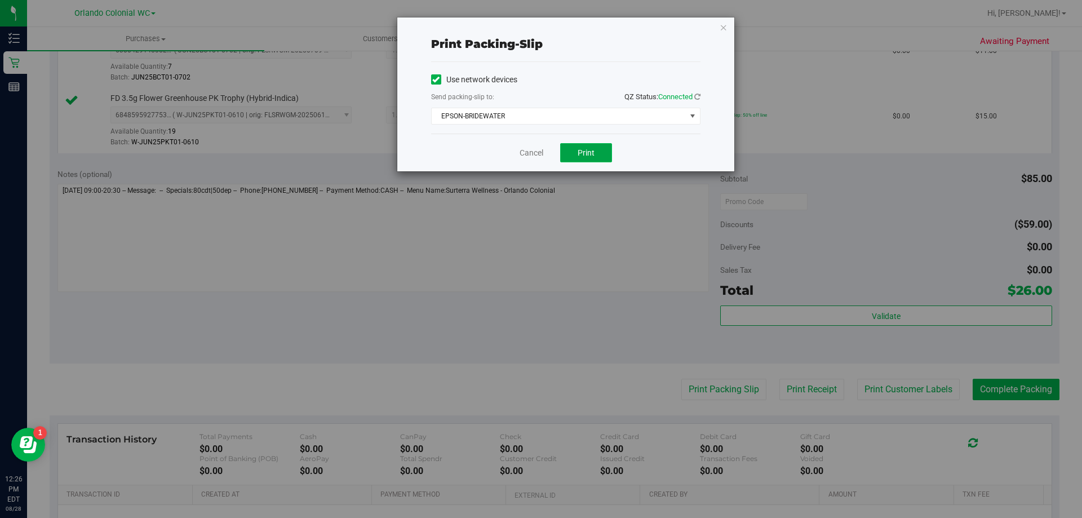
click at [587, 152] on span "Print" at bounding box center [585, 152] width 17 height 9
click at [722, 25] on icon "button" at bounding box center [723, 27] width 8 height 14
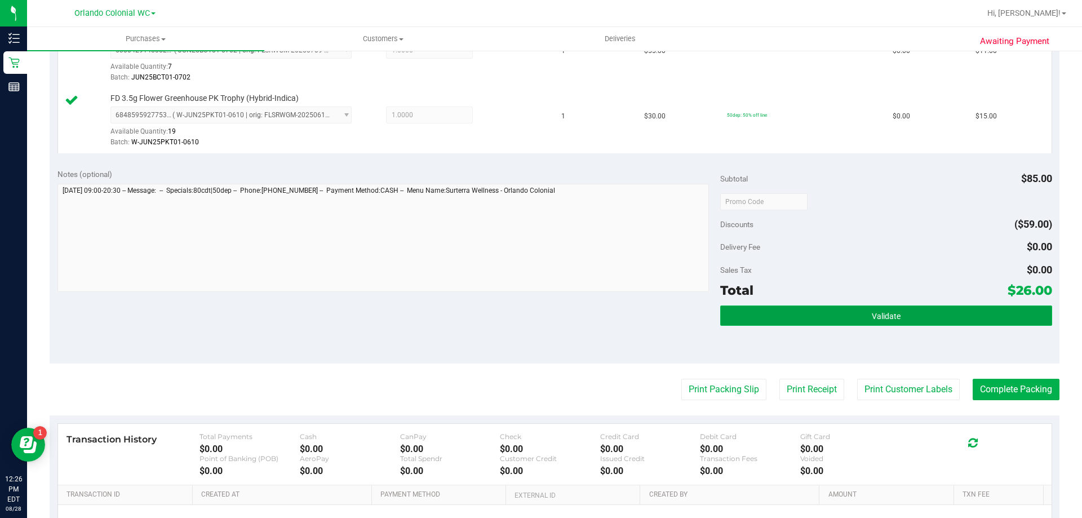
click at [803, 310] on button "Validate" at bounding box center [885, 315] width 331 height 20
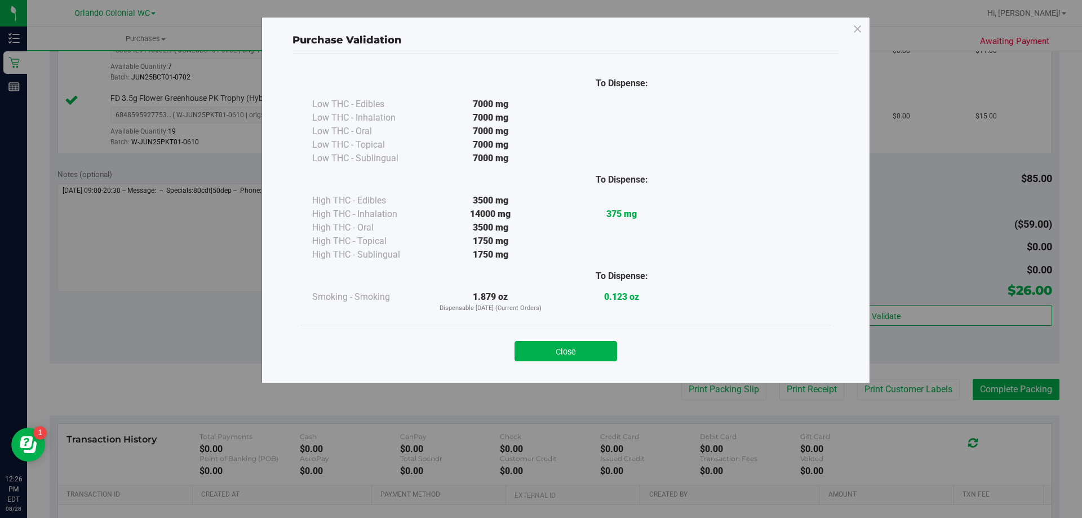
click at [592, 355] on button "Close" at bounding box center [565, 351] width 103 height 20
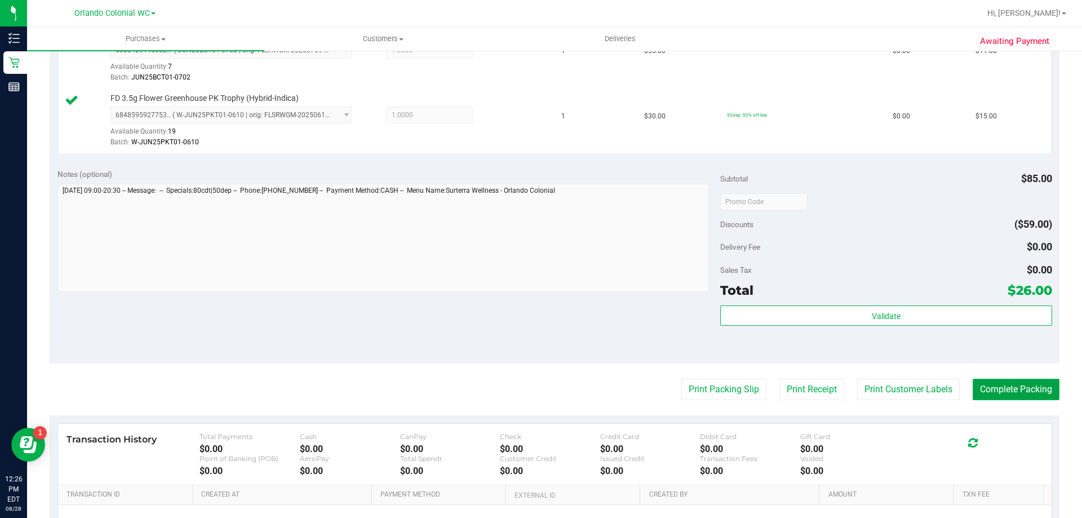
click at [1030, 389] on button "Complete Packing" at bounding box center [1015, 389] width 87 height 21
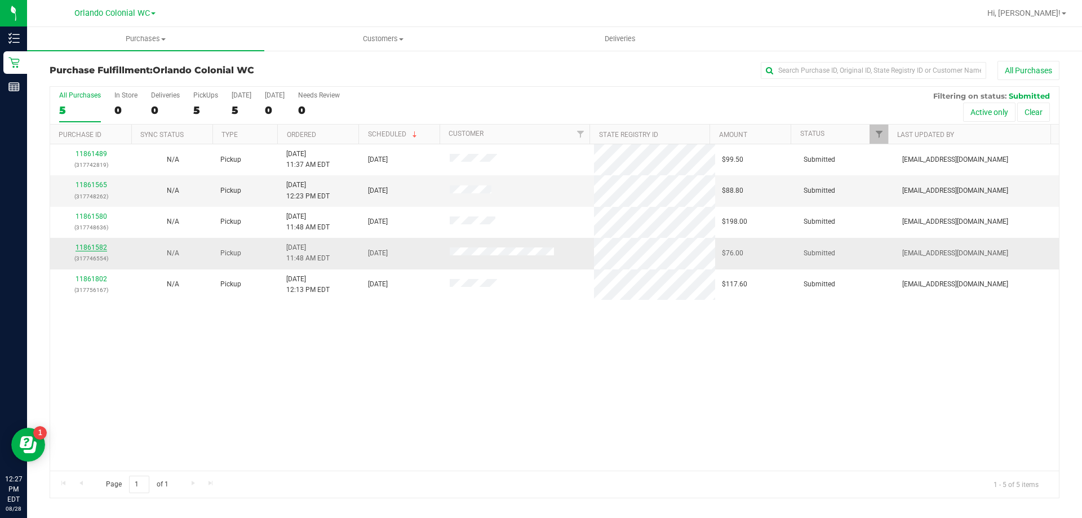
click at [101, 246] on link "11861582" at bounding box center [91, 247] width 32 height 8
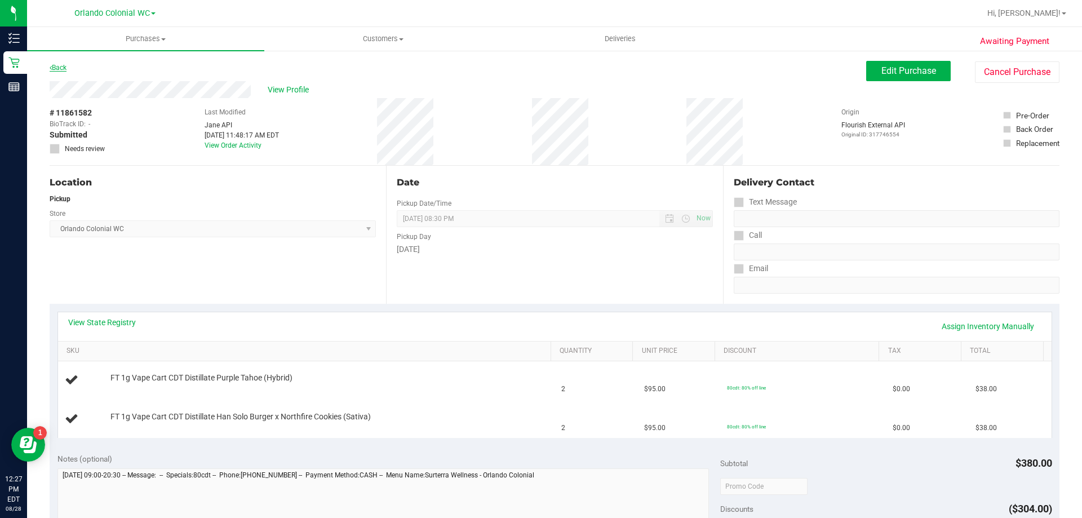
click at [61, 66] on link "Back" at bounding box center [58, 68] width 17 height 8
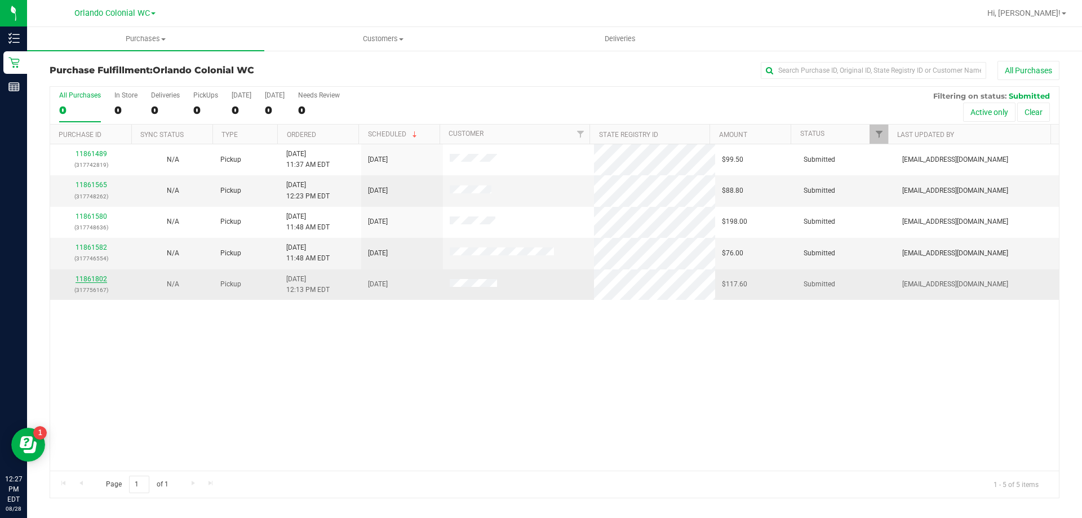
click at [85, 281] on link "11861802" at bounding box center [91, 279] width 32 height 8
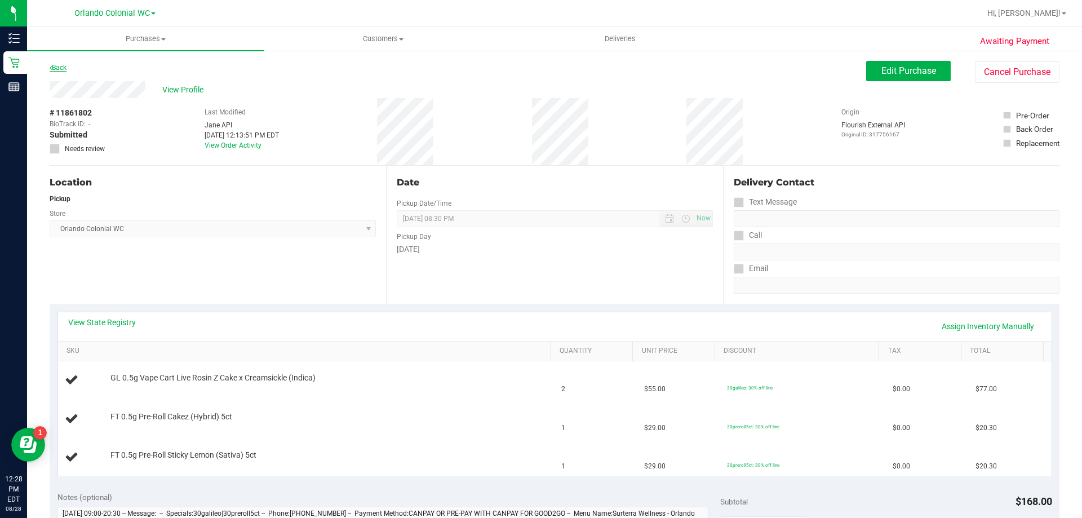
click at [59, 70] on link "Back" at bounding box center [58, 68] width 17 height 8
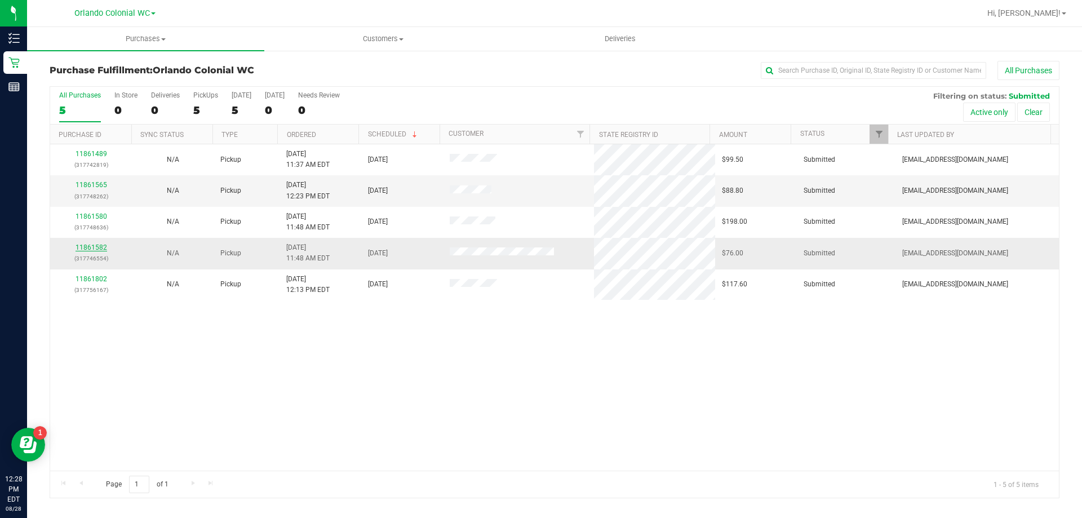
click at [82, 248] on link "11861582" at bounding box center [91, 247] width 32 height 8
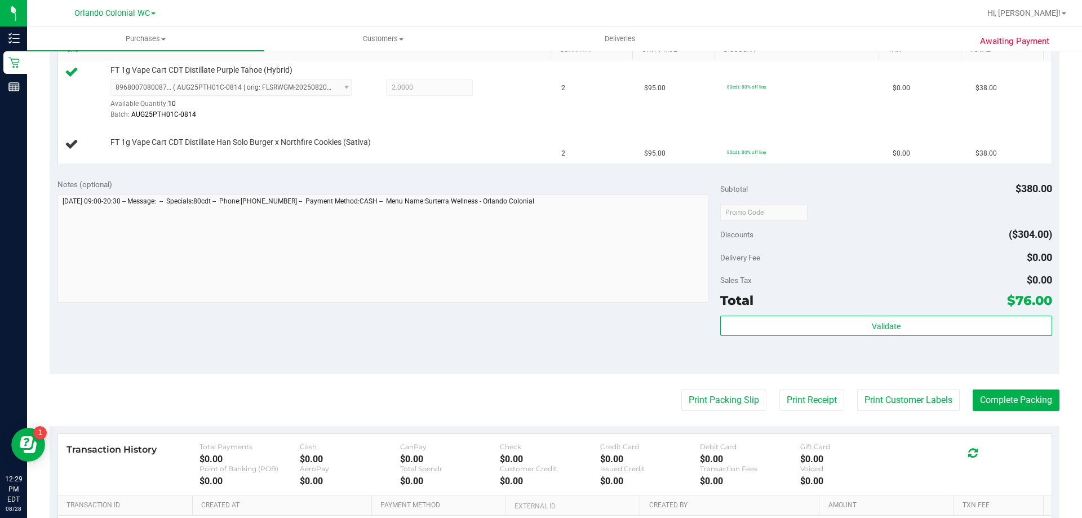
scroll to position [317, 0]
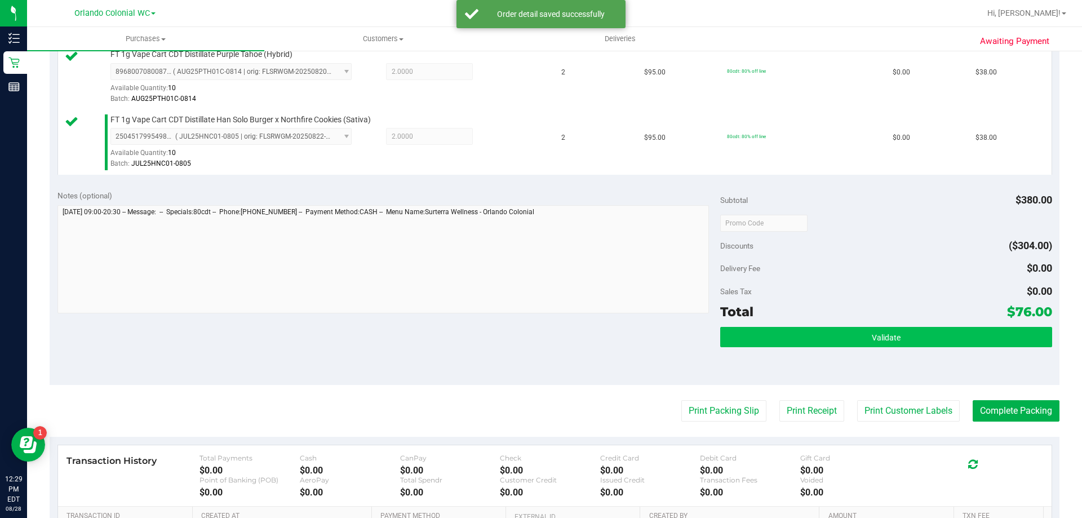
click at [902, 335] on button "Validate" at bounding box center [885, 337] width 331 height 20
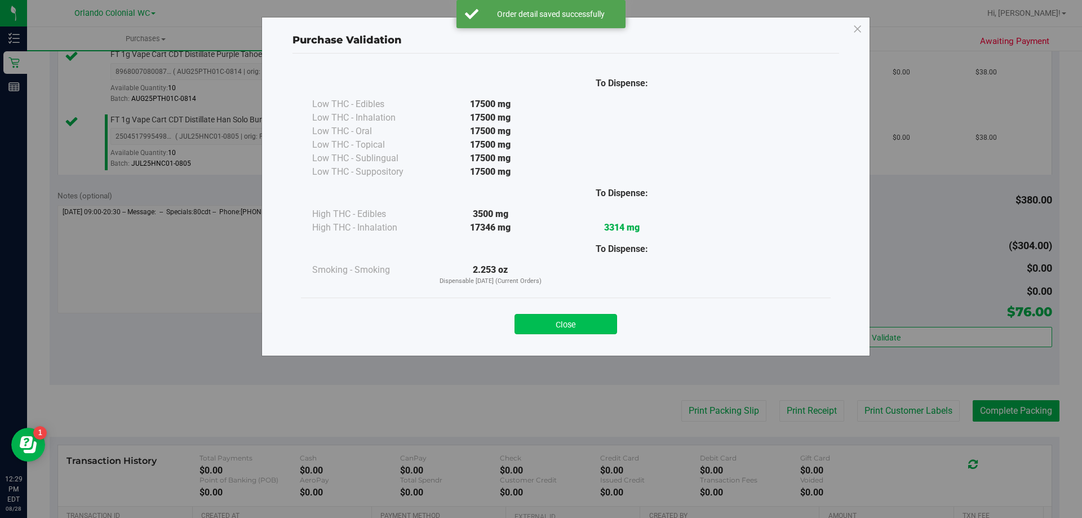
click at [604, 328] on button "Close" at bounding box center [565, 324] width 103 height 20
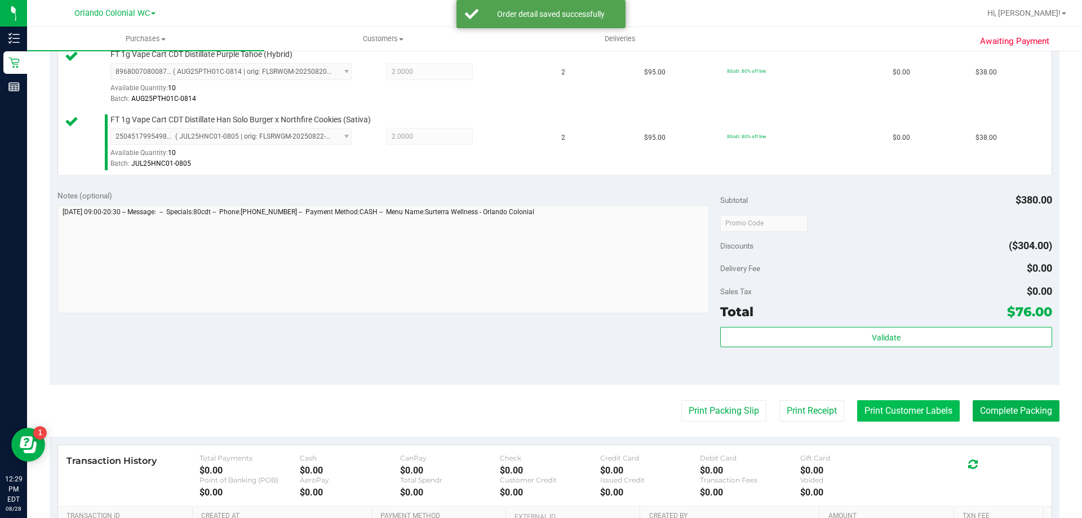
click at [897, 412] on button "Print Customer Labels" at bounding box center [908, 410] width 103 height 21
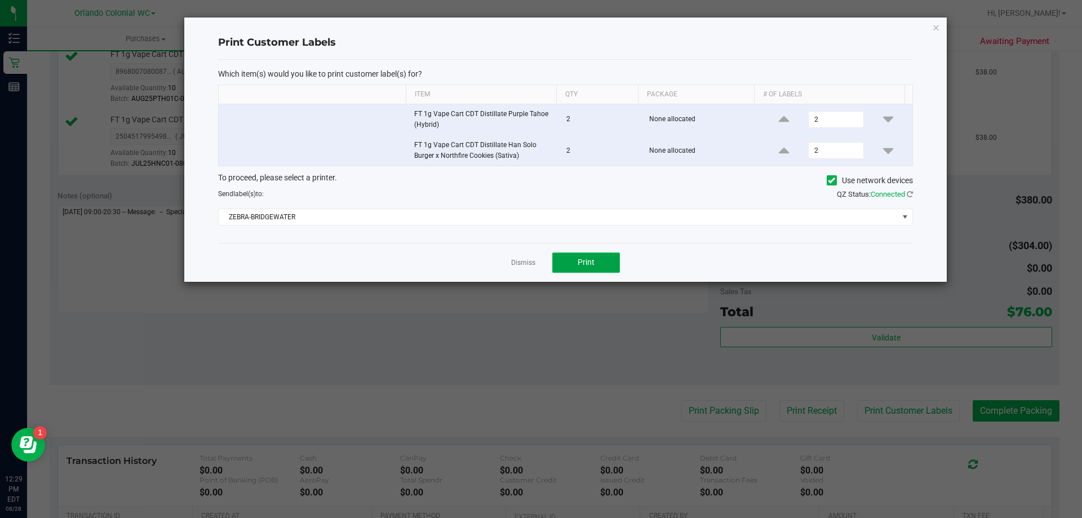
click at [585, 259] on span "Print" at bounding box center [585, 261] width 17 height 9
click at [941, 23] on div "Print Customer Labels Which item(s) would you like to print customer label(s) f…" at bounding box center [565, 149] width 762 height 264
click at [937, 29] on icon "button" at bounding box center [936, 27] width 8 height 14
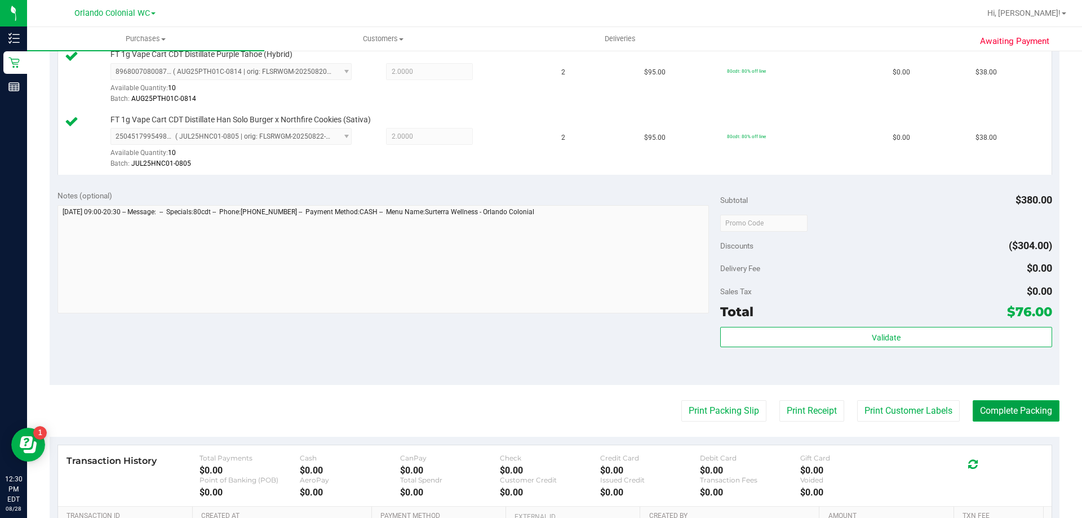
click at [1029, 413] on button "Complete Packing" at bounding box center [1015, 410] width 87 height 21
